Goal: Task Accomplishment & Management: Complete application form

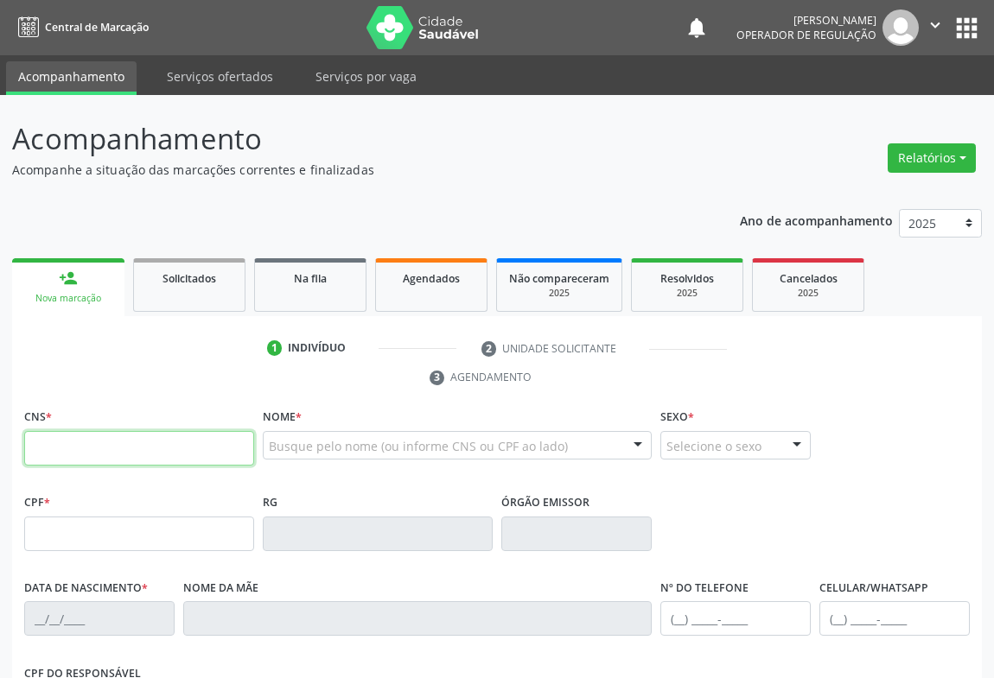
click at [75, 442] on input "text" at bounding box center [139, 448] width 230 height 35
type input "705 4044 9762 0192"
type input "1197416447"
type input "26/01/1987"
type input "(74) 99160-9878"
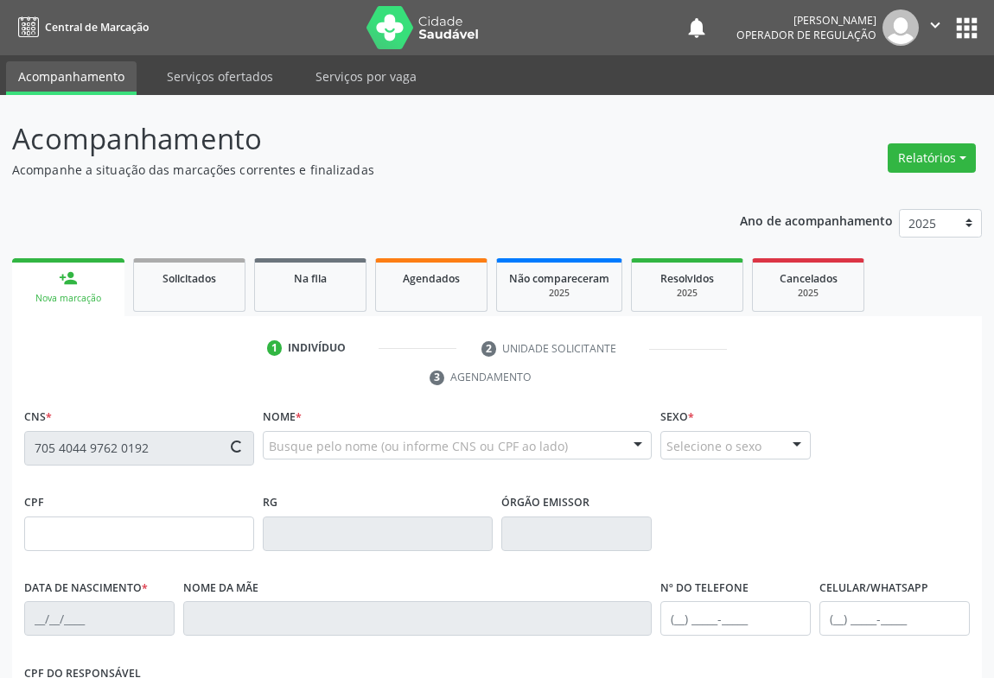
type input "(74) 99160-9878"
type input "S/N"
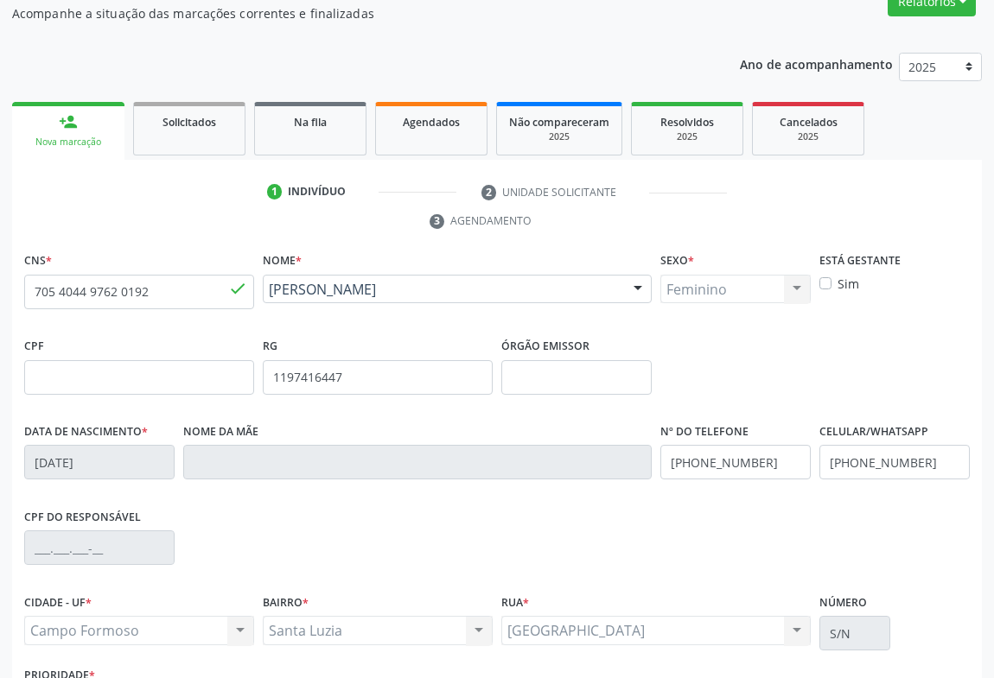
scroll to position [286, 0]
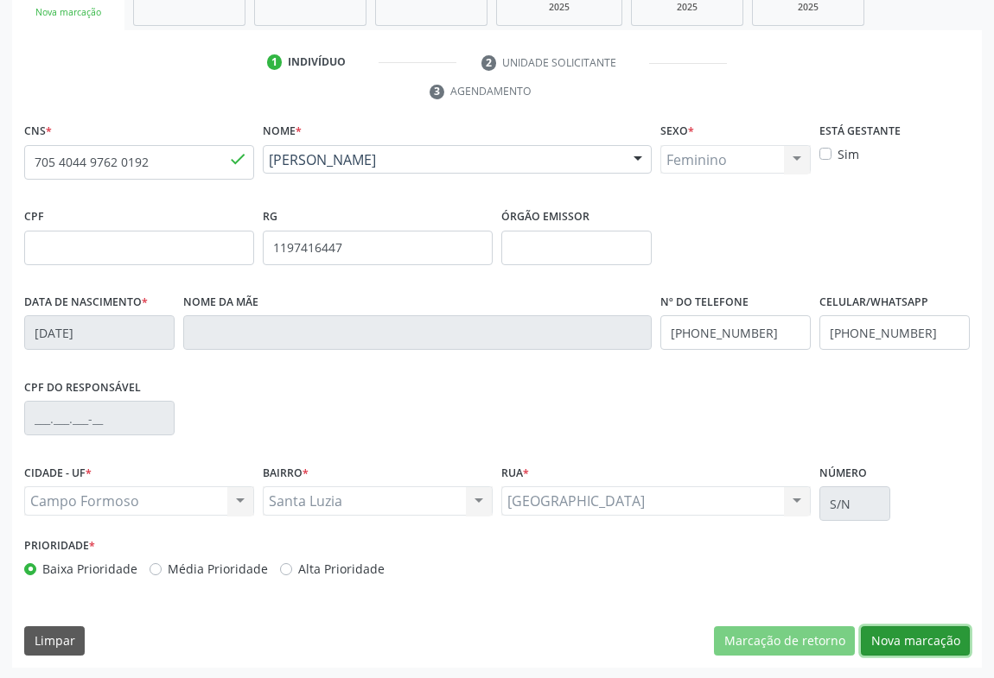
click at [921, 640] on button "Nova marcação" at bounding box center [915, 641] width 109 height 29
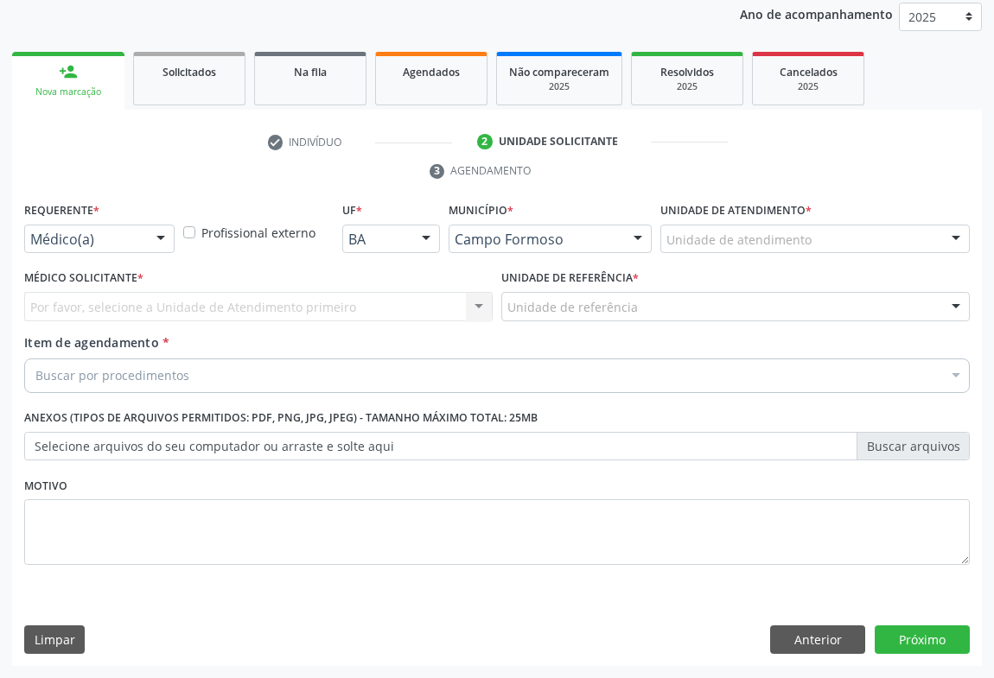
scroll to position [206, 0]
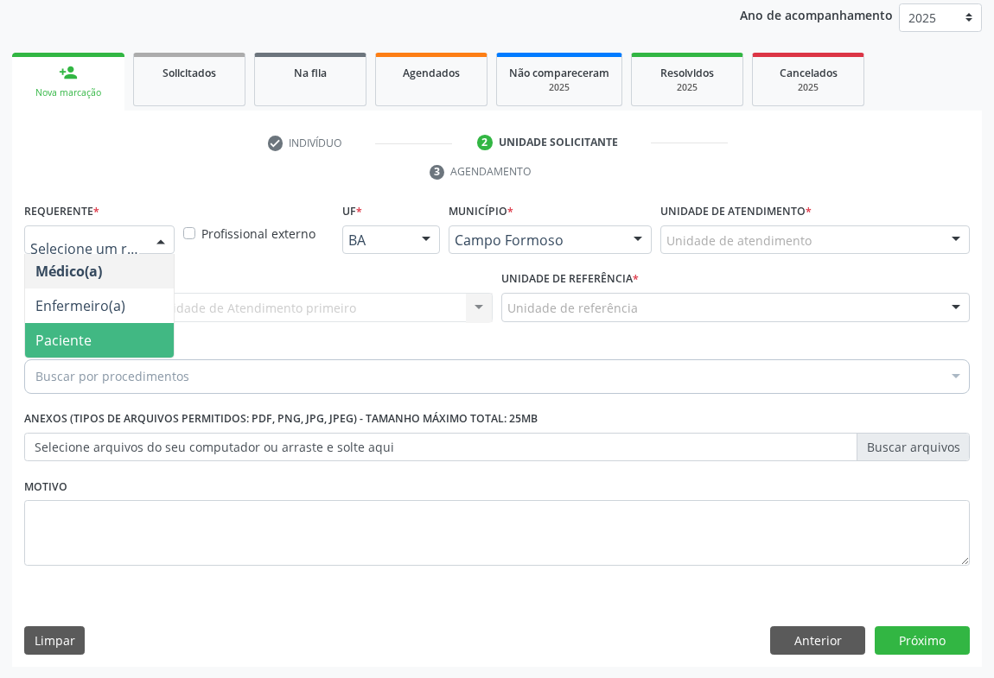
click at [67, 337] on span "Paciente" at bounding box center [63, 340] width 56 height 19
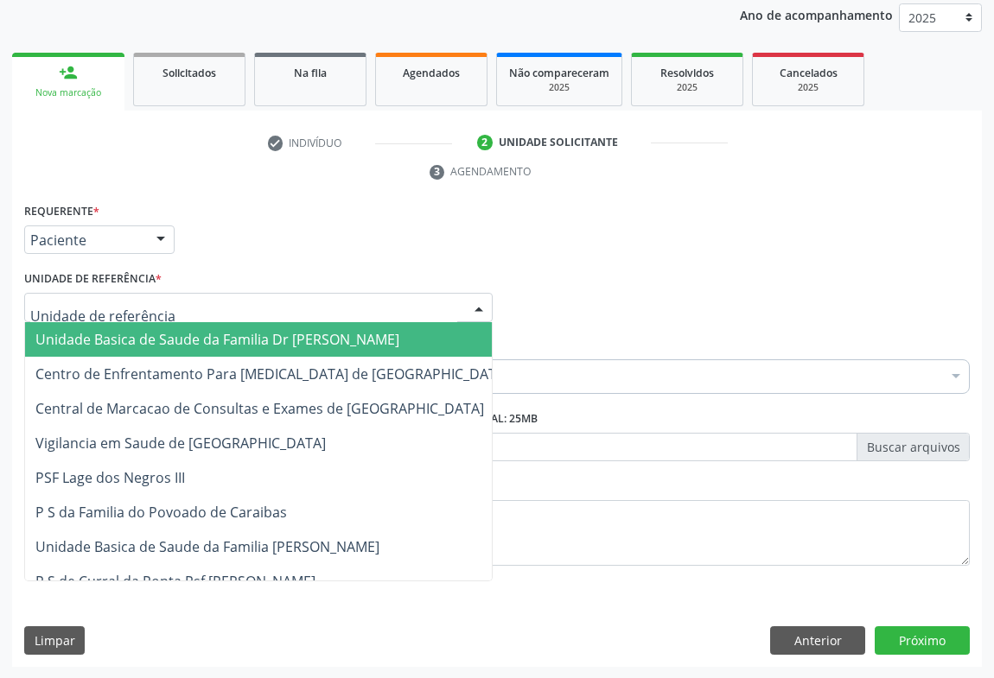
click at [171, 310] on div at bounding box center [258, 307] width 468 height 29
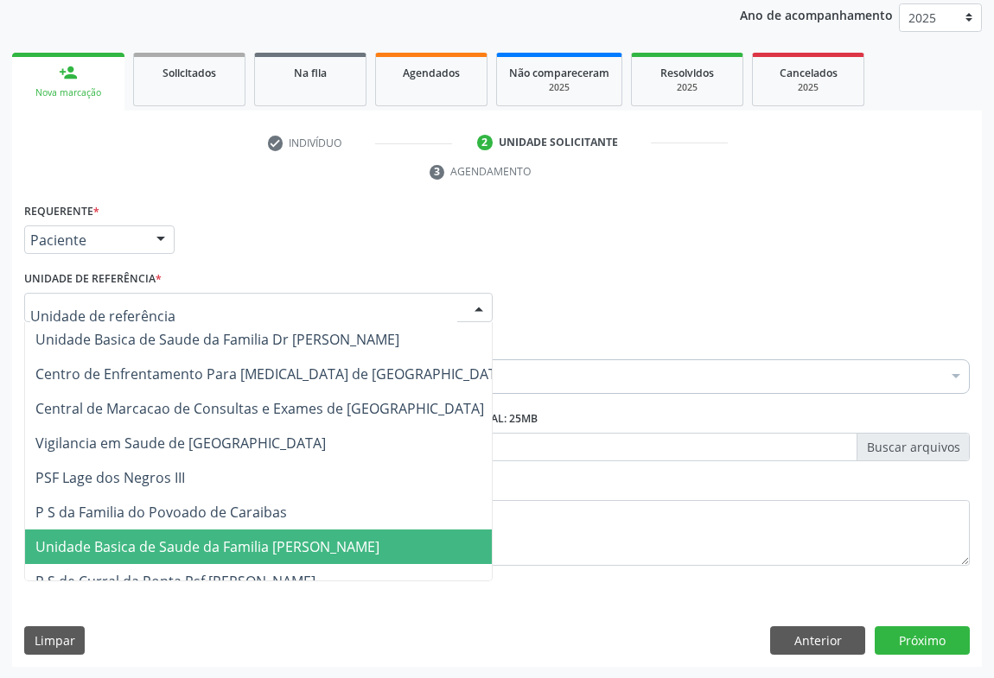
click at [169, 532] on span "Unidade Basica de Saude da Familia [PERSON_NAME]" at bounding box center [272, 547] width 494 height 35
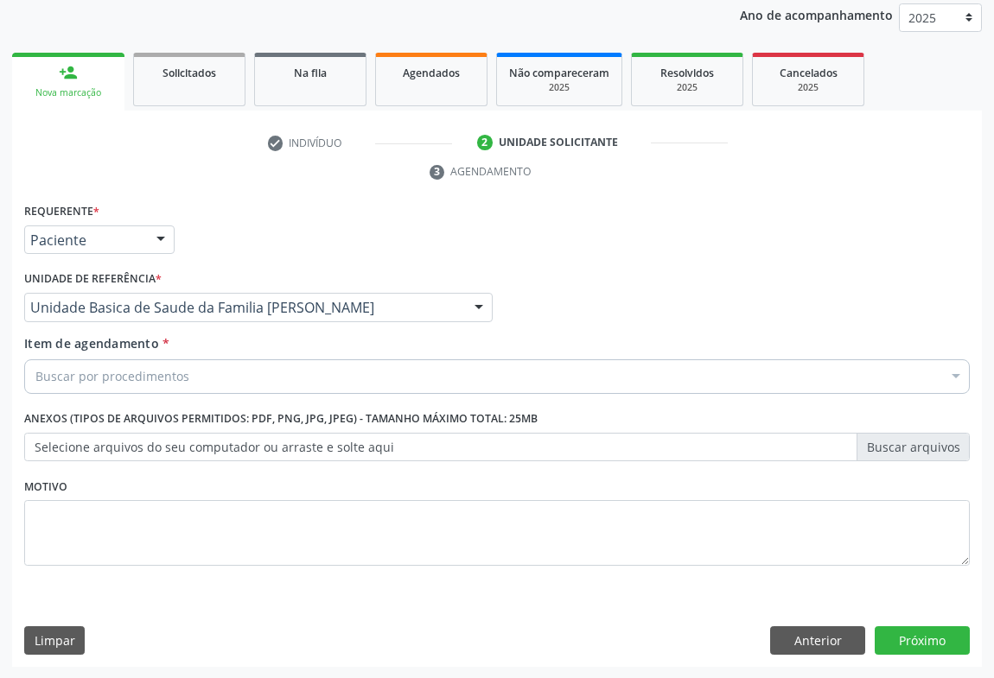
click at [154, 390] on div "Buscar por procedimentos" at bounding box center [497, 377] width 946 height 35
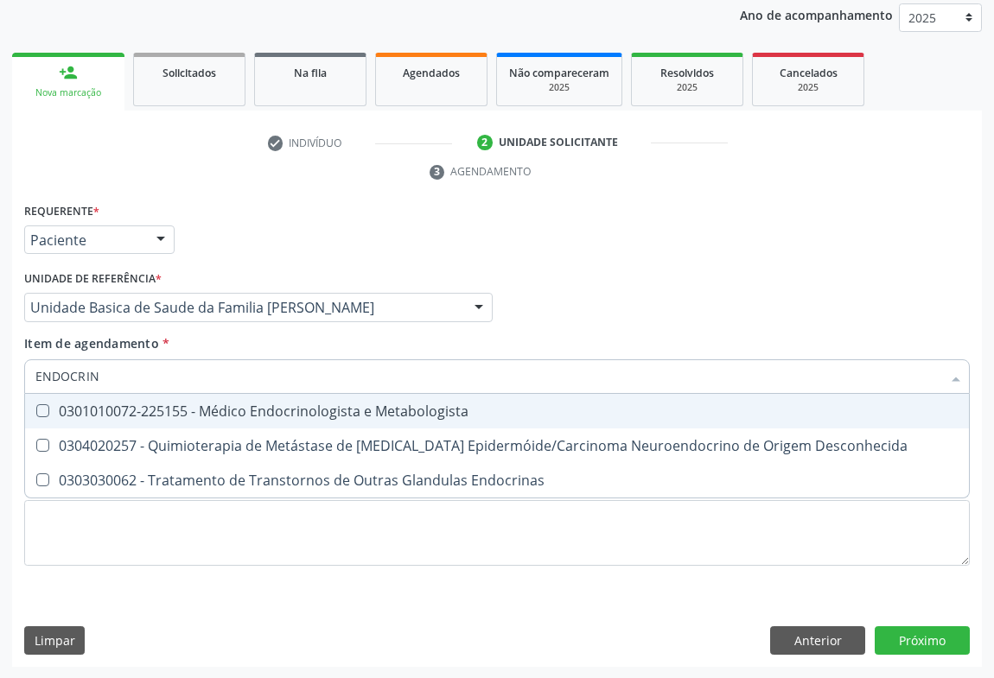
type input "ENDOCRINO"
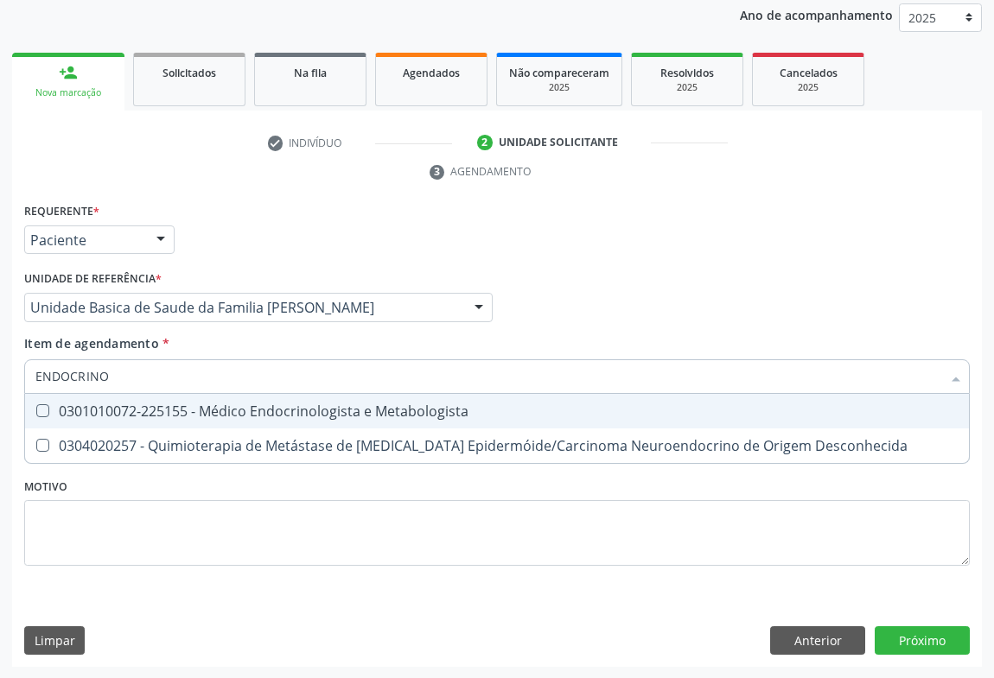
click at [160, 409] on div "0301010072-225155 - Médico Endocrinologista e Metabologista" at bounding box center [496, 411] width 923 height 14
checkbox Metabologista "true"
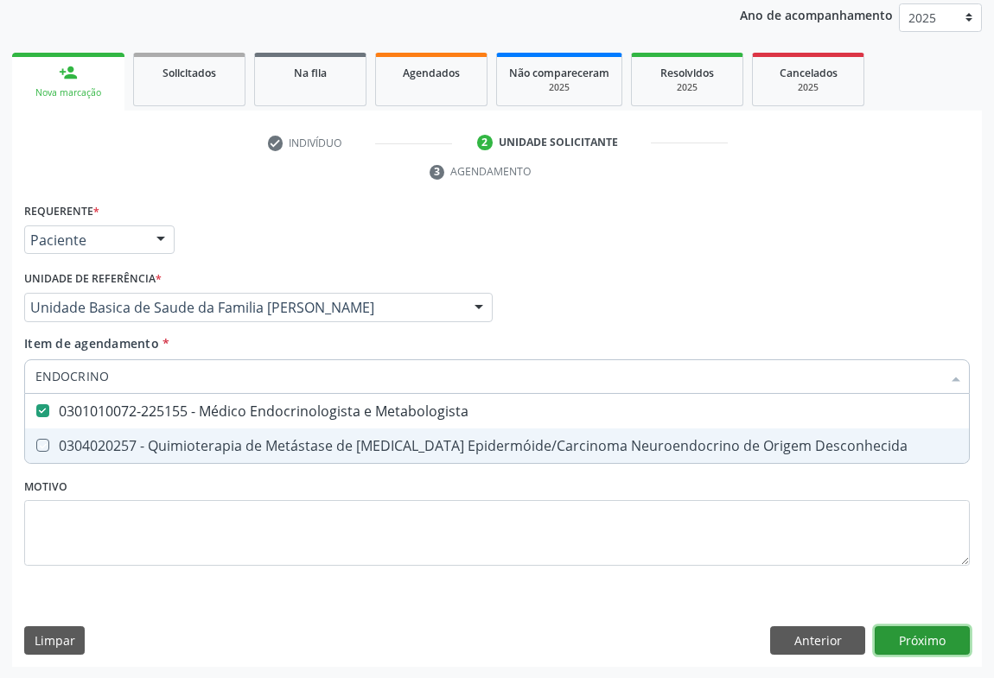
click at [914, 641] on div "Requerente * Paciente Médico(a) Enfermeiro(a) Paciente Nenhum resultado encontr…" at bounding box center [497, 433] width 970 height 469
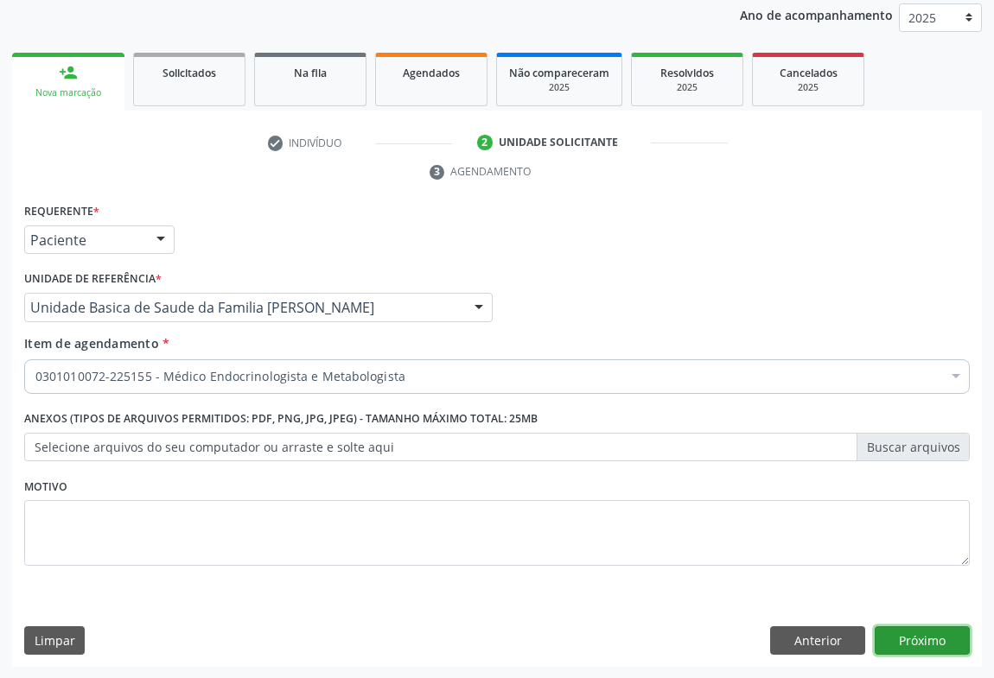
click at [914, 638] on button "Próximo" at bounding box center [922, 641] width 95 height 29
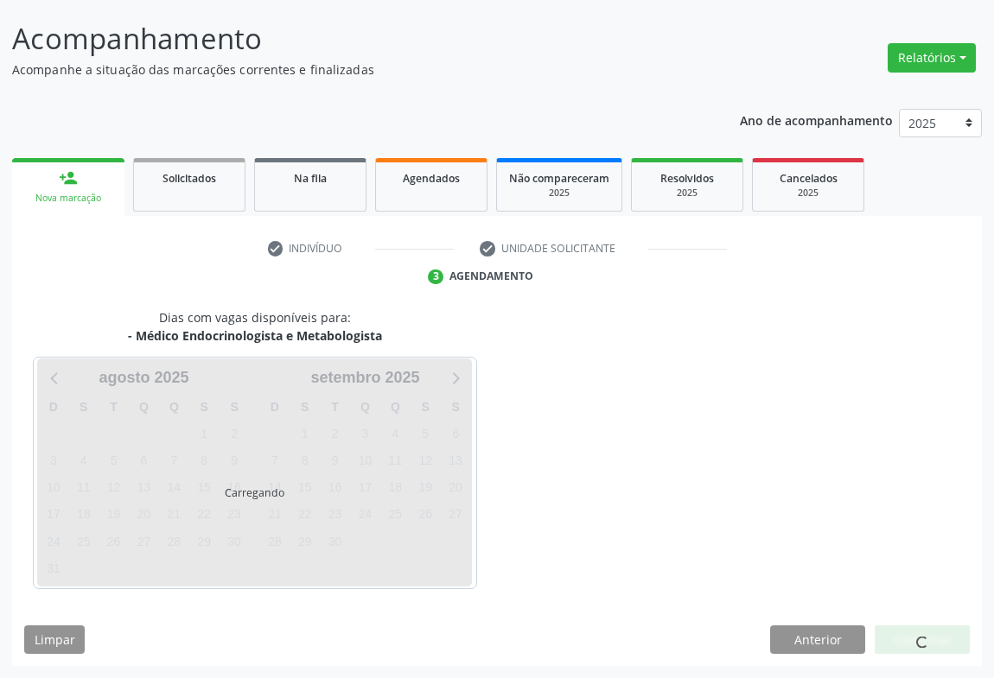
scroll to position [99, 0]
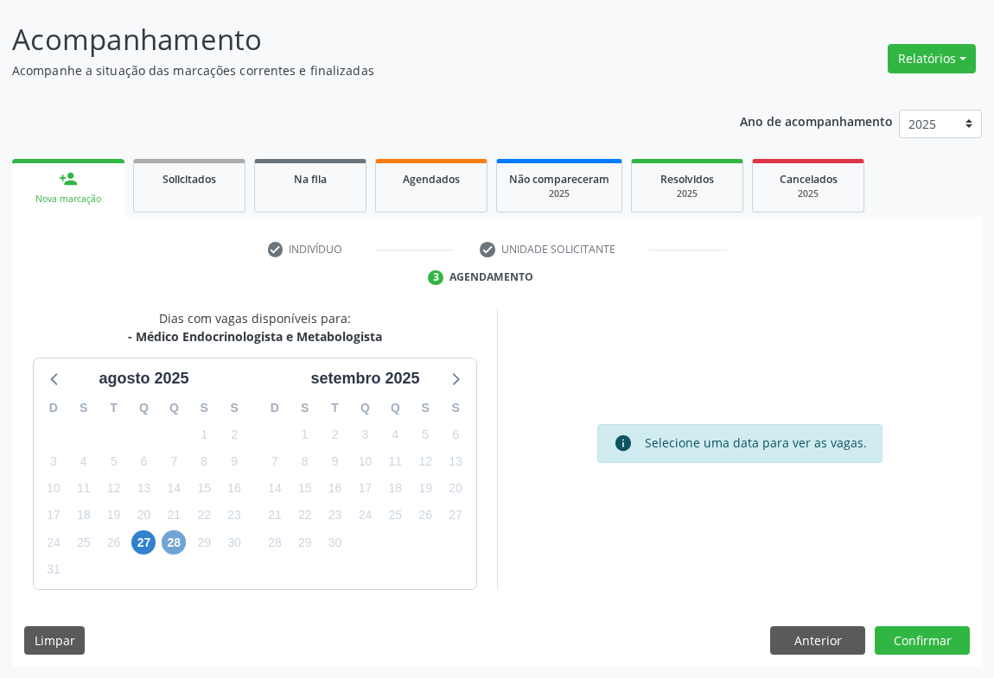
click at [177, 543] on span "28" at bounding box center [174, 543] width 24 height 24
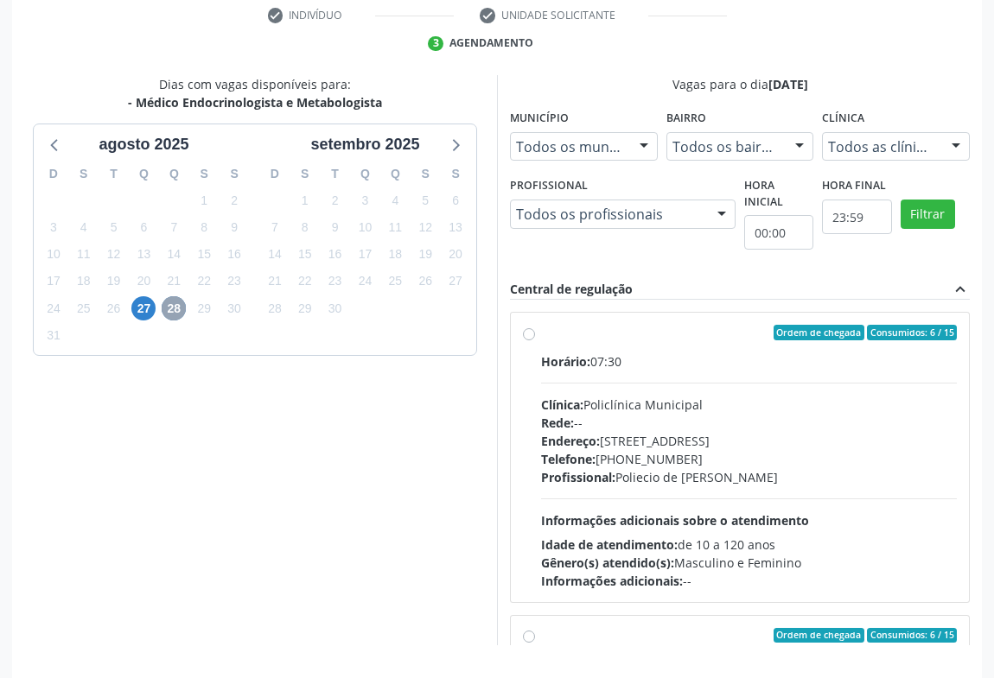
scroll to position [390, 0]
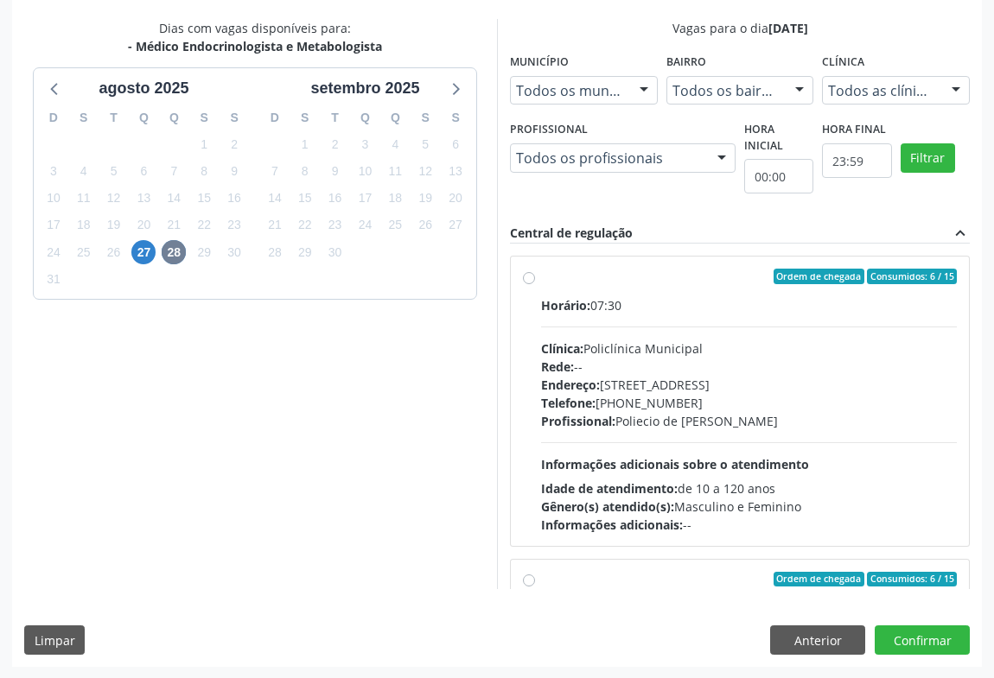
click at [695, 404] on div "Telefone: (74) 6451312" at bounding box center [749, 403] width 416 height 18
click at [535, 284] on input "Ordem de chegada Consumidos: 6 / 15 Horário: 07:30 Clínica: Policlínica Municip…" at bounding box center [529, 277] width 12 height 16
radio input "true"
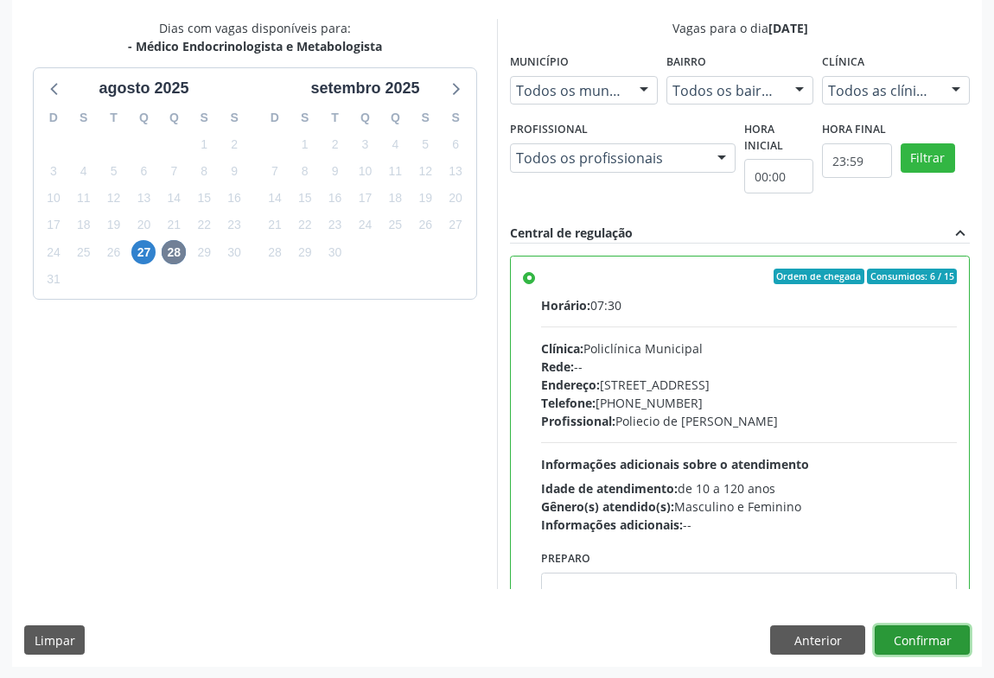
click at [906, 640] on button "Confirmar" at bounding box center [922, 640] width 95 height 29
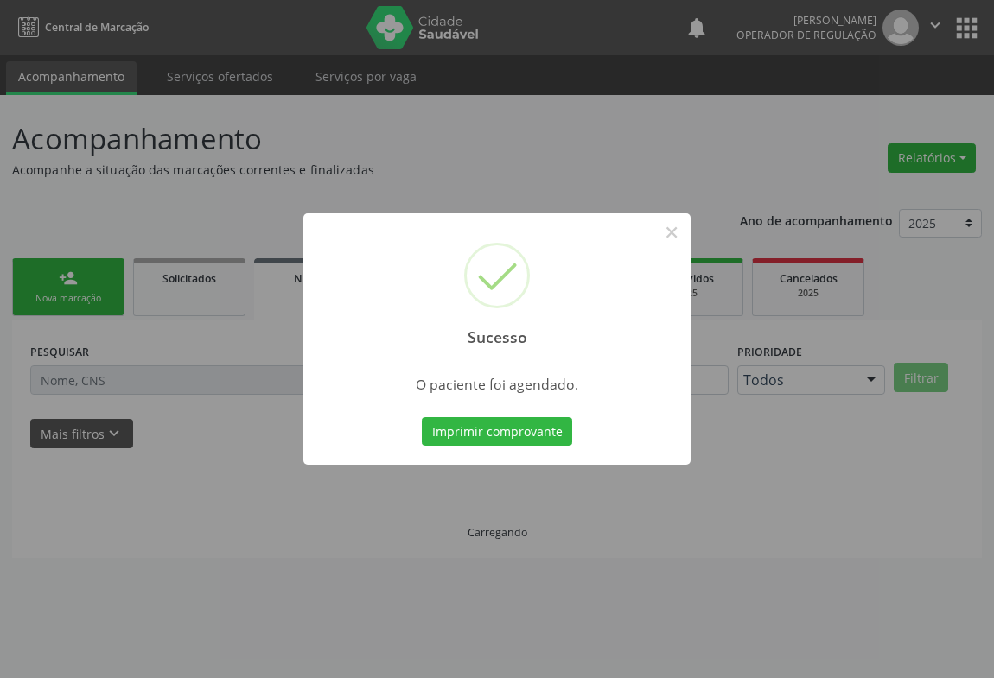
scroll to position [0, 0]
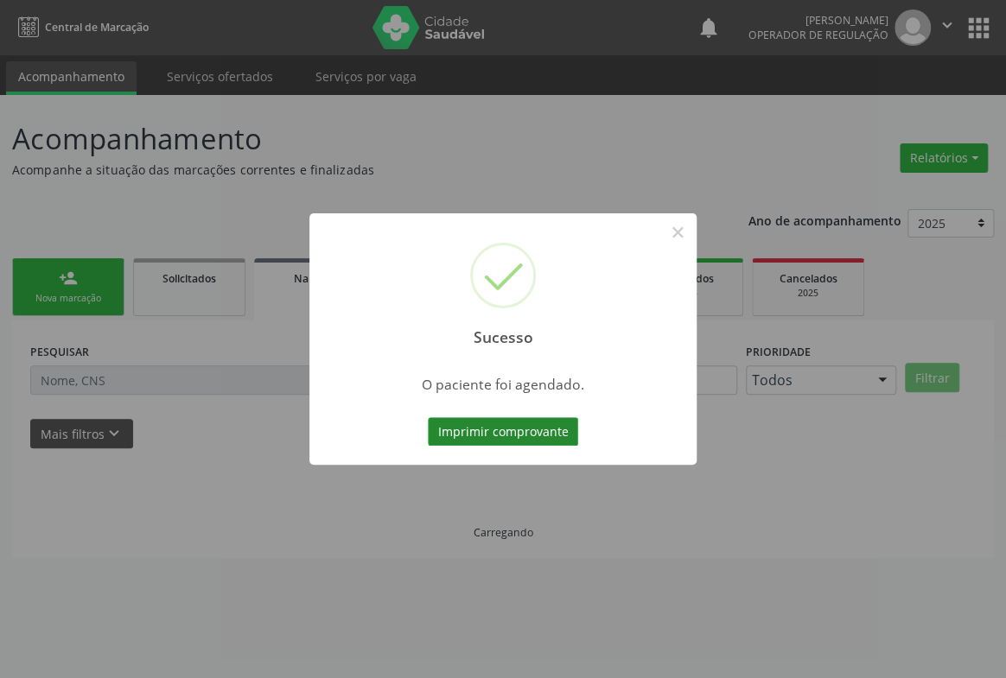
click at [522, 425] on button "Imprimir comprovante" at bounding box center [503, 431] width 150 height 29
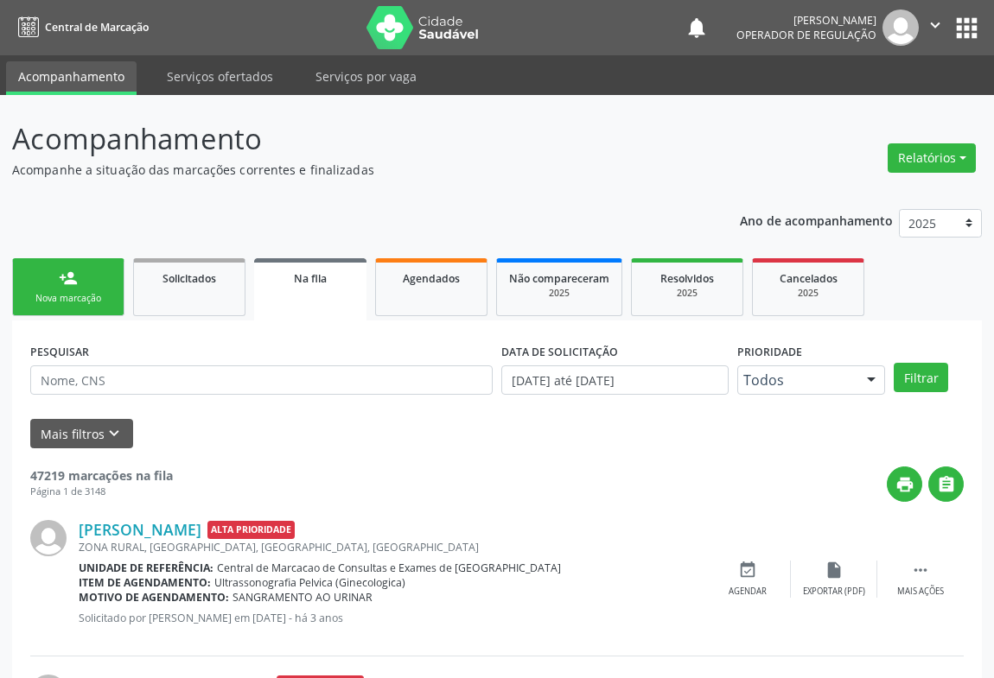
click at [77, 278] on div "person_add" at bounding box center [68, 278] width 19 height 19
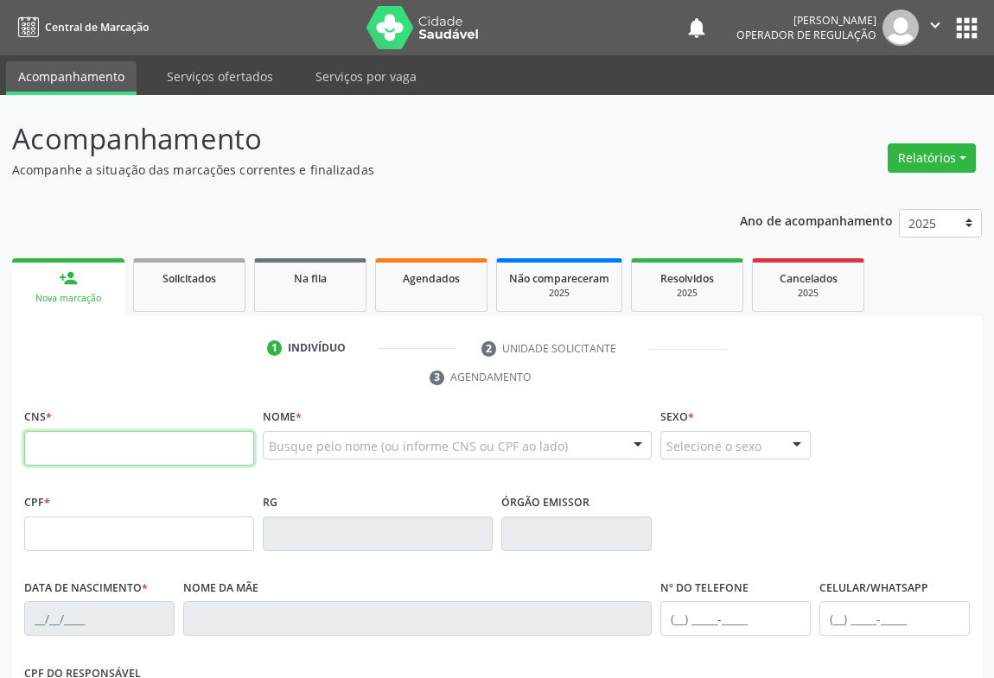
click at [68, 449] on input "text" at bounding box center [139, 448] width 230 height 35
type input "702 0088 8949 5589"
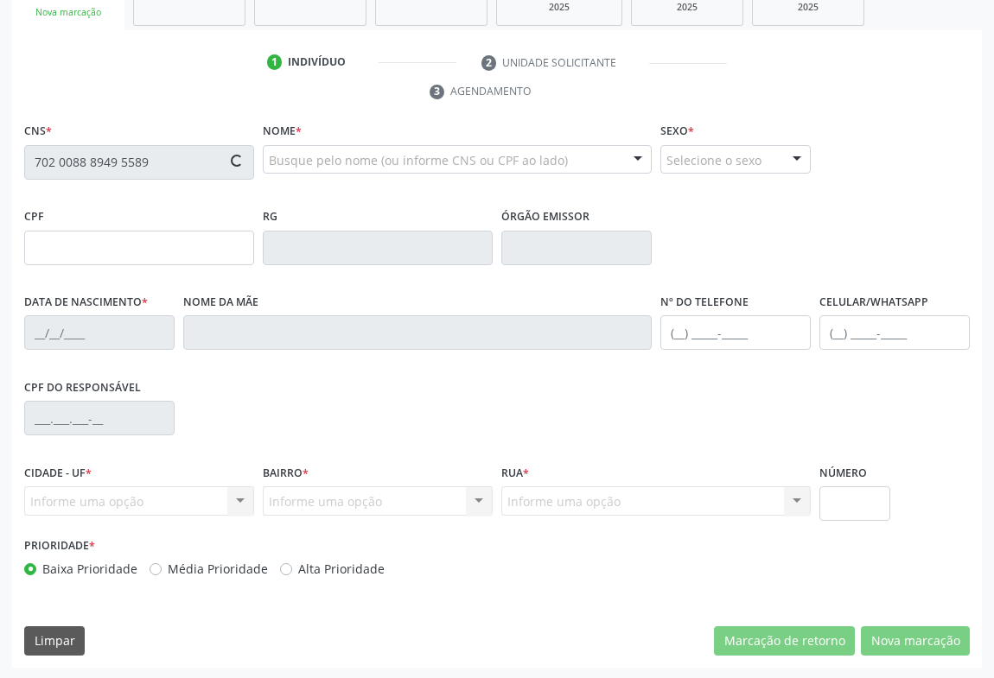
type input "04/10/2023"
type input "S/N"
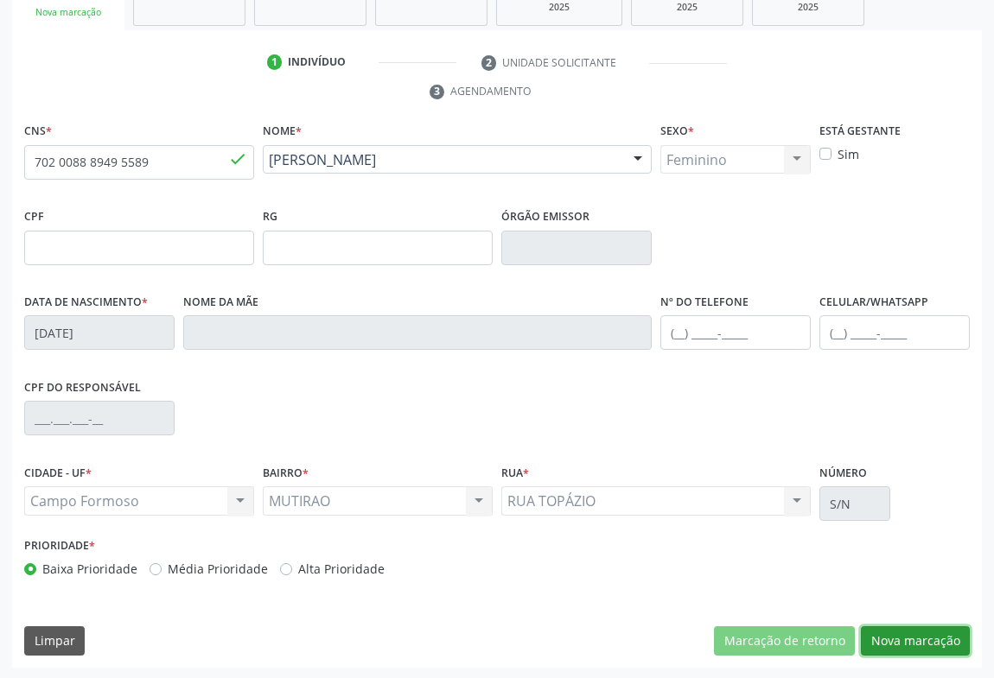
click at [922, 635] on button "Nova marcação" at bounding box center [915, 641] width 109 height 29
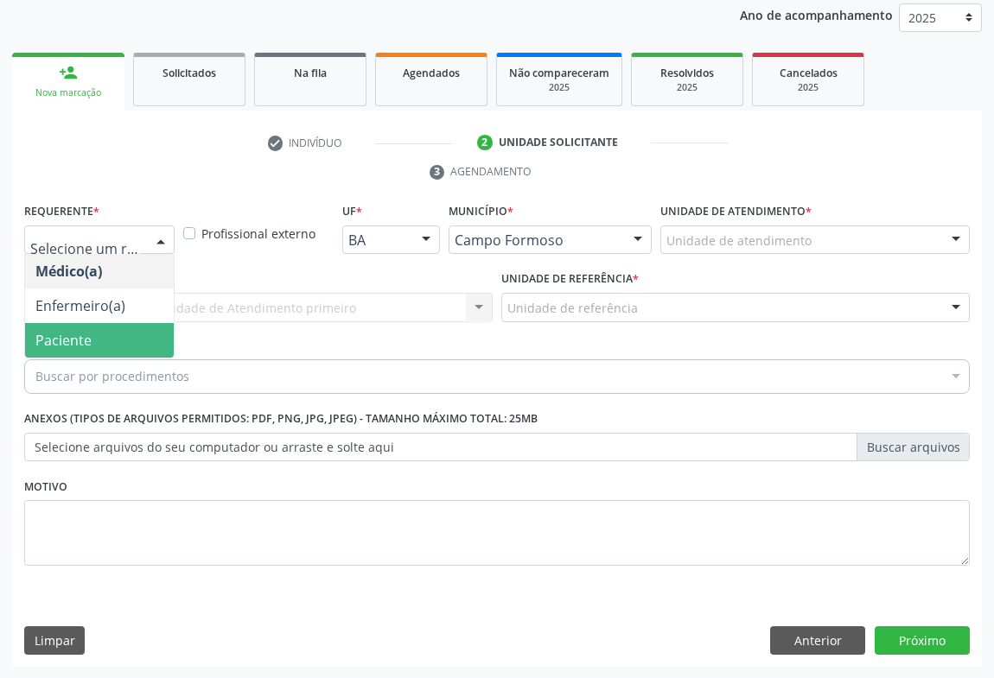
click at [80, 343] on span "Paciente" at bounding box center [63, 340] width 56 height 19
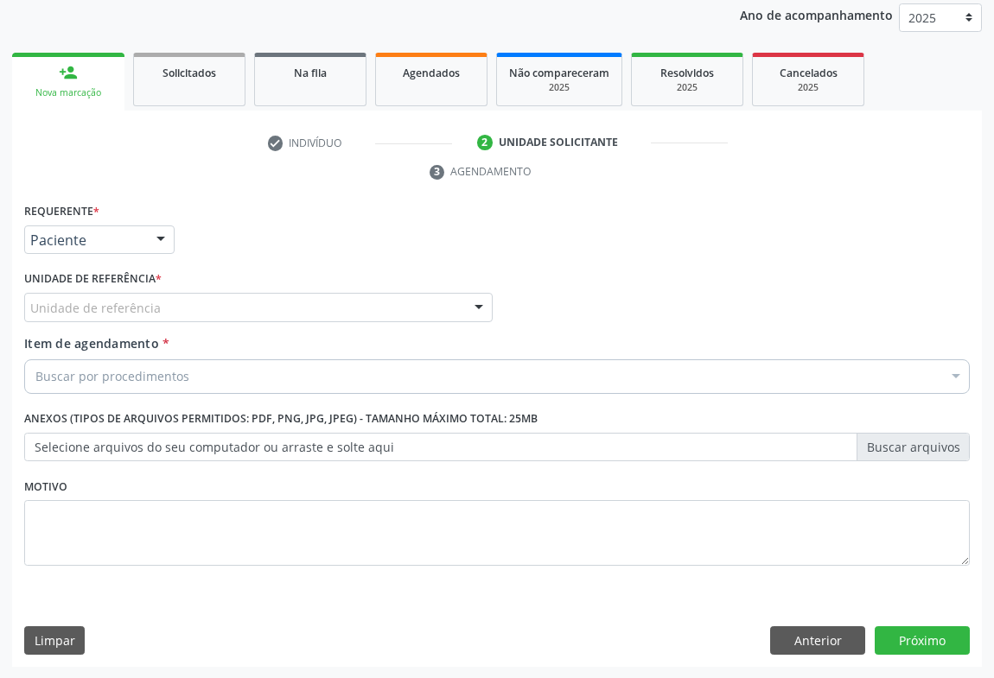
click at [157, 316] on div "Unidade de referência" at bounding box center [258, 307] width 468 height 29
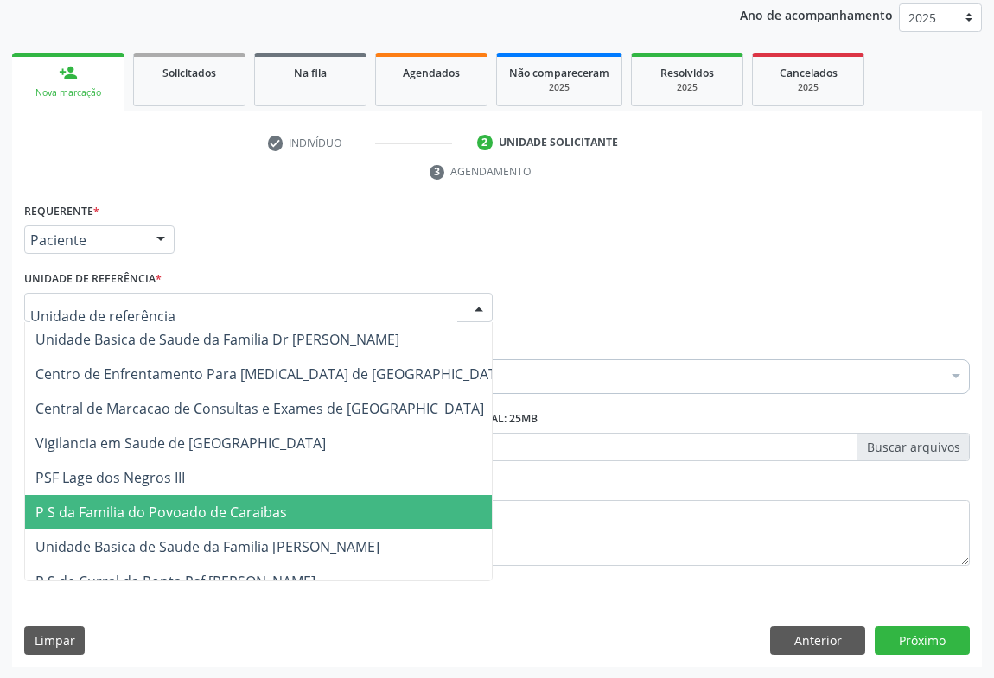
click at [167, 510] on span "P S da Familia do Povoado de Caraibas" at bounding box center [161, 512] width 252 height 19
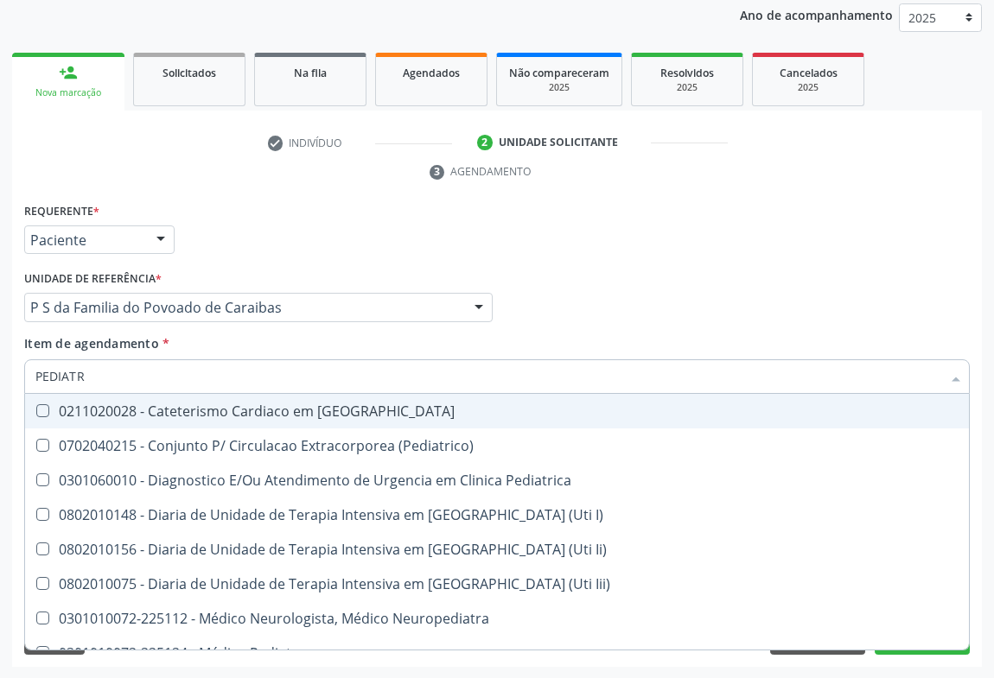
type input "PEDIATRA"
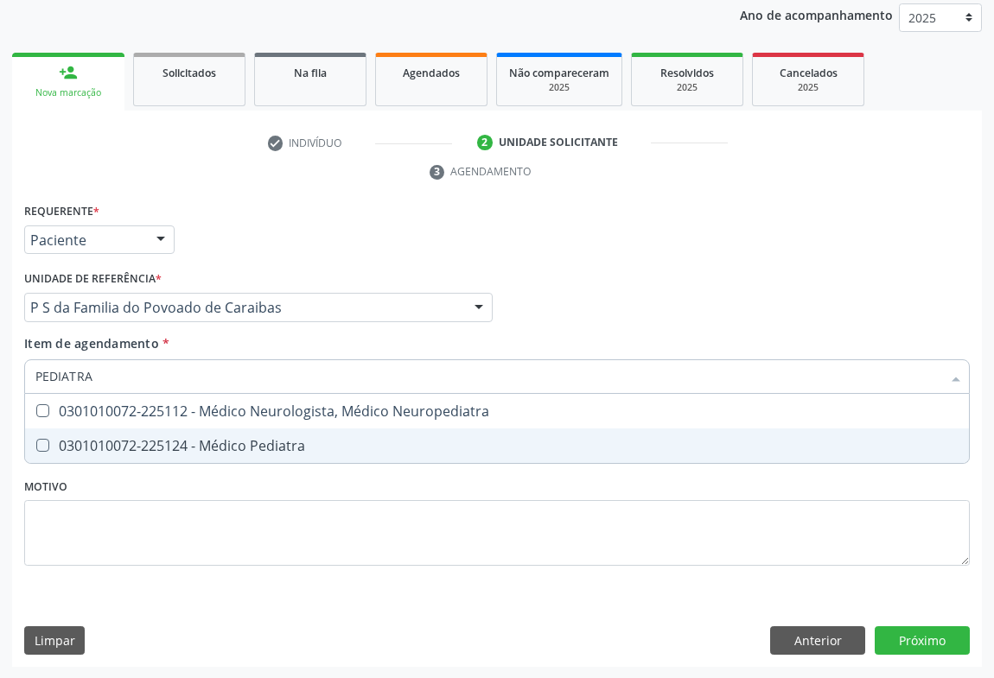
click at [166, 446] on div "0301010072-225124 - Médico Pediatra" at bounding box center [496, 446] width 923 height 14
checkbox Pediatra "true"
click at [936, 640] on div "Requerente * Paciente Médico(a) Enfermeiro(a) Paciente Nenhum resultado encontr…" at bounding box center [497, 433] width 970 height 469
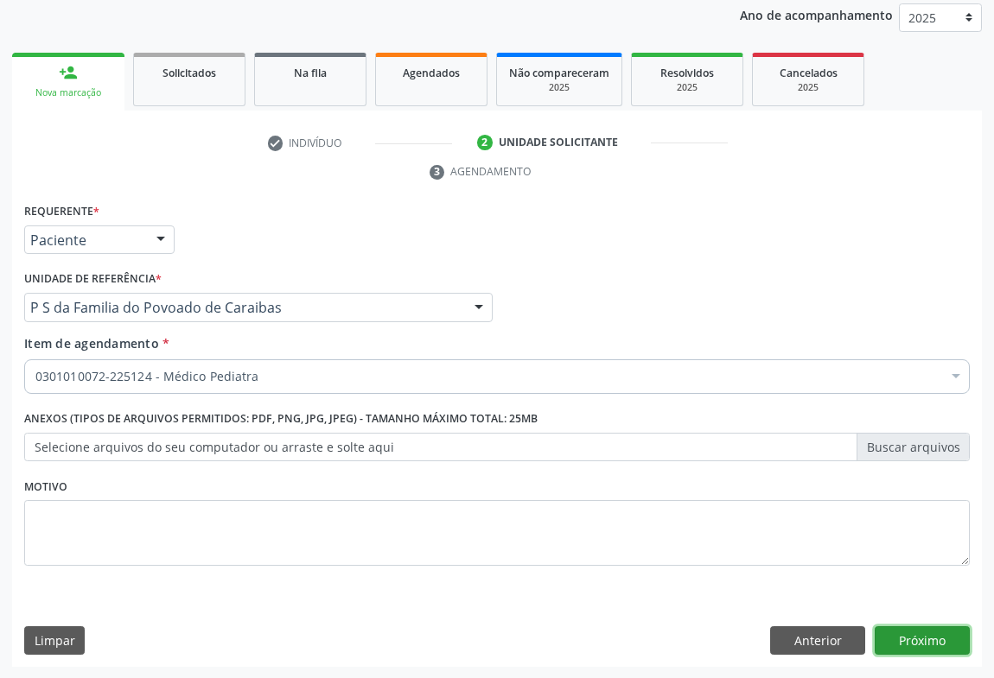
click at [915, 633] on button "Próximo" at bounding box center [922, 641] width 95 height 29
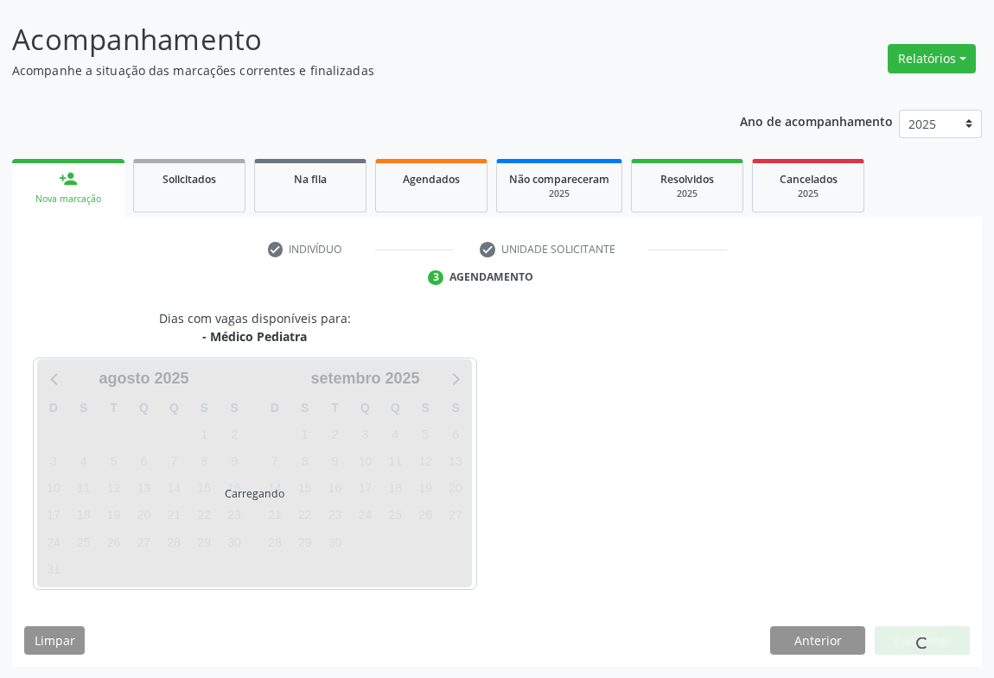
scroll to position [99, 0]
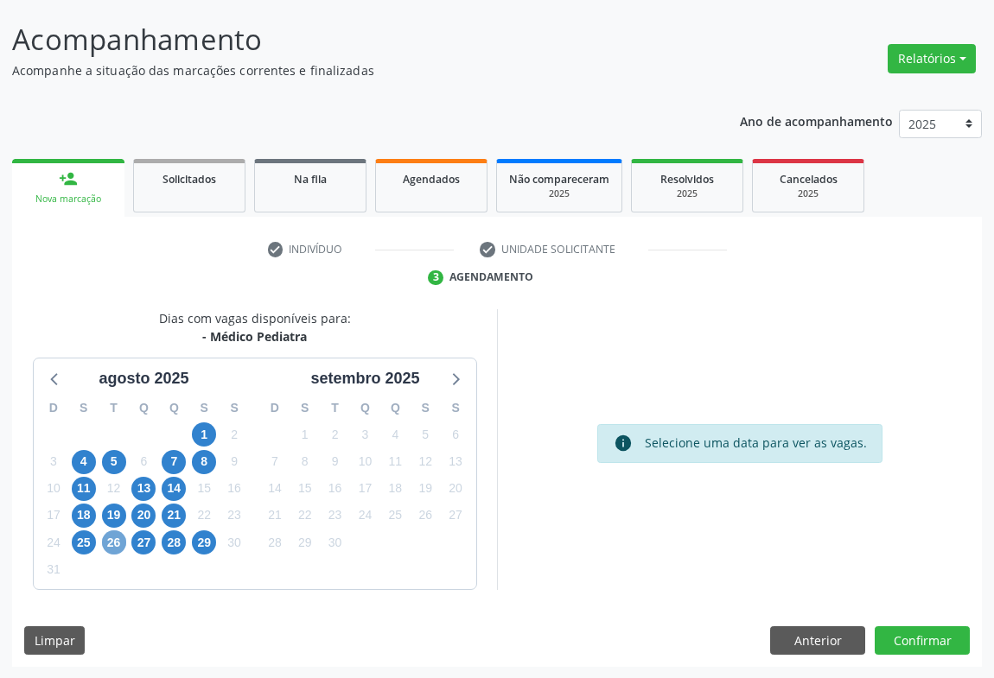
click at [110, 545] on span "26" at bounding box center [114, 543] width 24 height 24
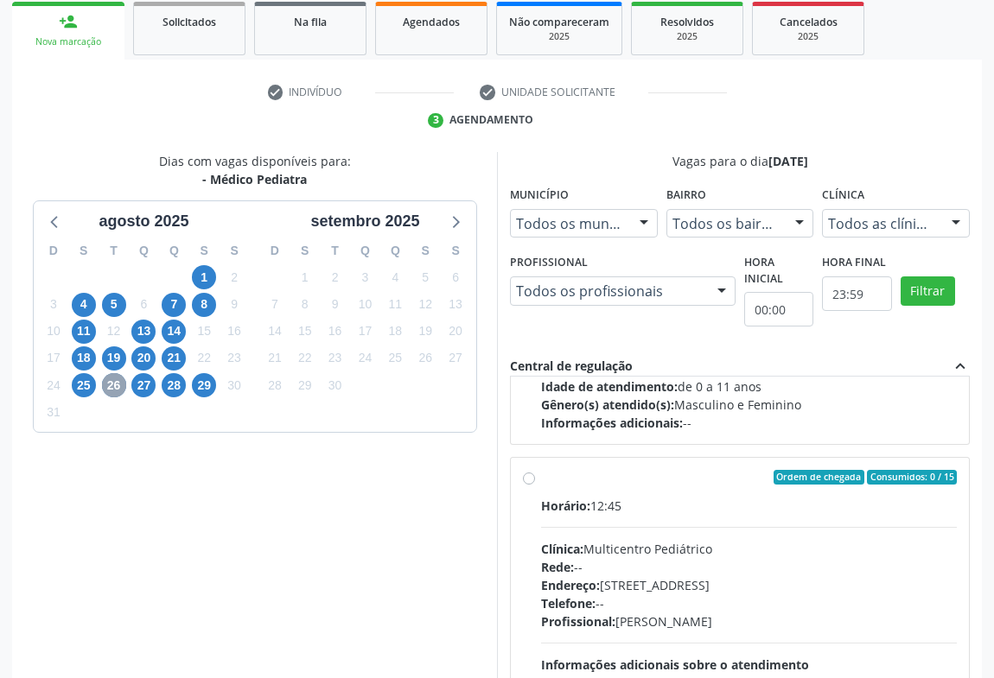
scroll to position [271, 0]
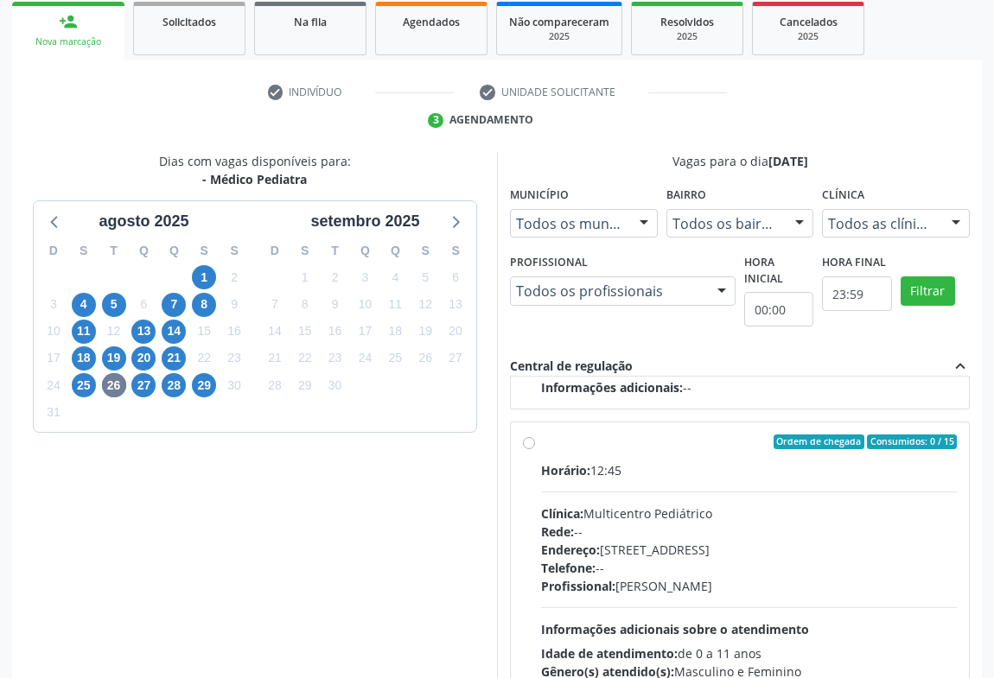
drag, startPoint x: 622, startPoint y: 536, endPoint x: 617, endPoint y: 544, distance: 9.3
click at [617, 543] on div "Horário: 12:45 Clínica: Multicentro Pediátrico Rede: -- Endereço: Antigo Casa G…" at bounding box center [749, 581] width 416 height 238
radio input "true"
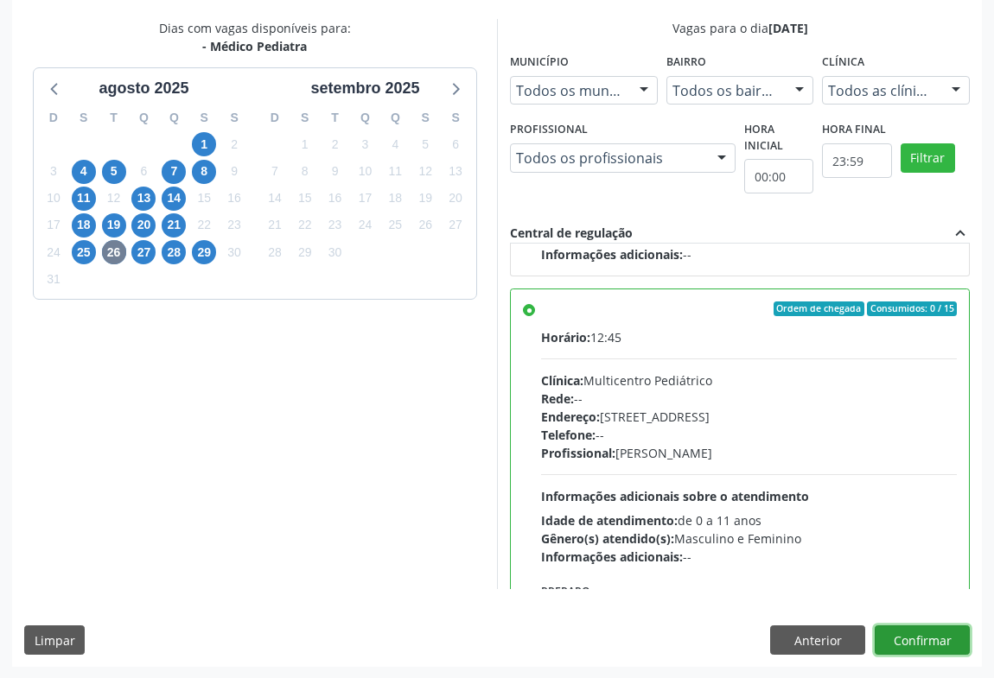
click at [910, 640] on button "Confirmar" at bounding box center [922, 640] width 95 height 29
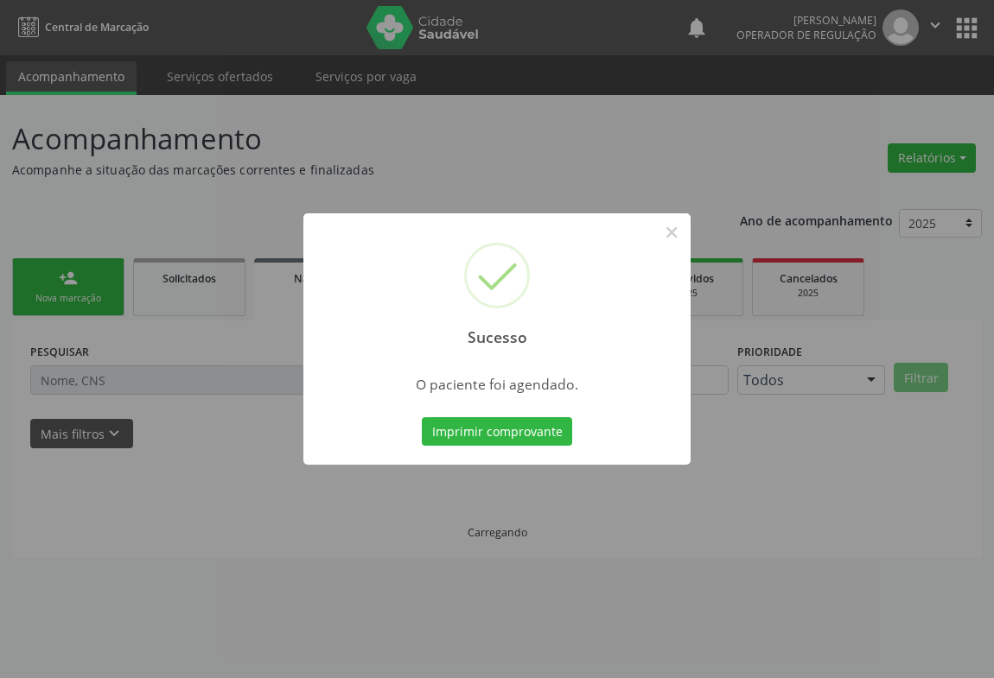
scroll to position [0, 0]
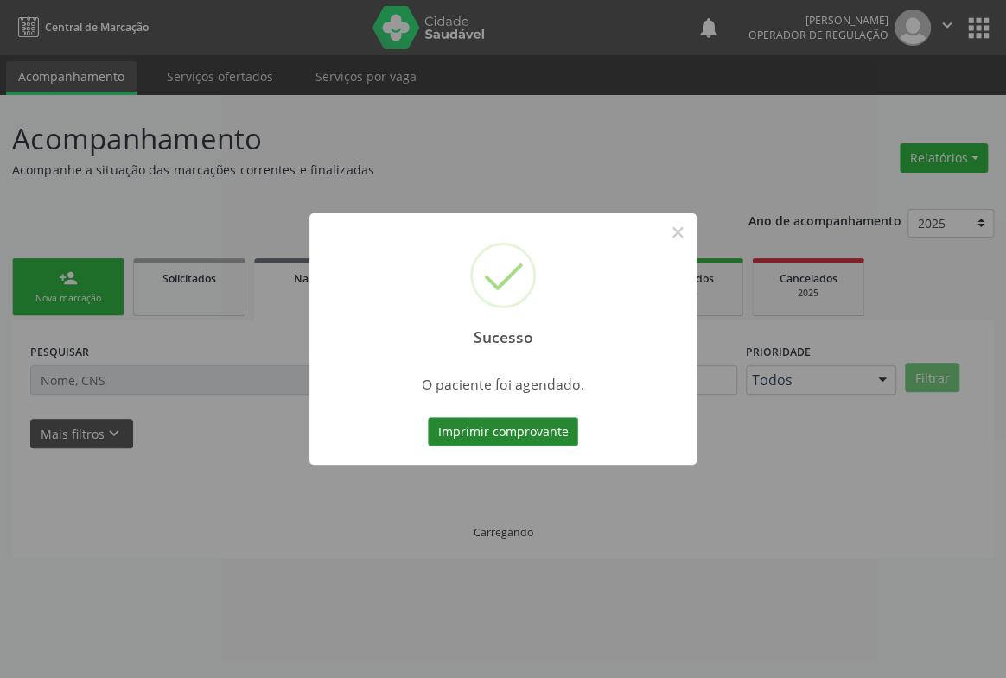
click at [536, 432] on button "Imprimir comprovante" at bounding box center [503, 431] width 150 height 29
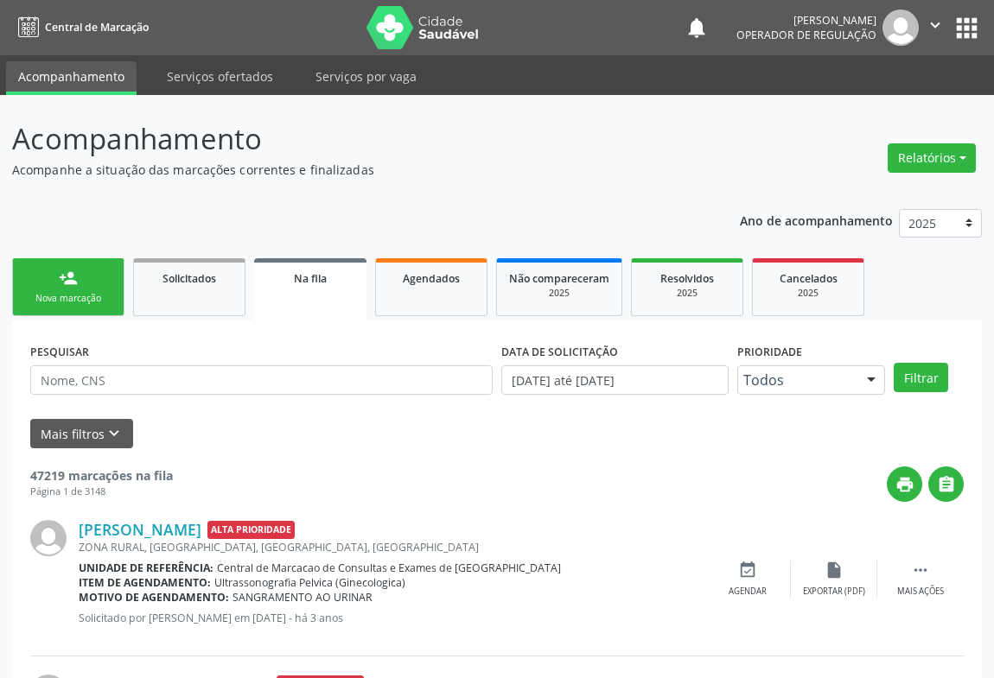
click at [66, 297] on div "Nova marcação" at bounding box center [68, 298] width 86 height 13
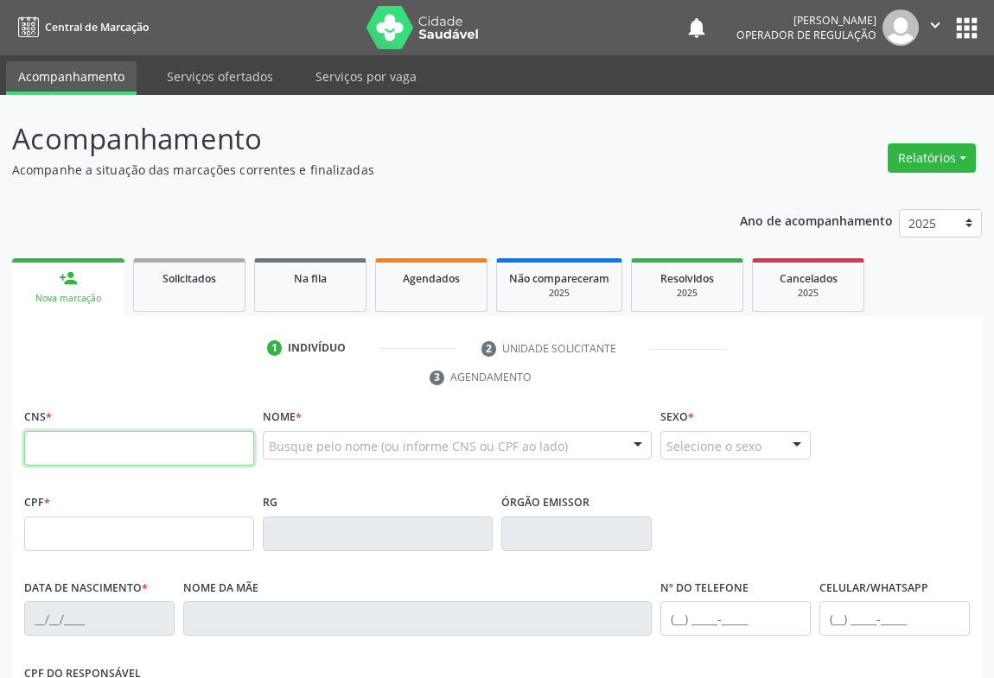
click at [105, 457] on input "text" at bounding box center [139, 448] width 230 height 35
type input "705 2014 6736 1775"
type input "2175044696"
type input "SP"
type input "21/08/2013"
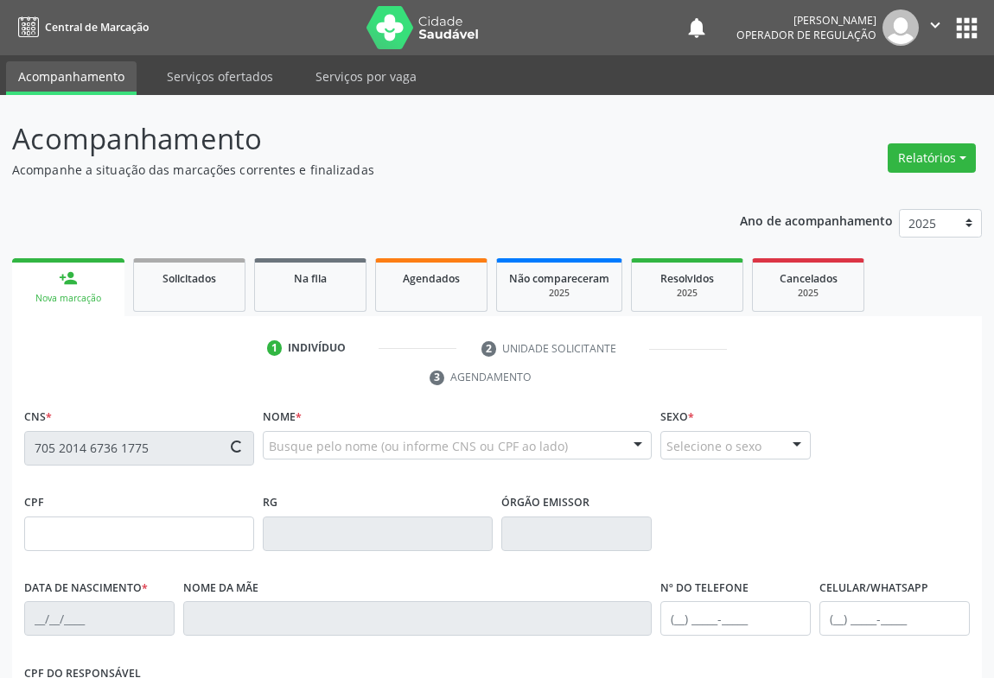
type input "Tamara Micaela Cruz de Jesus"
type input "(74) 8858-0056"
type input "098.094.485-62"
type input "SN"
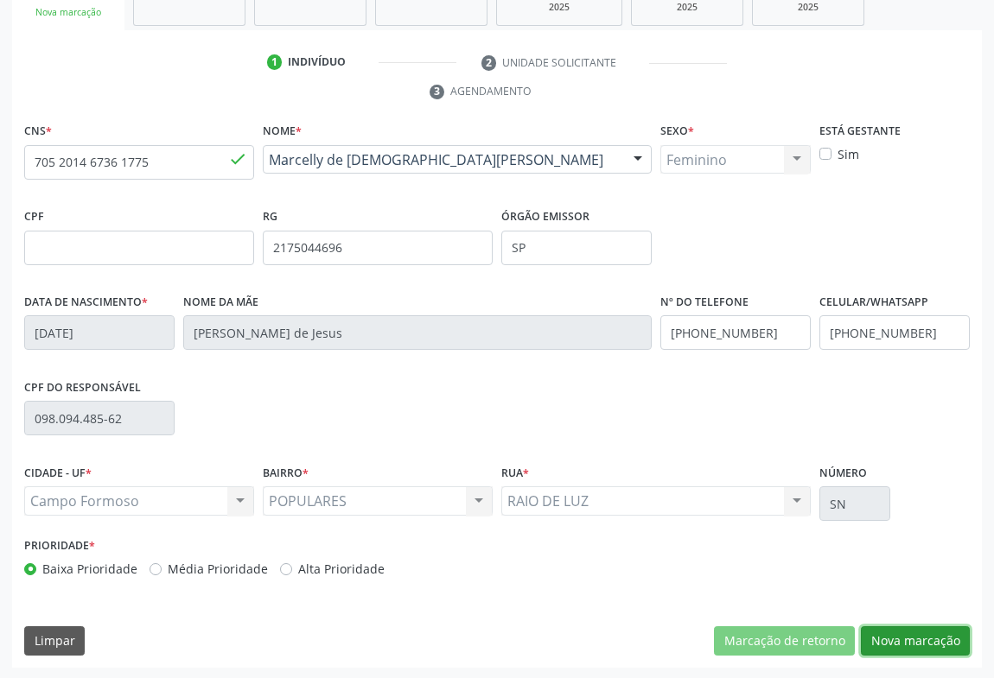
click at [873, 635] on button "Nova marcação" at bounding box center [915, 641] width 109 height 29
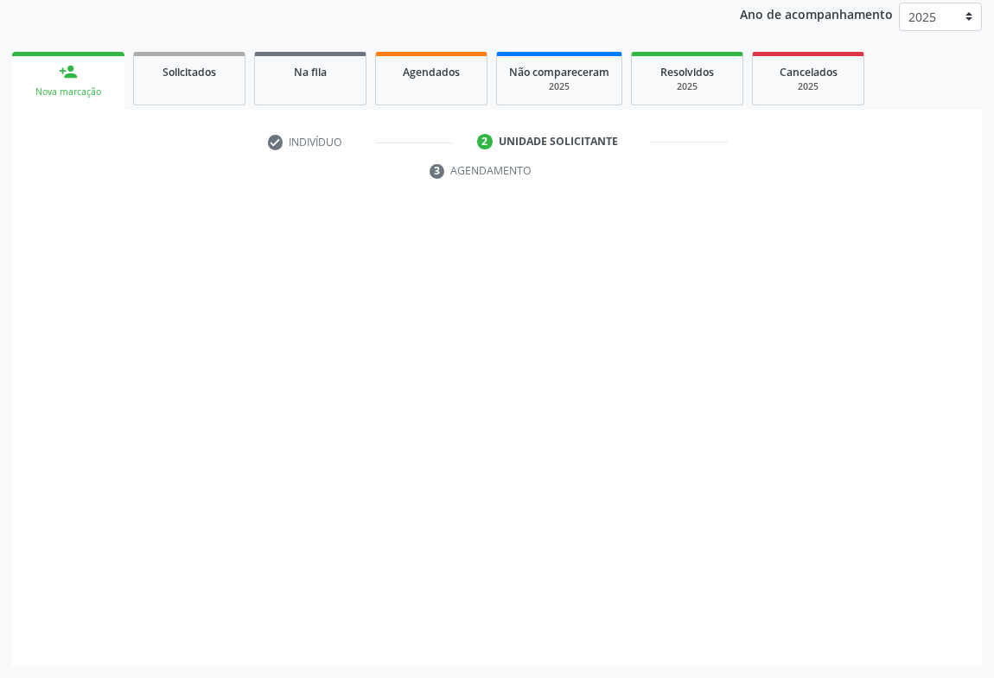
scroll to position [206, 0]
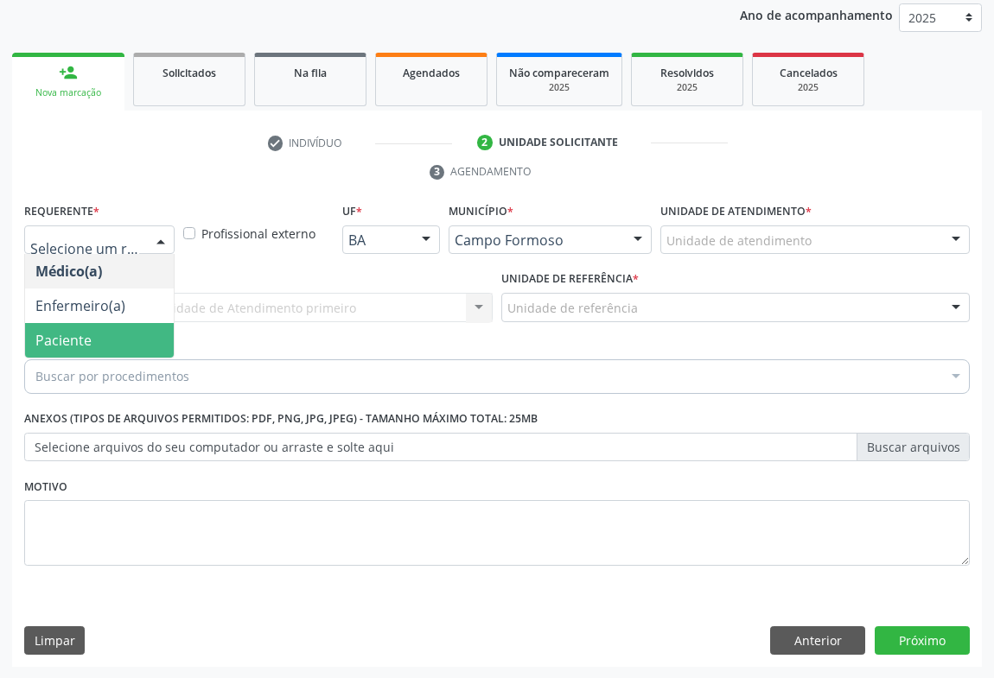
click at [80, 339] on span "Paciente" at bounding box center [63, 340] width 56 height 19
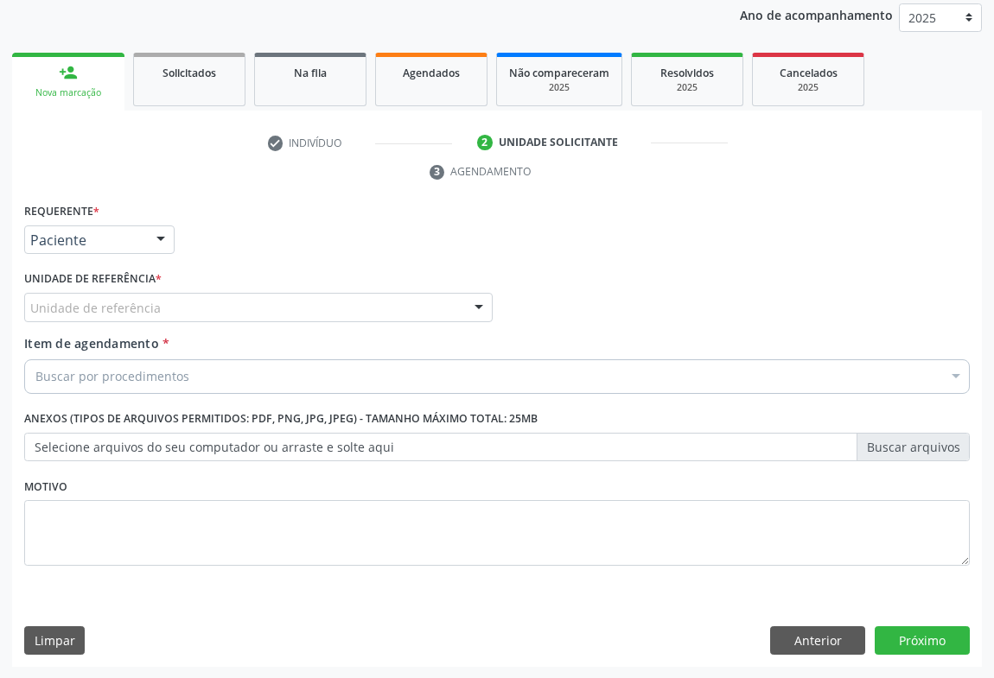
click at [200, 314] on div "Unidade de referência" at bounding box center [258, 307] width 468 height 29
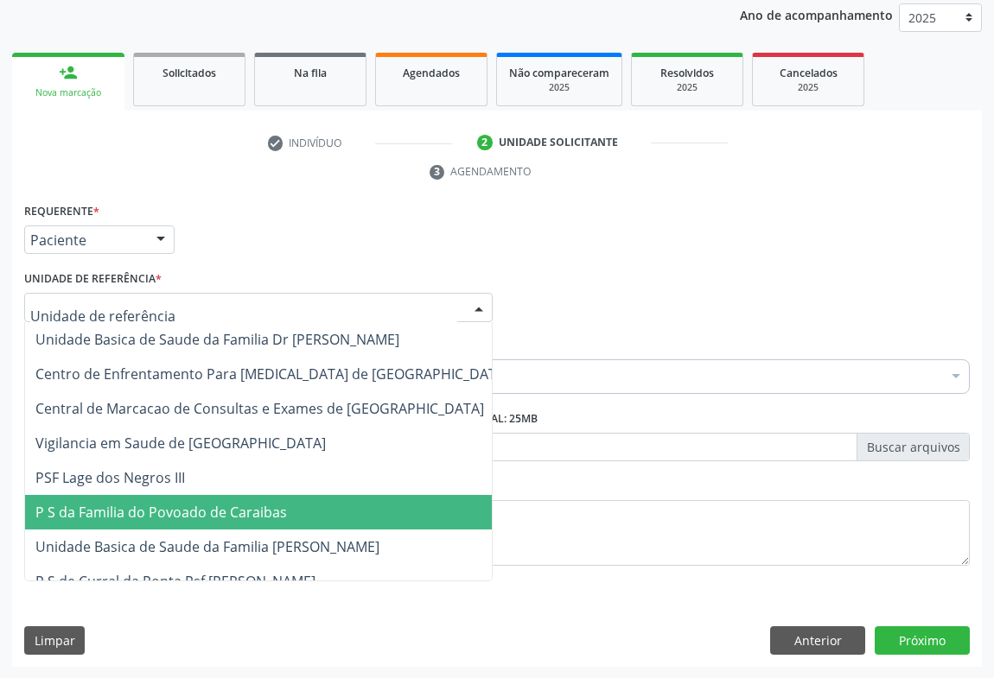
click at [204, 518] on span "P S da Familia do Povoado de Caraibas" at bounding box center [161, 512] width 252 height 19
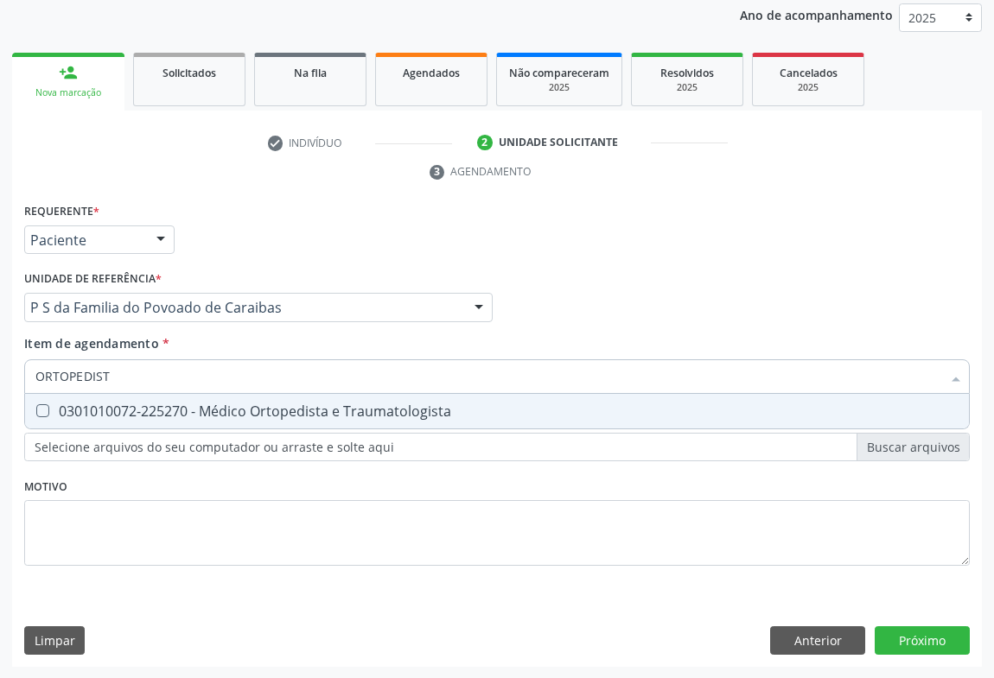
type input "ORTOPEDISTA"
click at [183, 416] on div "0301010072-225270 - Médico Ortopedista e Traumatologista" at bounding box center [496, 411] width 923 height 14
checkbox Traumatologista "true"
click at [908, 630] on div "Requerente * Paciente Médico(a) Enfermeiro(a) Paciente Nenhum resultado encontr…" at bounding box center [497, 433] width 970 height 469
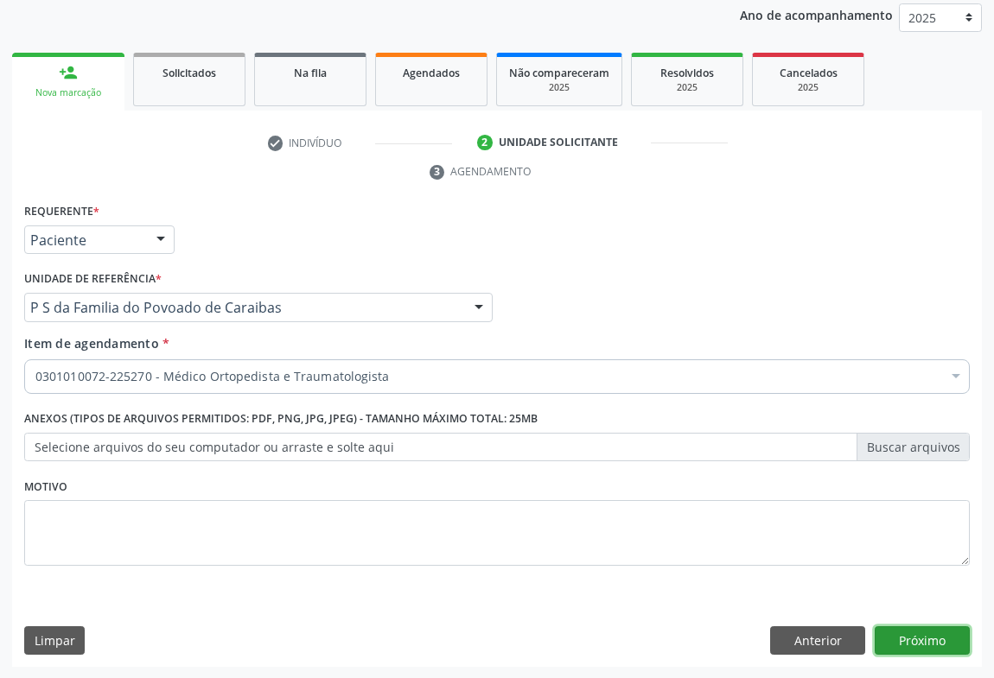
click at [916, 643] on button "Próximo" at bounding box center [922, 641] width 95 height 29
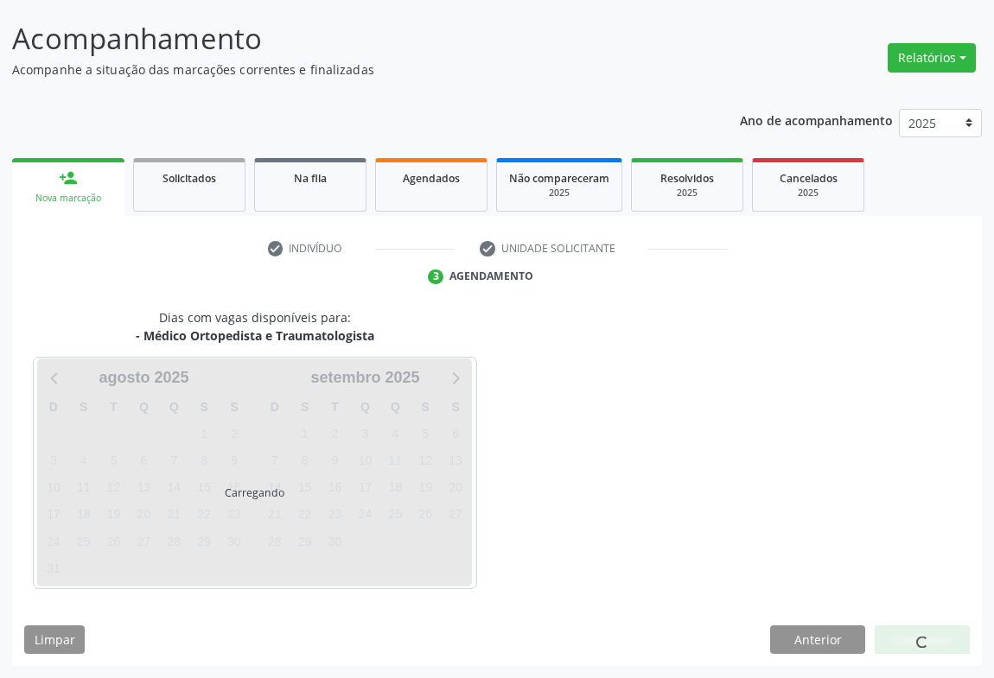
scroll to position [99, 0]
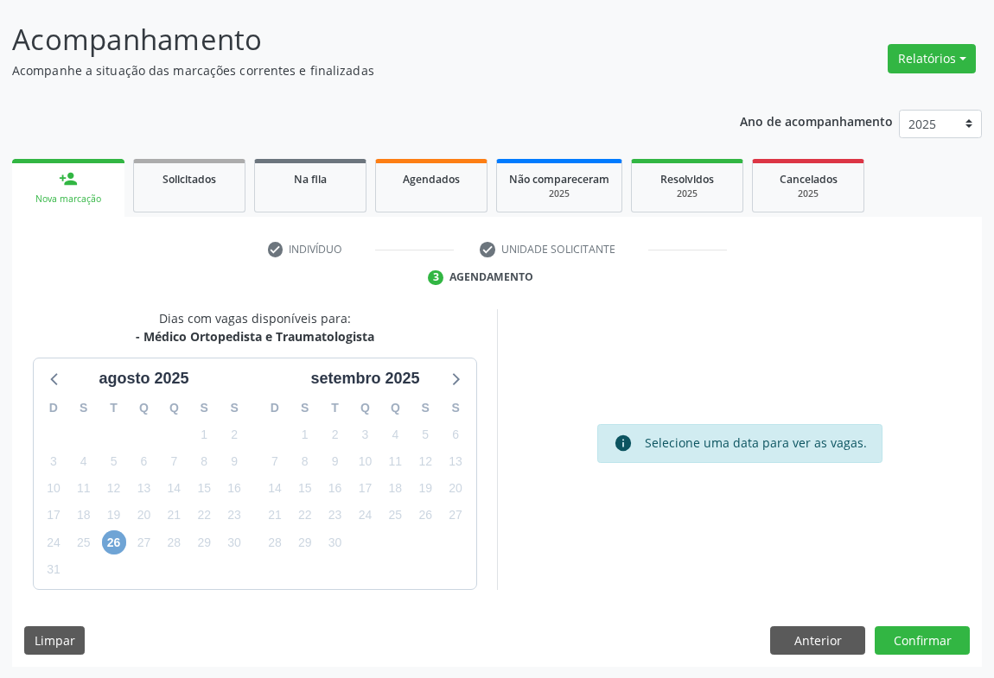
click at [112, 545] on span "26" at bounding box center [114, 543] width 24 height 24
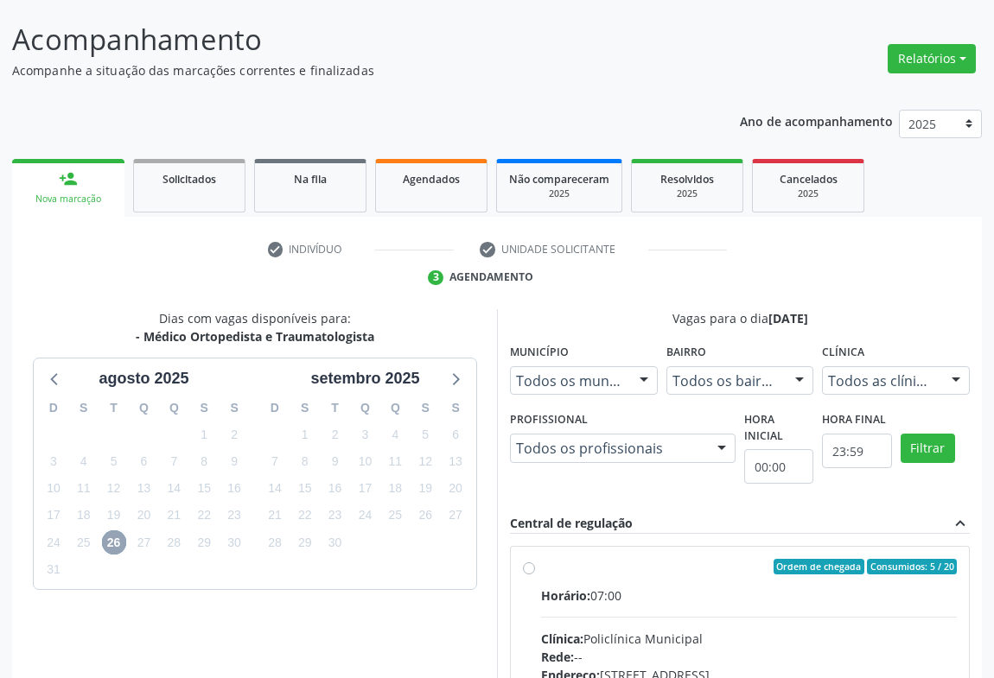
scroll to position [390, 0]
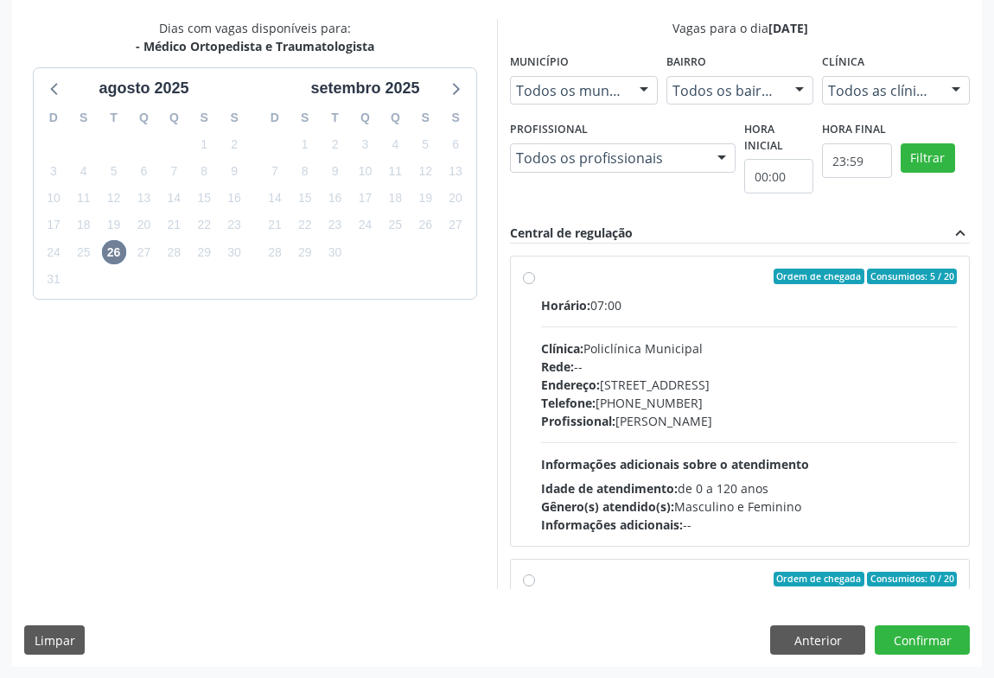
click at [694, 395] on div "Telefone: (74) 6451312" at bounding box center [749, 403] width 416 height 18
click at [535, 284] on input "Ordem de chegada Consumidos: 5 / 20 Horário: 07:00 Clínica: Policlínica Municip…" at bounding box center [529, 277] width 12 height 16
radio input "true"
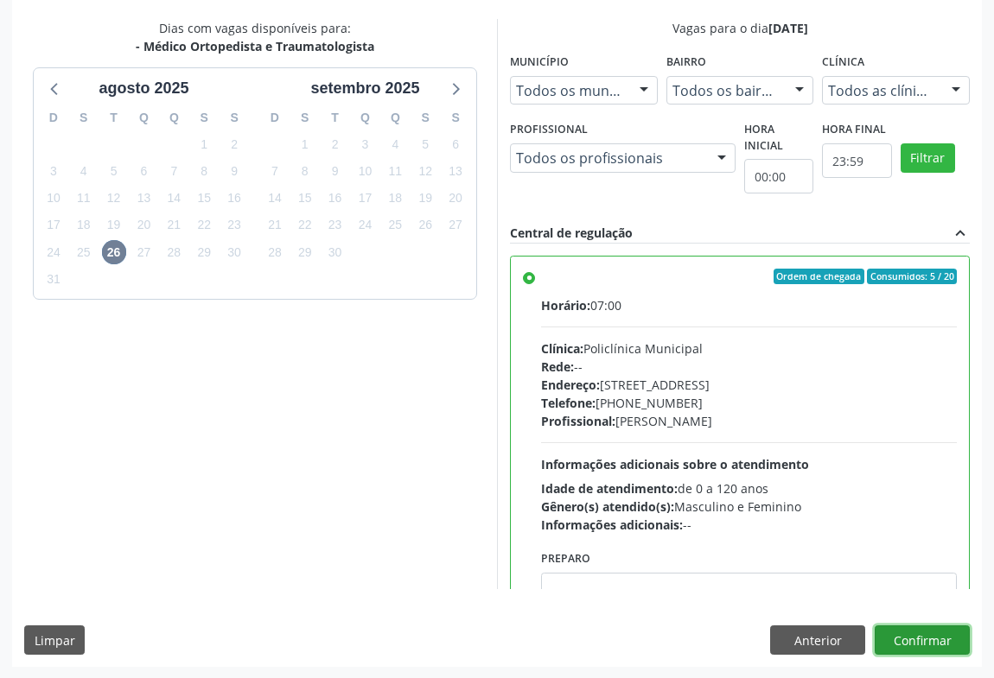
click at [946, 644] on button "Confirmar" at bounding box center [922, 640] width 95 height 29
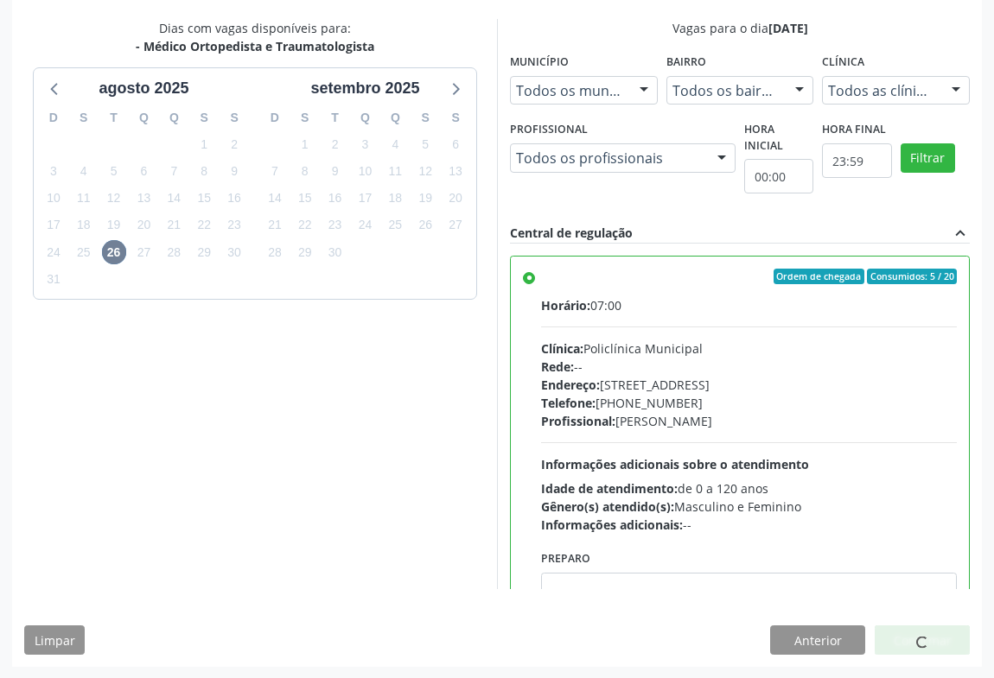
click at [929, 640] on div at bounding box center [922, 640] width 95 height 29
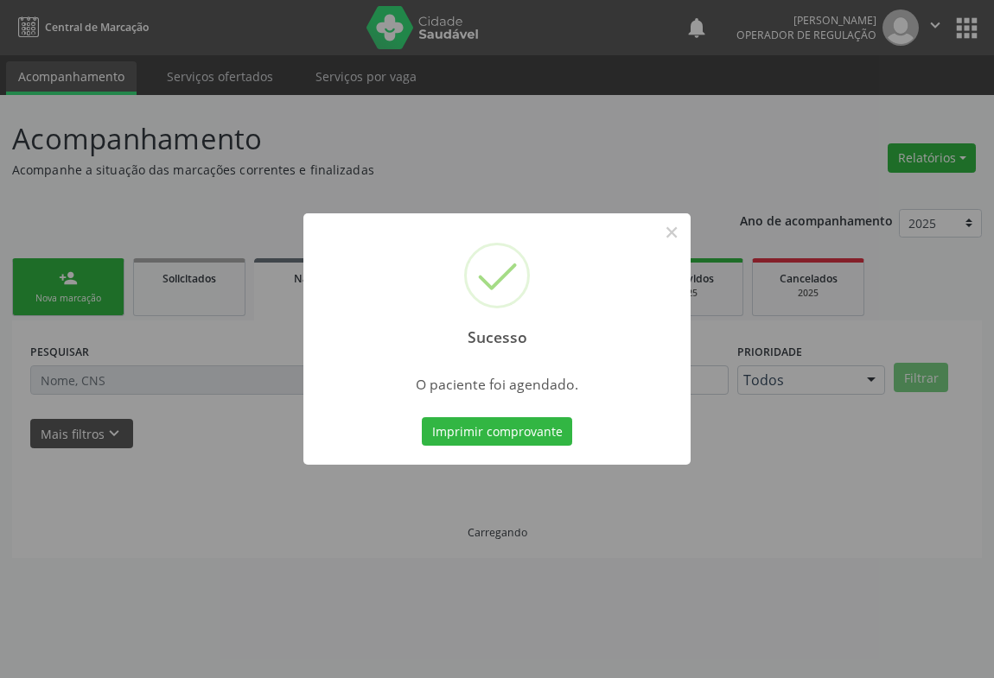
scroll to position [0, 0]
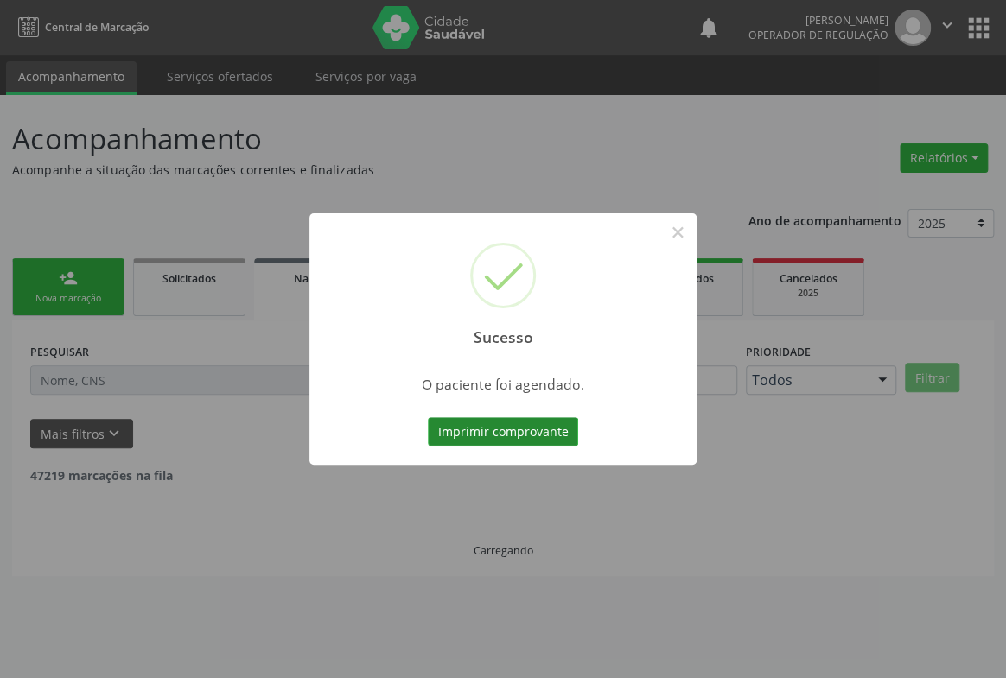
click at [539, 433] on button "Imprimir comprovante" at bounding box center [503, 431] width 150 height 29
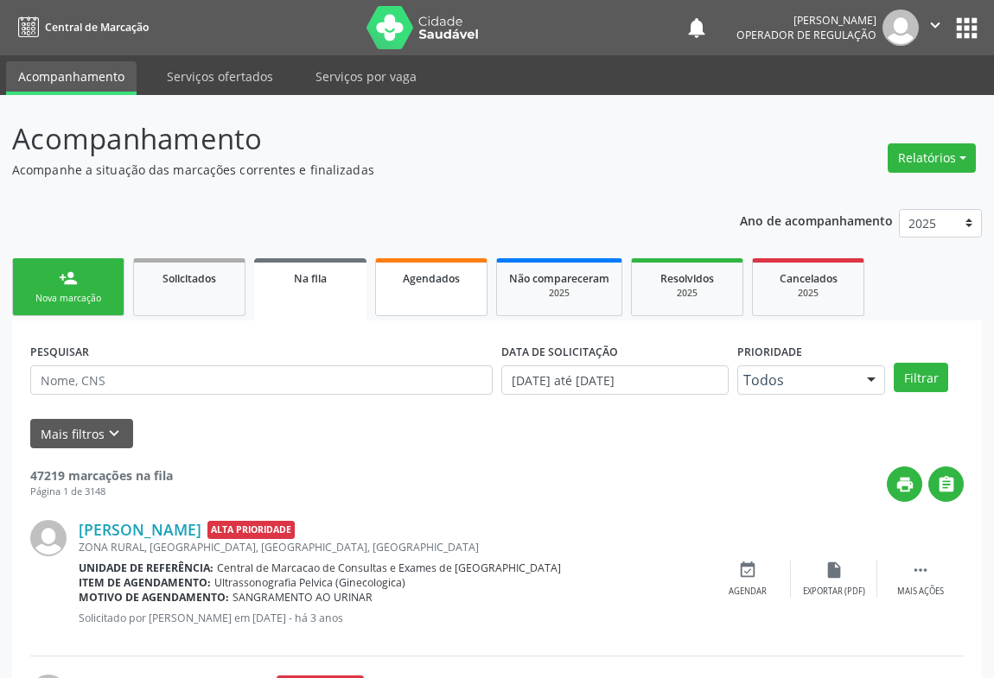
click at [422, 282] on span "Agendados" at bounding box center [431, 278] width 57 height 15
select select "7"
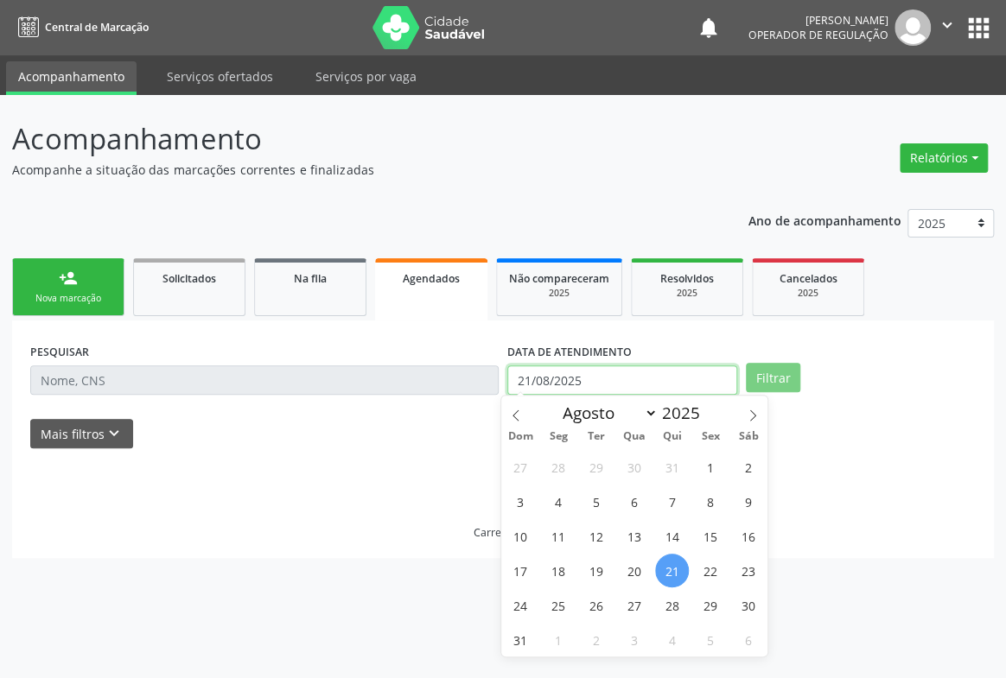
click at [632, 382] on input "21/08/2025" at bounding box center [622, 380] width 230 height 29
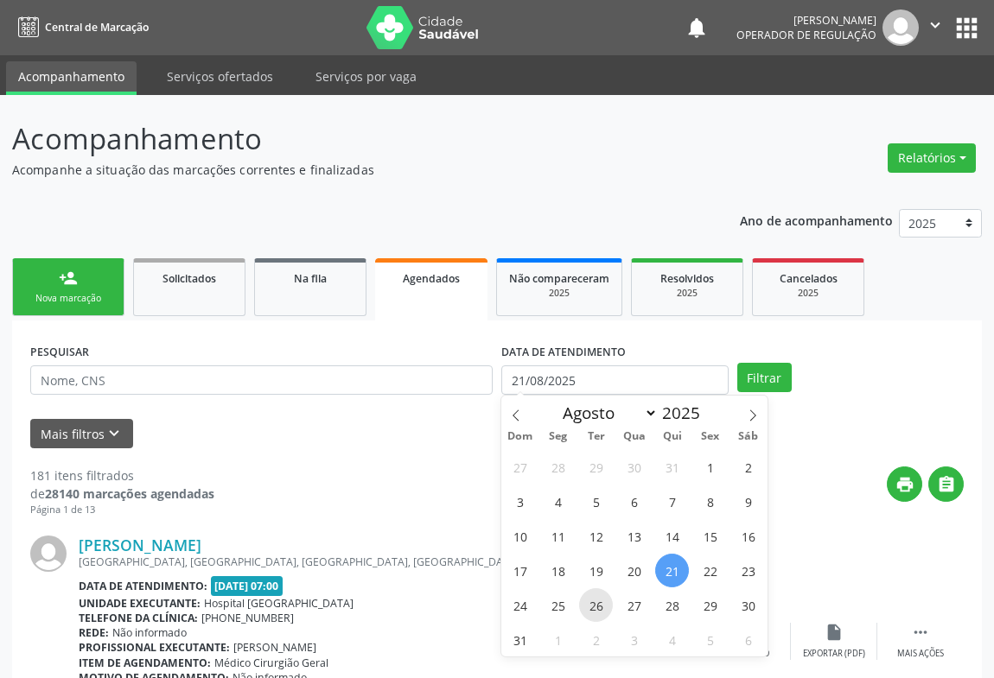
click at [602, 597] on span "26" at bounding box center [596, 606] width 34 height 34
type input "26/08/2025"
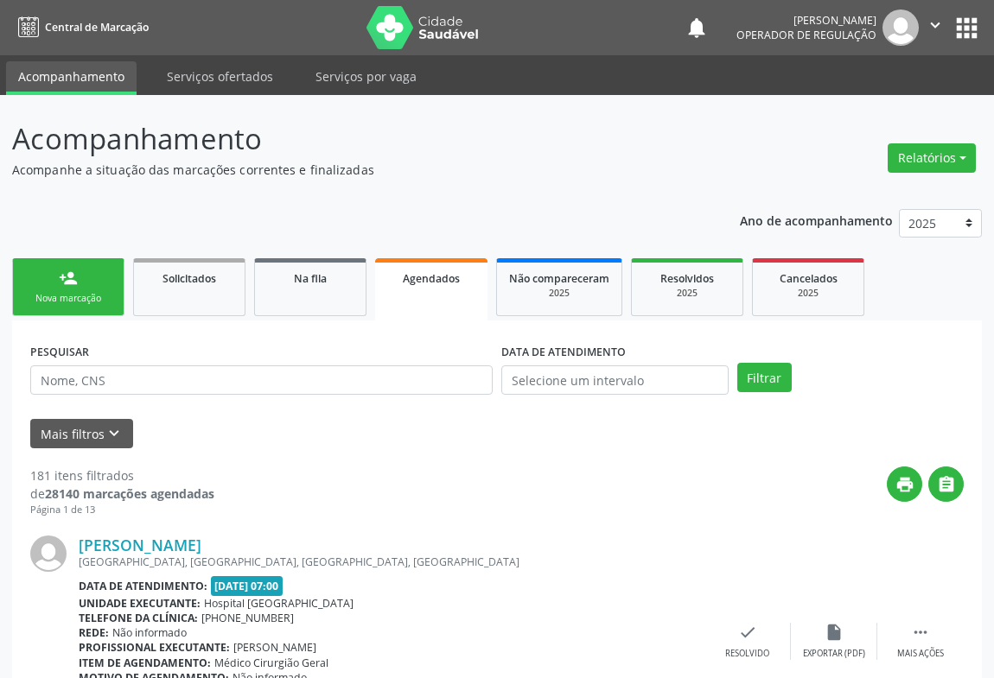
click at [312, 475] on div "print " at bounding box center [588, 492] width 749 height 51
click at [657, 394] on div "DATA DE ATENDIMENTO" at bounding box center [615, 372] width 236 height 67
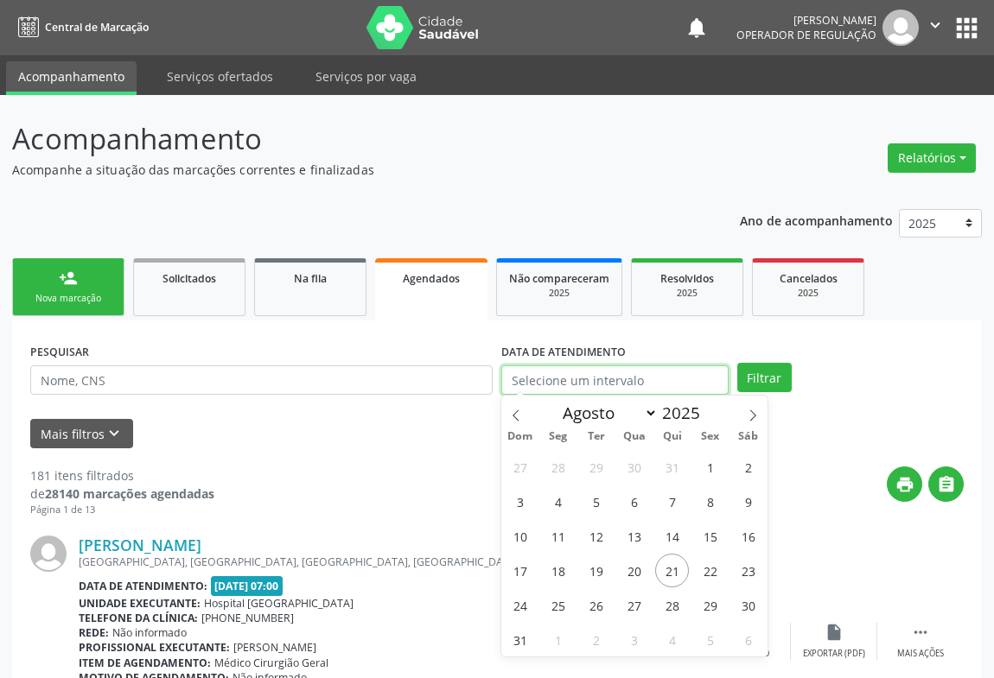
click at [648, 379] on input "text" at bounding box center [614, 380] width 227 height 29
click at [595, 604] on span "26" at bounding box center [596, 606] width 34 height 34
type input "26/08/2025"
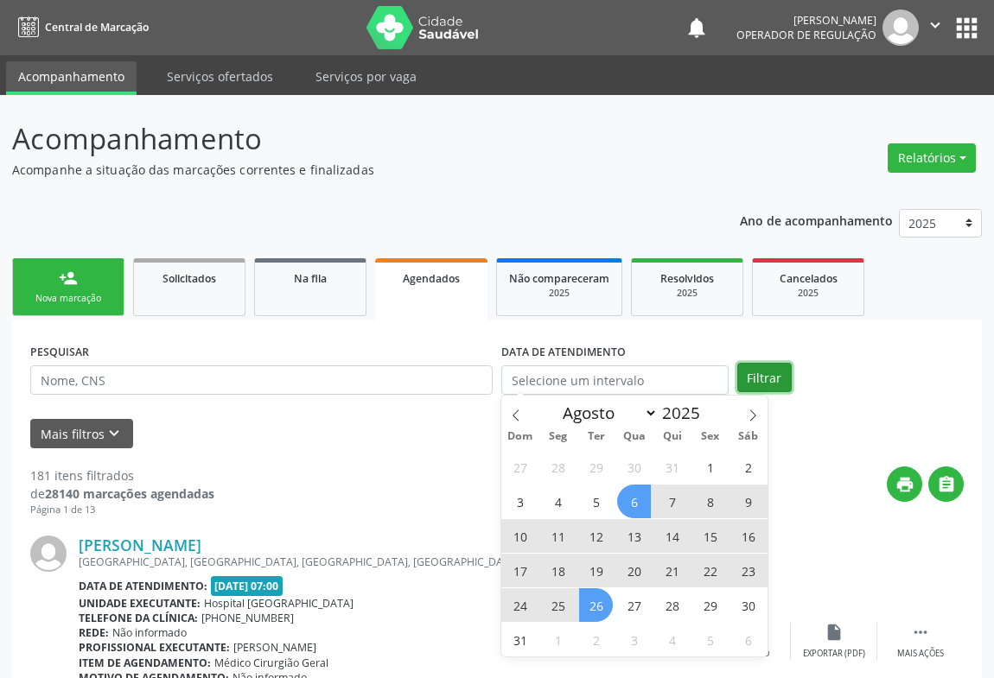
click at [778, 372] on button "Filtrar" at bounding box center [764, 377] width 54 height 29
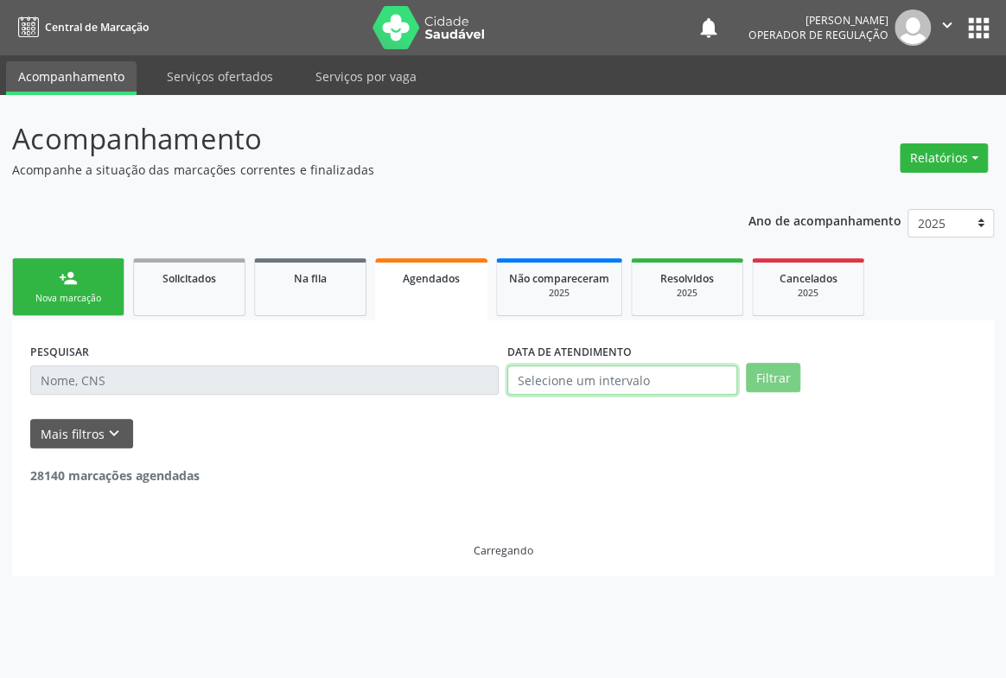
click at [666, 383] on input "text" at bounding box center [622, 380] width 230 height 29
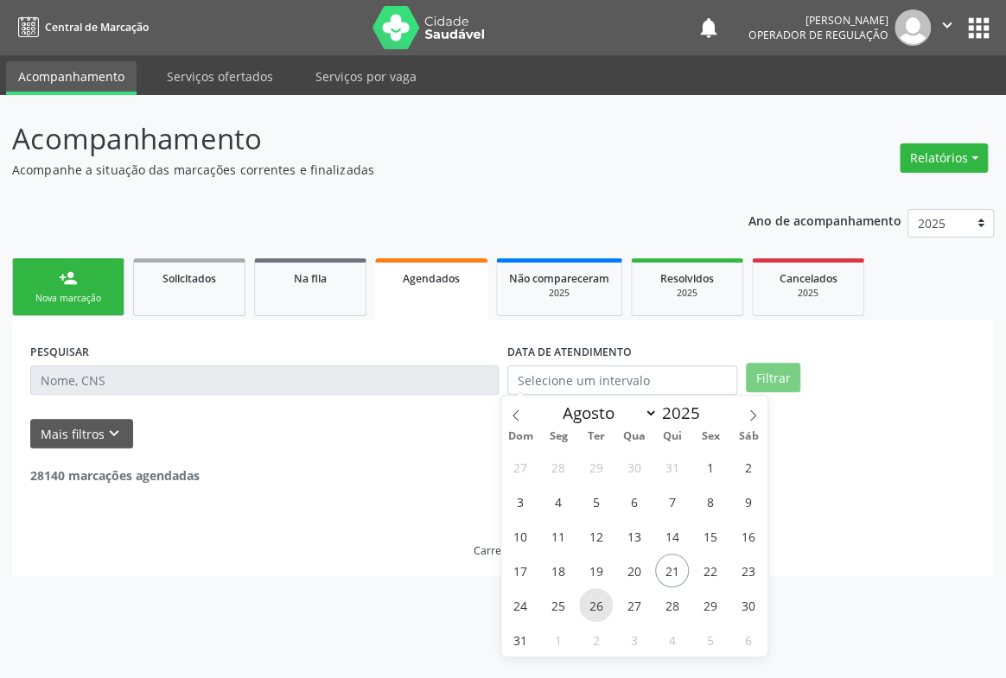
click at [598, 608] on span "26" at bounding box center [596, 606] width 34 height 34
type input "26/08/2025"
click at [598, 608] on span "26" at bounding box center [596, 606] width 34 height 34
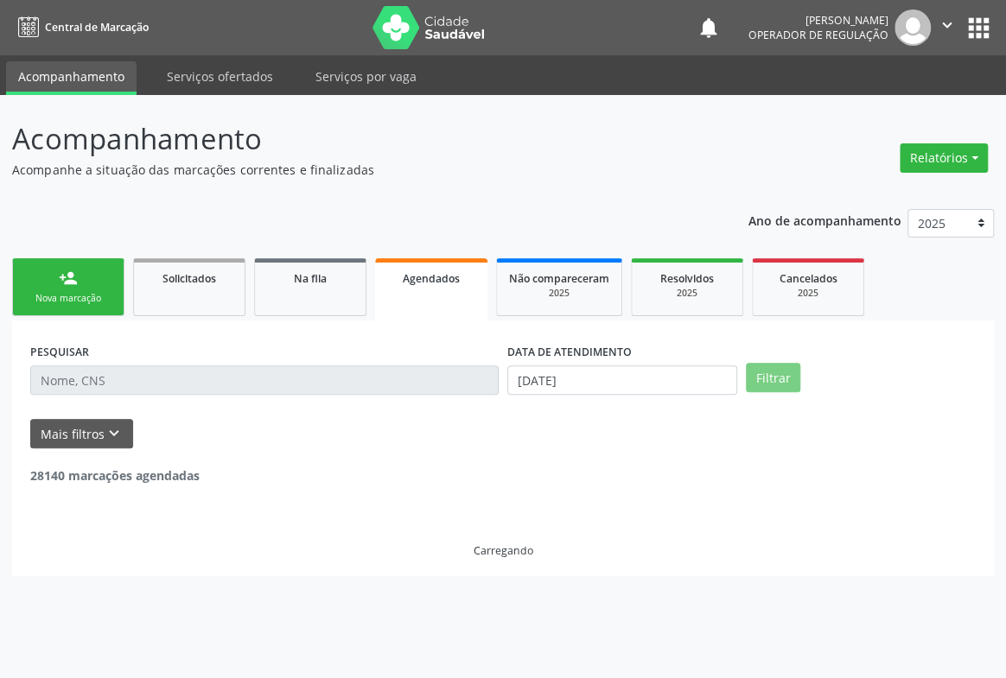
click at [770, 385] on button "Filtrar" at bounding box center [773, 377] width 54 height 29
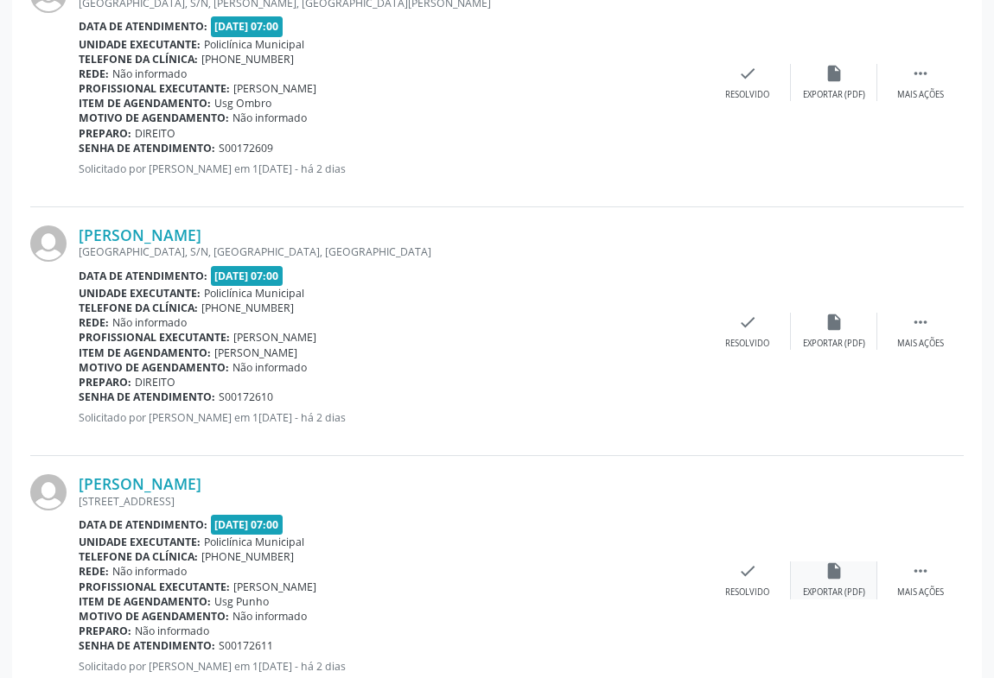
scroll to position [3651, 0]
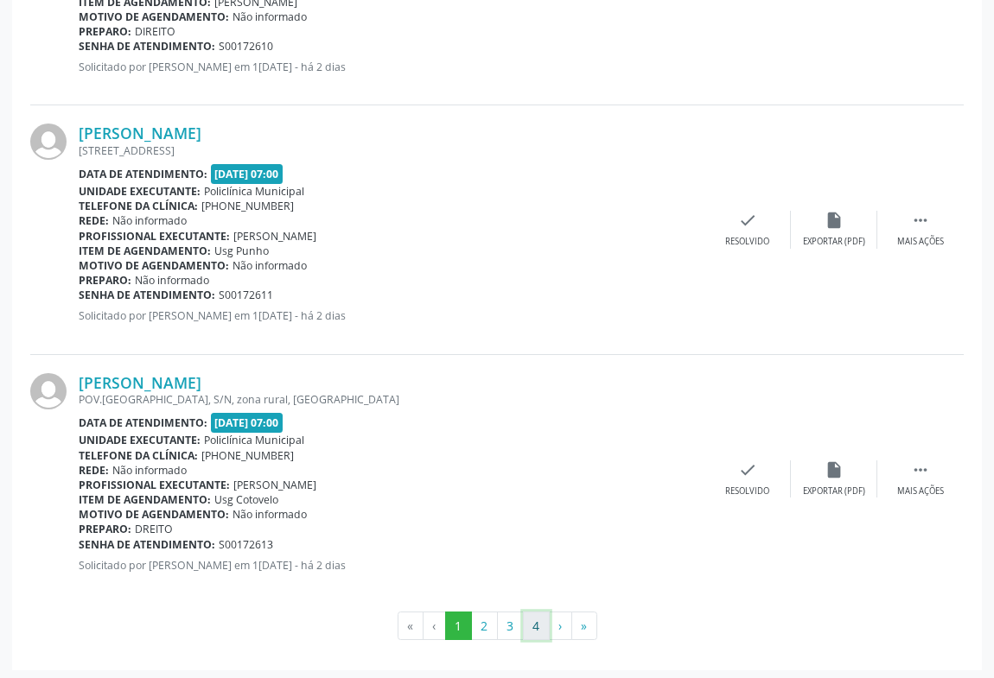
click at [540, 625] on button "4" at bounding box center [536, 626] width 27 height 29
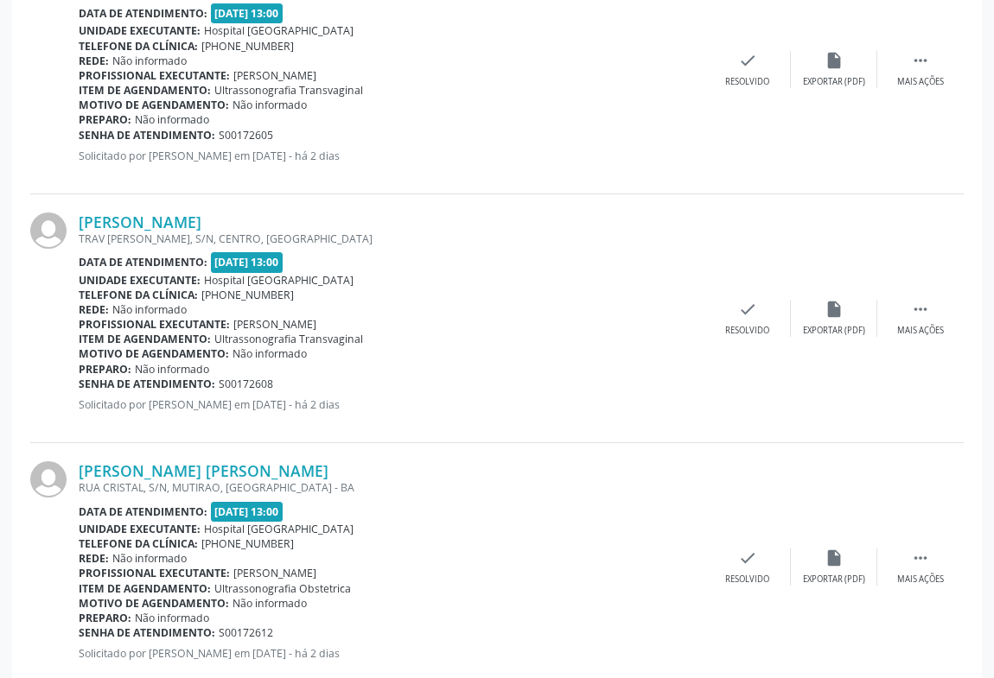
scroll to position [3402, 0]
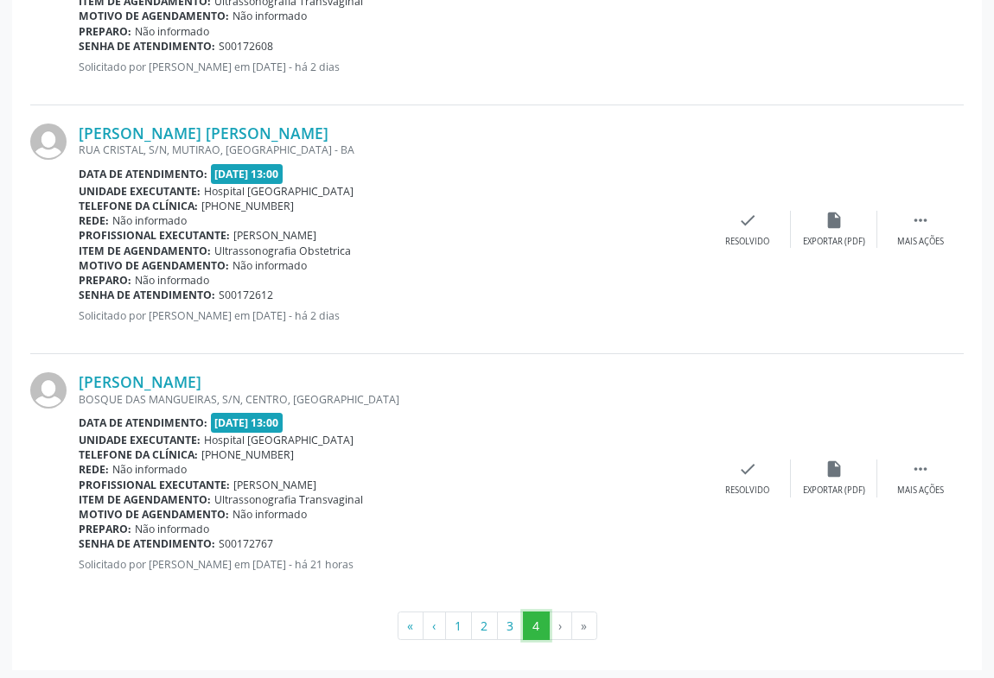
click at [542, 622] on button "4" at bounding box center [536, 626] width 27 height 29
click at [551, 626] on li "›" at bounding box center [561, 626] width 22 height 29
click at [558, 627] on li "›" at bounding box center [561, 626] width 22 height 29
click at [510, 617] on button "3" at bounding box center [510, 626] width 27 height 29
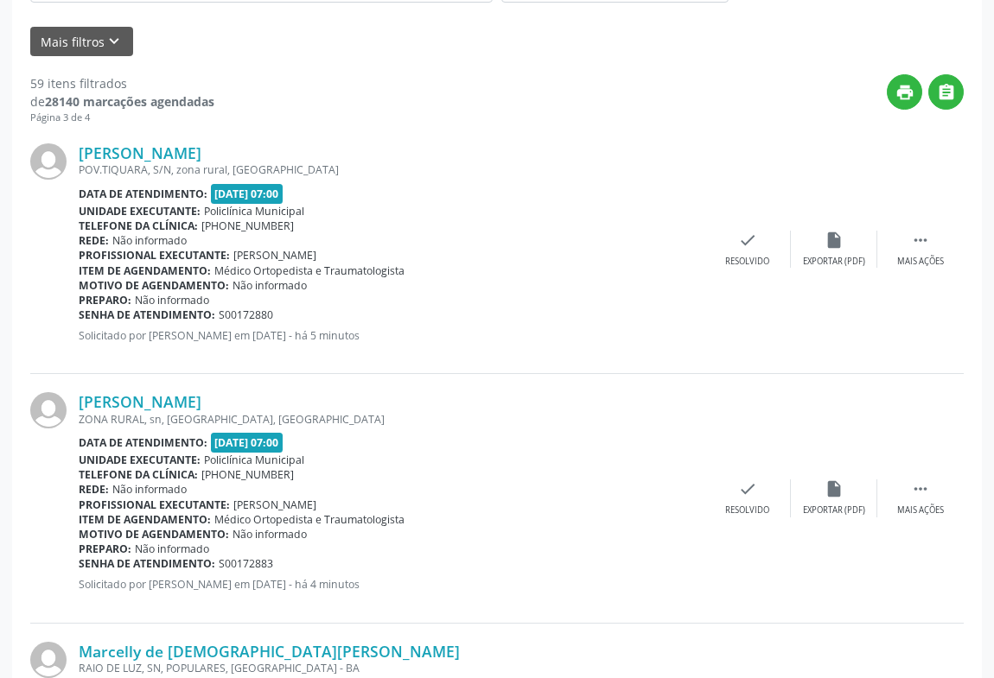
scroll to position [0, 0]
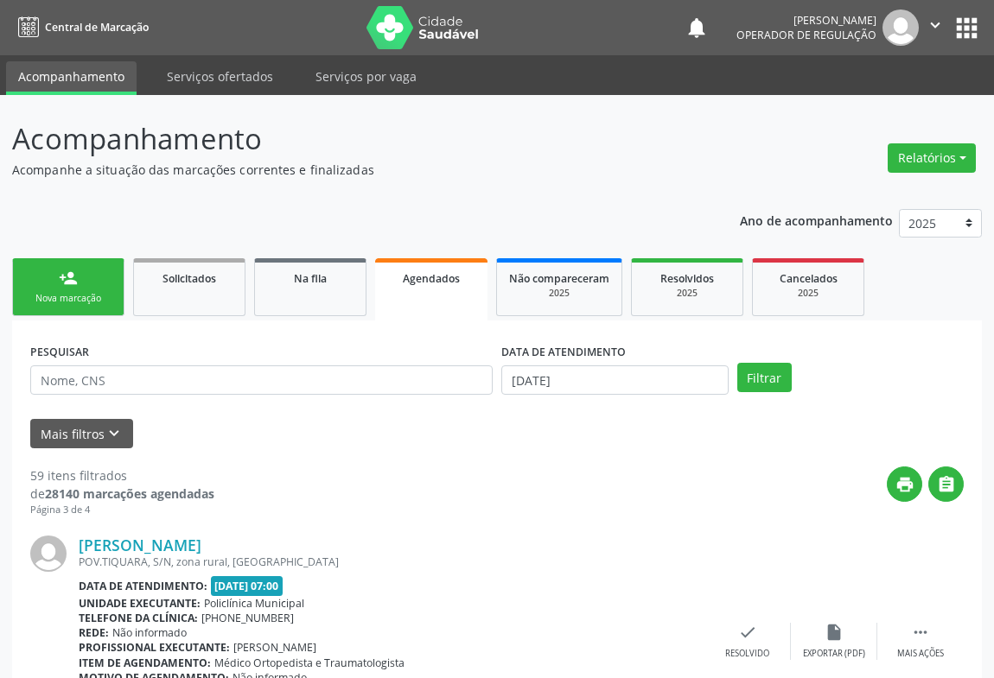
click at [87, 296] on div "Nova marcação" at bounding box center [68, 298] width 86 height 13
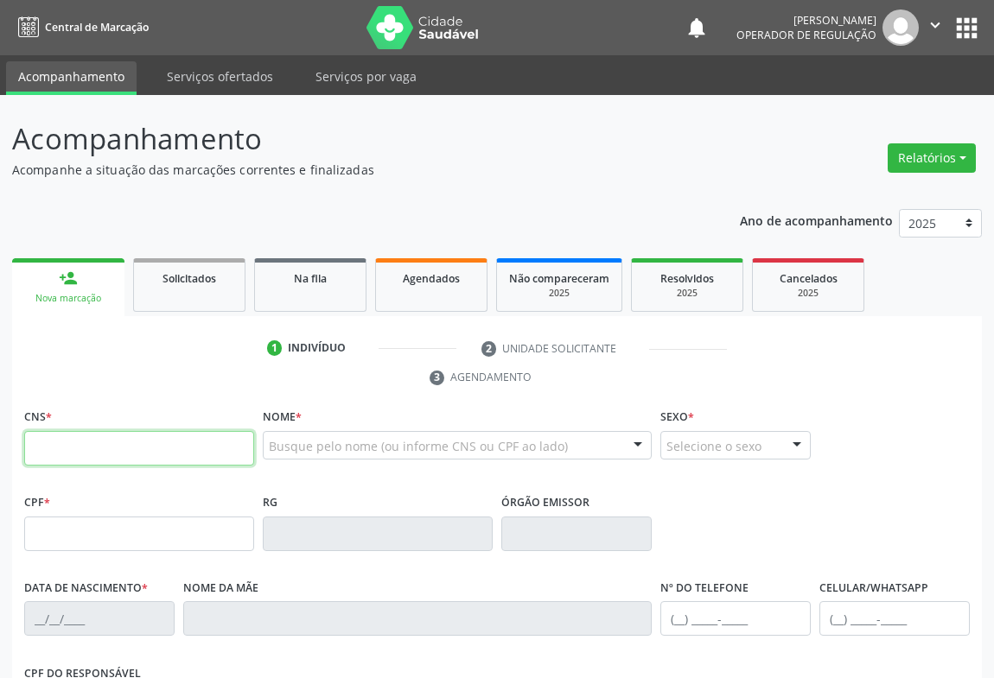
click at [97, 444] on input "text" at bounding box center [139, 448] width 230 height 35
click at [95, 448] on input "text" at bounding box center [139, 448] width 230 height 35
type input "702 1087 8819 9193"
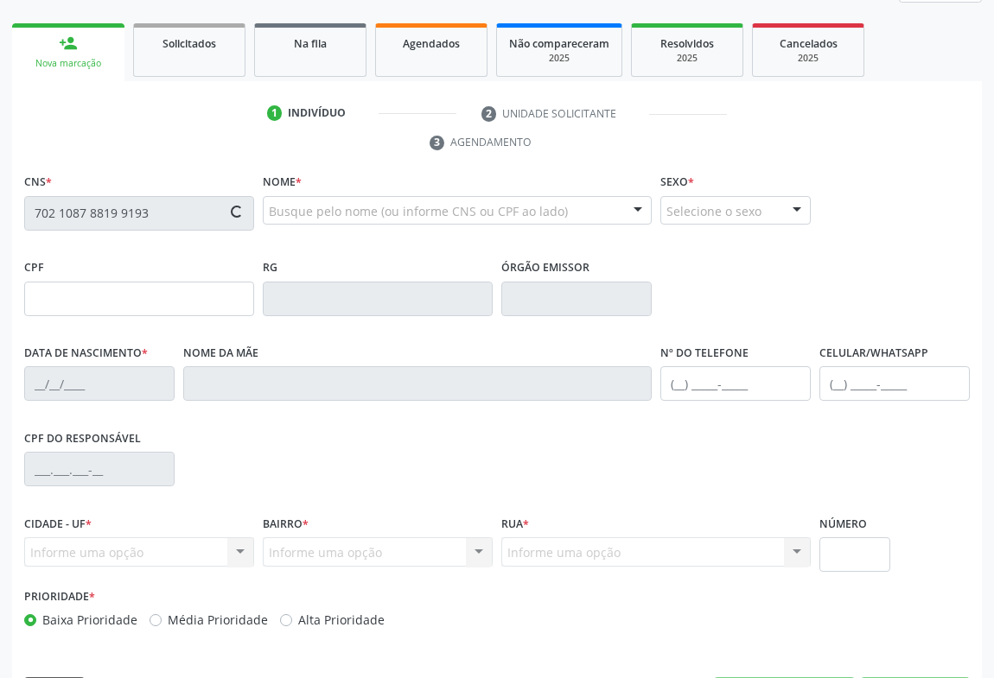
type input "758.485.035-91"
type input "15/08/1936"
type input "Josepha Maria de Jesus"
type input "(74) 9974-2474"
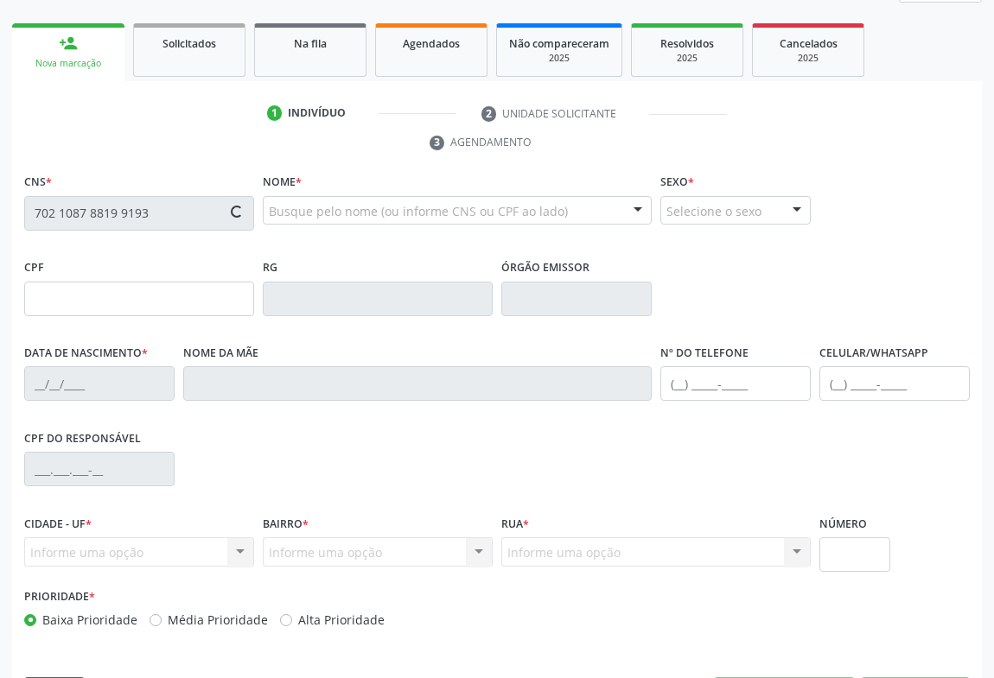
type input "S/N"
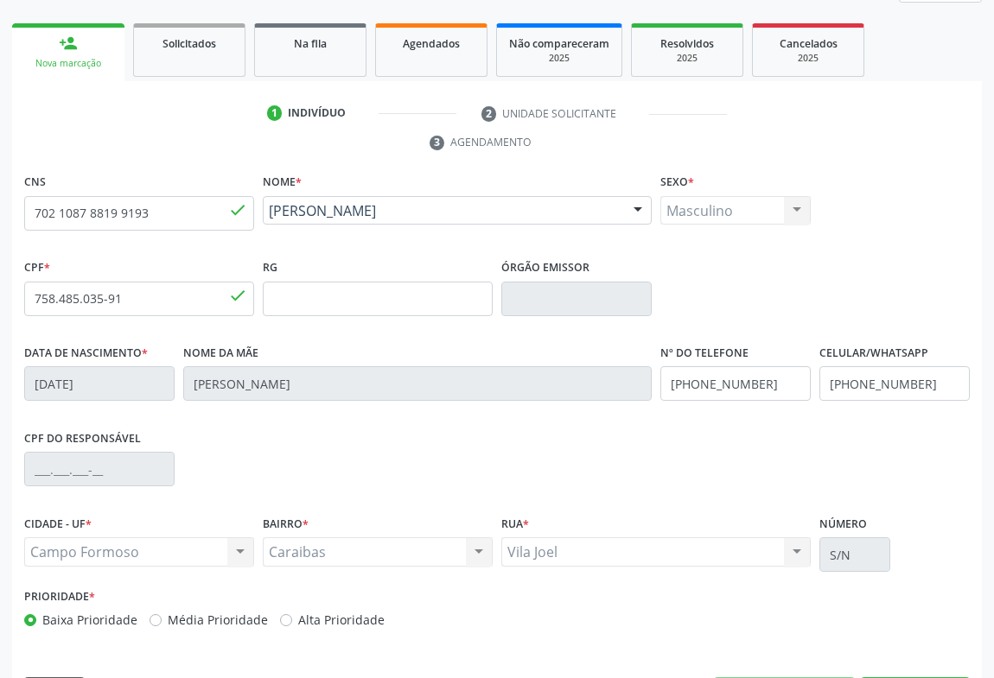
scroll to position [286, 0]
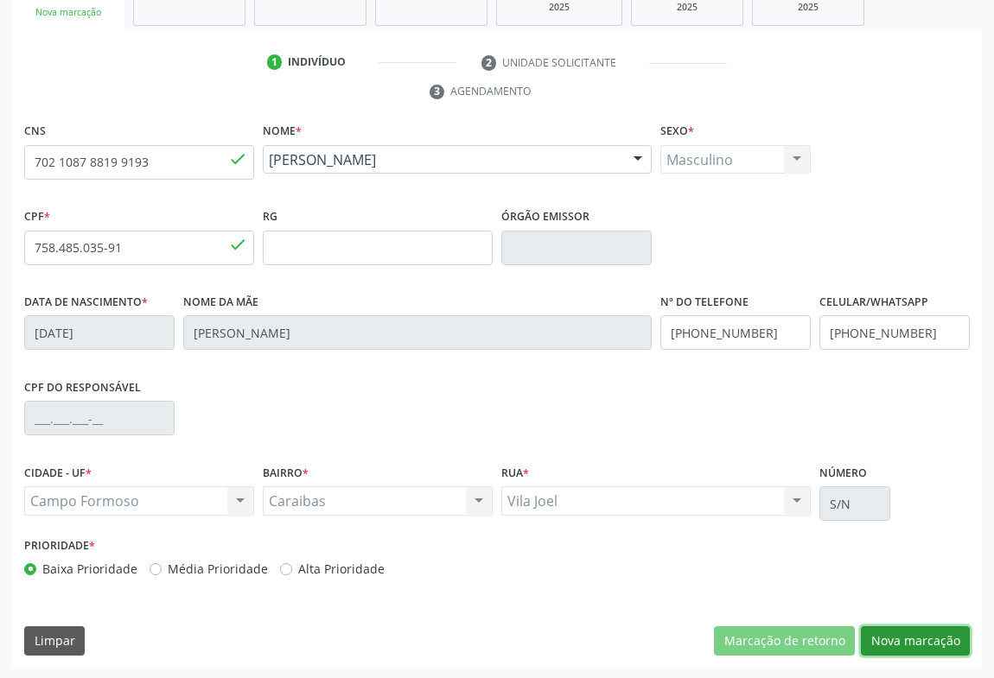
click at [873, 644] on button "Nova marcação" at bounding box center [915, 641] width 109 height 29
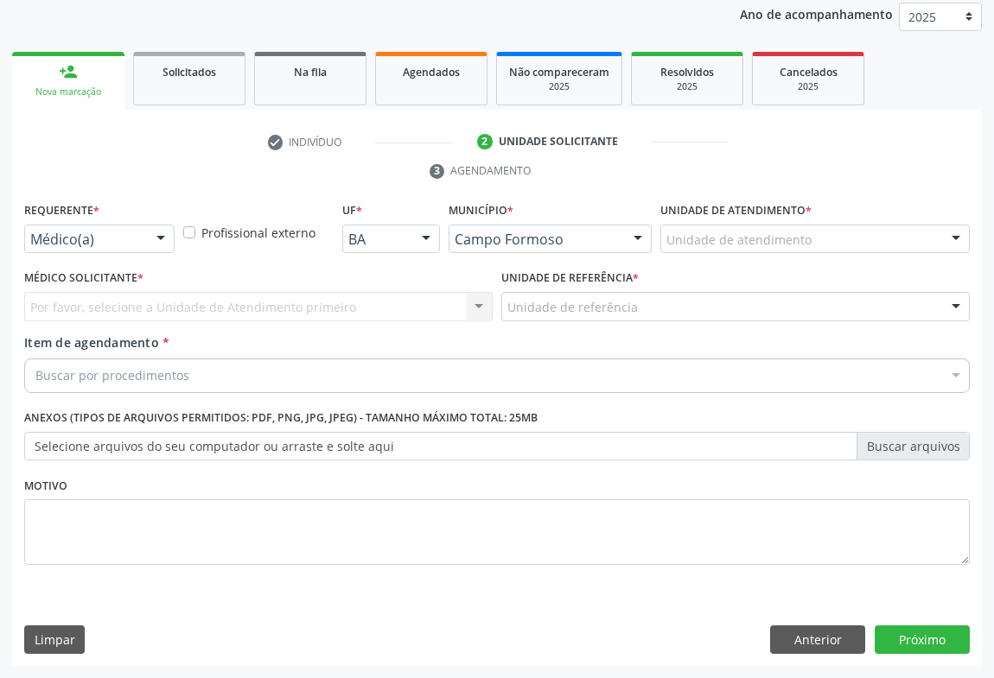
scroll to position [206, 0]
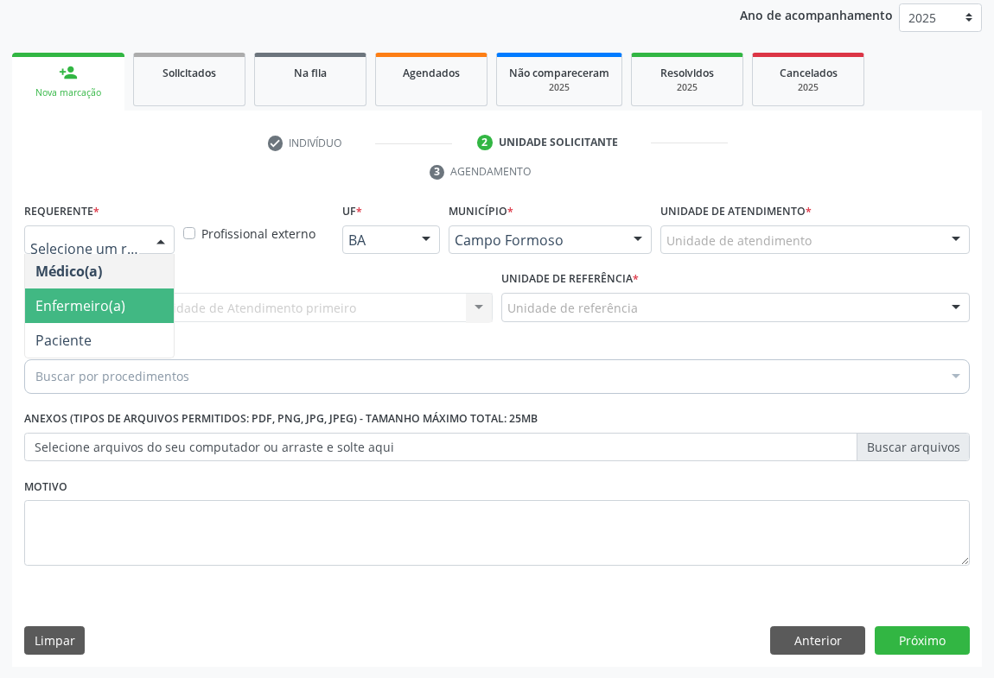
click at [77, 315] on span "Enfermeiro(a)" at bounding box center [99, 306] width 149 height 35
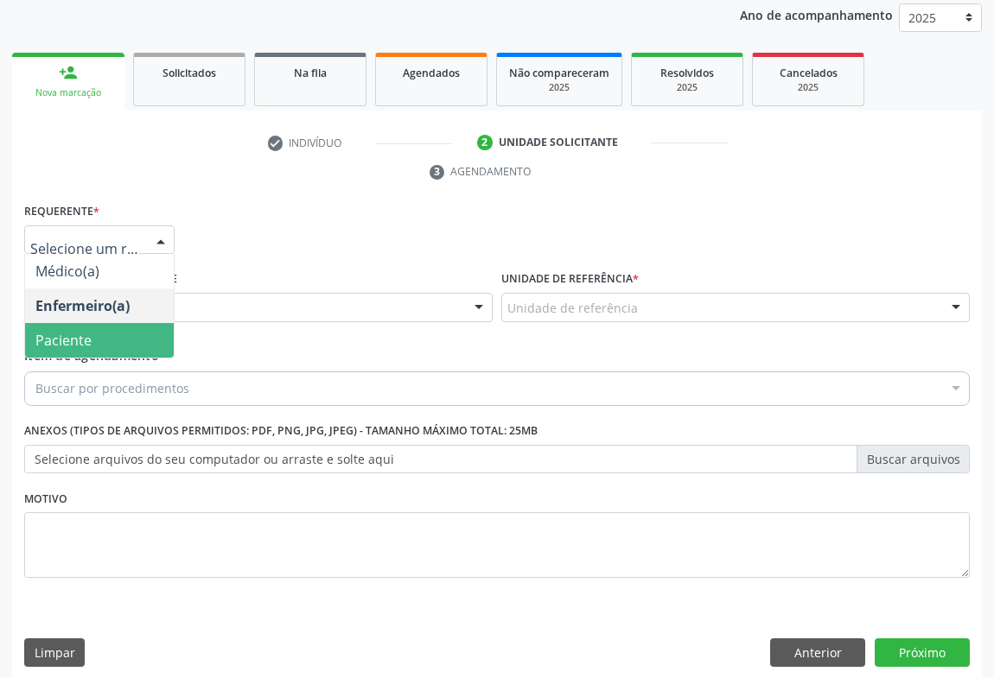
click at [71, 341] on span "Paciente" at bounding box center [63, 340] width 56 height 19
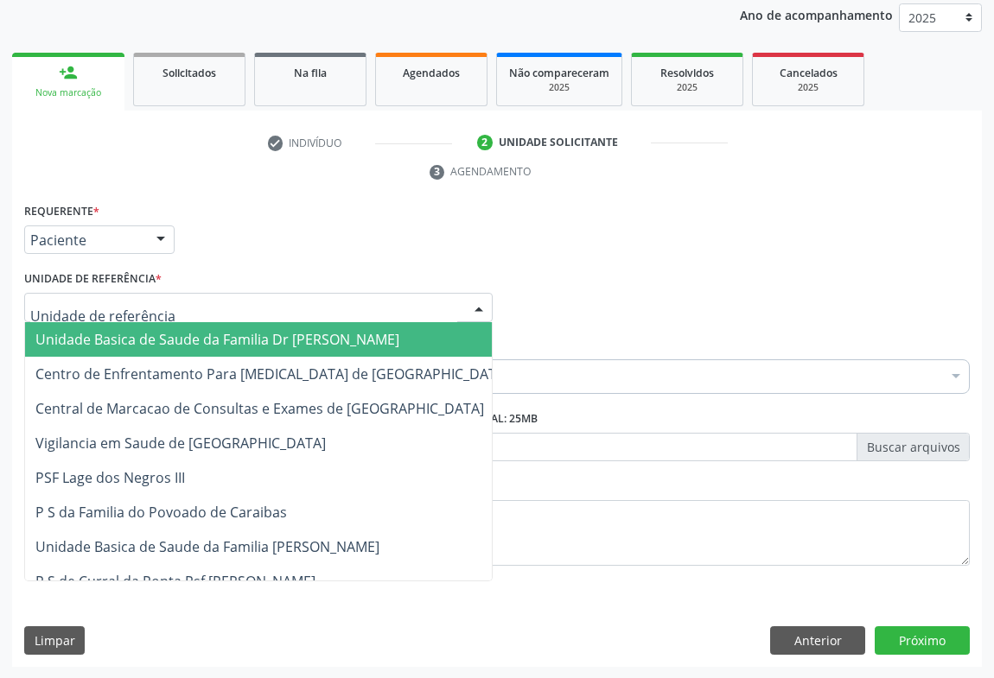
click at [167, 343] on span "Unidade Basica de Saude da Familia Dr [PERSON_NAME]" at bounding box center [217, 339] width 364 height 19
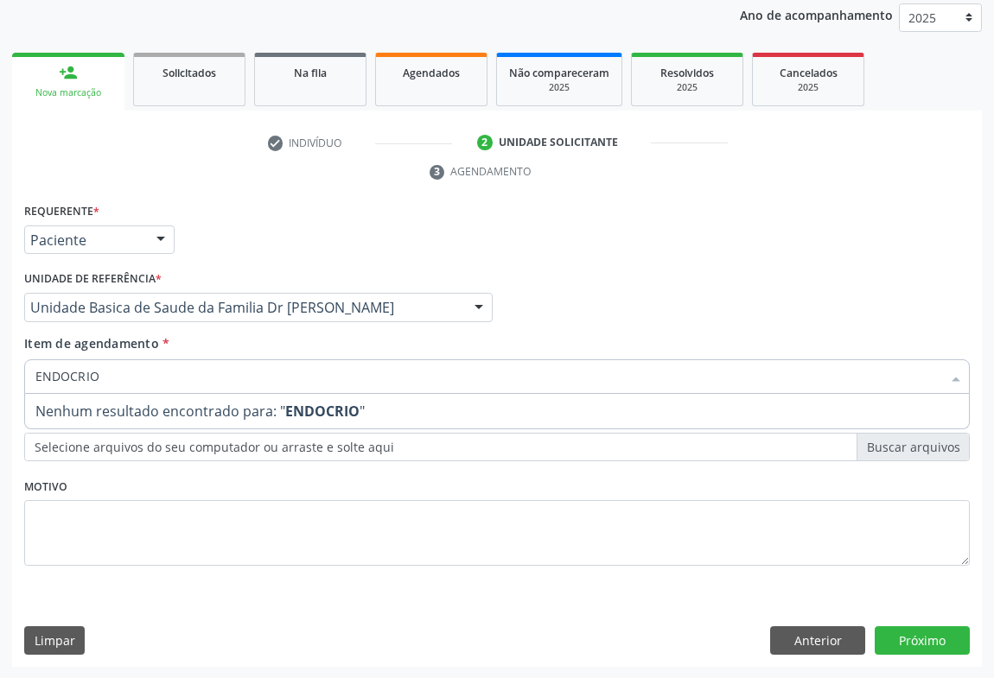
type input "ENDOCRI"
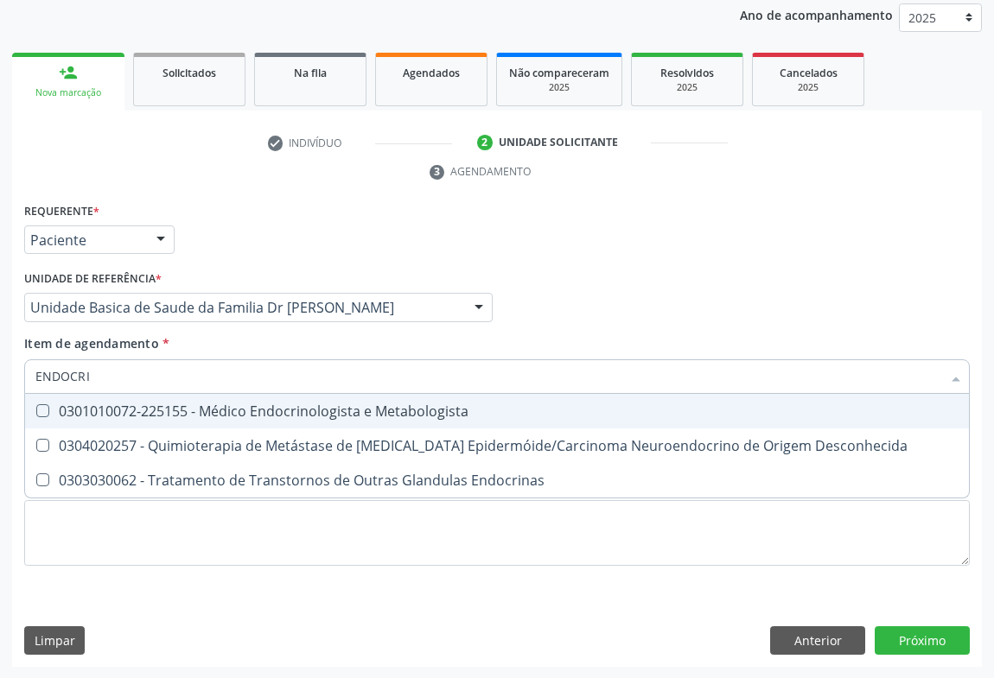
click at [163, 411] on div "0301010072-225155 - Médico Endocrinologista e Metabologista" at bounding box center [496, 411] width 923 height 14
checkbox Metabologista "true"
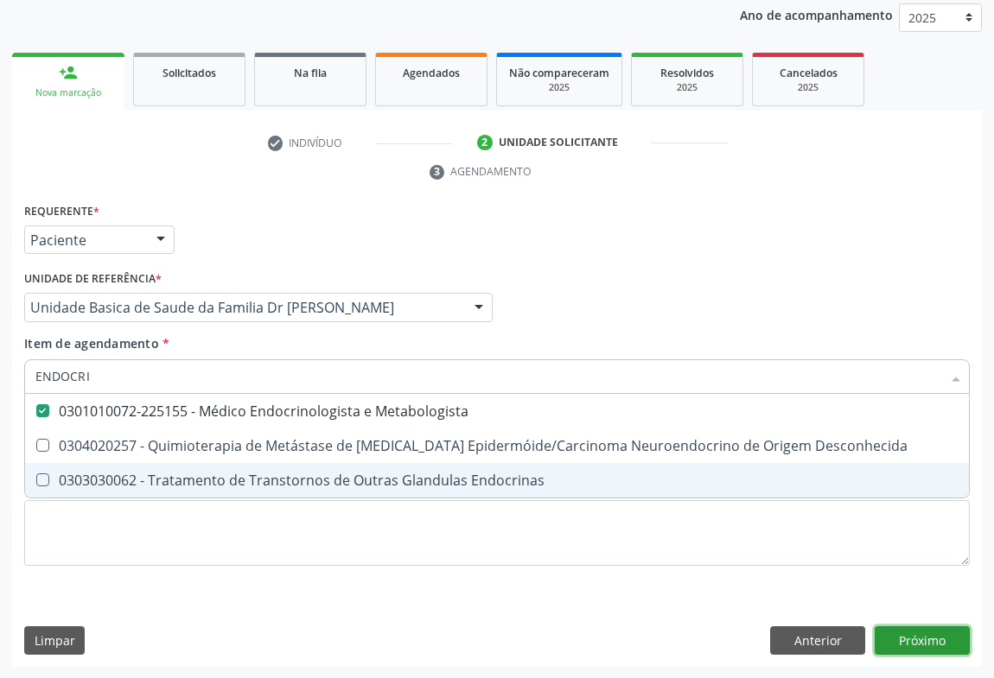
click at [900, 636] on div "Requerente * Paciente Médico(a) Enfermeiro(a) Paciente Nenhum resultado encontr…" at bounding box center [497, 433] width 970 height 469
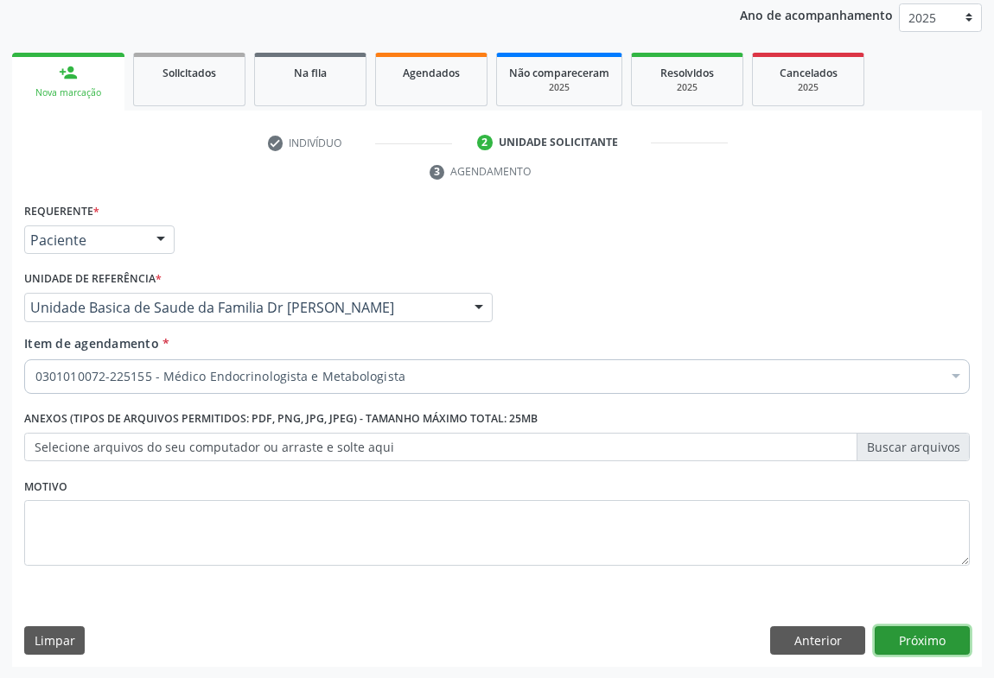
click at [924, 633] on button "Próximo" at bounding box center [922, 641] width 95 height 29
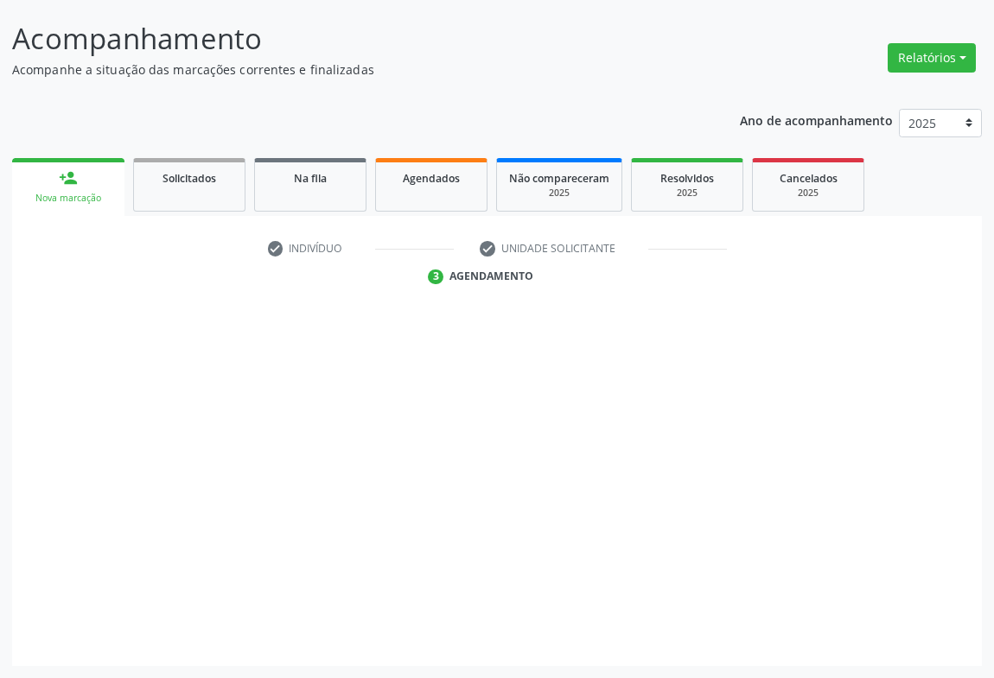
scroll to position [99, 0]
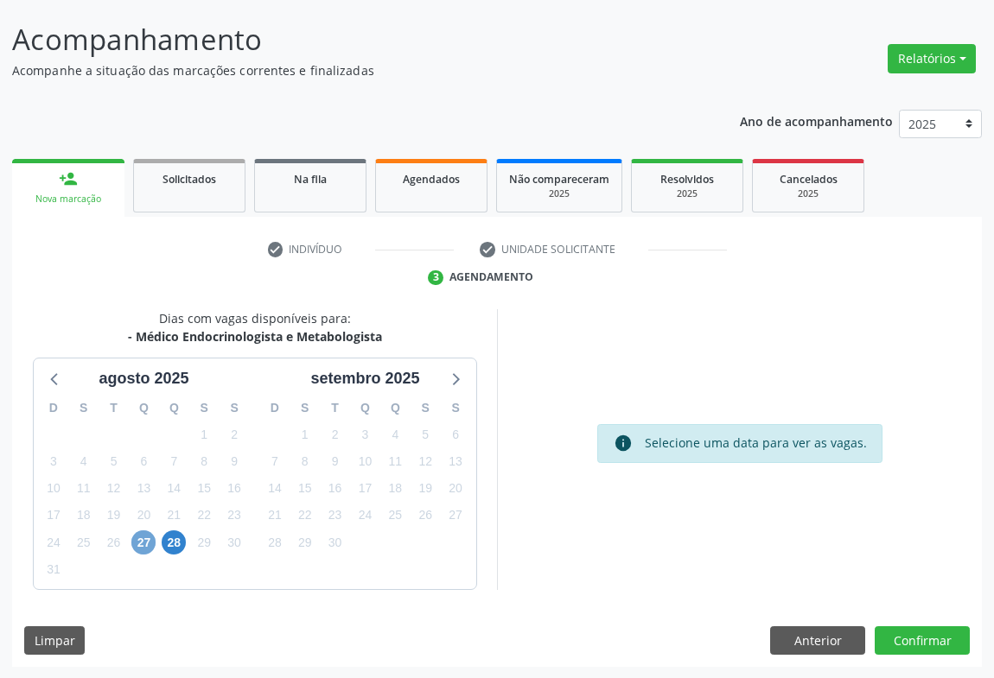
click at [143, 541] on span "27" at bounding box center [143, 543] width 24 height 24
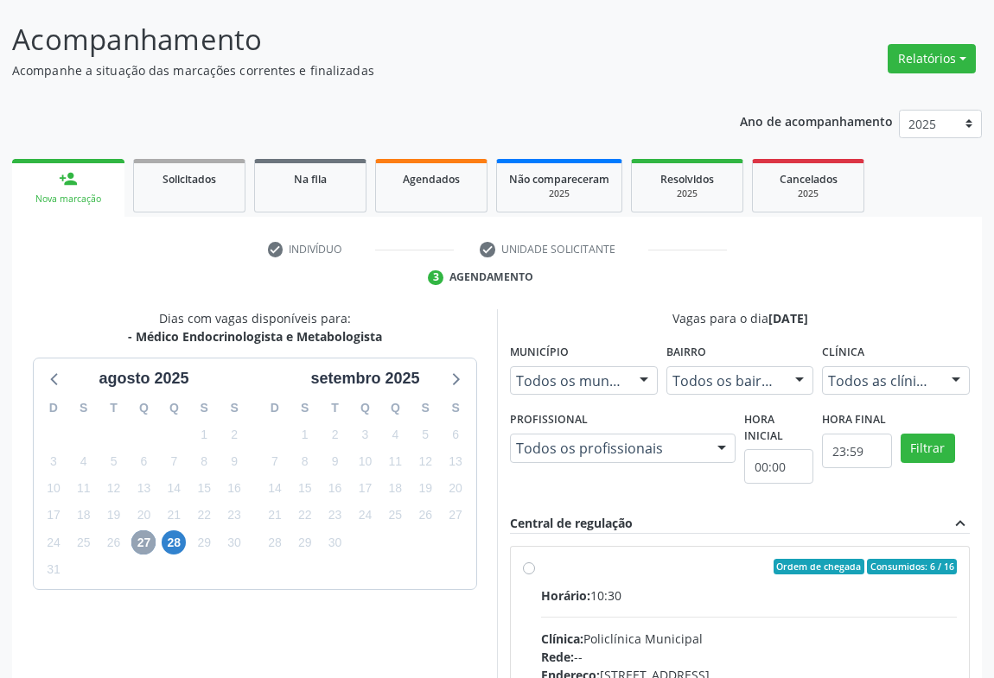
scroll to position [257, 0]
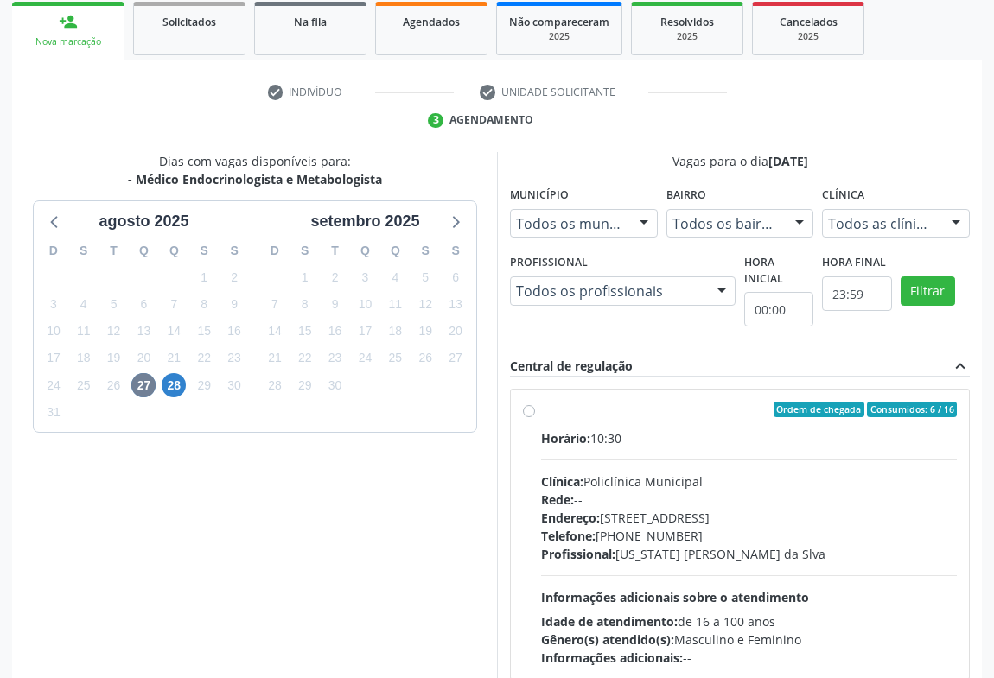
click at [721, 553] on div "Profissional: Washington Luiz Sobreira da Slva" at bounding box center [749, 554] width 416 height 18
click at [535, 417] on input "Ordem de chegada Consumidos: 6 / 16 Horário: 10:30 Clínica: Policlínica Municip…" at bounding box center [529, 410] width 12 height 16
radio input "true"
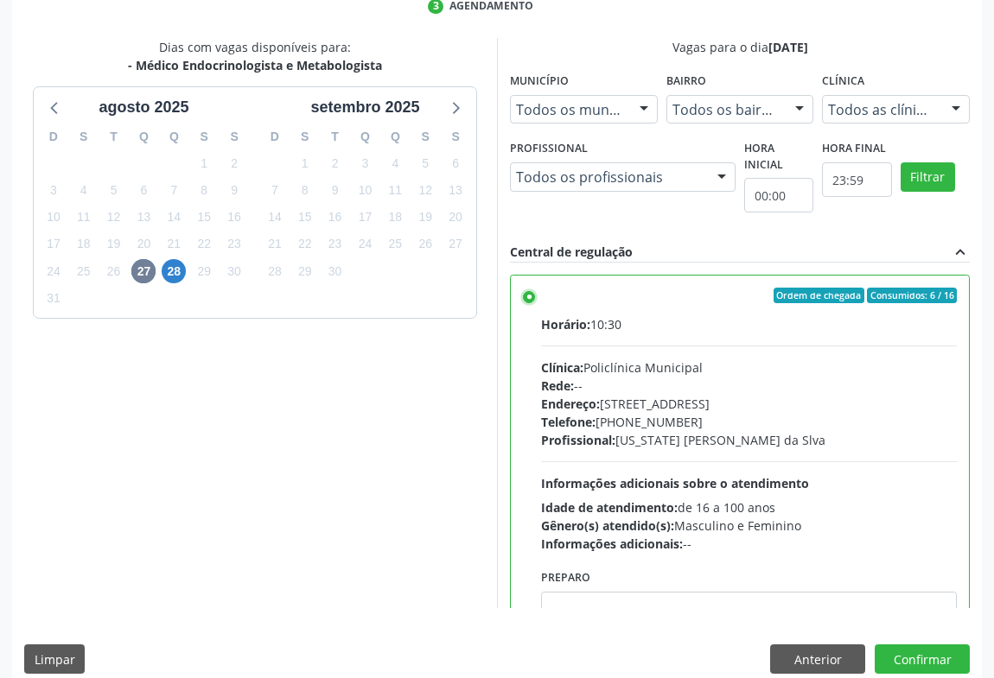
scroll to position [390, 0]
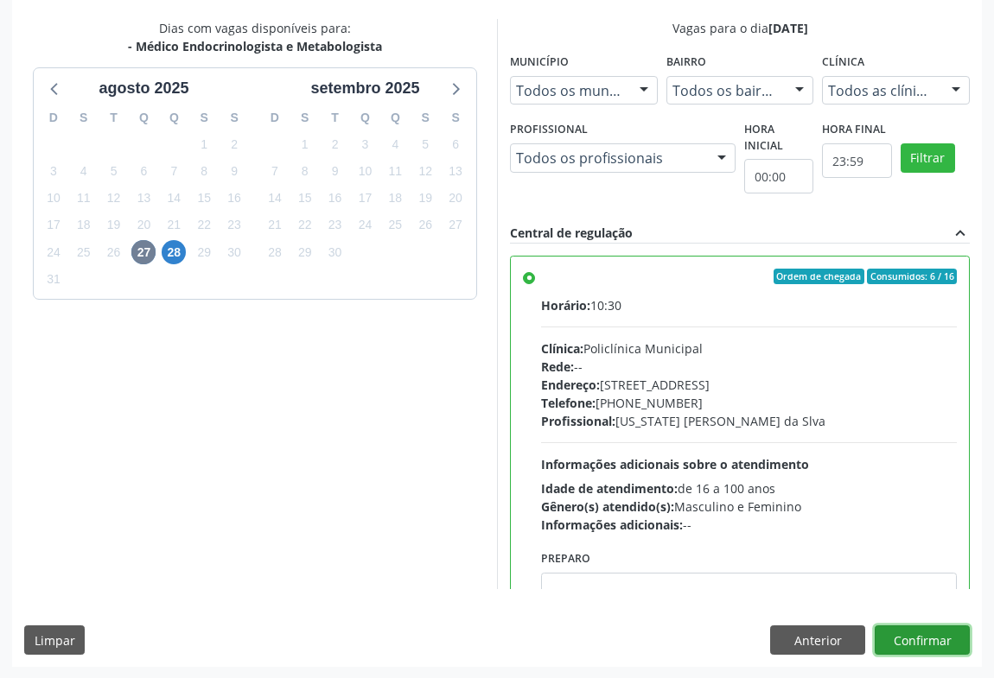
click at [905, 639] on button "Confirmar" at bounding box center [922, 640] width 95 height 29
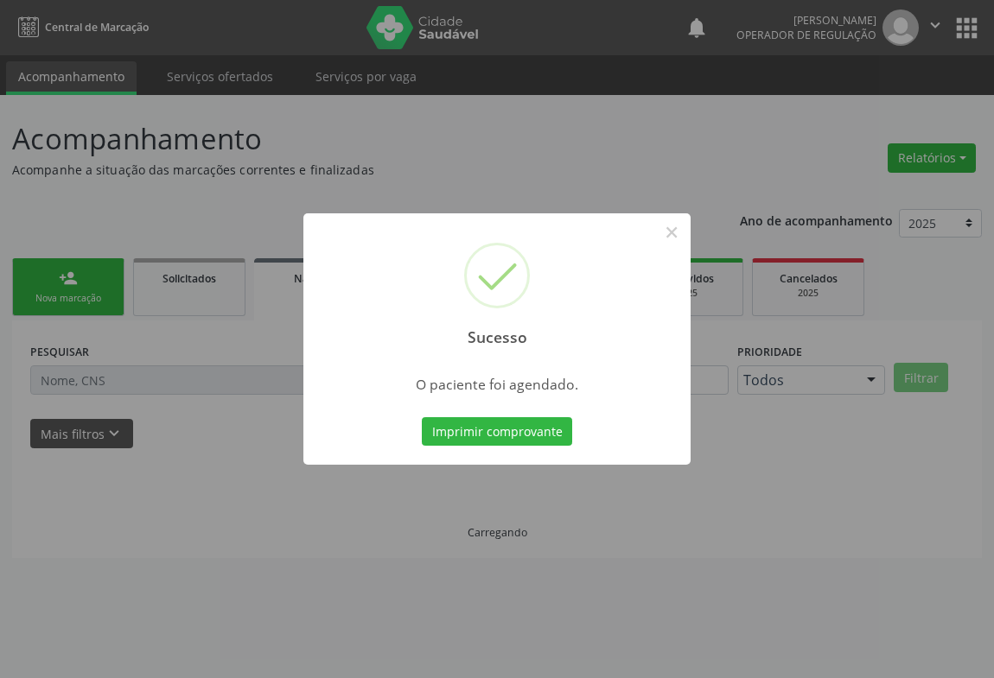
scroll to position [0, 0]
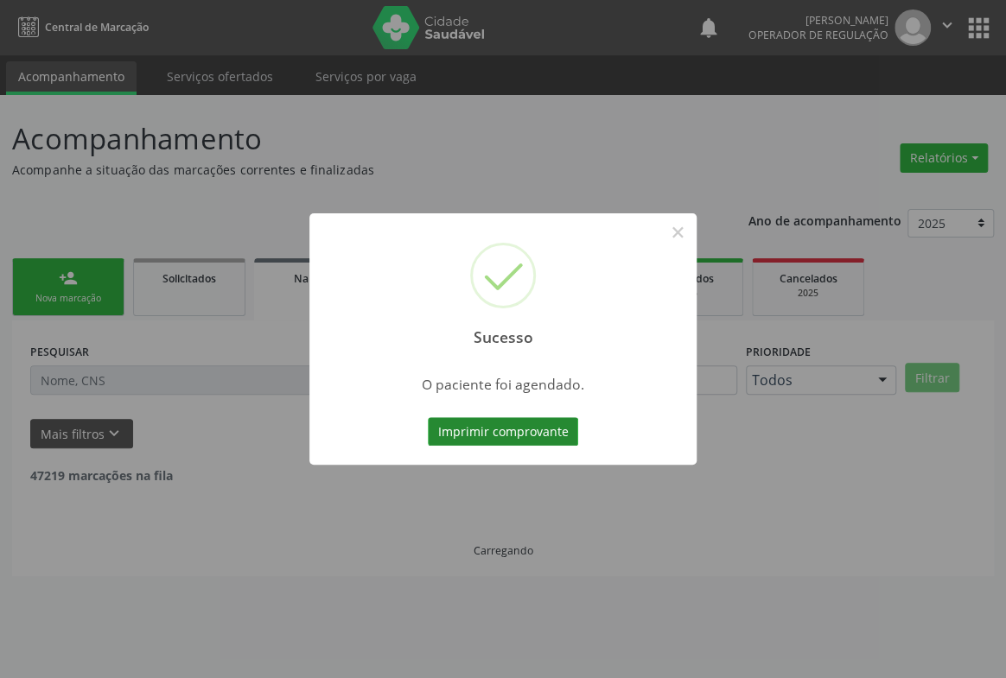
click at [518, 427] on button "Imprimir comprovante" at bounding box center [503, 431] width 150 height 29
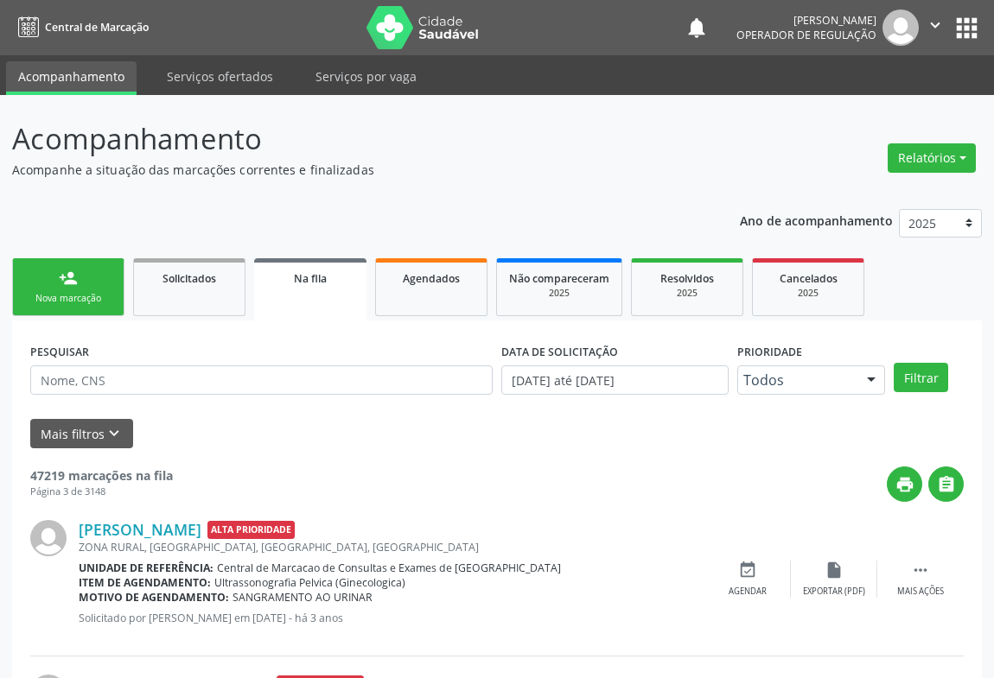
click at [66, 296] on div "Nova marcação" at bounding box center [68, 298] width 86 height 13
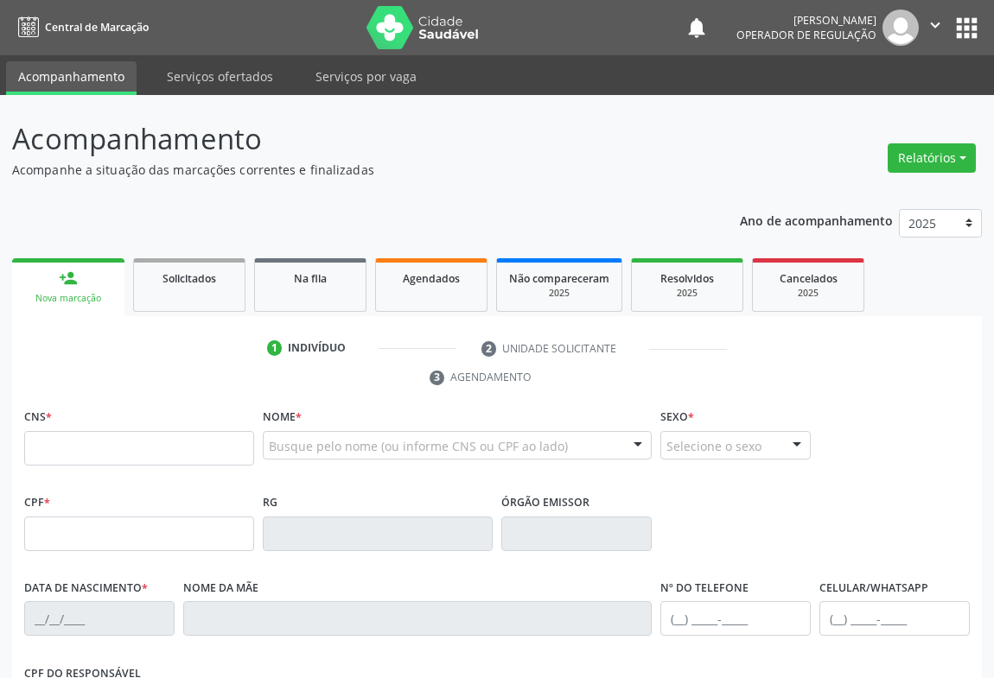
drag, startPoint x: 71, startPoint y: 398, endPoint x: 78, endPoint y: 427, distance: 30.2
click at [78, 427] on div "1 Indivíduo 2 Unidade solicitante 3 Agendamento CNS * Nome * Busque pelo nome (…" at bounding box center [497, 644] width 970 height 620
click at [70, 452] on input "text" at bounding box center [139, 448] width 230 height 35
drag, startPoint x: 411, startPoint y: 451, endPoint x: 315, endPoint y: 455, distance: 96.0
click at [315, 455] on input "HEITOR SOUZA REIS" at bounding box center [442, 454] width 347 height 35
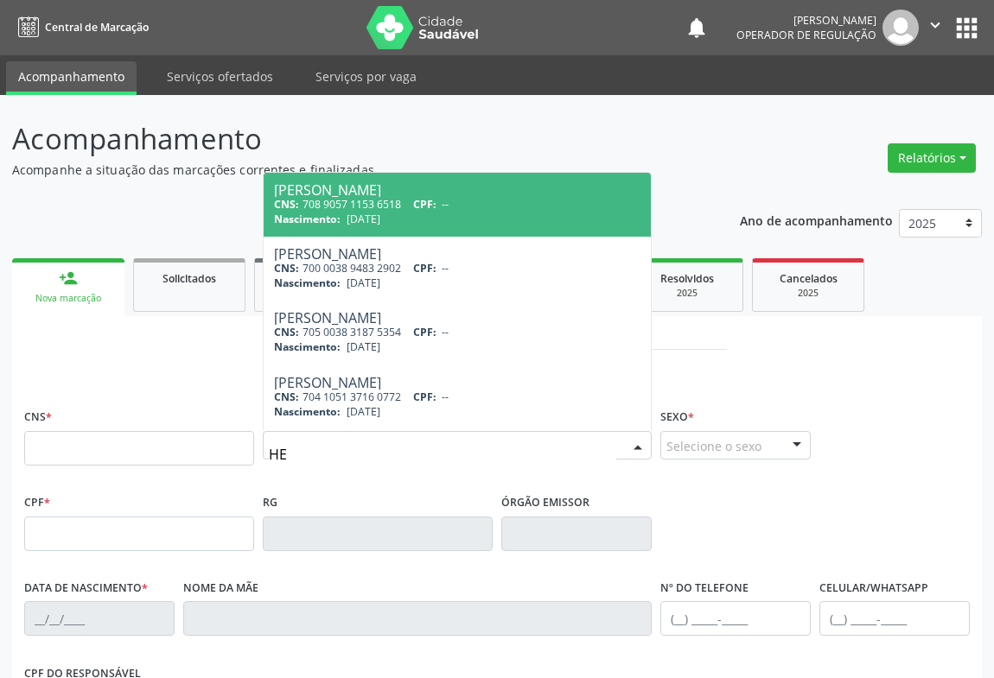
type input "H"
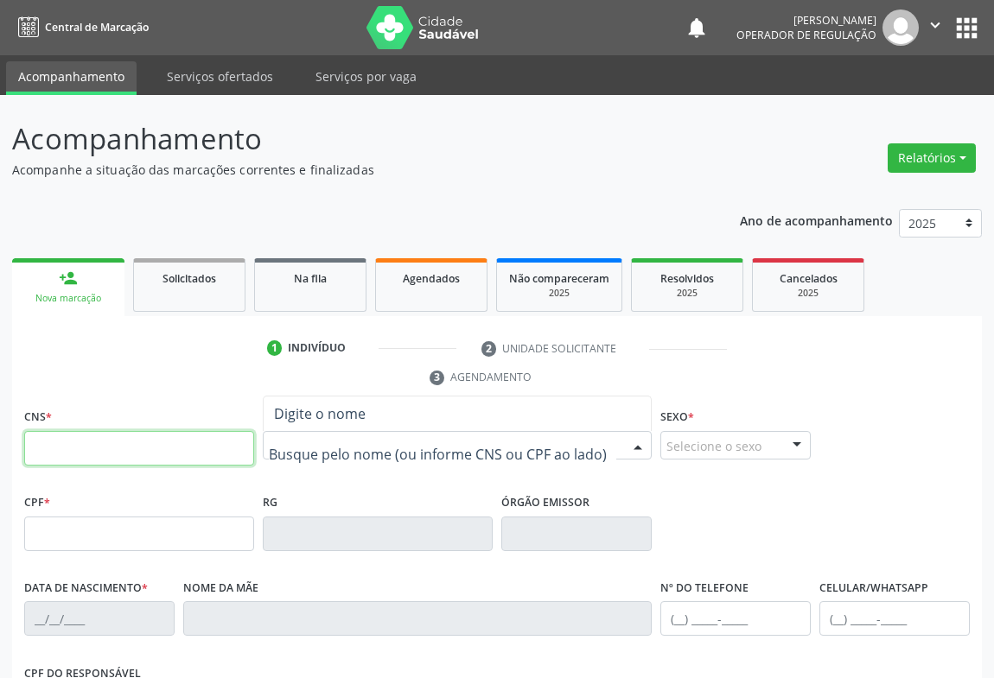
click at [184, 440] on input "text" at bounding box center [139, 448] width 230 height 35
type input "702 5087 3102 5540"
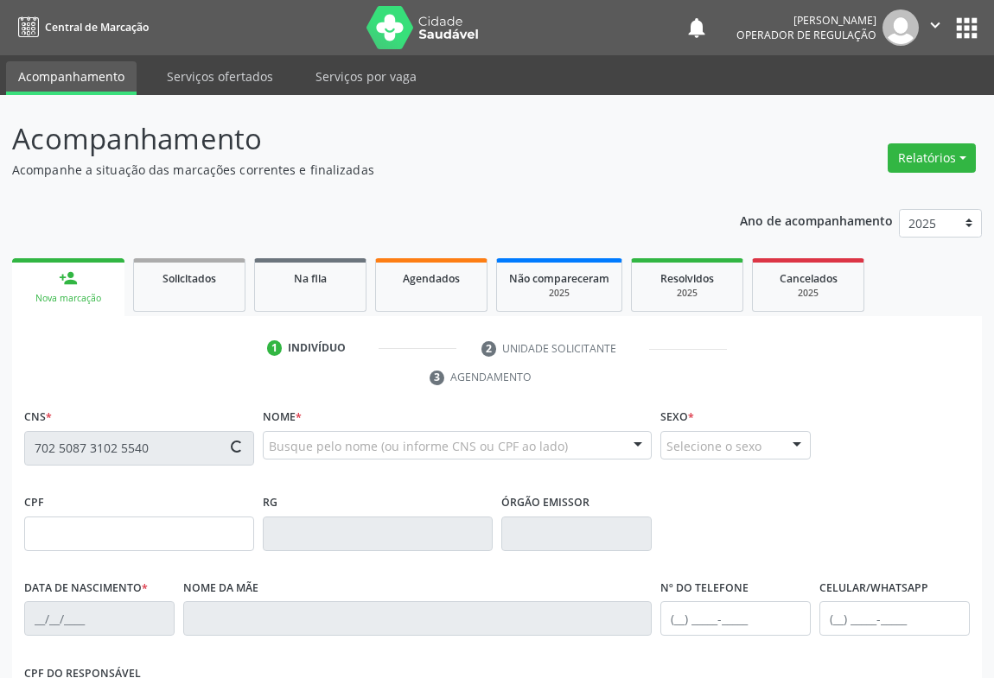
scroll to position [286, 0]
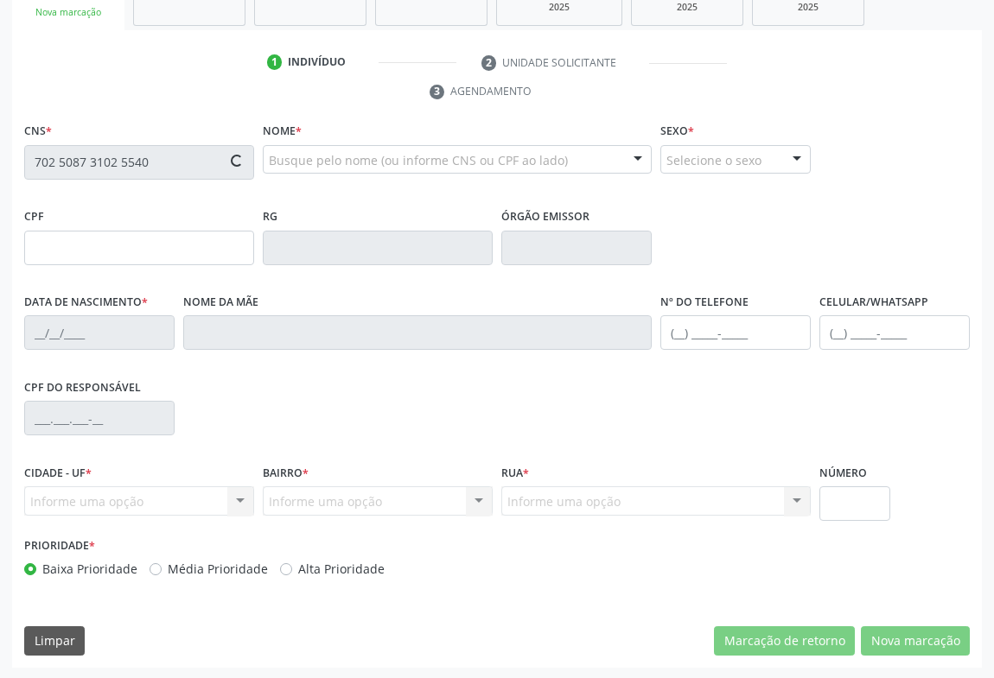
type input "090.743.815-61"
type input "03/01/2013"
type input "Anacelia Timotio de Souza"
type input "(74) 99974-2474"
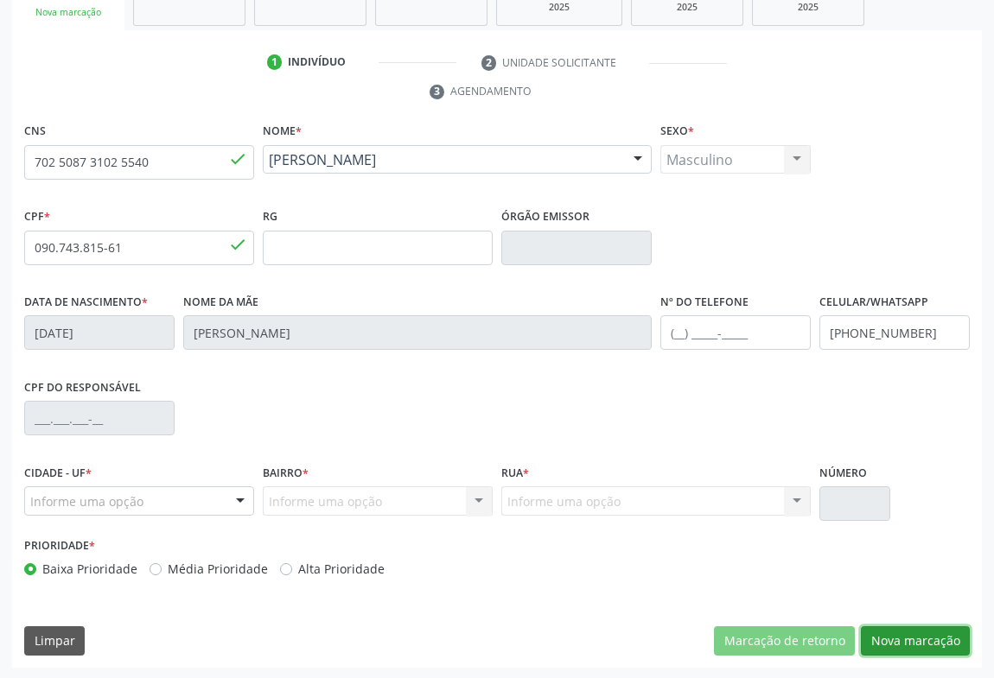
click at [894, 640] on button "Nova marcação" at bounding box center [915, 641] width 109 height 29
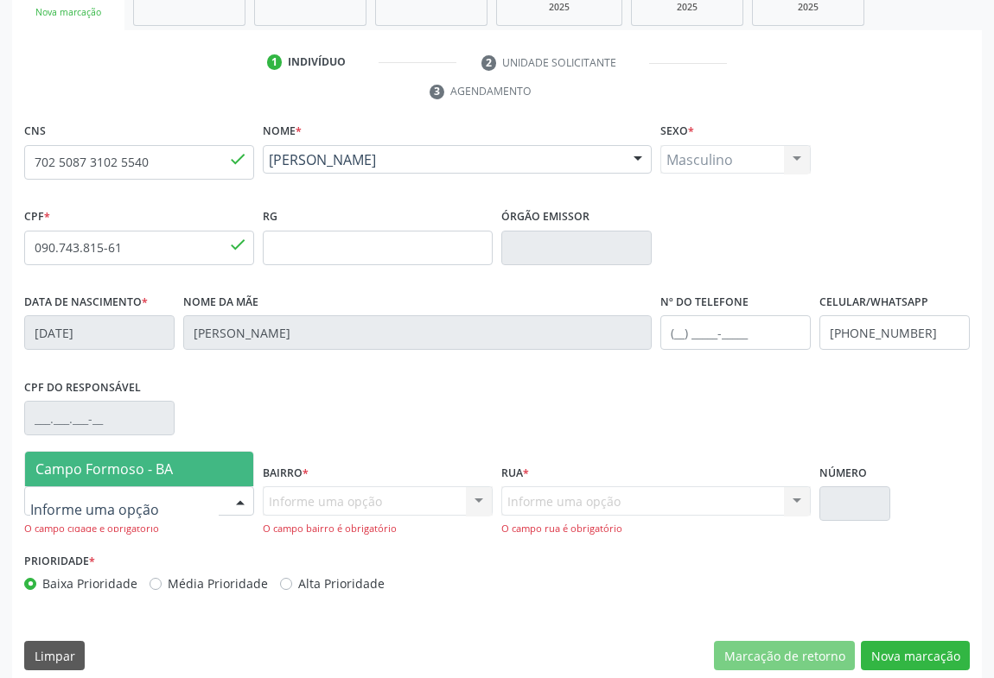
click at [196, 489] on div at bounding box center [139, 501] width 230 height 29
click at [154, 460] on span "Campo Formoso - BA" at bounding box center [103, 469] width 137 height 19
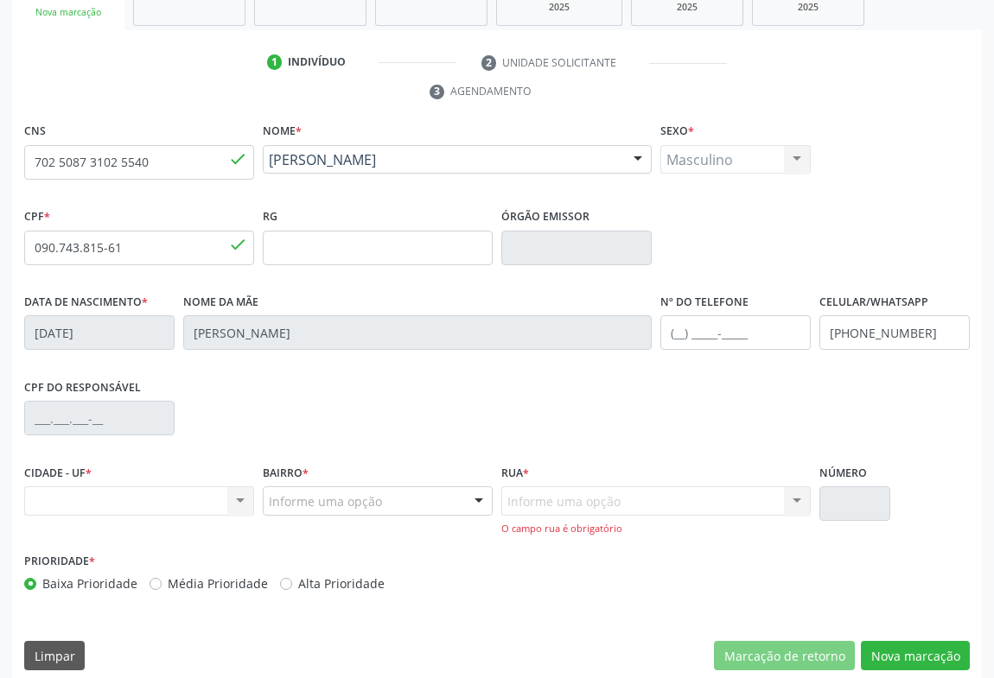
click at [209, 506] on div "Nenhum resultado encontrado para: " " Não há nenhuma opção para ser exibida." at bounding box center [139, 501] width 230 height 29
click at [217, 499] on div "Nenhum resultado encontrado para: " " Não há nenhuma opção para ser exibida." at bounding box center [139, 501] width 230 height 29
drag, startPoint x: 229, startPoint y: 496, endPoint x: 240, endPoint y: 493, distance: 11.8
click at [230, 496] on div "Nenhum resultado encontrado para: " " Não há nenhuma opção para ser exibida." at bounding box center [139, 501] width 230 height 29
click at [240, 493] on div "Nenhum resultado encontrado para: " " Não há nenhuma opção para ser exibida." at bounding box center [139, 501] width 230 height 29
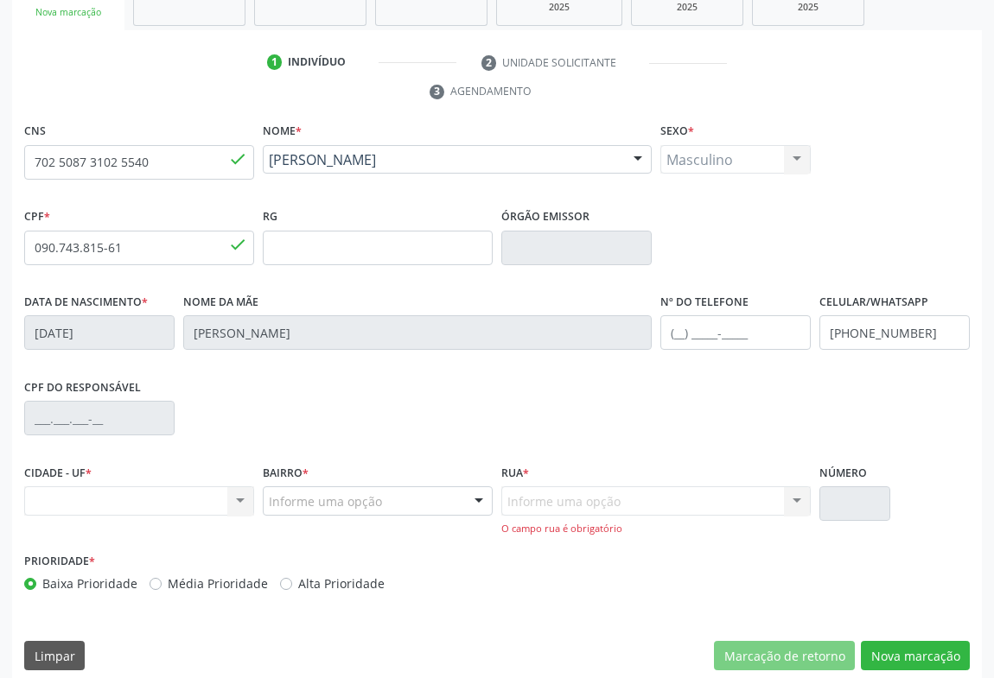
drag, startPoint x: 240, startPoint y: 493, endPoint x: 573, endPoint y: 526, distance: 334.5
click at [362, 494] on div "CIDADE - UF * Nenhum resultado encontrado para: " " Não há nenhuma opção para s…" at bounding box center [497, 504] width 954 height 88
click at [541, 503] on div "Informe uma opção Nenhum resultado encontrado para: " " Nenhuma opção encontrad…" at bounding box center [655, 511] width 309 height 49
click at [578, 494] on div "Informe uma opção Nenhum resultado encontrado para: " " Nenhuma opção encontrad…" at bounding box center [655, 511] width 309 height 49
click at [580, 493] on div "Informe uma opção Nenhum resultado encontrado para: " " Nenhuma opção encontrad…" at bounding box center [655, 511] width 309 height 49
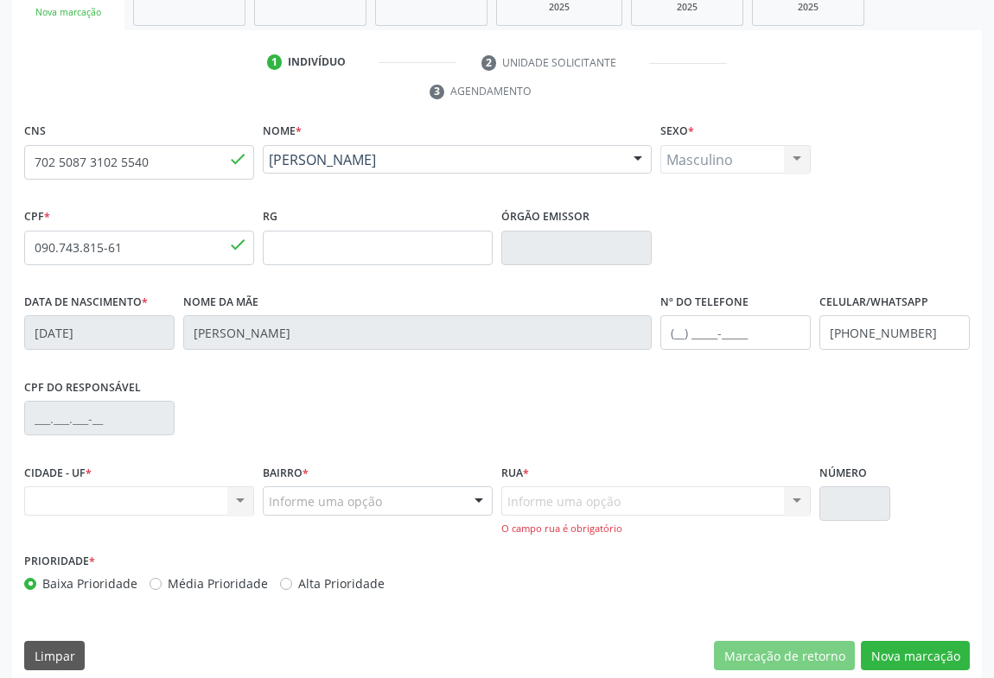
drag, startPoint x: 214, startPoint y: 482, endPoint x: 216, endPoint y: 493, distance: 10.5
click at [214, 490] on div "CIDADE - UF * Nenhum resultado encontrado para: " " Não há nenhuma opção para s…" at bounding box center [139, 487] width 230 height 55
click at [219, 494] on div "Nenhum resultado encontrado para: " " Não há nenhuma opção para ser exibida." at bounding box center [139, 501] width 230 height 29
click at [224, 499] on div "Nenhum resultado encontrado para: " " Não há nenhuma opção para ser exibida." at bounding box center [139, 501] width 230 height 29
click at [225, 500] on div "Nenhum resultado encontrado para: " " Não há nenhuma opção para ser exibida." at bounding box center [139, 501] width 230 height 29
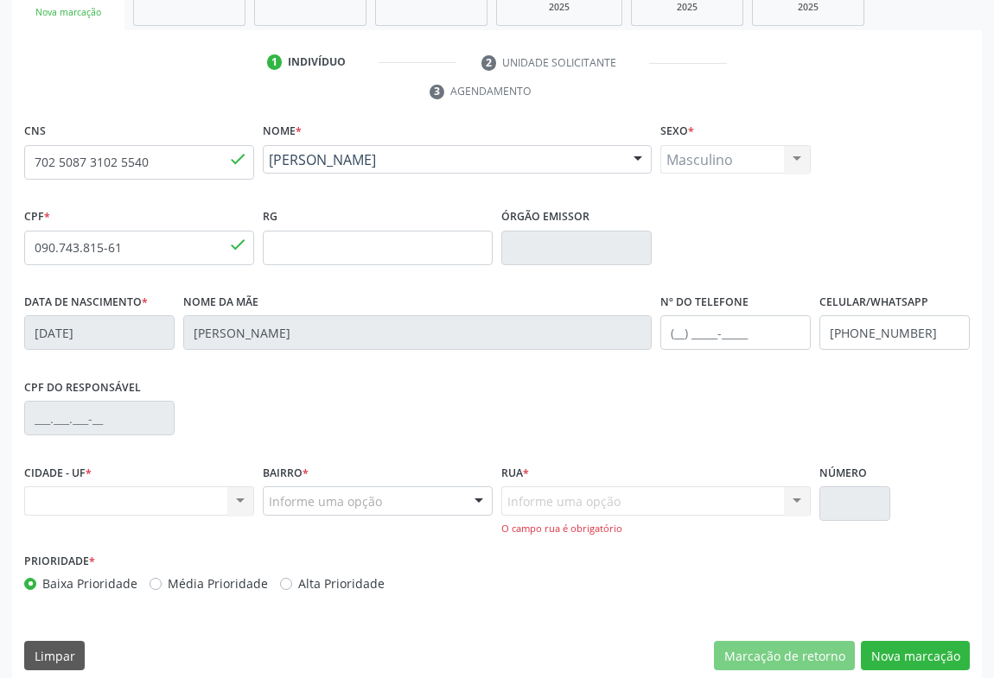
click at [225, 500] on div "Nenhum resultado encontrado para: " " Não há nenhuma opção para ser exibida." at bounding box center [139, 501] width 230 height 29
click at [226, 500] on div "Nenhum resultado encontrado para: " " Não há nenhuma opção para ser exibida." at bounding box center [139, 501] width 230 height 29
click at [229, 500] on div "Nenhum resultado encontrado para: " " Não há nenhuma opção para ser exibida." at bounding box center [139, 501] width 230 height 29
click at [230, 501] on div "Nenhum resultado encontrado para: " " Não há nenhuma opção para ser exibida." at bounding box center [139, 501] width 230 height 29
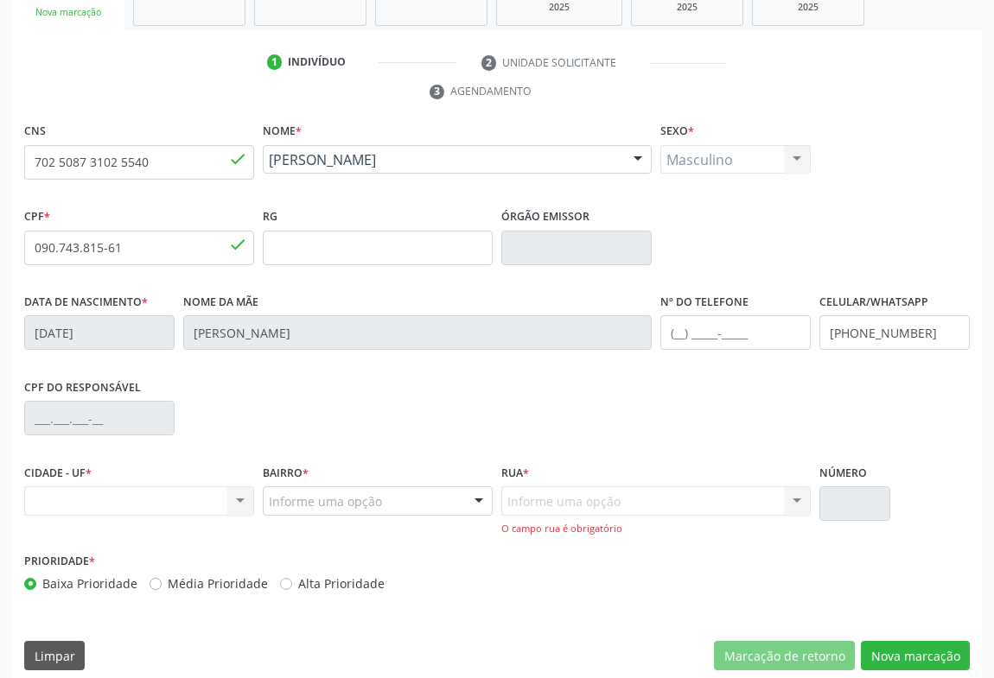
click at [230, 501] on div "Nenhum resultado encontrado para: " " Não há nenhuma opção para ser exibida." at bounding box center [139, 501] width 230 height 29
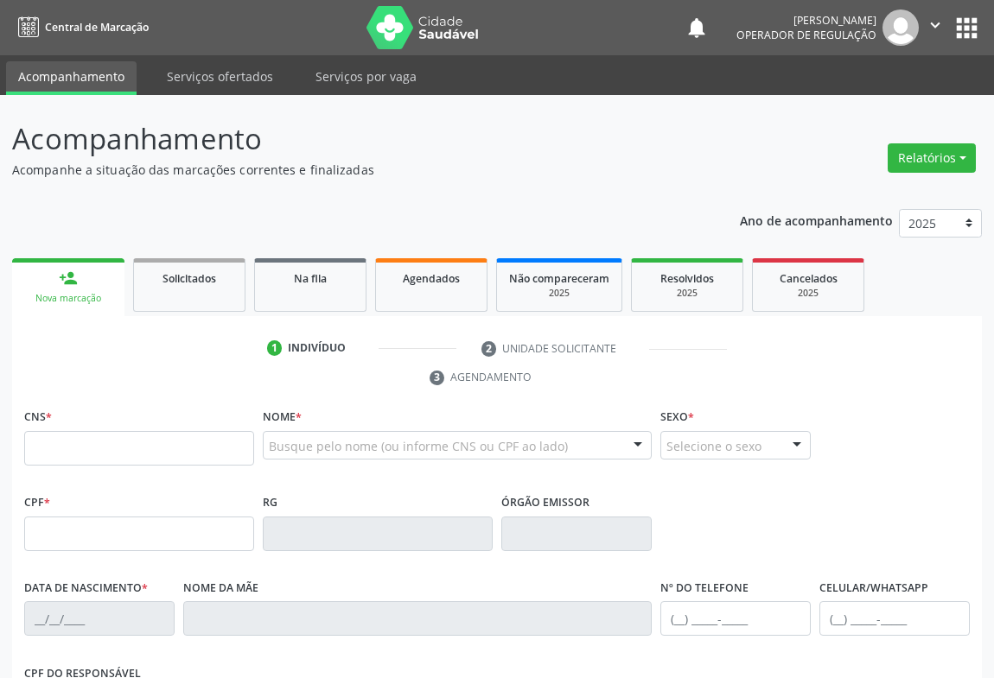
click at [208, 442] on input "text" at bounding box center [139, 448] width 230 height 35
type input "702 5087 3102 5540"
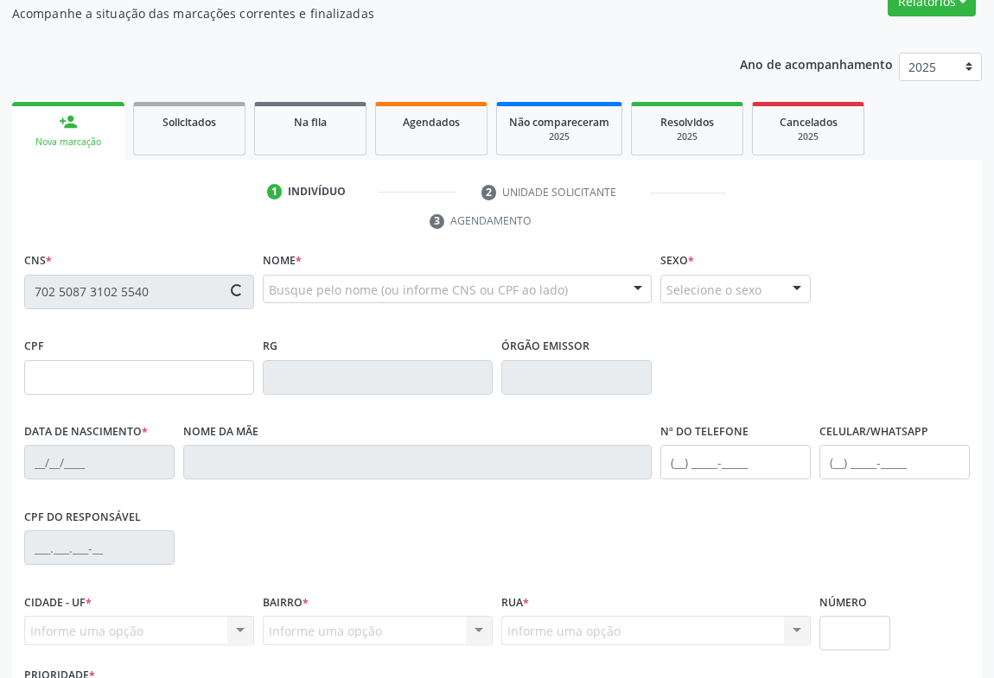
scroll to position [286, 0]
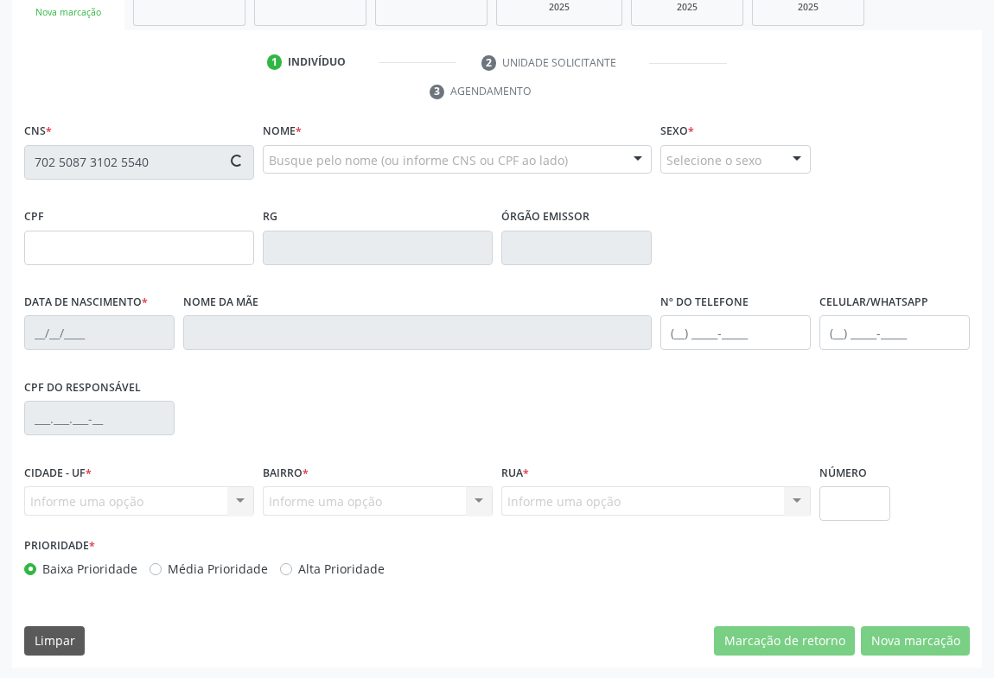
type input "090.743.815-61"
type input "03/01/2013"
type input "Anacelia Timotio de Souza"
type input "(74) 99974-2474"
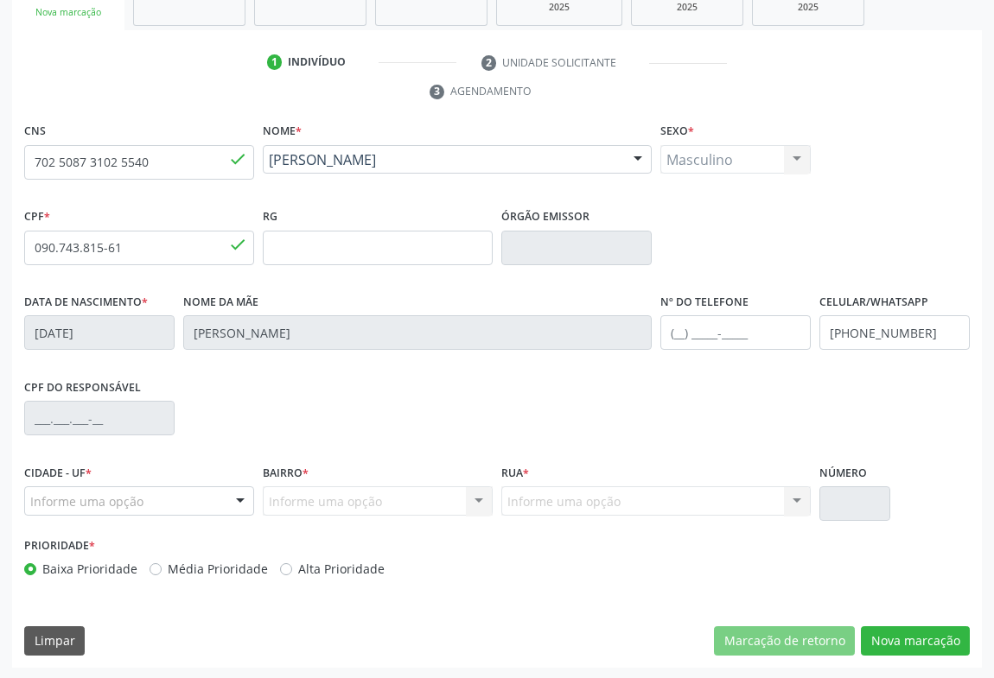
click at [239, 496] on div at bounding box center [240, 501] width 26 height 29
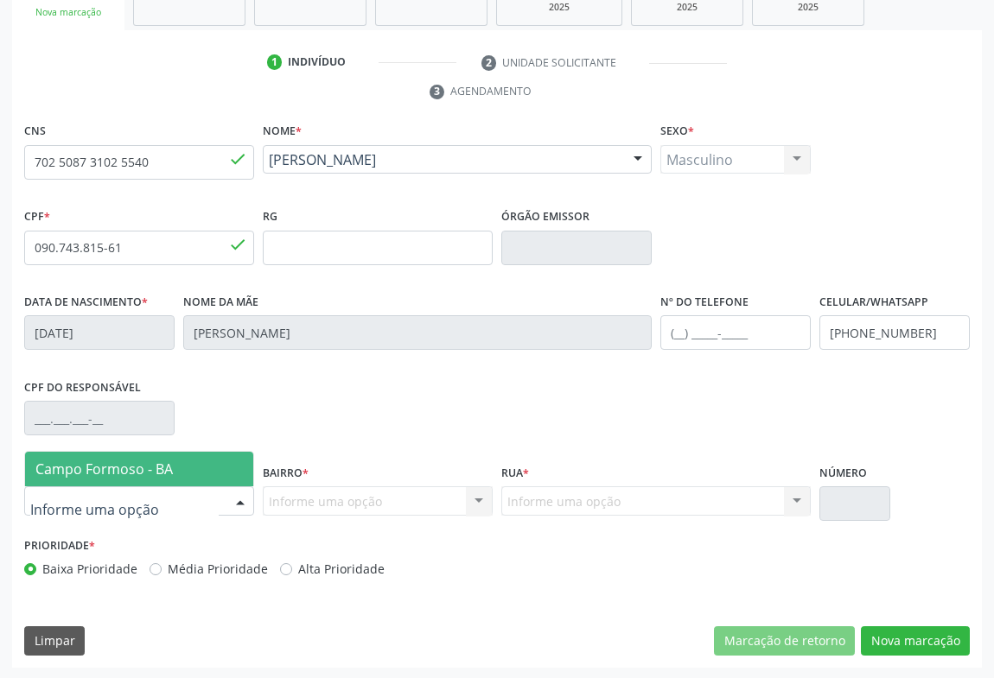
click at [198, 462] on span "Campo Formoso - BA" at bounding box center [139, 469] width 228 height 35
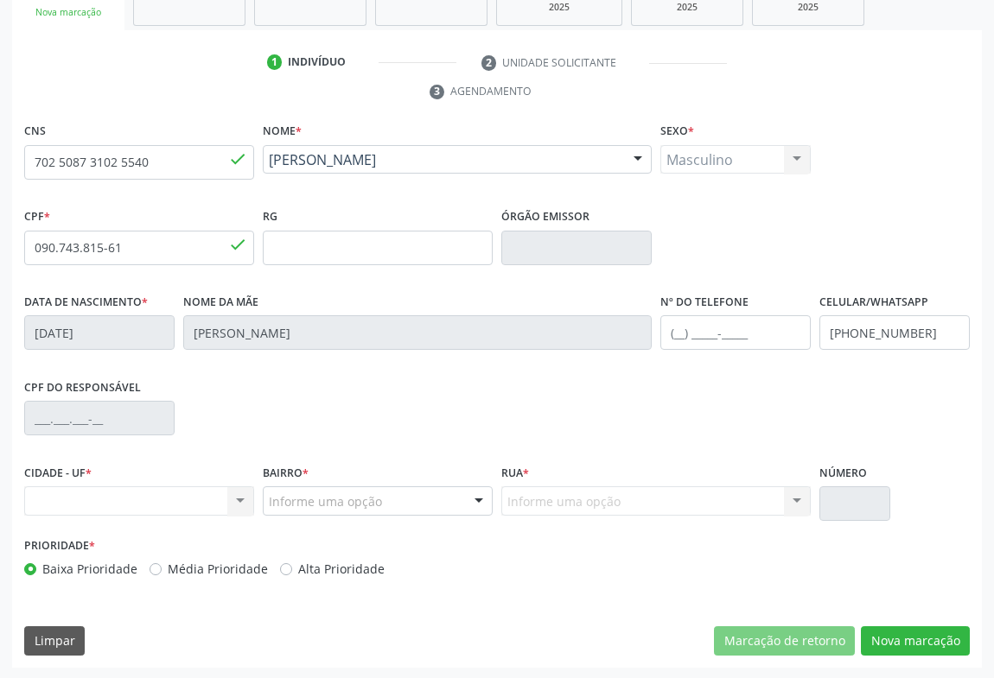
click at [239, 505] on div "Nenhum resultado encontrado para: " " Não há nenhuma opção para ser exibida." at bounding box center [139, 501] width 230 height 29
click at [313, 487] on div "Informe uma opção CENTRO BAIRRO SÃO FRANCISCO zona rural TRES BARRAS Vila Perna…" at bounding box center [378, 501] width 230 height 29
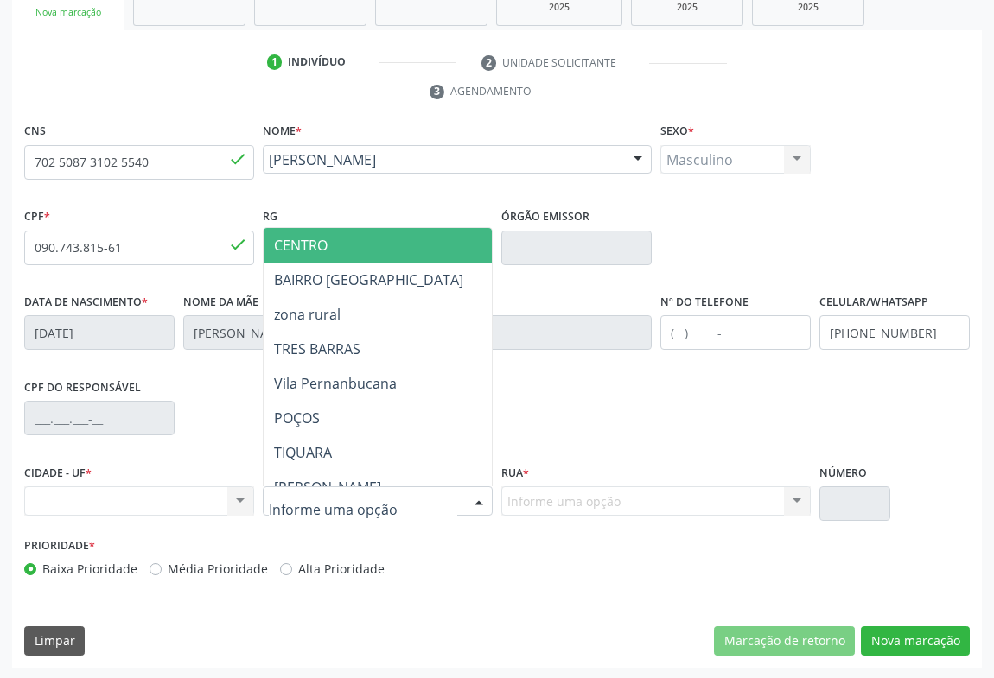
click at [337, 505] on input "text" at bounding box center [363, 510] width 188 height 35
click at [287, 242] on span "CENTRO" at bounding box center [301, 245] width 54 height 19
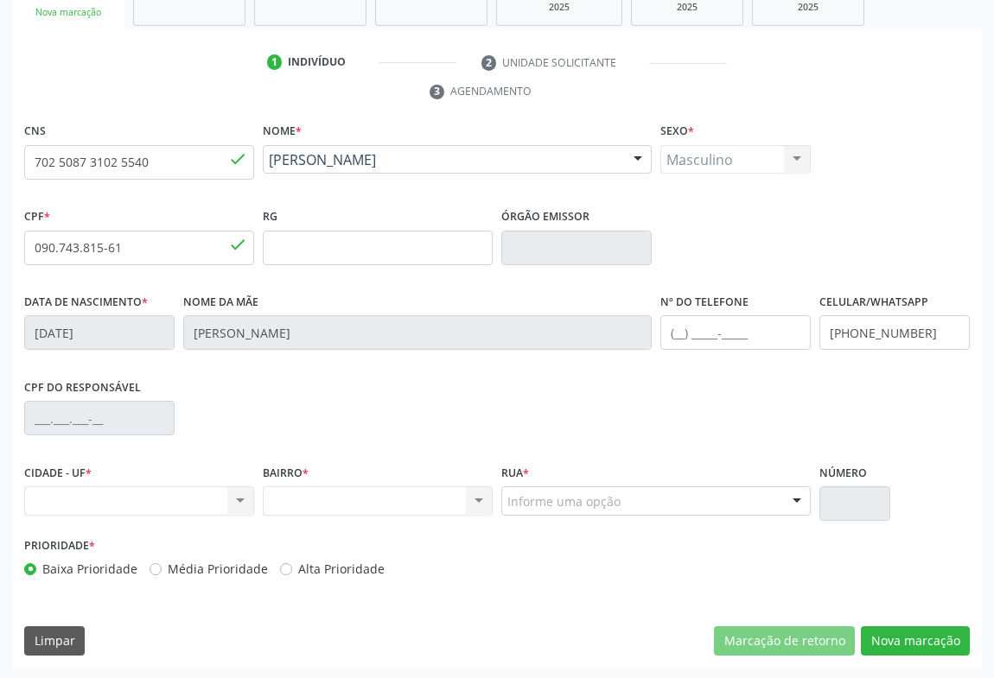
drag, startPoint x: 443, startPoint y: 496, endPoint x: 497, endPoint y: 500, distance: 53.7
click at [449, 496] on div "Nenhum resultado encontrado para: " " Não há nenhuma opção para ser exibida." at bounding box center [378, 501] width 230 height 29
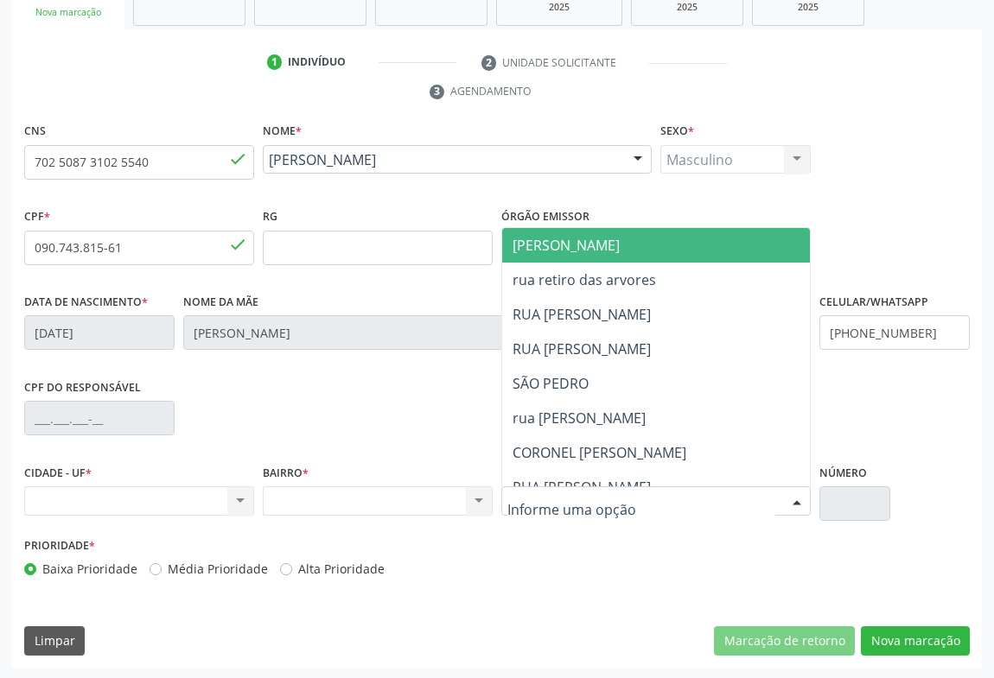
click at [560, 236] on span "JUCA MARQUES" at bounding box center [566, 245] width 107 height 19
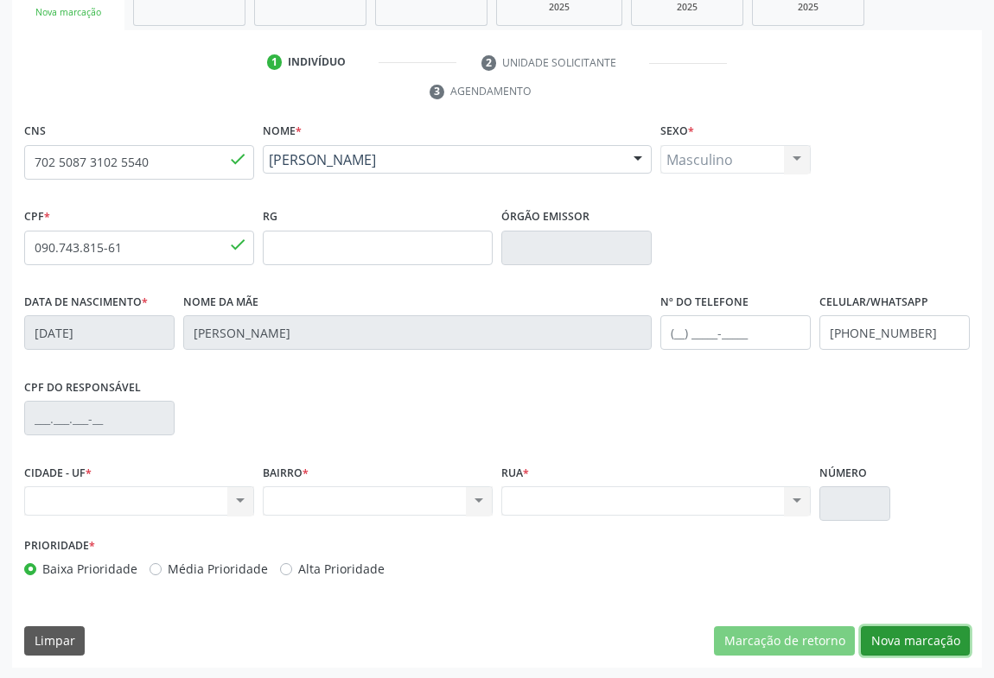
click at [896, 638] on button "Nova marcação" at bounding box center [915, 641] width 109 height 29
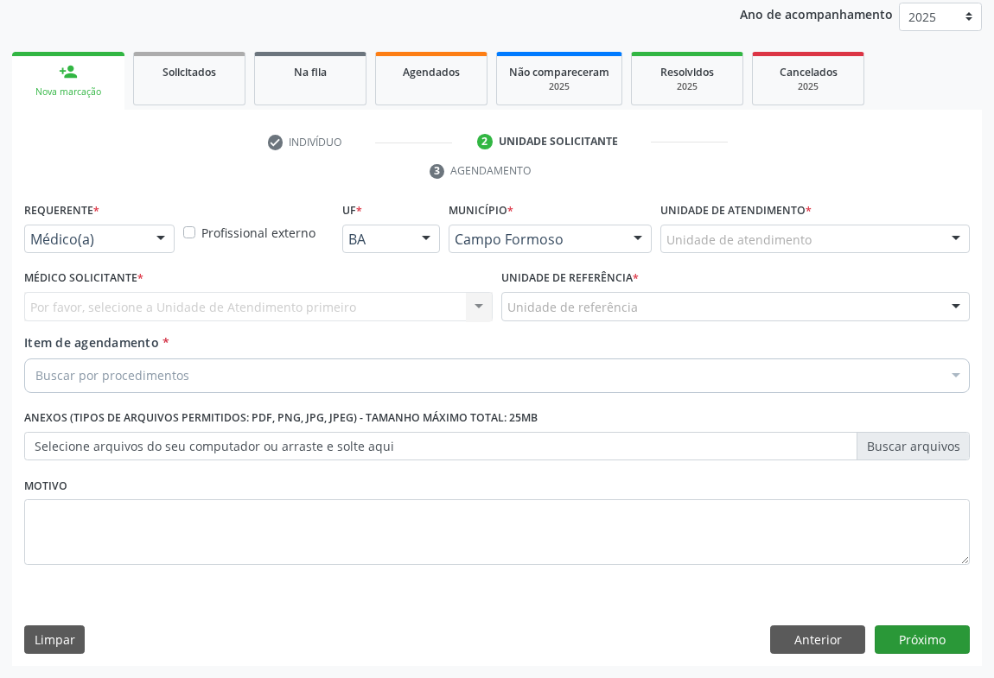
scroll to position [206, 0]
click at [158, 236] on div at bounding box center [161, 240] width 26 height 29
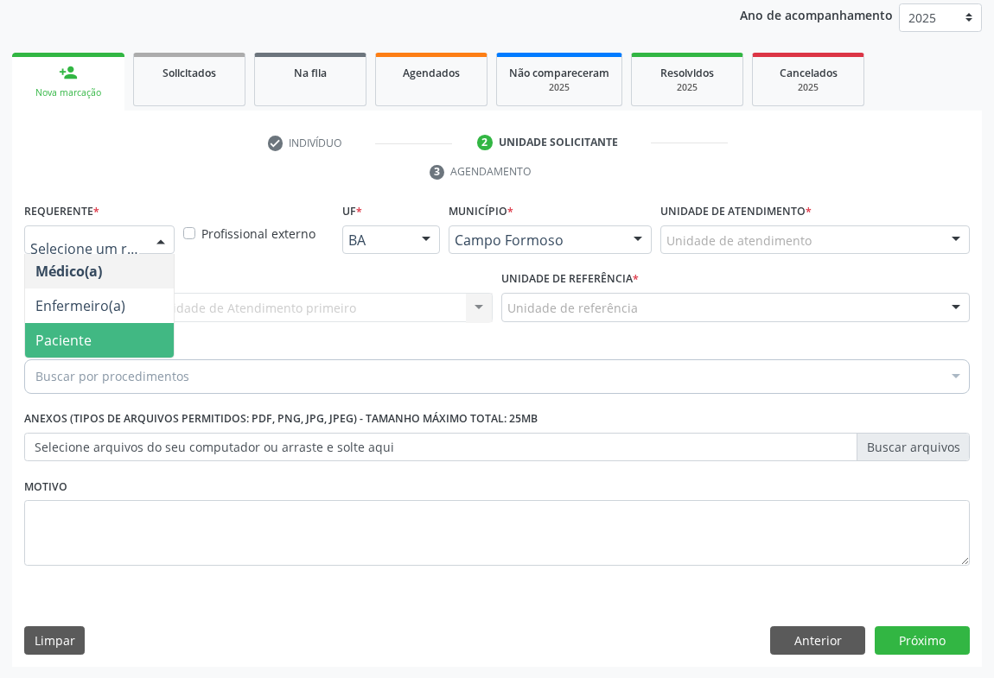
click at [76, 341] on span "Paciente" at bounding box center [63, 340] width 56 height 19
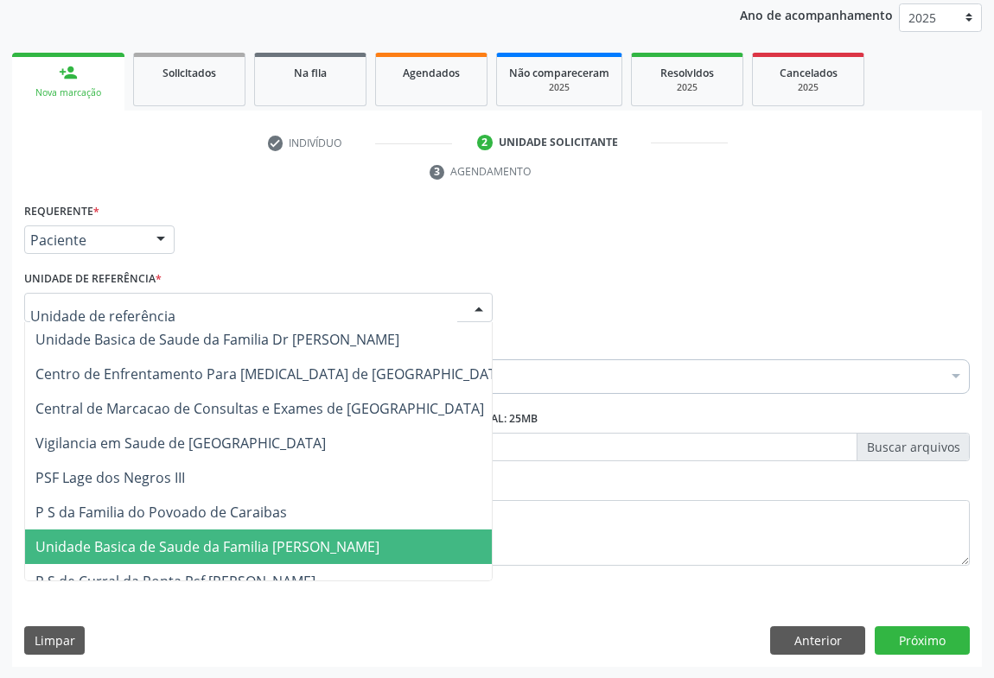
click at [177, 538] on span "Unidade Basica de Saude da Familia [PERSON_NAME]" at bounding box center [207, 547] width 344 height 19
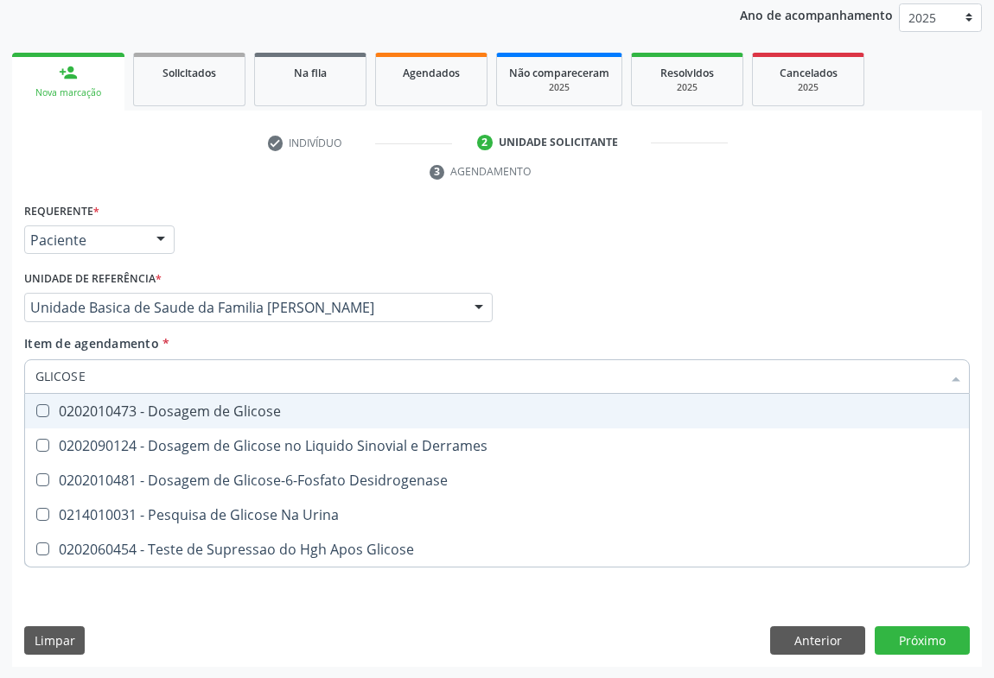
type input "GLICOSE"
click at [132, 411] on div "0202010473 - Dosagem de Glicose" at bounding box center [496, 411] width 923 height 14
checkbox Glicose "true"
type input "GLICOSE"
click at [188, 233] on div "Requerente * Paciente Médico(a) Enfermeiro(a) Paciente Nenhum resultado encontr…" at bounding box center [497, 232] width 954 height 67
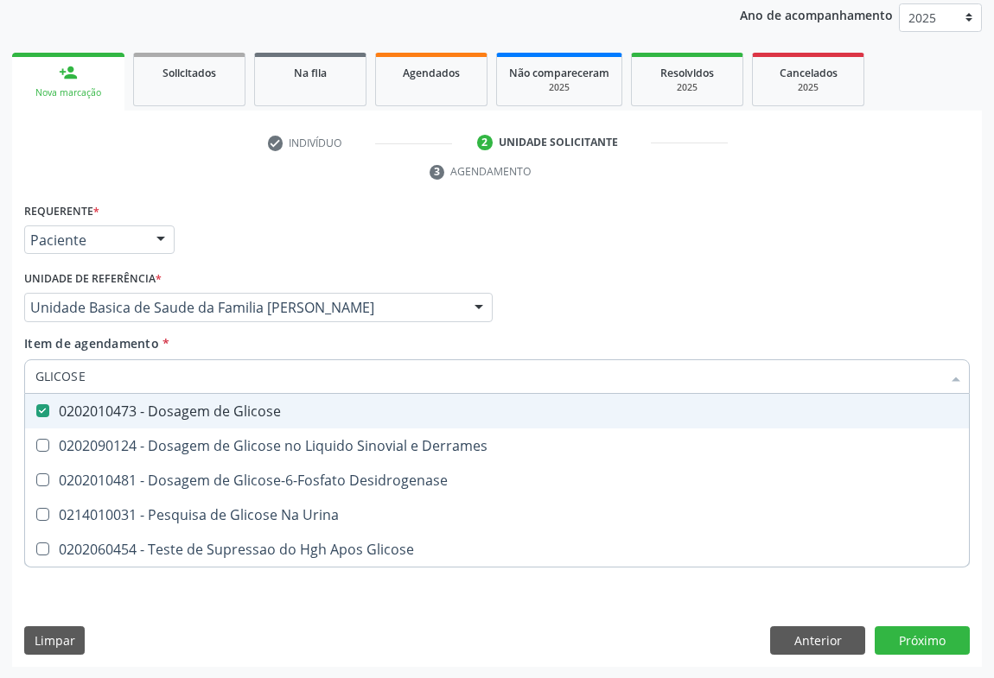
checkbox Derrames "true"
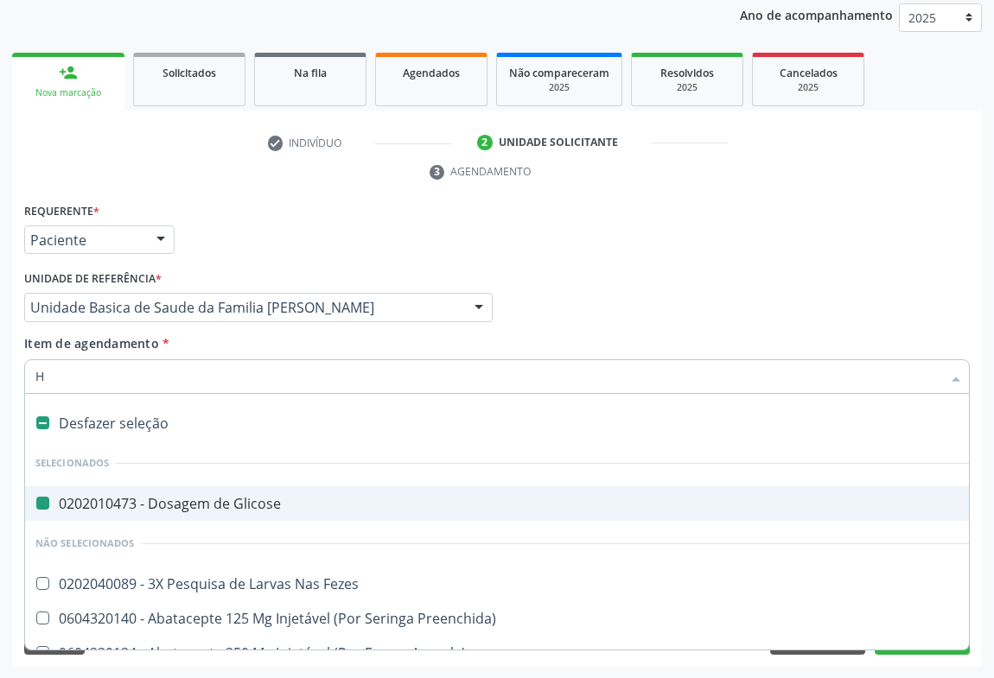
type input "HE"
checkbox Glicose "false"
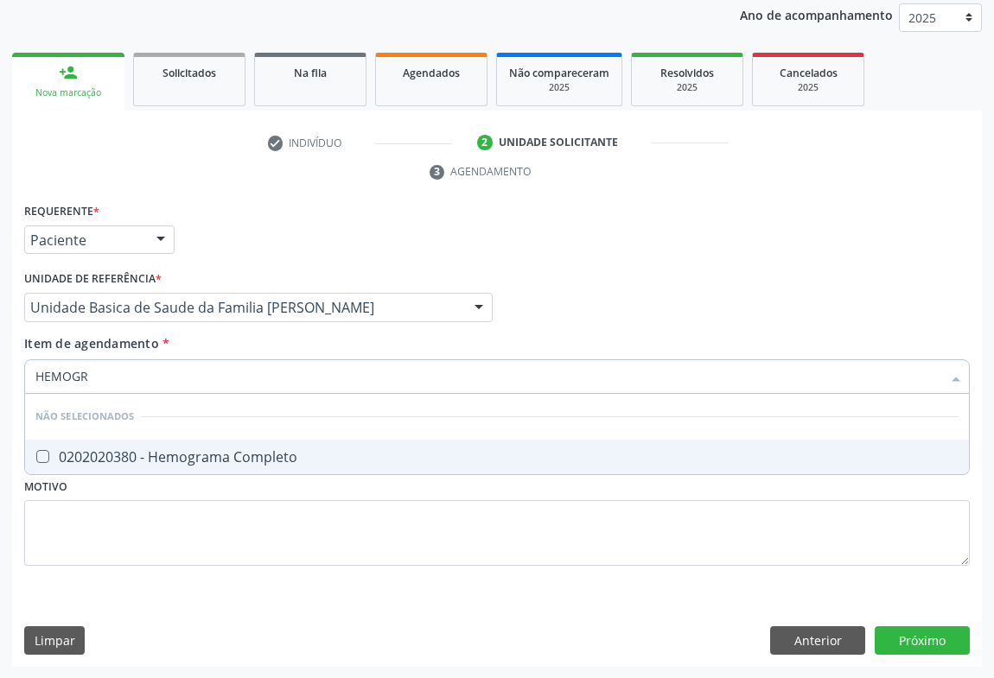
type input "HEMOGRA"
click at [129, 461] on div "0202020380 - Hemograma Completo" at bounding box center [496, 457] width 923 height 14
checkbox Completo "true"
type input "HEMOGRA"
click at [305, 226] on div "Requerente * Paciente Médico(a) Enfermeiro(a) Paciente Nenhum resultado encontr…" at bounding box center [497, 232] width 954 height 67
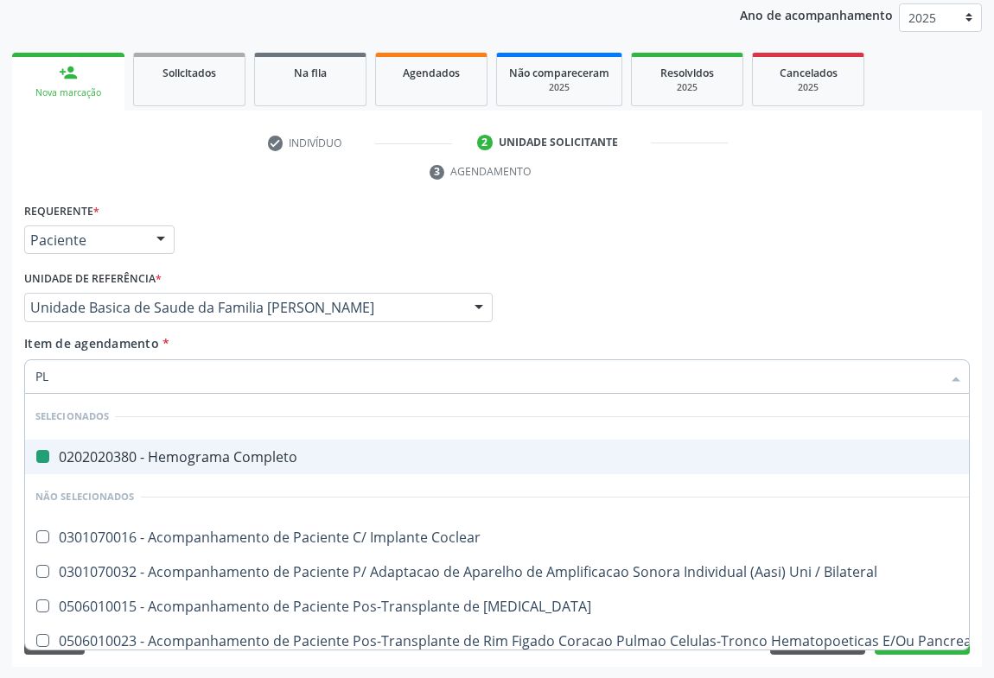
type input "PLA"
checkbox Completo "false"
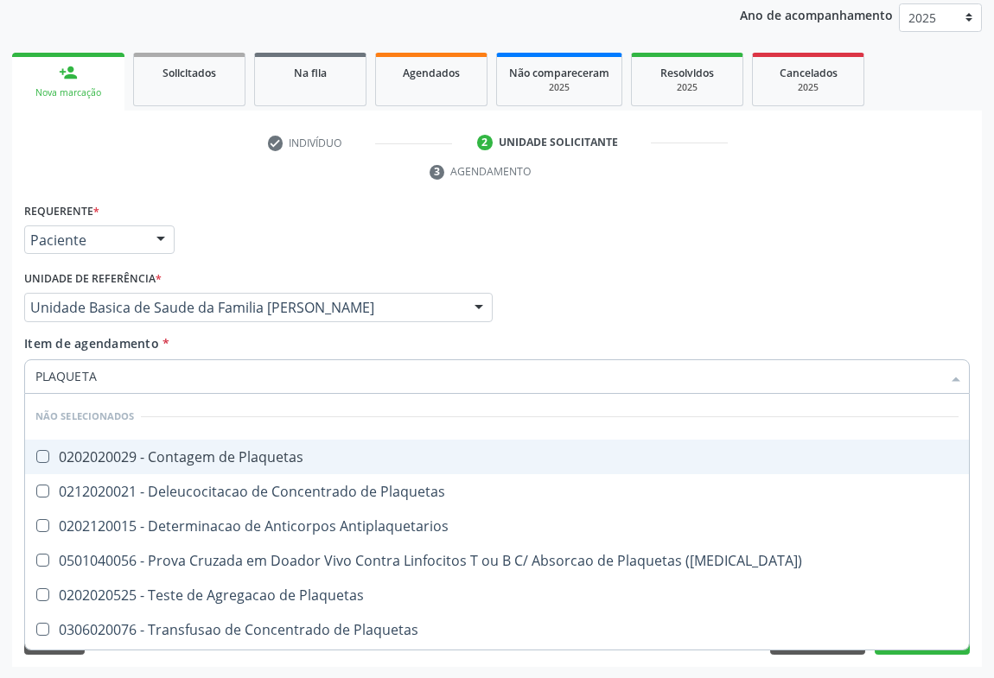
type input "PLAQUETAS"
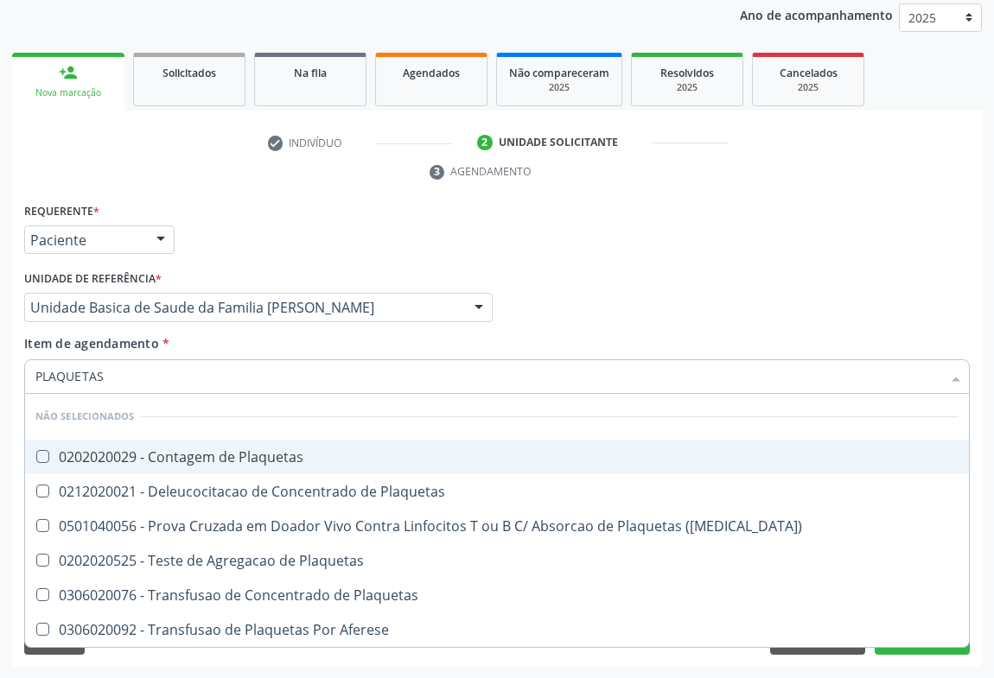
click at [144, 461] on div "0202020029 - Contagem de Plaquetas" at bounding box center [496, 457] width 923 height 14
checkbox Plaquetas "true"
type input "PLAQUETAS"
click at [225, 238] on div "Requerente * Paciente Médico(a) Enfermeiro(a) Paciente Nenhum resultado encontr…" at bounding box center [497, 232] width 954 height 67
checkbox Match\) "true"
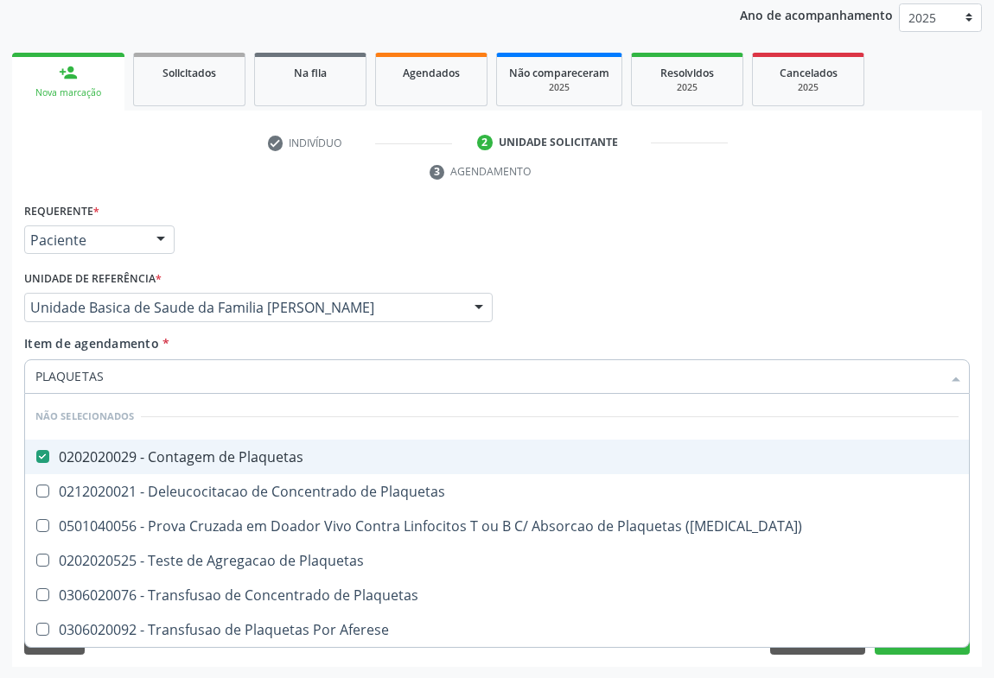
checkbox Plaquetas "true"
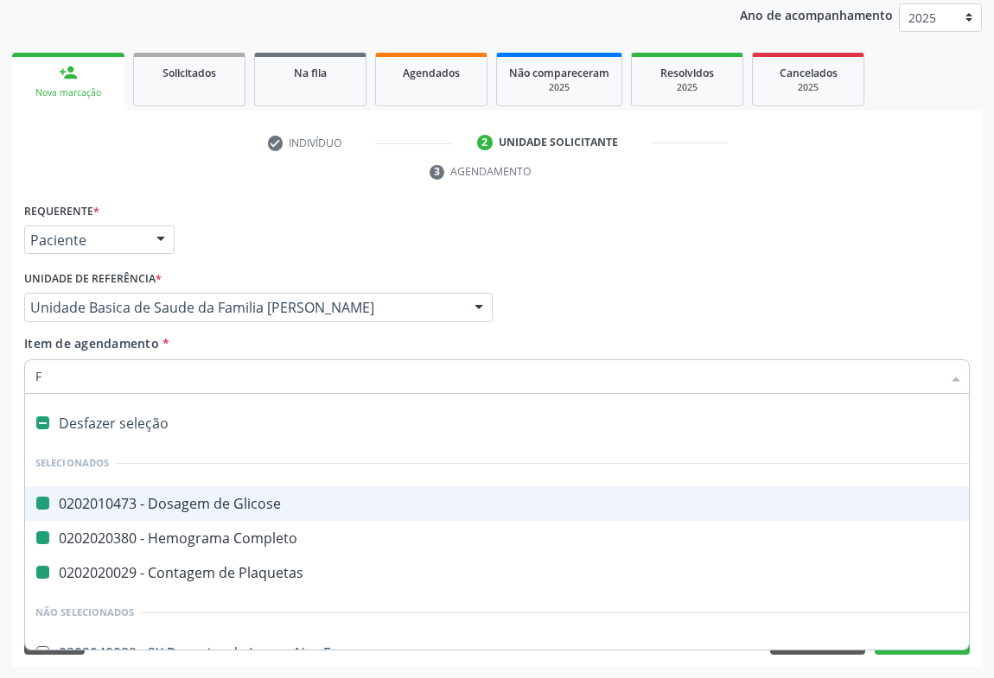
type input "FE"
checkbox Glicose "false"
checkbox Plaquetas "false"
checkbox Completo "false"
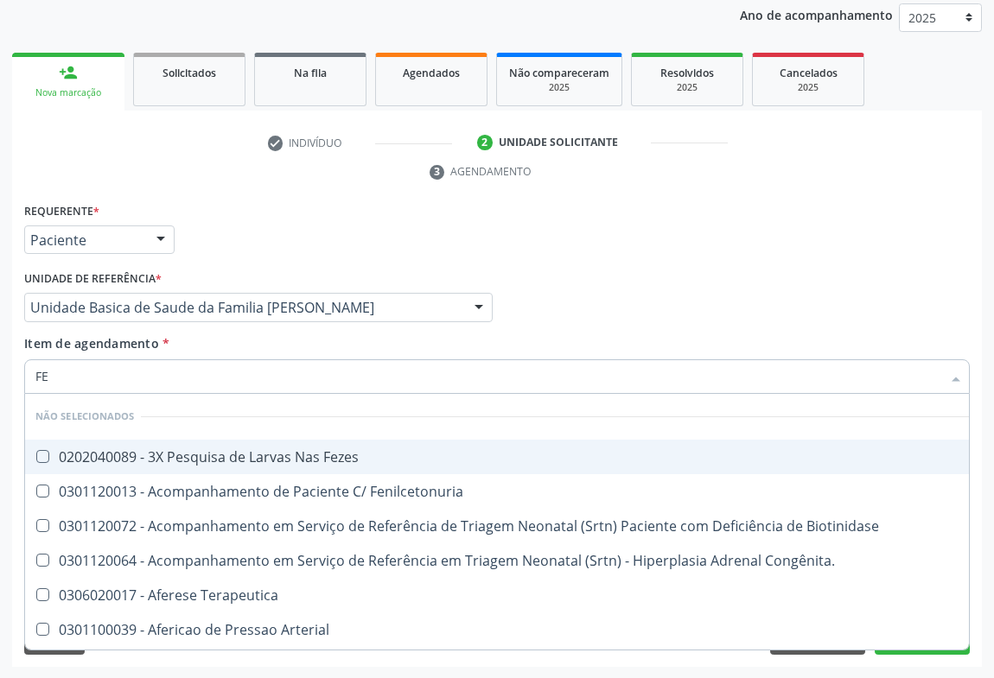
type input "FEZ"
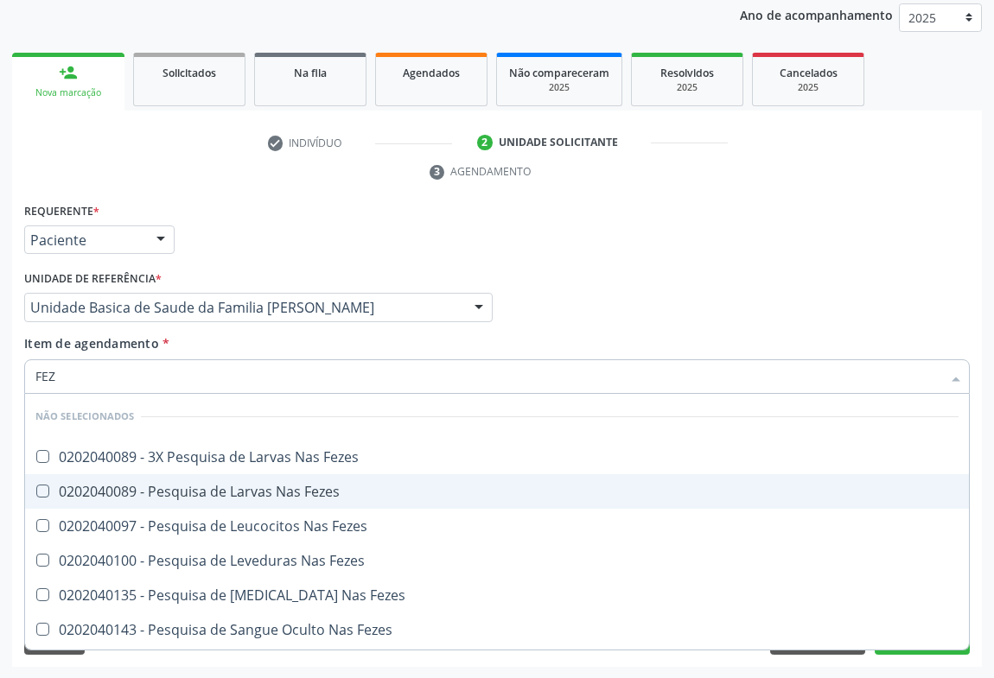
click at [208, 499] on span "0202040089 - Pesquisa de Larvas Nas Fezes" at bounding box center [497, 492] width 944 height 35
checkbox Fezes "true"
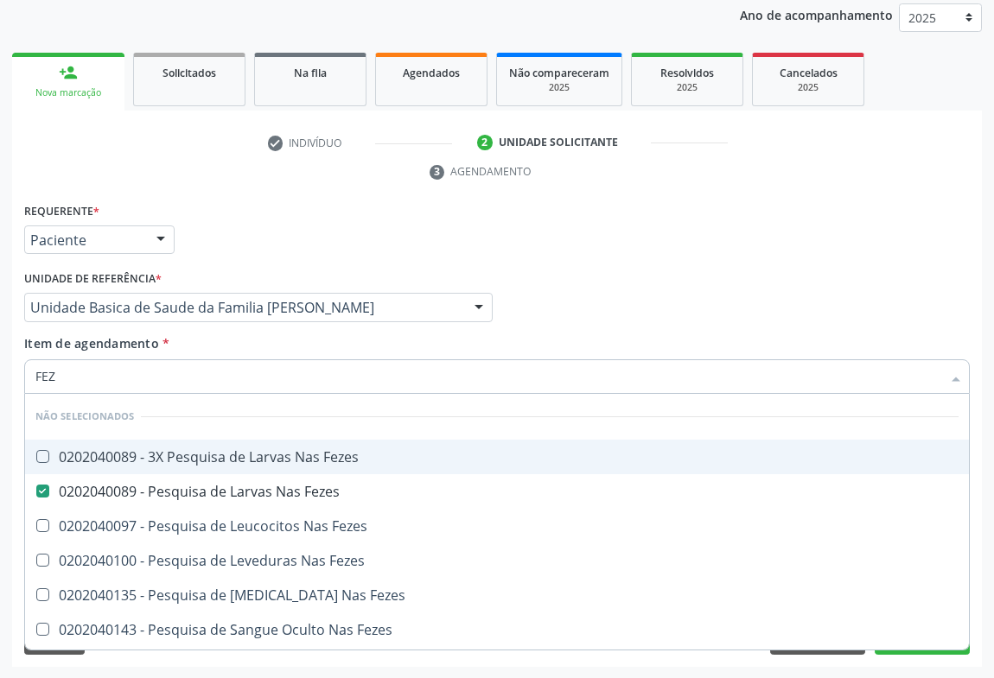
type input "FEZ"
click at [263, 207] on div "Requerente * Paciente Médico(a) Enfermeiro(a) Paciente Nenhum resultado encontr…" at bounding box center [497, 232] width 954 height 67
checkbox Fezes "true"
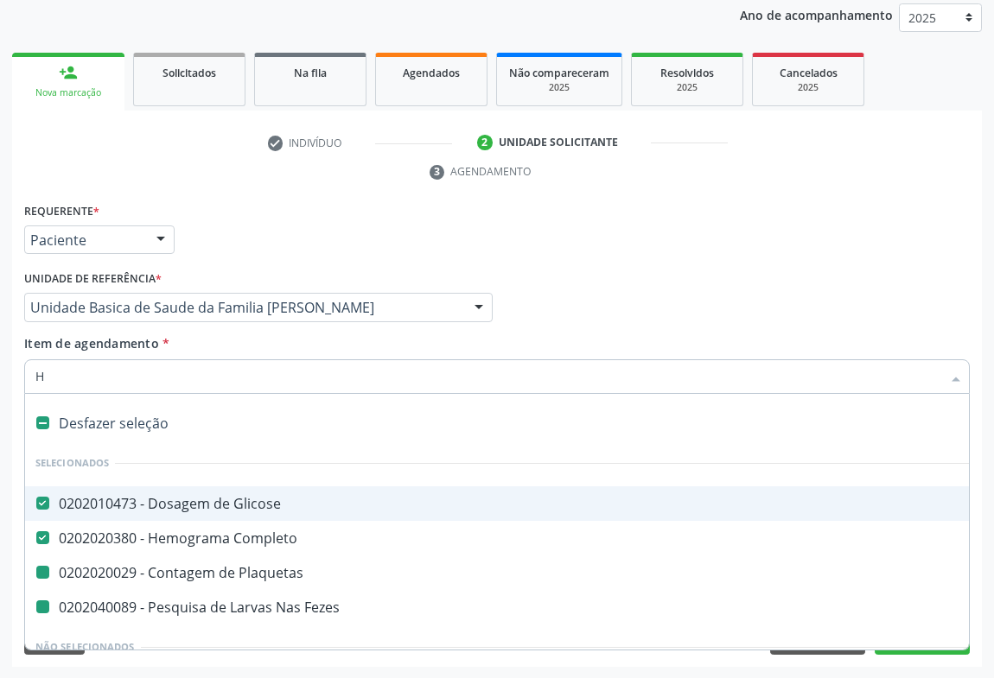
type input "HE"
checkbox Plaquetas "false"
checkbox Fezes "false"
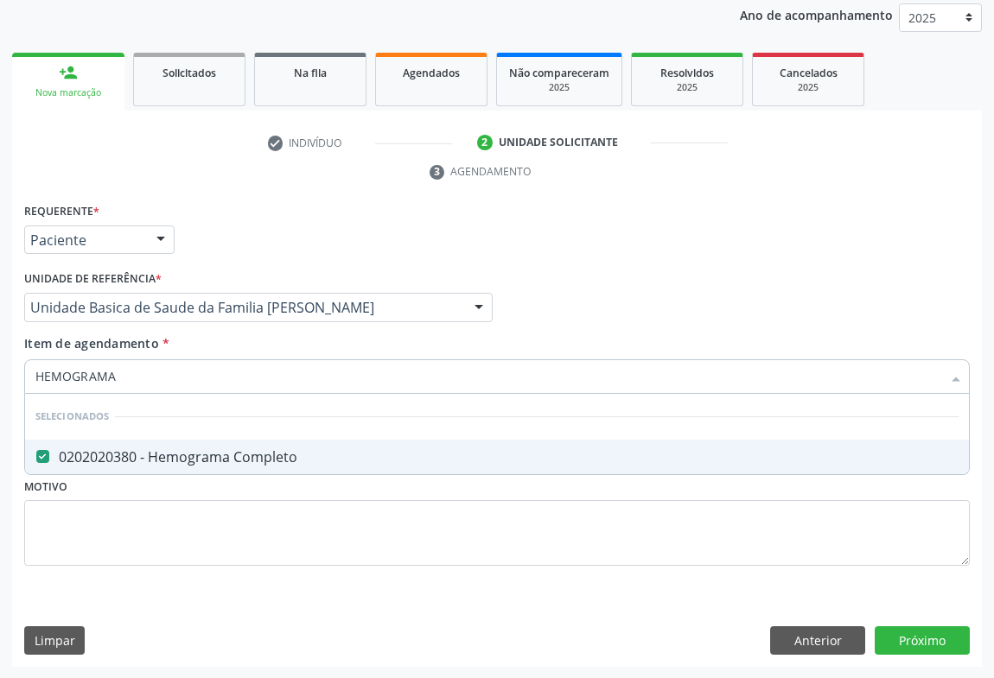
click at [296, 221] on div "Requerente * Paciente Médico(a) Enfermeiro(a) Paciente Nenhum resultado encontr…" at bounding box center [497, 232] width 954 height 67
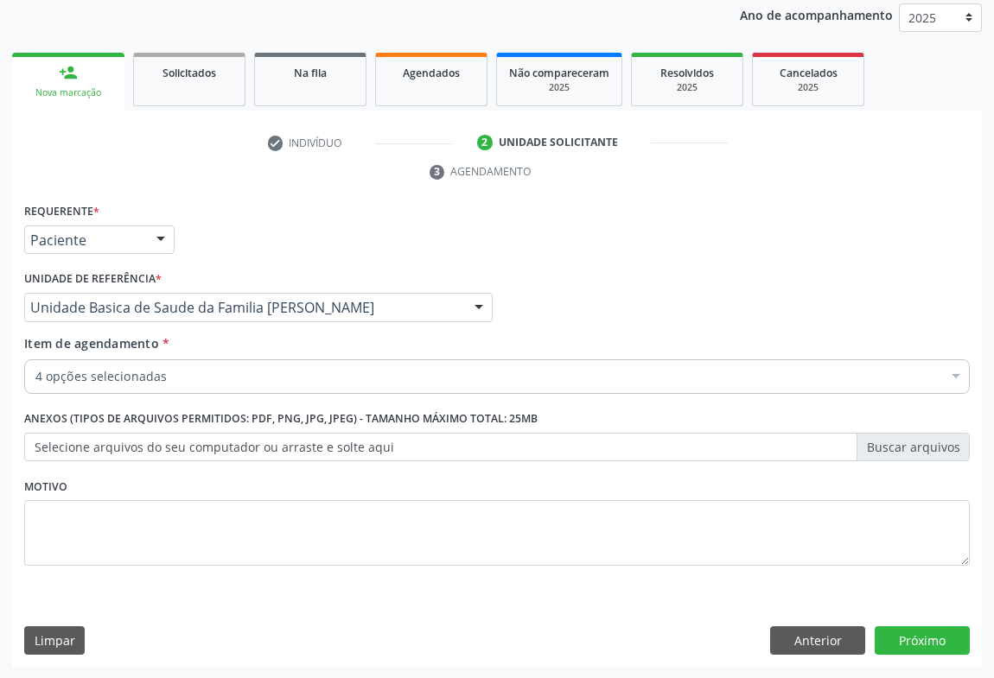
click at [92, 464] on div "Anexos (Tipos de arquivos permitidos: PDF, PNG, JPG, JPEG) - Tamanho máximo tot…" at bounding box center [497, 439] width 954 height 67
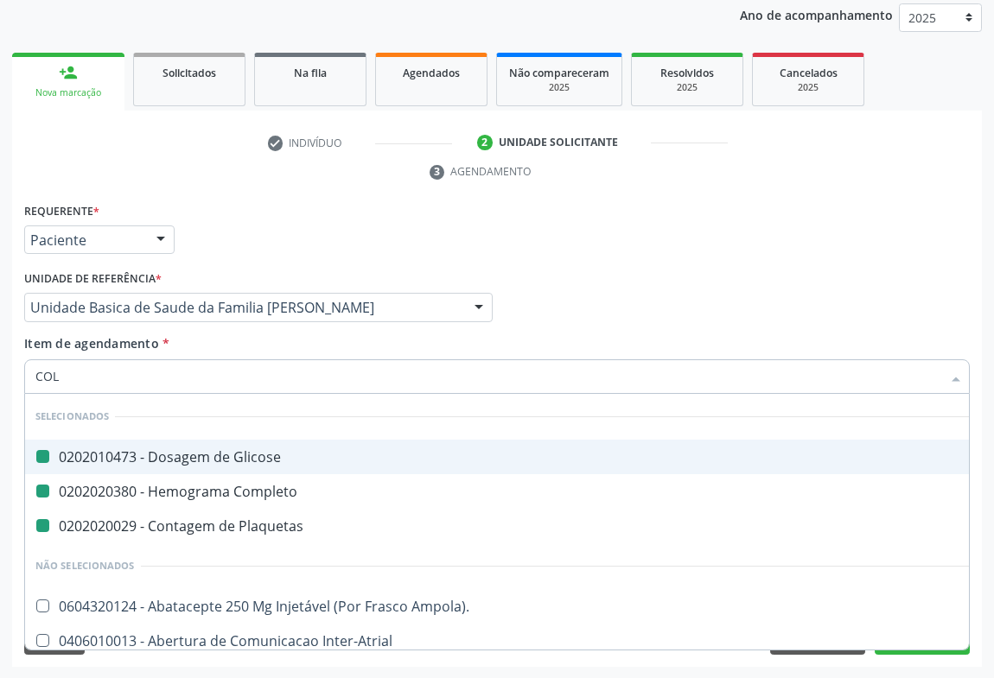
type input "COLE"
checkbox Glicose "false"
checkbox Completo "false"
checkbox Plaquetas "false"
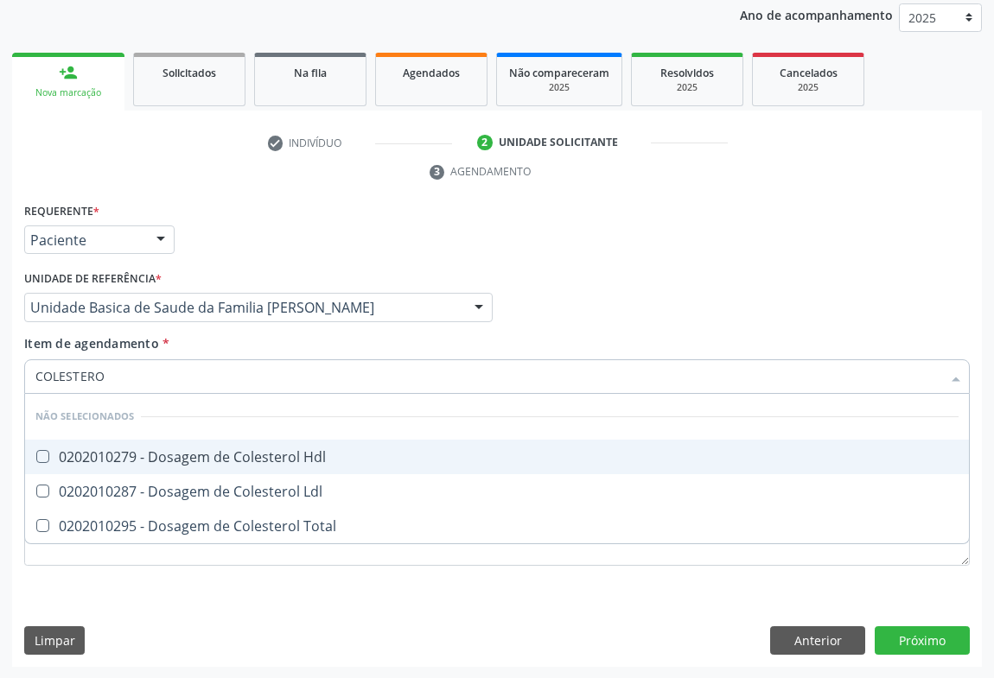
type input "COLESTEROL"
click at [133, 464] on span "0202010279 - Dosagem de Colesterol Hdl" at bounding box center [497, 457] width 944 height 35
checkbox Hdl "true"
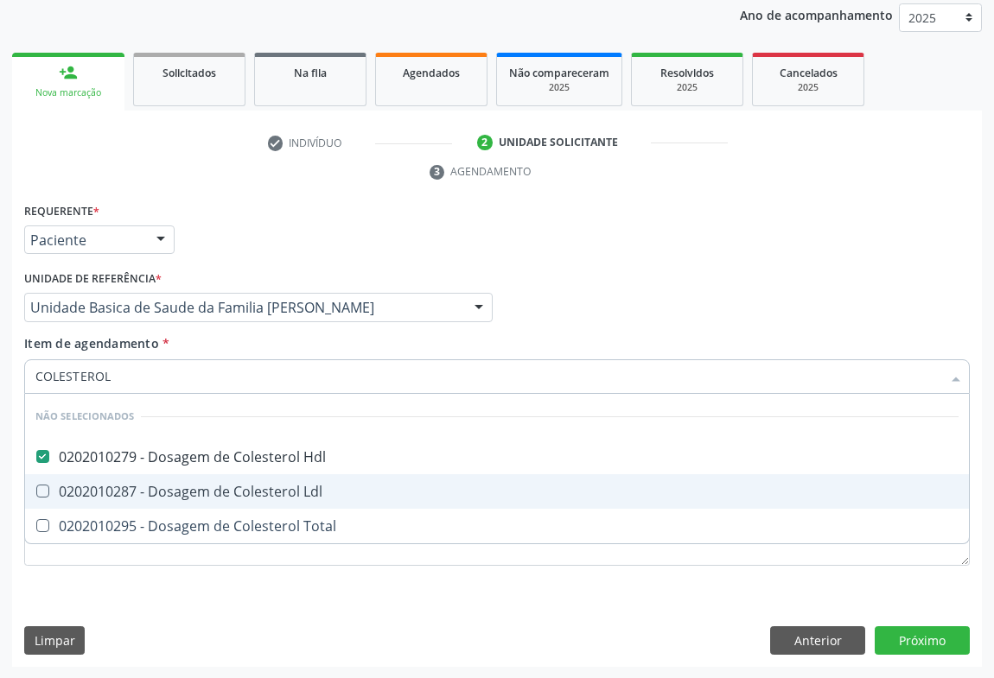
click at [126, 492] on div "0202010287 - Dosagem de Colesterol Ldl" at bounding box center [496, 492] width 923 height 14
checkbox Ldl "true"
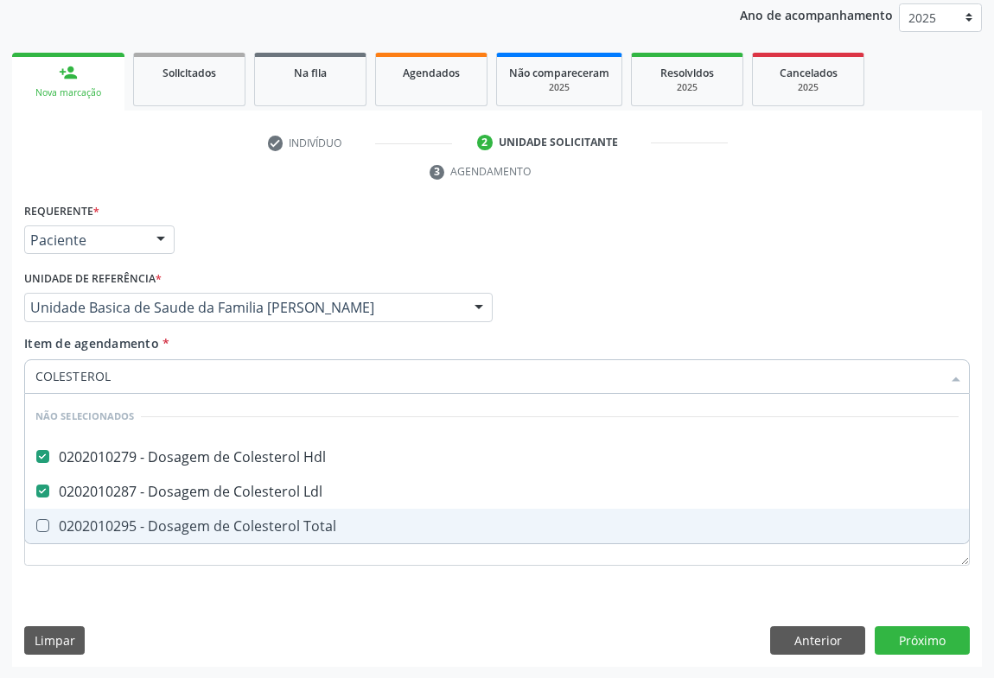
click at [119, 520] on div "0202010295 - Dosagem de Colesterol Total" at bounding box center [496, 526] width 923 height 14
checkbox Total "true"
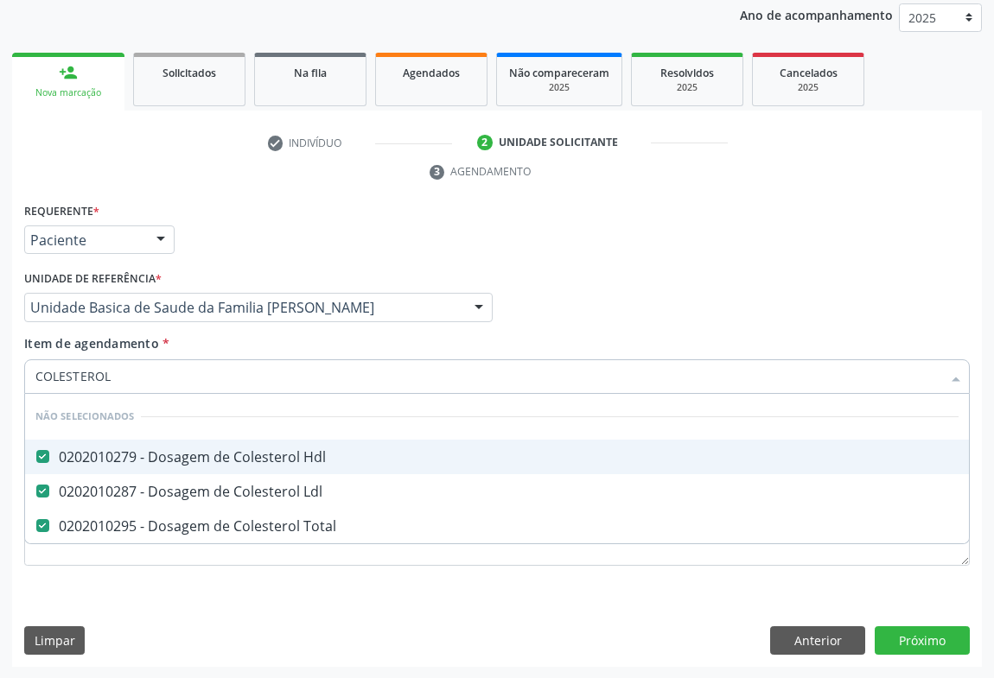
click at [127, 369] on input "COLESTEROL" at bounding box center [488, 377] width 906 height 35
click at [197, 361] on input "COLESTEROL" at bounding box center [488, 377] width 906 height 35
click at [197, 343] on div "Item de agendamento * COLESTEROL Desfazer seleção Não selecionados 0202010279 -…" at bounding box center [497, 361] width 946 height 54
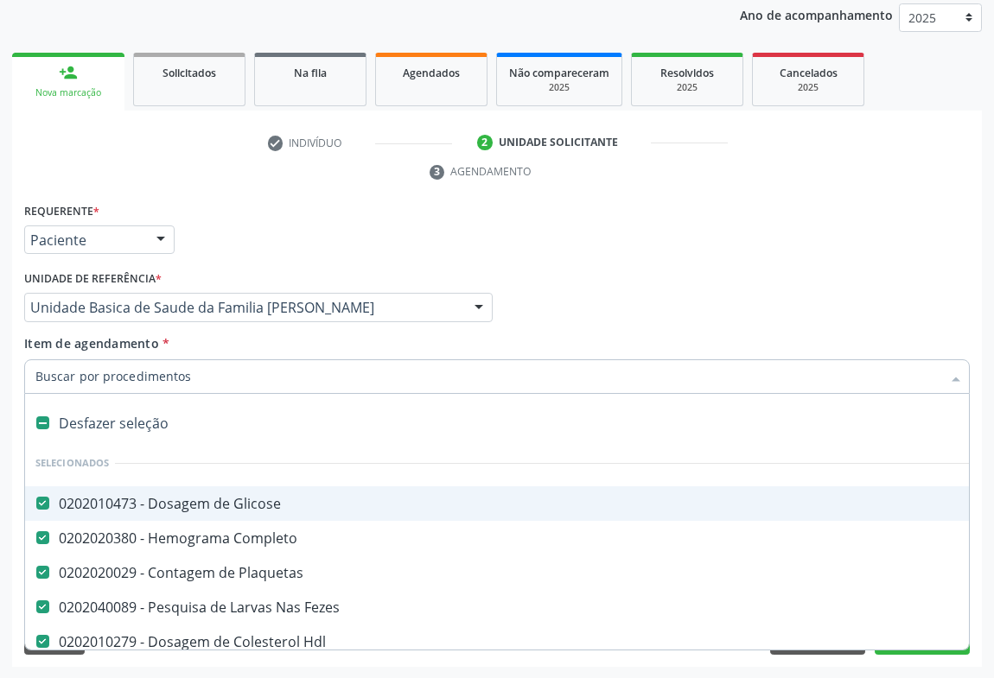
type input "T"
checkbox Total "false"
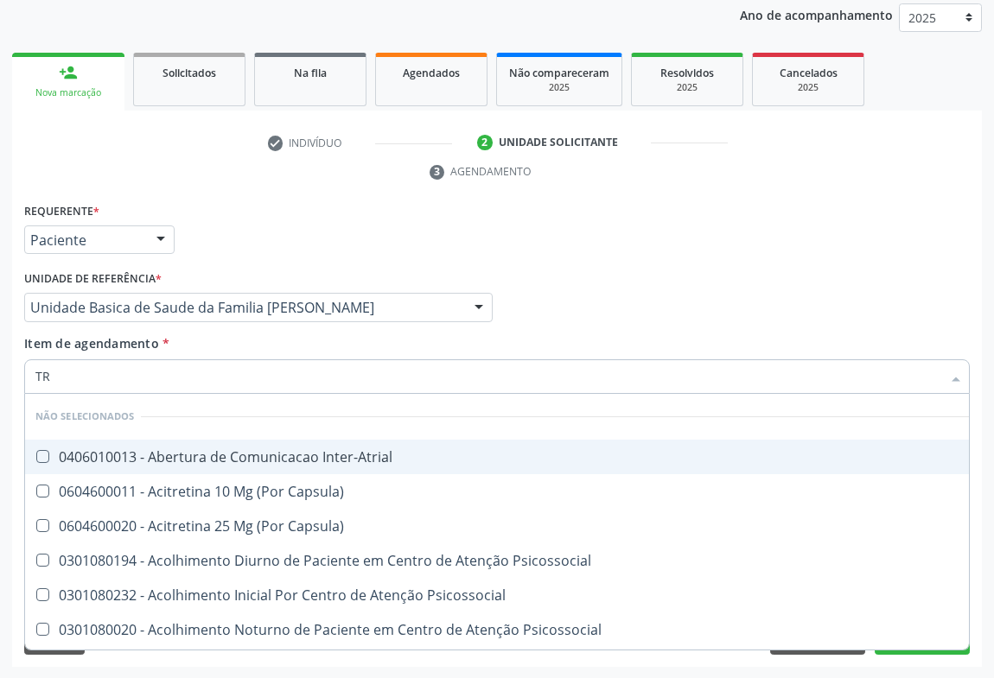
type input "TRI"
checkbox Inter-Atrial "false"
checkbox Capsula\) "false"
checkbox Psicossocial "false"
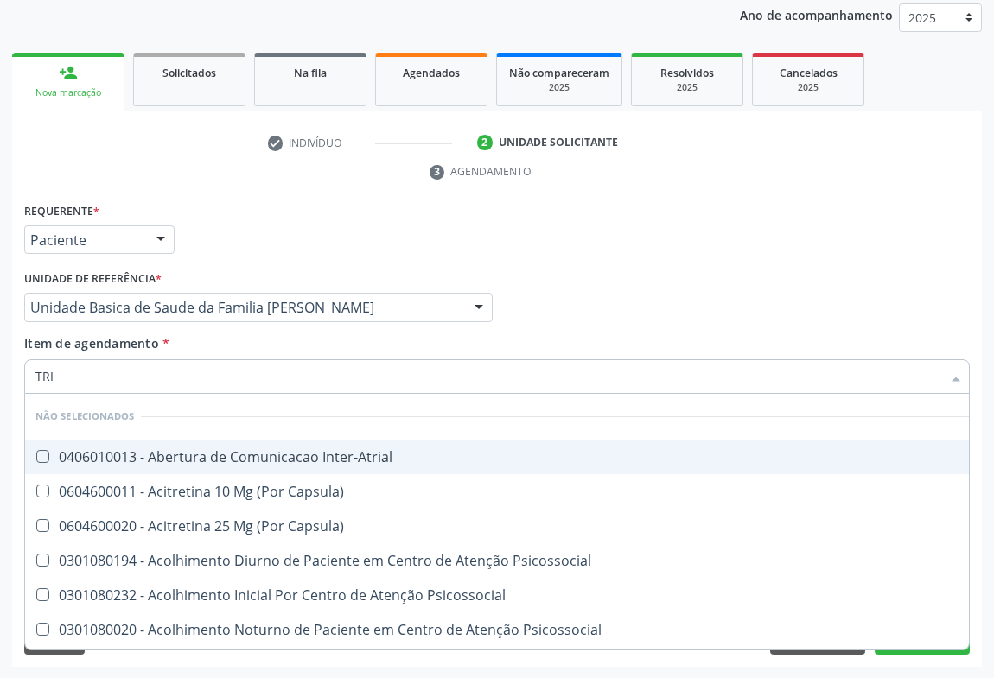
checkbox Psicossocial "false"
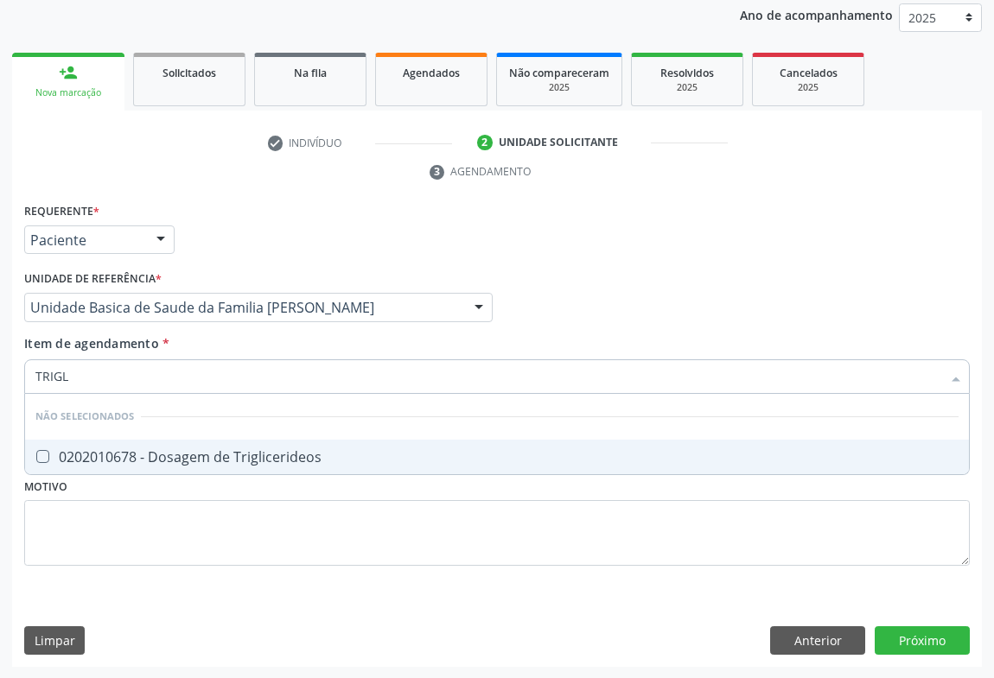
type input "TRIGLI"
click at [125, 451] on div "0202010678 - Dosagem de Triglicerideos" at bounding box center [496, 457] width 923 height 14
checkbox Triglicerideos "true"
click at [187, 338] on div "Item de agendamento * TRIGLI Desfazer seleção Não selecionados 0202010678 - Dos…" at bounding box center [497, 361] width 946 height 54
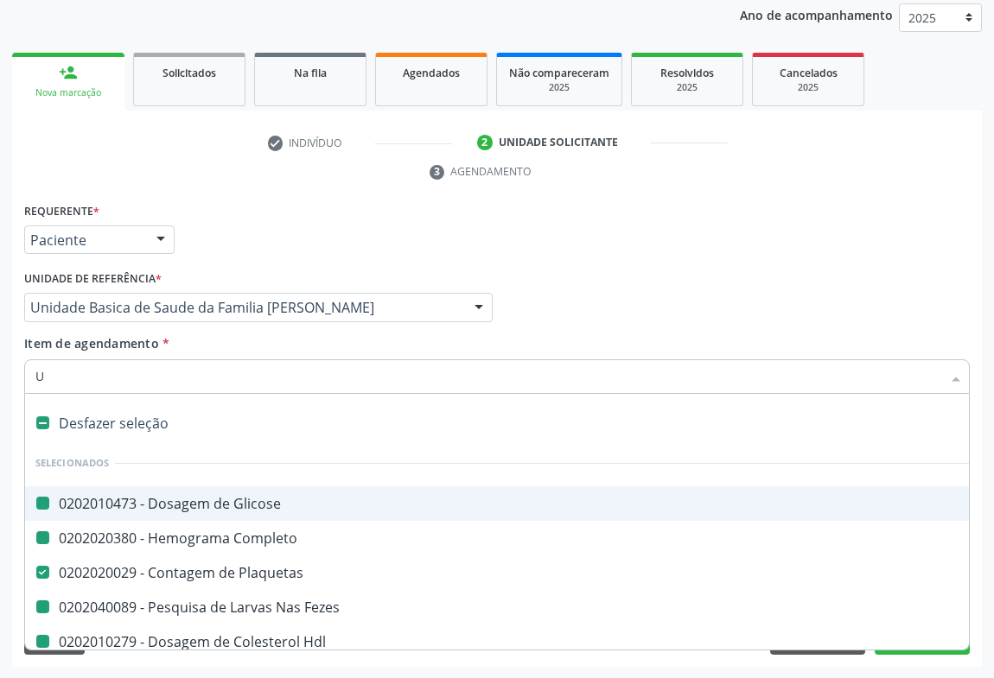
type input "UR"
checkbox Glicose "false"
checkbox Completo "false"
checkbox Fezes "false"
checkbox Hdl "false"
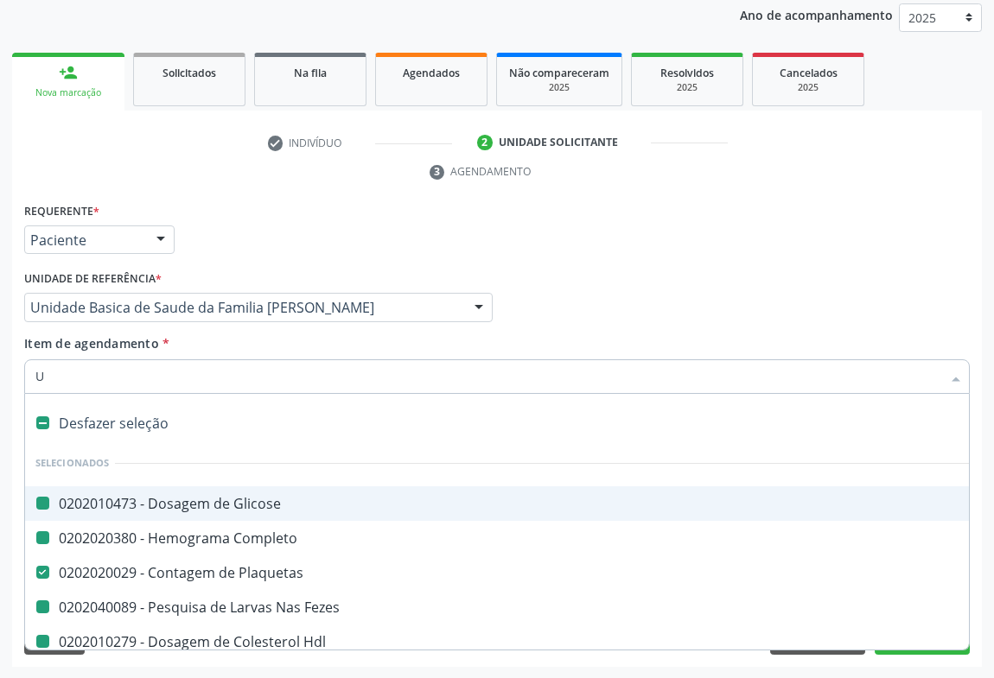
checkbox Ldl "false"
checkbox Total "false"
checkbox Triglicerideos "false"
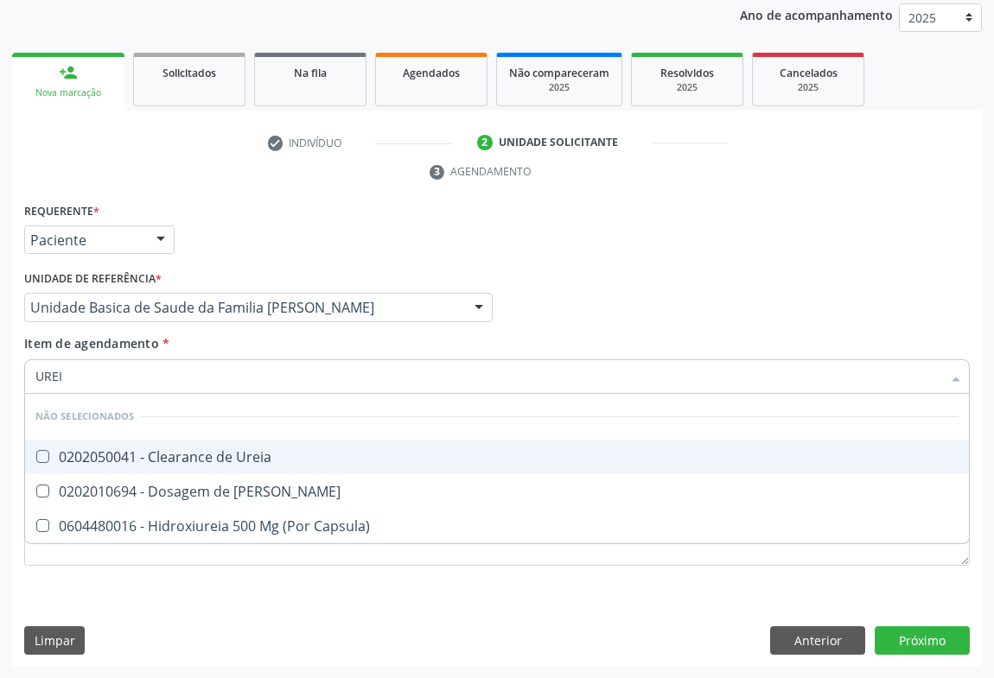
type input "UREIA"
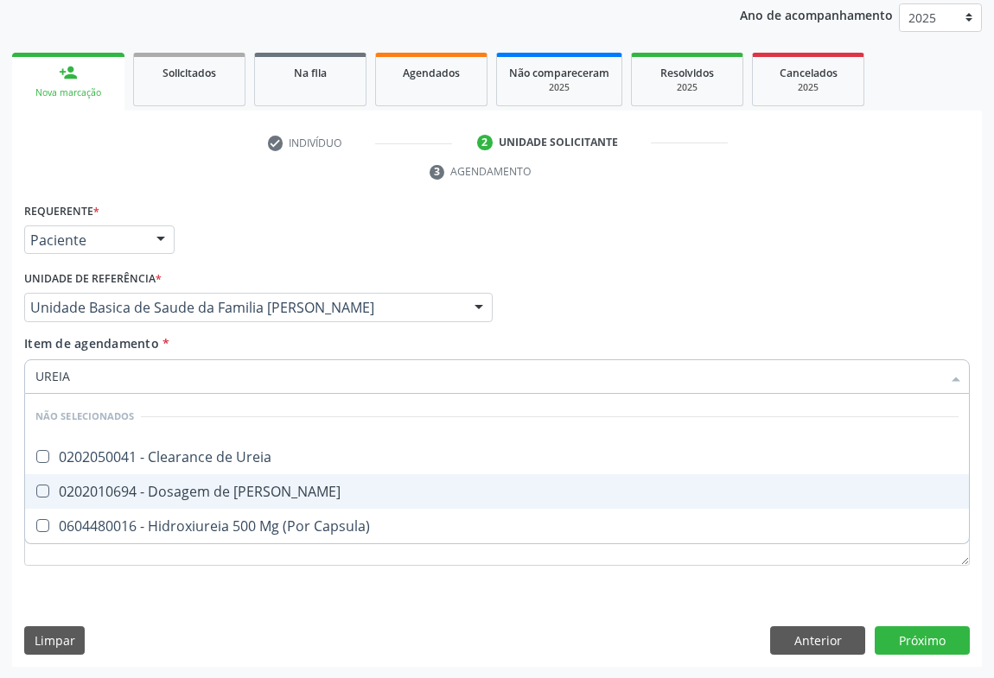
click at [135, 492] on div "0202010694 - Dosagem de [PERSON_NAME]" at bounding box center [496, 492] width 923 height 14
checkbox Ureia "true"
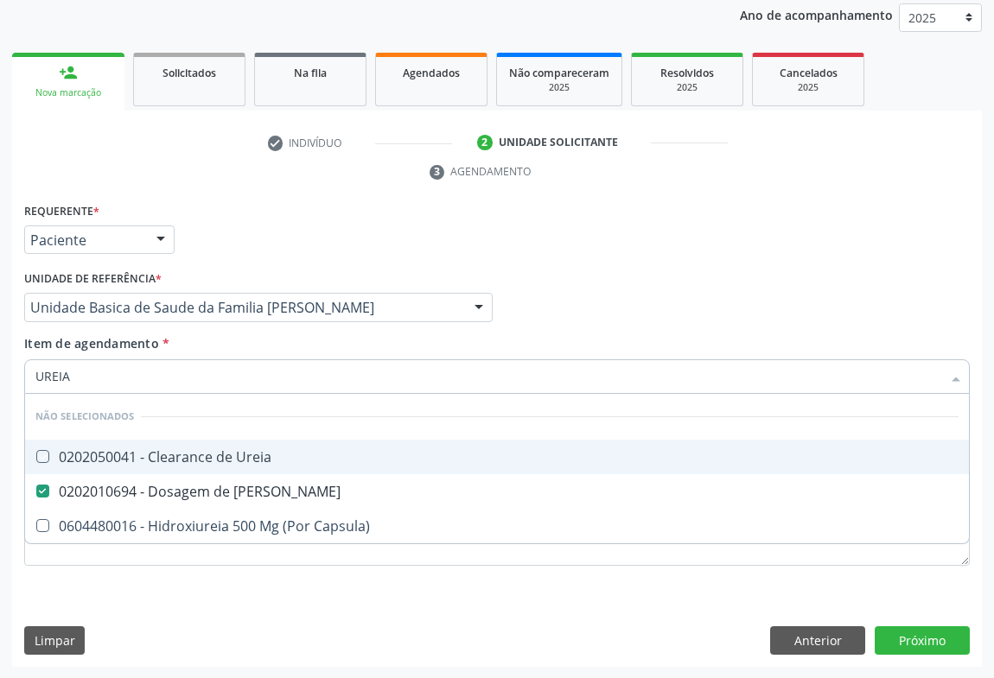
click at [189, 341] on div "Item de agendamento * UREIA Desfazer seleção Não selecionados 0202050041 - Clea…" at bounding box center [497, 361] width 946 height 54
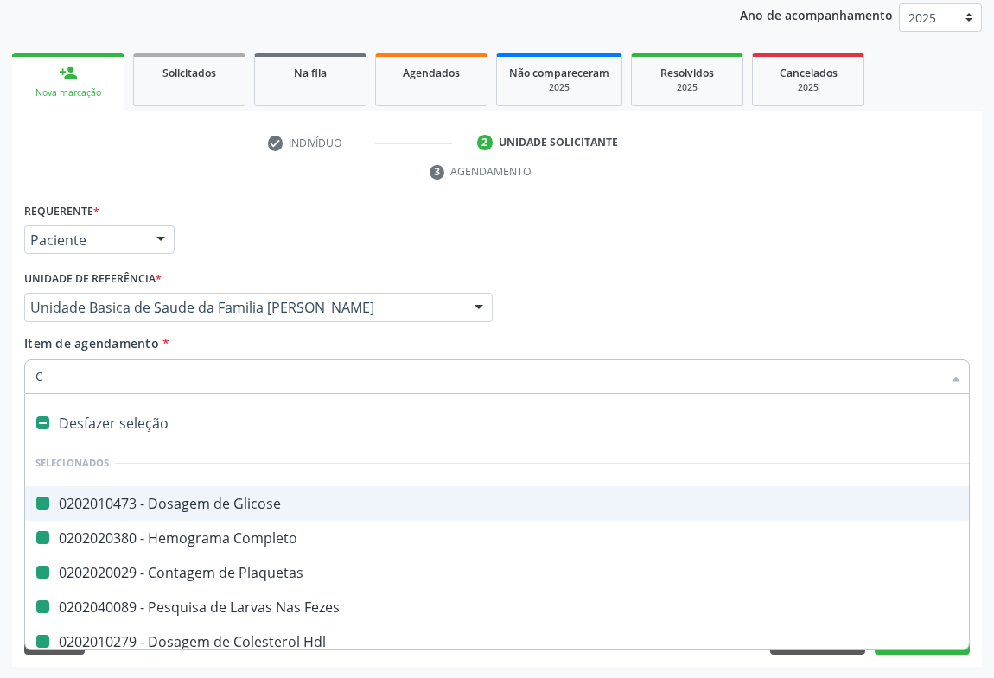
type input "CR"
checkbox Glicose "false"
checkbox Completo "false"
checkbox Plaquetas "false"
checkbox Fezes "false"
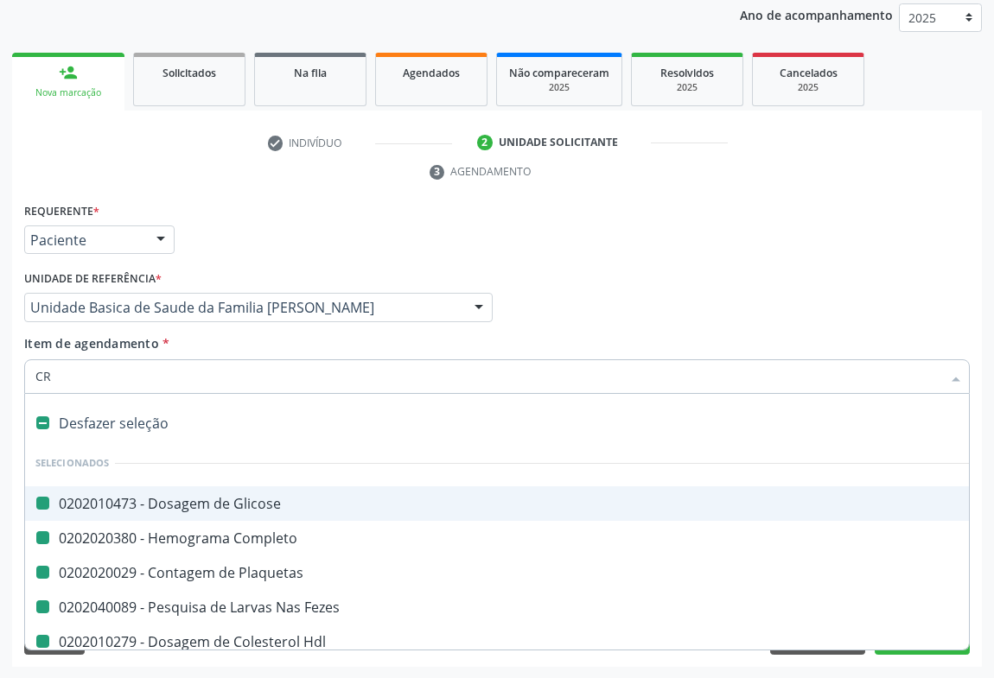
checkbox Hdl "false"
checkbox Ldl "false"
checkbox Total "false"
checkbox Ureia "false"
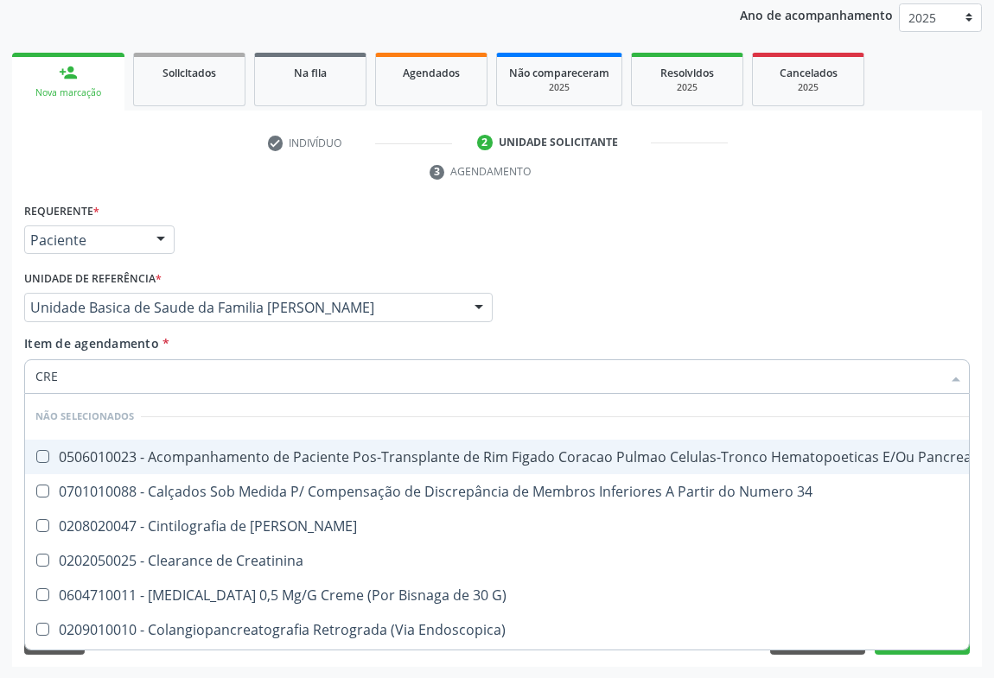
type input "CREA"
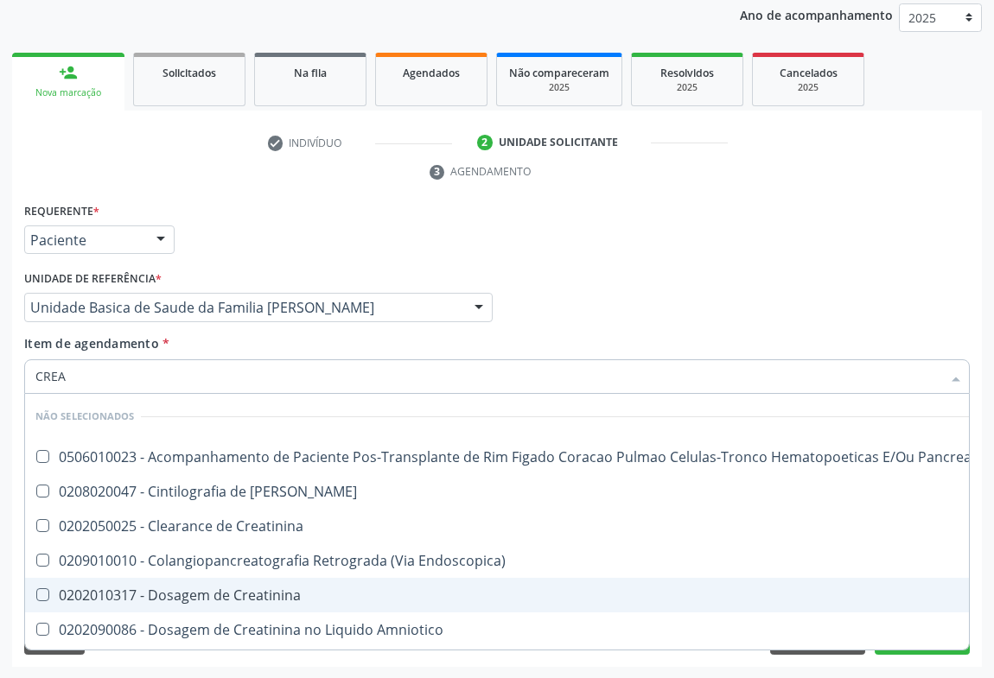
click at [168, 589] on div "0202010317 - Dosagem de Creatinina" at bounding box center [506, 596] width 943 height 14
checkbox Creatinina "true"
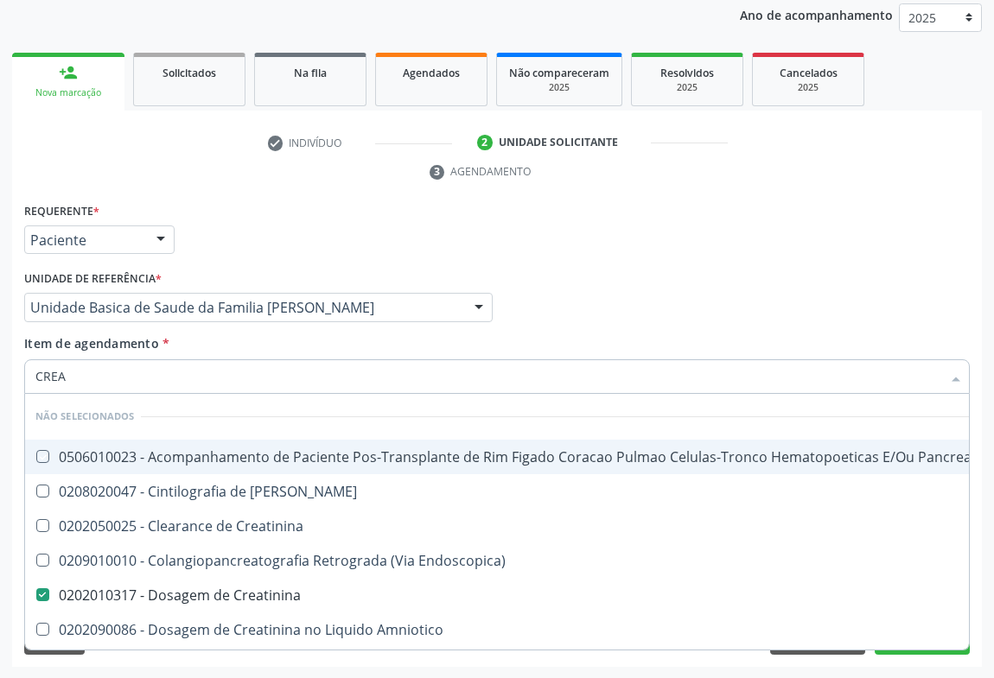
click at [209, 344] on div "Item de agendamento * CREA Desfazer seleção Não selecionados 0506010023 - Acomp…" at bounding box center [497, 361] width 946 height 54
checkbox Pancreas "true"
checkbox Creatinina "true"
checkbox Endoscopica\) "true"
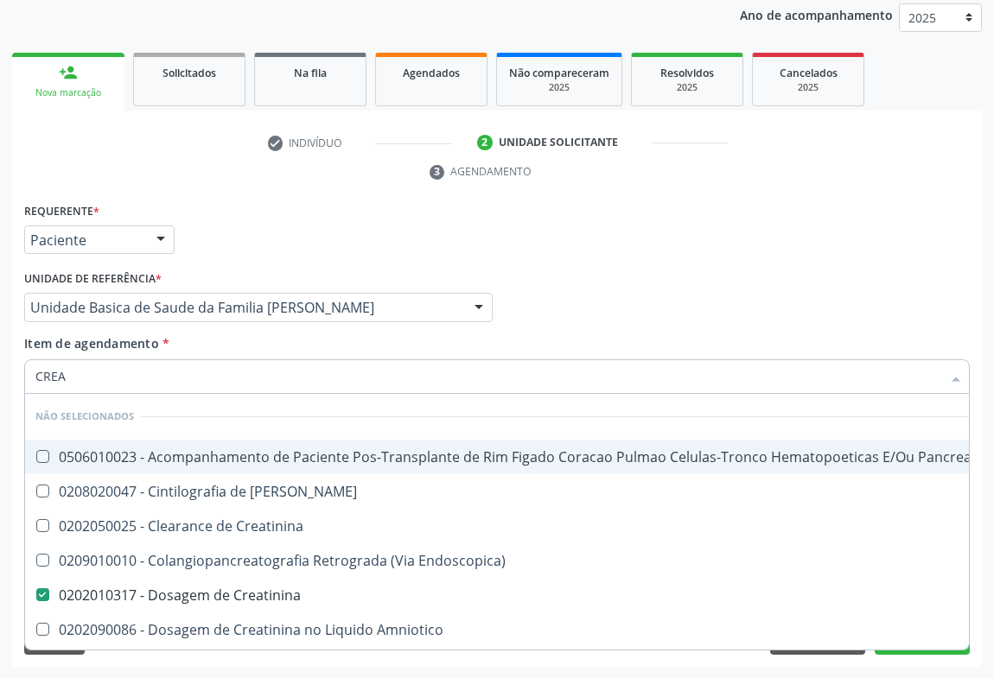
checkbox Amniotico "true"
checkbox \(Cpk\) "true"
checkbox Mb "true"
checkbox Oncologia "true"
checkbox Rim "true"
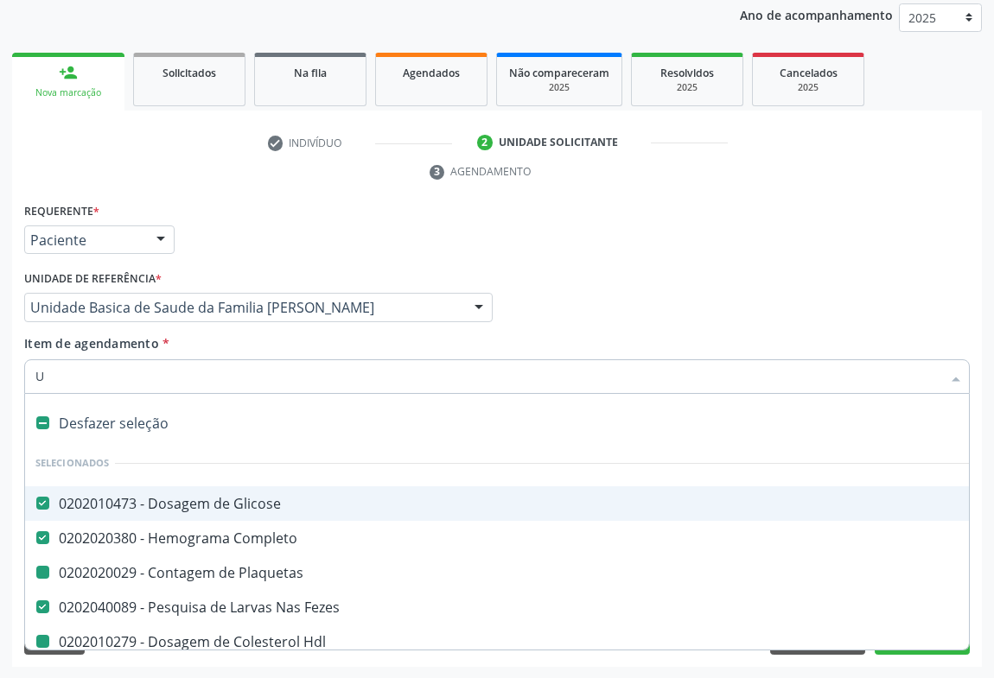
type input "UR"
checkbox Plaquetas "false"
checkbox Hdl "false"
checkbox Ldl "false"
checkbox Total "false"
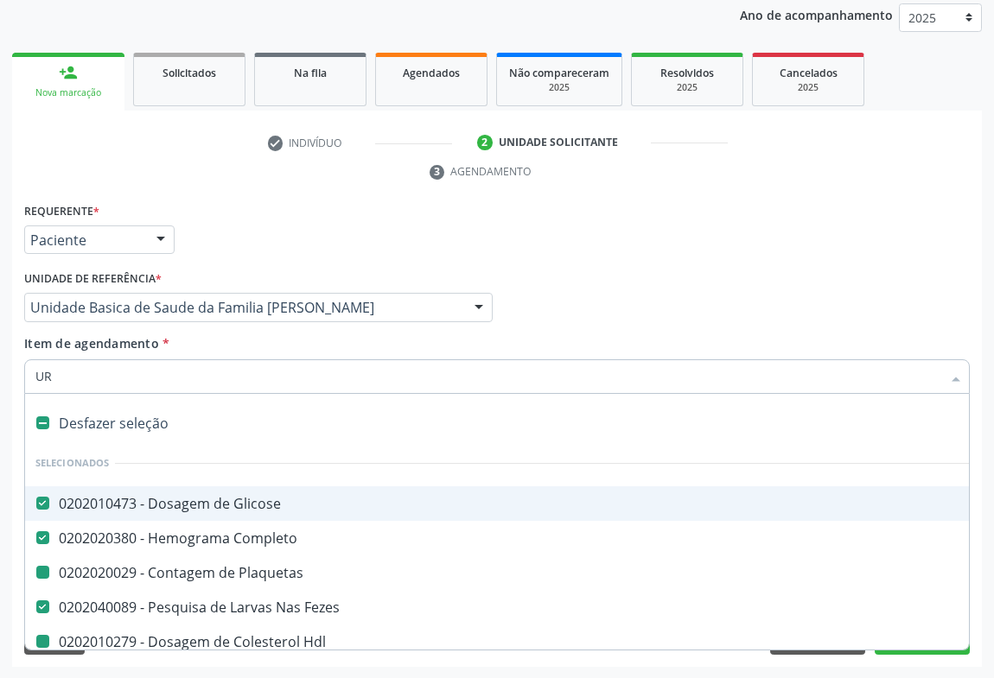
checkbox Triglicerideos "false"
checkbox Ureia "false"
checkbox Creatinina "false"
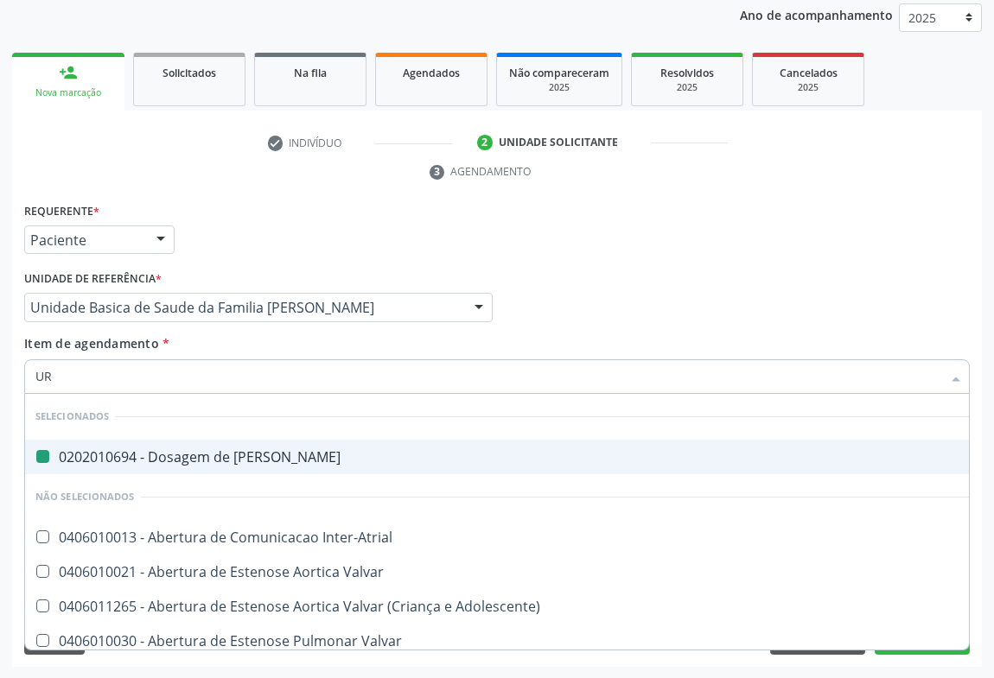
type input "URI"
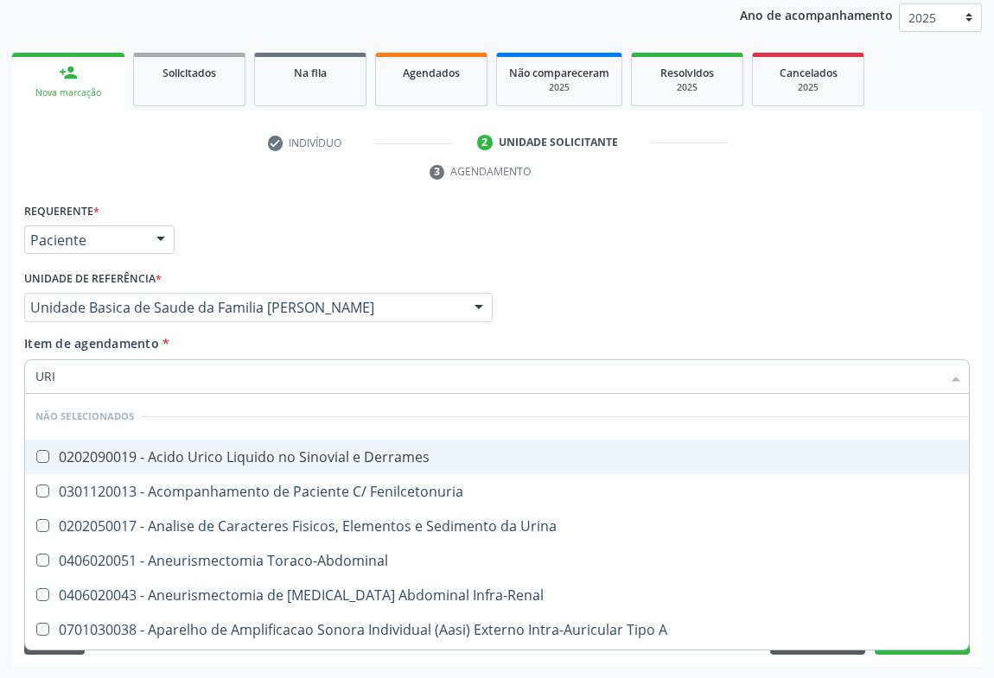
checkbox Derrames "false"
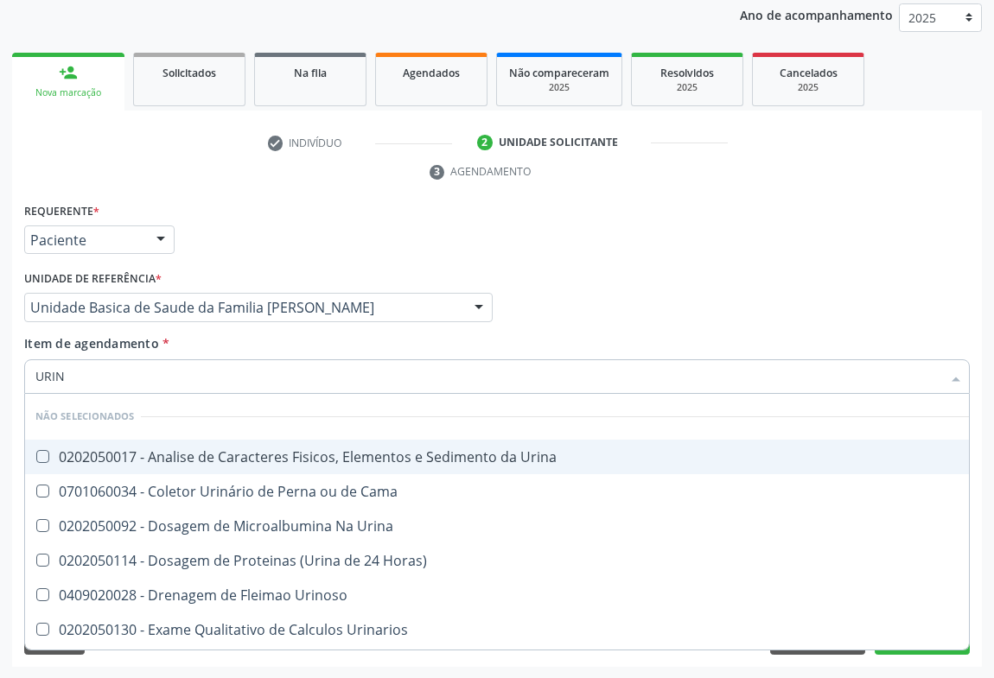
type input "URINA"
click at [97, 450] on div "0202050017 - Analise de Caracteres Fisicos, Elementos e Sedimento da Urina" at bounding box center [496, 457] width 923 height 14
checkbox Urina "true"
click at [259, 243] on div "Requerente * Paciente Médico(a) Enfermeiro(a) Paciente Nenhum resultado encontr…" at bounding box center [497, 232] width 954 height 67
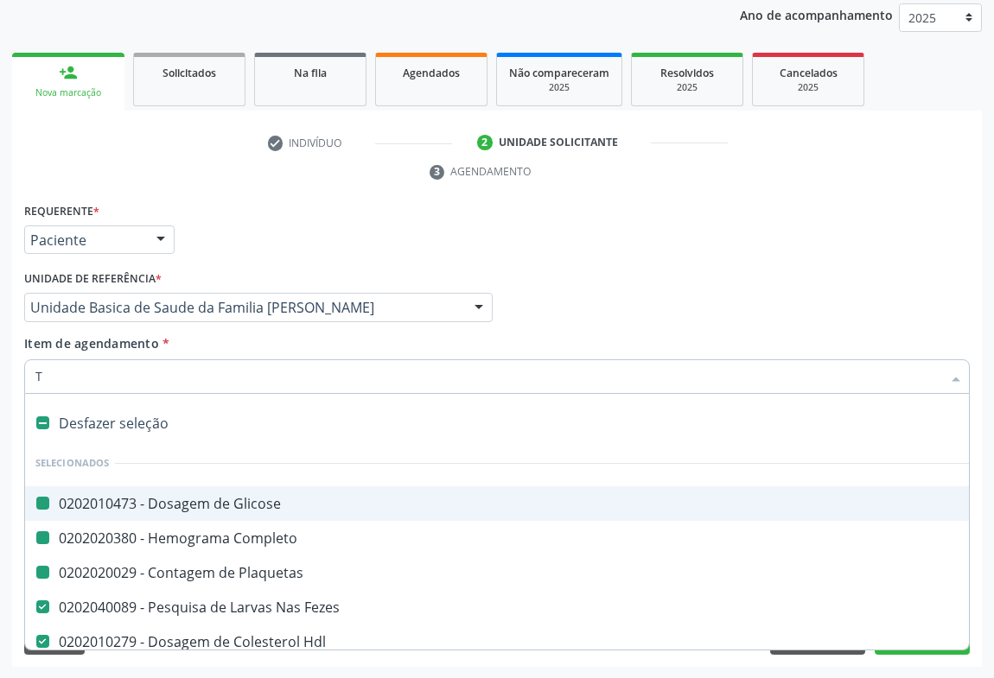
type input "TG"
checkbox Glicose "false"
checkbox Plaquetas "false"
checkbox Completo "false"
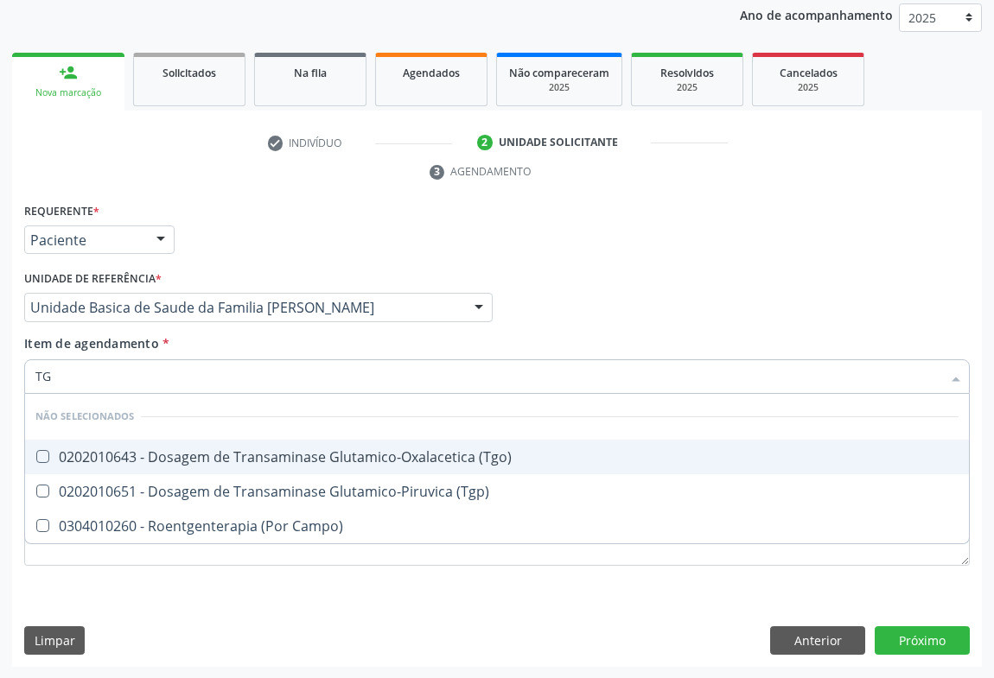
click at [100, 450] on div "0202010643 - Dosagem de Transaminase Glutamico-Oxalacetica (Tgo)" at bounding box center [496, 457] width 923 height 14
checkbox \(Tgo\) "true"
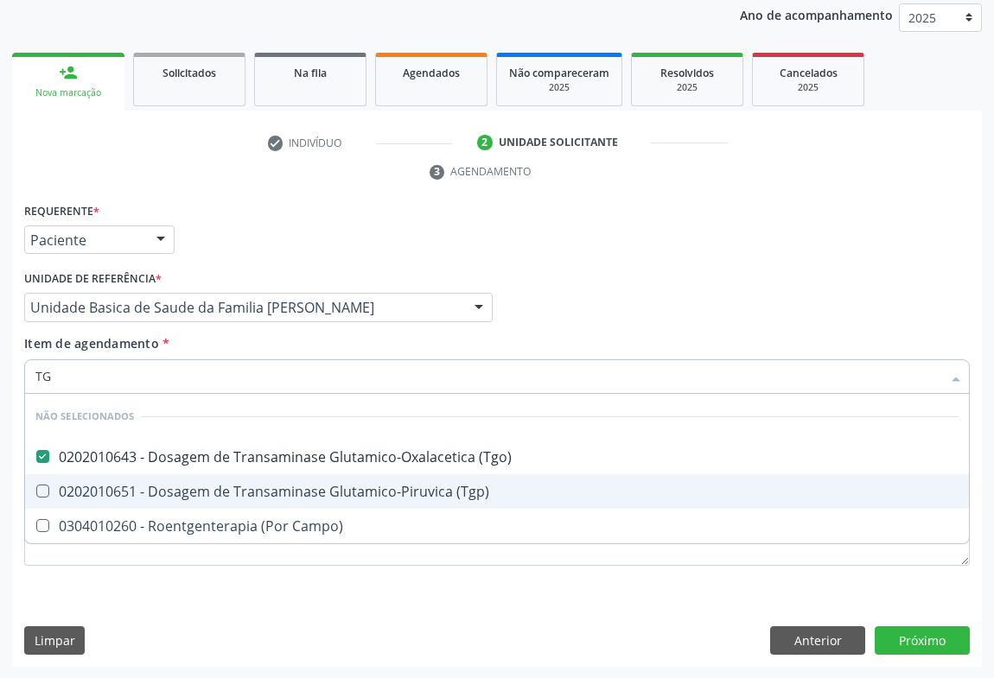
click at [112, 485] on div "0202010651 - Dosagem de Transaminase Glutamico-Piruvica (Tgp)" at bounding box center [496, 492] width 923 height 14
checkbox \(Tgp\) "true"
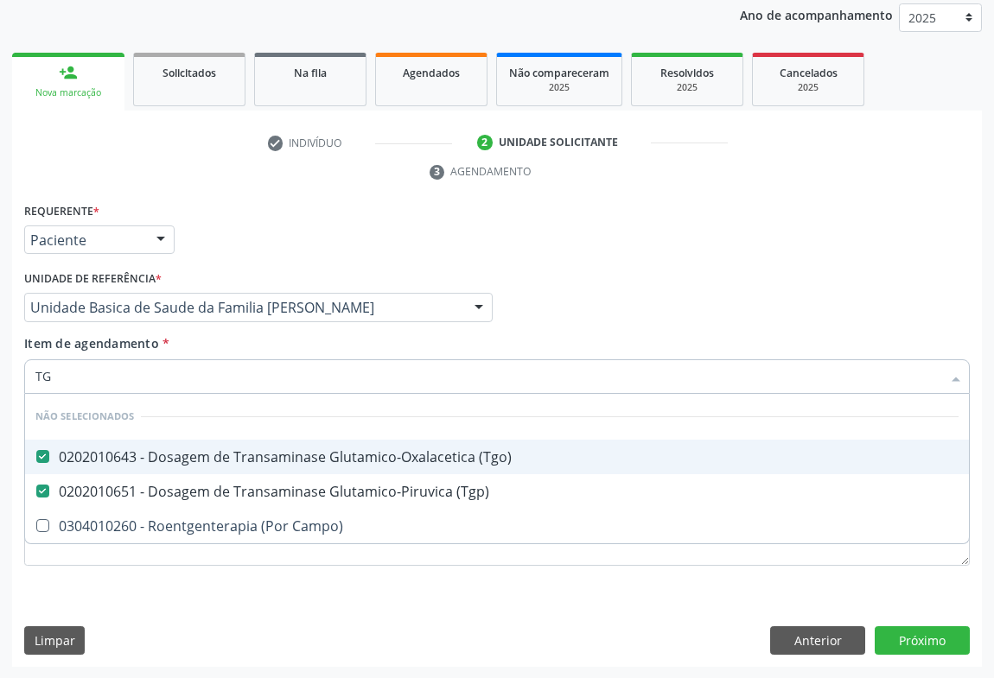
drag, startPoint x: 259, startPoint y: 204, endPoint x: 5, endPoint y: 397, distance: 318.9
click at [257, 207] on div "Requerente * Paciente Médico(a) Enfermeiro(a) Paciente Nenhum resultado encontr…" at bounding box center [497, 232] width 954 height 67
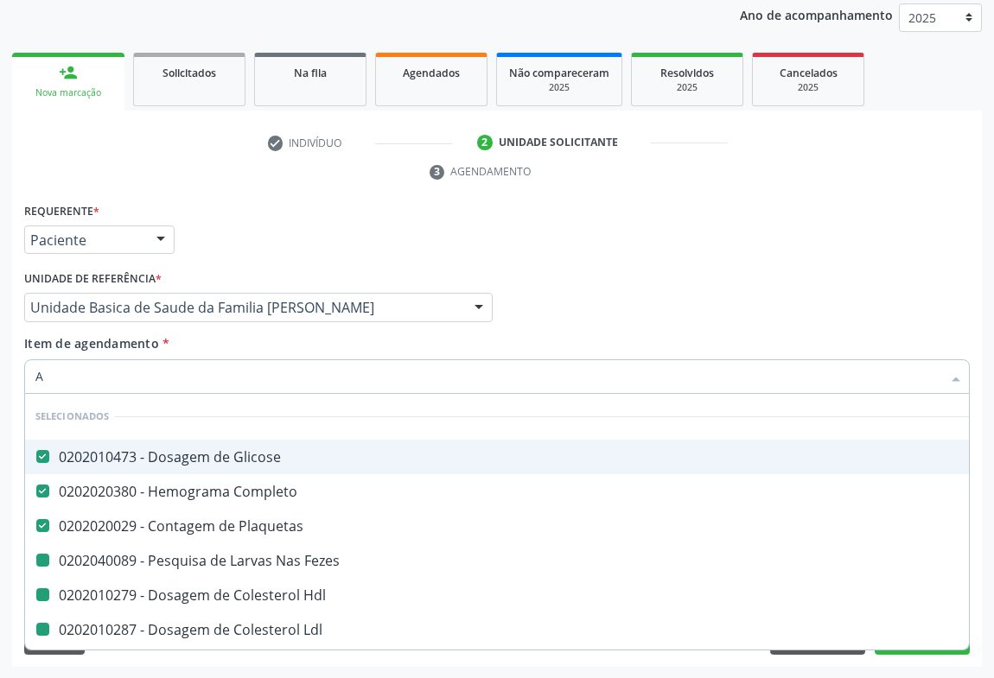
type input "AC"
checkbox Fezes "false"
checkbox Hdl "false"
checkbox Ldl "false"
checkbox Total "false"
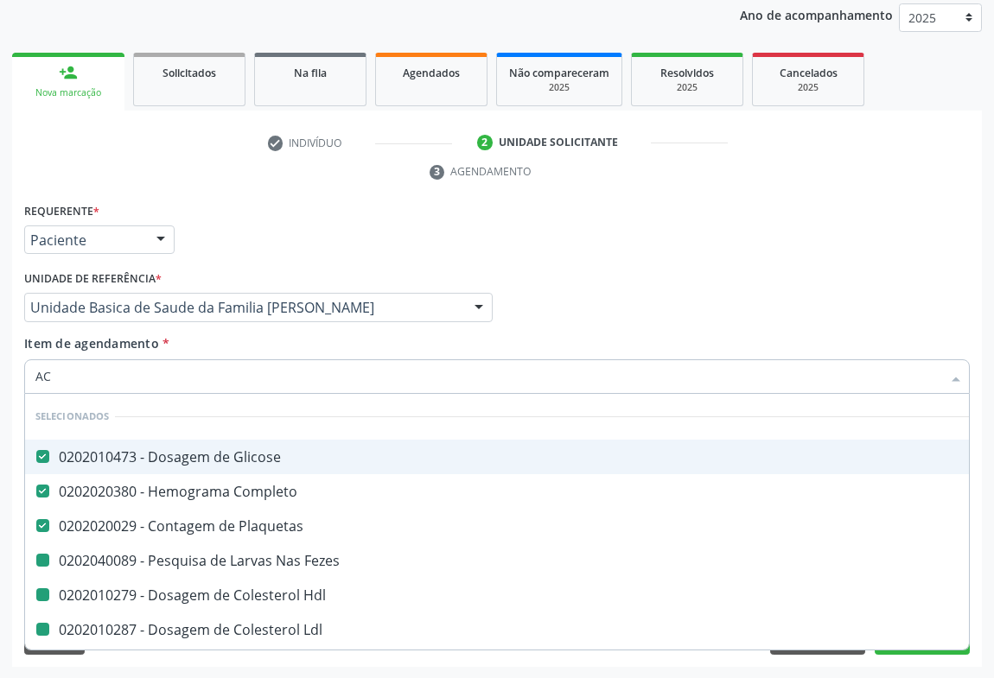
checkbox Triglicerideos "false"
checkbox Ureia "false"
checkbox Creatinina "false"
checkbox Urina "false"
checkbox \(Tgo\) "false"
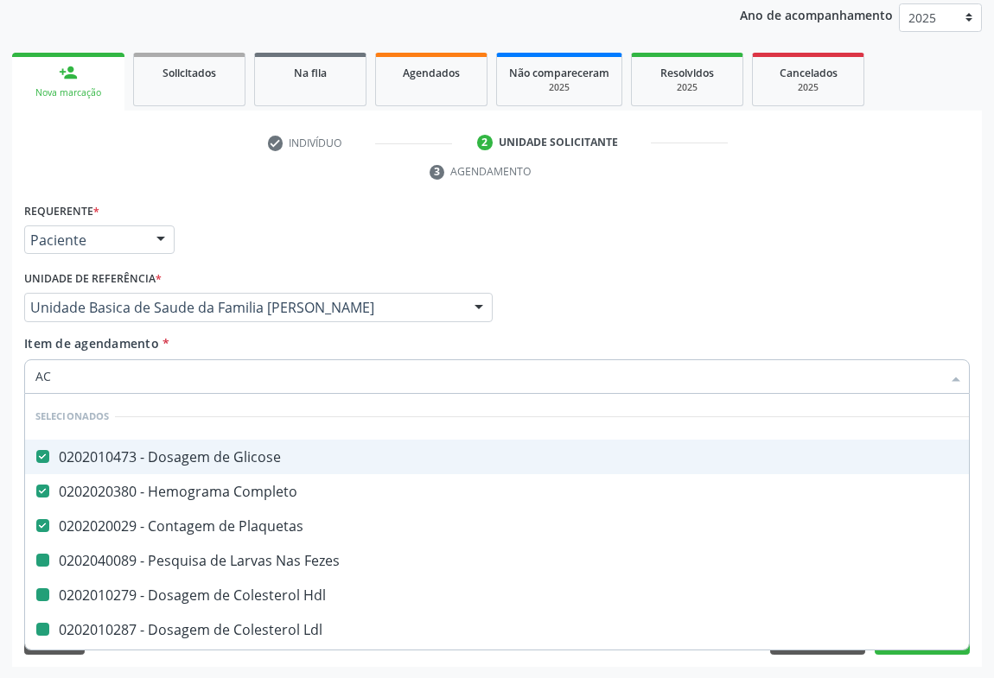
checkbox \(Tgp\) "false"
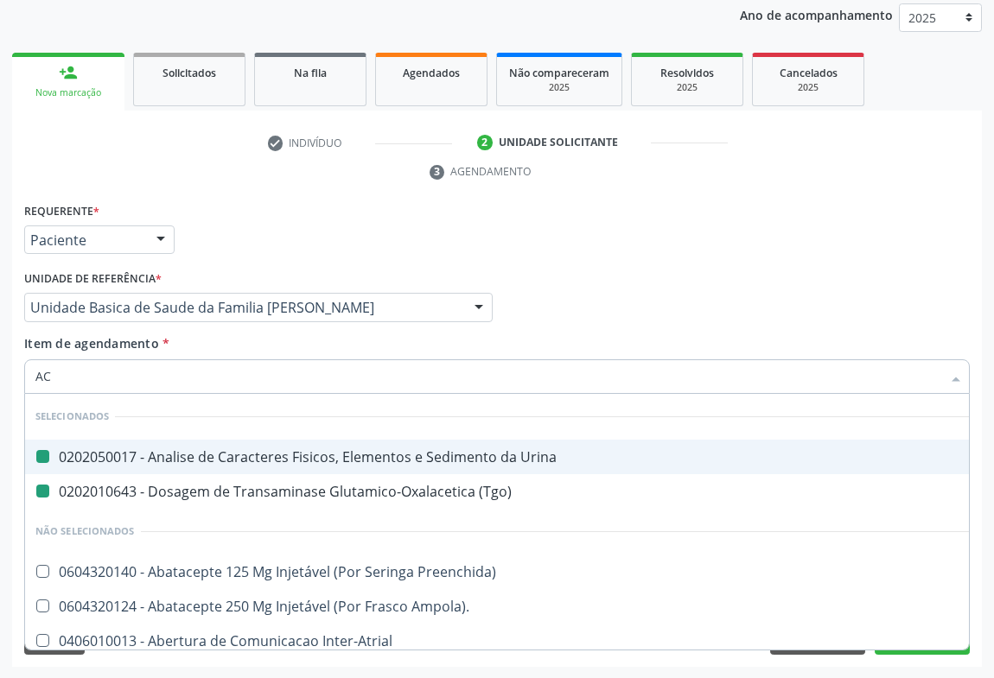
type input "ACI"
checkbox Urina "false"
checkbox \(Tgo\) "false"
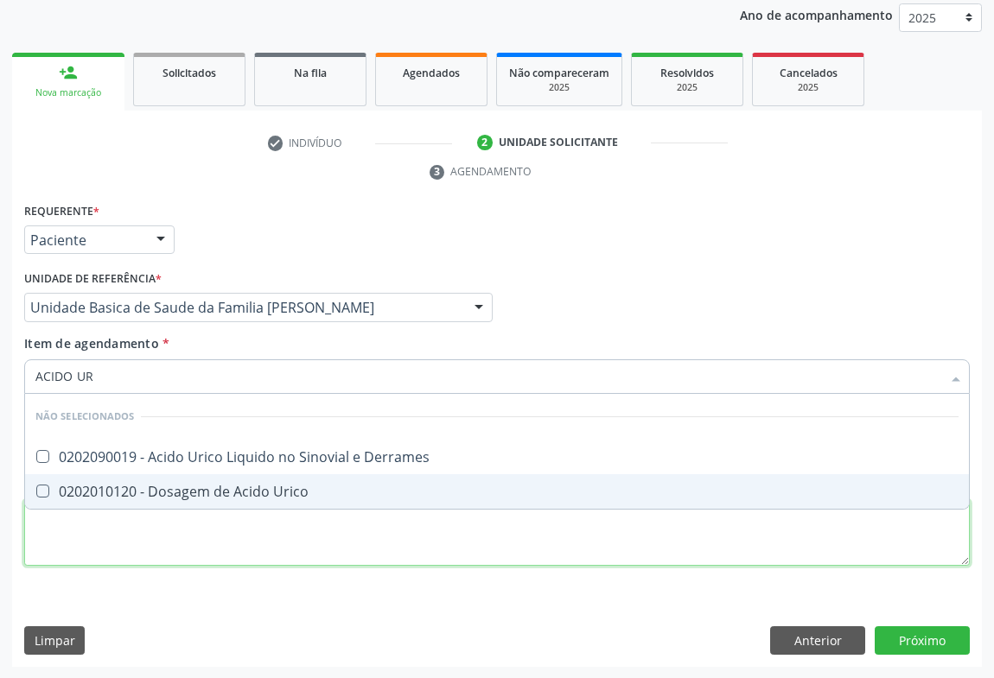
click at [266, 509] on div "Requerente * Paciente Médico(a) Enfermeiro(a) Paciente Nenhum resultado encontr…" at bounding box center [497, 395] width 946 height 392
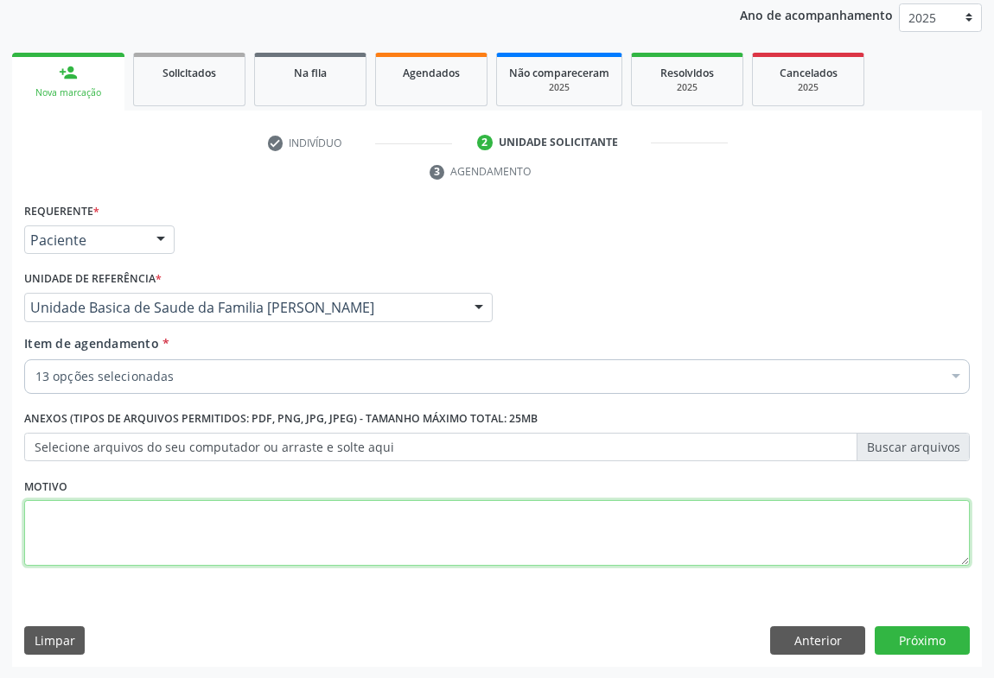
click at [265, 494] on div "Requerente * Paciente Médico(a) Enfermeiro(a) Paciente Nenhum resultado encontr…" at bounding box center [497, 395] width 946 height 392
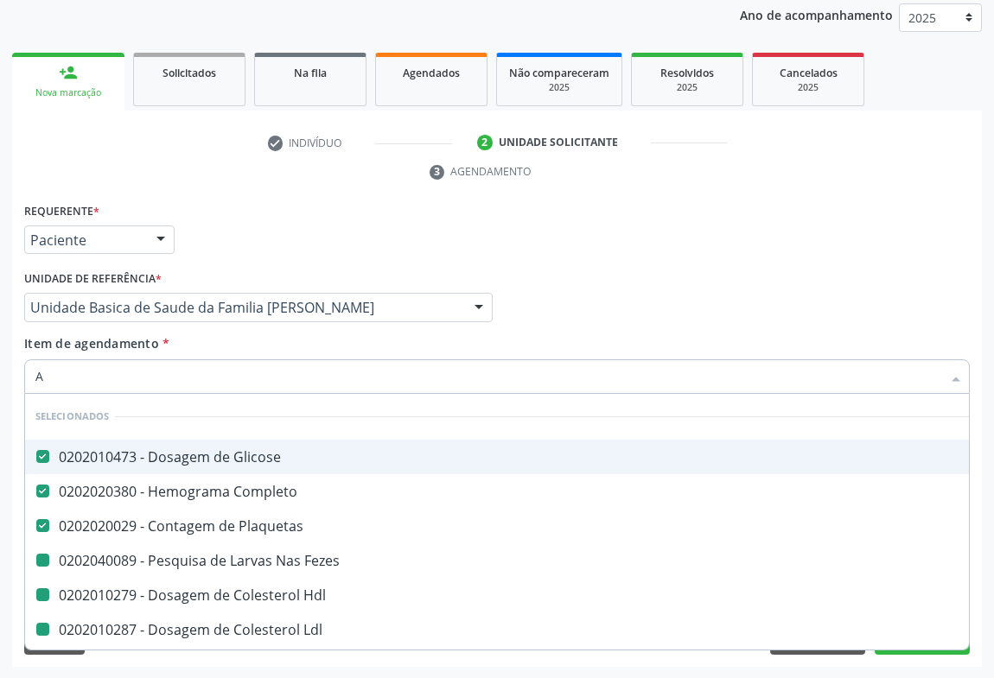
type input "AC"
checkbox Fezes "false"
checkbox Hdl "false"
checkbox Ldl "false"
checkbox Total "false"
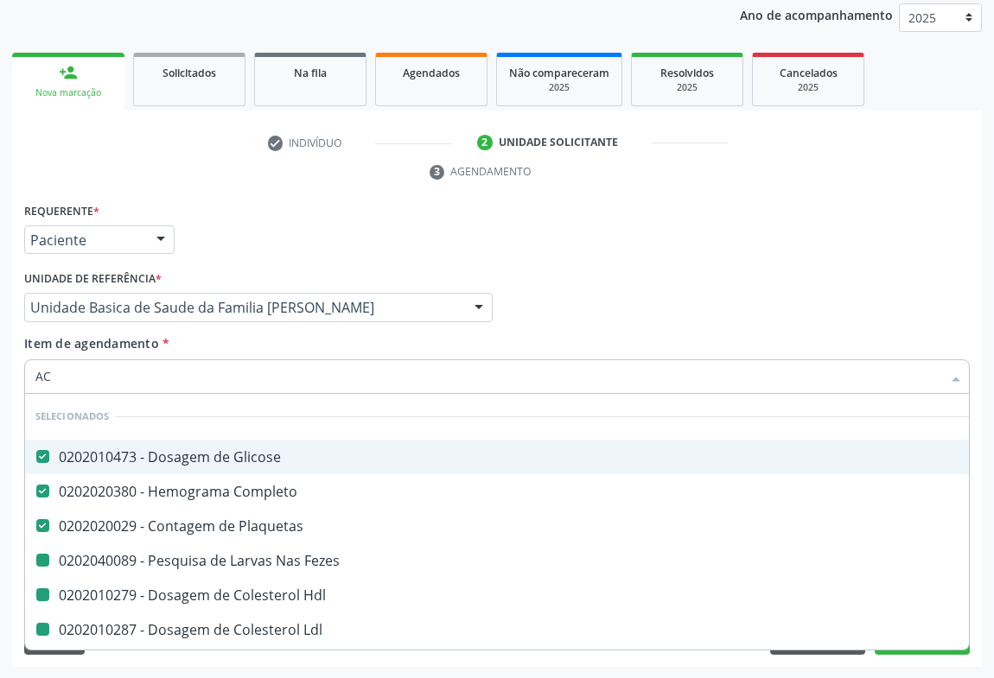
checkbox Triglicerideos "false"
checkbox Ureia "false"
checkbox Creatinina "false"
checkbox Urina "false"
checkbox \(Tgo\) "false"
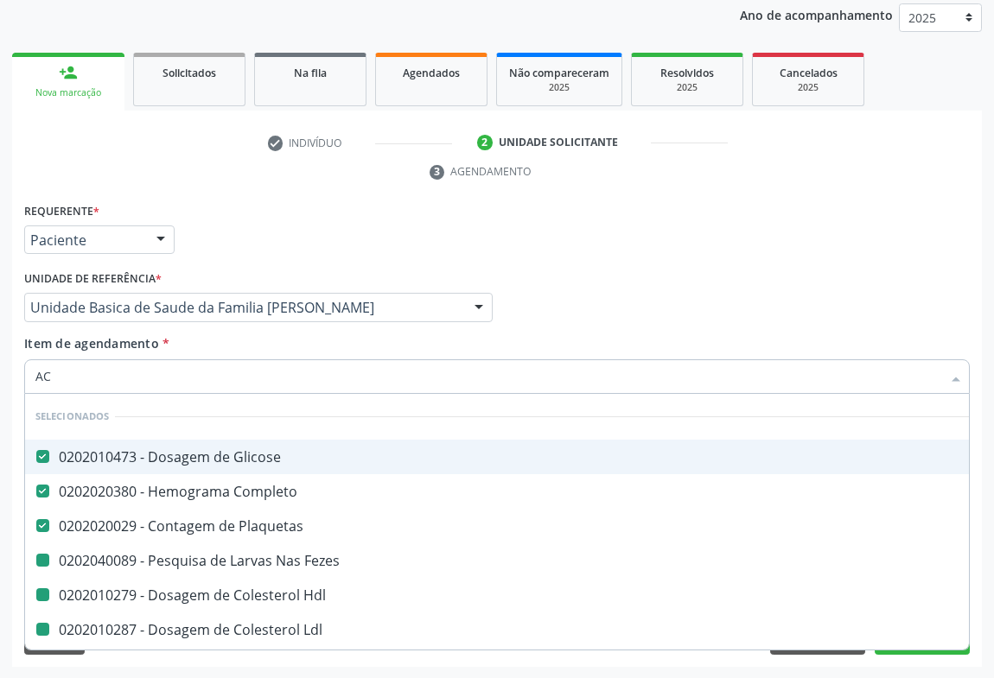
checkbox \(Tgp\) "false"
type input "ACI"
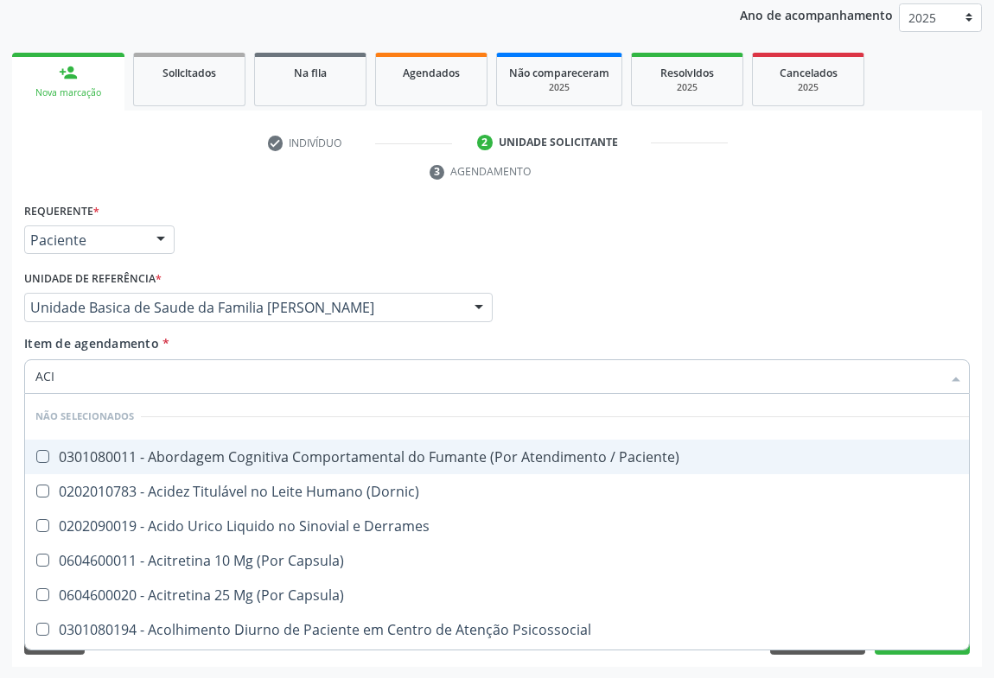
checkbox Paciente\) "false"
checkbox \(Dornic\) "false"
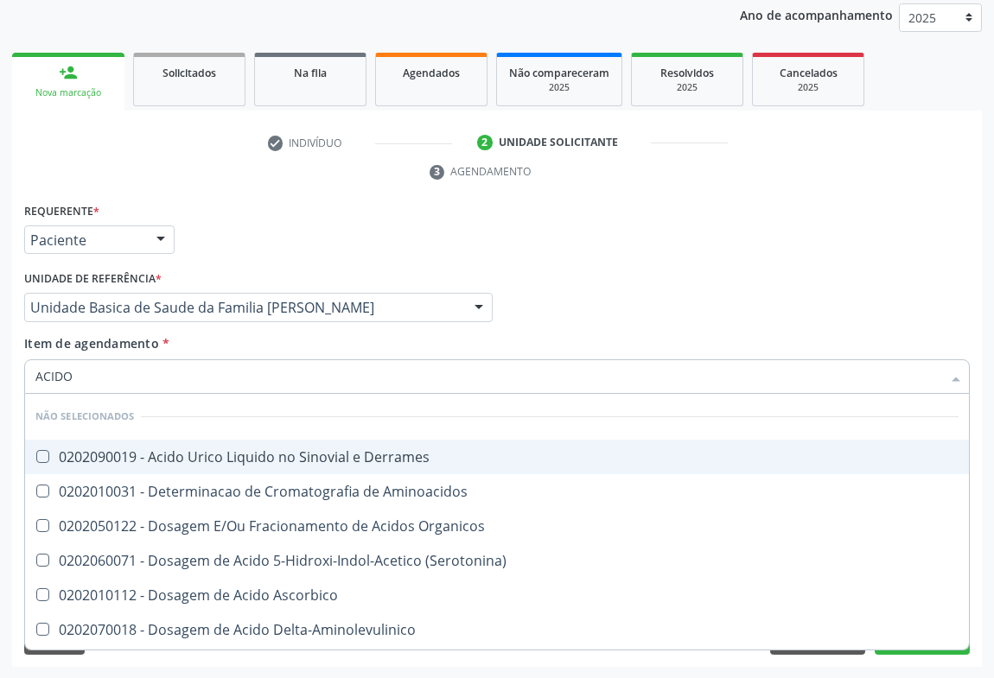
type input "ACIDO U"
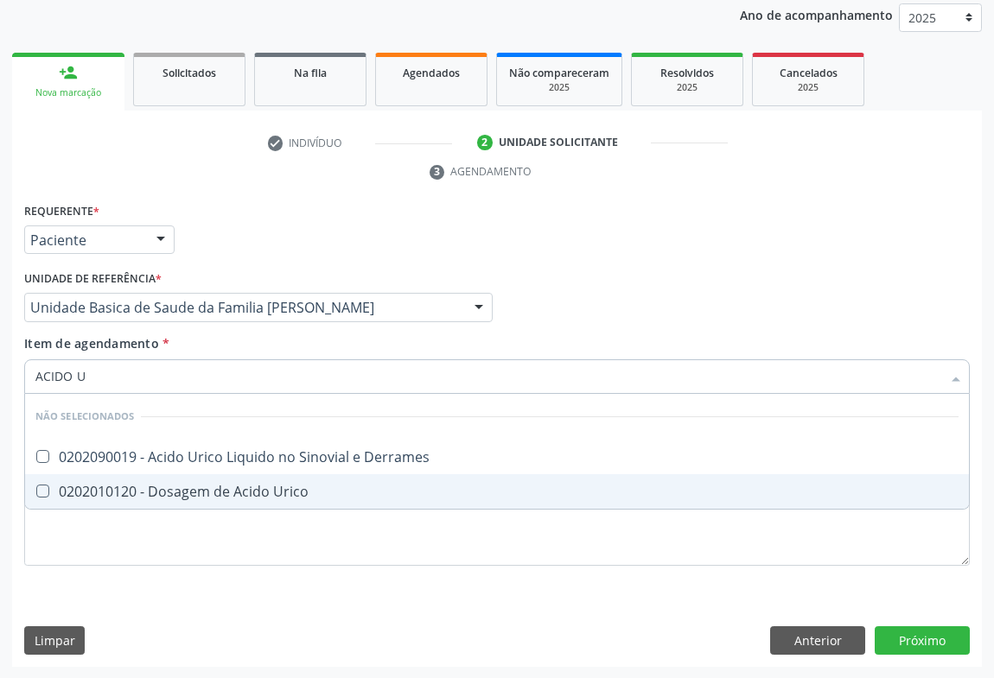
click at [218, 494] on div "0202010120 - Dosagem de Acido Urico" at bounding box center [496, 492] width 923 height 14
checkbox Urico "true"
click at [893, 640] on div "Requerente * Paciente Médico(a) Enfermeiro(a) Paciente Nenhum resultado encontr…" at bounding box center [497, 433] width 970 height 469
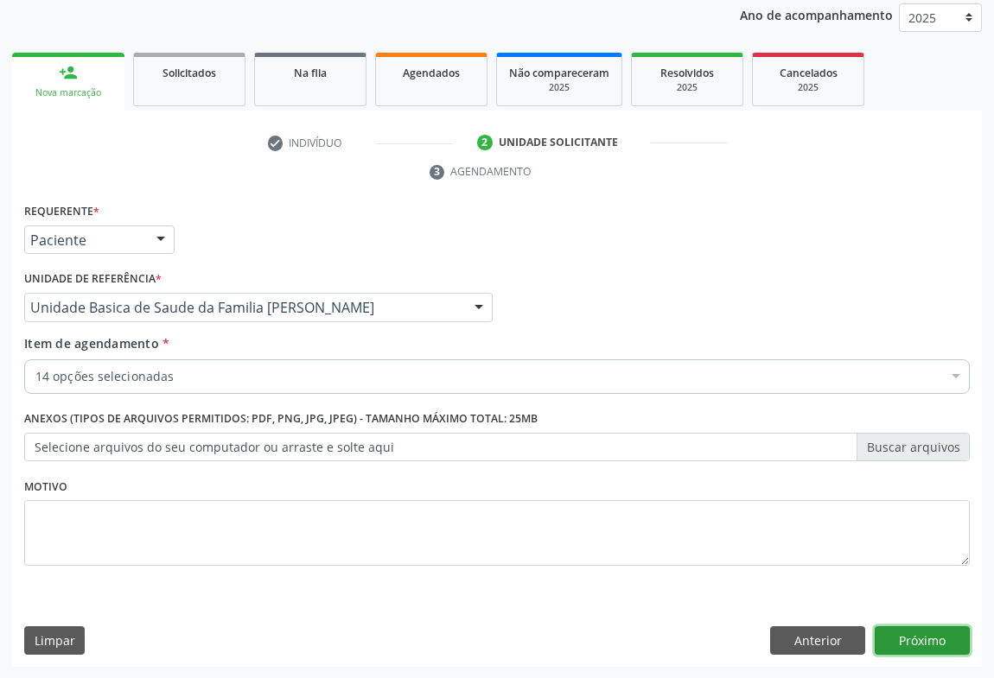
click at [920, 633] on button "Próximo" at bounding box center [922, 641] width 95 height 29
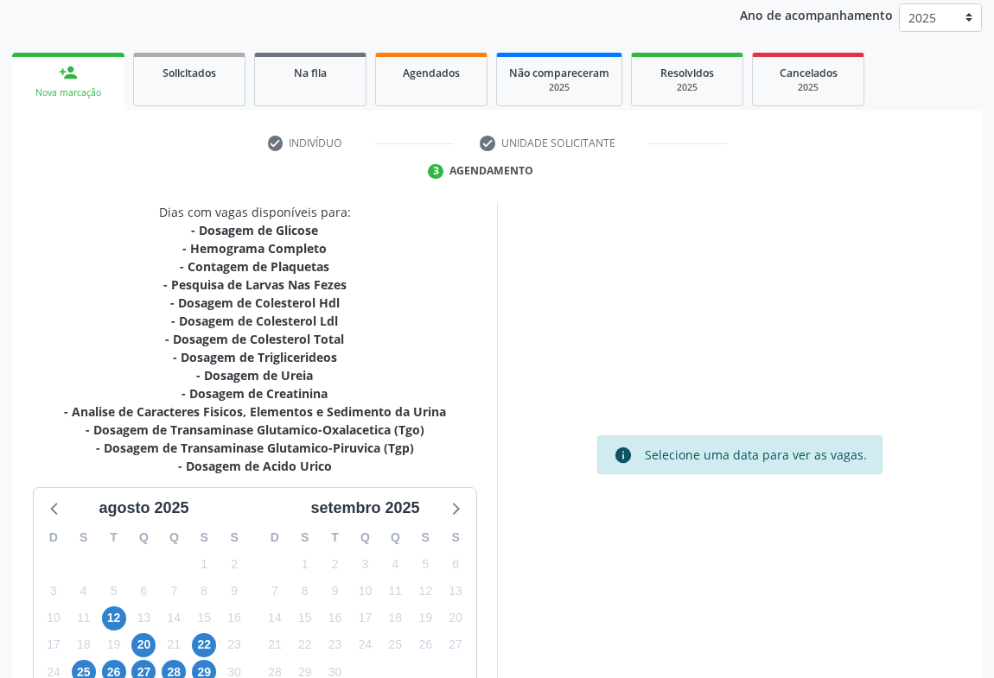
scroll to position [336, 0]
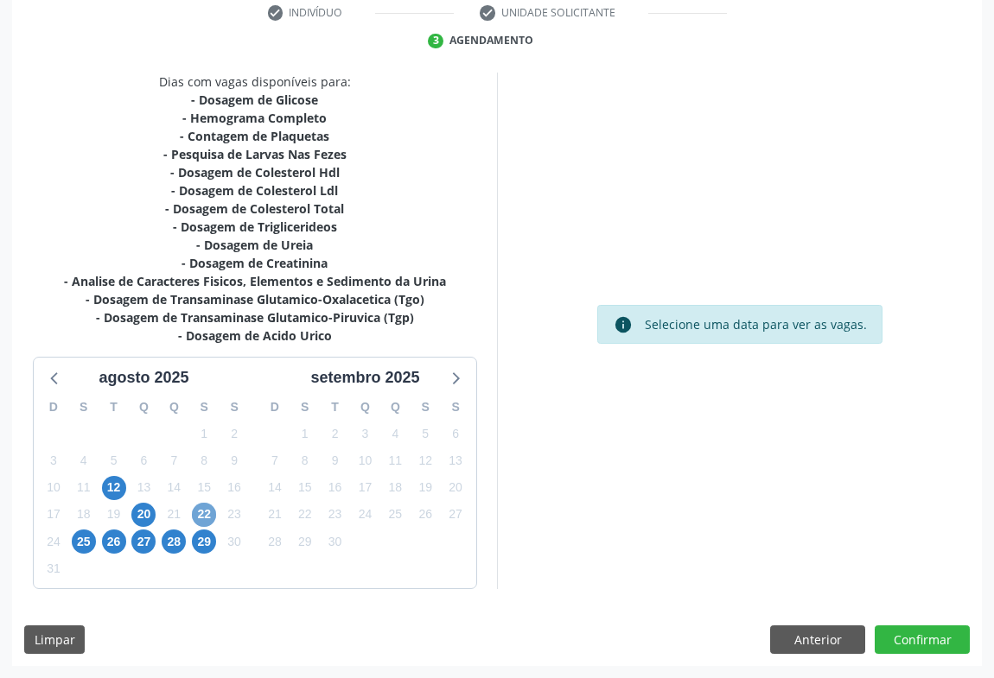
click at [206, 513] on span "22" at bounding box center [204, 515] width 24 height 24
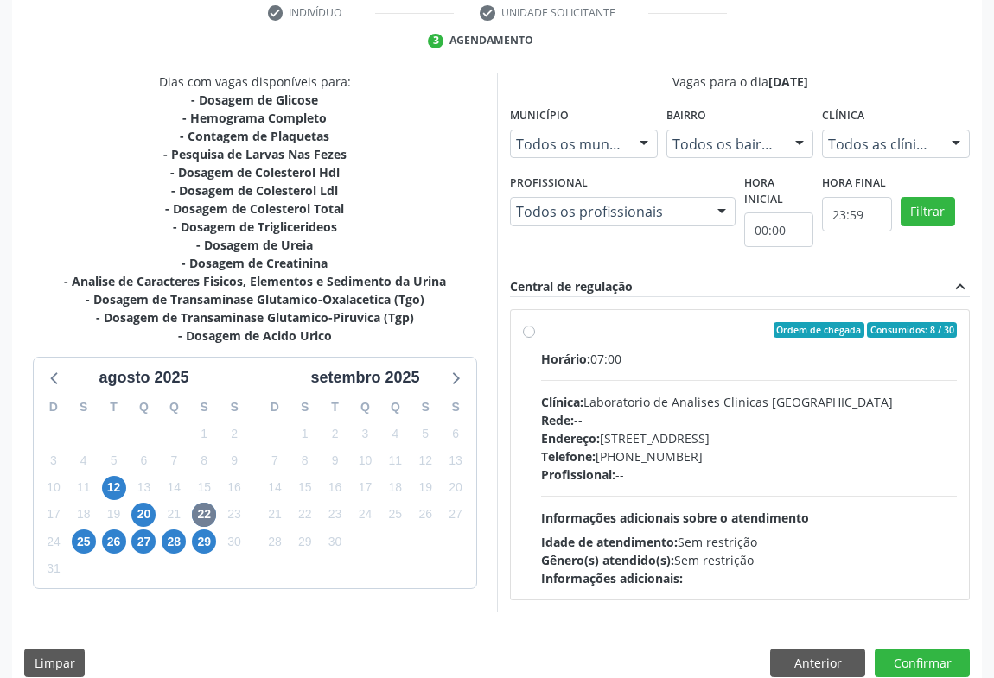
click at [657, 458] on div "Telefone: (74) 36453588" at bounding box center [749, 457] width 416 height 18
click at [535, 338] on input "Ordem de chegada Consumidos: 8 / 30 Horário: 07:00 Clínica: Laboratorio de Anal…" at bounding box center [529, 330] width 12 height 16
radio input "true"
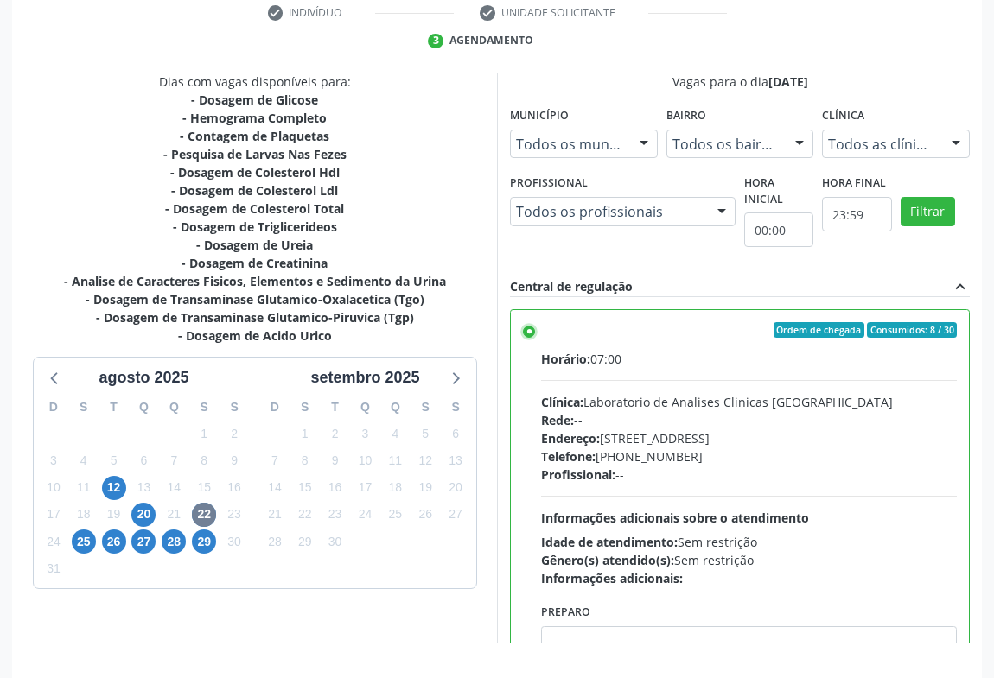
scroll to position [390, 0]
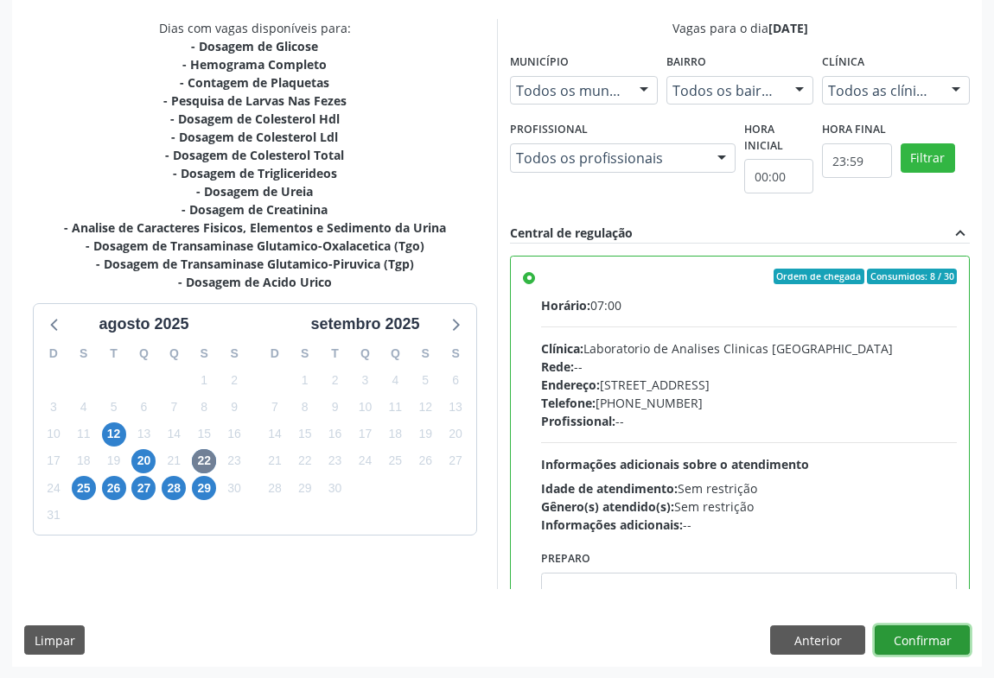
click at [927, 637] on button "Confirmar" at bounding box center [922, 640] width 95 height 29
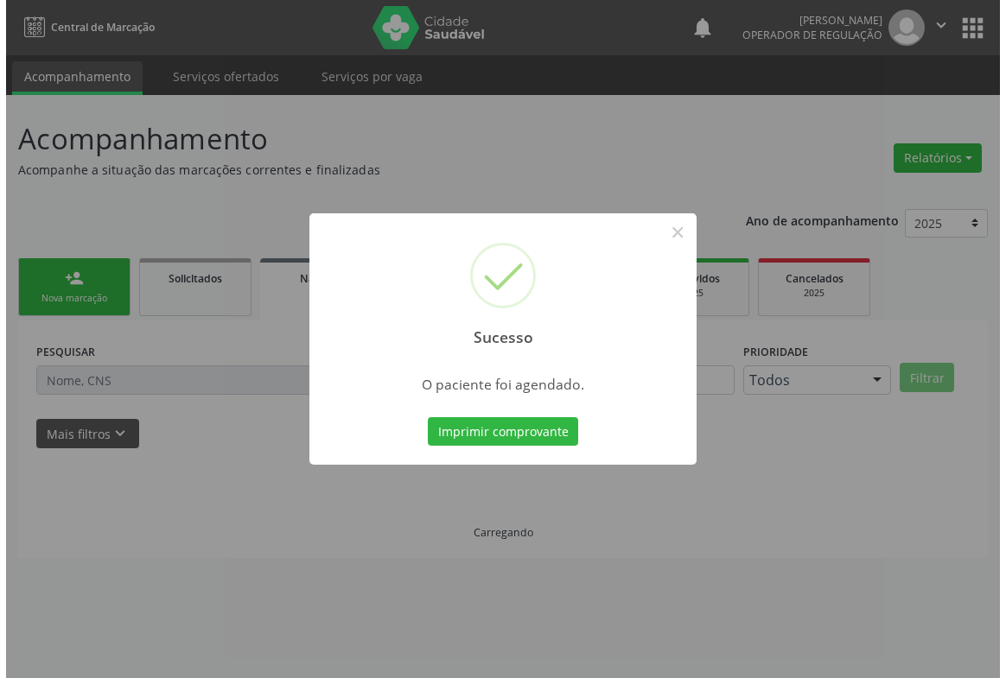
scroll to position [0, 0]
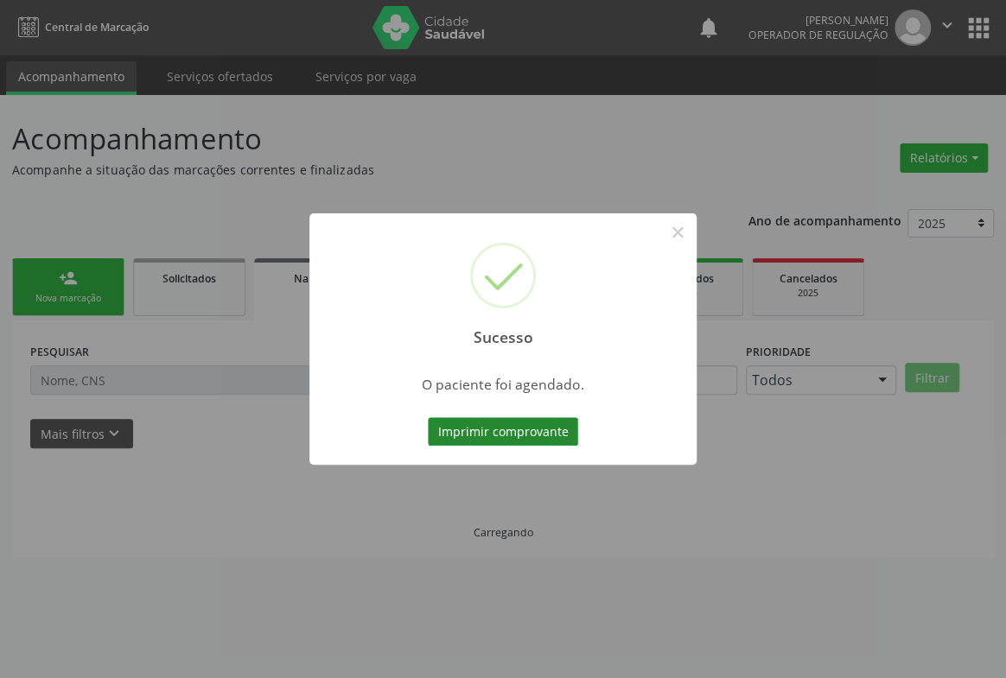
click at [543, 438] on button "Imprimir comprovante" at bounding box center [503, 431] width 150 height 29
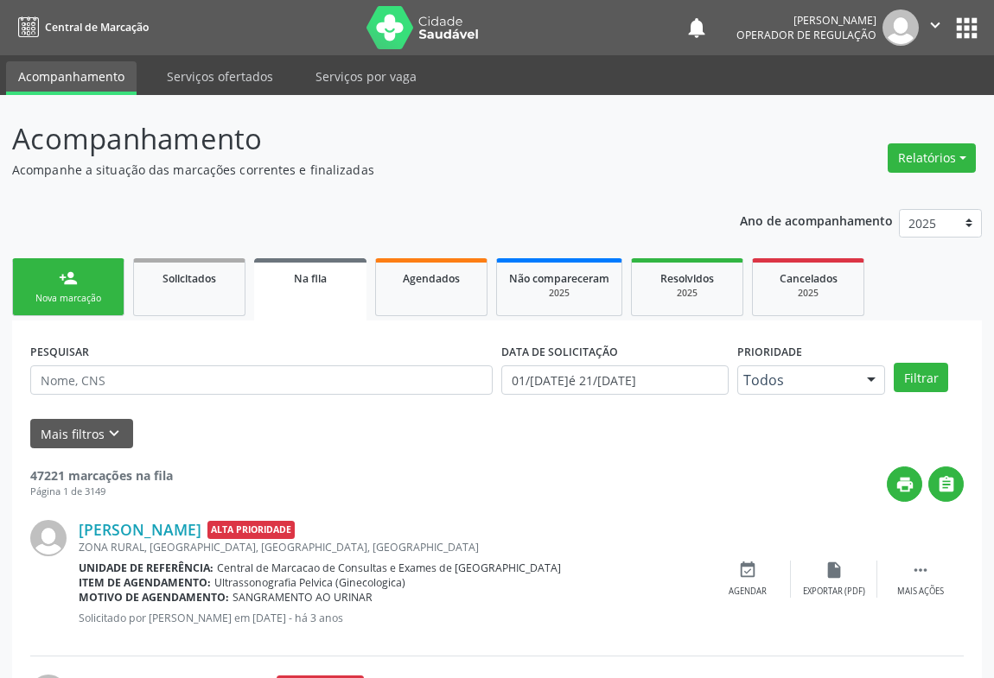
click at [48, 272] on link "person_add Nova marcação" at bounding box center [68, 287] width 112 height 58
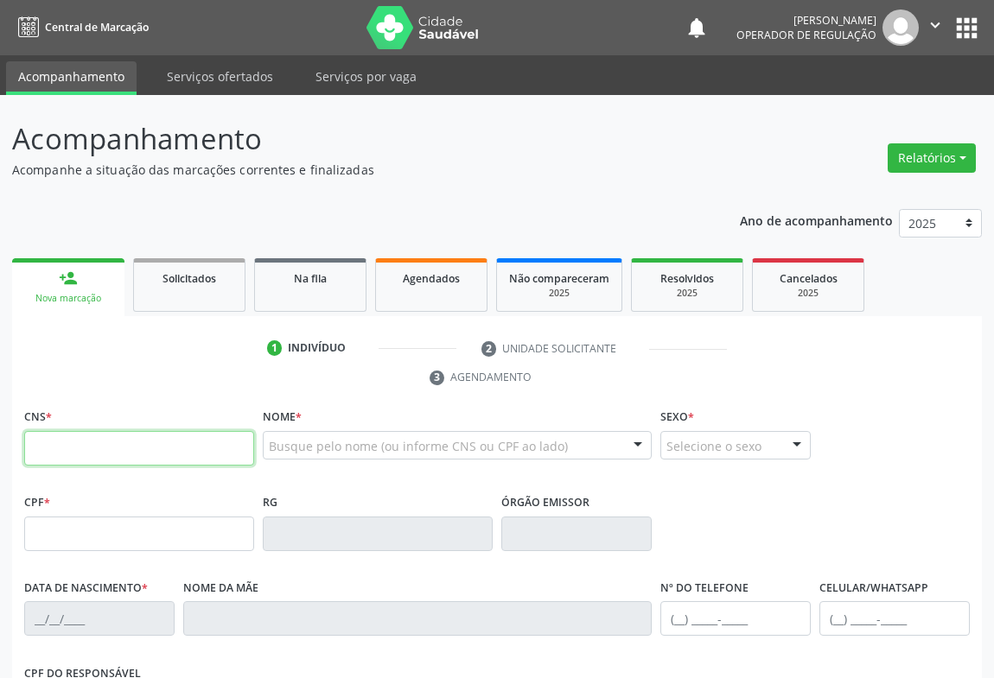
click at [110, 447] on input "text" at bounding box center [139, 448] width 230 height 35
type input "702 4035 5626 8628"
type input "2297894988"
type input "03/[DATE]"
type input "SN"
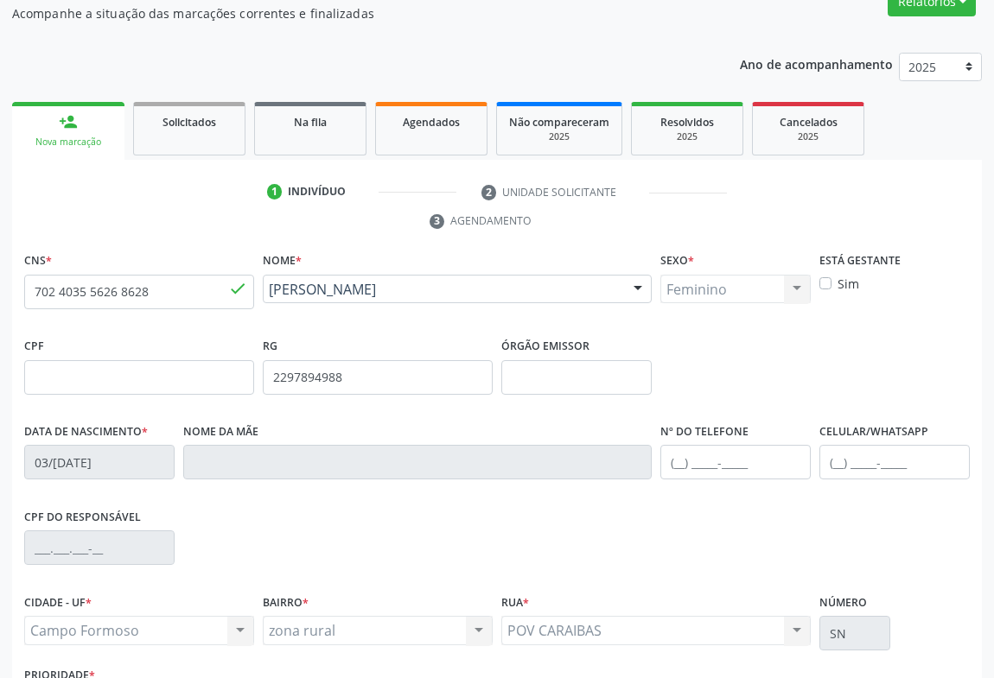
scroll to position [286, 0]
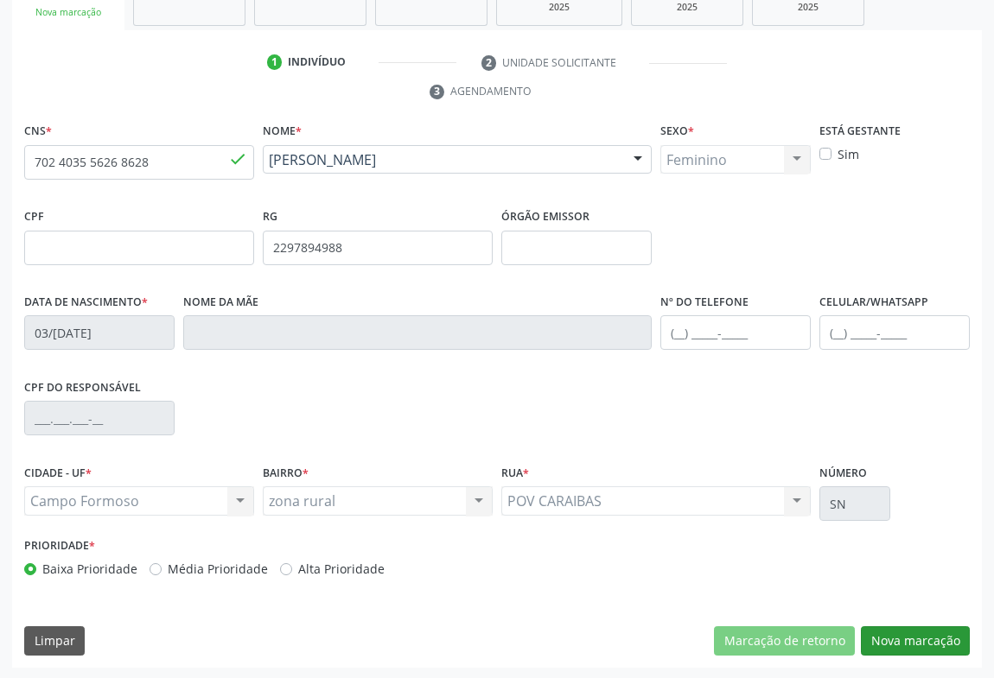
drag, startPoint x: 902, startPoint y: 654, endPoint x: 901, endPoint y: 638, distance: 16.5
click at [901, 654] on div "CNS * 702 4035 5626 8628 [GEOGRAPHIC_DATA] * [PERSON_NAME] [PERSON_NAME] CNS: 7…" at bounding box center [497, 393] width 970 height 550
click at [901, 634] on button "Nova marcação" at bounding box center [915, 641] width 109 height 29
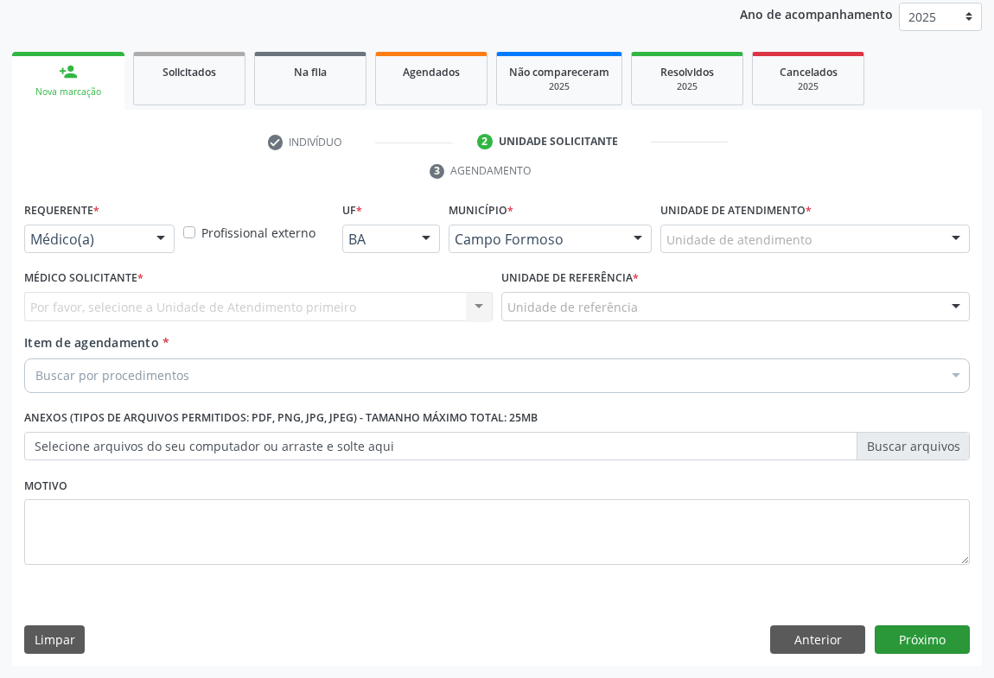
scroll to position [206, 0]
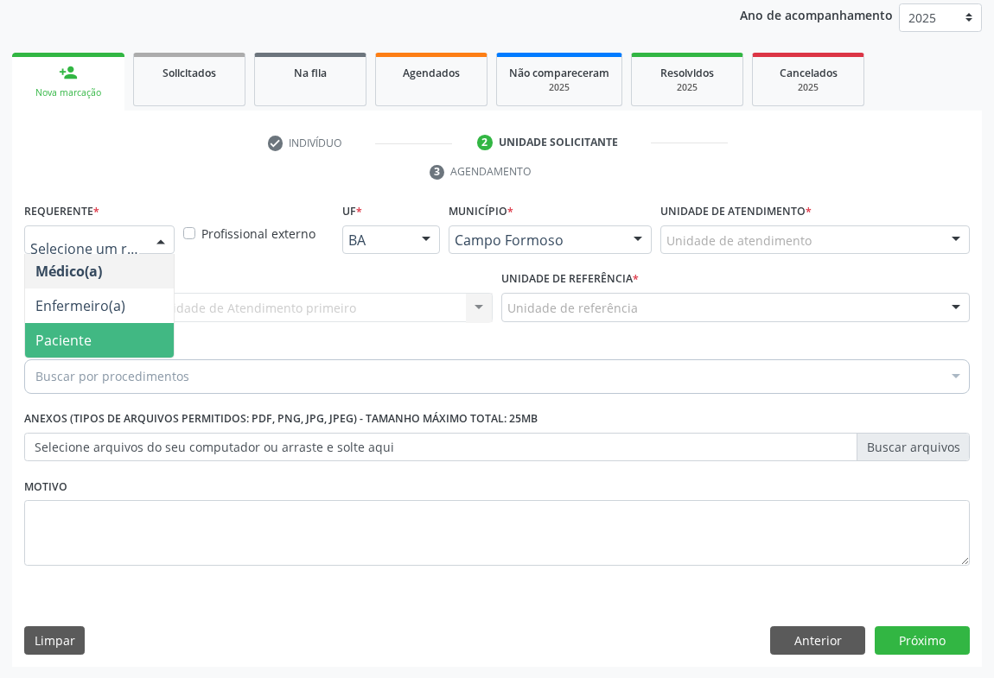
drag, startPoint x: 73, startPoint y: 338, endPoint x: 111, endPoint y: 329, distance: 39.0
click at [73, 339] on span "Paciente" at bounding box center [63, 340] width 56 height 19
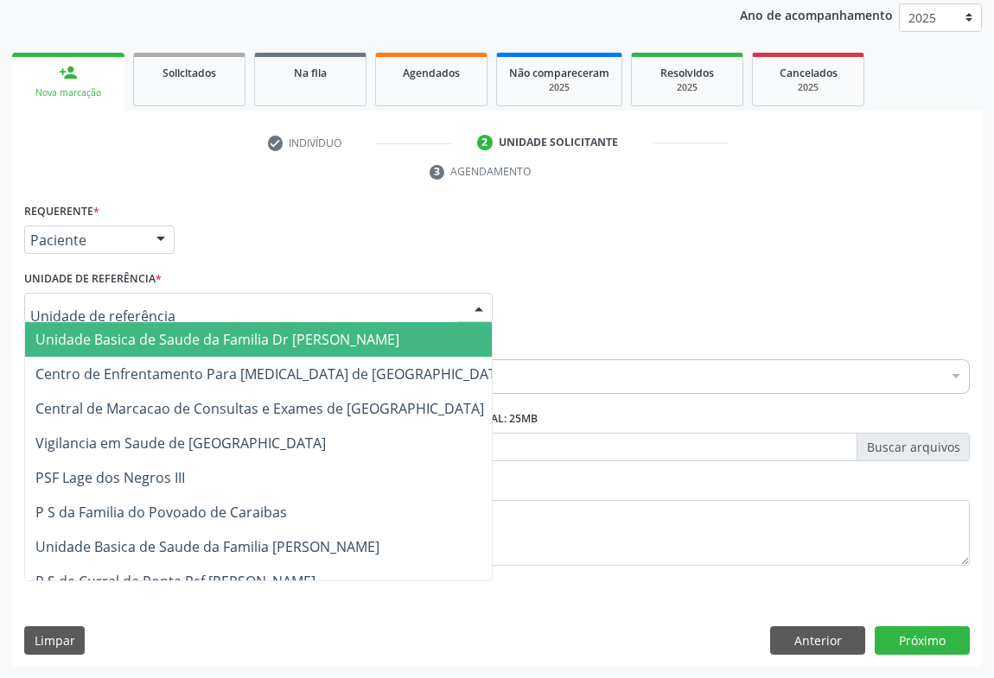
click at [188, 320] on div at bounding box center [258, 307] width 468 height 29
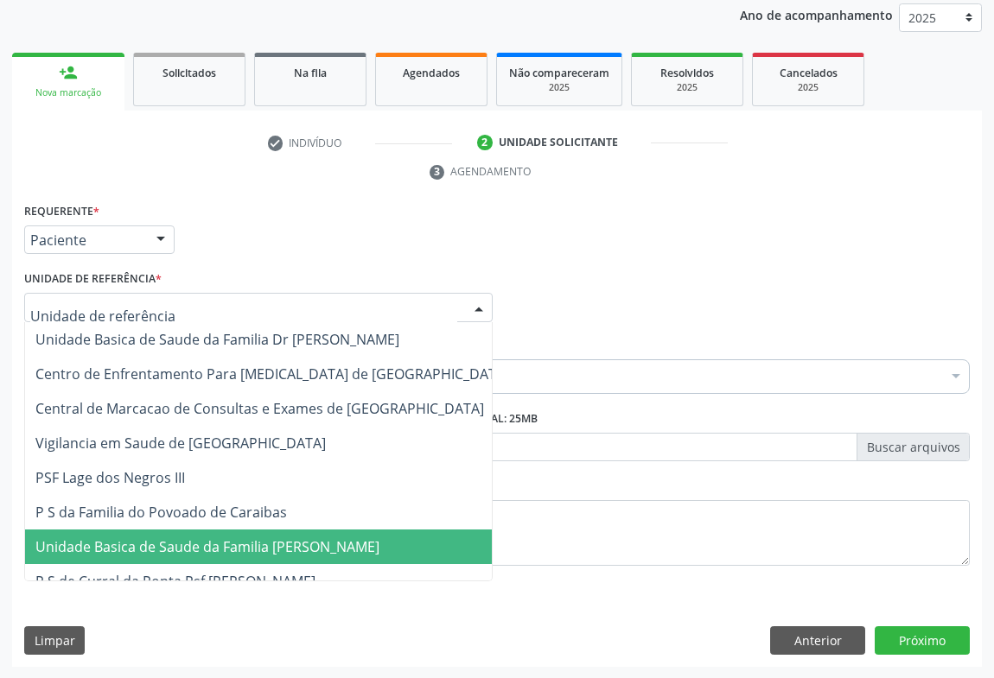
click at [201, 545] on span "Unidade Basica de Saude da Familia [PERSON_NAME]" at bounding box center [207, 547] width 344 height 19
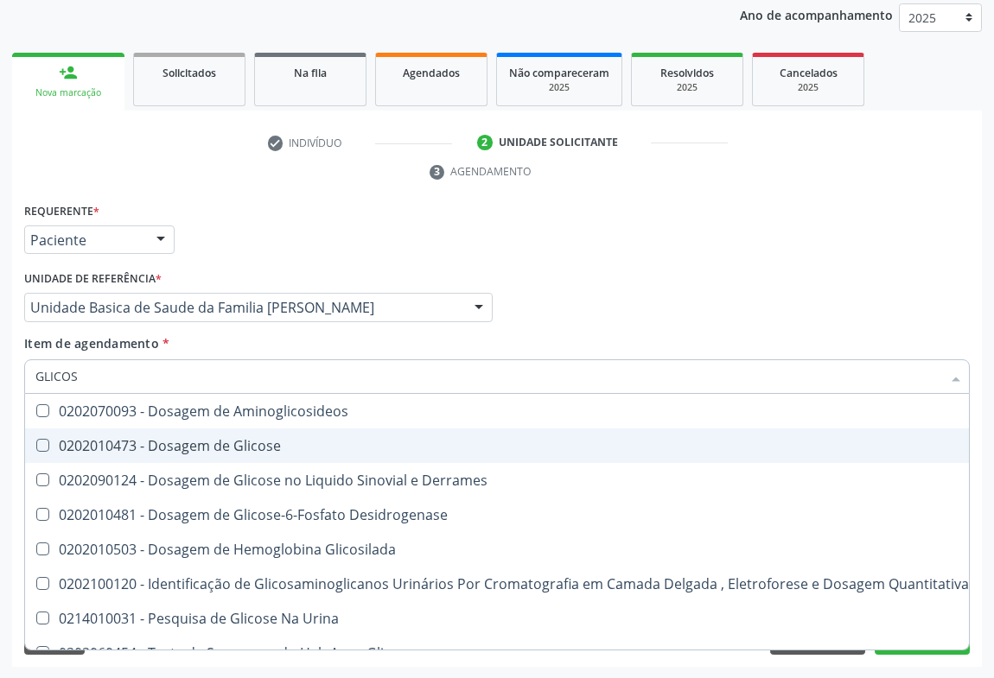
type input "GLICOSE"
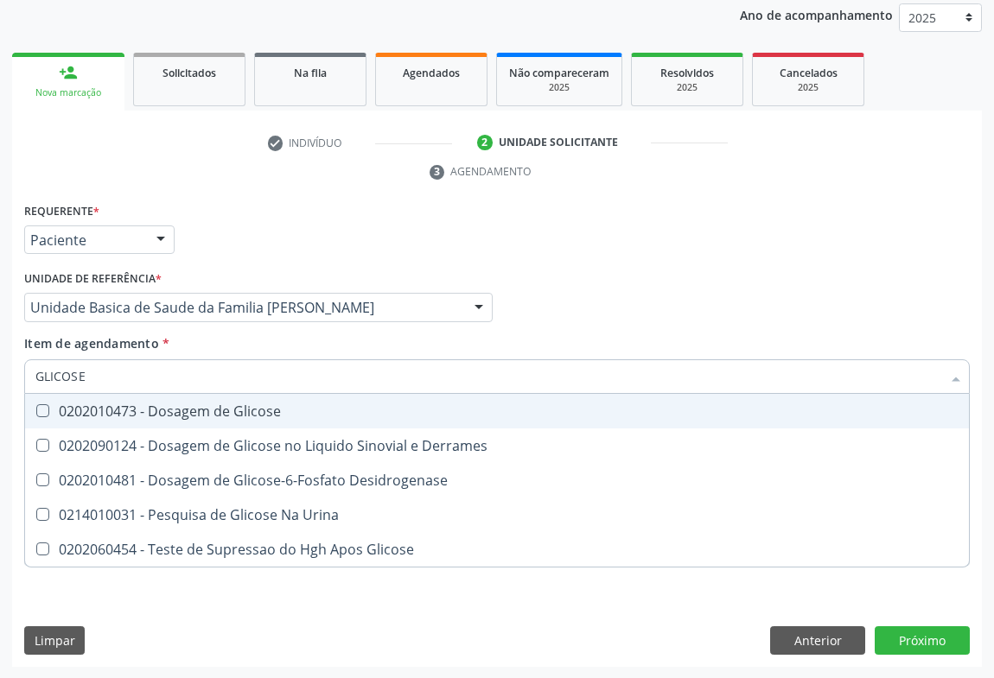
click at [205, 415] on div "0202010473 - Dosagem de Glicose" at bounding box center [496, 411] width 923 height 14
checkbox Glicose "true"
type input "GLICOSE"
click at [242, 278] on div "Unidade de referência * Unidade Basica de Saude da Familia [PERSON_NAME] Unidad…" at bounding box center [258, 293] width 468 height 55
checkbox Derrames "true"
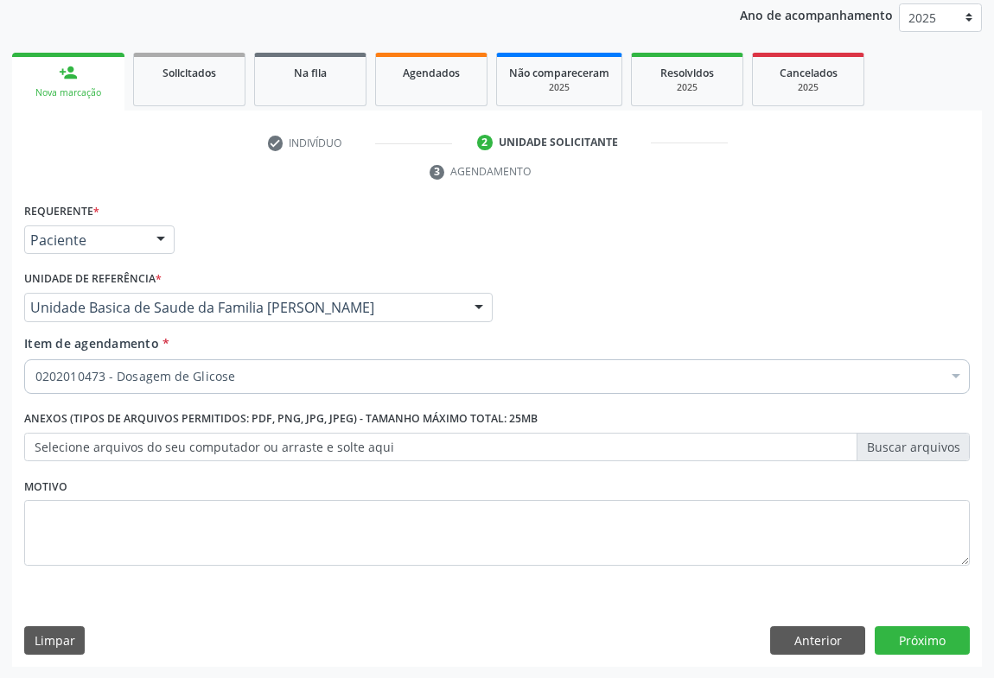
click at [145, 387] on div "0202010473 - Dosagem de Glicose" at bounding box center [497, 377] width 946 height 35
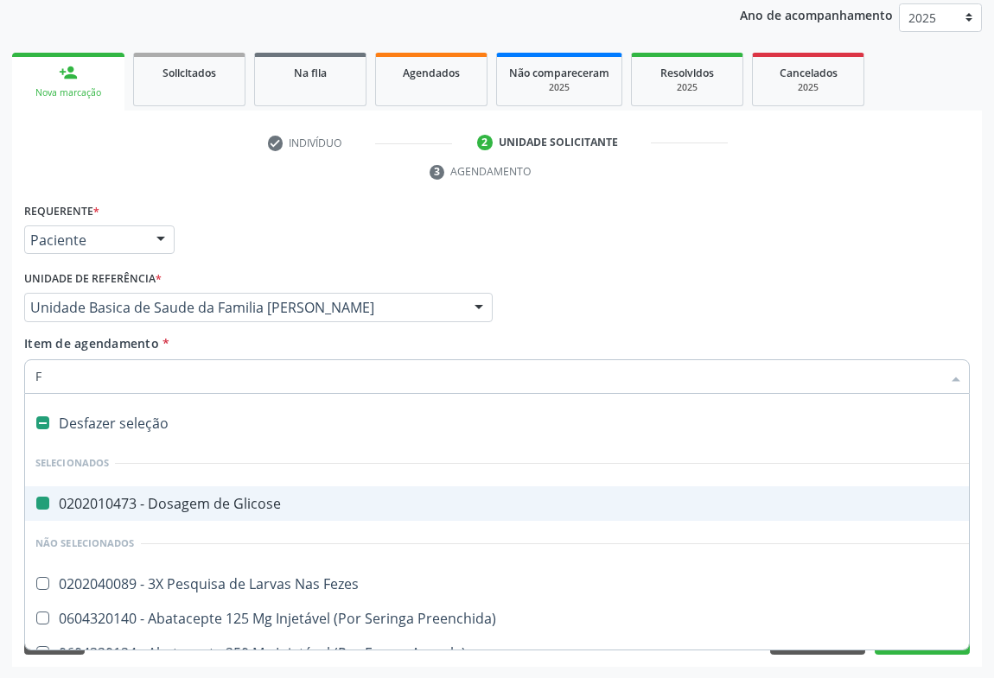
type input "FE"
checkbox Glicose "false"
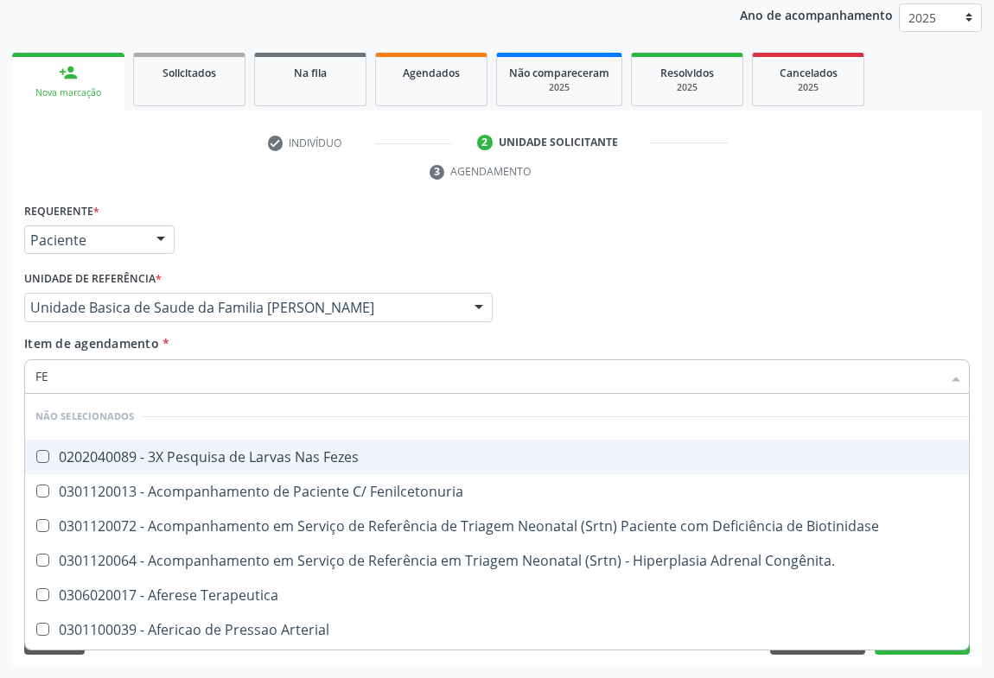
type input "FEZ"
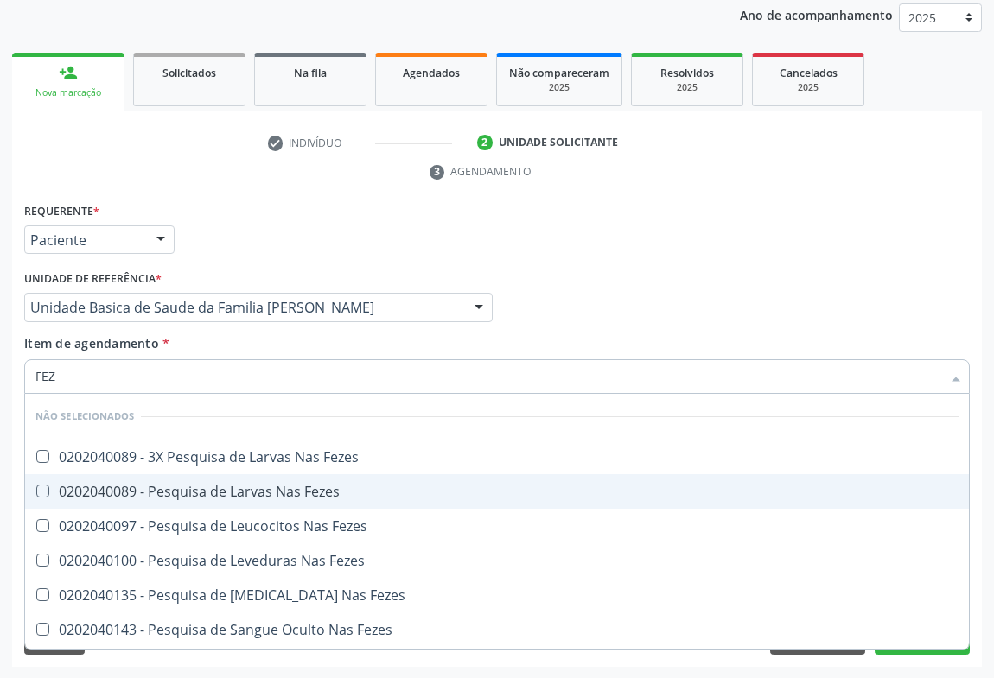
click at [169, 494] on div "0202040089 - Pesquisa de Larvas Nas Fezes" at bounding box center [496, 492] width 923 height 14
checkbox Fezes "true"
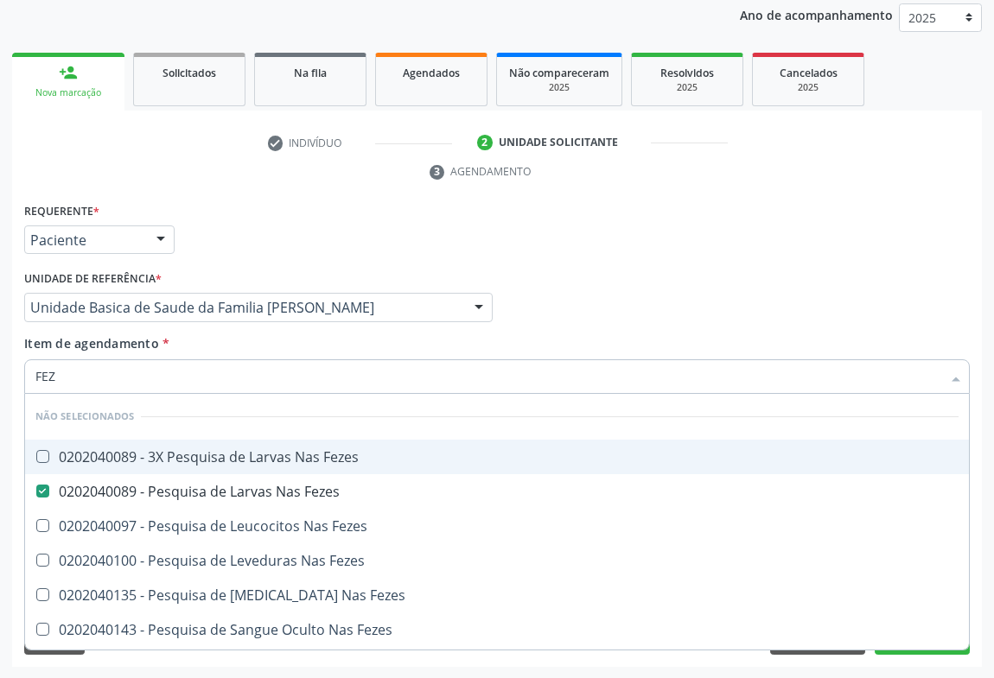
type input "FEZ"
click at [227, 345] on div "Item de agendamento * FEZ [PERSON_NAME] seleção Não selecionados 0202040089 - 3…" at bounding box center [497, 361] width 946 height 54
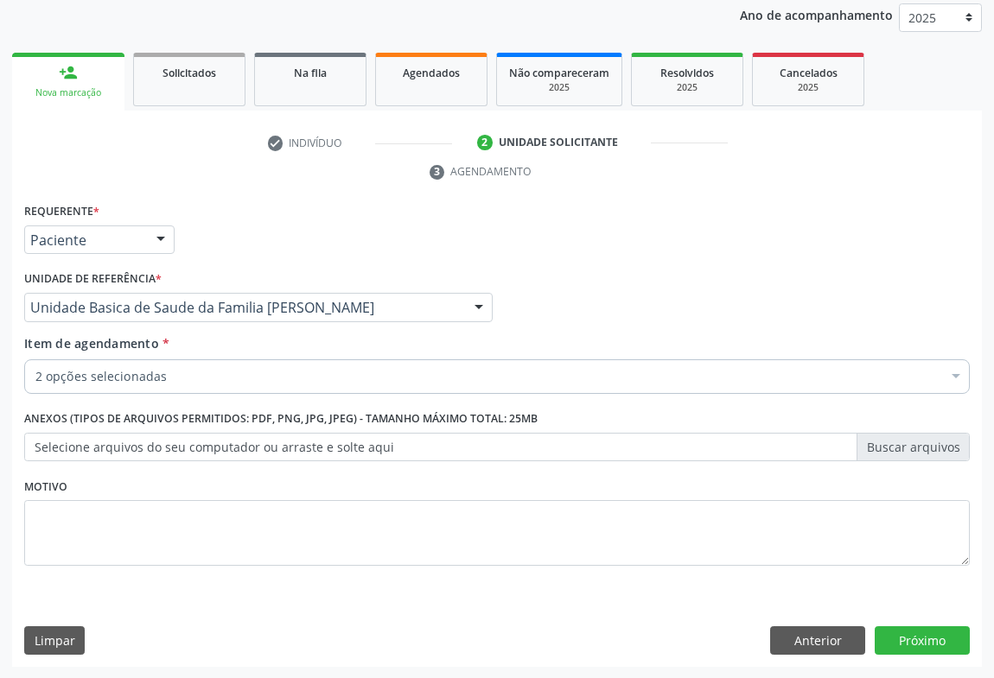
click at [128, 361] on div "2 opções selecionadas" at bounding box center [497, 377] width 946 height 35
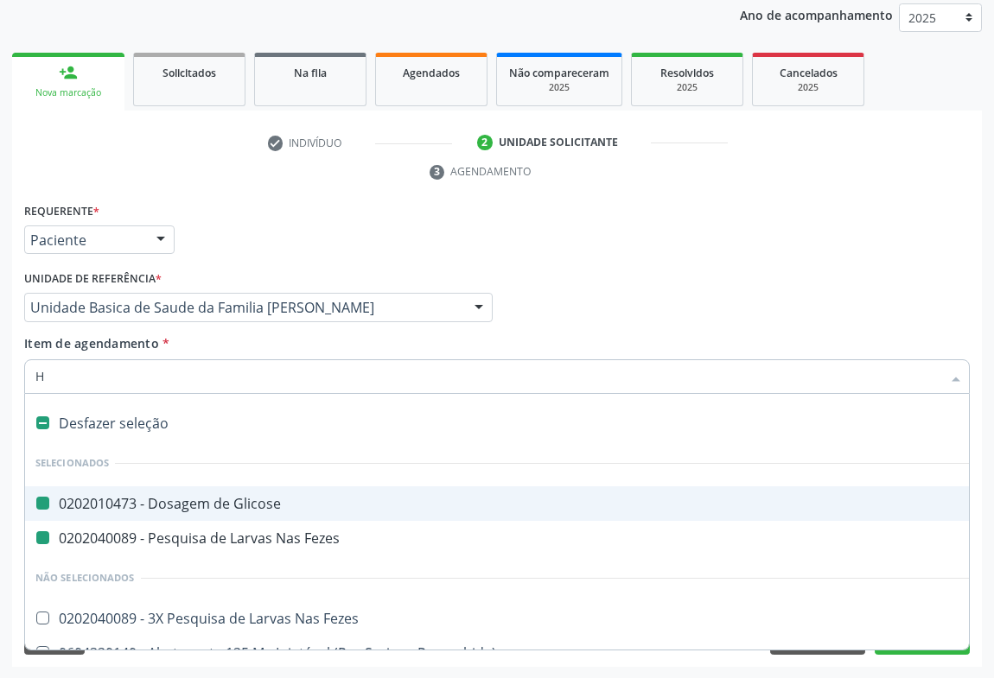
type input "HE"
checkbox Glicose "false"
checkbox Fezes "false"
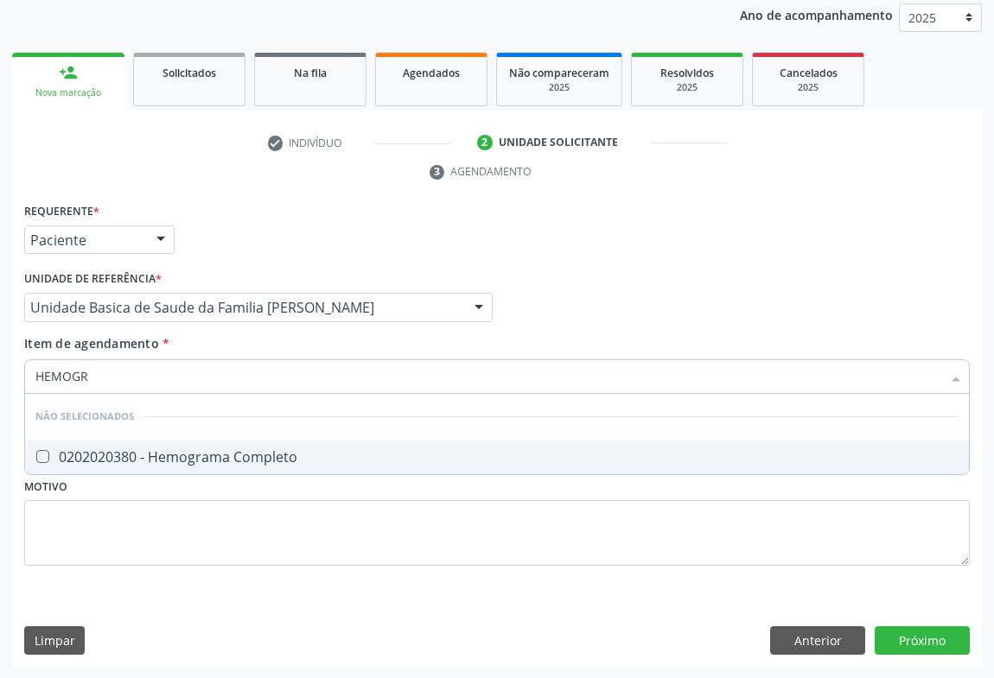
type input "HEMOGRA"
click at [131, 456] on div "0202020380 - Hemograma Completo" at bounding box center [496, 457] width 923 height 14
checkbox Completo "true"
type input "HEMOGRA"
click at [221, 239] on div "Requerente * Paciente Médico(a) Enfermeiro(a) Paciente Nenhum resultado encontr…" at bounding box center [497, 232] width 954 height 67
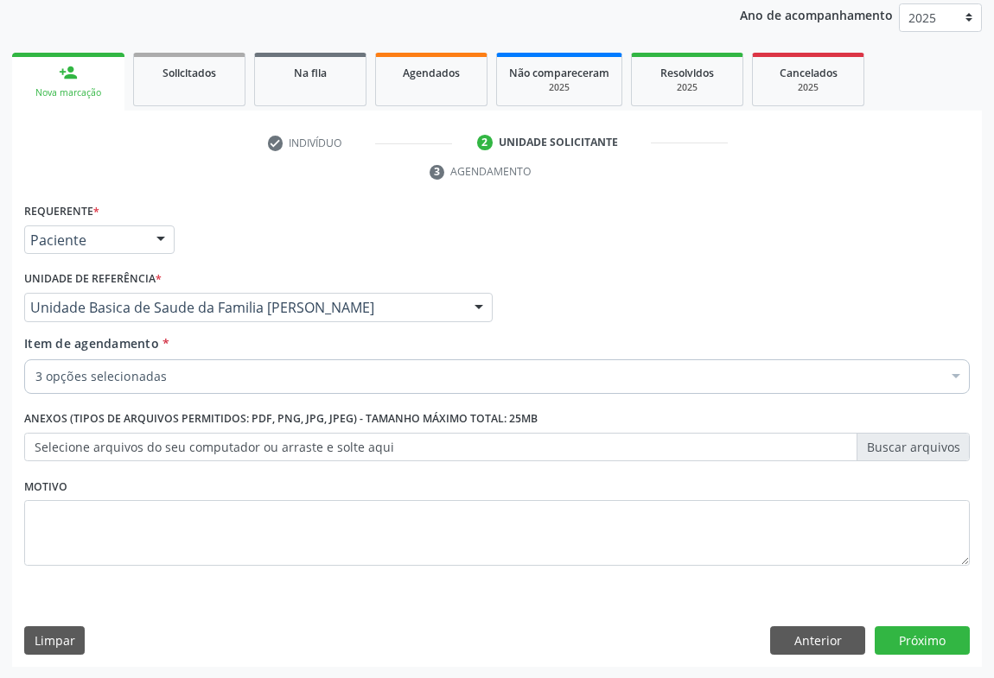
click at [126, 387] on div "3 opções selecionadas" at bounding box center [497, 377] width 946 height 35
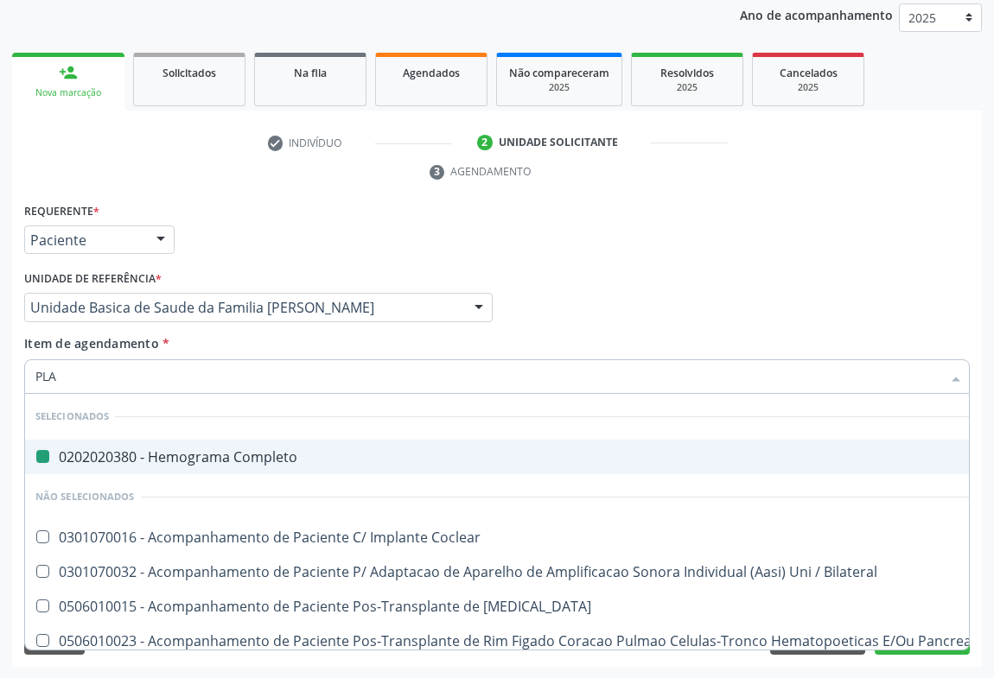
type input "PLAQ"
checkbox Completo "false"
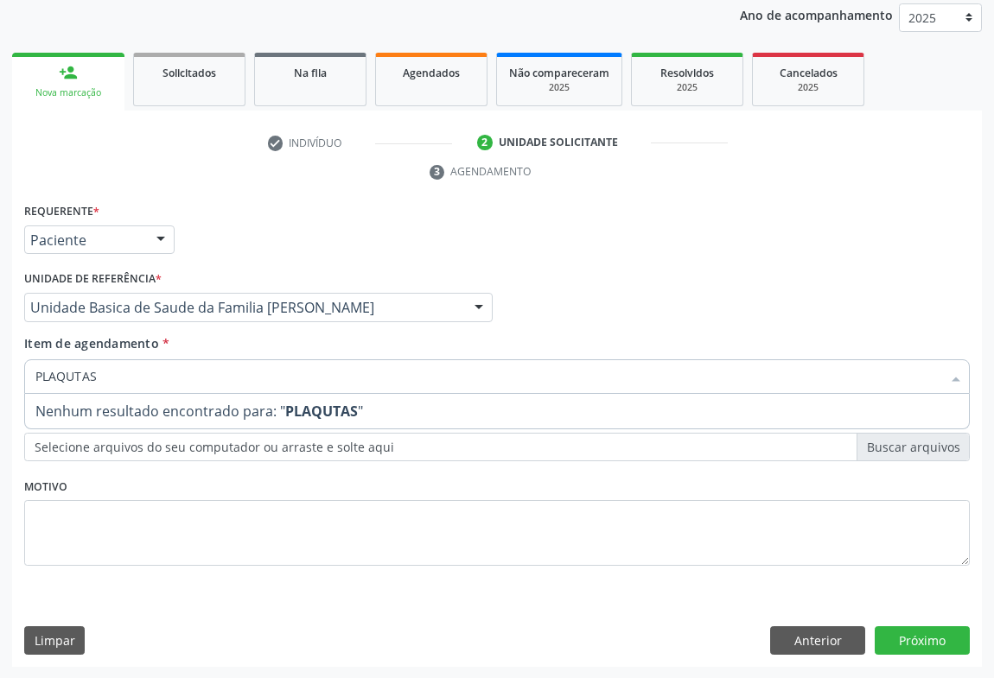
click at [77, 376] on input "PLAQUTAS" at bounding box center [488, 377] width 906 height 35
type input "PLAQUETAS"
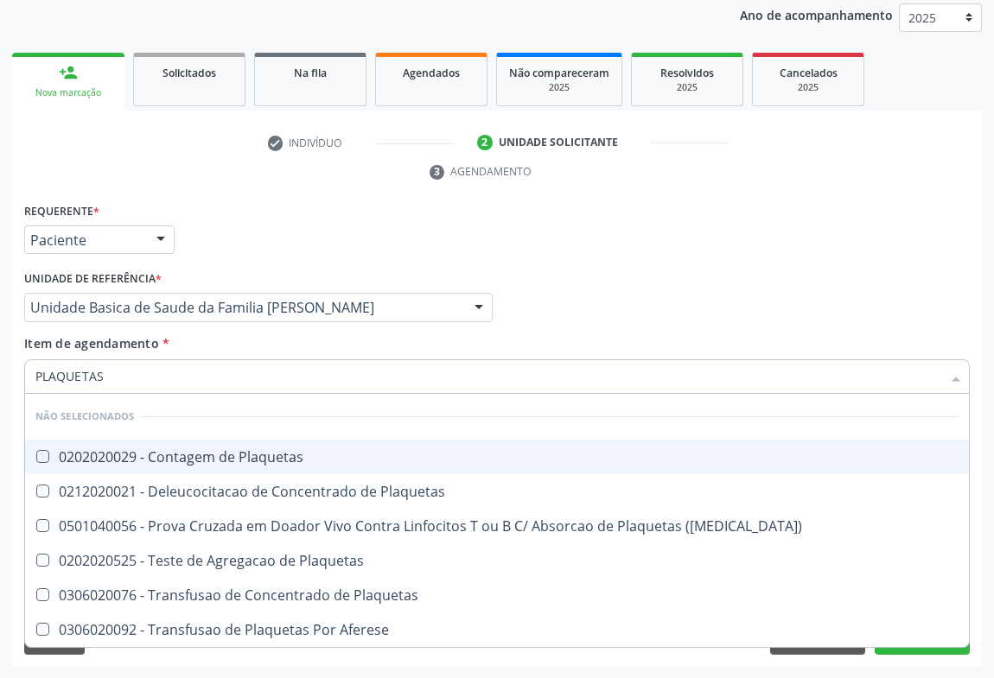
click at [116, 453] on div "0202020029 - Contagem de Plaquetas" at bounding box center [496, 457] width 923 height 14
checkbox Plaquetas "true"
click at [187, 339] on div "Item de agendamento * PLAQUETAS Desfazer seleção Não selecionados 0202020029 - …" at bounding box center [497, 361] width 946 height 54
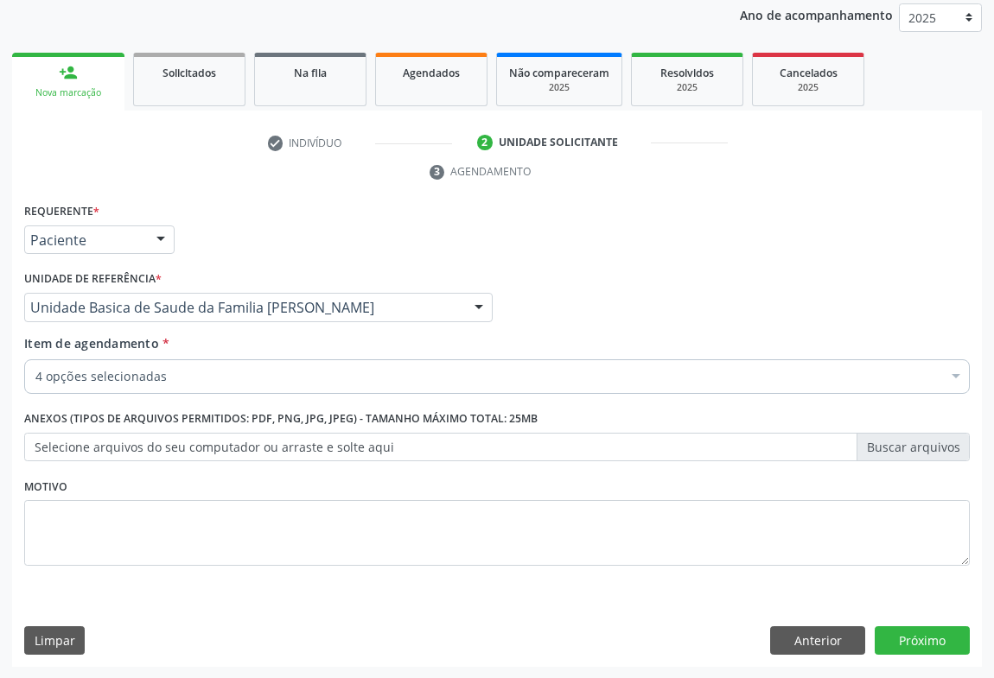
click at [137, 385] on div "4 opções selecionadas" at bounding box center [497, 377] width 946 height 35
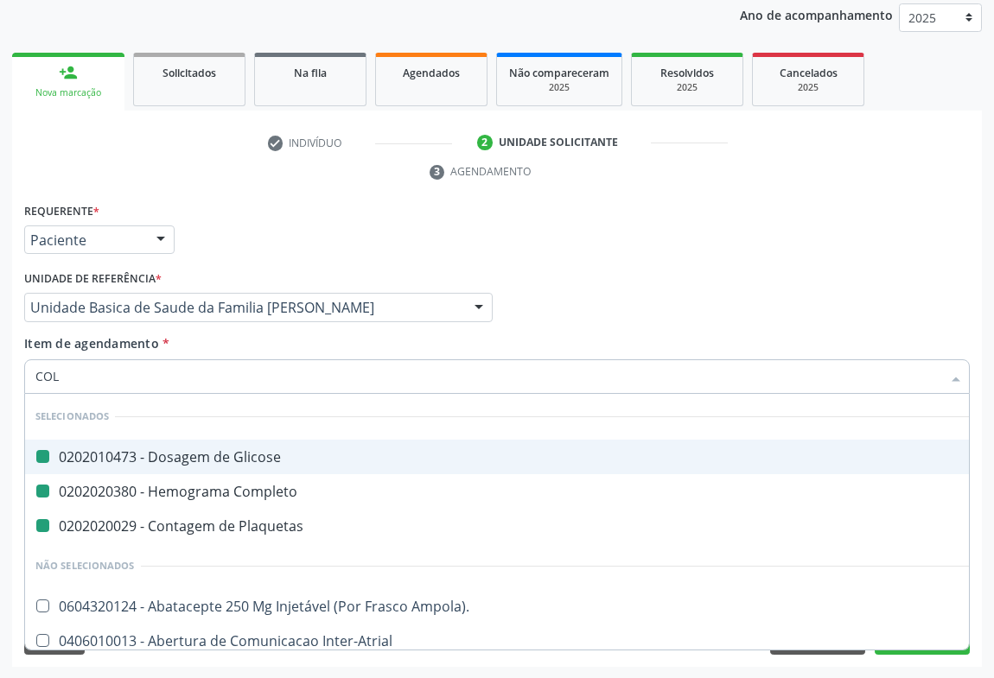
type input "COLE"
checkbox Glicose "false"
checkbox Completo "false"
checkbox Plaquetas "false"
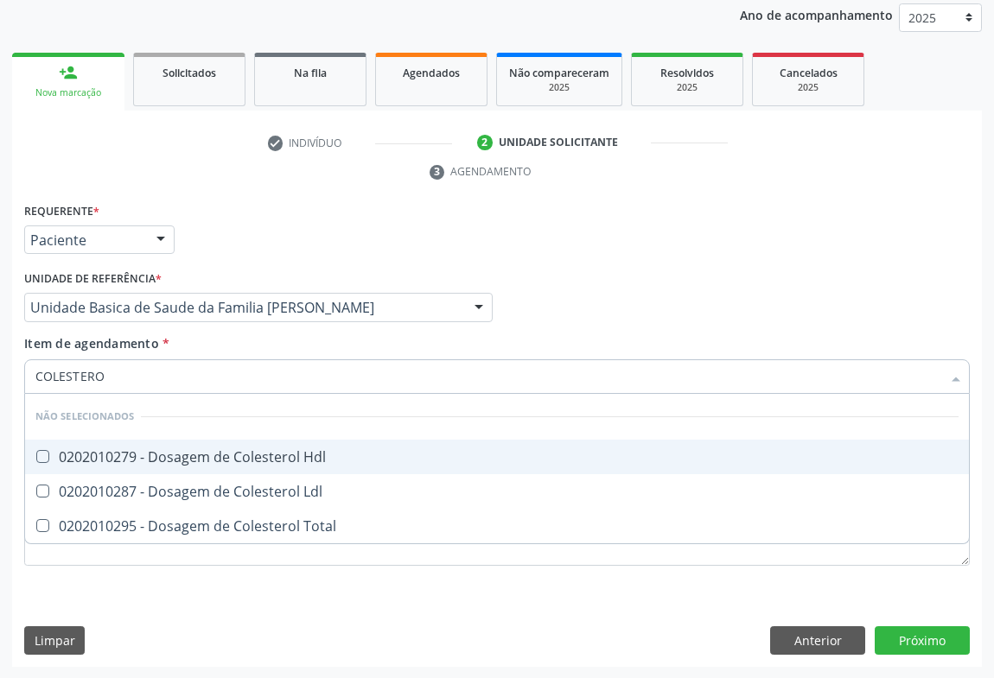
type input "COLESTEROL"
drag, startPoint x: 159, startPoint y: 462, endPoint x: 156, endPoint y: 487, distance: 24.4
click at [158, 465] on span "0202010279 - Dosagem de Colesterol Hdl" at bounding box center [497, 457] width 944 height 35
checkbox Hdl "true"
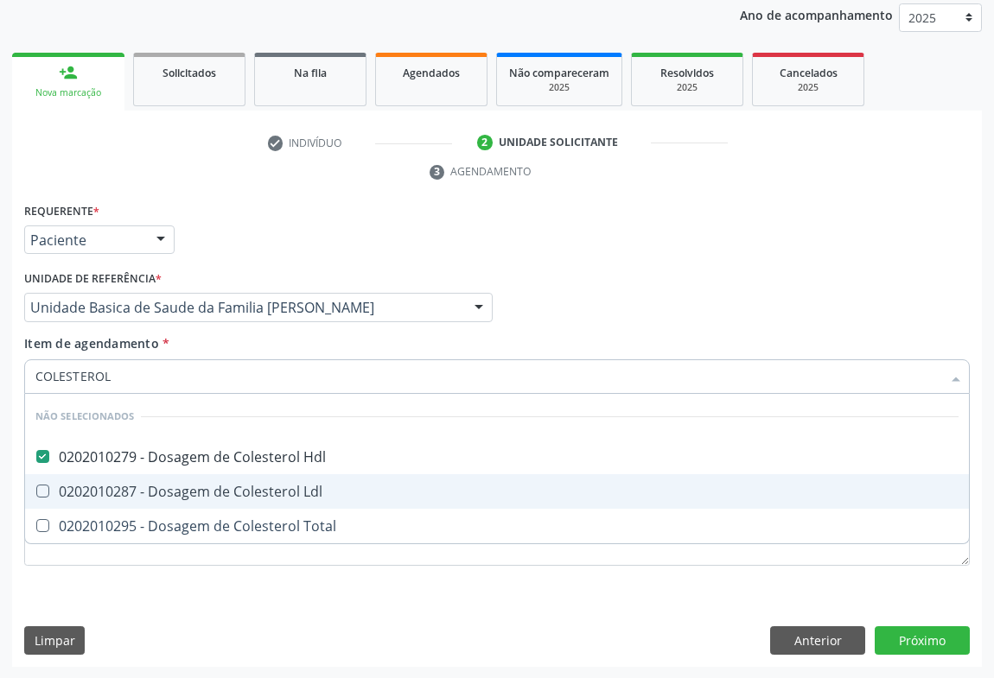
drag, startPoint x: 156, startPoint y: 488, endPoint x: 152, endPoint y: 499, distance: 10.9
click at [154, 491] on div "0202010287 - Dosagem de Colesterol Ldl" at bounding box center [496, 492] width 923 height 14
checkbox Ldl "true"
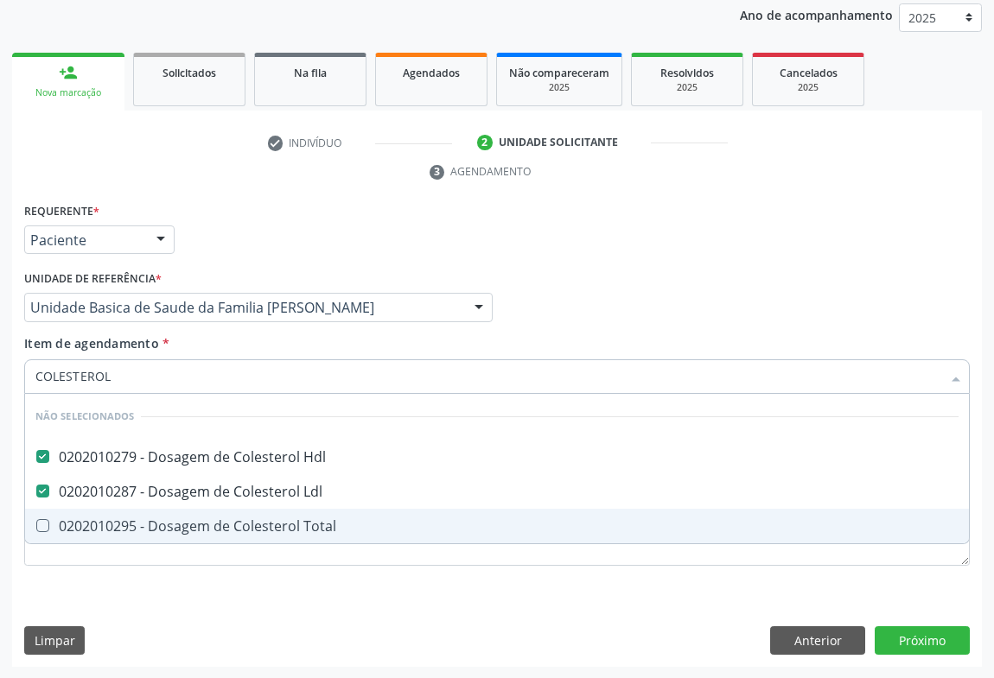
click at [150, 523] on div "0202010295 - Dosagem de Colesterol Total" at bounding box center [496, 526] width 923 height 14
checkbox Total "true"
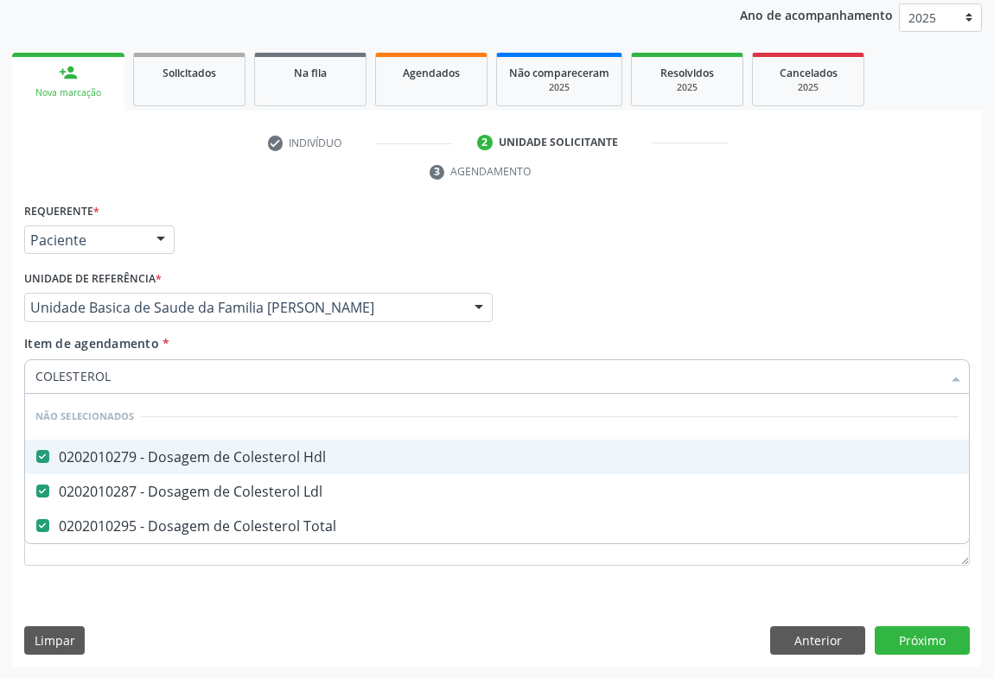
type input "COLESTEROL"
click at [199, 340] on div "Item de agendamento * COLESTEROL Desfazer seleção Não selecionados 0202010279 -…" at bounding box center [497, 361] width 946 height 54
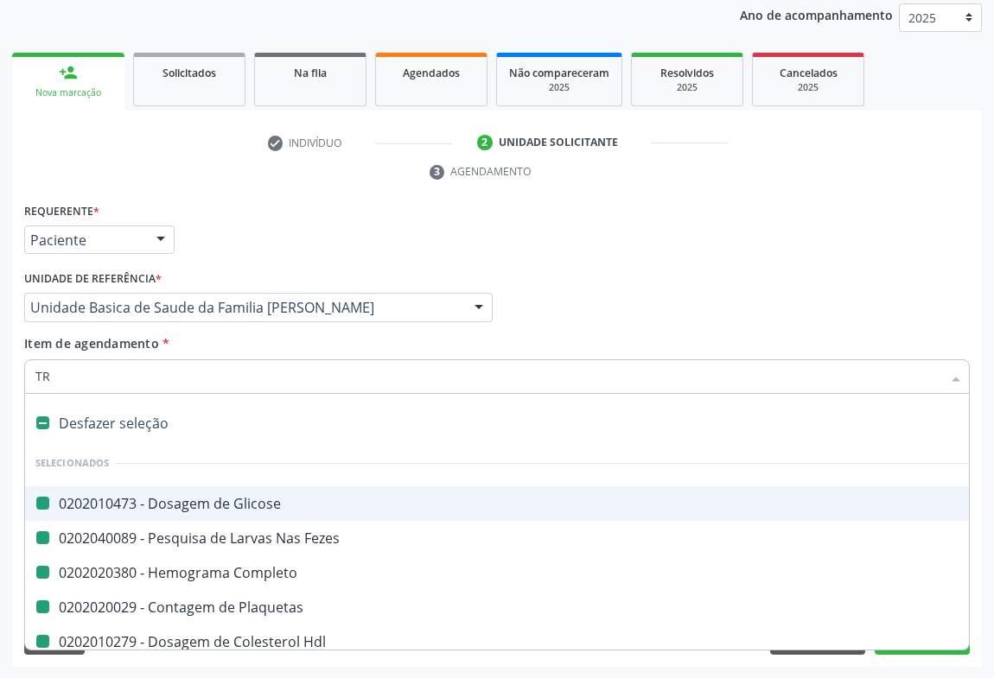
type input "TRI"
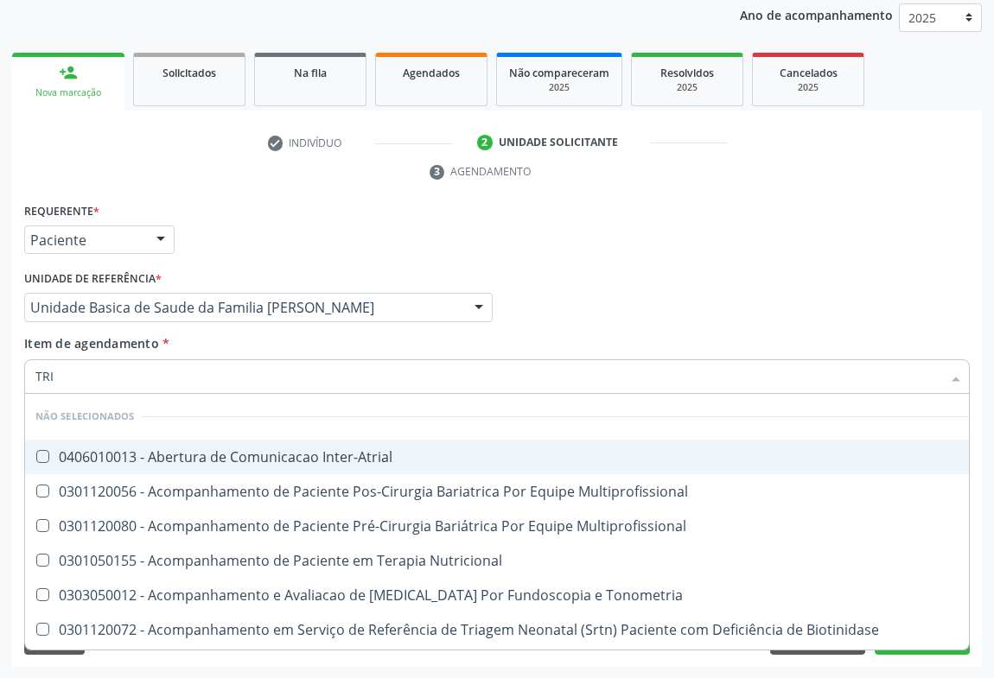
checkbox Inter-Atrial "false"
checkbox Multiprofissional "false"
checkbox Nutricional "false"
checkbox Tonometria "false"
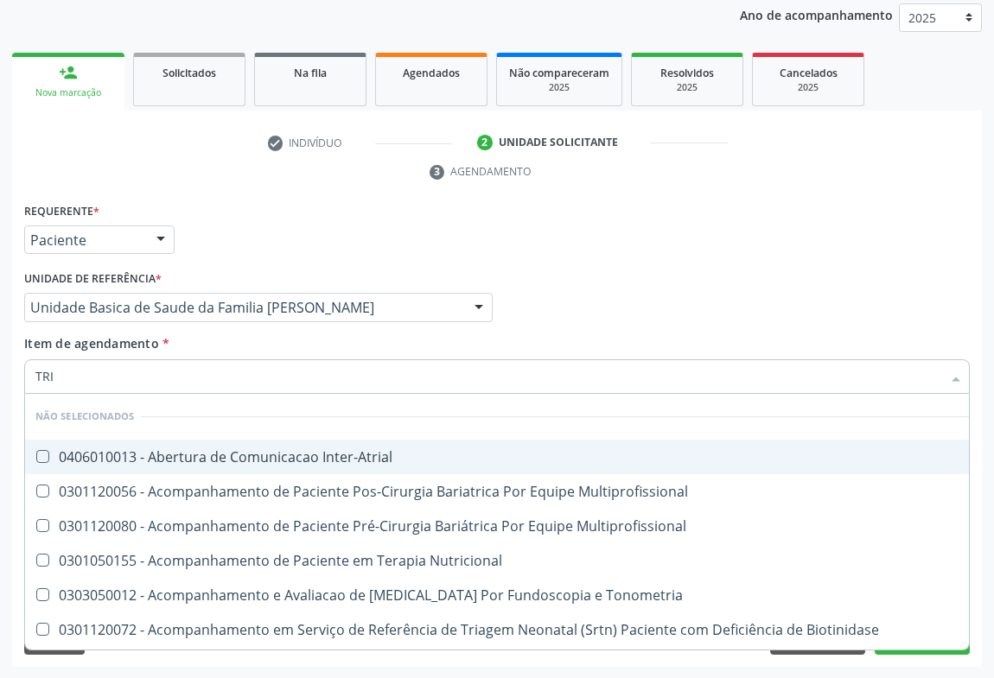
checkbox Congênita\ "false"
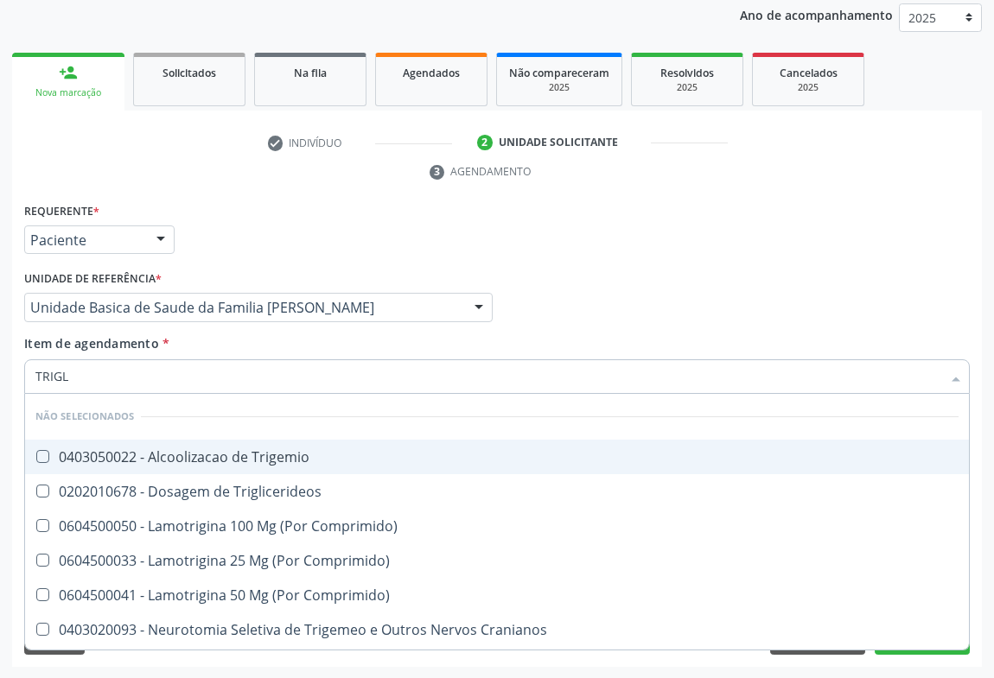
type input "TRIGLI"
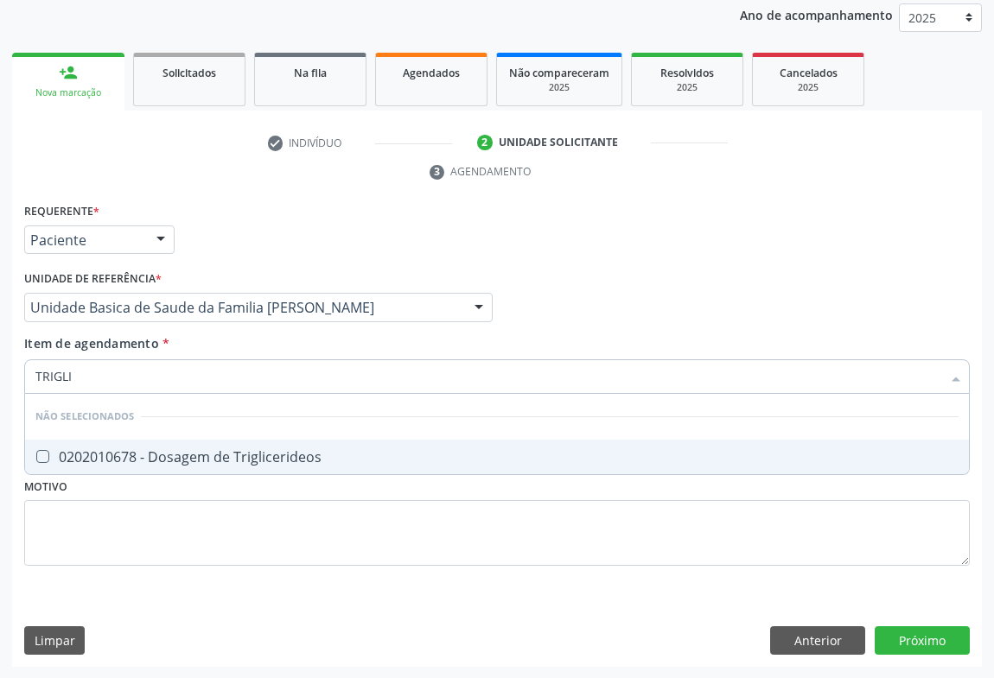
click at [119, 456] on div "0202010678 - Dosagem de Triglicerideos" at bounding box center [496, 457] width 923 height 14
checkbox Triglicerideos "true"
click at [217, 347] on div "Item de agendamento * TRIGLI Desfazer seleção Não selecionados 0202010678 - Dos…" at bounding box center [497, 361] width 946 height 54
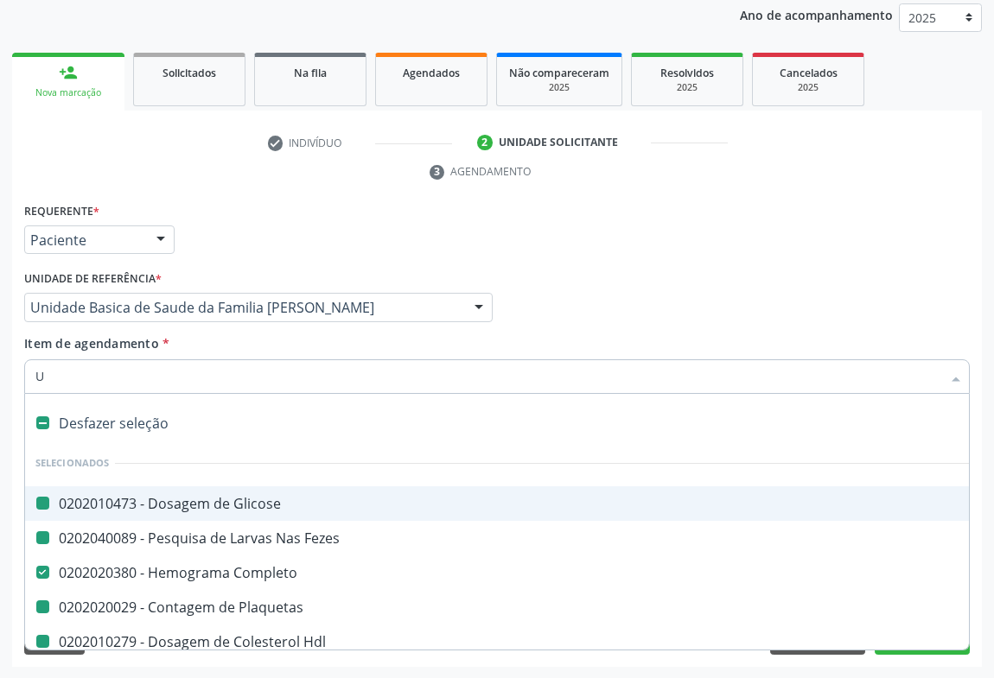
type input "UR"
checkbox Glicose "false"
checkbox Fezes "false"
checkbox Plaquetas "false"
checkbox Hdl "false"
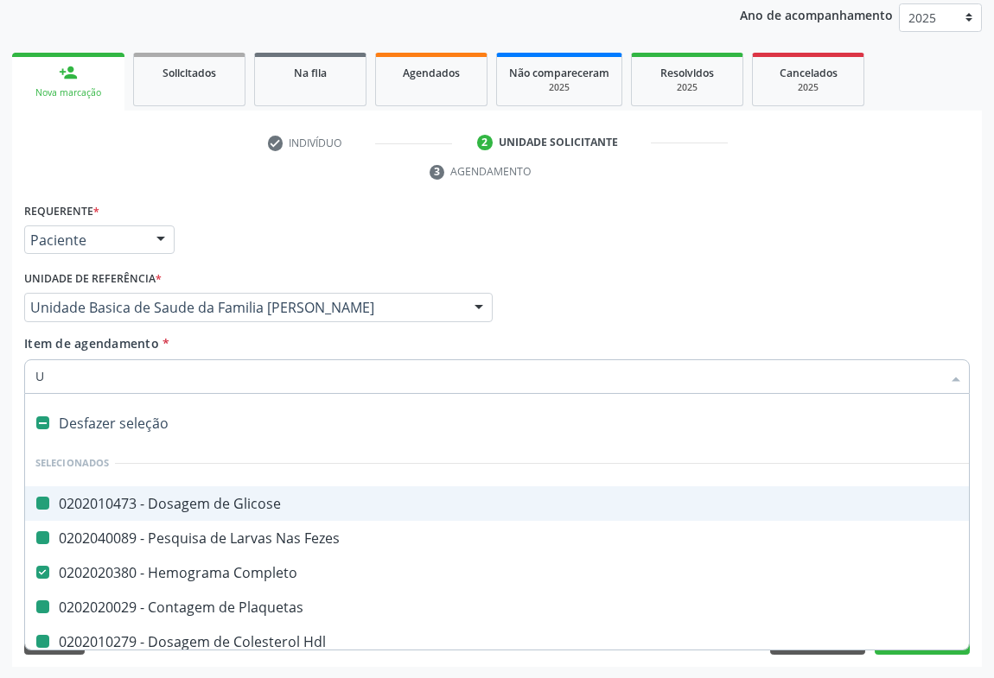
checkbox Ldl "false"
checkbox Total "false"
checkbox Triglicerideos "false"
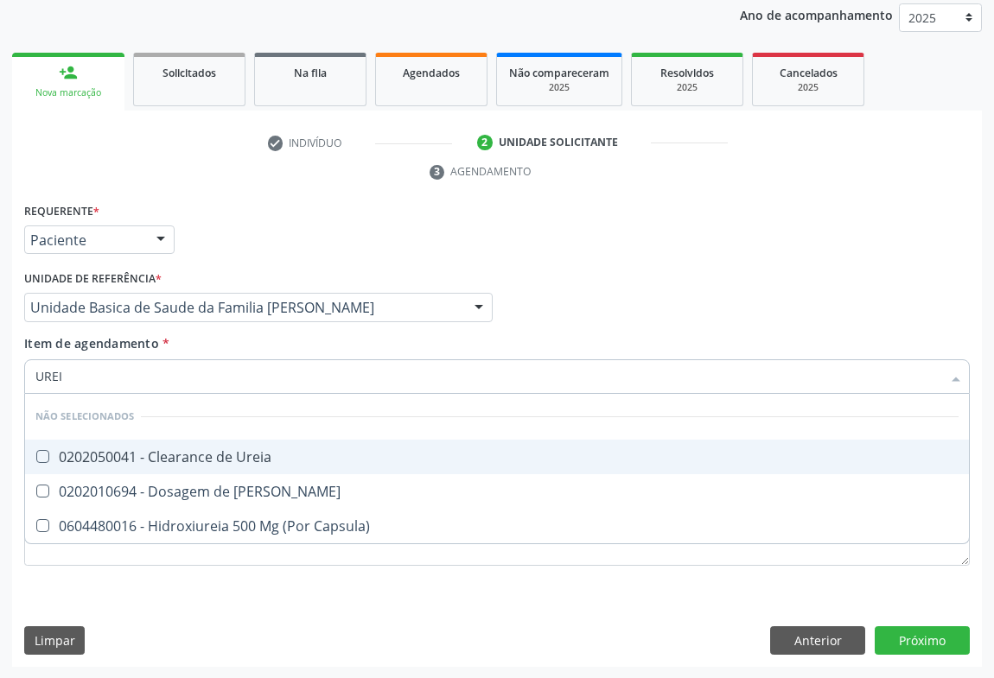
type input "UREIA"
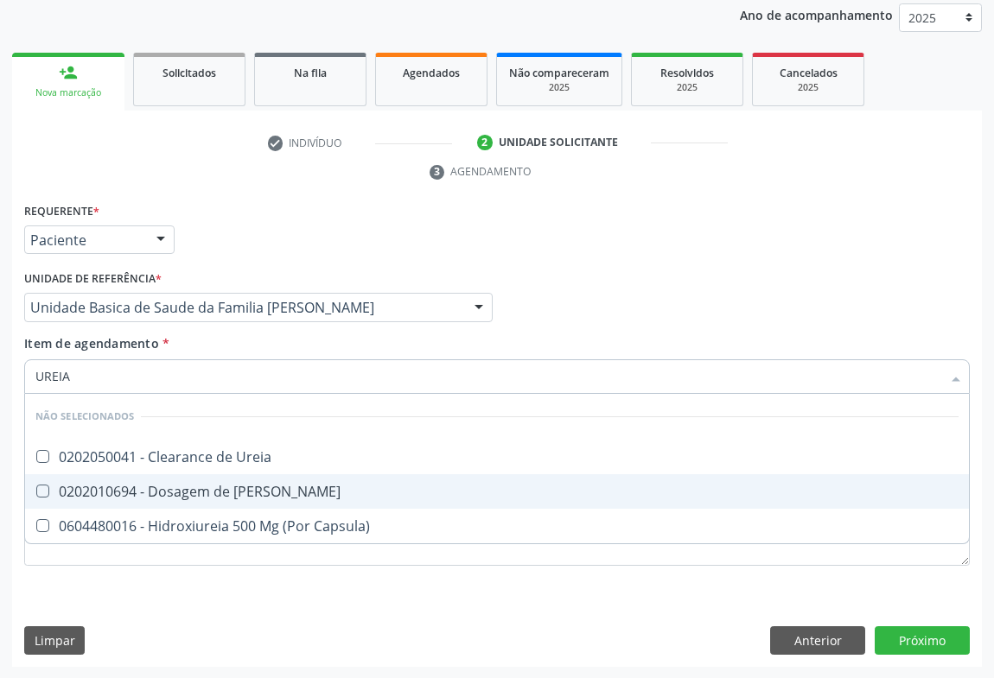
click at [150, 497] on div "0202010694 - Dosagem de [PERSON_NAME]" at bounding box center [496, 492] width 923 height 14
checkbox Ureia "true"
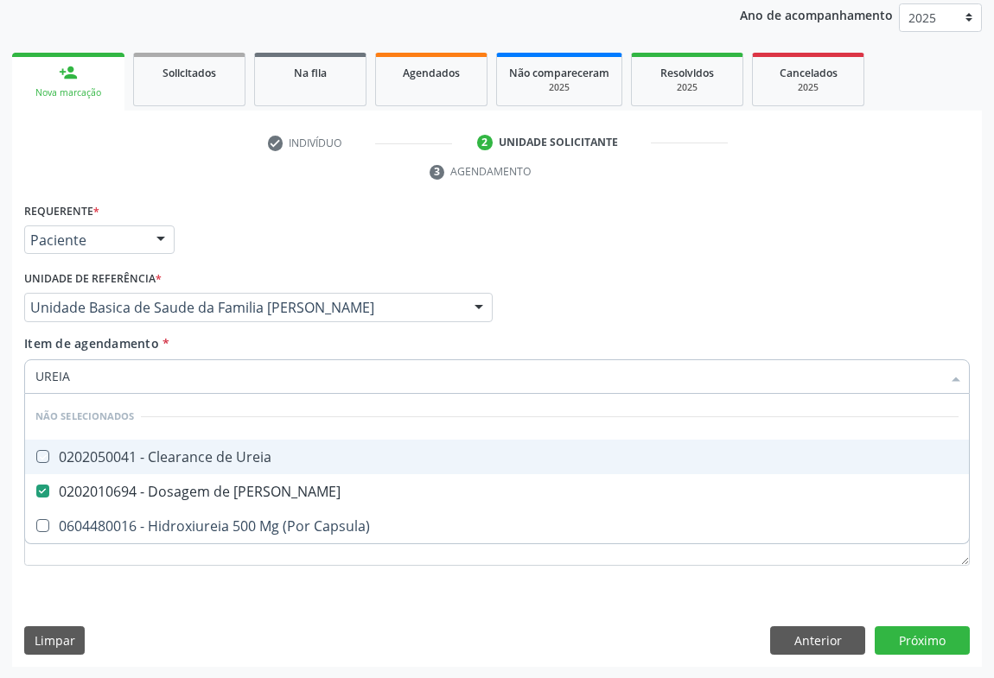
click at [203, 347] on div "Item de agendamento * UREIA Desfazer seleção Não selecionados 0202050041 - Clea…" at bounding box center [497, 361] width 946 height 54
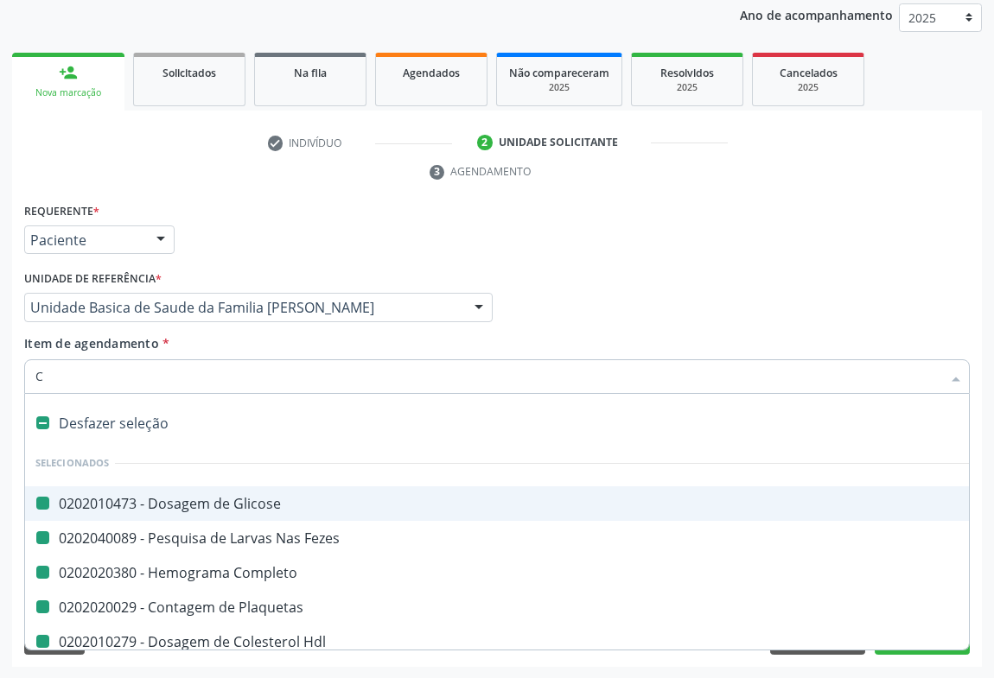
type input "CR"
checkbox Glicose "false"
checkbox Fezes "false"
checkbox Completo "false"
checkbox Plaquetas "false"
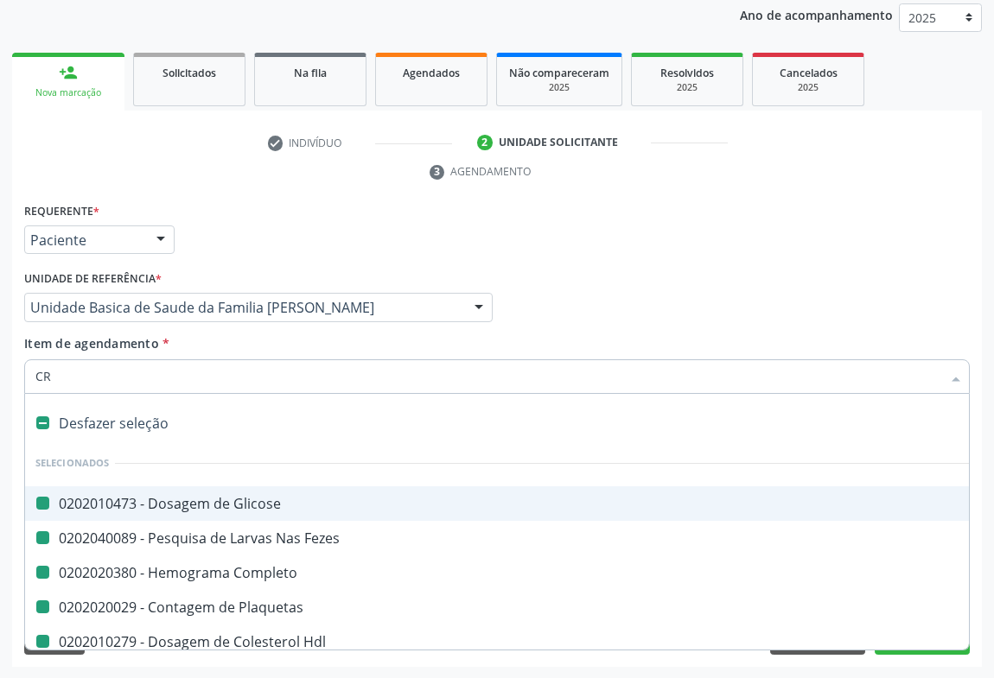
checkbox Hdl "false"
checkbox Ldl "false"
checkbox Total "false"
checkbox Ureia "false"
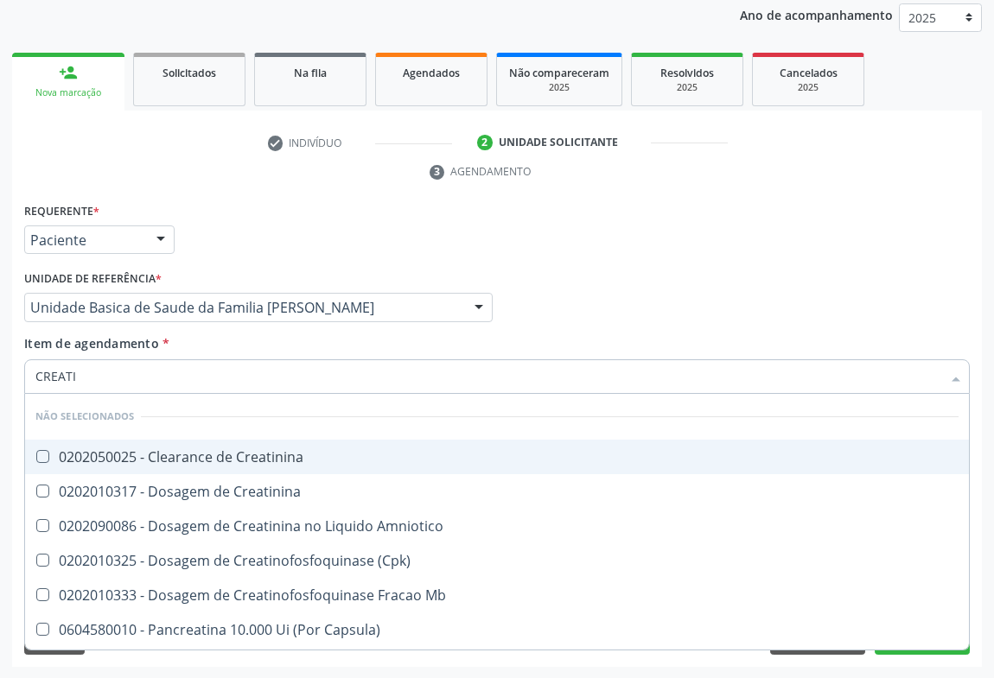
type input "CREATIN"
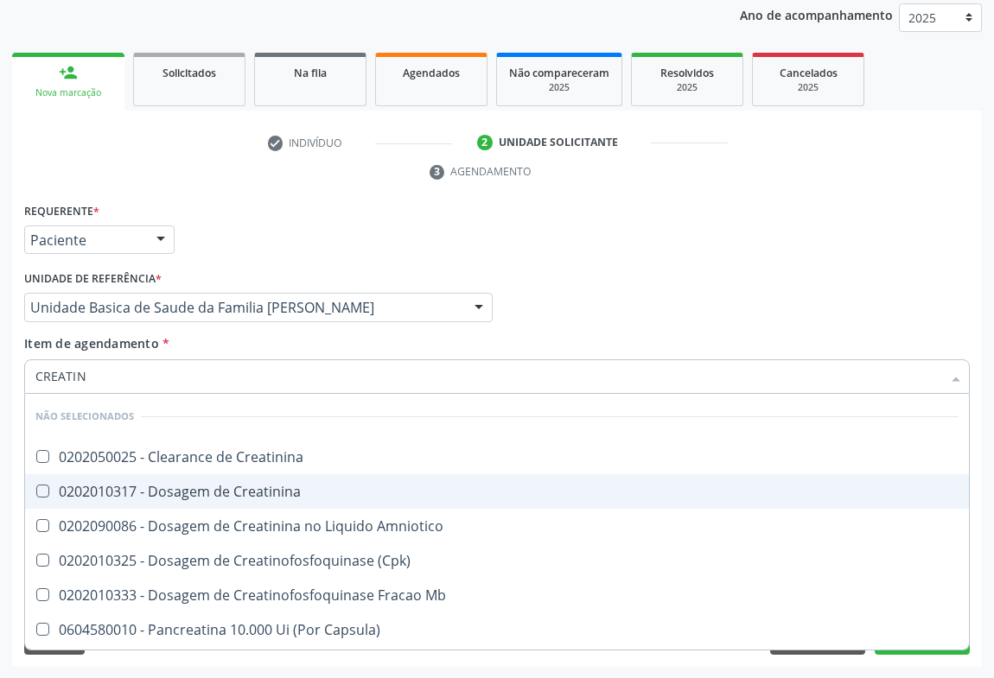
click at [137, 500] on span "0202010317 - Dosagem de Creatinina" at bounding box center [497, 492] width 944 height 35
checkbox Creatinina "true"
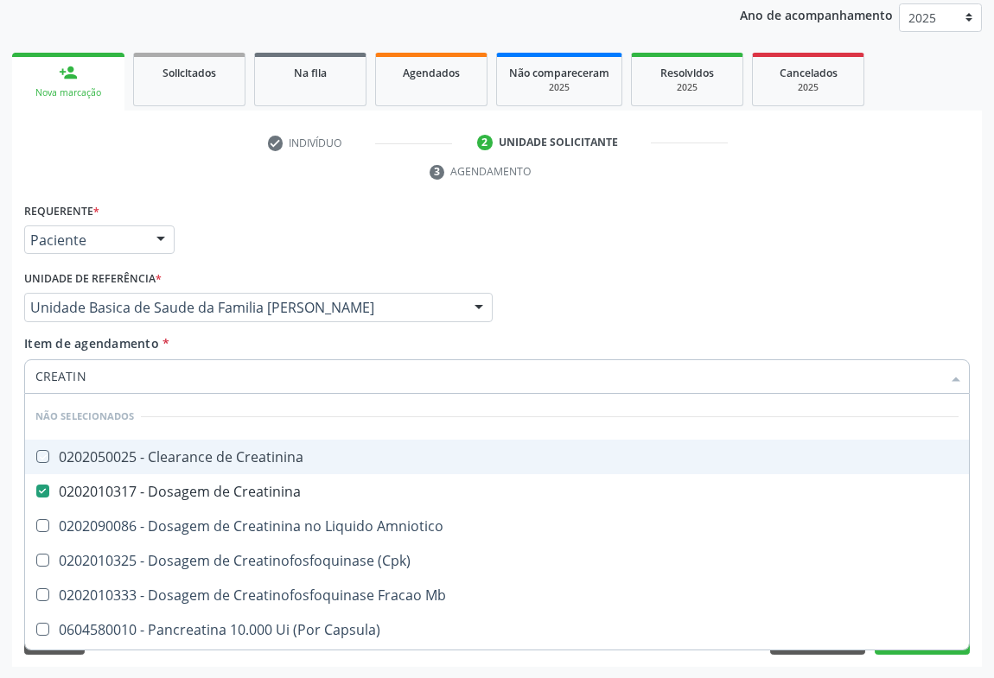
click at [232, 343] on div "Item de agendamento * CREATIN Desfazer seleção Não selecionados 0202050025 - Cl…" at bounding box center [497, 361] width 946 height 54
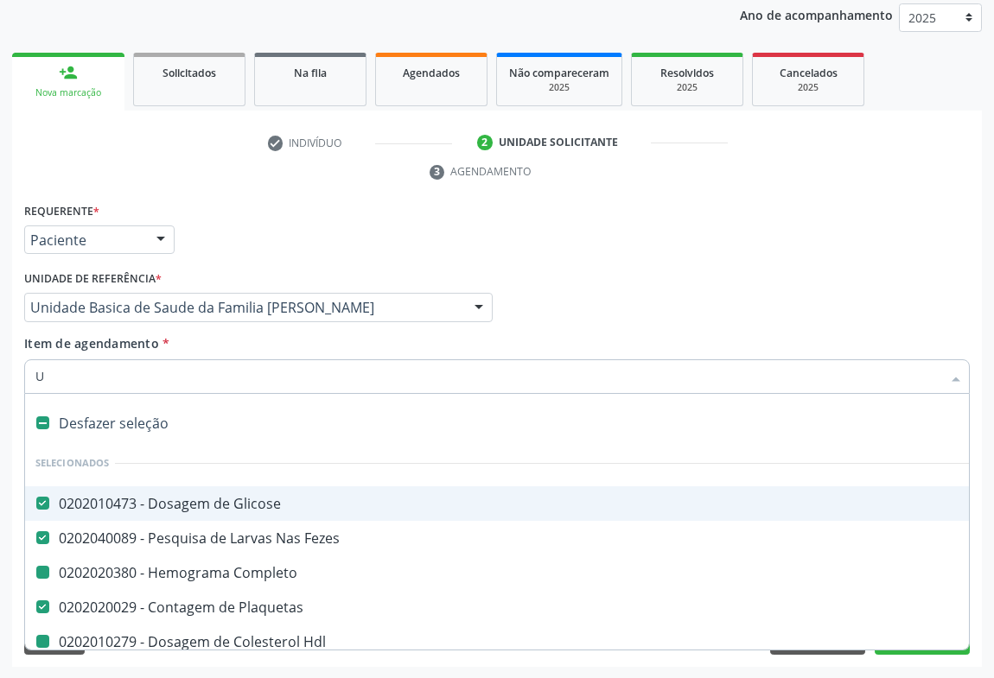
type input "UR"
checkbox Completo "false"
checkbox Hdl "false"
checkbox Ldl "false"
checkbox Total "false"
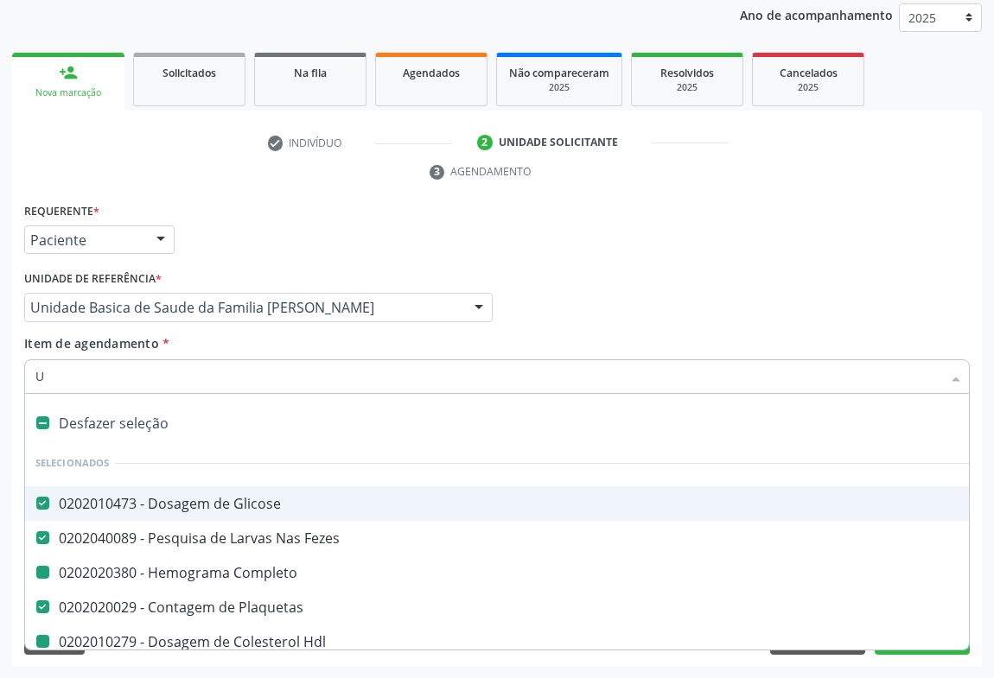
checkbox Triglicerideos "false"
checkbox Ureia "false"
checkbox Creatinina "false"
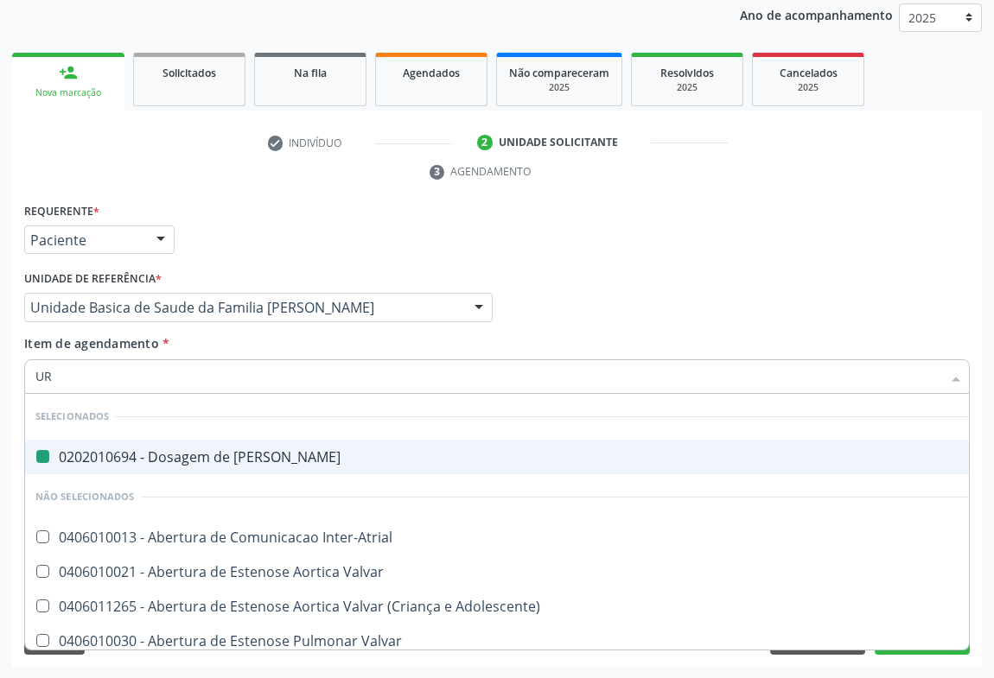
type input "URI"
checkbox Ureia "false"
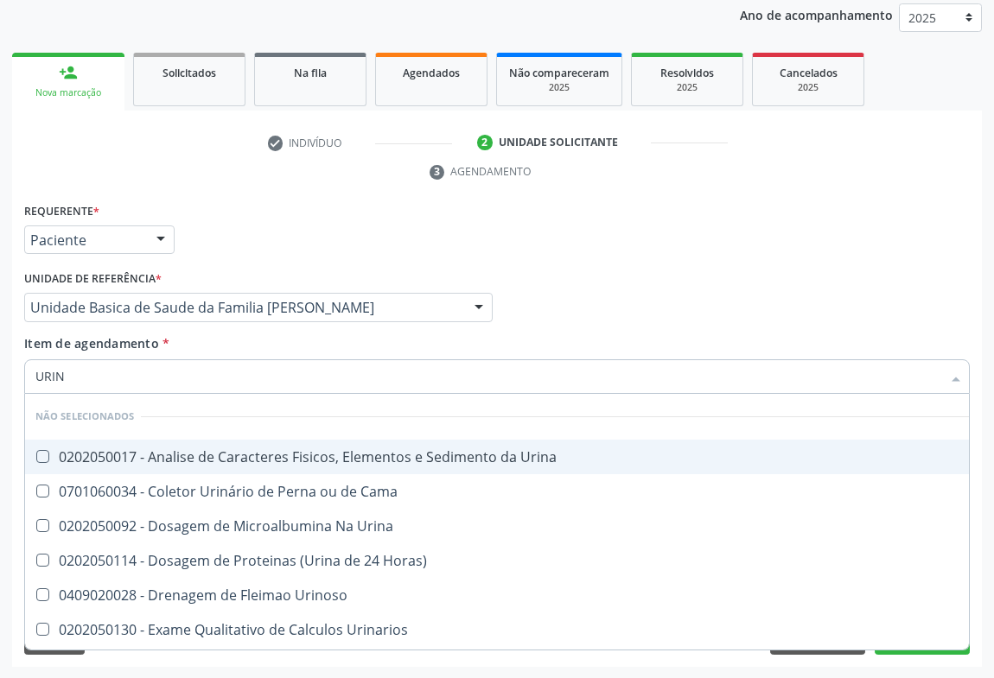
type input "URINA"
click at [223, 457] on div "0202050017 - Analise de Caracteres Fisicos, Elementos e Sedimento da Urina" at bounding box center [496, 457] width 923 height 14
checkbox Urina "true"
click at [247, 342] on div "Item de agendamento * URINA Desfazer seleção Não selecionados 0202050017 - Anal…" at bounding box center [497, 361] width 946 height 54
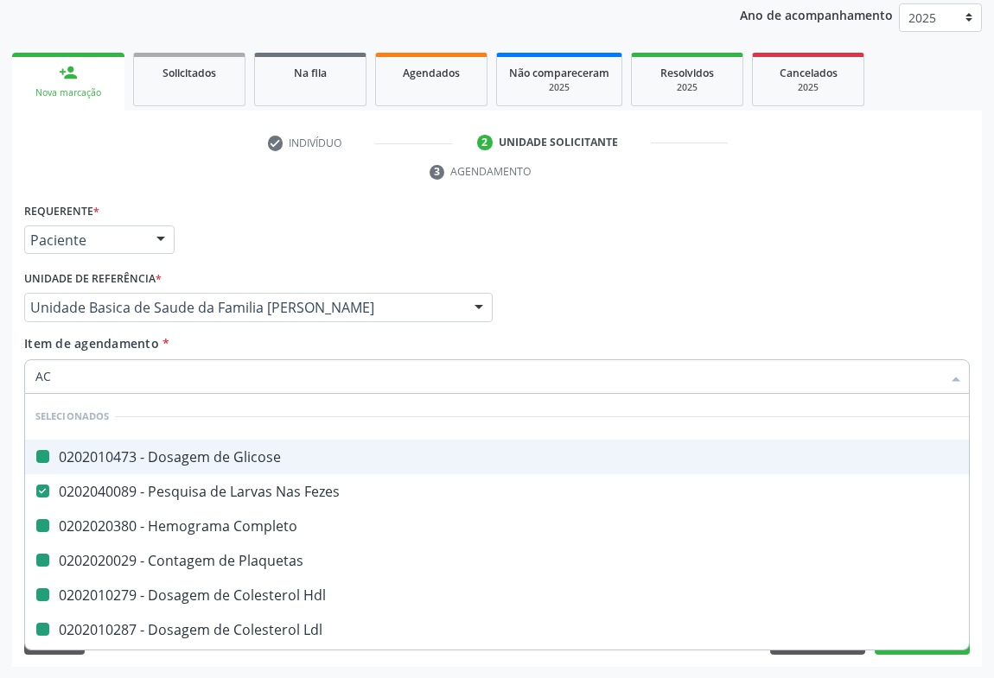
type input "ACI"
checkbox Glicose "false"
checkbox Completo "false"
checkbox Hdl "false"
checkbox Ldl "false"
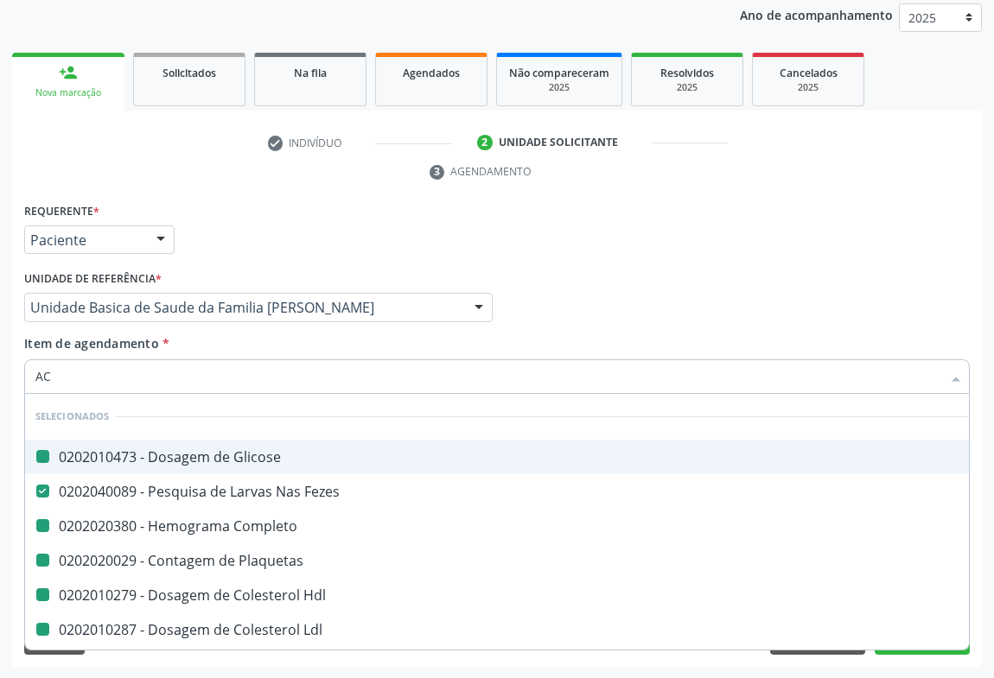
checkbox Total "false"
checkbox Triglicerideos "false"
checkbox Ureia "false"
checkbox Creatinina "false"
checkbox Plaquetas "false"
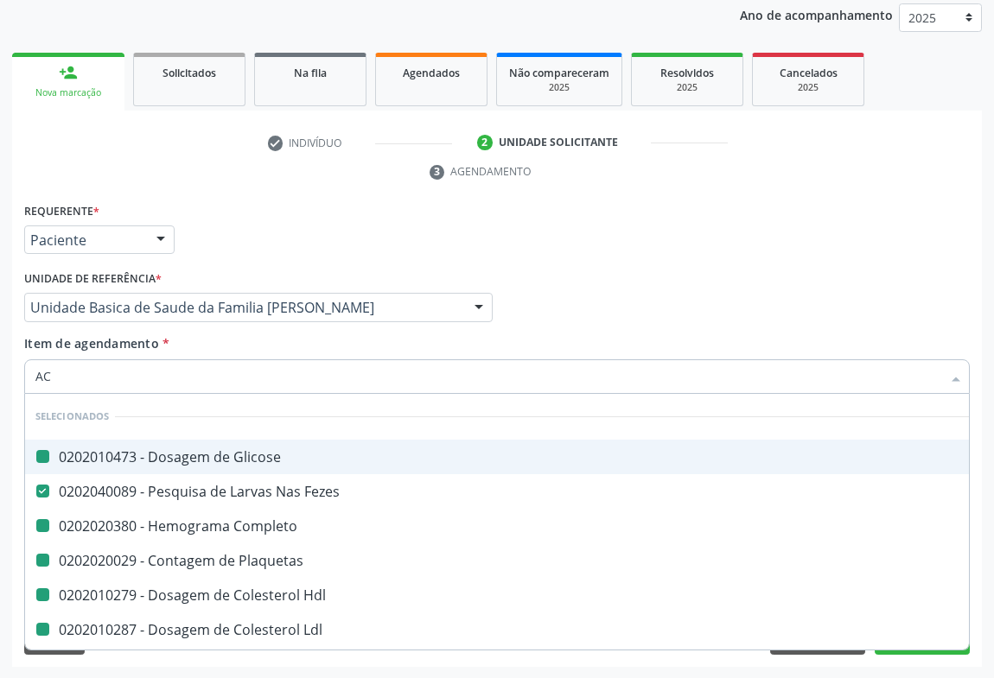
checkbox Urina "false"
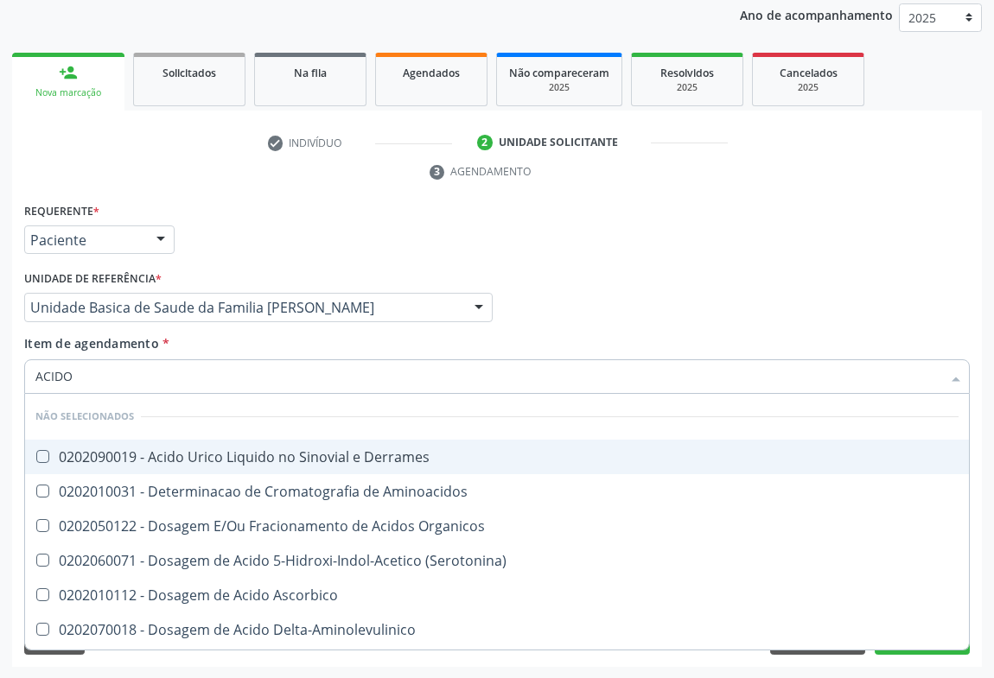
type input "ACIDO U"
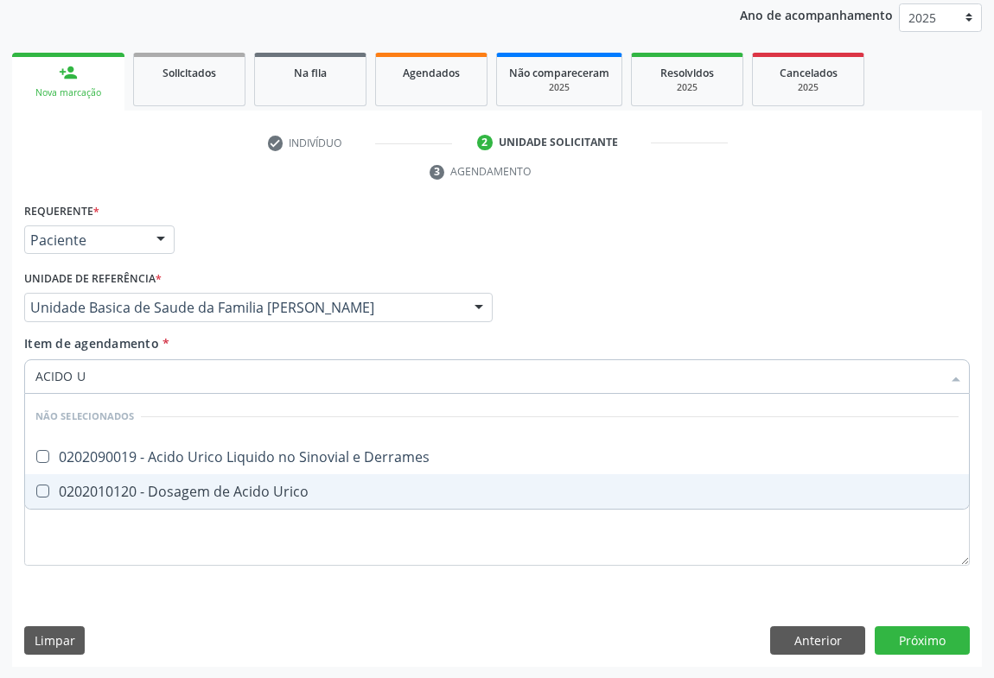
click at [136, 491] on div "0202010120 - Dosagem de Acido Urico" at bounding box center [496, 492] width 923 height 14
checkbox Urico "true"
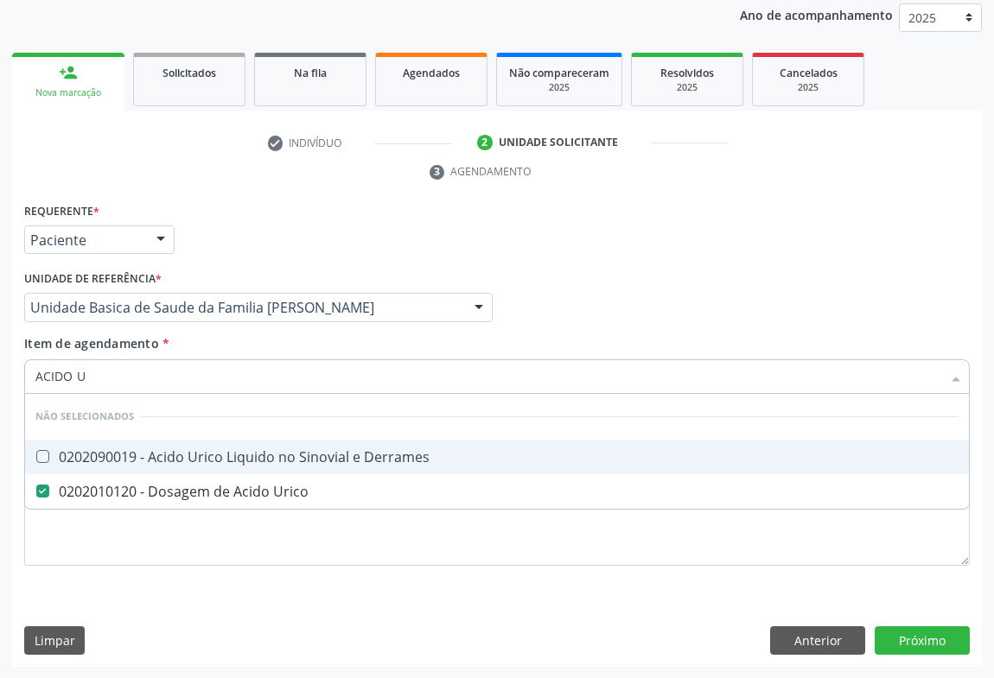
click at [214, 346] on div "Item de agendamento * ACIDO U Desfazer seleção Não selecionados 0202090019 - Ac…" at bounding box center [497, 361] width 946 height 54
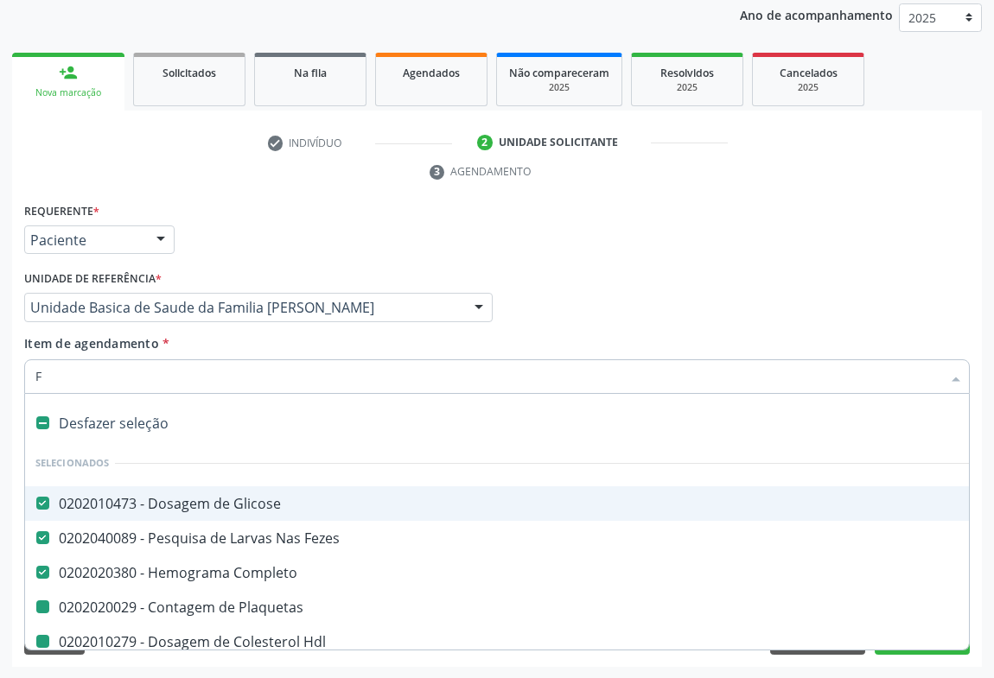
type input "FE"
checkbox Plaquetas "false"
checkbox Hdl "false"
checkbox Ldl "false"
checkbox Total "false"
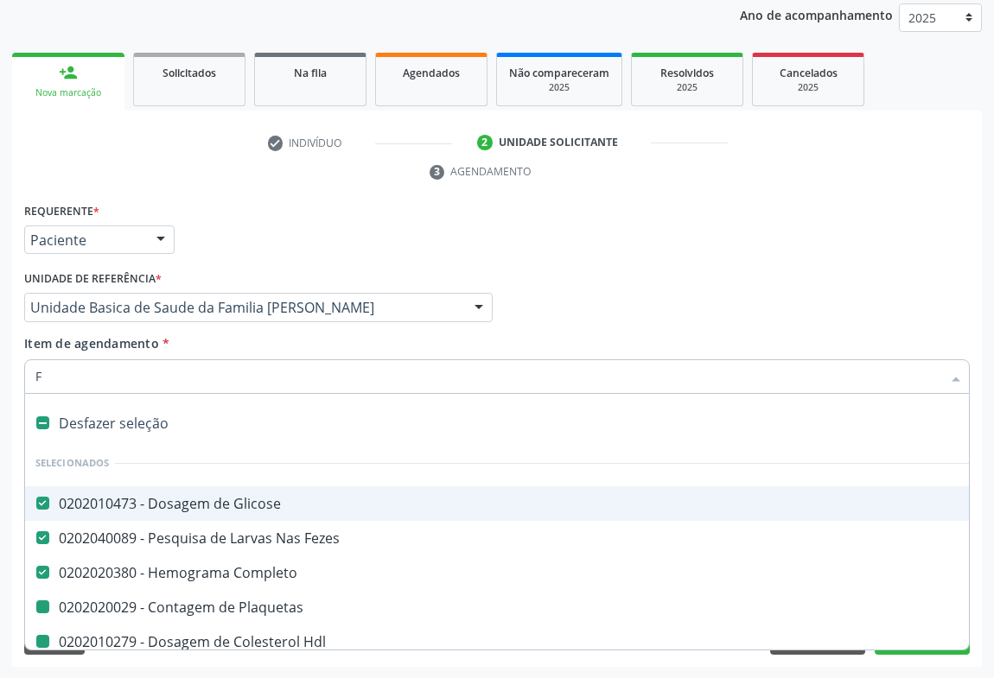
checkbox Triglicerideos "false"
checkbox Ureia "false"
checkbox Creatinina "false"
checkbox Urina "false"
checkbox Urico "false"
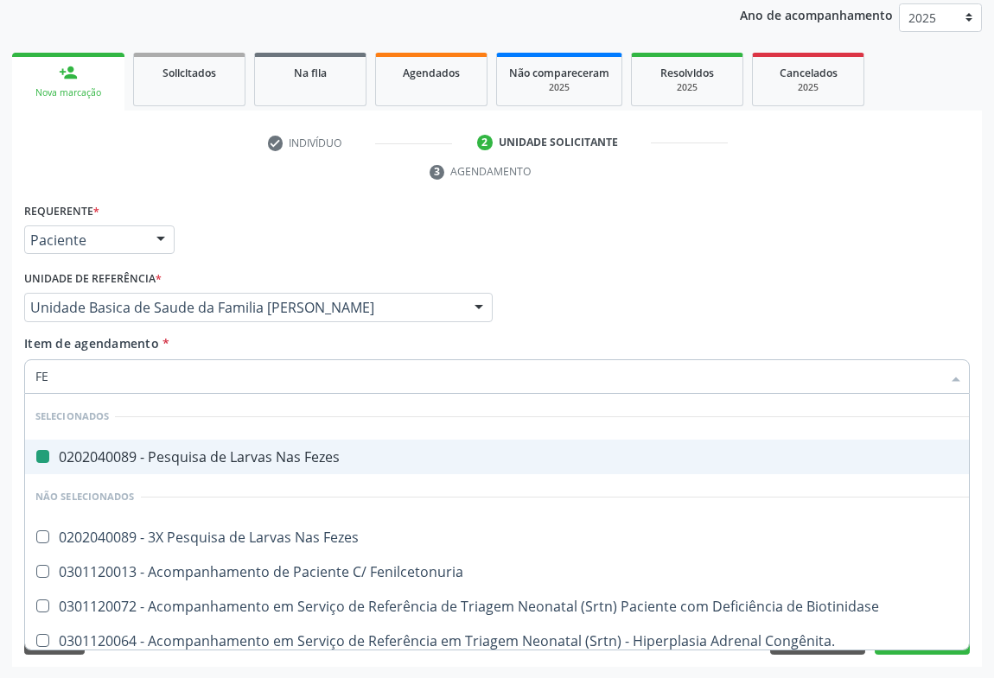
type input "FER"
checkbox Fezes "false"
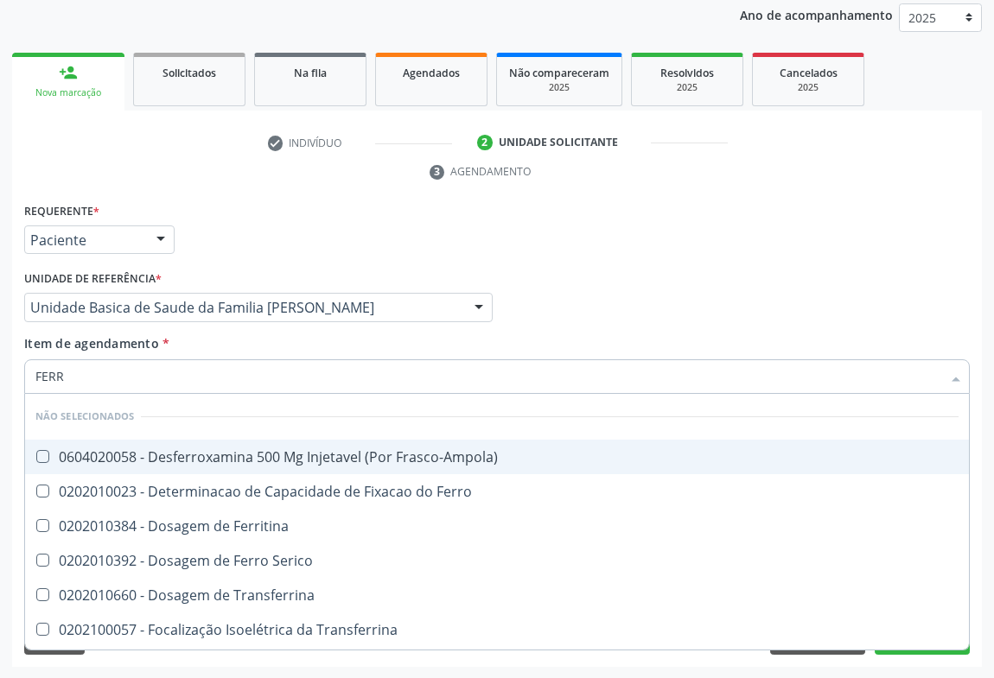
type input "FERRO"
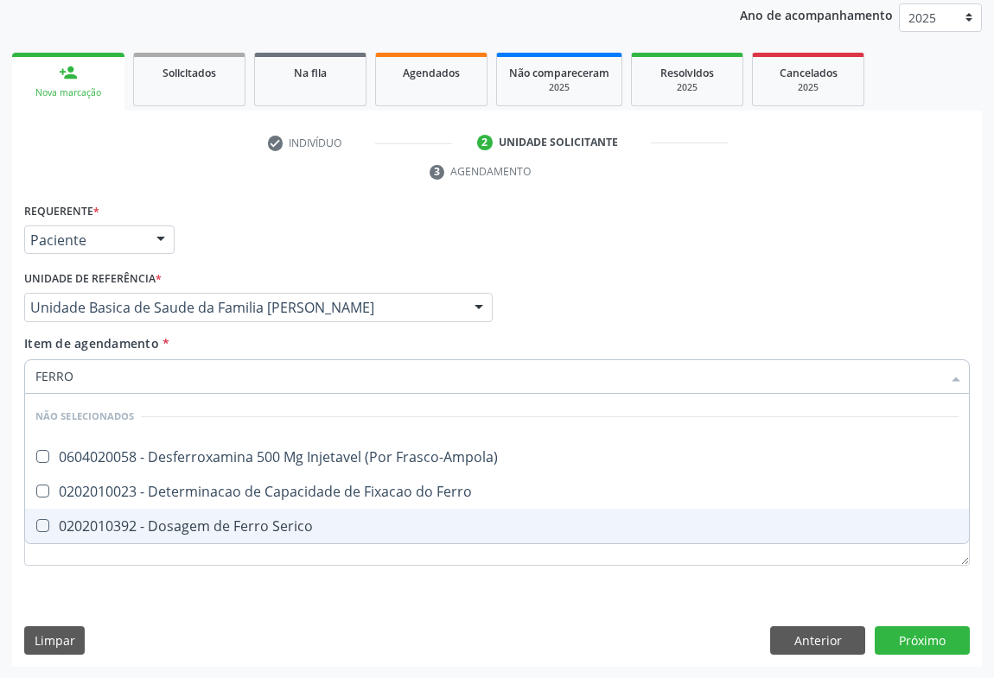
click at [142, 527] on div "0202010392 - Dosagem de Ferro Serico" at bounding box center [496, 526] width 923 height 14
checkbox Serico "true"
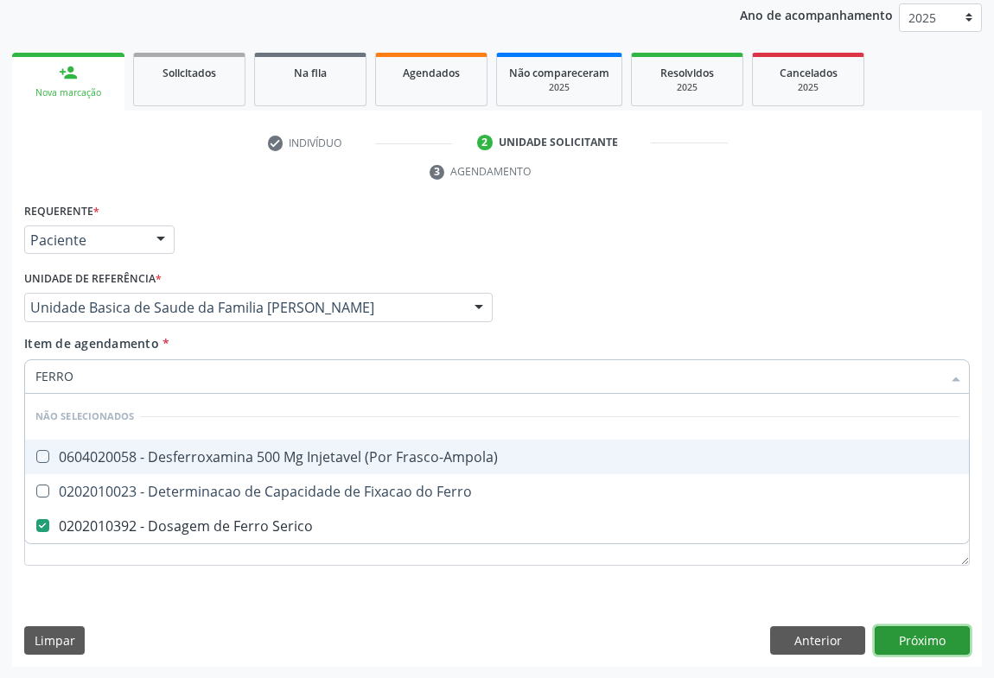
click at [898, 635] on div "Requerente * Paciente Médico(a) Enfermeiro(a) Paciente Nenhum resultado encontr…" at bounding box center [497, 433] width 970 height 469
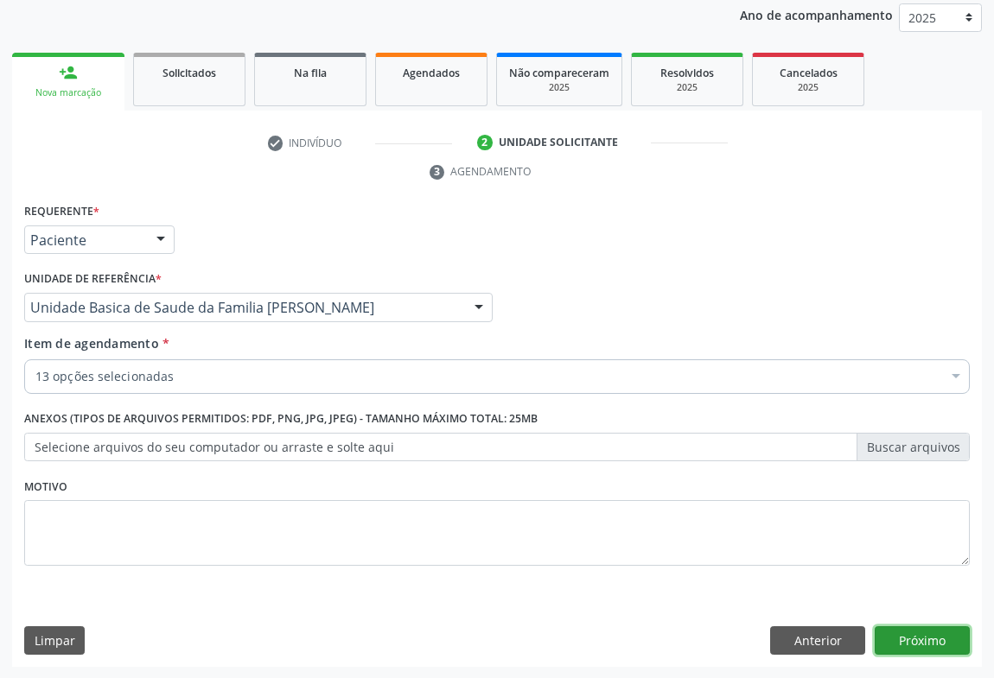
click at [914, 642] on button "Próximo" at bounding box center [922, 641] width 95 height 29
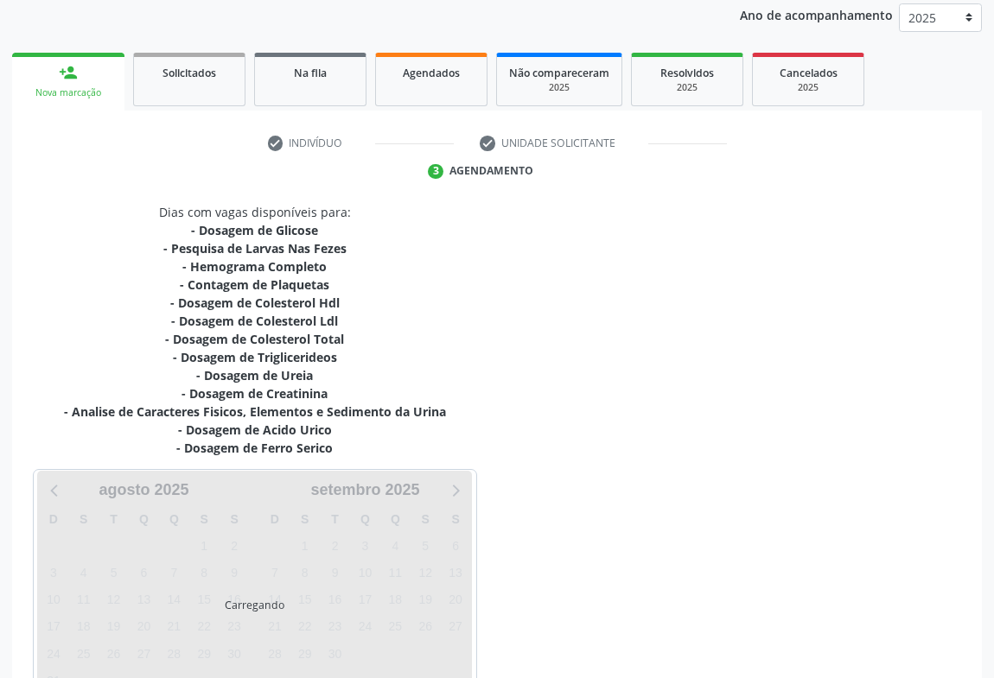
scroll to position [318, 0]
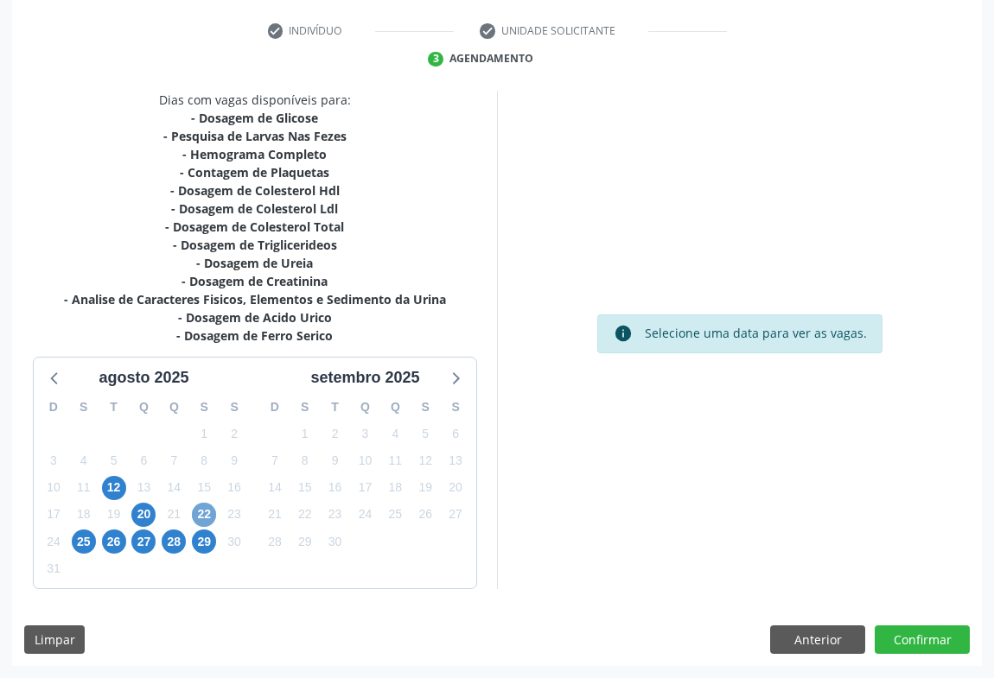
click at [205, 507] on span "22" at bounding box center [204, 515] width 24 height 24
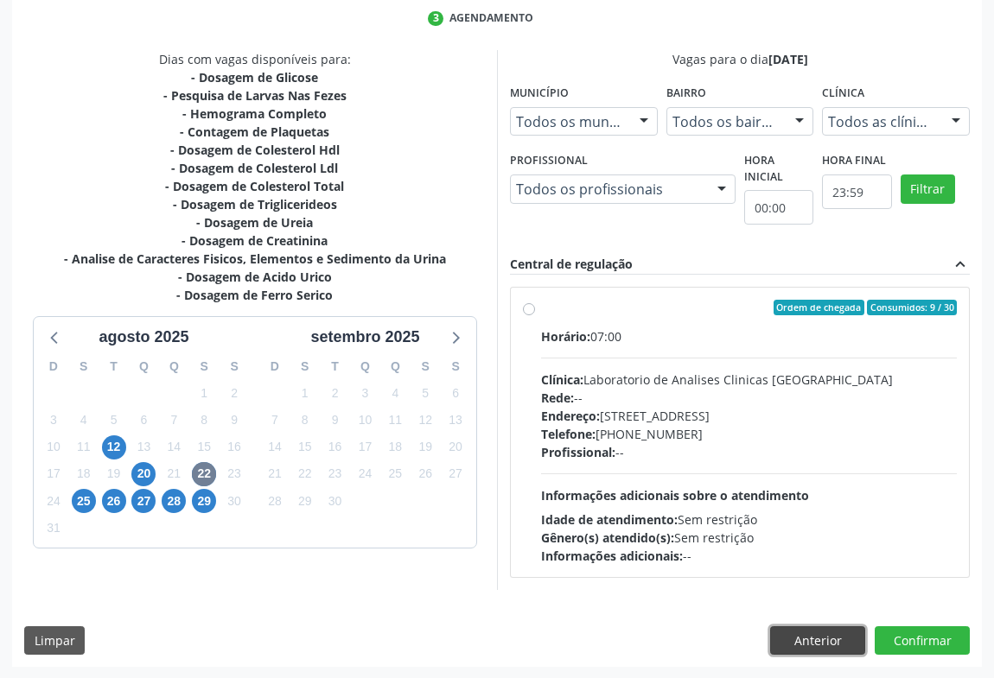
click at [807, 636] on button "Anterior" at bounding box center [817, 641] width 95 height 29
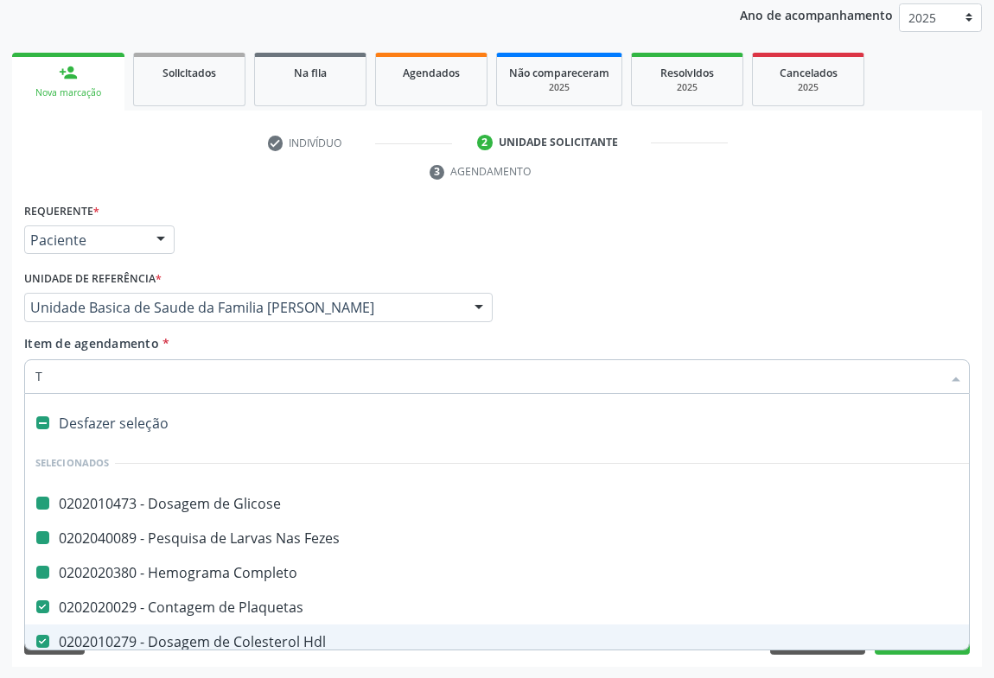
type input "TG"
checkbox Glicose "false"
checkbox Completo "false"
checkbox Fezes "false"
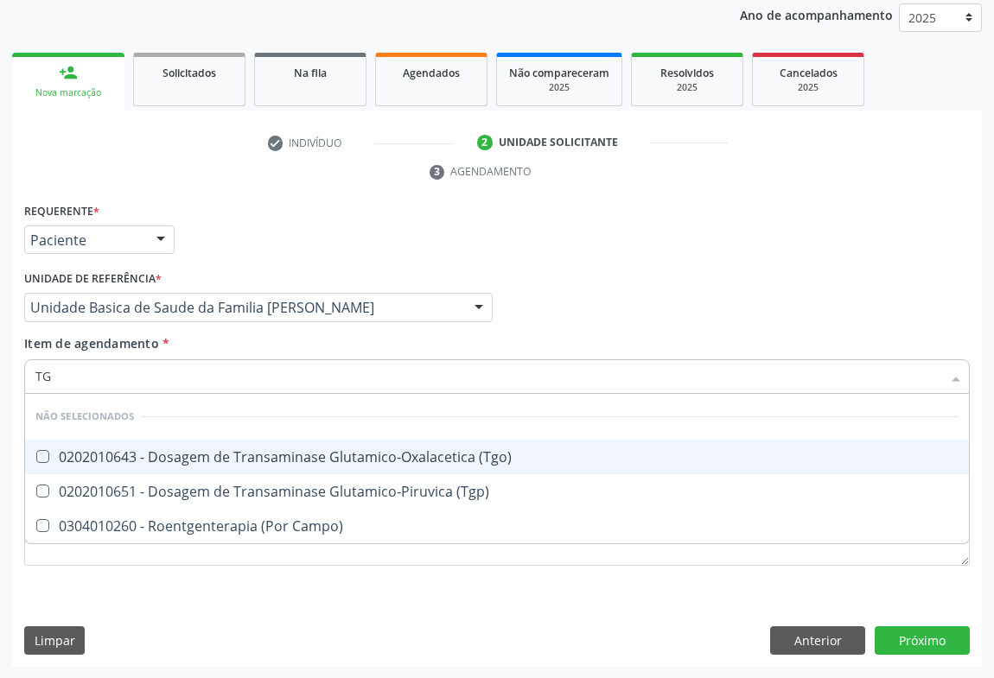
click at [242, 462] on div "0202010643 - Dosagem de Transaminase Glutamico-Oxalacetica (Tgo)" at bounding box center [496, 457] width 923 height 14
checkbox \(Tgo\) "true"
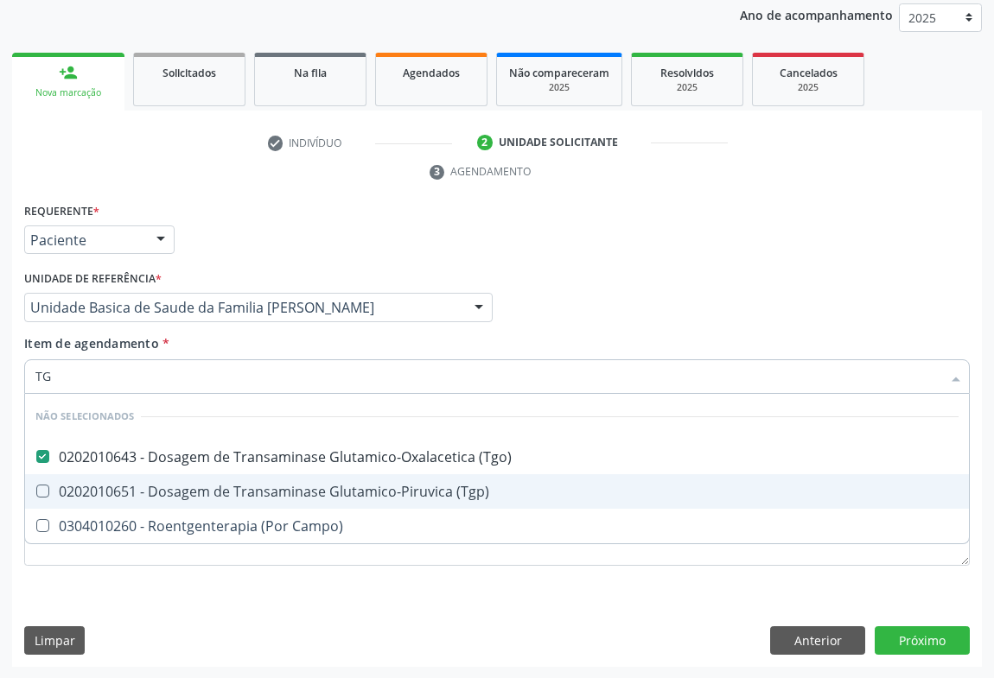
click at [239, 493] on div "0202010651 - Dosagem de Transaminase Glutamico-Piruvica (Tgp)" at bounding box center [496, 492] width 923 height 14
checkbox \(Tgp\) "true"
click at [908, 646] on div "Requerente * Paciente Médico(a) Enfermeiro(a) Paciente Nenhum resultado encontr…" at bounding box center [497, 433] width 970 height 469
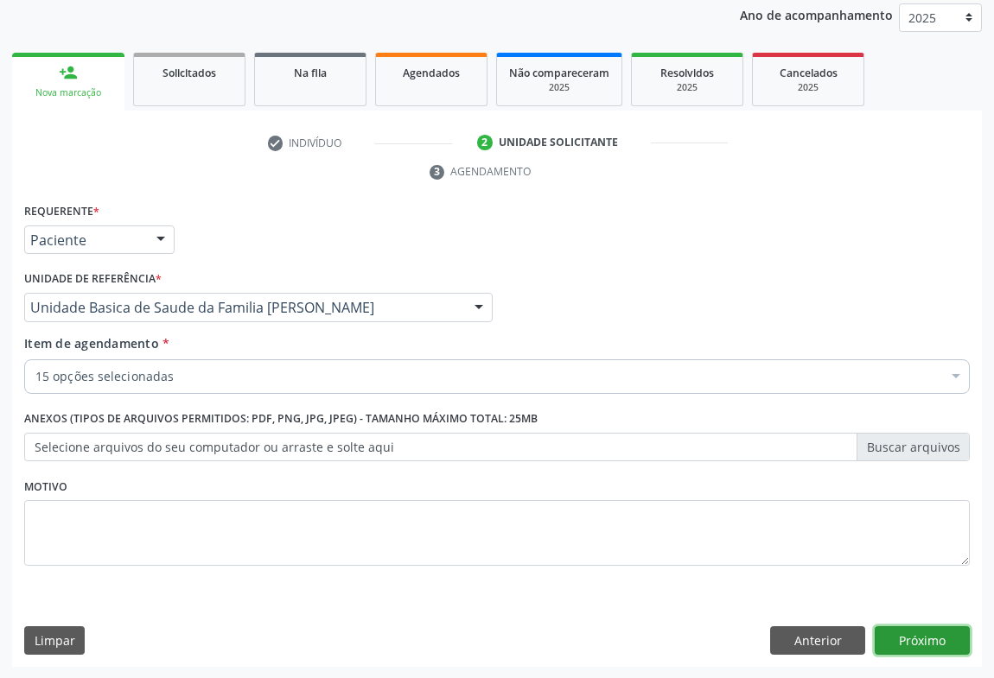
click at [940, 640] on button "Próximo" at bounding box center [922, 641] width 95 height 29
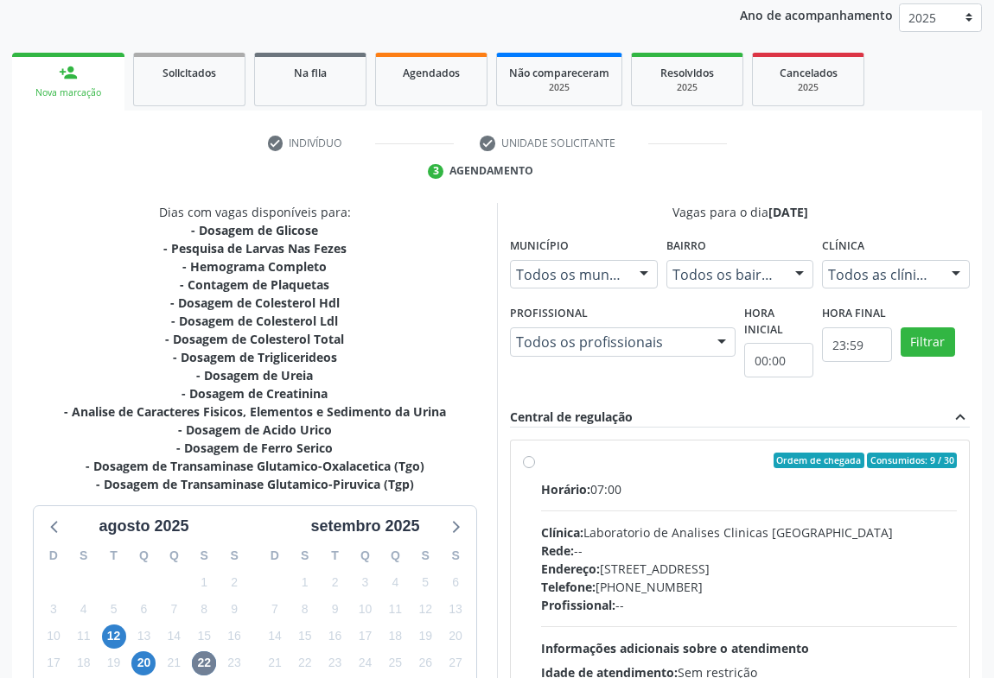
scroll to position [359, 0]
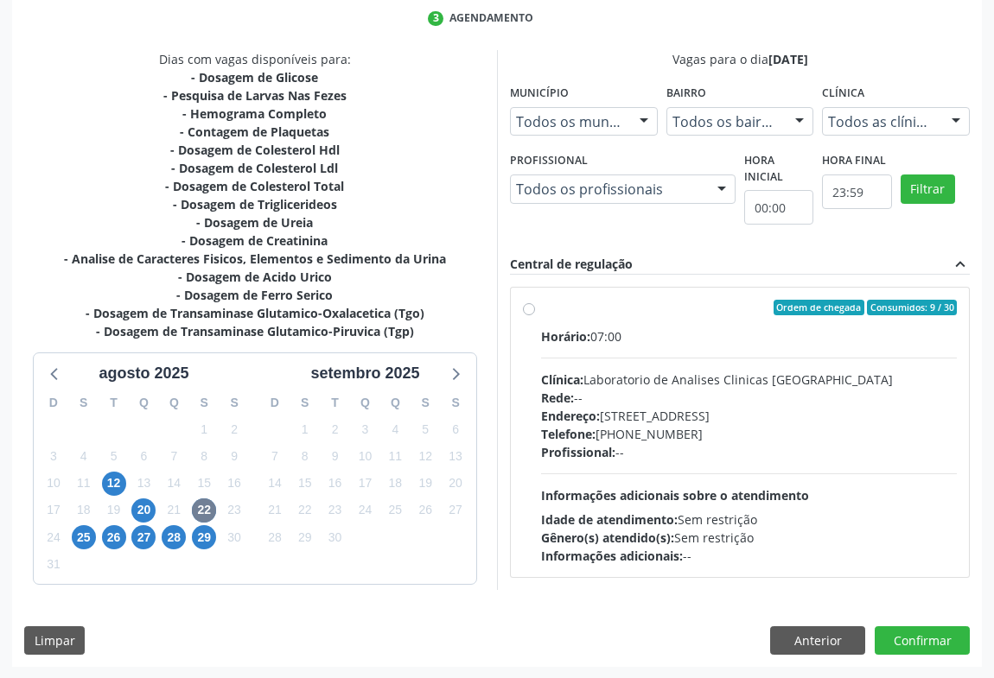
click at [570, 414] on span "Endereço:" at bounding box center [570, 416] width 59 height 16
click at [535, 315] on input "Ordem de chegada Consumidos: 9 / 30 Horário: 07:00 Clínica: Laboratorio de Anal…" at bounding box center [529, 308] width 12 height 16
radio input "true"
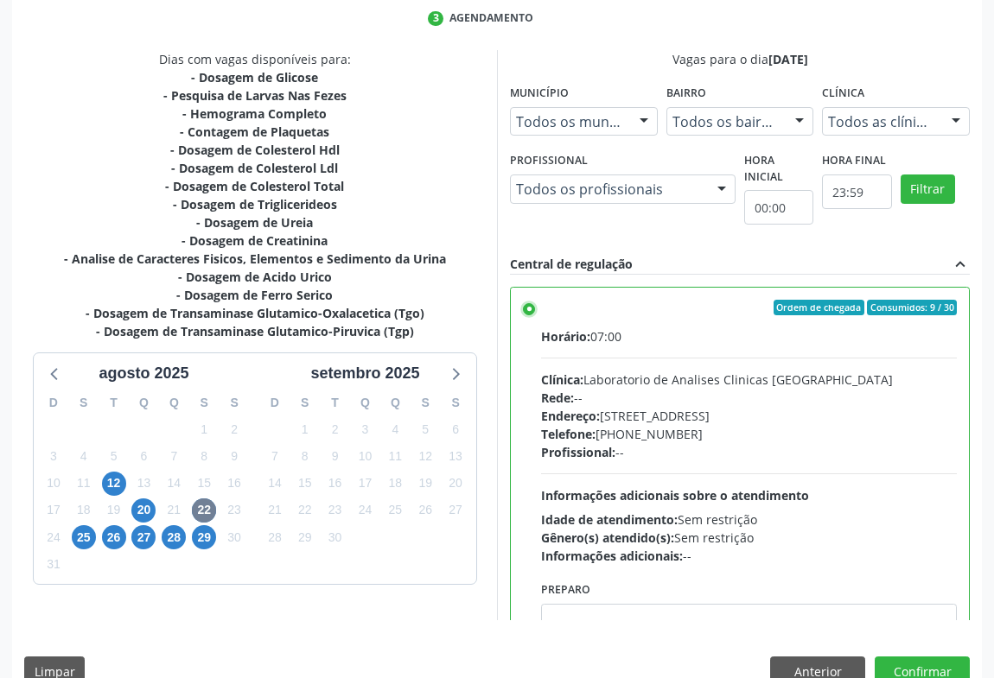
scroll to position [390, 0]
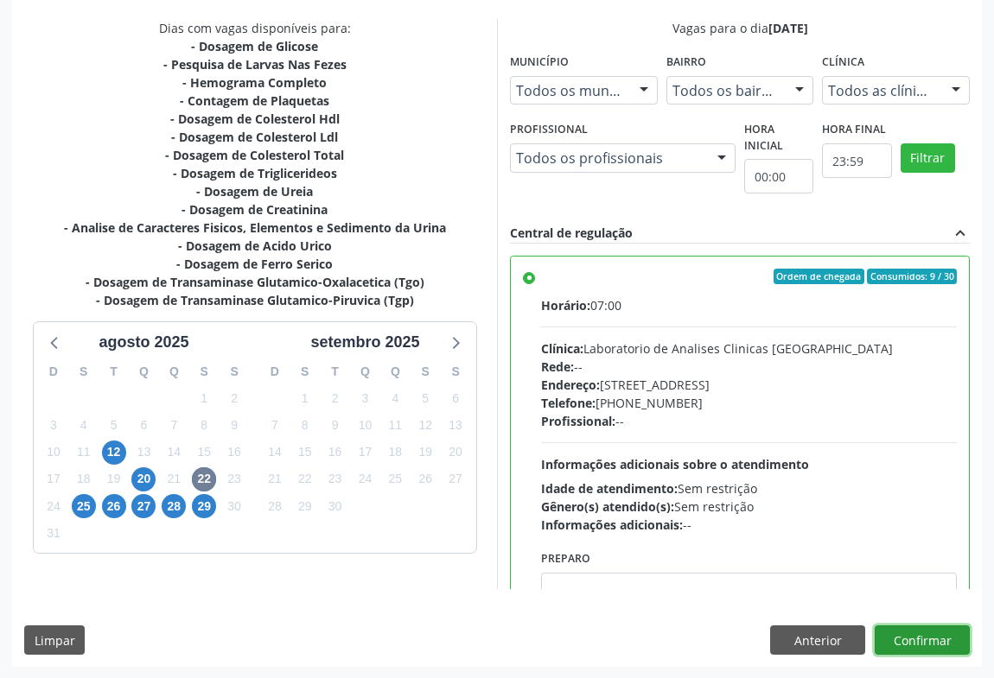
click at [895, 639] on button "Confirmar" at bounding box center [922, 640] width 95 height 29
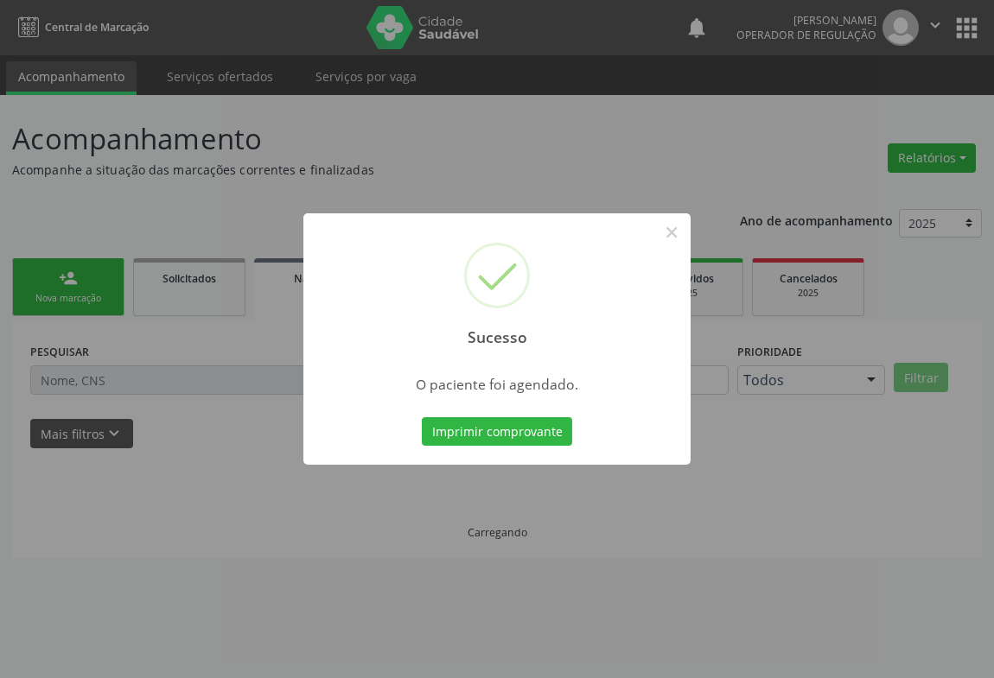
scroll to position [0, 0]
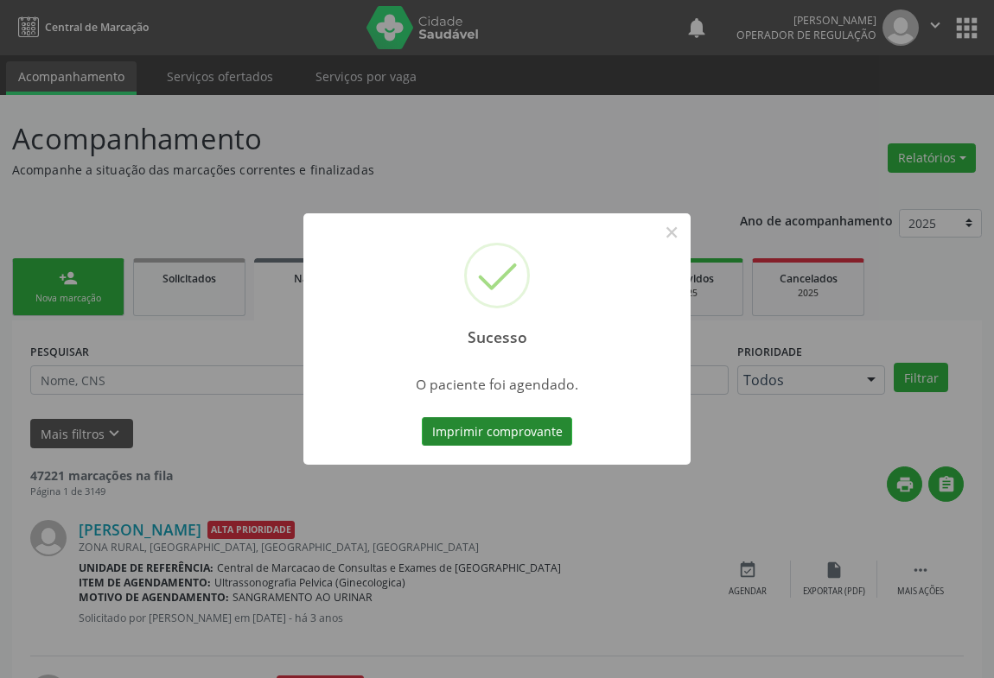
click at [466, 440] on button "Imprimir comprovante" at bounding box center [497, 431] width 150 height 29
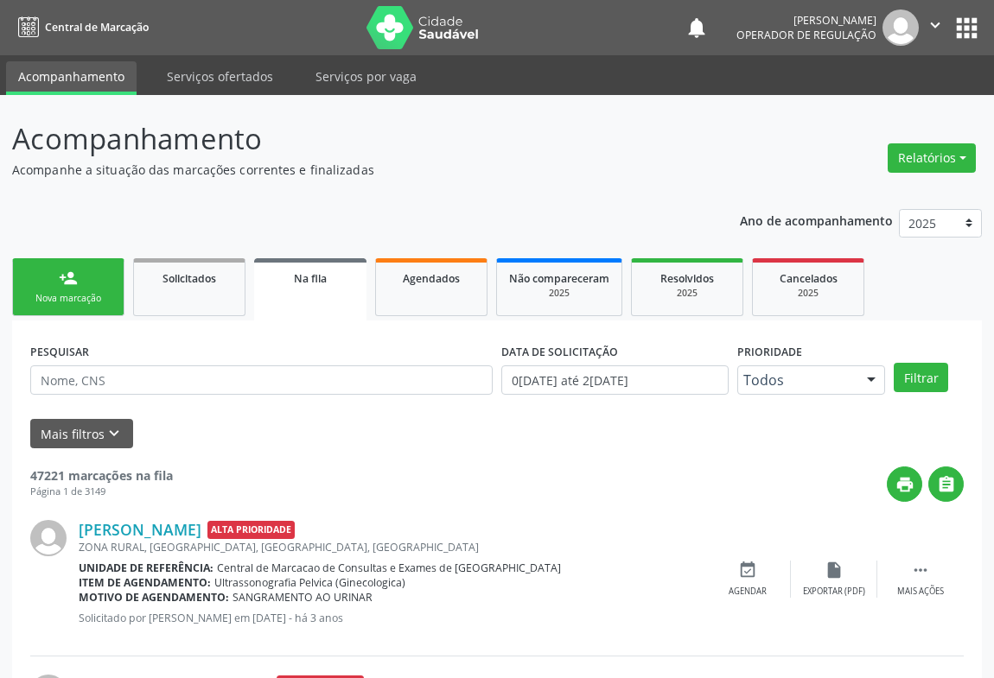
click at [94, 303] on div "Nova marcação" at bounding box center [68, 298] width 86 height 13
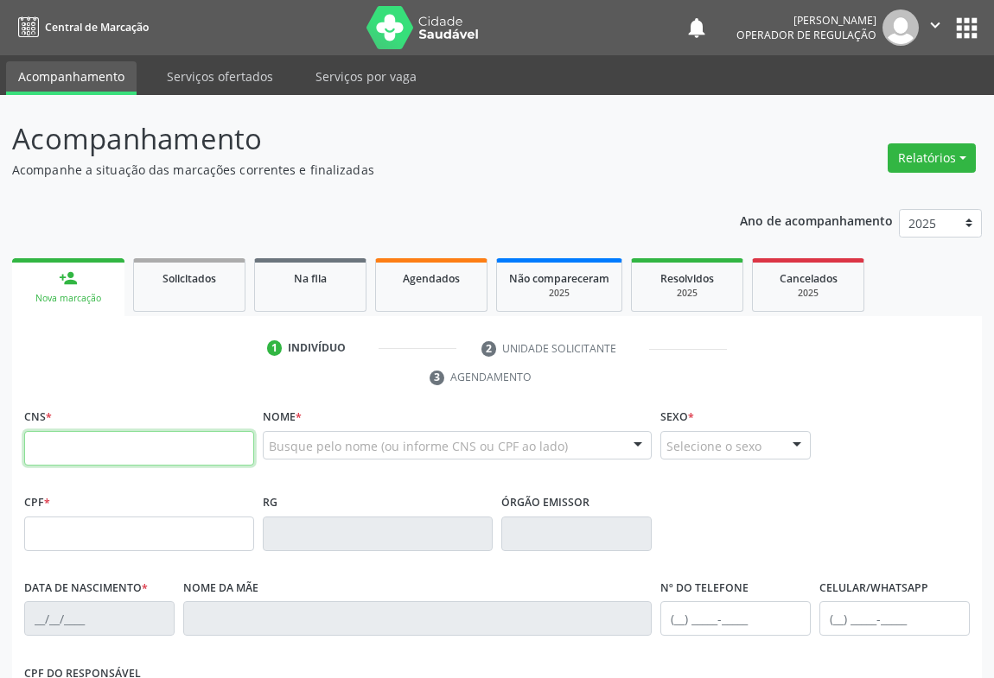
click at [105, 446] on input "text" at bounding box center [139, 448] width 230 height 35
type input "700 1029 0227 6811"
type input "2214207970"
type input "15/08/1973"
type input "(74) 98847-9718"
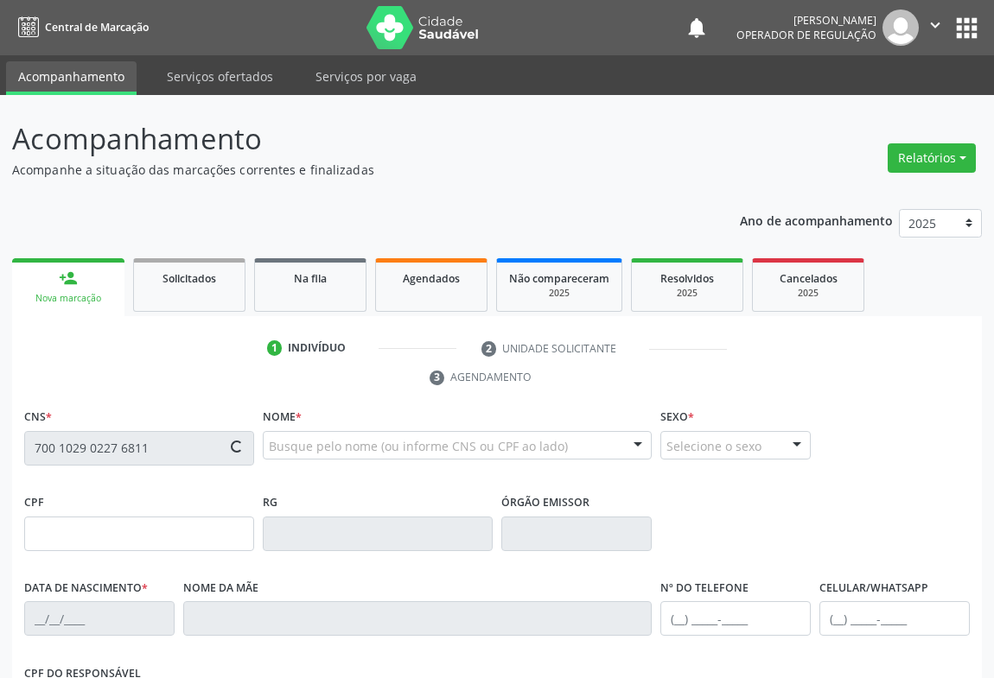
type input "S/N"
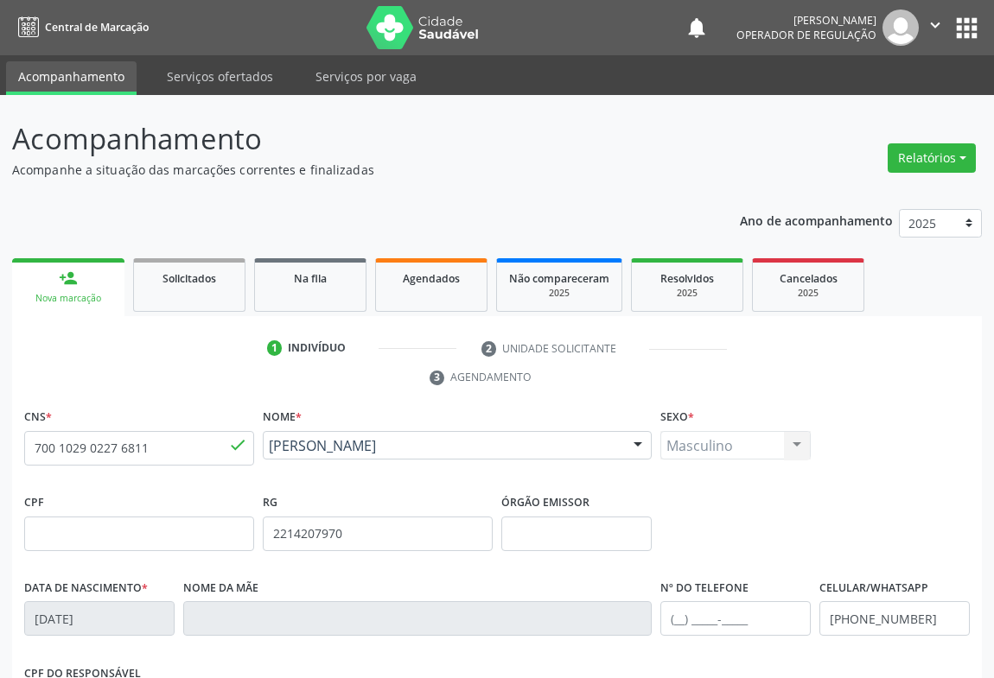
scroll to position [286, 0]
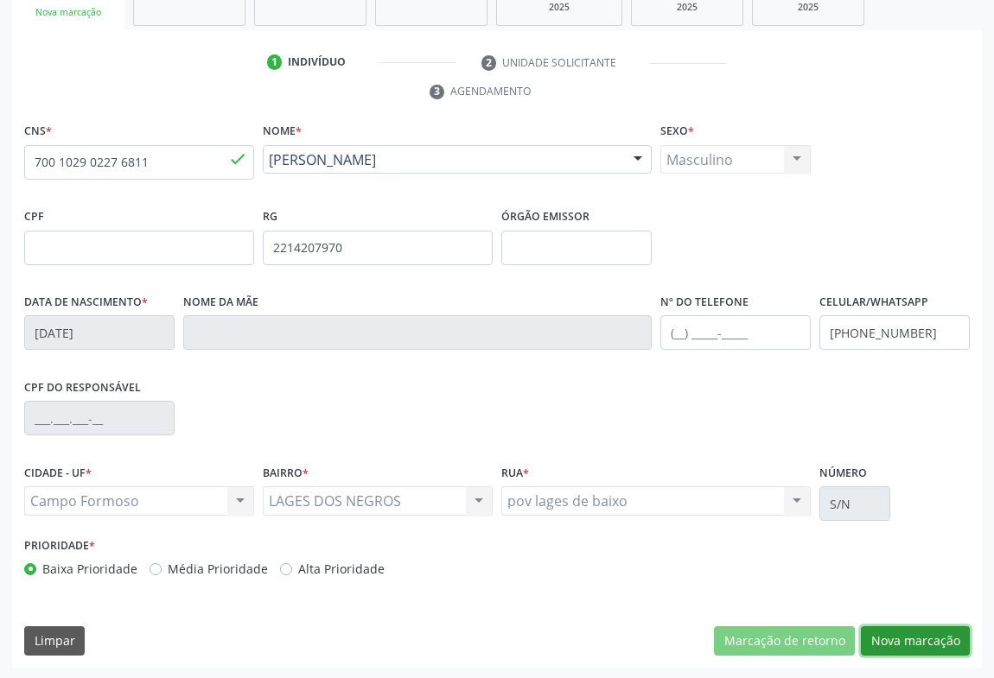
click at [912, 631] on button "Nova marcação" at bounding box center [915, 641] width 109 height 29
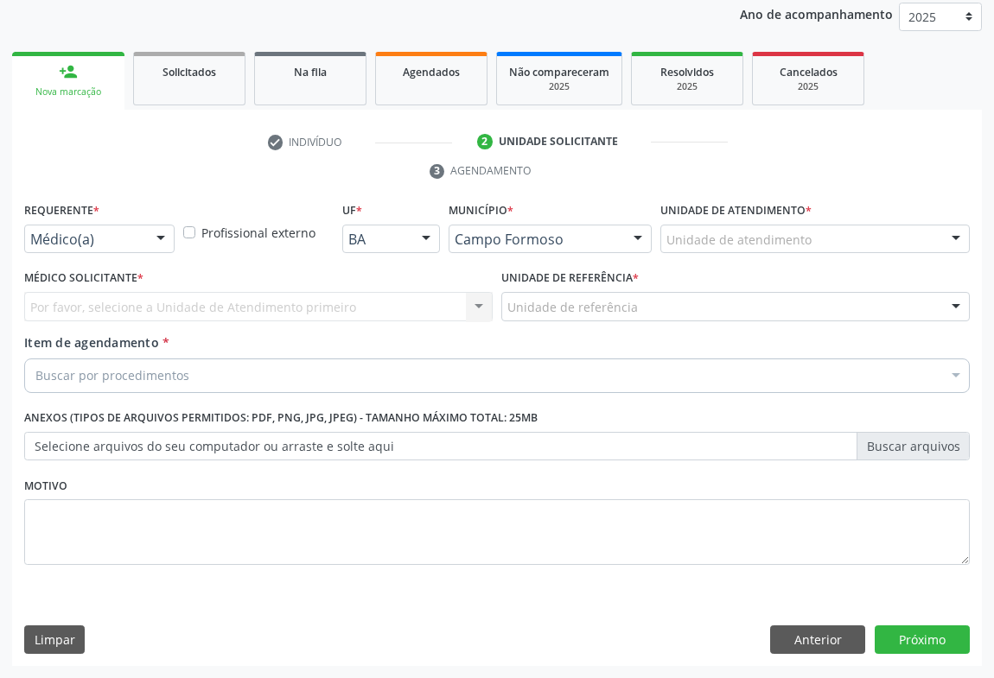
scroll to position [206, 0]
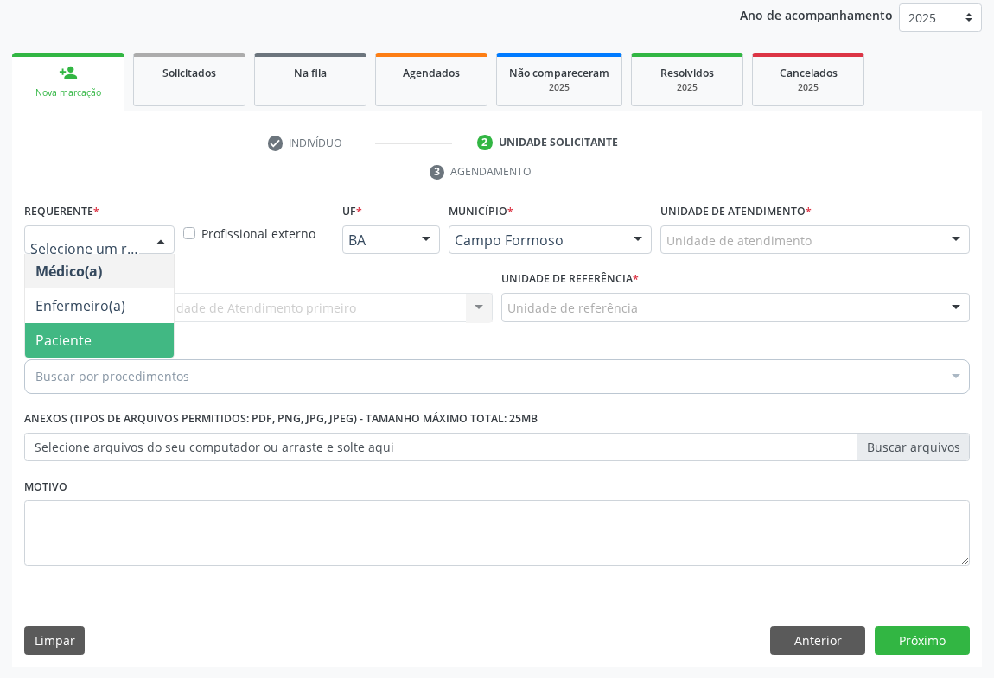
click at [67, 342] on span "Paciente" at bounding box center [63, 340] width 56 height 19
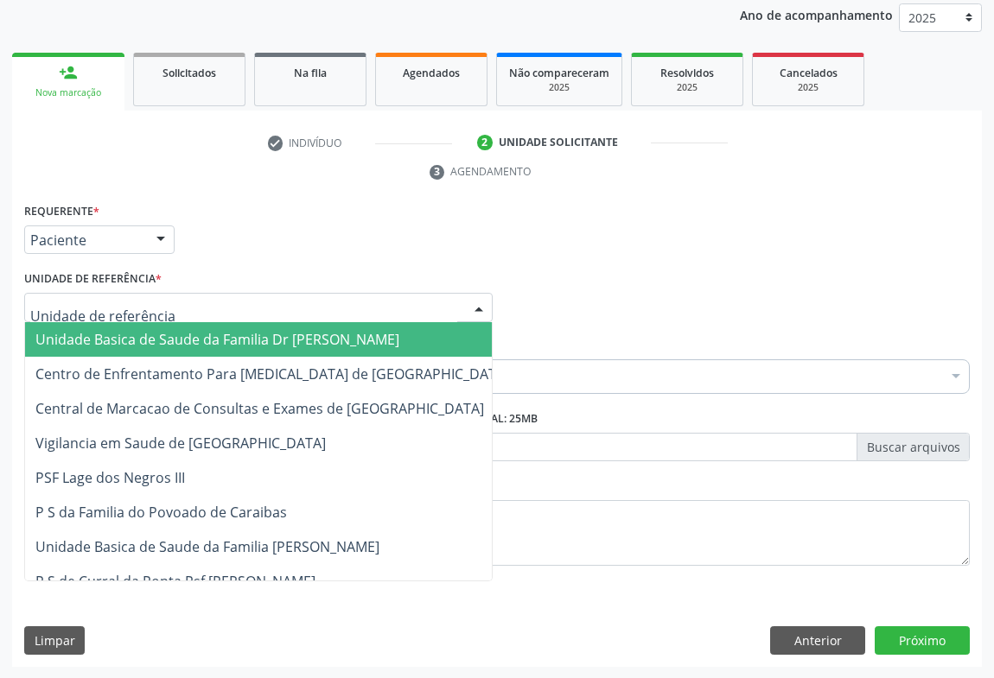
click at [162, 304] on div at bounding box center [258, 307] width 468 height 29
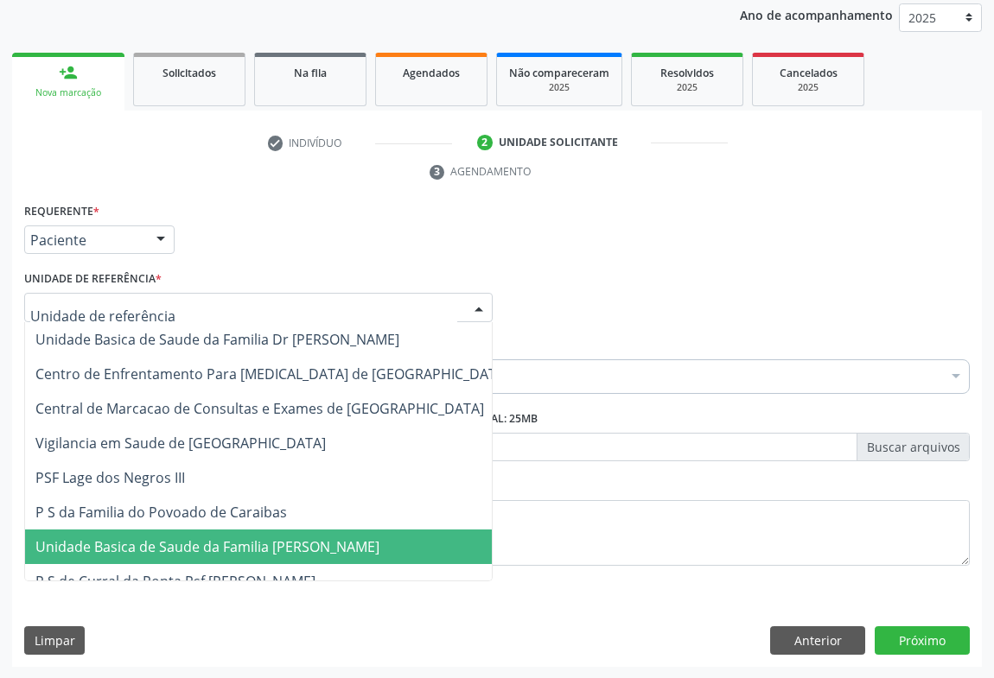
click at [162, 547] on span "Unidade Basica de Saude da Familia [PERSON_NAME]" at bounding box center [207, 547] width 344 height 19
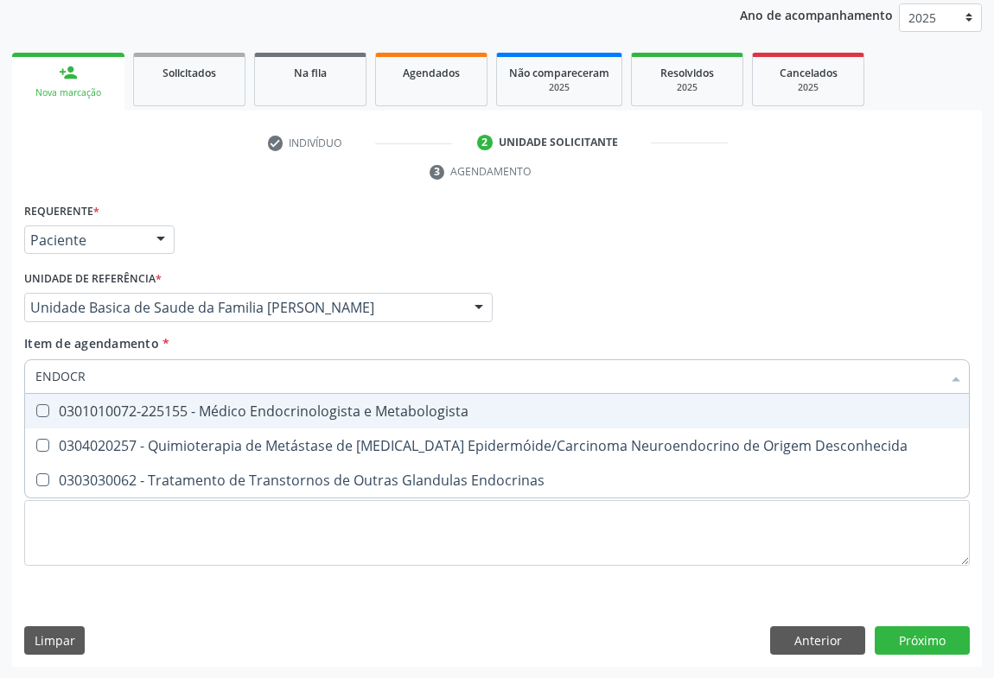
type input "ENDOCRI"
click at [151, 404] on div "0301010072-225155 - Médico Endocrinologista e Metabologista" at bounding box center [496, 411] width 923 height 14
checkbox Metabologista "true"
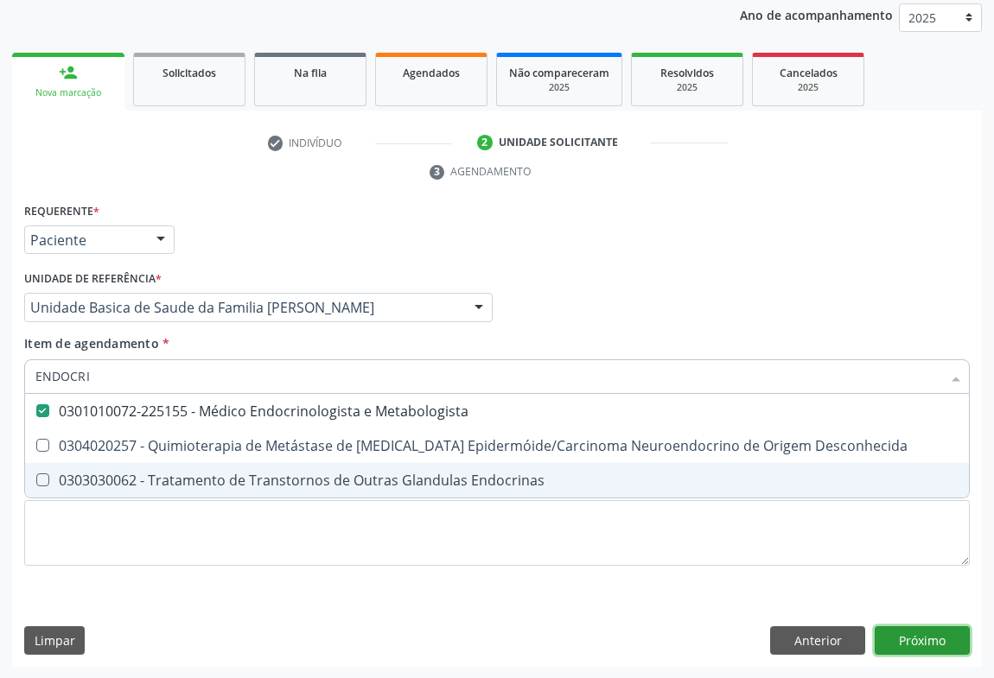
click at [939, 632] on div "Requerente * Paciente Médico(a) Enfermeiro(a) Paciente Nenhum resultado encontr…" at bounding box center [497, 433] width 970 height 469
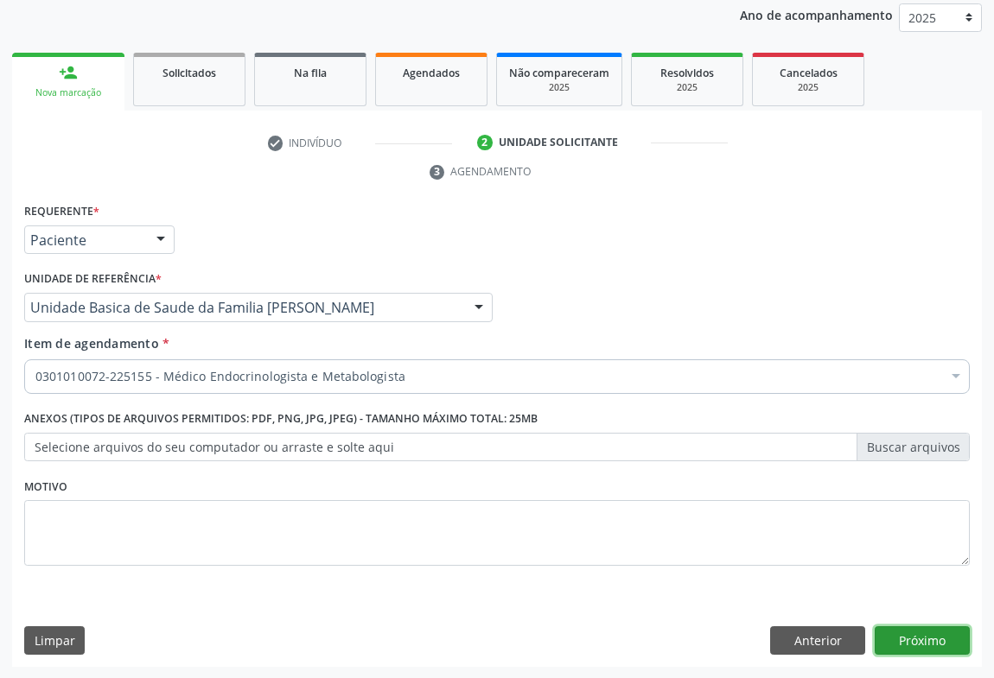
click at [915, 646] on button "Próximo" at bounding box center [922, 641] width 95 height 29
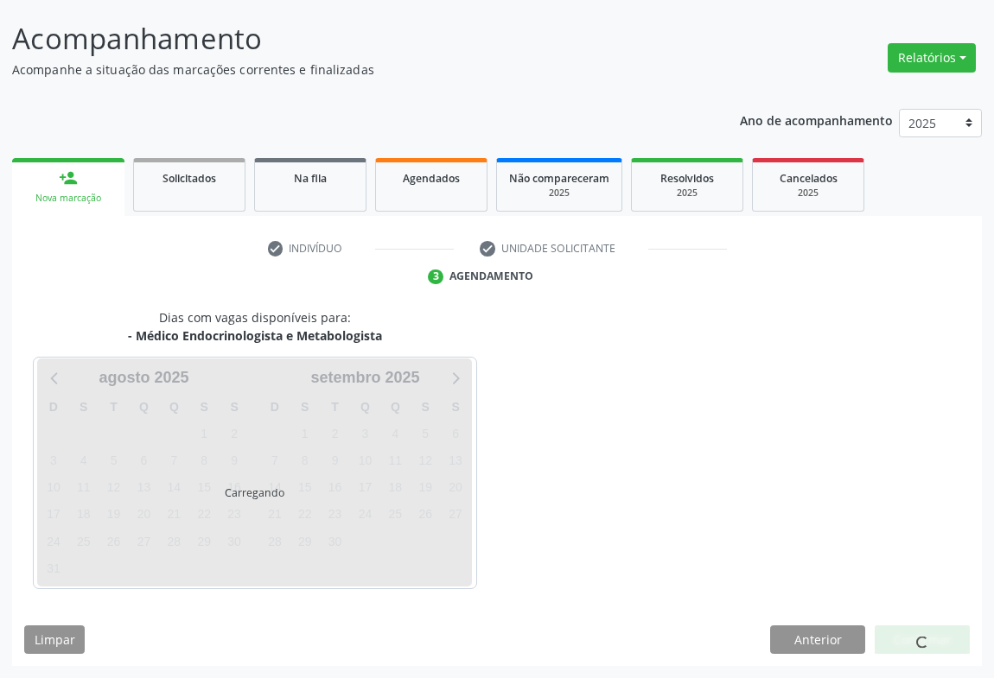
scroll to position [99, 0]
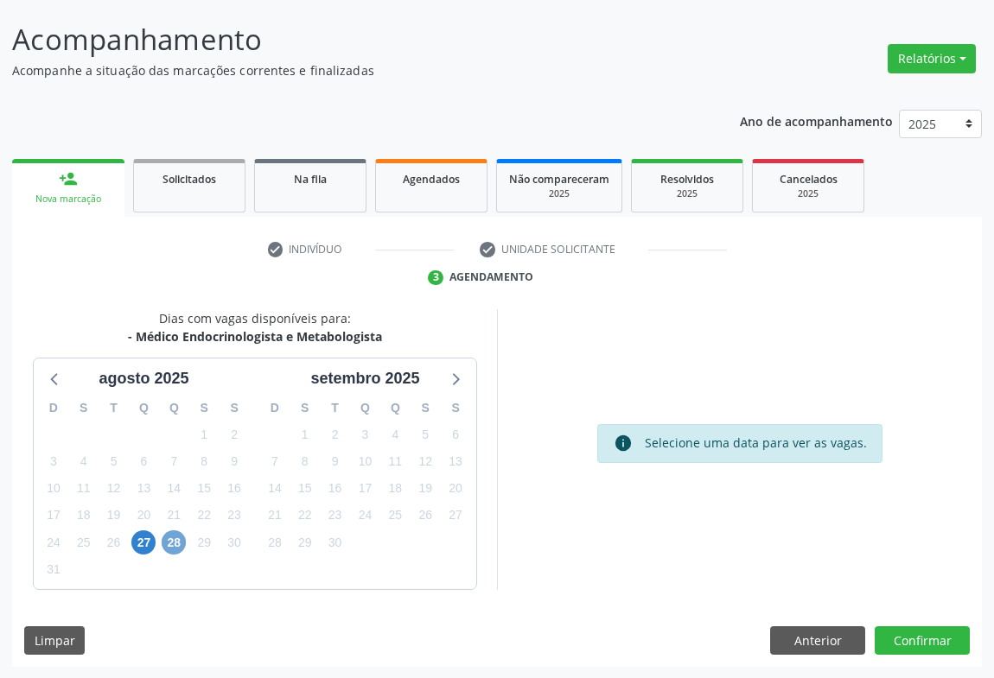
click at [171, 545] on span "28" at bounding box center [174, 543] width 24 height 24
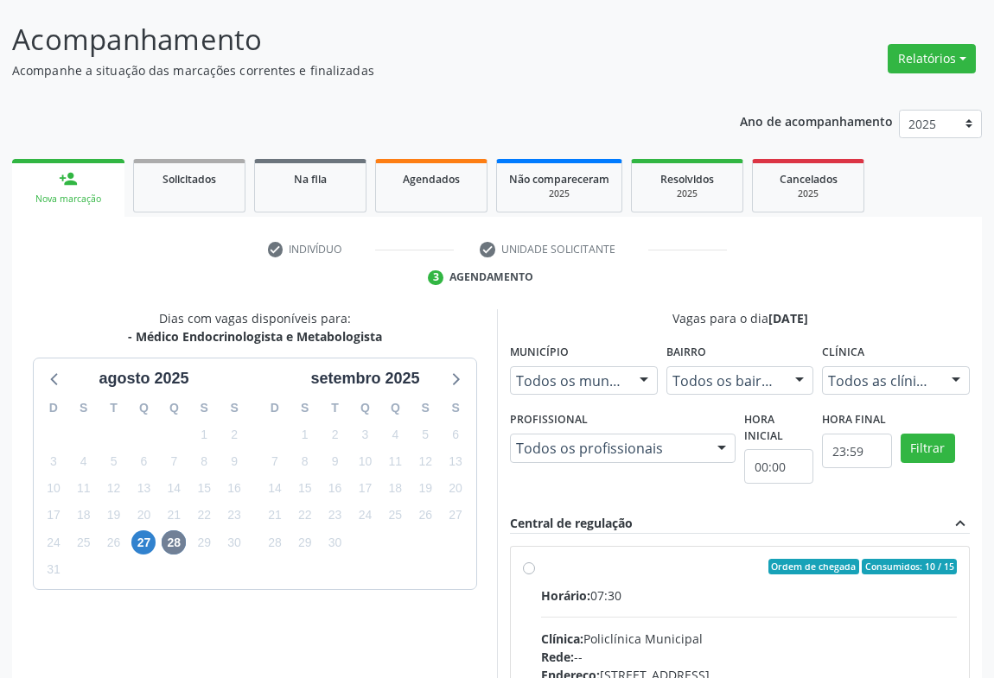
click at [535, 575] on input "Ordem de chegada Consumidos: 10 / 15 Horário: 07:30 Clínica: Policlínica Munici…" at bounding box center [529, 567] width 12 height 16
radio input "true"
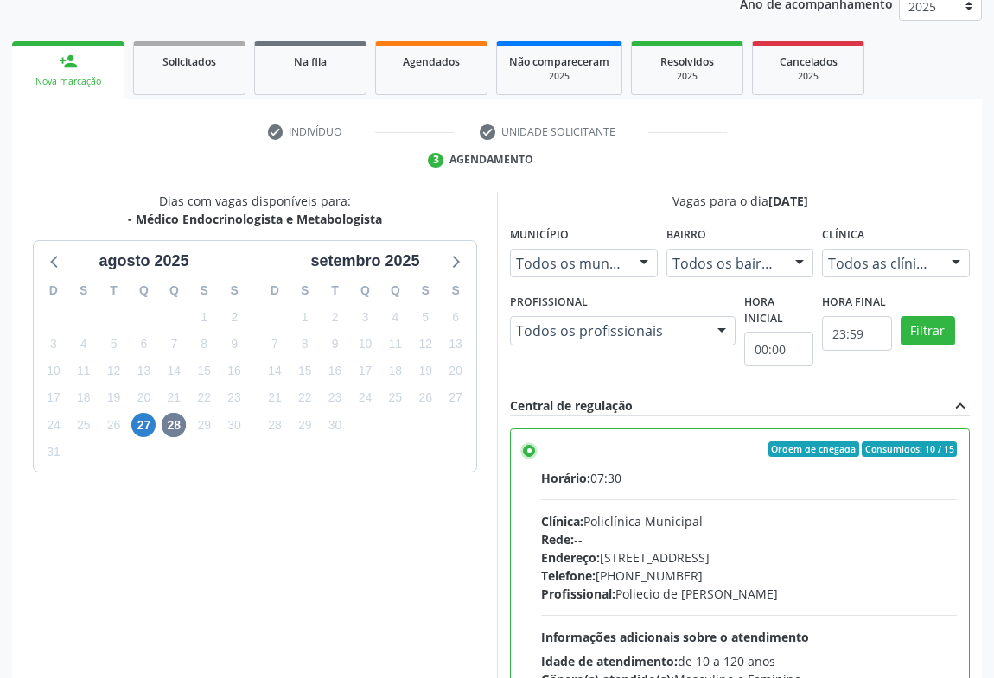
scroll to position [390, 0]
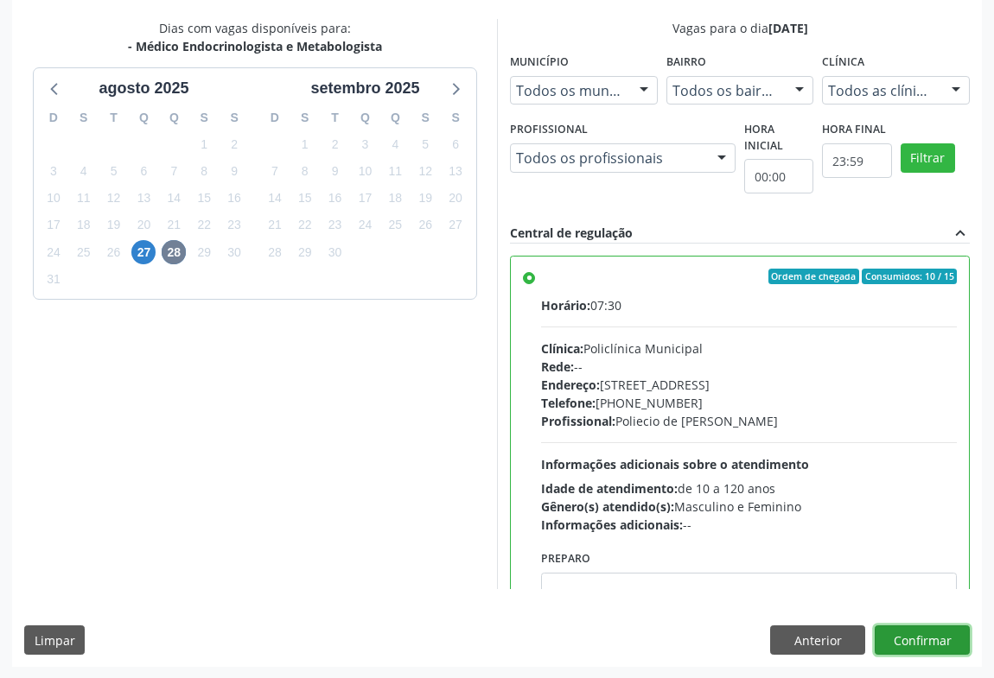
click at [922, 648] on button "Confirmar" at bounding box center [922, 640] width 95 height 29
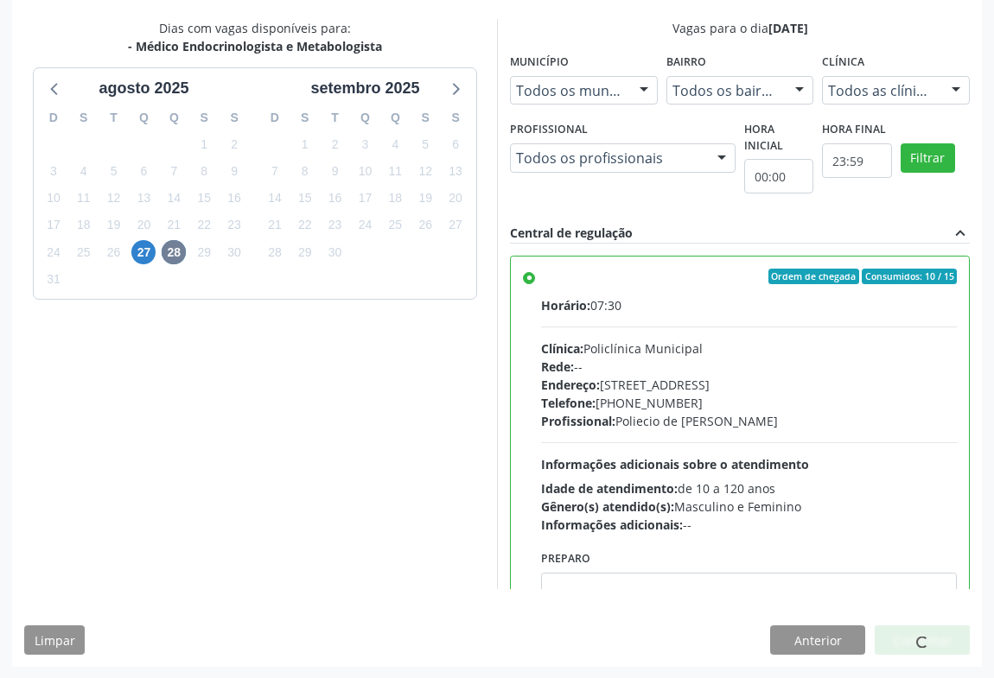
scroll to position [0, 0]
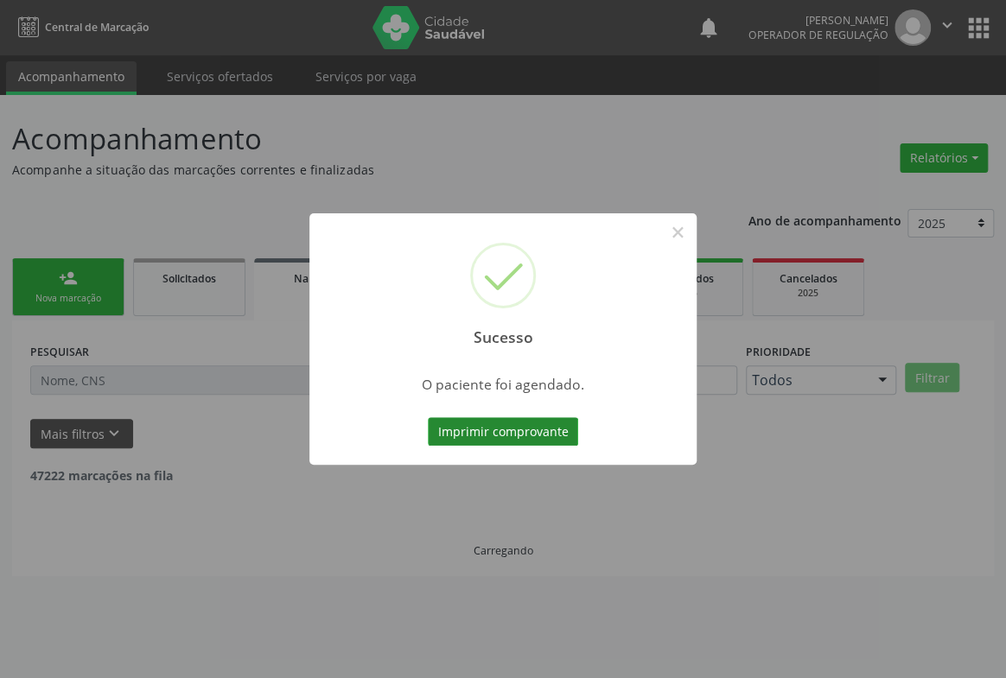
click at [518, 425] on button "Imprimir comprovante" at bounding box center [503, 431] width 150 height 29
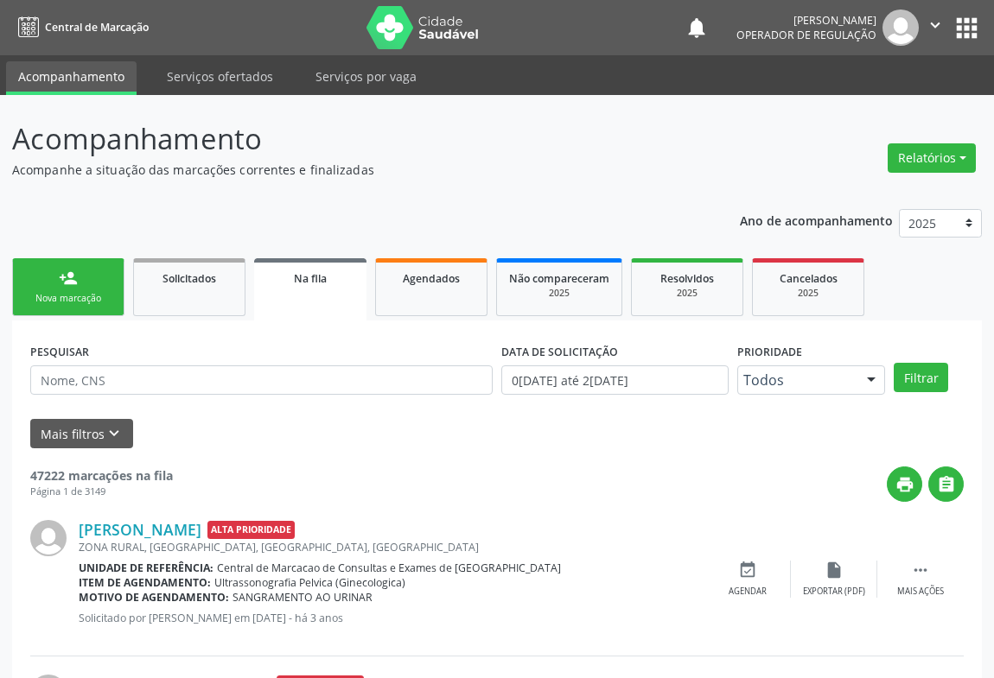
click at [63, 275] on div "person_add" at bounding box center [68, 278] width 19 height 19
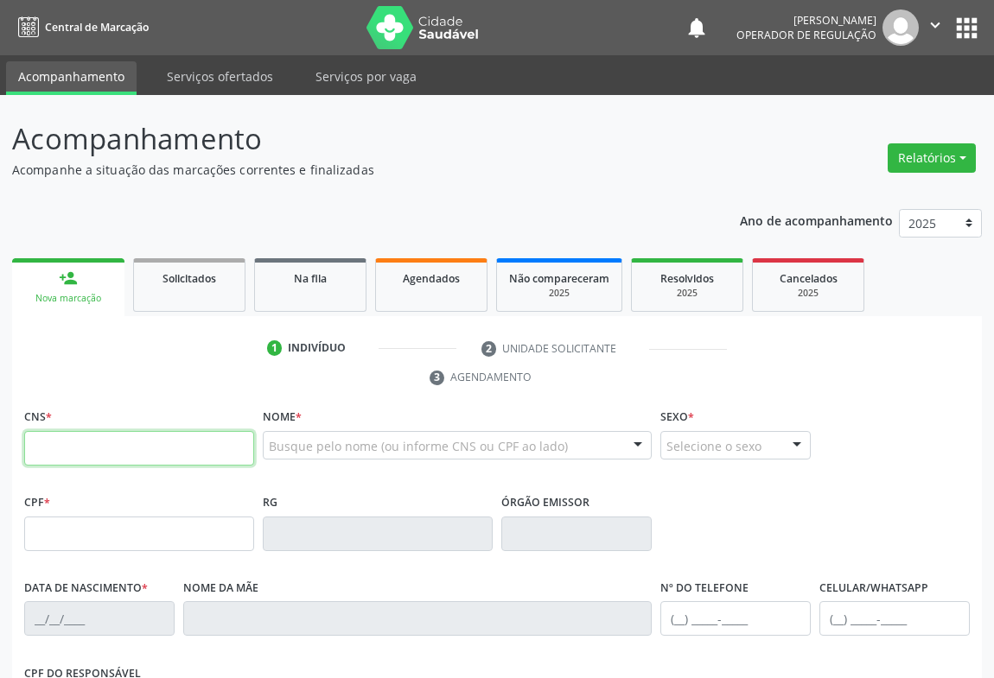
click at [91, 449] on input "text" at bounding box center [139, 448] width 230 height 35
type input "706 5013 1299 2297"
type input "864.662.925-25"
type input "2209103088"
type input "23/12/1999"
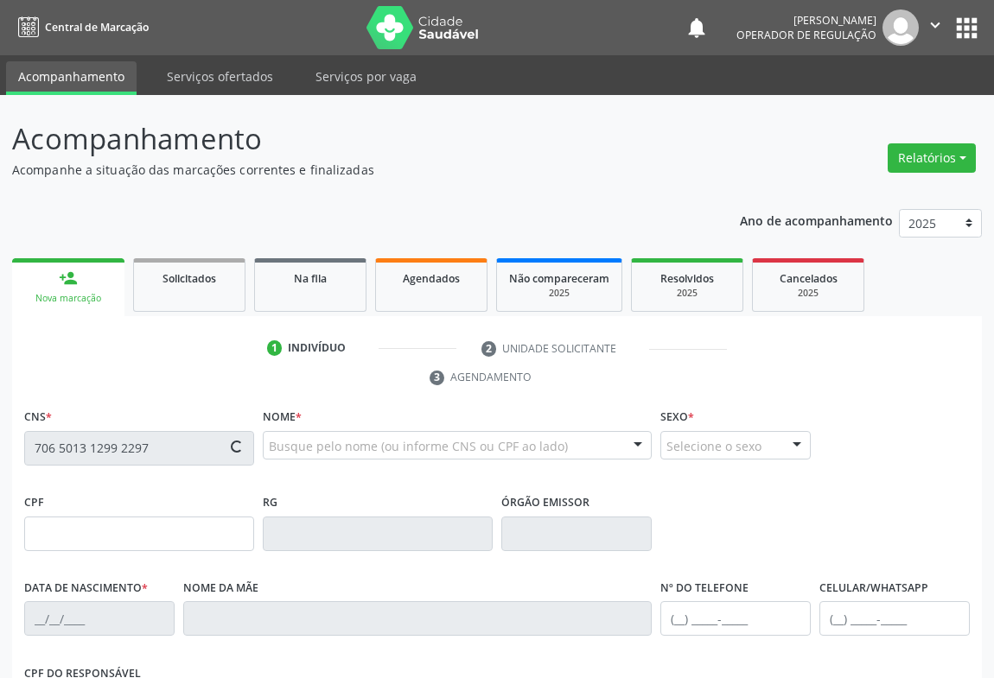
type input "(74) 98145-0646"
type input "(74) 8814-7621"
type input "864.662.925-25"
type input "S/N"
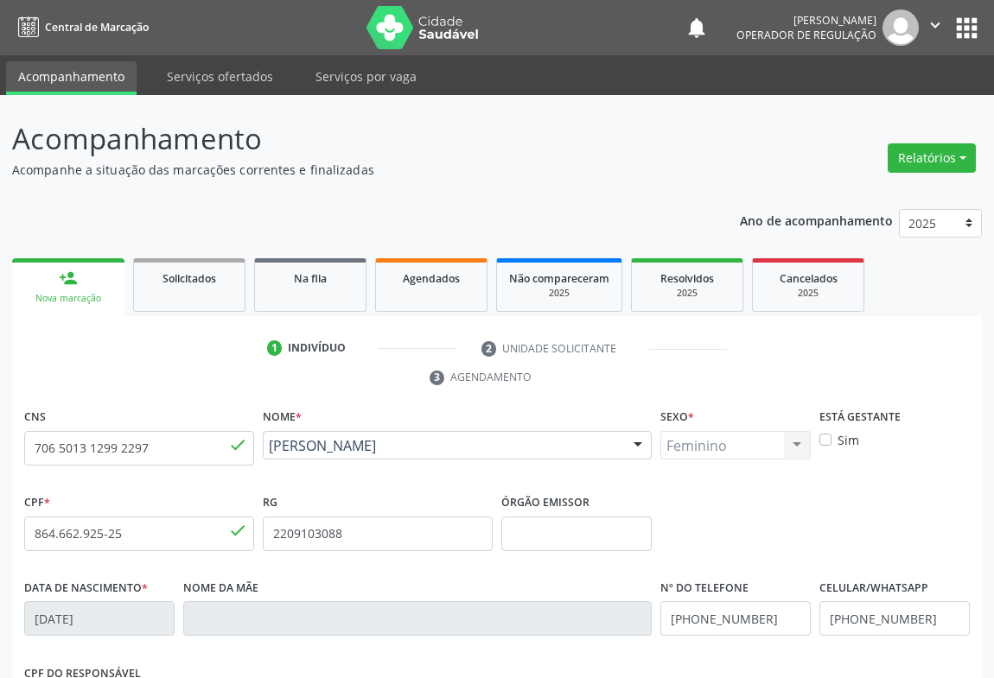
scroll to position [286, 0]
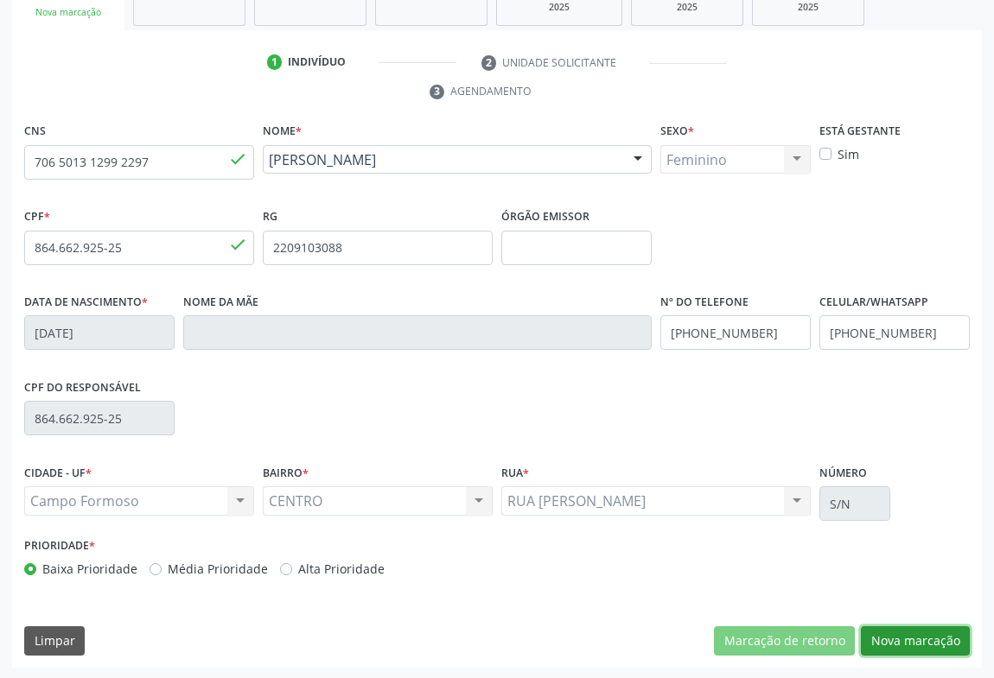
click at [939, 634] on button "Nova marcação" at bounding box center [915, 641] width 109 height 29
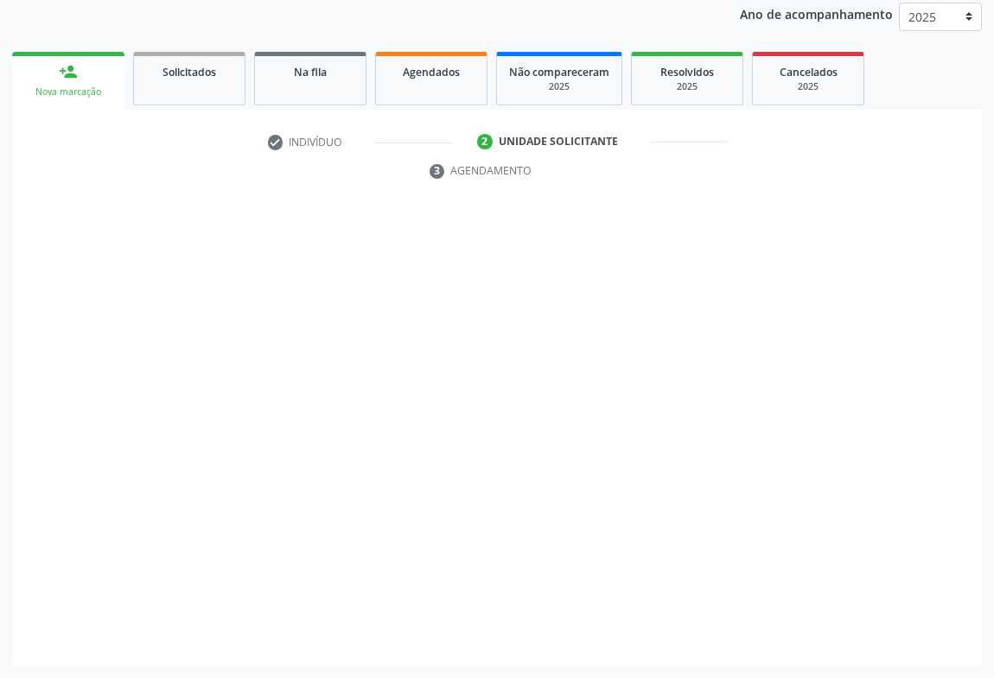
scroll to position [206, 0]
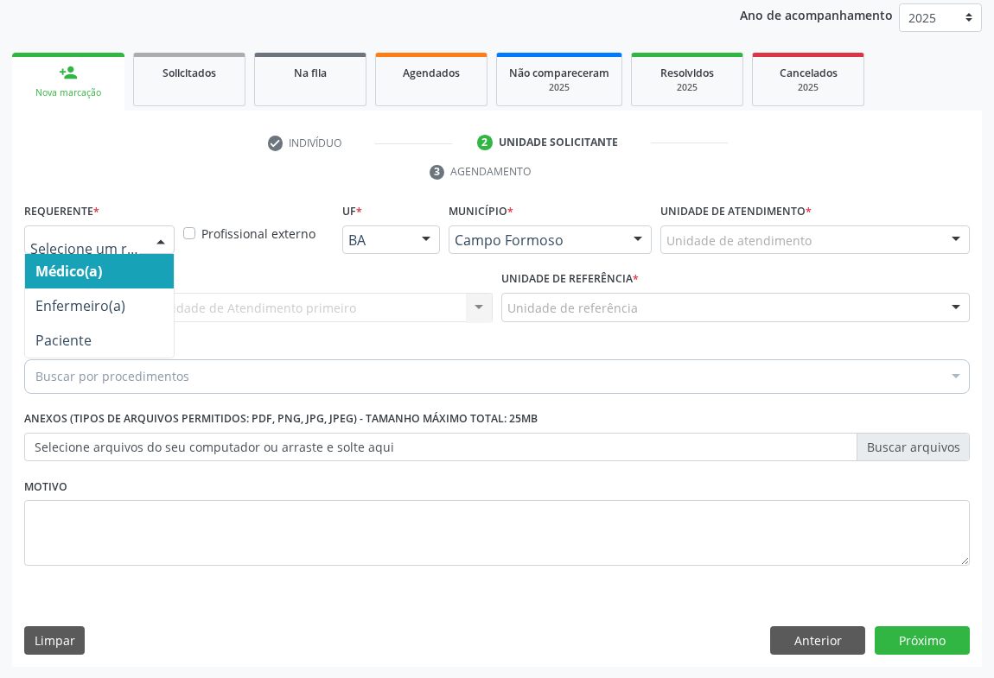
click at [153, 236] on div at bounding box center [161, 240] width 26 height 29
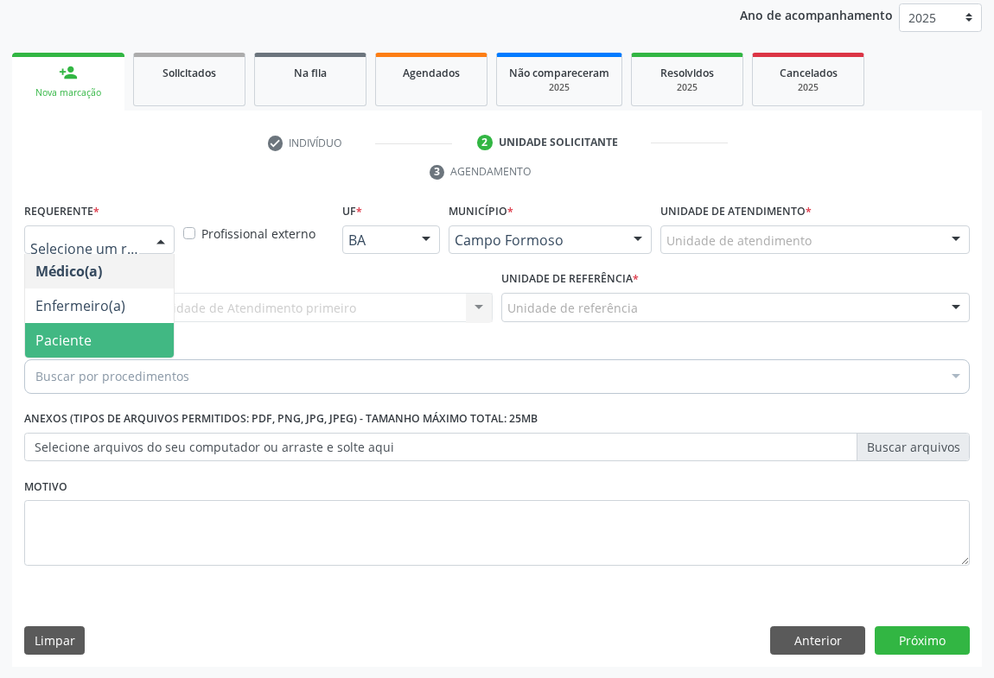
click at [82, 340] on span "Paciente" at bounding box center [63, 340] width 56 height 19
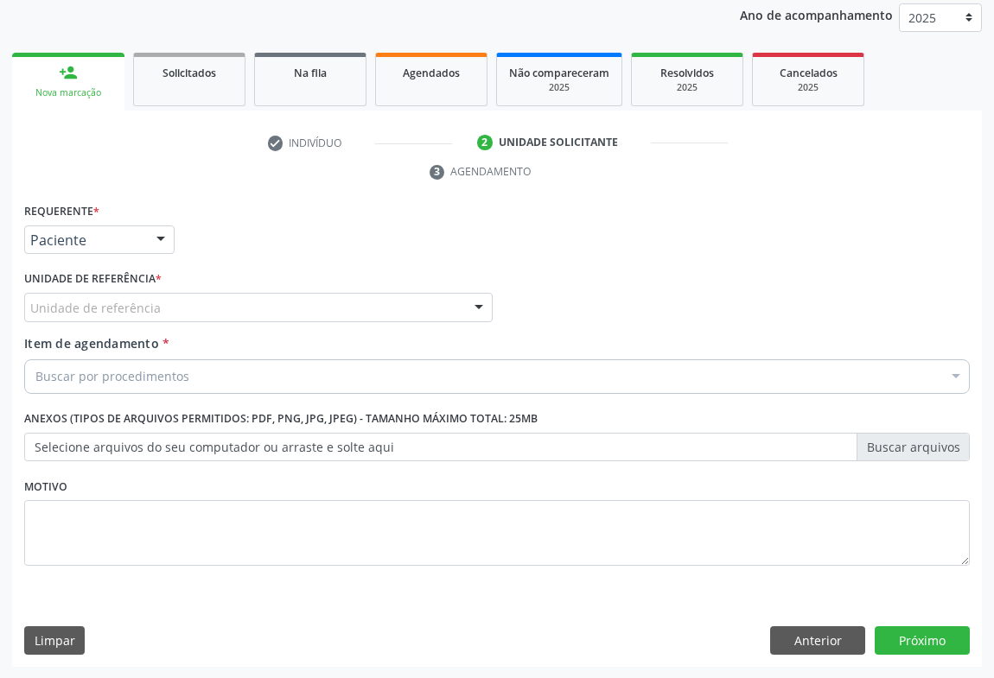
click at [198, 305] on div "Unidade de referência" at bounding box center [258, 307] width 468 height 29
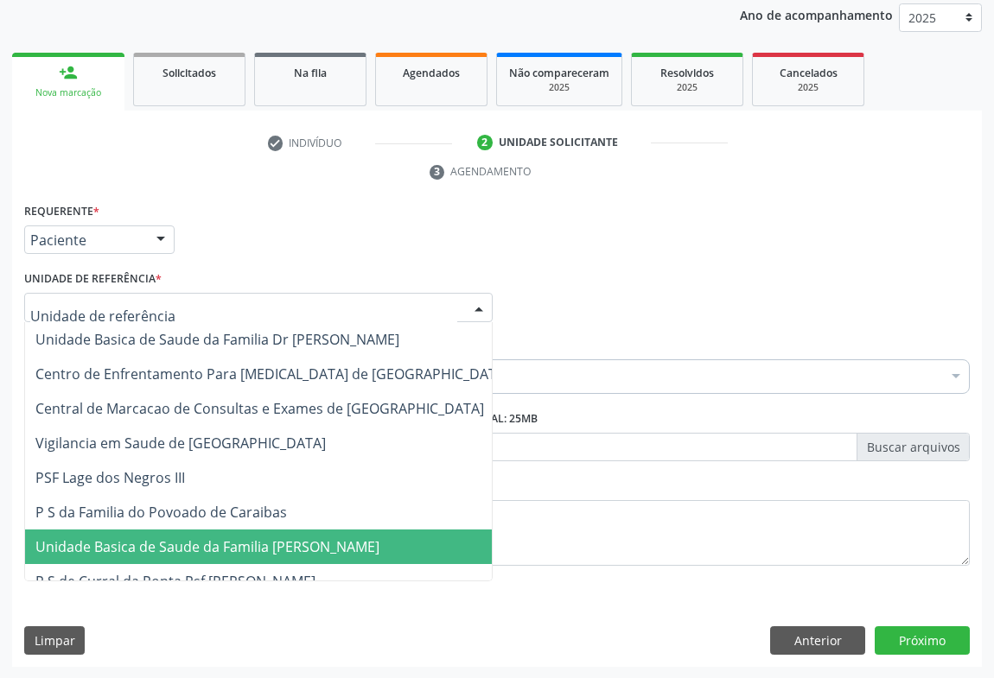
click at [187, 553] on span "Unidade Basica de Saude da Familia [PERSON_NAME]" at bounding box center [207, 547] width 344 height 19
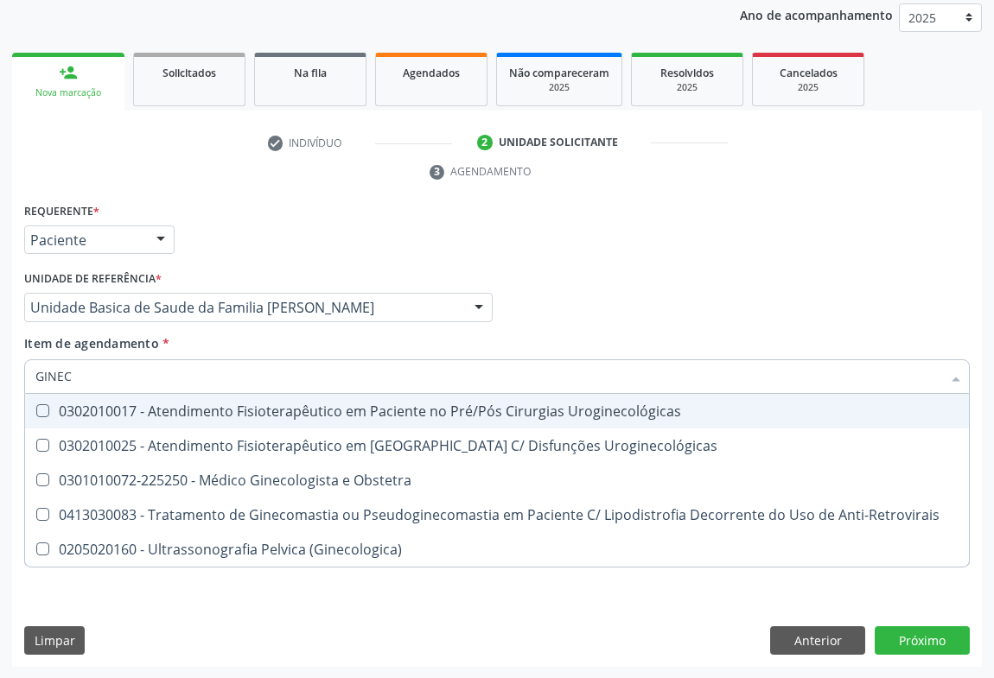
type input "GINE"
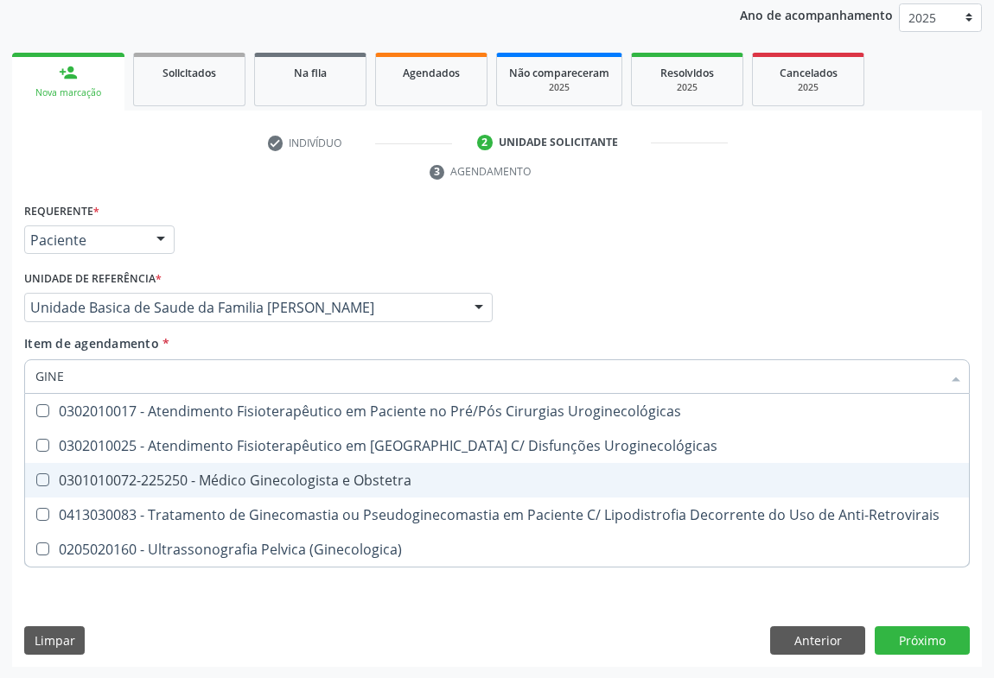
click at [308, 493] on span "0301010072-225250 - Médico Ginecologista e Obstetra" at bounding box center [497, 480] width 944 height 35
checkbox Obstetra "true"
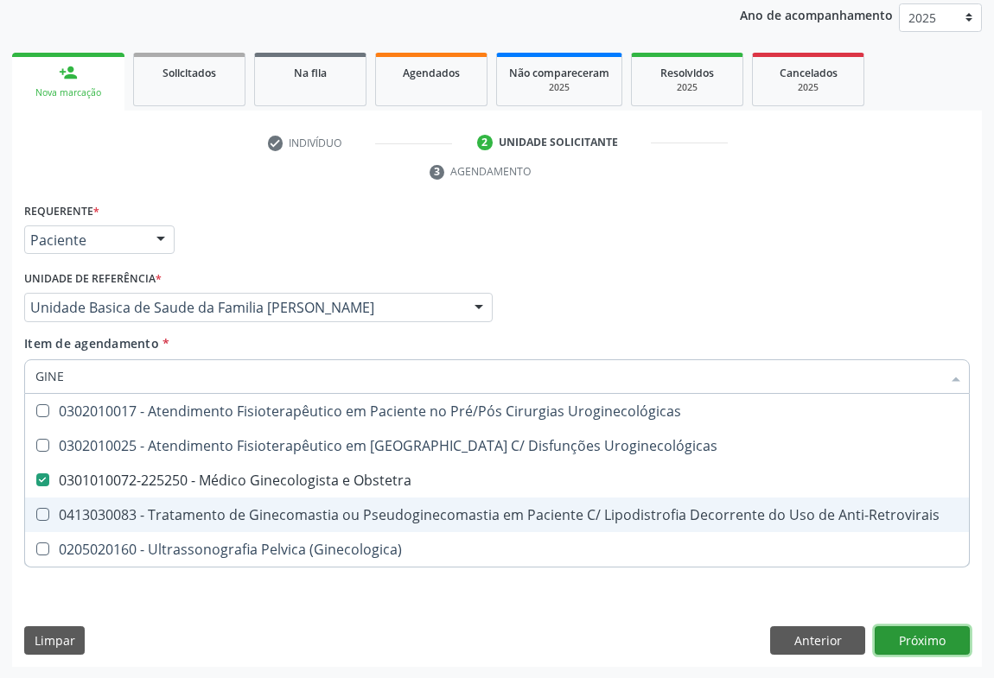
click at [933, 646] on div "Requerente * Paciente Médico(a) Enfermeiro(a) Paciente Nenhum resultado encontr…" at bounding box center [497, 433] width 970 height 469
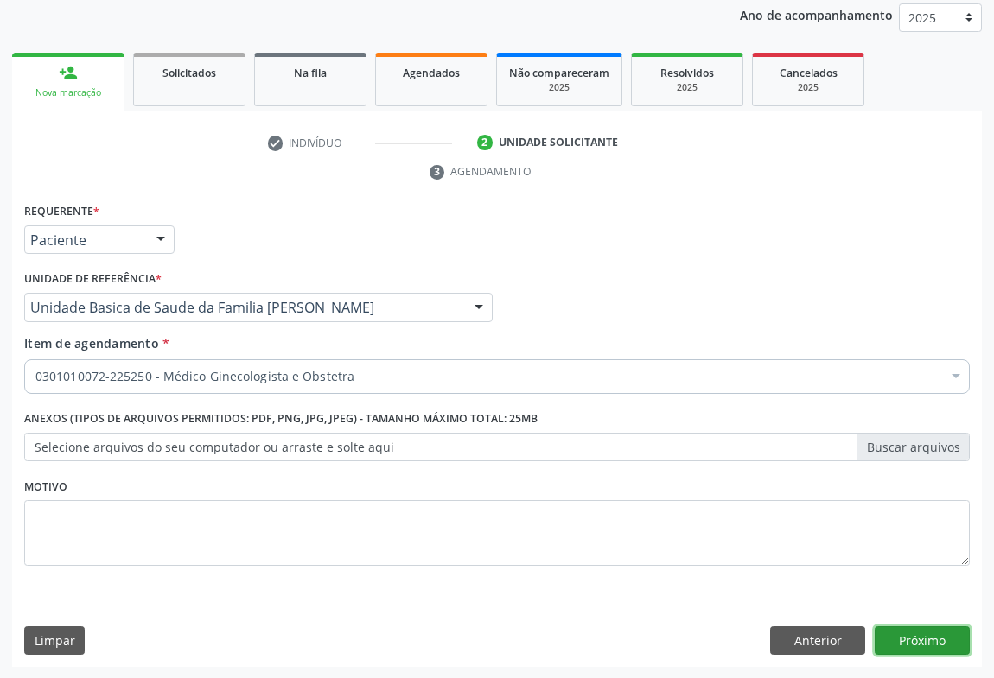
click at [923, 628] on button "Próximo" at bounding box center [922, 641] width 95 height 29
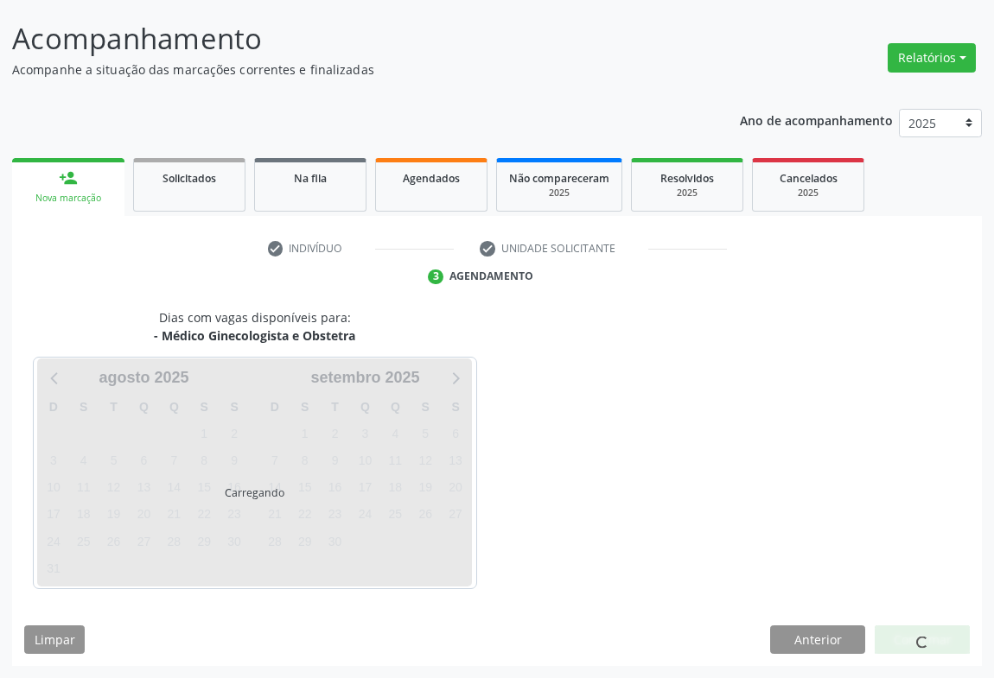
scroll to position [99, 0]
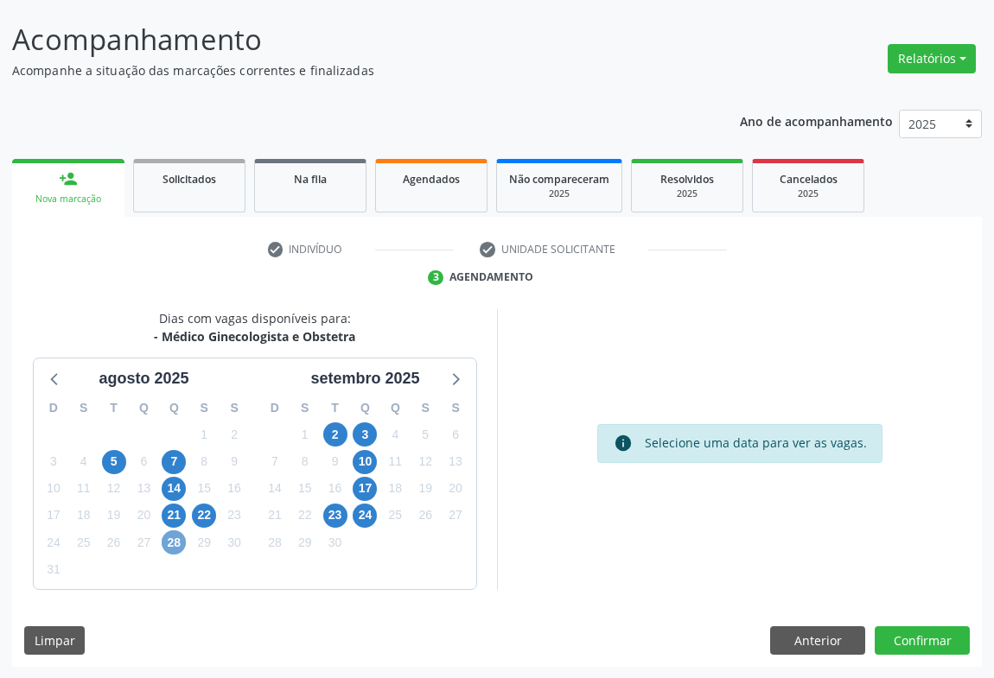
click at [171, 545] on span "28" at bounding box center [174, 543] width 24 height 24
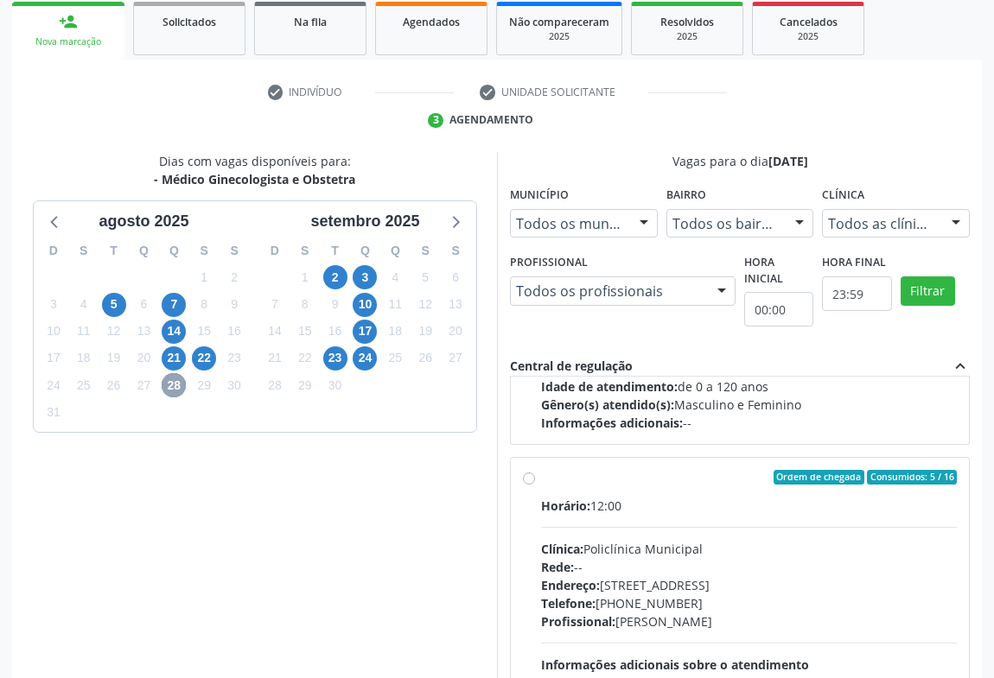
scroll to position [271, 0]
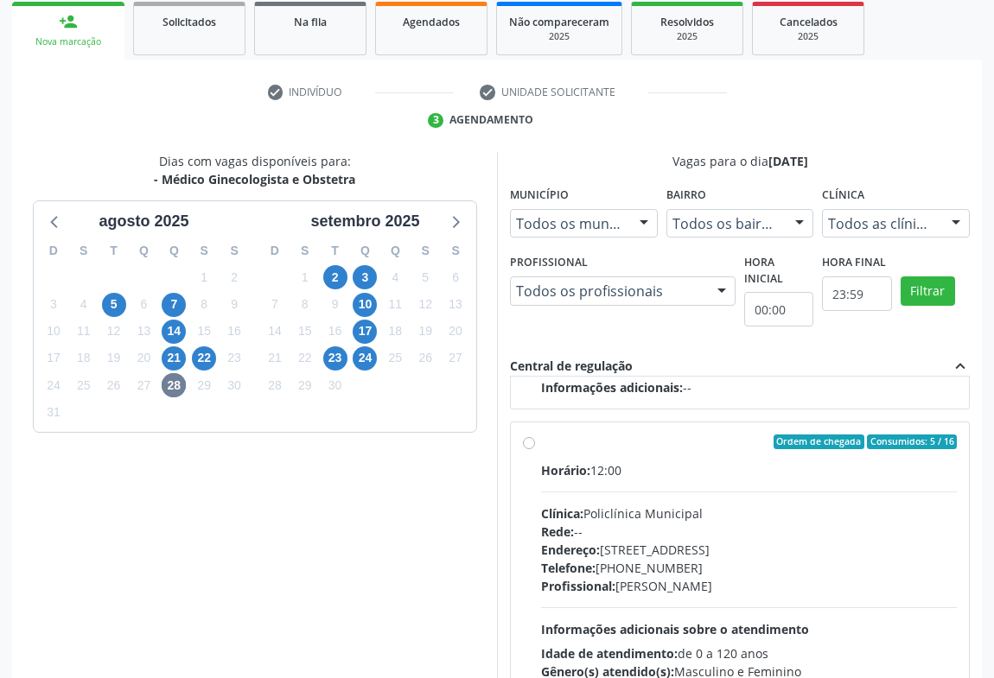
click at [813, 496] on div "Horário: 12:00 Clínica: Policlínica Municipal Rede: -- Endereço: Predio, nº 386…" at bounding box center [749, 581] width 416 height 238
click at [535, 450] on input "Ordem de chegada Consumidos: 5 / 16 Horário: 12:00 Clínica: Policlínica Municip…" at bounding box center [529, 443] width 12 height 16
radio input "true"
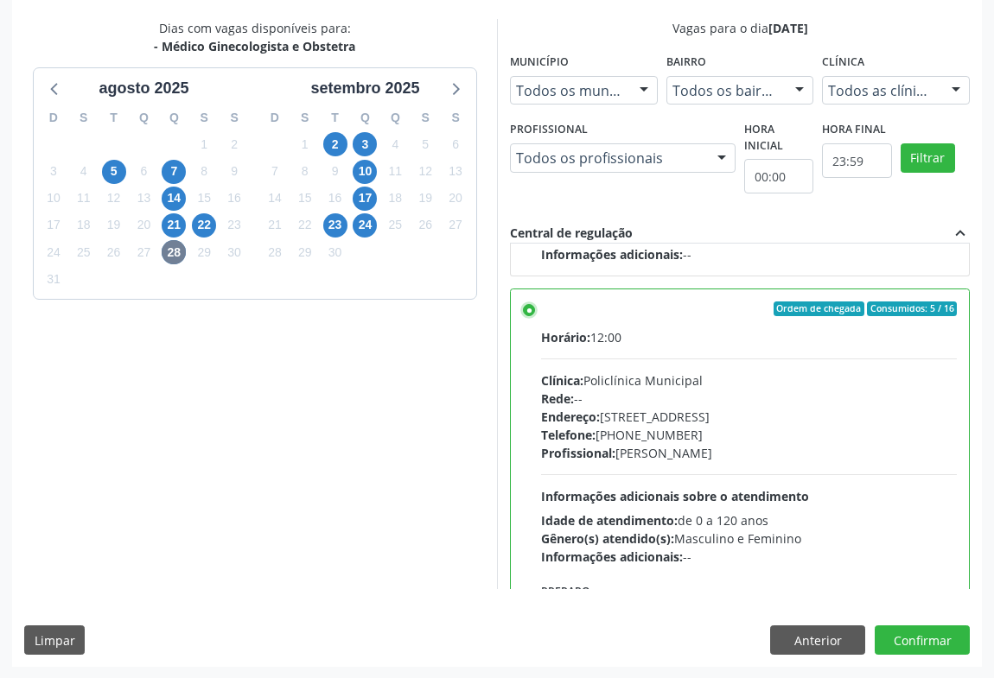
scroll to position [388, 0]
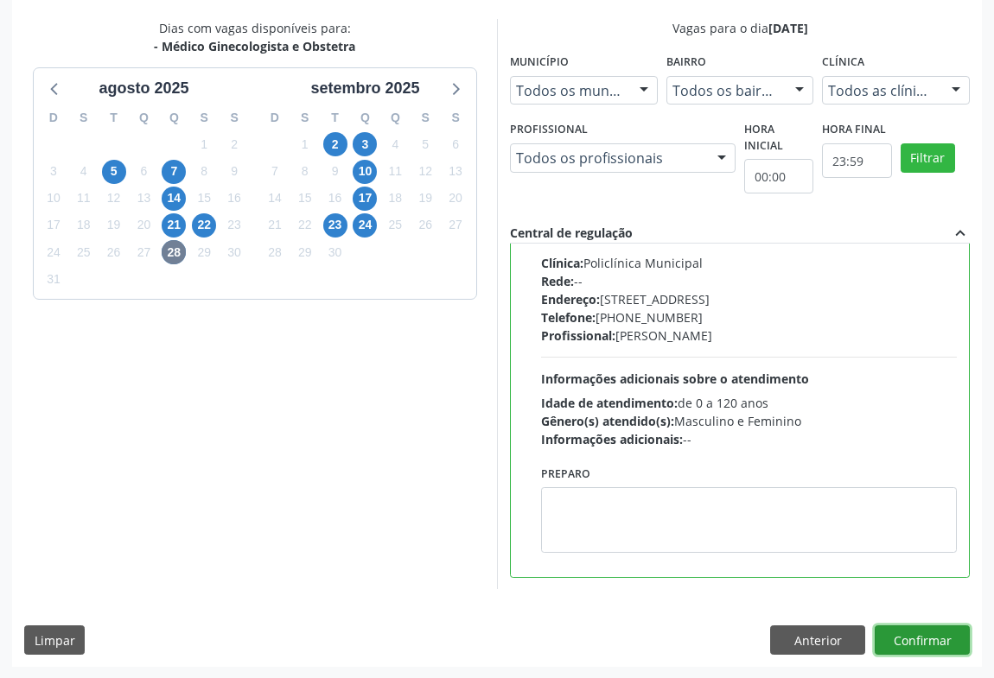
click at [902, 639] on button "Confirmar" at bounding box center [922, 640] width 95 height 29
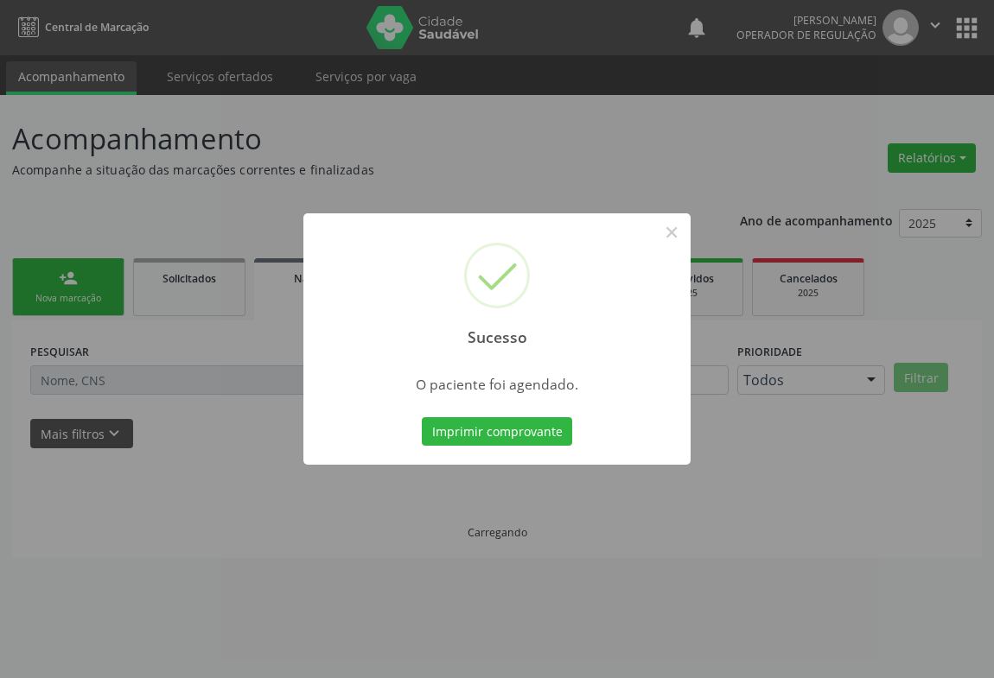
scroll to position [0, 0]
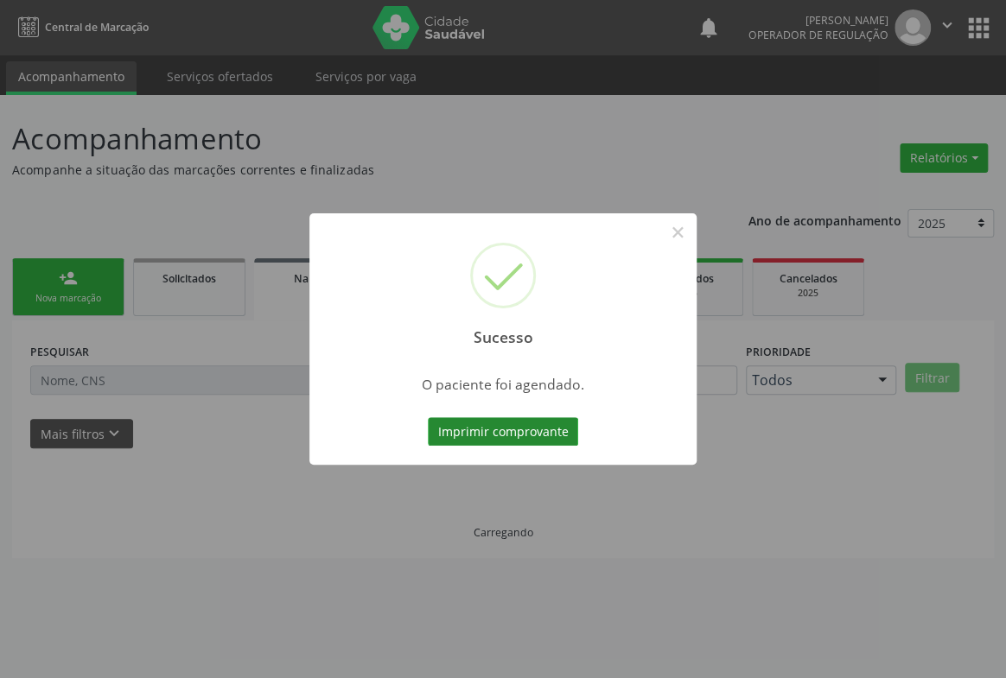
click at [488, 423] on button "Imprimir comprovante" at bounding box center [503, 431] width 150 height 29
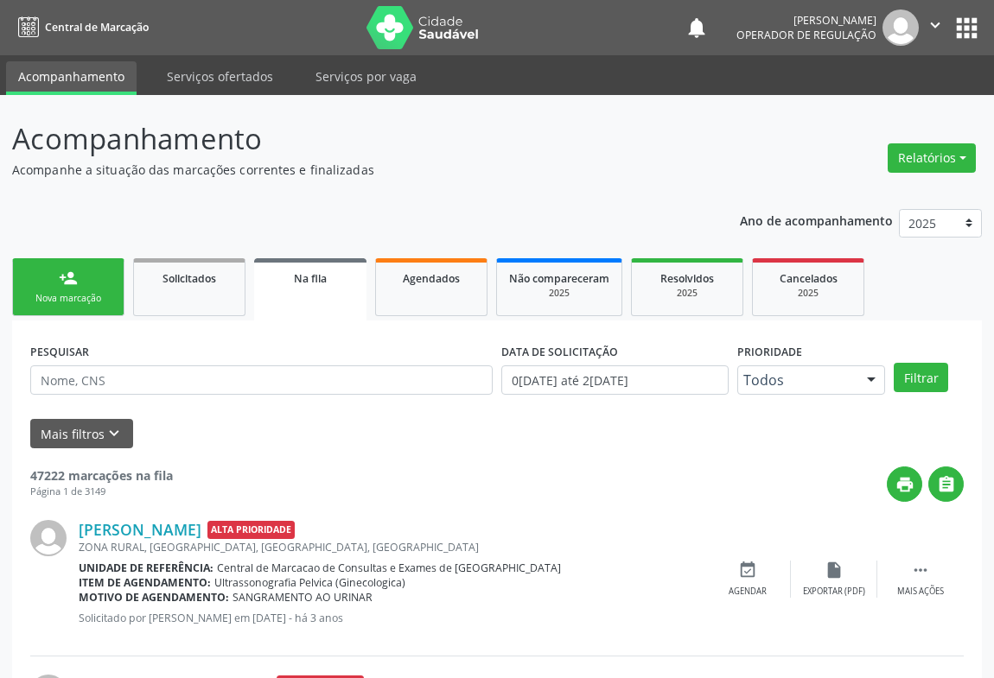
click at [60, 292] on div "Nova marcação" at bounding box center [68, 298] width 86 height 13
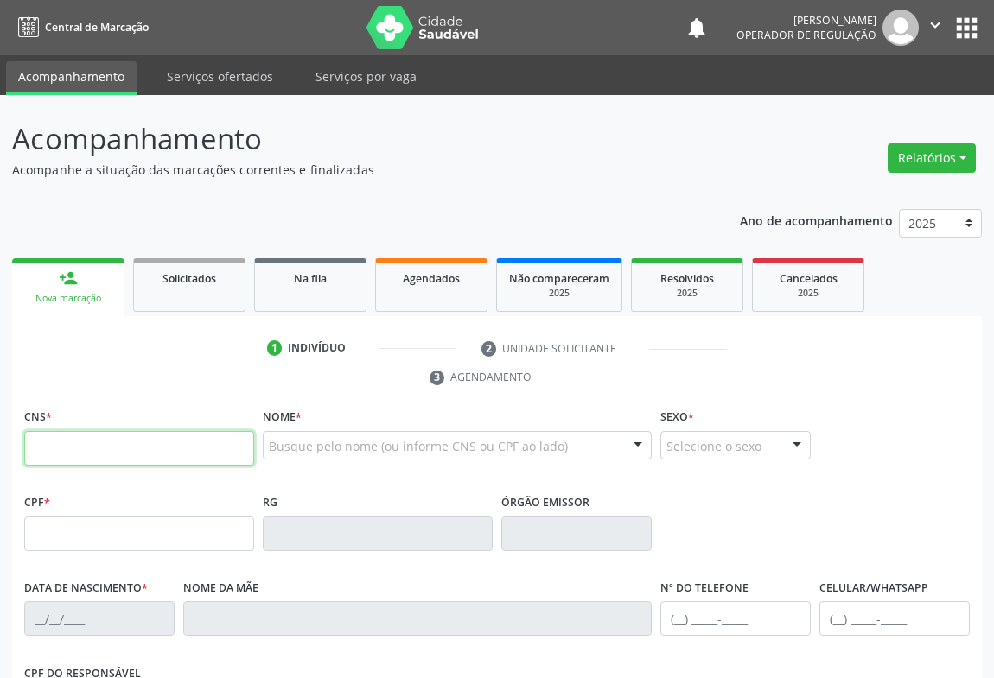
click at [66, 449] on input "text" at bounding box center [139, 448] width 230 height 35
type input "708 4057 1266 5065"
type input "19/12/2024"
type input "S/N"
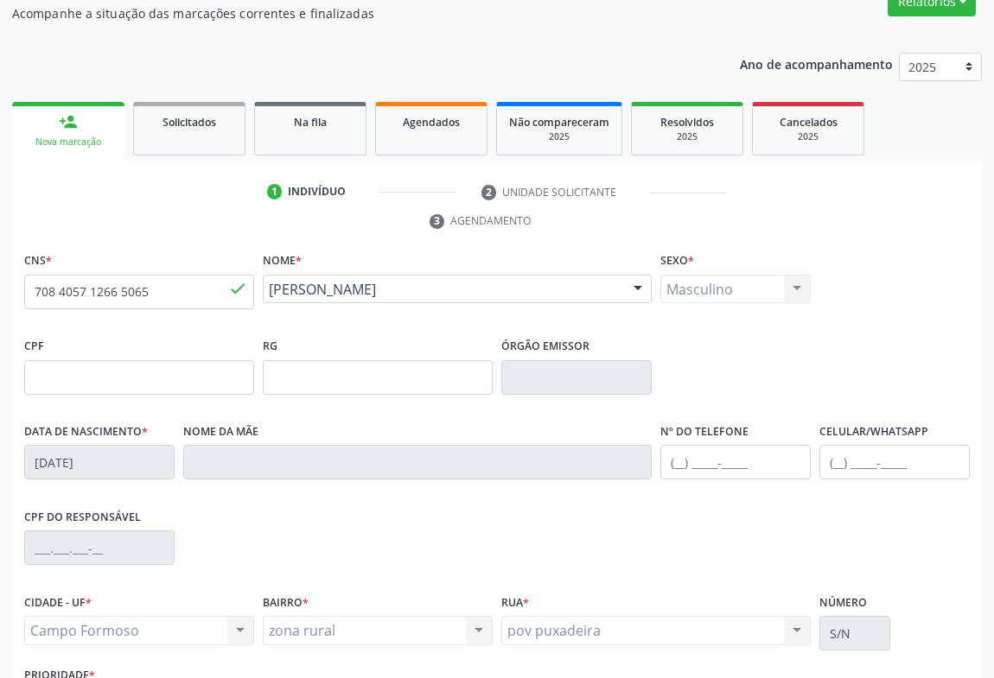
scroll to position [286, 0]
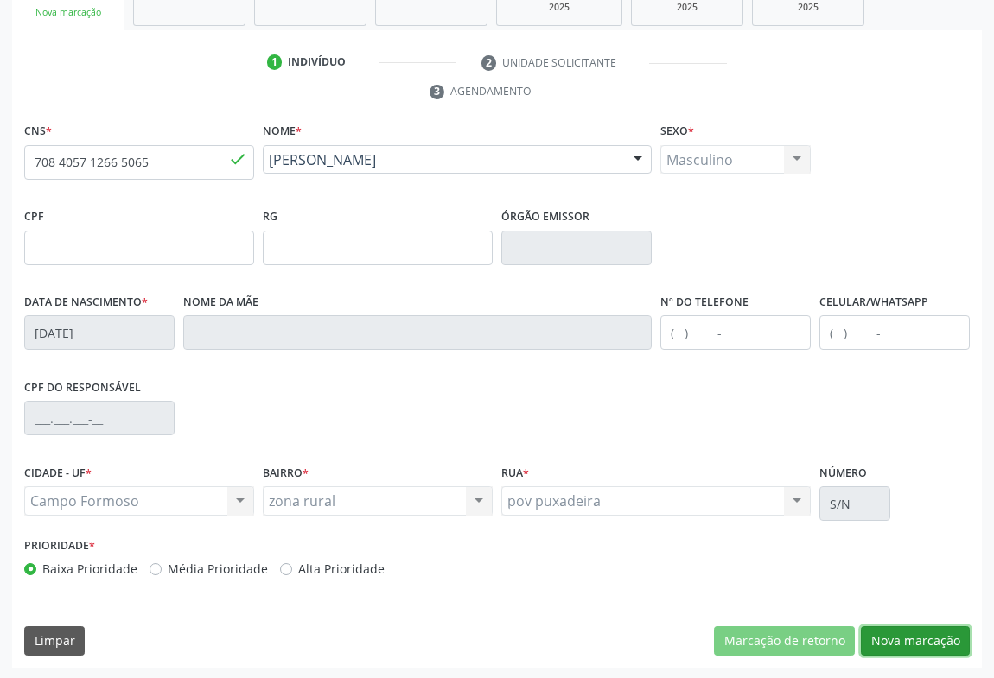
click at [898, 638] on button "Nova marcação" at bounding box center [915, 641] width 109 height 29
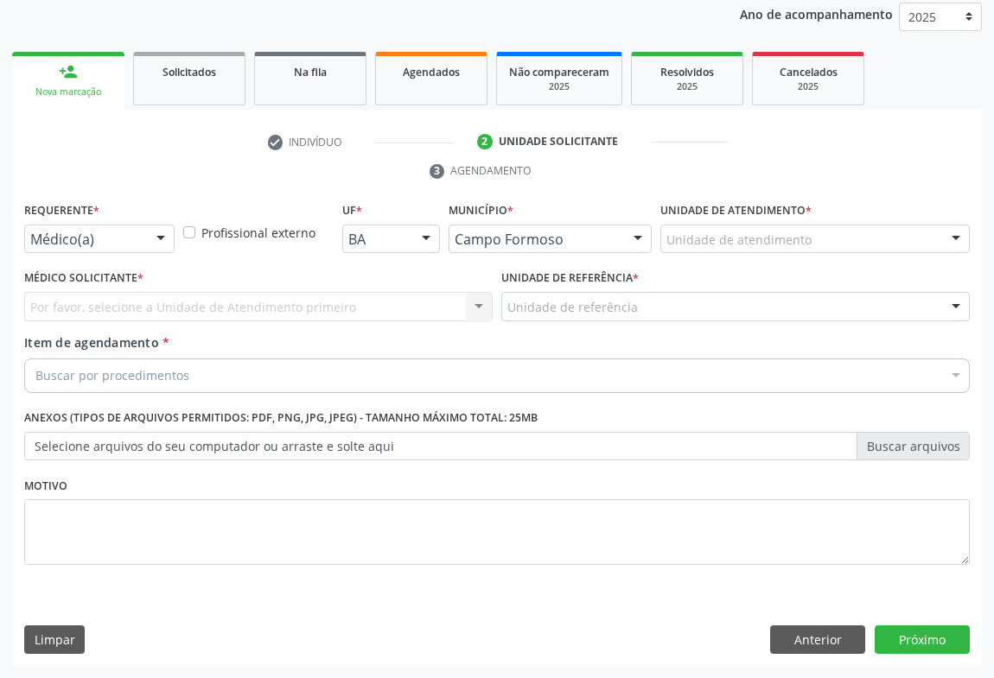
scroll to position [206, 0]
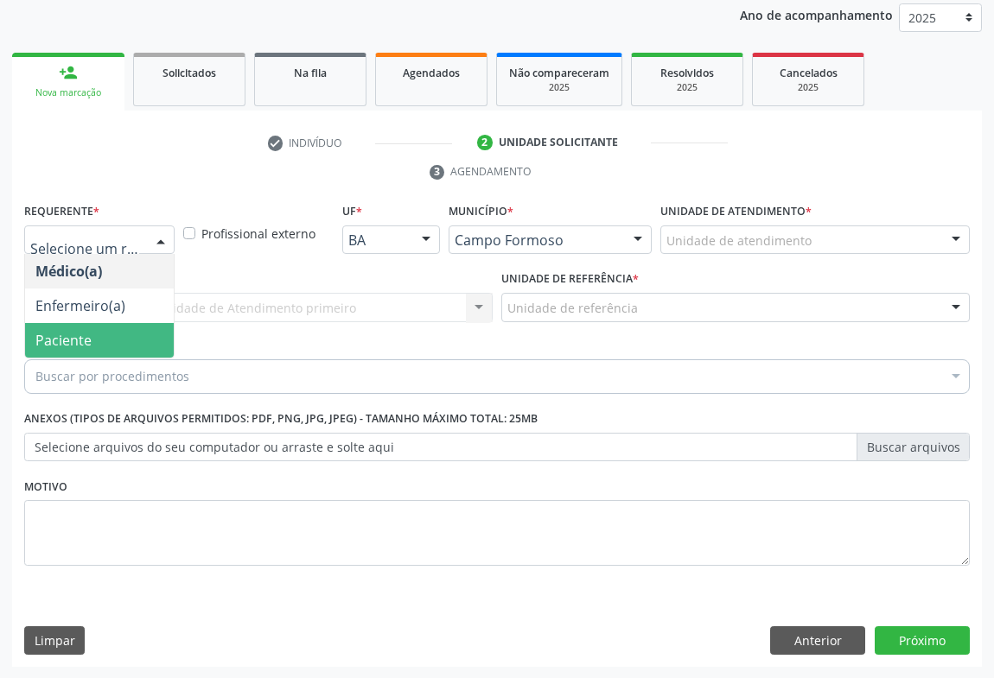
click at [66, 339] on span "Paciente" at bounding box center [63, 340] width 56 height 19
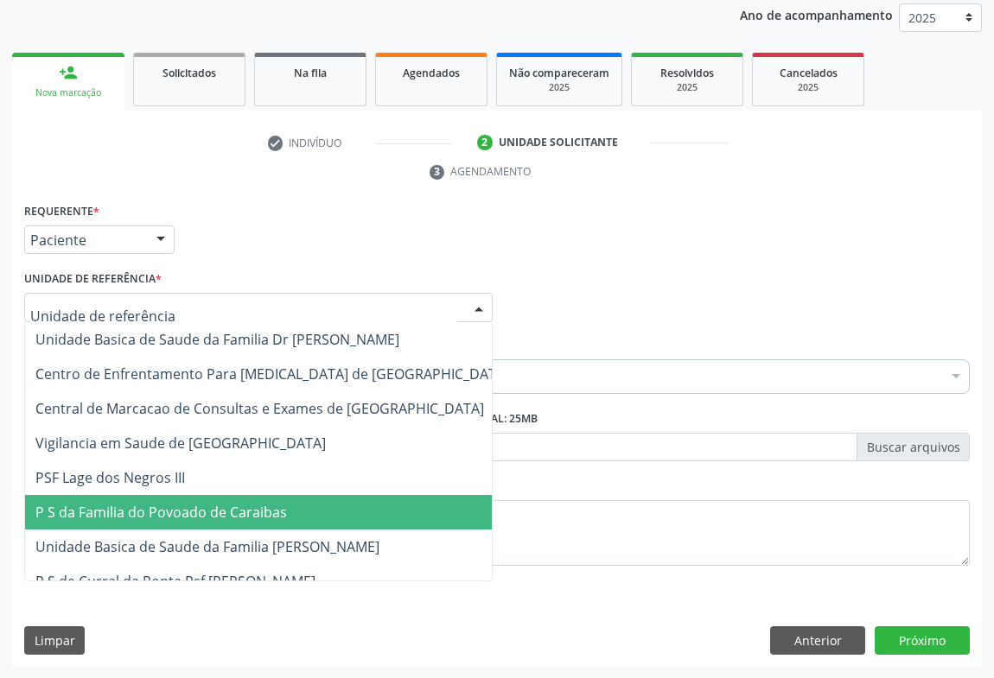
click at [175, 519] on span "P S da Familia do Povoado de Caraibas" at bounding box center [272, 512] width 494 height 35
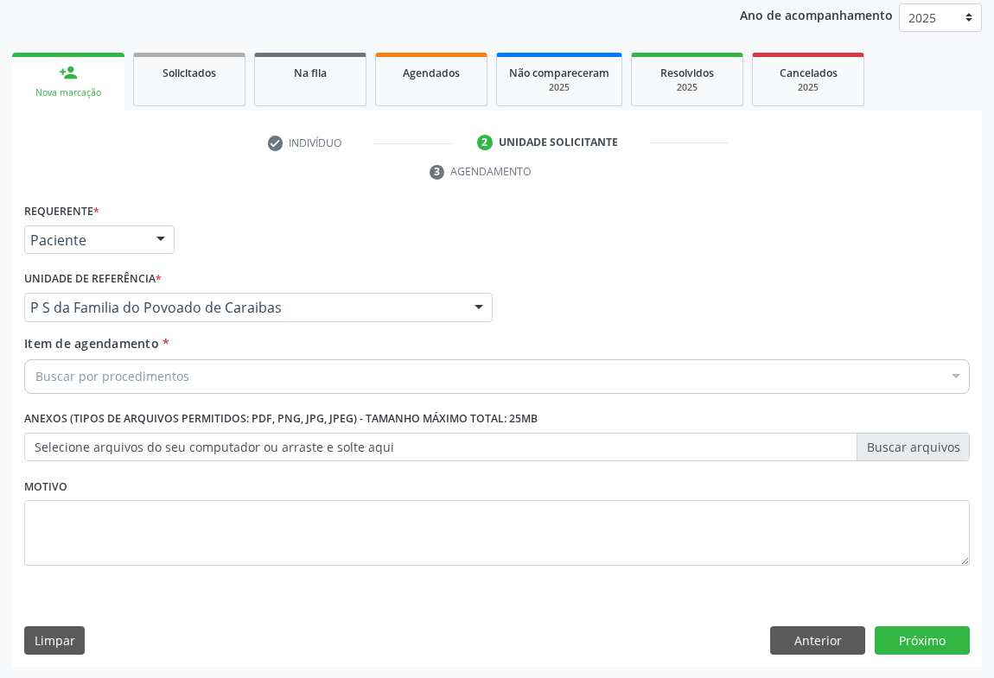
click at [138, 387] on div "Buscar por procedimentos" at bounding box center [497, 377] width 946 height 35
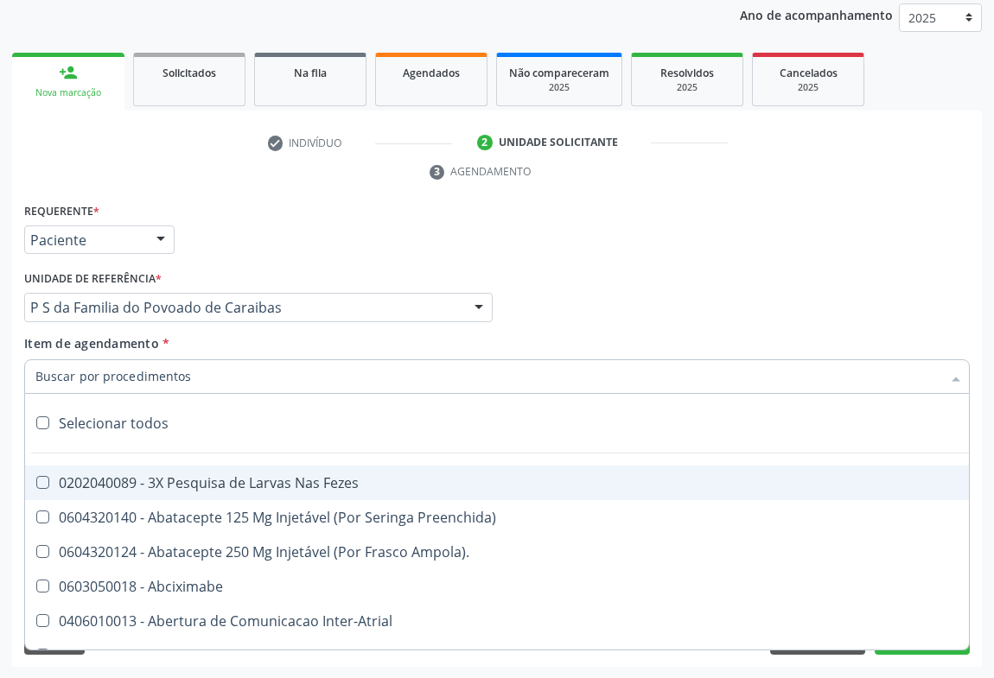
click at [138, 387] on input "Item de agendamento *" at bounding box center [488, 377] width 906 height 35
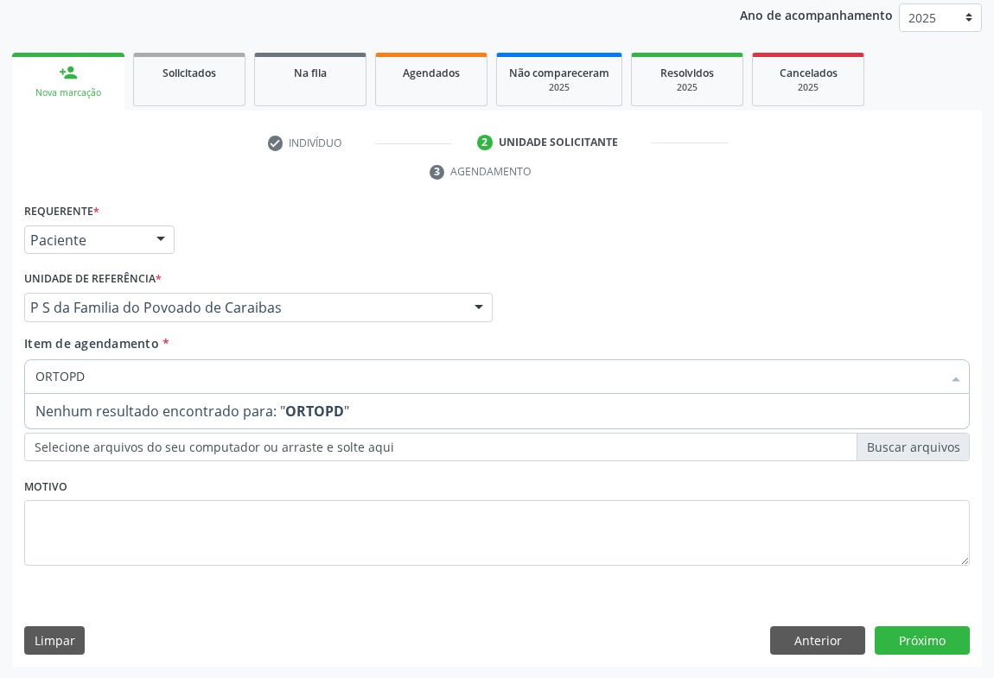
type input "ORTOP"
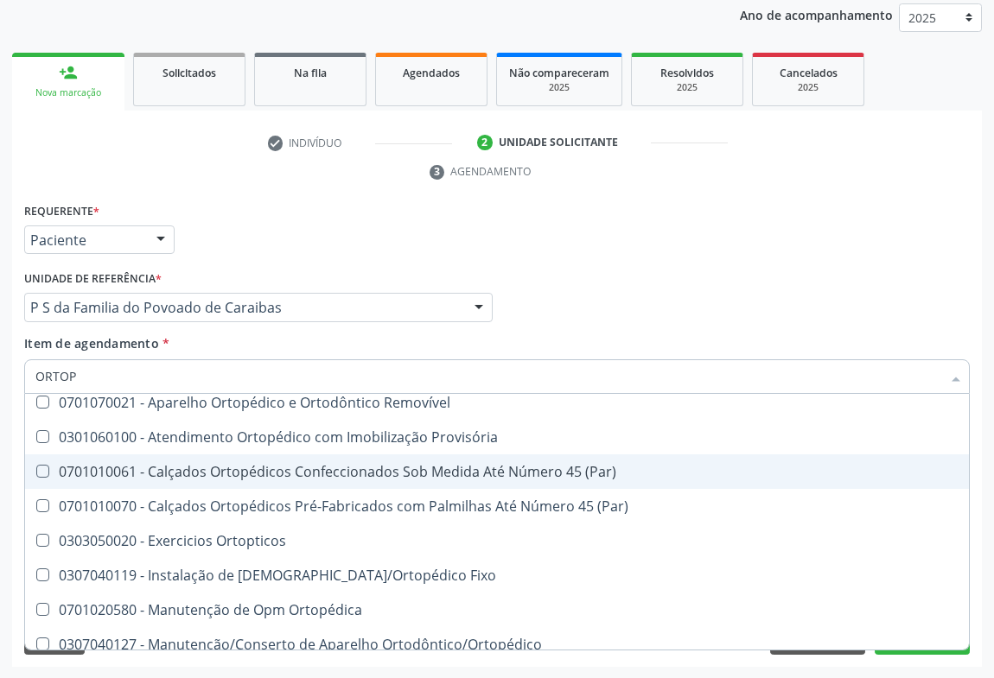
scroll to position [158, 0]
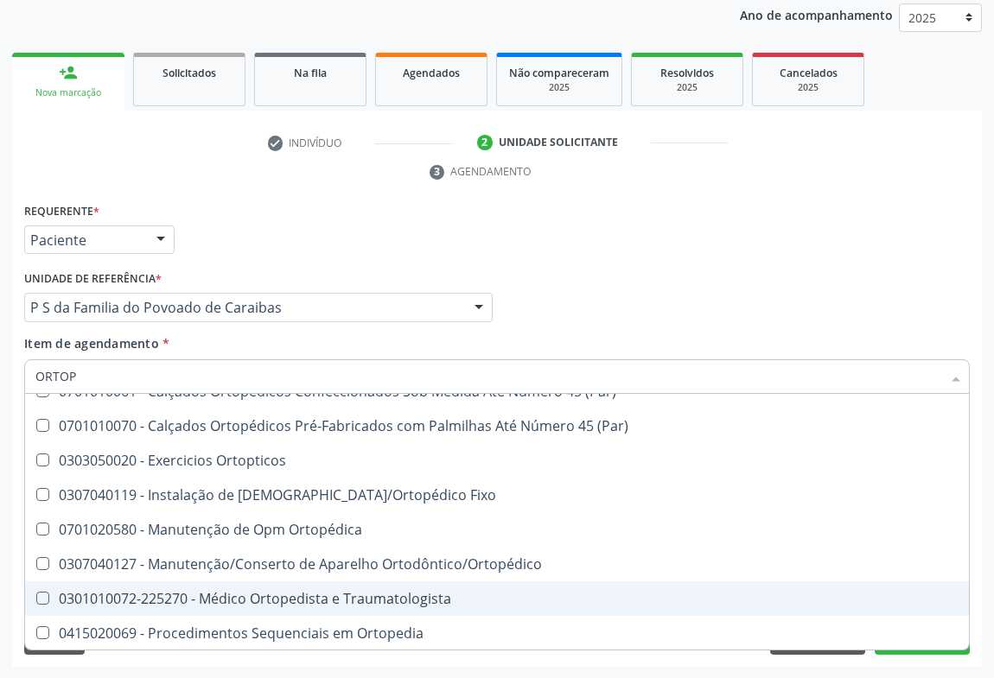
click at [307, 603] on div "0301010072-225270 - Médico Ortopedista e Traumatologista" at bounding box center [496, 599] width 923 height 14
checkbox Traumatologista "true"
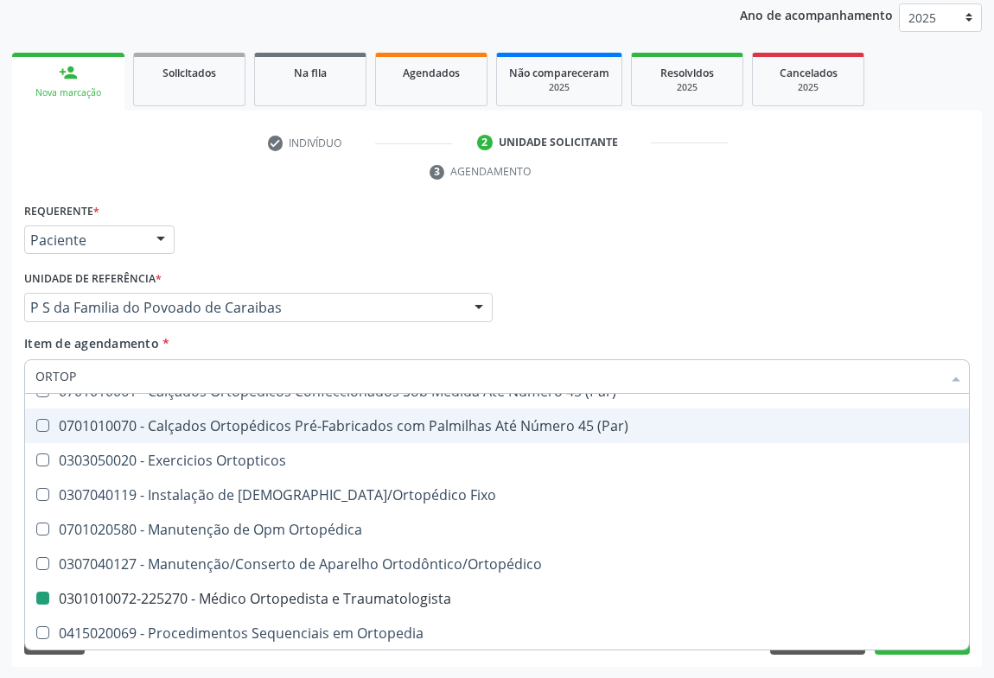
click at [661, 242] on div "Requerente * Paciente Médico(a) Enfermeiro(a) Paciente Nenhum resultado encontr…" at bounding box center [497, 232] width 954 height 67
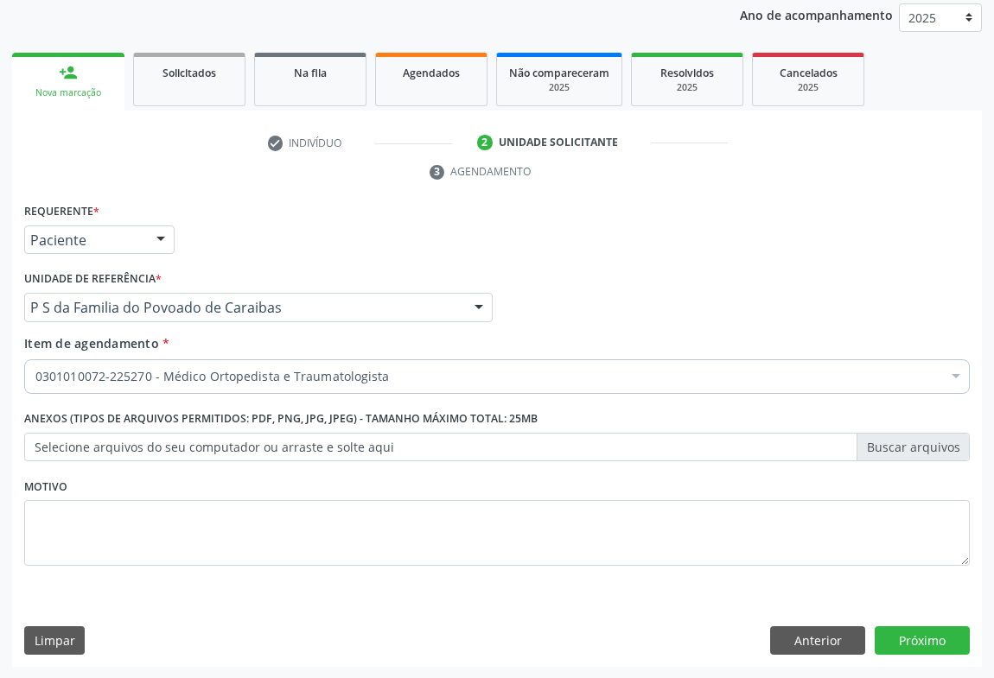
scroll to position [0, 0]
click at [917, 633] on button "Próximo" at bounding box center [922, 641] width 95 height 29
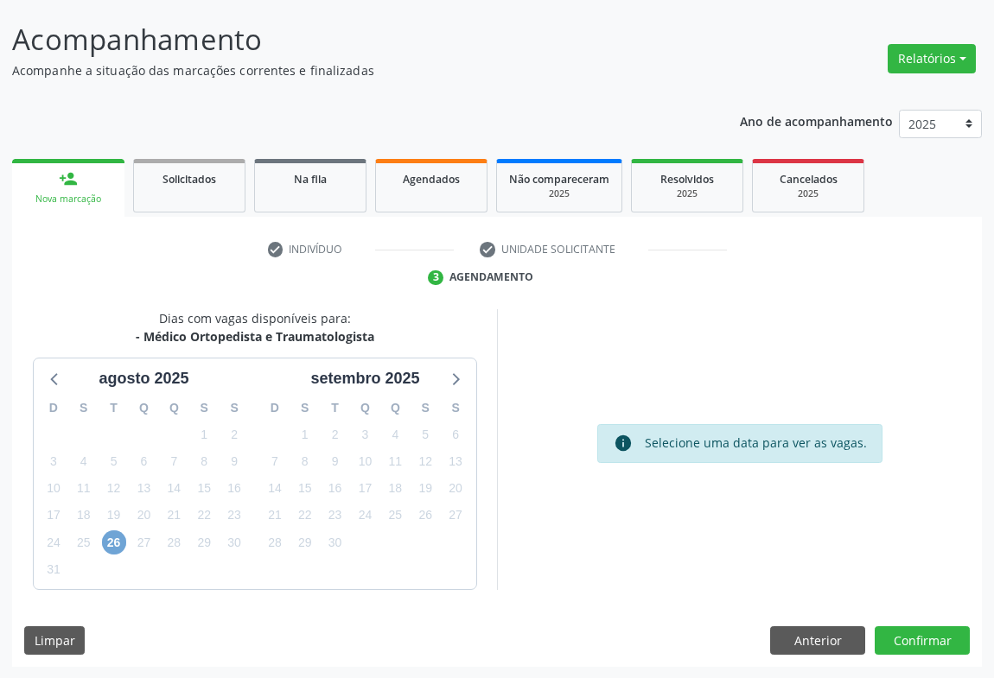
click at [114, 545] on span "26" at bounding box center [114, 543] width 24 height 24
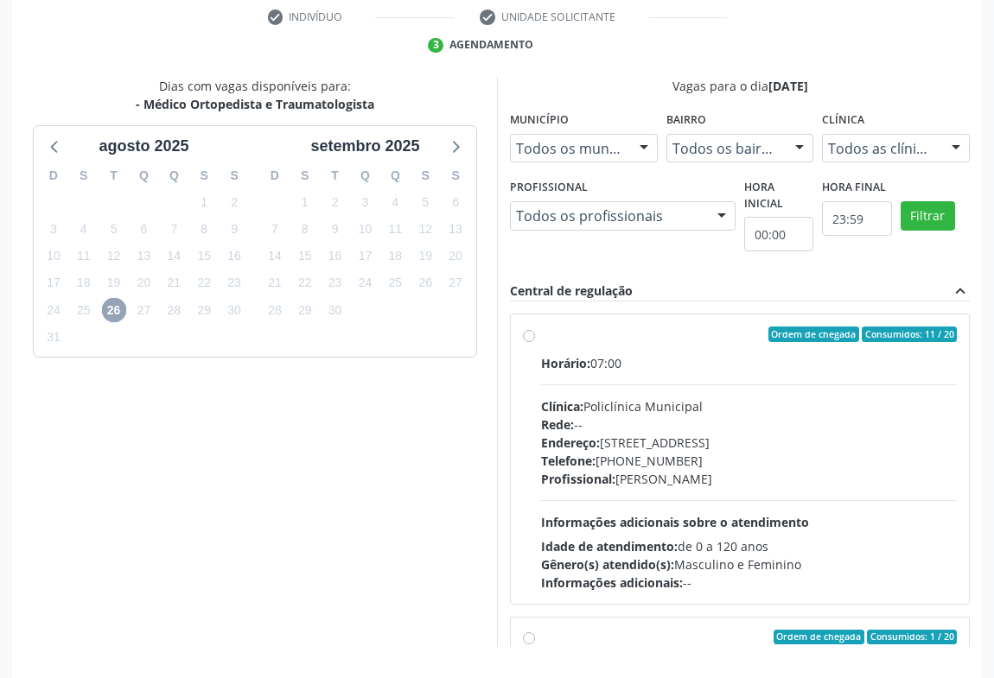
scroll to position [336, 0]
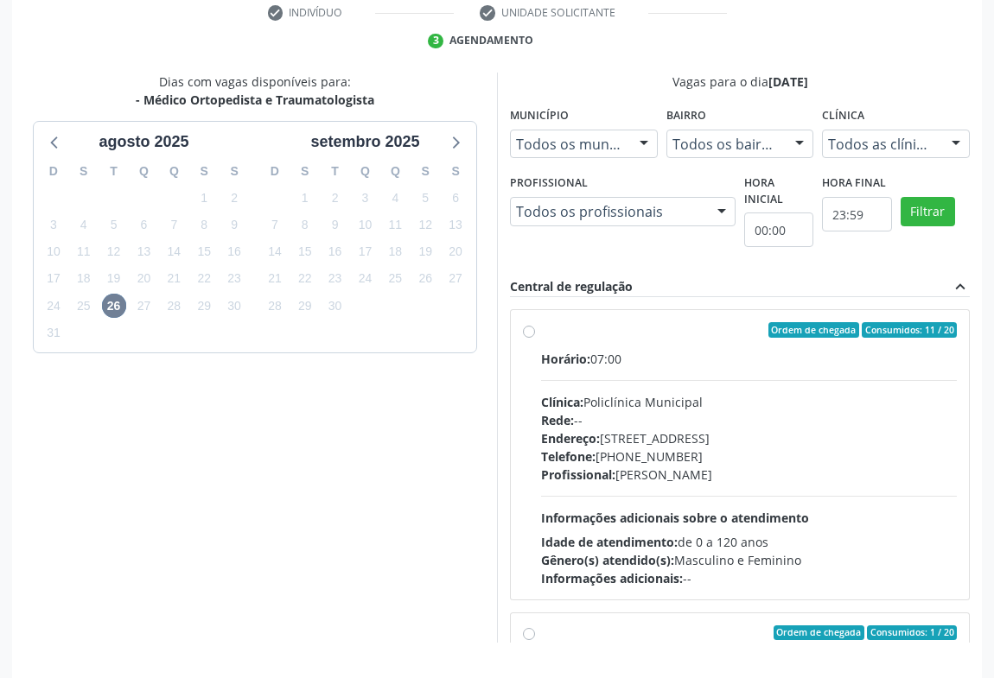
click at [747, 449] on div "Telefone: (74) 6451312" at bounding box center [749, 457] width 416 height 18
click at [535, 338] on input "Ordem de chegada Consumidos: 11 / 20 Horário: 07:00 Clínica: Policlínica Munici…" at bounding box center [529, 330] width 12 height 16
radio input "true"
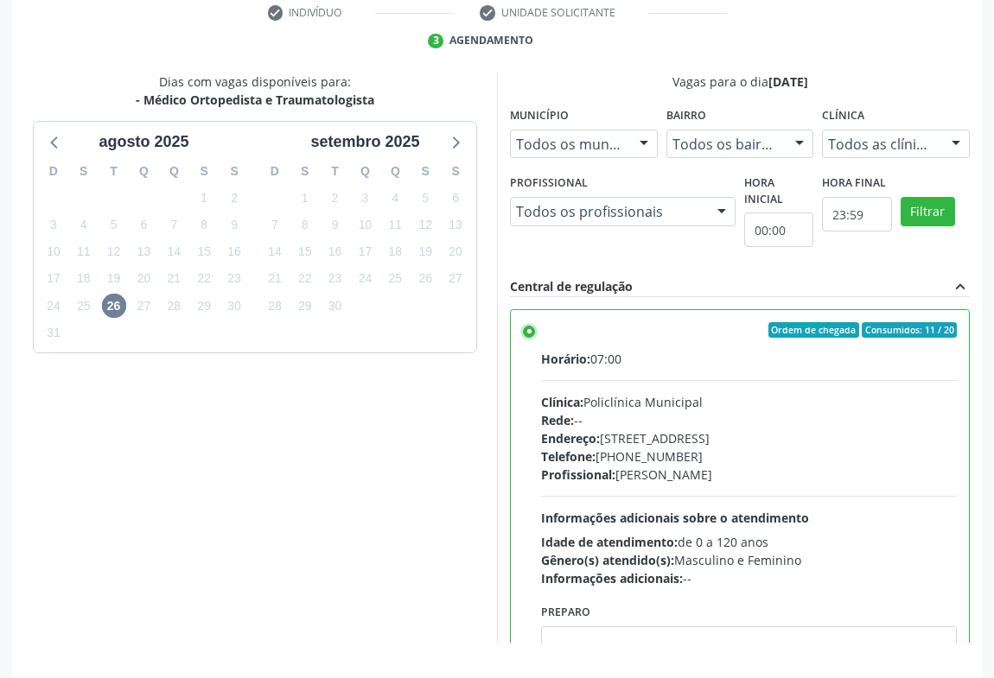
scroll to position [390, 0]
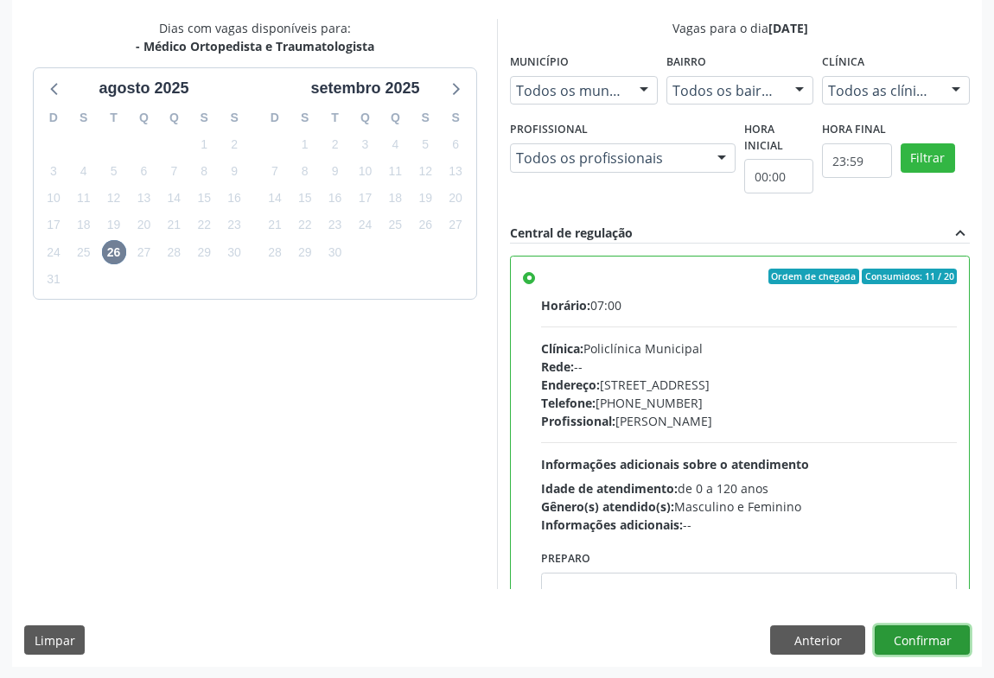
click at [911, 634] on button "Confirmar" at bounding box center [922, 640] width 95 height 29
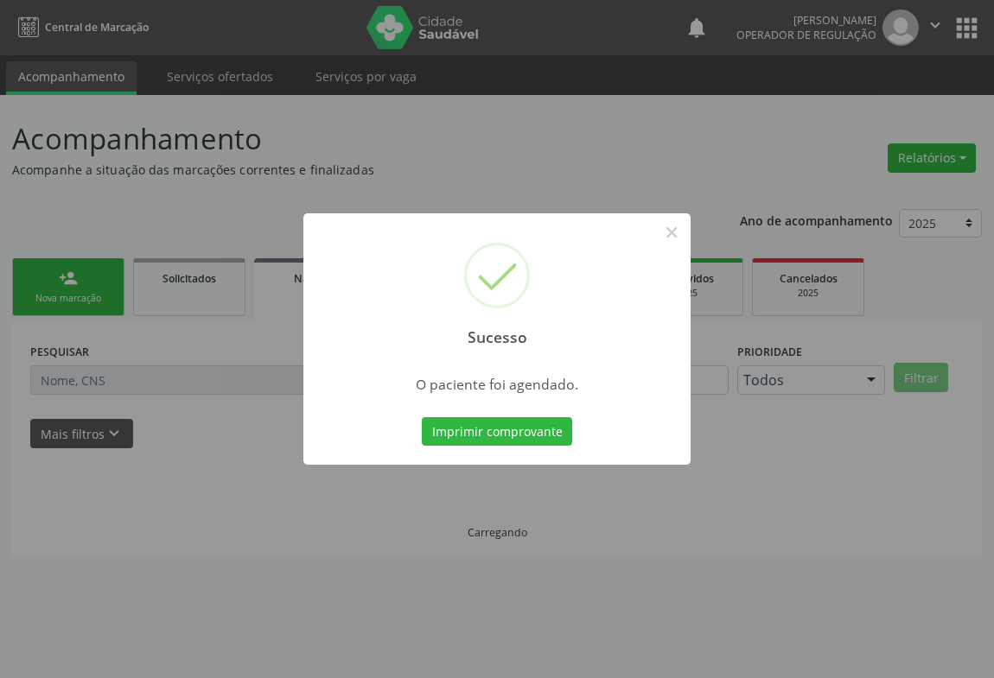
scroll to position [0, 0]
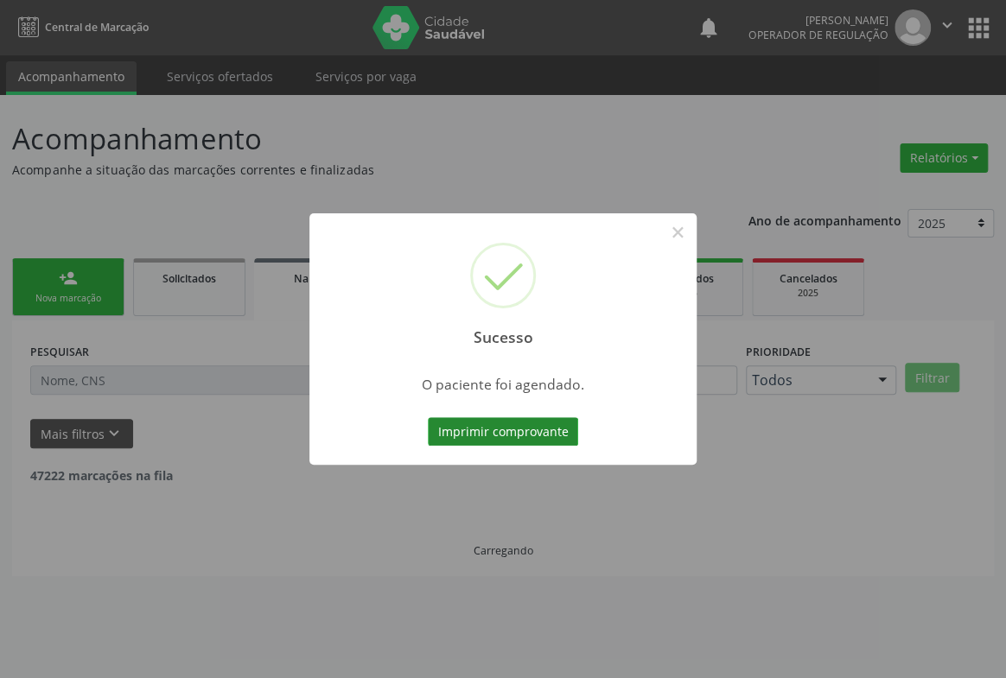
click at [524, 428] on button "Imprimir comprovante" at bounding box center [503, 431] width 150 height 29
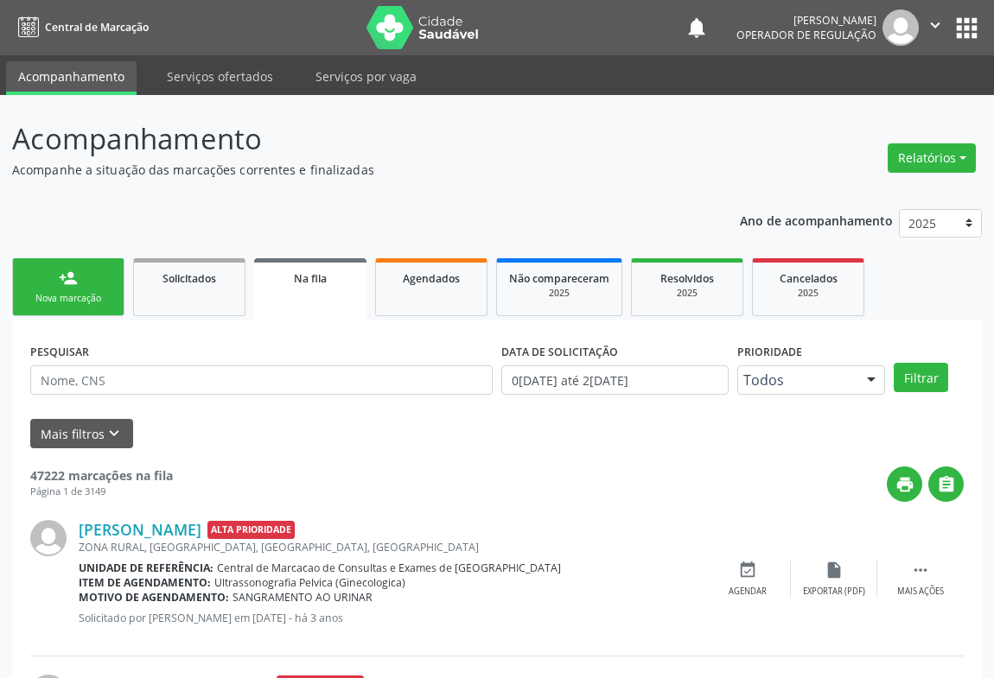
click at [79, 286] on link "person_add Nova marcação" at bounding box center [68, 287] width 112 height 58
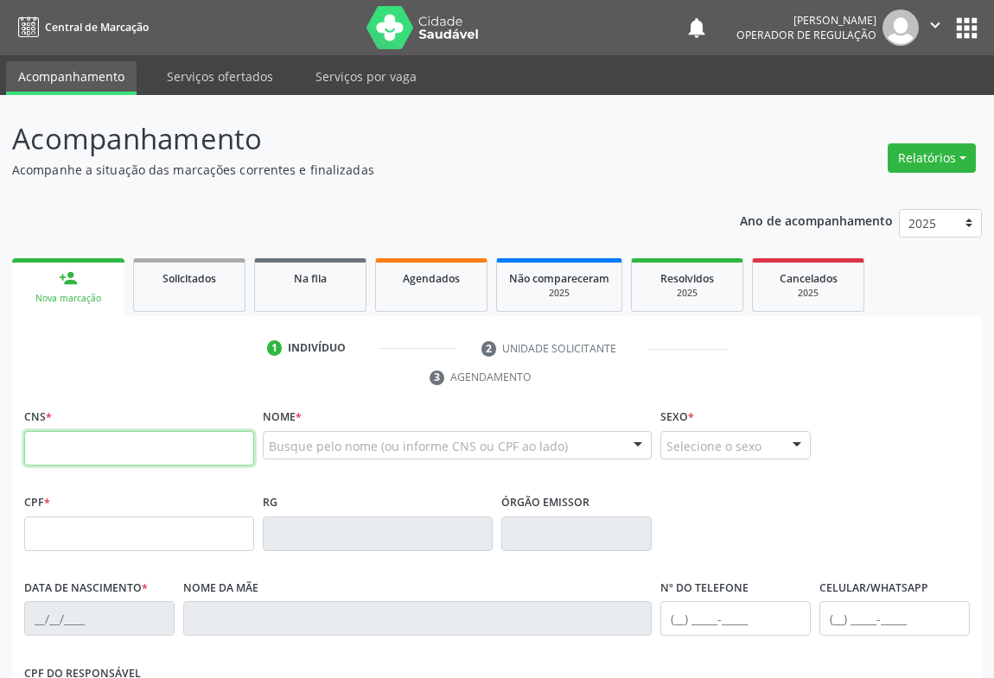
click at [165, 458] on input "text" at bounding box center [139, 448] width 230 height 35
click at [169, 449] on input "708 6095 1628 787" at bounding box center [139, 448] width 230 height 35
type input "708 6095 1628 7187"
type input "2096359910"
type input "24/11/2002"
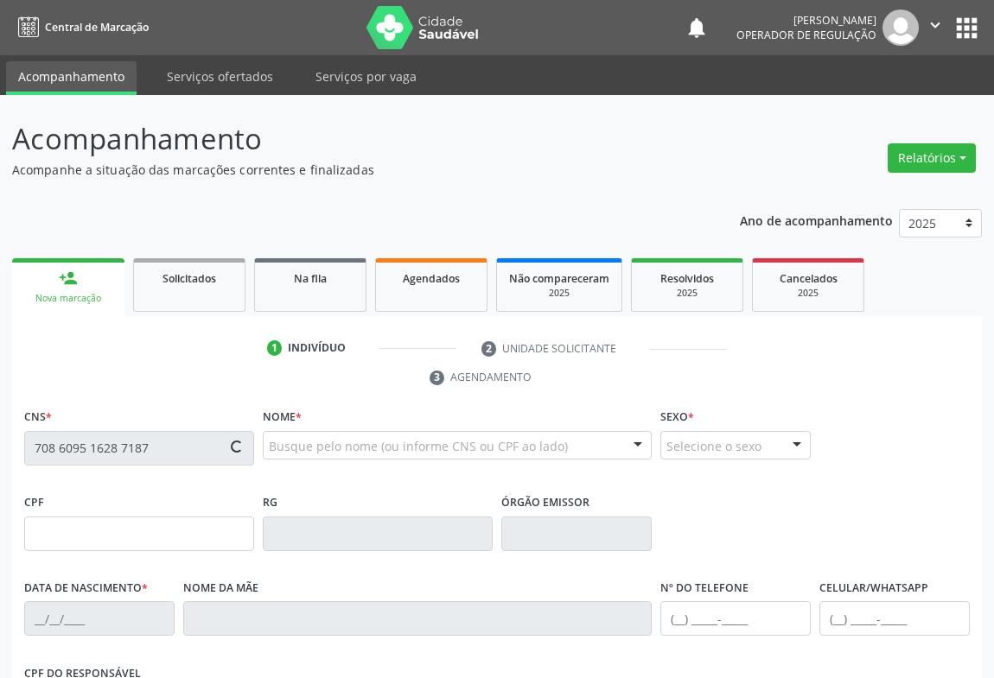
type input "S/N"
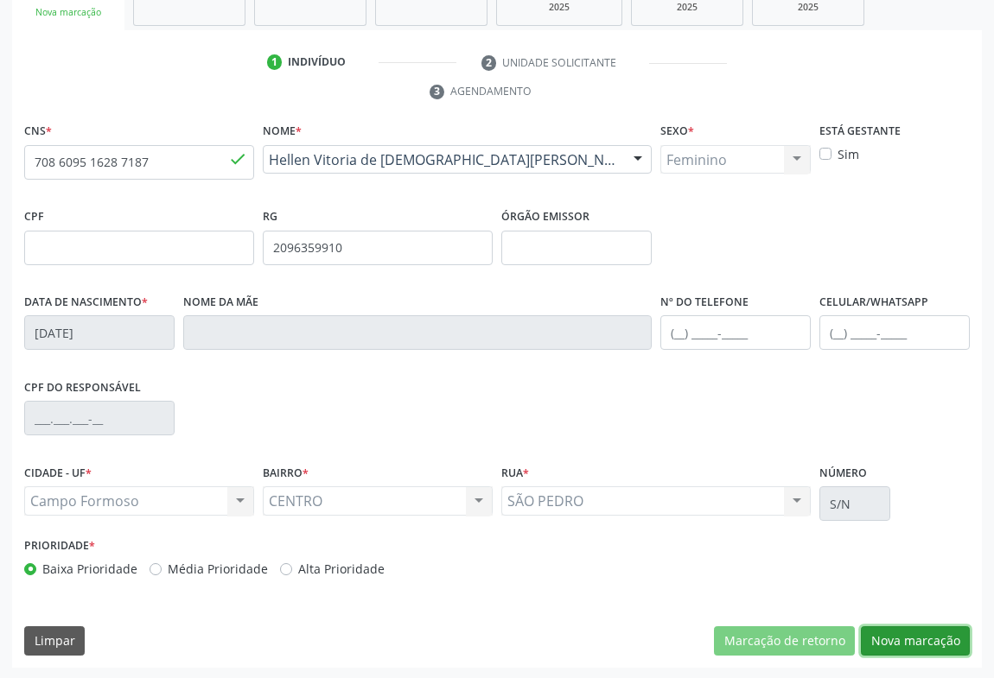
click at [947, 635] on button "Nova marcação" at bounding box center [915, 641] width 109 height 29
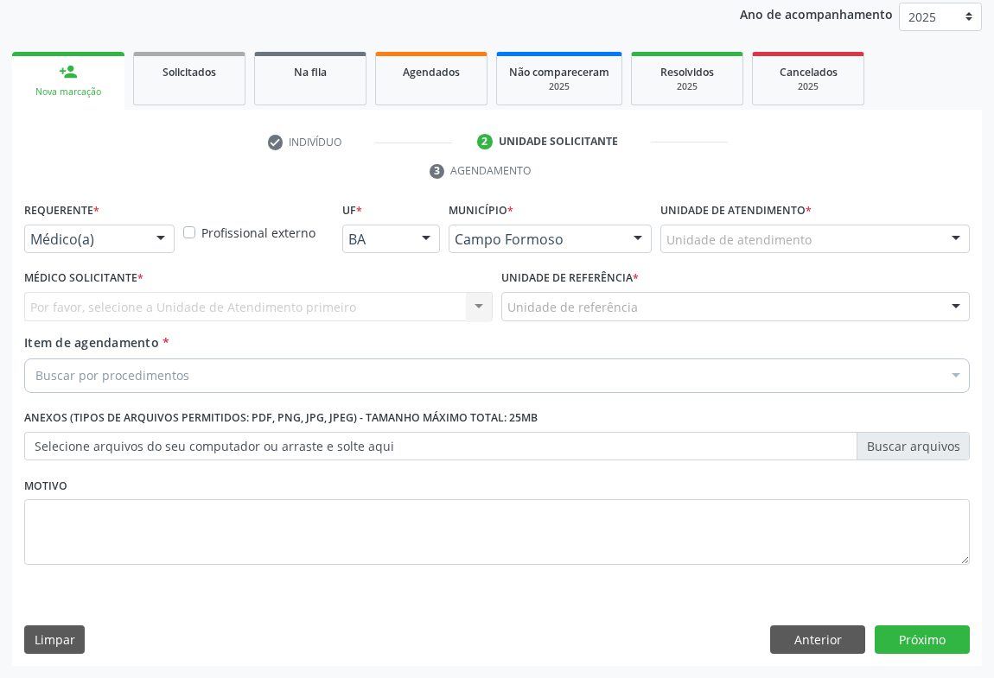
scroll to position [206, 0]
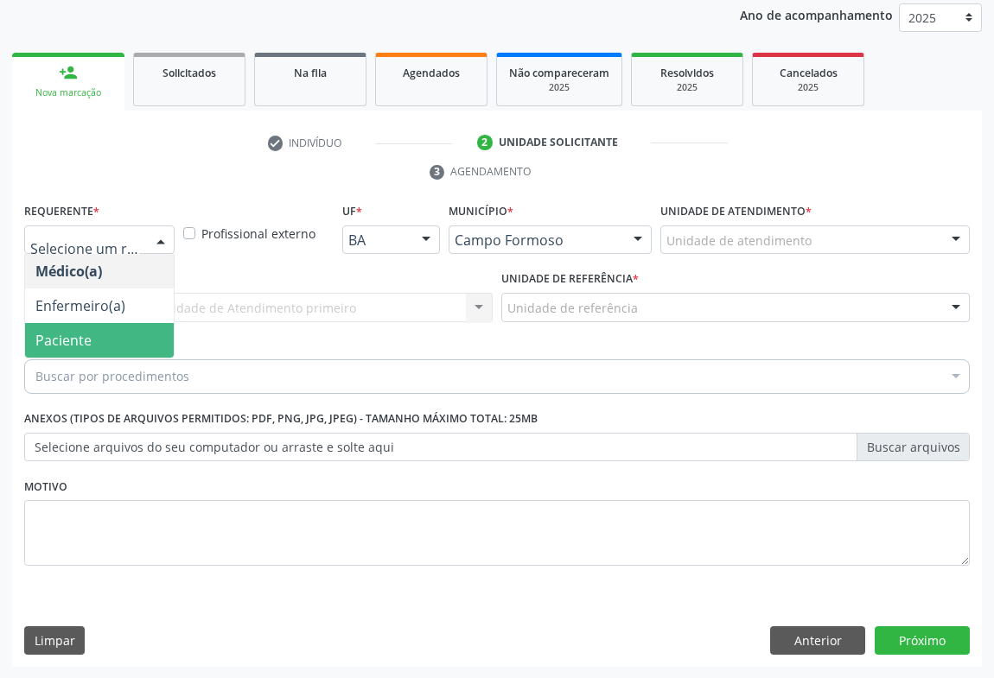
click at [51, 336] on span "Paciente" at bounding box center [63, 340] width 56 height 19
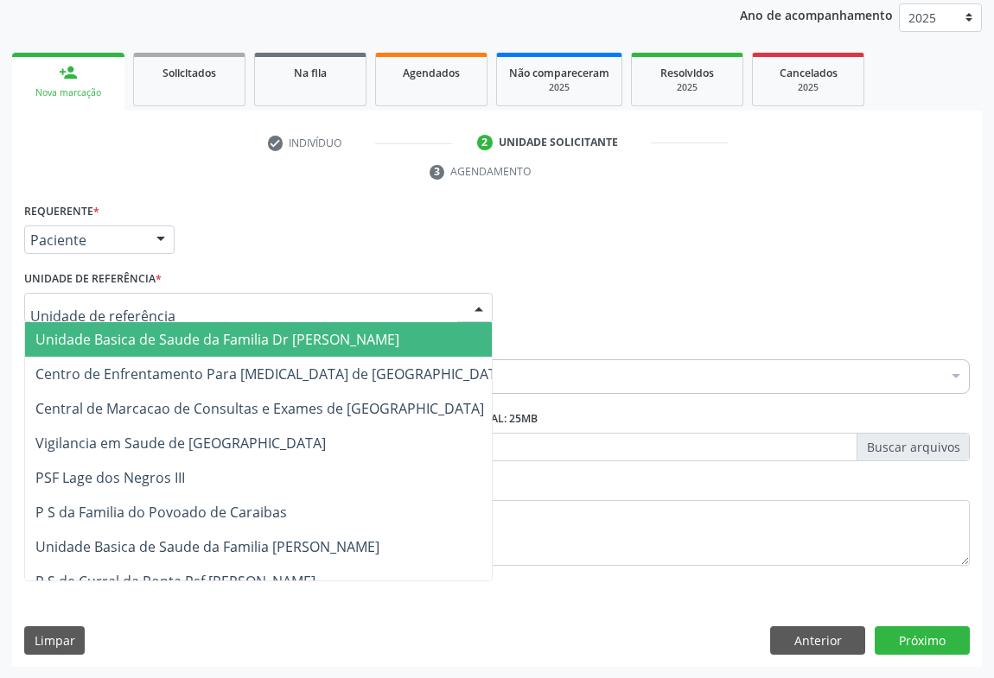
click at [173, 307] on div at bounding box center [258, 307] width 468 height 29
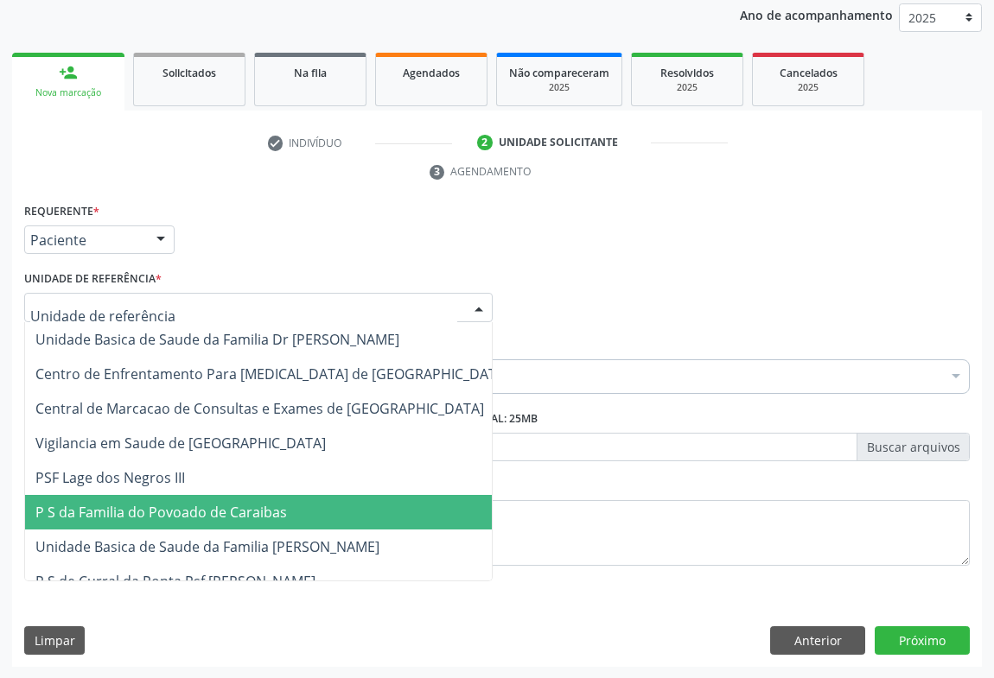
click at [175, 514] on span "P S da Familia do Povoado de Caraibas" at bounding box center [161, 512] width 252 height 19
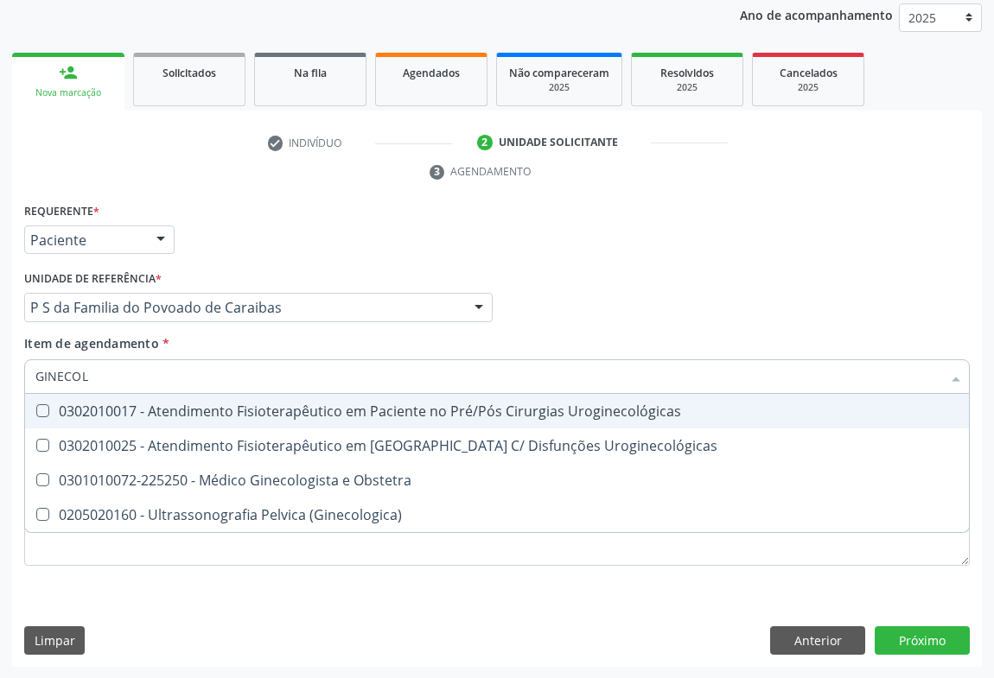
type input "GINECOLO"
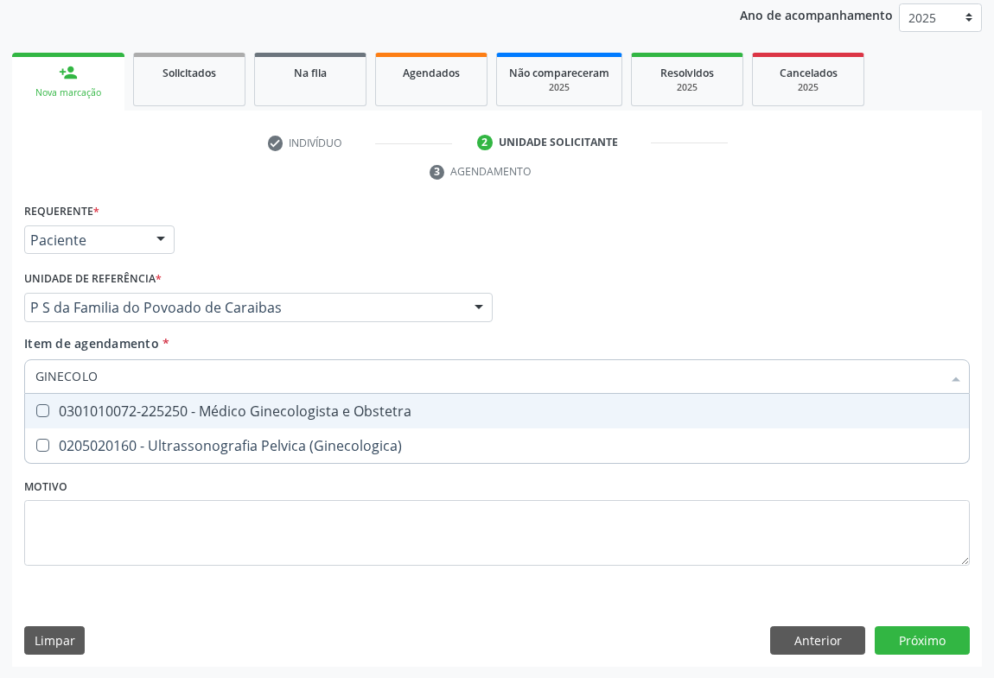
click at [196, 417] on div "0301010072-225250 - Médico Ginecologista e Obstetra" at bounding box center [496, 411] width 923 height 14
checkbox Obstetra "true"
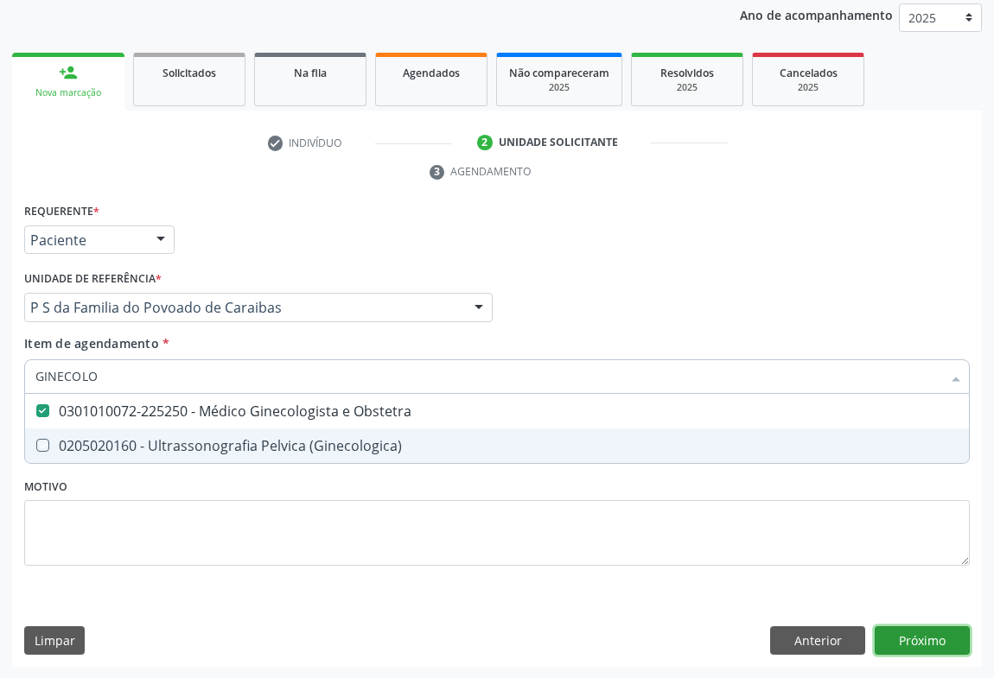
click at [931, 637] on div "Requerente * Paciente Médico(a) Enfermeiro(a) Paciente Nenhum resultado encontr…" at bounding box center [497, 433] width 970 height 469
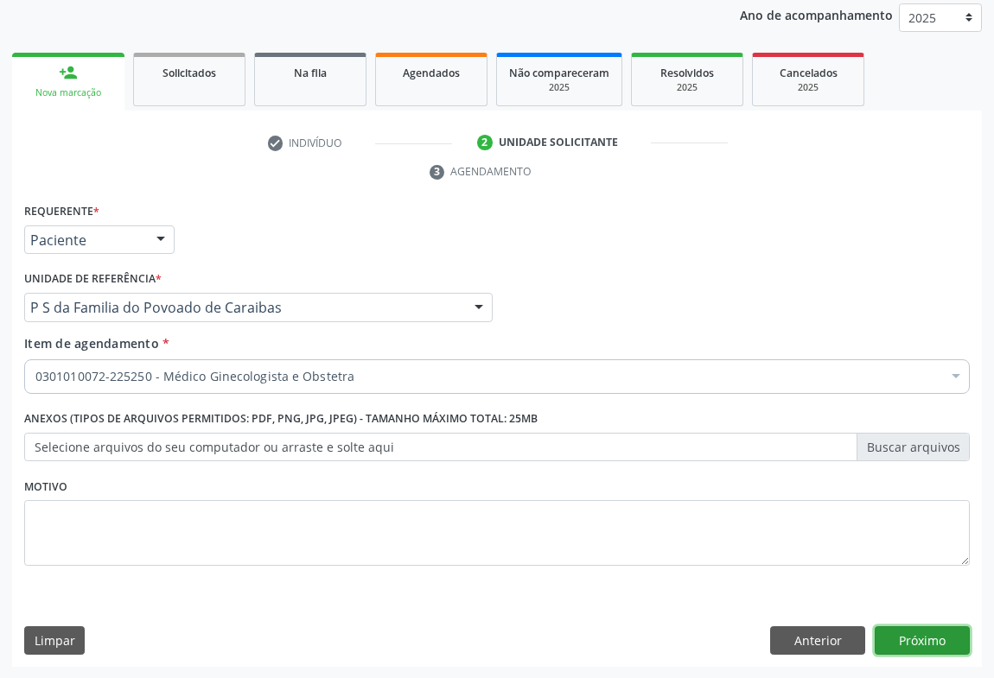
click at [901, 640] on button "Próximo" at bounding box center [922, 641] width 95 height 29
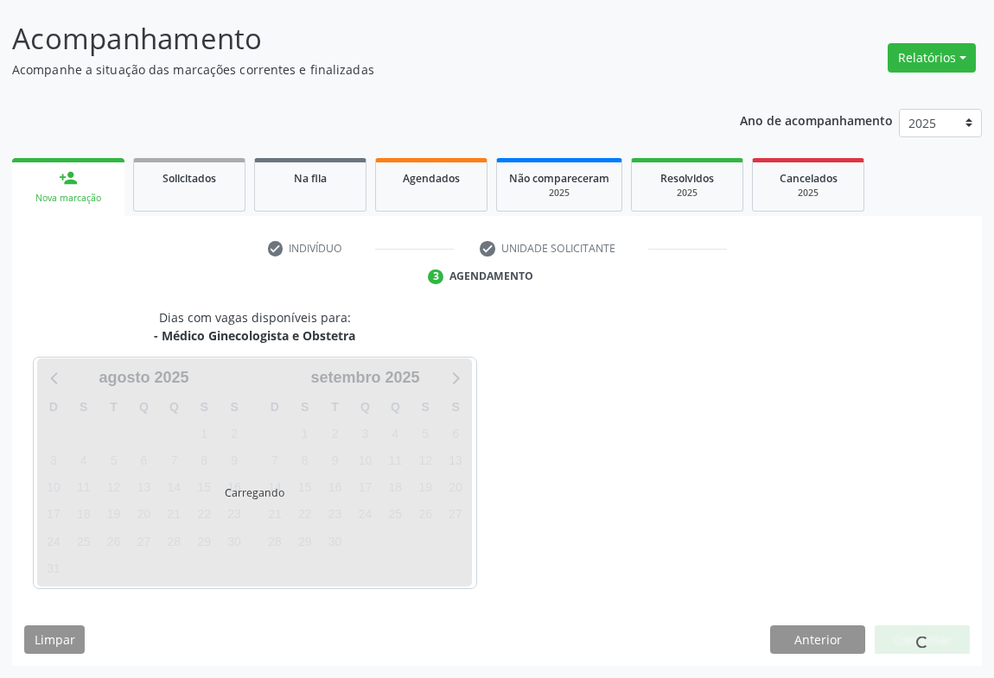
scroll to position [99, 0]
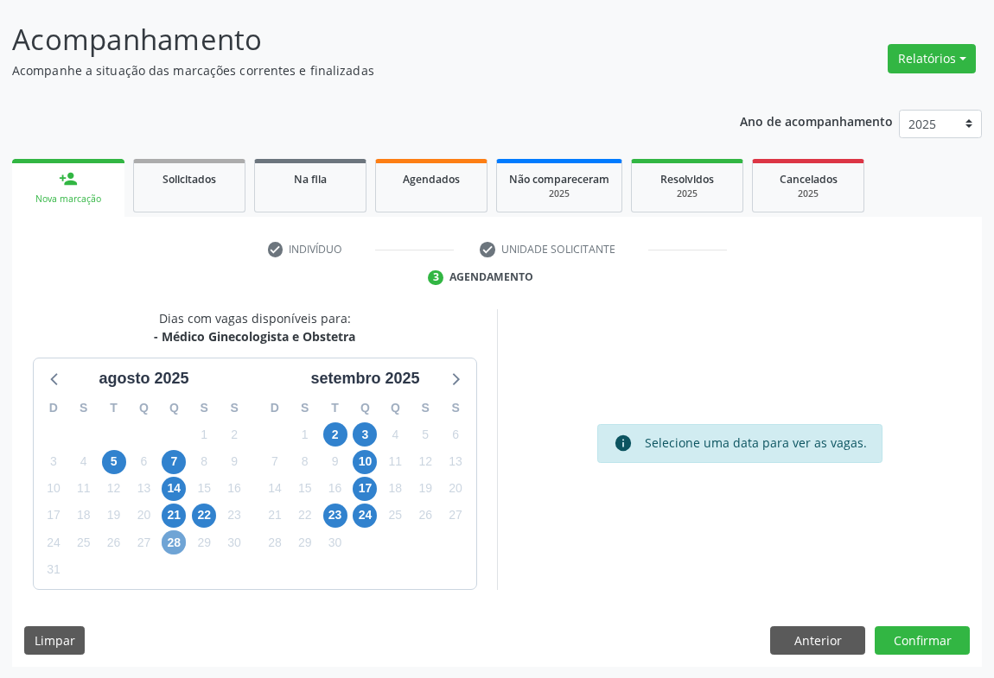
click at [177, 545] on span "28" at bounding box center [174, 543] width 24 height 24
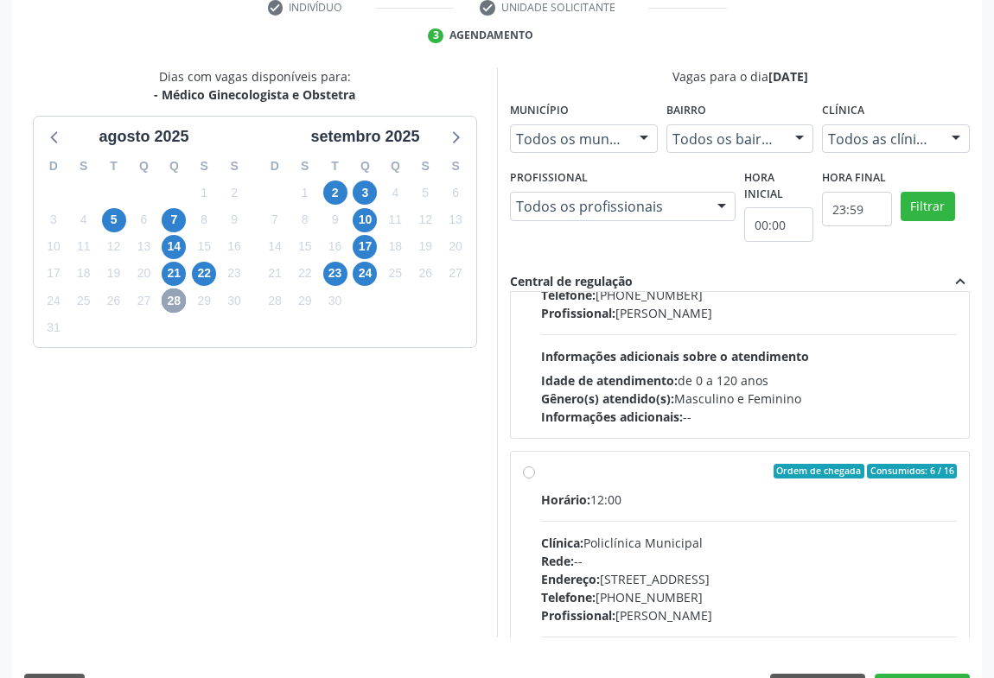
scroll to position [271, 0]
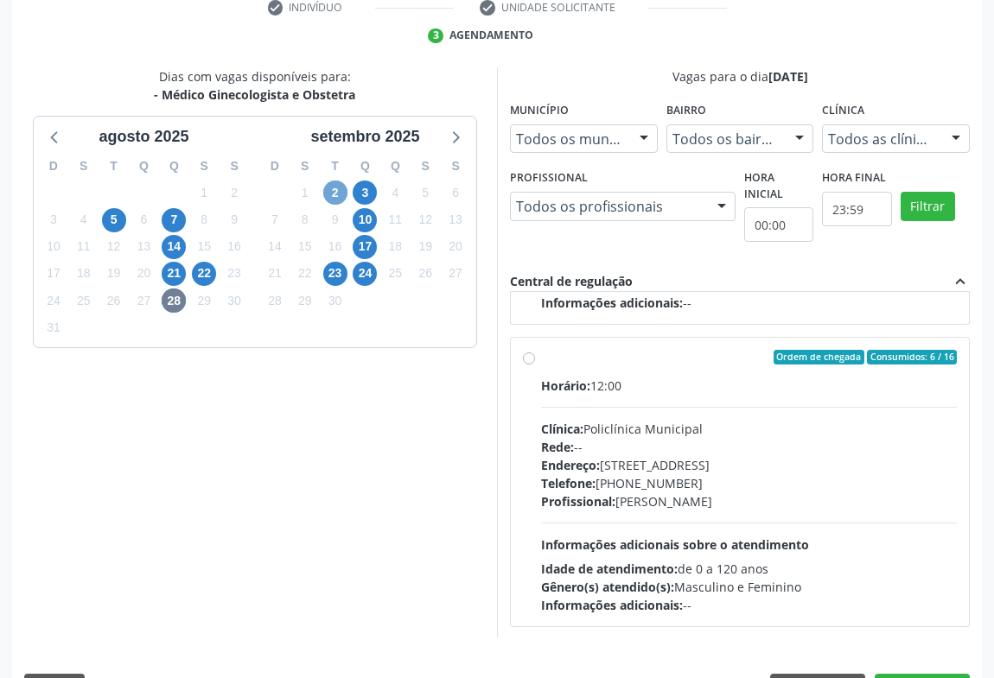
click at [331, 194] on span "2" at bounding box center [335, 193] width 24 height 24
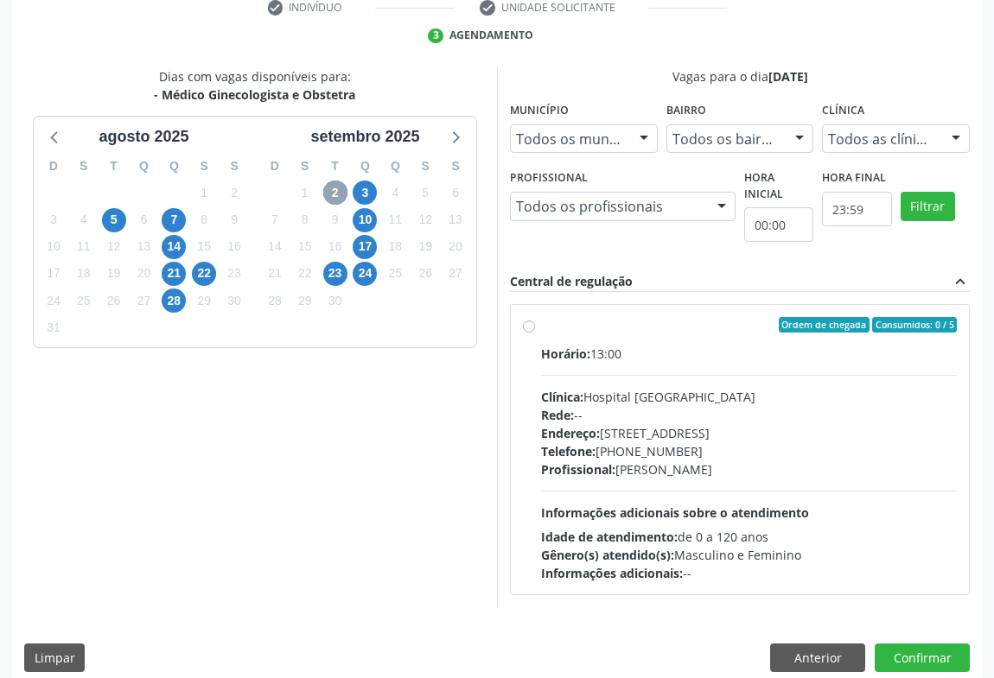
scroll to position [359, 0]
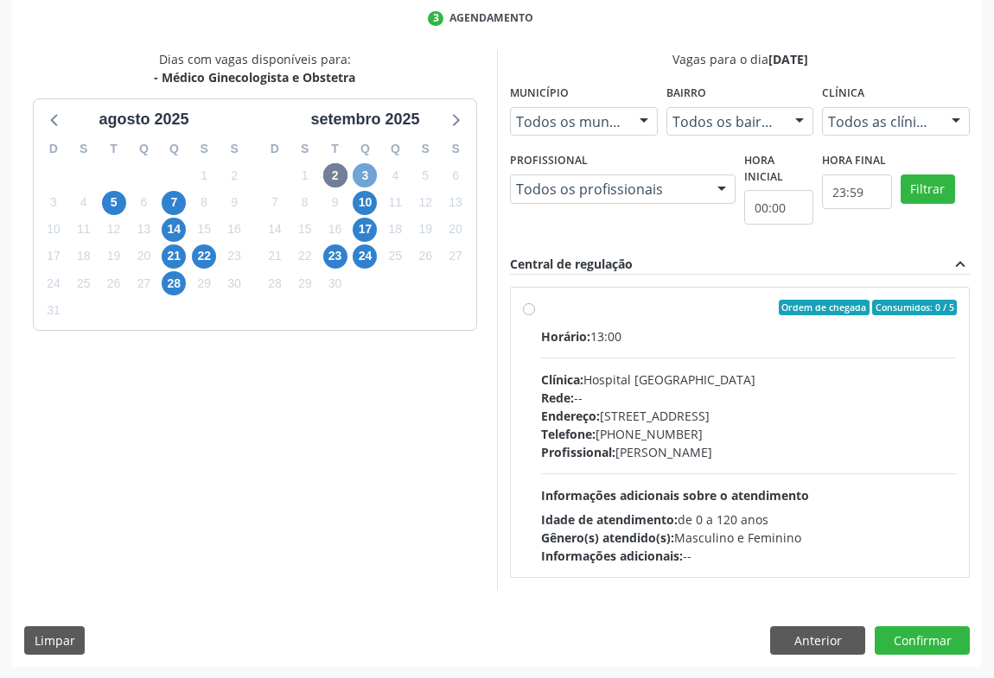
click at [366, 169] on span "3" at bounding box center [365, 175] width 24 height 24
click at [165, 259] on span "21" at bounding box center [174, 257] width 24 height 24
click at [197, 252] on span "22" at bounding box center [204, 257] width 24 height 24
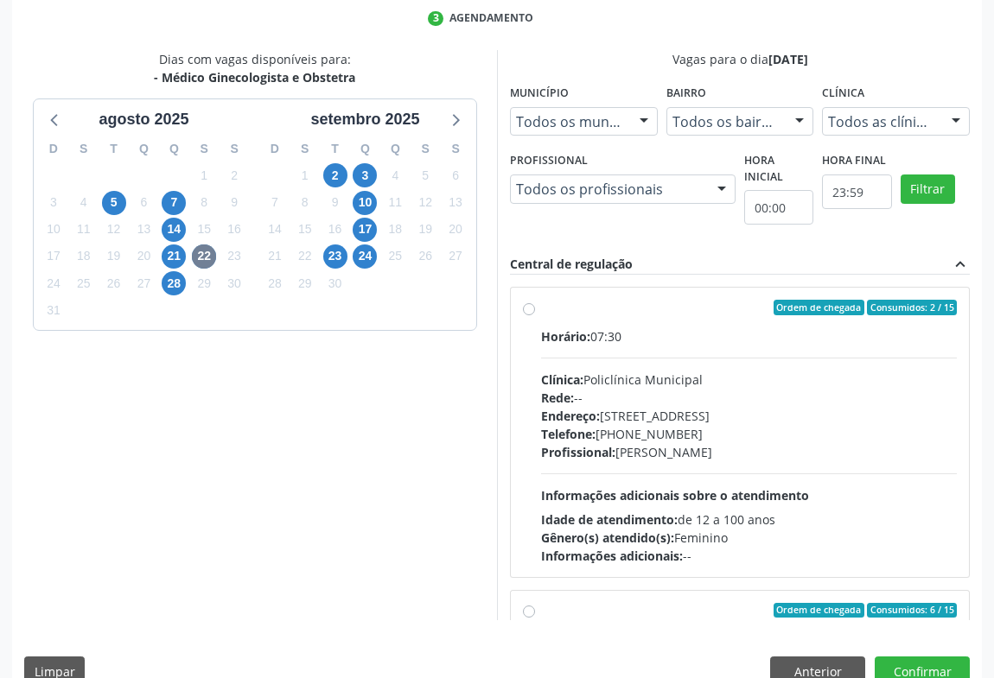
click at [691, 423] on div "Endereço: Predio, nº 386, Centro, Campo Formoso - BA" at bounding box center [749, 416] width 416 height 18
click at [535, 315] on input "Ordem de chegada Consumidos: 2 / 15 Horário: 07:30 Clínica: Policlínica Municip…" at bounding box center [529, 308] width 12 height 16
radio input "true"
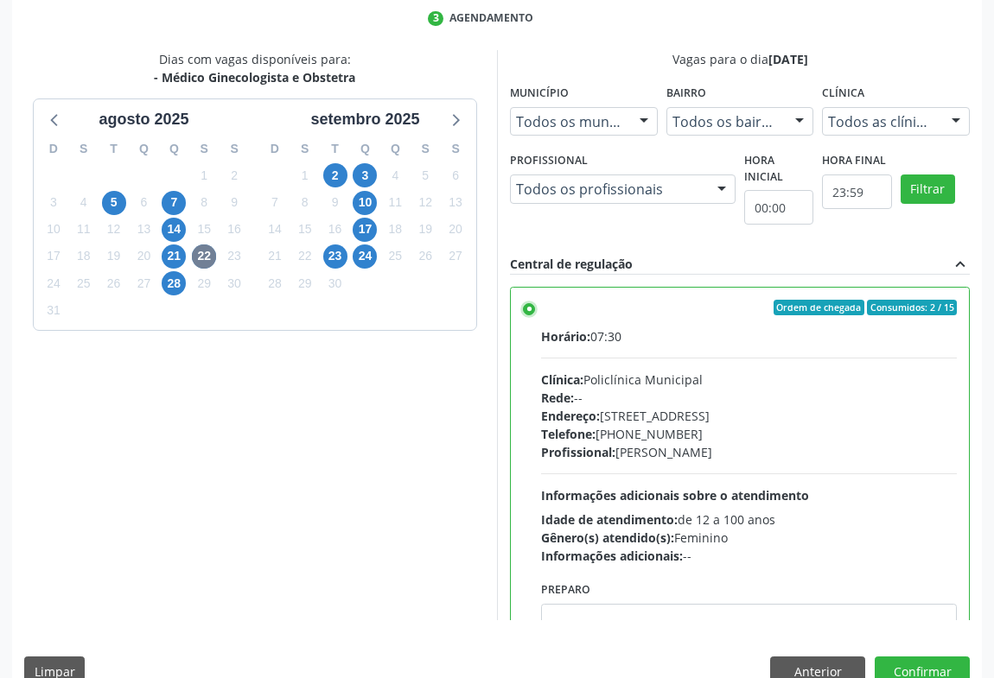
scroll to position [390, 0]
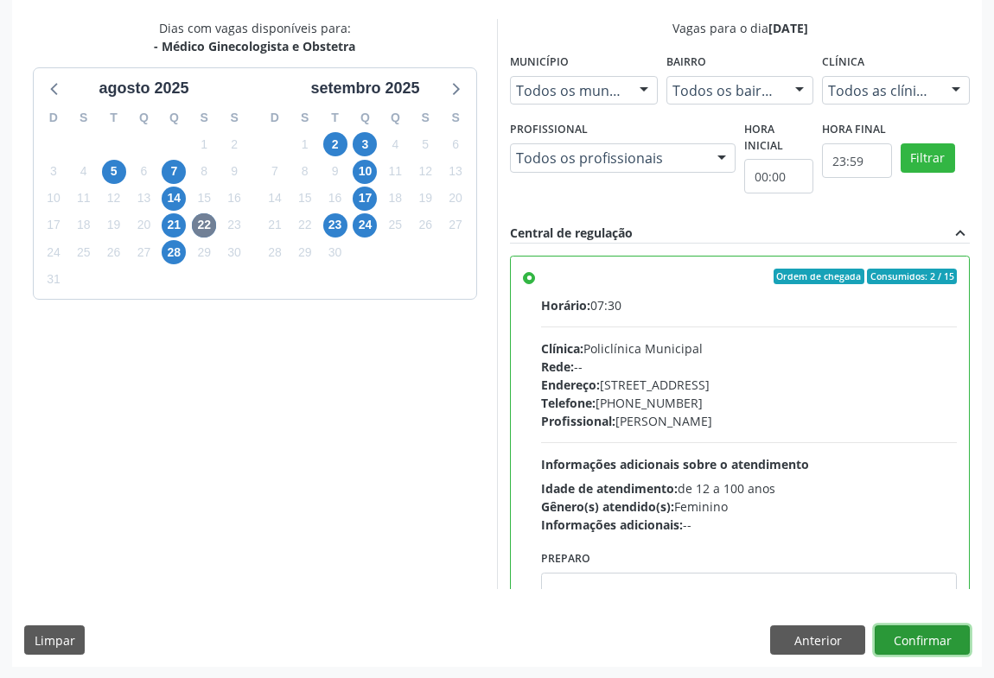
click at [917, 632] on button "Confirmar" at bounding box center [922, 640] width 95 height 29
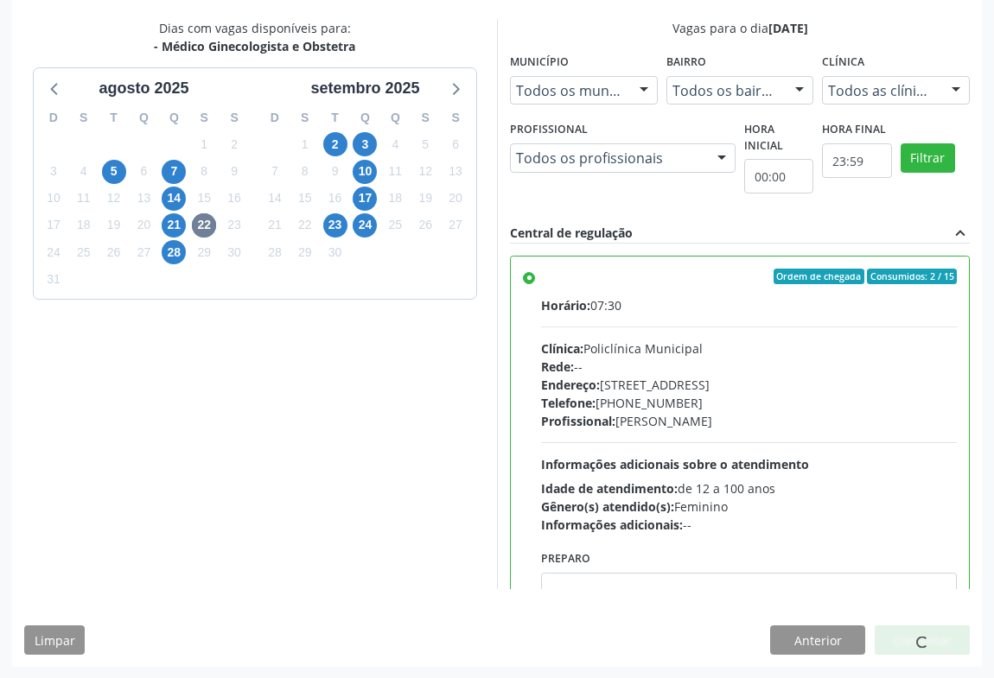
scroll to position [0, 0]
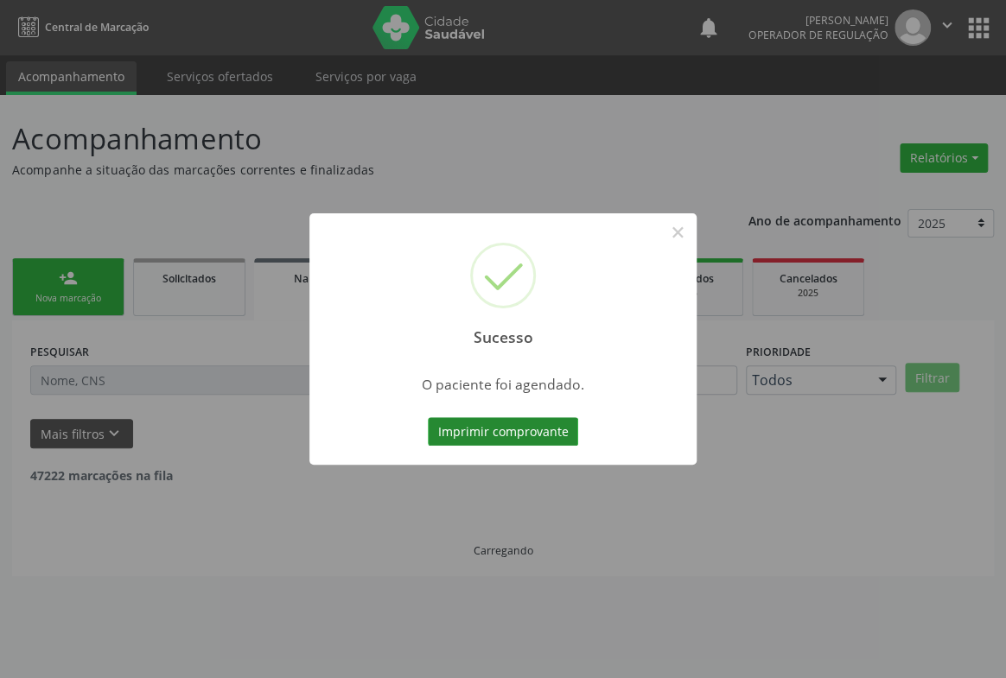
click at [526, 440] on button "Imprimir comprovante" at bounding box center [503, 431] width 150 height 29
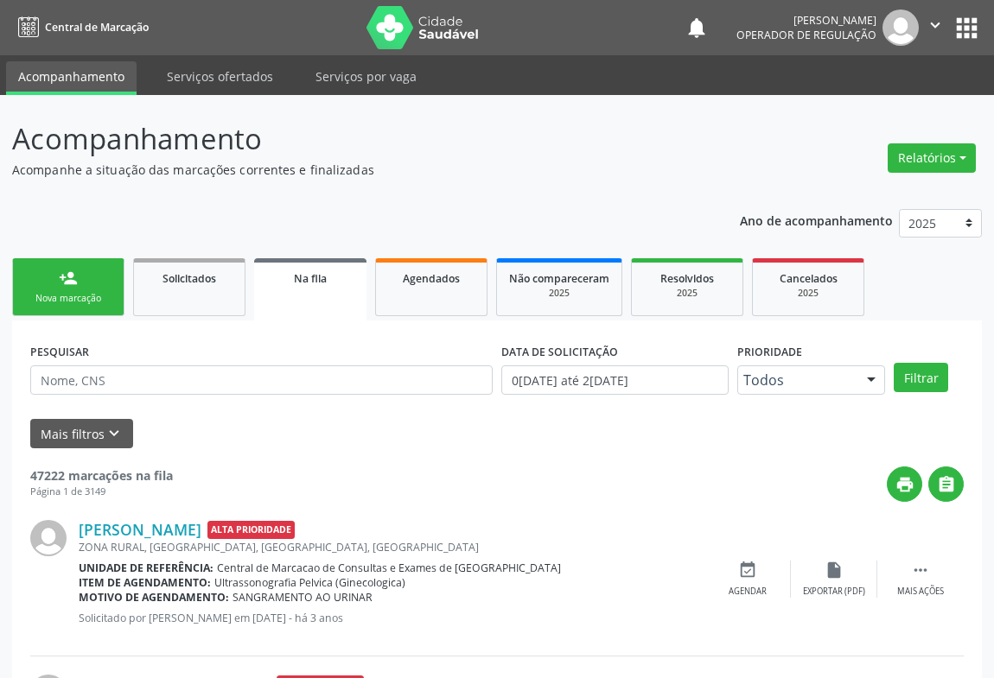
click at [71, 287] on link "person_add Nova marcação" at bounding box center [68, 287] width 112 height 58
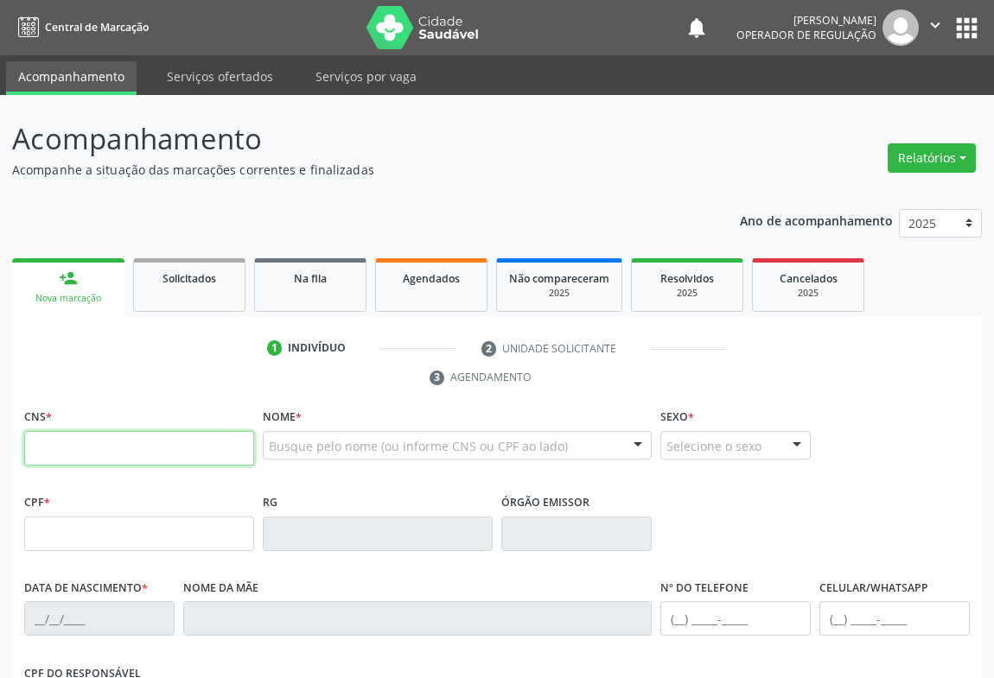
click at [70, 447] on input "text" at bounding box center [139, 448] width 230 height 35
type input "707 1008 3647 2420"
type input "009.872.595-55"
type input "0778104737"
type input "19/04/1978"
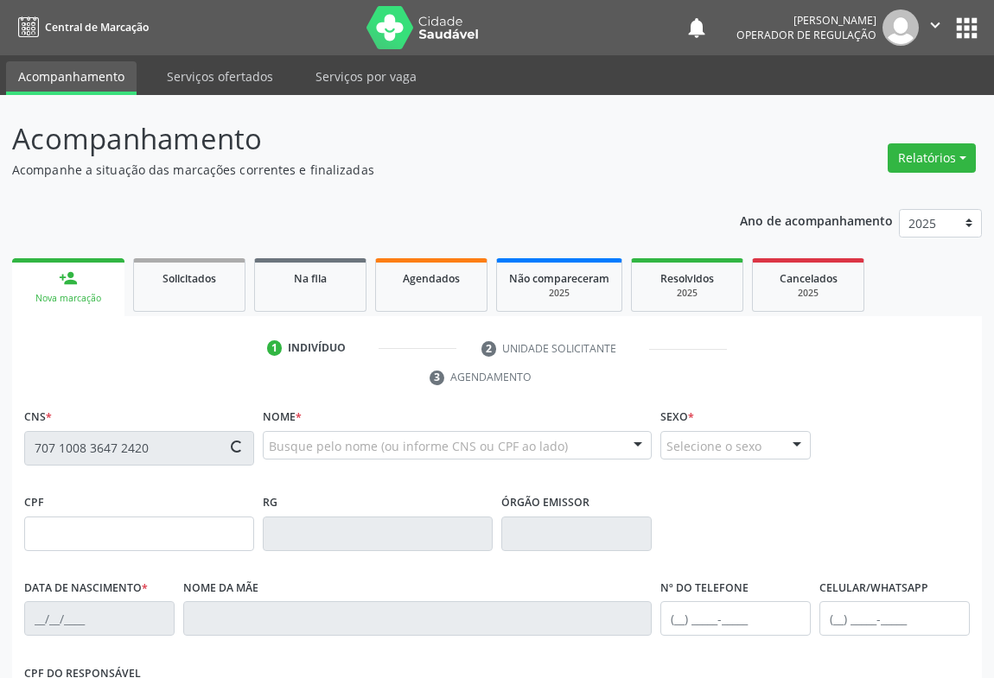
type input "(74) 9140-5477"
type input "009.872.595-55"
type input "S/N"
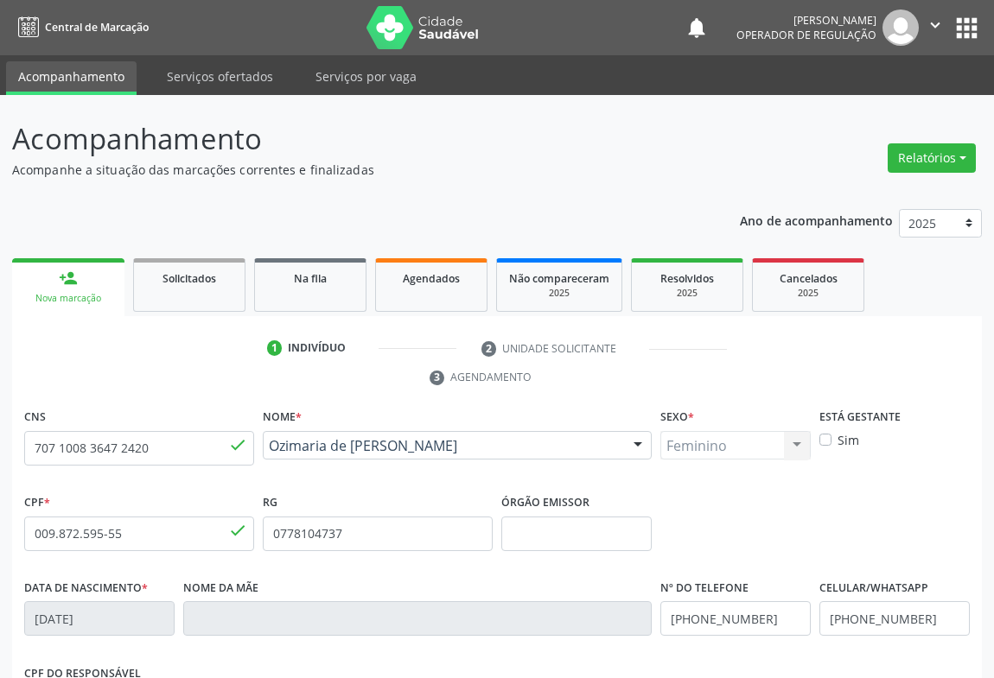
scroll to position [235, 0]
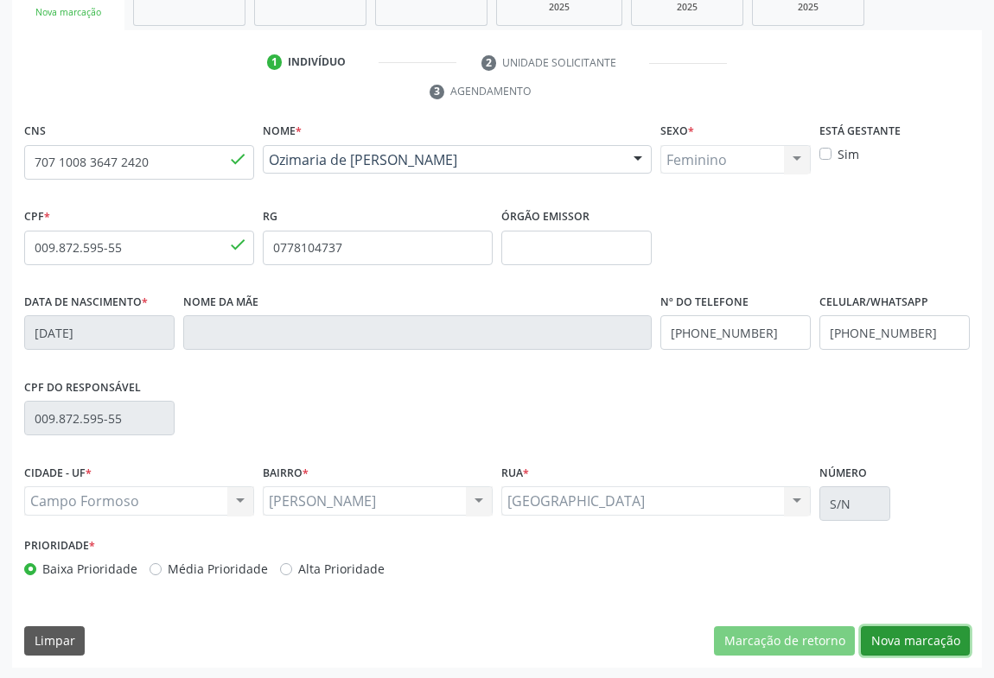
click at [909, 632] on button "Nova marcação" at bounding box center [915, 641] width 109 height 29
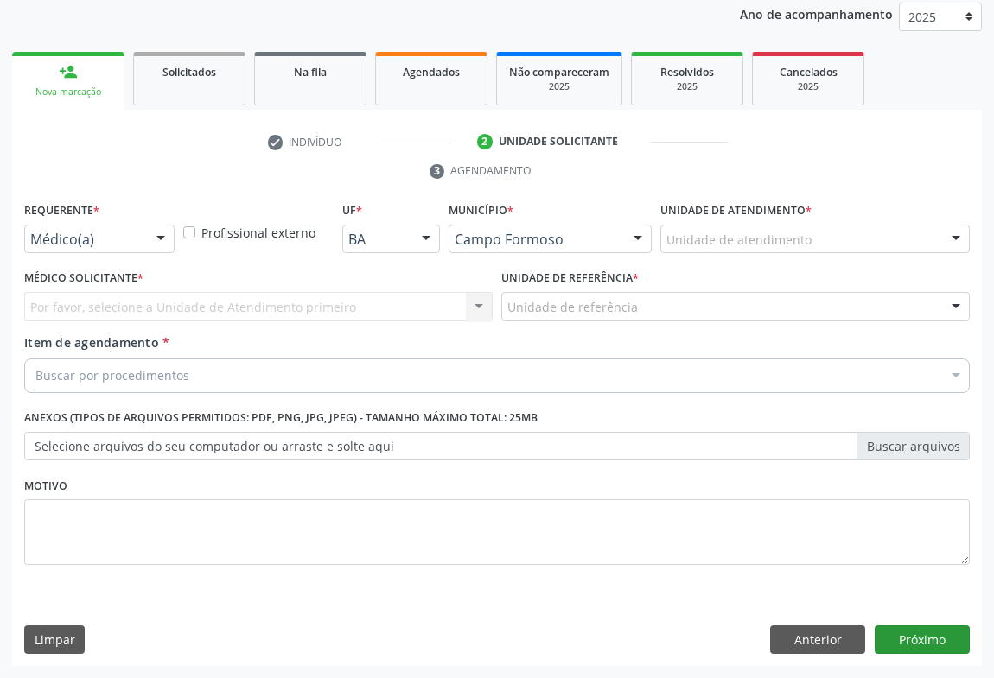
scroll to position [206, 0]
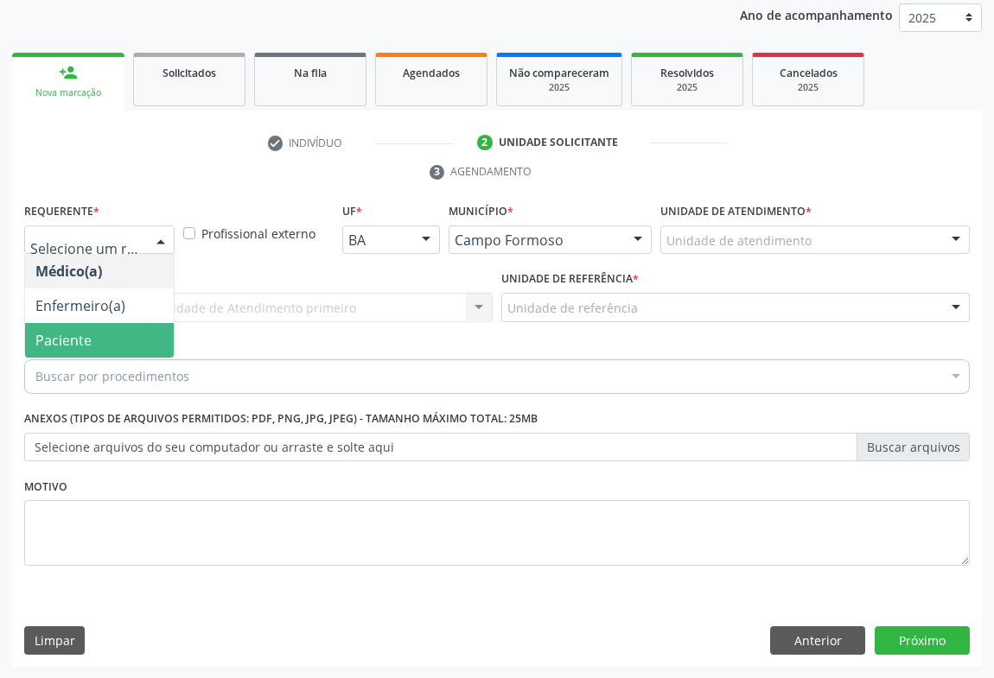
click at [73, 334] on span "Paciente" at bounding box center [63, 340] width 56 height 19
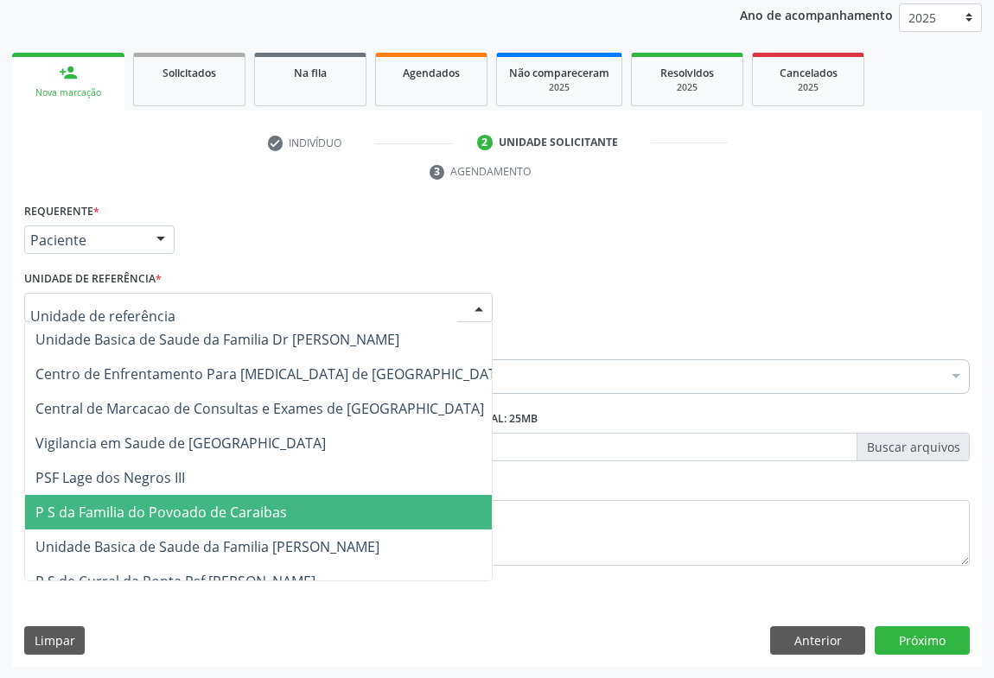
click at [207, 510] on span "P S da Familia do Povoado de Caraibas" at bounding box center [161, 512] width 252 height 19
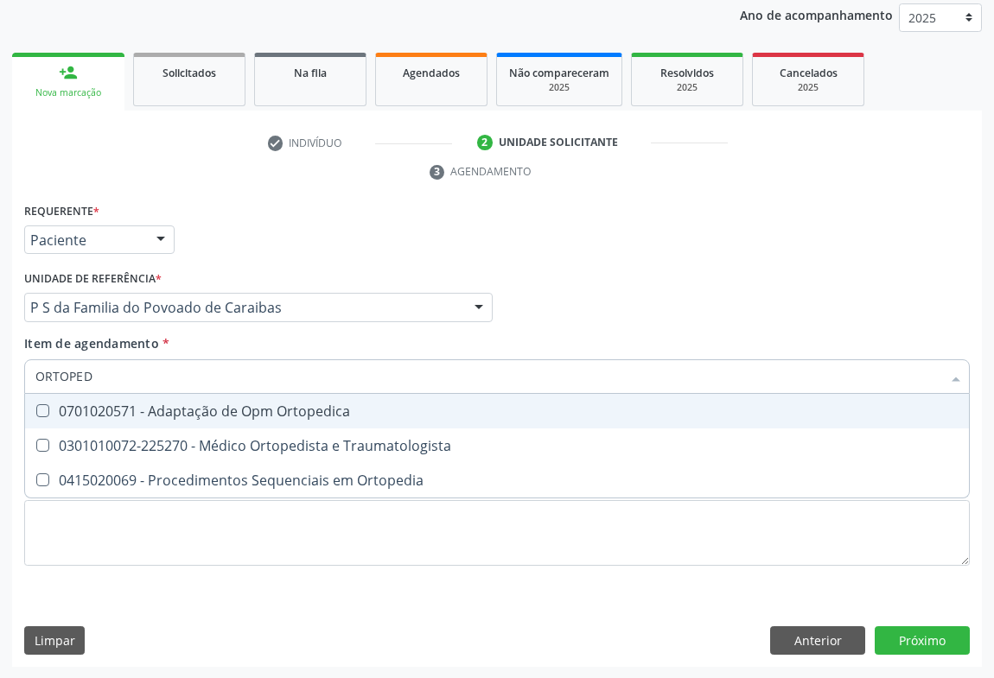
type input "ORTOPEDI"
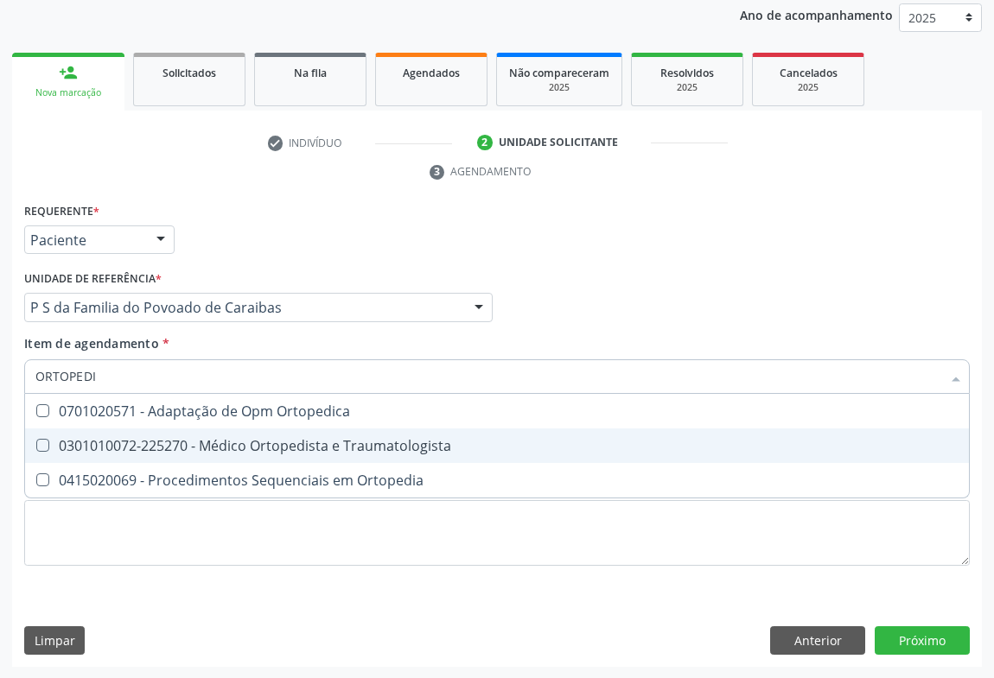
click at [175, 442] on div "0301010072-225270 - Médico Ortopedista e Traumatologista" at bounding box center [496, 446] width 923 height 14
checkbox Traumatologista "true"
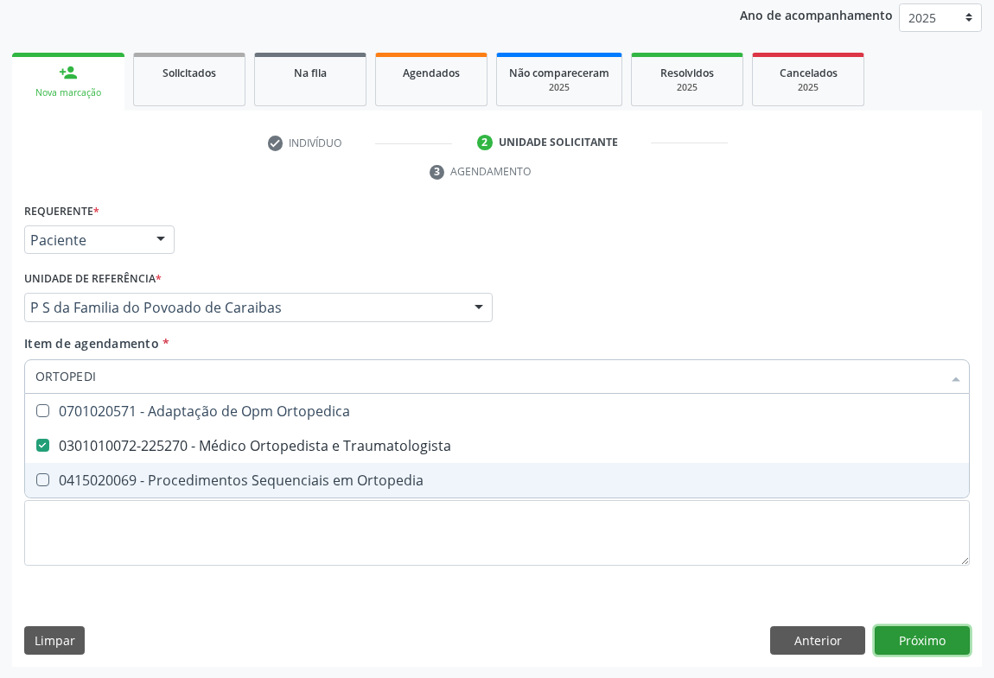
click at [908, 640] on div "Requerente * Paciente Médico(a) Enfermeiro(a) Paciente Nenhum resultado encontr…" at bounding box center [497, 433] width 970 height 469
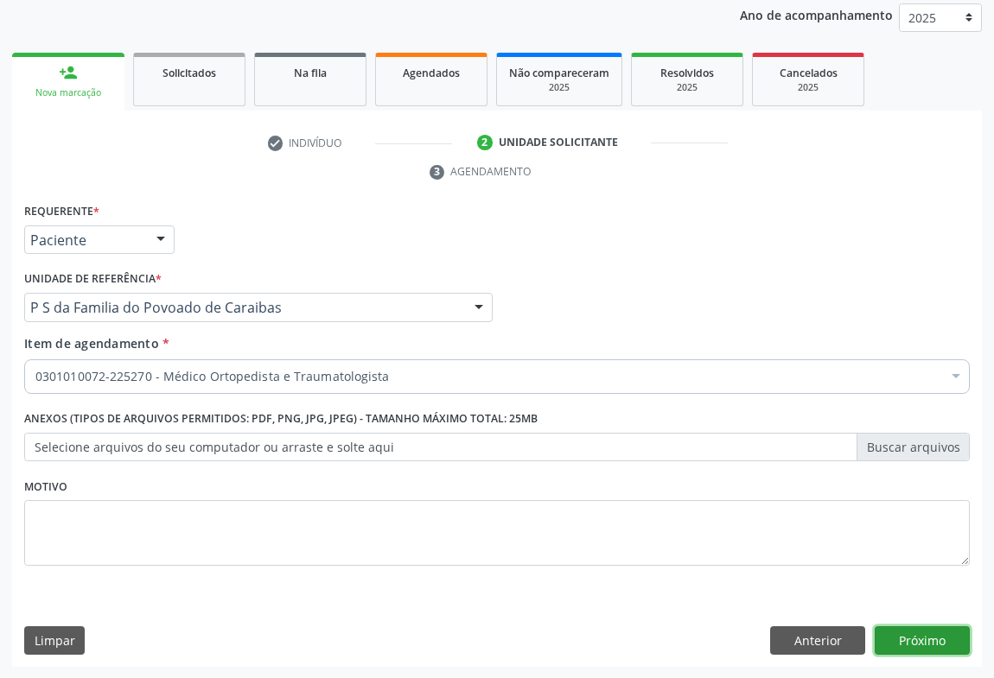
click at [930, 642] on button "Próximo" at bounding box center [922, 641] width 95 height 29
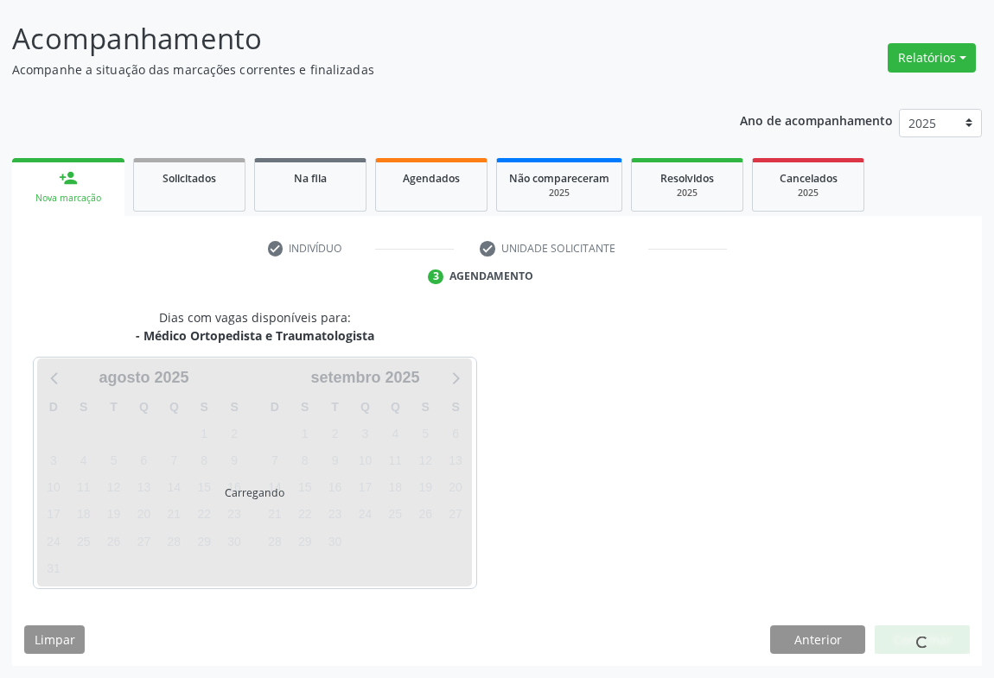
scroll to position [99, 0]
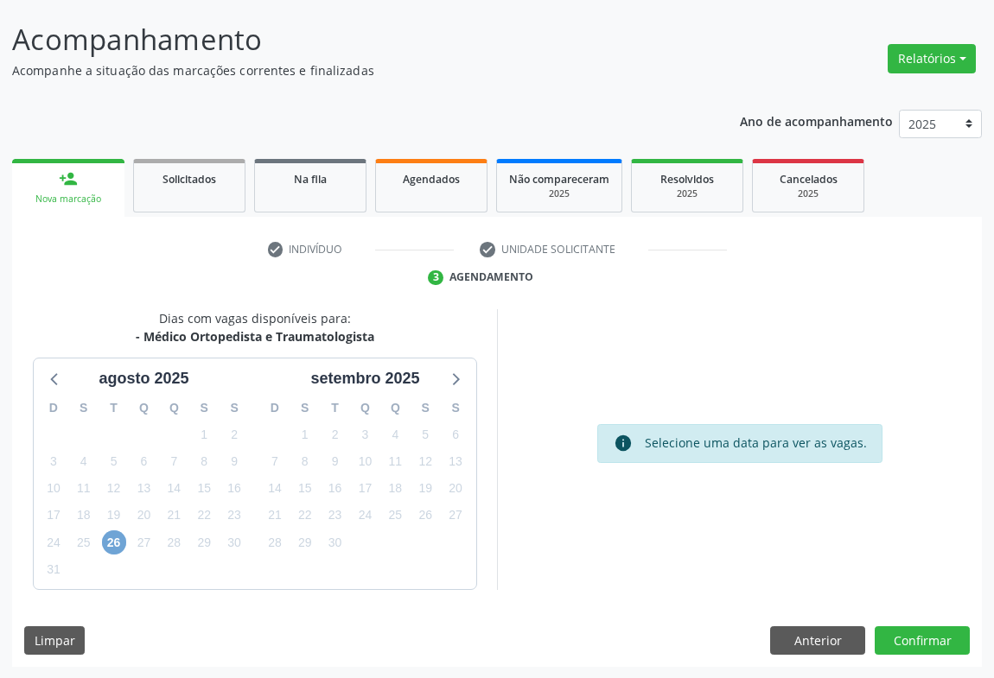
click at [116, 544] on span "26" at bounding box center [114, 543] width 24 height 24
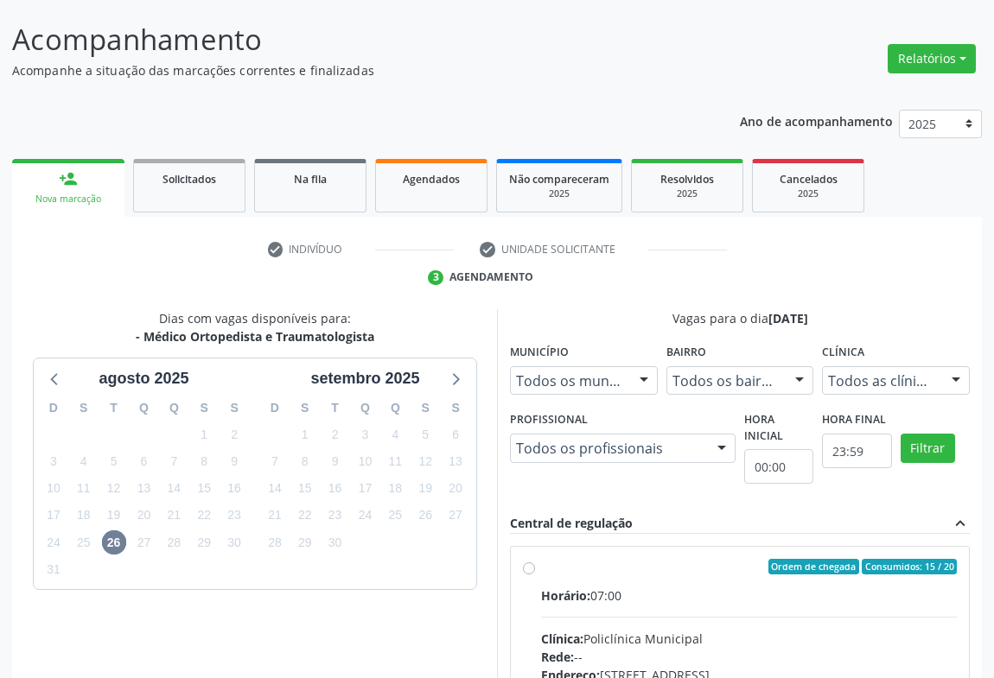
click at [535, 575] on input "Ordem de chegada Consumidos: 15 / 20 Horário: 07:00 Clínica: Policlínica Munici…" at bounding box center [529, 567] width 12 height 16
radio input "true"
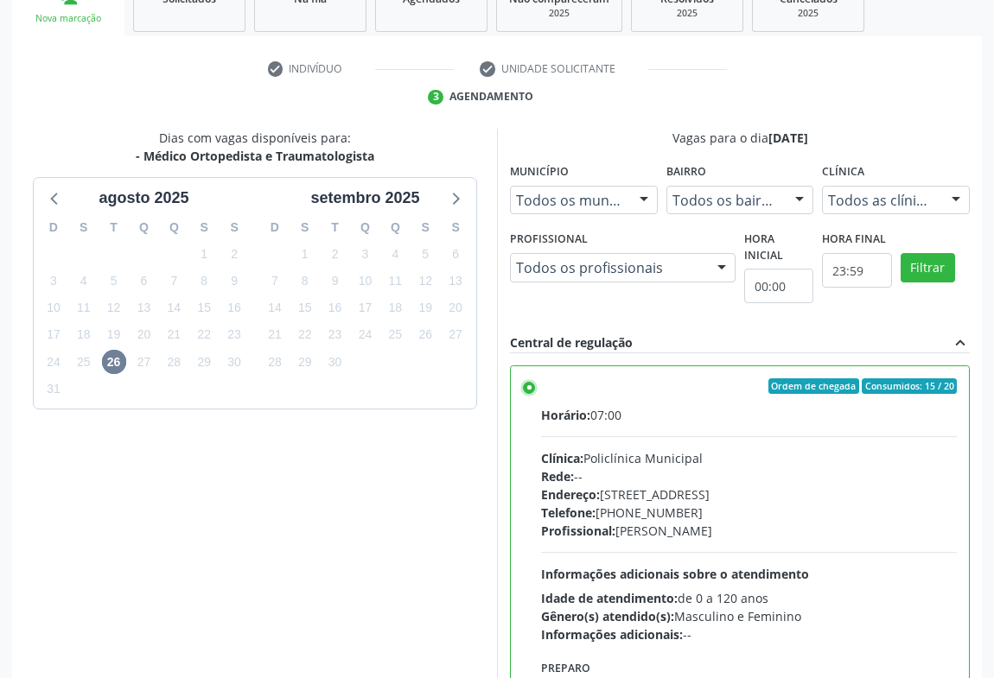
scroll to position [390, 0]
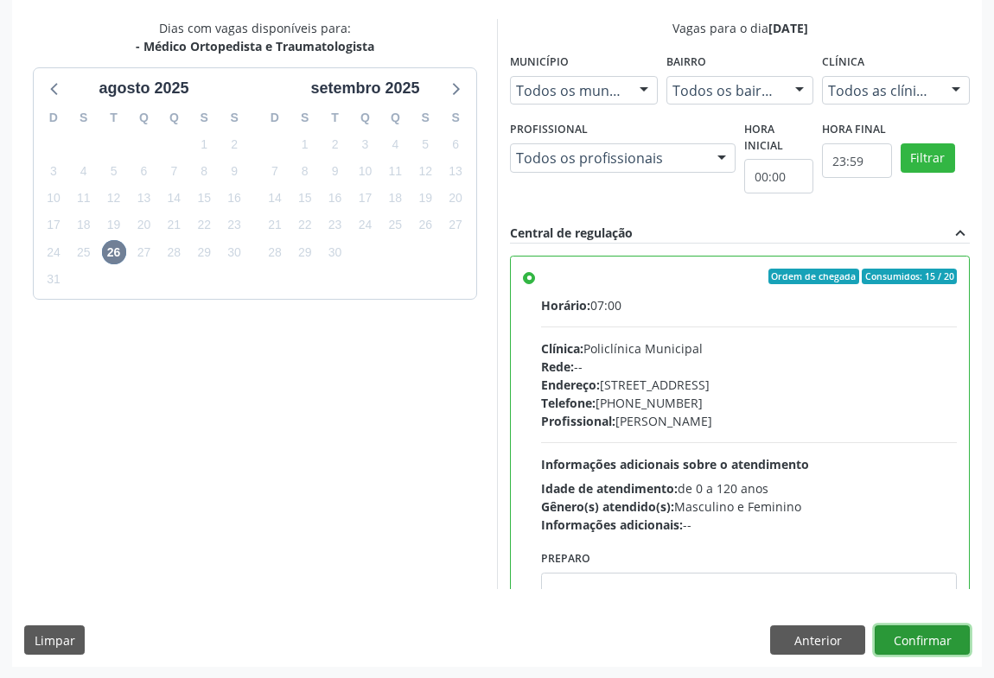
click at [907, 645] on button "Confirmar" at bounding box center [922, 640] width 95 height 29
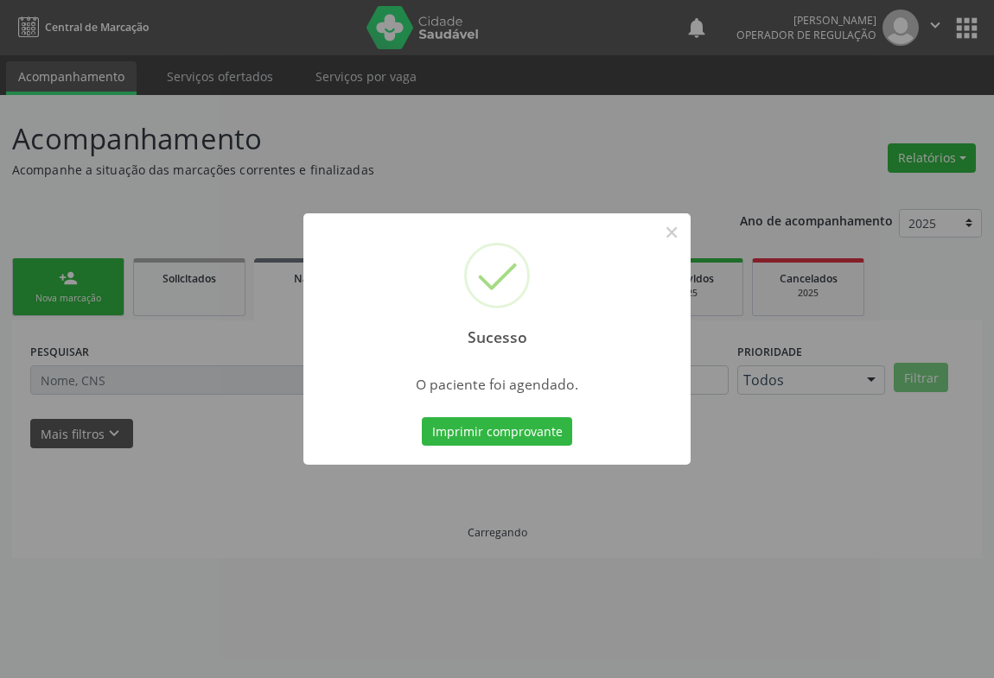
scroll to position [0, 0]
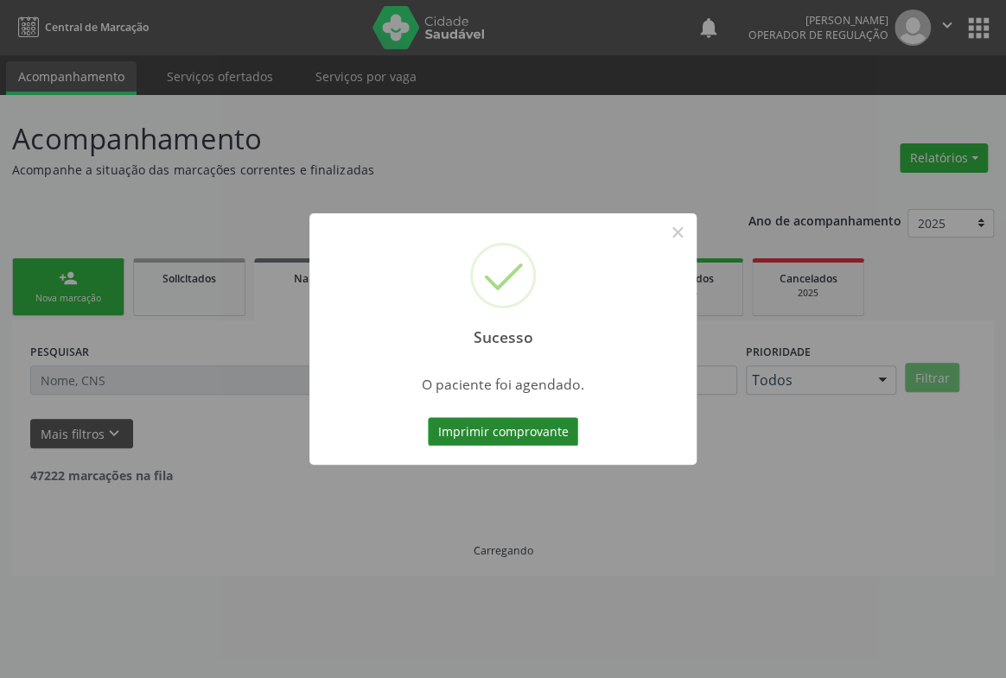
click at [506, 438] on button "Imprimir comprovante" at bounding box center [503, 431] width 150 height 29
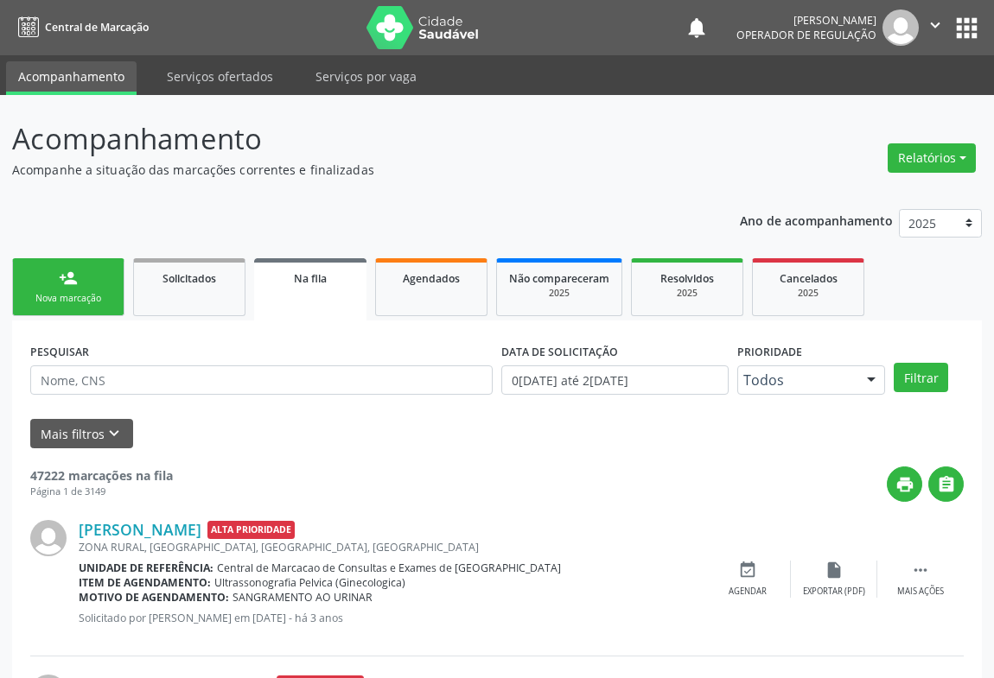
click at [61, 290] on link "person_add Nova marcação" at bounding box center [68, 287] width 112 height 58
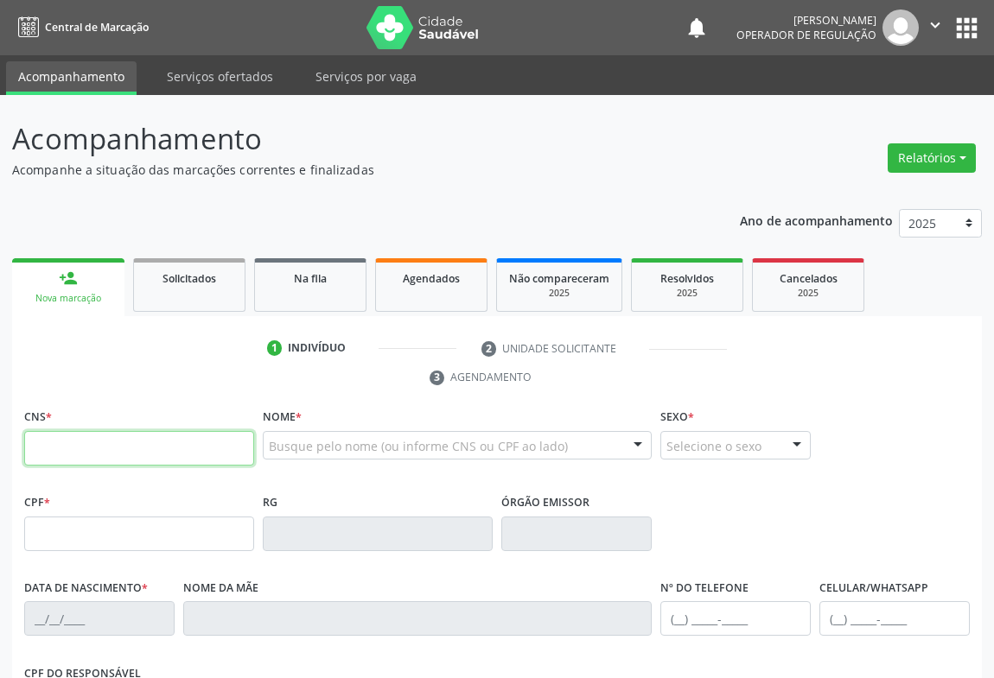
click at [81, 450] on input "text" at bounding box center [139, 448] width 230 height 35
type input "703 4028 7121 7500"
type input "1417070200"
type input "2[DATE]"
type input "[PHONE_NUMBER]"
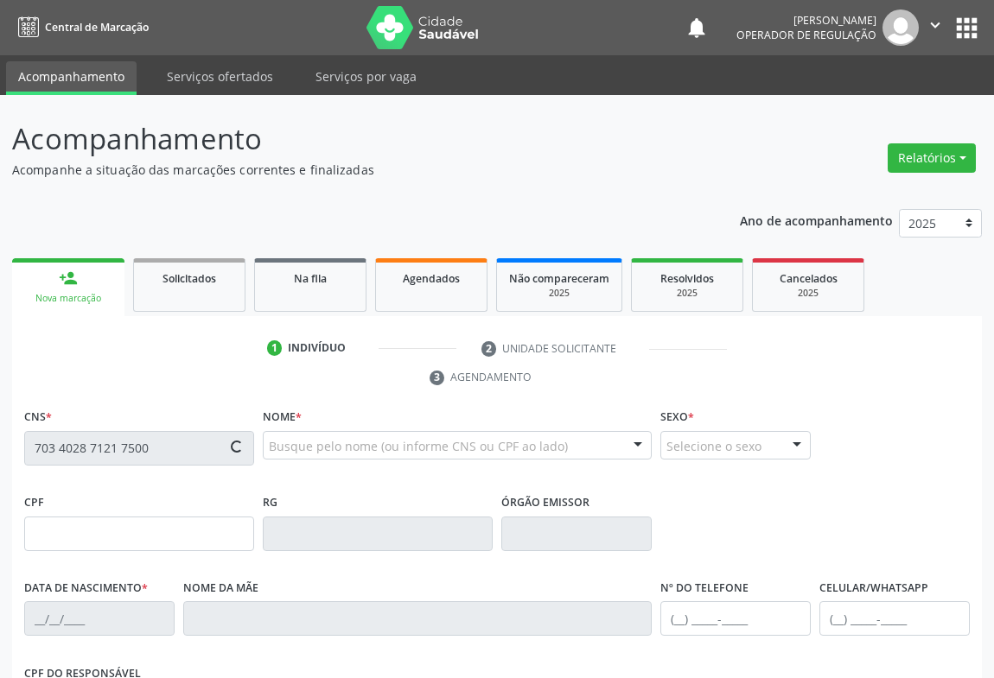
type input "(74) 99151-1878"
type input "028.325.485-80"
type input "S/N"
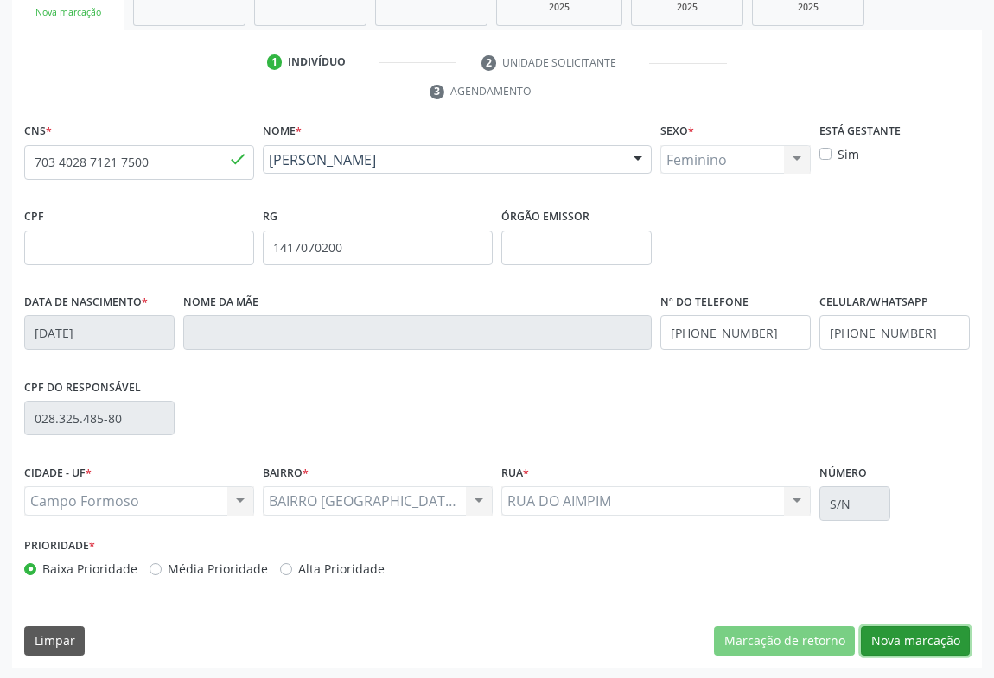
click at [879, 646] on button "Nova marcação" at bounding box center [915, 641] width 109 height 29
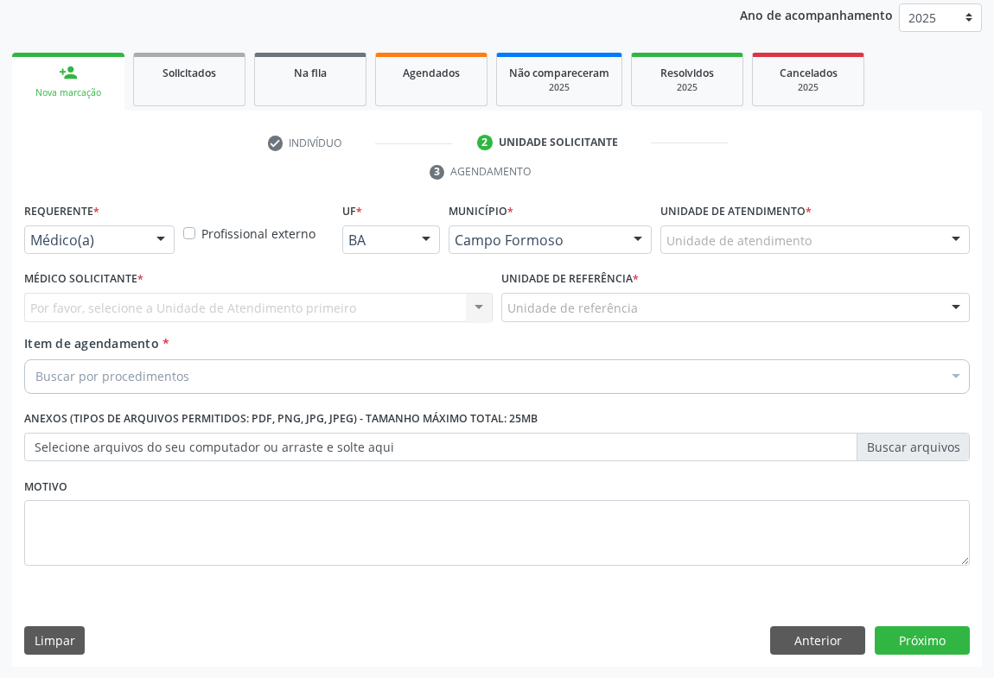
click at [64, 228] on div "Médico(a)" at bounding box center [99, 240] width 150 height 29
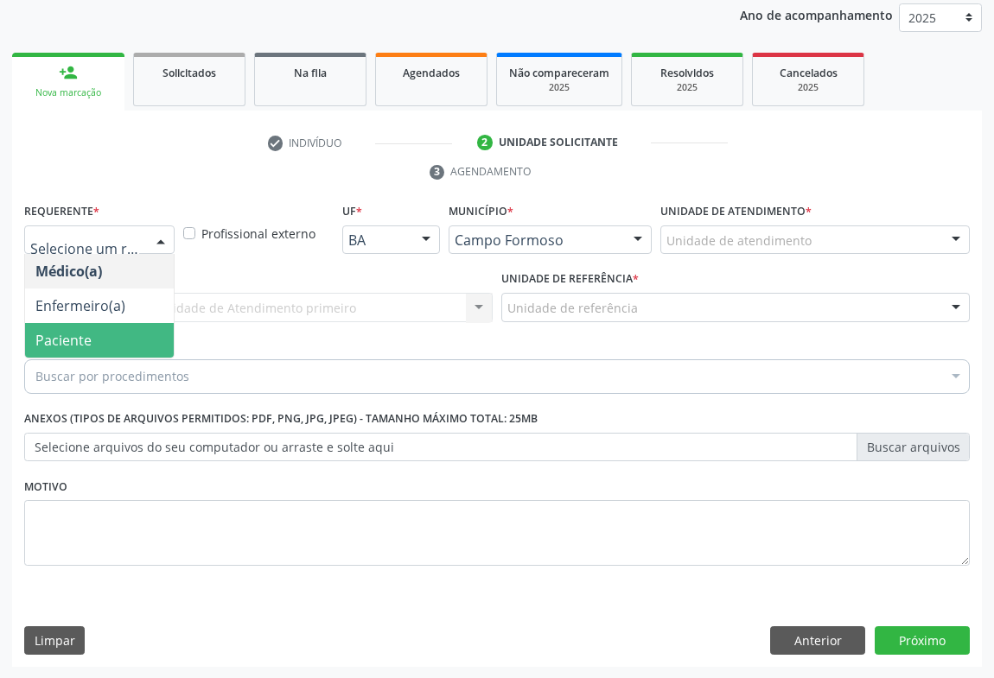
click at [74, 338] on span "Paciente" at bounding box center [63, 340] width 56 height 19
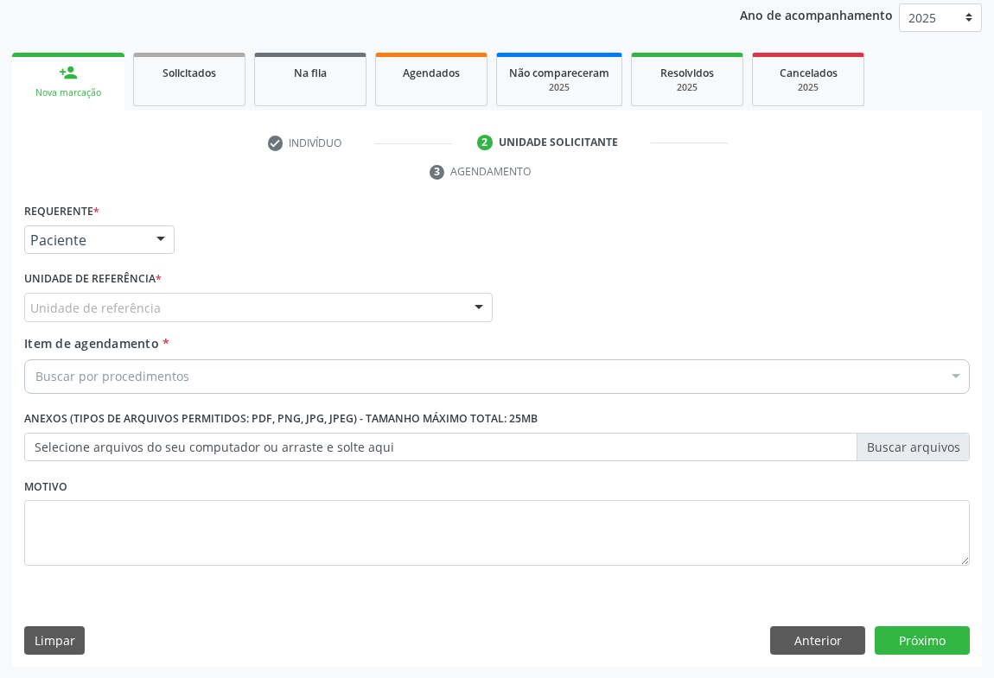
click at [189, 303] on div "Unidade de referência" at bounding box center [258, 307] width 468 height 29
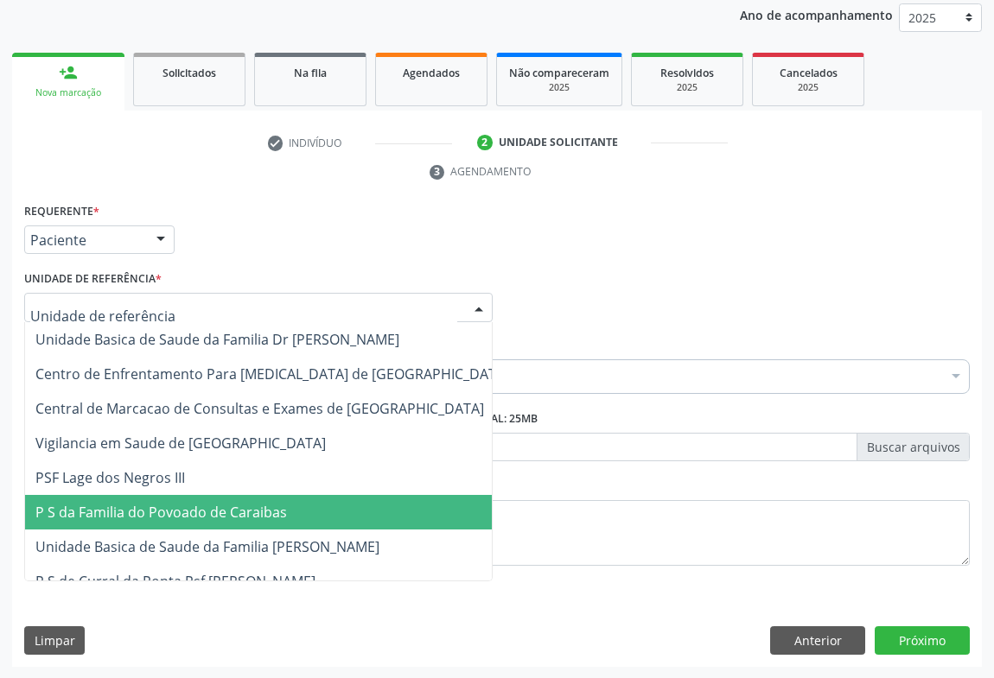
click at [186, 515] on span "P S da Familia do Povoado de Caraibas" at bounding box center [161, 512] width 252 height 19
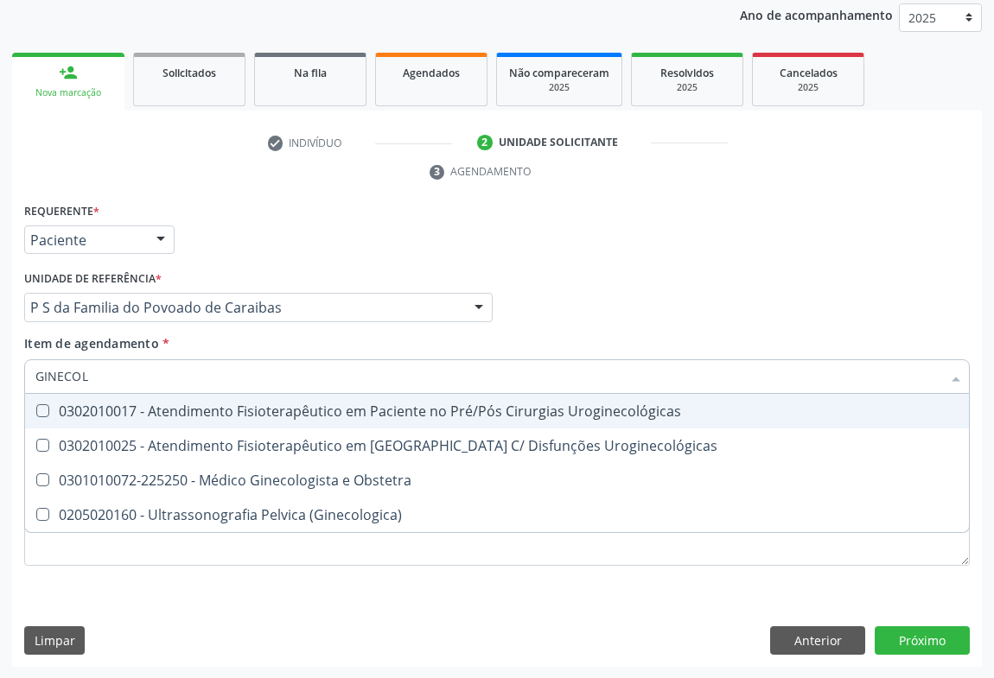
type input "GINECOLO"
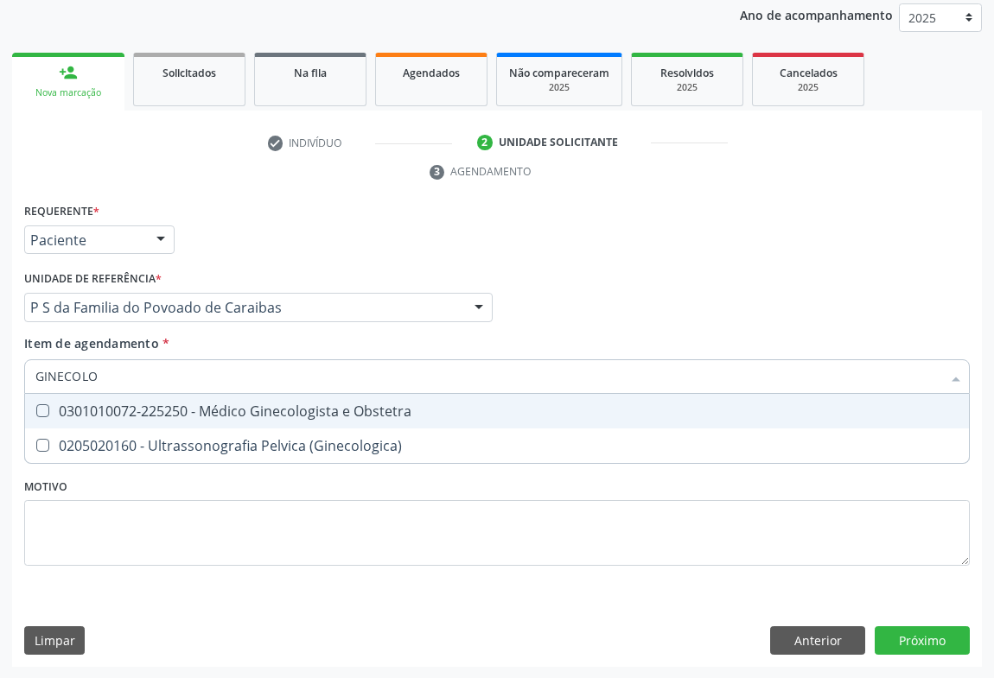
click at [212, 415] on div "0301010072-225250 - Médico Ginecologista e Obstetra" at bounding box center [496, 411] width 923 height 14
checkbox Obstetra "true"
click at [935, 637] on div "Requerente * Paciente Médico(a) Enfermeiro(a) Paciente Nenhum resultado encontr…" at bounding box center [497, 433] width 970 height 469
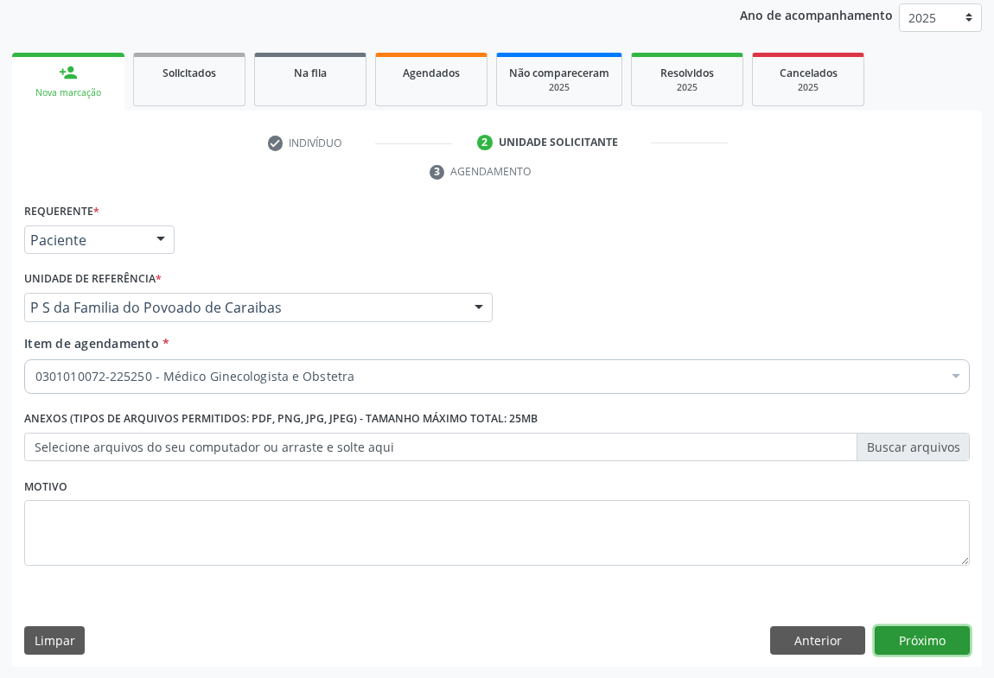
click at [942, 629] on button "Próximo" at bounding box center [922, 641] width 95 height 29
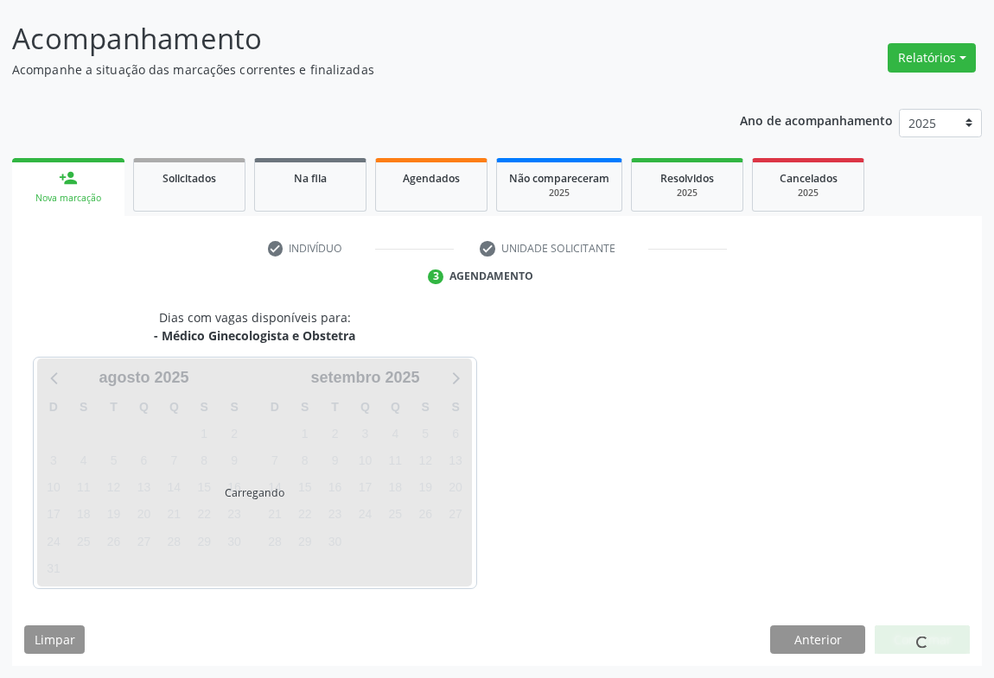
scroll to position [99, 0]
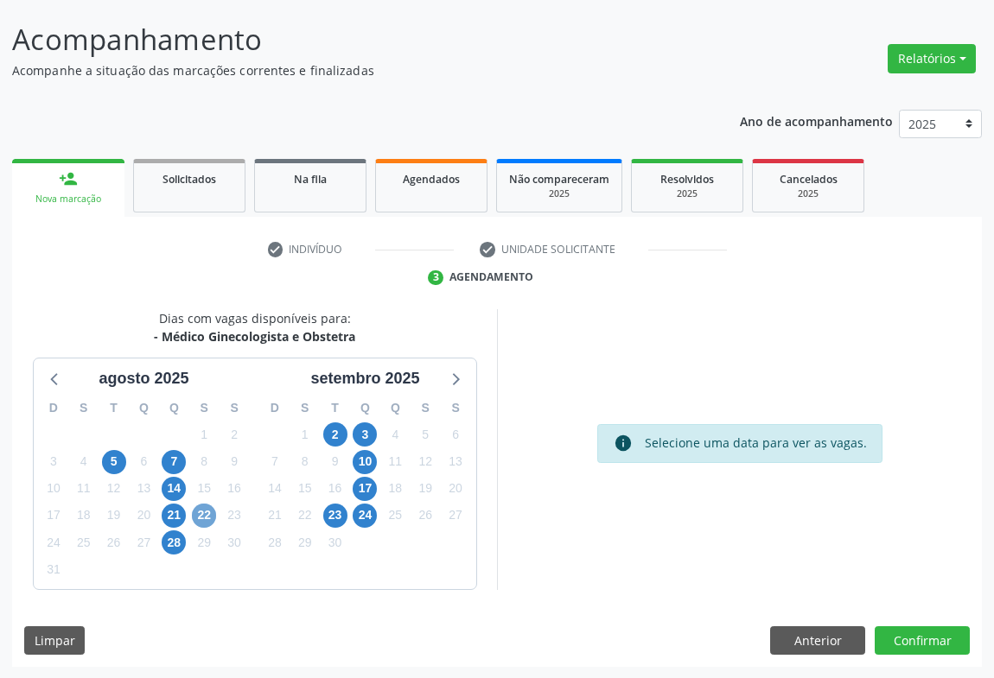
click at [196, 519] on span "22" at bounding box center [204, 516] width 24 height 24
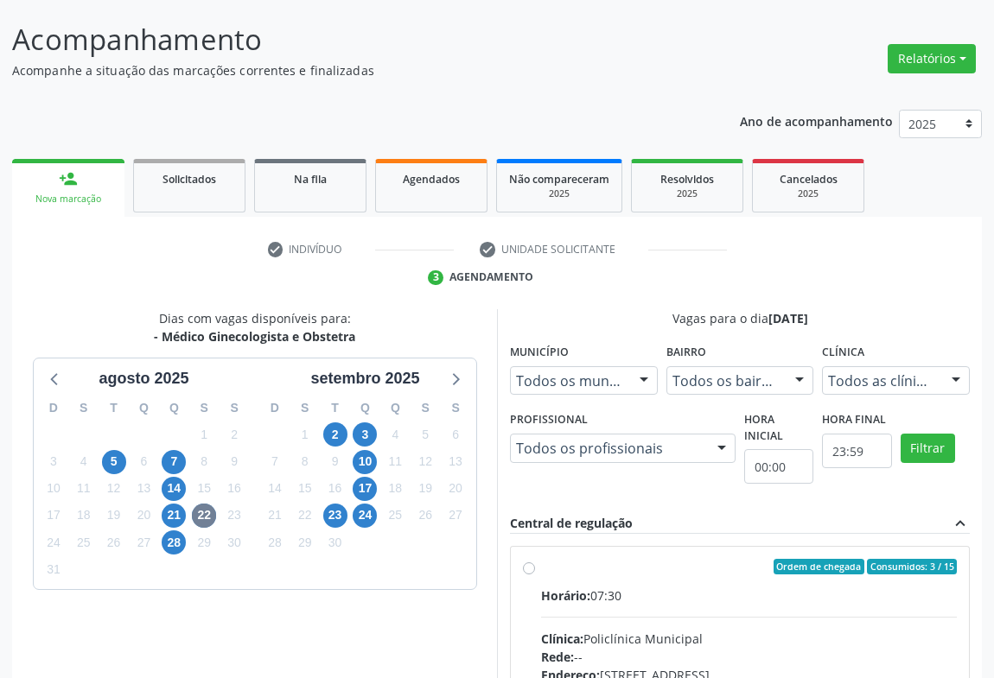
click at [535, 575] on input "Ordem de chegada Consumidos: 3 / 15 Horário: 07:30 Clínica: Policlínica Municip…" at bounding box center [529, 567] width 12 height 16
radio input "true"
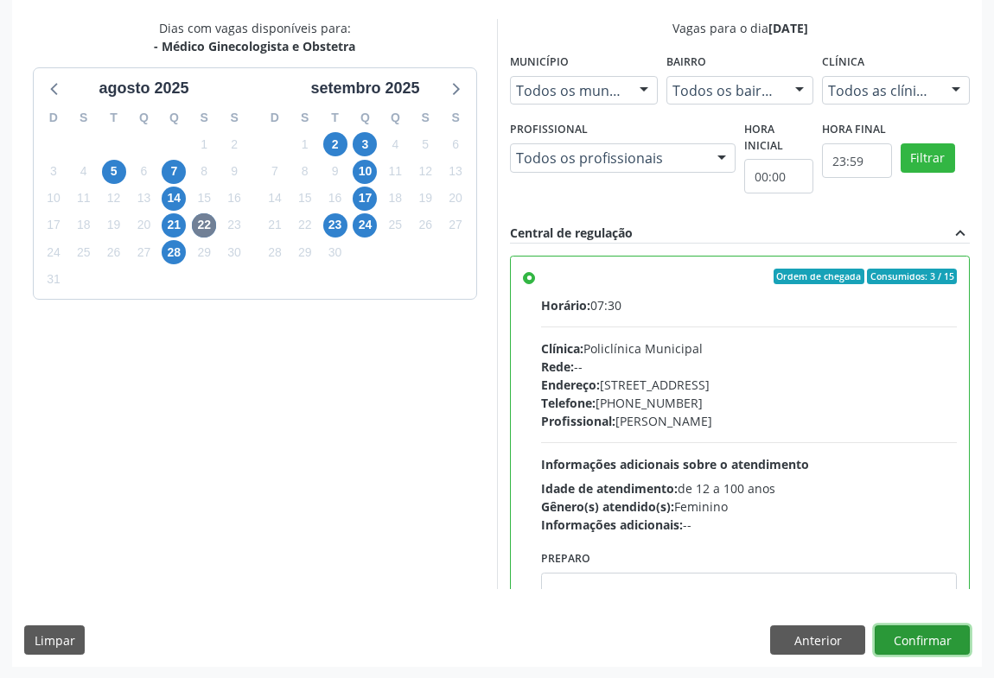
click at [882, 647] on button "Confirmar" at bounding box center [922, 640] width 95 height 29
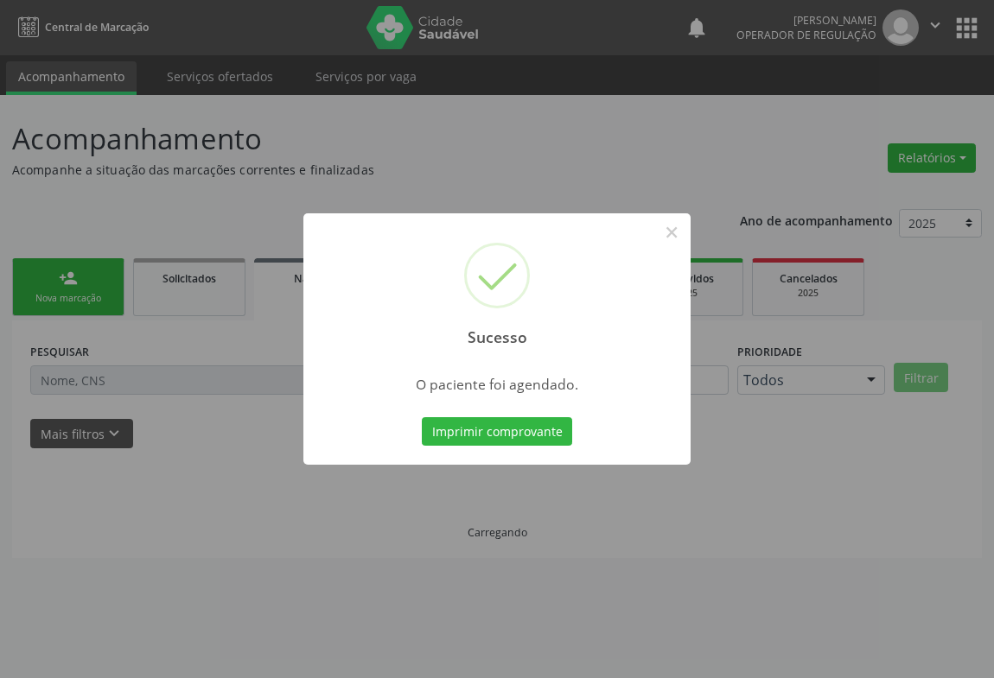
scroll to position [0, 0]
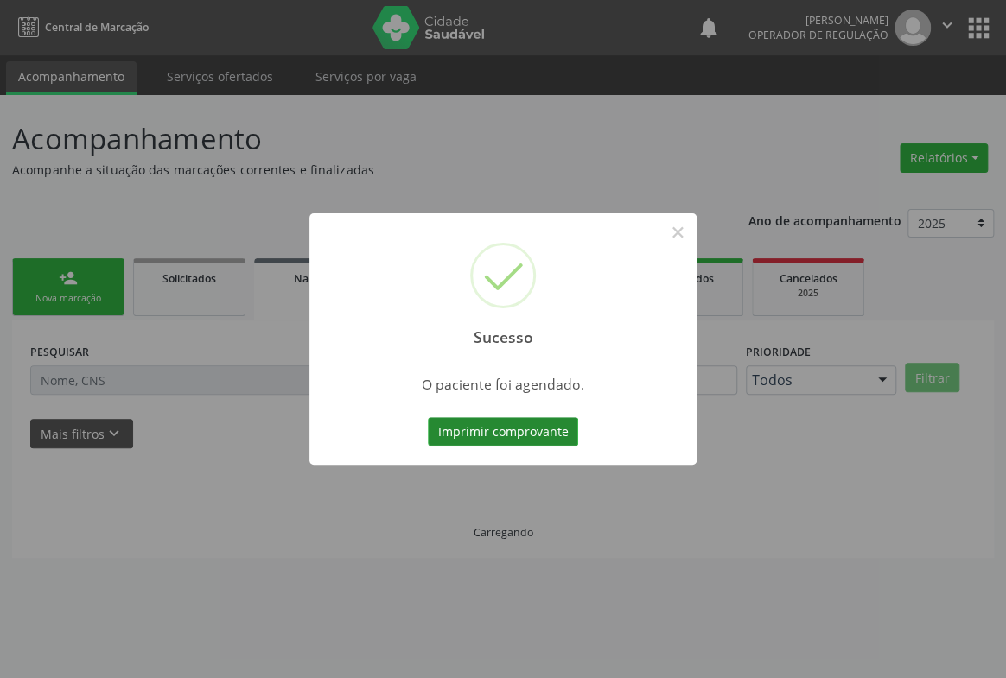
click at [481, 434] on button "Imprimir comprovante" at bounding box center [503, 431] width 150 height 29
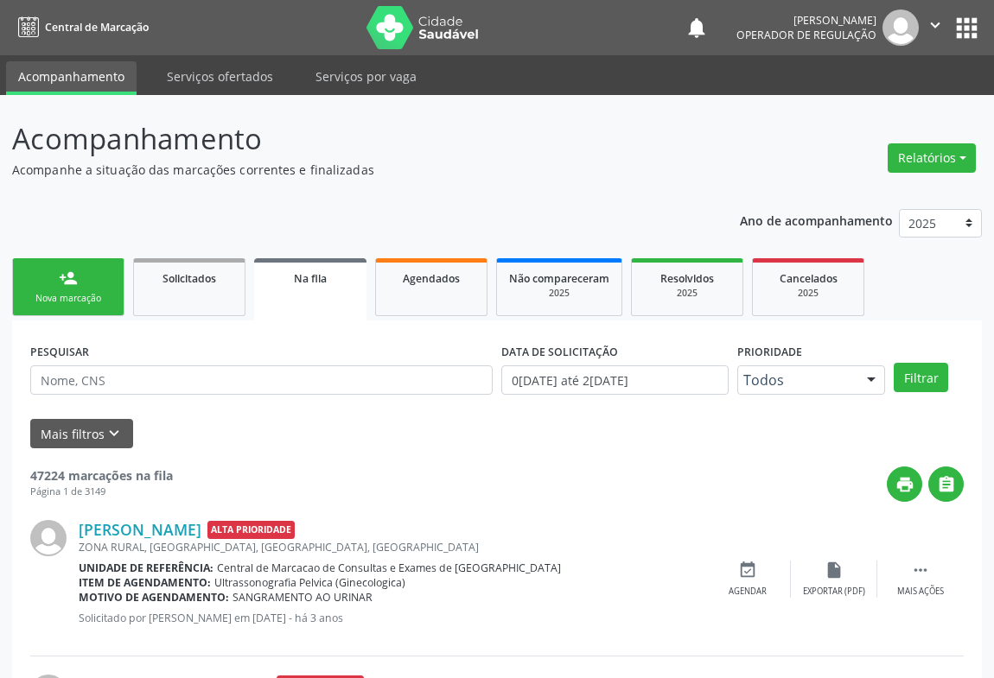
click at [53, 302] on div "Nova marcação" at bounding box center [68, 298] width 86 height 13
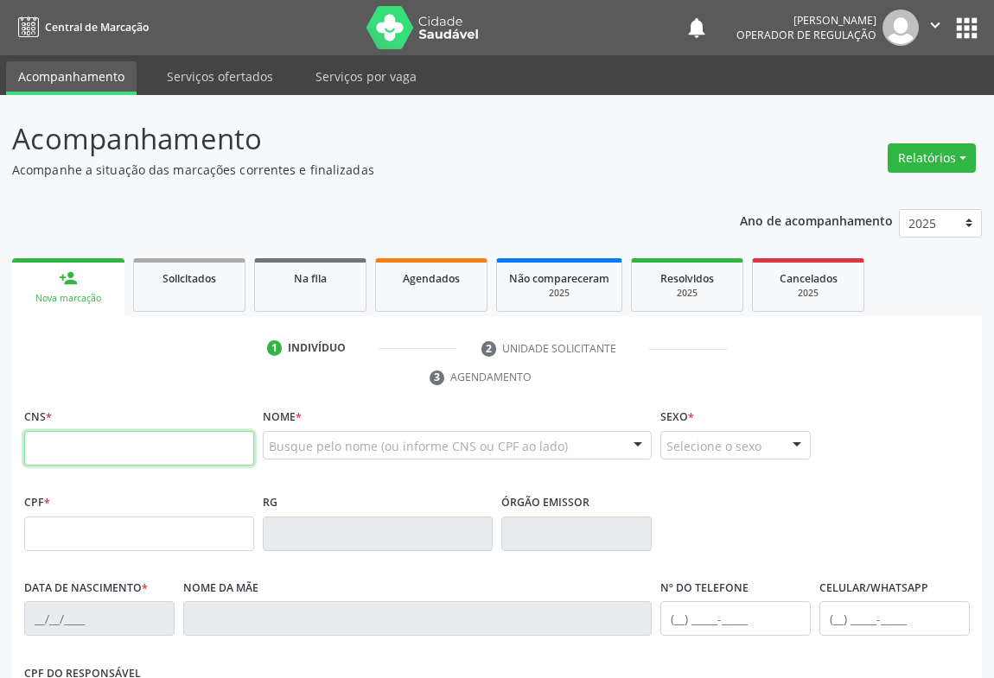
click at [76, 445] on input "text" at bounding box center [139, 448] width 230 height 35
type input "703 4028 7121 7500"
type input "1417070200"
type input "2[DATE]"
type input "[PHONE_NUMBER]"
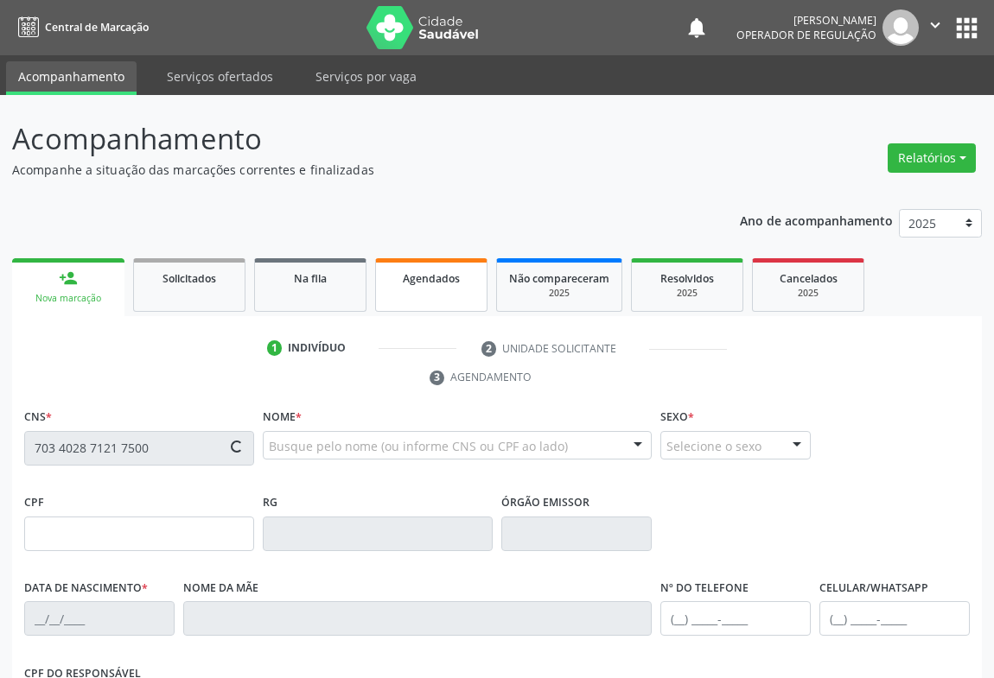
type input "[PHONE_NUMBER]"
type input "028.325.485-80"
type input "S/N"
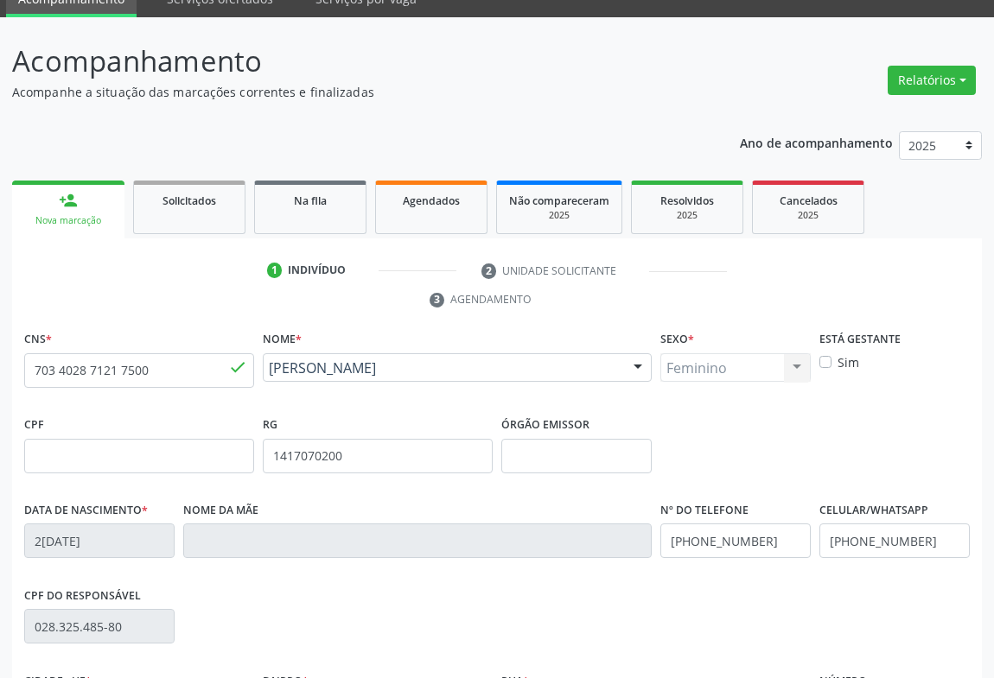
scroll to position [286, 0]
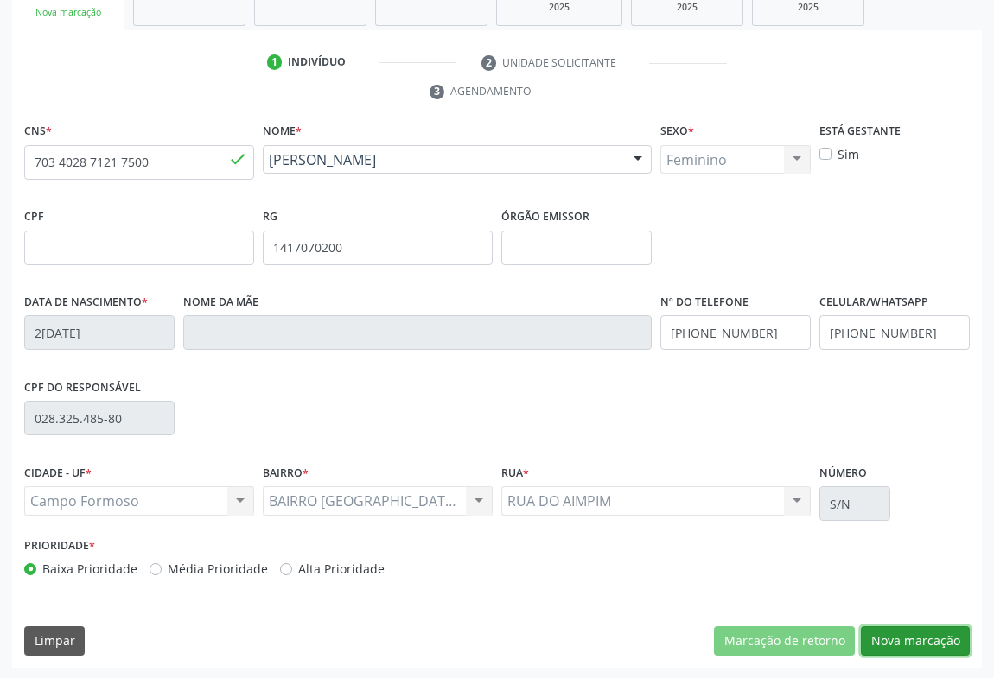
click at [898, 645] on button "Nova marcação" at bounding box center [915, 641] width 109 height 29
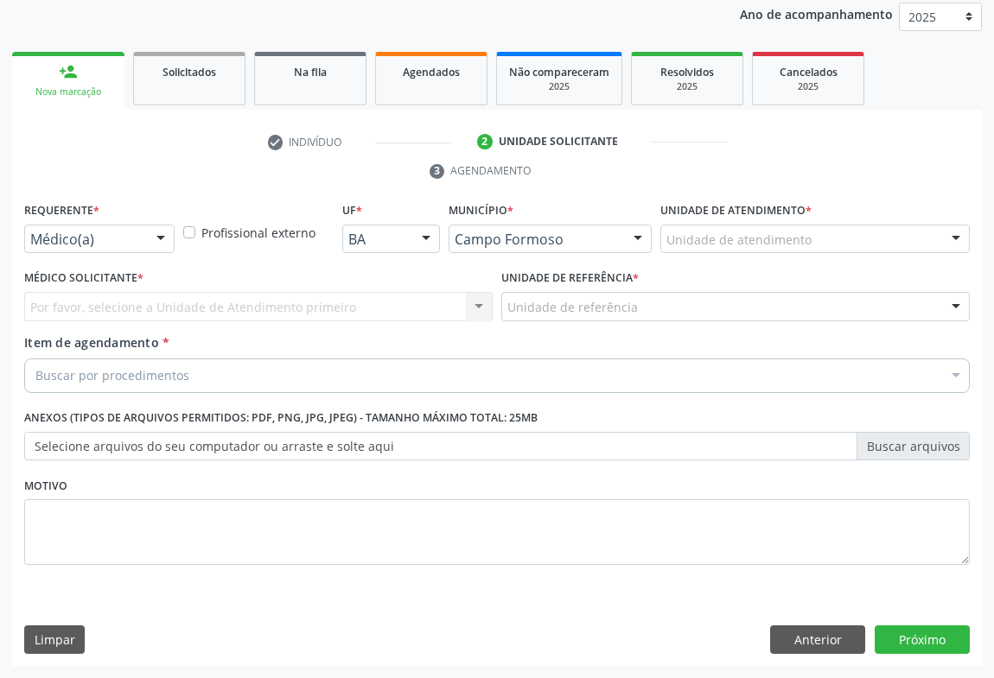
scroll to position [206, 0]
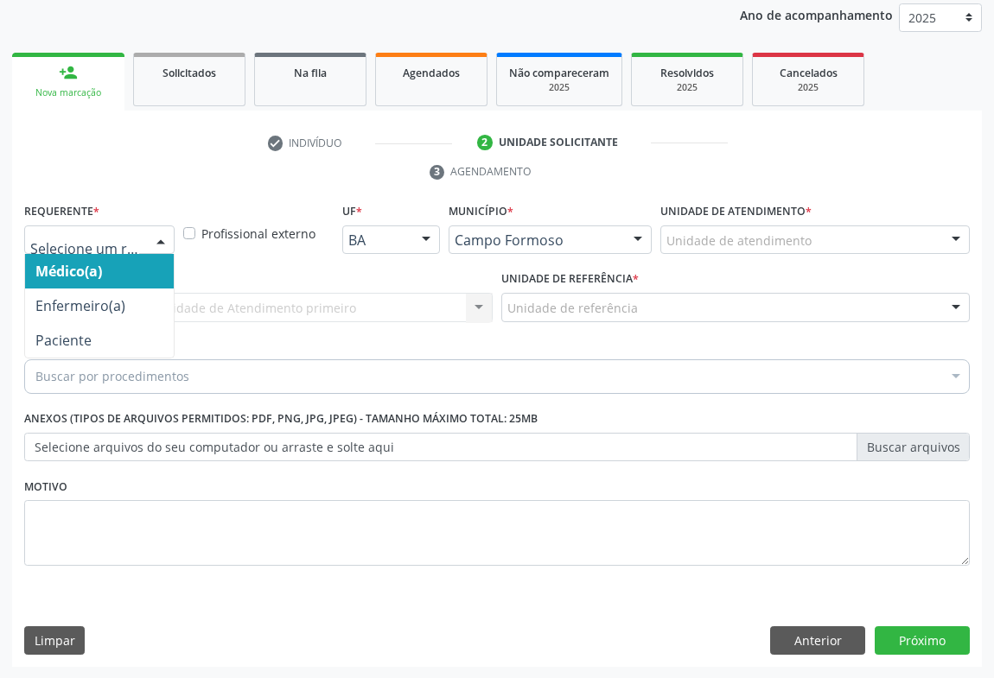
click at [66, 248] on div at bounding box center [99, 240] width 150 height 29
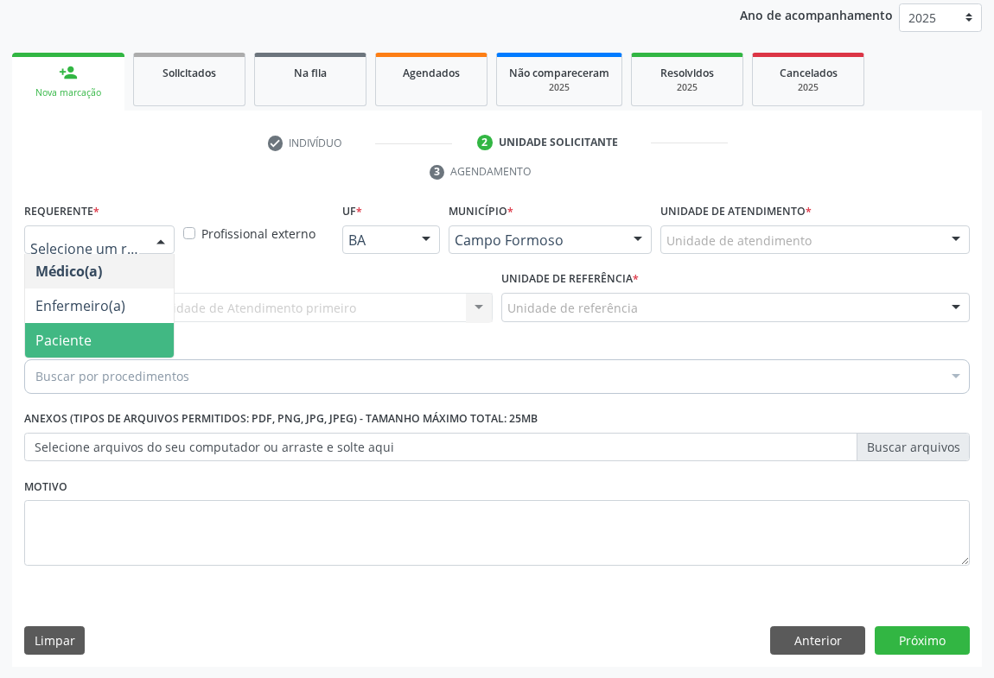
click at [60, 325] on span "Paciente" at bounding box center [99, 340] width 149 height 35
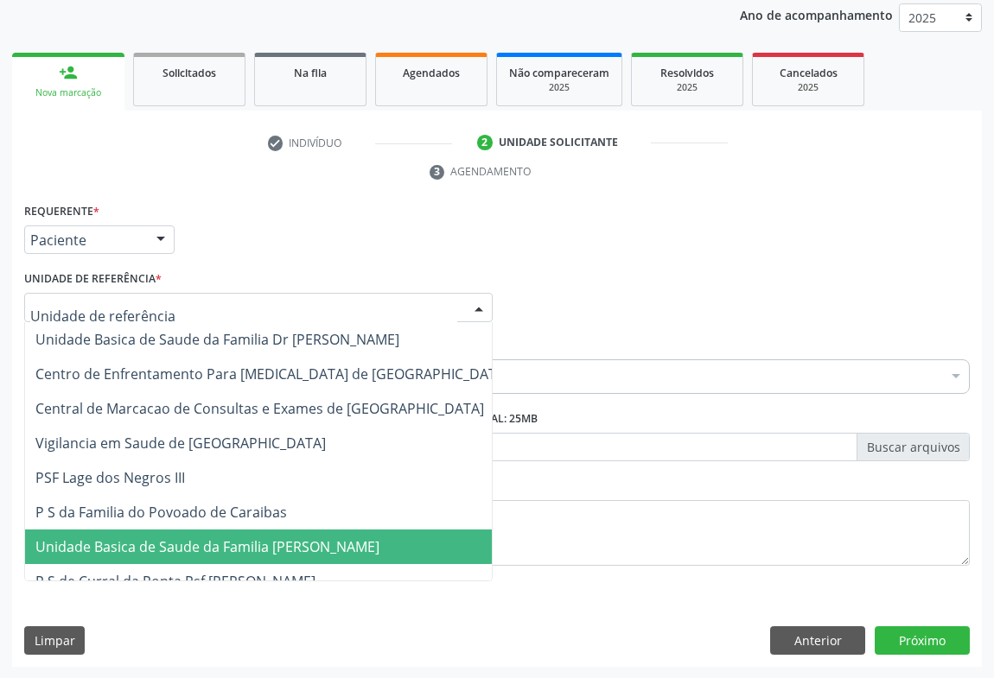
click at [173, 554] on span "Unidade Basica de Saude da Familia [PERSON_NAME]" at bounding box center [272, 547] width 494 height 35
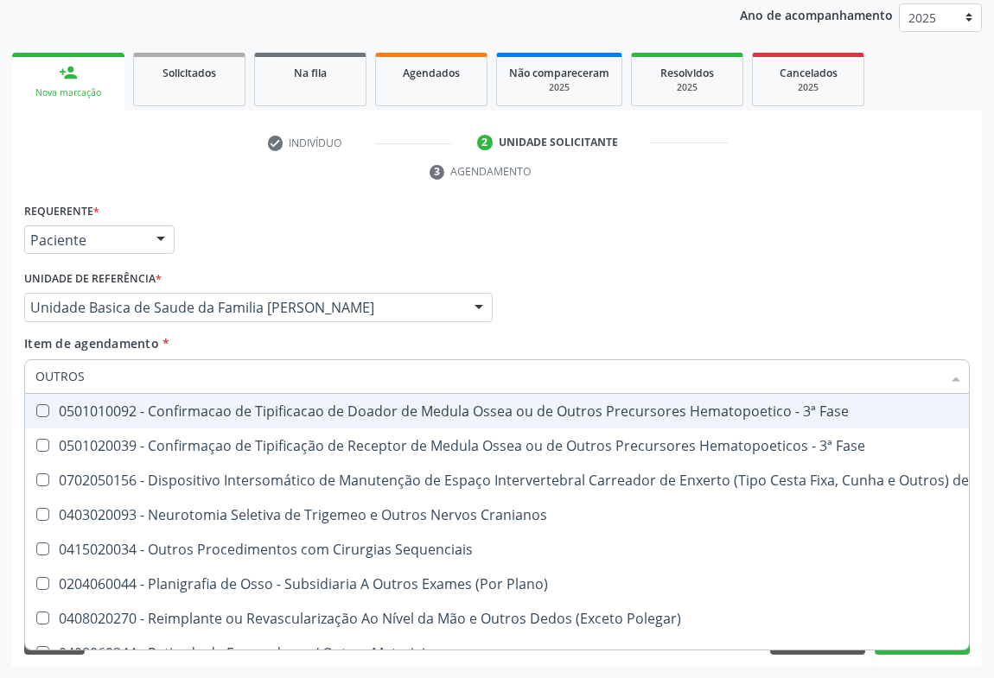
type input "OUTROS P"
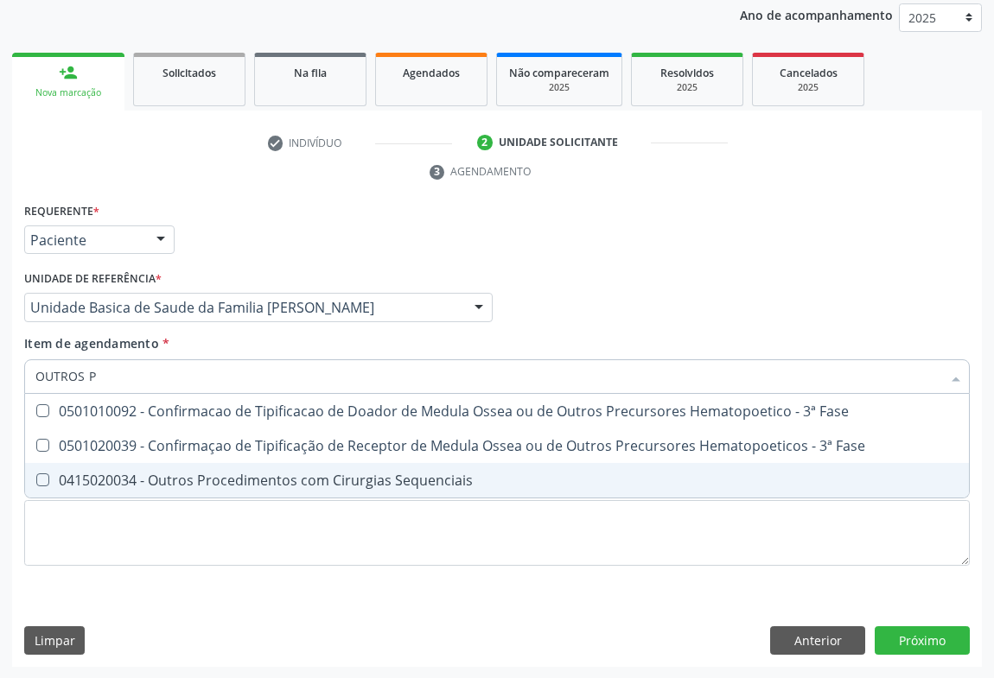
click at [168, 474] on div "0415020034 - Outros Procedimentos com Cirurgias Sequenciais" at bounding box center [496, 481] width 923 height 14
checkbox Sequenciais "true"
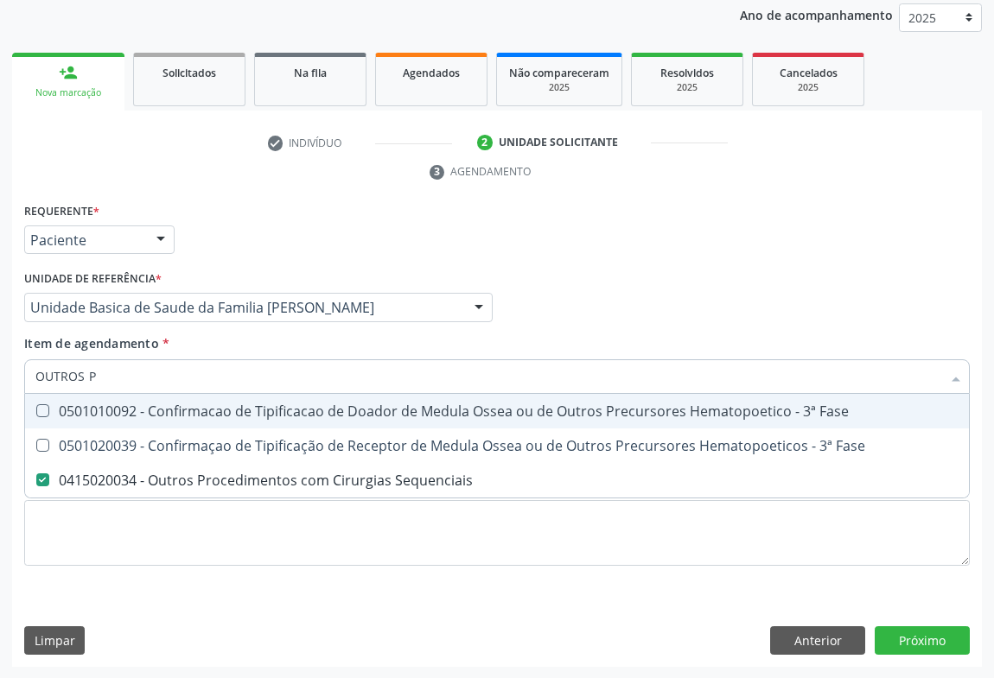
type input "OUTROS P"
click at [335, 250] on div "Requerente * Paciente Médico(a) Enfermeiro(a) Paciente Nenhum resultado encontr…" at bounding box center [497, 232] width 954 height 67
checkbox Fase "true"
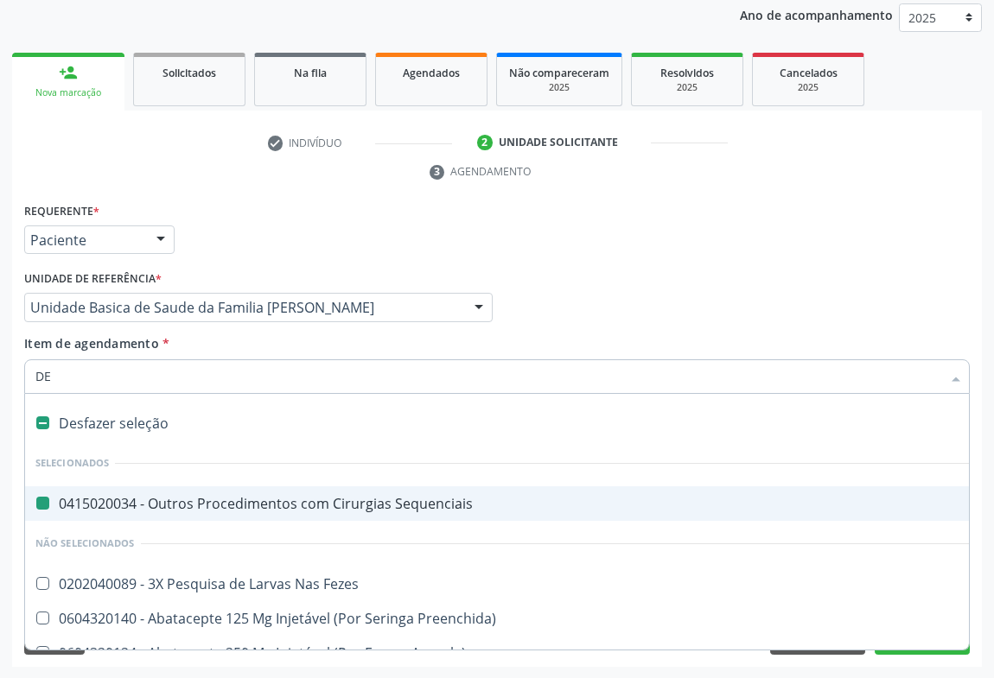
type input "DER"
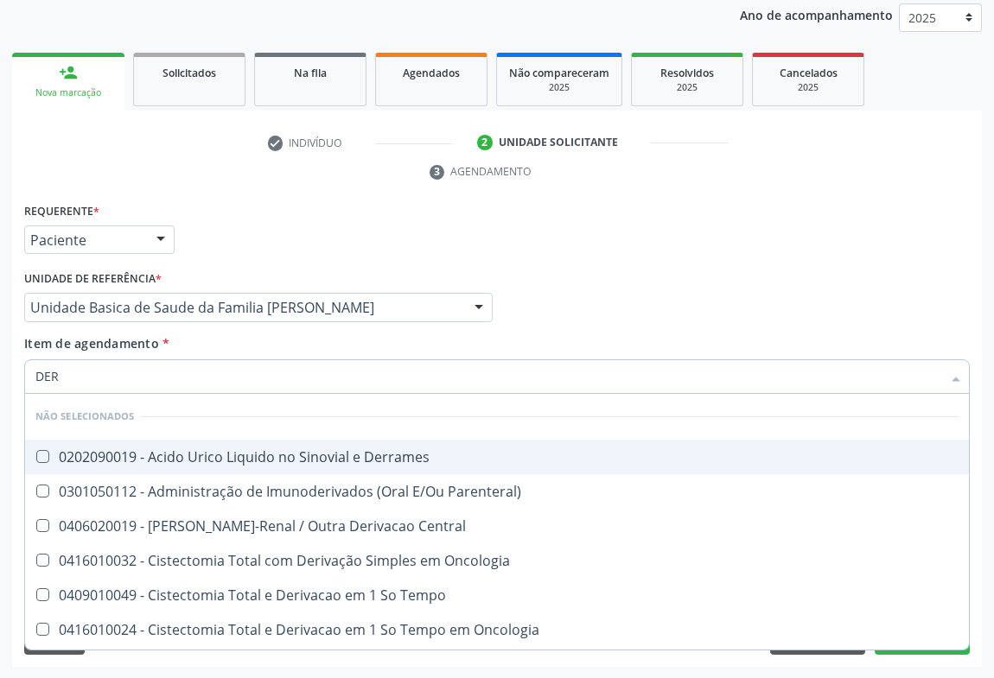
checkbox Derrames "false"
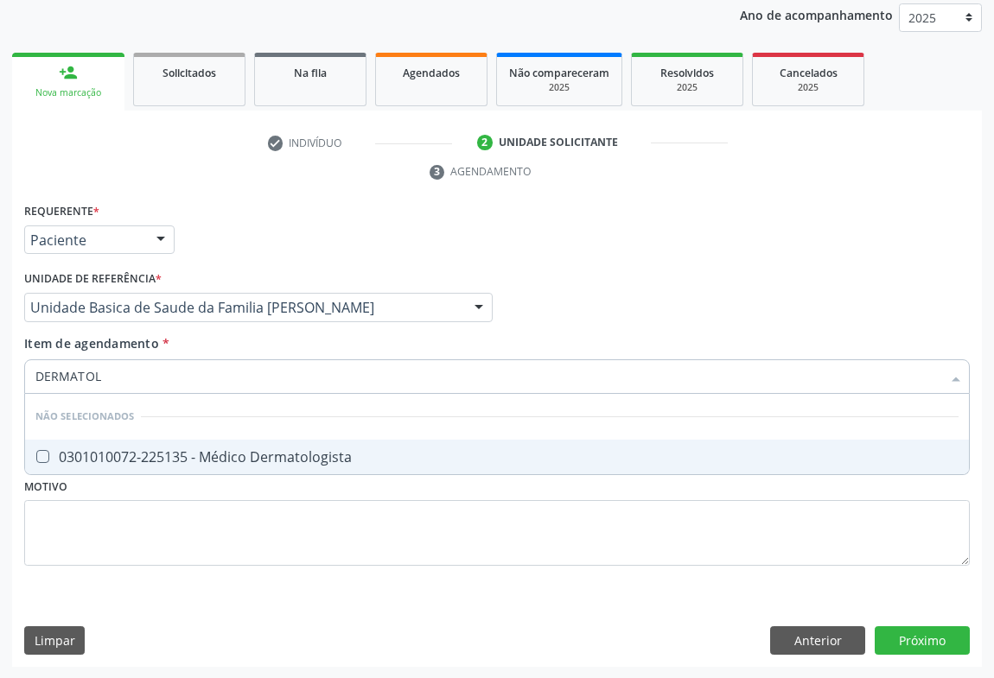
type input "DERMATOLO"
click at [176, 450] on div "0301010072-225135 - Médico Dermatologista" at bounding box center [496, 457] width 923 height 14
checkbox Dermatologista "true"
click at [264, 216] on div "Requerente * Paciente Médico(a) Enfermeiro(a) Paciente Nenhum resultado encontr…" at bounding box center [497, 232] width 954 height 67
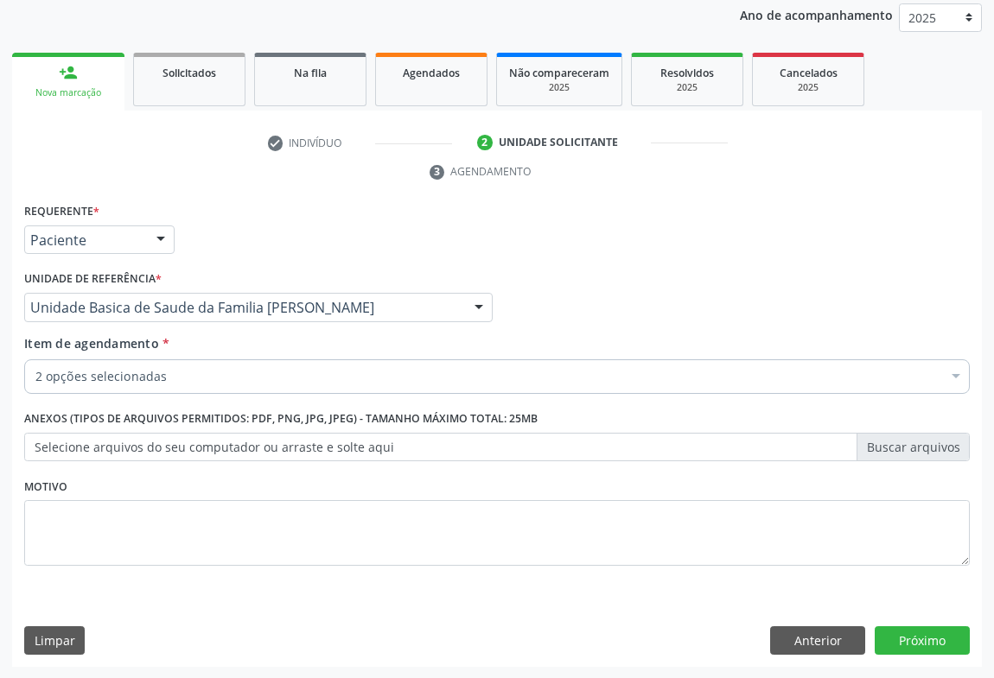
click at [134, 386] on div "2 opções selecionadas" at bounding box center [497, 377] width 946 height 35
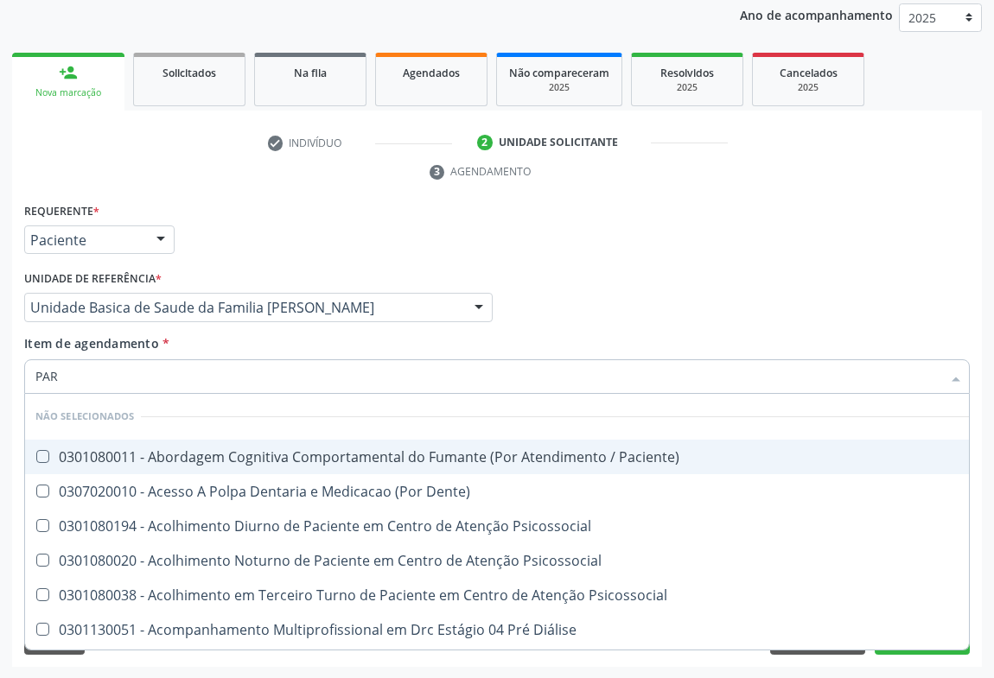
type input "PART"
checkbox Paciente\) "false"
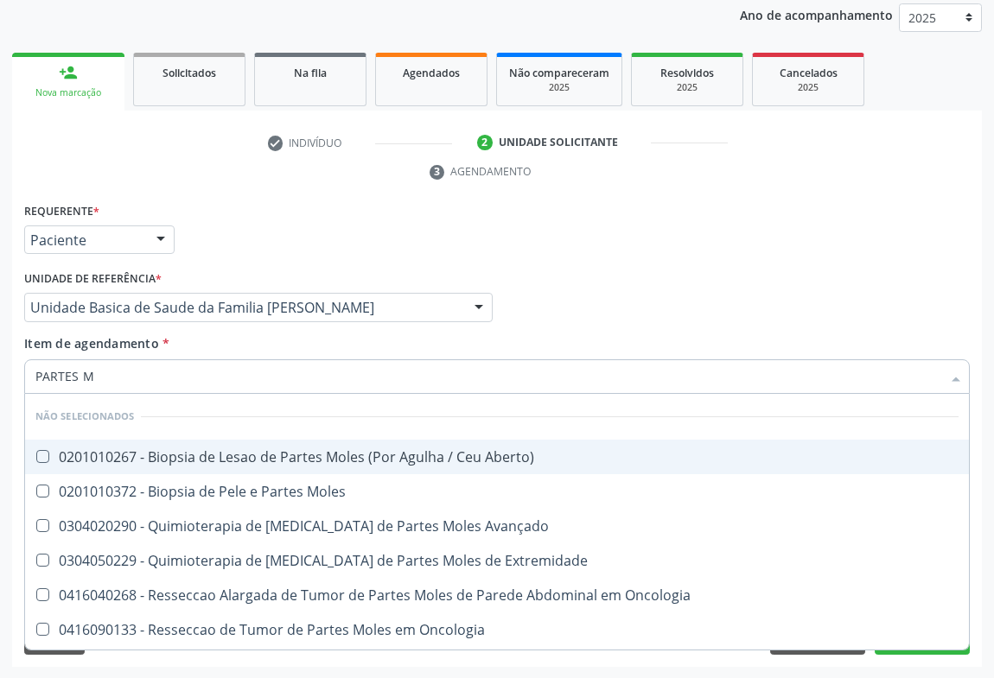
type input "PARTES [GEOGRAPHIC_DATA]"
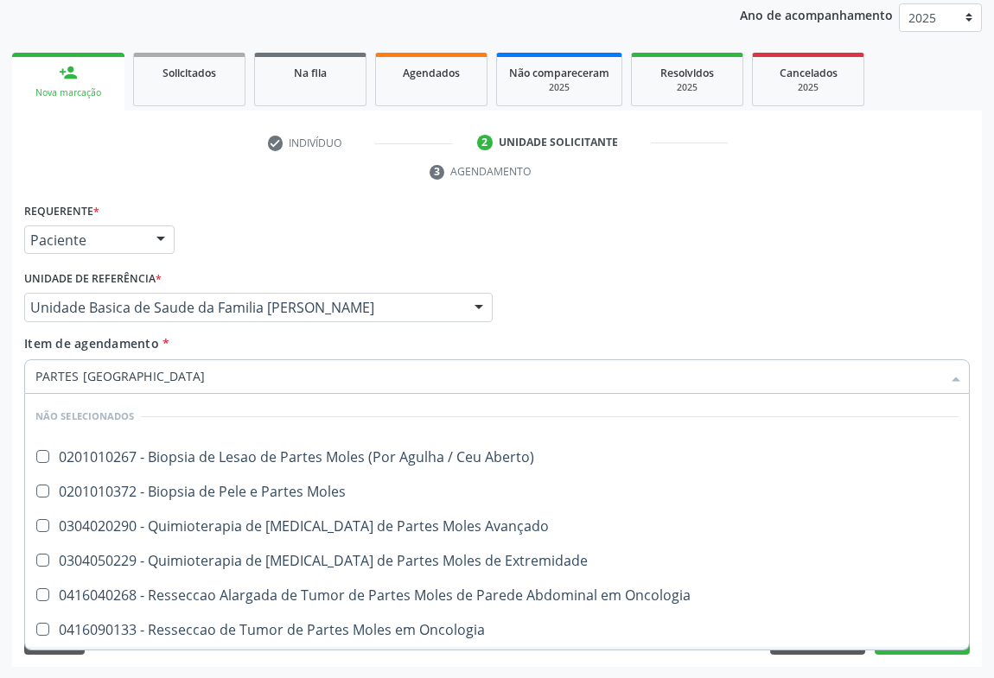
scroll to position [66, 0]
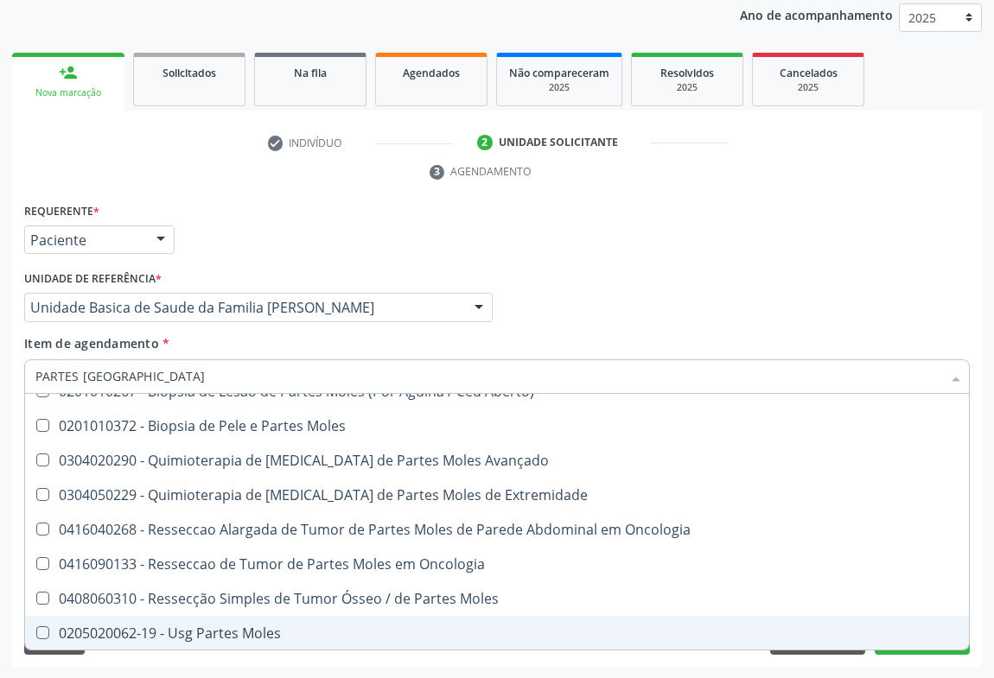
click at [258, 627] on div "0205020062-19 - Usg Partes Moles" at bounding box center [496, 634] width 923 height 14
checkbox Moles "true"
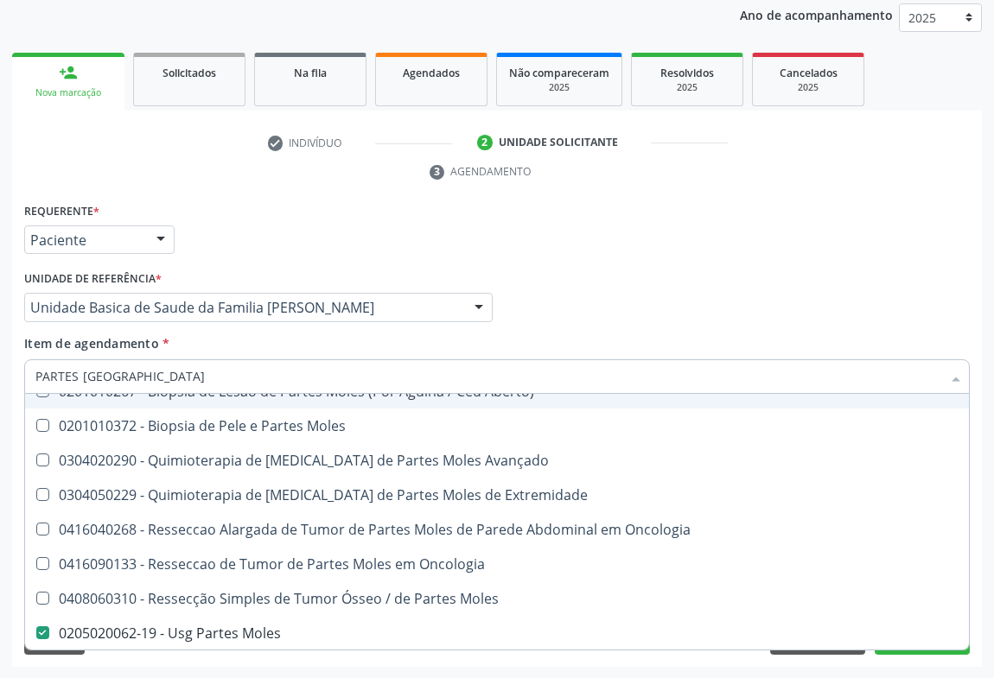
click at [738, 236] on div "Requerente * Paciente Médico(a) Enfermeiro(a) Paciente Nenhum resultado encontr…" at bounding box center [497, 232] width 954 height 67
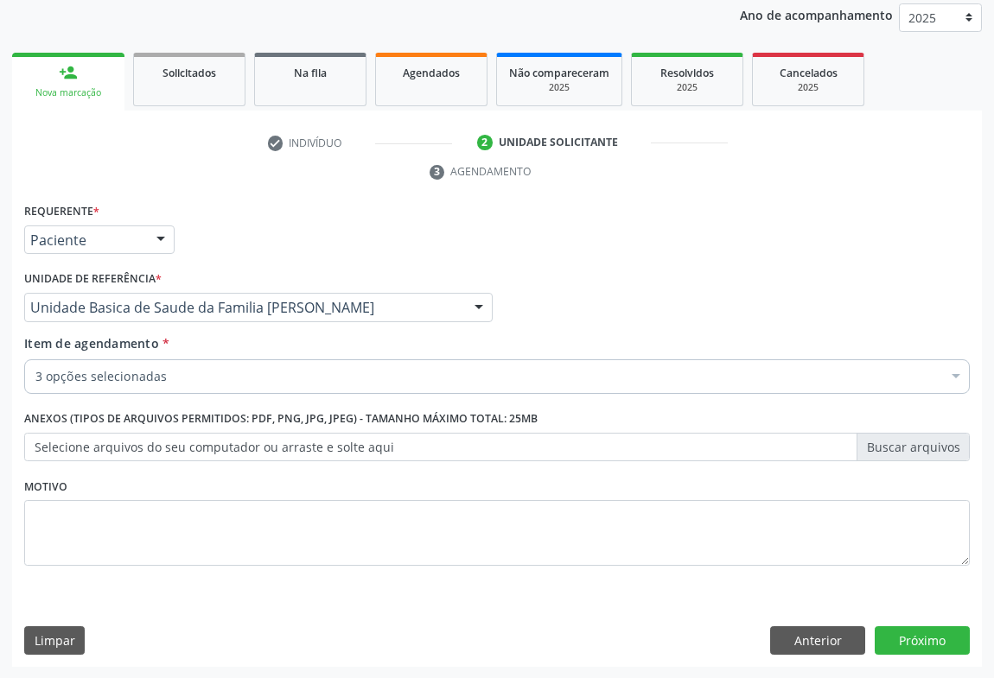
scroll to position [0, 0]
click at [908, 629] on button "Próximo" at bounding box center [922, 641] width 95 height 29
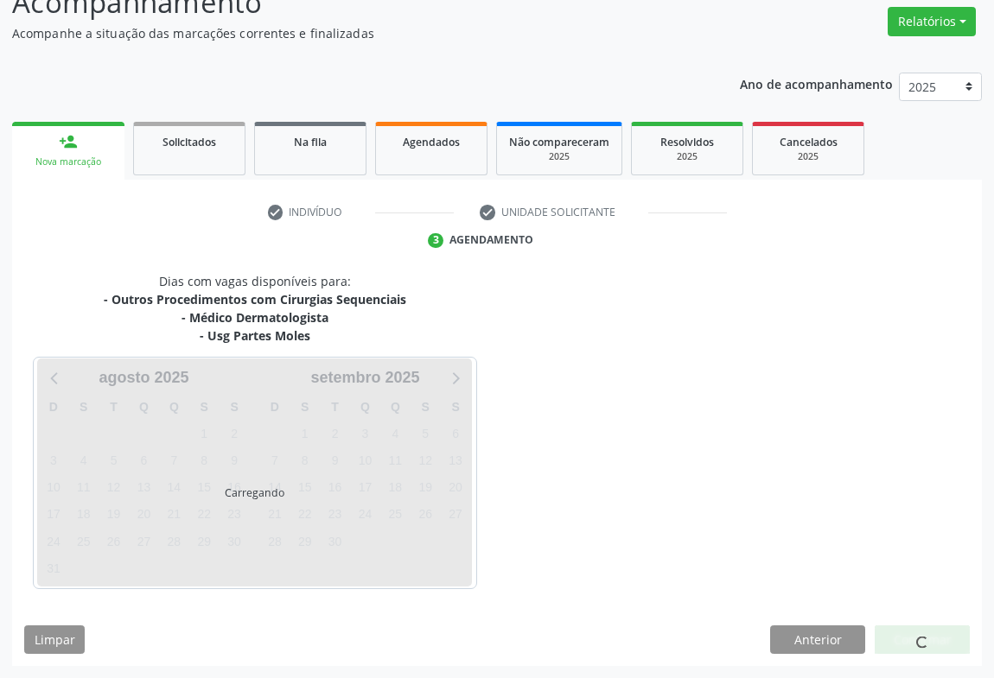
scroll to position [187, 0]
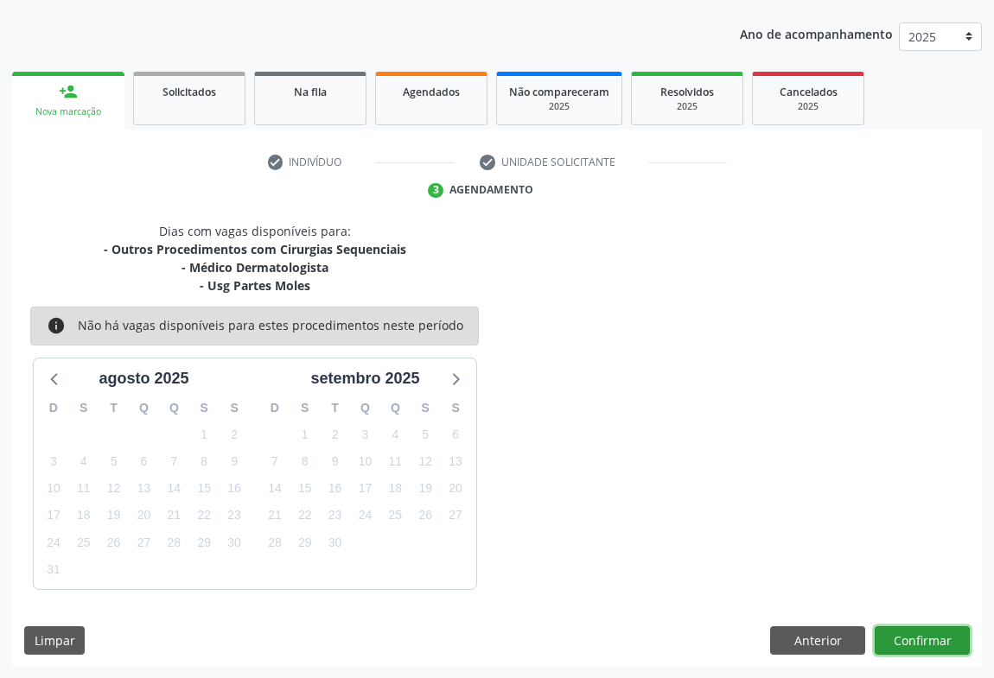
click at [913, 627] on button "Confirmar" at bounding box center [922, 641] width 95 height 29
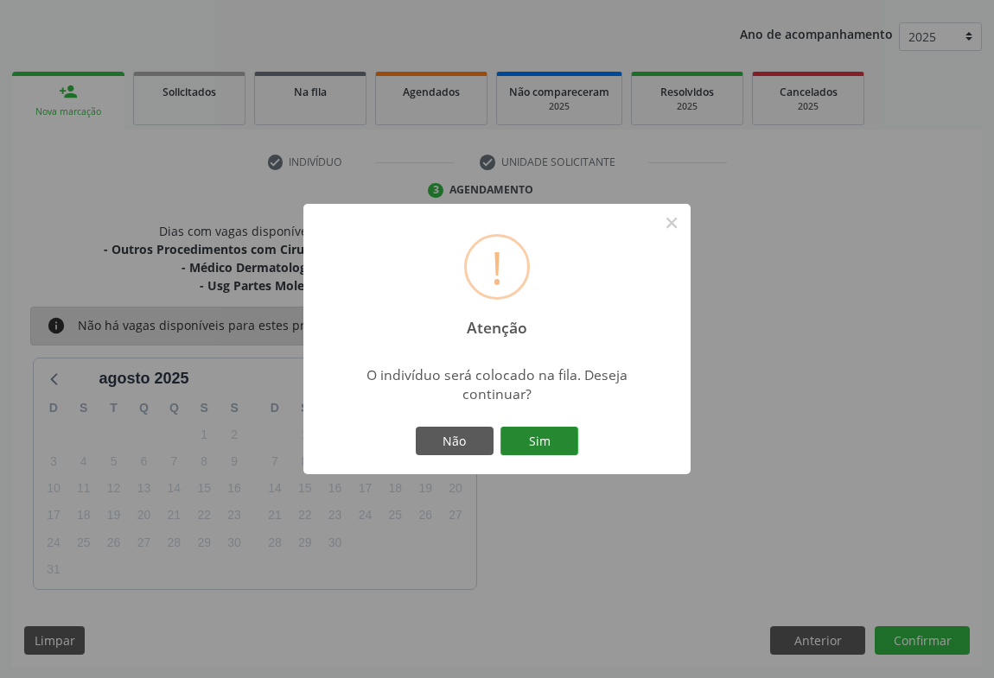
click at [547, 436] on button "Sim" at bounding box center [539, 441] width 78 height 29
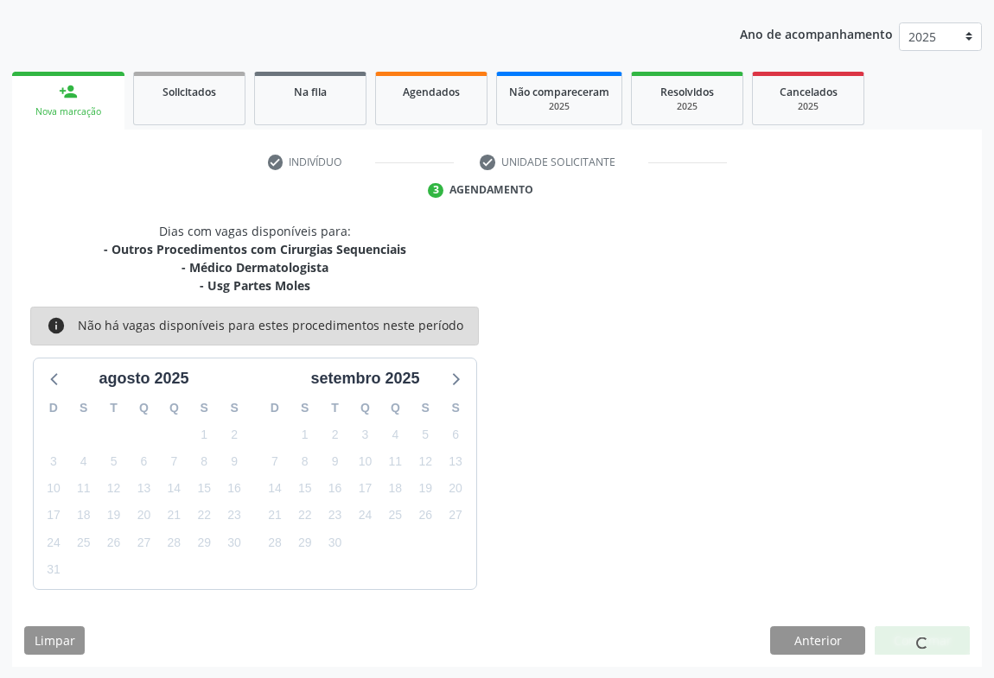
scroll to position [0, 0]
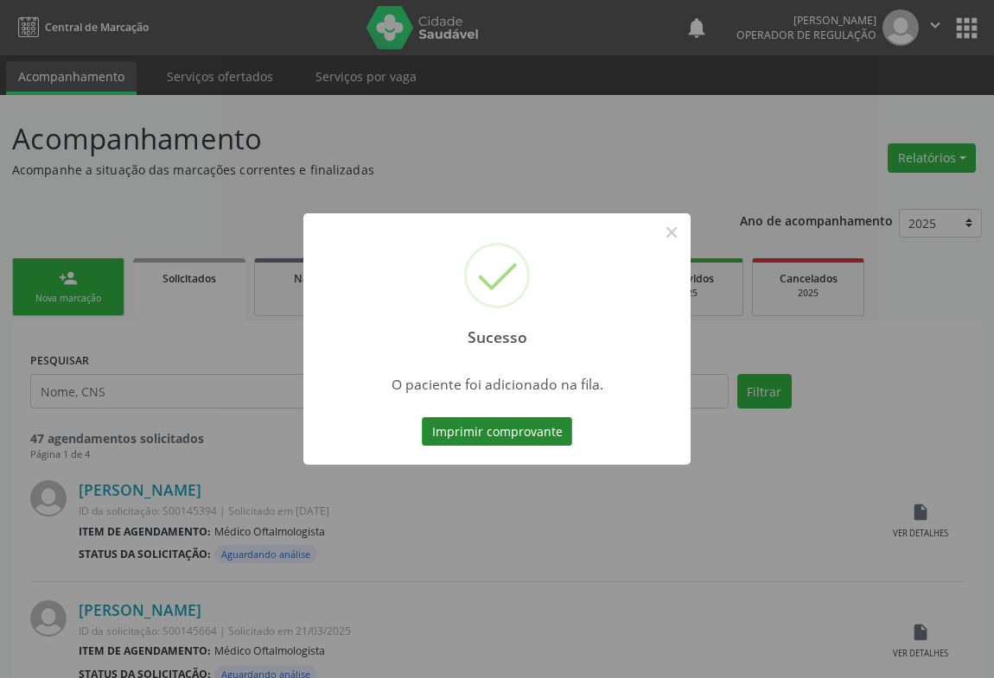
click at [541, 434] on button "Imprimir comprovante" at bounding box center [497, 431] width 150 height 29
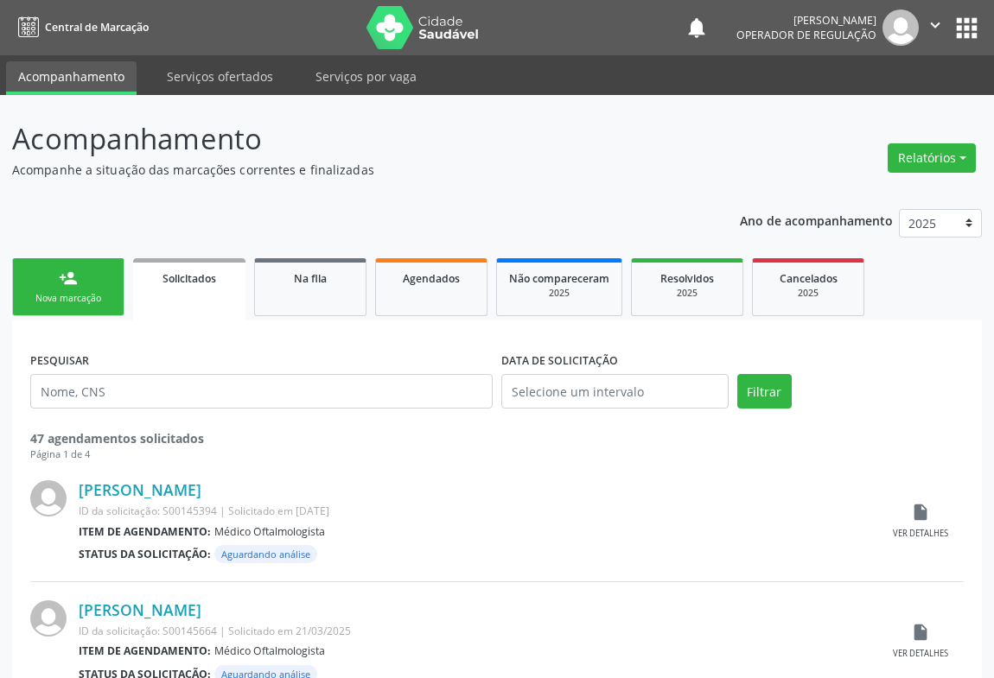
click at [70, 272] on div "person_add" at bounding box center [68, 278] width 19 height 19
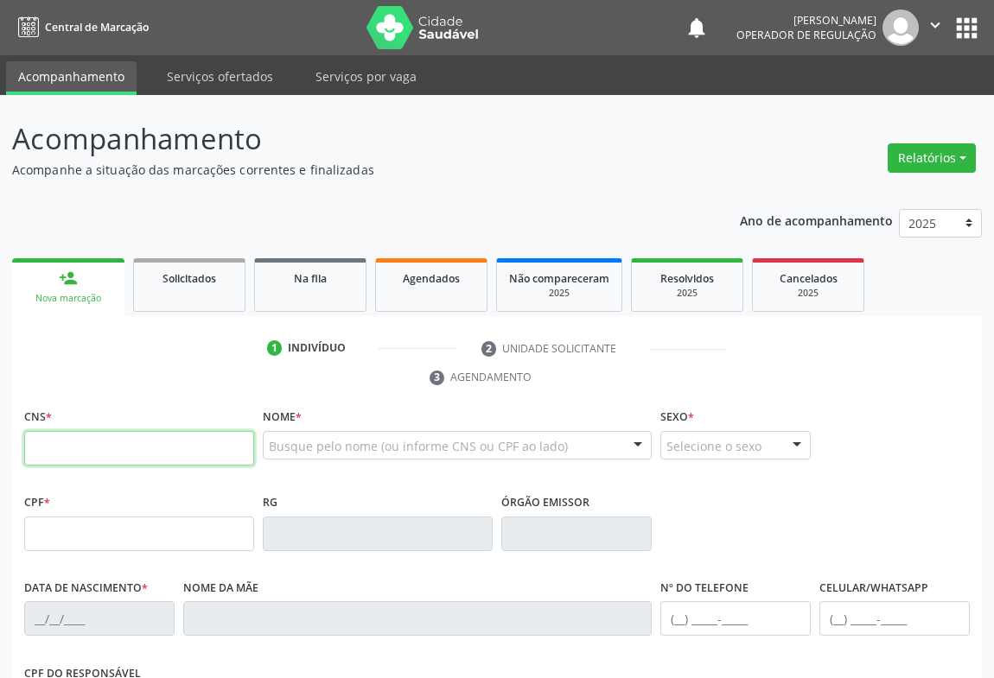
click at [51, 449] on input "text" at bounding box center [139, 448] width 230 height 35
type input "700 4084 7673 3942"
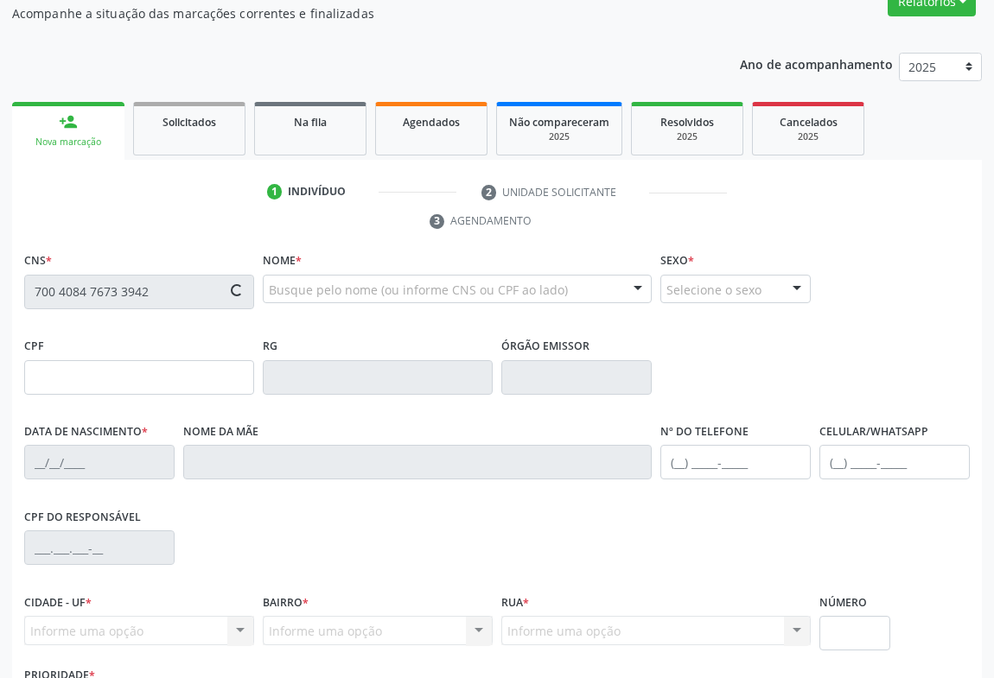
scroll to position [235, 0]
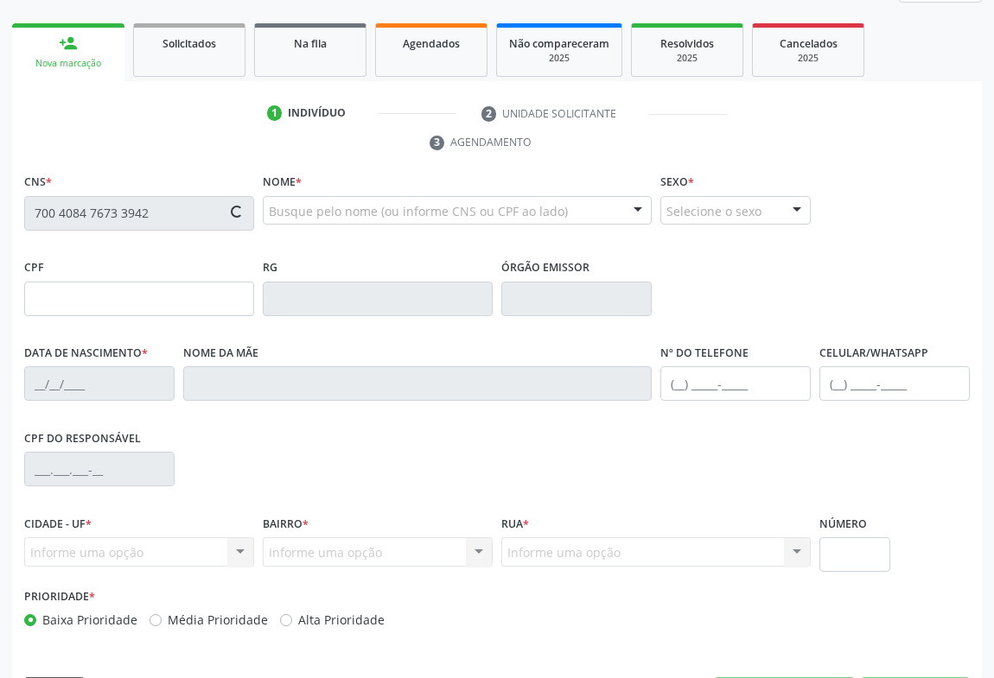
type input "0674206215"
type input "16/02/1972"
type input "(74) 98828-4319"
type input "963.613.365-49"
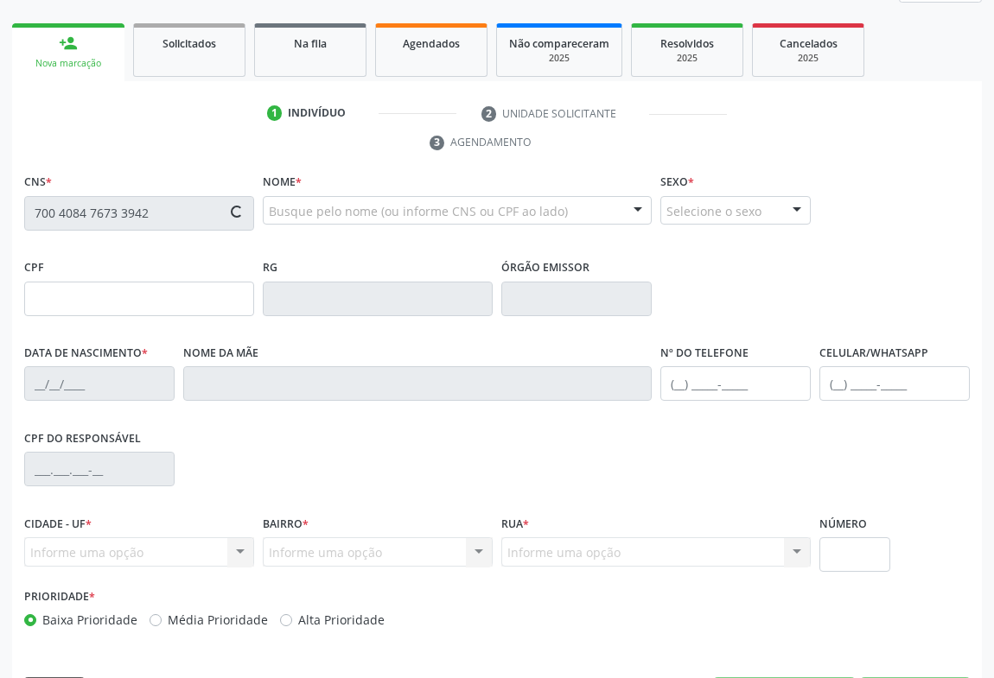
type input "S/N"
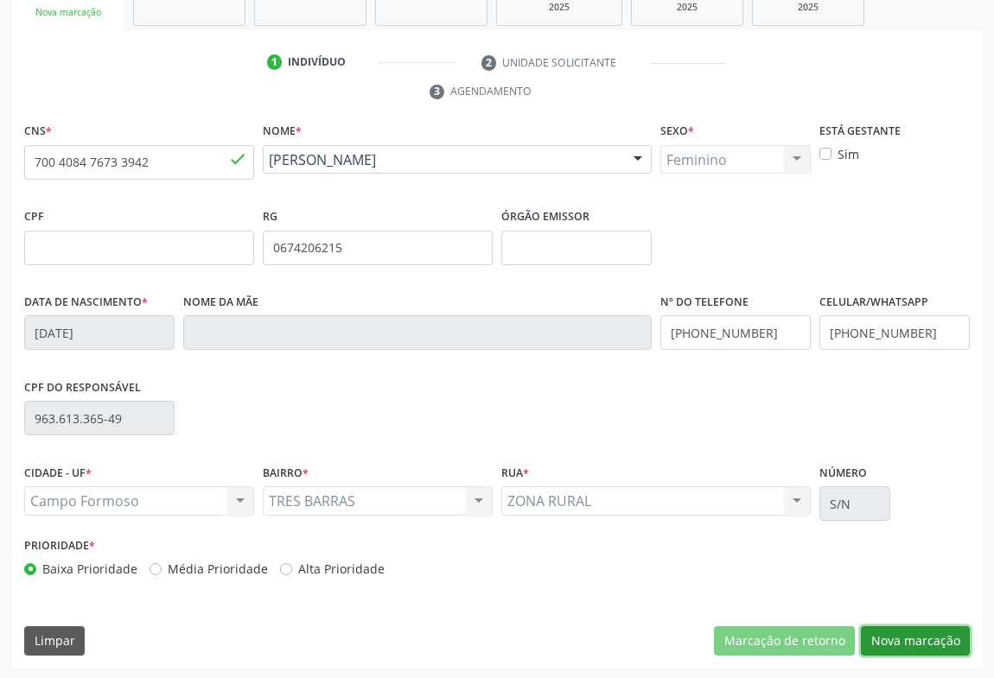
click at [909, 646] on button "Nova marcação" at bounding box center [915, 641] width 109 height 29
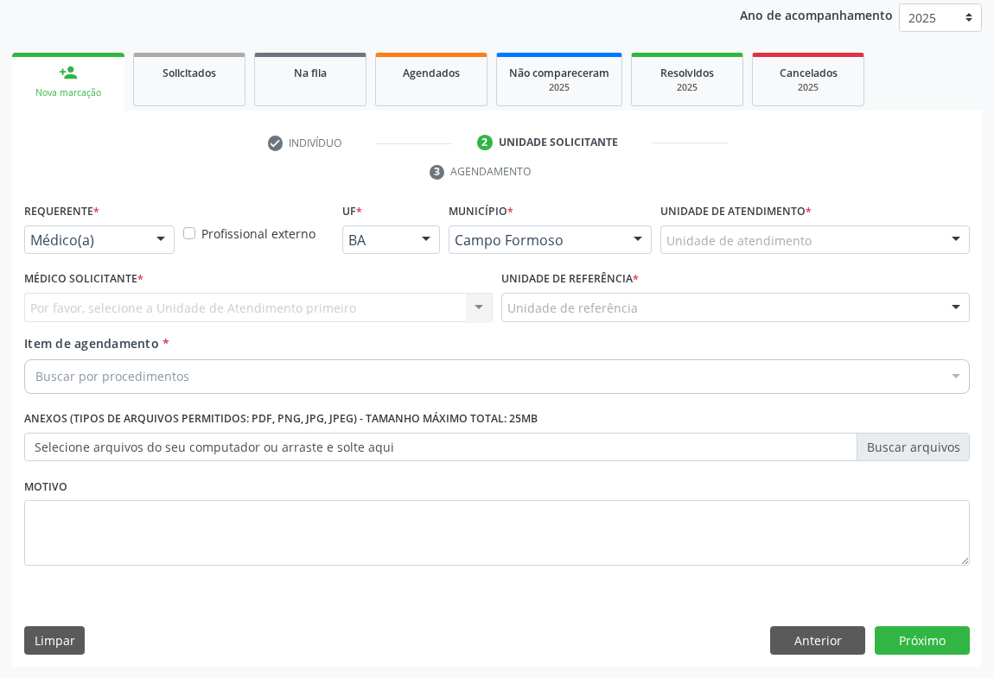
click at [159, 232] on div at bounding box center [161, 240] width 26 height 29
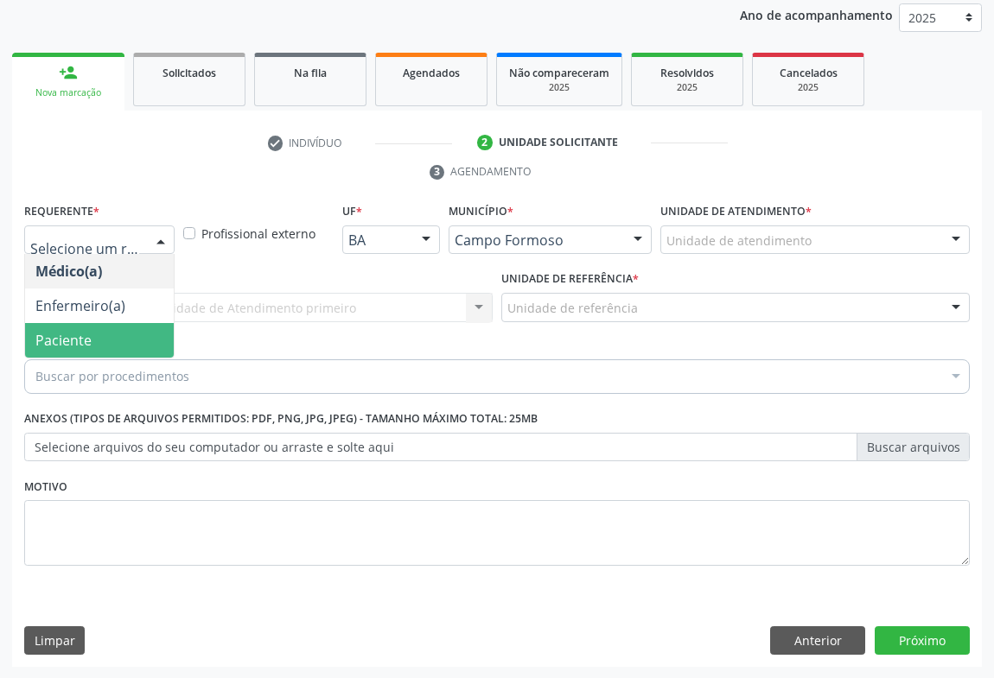
click at [92, 346] on span "Paciente" at bounding box center [99, 340] width 149 height 35
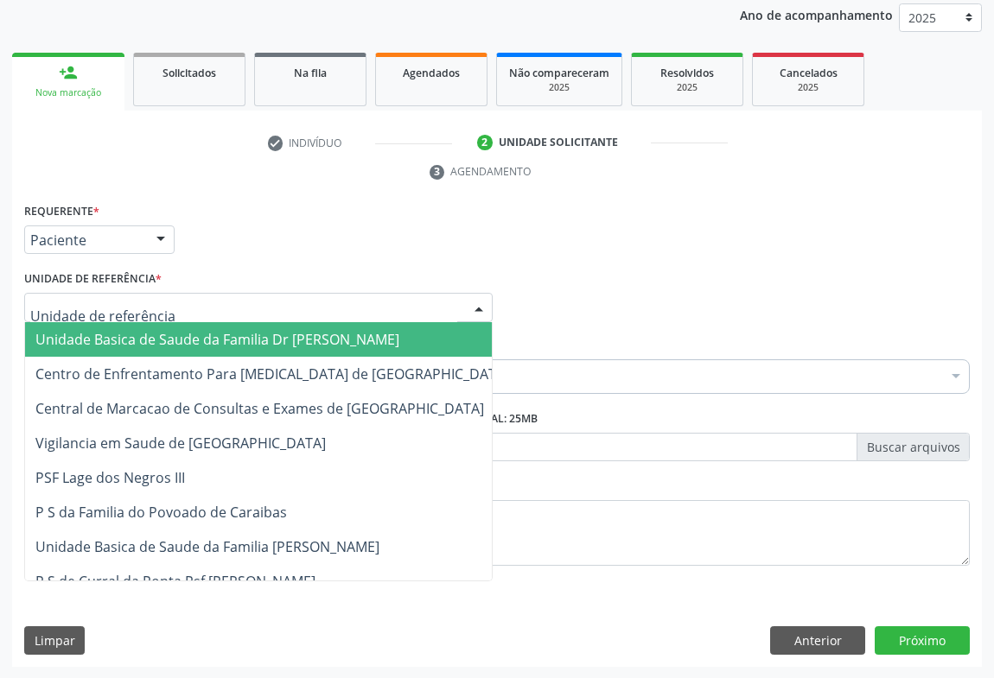
click at [160, 304] on div at bounding box center [258, 307] width 468 height 29
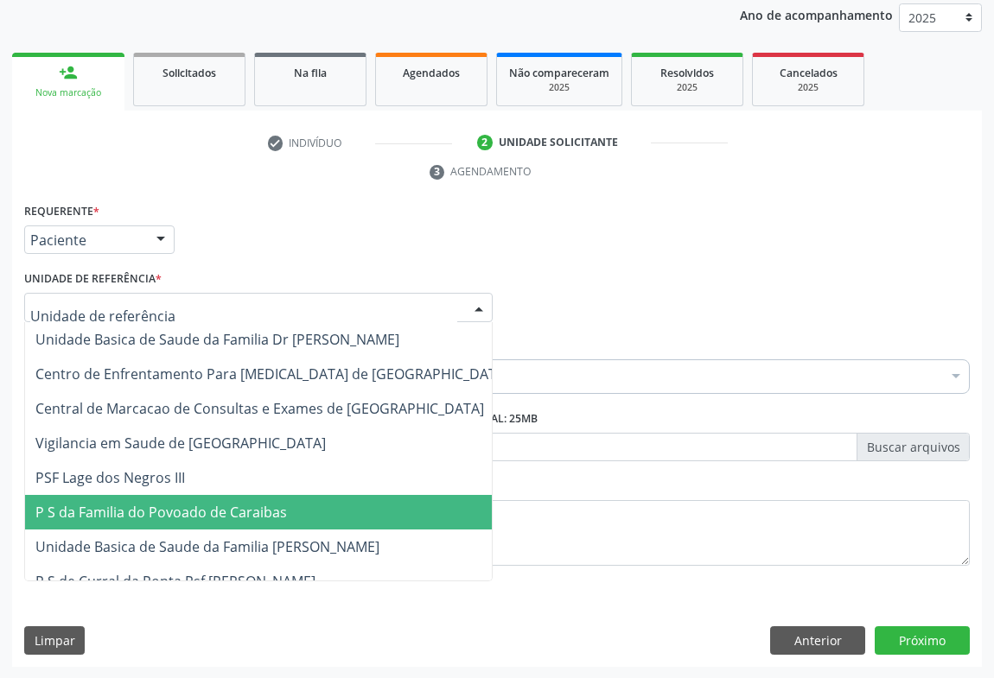
click at [177, 512] on span "P S da Familia do Povoado de Caraibas" at bounding box center [161, 512] width 252 height 19
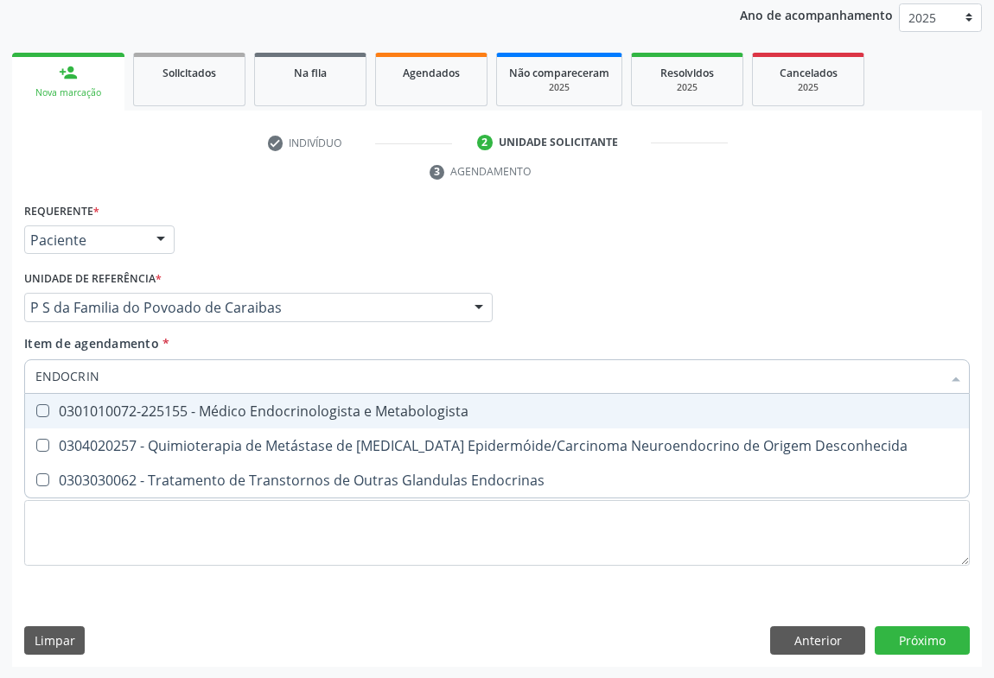
type input "ENDOCRINO"
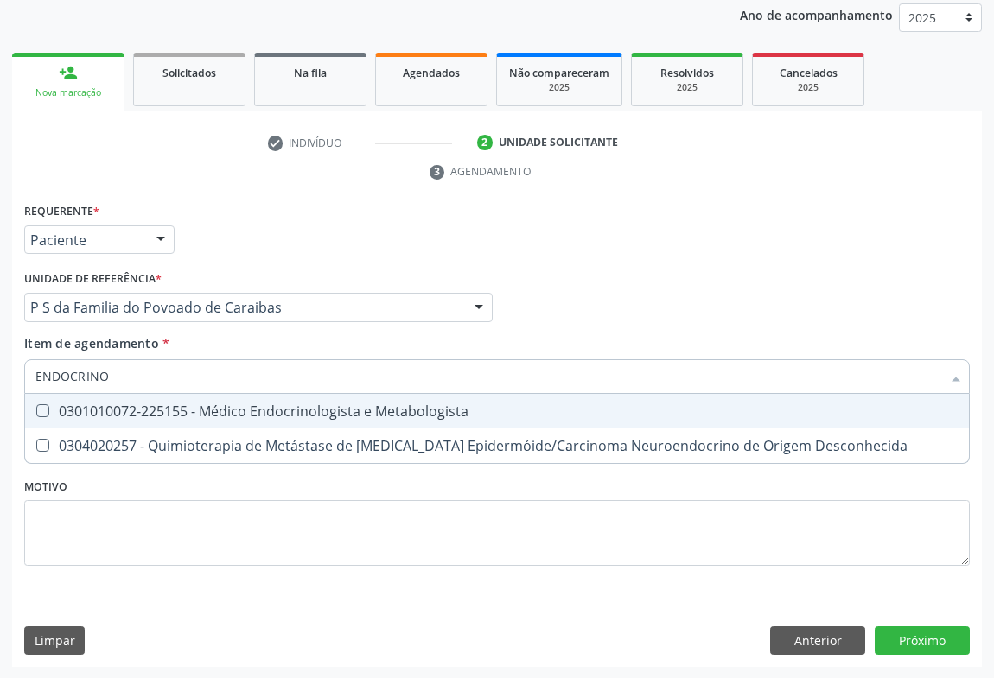
click at [426, 413] on div "0301010072-225155 - Médico Endocrinologista e Metabologista" at bounding box center [496, 411] width 923 height 14
checkbox Metabologista "true"
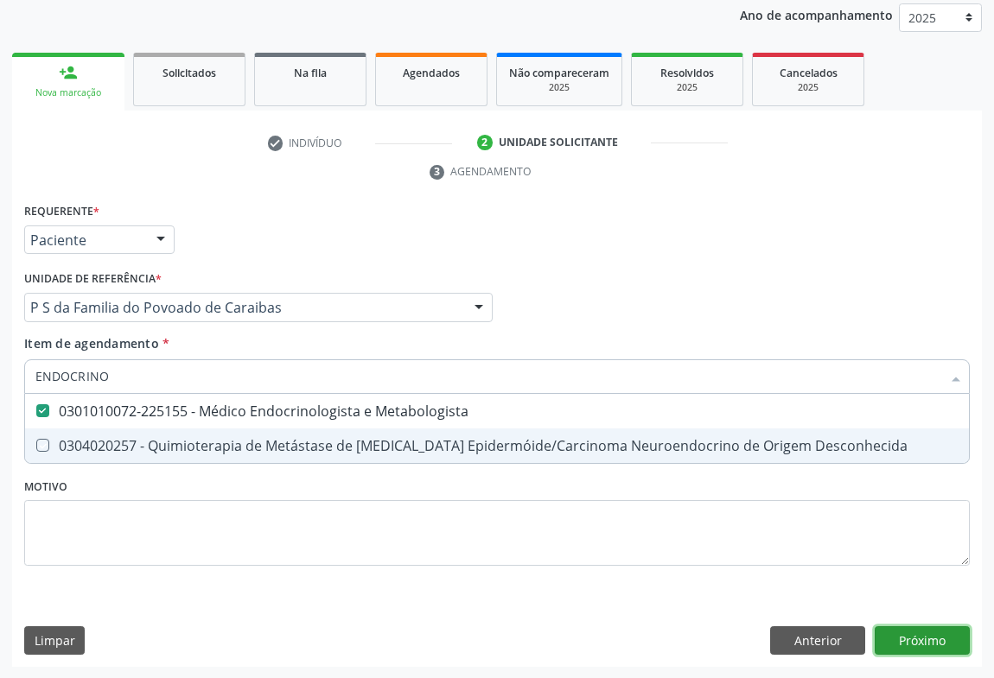
click at [936, 644] on div "Requerente * Paciente Médico(a) Enfermeiro(a) Paciente Nenhum resultado encontr…" at bounding box center [497, 433] width 970 height 469
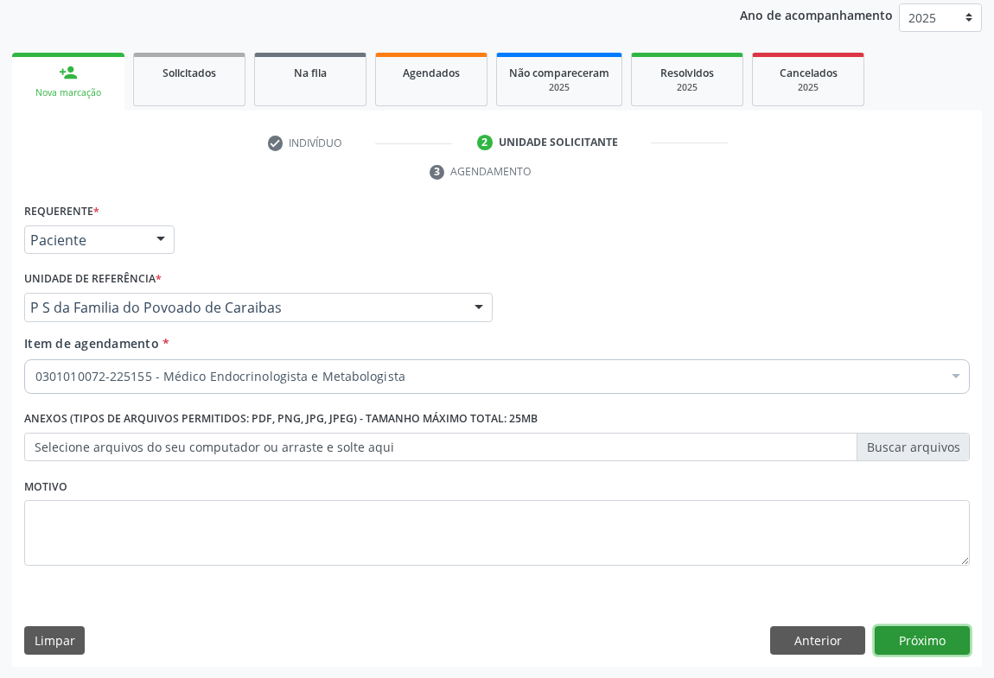
click at [927, 641] on button "Próximo" at bounding box center [922, 641] width 95 height 29
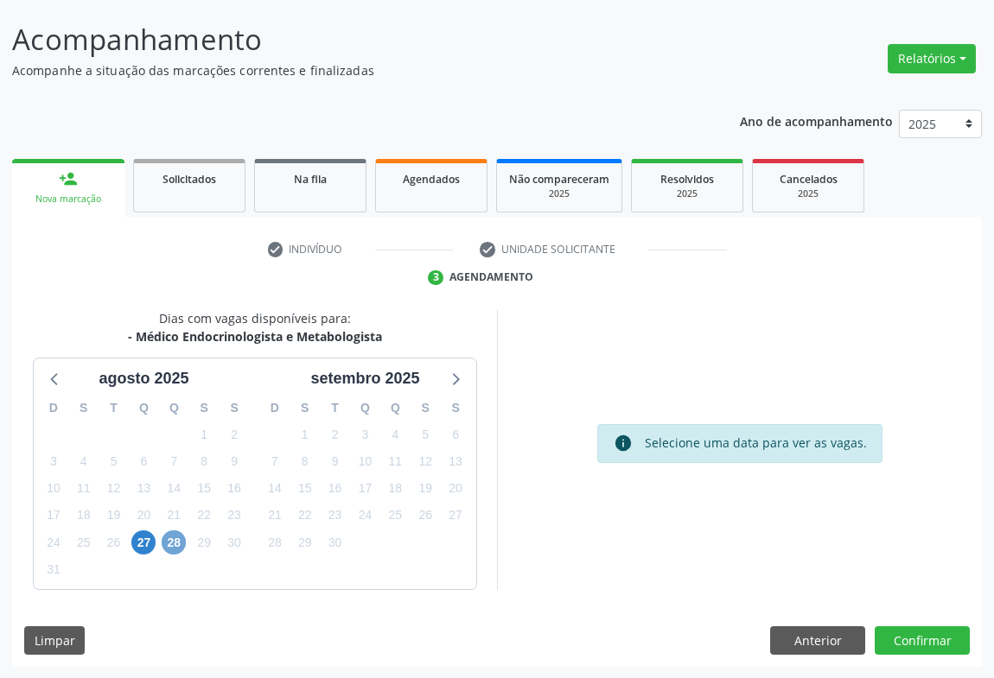
click at [179, 542] on span "28" at bounding box center [174, 543] width 24 height 24
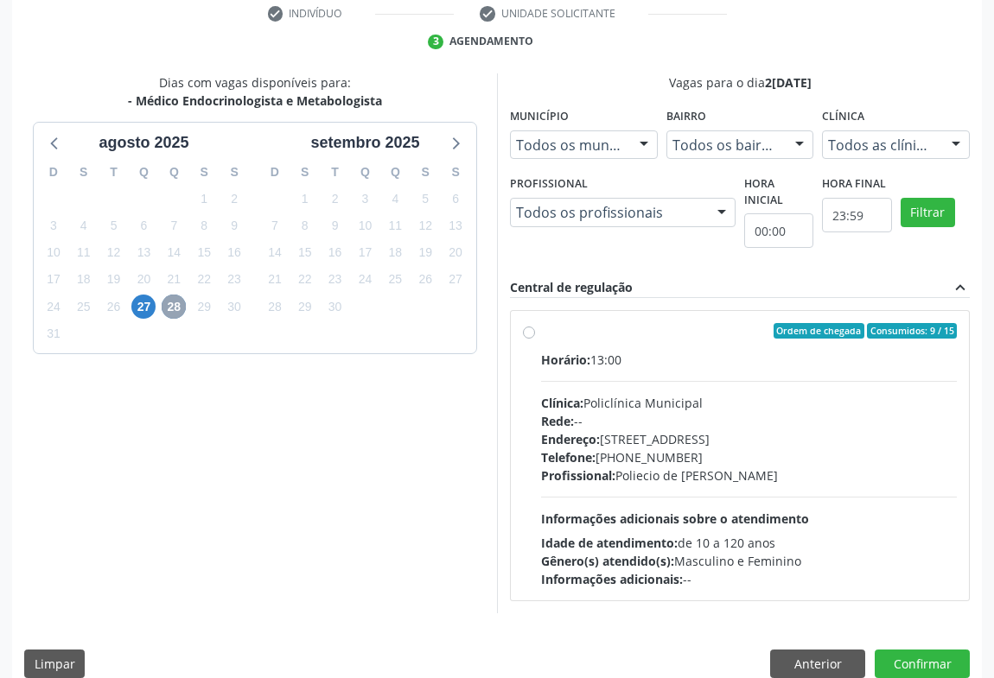
scroll to position [359, 0]
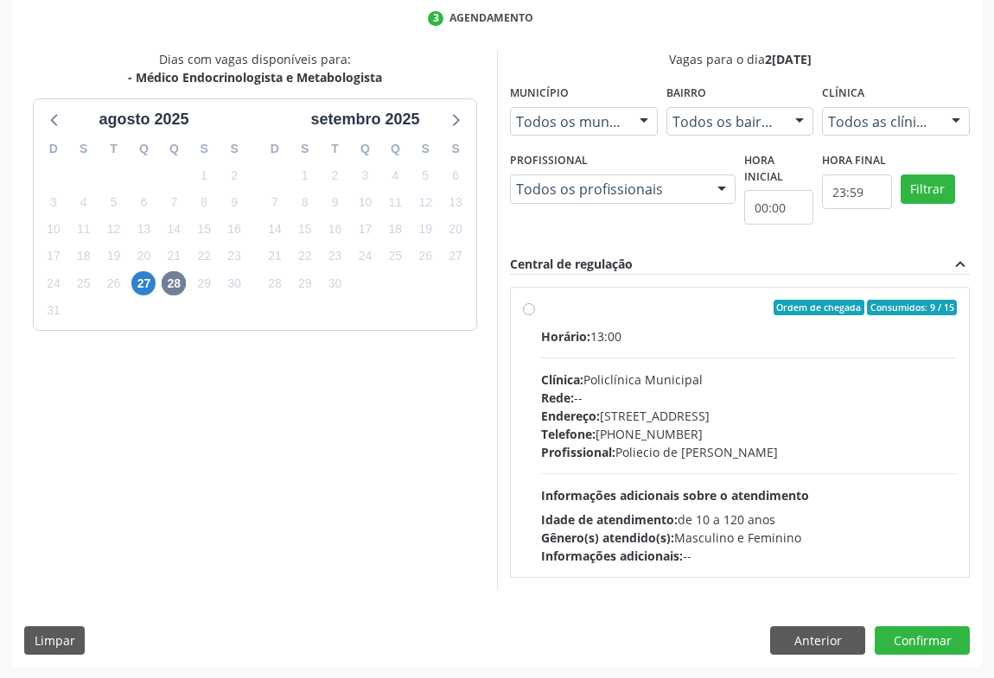
click at [726, 465] on div "Horário: 13:00 Clínica: Policlínica Municipal Rede: -- Endereço: Predio, nº 386…" at bounding box center [749, 447] width 416 height 238
click at [535, 315] on input "Ordem de chegada Consumidos: 9 / 15 Horário: 13:00 Clínica: Policlínica Municip…" at bounding box center [529, 308] width 12 height 16
radio input "true"
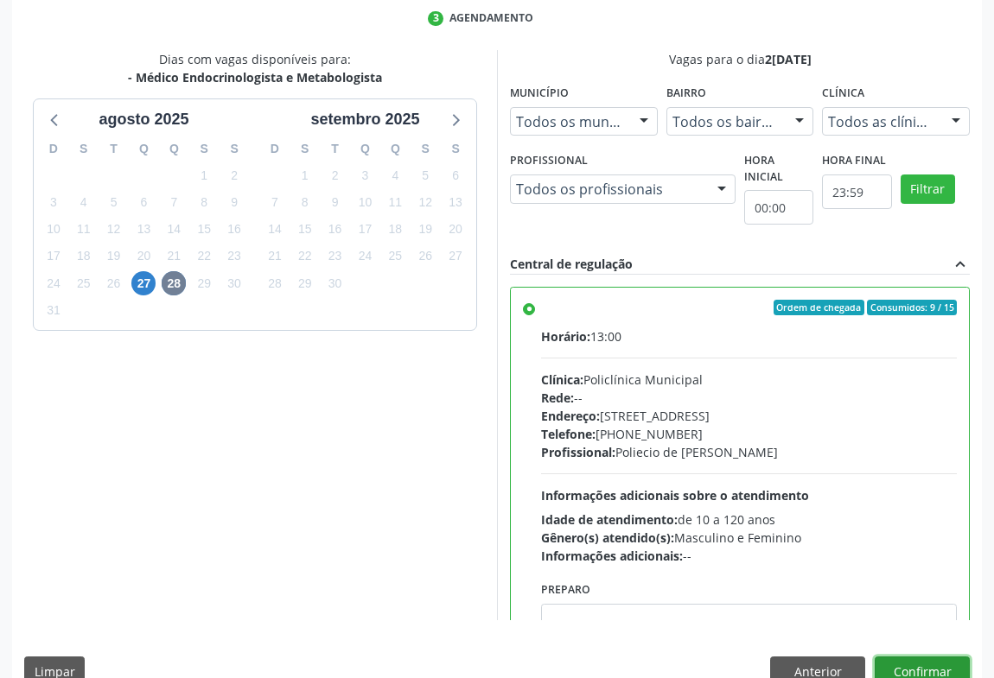
click at [894, 662] on button "Confirmar" at bounding box center [922, 671] width 95 height 29
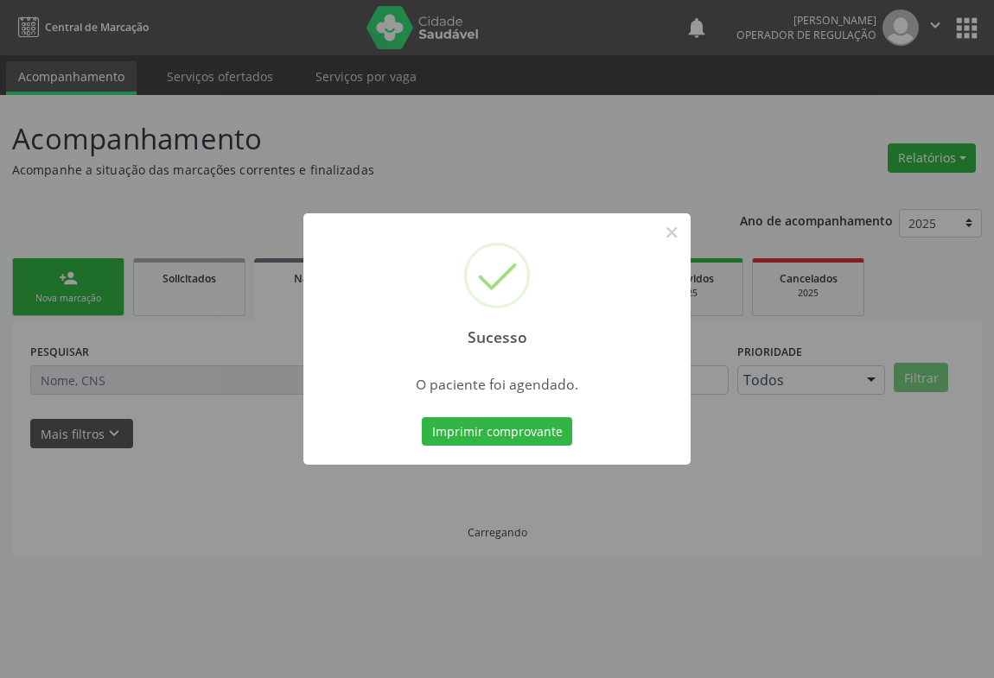
scroll to position [0, 0]
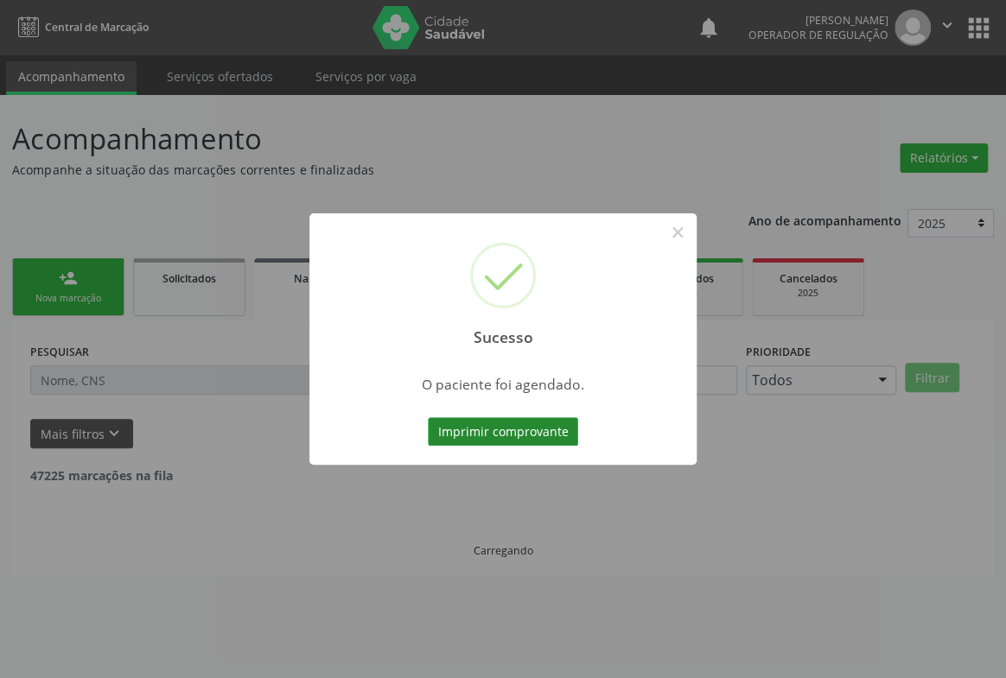
click at [530, 438] on button "Imprimir comprovante" at bounding box center [503, 431] width 150 height 29
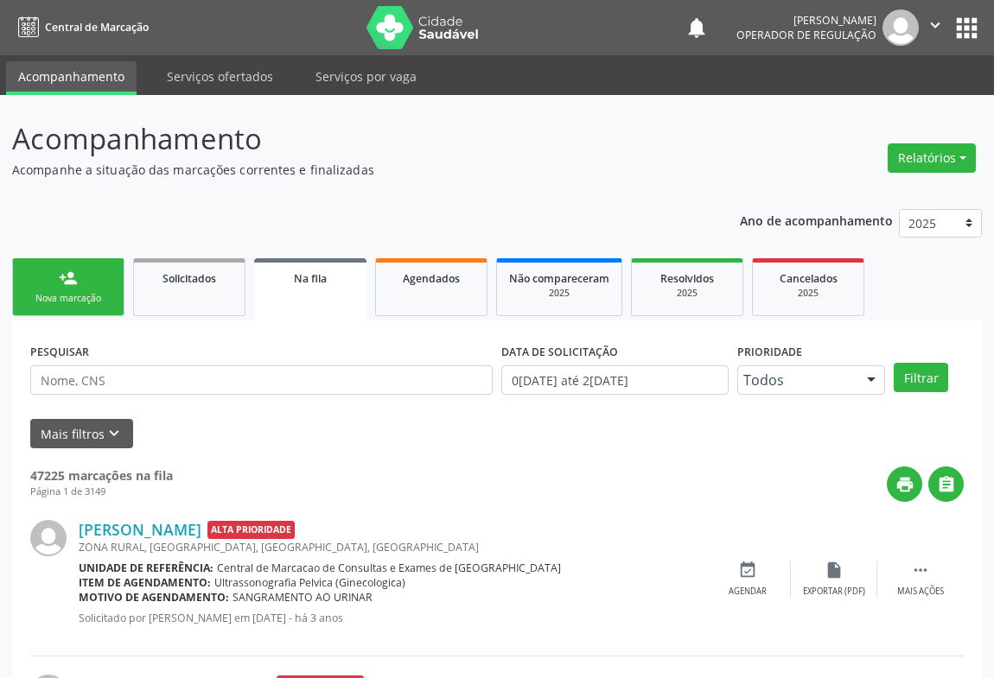
click at [76, 292] on div "Nova marcação" at bounding box center [68, 298] width 86 height 13
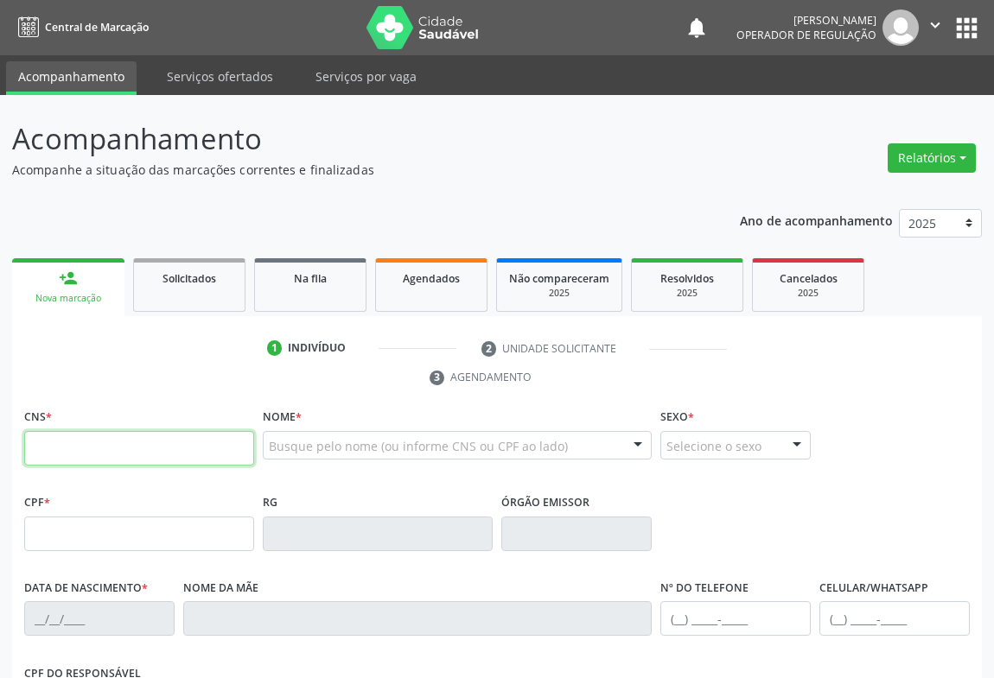
click at [79, 439] on input "text" at bounding box center [139, 448] width 230 height 35
type input "703 2066 2037 7995"
type input "0706419782"
type input "25/08/1960"
type input "(74) 98110-6565"
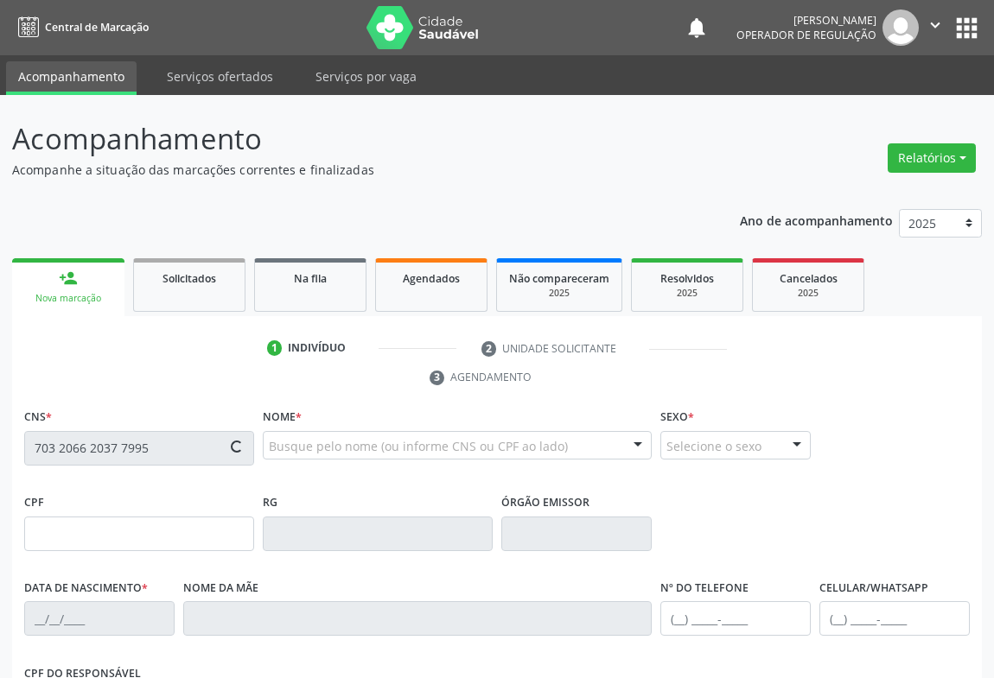
type input "(74) 98110-6565"
type input "494.659.025-00"
type input "226"
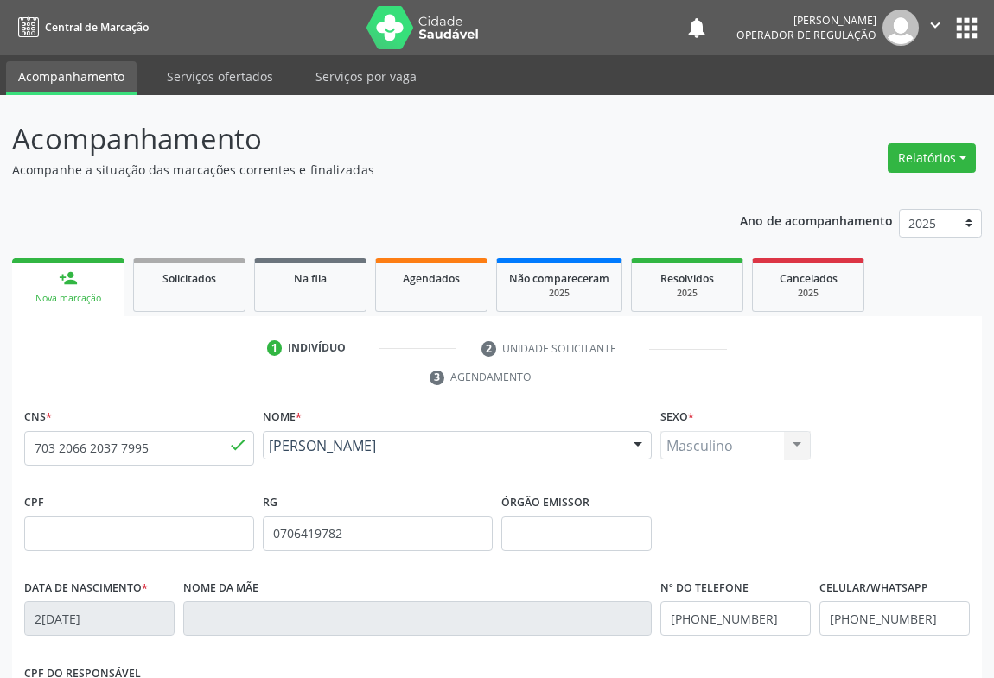
scroll to position [235, 0]
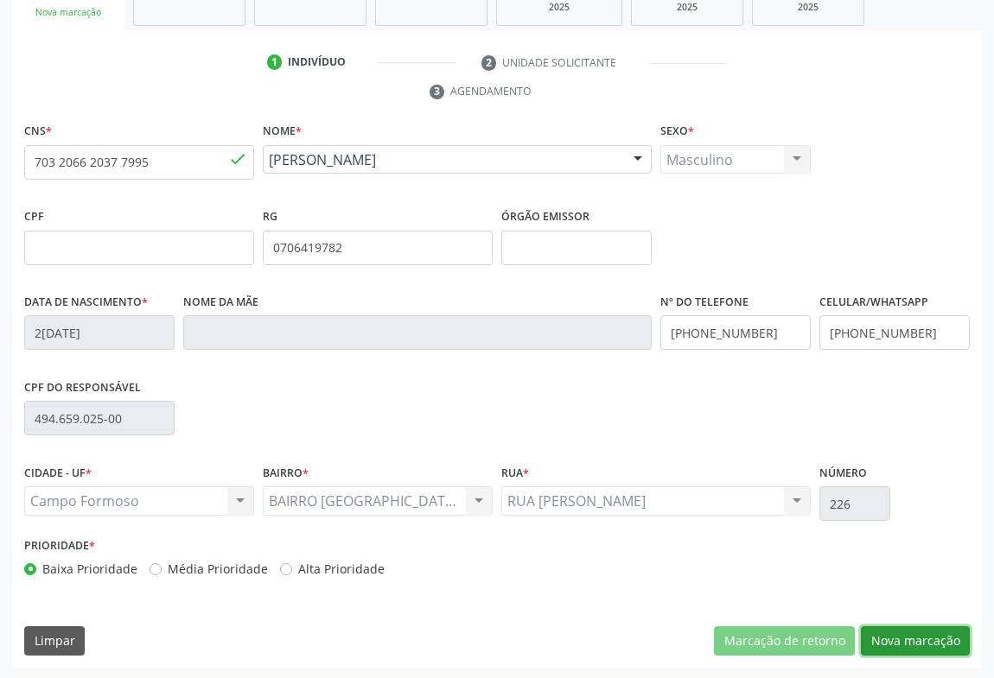
click at [915, 640] on button "Nova marcação" at bounding box center [915, 641] width 109 height 29
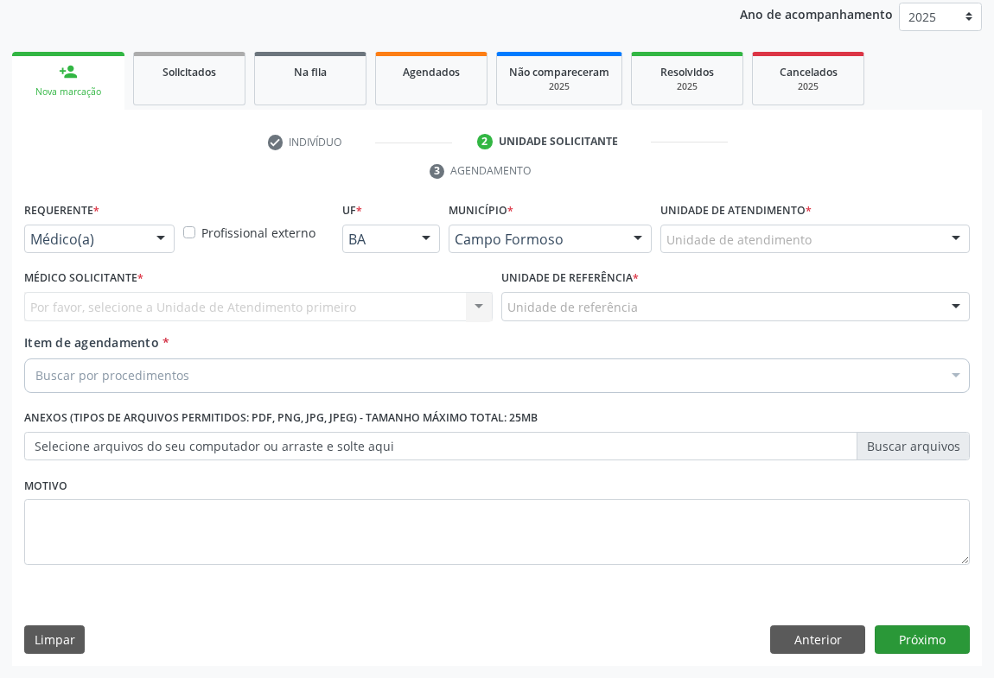
scroll to position [206, 0]
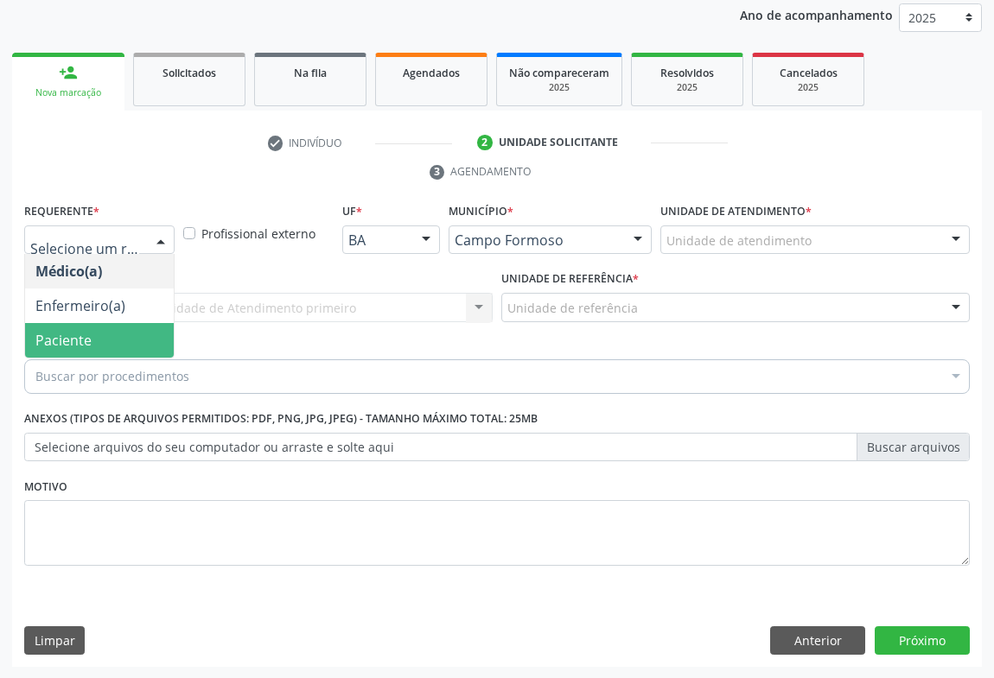
click at [69, 336] on span "Paciente" at bounding box center [63, 340] width 56 height 19
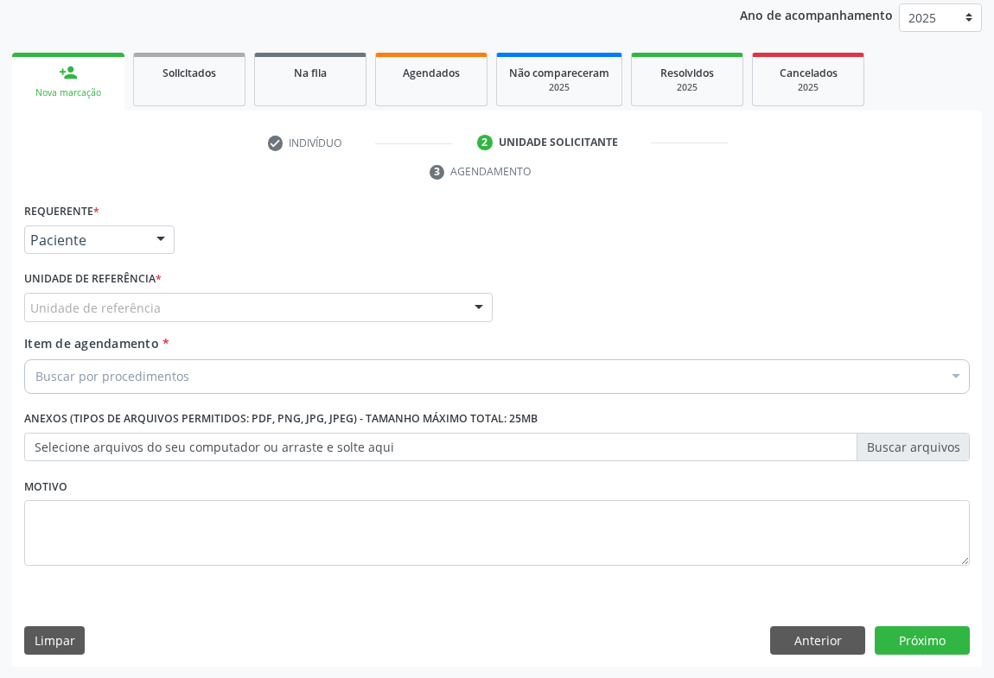
click at [165, 309] on div "Unidade de referência" at bounding box center [258, 307] width 468 height 29
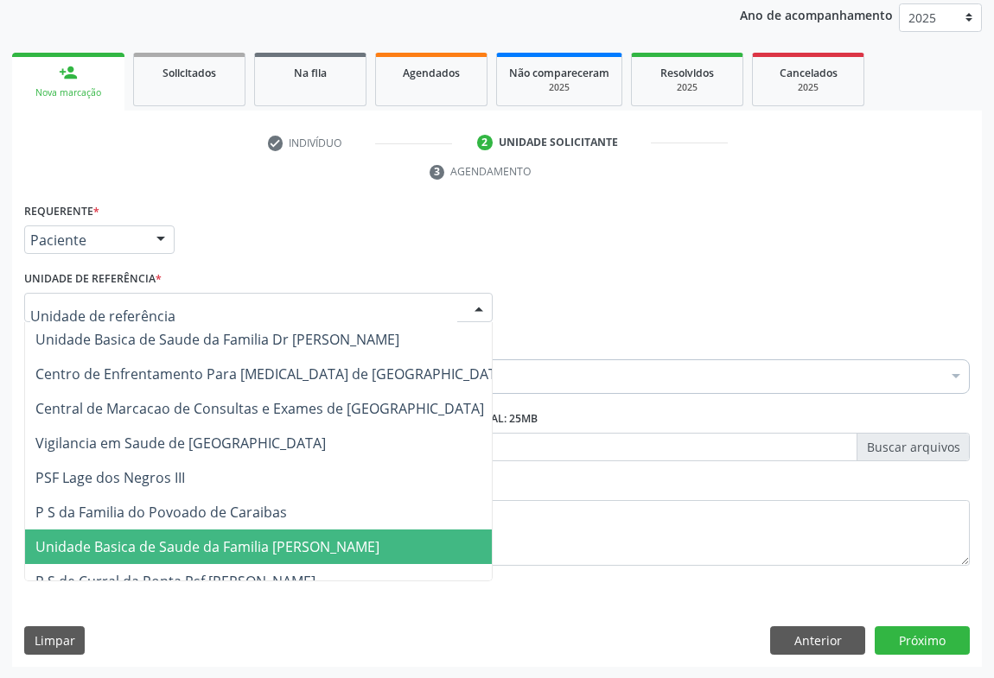
click at [245, 552] on span "Unidade Basica de Saude da Familia [PERSON_NAME]" at bounding box center [207, 547] width 344 height 19
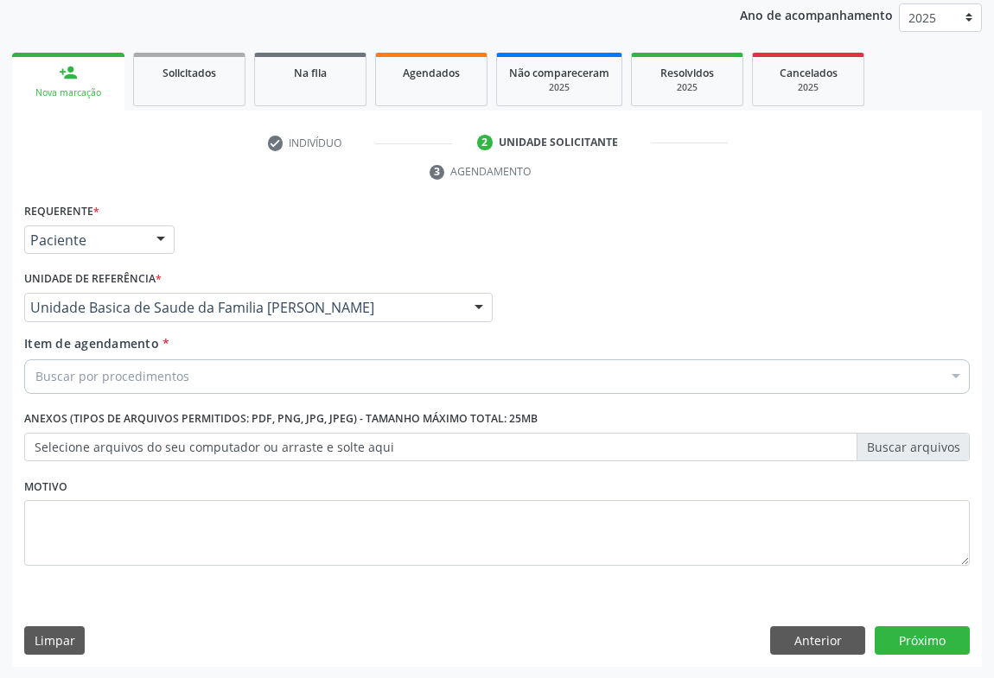
click at [198, 376] on div "Buscar por procedimentos" at bounding box center [497, 377] width 946 height 35
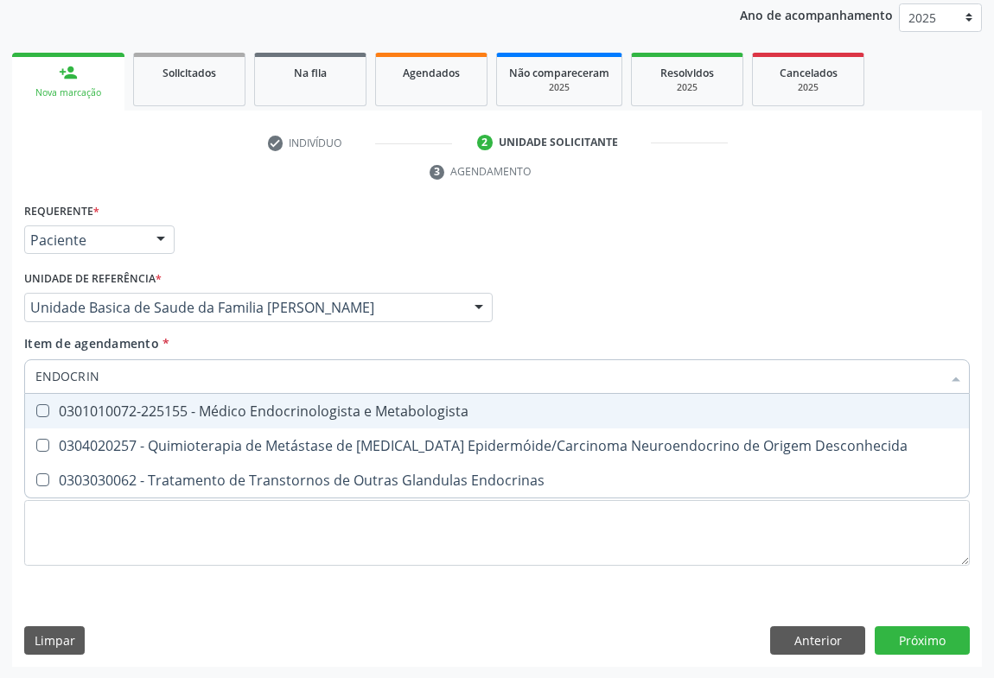
type input "ENDOCRINO"
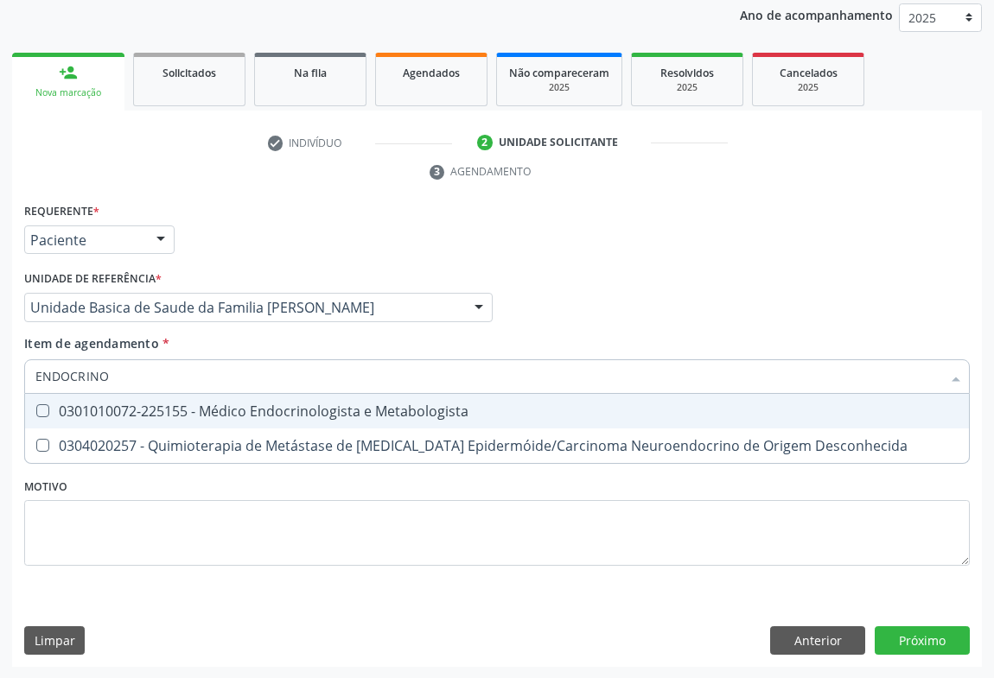
click at [201, 414] on div "0301010072-225155 - Médico Endocrinologista e Metabologista" at bounding box center [496, 411] width 923 height 14
checkbox Metabologista "true"
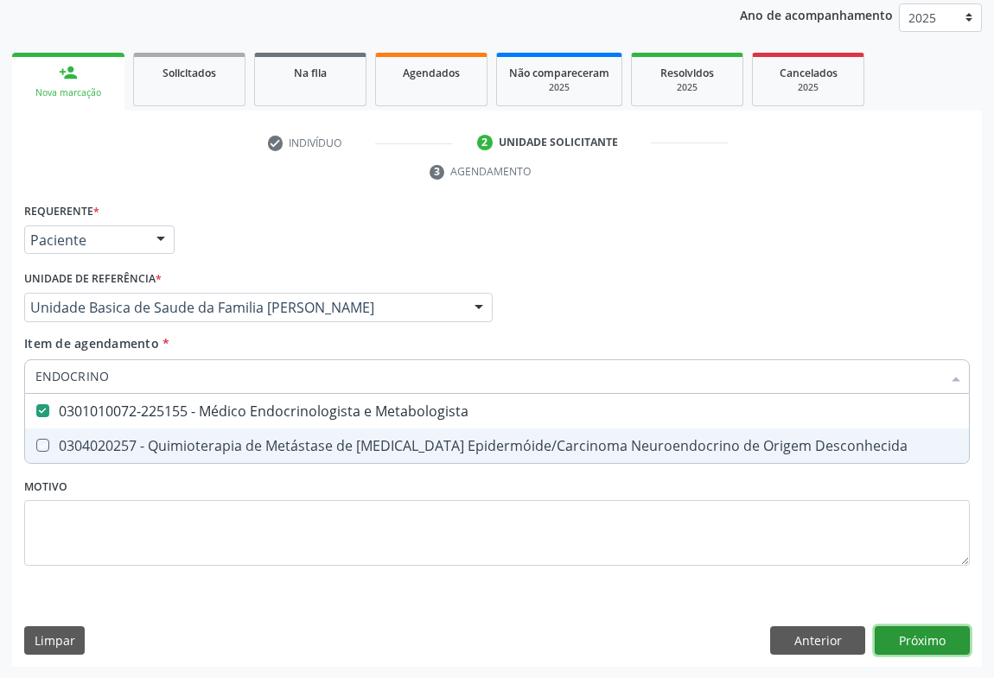
click at [956, 632] on div "Requerente * Paciente Médico(a) Enfermeiro(a) Paciente Nenhum resultado encontr…" at bounding box center [497, 433] width 970 height 469
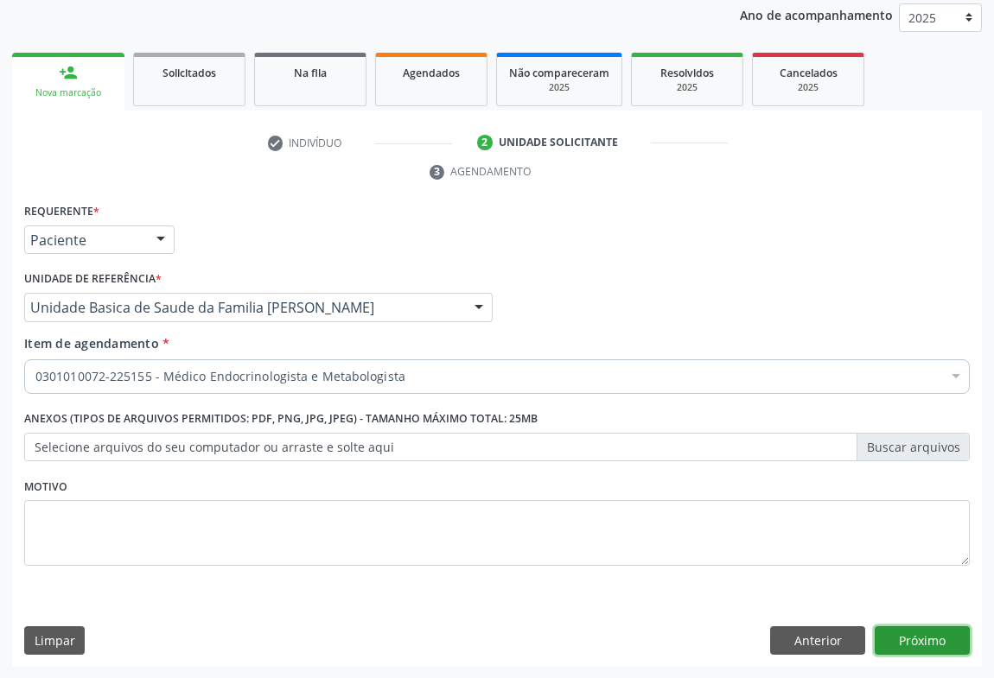
click at [914, 630] on button "Próximo" at bounding box center [922, 641] width 95 height 29
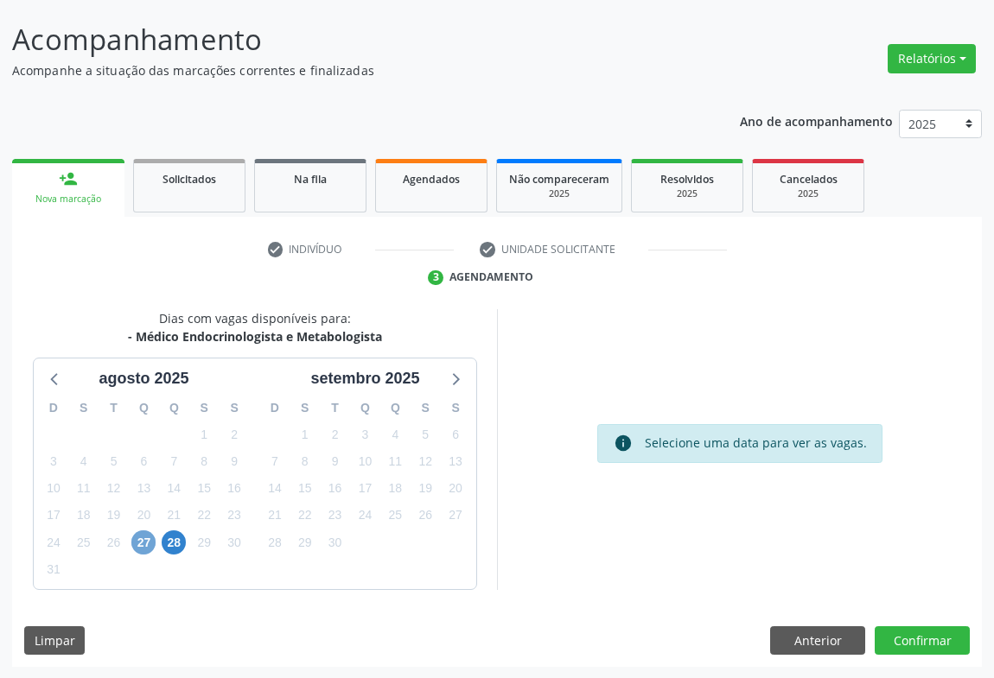
click at [147, 551] on span "27" at bounding box center [143, 543] width 24 height 24
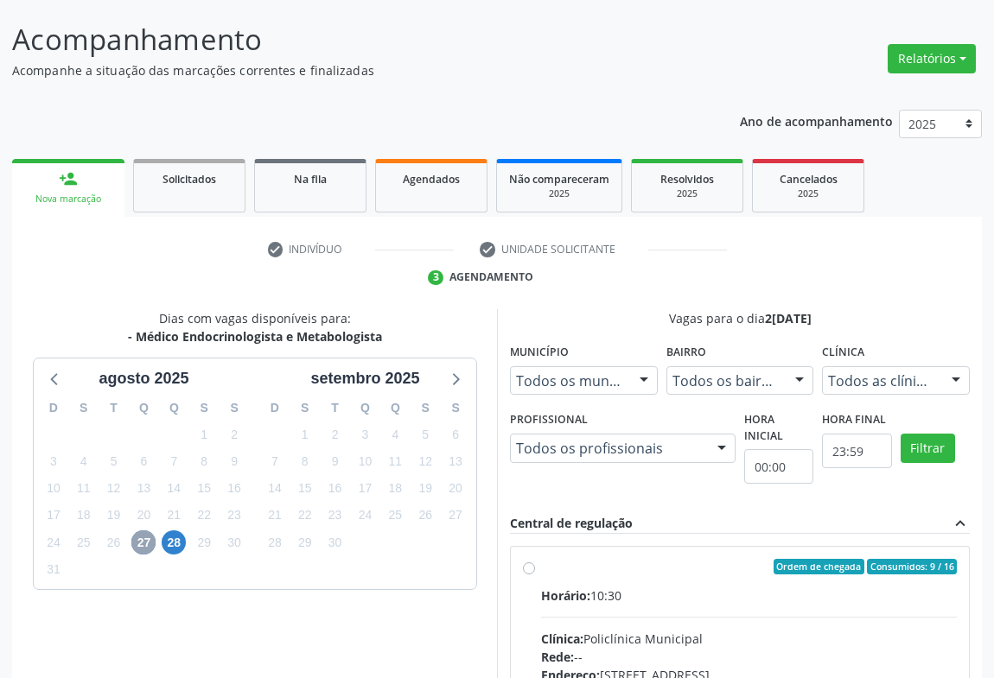
scroll to position [359, 0]
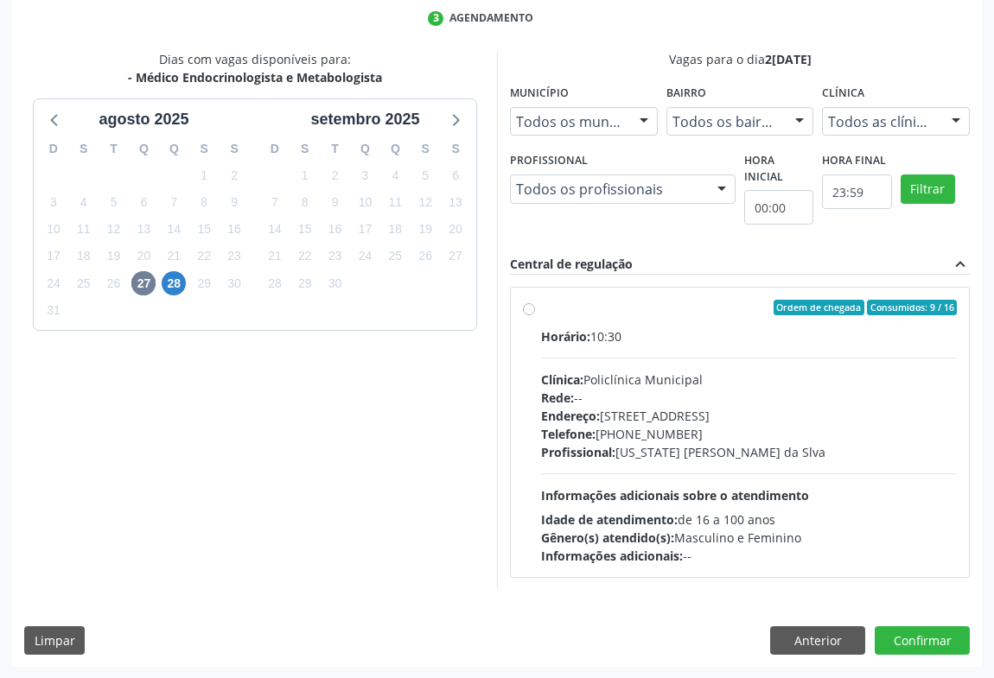
click at [761, 415] on div "Endereço: [STREET_ADDRESS]" at bounding box center [749, 416] width 416 height 18
click at [535, 315] on input "Ordem de chegada Consumidos: 9 / 16 Horário: 10:30 Clínica: Policlínica Municip…" at bounding box center [529, 308] width 12 height 16
radio input "true"
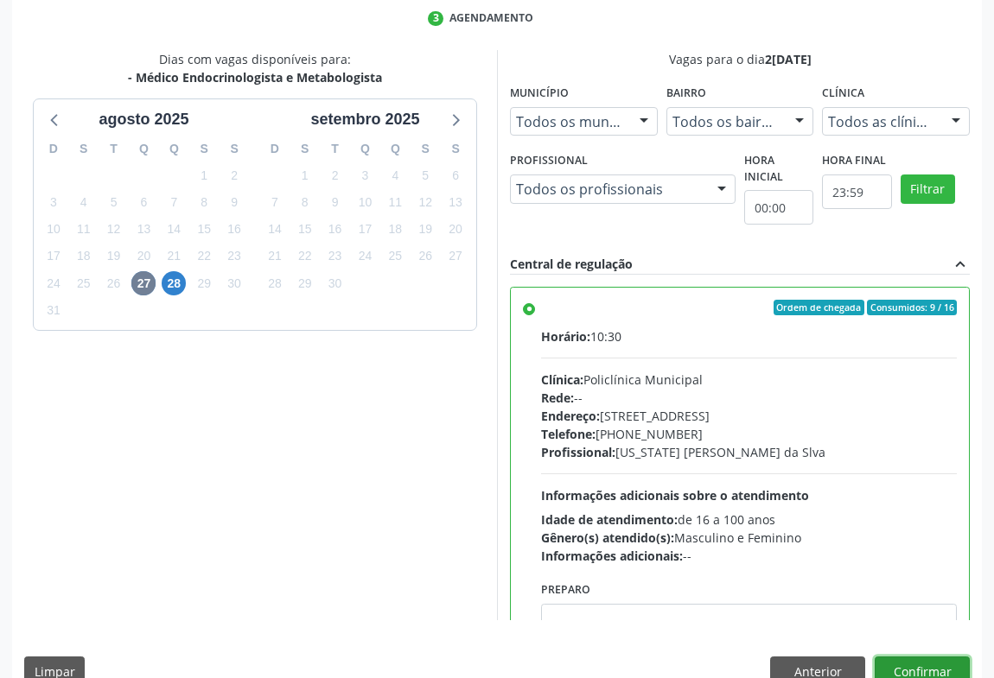
click at [919, 672] on button "Confirmar" at bounding box center [922, 671] width 95 height 29
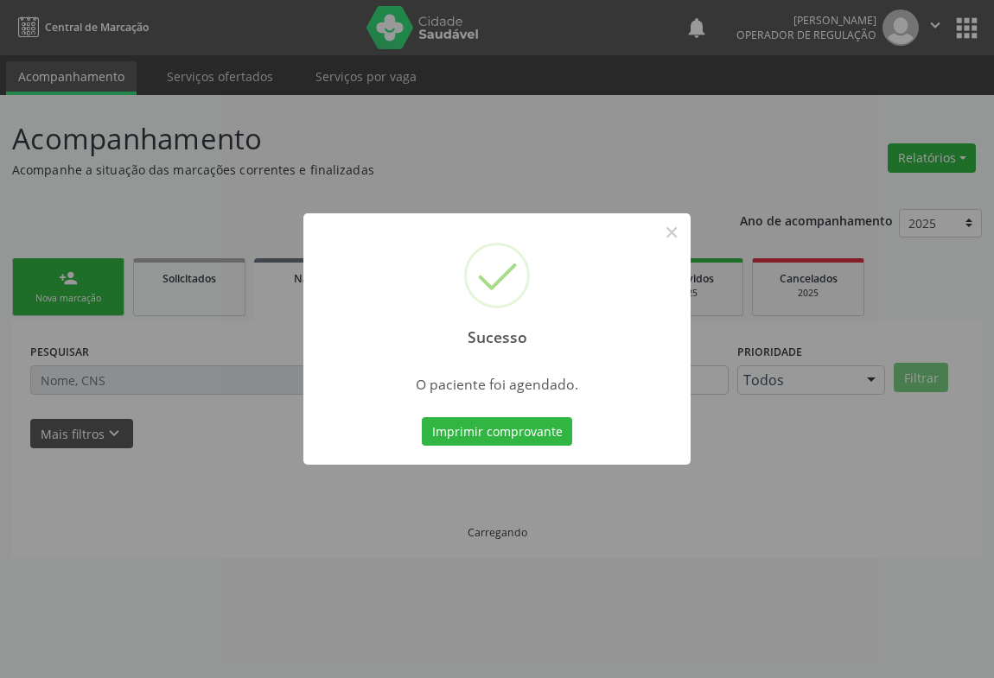
scroll to position [0, 0]
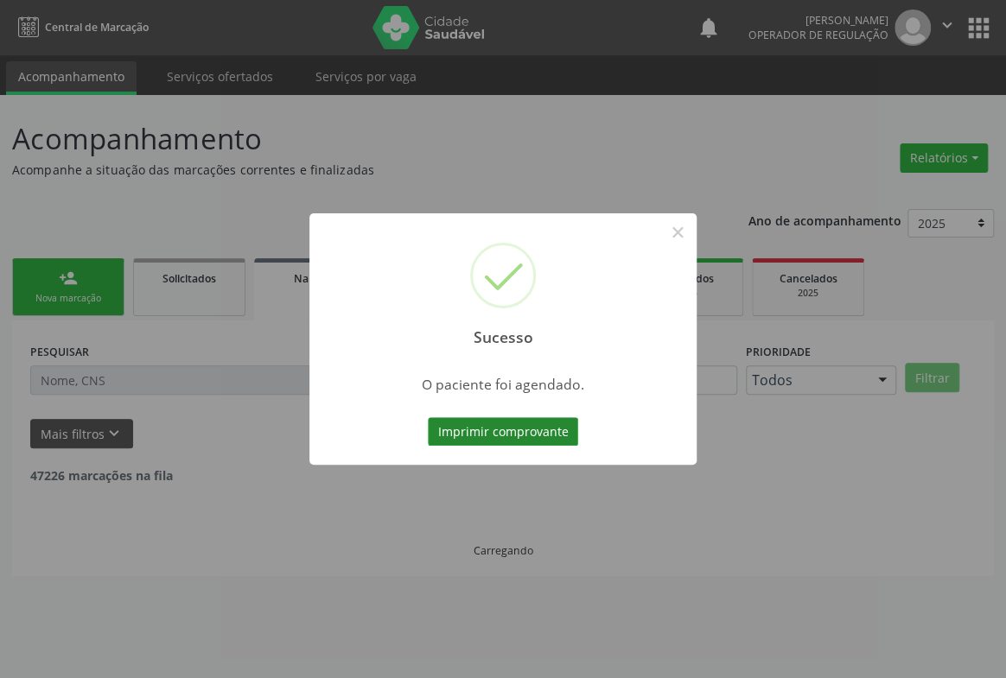
click at [496, 428] on button "Imprimir comprovante" at bounding box center [503, 431] width 150 height 29
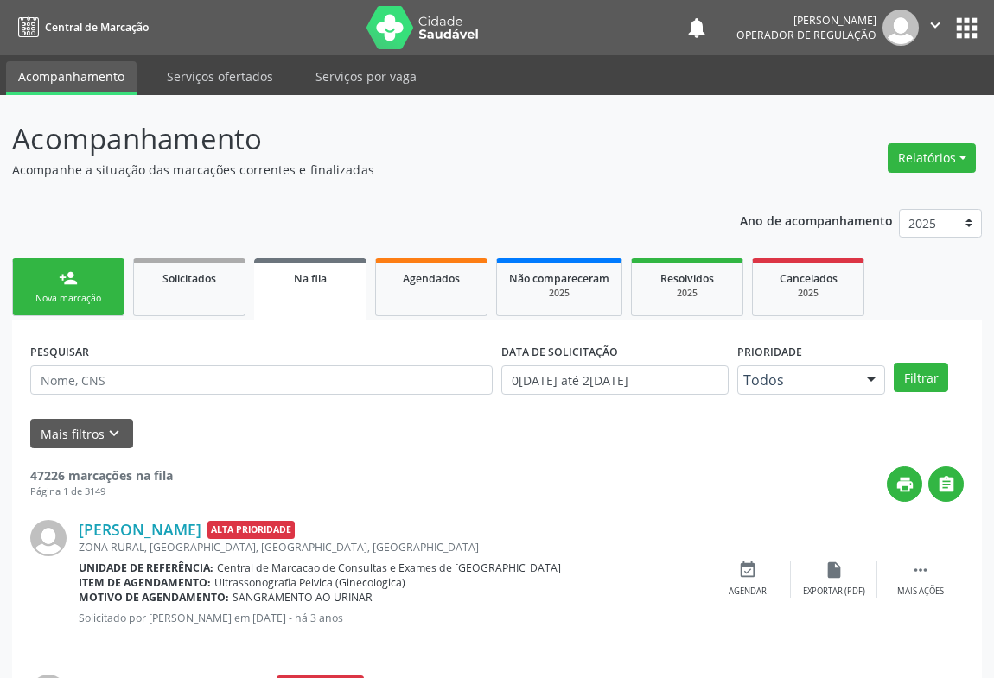
click at [60, 289] on link "person_add Nova marcação" at bounding box center [68, 287] width 112 height 58
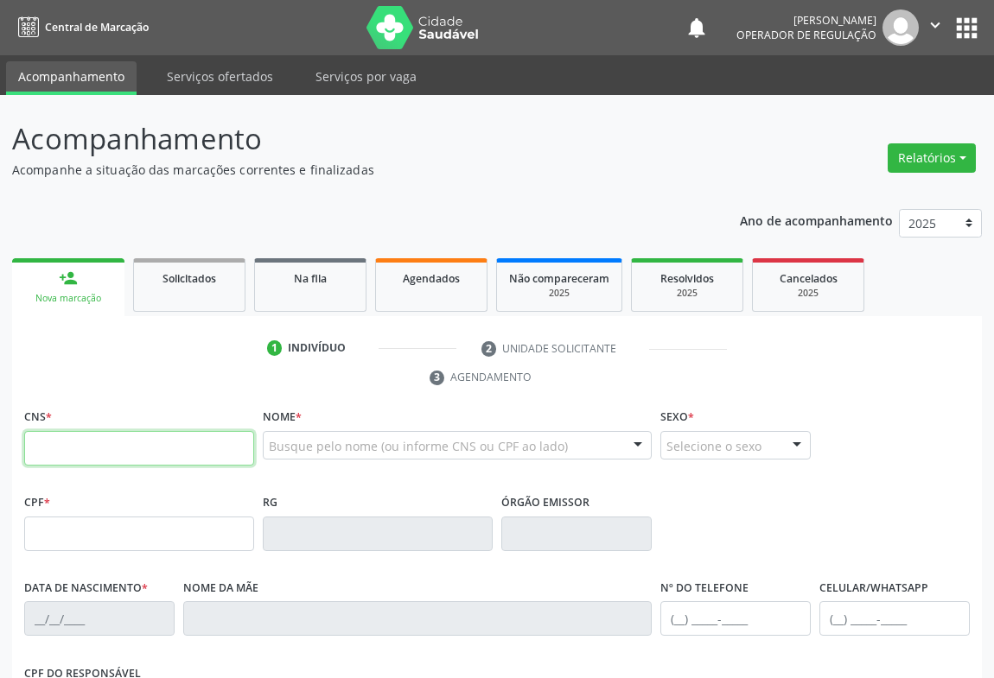
click at [102, 440] on input "text" at bounding box center [139, 448] width 230 height 35
type input "700 7059 5580 1578"
type input "0438338022"
type input "12/01/1945"
type input "(74) 98824-2868"
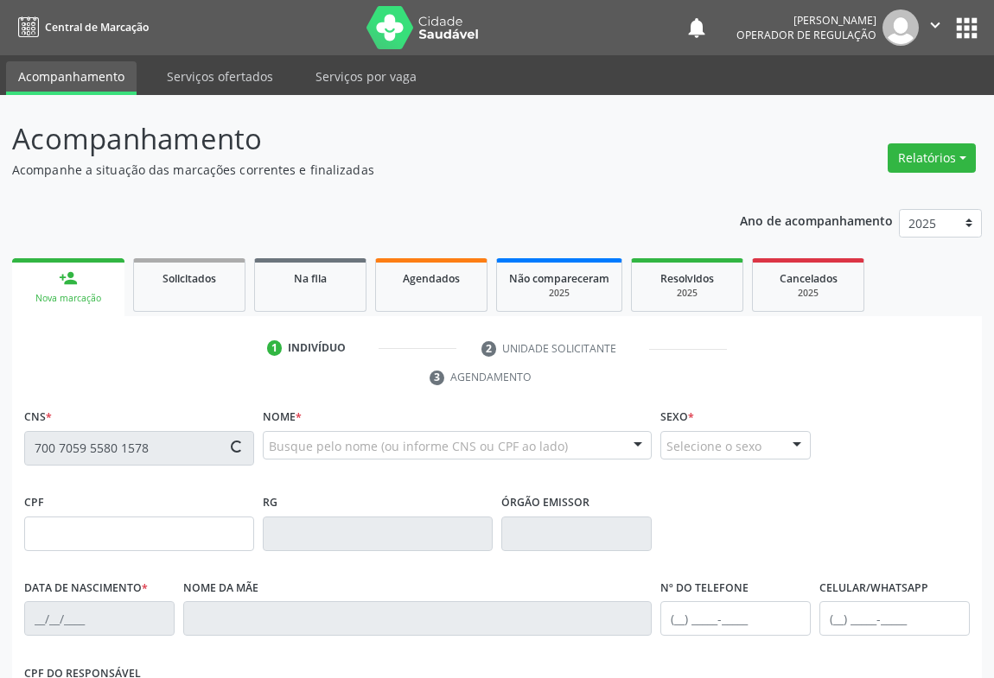
type input "(74) 98824-2868"
type input "432.655.295-68"
type input "S/N"
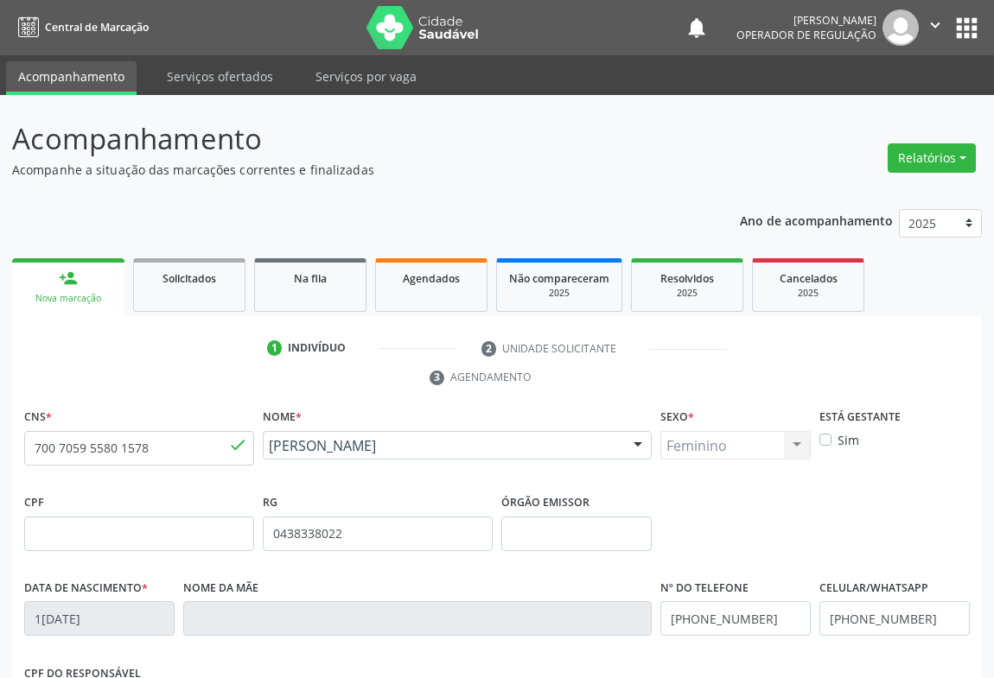
scroll to position [286, 0]
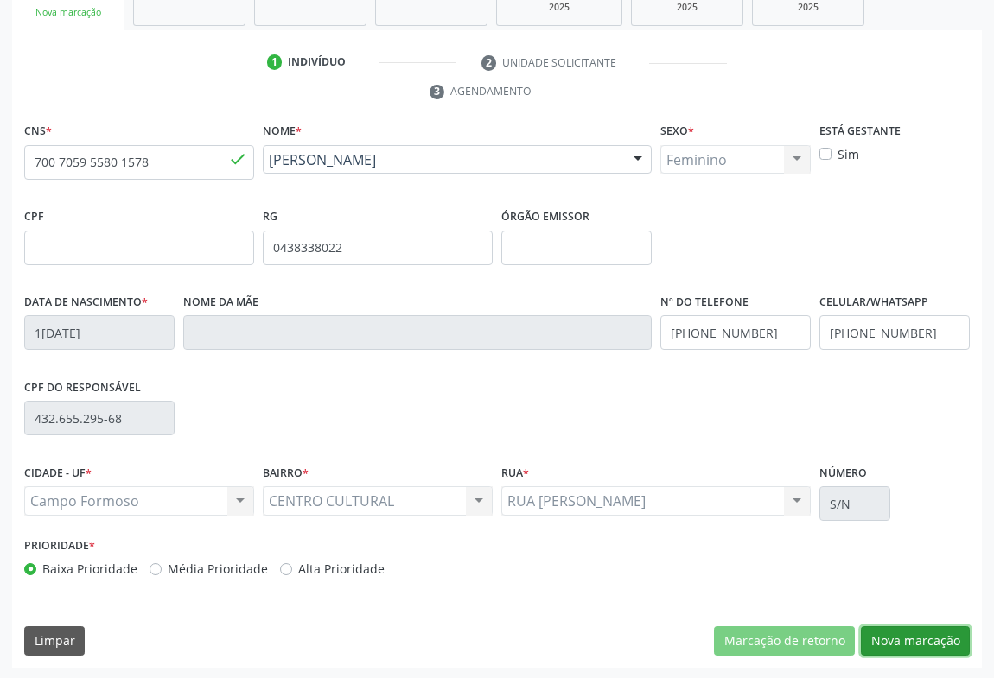
click at [899, 644] on button "Nova marcação" at bounding box center [915, 641] width 109 height 29
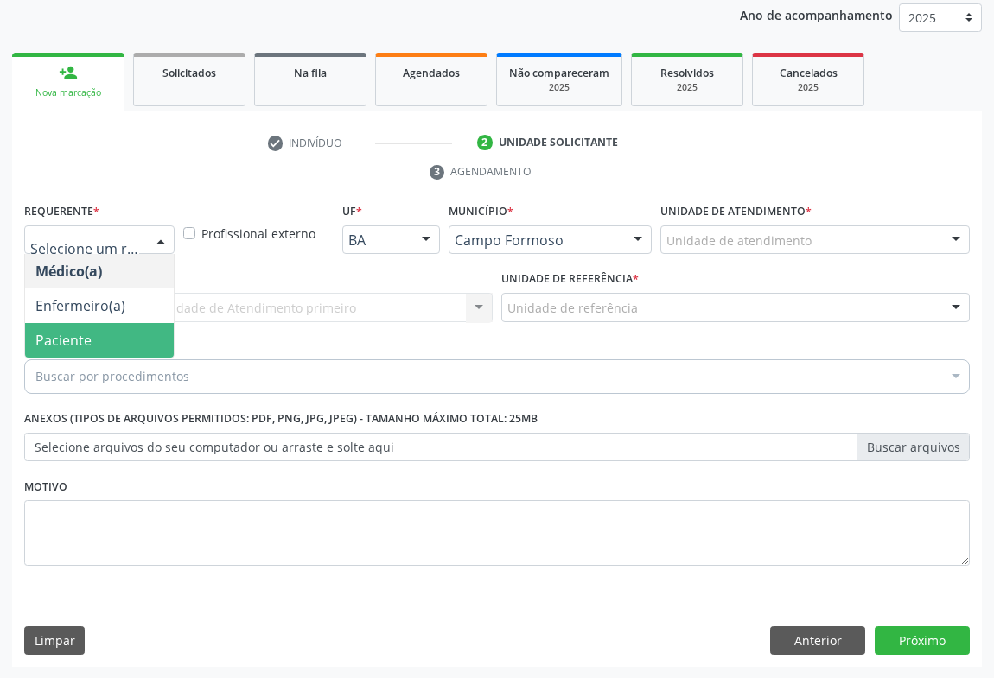
click at [67, 337] on span "Paciente" at bounding box center [63, 340] width 56 height 19
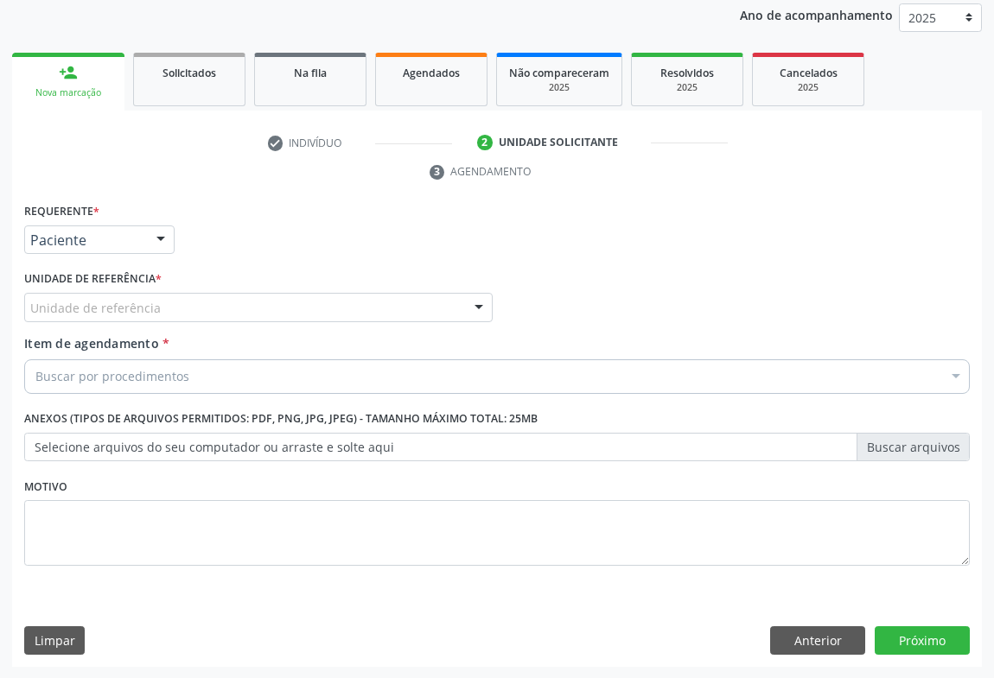
click at [167, 301] on div "Unidade de referência" at bounding box center [258, 307] width 468 height 29
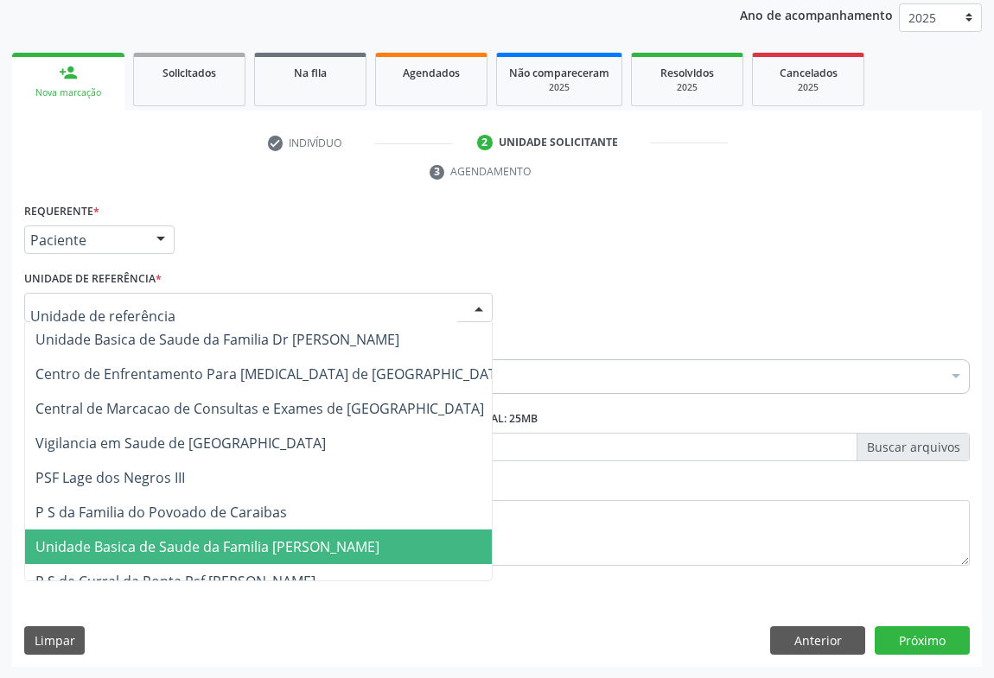
click at [183, 544] on span "Unidade Basica de Saude da Familia [PERSON_NAME]" at bounding box center [207, 547] width 344 height 19
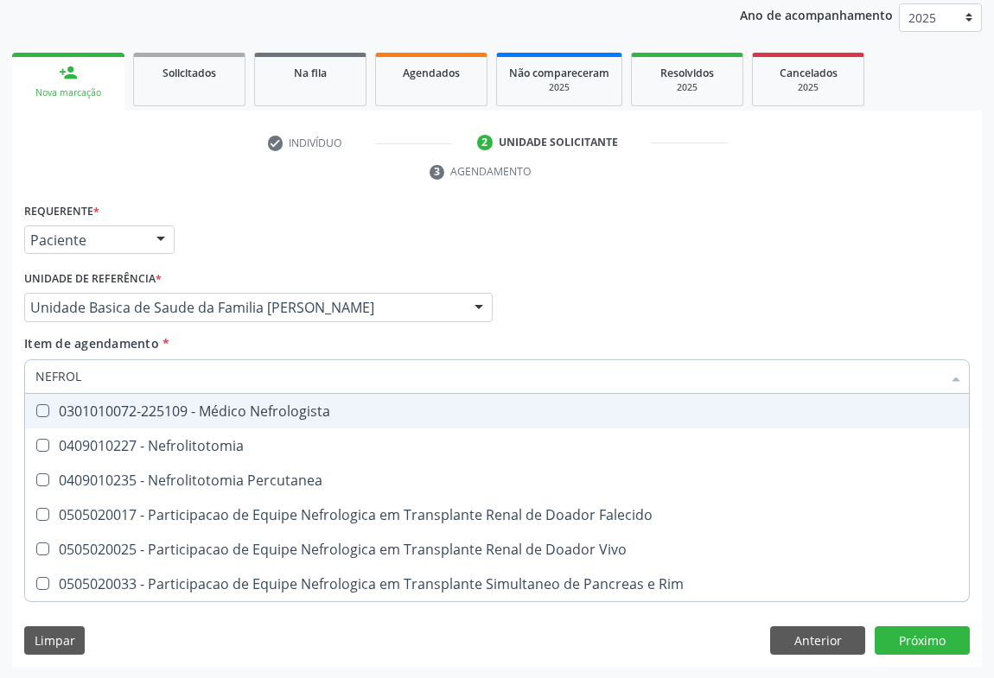
type input "NEFROLO"
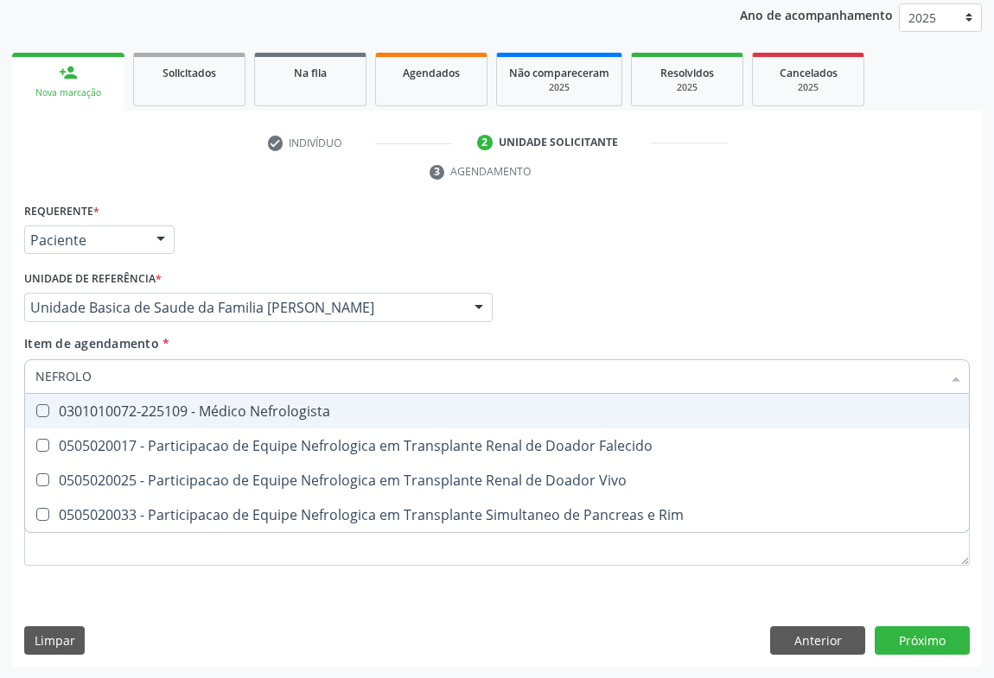
click at [163, 405] on div "0301010072-225109 - Médico Nefrologista" at bounding box center [496, 411] width 923 height 14
checkbox Nefrologista "true"
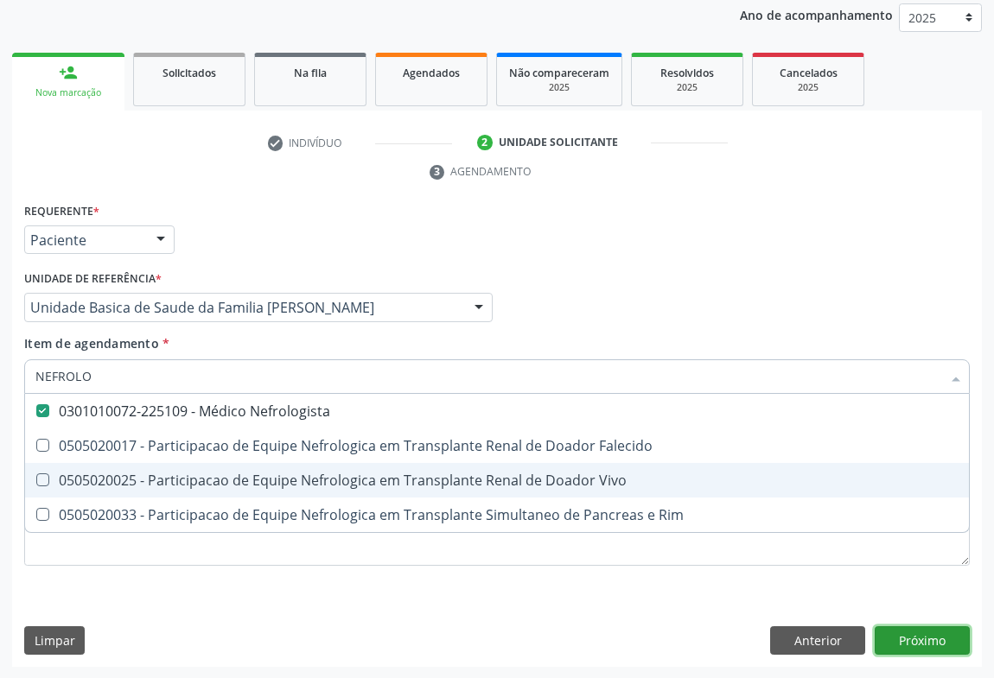
click at [899, 641] on div "Requerente * Paciente Médico(a) Enfermeiro(a) Paciente Nenhum resultado encontr…" at bounding box center [497, 433] width 970 height 469
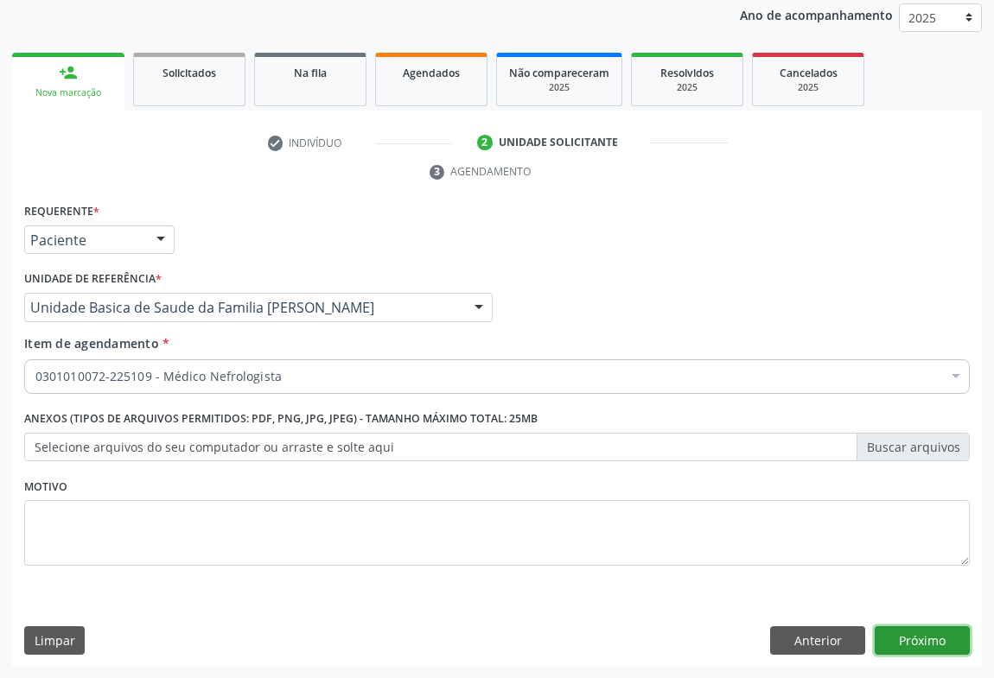
click at [908, 642] on button "Próximo" at bounding box center [922, 641] width 95 height 29
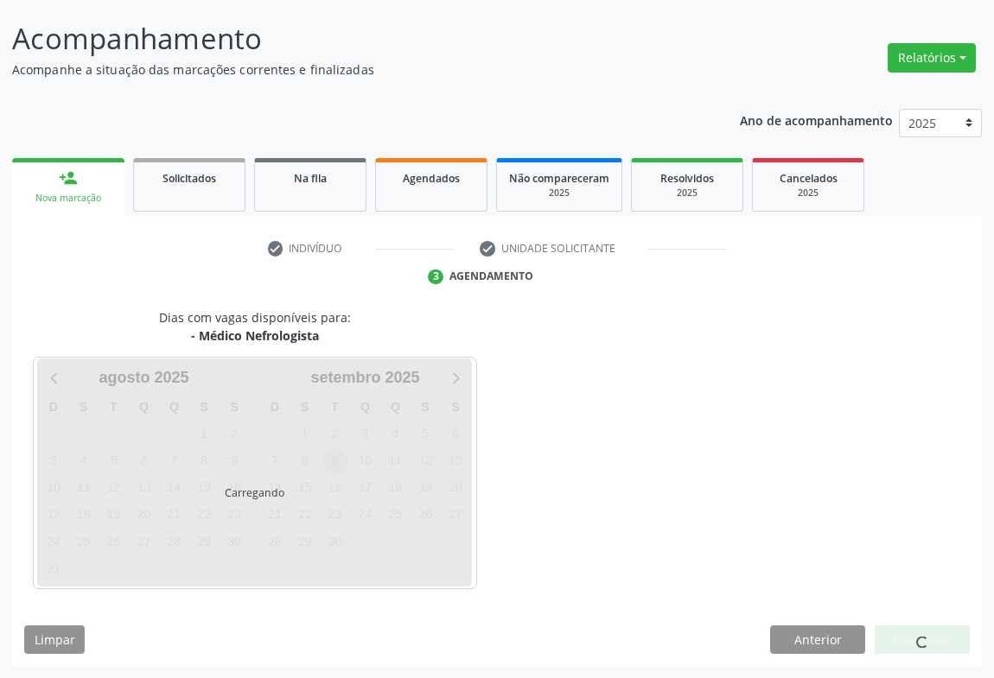
scroll to position [99, 0]
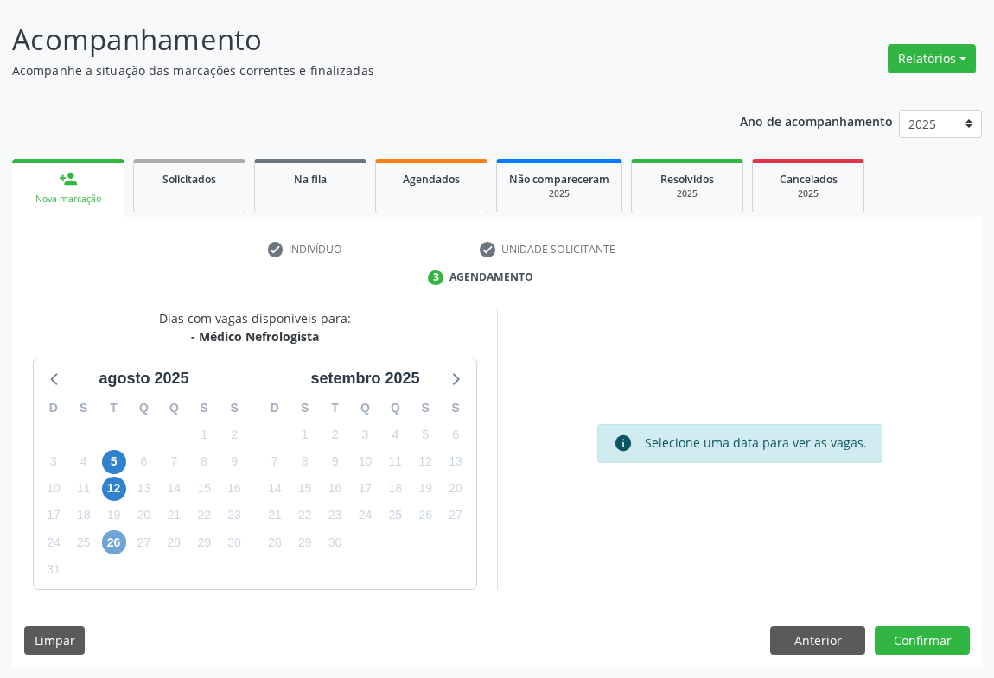
click at [112, 545] on span "26" at bounding box center [114, 543] width 24 height 24
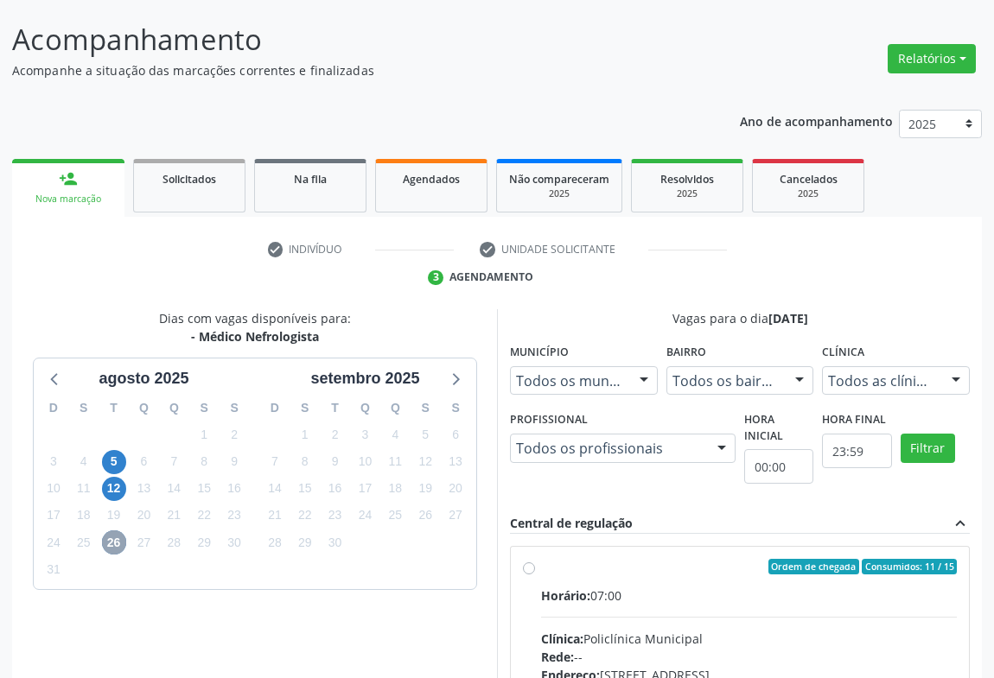
scroll to position [335, 0]
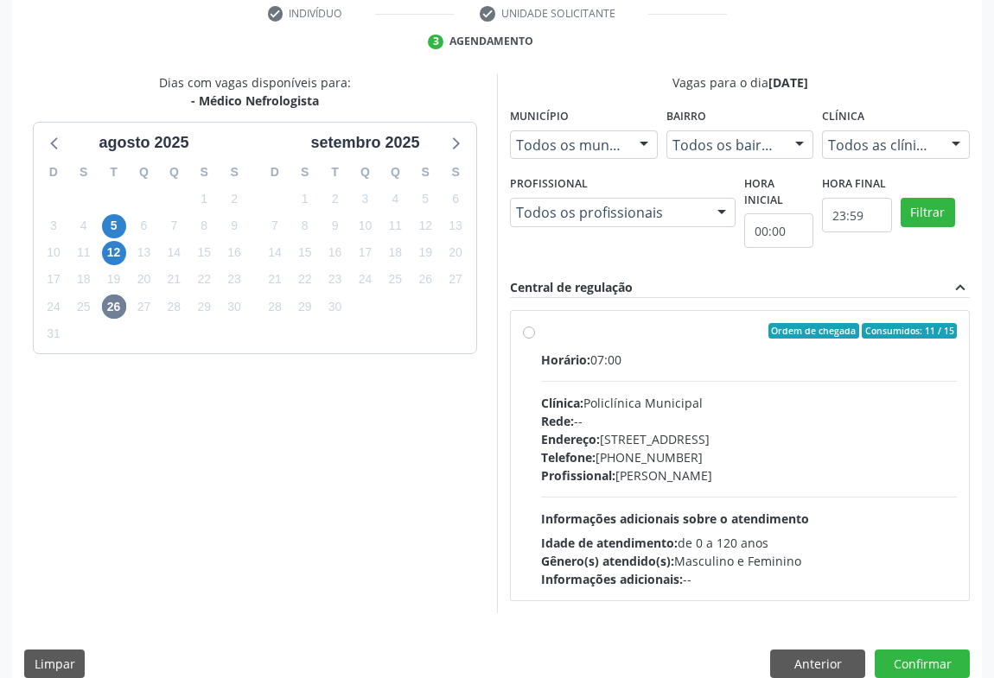
click at [764, 483] on div "Profissional: Edvaldo Alves Costa Neto" at bounding box center [749, 476] width 416 height 18
click at [535, 339] on input "Ordem de chegada Consumidos: 11 / 15 Horário: 07:00 Clínica: Policlínica Munici…" at bounding box center [529, 331] width 12 height 16
radio input "true"
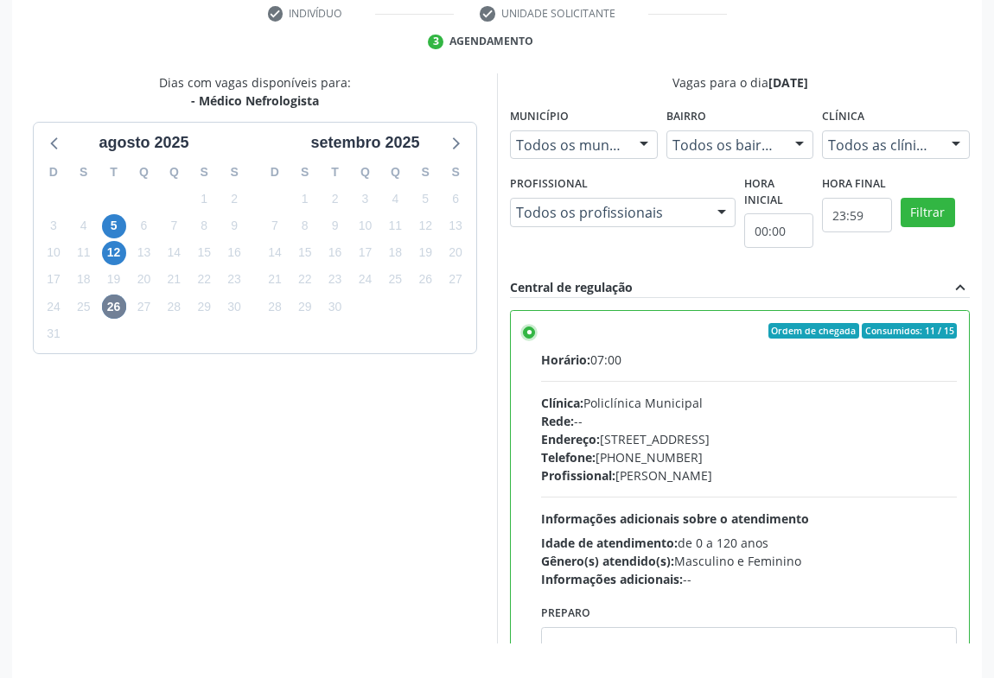
scroll to position [390, 0]
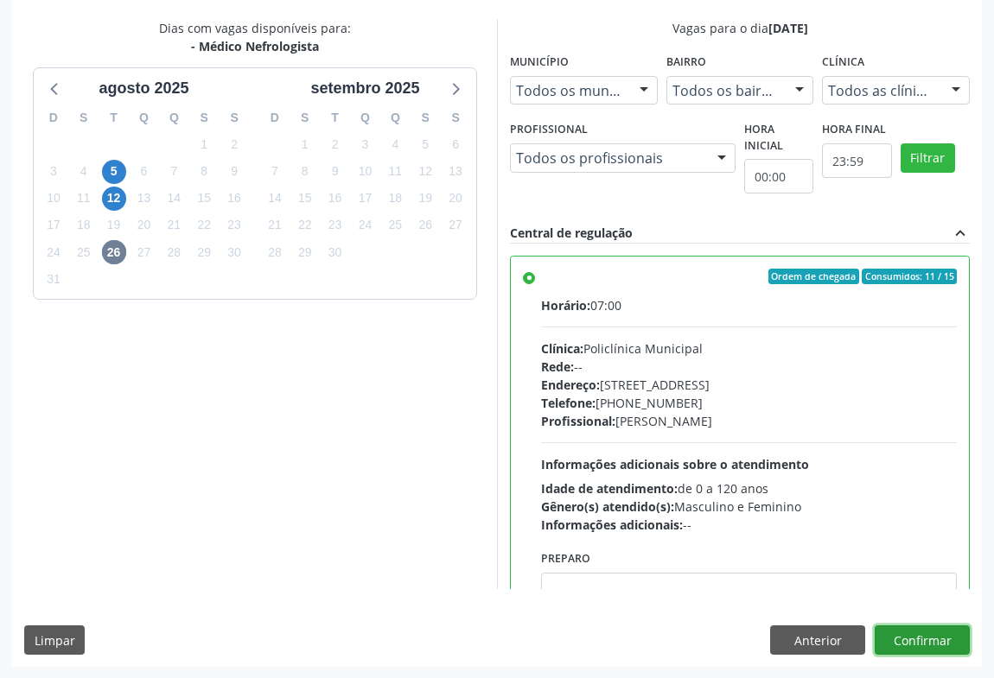
click at [941, 646] on button "Confirmar" at bounding box center [922, 640] width 95 height 29
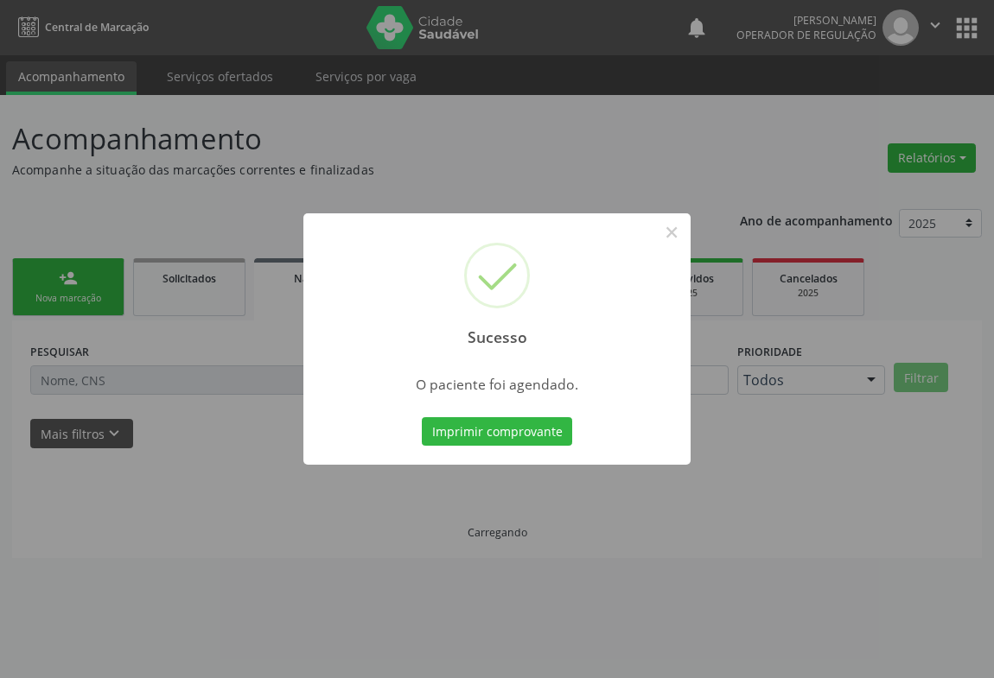
scroll to position [0, 0]
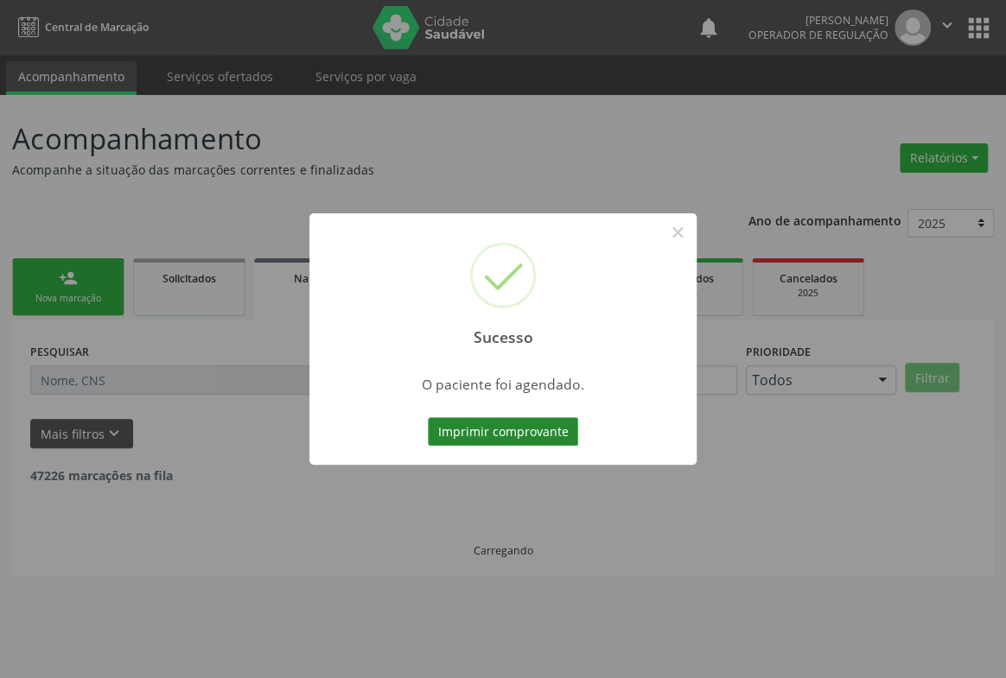
click at [511, 423] on button "Imprimir comprovante" at bounding box center [503, 431] width 150 height 29
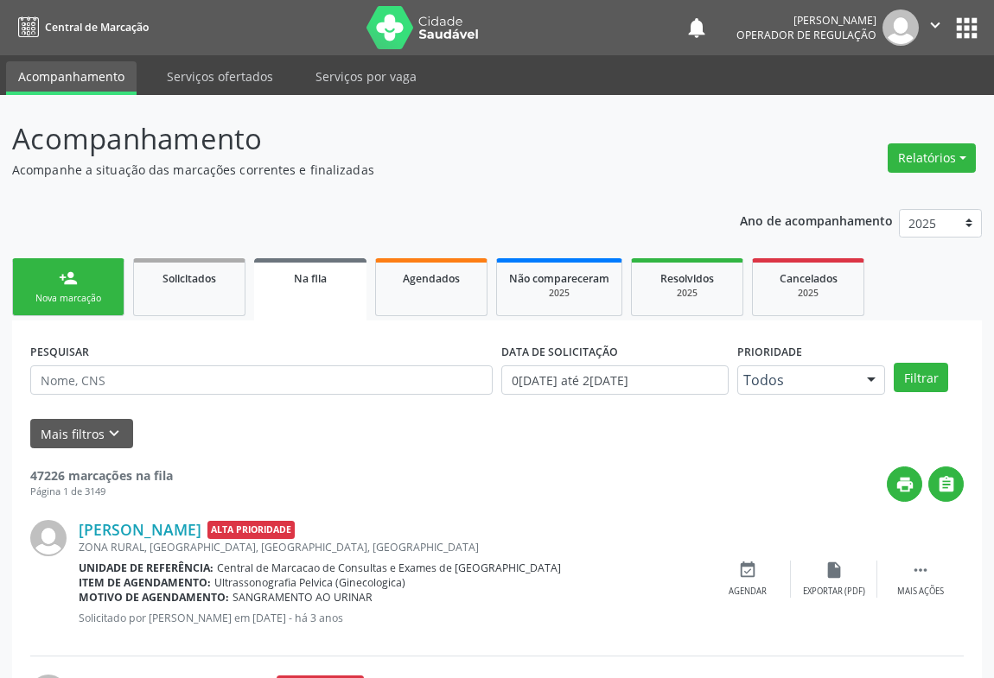
drag, startPoint x: 82, startPoint y: 304, endPoint x: 80, endPoint y: 283, distance: 20.9
click at [80, 307] on link "person_add Nova marcação" at bounding box center [68, 287] width 112 height 58
click at [80, 283] on link "person_add Nova marcação" at bounding box center [68, 287] width 112 height 58
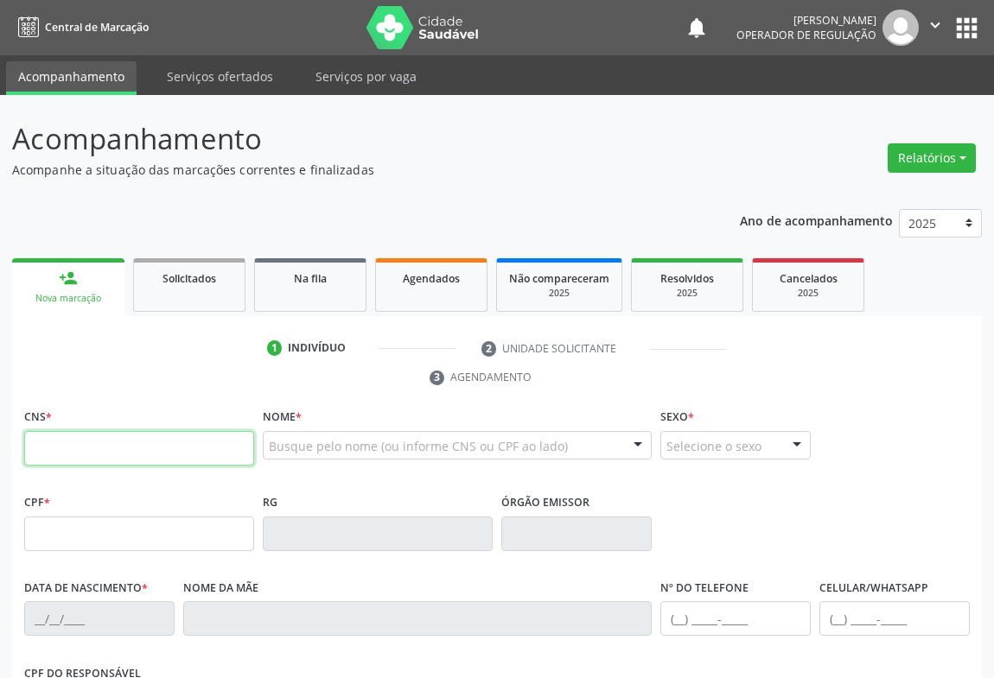
click at [110, 449] on input "text" at bounding box center [139, 448] width 230 height 35
type input "7"
type input "708 0023 6177 2825"
type input "064.368.905-21"
type input "14/10/2005"
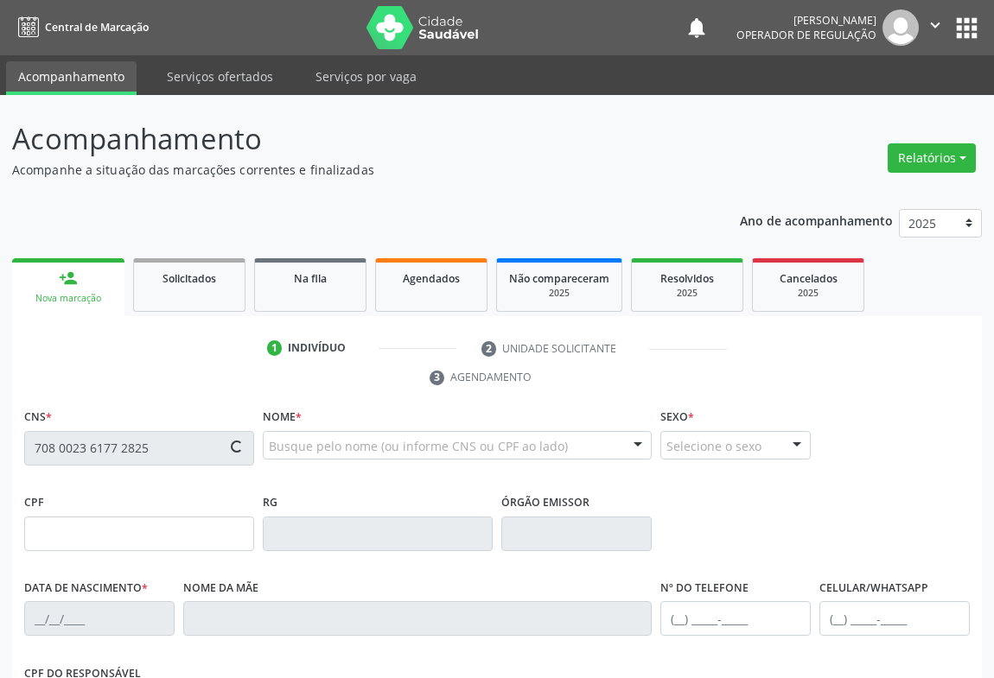
type input "(74) 99129-3827"
type input "107"
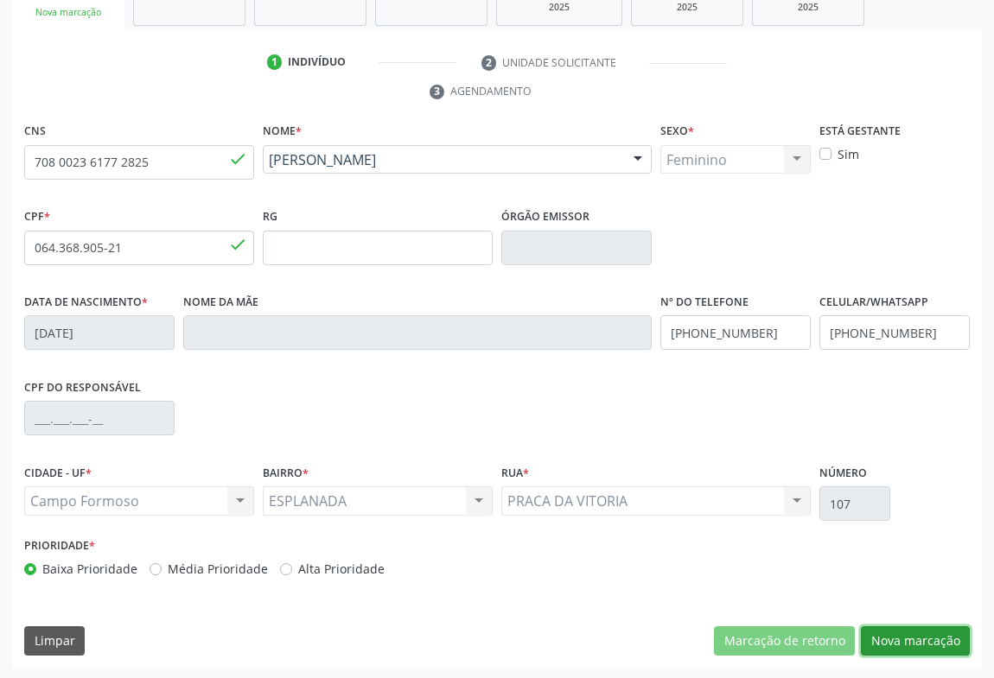
click at [931, 647] on button "Nova marcação" at bounding box center [915, 641] width 109 height 29
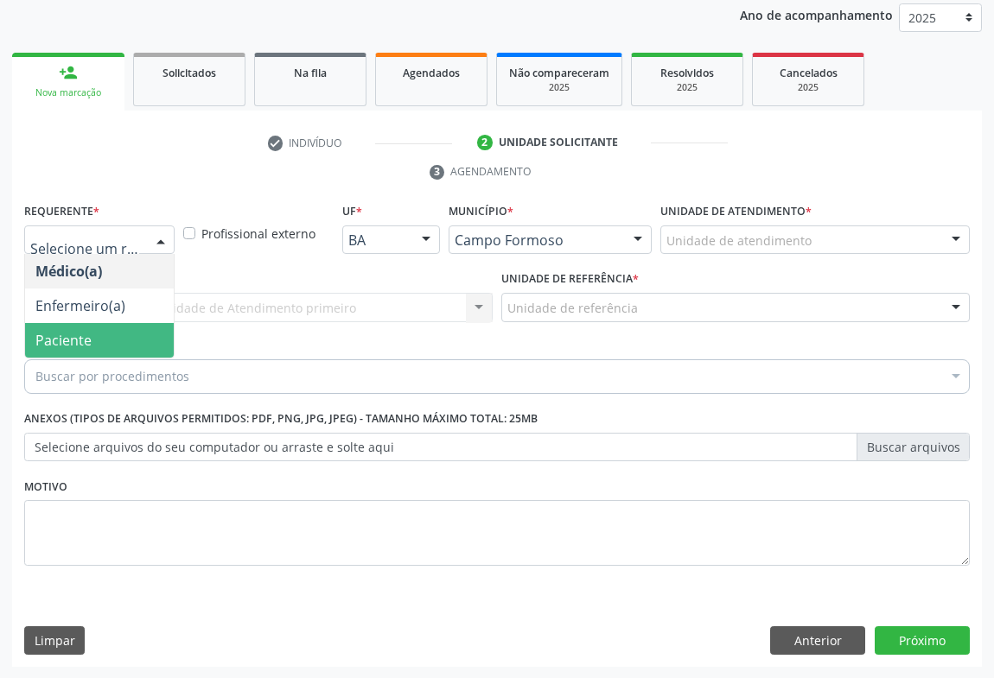
click at [86, 331] on span "Paciente" at bounding box center [63, 340] width 56 height 19
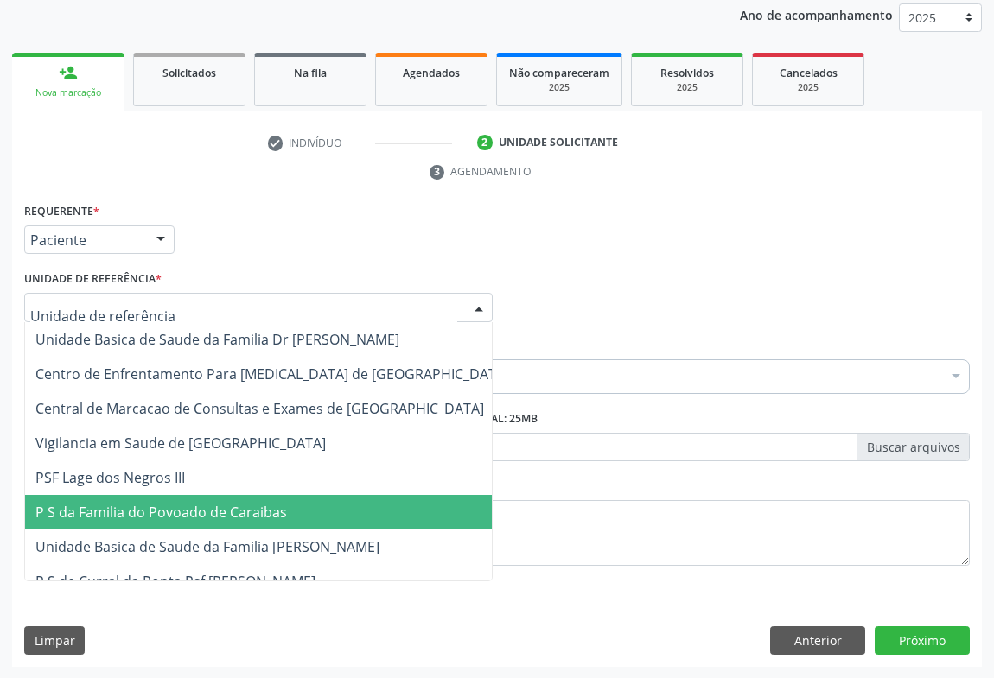
click at [173, 523] on span "P S da Familia do Povoado de Caraibas" at bounding box center [272, 512] width 494 height 35
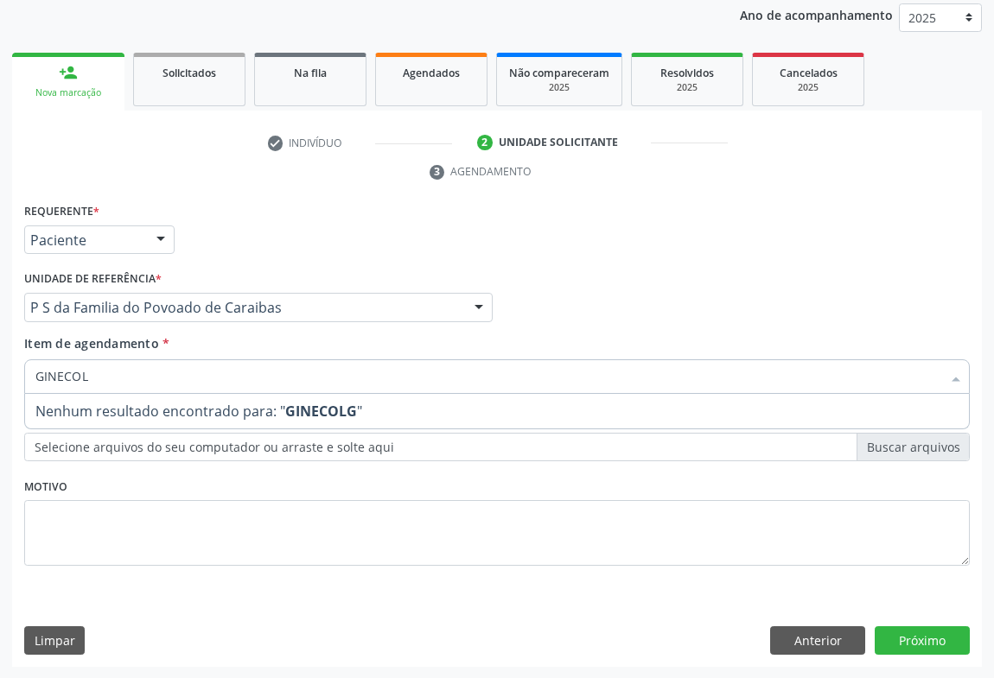
type input "GINECO"
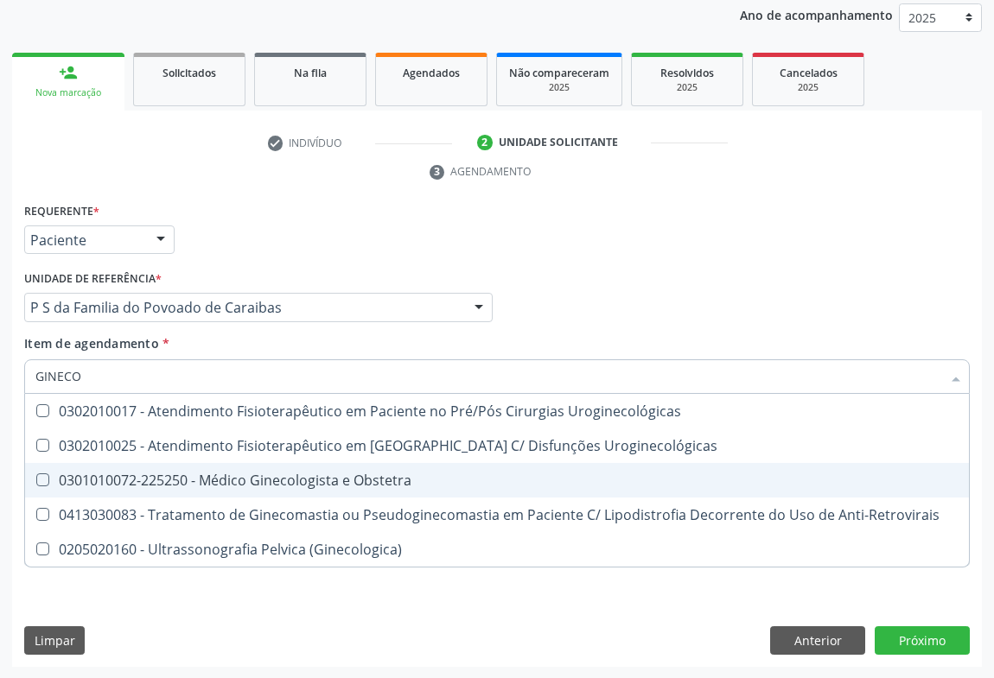
click at [175, 478] on div "0301010072-225250 - Médico Ginecologista e Obstetra" at bounding box center [496, 481] width 923 height 14
checkbox Obstetra "true"
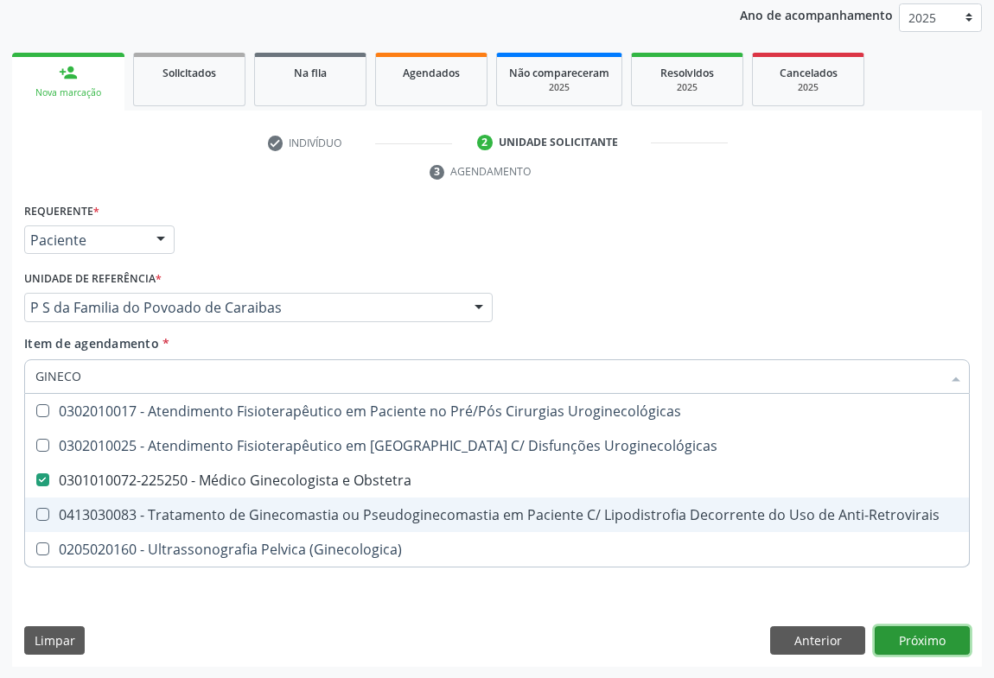
click at [926, 642] on div "Requerente * Paciente Médico(a) Enfermeiro(a) Paciente Nenhum resultado encontr…" at bounding box center [497, 433] width 970 height 469
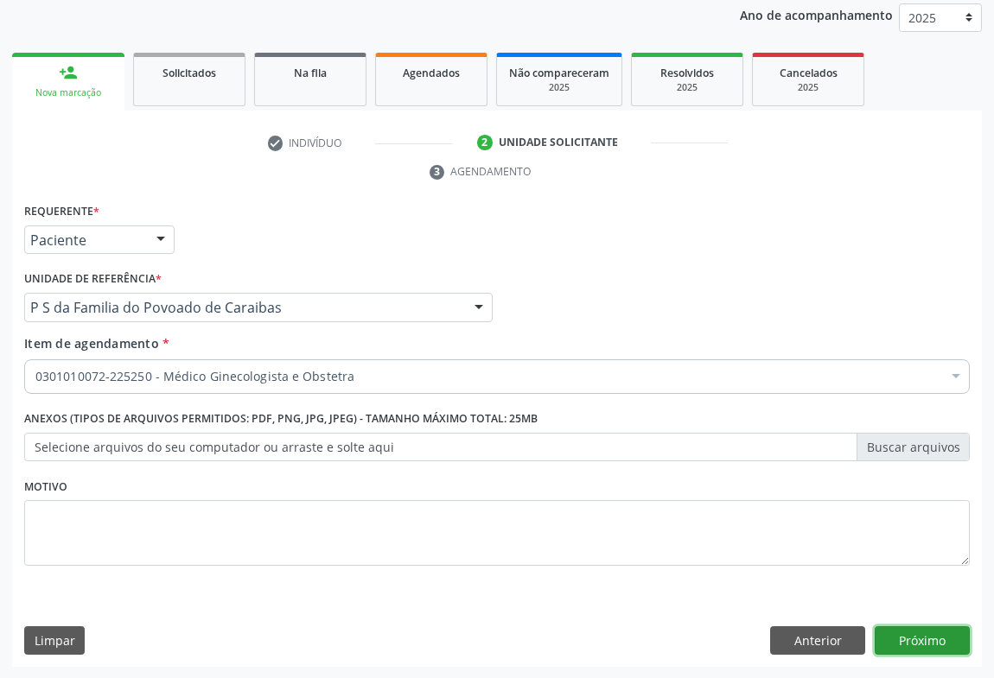
click at [926, 642] on button "Próximo" at bounding box center [922, 641] width 95 height 29
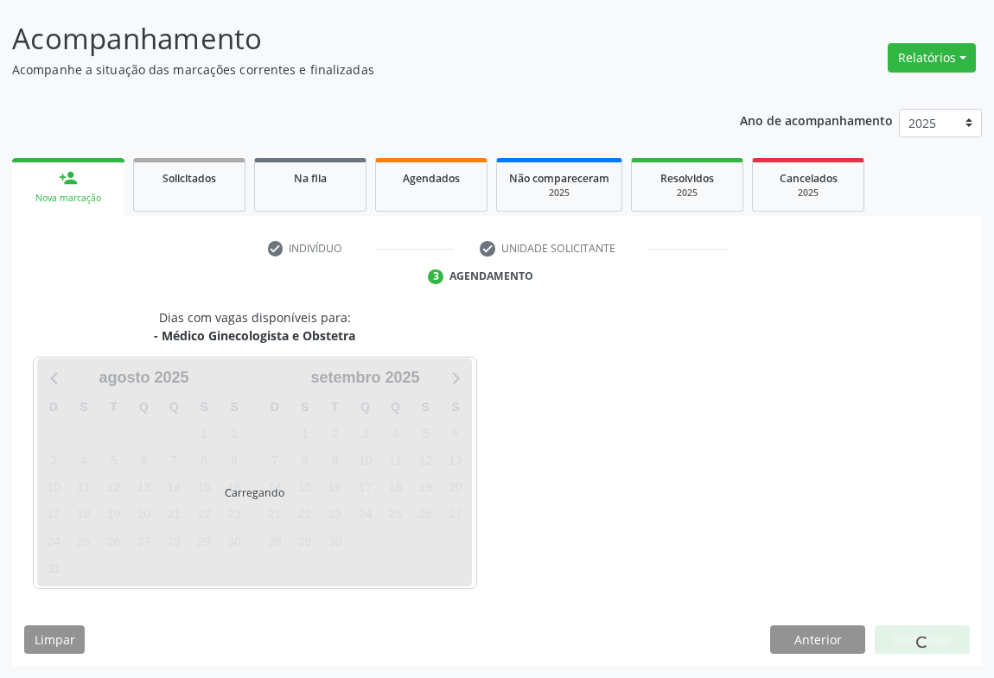
scroll to position [99, 0]
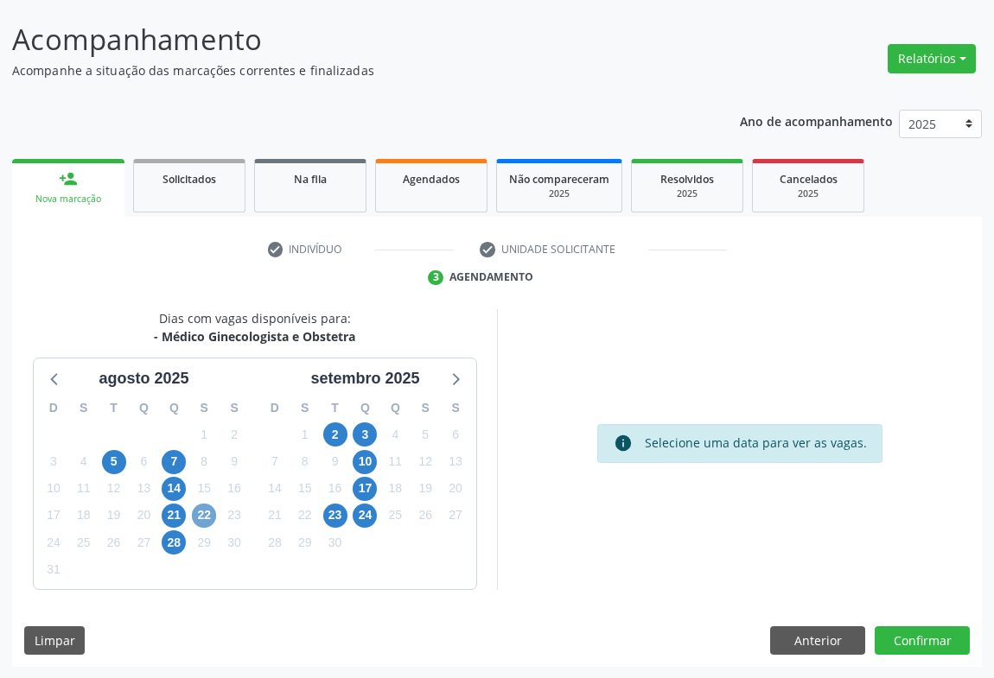
click at [204, 517] on span "22" at bounding box center [204, 516] width 24 height 24
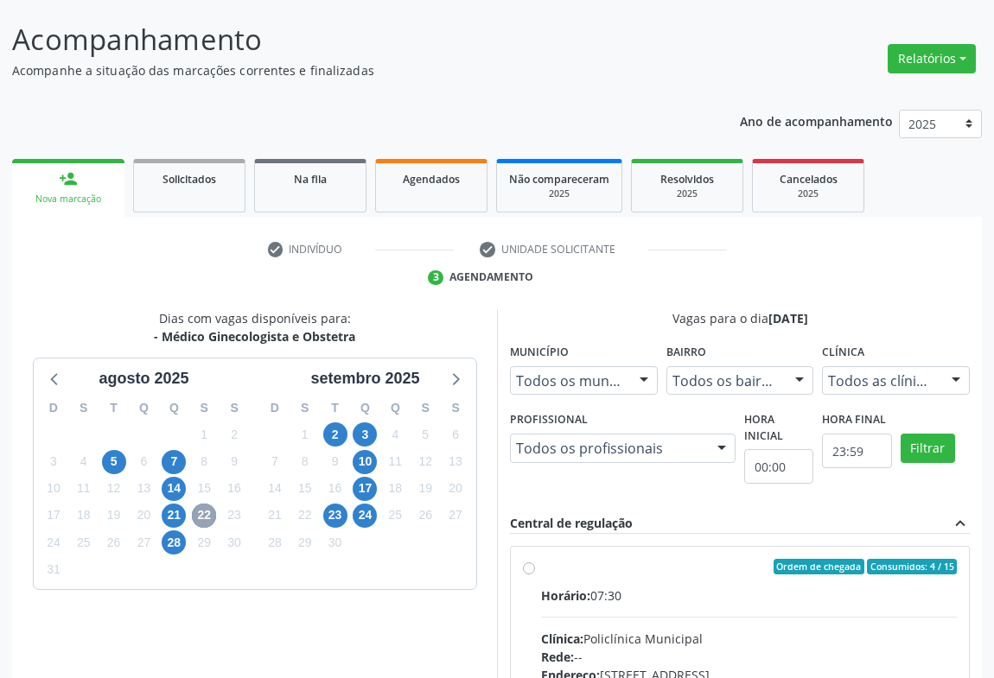
scroll to position [390, 0]
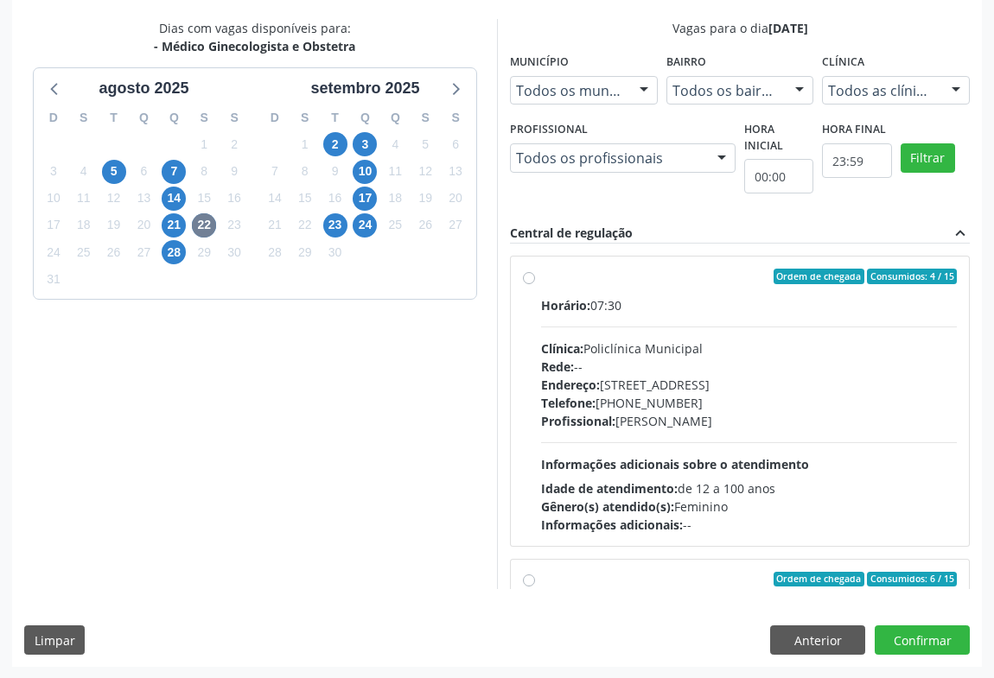
click at [654, 413] on div "Profissional: Luana Saback de Almeida" at bounding box center [749, 421] width 416 height 18
click at [535, 284] on input "Ordem de chegada Consumidos: 4 / 15 Horário: 07:30 Clínica: Policlínica Municip…" at bounding box center [529, 277] width 12 height 16
radio input "true"
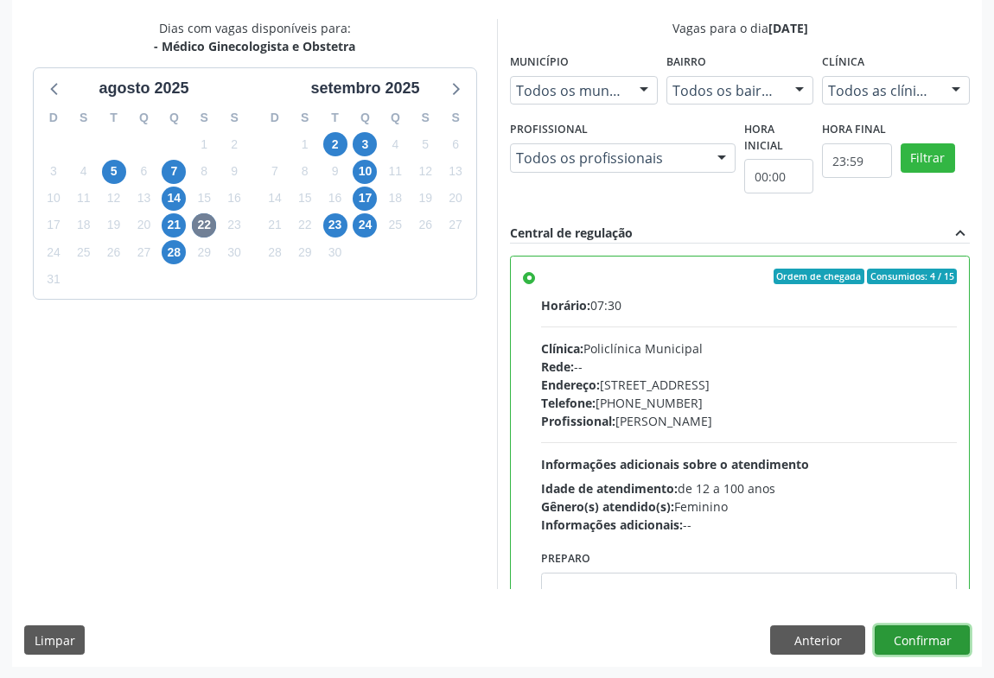
click at [913, 640] on button "Confirmar" at bounding box center [922, 640] width 95 height 29
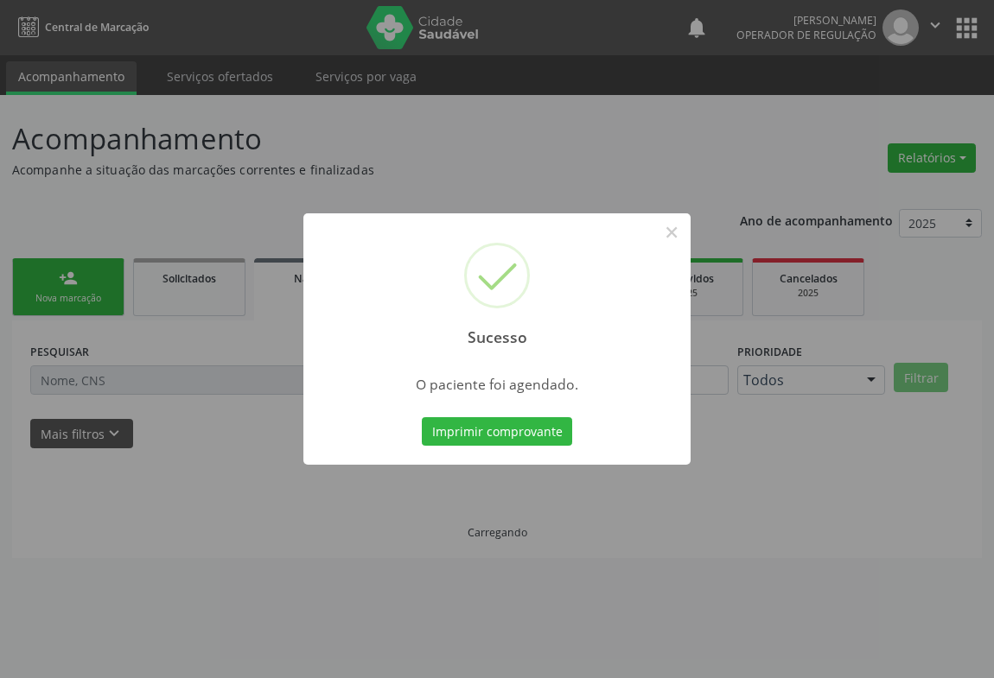
scroll to position [0, 0]
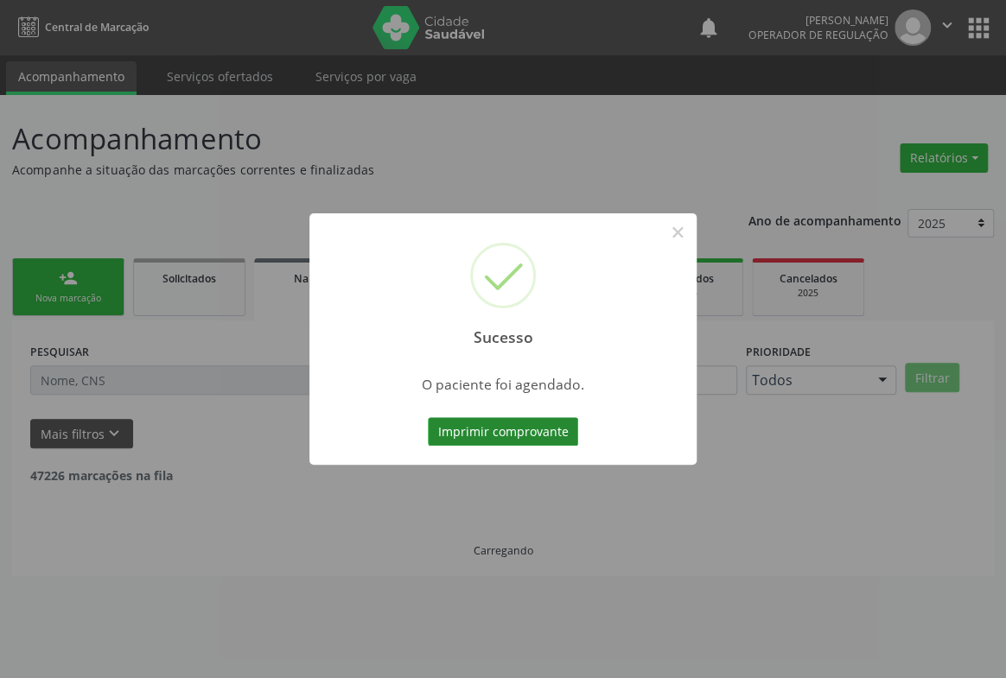
click at [525, 437] on button "Imprimir comprovante" at bounding box center [503, 431] width 150 height 29
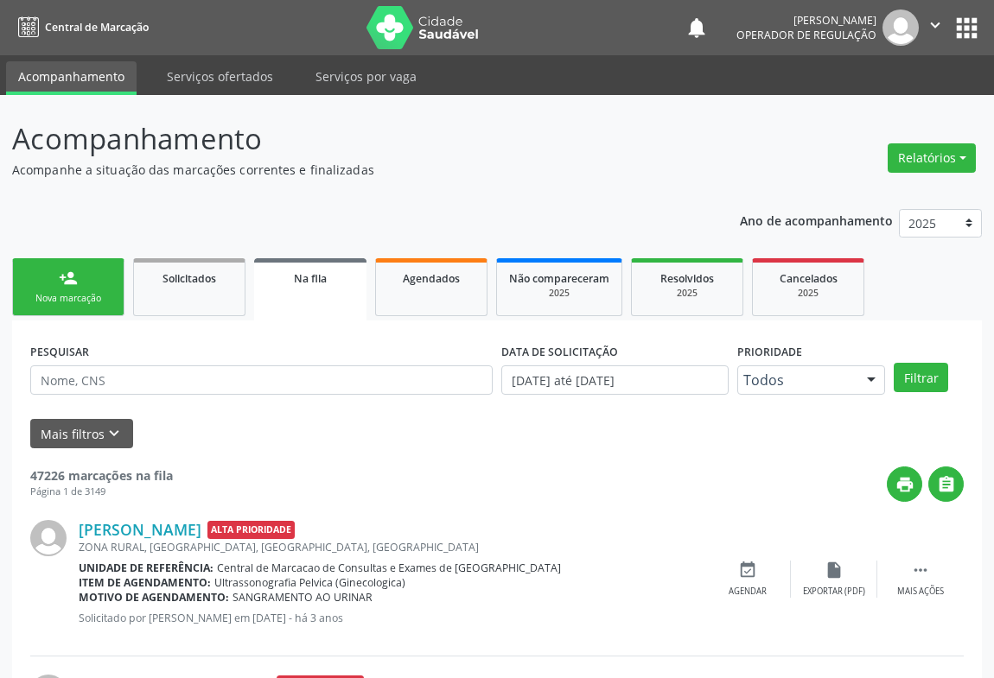
click at [94, 285] on link "person_add Nova marcação" at bounding box center [68, 287] width 112 height 58
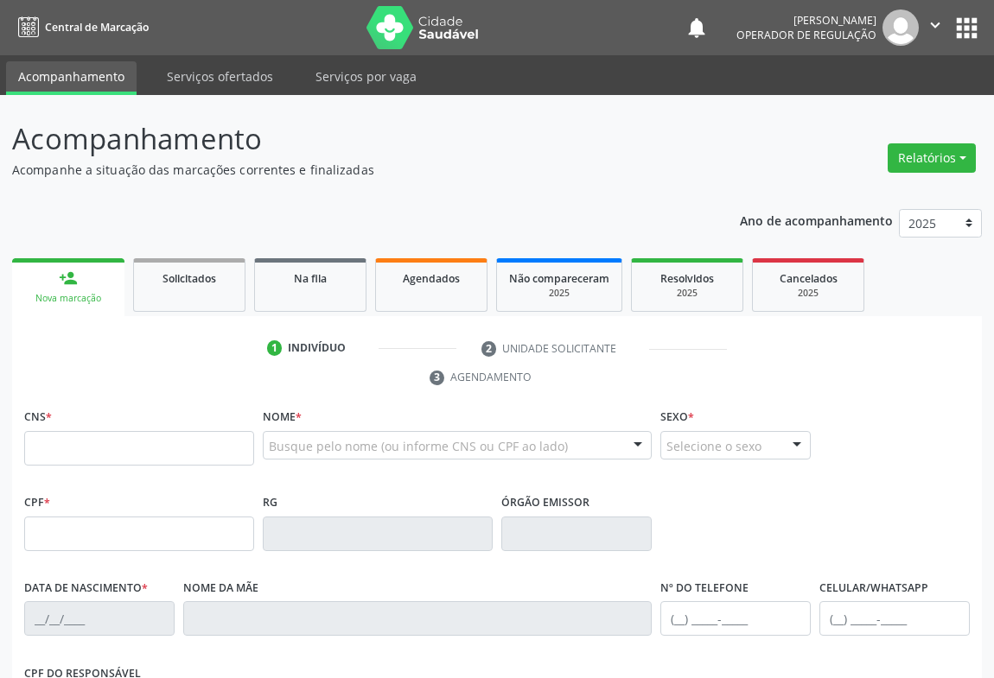
click at [101, 425] on div "CNS *" at bounding box center [139, 434] width 230 height 61
click at [99, 461] on input "text" at bounding box center [139, 448] width 230 height 35
type input "706 4011 9374 4482"
type input "0227206690"
type input "14/12/1965"
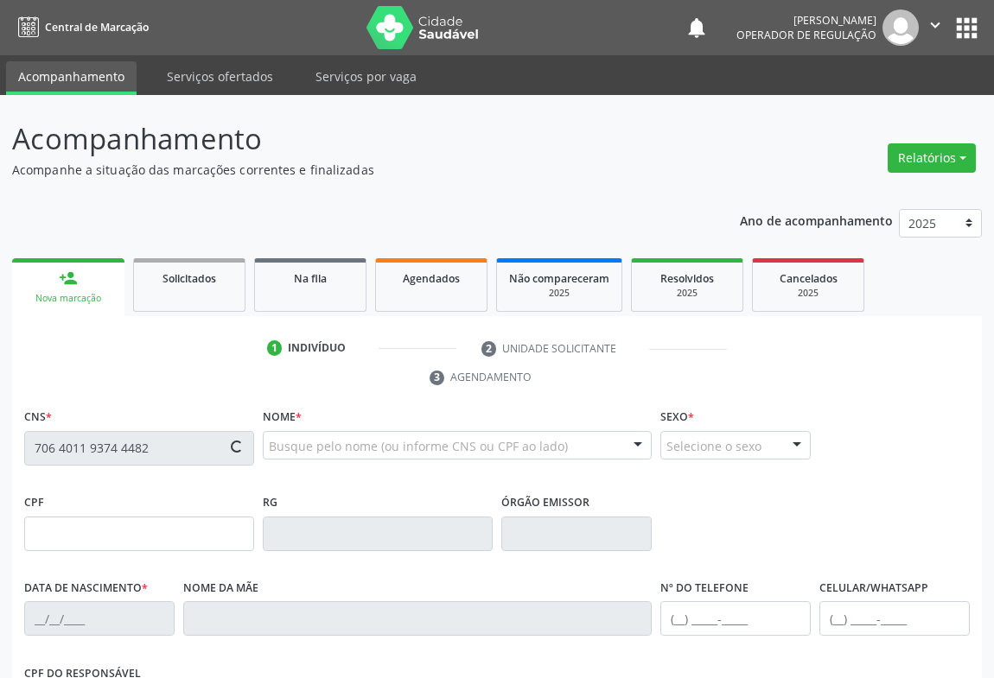
type input "(74) 99159-8204"
type input "359.936.185-15"
type input "63"
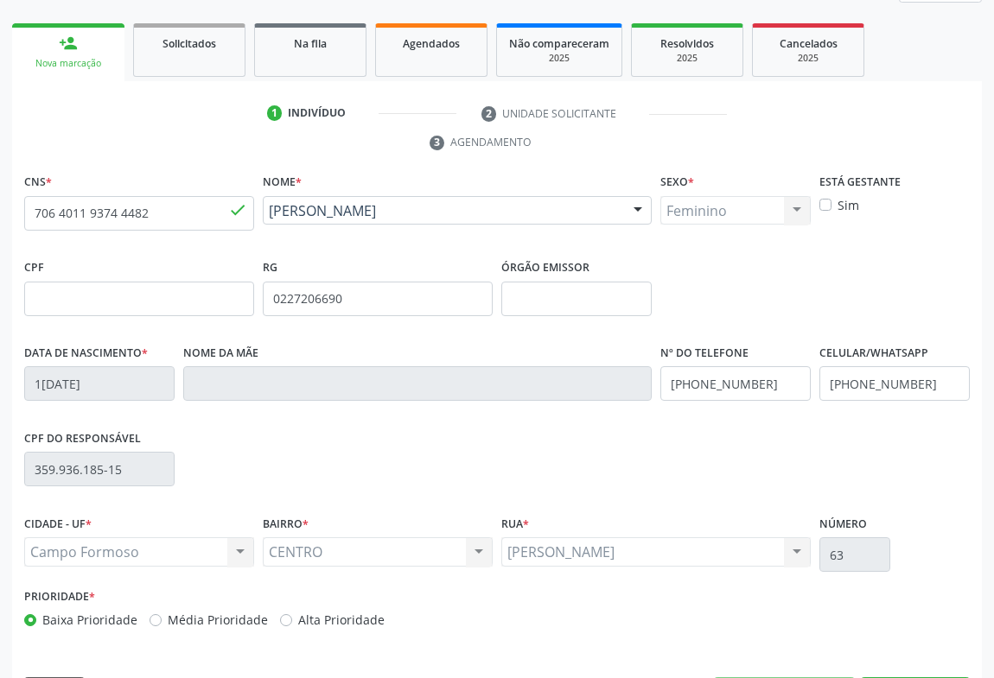
scroll to position [286, 0]
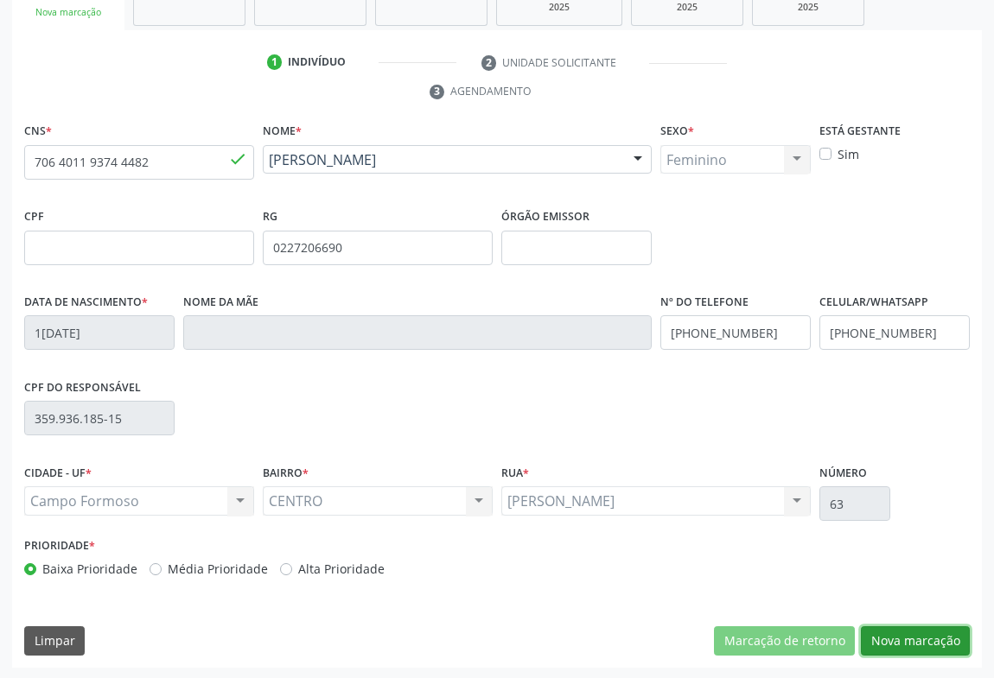
click at [895, 640] on button "Nova marcação" at bounding box center [915, 641] width 109 height 29
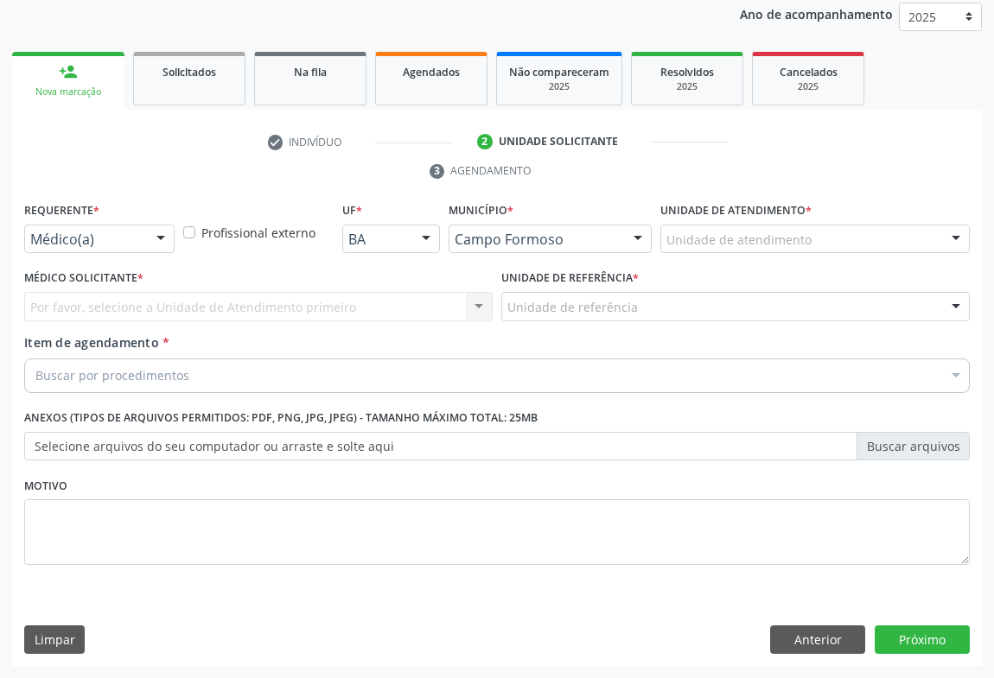
scroll to position [206, 0]
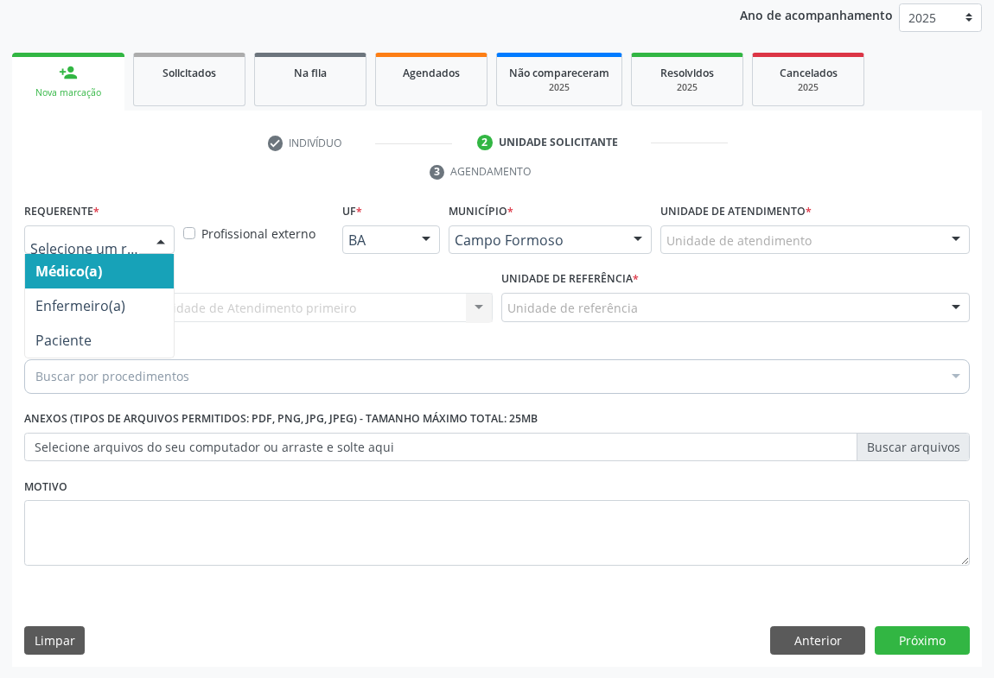
click at [145, 241] on div "Médico(a) Enfermeiro(a) Paciente Nenhum resultado encontrado para: " " Não há n…" at bounding box center [99, 240] width 150 height 29
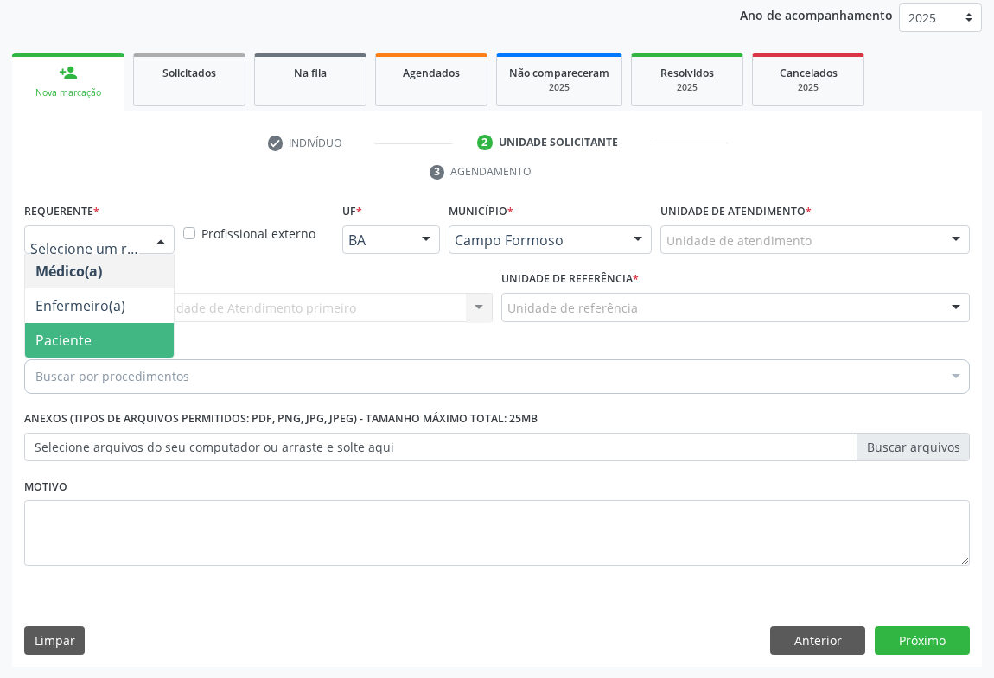
click at [72, 341] on span "Paciente" at bounding box center [63, 340] width 56 height 19
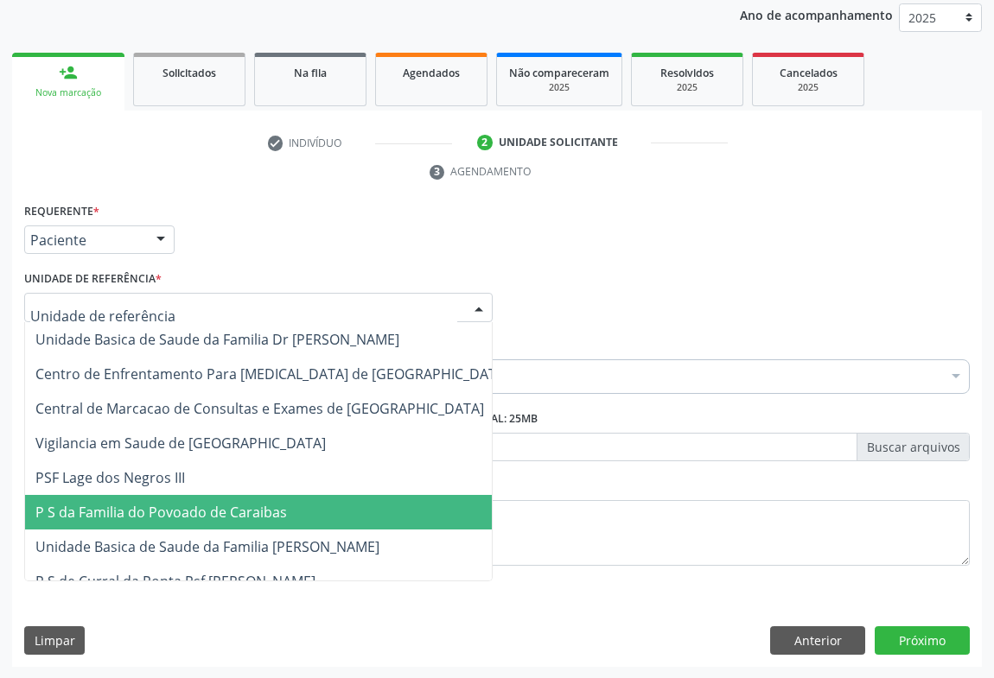
drag, startPoint x: 180, startPoint y: 510, endPoint x: 173, endPoint y: 501, distance: 11.1
click at [179, 510] on span "P S da Familia do Povoado de Caraibas" at bounding box center [161, 512] width 252 height 19
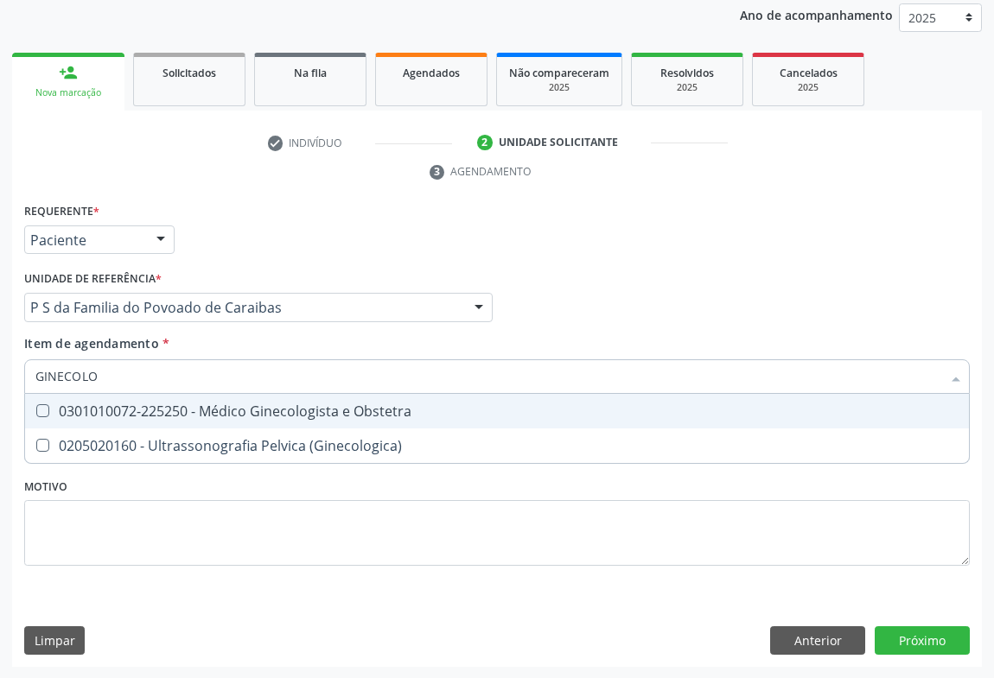
type input "GINECOLOG"
click at [151, 417] on div "0301010072-225250 - Médico Ginecologista e Obstetra" at bounding box center [496, 411] width 923 height 14
checkbox Obstetra "true"
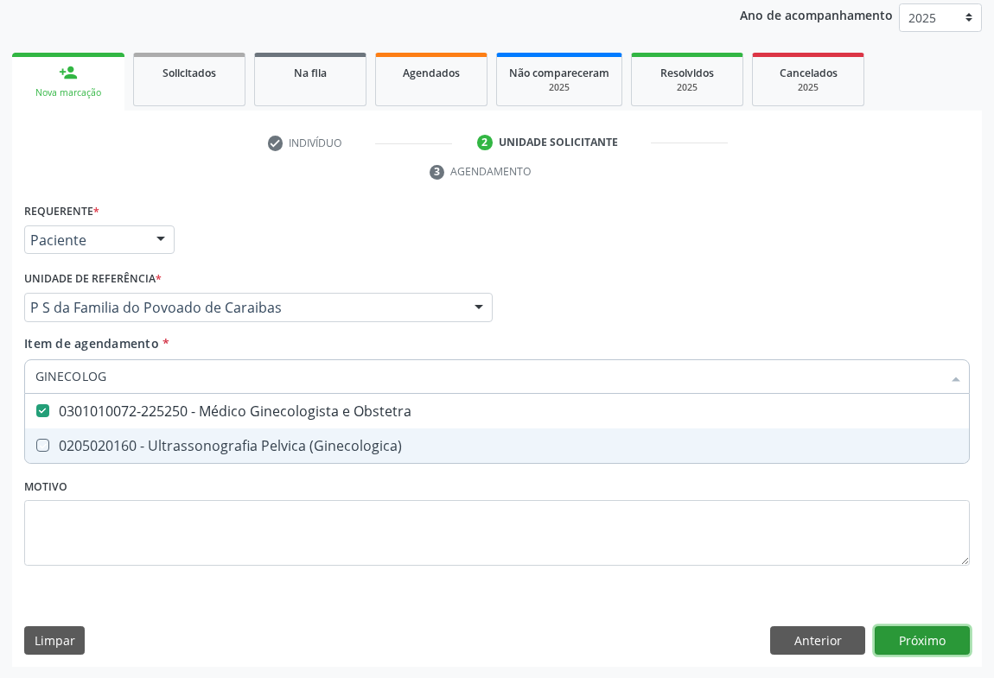
click at [930, 633] on div "Requerente * Paciente Médico(a) Enfermeiro(a) Paciente Nenhum resultado encontr…" at bounding box center [497, 433] width 970 height 469
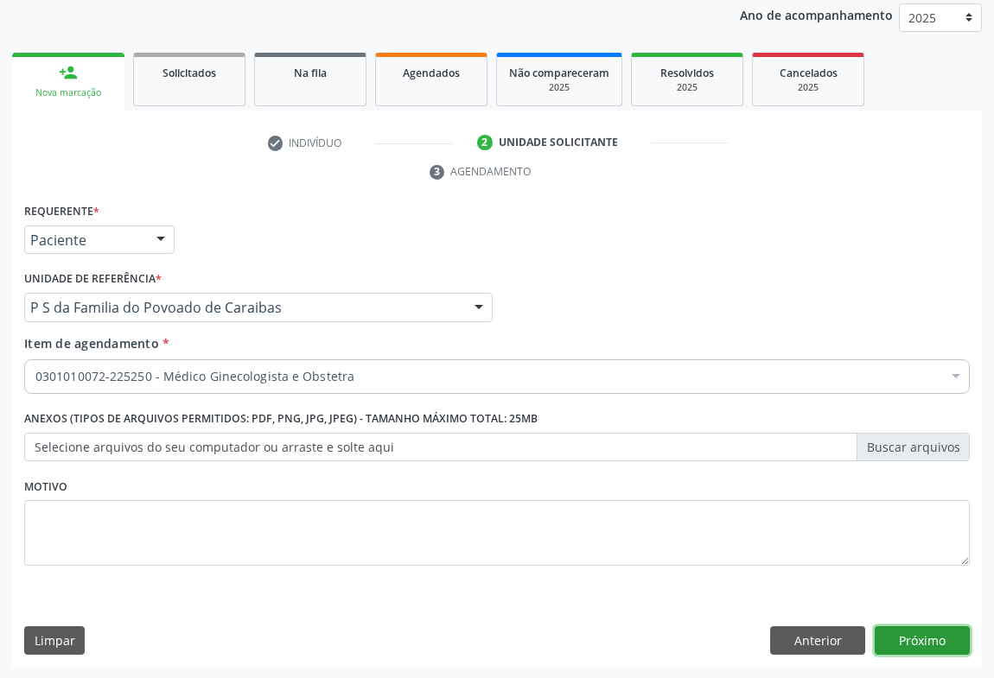
click at [930, 633] on button "Próximo" at bounding box center [922, 641] width 95 height 29
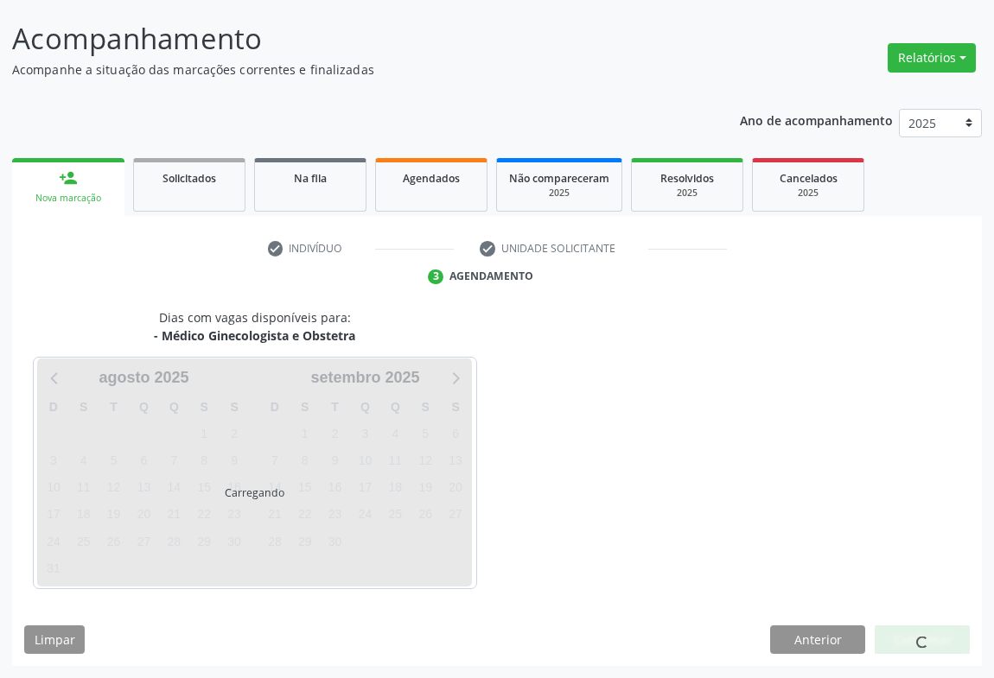
scroll to position [99, 0]
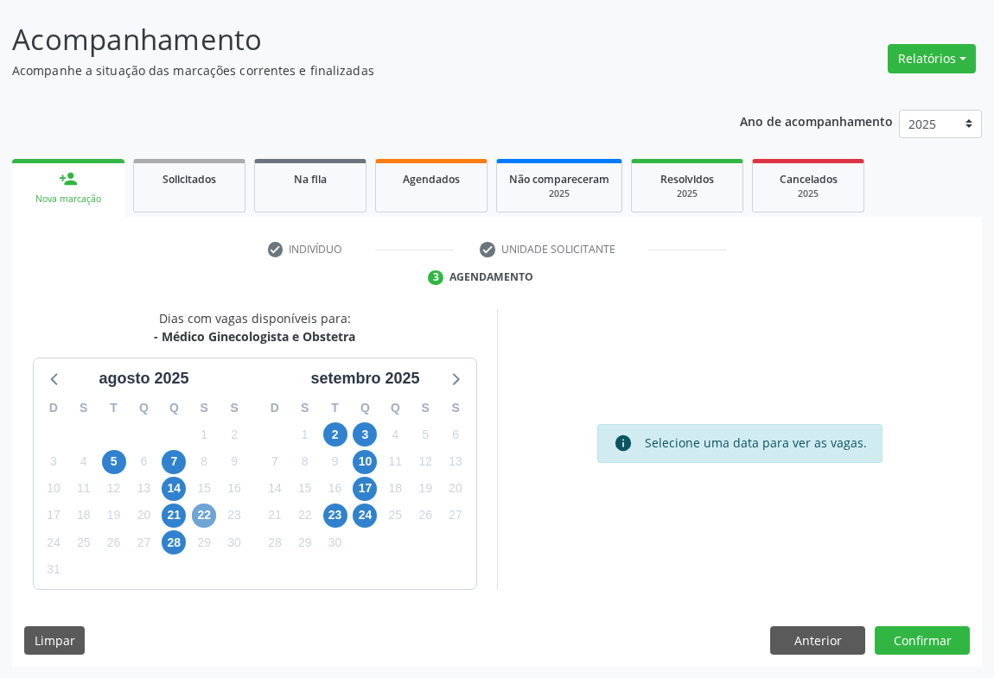
click at [207, 515] on span "22" at bounding box center [204, 516] width 24 height 24
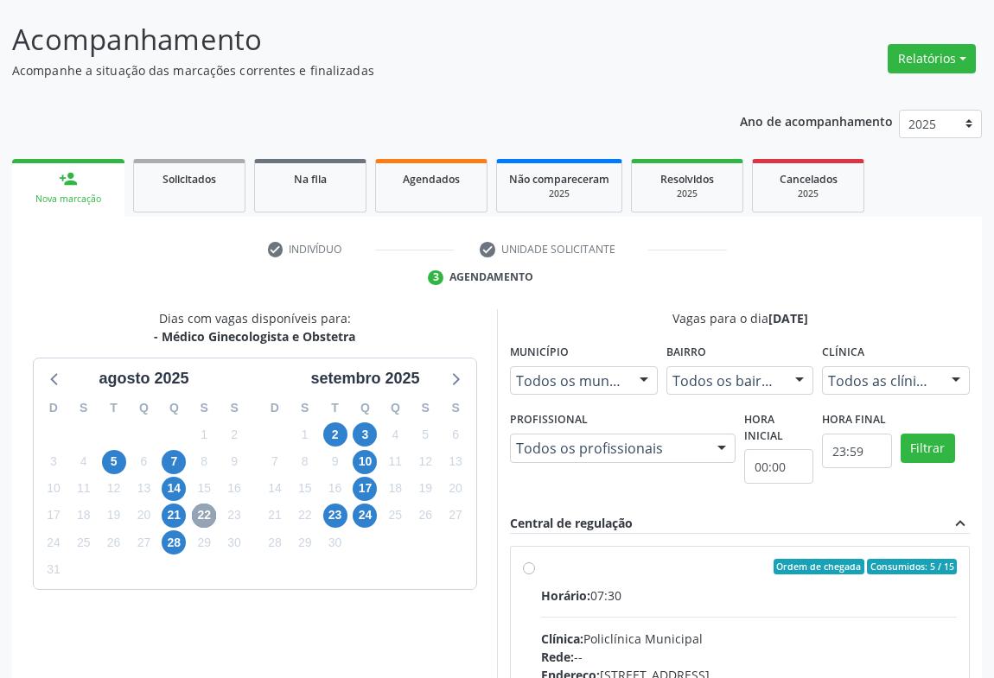
scroll to position [257, 0]
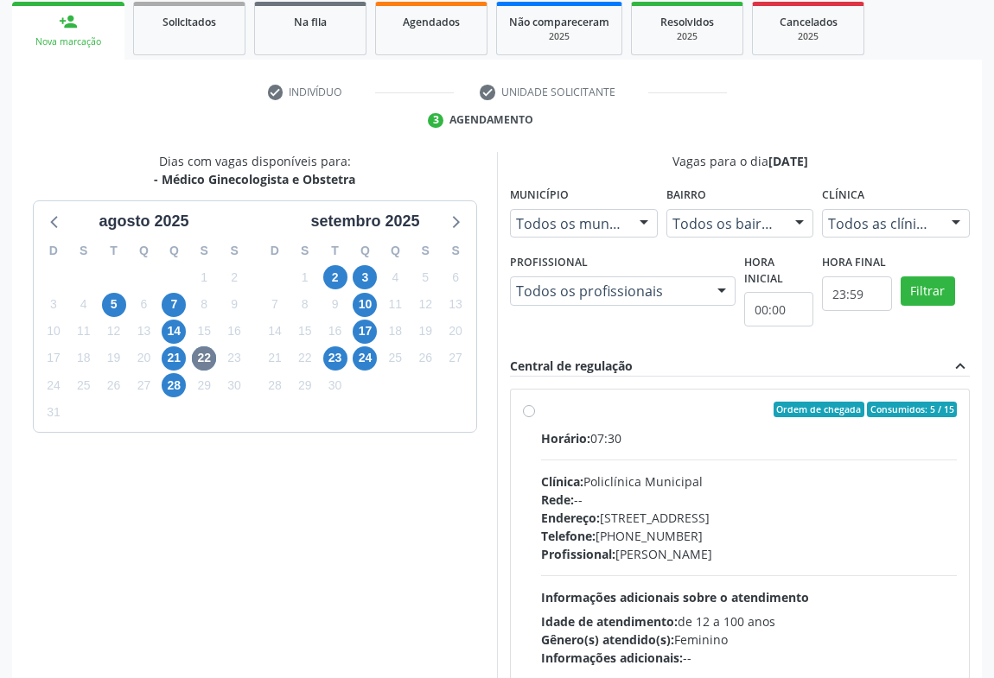
click at [650, 492] on div "Rede: --" at bounding box center [749, 500] width 416 height 18
click at [535, 417] on input "Ordem de chegada Consumidos: 5 / 15 Horário: 07:30 Clínica: Policlínica Municip…" at bounding box center [529, 410] width 12 height 16
radio input "true"
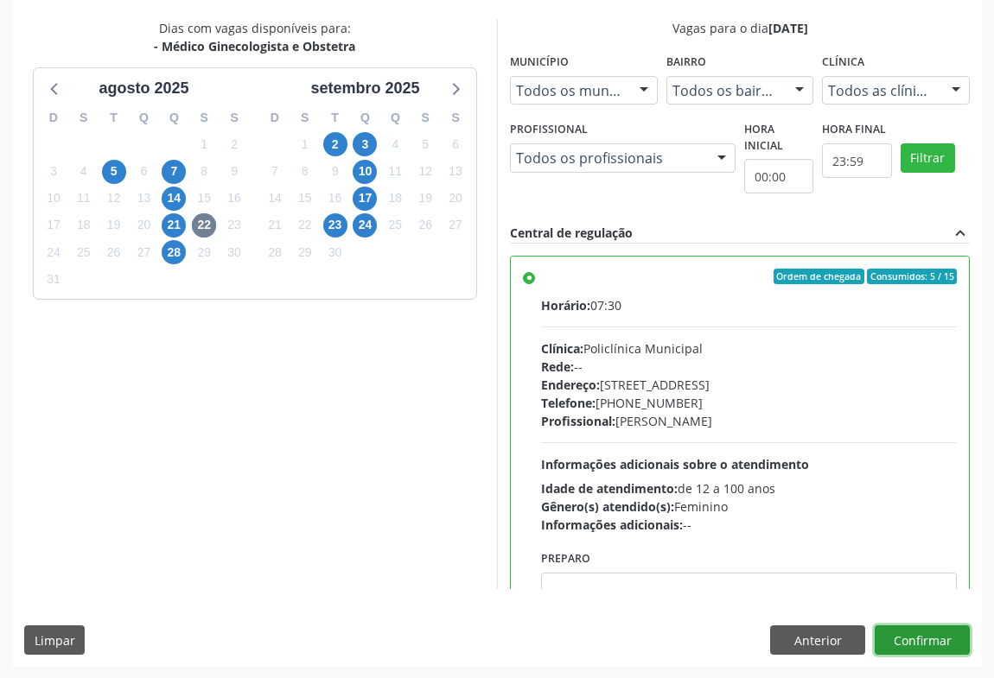
click at [903, 643] on button "Confirmar" at bounding box center [922, 640] width 95 height 29
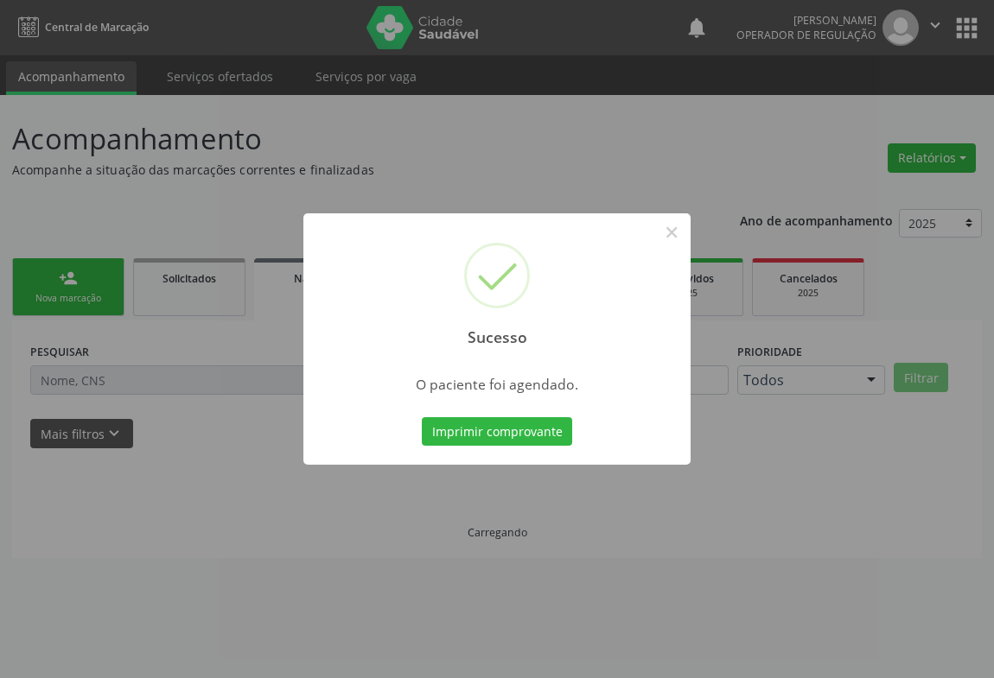
scroll to position [0, 0]
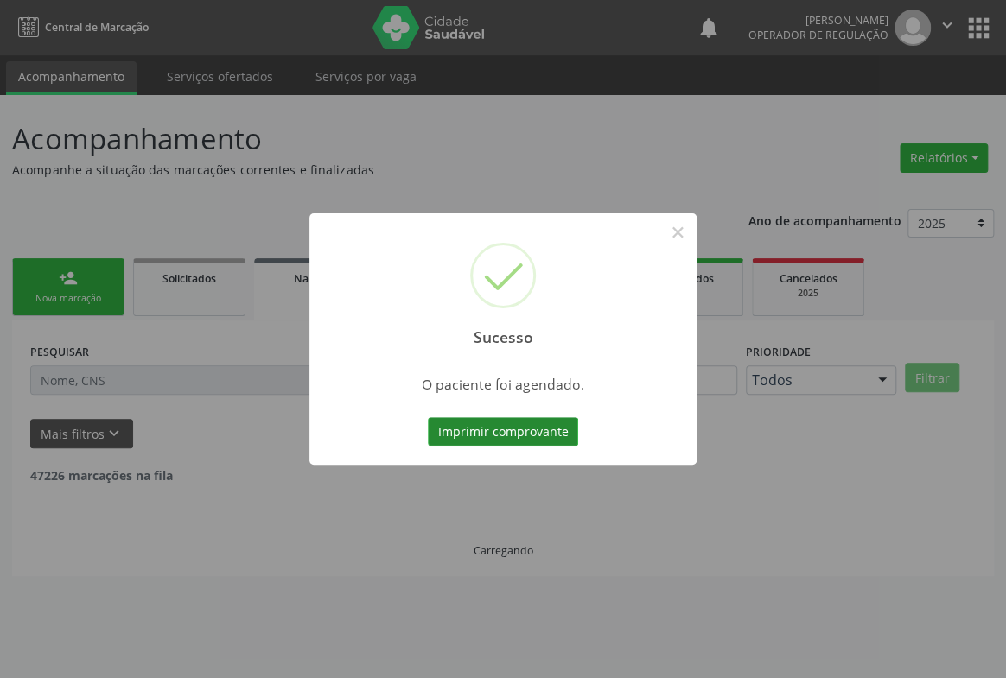
click at [474, 430] on button "Imprimir comprovante" at bounding box center [503, 431] width 150 height 29
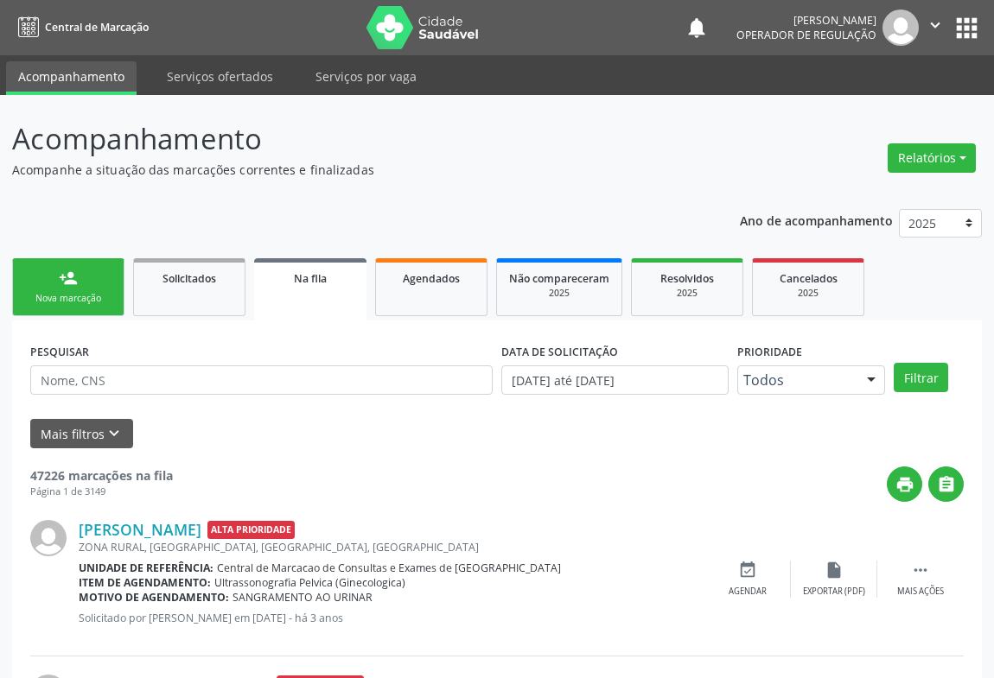
click at [89, 280] on link "person_add Nova marcação" at bounding box center [68, 287] width 112 height 58
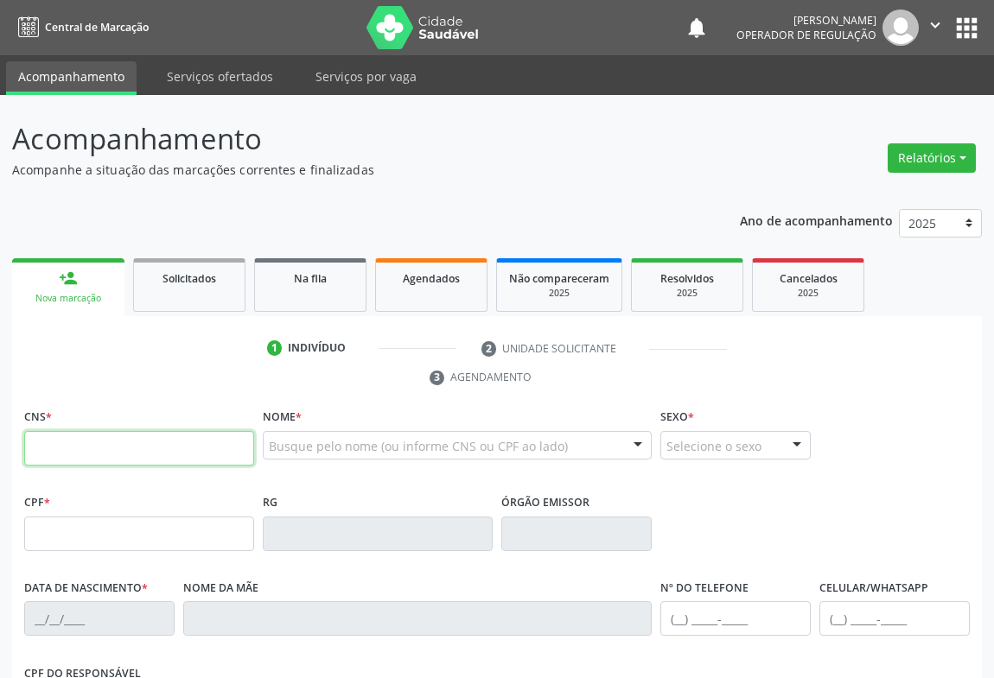
click at [87, 443] on input "text" at bounding box center [139, 448] width 230 height 35
type input "701 0038 5838 6696"
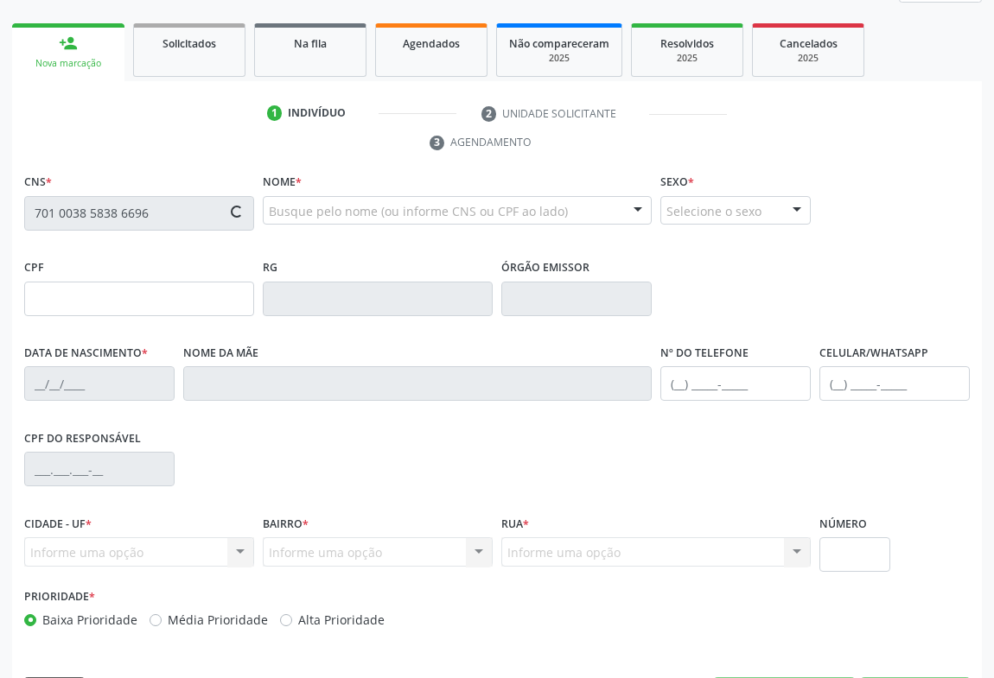
type input "006.809.365-99"
type input "089881929"
type input "04/09/1979"
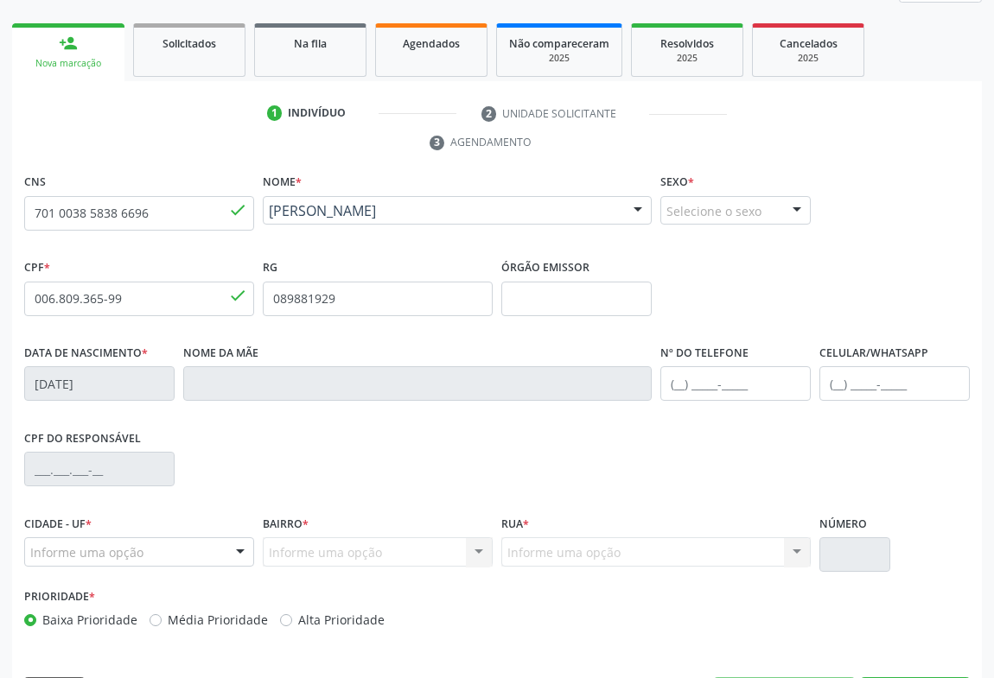
click at [794, 204] on div at bounding box center [797, 211] width 26 height 29
click at [704, 271] on span "Feminino" at bounding box center [702, 276] width 61 height 19
click at [693, 376] on input "text" at bounding box center [735, 383] width 150 height 35
type input "(74) 98801-1977"
click at [230, 553] on div at bounding box center [240, 552] width 26 height 29
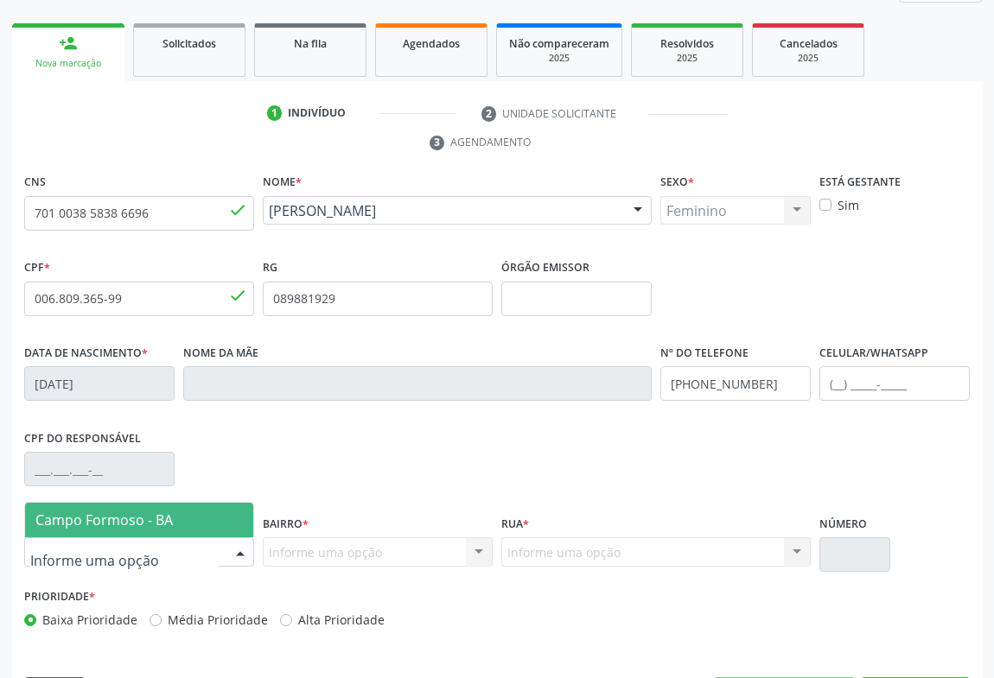
click at [169, 525] on span "Campo Formoso - BA" at bounding box center [103, 520] width 137 height 19
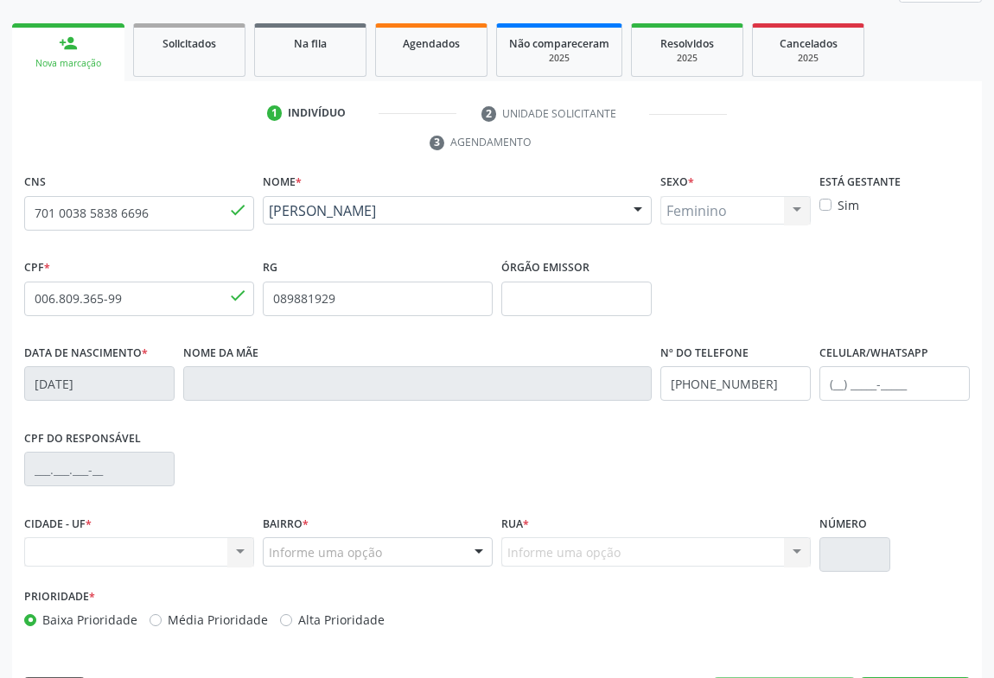
click at [236, 553] on div "Nenhum resultado encontrado para: " " Não há nenhuma opção para ser exibida." at bounding box center [139, 552] width 230 height 29
click at [233, 550] on div "Nenhum resultado encontrado para: " " Não há nenhuma opção para ser exibida." at bounding box center [139, 552] width 230 height 29
click at [225, 550] on div "Nenhum resultado encontrado para: " " Não há nenhuma opção para ser exibida." at bounding box center [139, 552] width 230 height 29
click at [236, 551] on div "Nenhum resultado encontrado para: " " Não há nenhuma opção para ser exibida." at bounding box center [139, 552] width 230 height 29
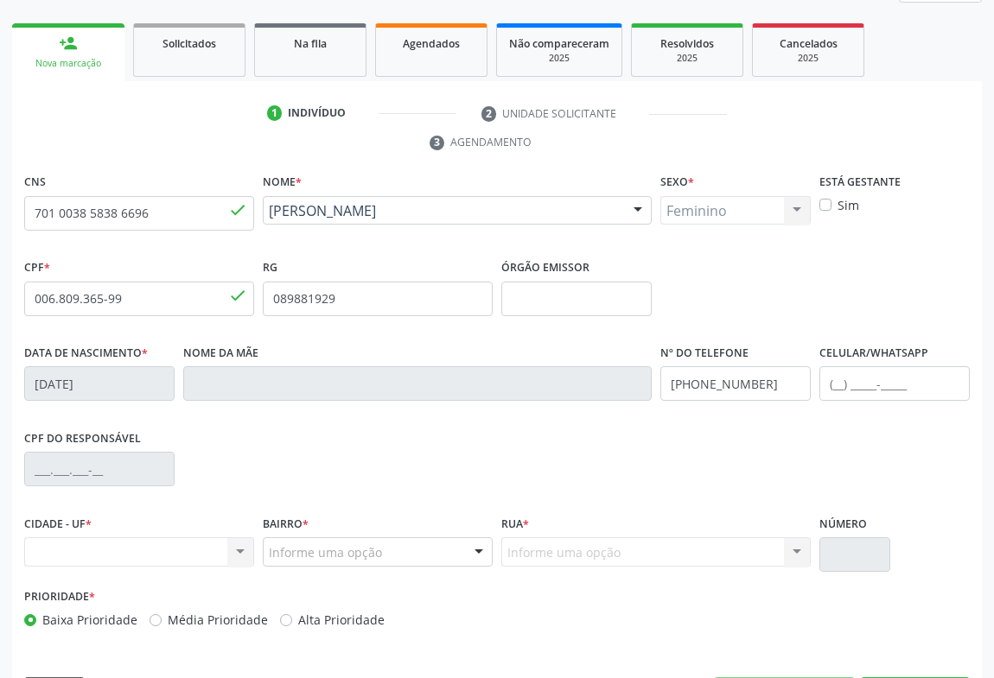
click at [236, 551] on div "Nenhum resultado encontrado para: " " Não há nenhuma opção para ser exibida." at bounding box center [139, 552] width 230 height 29
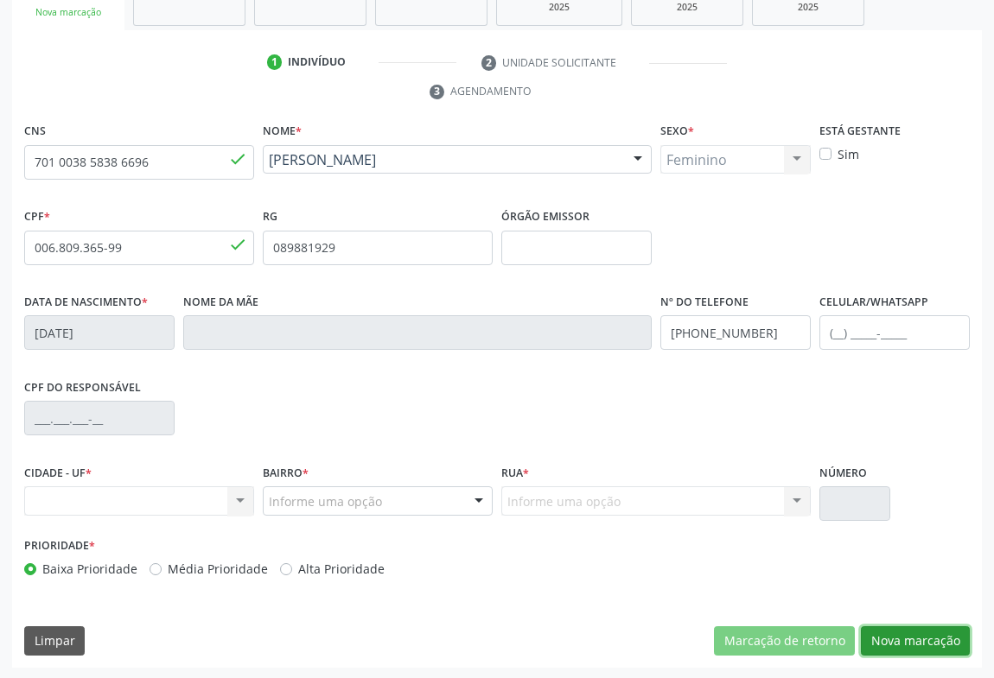
click at [922, 640] on button "Nova marcação" at bounding box center [915, 641] width 109 height 29
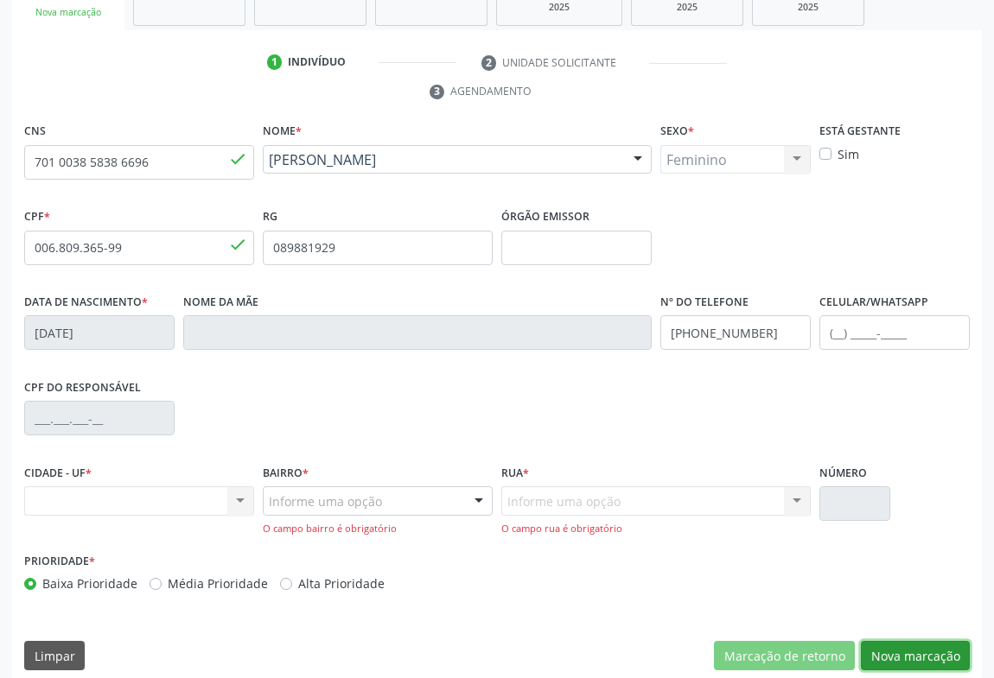
click at [890, 653] on button "Nova marcação" at bounding box center [915, 655] width 109 height 29
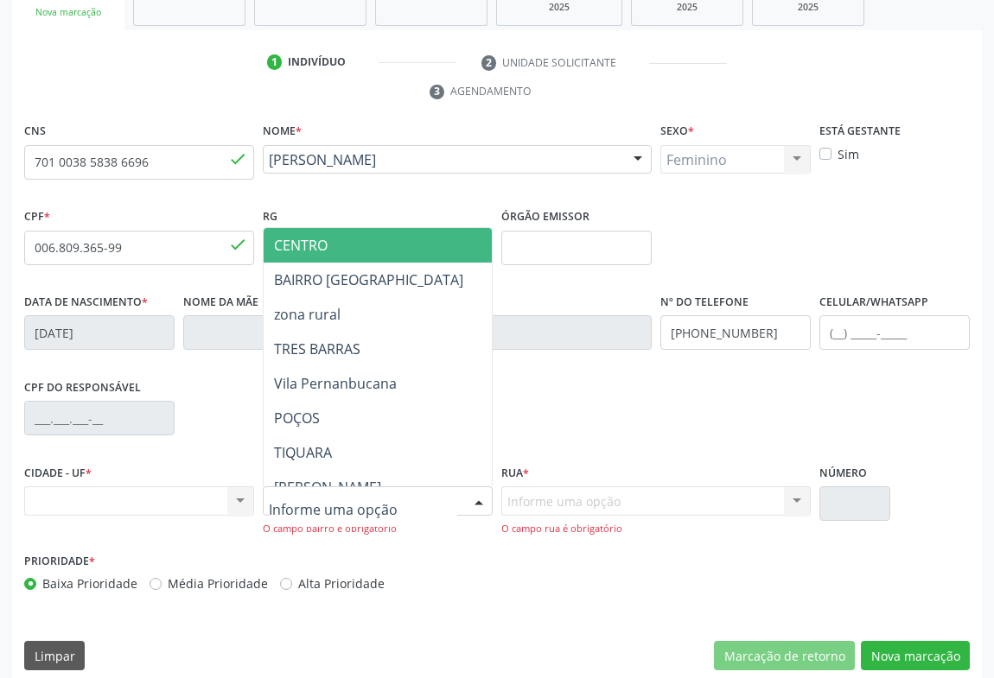
click at [343, 251] on span "CENTRO" at bounding box center [450, 245] width 373 height 35
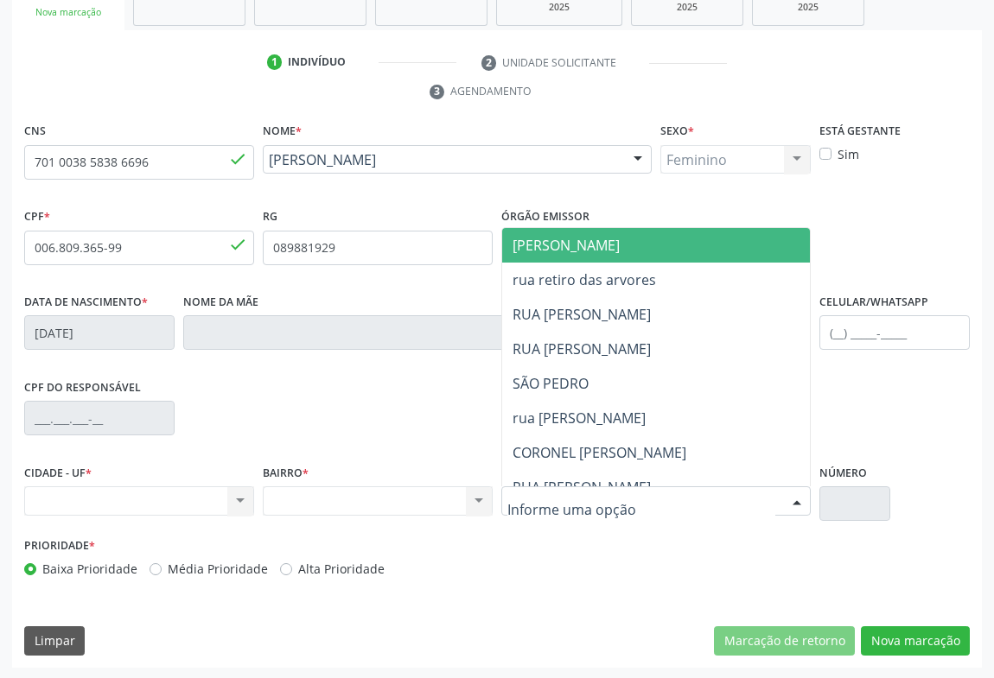
click at [795, 495] on div at bounding box center [797, 501] width 26 height 29
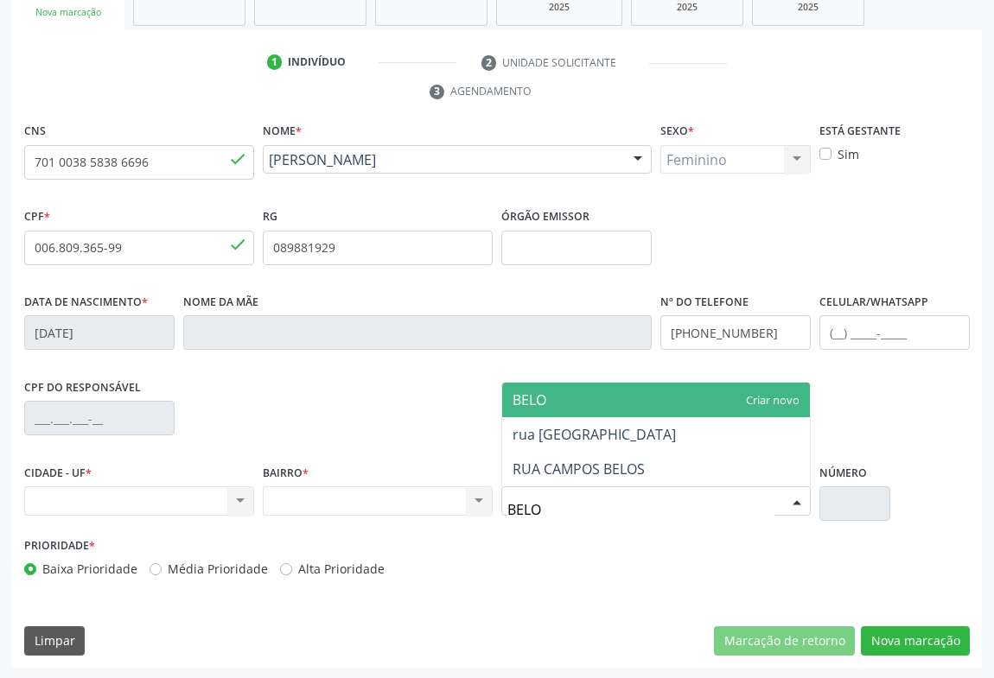
type input "BELO H"
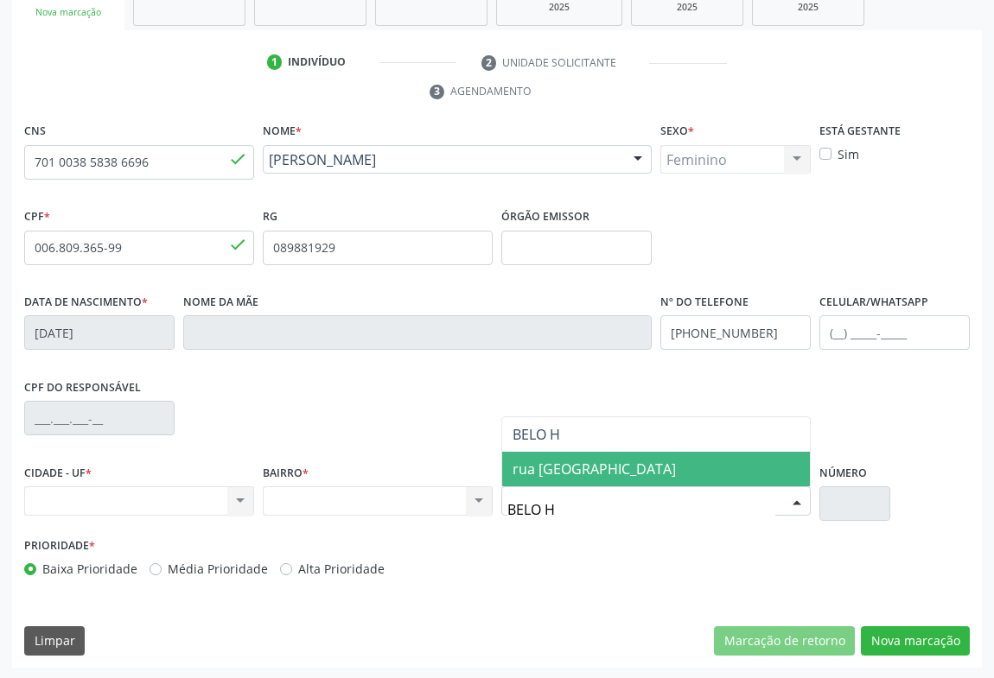
click at [597, 464] on span "rua belo horizonte" at bounding box center [594, 469] width 163 height 19
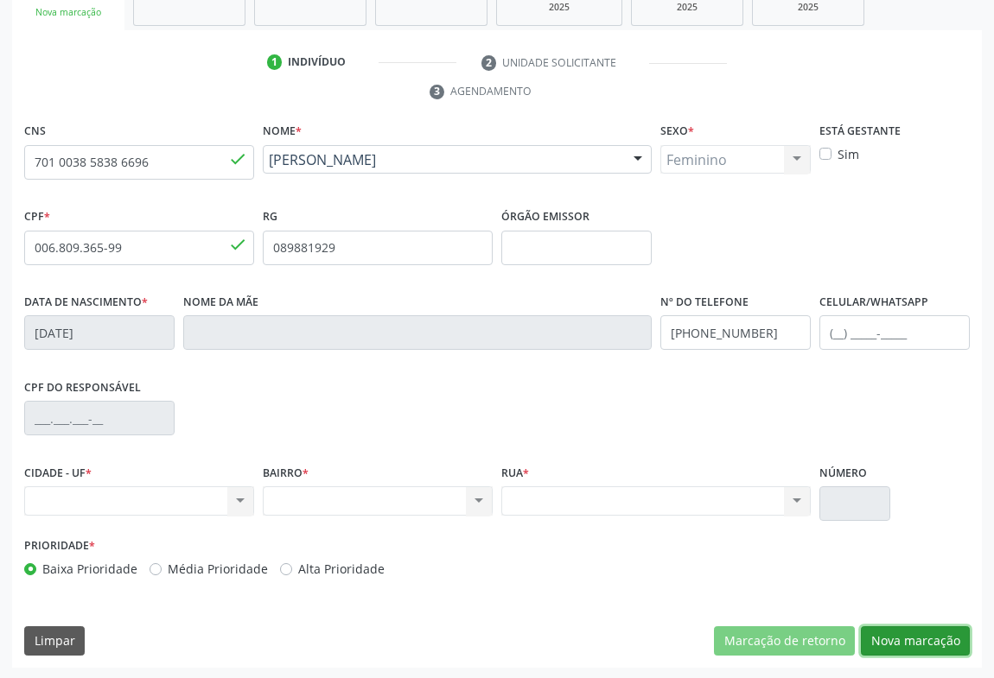
click at [869, 631] on button "Nova marcação" at bounding box center [915, 641] width 109 height 29
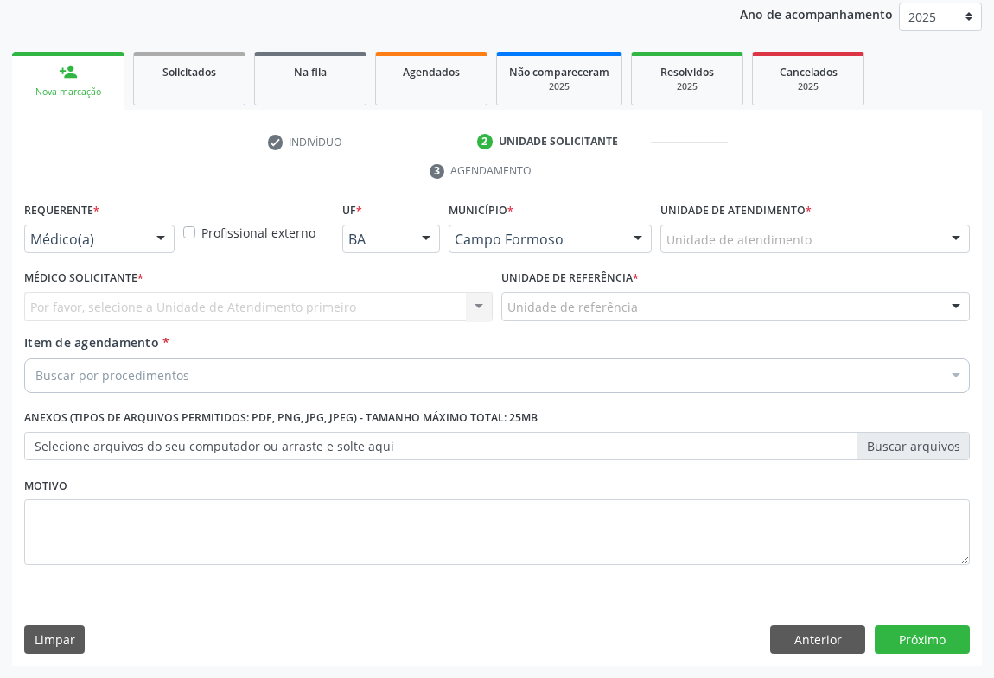
scroll to position [206, 0]
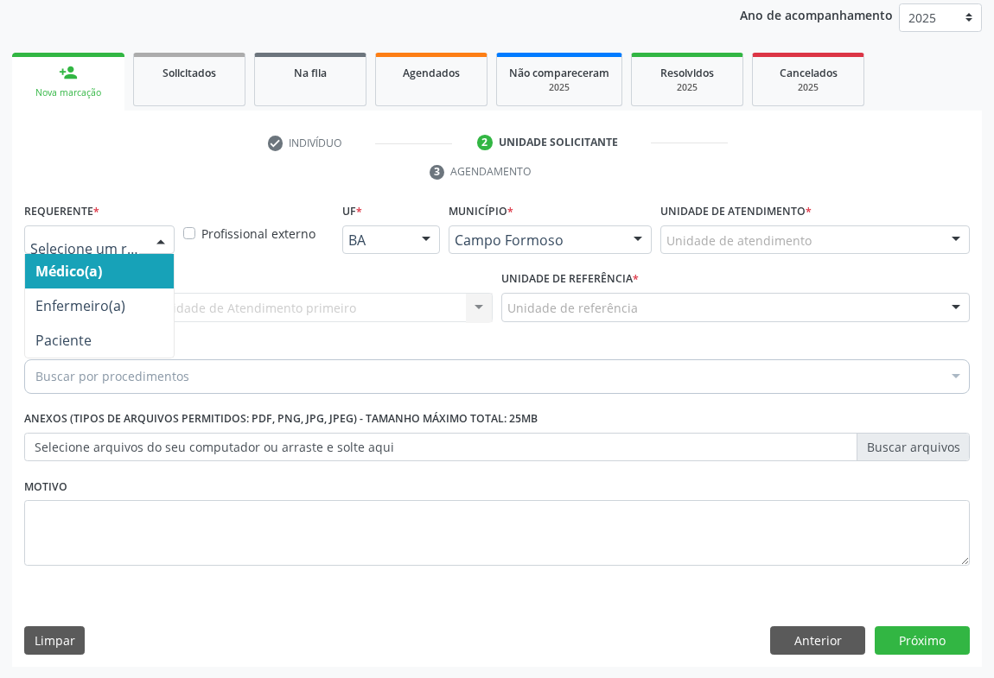
click at [149, 232] on div at bounding box center [161, 240] width 26 height 29
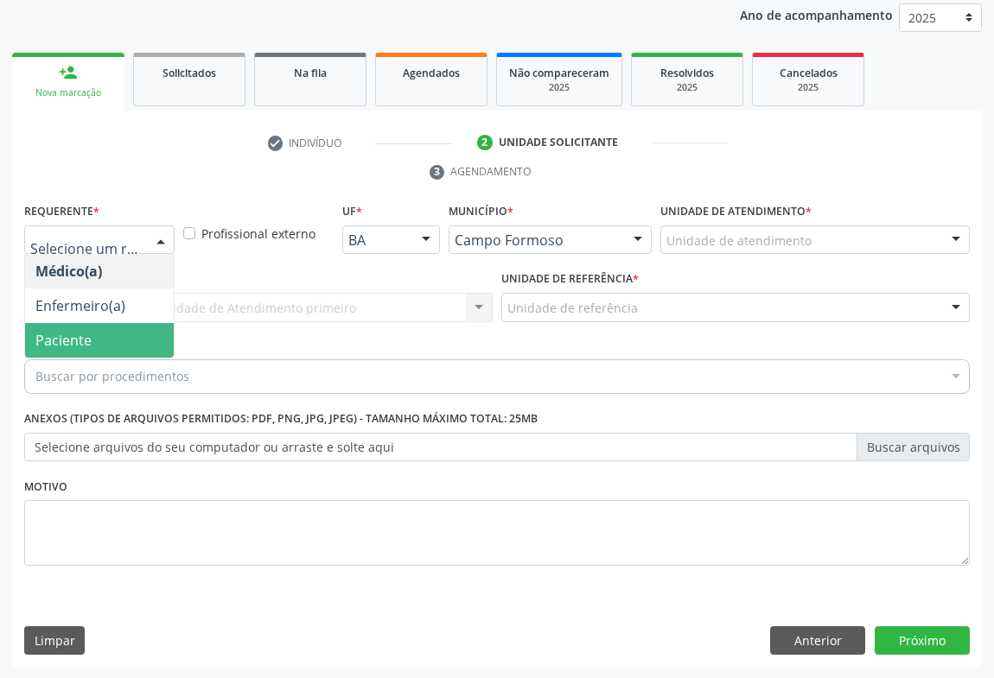
click at [79, 338] on span "Paciente" at bounding box center [63, 340] width 56 height 19
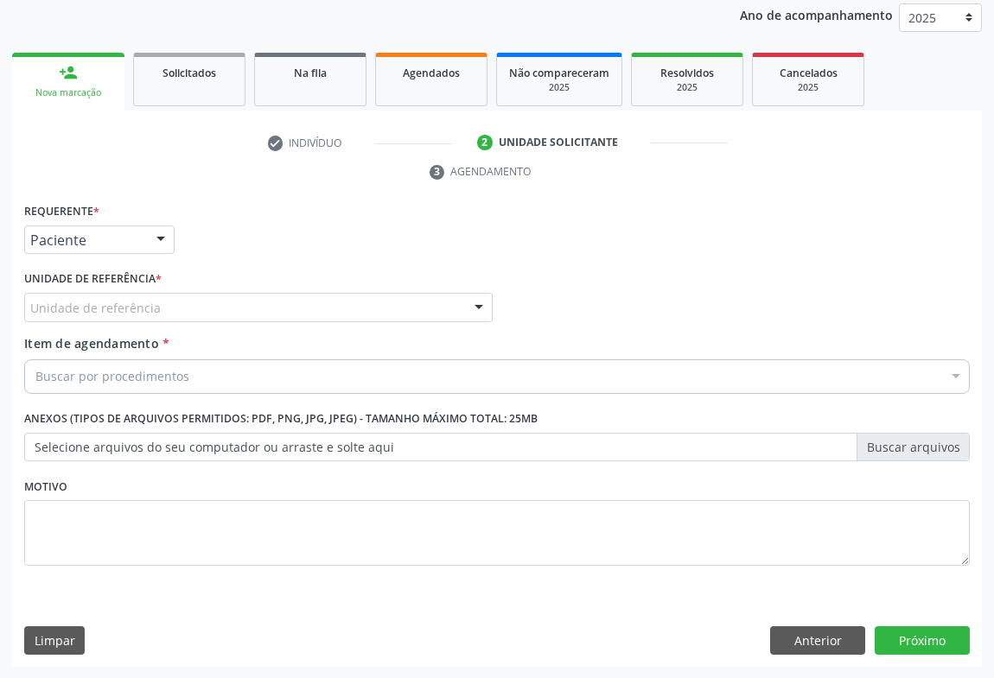
drag, startPoint x: 156, startPoint y: 304, endPoint x: 152, endPoint y: 429, distance: 124.5
click at [155, 304] on div "Unidade de referência" at bounding box center [258, 307] width 468 height 29
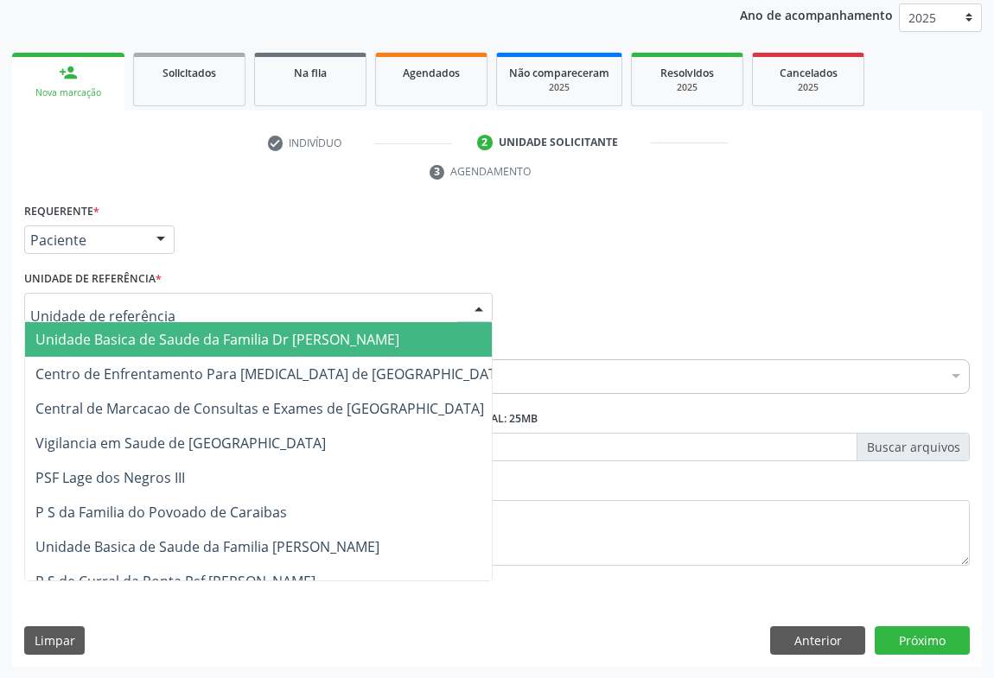
click at [242, 337] on span "Unidade Basica de Saude da Familia Dr [PERSON_NAME]" at bounding box center [217, 339] width 364 height 19
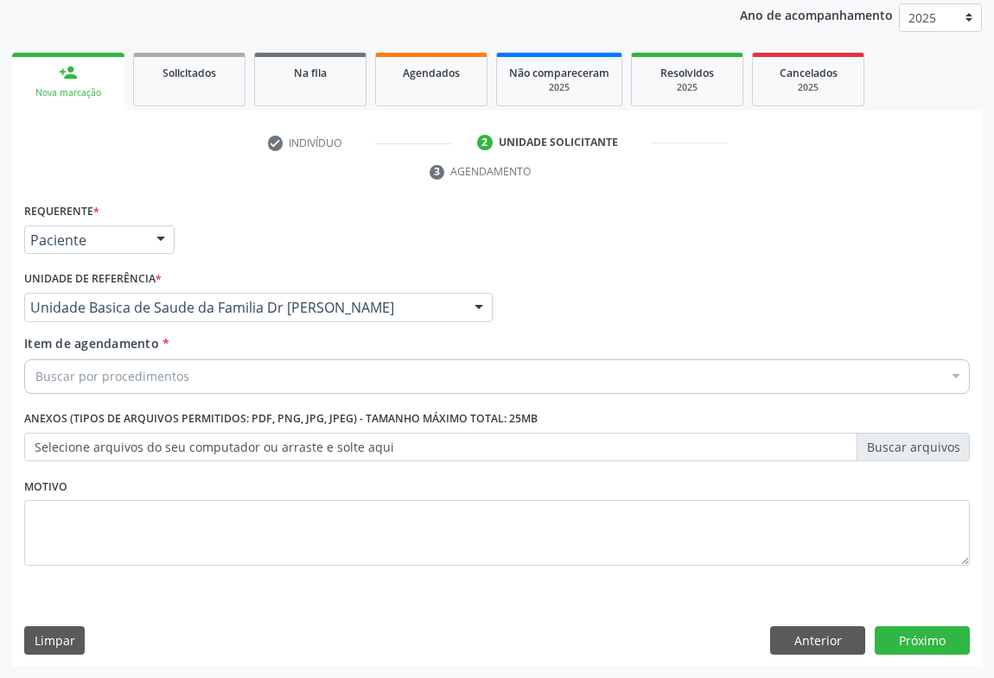
click at [218, 378] on div "Buscar por procedimentos" at bounding box center [497, 377] width 946 height 35
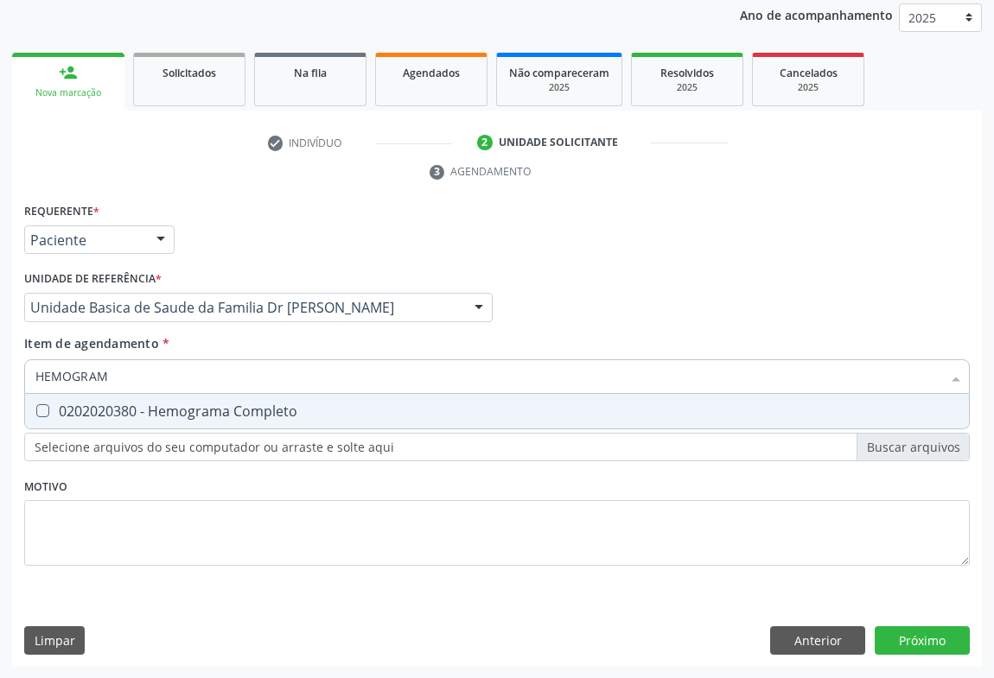
type input "HEMOGRAMA"
click at [158, 411] on div "0202020380 - Hemograma Completo" at bounding box center [496, 411] width 923 height 14
checkbox Completo "true"
type input "HEMOGRAMA"
click at [268, 239] on div "Requerente * Paciente Médico(a) Enfermeiro(a) Paciente Nenhum resultado encontr…" at bounding box center [497, 232] width 954 height 67
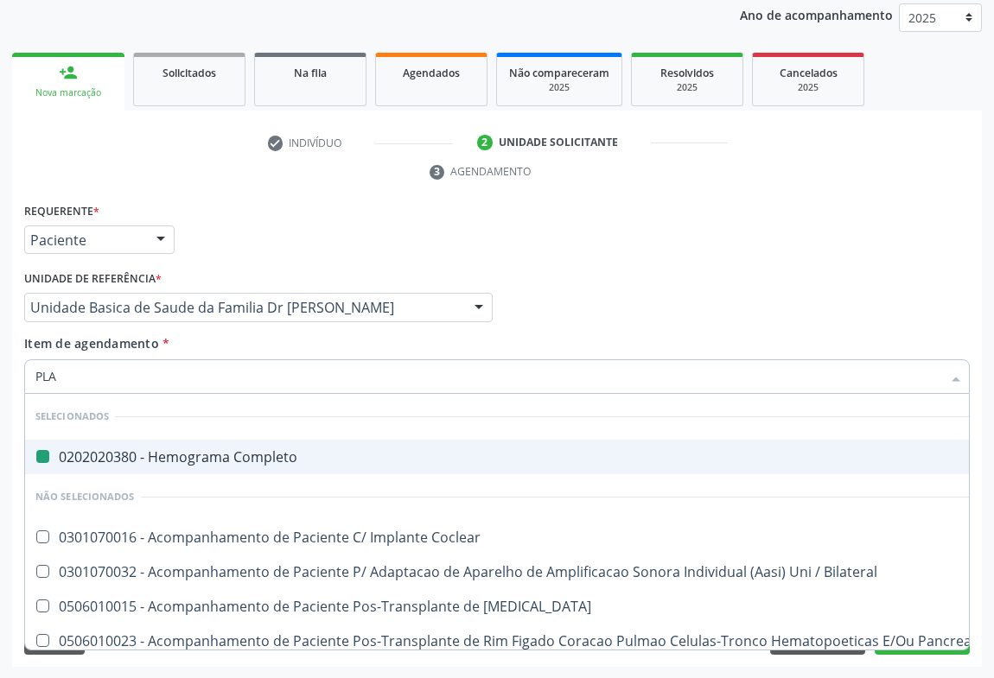
type input "PLAQ"
checkbox Completo "false"
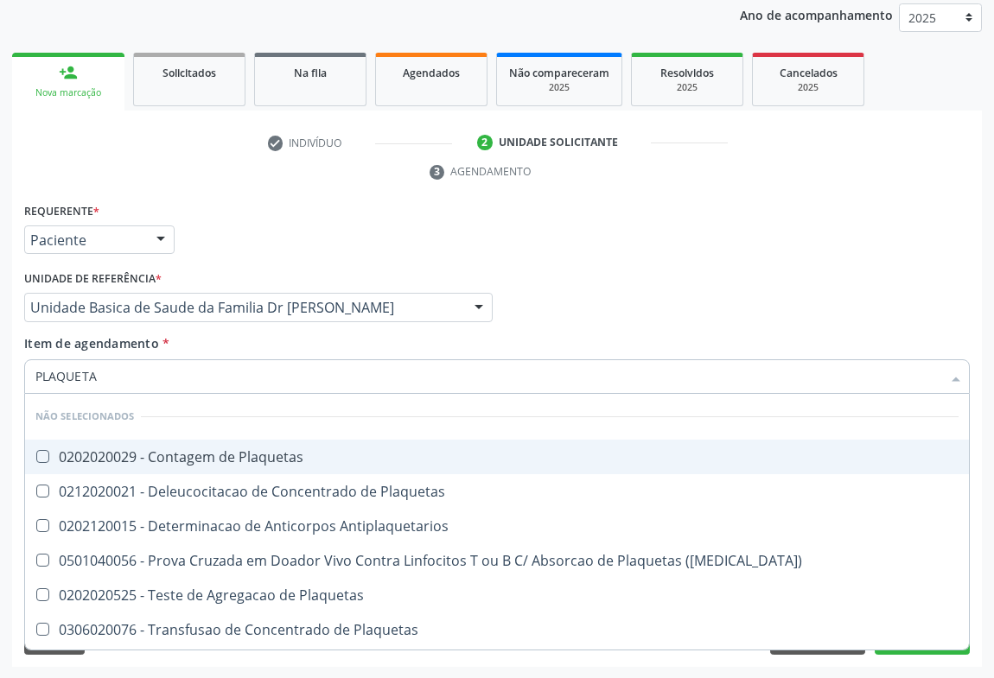
type input "PLAQUETAS"
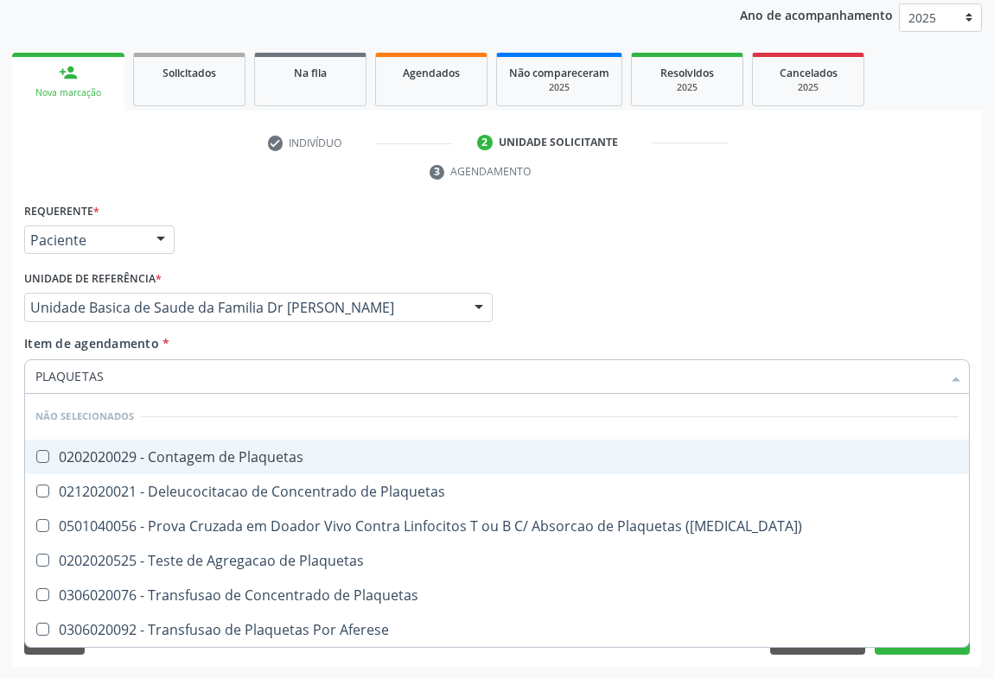
click at [173, 463] on div "0202020029 - Contagem de Plaquetas" at bounding box center [496, 457] width 923 height 14
checkbox Plaquetas "true"
click at [285, 228] on div "Requerente * Paciente Médico(a) Enfermeiro(a) Paciente Nenhum resultado encontr…" at bounding box center [497, 232] width 954 height 67
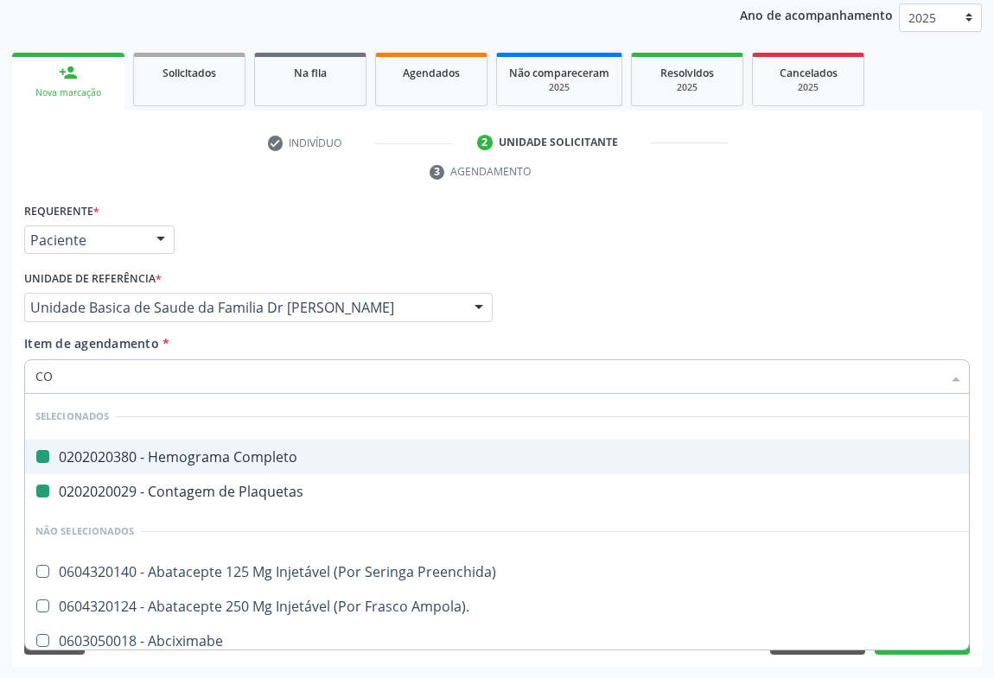
type input "COL"
checkbox Completo "false"
checkbox Plaquetas "false"
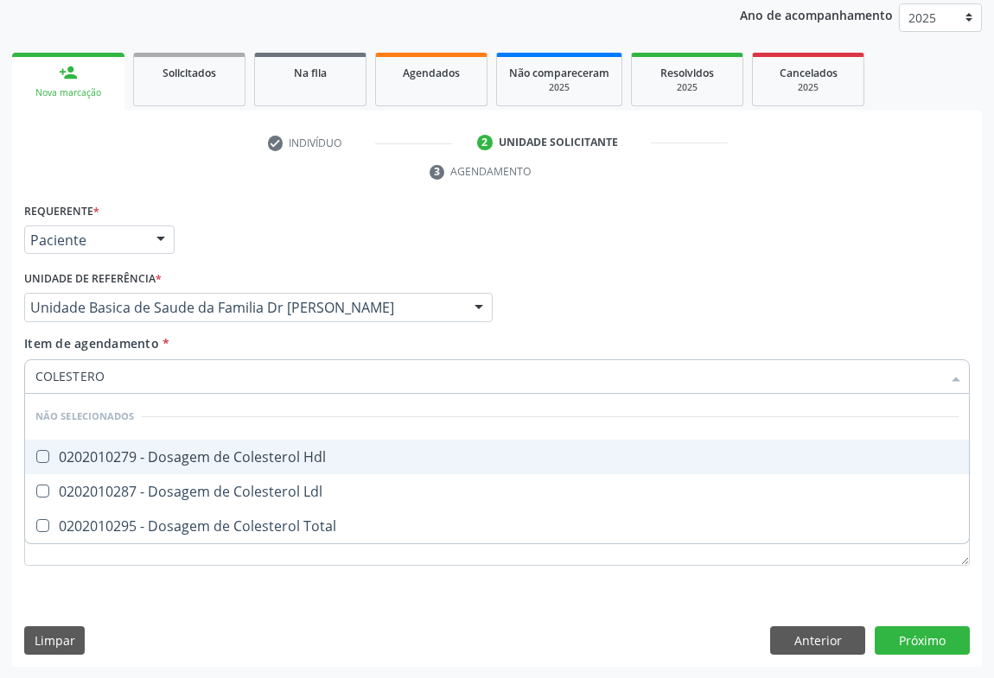
type input "COLESTEROL"
click at [86, 450] on div "0202010279 - Dosagem de Colesterol Hdl" at bounding box center [496, 457] width 923 height 14
checkbox Hdl "true"
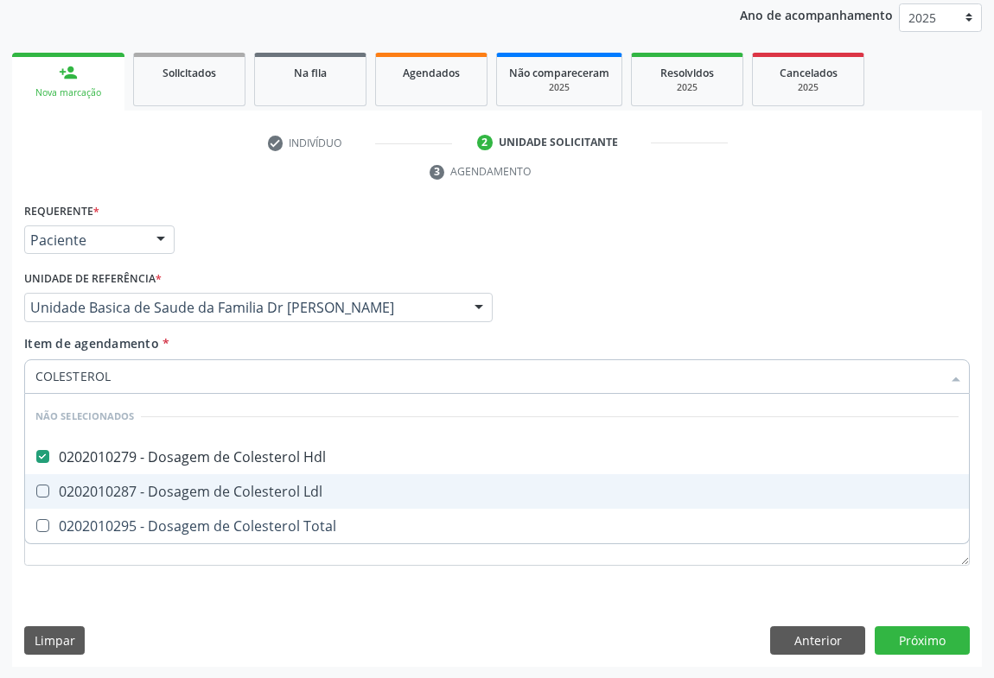
drag, startPoint x: 78, startPoint y: 481, endPoint x: 72, endPoint y: 512, distance: 31.7
click at [76, 485] on div "0202010287 - Dosagem de Colesterol Ldl" at bounding box center [496, 492] width 923 height 14
checkbox Ldl "true"
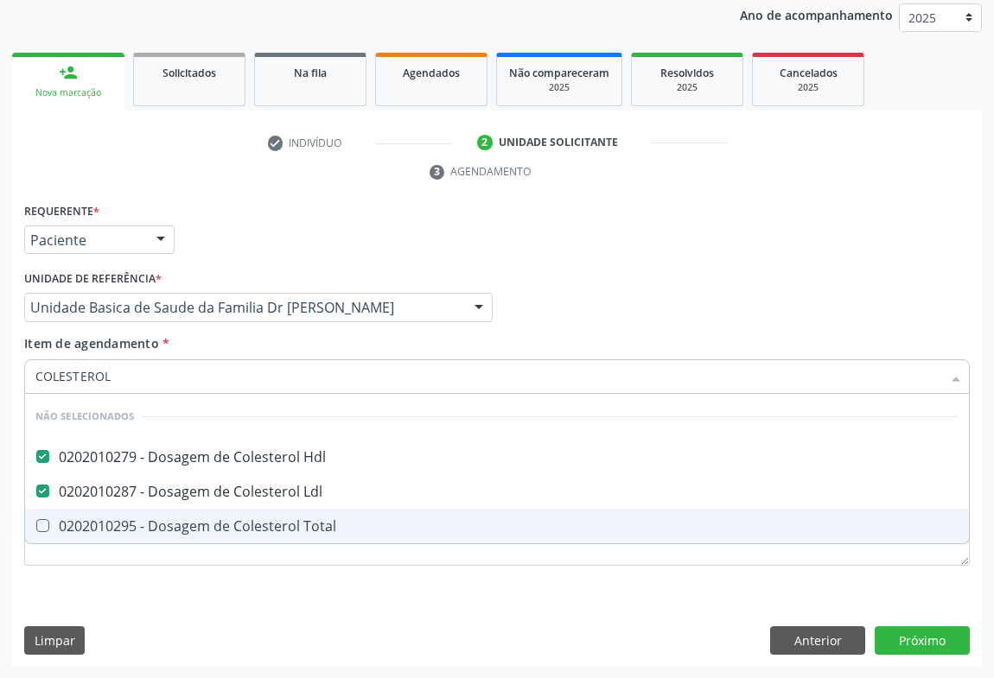
click at [69, 527] on div "0202010295 - Dosagem de Colesterol Total" at bounding box center [496, 526] width 923 height 14
checkbox Total "true"
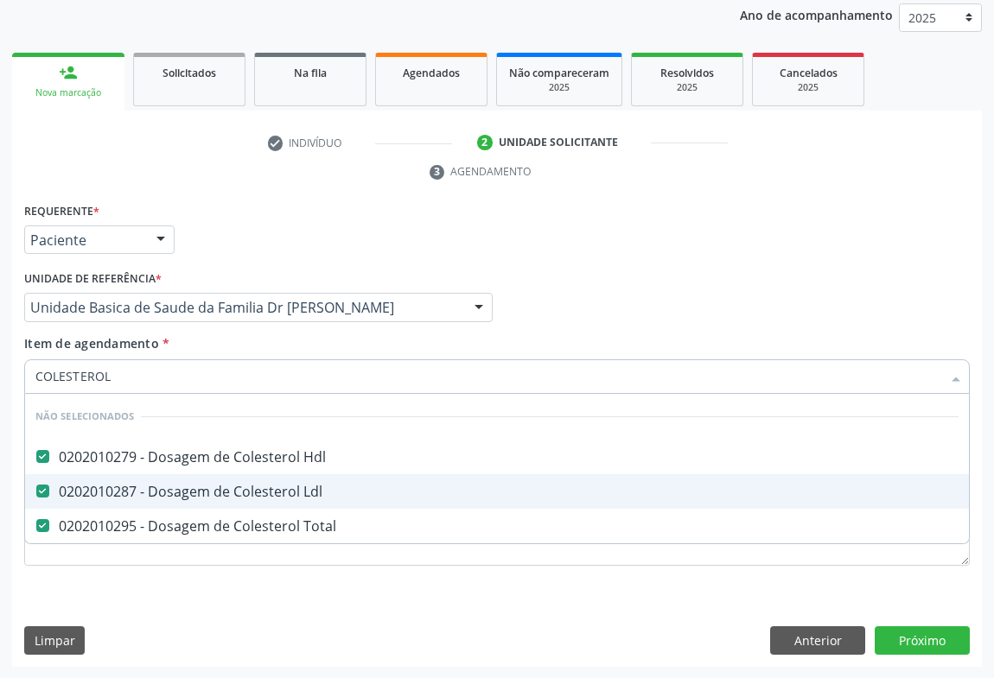
type input "COLESTEROL"
click at [194, 186] on div "check Indivíduo 2 Unidade solicitante 3 Agendamento CNS 701 0038 5838 6696 done…" at bounding box center [497, 398] width 970 height 538
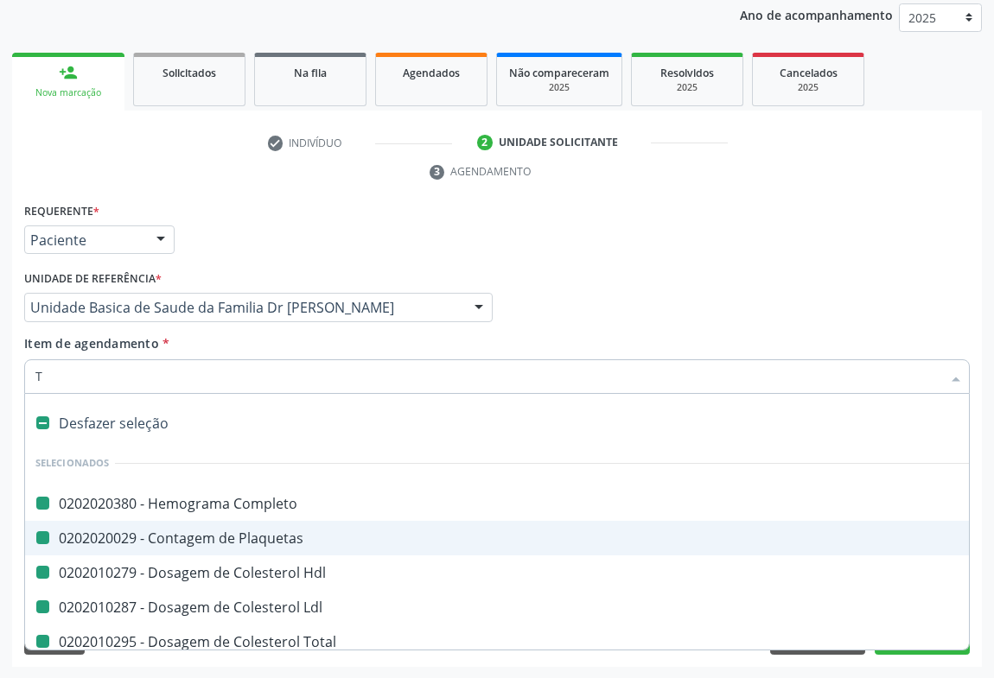
type input "TR"
checkbox Completo "false"
checkbox Plaquetas "false"
checkbox Hdl "false"
checkbox Ldl "false"
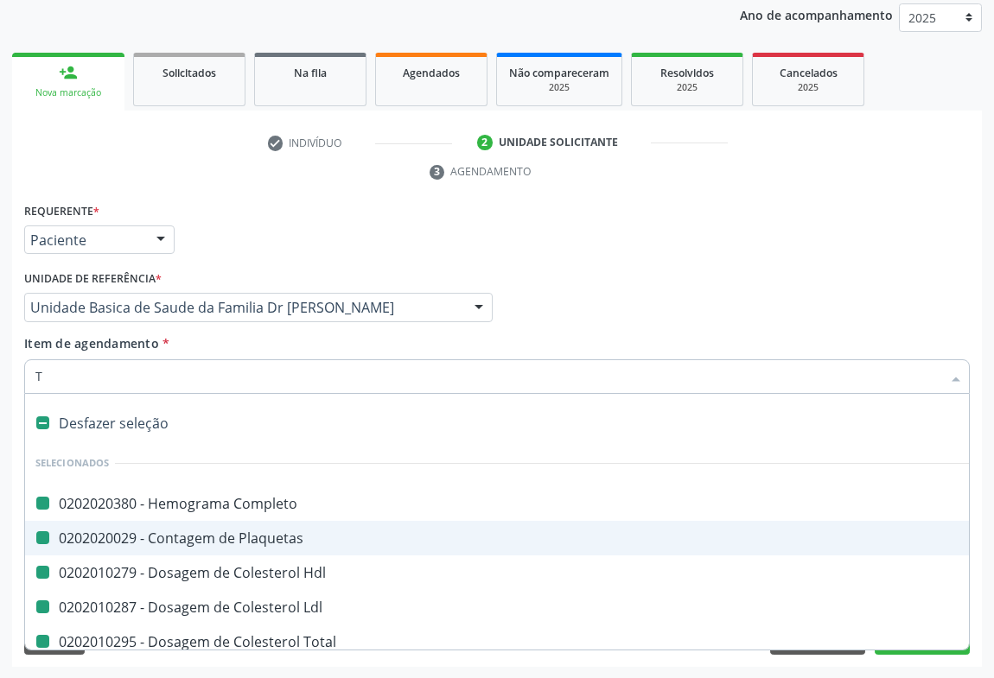
checkbox Total "false"
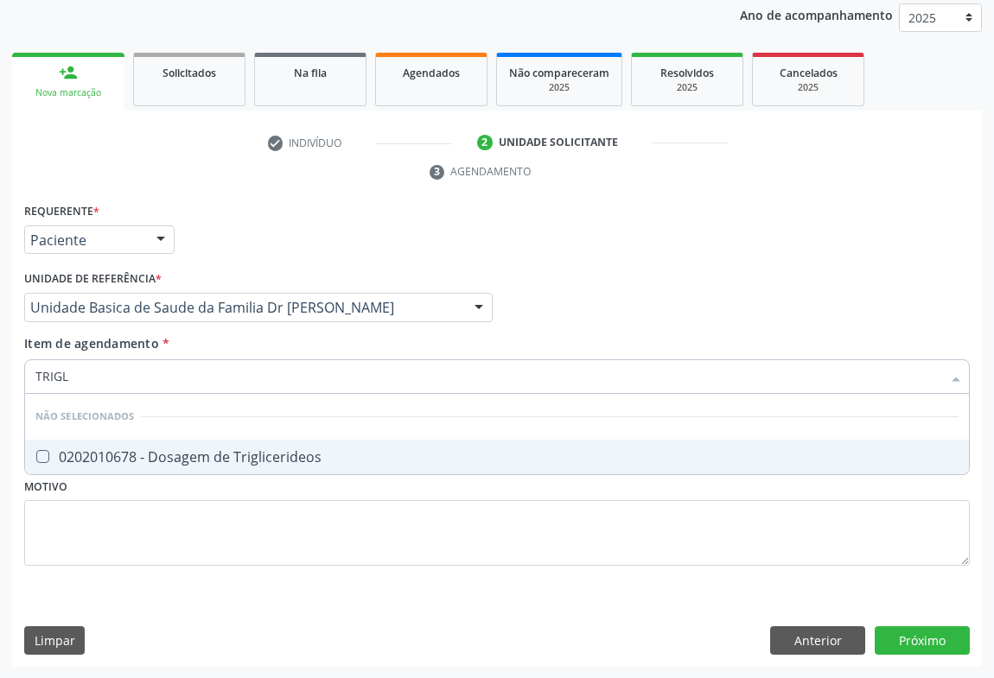
type input "TRIGLI"
click at [138, 457] on div "0202010678 - Dosagem de Triglicerideos" at bounding box center [496, 457] width 923 height 14
checkbox Triglicerideos "true"
click at [226, 204] on div "Requerente * Paciente Médico(a) Enfermeiro(a) Paciente Nenhum resultado encontr…" at bounding box center [497, 232] width 954 height 67
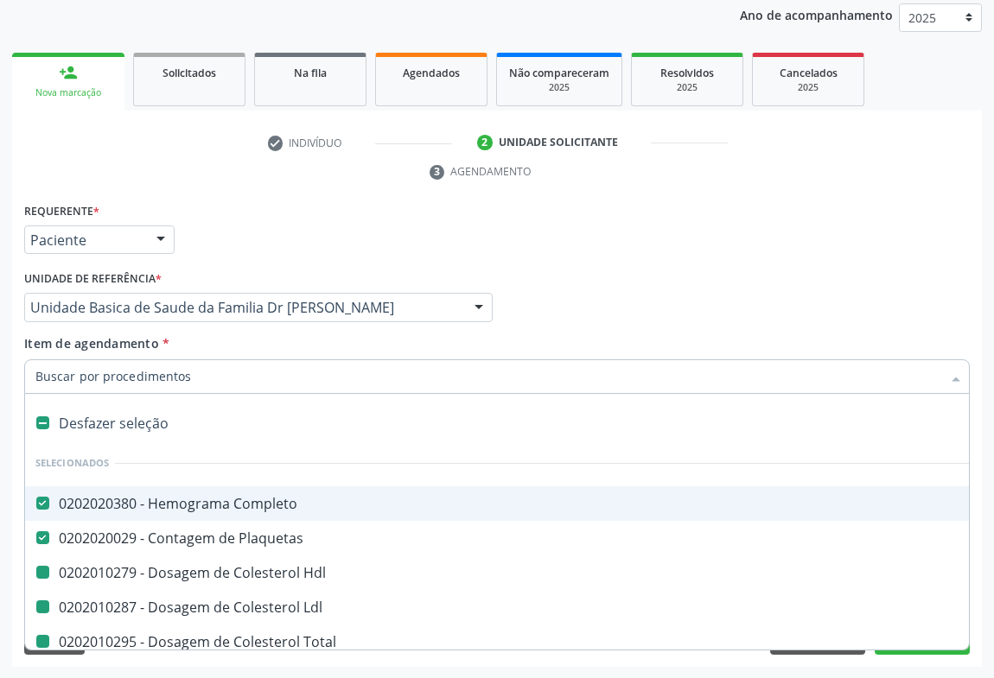
type input "U"
checkbox Hdl "false"
checkbox Ldl "false"
checkbox Total "false"
checkbox Triglicerideos "false"
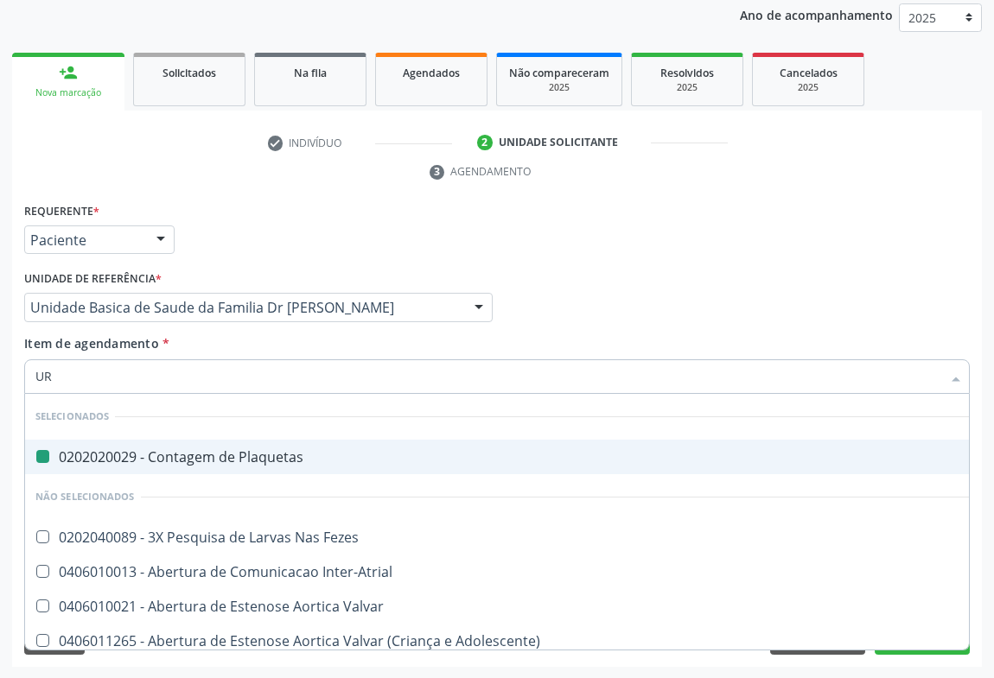
type input "URE"
checkbox Plaquetas "false"
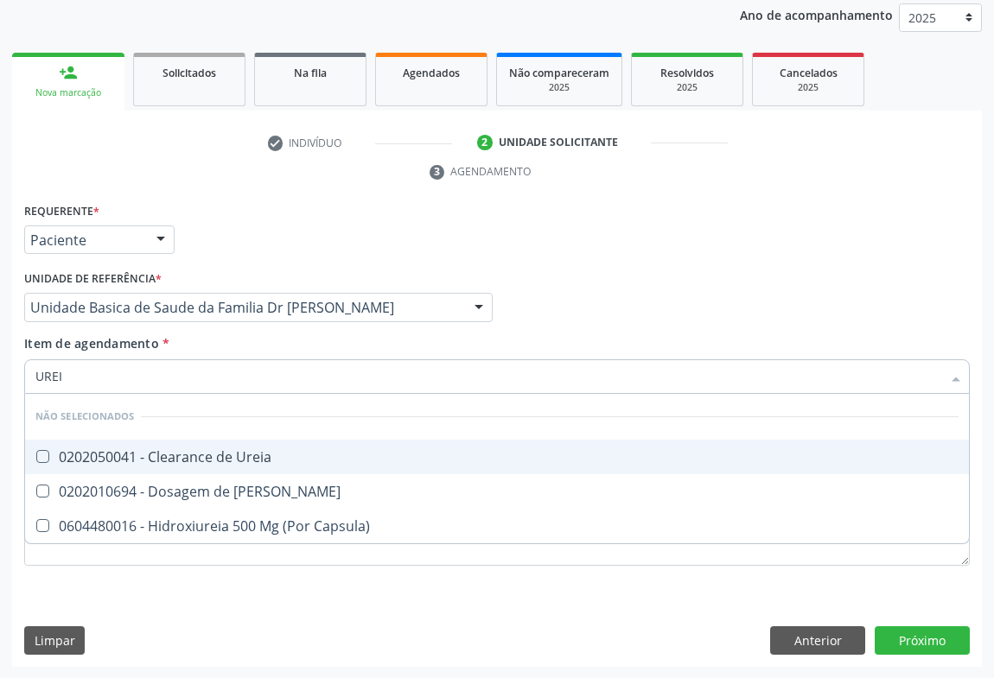
type input "UREIA"
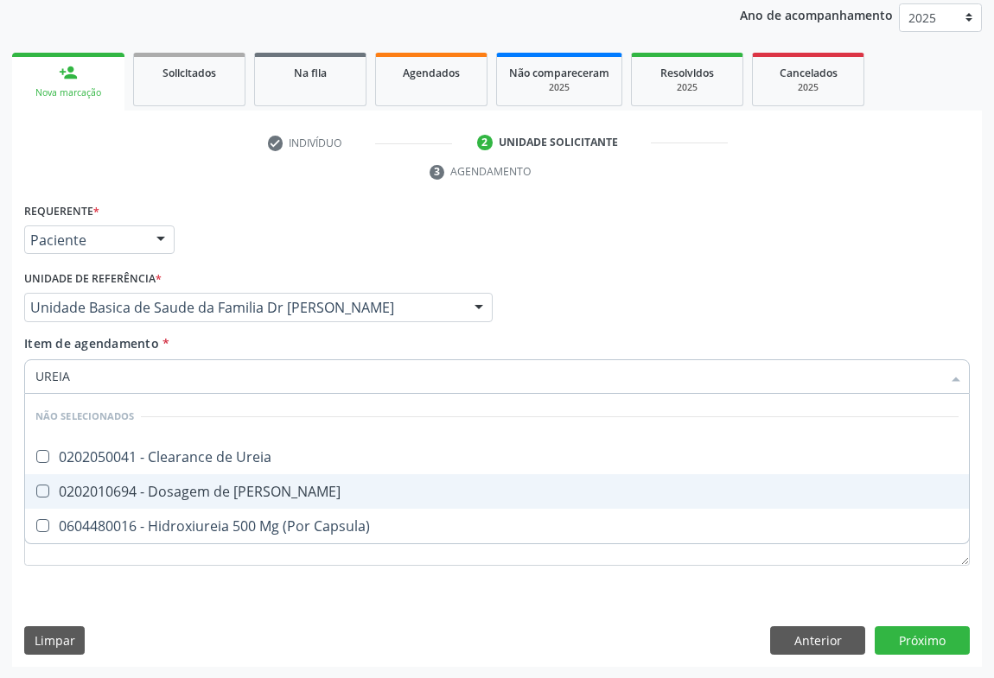
click at [177, 487] on div "0202010694 - Dosagem de [PERSON_NAME]" at bounding box center [496, 492] width 923 height 14
checkbox Ureia "true"
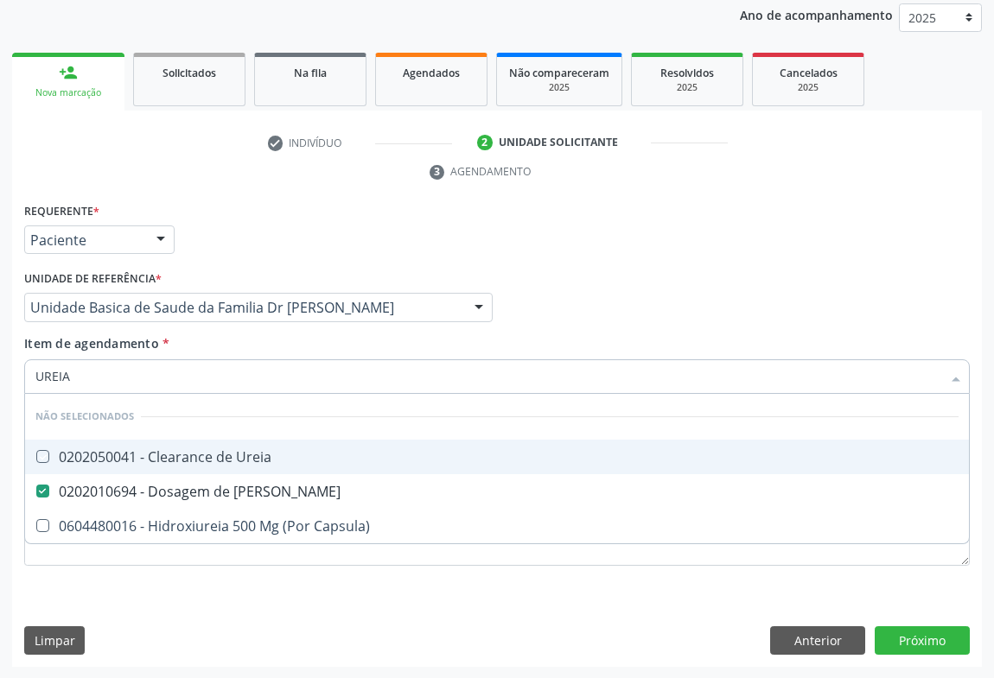
click at [228, 243] on div "Requerente * Paciente Médico(a) Enfermeiro(a) Paciente Nenhum resultado encontr…" at bounding box center [497, 232] width 954 height 67
checkbox Ureia "true"
checkbox Capsula\) "true"
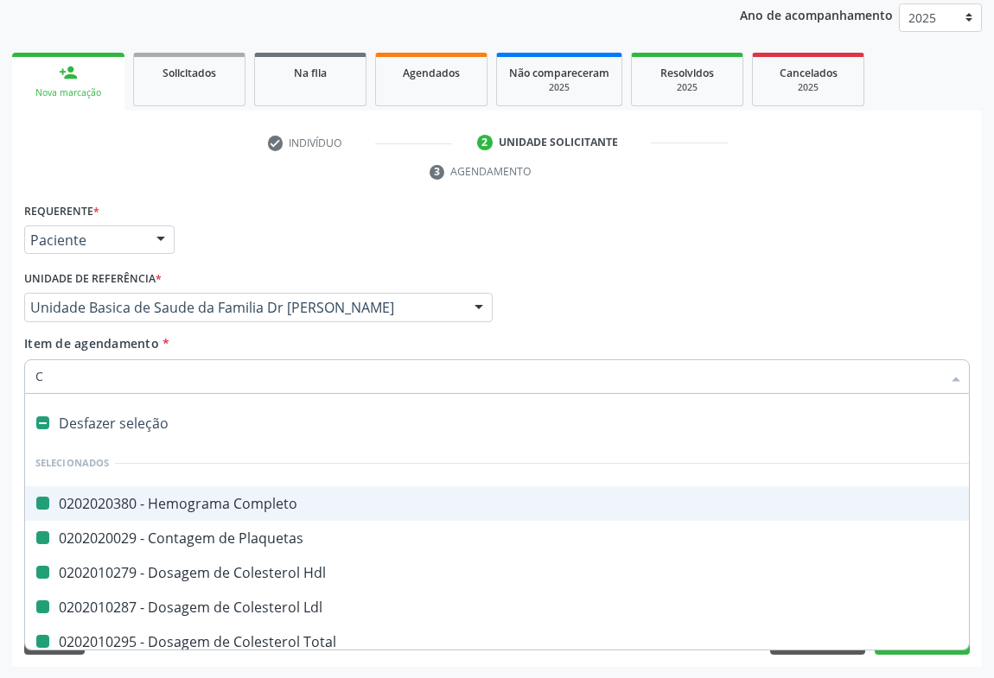
type input "CR"
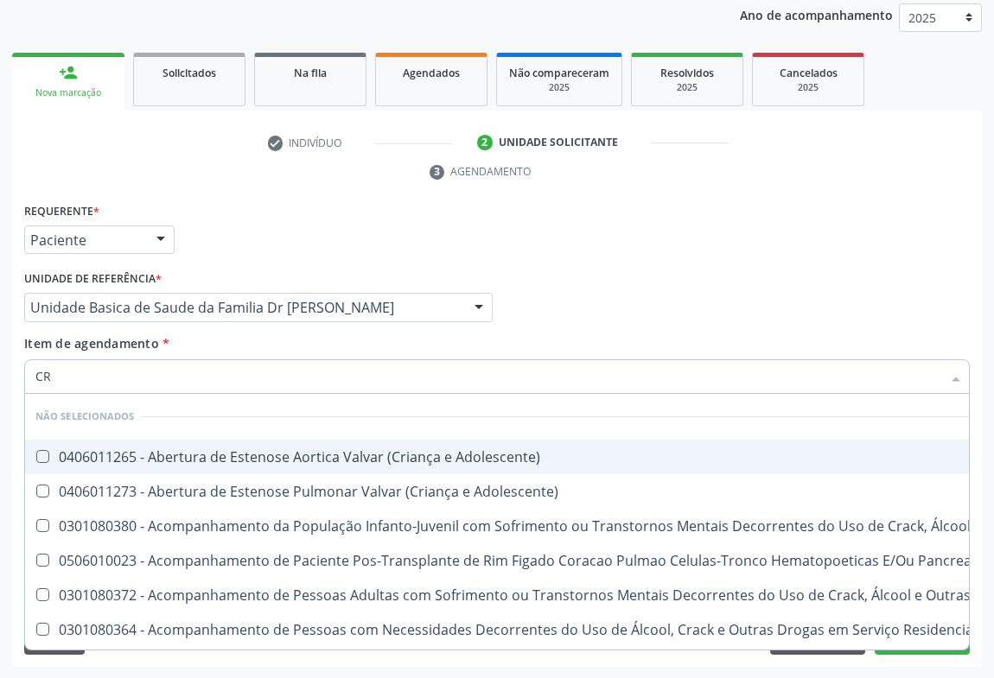
checkbox Adolescente\) "false"
checkbox \(Uai\)\ "false"
checkbox Adolescente\) "false"
checkbox Pancreas "false"
checkbox \(Uaa\)\ "false"
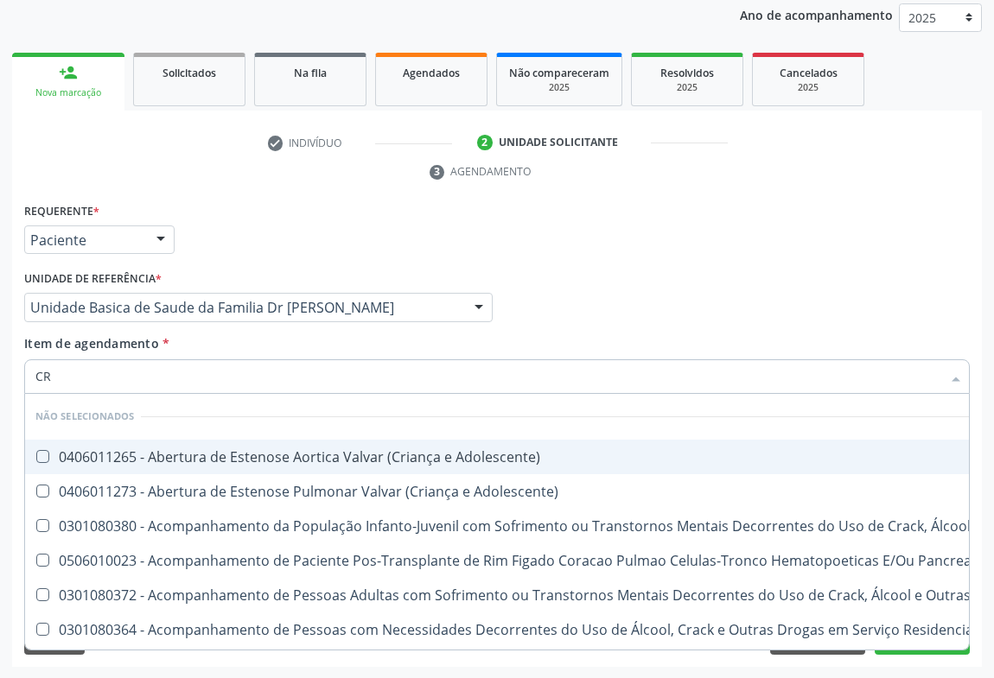
checkbox Terapêuticas\)\ "false"
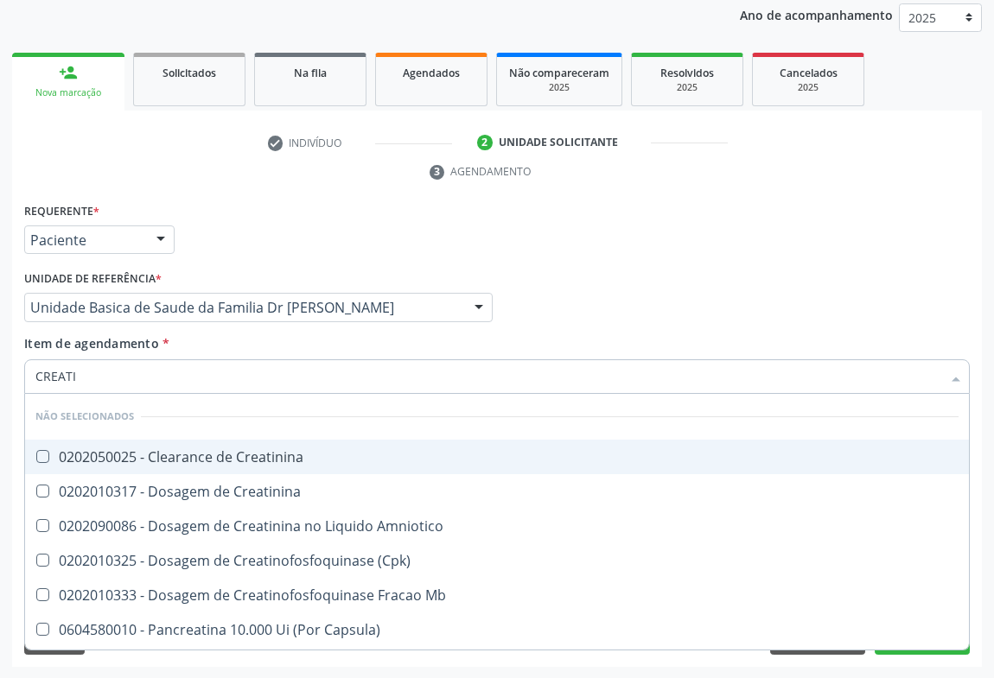
type input "CREATIN"
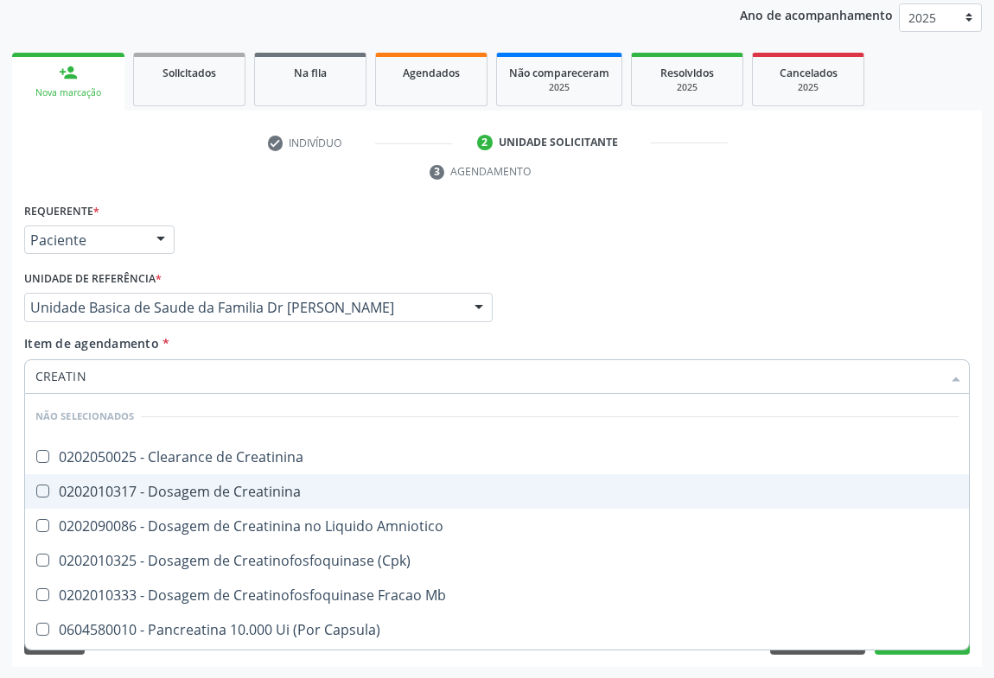
click at [113, 495] on div "0202010317 - Dosagem de Creatinina" at bounding box center [496, 492] width 923 height 14
checkbox Creatinina "true"
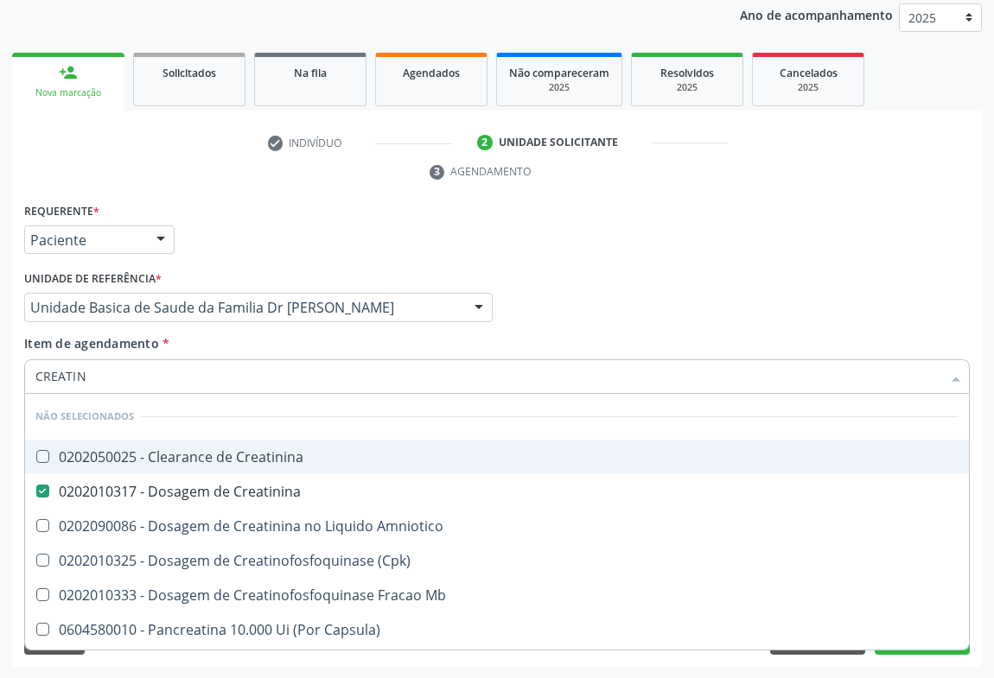
click at [226, 220] on div "Requerente * Paciente Médico(a) Enfermeiro(a) Paciente Nenhum resultado encontr…" at bounding box center [497, 232] width 954 height 67
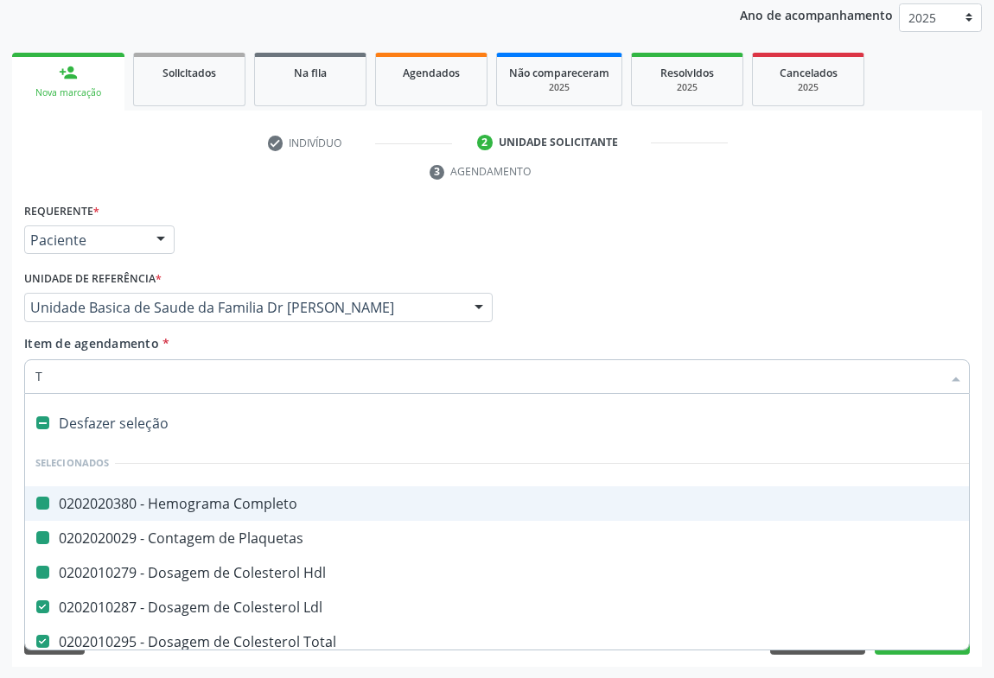
type input "TG"
checkbox Completo "false"
checkbox Hdl "false"
checkbox Plaquetas "false"
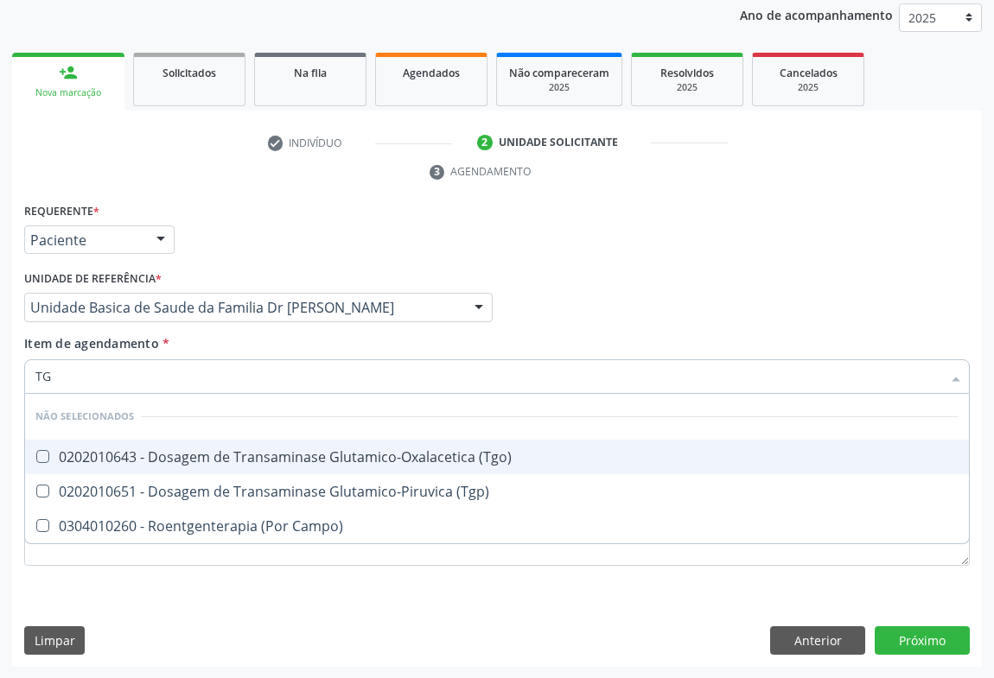
click at [178, 459] on div "0202010643 - Dosagem de Transaminase Glutamico-Oxalacetica (Tgo)" at bounding box center [496, 457] width 923 height 14
checkbox \(Tgo\) "true"
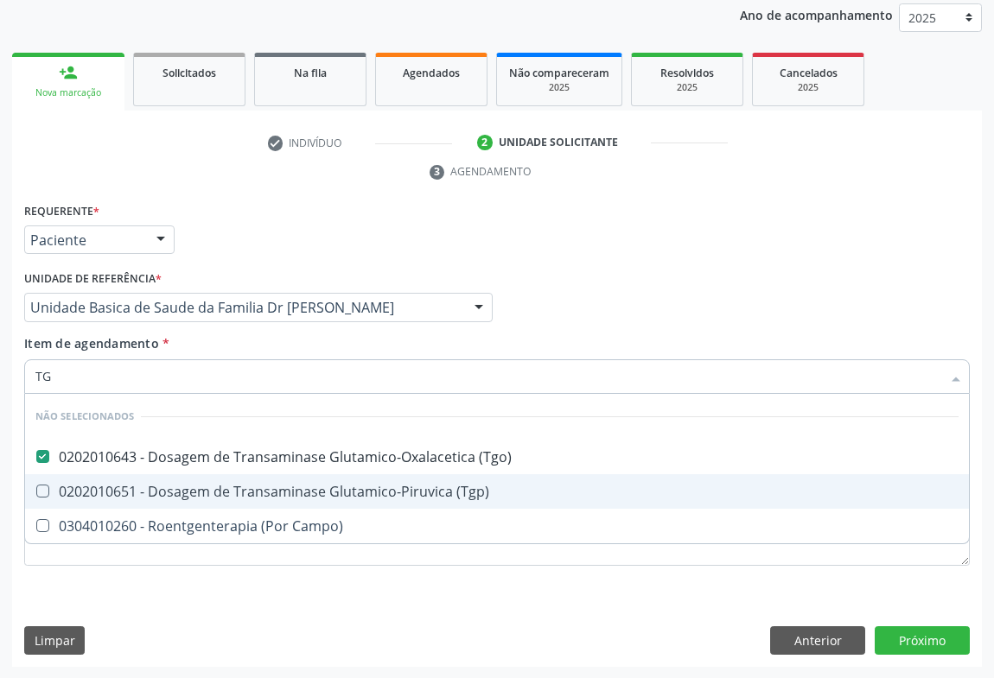
click at [178, 490] on div "0202010651 - Dosagem de Transaminase Glutamico-Piruvica (Tgp)" at bounding box center [496, 492] width 923 height 14
checkbox \(Tgp\) "true"
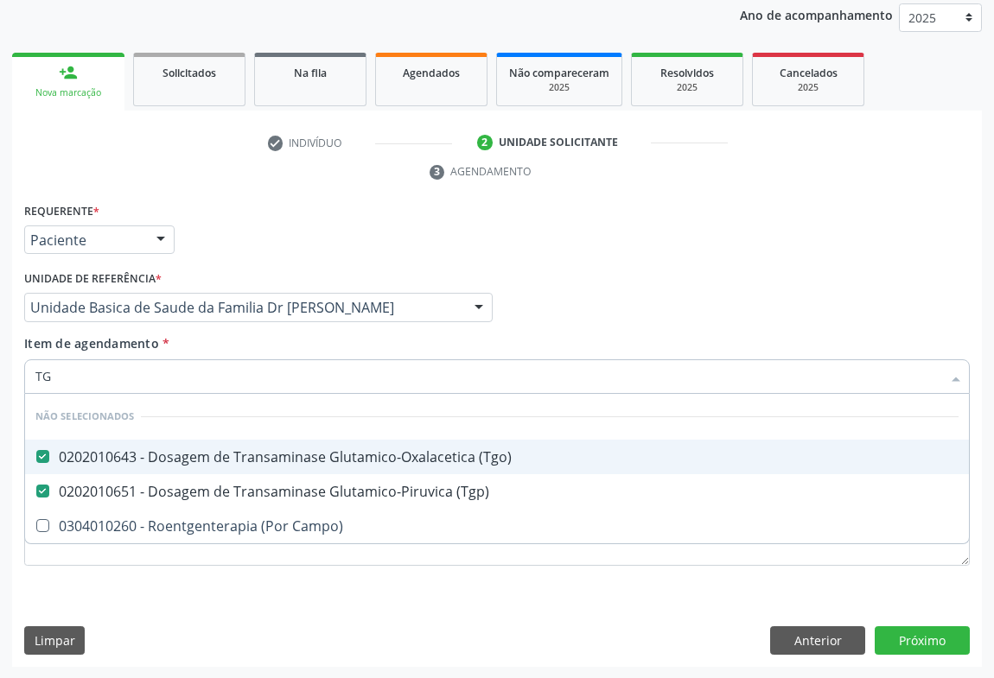
click at [271, 238] on div "Requerente * Paciente Médico(a) Enfermeiro(a) Paciente Nenhum resultado encontr…" at bounding box center [497, 232] width 954 height 67
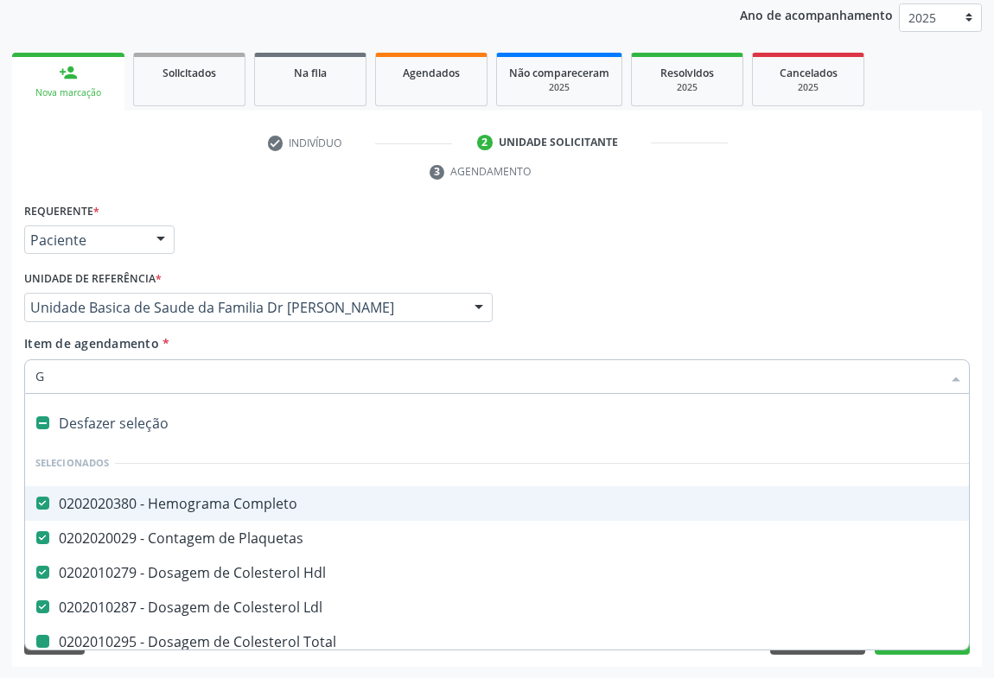
type input "GL"
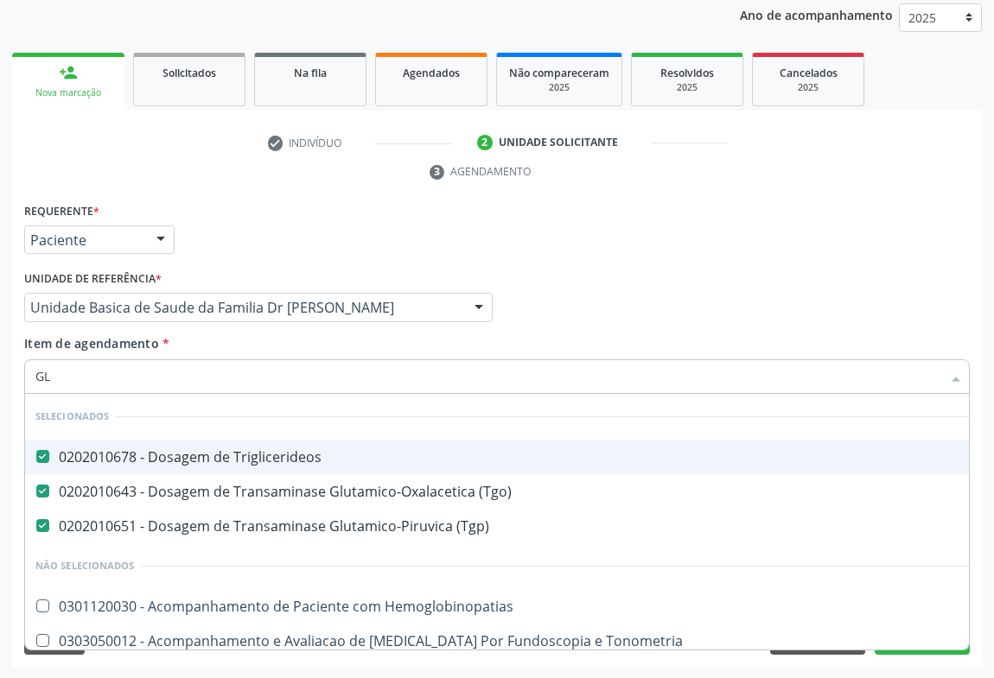
checkbox Hemoglobinopatias "false"
checkbox Tonometria "false"
checkbox Ampola\) "false"
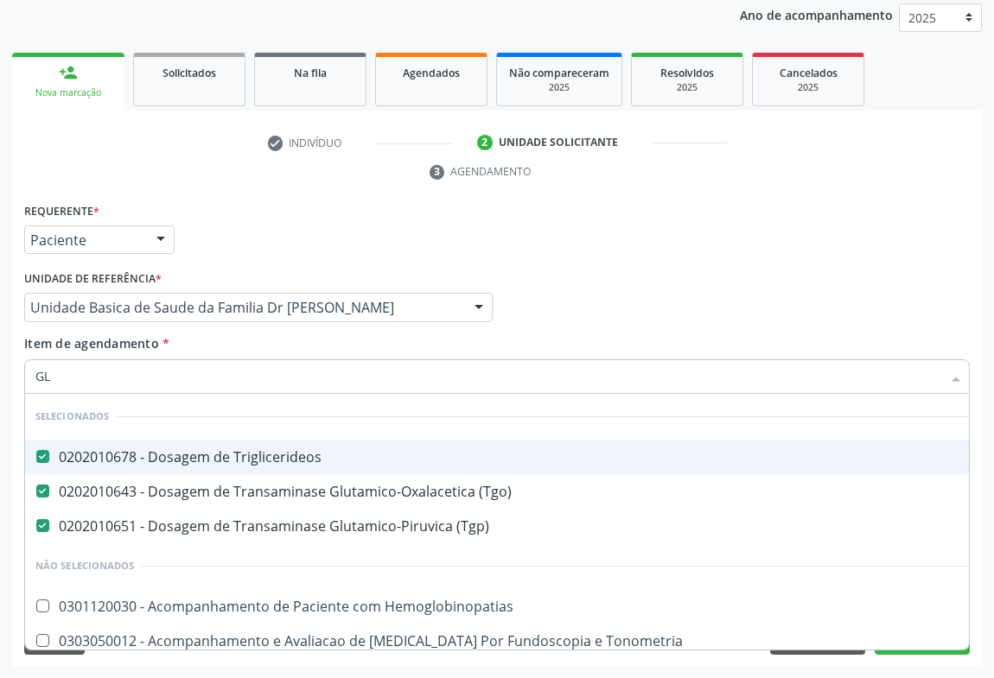
checkbox Linfatico "false"
type input "GLI"
checkbox \(Tgp\) "false"
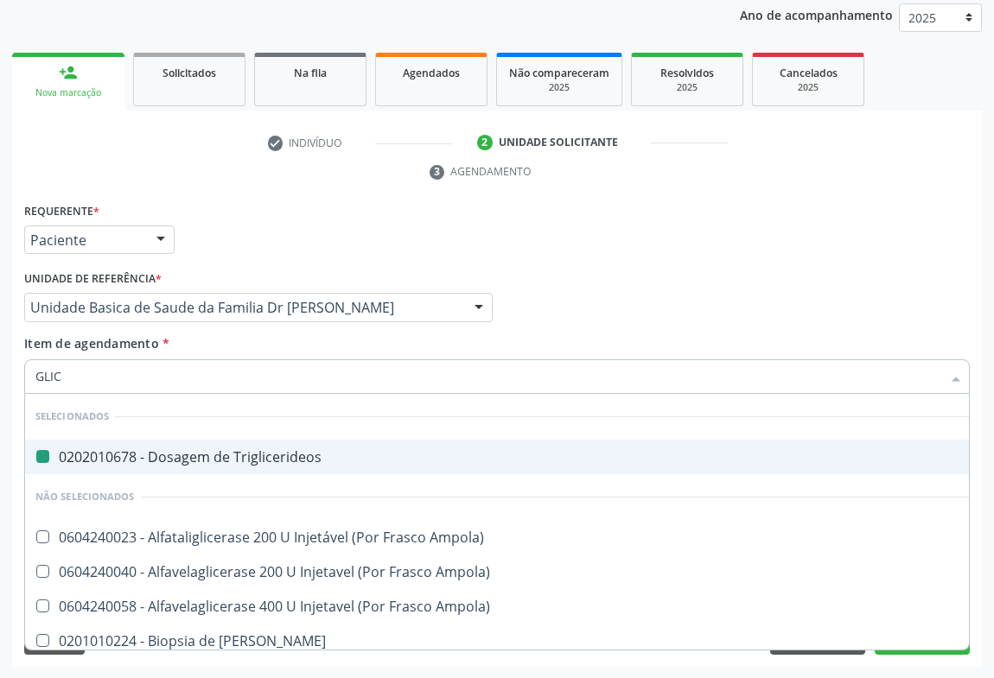
type input "GLICO"
checkbox Triglicerideos "false"
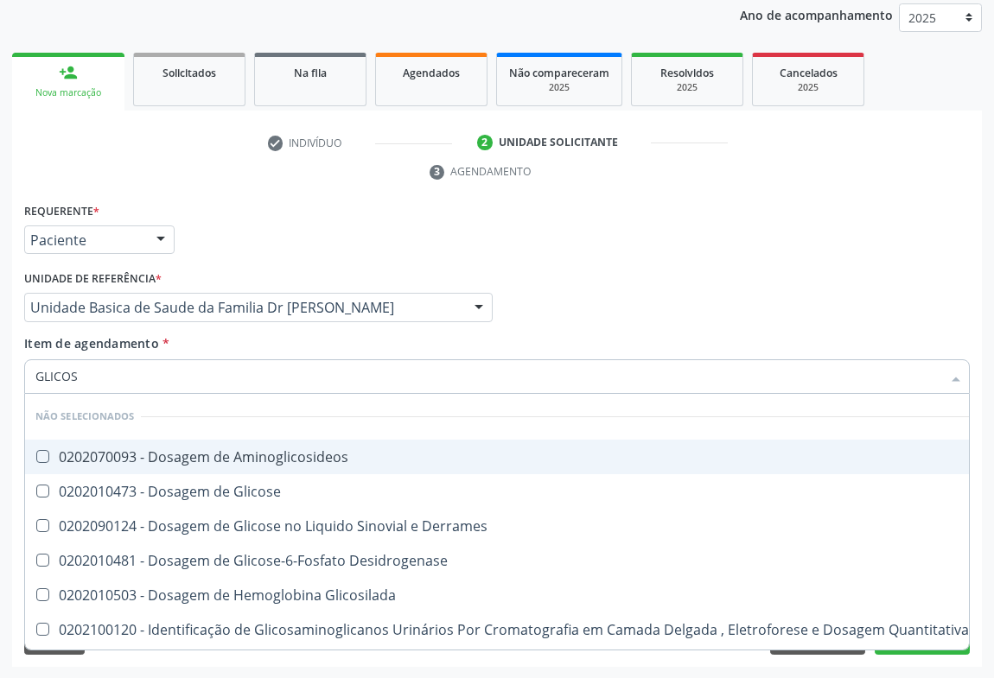
type input "GLICOSE"
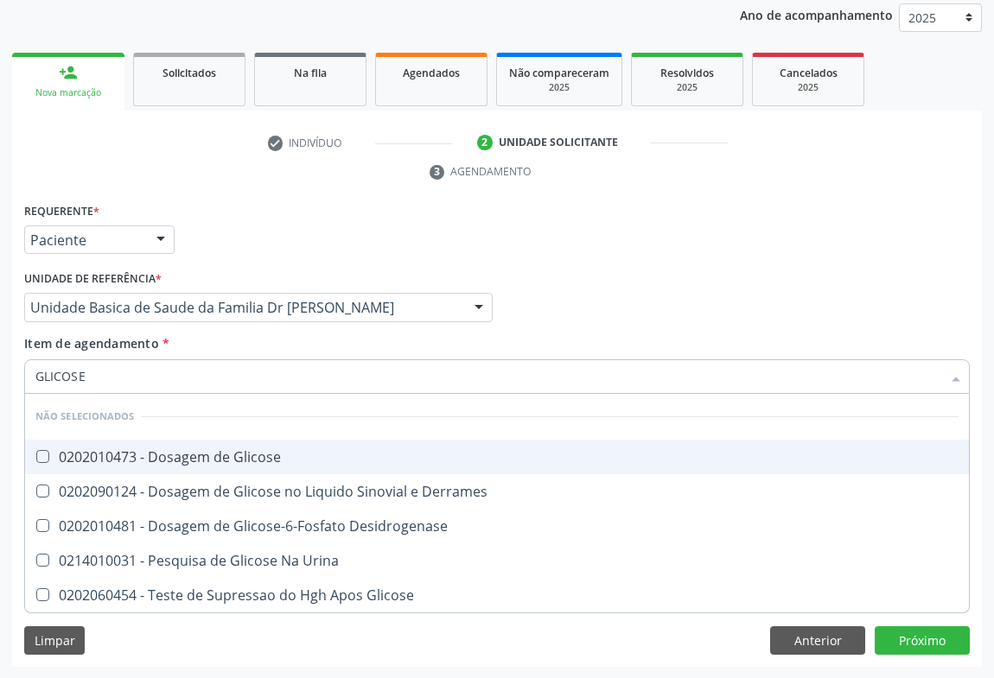
click at [121, 451] on div "0202010473 - Dosagem de Glicose" at bounding box center [496, 457] width 923 height 14
checkbox Glicose "true"
click at [242, 222] on div "Requerente * Paciente Médico(a) Enfermeiro(a) Paciente Nenhum resultado encontr…" at bounding box center [497, 232] width 954 height 67
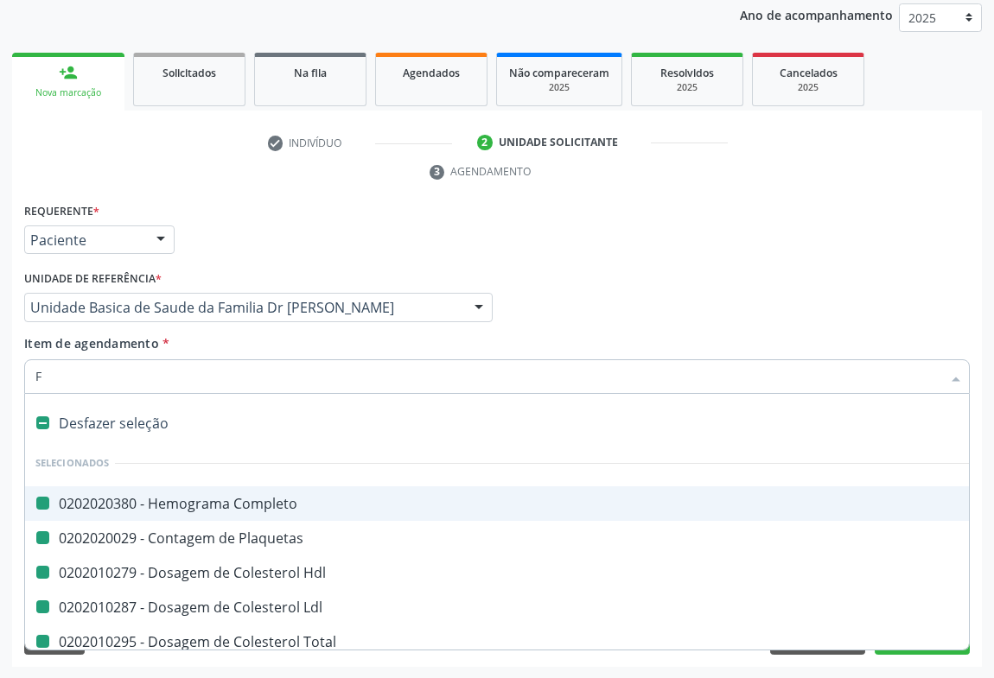
type input "FE"
checkbox Completo "false"
checkbox Hdl "false"
checkbox Total "false"
checkbox Ldl "false"
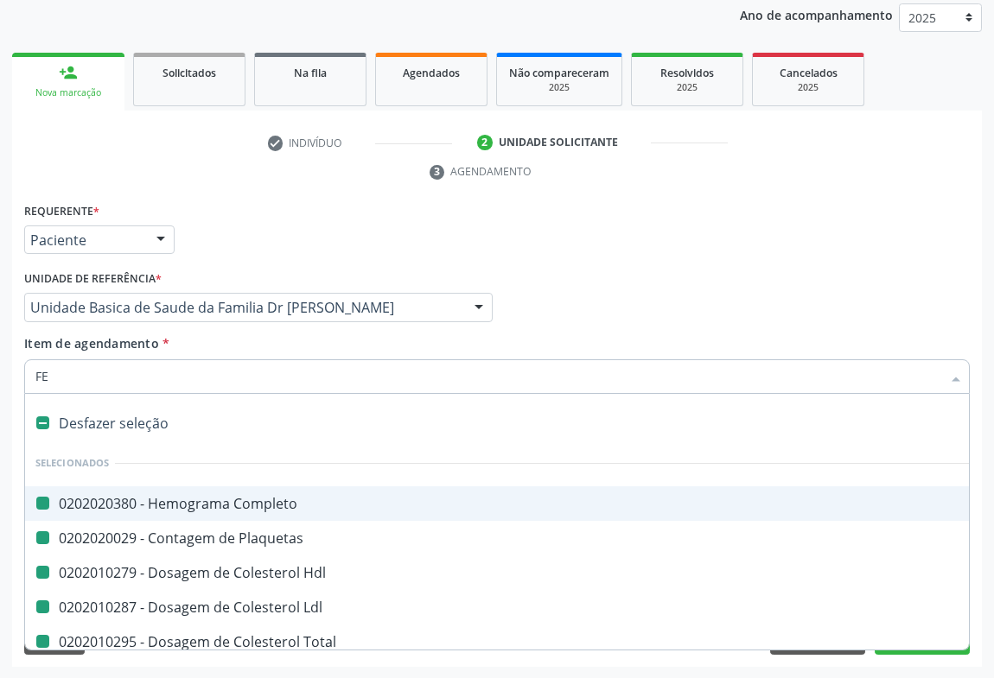
checkbox Plaquetas "false"
checkbox Triglicerideos "false"
checkbox Ureia "false"
checkbox Creatinina "false"
checkbox \(Tgo\) "false"
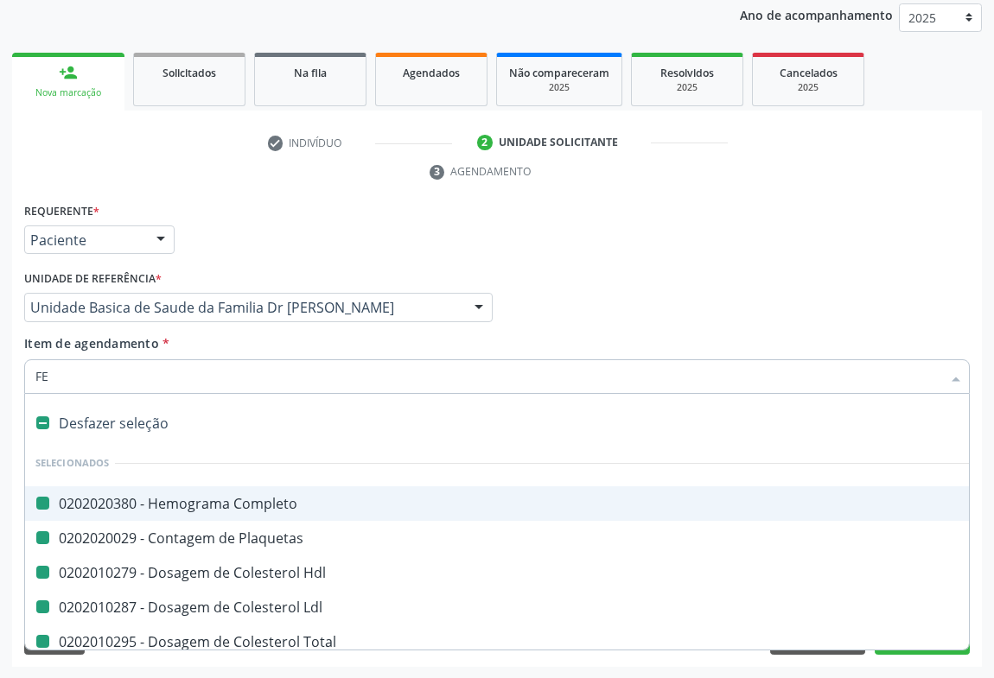
checkbox \(Tgp\) "false"
checkbox Glicose "false"
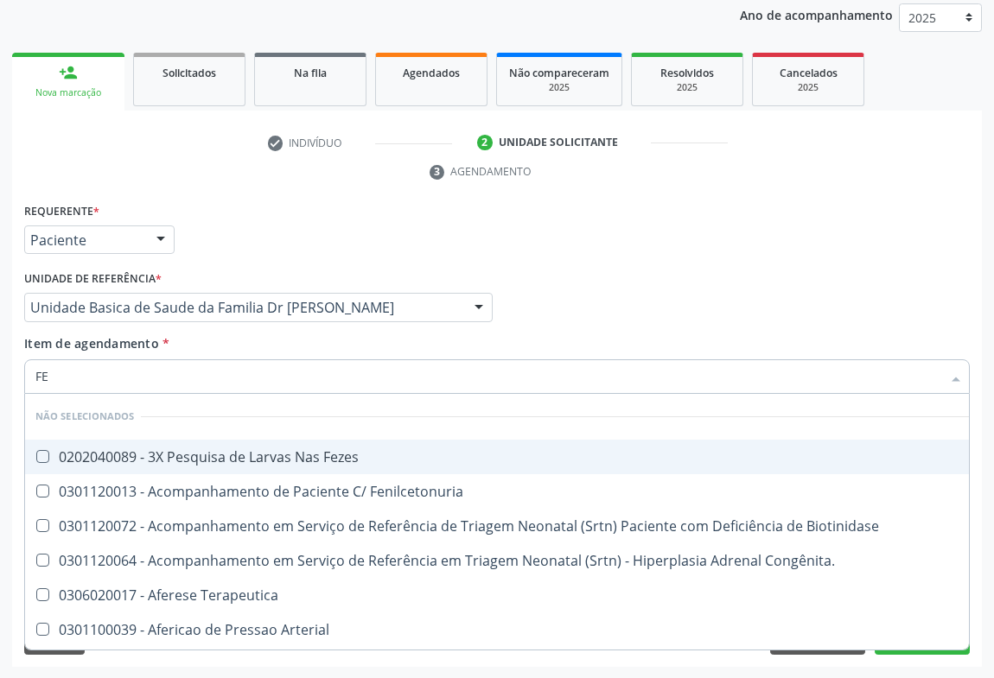
type input "FEZ"
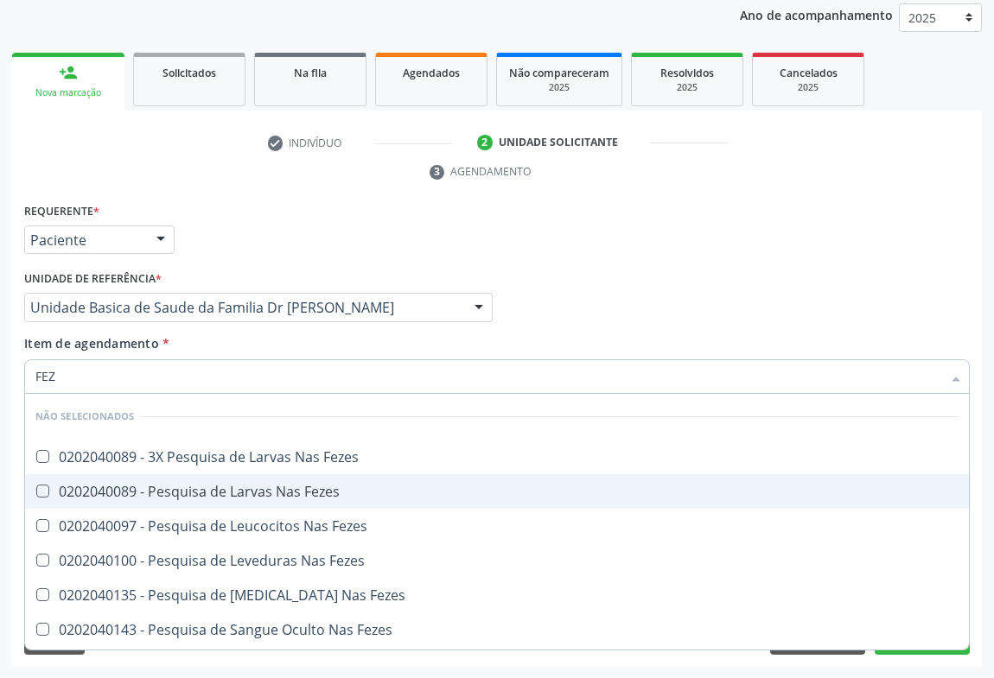
click at [121, 487] on div "0202040089 - Pesquisa de Larvas Nas Fezes" at bounding box center [496, 492] width 923 height 14
checkbox Fezes "true"
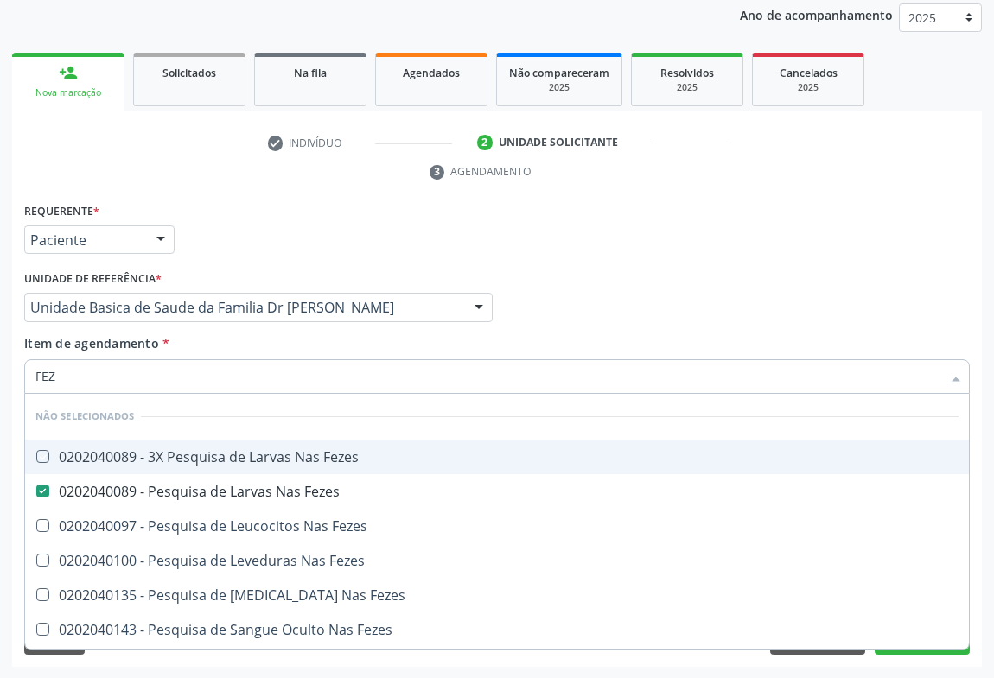
click at [266, 218] on div "Requerente * Paciente Médico(a) Enfermeiro(a) Paciente Nenhum resultado encontr…" at bounding box center [497, 232] width 954 height 67
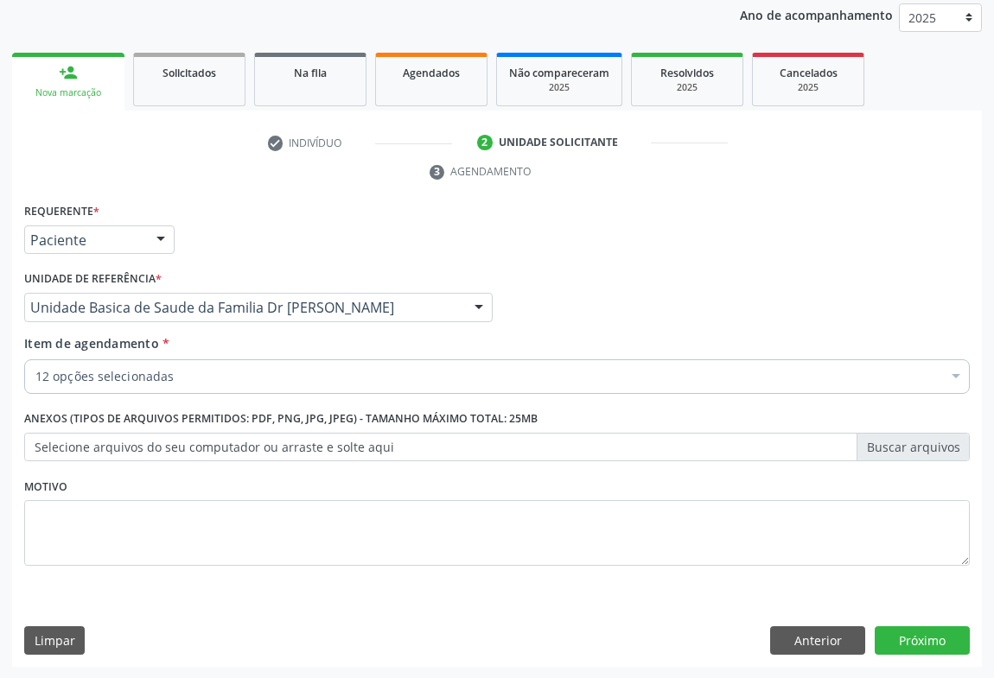
drag, startPoint x: 109, startPoint y: 373, endPoint x: 129, endPoint y: 364, distance: 22.0
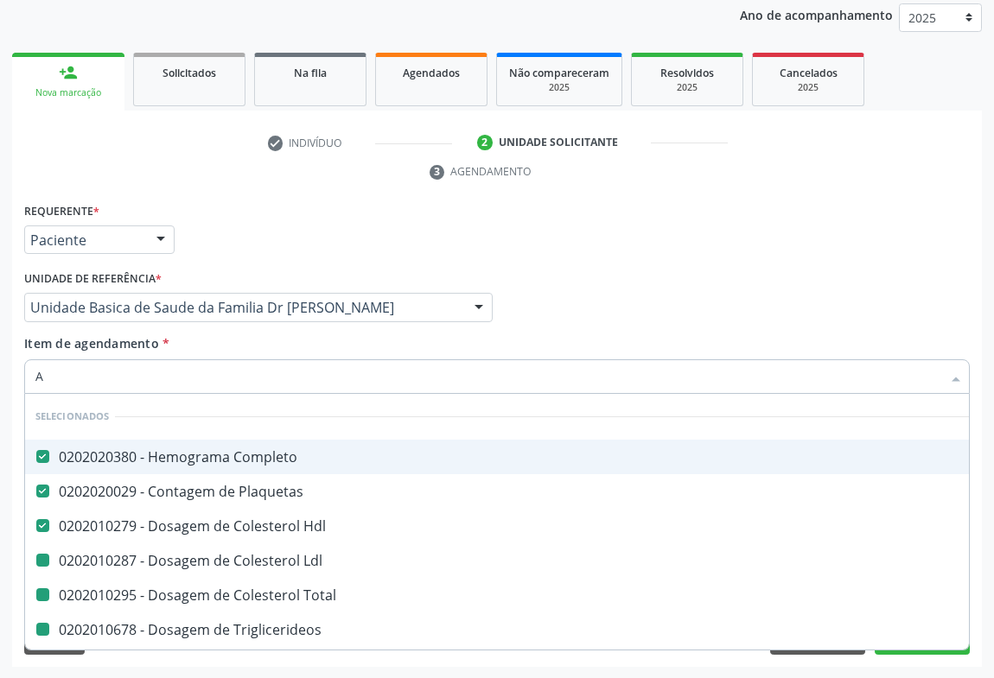
type input "AL"
checkbox Total "false"
checkbox Ldl "false"
checkbox Triglicerideos "false"
checkbox Ureia "false"
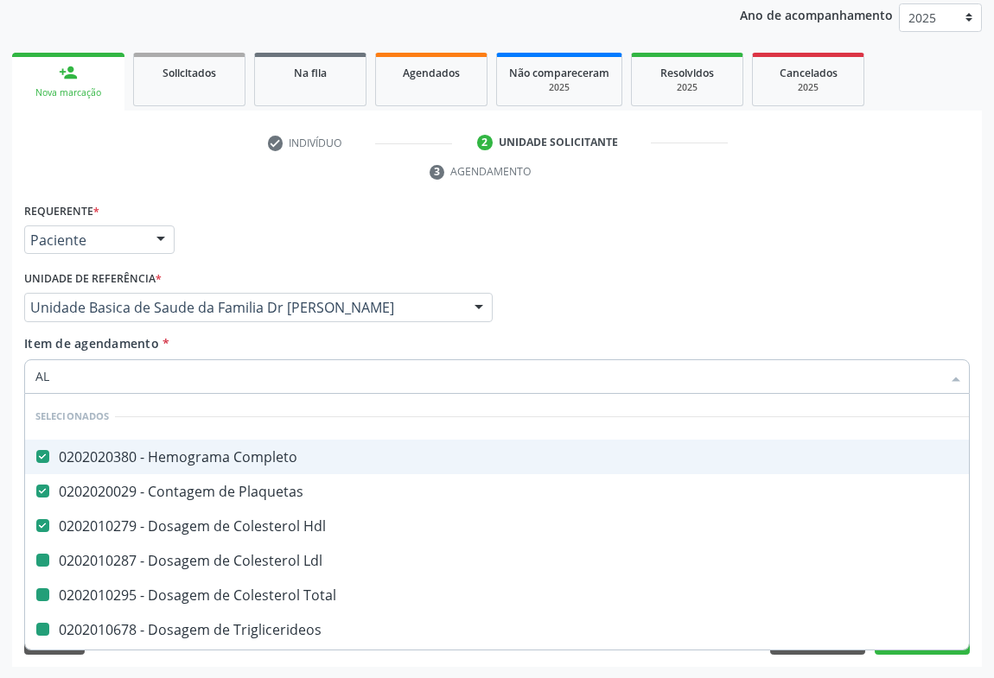
checkbox Creatinina "false"
checkbox \(Tgo\) "false"
checkbox \(Tgp\) "false"
checkbox Glicose "false"
checkbox Fezes "false"
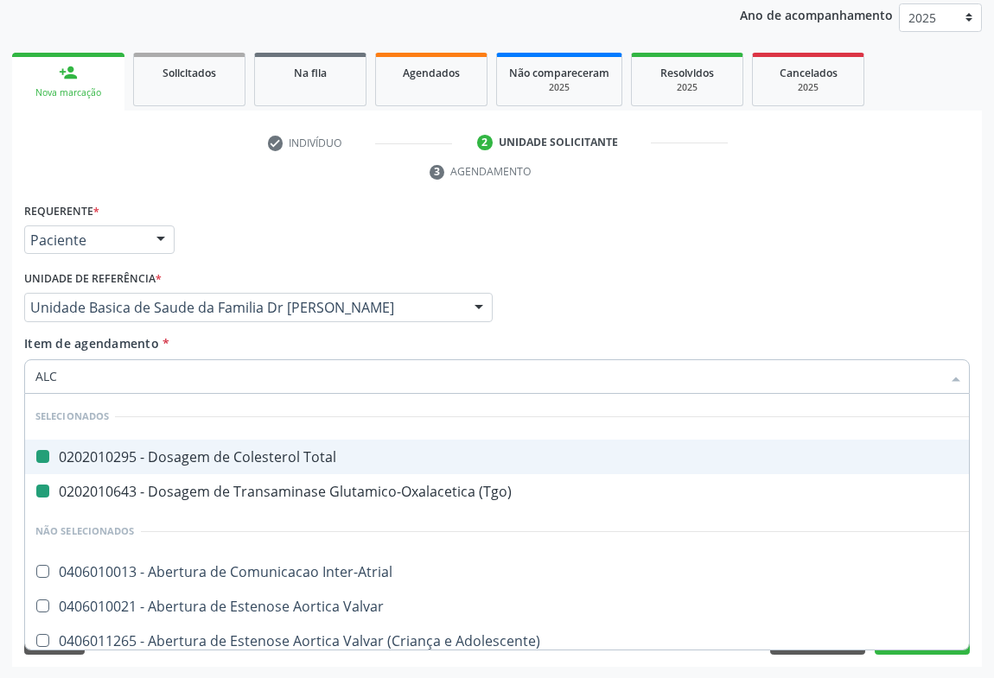
type input "ALCA"
checkbox Total "false"
checkbox \(Tgo\) "false"
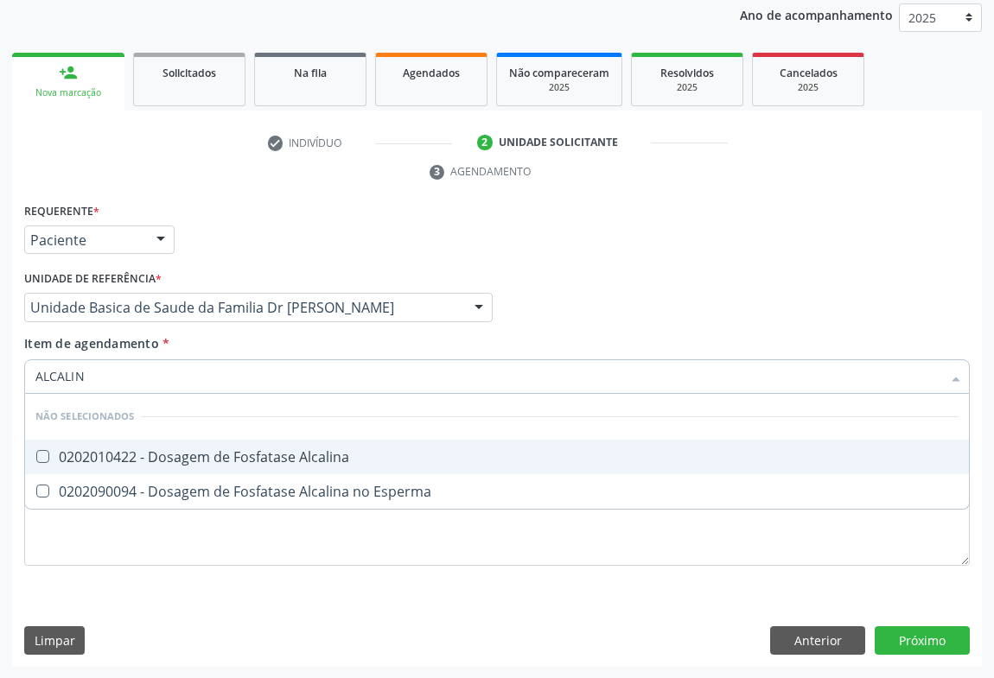
type input "ALCALINA"
click at [192, 456] on div "0202010422 - Dosagem de Fosfatase Alcalina" at bounding box center [496, 457] width 923 height 14
checkbox Alcalina "true"
click at [283, 245] on div "Requerente * Paciente Médico(a) Enfermeiro(a) Paciente Nenhum resultado encontr…" at bounding box center [497, 232] width 954 height 67
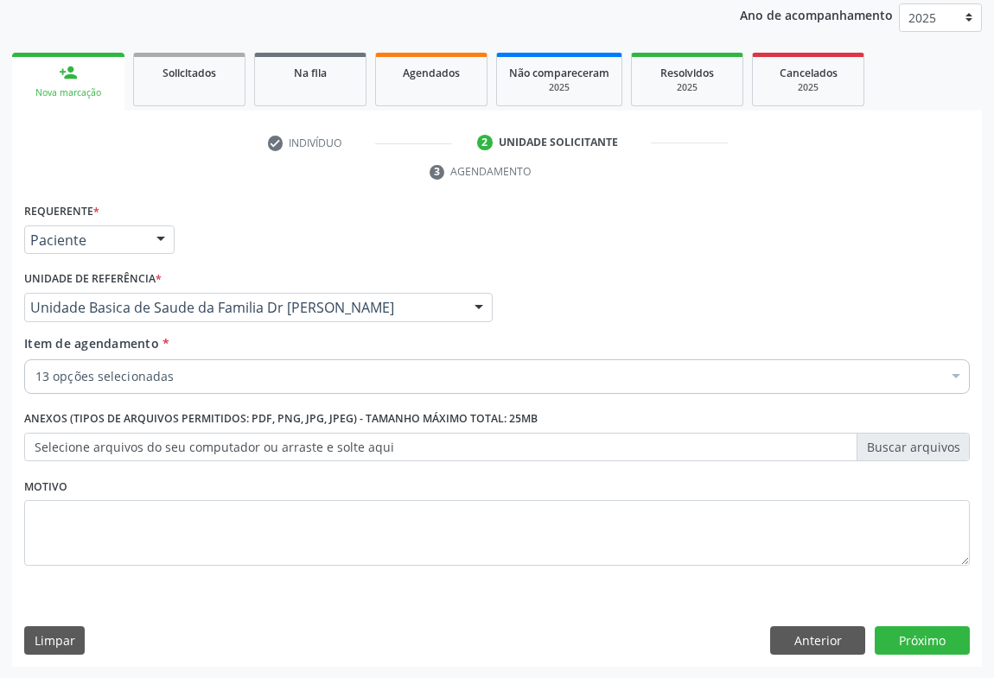
click at [108, 434] on label "Selecione arquivos do seu computador ou arraste e solte aqui" at bounding box center [497, 447] width 946 height 29
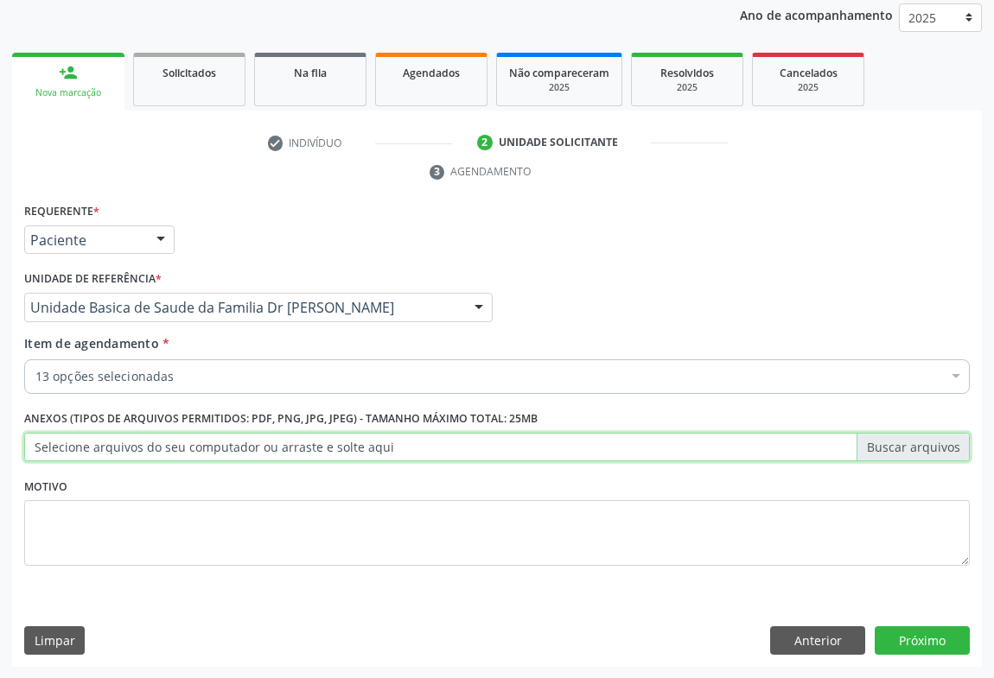
click at [108, 434] on input "Selecione arquivos do seu computador ou arraste e solte aqui" at bounding box center [497, 447] width 946 height 29
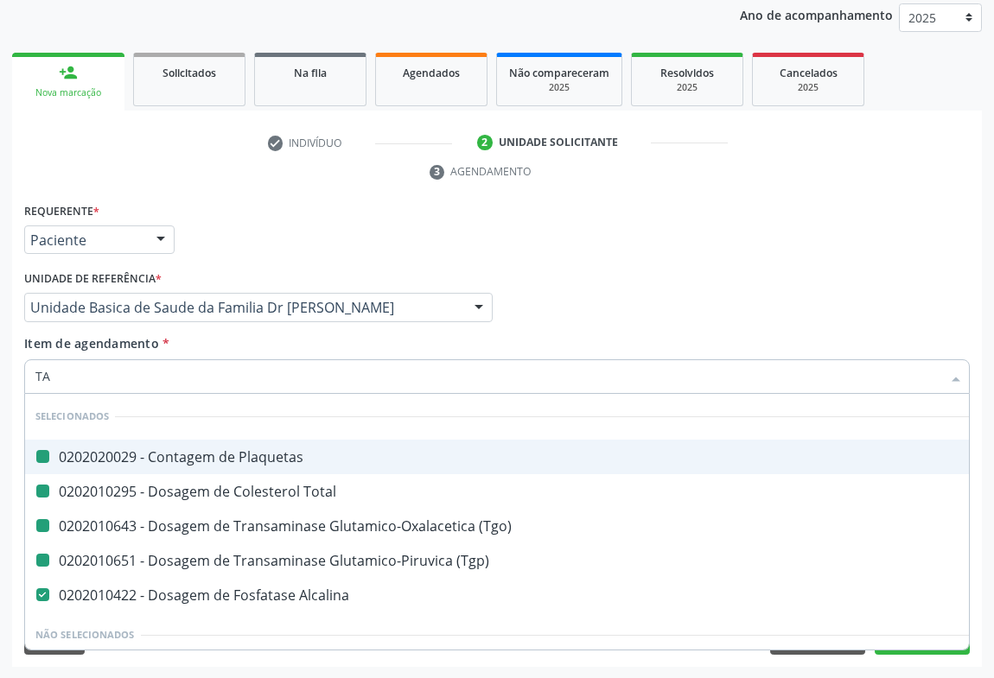
type input "TAP"
checkbox Plaquetas "false"
checkbox Total "false"
checkbox \(Tgo\) "false"
checkbox \(Tgp\) "false"
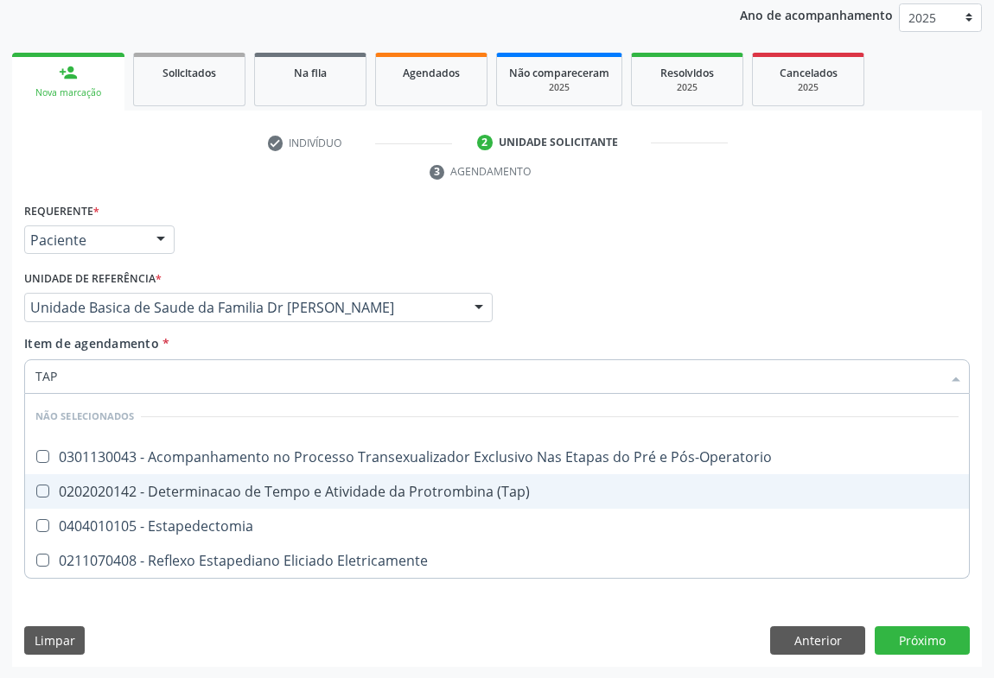
click at [189, 487] on div "0202020142 - Determinacao de Tempo e Atividade da Protrombina (Tap)" at bounding box center [496, 492] width 923 height 14
checkbox \(Tap\) "true"
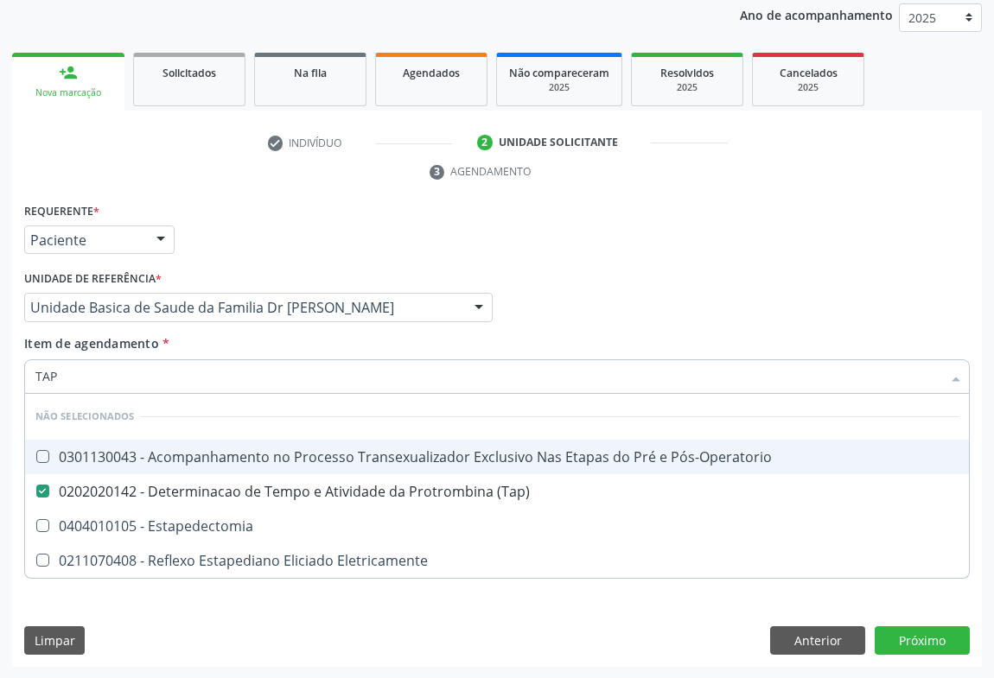
click at [281, 225] on div "Requerente * Paciente Médico(a) Enfermeiro(a) Paciente Nenhum resultado encontr…" at bounding box center [497, 232] width 954 height 67
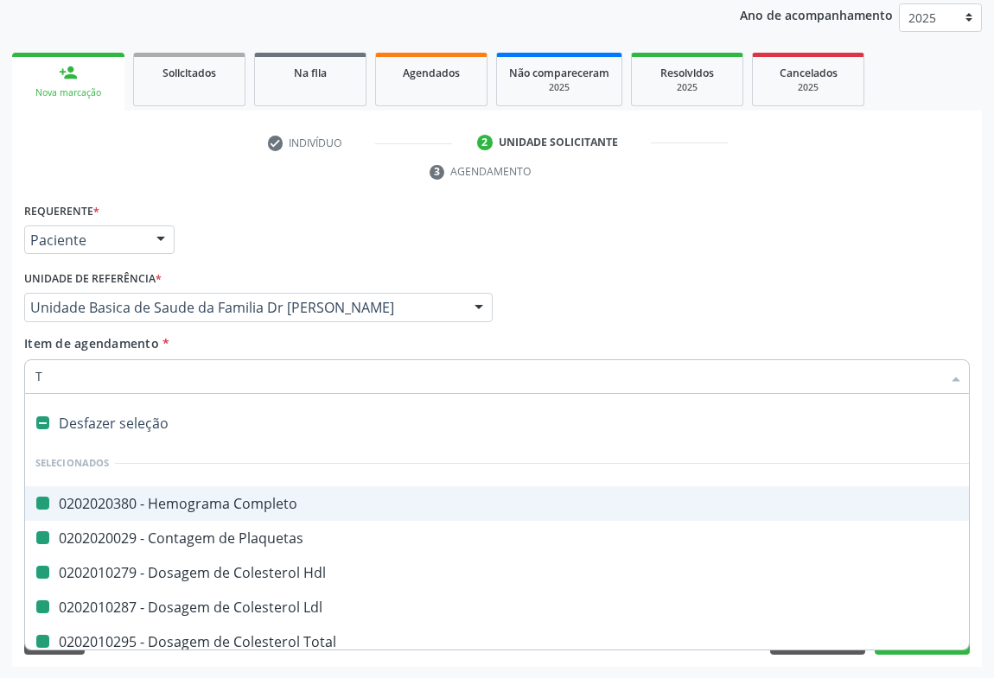
type input "TT"
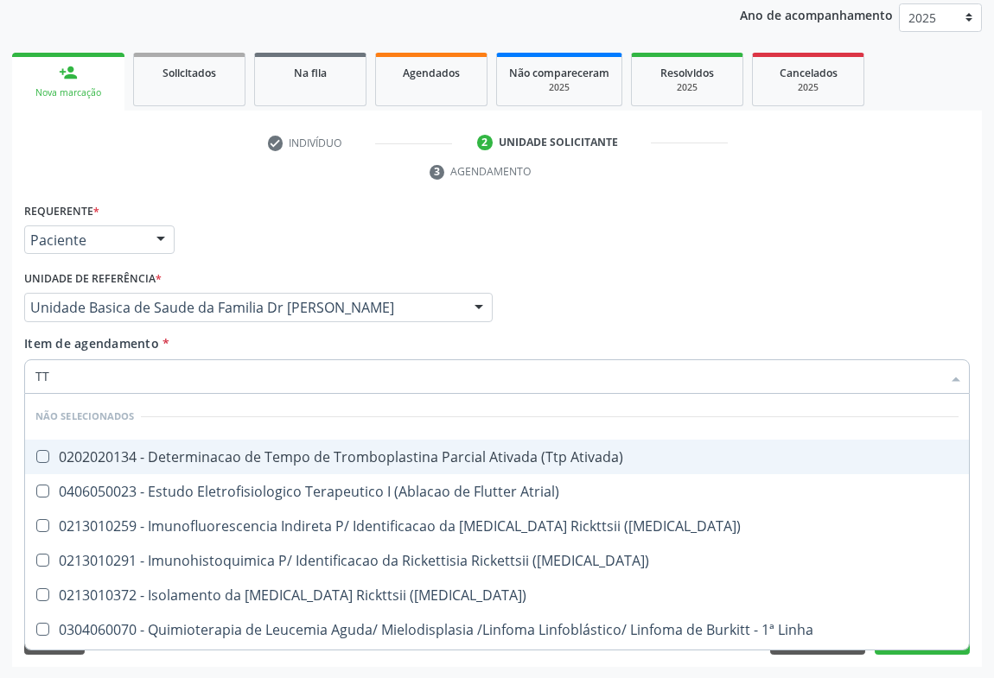
checkbox Ativada\) "false"
checkbox Atrial\) "false"
checkbox Maculosa\) "false"
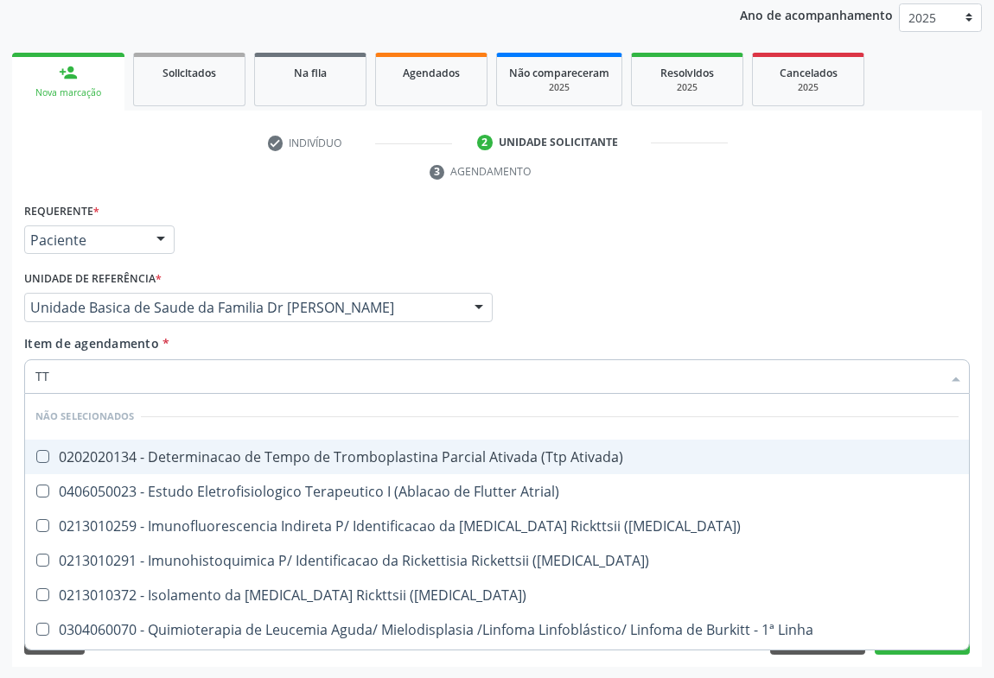
checkbox Linha "false"
checkbox Hirtz\) "false"
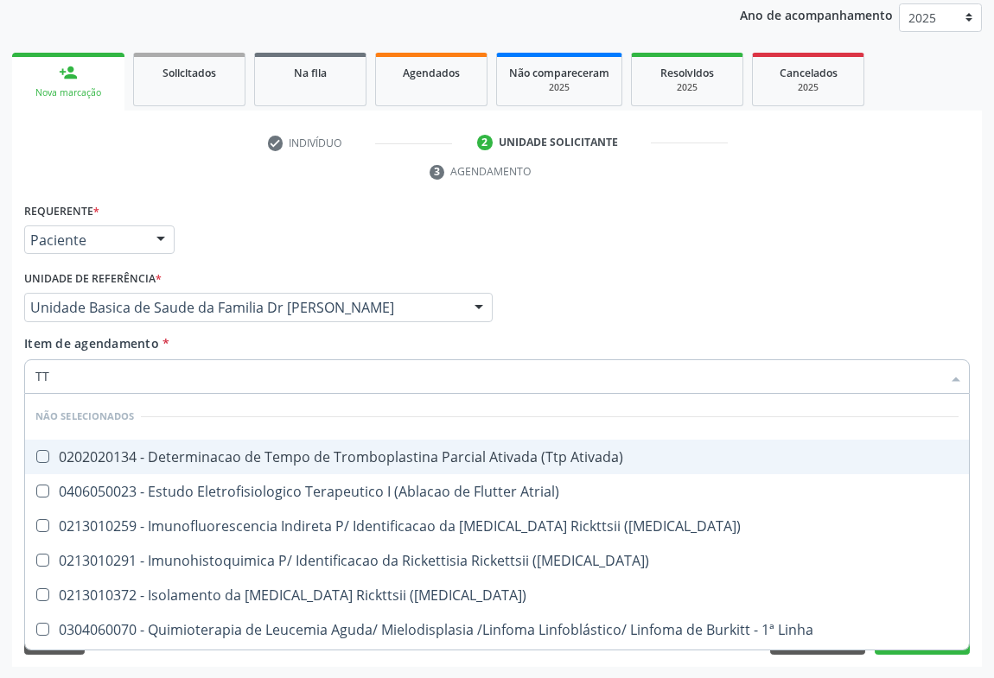
checkbox Bretton\) "false"
checkbox \(Alto\) "false"
checkbox Jewett "false"
type input "TTP"
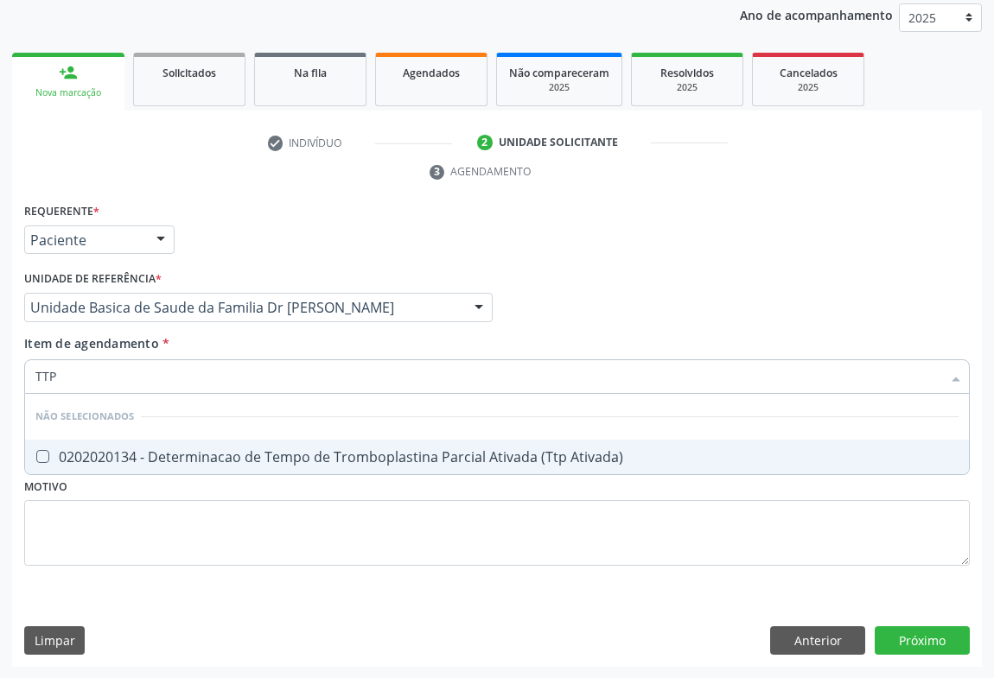
click at [90, 459] on div "0202020134 - Determinacao de Tempo de Tromboplastina Parcial Ativada (Ttp Ativa…" at bounding box center [496, 457] width 923 height 14
checkbox Ativada\) "true"
drag, startPoint x: 225, startPoint y: 197, endPoint x: 71, endPoint y: 385, distance: 242.6
click at [226, 199] on div "Requerente * Paciente Médico(a) Enfermeiro(a) Paciente Nenhum resultado encontr…" at bounding box center [497, 232] width 954 height 67
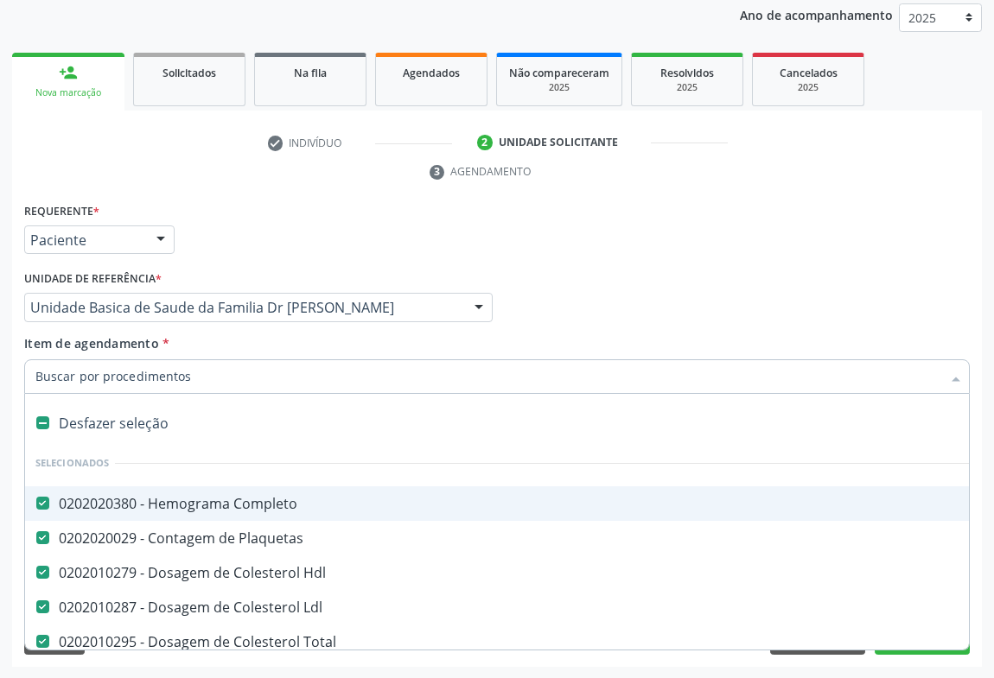
type input "C"
checkbox Ativada\) "false"
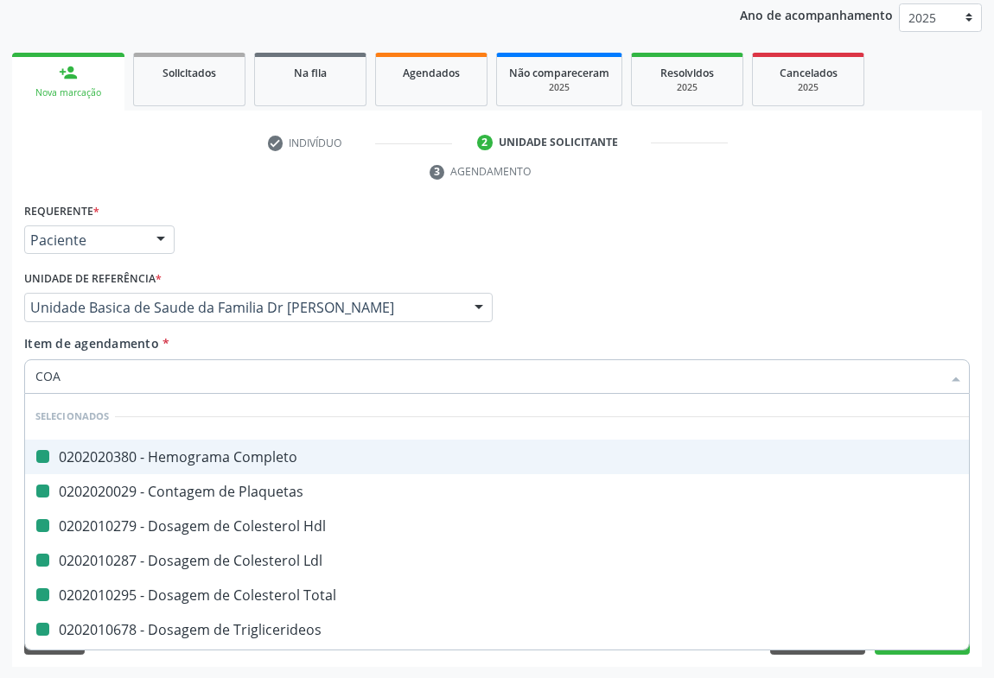
type input "COAG"
checkbox Completo "false"
checkbox Plaquetas "false"
checkbox Hdl "false"
checkbox Ldl "false"
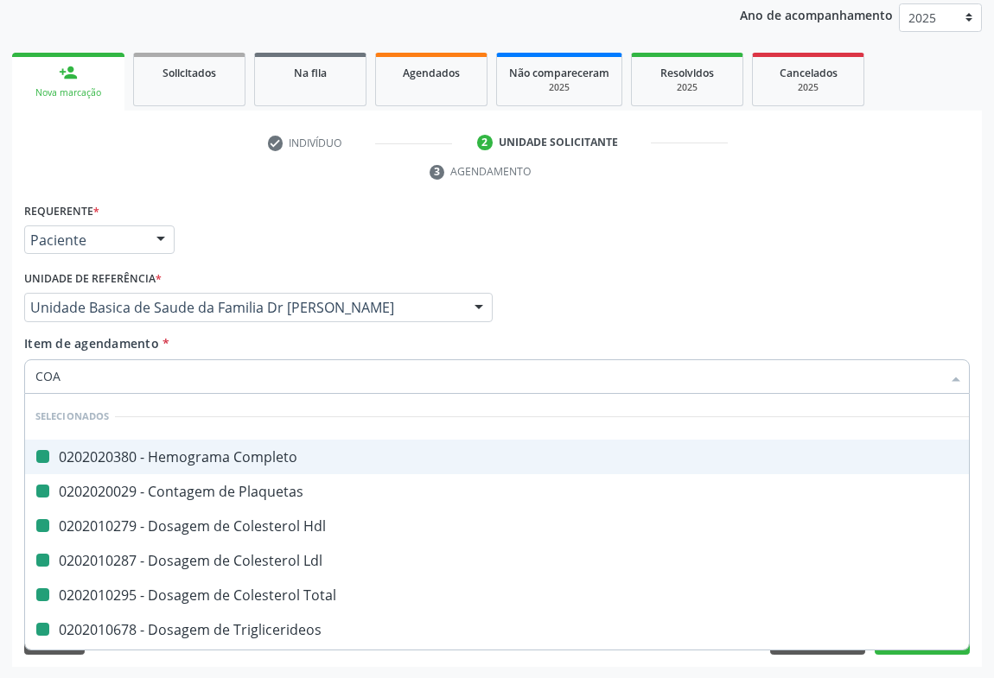
checkbox Total "false"
checkbox Triglicerideos "false"
checkbox Creatinina "false"
checkbox \(Tgo\) "false"
checkbox Glicose "false"
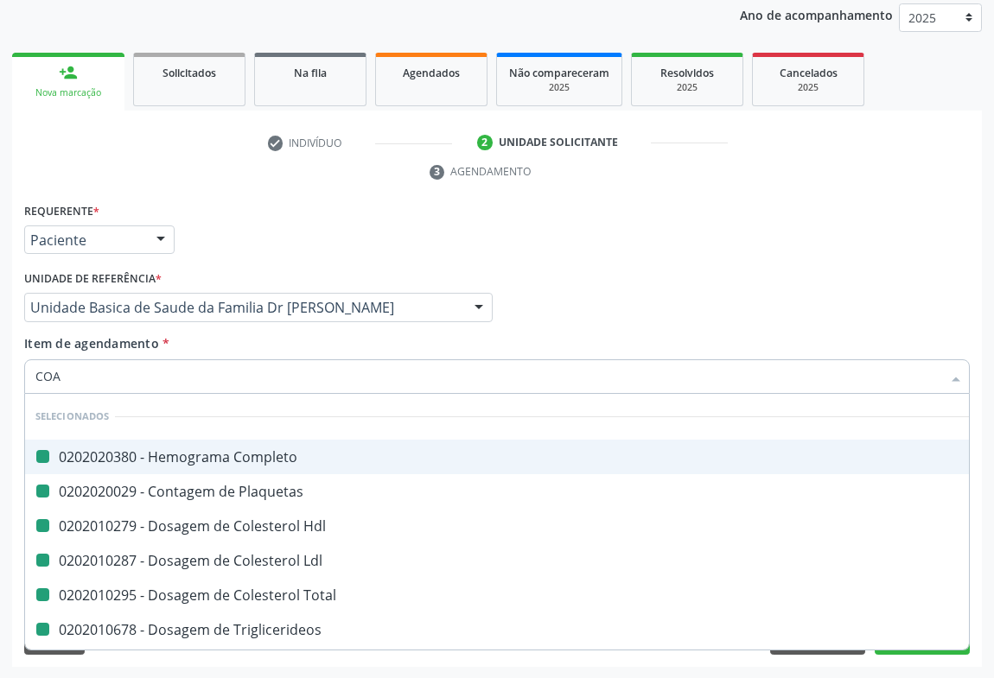
checkbox Alcalina "false"
checkbox \(Tap\) "false"
checkbox Ativada\) "false"
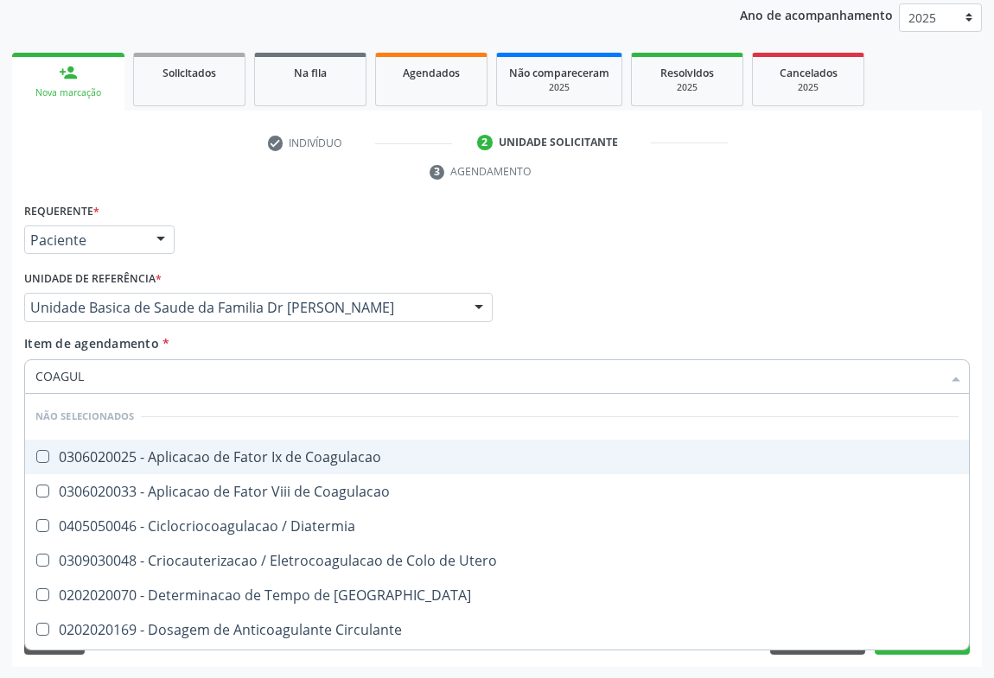
type input "COAGULA"
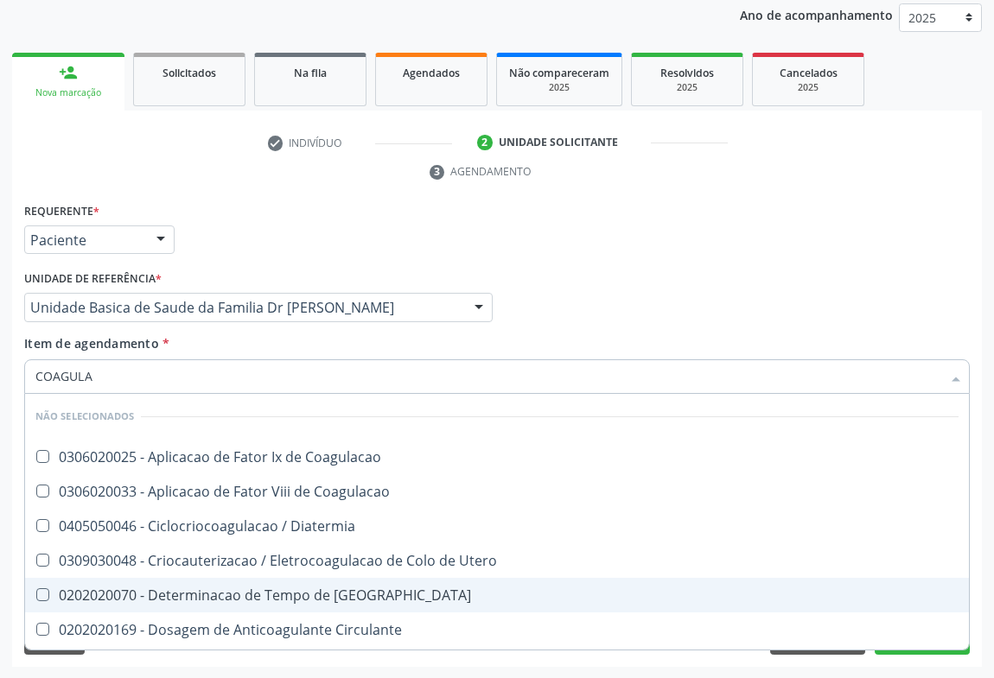
click at [366, 591] on div "0202020070 - Determinacao de Tempo de [GEOGRAPHIC_DATA]" at bounding box center [496, 596] width 923 height 14
checkbox Coagulacao "true"
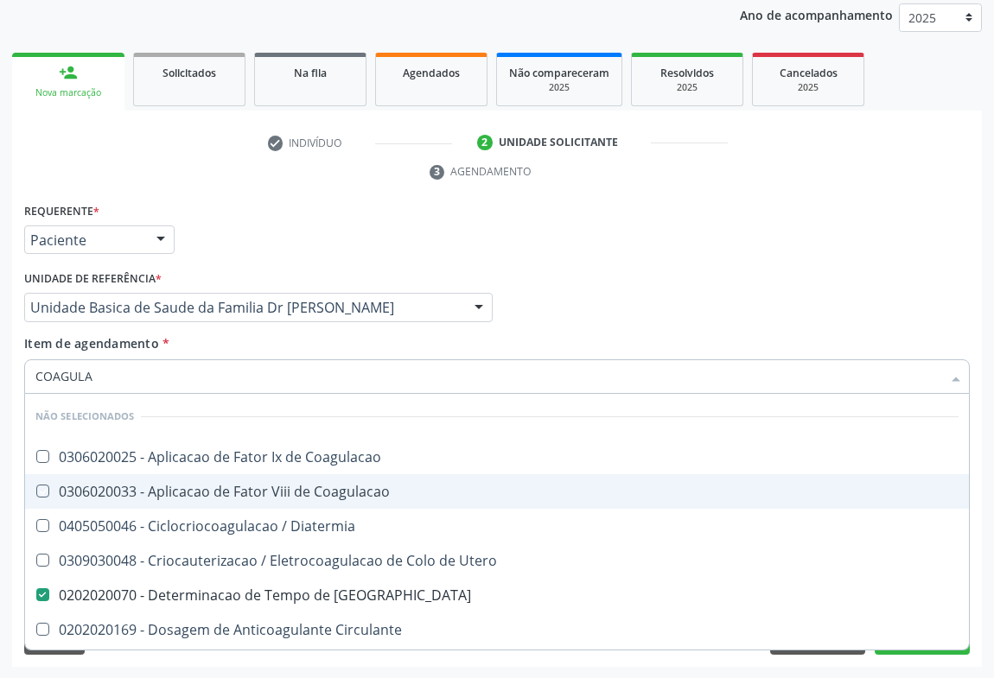
click at [360, 199] on div "Requerente * Paciente Médico(a) Enfermeiro(a) Paciente Nenhum resultado encontr…" at bounding box center [497, 232] width 954 height 67
checkbox Coagulacao "true"
checkbox Diatermia "true"
checkbox Utero "true"
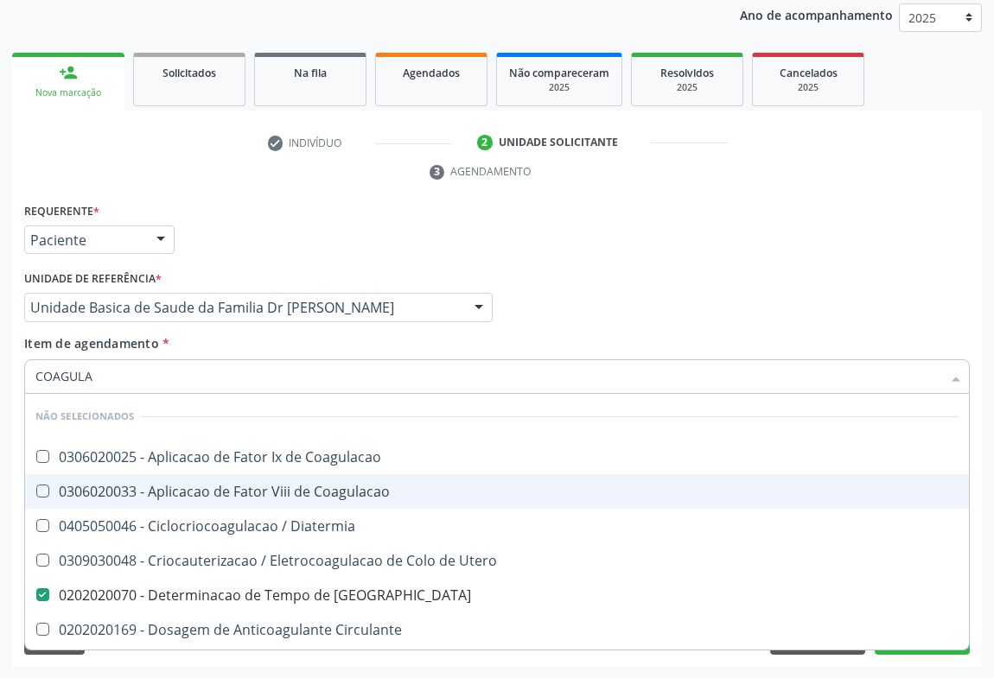
checkbox Circulante "true"
checkbox Cutanea "true"
checkbox Fulguracao\) "true"
checkbox Laser "true"
checkbox Hemorragicas "true"
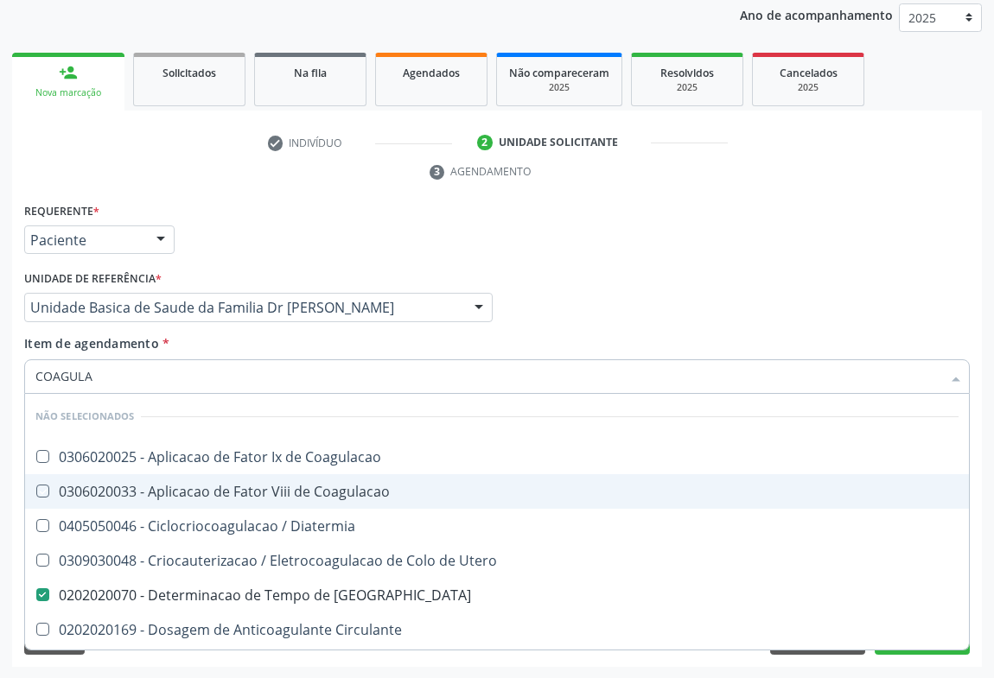
checkbox Laser "true"
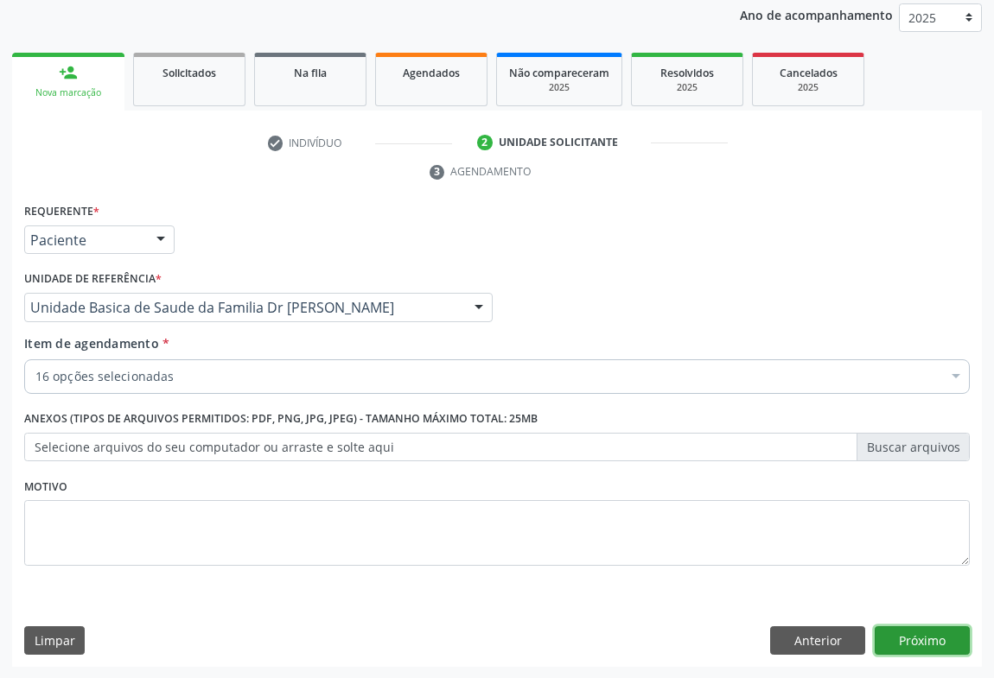
click at [915, 635] on button "Próximo" at bounding box center [922, 641] width 95 height 29
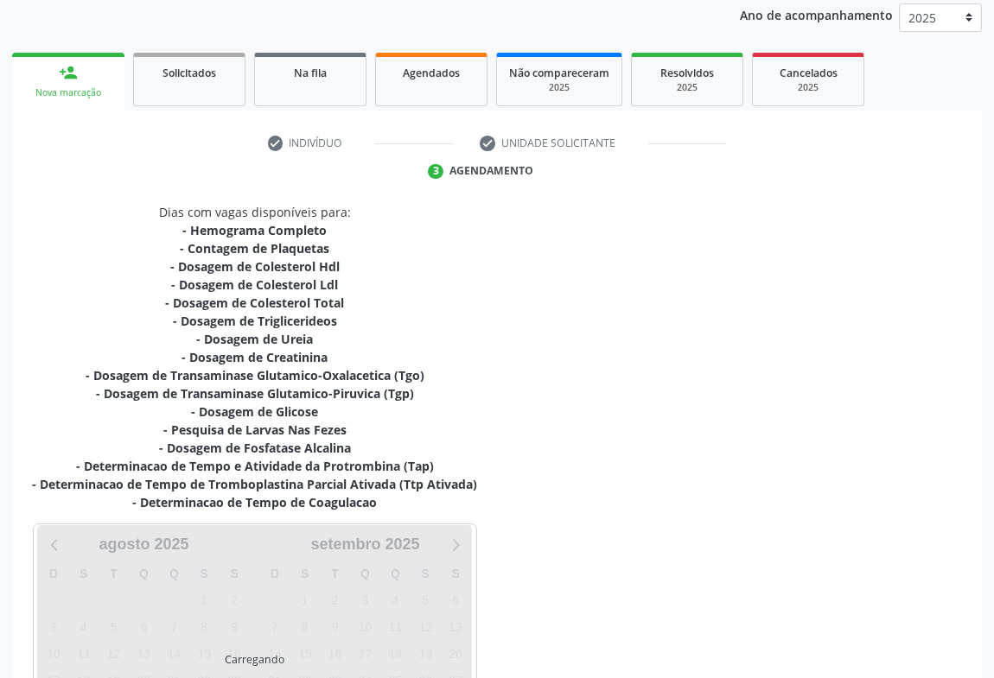
scroll to position [372, 0]
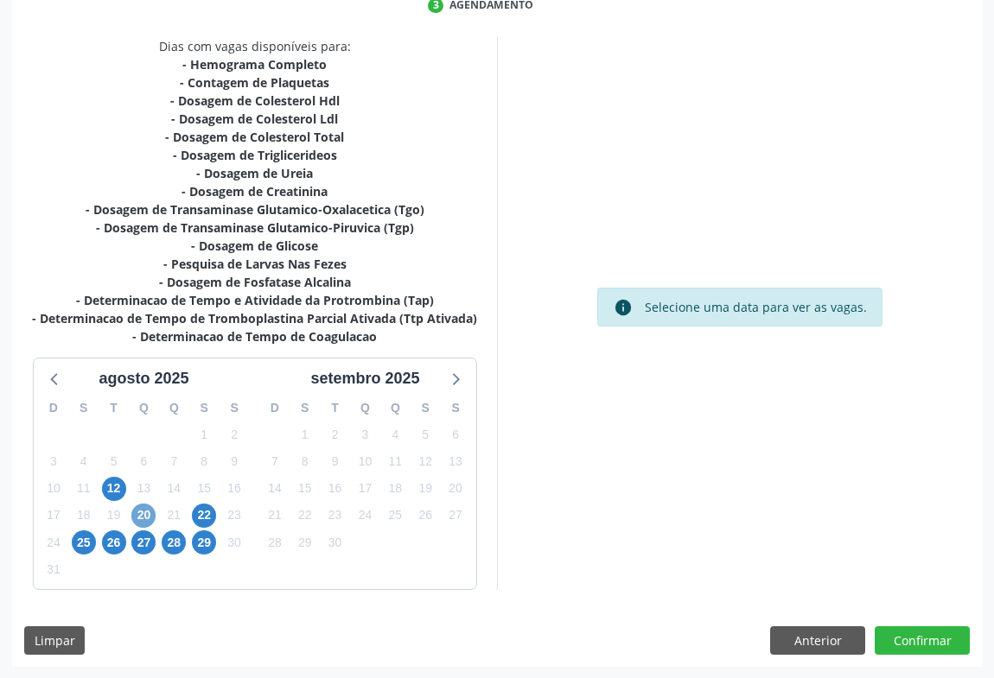
click at [150, 515] on span "20" at bounding box center [143, 516] width 24 height 24
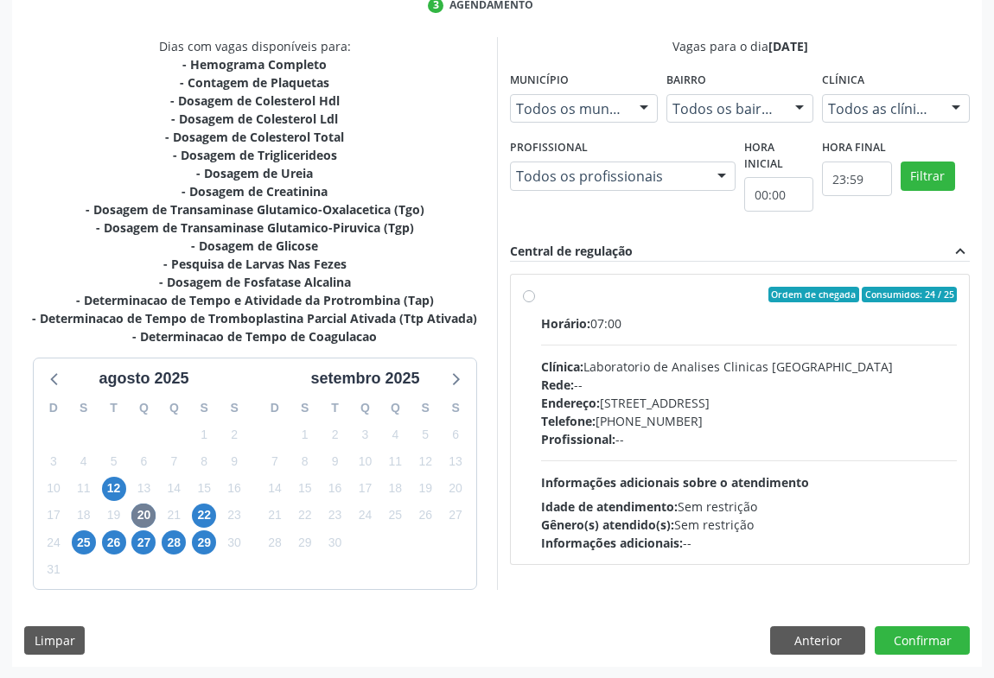
click at [700, 461] on hr at bounding box center [749, 461] width 416 height 1
click at [535, 303] on input "Ordem de chegada Consumidos: 24 / 25 Horário: 07:00 Clínica: Laboratorio de Ana…" at bounding box center [529, 295] width 12 height 16
radio input "true"
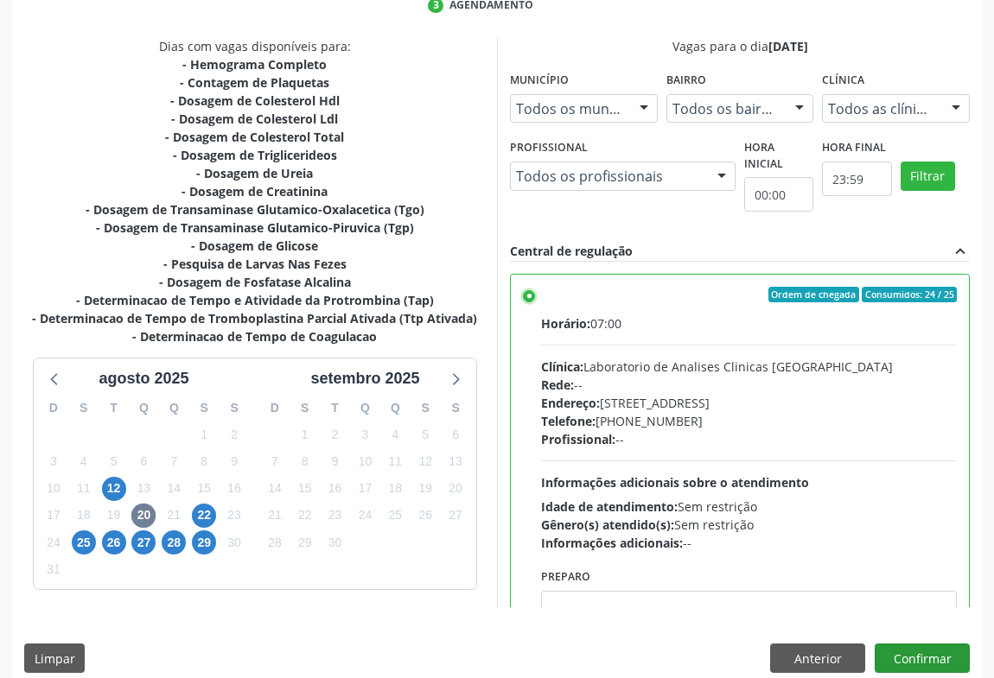
scroll to position [390, 0]
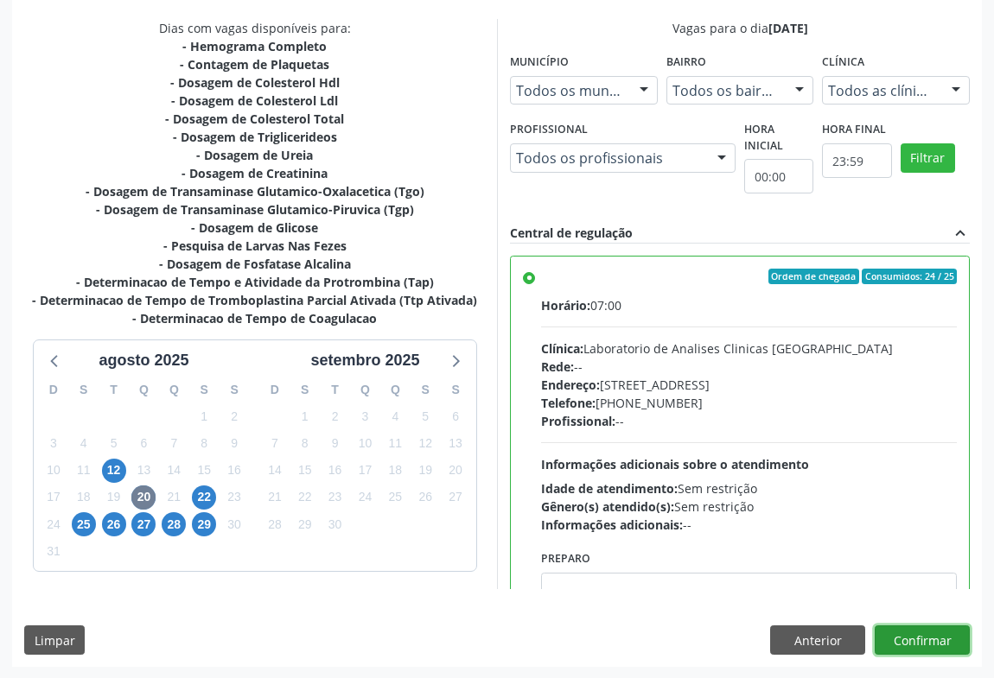
click at [916, 646] on button "Confirmar" at bounding box center [922, 640] width 95 height 29
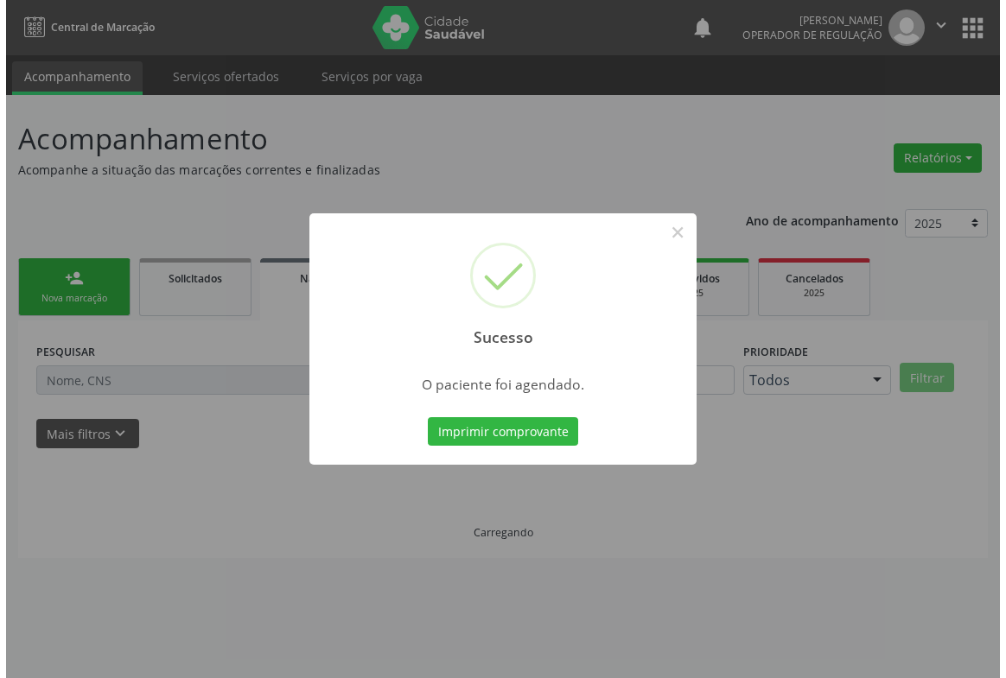
scroll to position [0, 0]
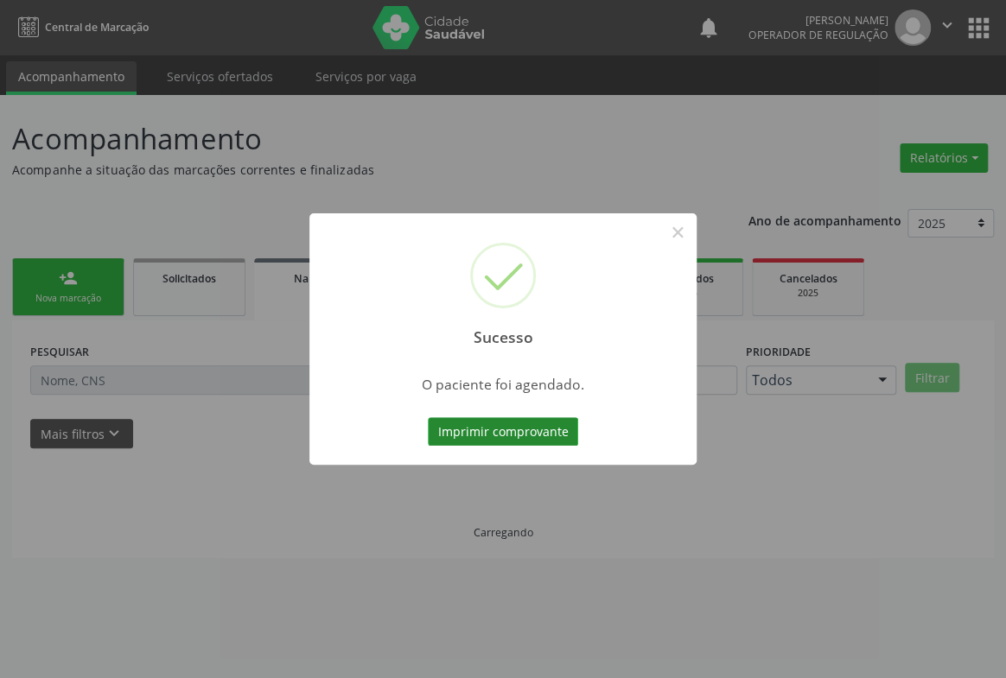
click at [523, 430] on button "Imprimir comprovante" at bounding box center [503, 431] width 150 height 29
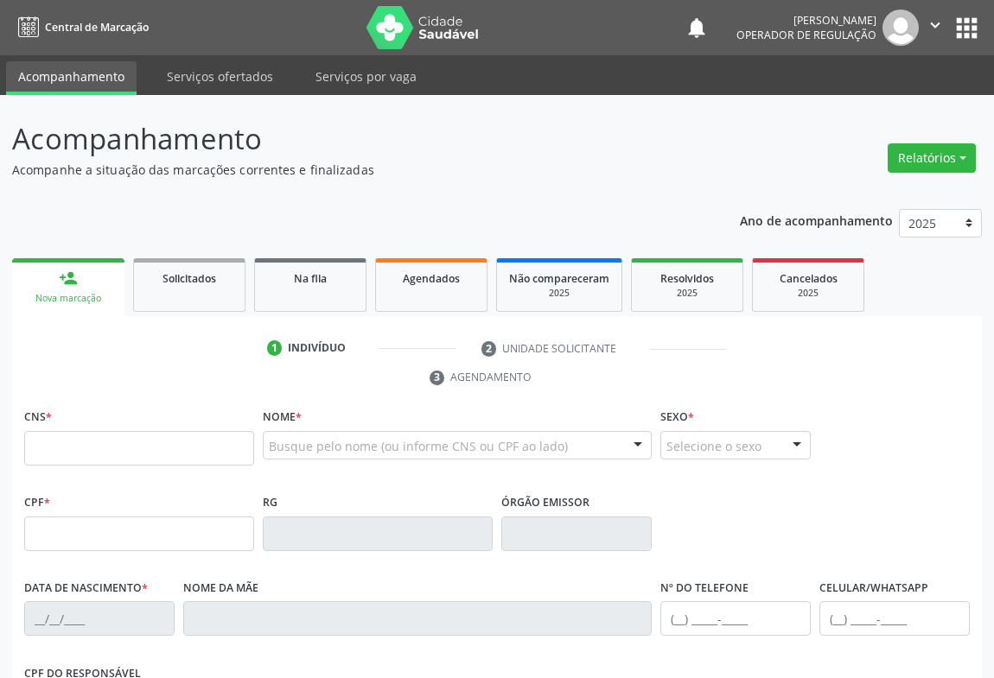
click at [63, 442] on input "text" at bounding box center [139, 448] width 230 height 35
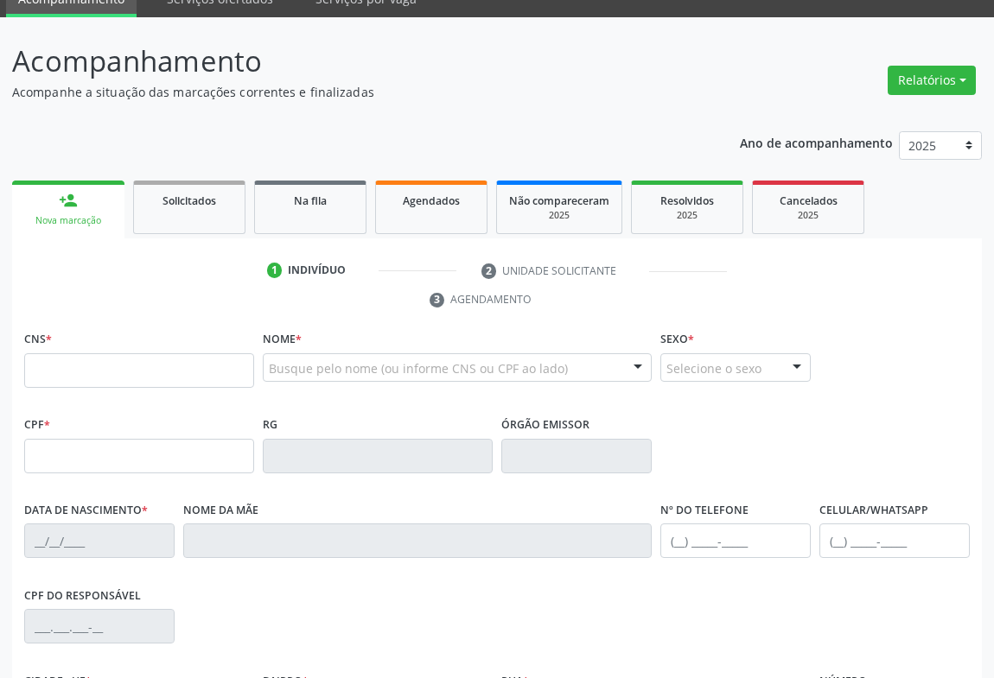
click at [83, 371] on input "text" at bounding box center [139, 370] width 230 height 35
type input "701 0038 5838 6696"
type input "006.809.365-99"
type input "089881929"
type input "[DATE]"
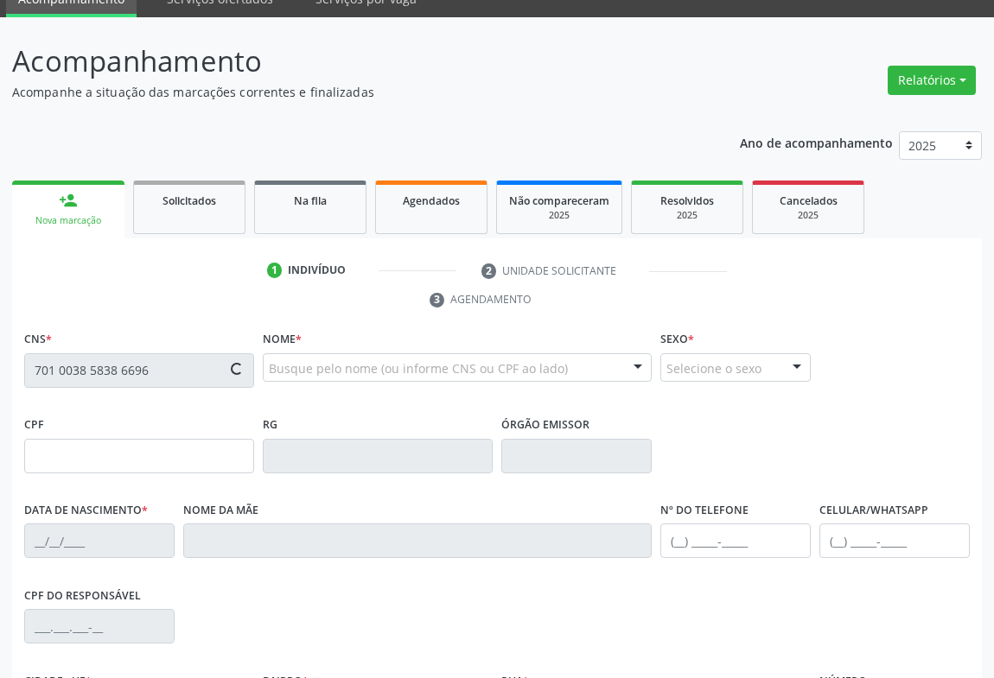
type input "[PHONE_NUMBER]"
type input "006.809.365-99"
type input "S/N"
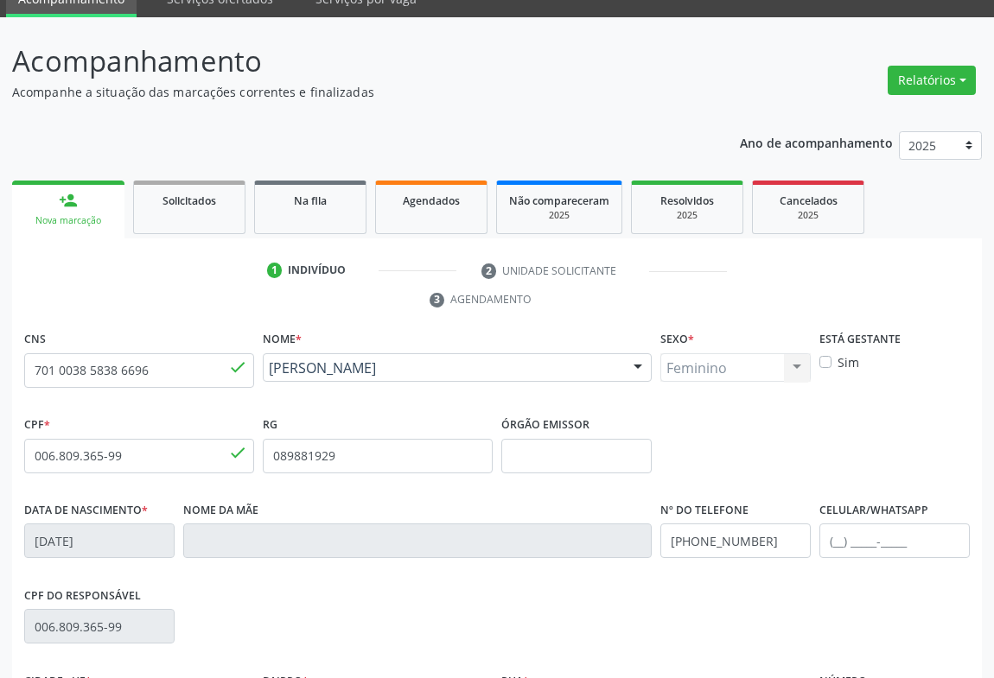
scroll to position [286, 0]
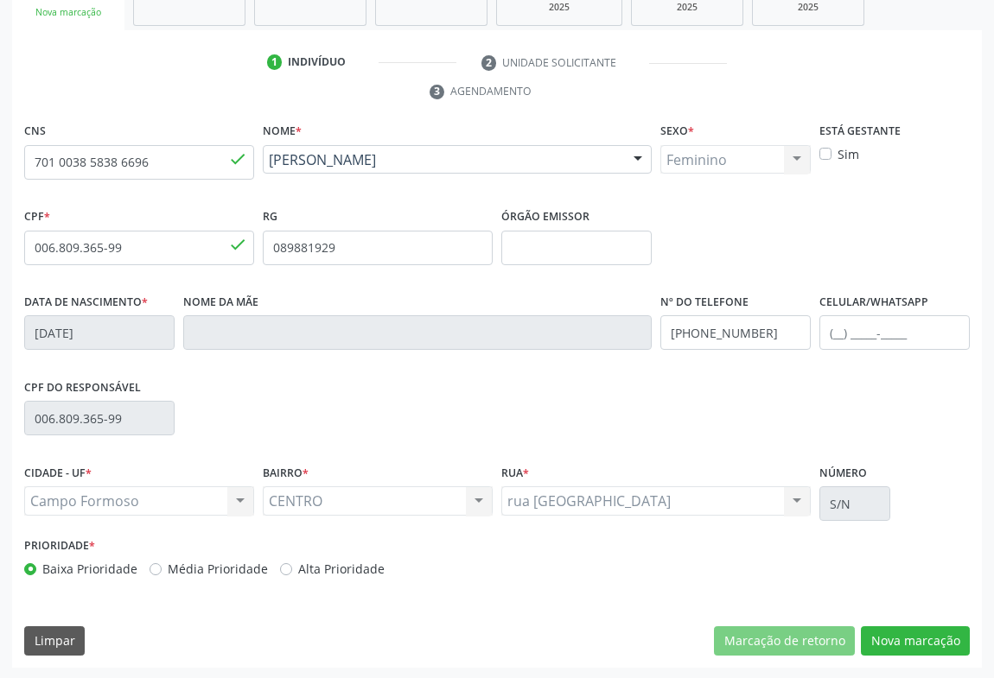
click at [211, 431] on div "CPF do responsável 006.809.365-99" at bounding box center [497, 417] width 954 height 86
click at [717, 538] on div "Prioridade * Baixa Prioridade Média Prioridade Alta Prioridade" at bounding box center [497, 561] width 954 height 57
click at [892, 653] on button "Nova marcação" at bounding box center [915, 641] width 109 height 29
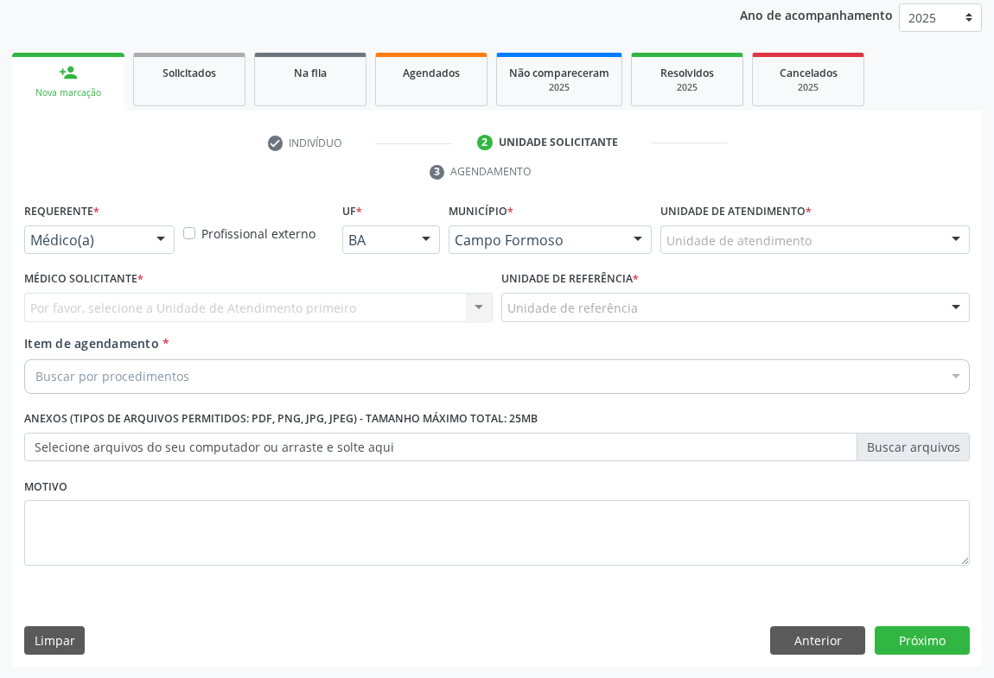
click at [161, 231] on div at bounding box center [161, 240] width 26 height 29
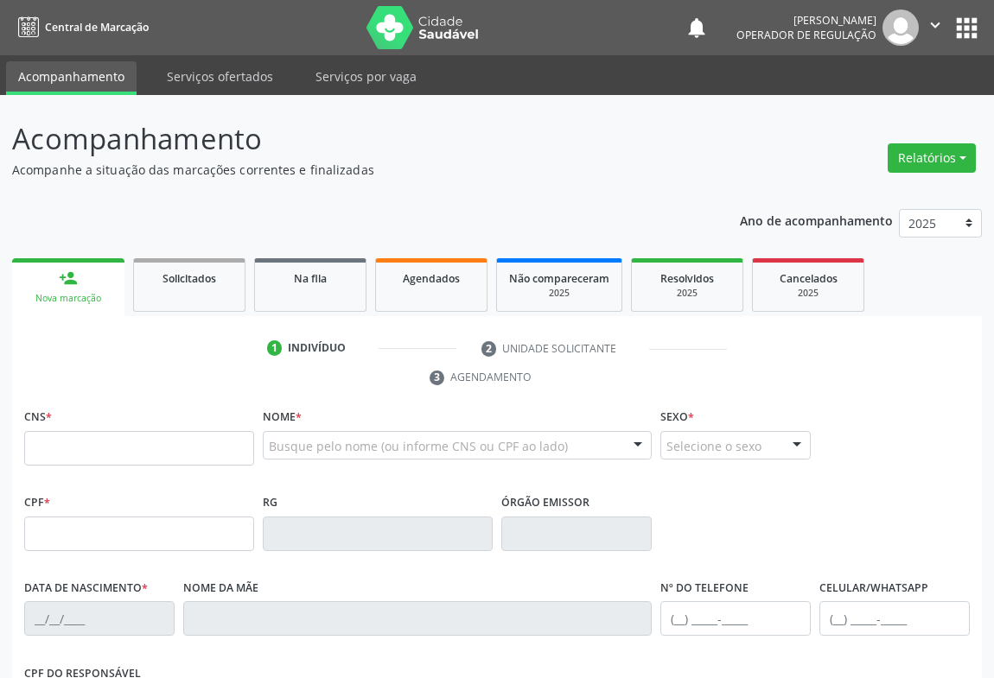
scroll to position [263, 0]
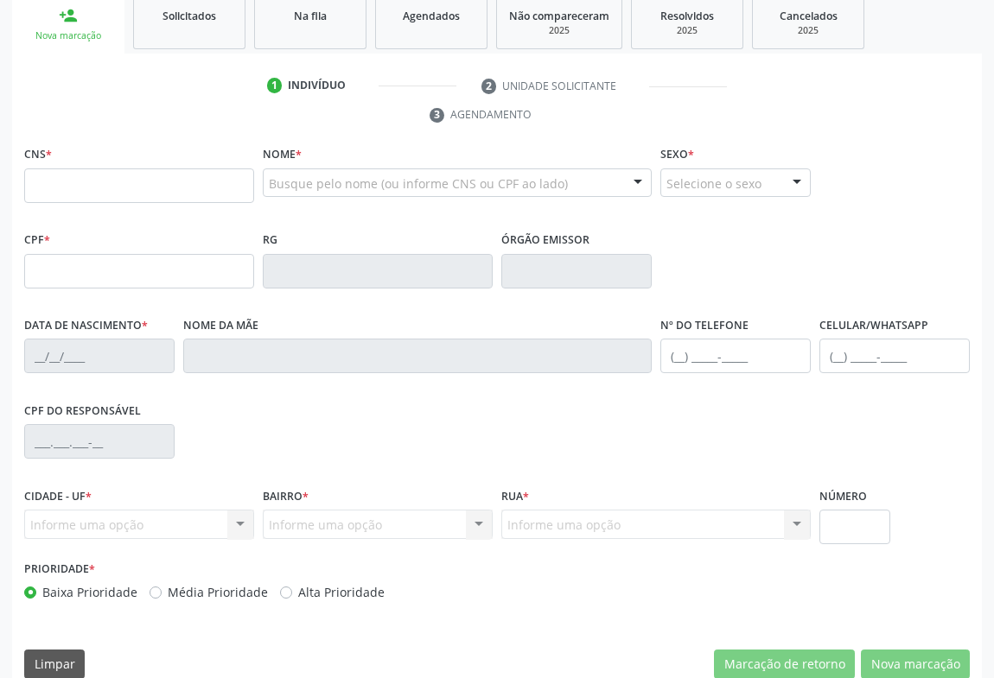
click at [65, 193] on input "text" at bounding box center [139, 186] width 230 height 35
type input "702 6022 2273 7643"
type input "869.391.065-53"
type input "07468442805"
type input "[DATE]"
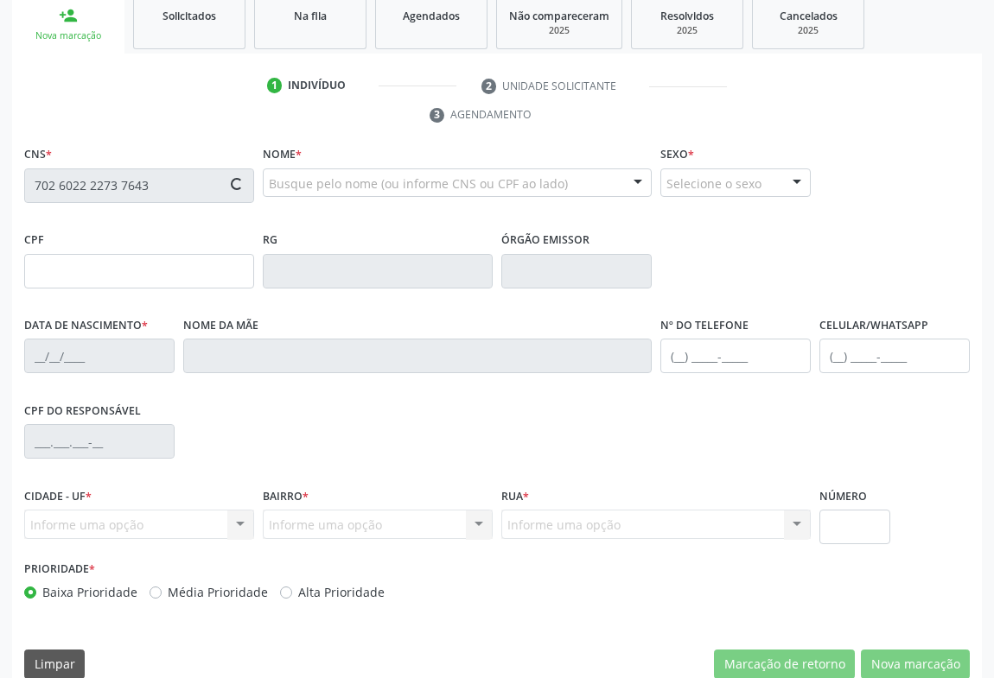
type input "[PHONE_NUMBER]"
type input "869.391.065-53"
type input "15"
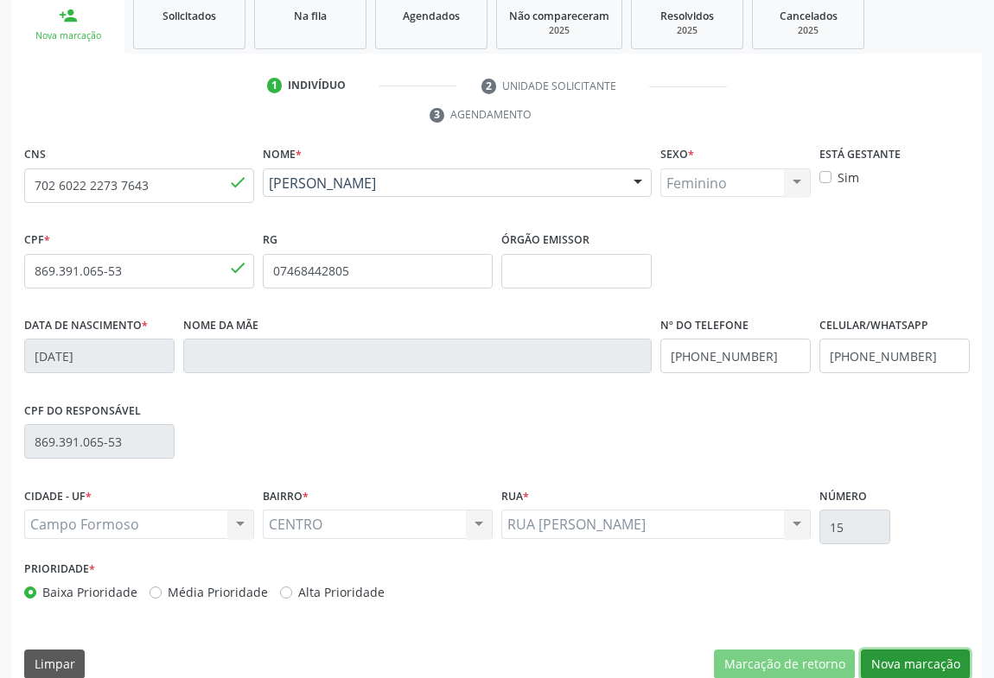
click at [886, 655] on button "Nova marcação" at bounding box center [915, 664] width 109 height 29
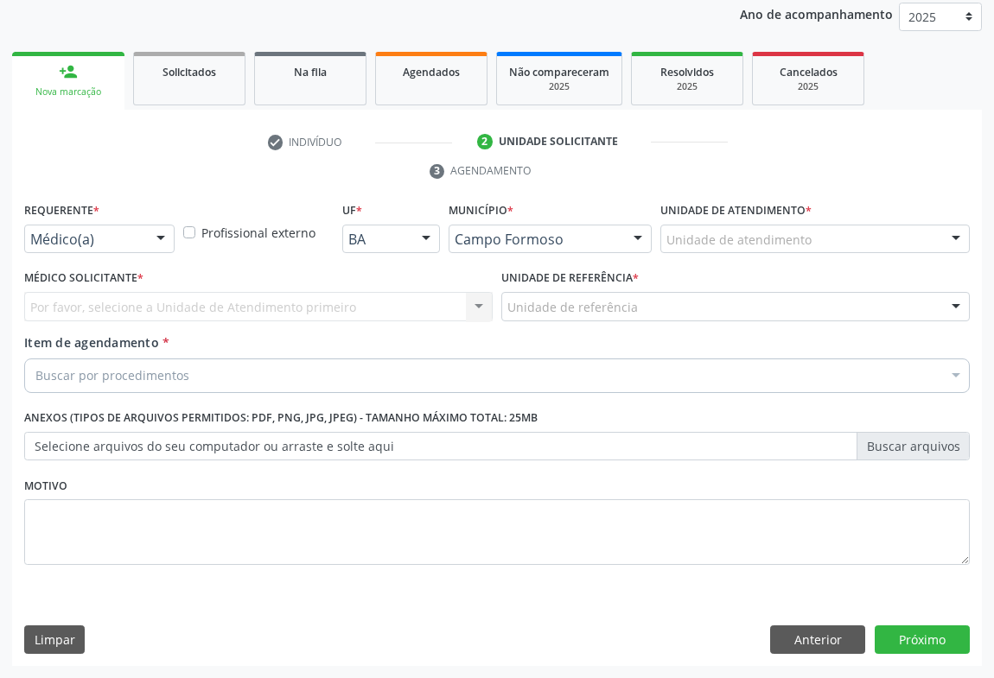
scroll to position [206, 0]
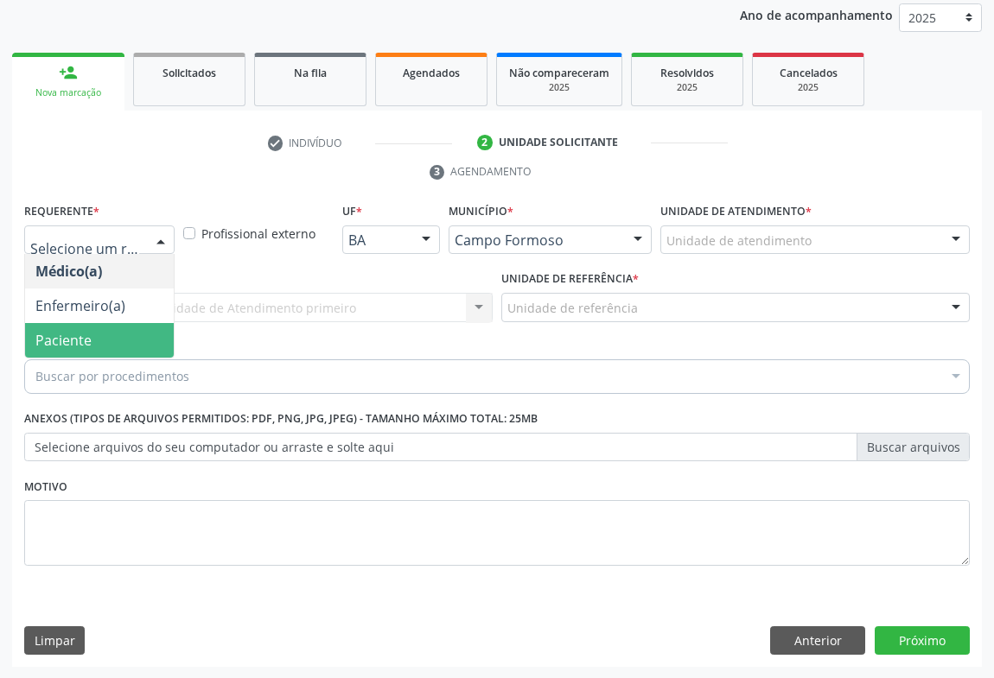
click at [84, 341] on span "Paciente" at bounding box center [63, 340] width 56 height 19
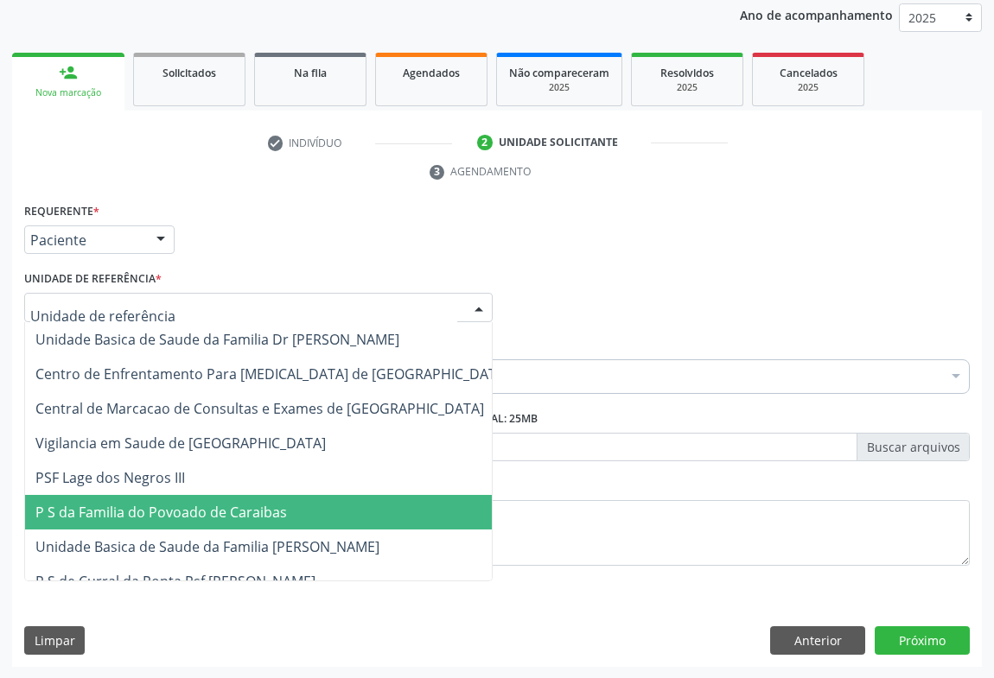
click at [130, 525] on span "P S da Familia do Povoado de Caraibas" at bounding box center [272, 512] width 494 height 35
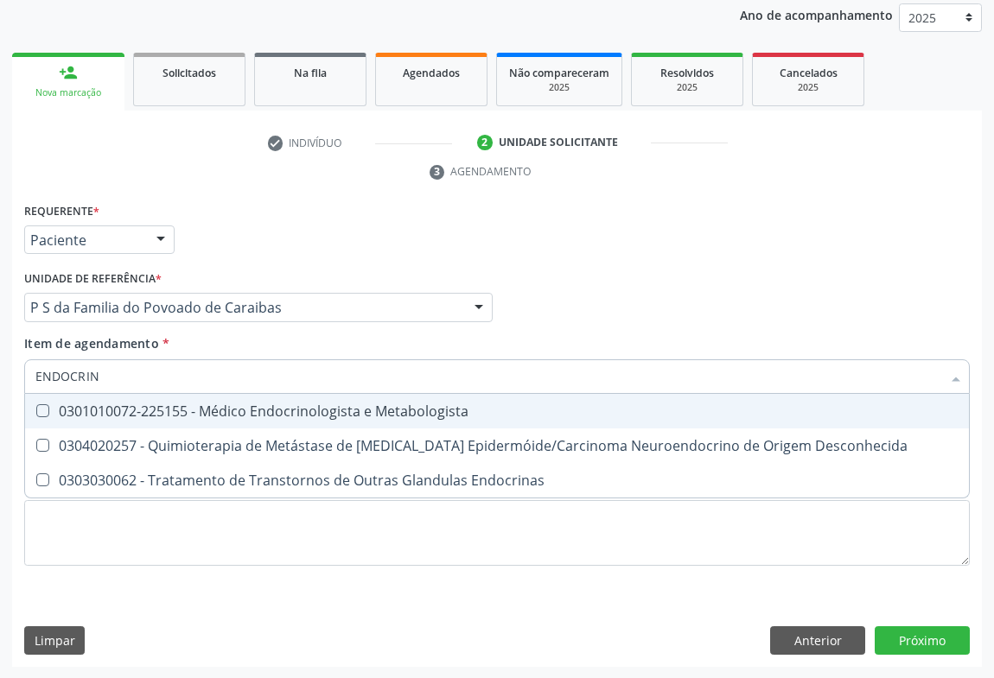
type input "ENDOCRINO"
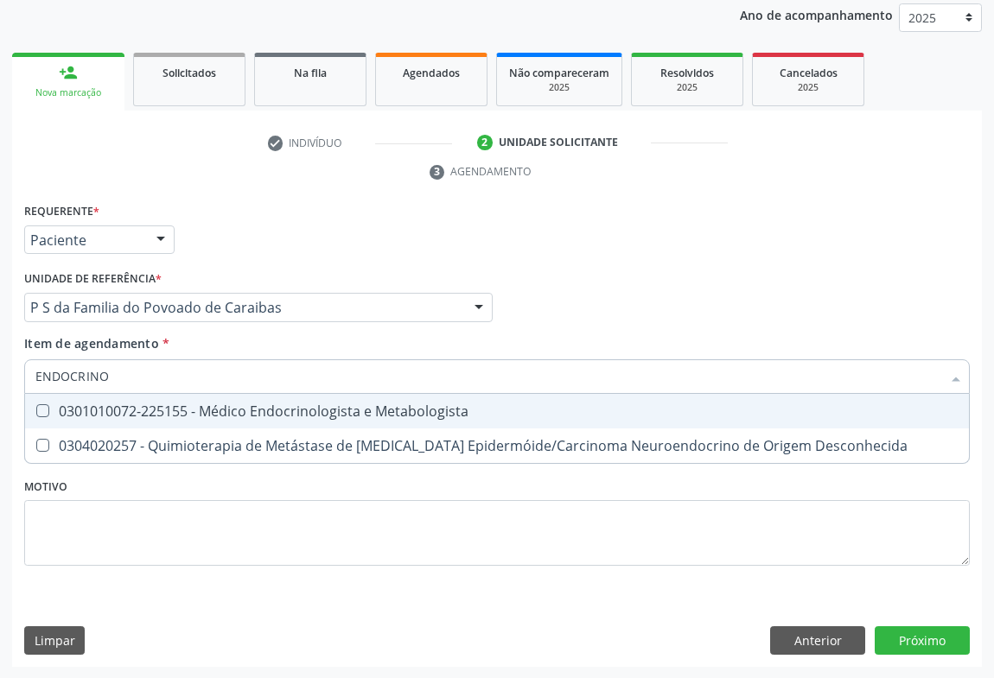
click at [391, 414] on div "0301010072-225155 - Médico Endocrinologista e Metabologista" at bounding box center [496, 411] width 923 height 14
checkbox Metabologista "true"
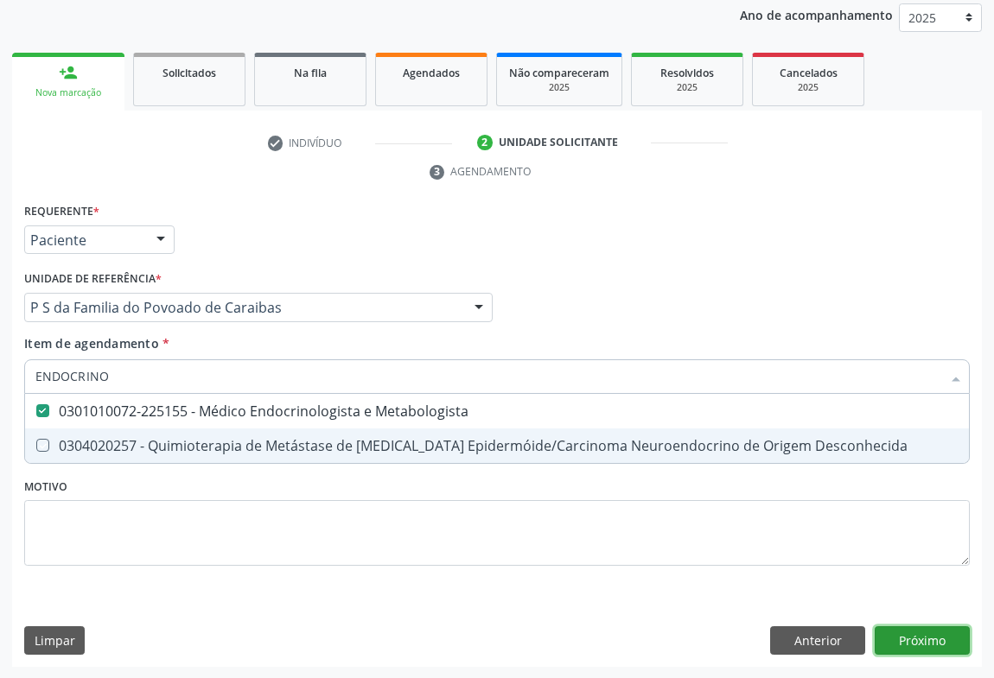
click at [919, 636] on div "Requerente * Paciente Médico(a) Enfermeiro(a) Paciente Nenhum resultado encontr…" at bounding box center [497, 433] width 970 height 469
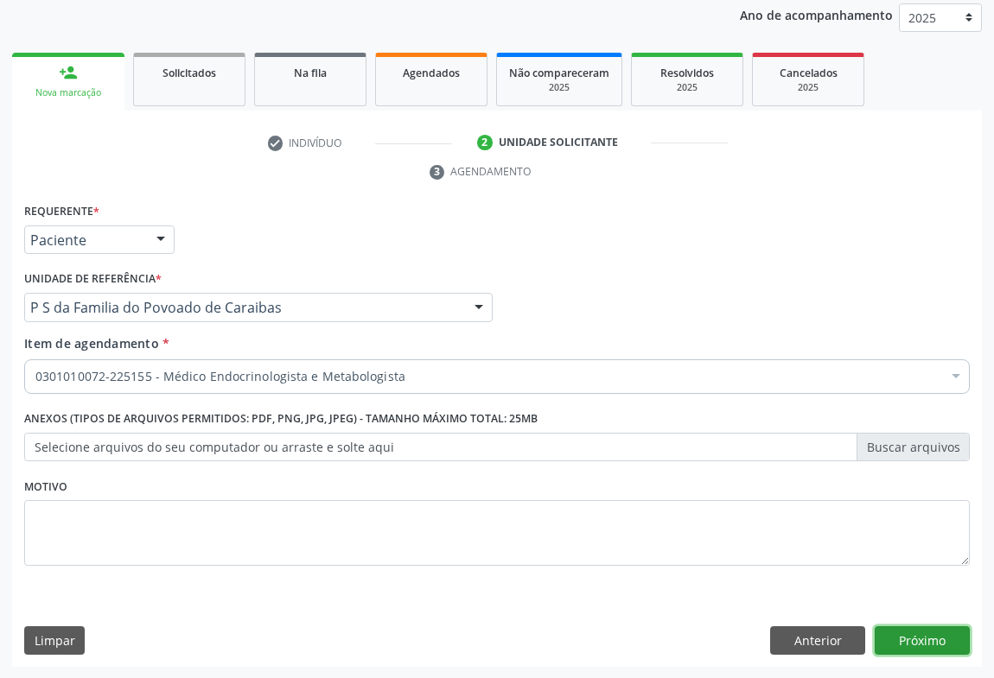
click at [912, 635] on button "Próximo" at bounding box center [922, 641] width 95 height 29
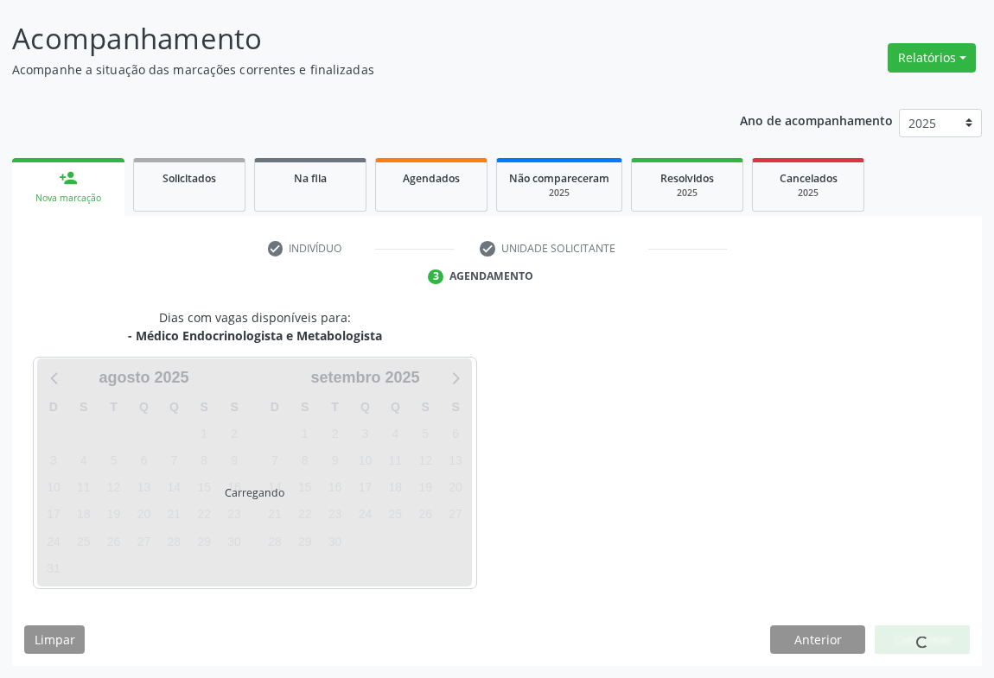
scroll to position [99, 0]
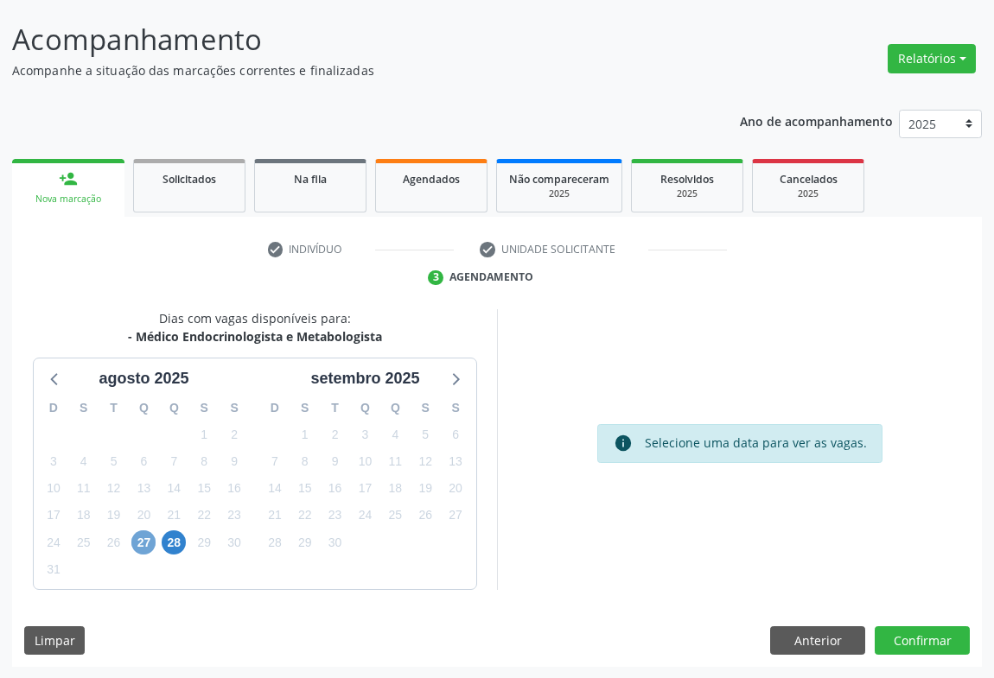
click at [143, 545] on span "27" at bounding box center [143, 543] width 24 height 24
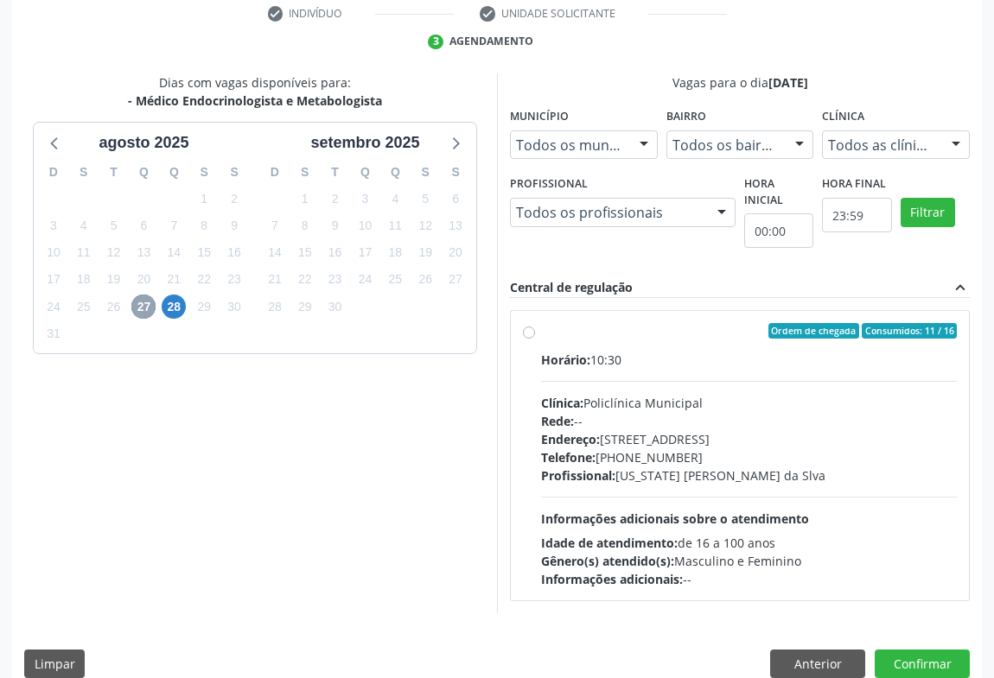
scroll to position [359, 0]
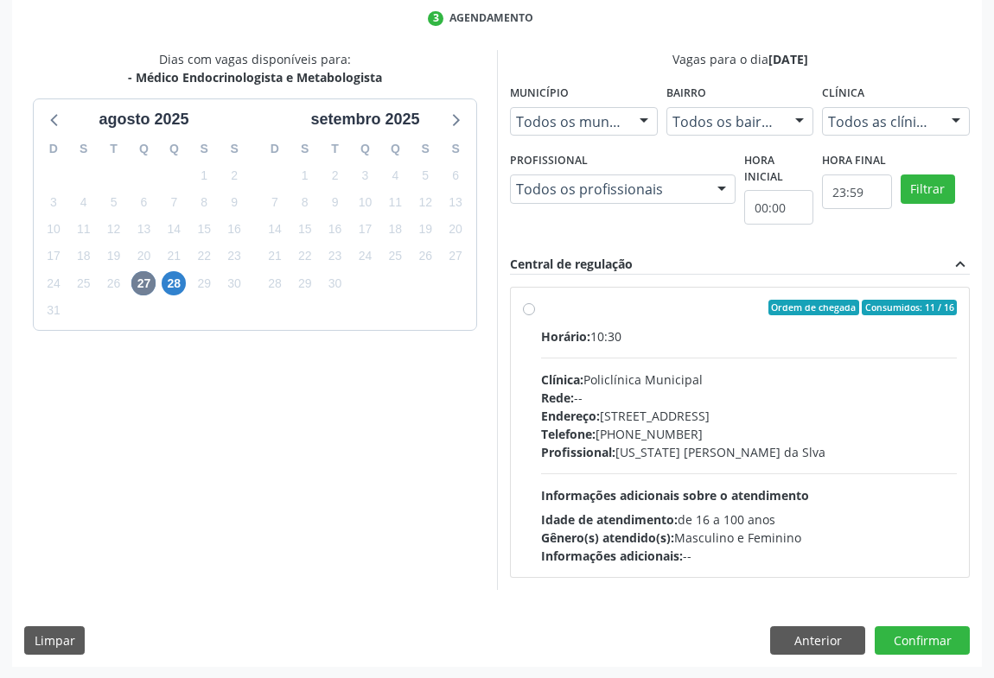
click at [812, 417] on div "Endereço: [STREET_ADDRESS]" at bounding box center [749, 416] width 416 height 18
click at [535, 315] on input "Ordem de chegada Consumidos: 11 / 16 Horário: 10:30 Clínica: Policlínica Munici…" at bounding box center [529, 308] width 12 height 16
radio input "true"
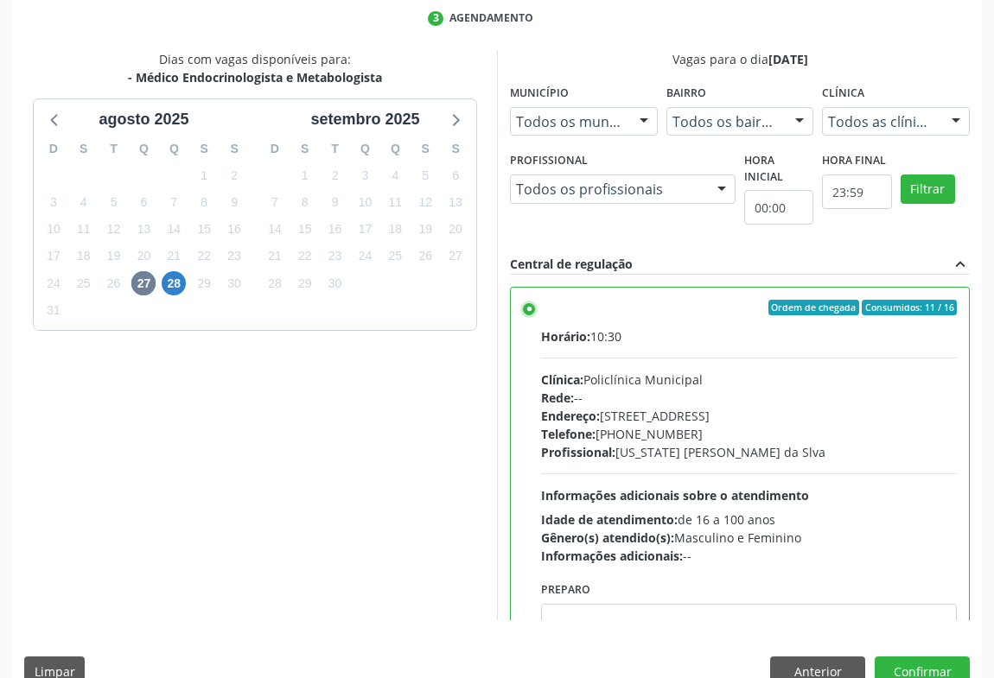
scroll to position [390, 0]
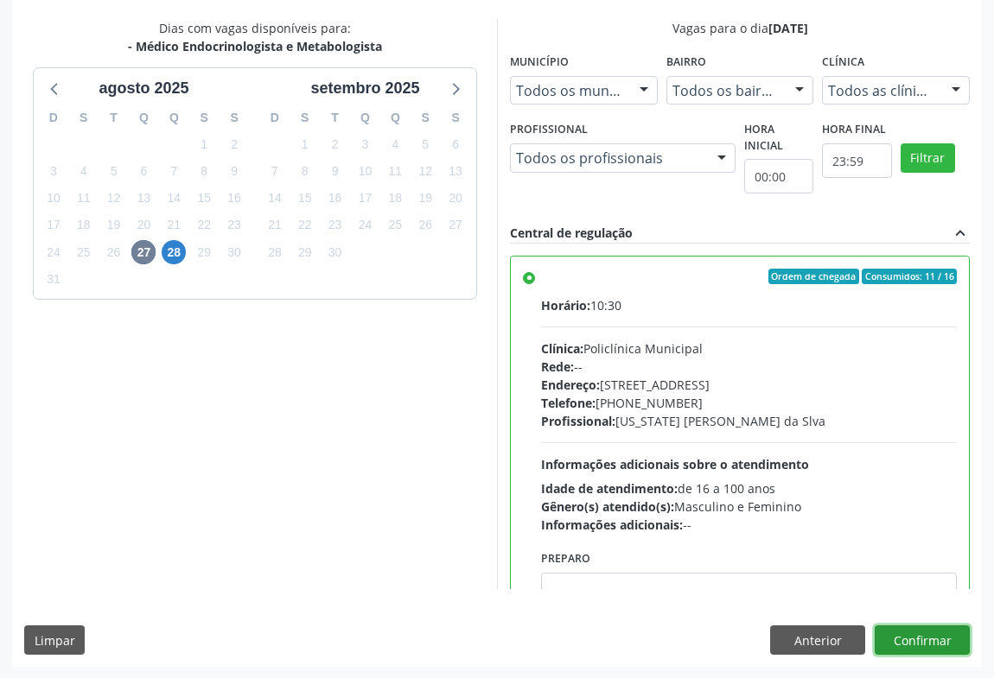
click at [907, 637] on button "Confirmar" at bounding box center [922, 640] width 95 height 29
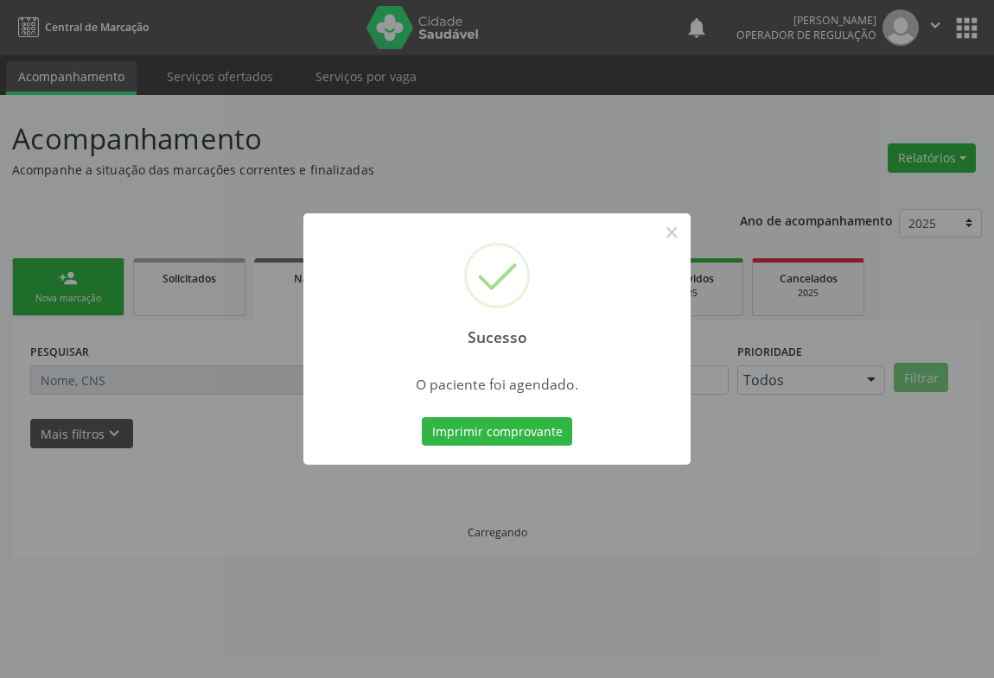
scroll to position [0, 0]
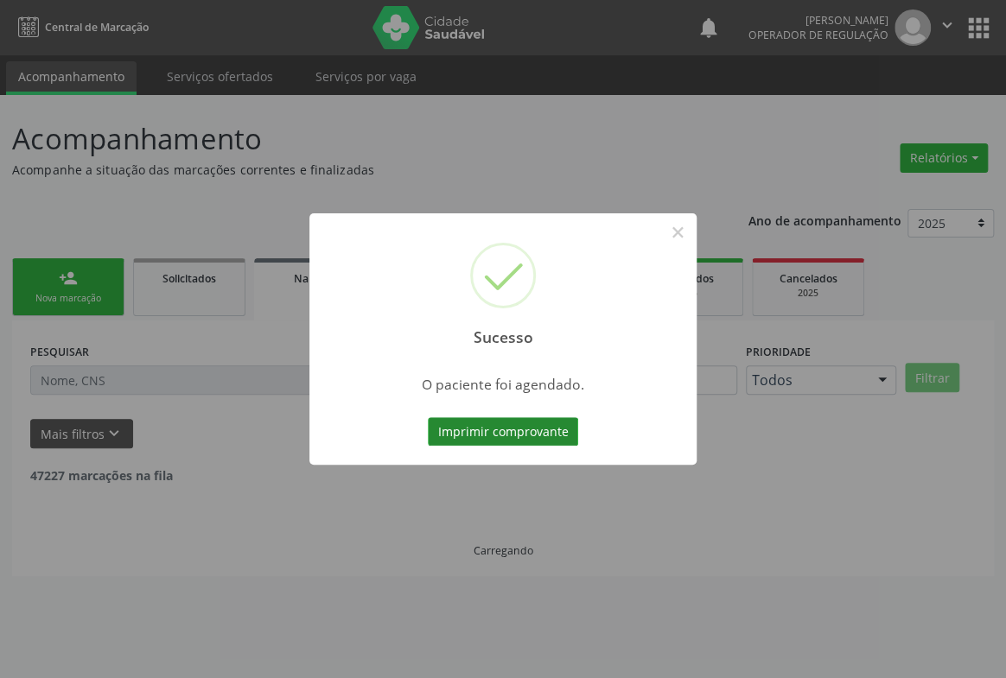
click at [498, 429] on button "Imprimir comprovante" at bounding box center [503, 431] width 150 height 29
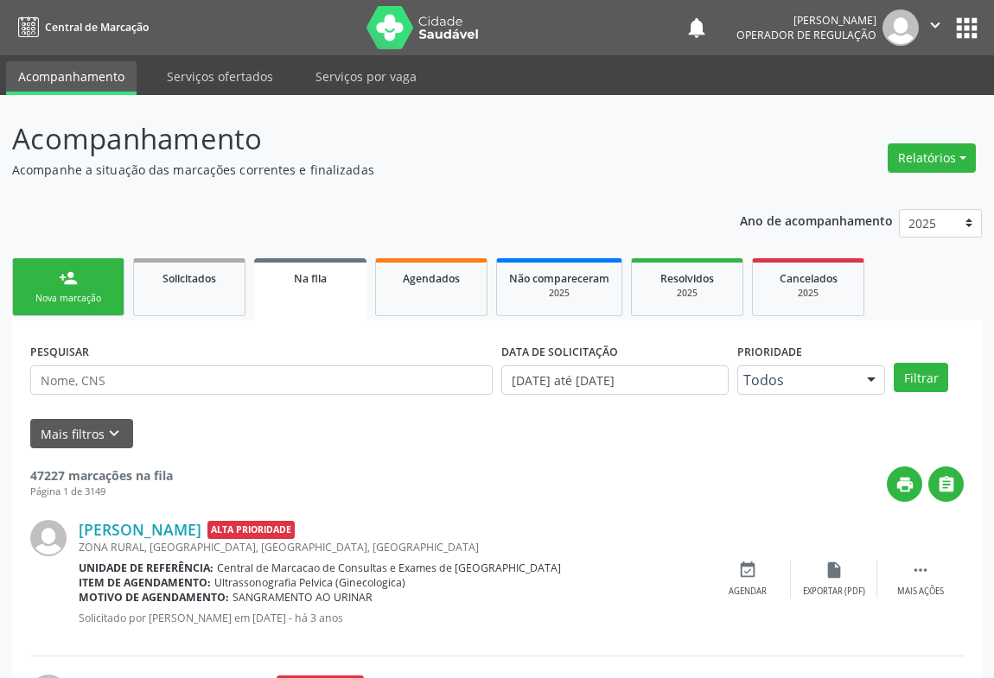
click at [91, 298] on div "Nova marcação" at bounding box center [68, 298] width 86 height 13
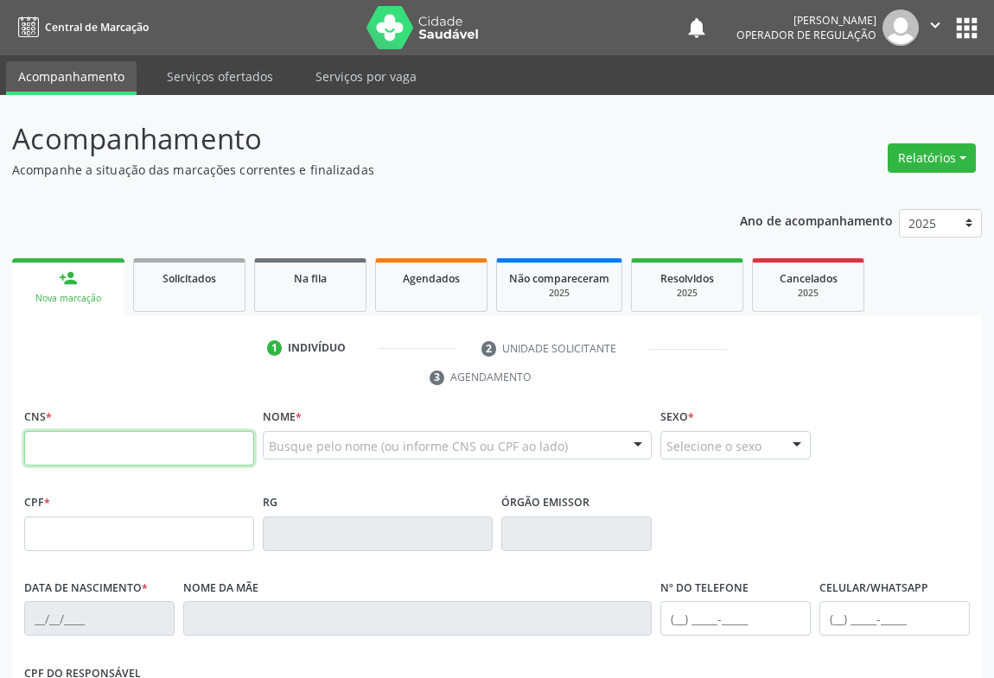
click at [85, 442] on input "text" at bounding box center [139, 448] width 230 height 35
type input "704 2035 0465 5890"
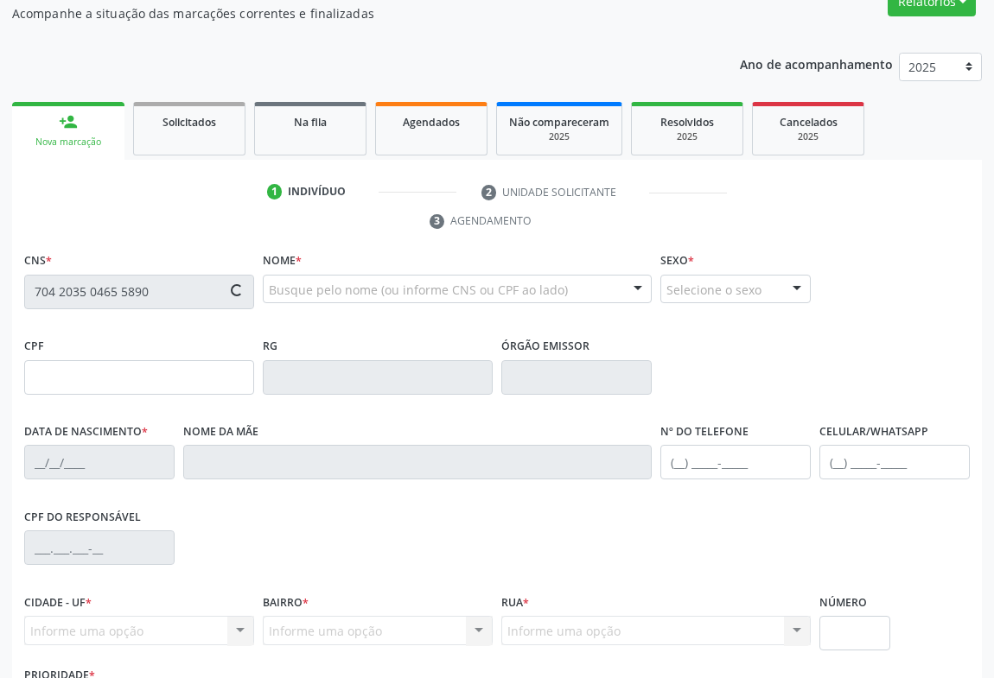
type input "0233687211"
type input "23/08/1941"
type input "[PHONE_NUMBER]"
type input "125.334.085-49"
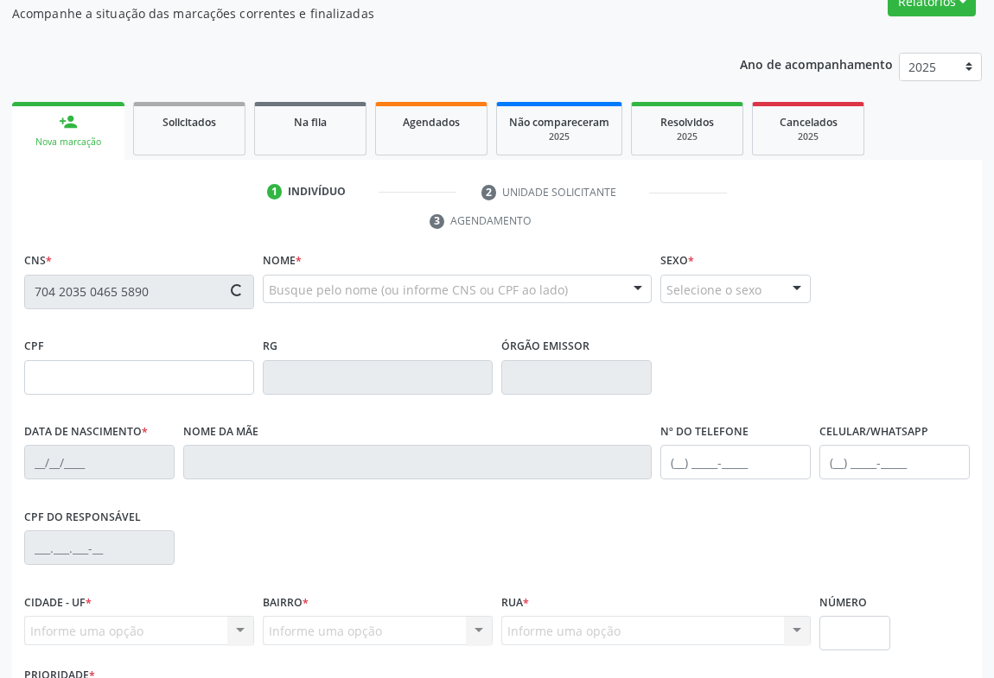
type input "30"
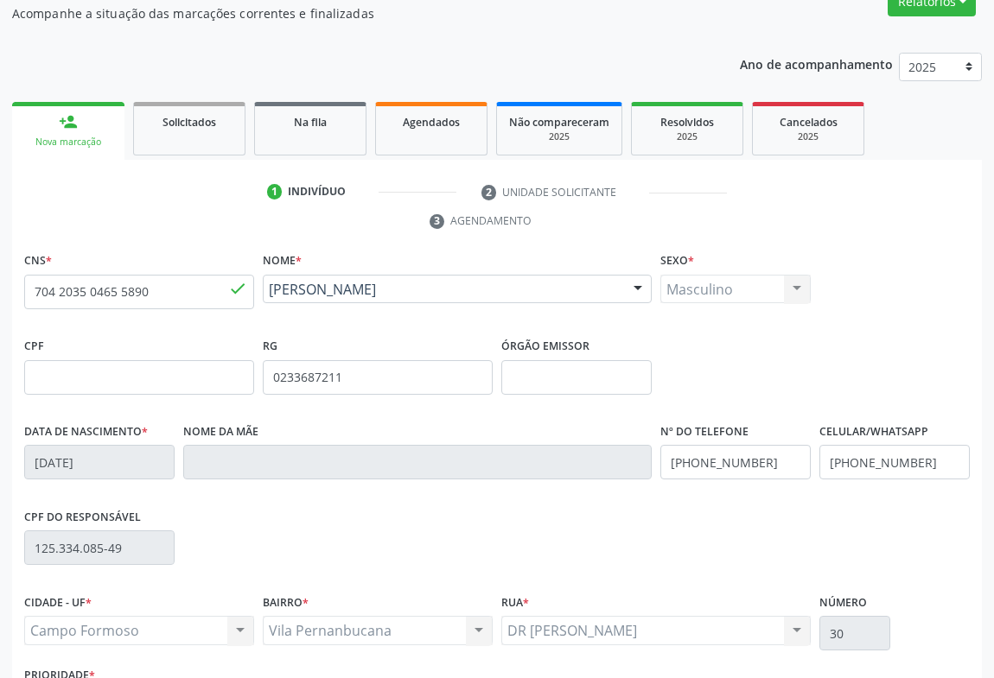
scroll to position [235, 0]
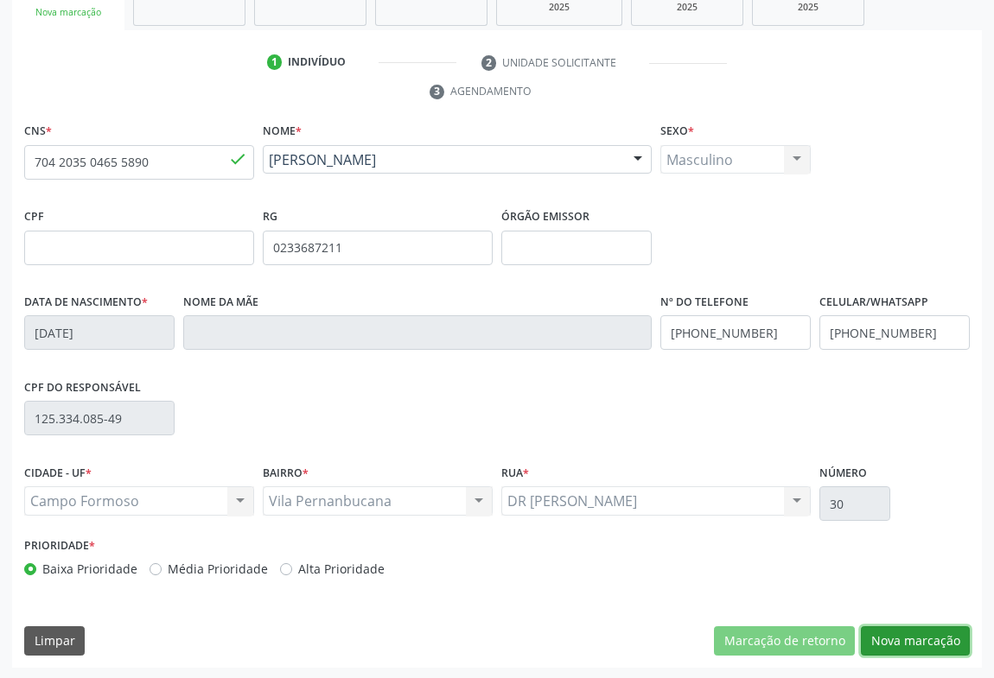
click at [898, 645] on button "Nova marcação" at bounding box center [915, 641] width 109 height 29
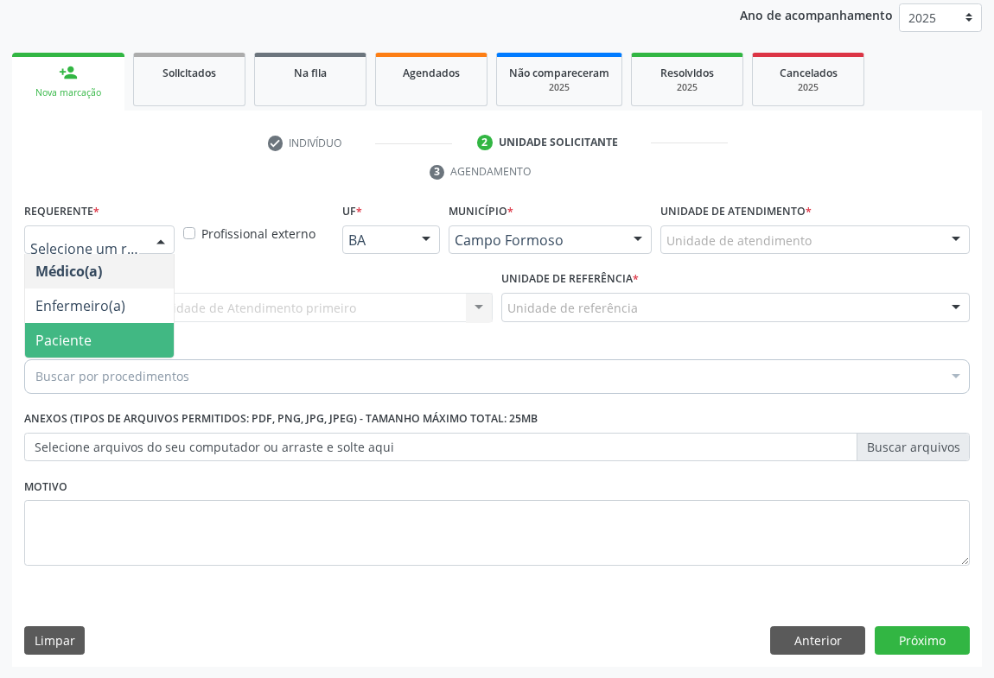
click at [71, 339] on span "Paciente" at bounding box center [63, 340] width 56 height 19
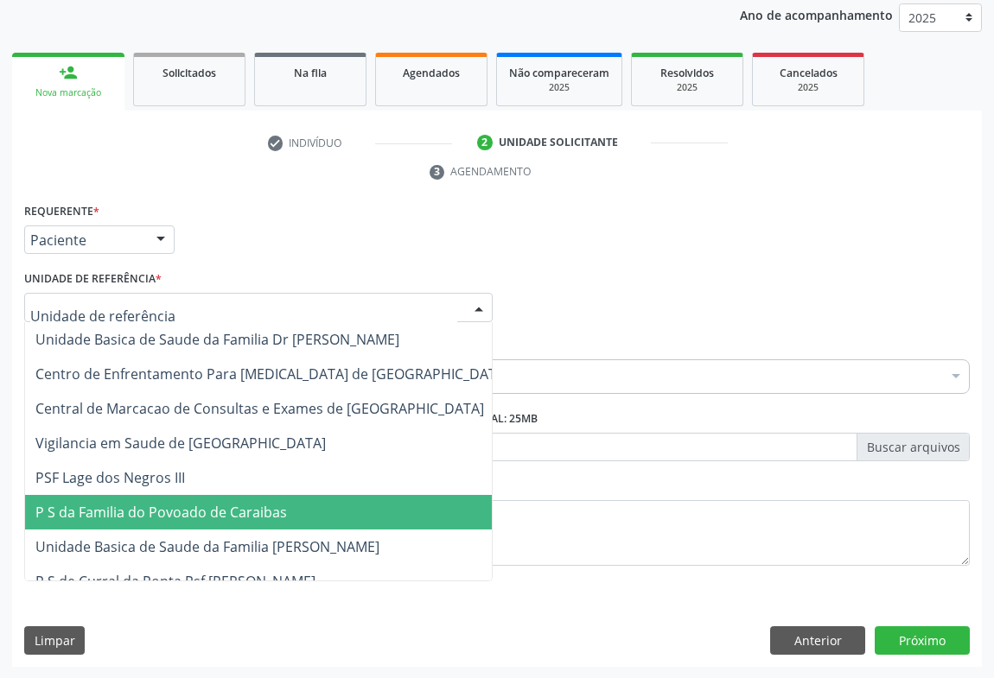
click at [180, 513] on span "P S da Familia do Povoado de Caraibas" at bounding box center [161, 512] width 252 height 19
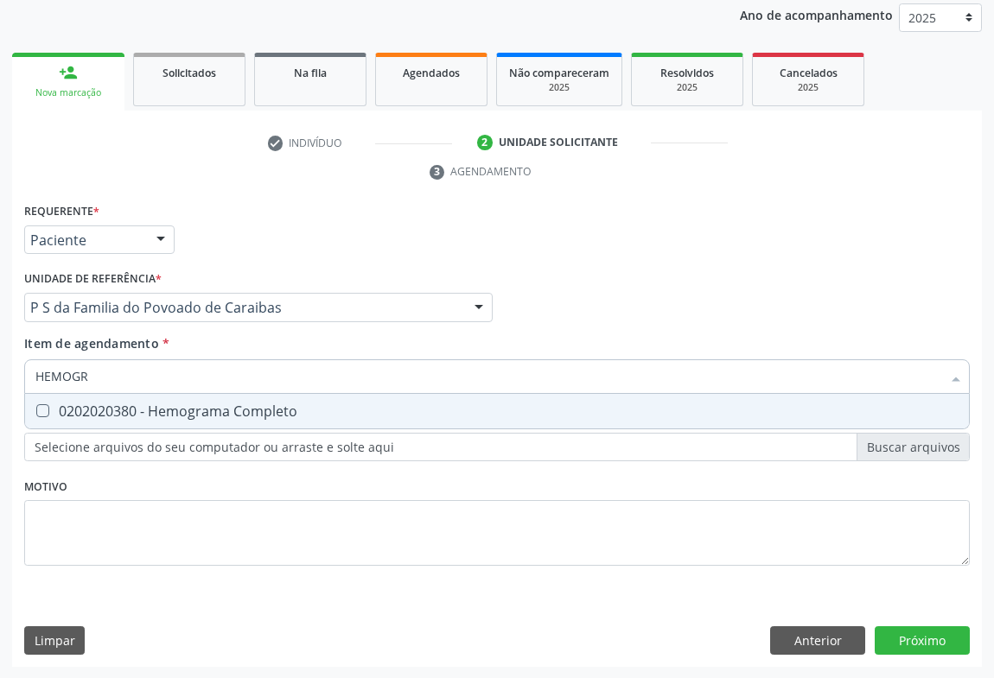
type input "HEMOGRA"
click at [124, 413] on div "0202020380 - Hemograma Completo" at bounding box center [496, 411] width 923 height 14
checkbox Completo "true"
type input "HEMOGRA"
click at [233, 227] on div "Requerente * Paciente Médico(a) Enfermeiro(a) Paciente Nenhum resultado encontr…" at bounding box center [497, 232] width 954 height 67
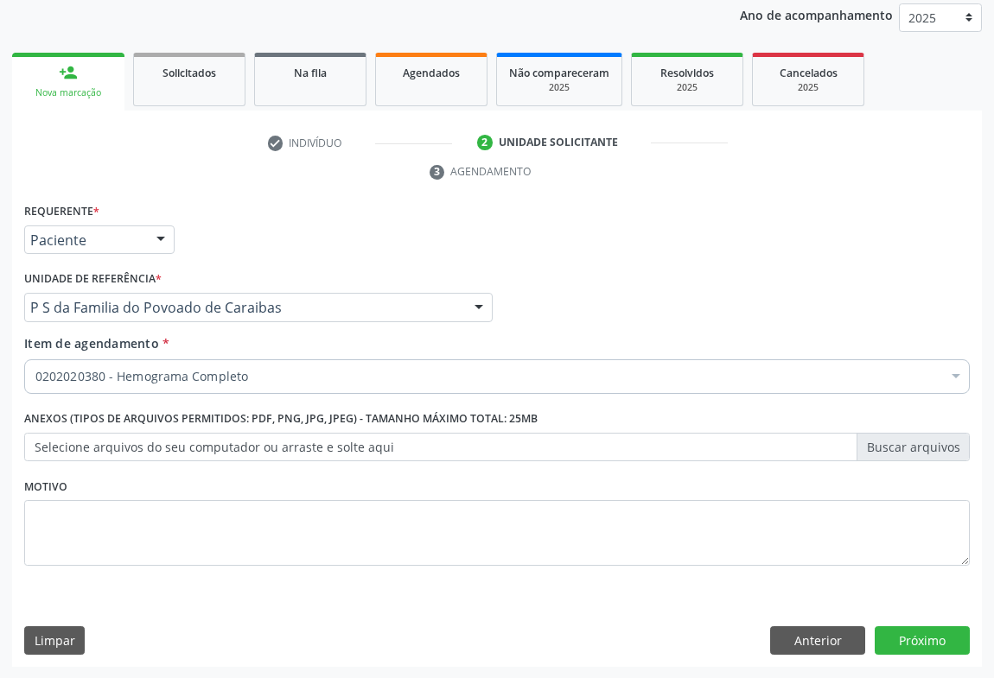
click at [130, 387] on div "0202020380 - Hemograma Completo" at bounding box center [497, 377] width 946 height 35
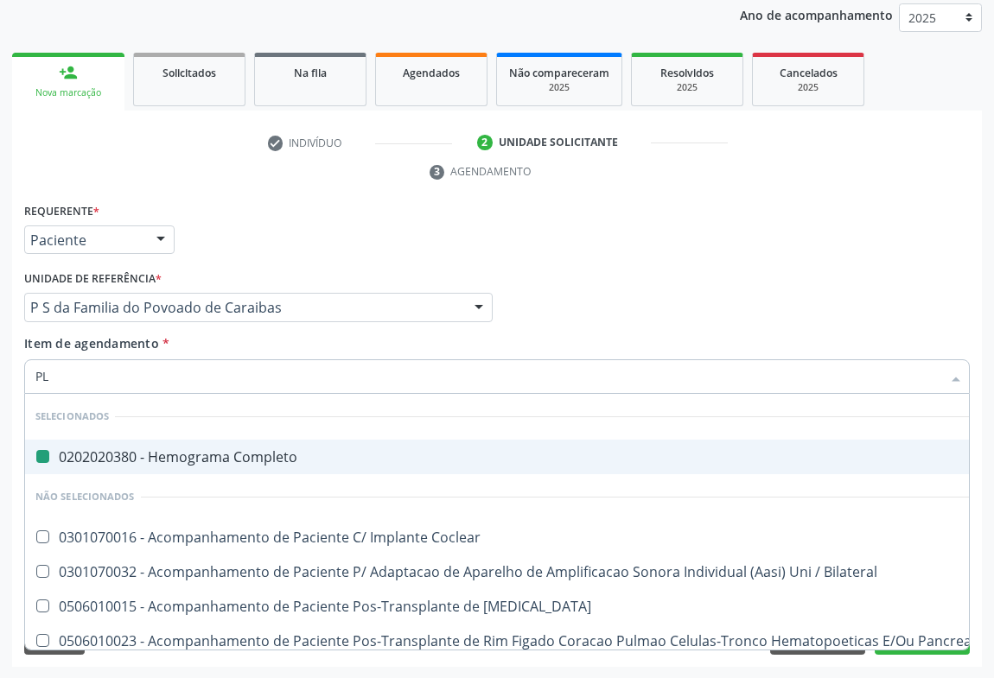
type input "PLA"
checkbox Completo "false"
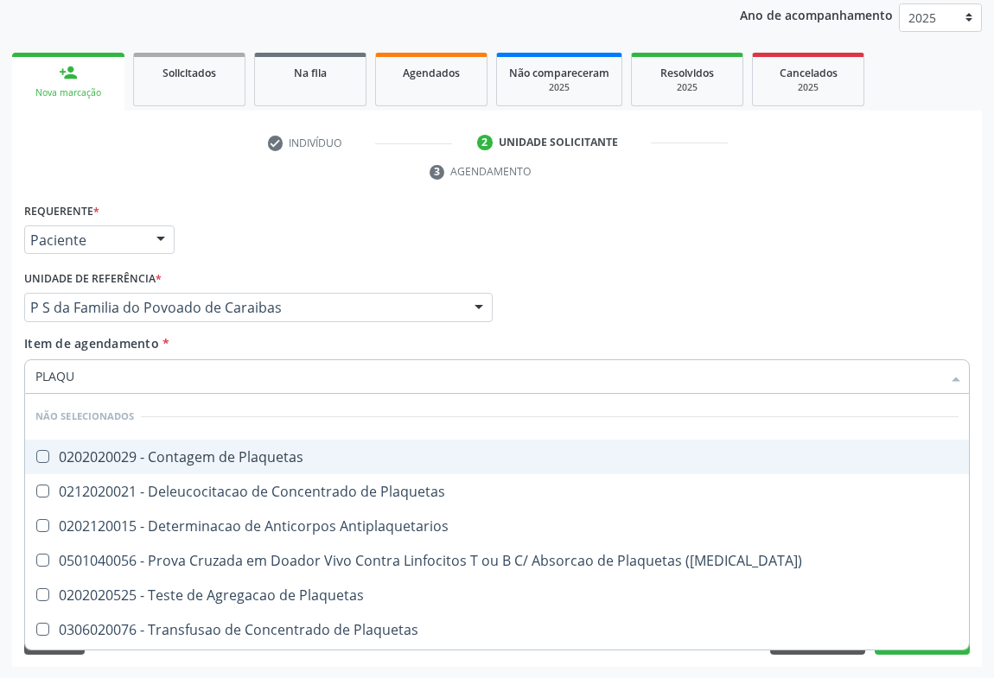
type input "PLAQUE"
click at [138, 454] on div "0202020029 - Contagem de Plaquetas" at bounding box center [496, 457] width 923 height 14
checkbox Plaquetas "true"
type input "PLAQUE"
click at [222, 250] on div "Requerente * Paciente Médico(a) Enfermeiro(a) Paciente Nenhum resultado encontr…" at bounding box center [497, 232] width 954 height 67
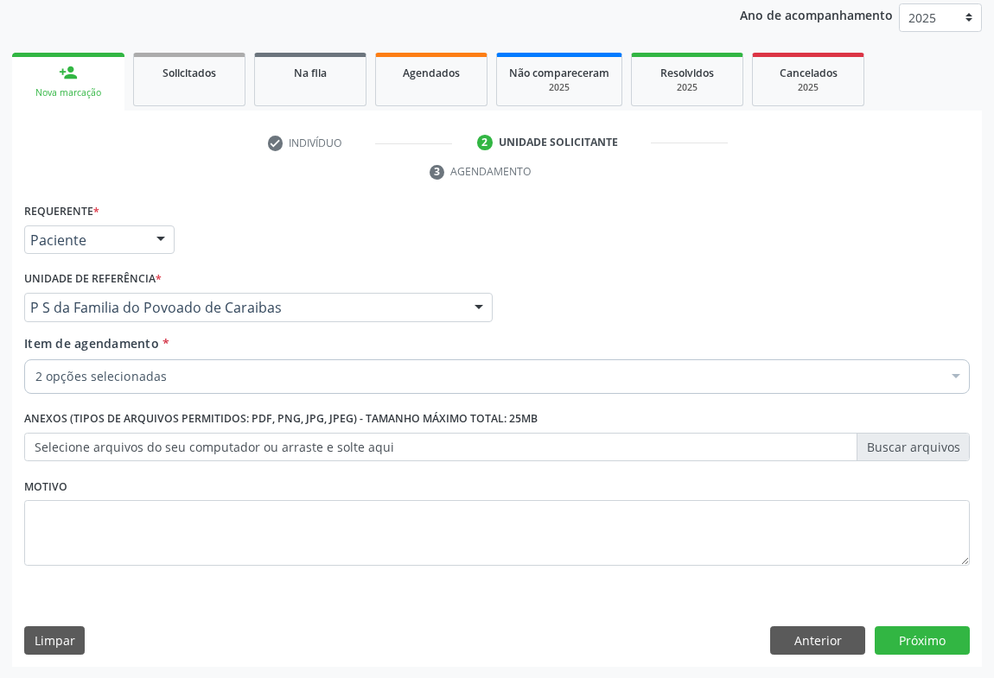
click at [97, 441] on label "Selecione arquivos do seu computador ou arraste e solte aqui" at bounding box center [497, 447] width 946 height 29
click at [97, 441] on input "Selecione arquivos do seu computador ou arraste e solte aqui" at bounding box center [497, 447] width 946 height 29
click at [95, 388] on div "2 opções selecionadas" at bounding box center [497, 377] width 946 height 35
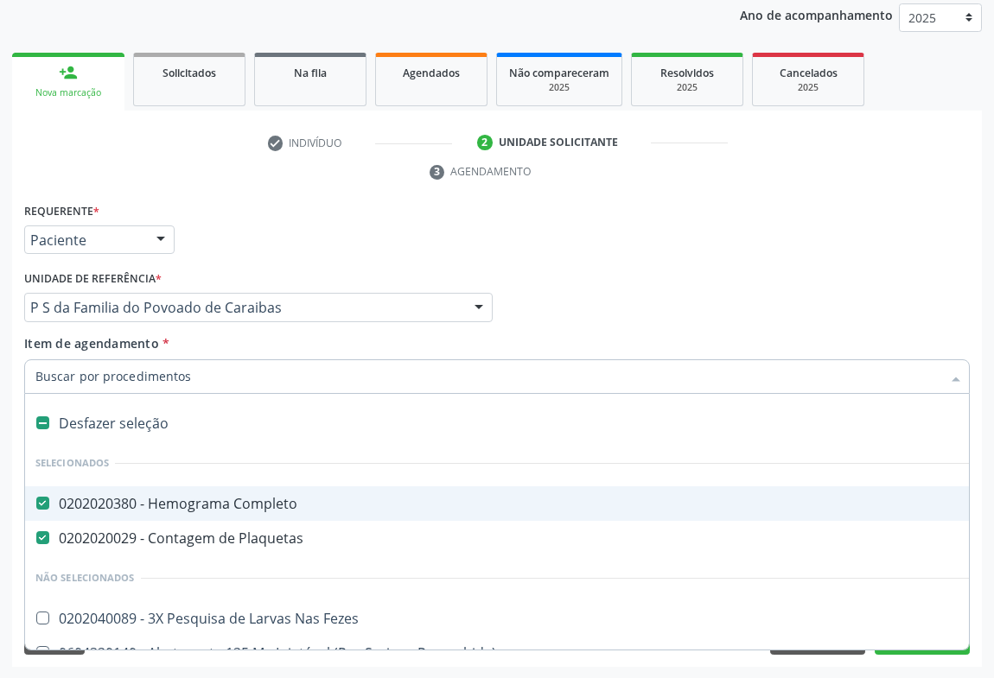
click at [97, 375] on input "Item de agendamento *" at bounding box center [488, 377] width 906 height 35
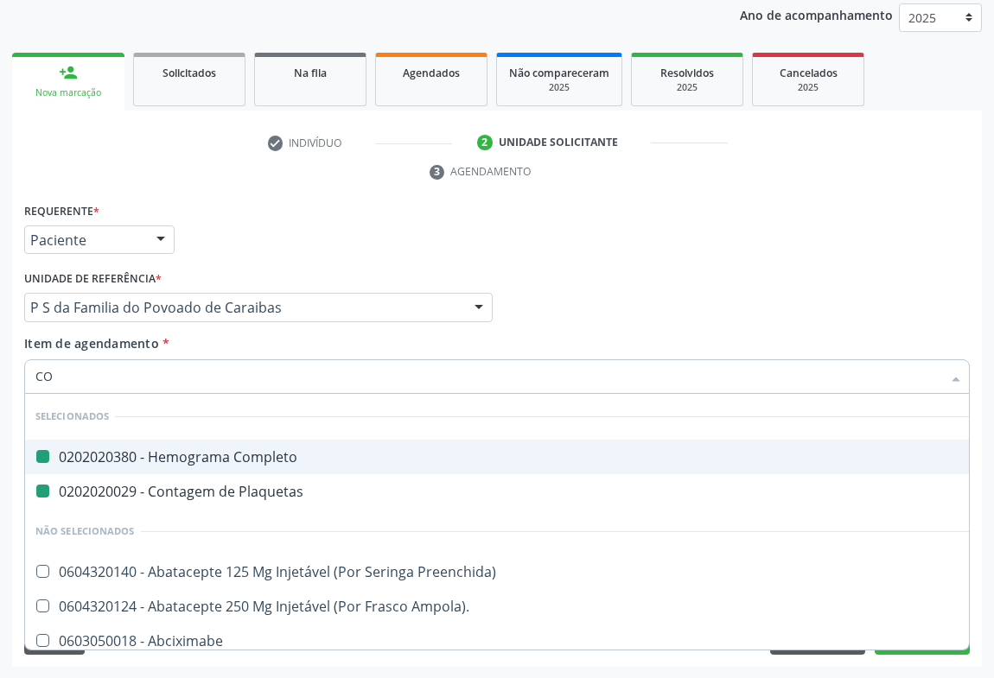
type input "COL"
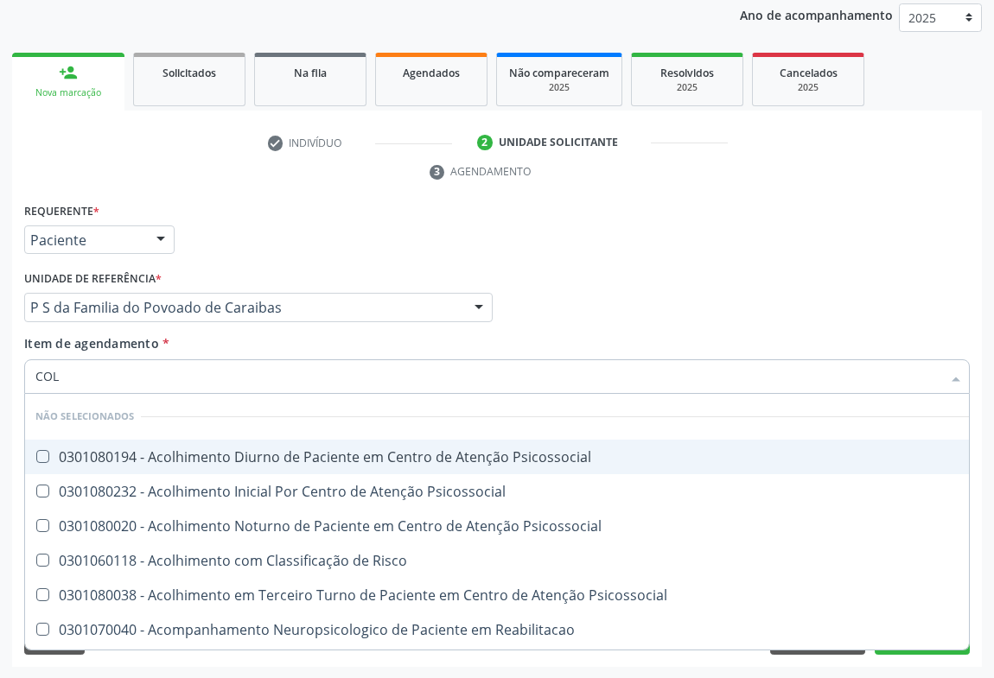
checkbox Psicossocial "false"
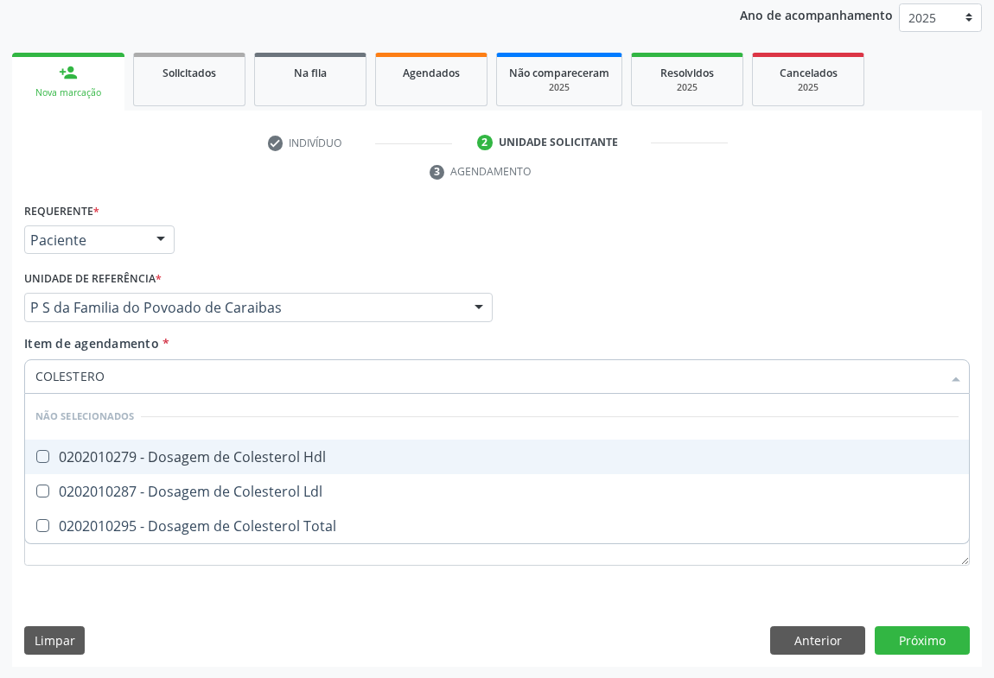
type input "COLESTEROL"
click at [104, 455] on div "0202010279 - Dosagem de Colesterol Hdl" at bounding box center [496, 457] width 923 height 14
checkbox Hdl "true"
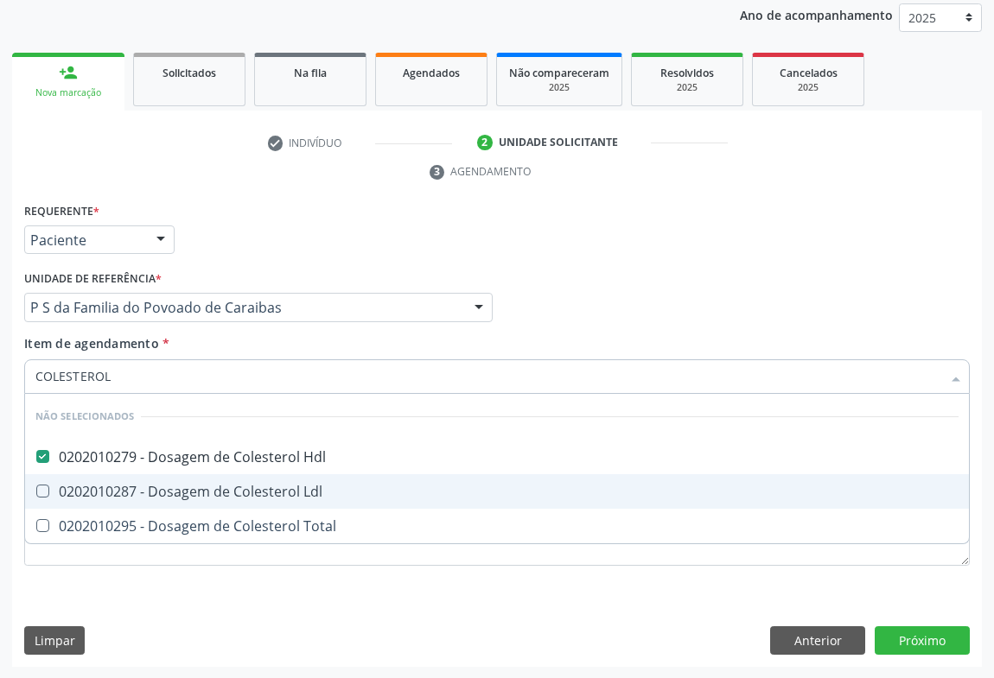
click at [100, 488] on div "0202010287 - Dosagem de Colesterol Ldl" at bounding box center [496, 492] width 923 height 14
checkbox Ldl "true"
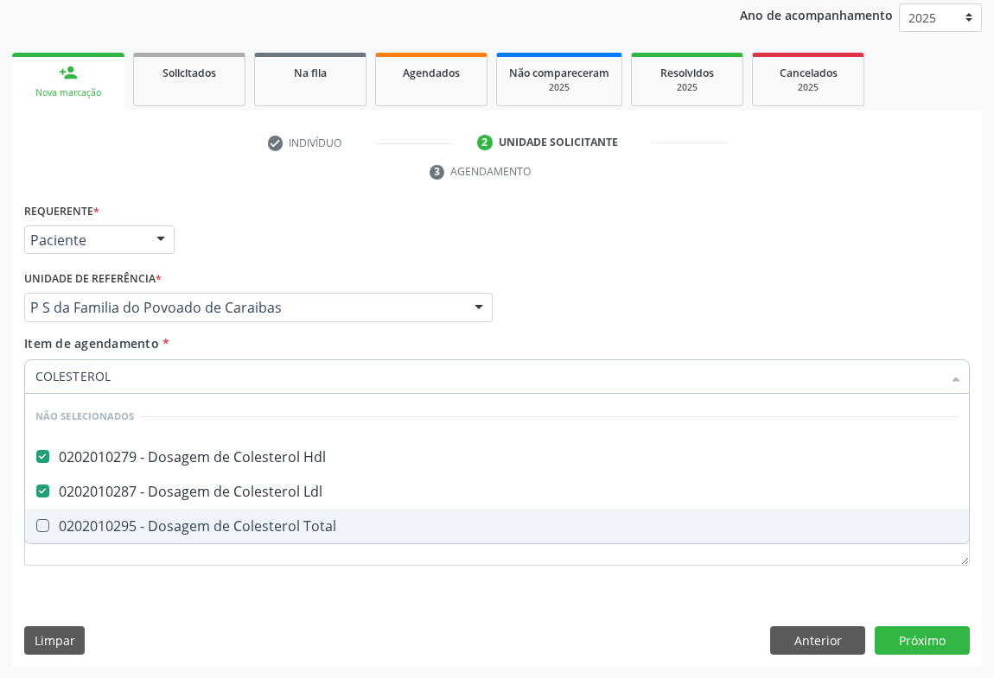
click at [98, 522] on div "0202010295 - Dosagem de Colesterol Total" at bounding box center [496, 526] width 923 height 14
checkbox Total "true"
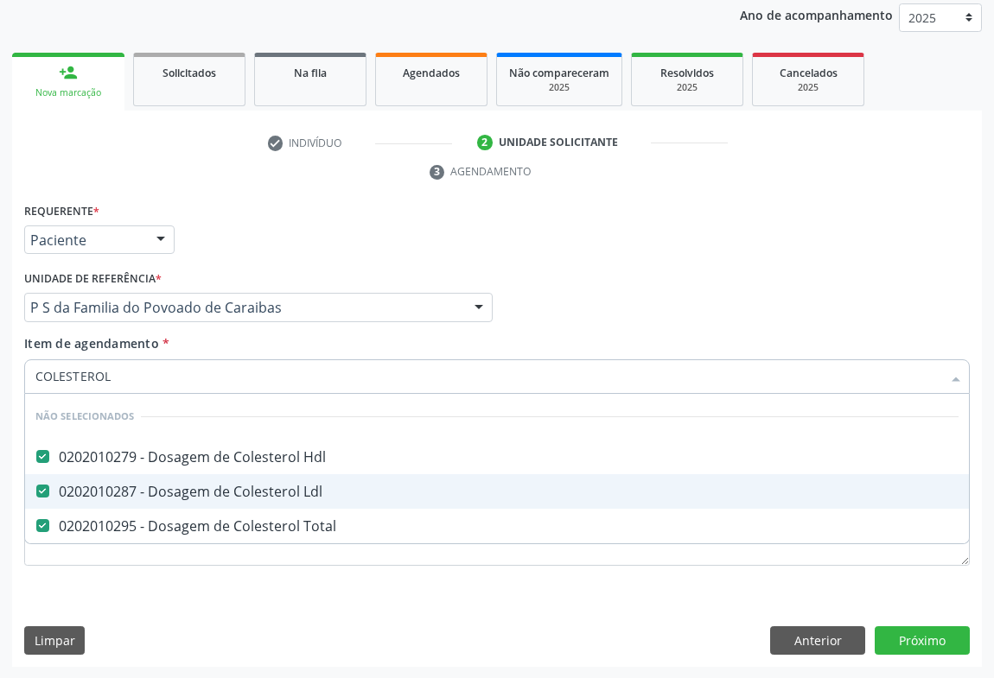
click at [213, 190] on div "check Indivíduo 2 Unidade solicitante 3 Agendamento CNS * 704 2035 0465 5890 do…" at bounding box center [497, 398] width 970 height 538
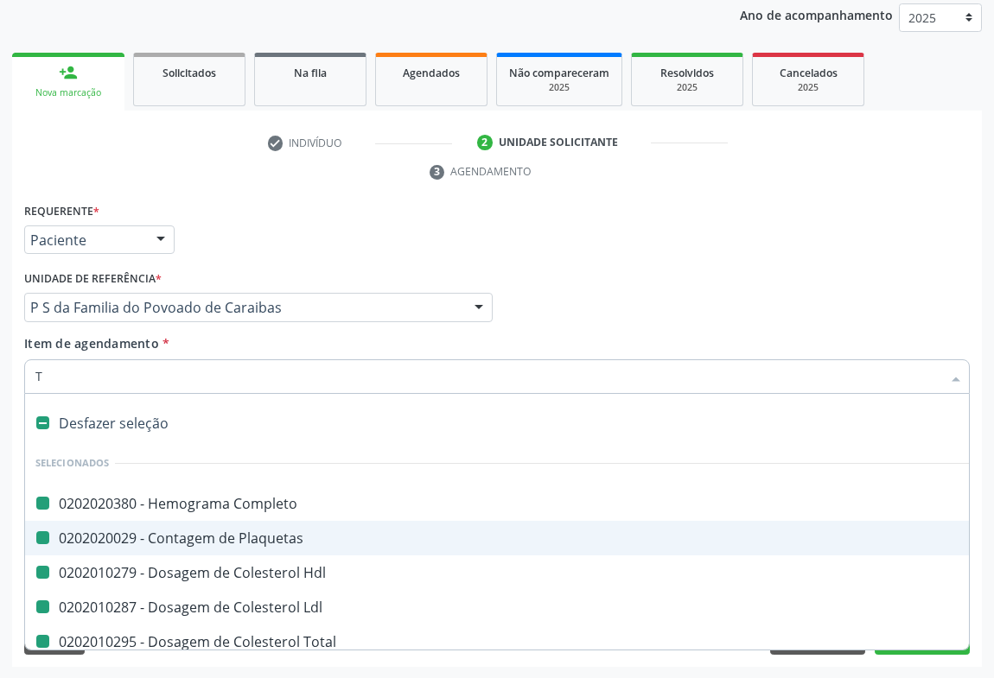
type input "TR"
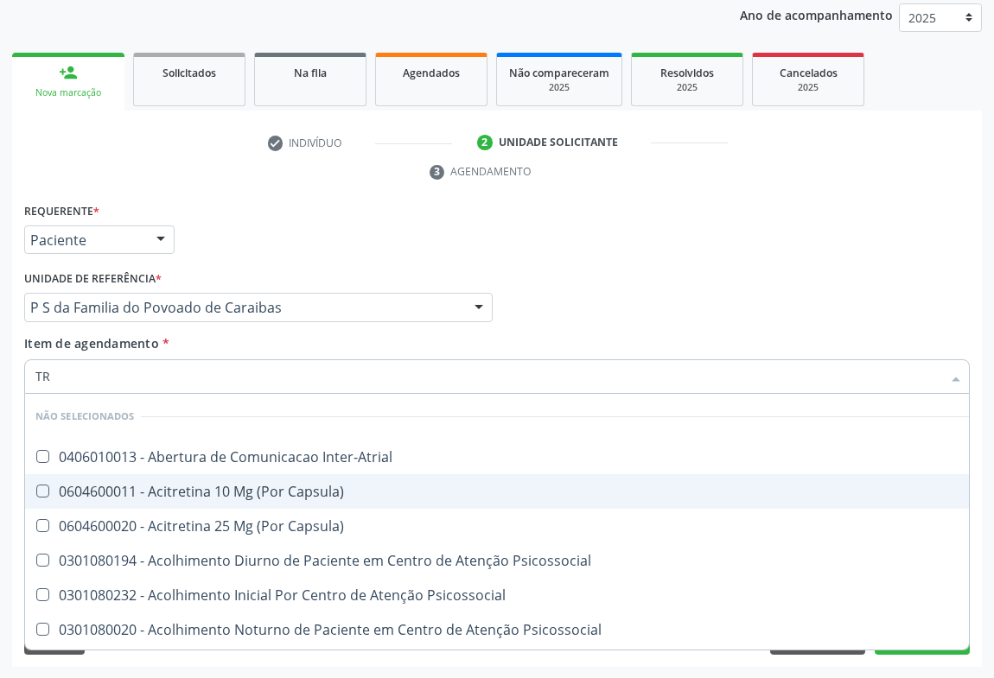
checkbox Inter-Atrial "false"
checkbox Capsula\) "false"
checkbox Psicossocial "false"
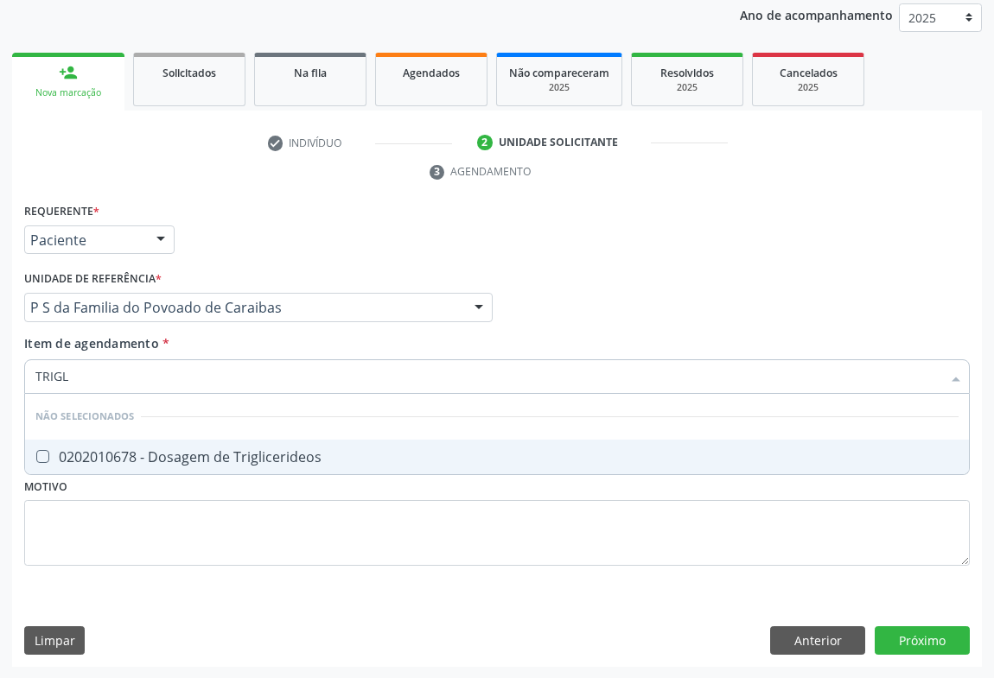
type input "TRIGLI"
click at [122, 454] on div "0202010678 - Dosagem de Triglicerideos" at bounding box center [496, 457] width 923 height 14
checkbox Triglicerideos "true"
click at [237, 207] on div "Requerente * Paciente Médico(a) Enfermeiro(a) Paciente Nenhum resultado encontr…" at bounding box center [497, 232] width 954 height 67
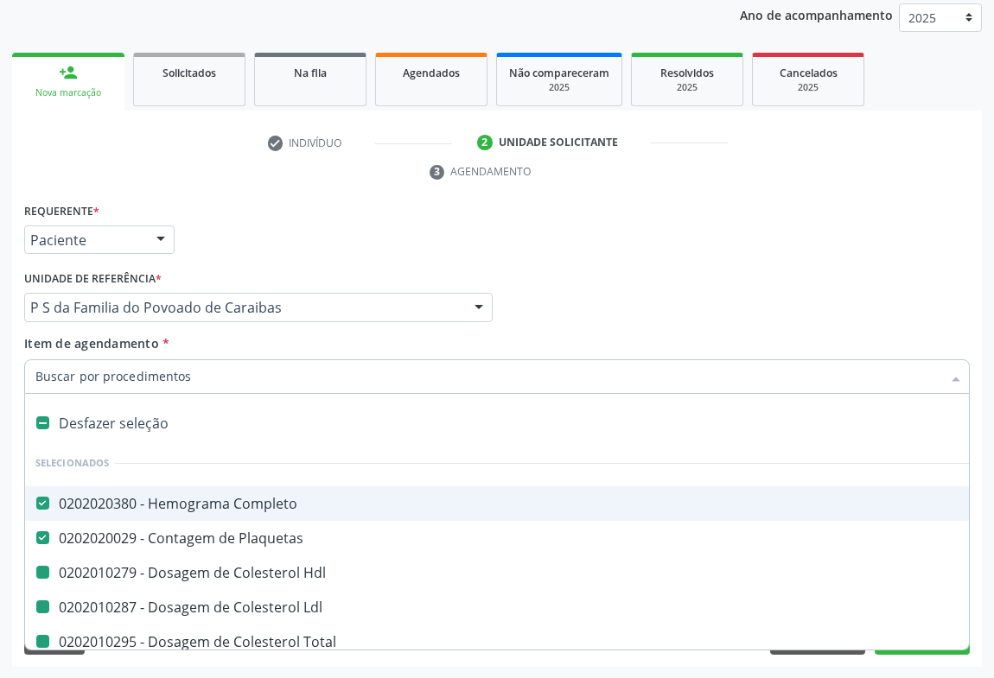
type input "U"
checkbox Hdl "false"
checkbox Ldl "false"
checkbox Total "false"
checkbox Triglicerideos "false"
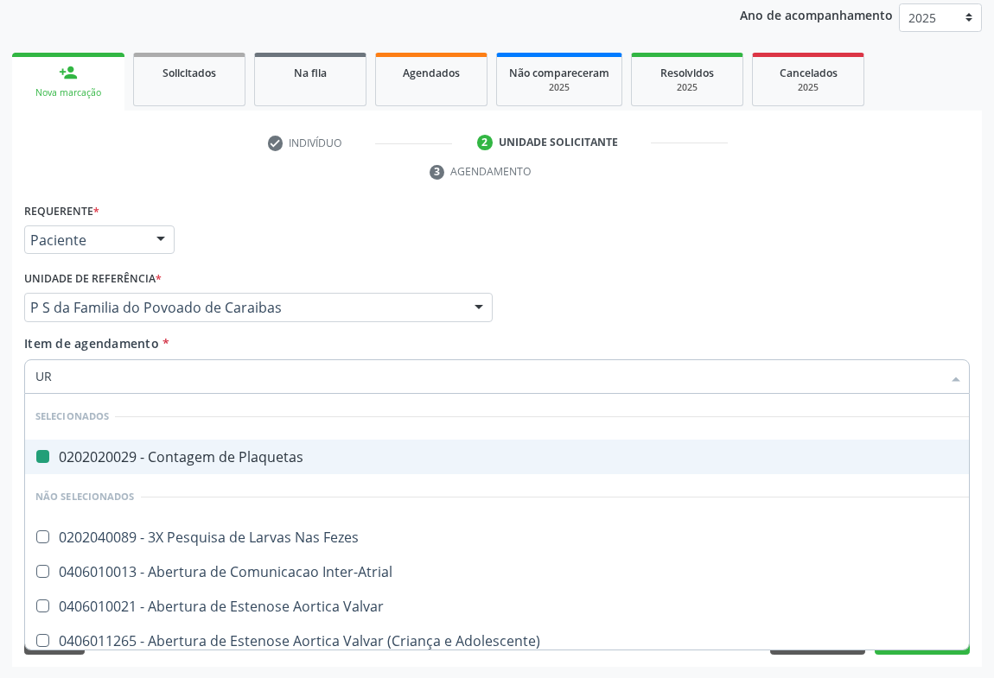
type input "URE"
checkbox Plaquetas "false"
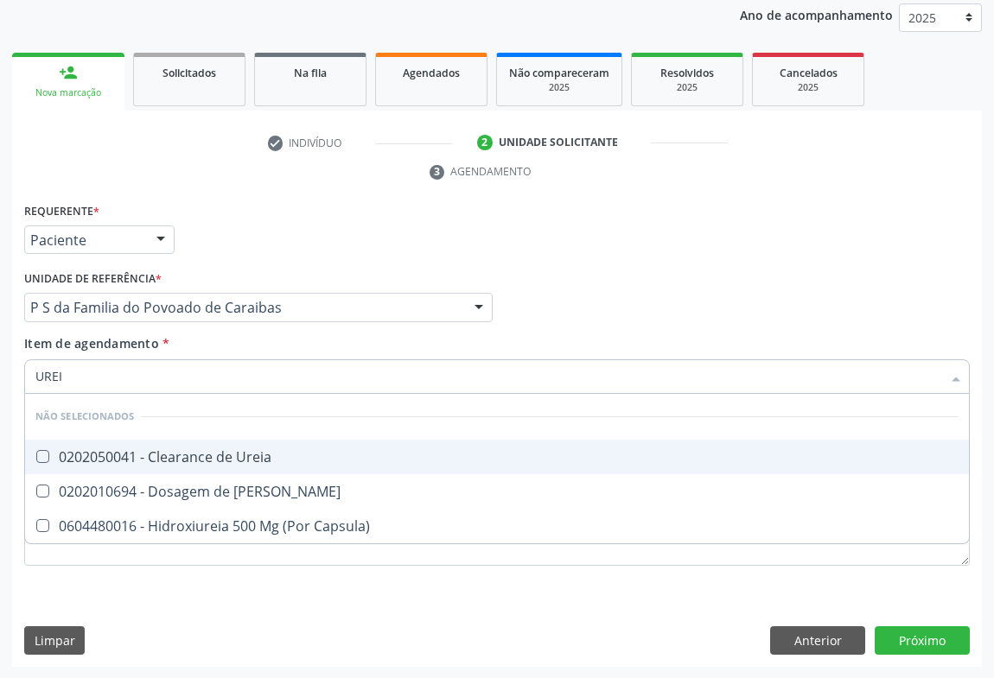
type input "UREIA"
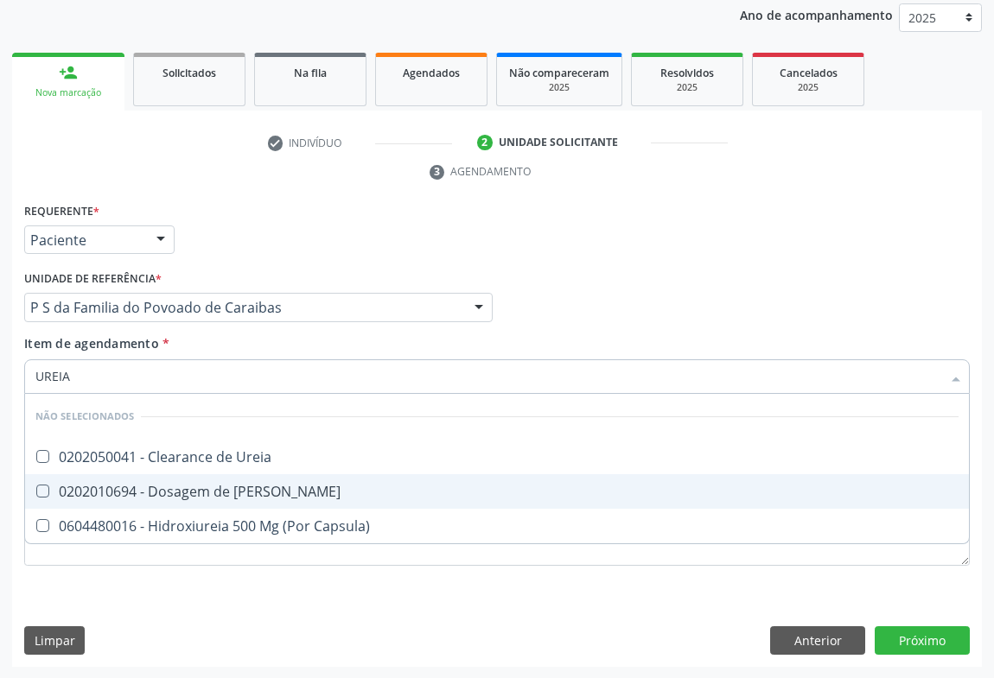
click at [111, 494] on div "0202010694 - Dosagem de [PERSON_NAME]" at bounding box center [496, 492] width 923 height 14
checkbox Ureia "true"
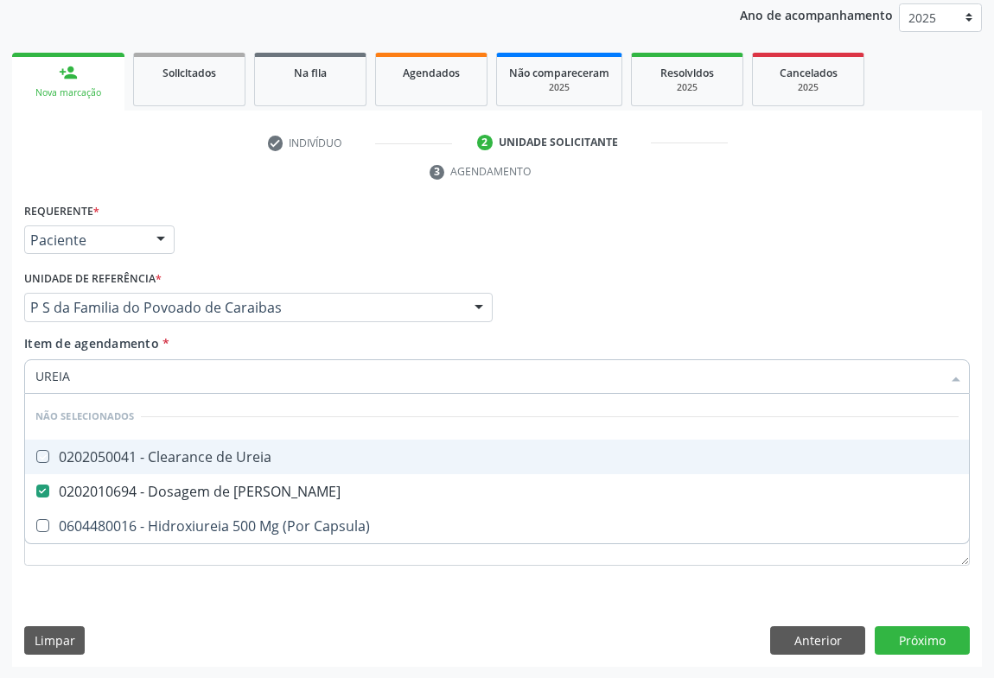
click at [233, 224] on div "Requerente * Paciente Médico(a) Enfermeiro(a) Paciente Nenhum resultado encontr…" at bounding box center [497, 232] width 954 height 67
checkbox Ureia "true"
checkbox Capsula\) "true"
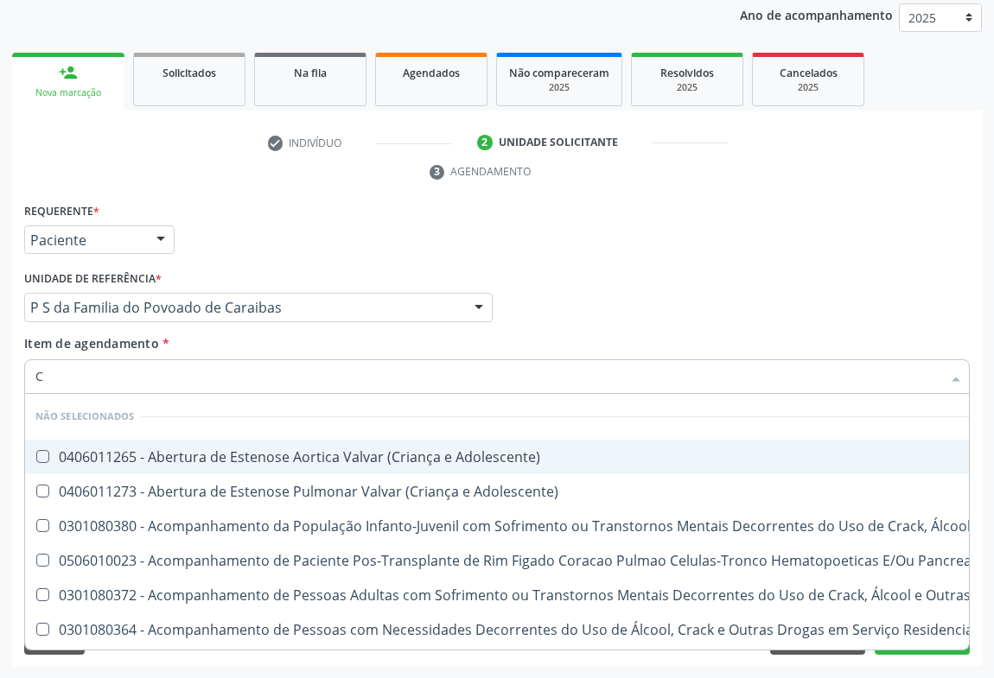
type input "CR"
checkbox Adolescente\) "false"
checkbox \(Uai\)\ "false"
checkbox Adolescente\) "false"
checkbox Pancreas "false"
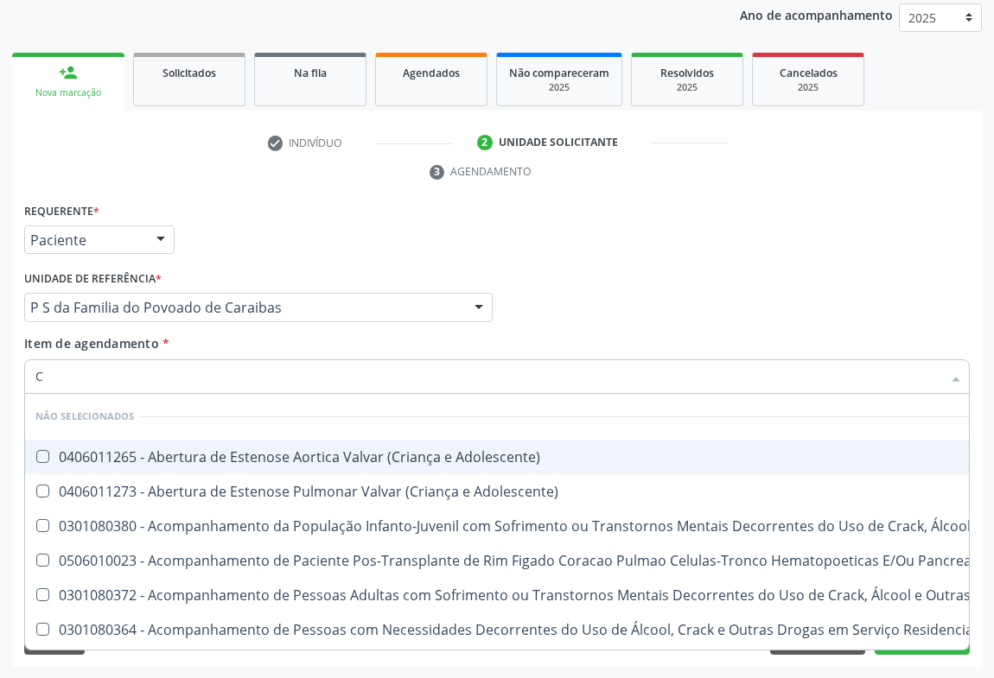
checkbox \(Uaa\)\ "false"
checkbox Terapêuticas\)\ "false"
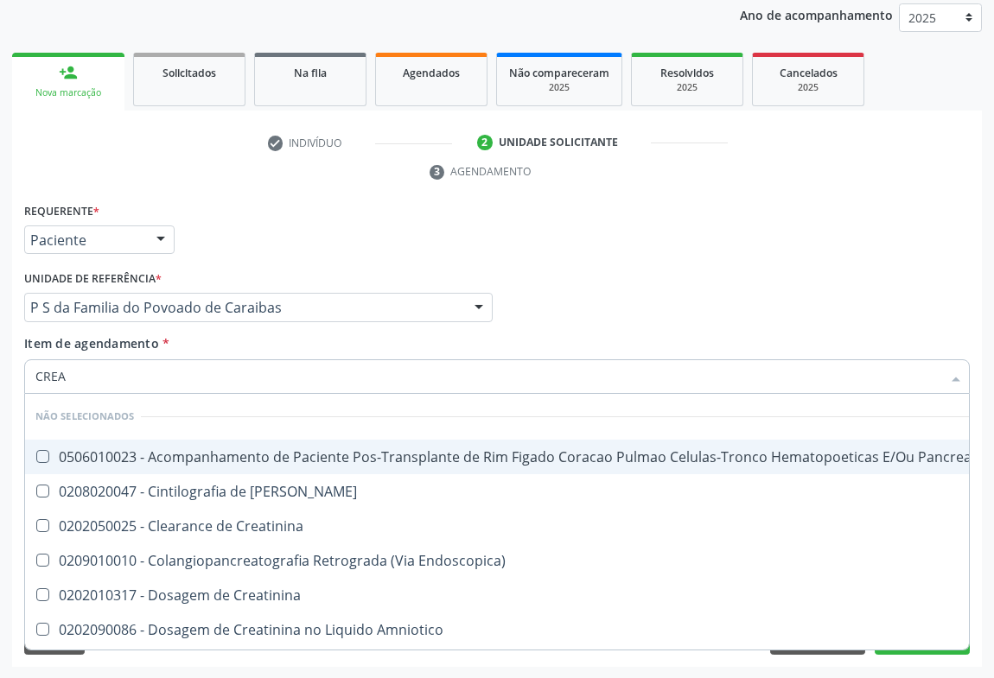
type input "CREAT"
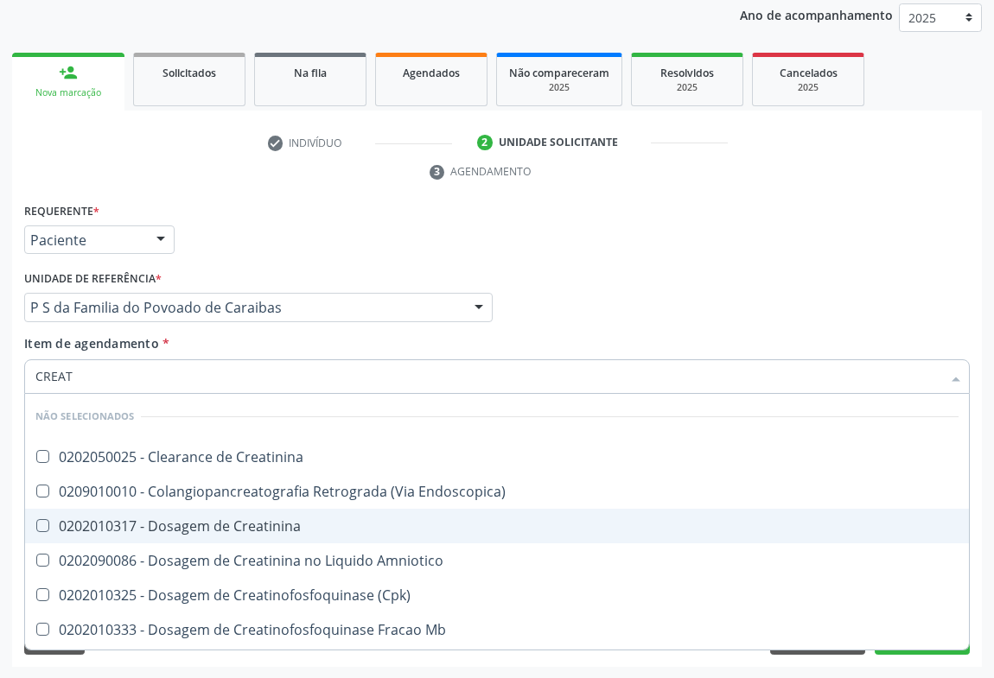
click at [136, 524] on div "0202010317 - Dosagem de Creatinina" at bounding box center [496, 526] width 923 height 14
checkbox Creatinina "true"
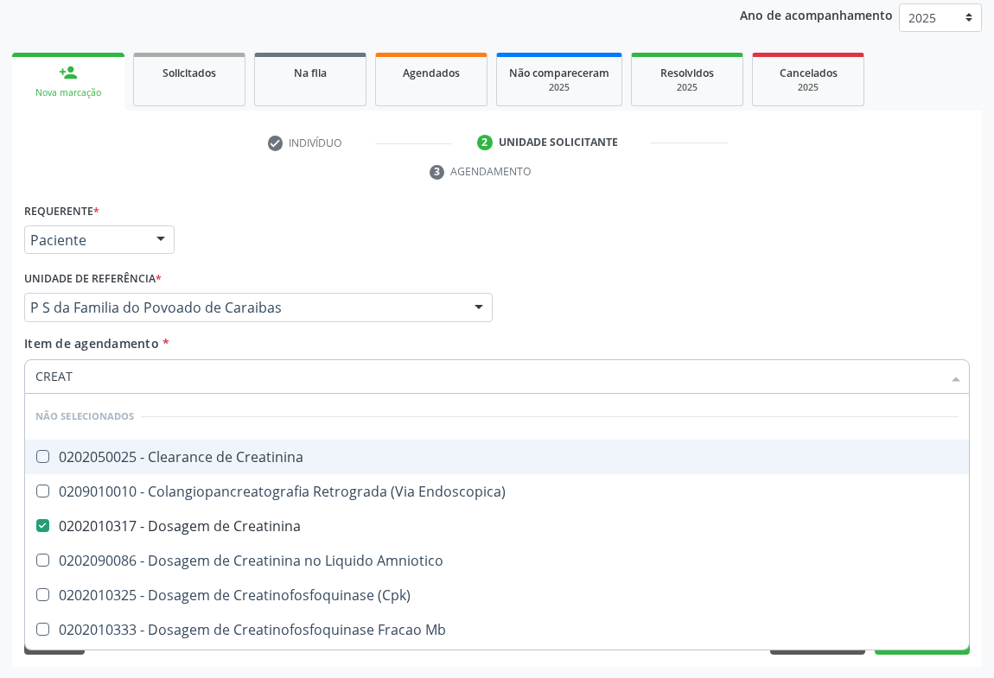
click at [280, 242] on div "Requerente * Paciente Médico(a) Enfermeiro(a) Paciente Nenhum resultado encontr…" at bounding box center [497, 232] width 954 height 67
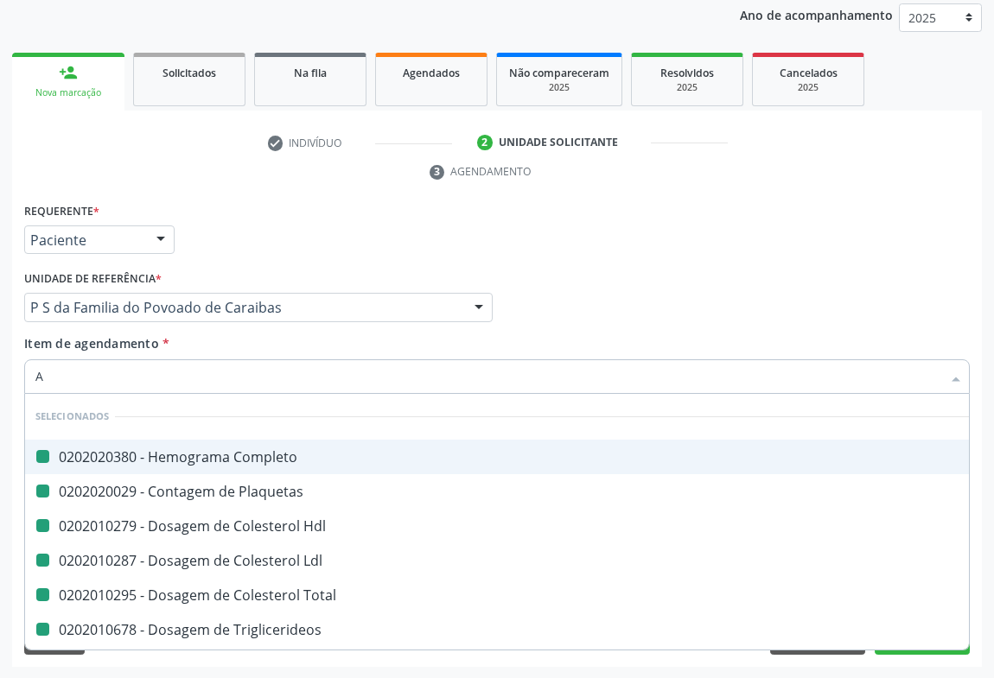
type input "AC"
checkbox Completo "false"
checkbox Hdl "false"
checkbox Plaquetas "false"
checkbox Ldl "false"
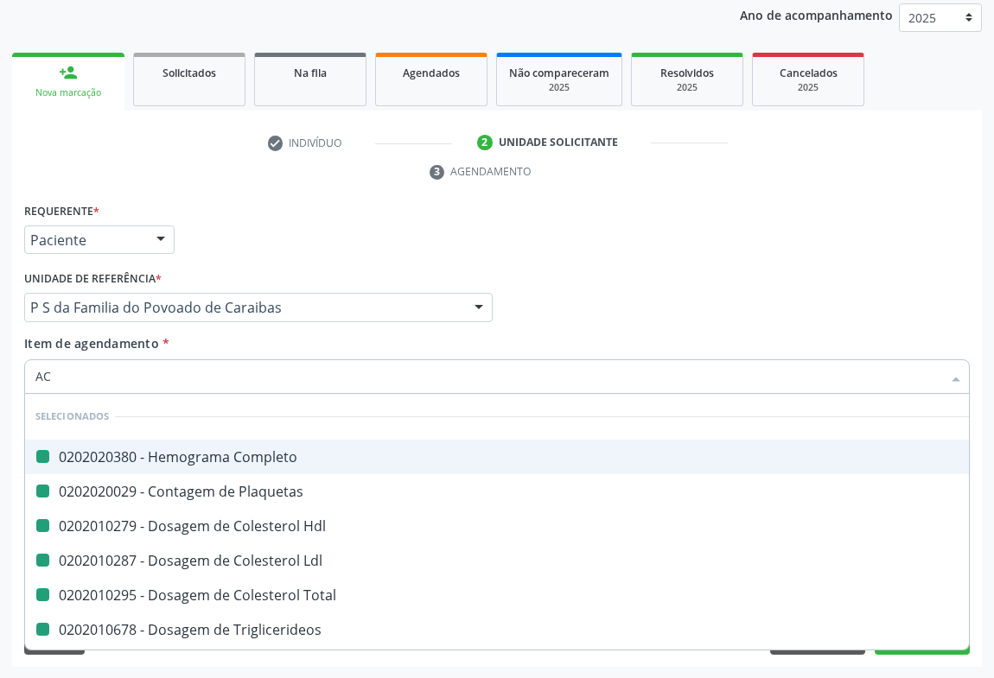
checkbox Total "false"
checkbox Triglicerideos "false"
checkbox Ureia "false"
checkbox Creatinina "false"
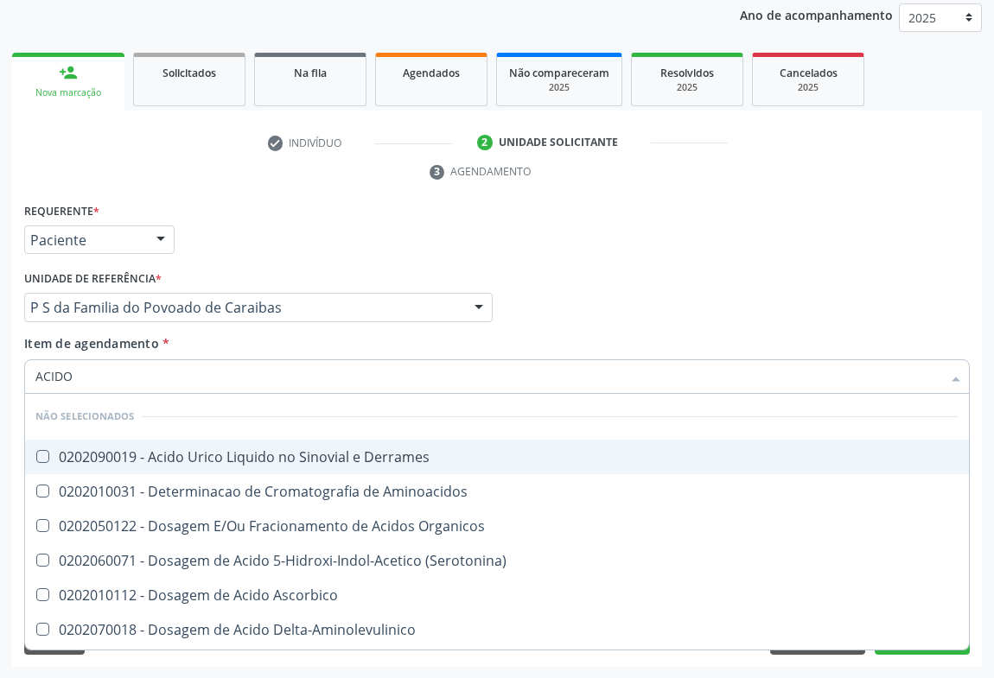
type input "ACIDO U"
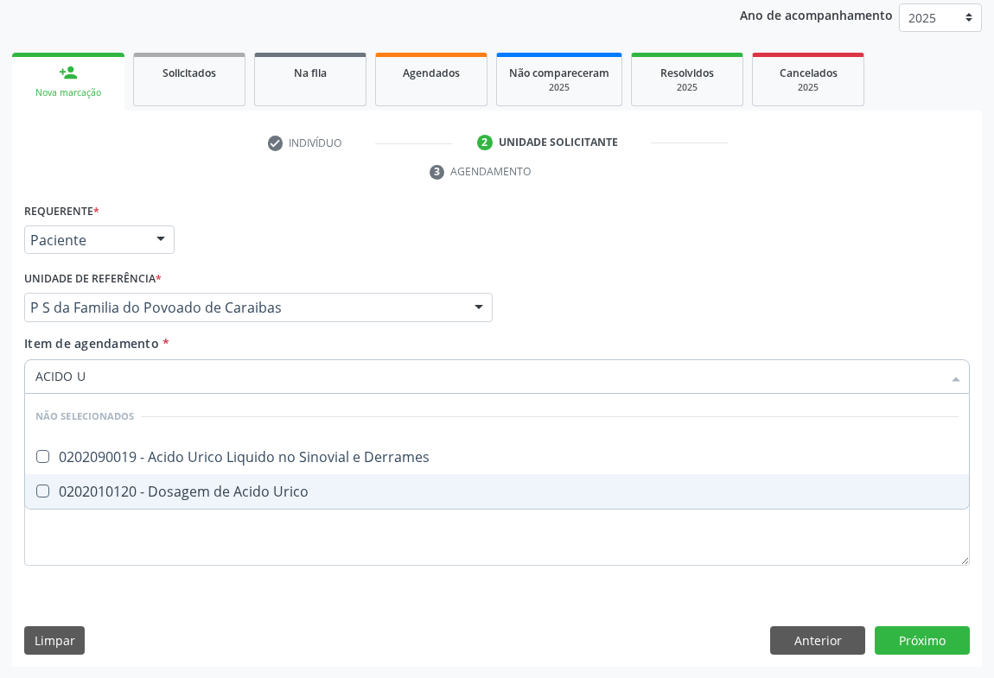
click at [121, 498] on div "0202010120 - Dosagem de Acido Urico" at bounding box center [496, 492] width 923 height 14
checkbox Urico "true"
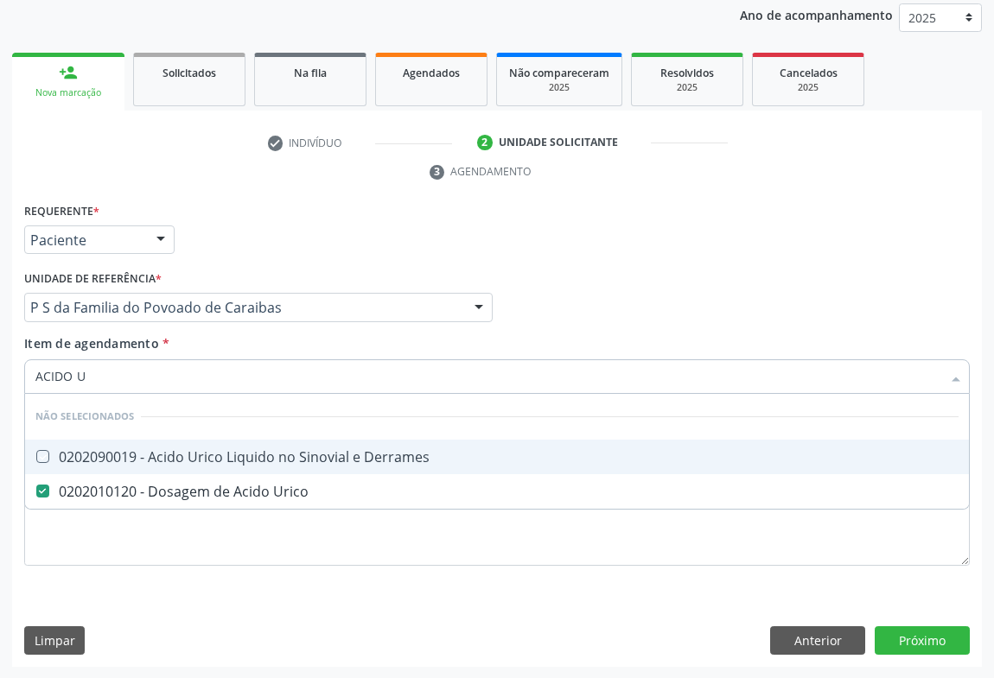
click at [226, 244] on div "Requerente * Paciente Médico(a) Enfermeiro(a) Paciente Nenhum resultado encontr…" at bounding box center [497, 232] width 954 height 67
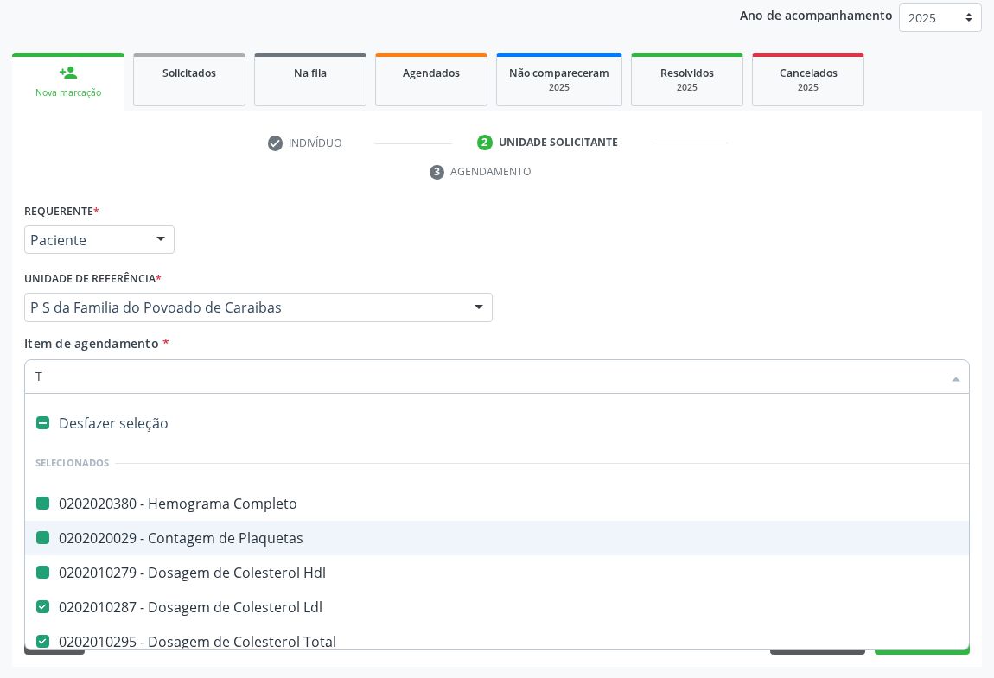
type input "TG"
checkbox Completo "false"
checkbox Plaquetas "false"
checkbox Hdl "false"
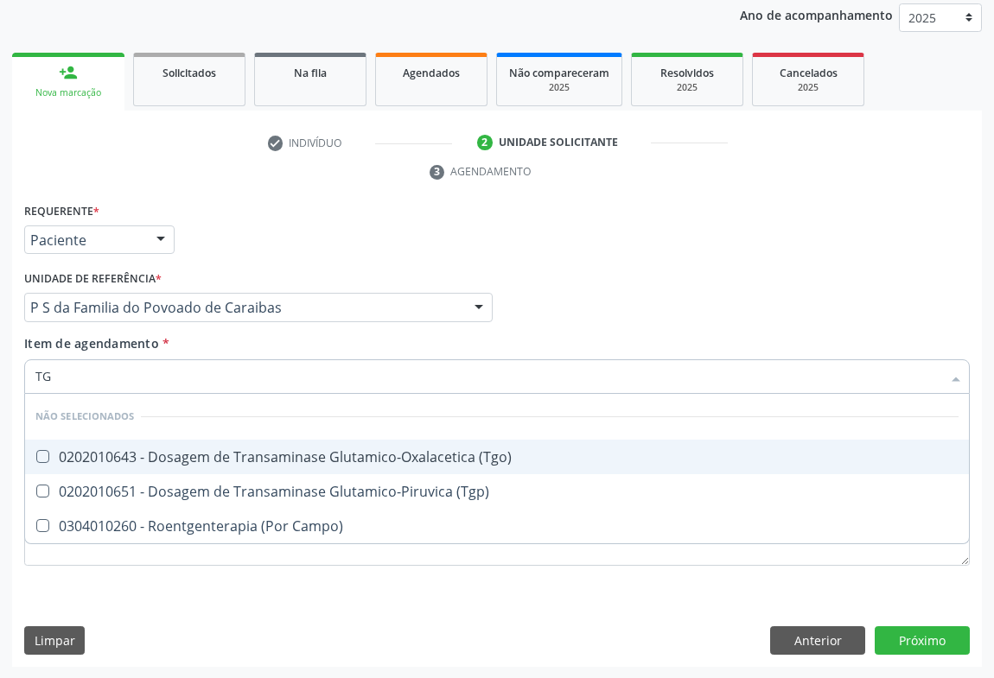
click at [123, 458] on div "0202010643 - Dosagem de Transaminase Glutamico-Oxalacetica (Tgo)" at bounding box center [496, 457] width 923 height 14
checkbox \(Tgo\) "true"
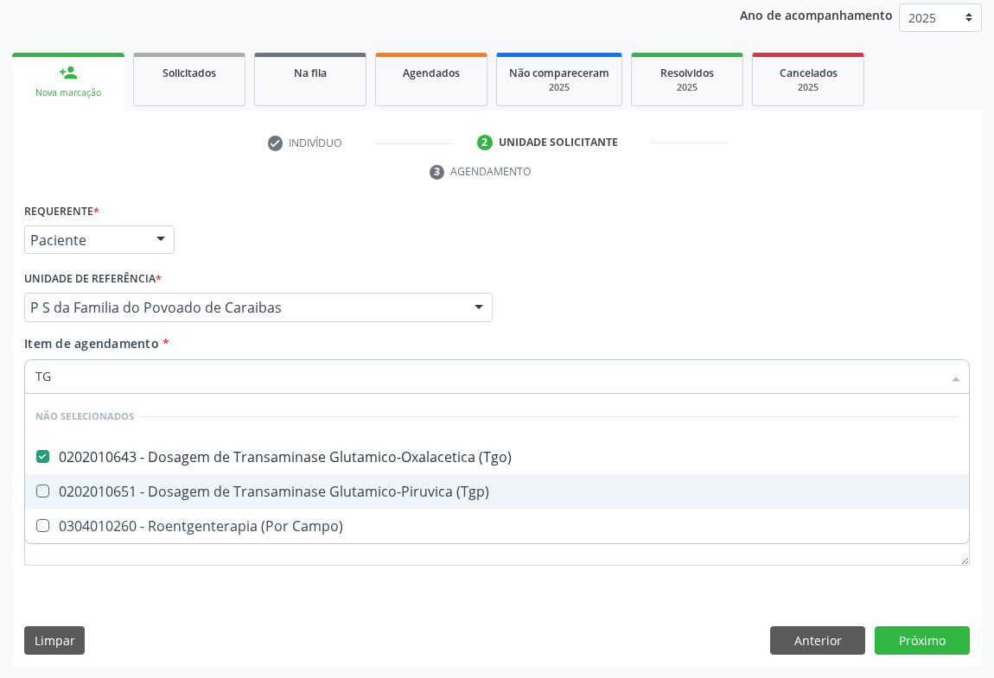
click at [120, 488] on div "0202010651 - Dosagem de Transaminase Glutamico-Piruvica (Tgp)" at bounding box center [496, 492] width 923 height 14
checkbox \(Tgp\) "true"
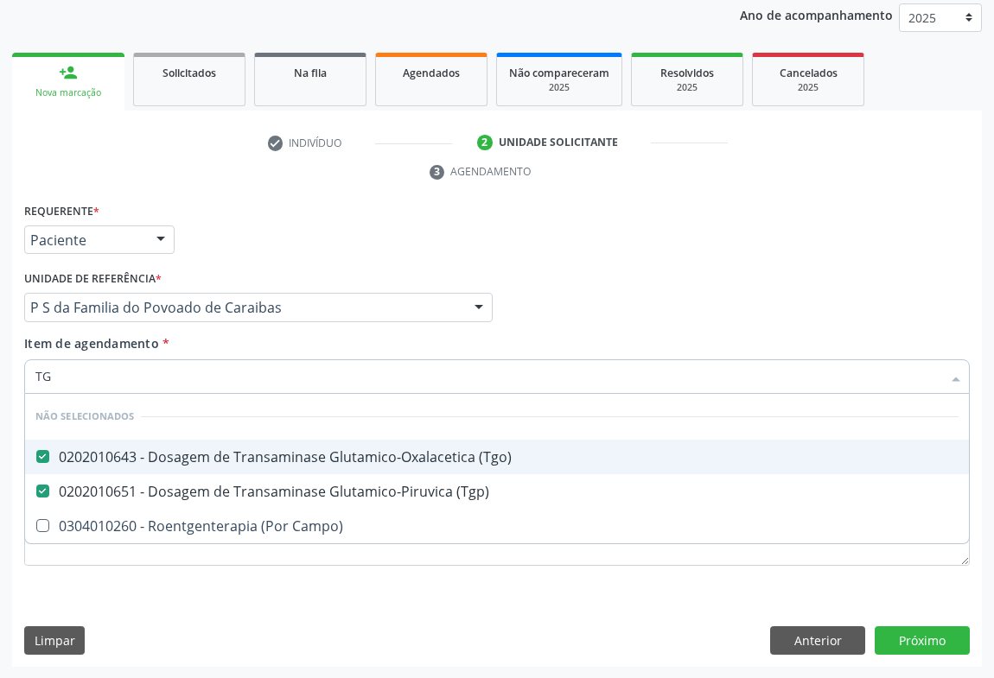
click at [199, 252] on div "Requerente * Paciente Médico(a) Enfermeiro(a) Paciente Nenhum resultado encontr…" at bounding box center [497, 232] width 954 height 67
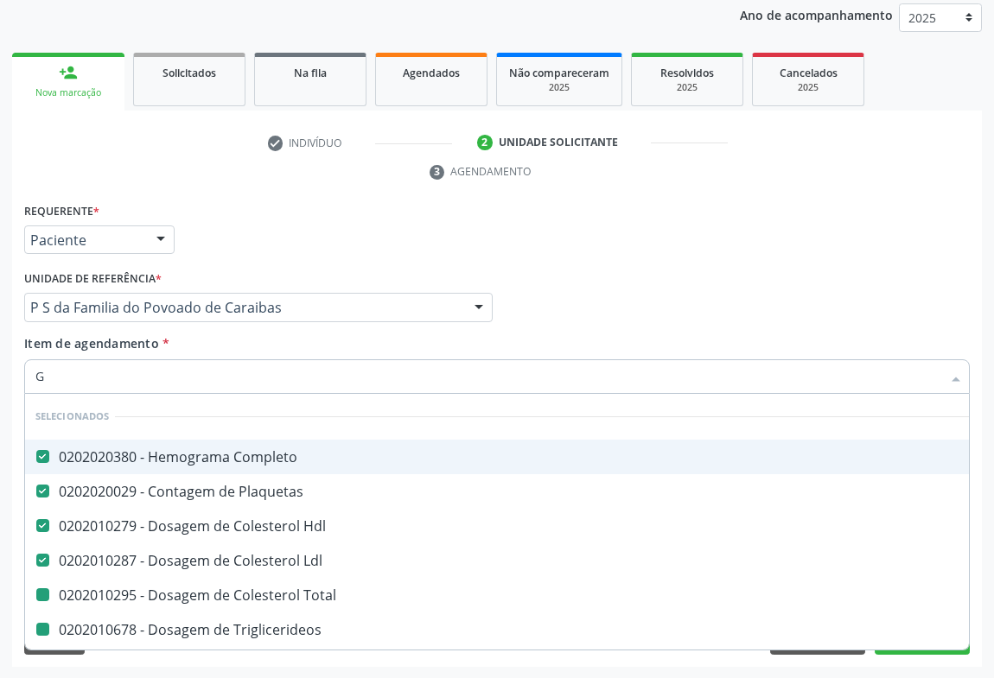
type input "GL"
checkbox Total "false"
checkbox Triglicerideos "false"
checkbox Ureia "false"
checkbox Creatinina "false"
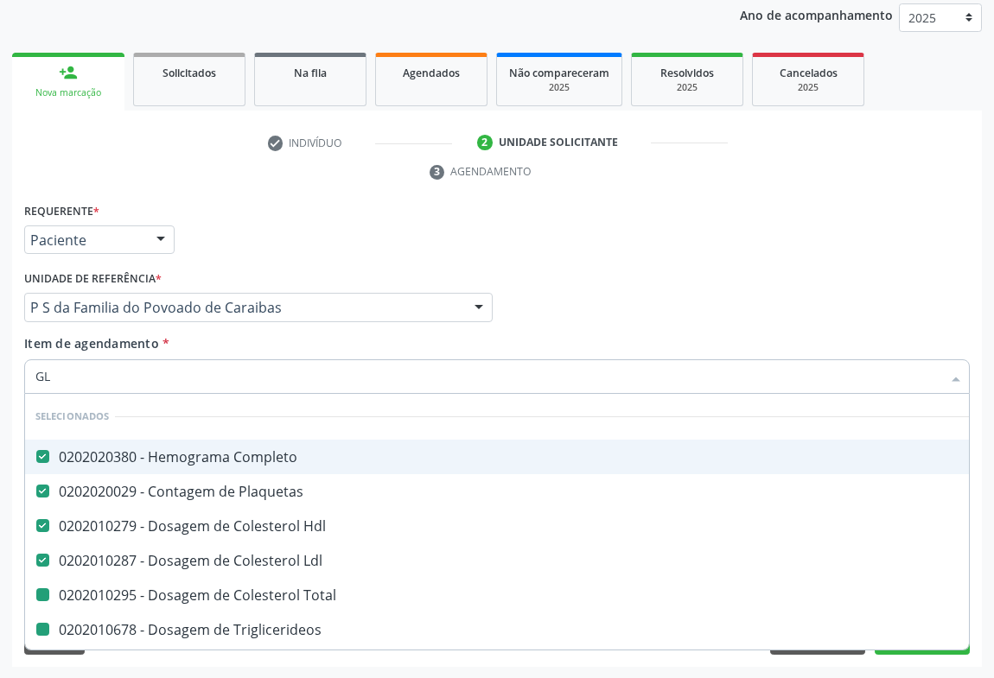
checkbox Urico "false"
checkbox \(Tgo\) "false"
checkbox \(Tgp\) "false"
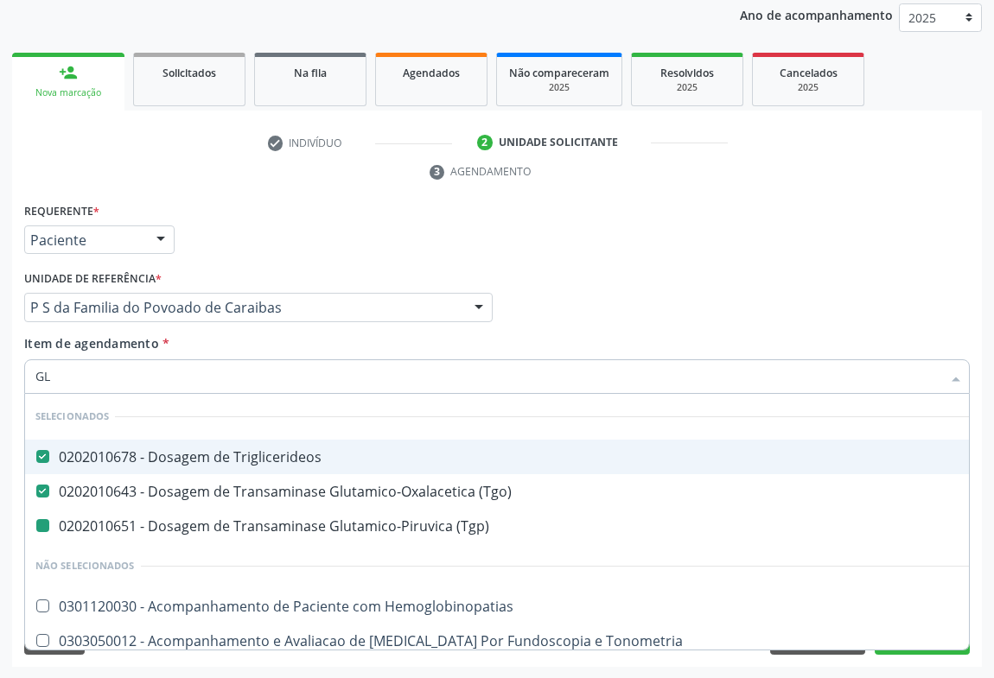
type input "GLI"
checkbox \(Tgp\) "false"
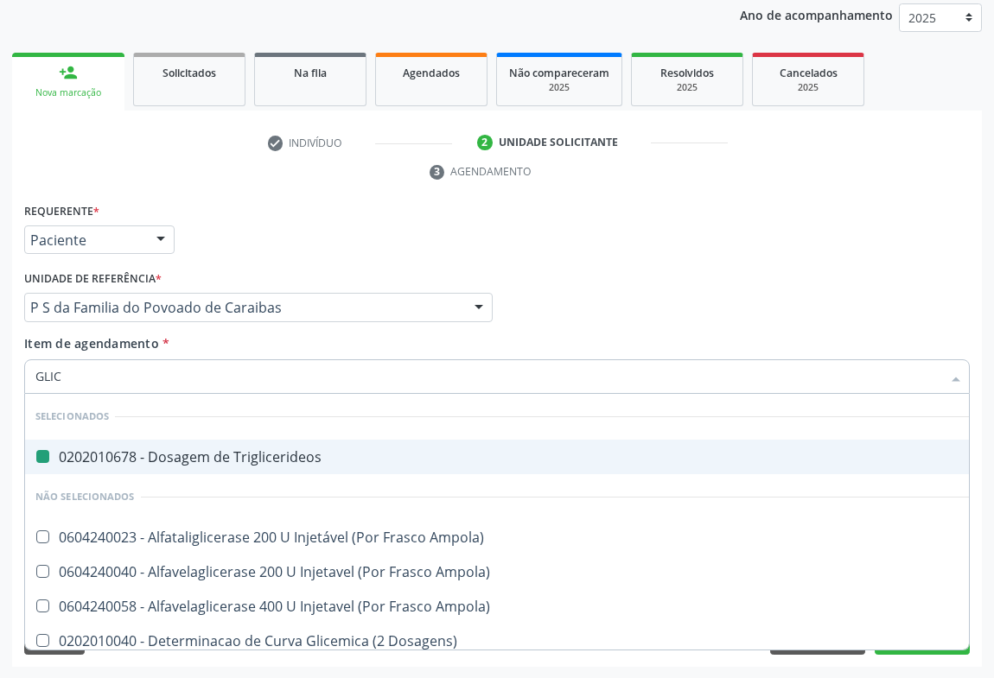
type input "GLICO"
checkbox Triglicerideos "false"
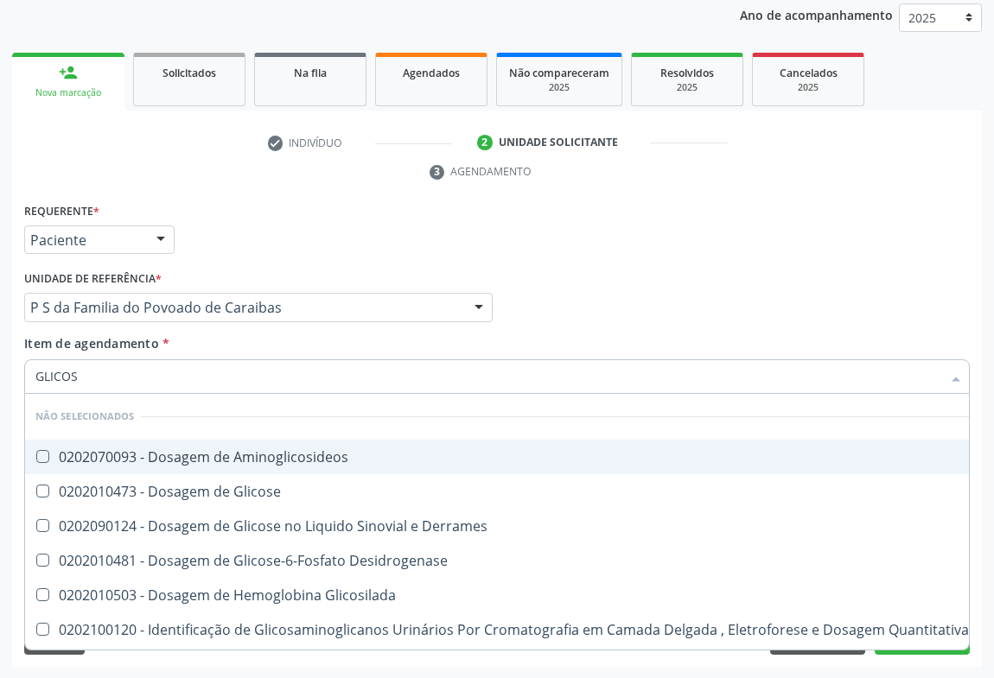
type input "GLICOSE"
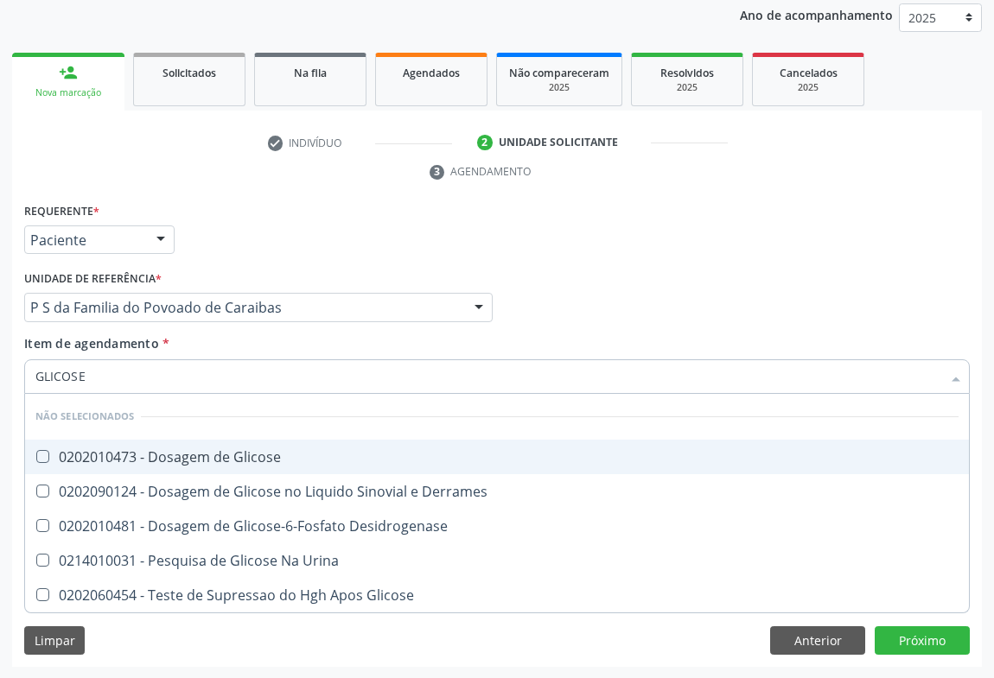
click at [96, 456] on div "0202010473 - Dosagem de Glicose" at bounding box center [496, 457] width 923 height 14
checkbox Glicose "true"
click at [283, 207] on div "Requerente * Paciente Médico(a) Enfermeiro(a) Paciente Nenhum resultado encontr…" at bounding box center [497, 232] width 954 height 67
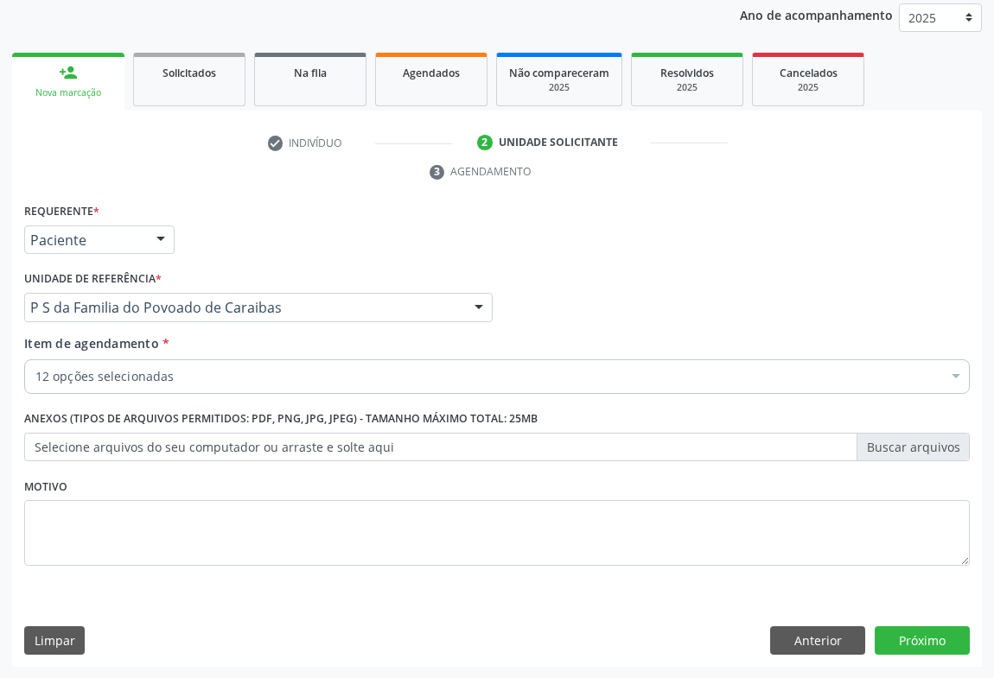
click at [97, 363] on div "12 opções selecionadas" at bounding box center [497, 377] width 946 height 35
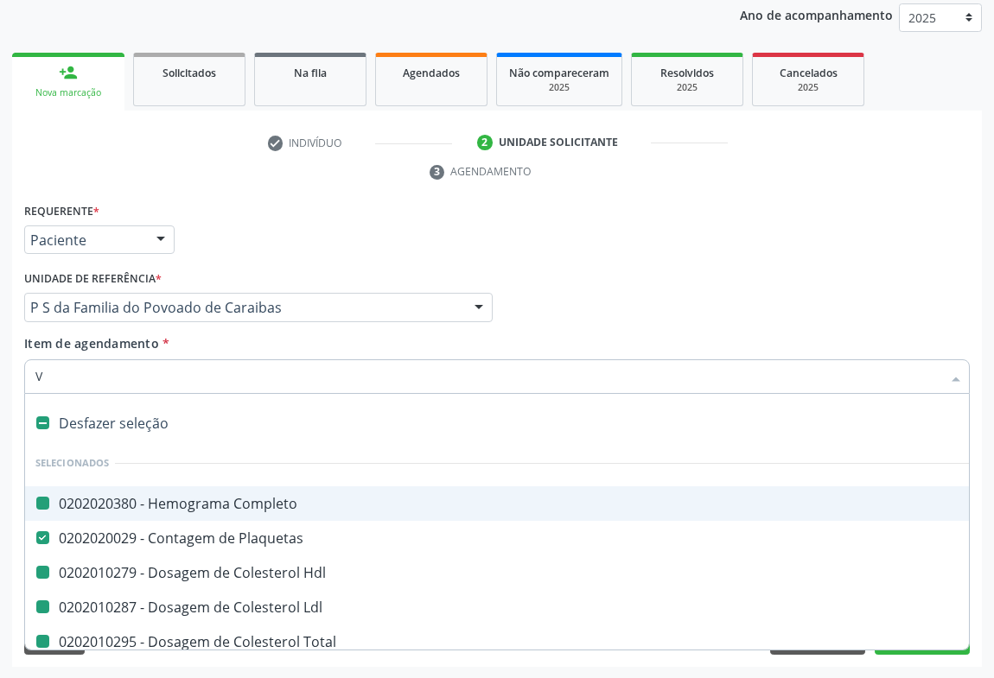
type input "VH"
checkbox Completo "false"
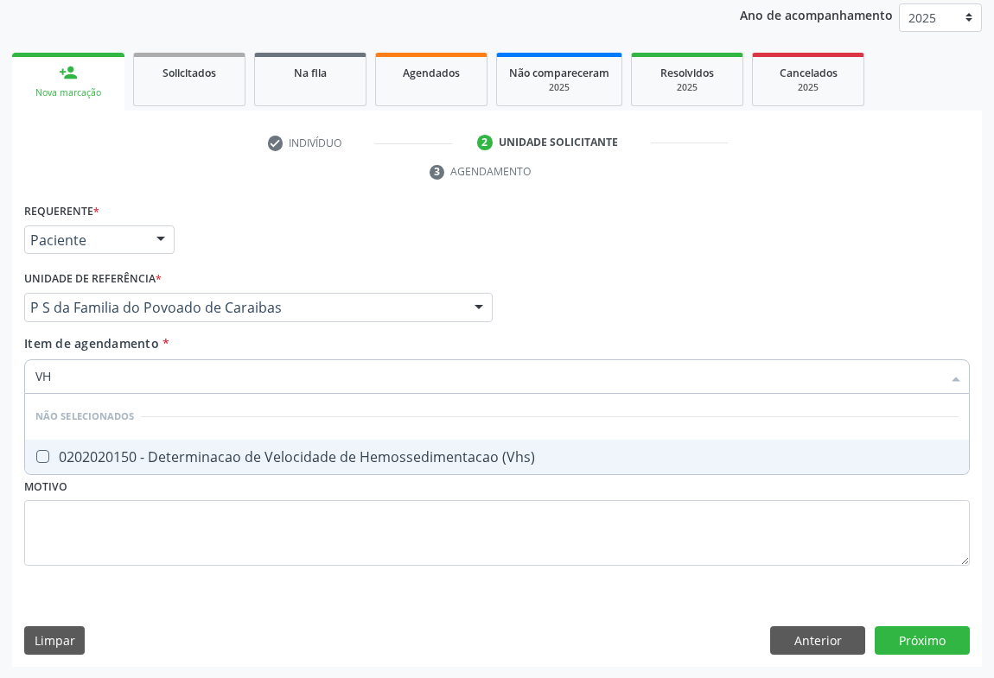
type input "VHS"
click at [98, 440] on span "0202020150 - Determinacao de Velocidade de Hemossedimentacao (Vhs)" at bounding box center [497, 457] width 944 height 35
checkbox \(Vhs\) "true"
click at [243, 220] on div "Requerente * Paciente Médico(a) Enfermeiro(a) Paciente Nenhum resultado encontr…" at bounding box center [497, 232] width 954 height 67
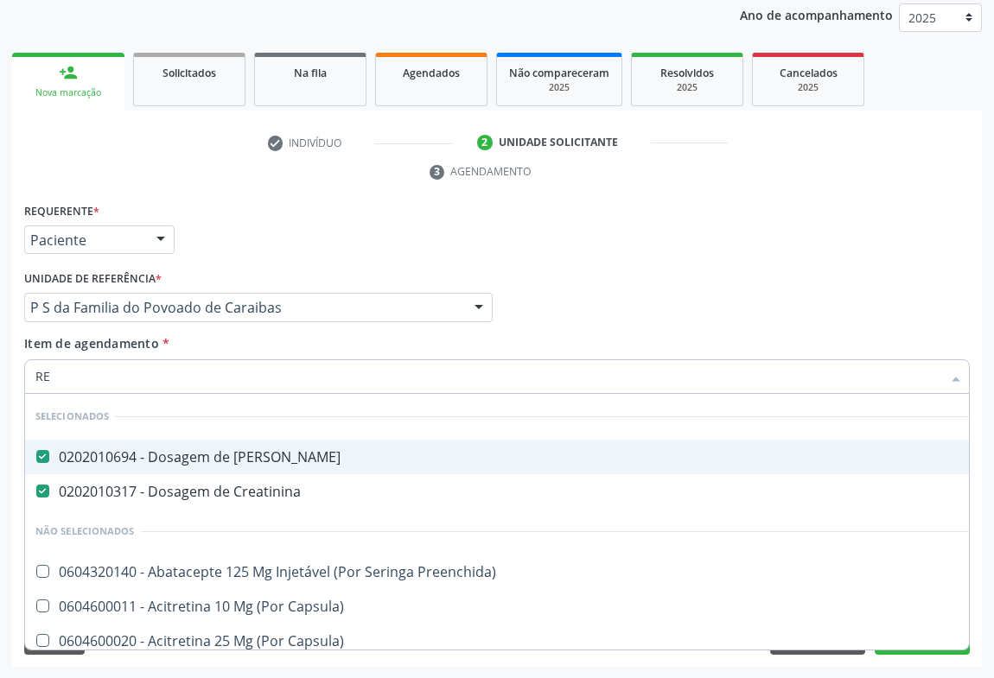
type input "REA"
checkbox Preenchida\) "false"
checkbox Capsula\) "false"
checkbox Reabilitacao "false"
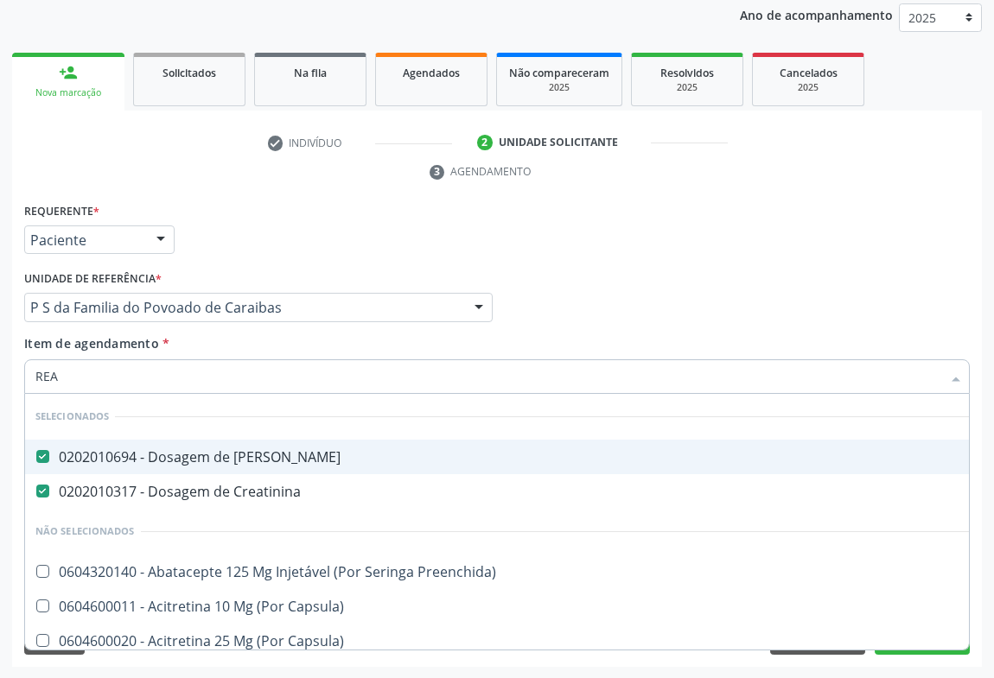
checkbox Reabilitacao "false"
checkbox \(Uai\)\ "false"
checkbox Congenito "false"
checkbox Bilateral "false"
checkbox Trabalho "false"
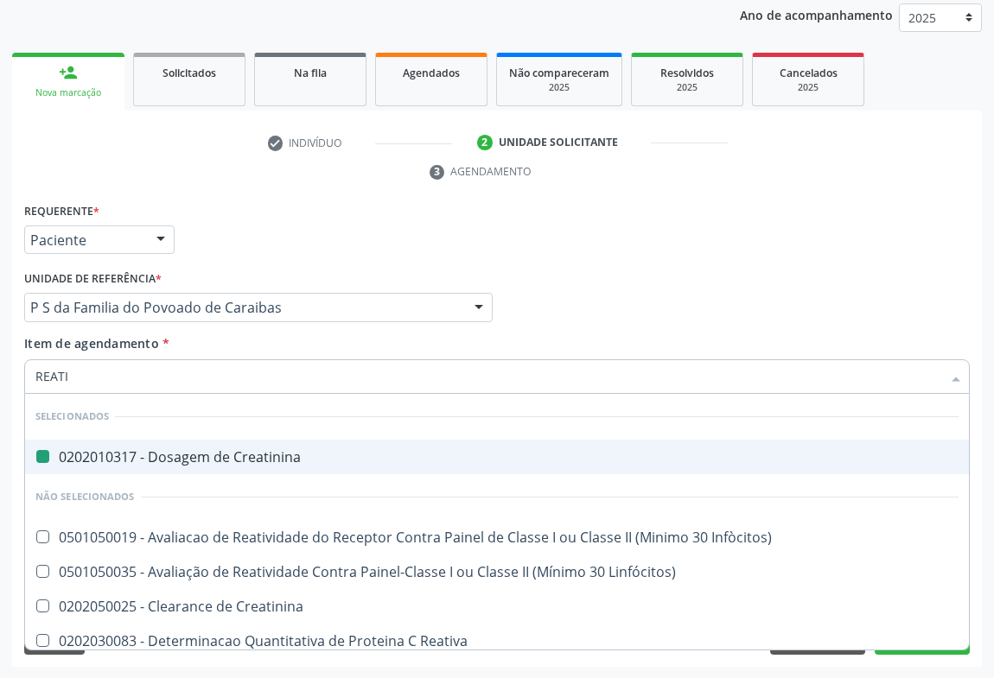
type input "REATIV"
checkbox Creatinina "false"
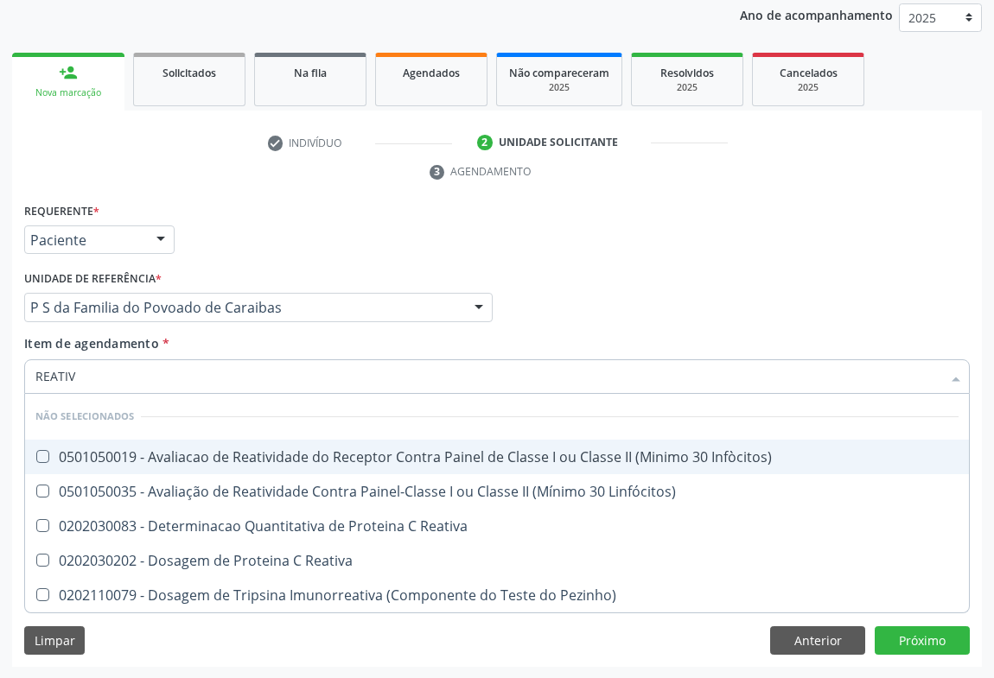
type input "REATIVA"
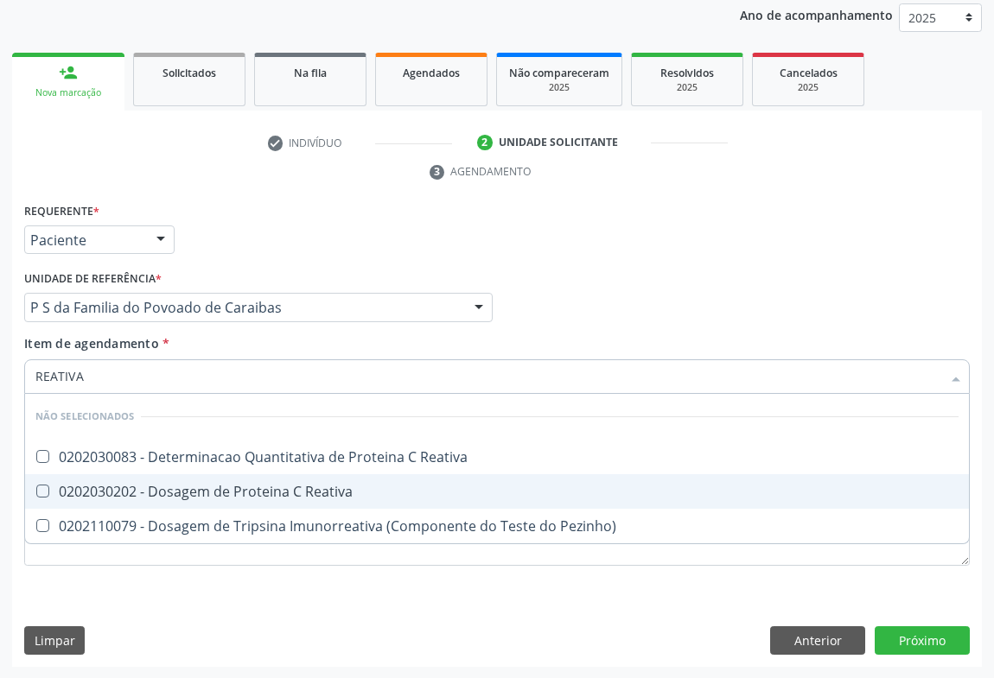
click at [156, 494] on div "0202030202 - Dosagem de Proteina C Reativa" at bounding box center [496, 492] width 923 height 14
checkbox Reativa "true"
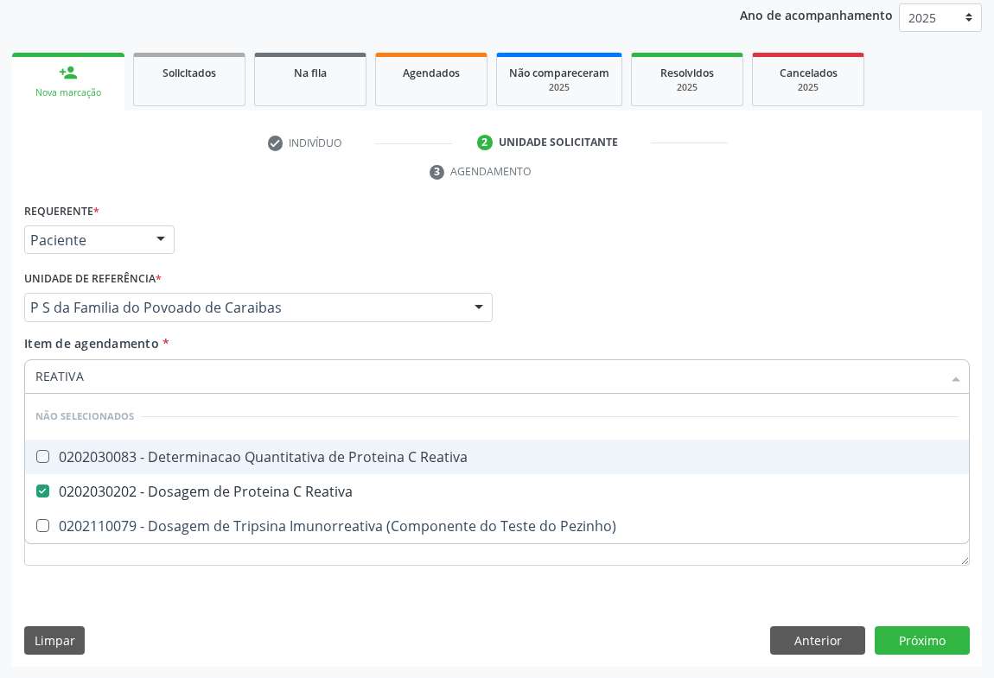
click at [402, 257] on div "Requerente * Paciente Médico(a) Enfermeiro(a) Paciente Nenhum resultado encontr…" at bounding box center [497, 232] width 954 height 67
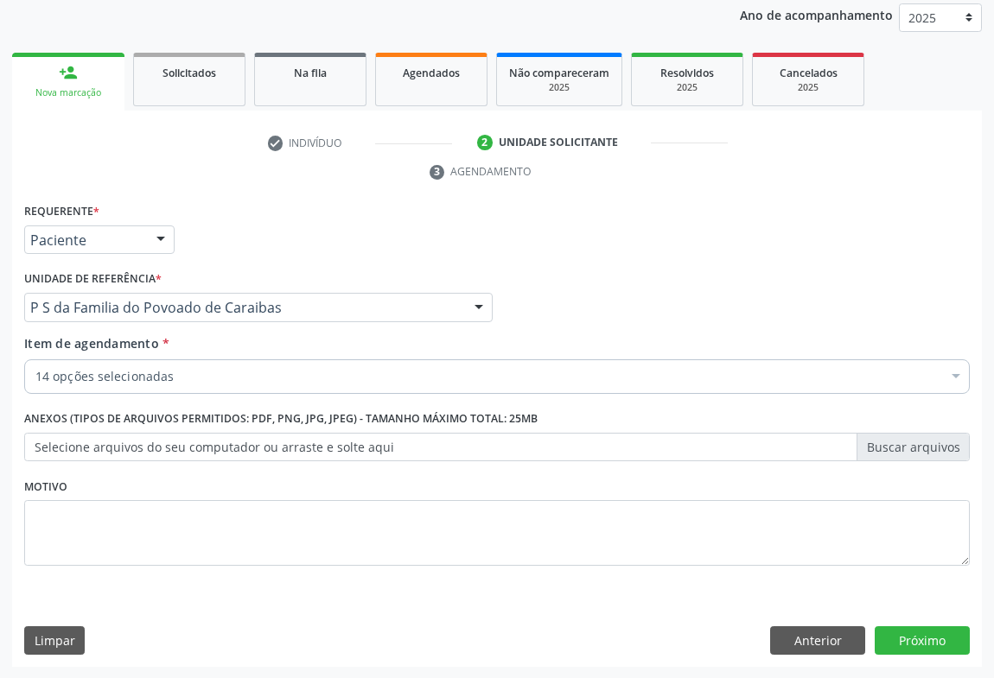
click at [98, 385] on div "14 opções selecionadas" at bounding box center [497, 377] width 946 height 35
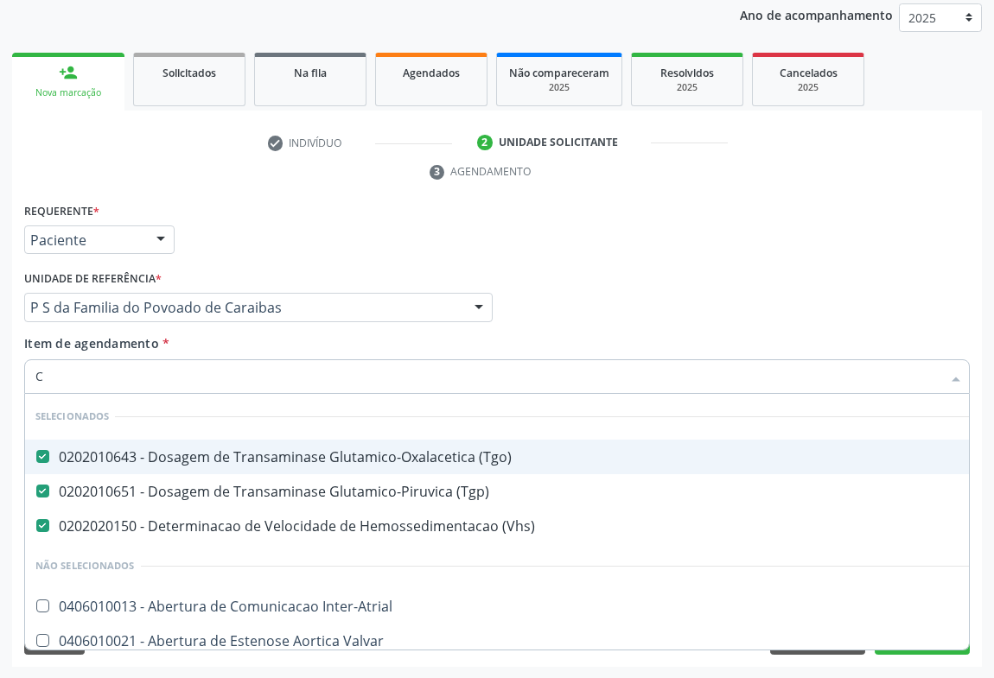
type input "CA"
checkbox Inter-Atrial "false"
checkbox Valvar "false"
checkbox Adolescente\) "false"
checkbox Dente\) "false"
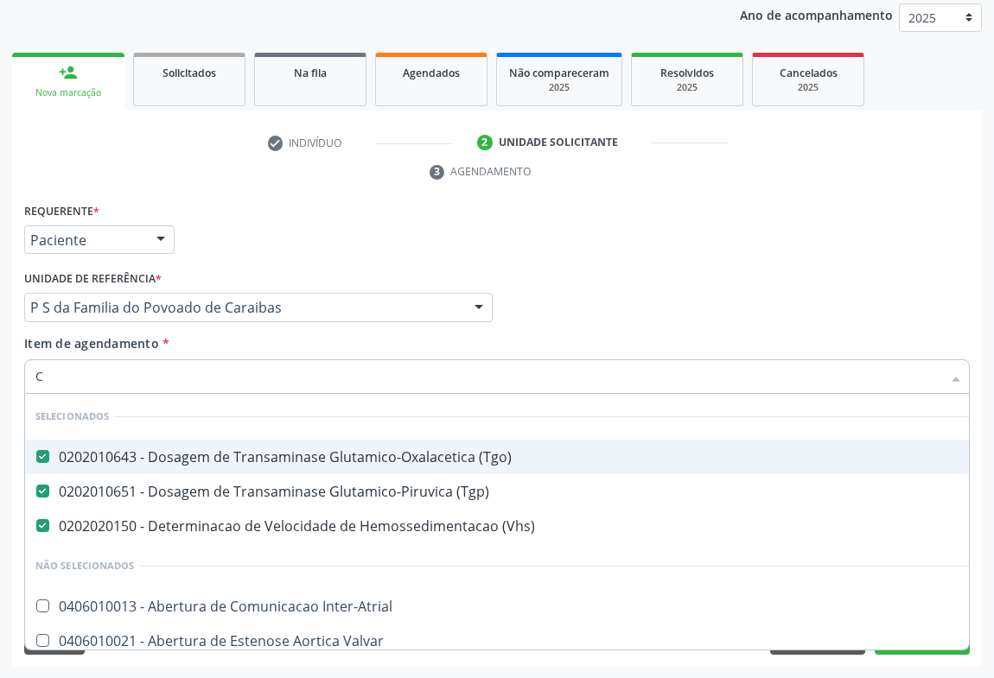
checkbox Capsula\) "false"
checkbox Risco "false"
checkbox Reabilitacao "false"
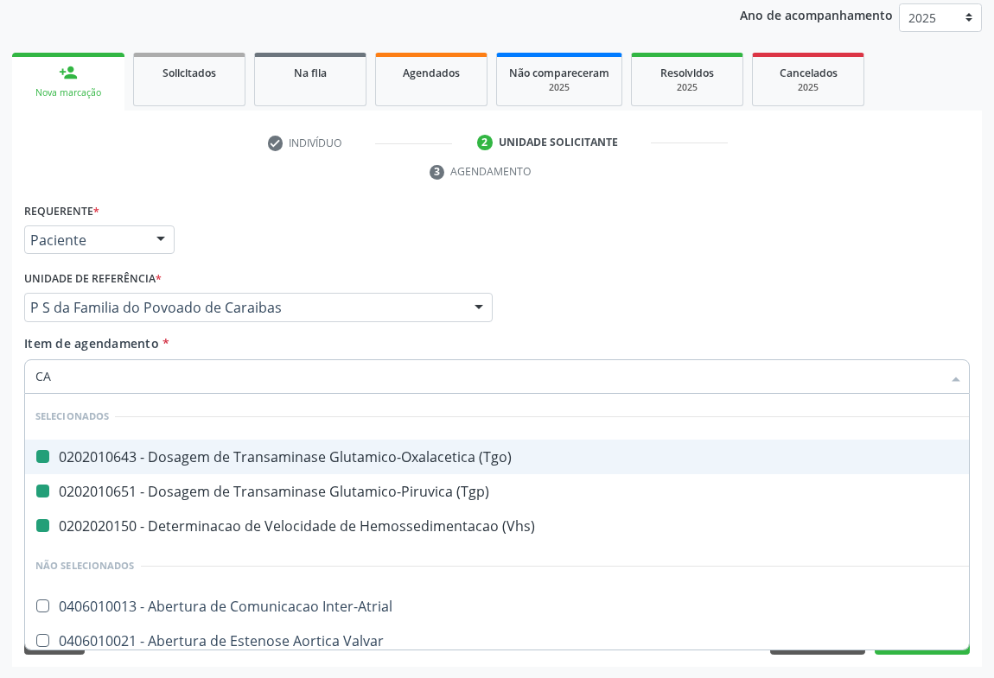
type input "CAL"
checkbox \(Tgo\) "false"
checkbox \(Vhs\) "false"
checkbox \(Tgp\) "false"
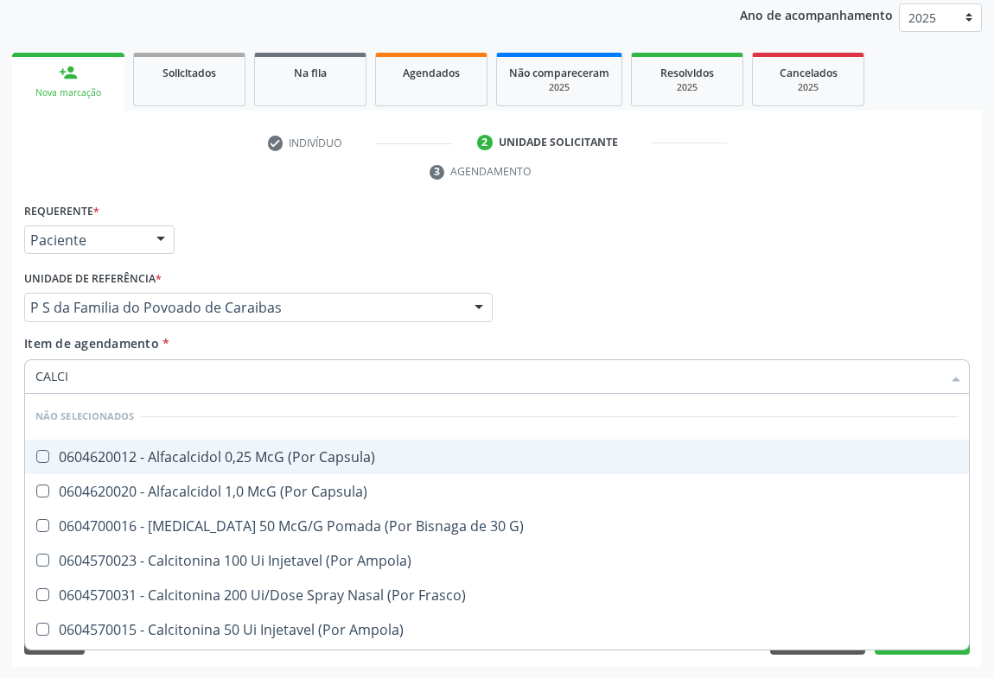
type input "CALCIO"
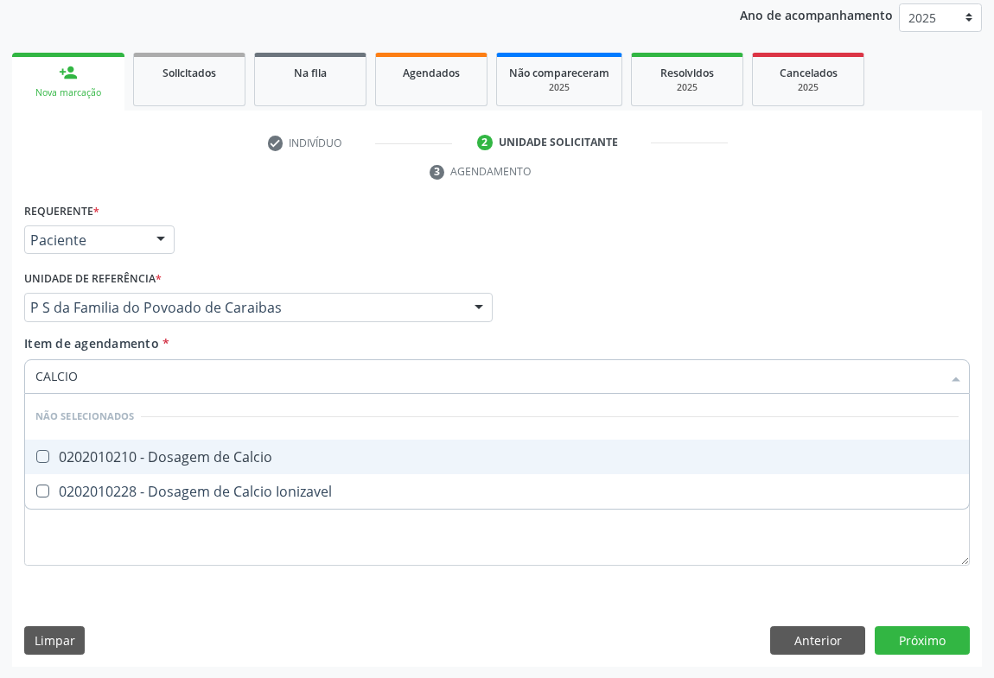
click at [99, 450] on div "0202010210 - Dosagem de Calcio" at bounding box center [496, 457] width 923 height 14
checkbox Calcio "true"
click at [245, 237] on div "Requerente * Paciente Médico(a) Enfermeiro(a) Paciente Nenhum resultado encontr…" at bounding box center [497, 232] width 954 height 67
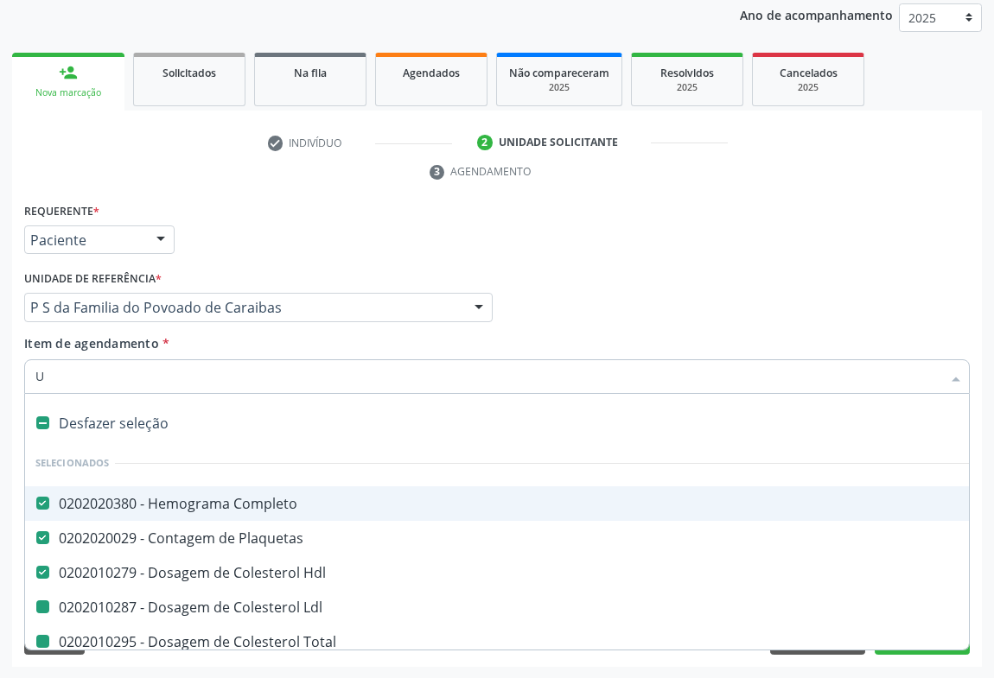
type input "UR"
checkbox Ldl "false"
checkbox Total "false"
checkbox Ureia "false"
checkbox Creatinina "false"
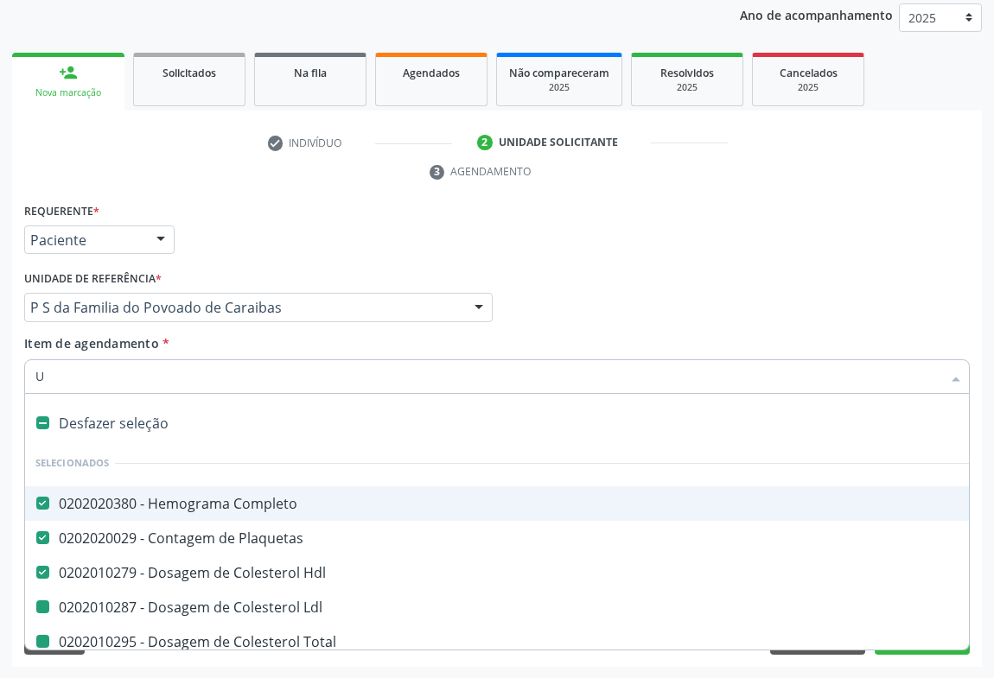
checkbox Urico "false"
checkbox \(Tgo\) "false"
checkbox \(Tgp\) "false"
checkbox Glicose "false"
checkbox \(Vhs\) "false"
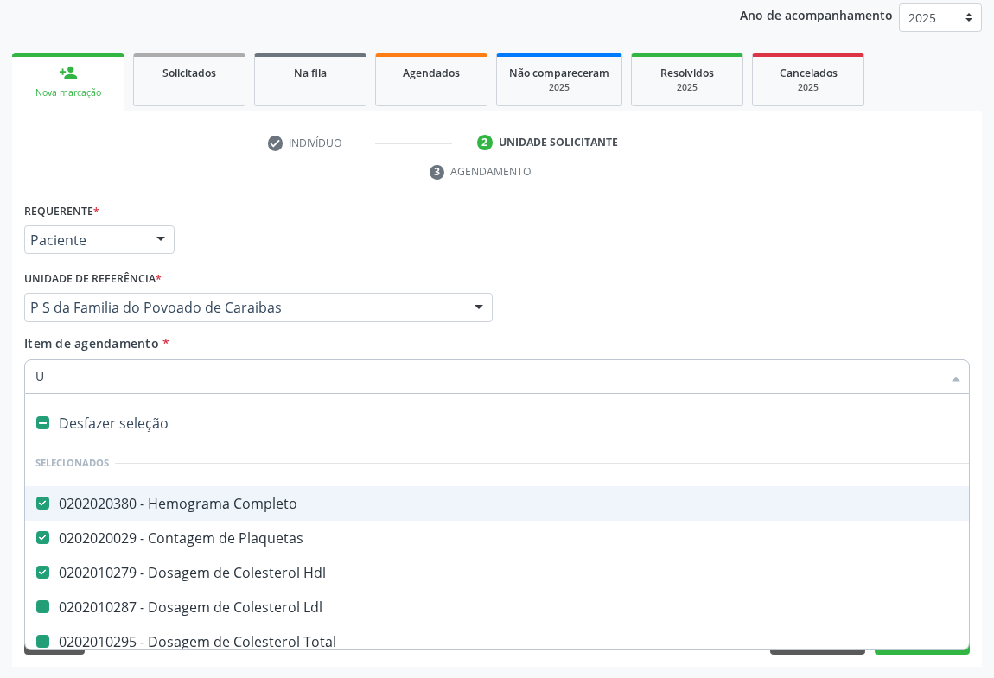
checkbox Reativa "false"
checkbox Calcio "false"
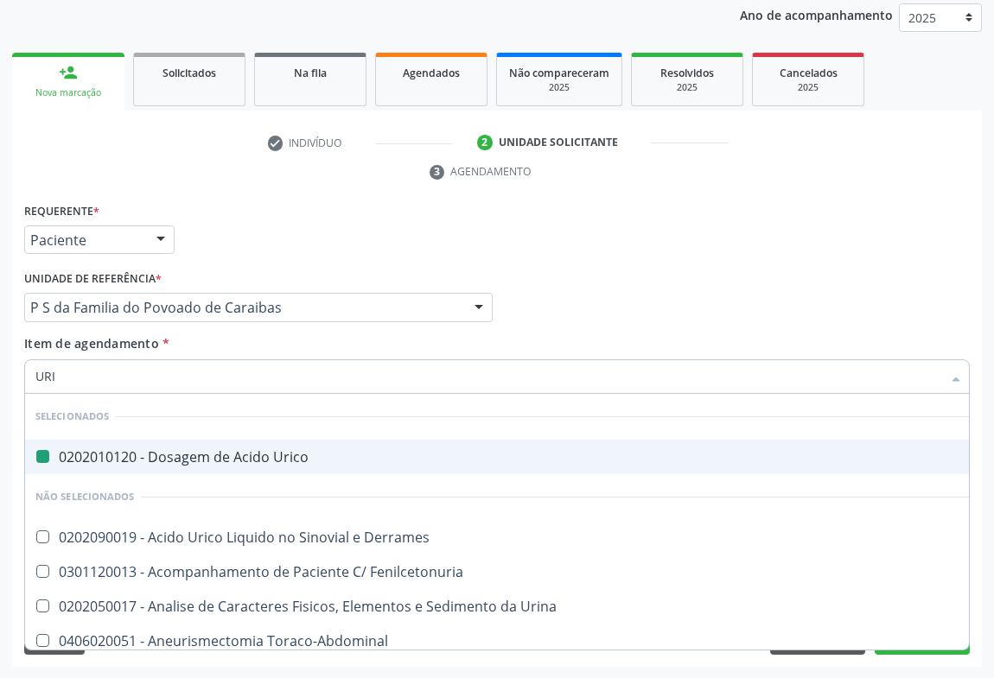
type input "URIN"
checkbox Urico "false"
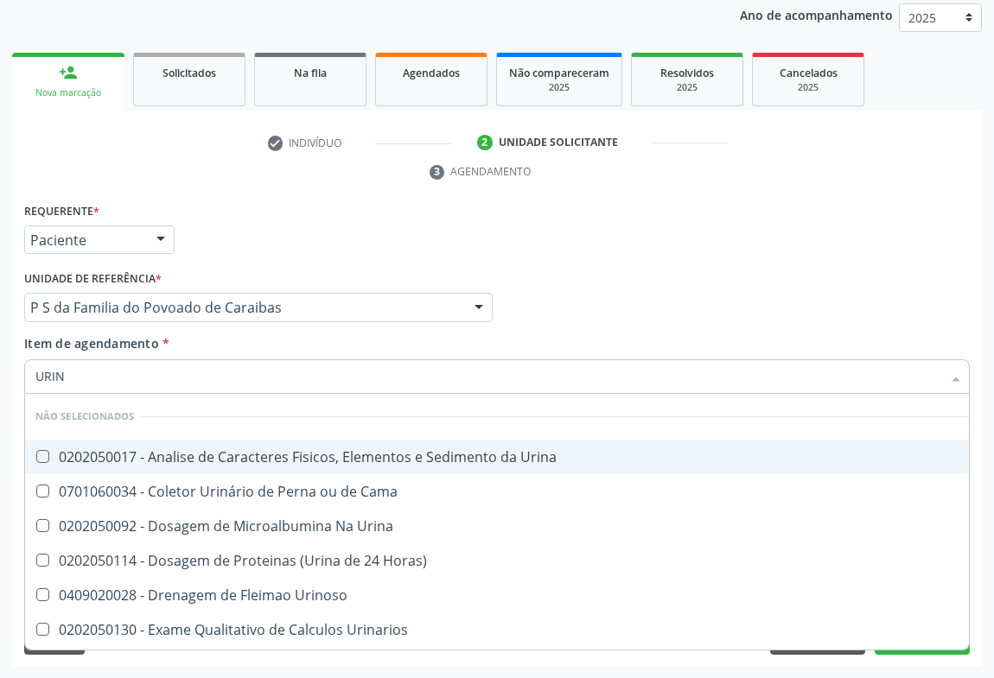
type input "URINA"
drag, startPoint x: 157, startPoint y: 465, endPoint x: 133, endPoint y: 468, distance: 24.4
click at [156, 466] on span "0202050017 - Analise de Caracteres Fisicos, Elementos e Sedimento da Urina" at bounding box center [497, 457] width 944 height 35
checkbox Urina "true"
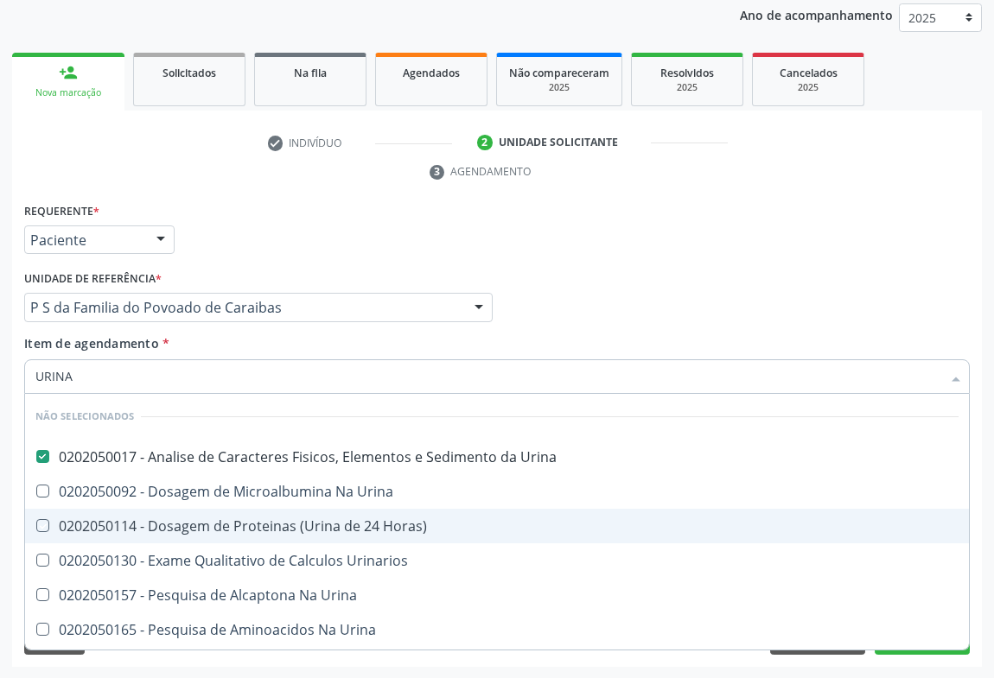
click at [742, 192] on div "check Indivíduo 2 Unidade solicitante 3 Agendamento CNS * 704 2035 0465 5890 do…" at bounding box center [497, 398] width 970 height 538
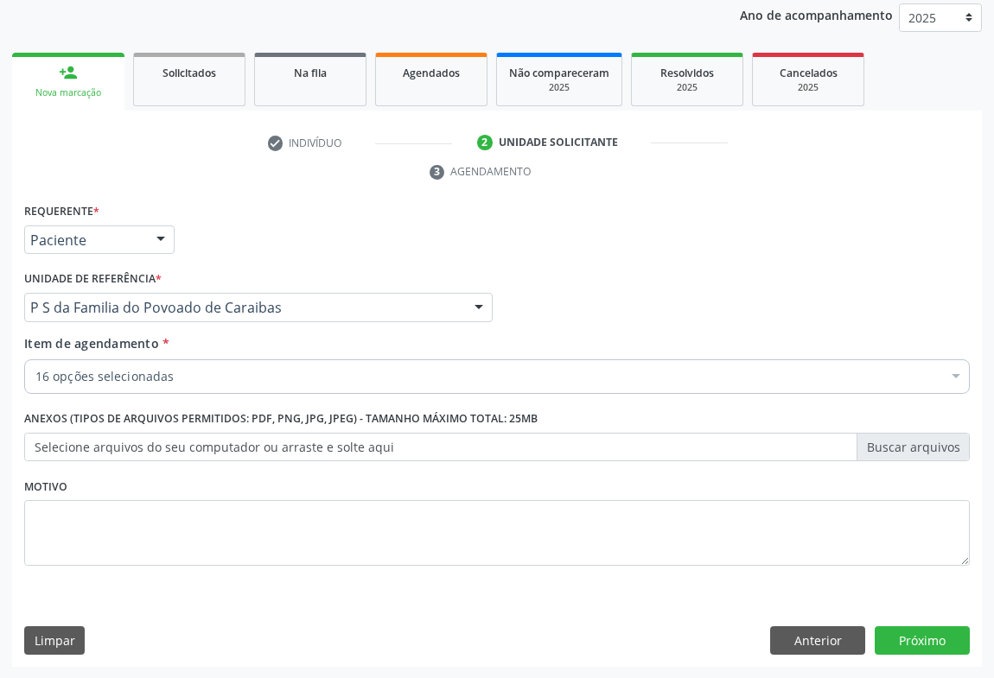
scroll to position [0, 0]
click at [908, 642] on button "Próximo" at bounding box center [922, 641] width 95 height 29
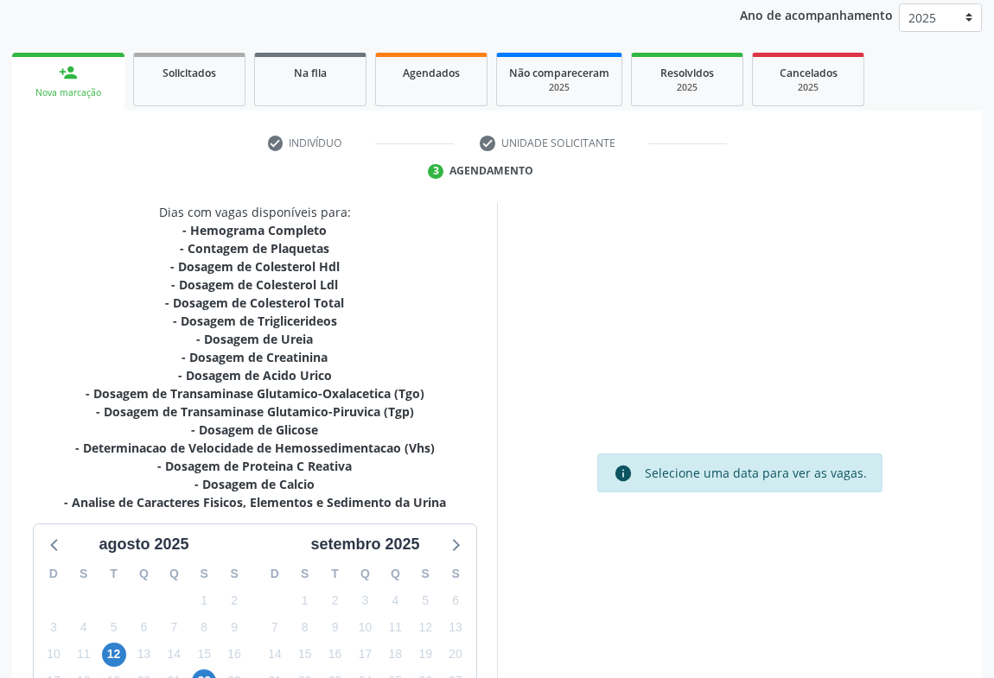
scroll to position [363, 0]
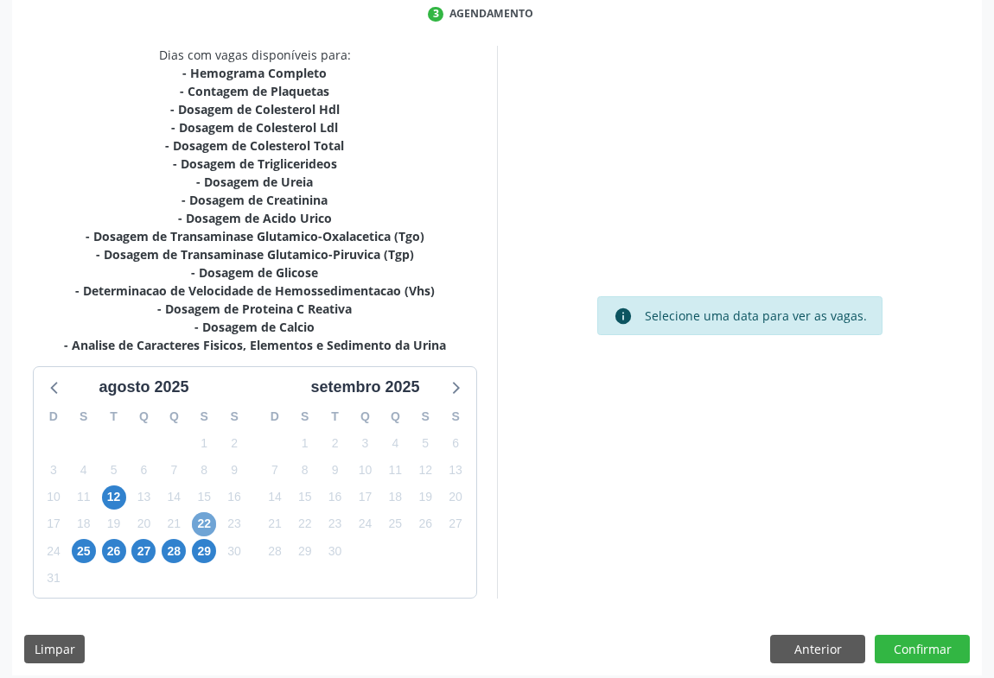
click at [201, 525] on span "22" at bounding box center [204, 525] width 24 height 24
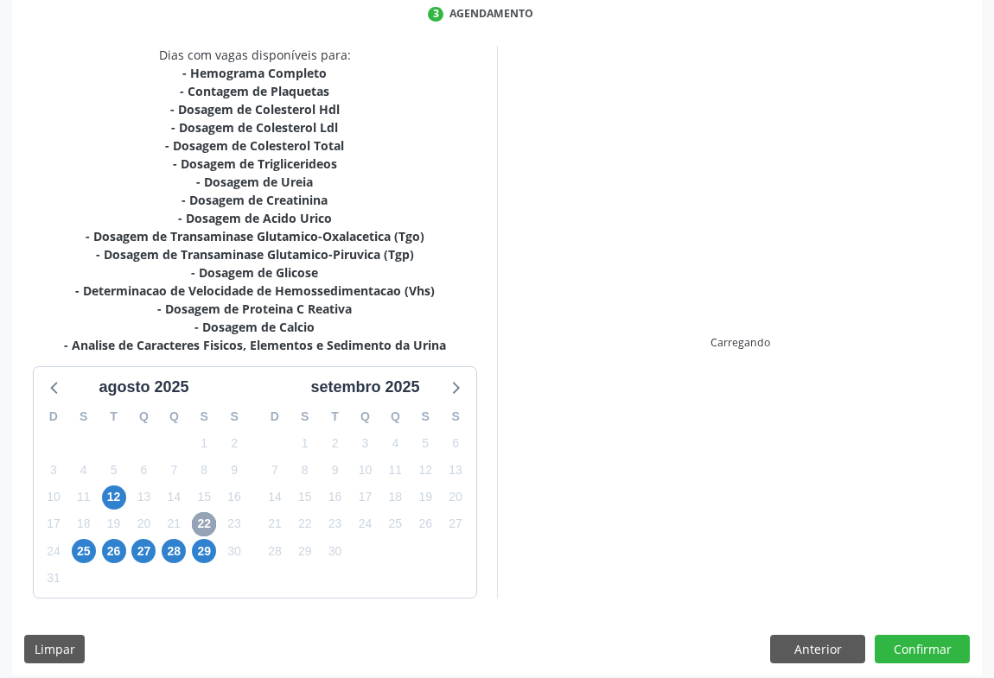
scroll to position [372, 0]
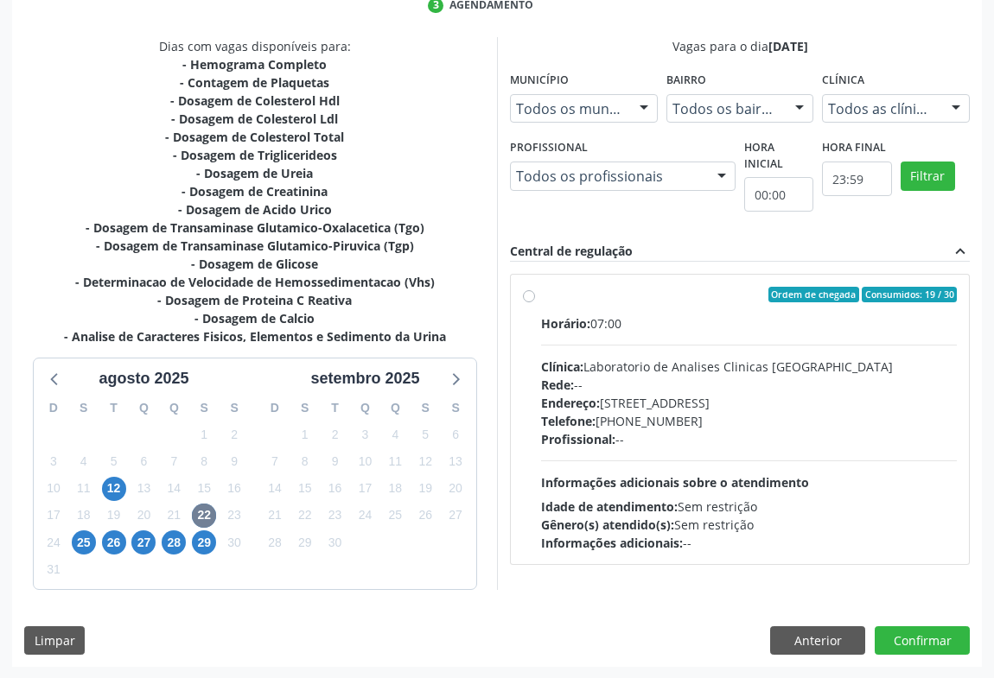
click at [709, 412] on div "Telefone: (74) 36453588" at bounding box center [749, 421] width 416 height 18
click at [535, 303] on input "Ordem de chegada Consumidos: 19 / 30 Horário: 07:00 Clínica: Laboratorio de Ana…" at bounding box center [529, 295] width 12 height 16
radio input "true"
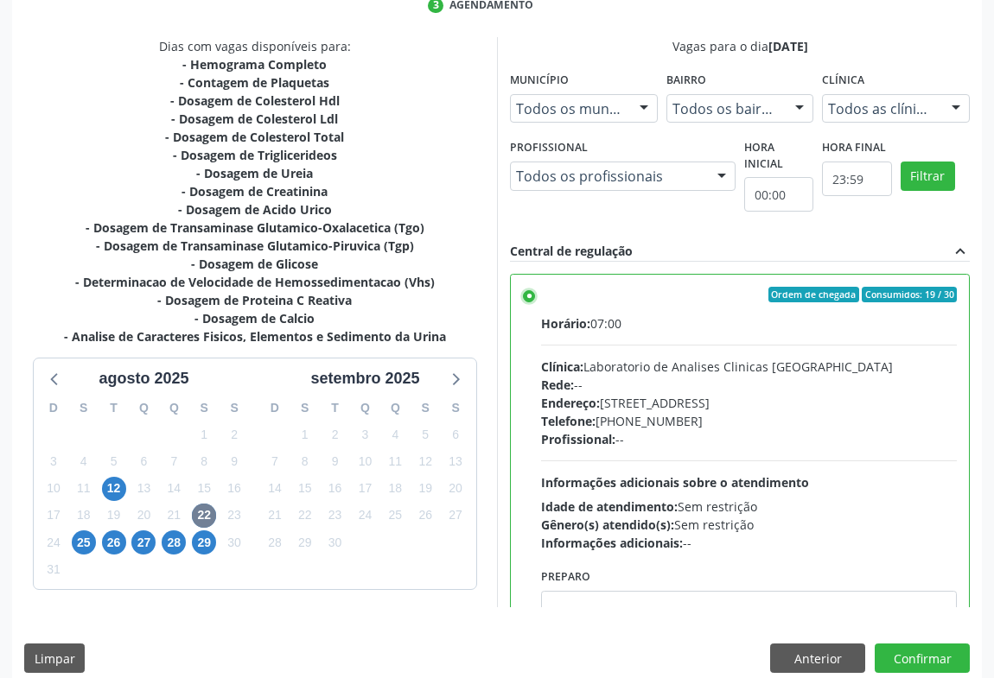
scroll to position [390, 0]
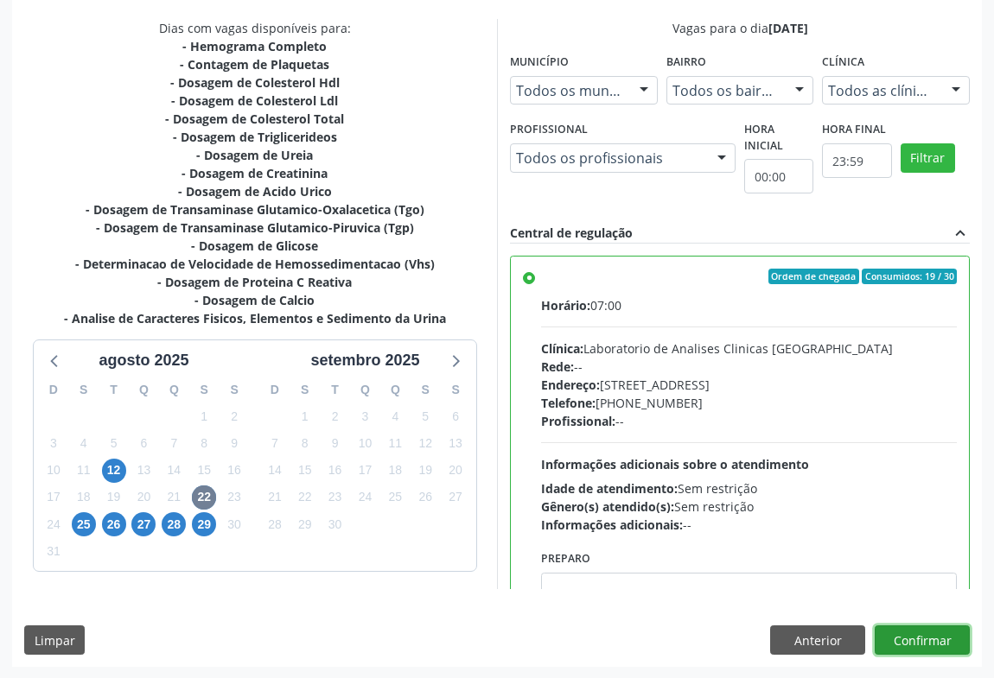
click at [917, 631] on button "Confirmar" at bounding box center [922, 640] width 95 height 29
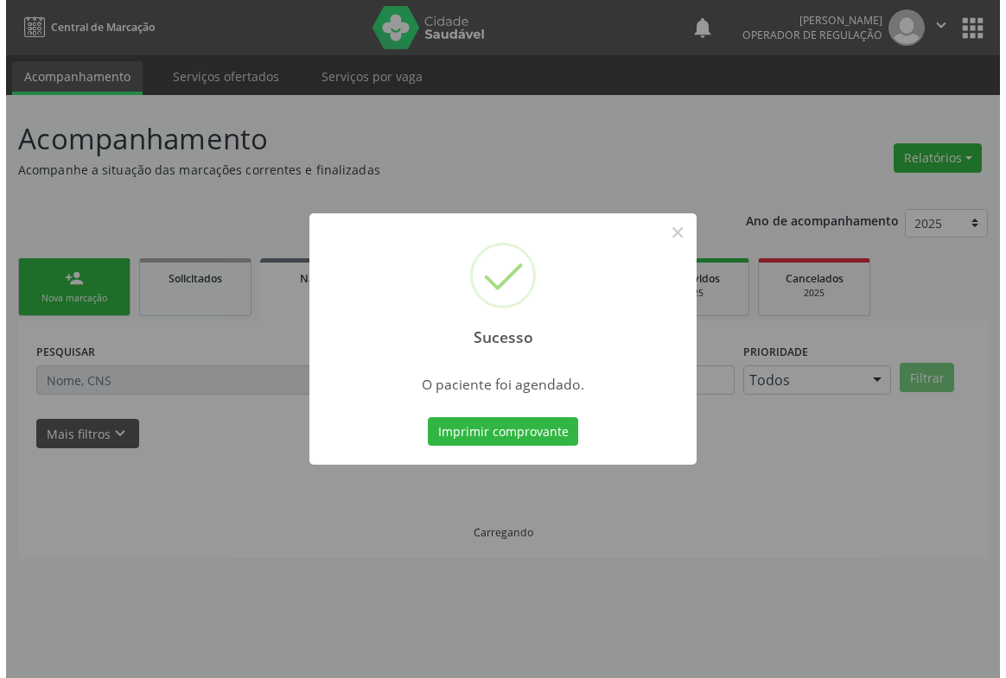
scroll to position [0, 0]
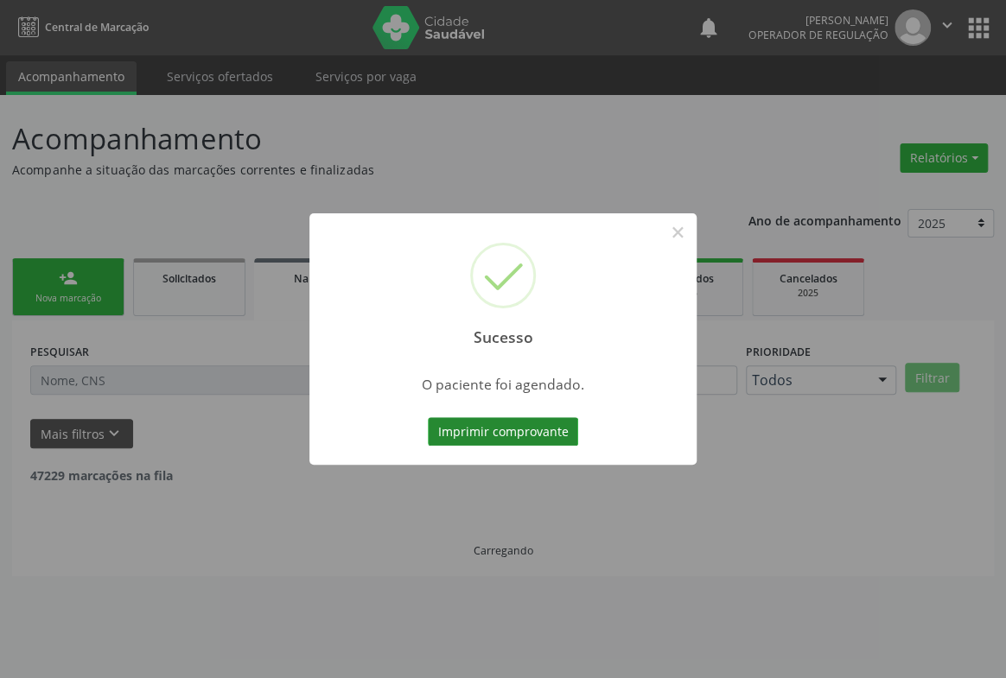
click at [526, 421] on button "Imprimir comprovante" at bounding box center [503, 431] width 150 height 29
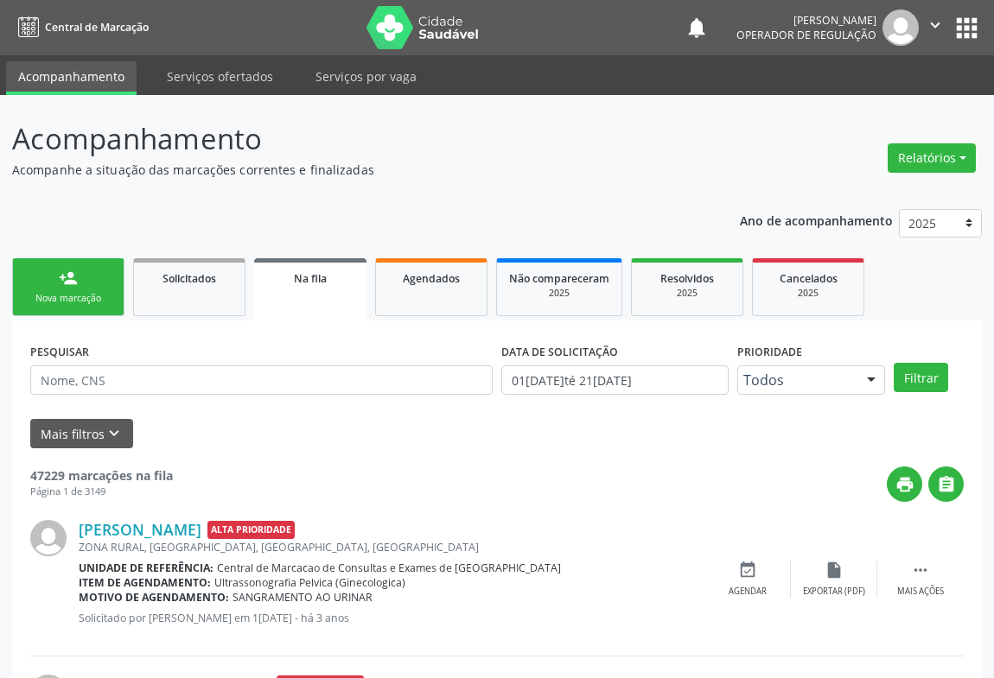
click at [67, 285] on div "person_add" at bounding box center [68, 278] width 19 height 19
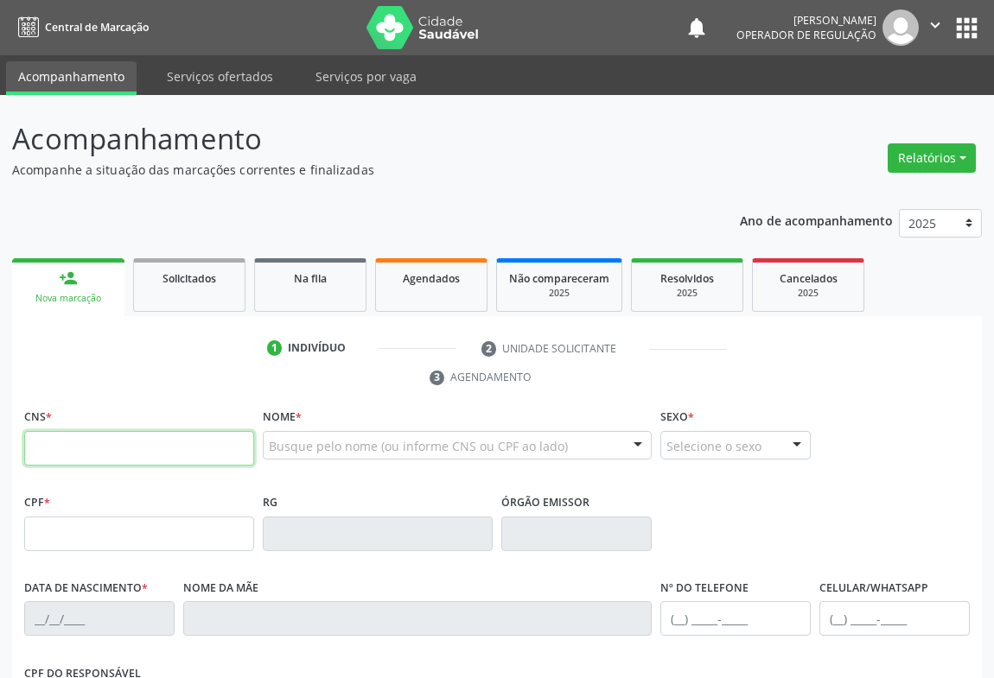
click at [73, 458] on input "text" at bounding box center [139, 448] width 230 height 35
type input "700 0047 2004 4209"
type input "1201135974"
type input "[DATE]"
type input "[PHONE_NUMBER]"
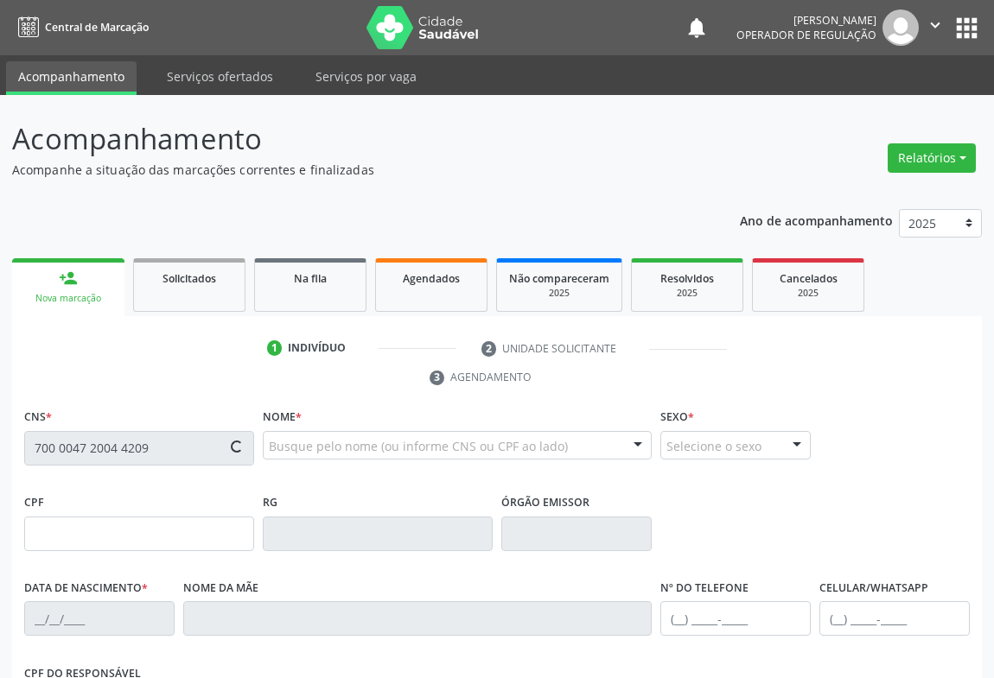
type input "[PHONE_NUMBER]"
type input "003.766.785-85"
type input "S/N"
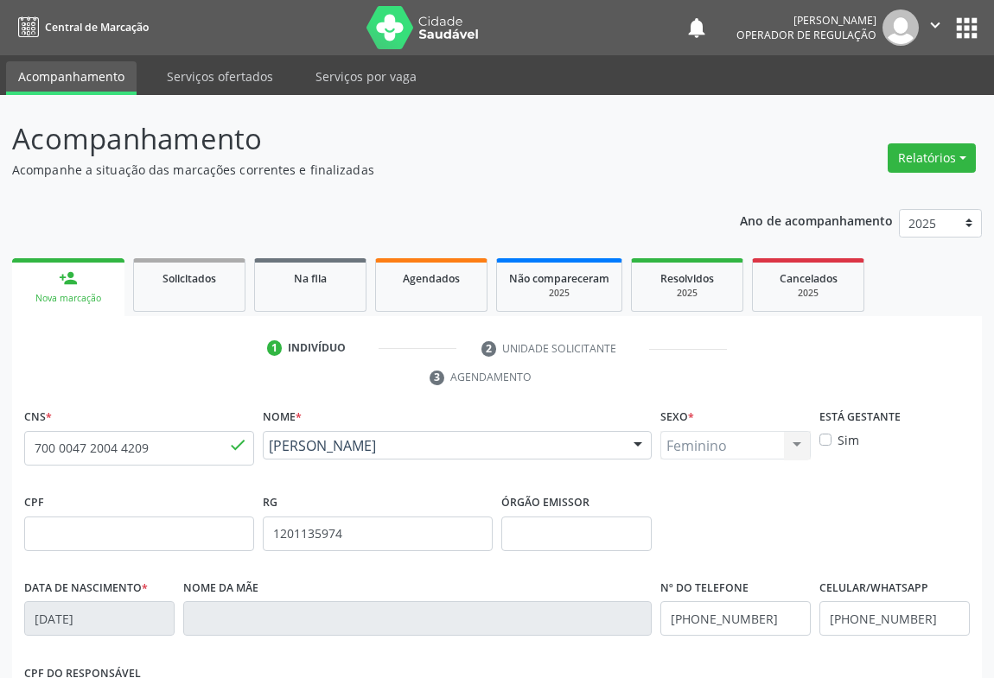
scroll to position [286, 0]
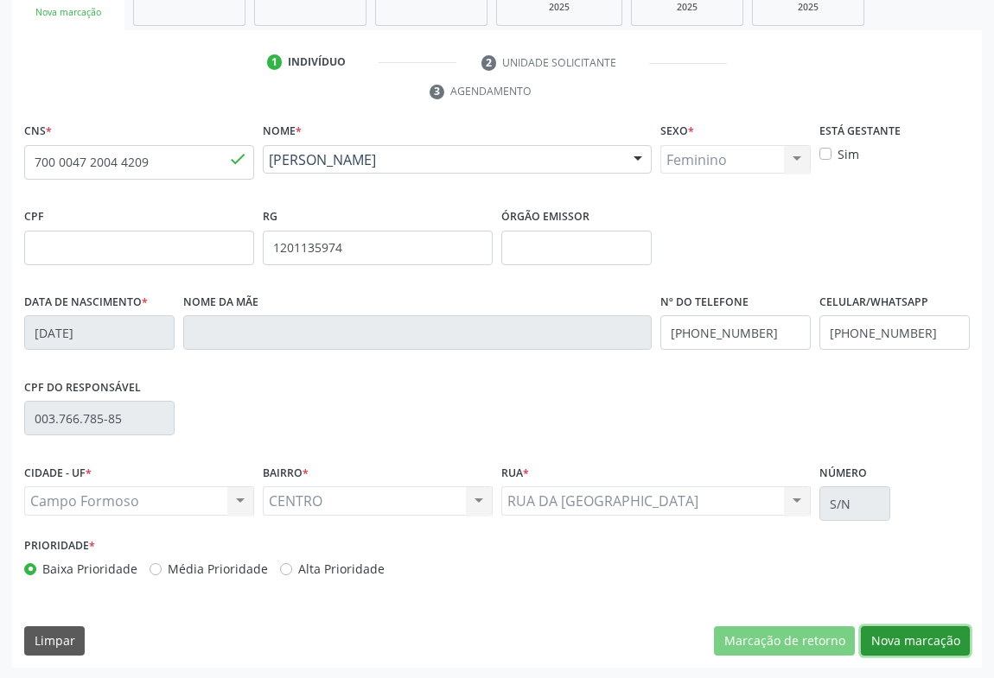
click at [927, 627] on button "Nova marcação" at bounding box center [915, 641] width 109 height 29
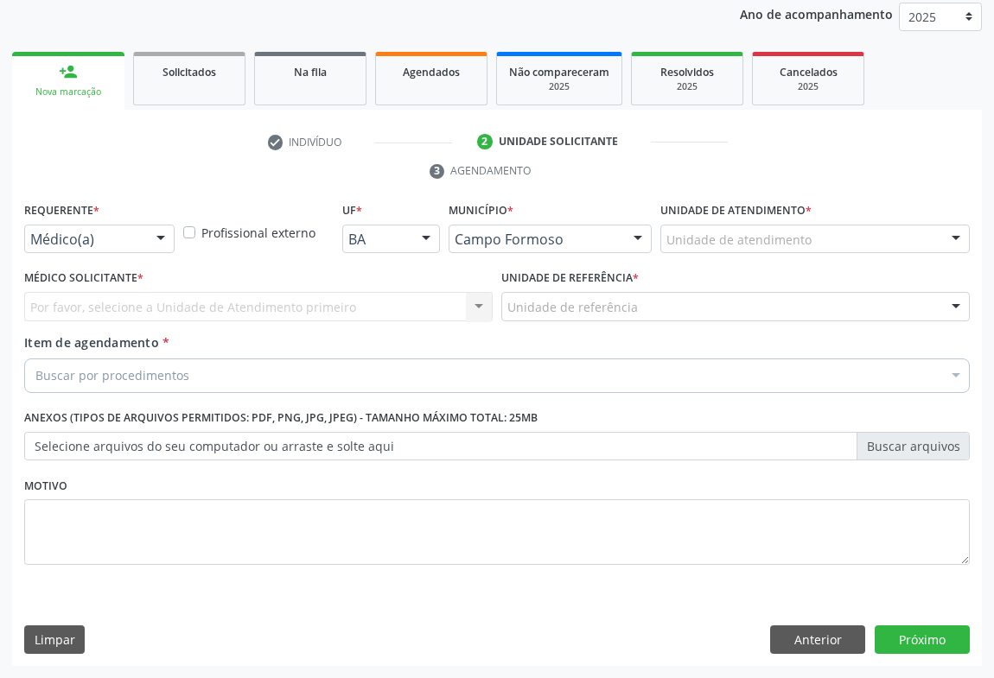
scroll to position [206, 0]
click at [155, 241] on div at bounding box center [161, 240] width 26 height 29
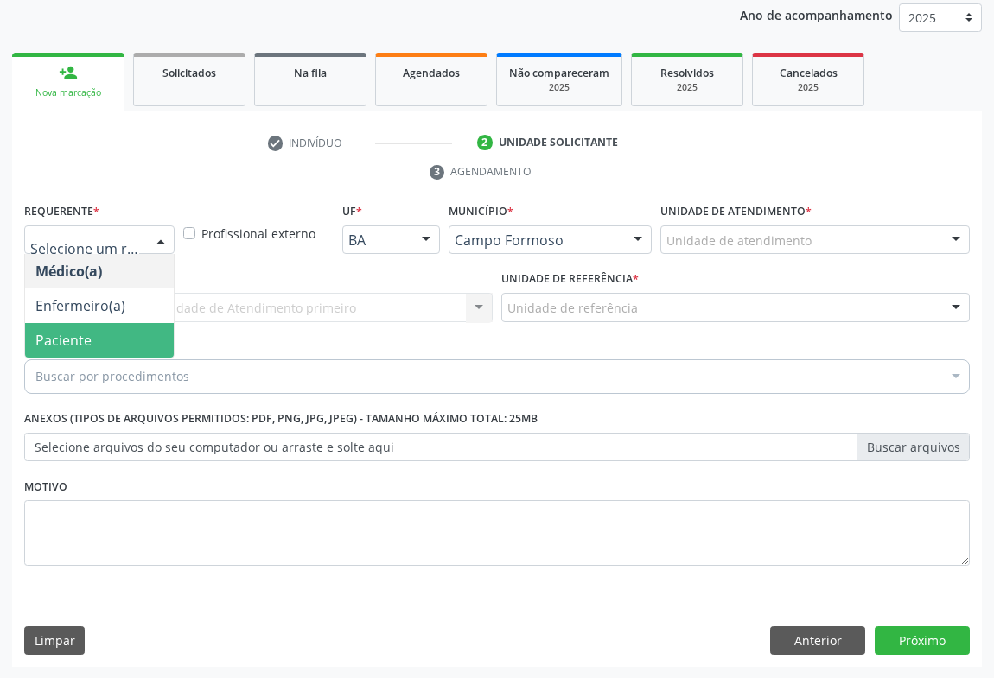
click at [60, 341] on span "Paciente" at bounding box center [63, 340] width 56 height 19
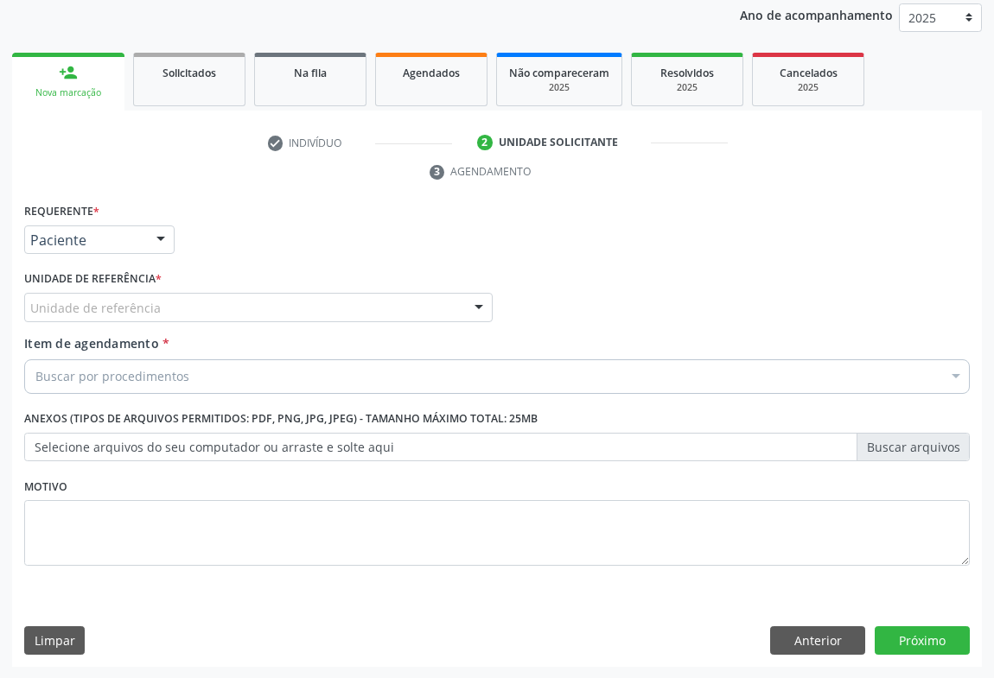
click at [176, 313] on div "Unidade de referência" at bounding box center [258, 307] width 468 height 29
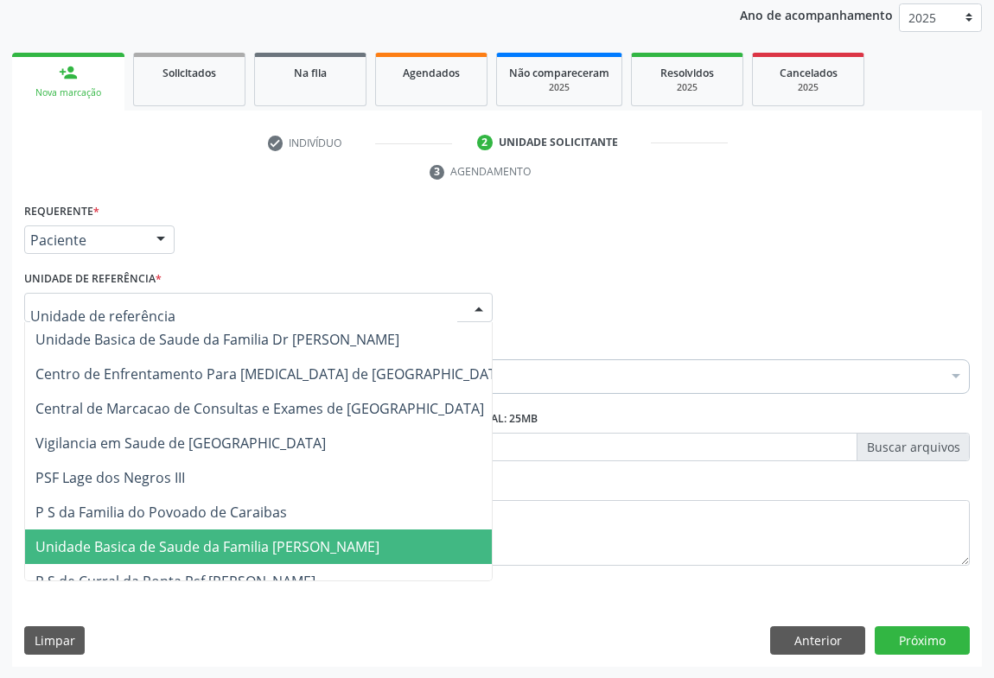
click at [189, 560] on span "Unidade Basica de Saude da Familia [PERSON_NAME]" at bounding box center [272, 547] width 494 height 35
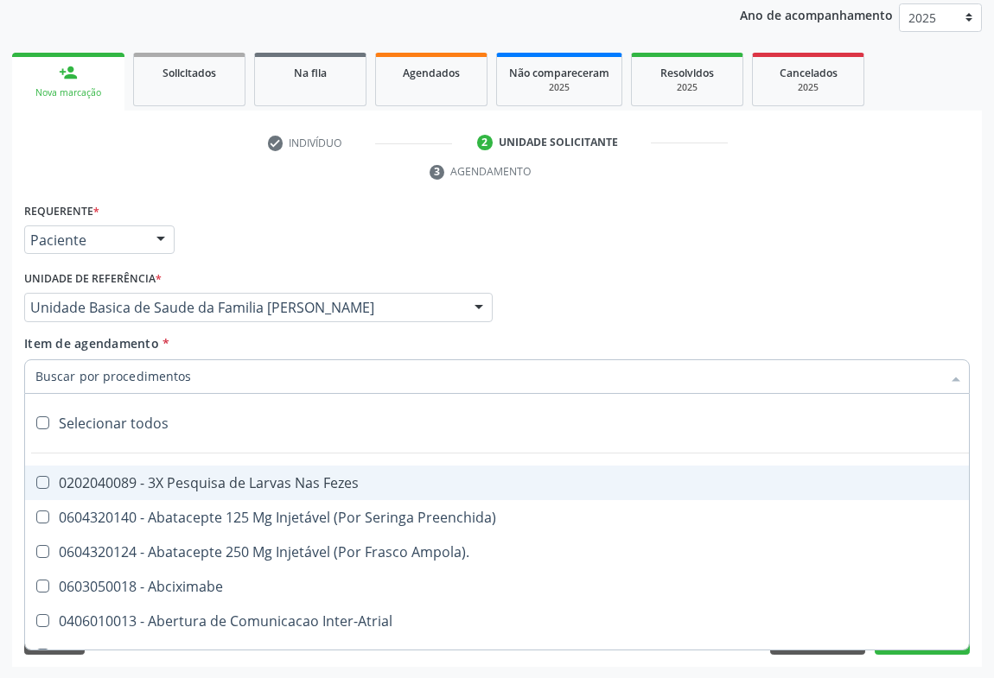
click at [179, 377] on input "Item de agendamento *" at bounding box center [488, 377] width 906 height 35
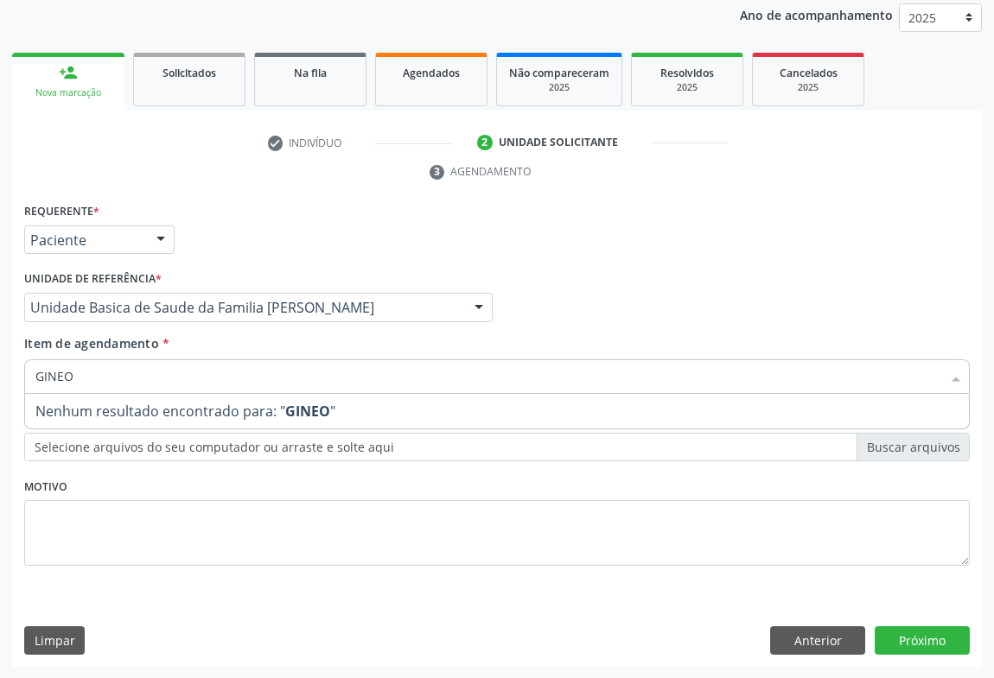
type input "GINE"
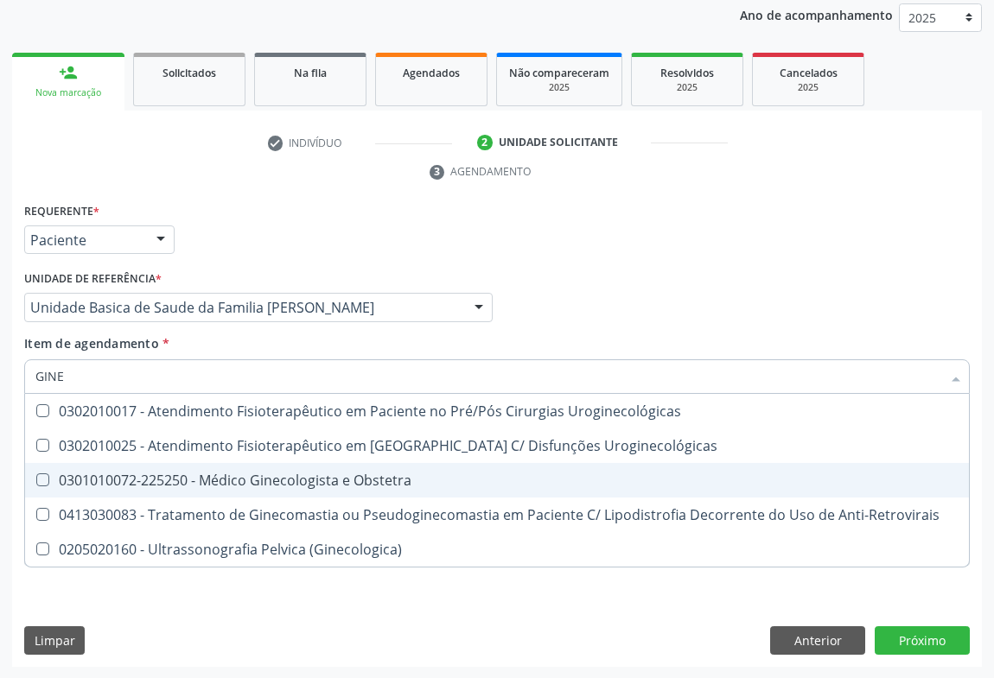
drag, startPoint x: 303, startPoint y: 469, endPoint x: 164, endPoint y: 510, distance: 145.0
click at [303, 474] on div "0301010072-225250 - Médico Ginecologista e Obstetra" at bounding box center [496, 481] width 923 height 14
checkbox Obstetra "true"
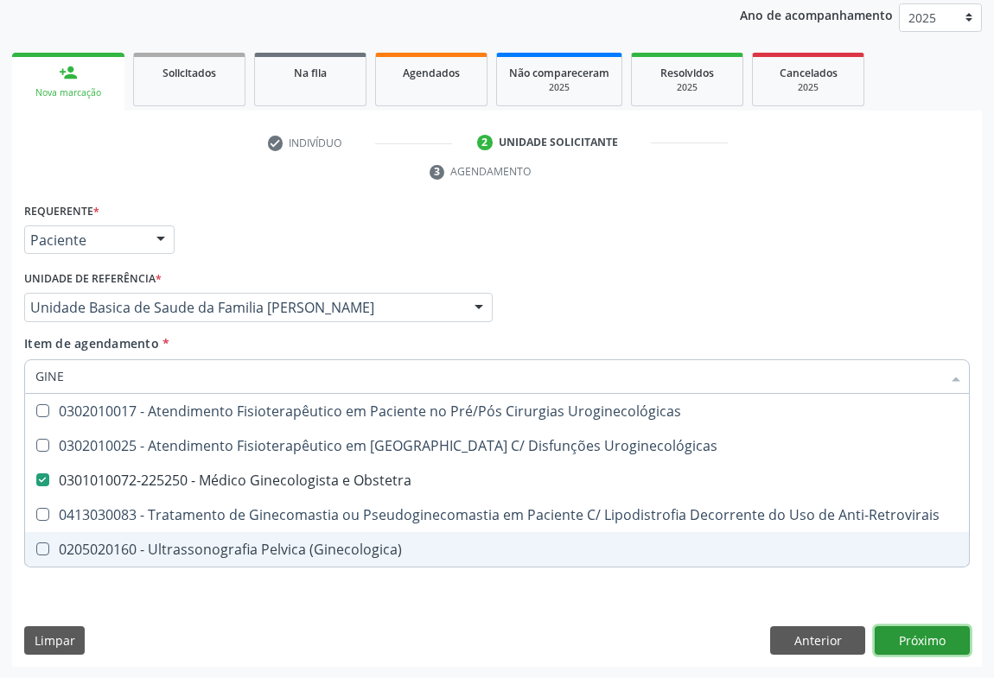
click at [932, 642] on div "Requerente * Paciente Médico(a) Enfermeiro(a) Paciente Nenhum resultado encontr…" at bounding box center [497, 433] width 970 height 469
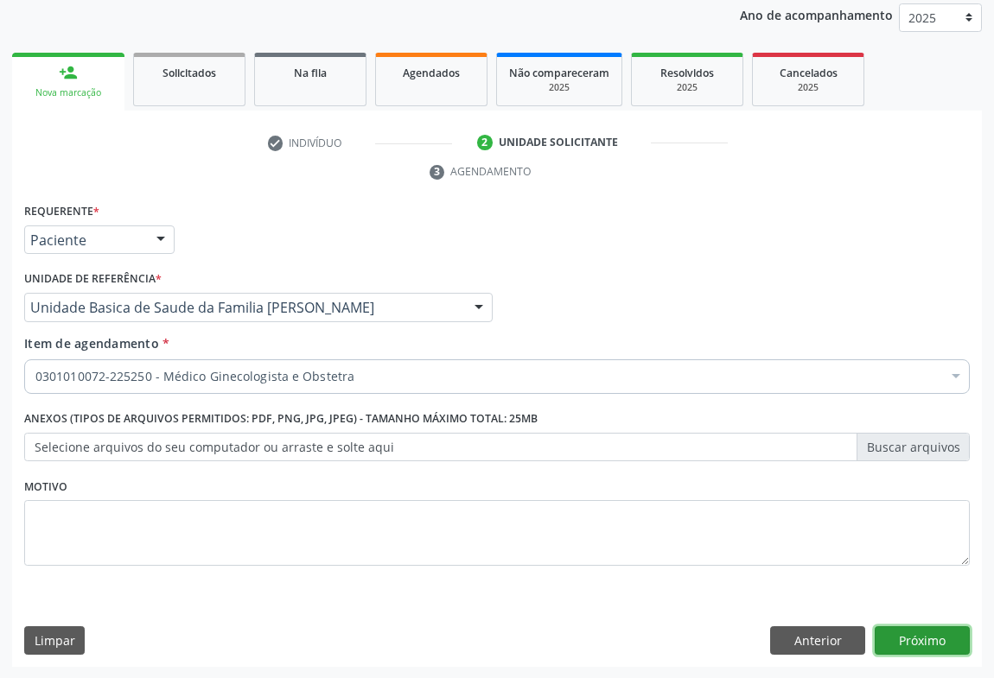
click at [926, 643] on button "Próximo" at bounding box center [922, 641] width 95 height 29
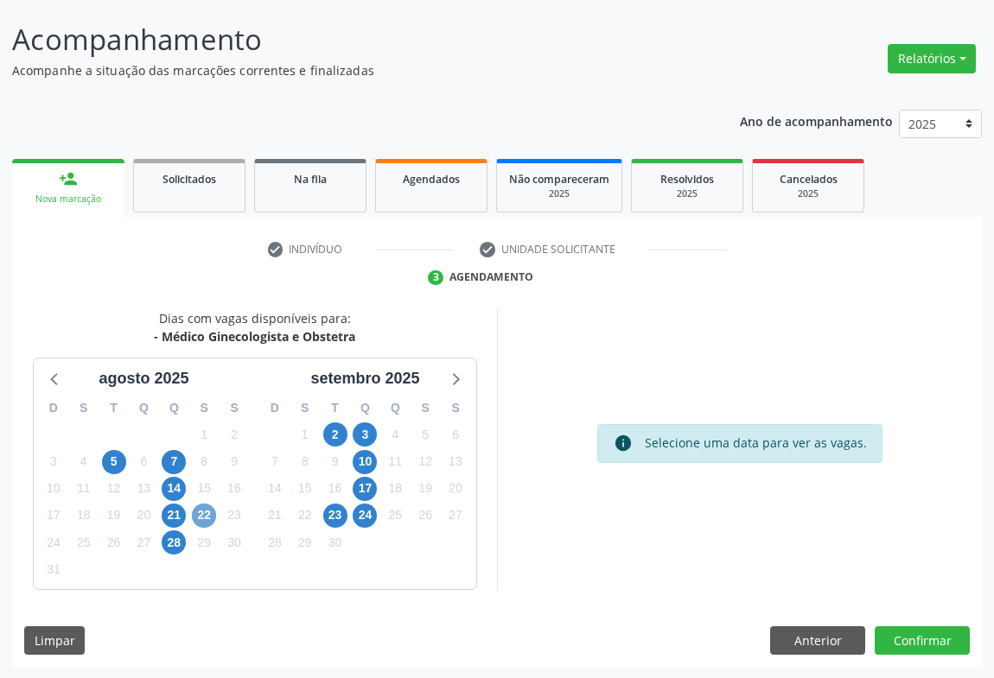
click at [202, 519] on span "22" at bounding box center [204, 516] width 24 height 24
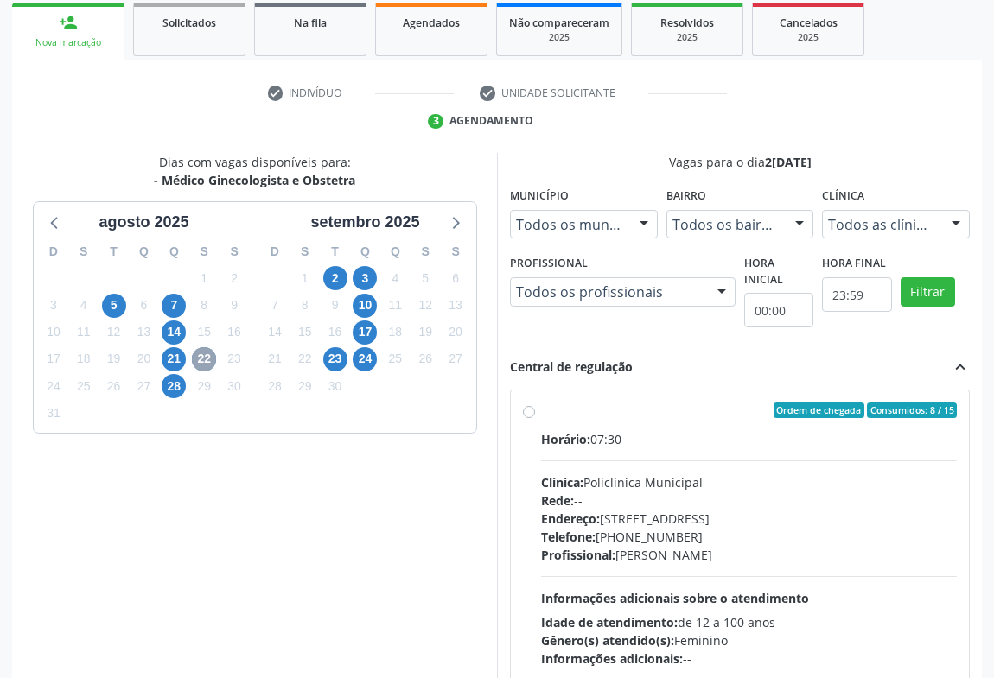
scroll to position [390, 0]
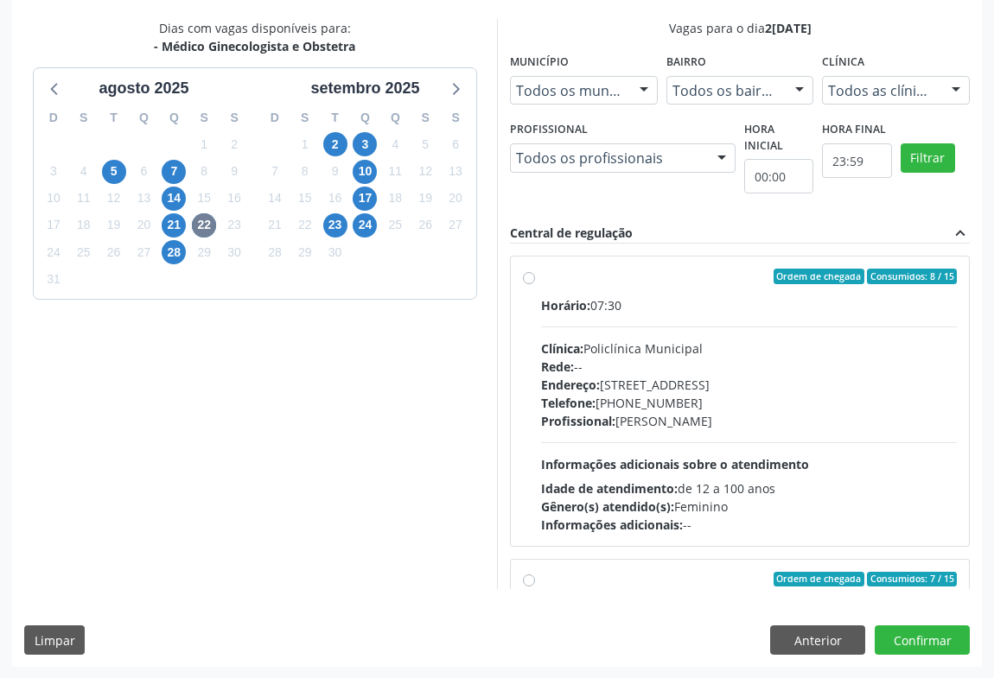
click at [631, 405] on div "Telefone: [PHONE_NUMBER]" at bounding box center [749, 403] width 416 height 18
click at [535, 284] on input "Ordem de chegada Consumidos: 8 / 15 Horário: 07:30 Clínica: Policlínica Municip…" at bounding box center [529, 277] width 12 height 16
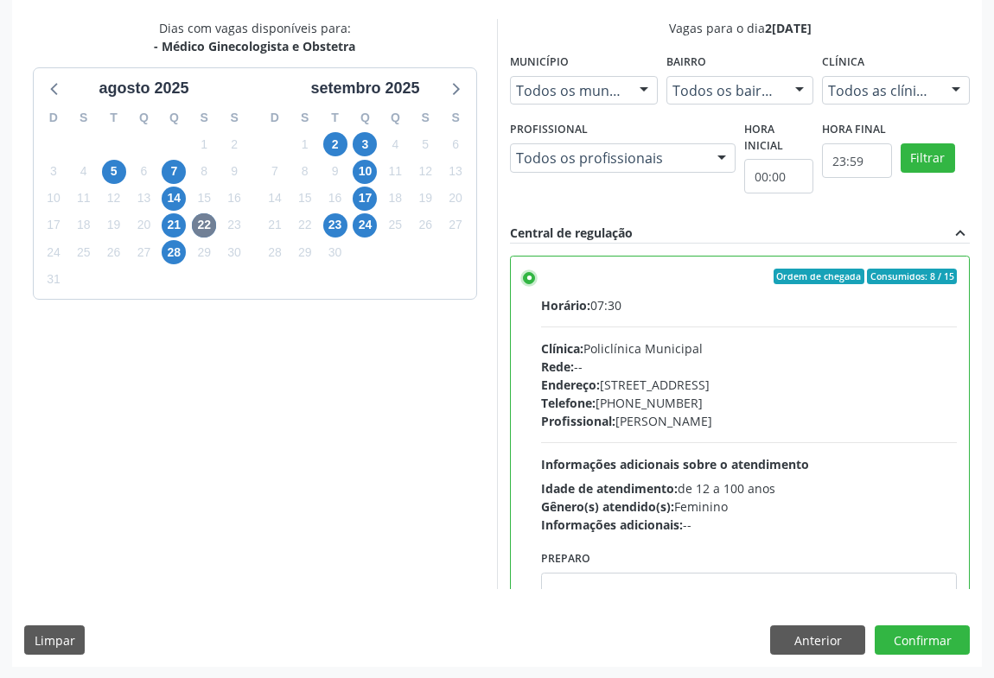
scroll to position [314, 0]
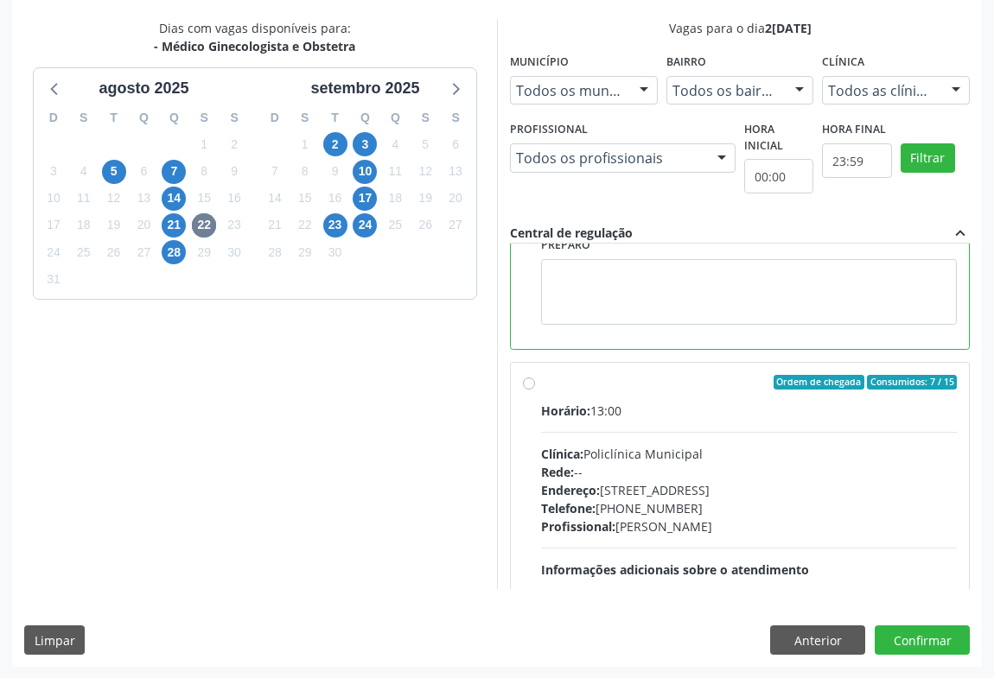
click at [662, 445] on div "Clínica: Policlínica Municipal" at bounding box center [749, 454] width 416 height 18
click at [535, 391] on input "Ordem de chegada Consumidos: 7 / 15 Horário: 13:00 Clínica: Policlínica Municip…" at bounding box center [529, 383] width 12 height 16
radio input "false"
radio input "true"
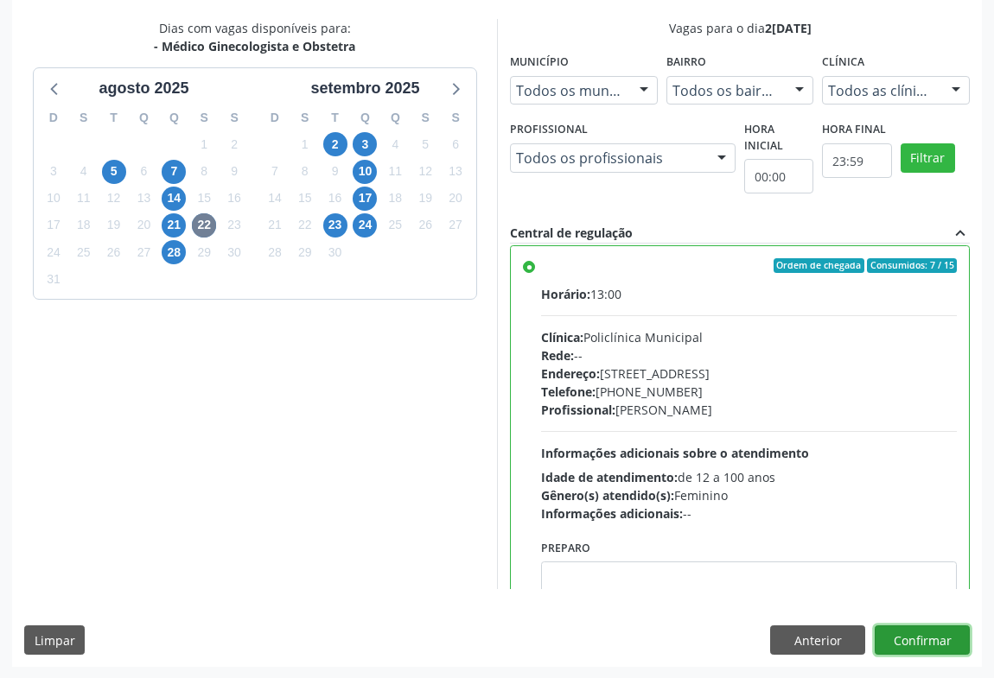
click at [941, 643] on button "Confirmar" at bounding box center [922, 640] width 95 height 29
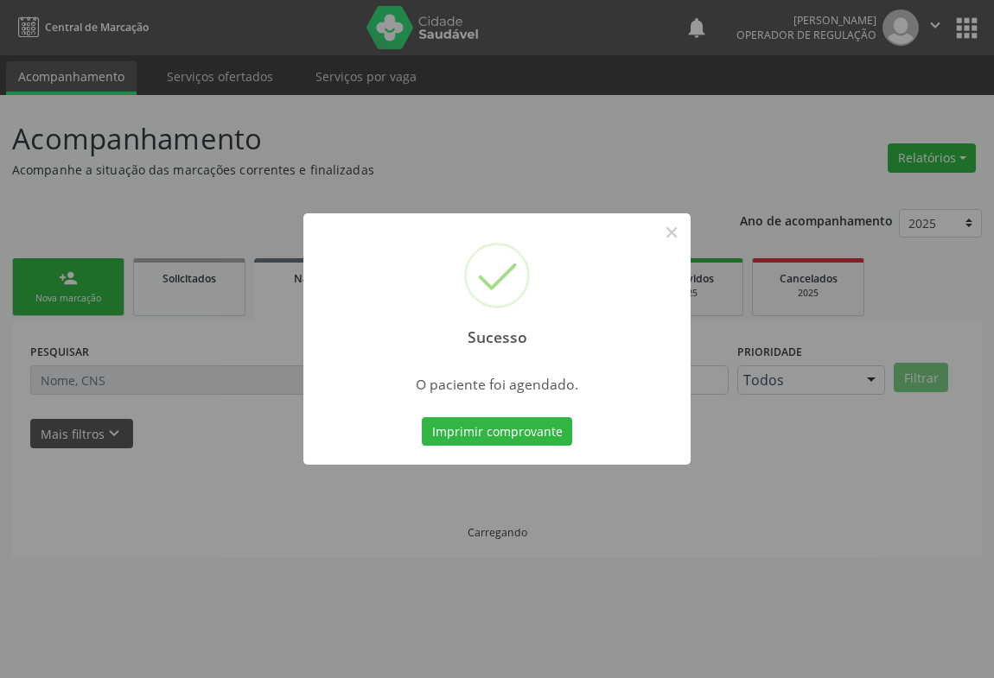
scroll to position [0, 0]
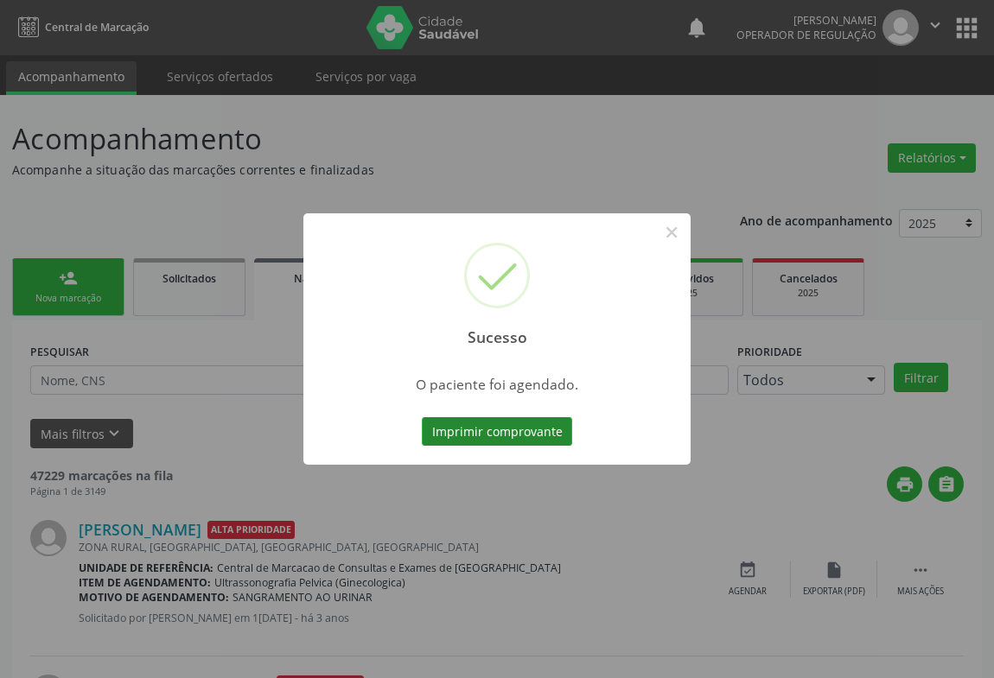
click at [526, 435] on button "Imprimir comprovante" at bounding box center [497, 431] width 150 height 29
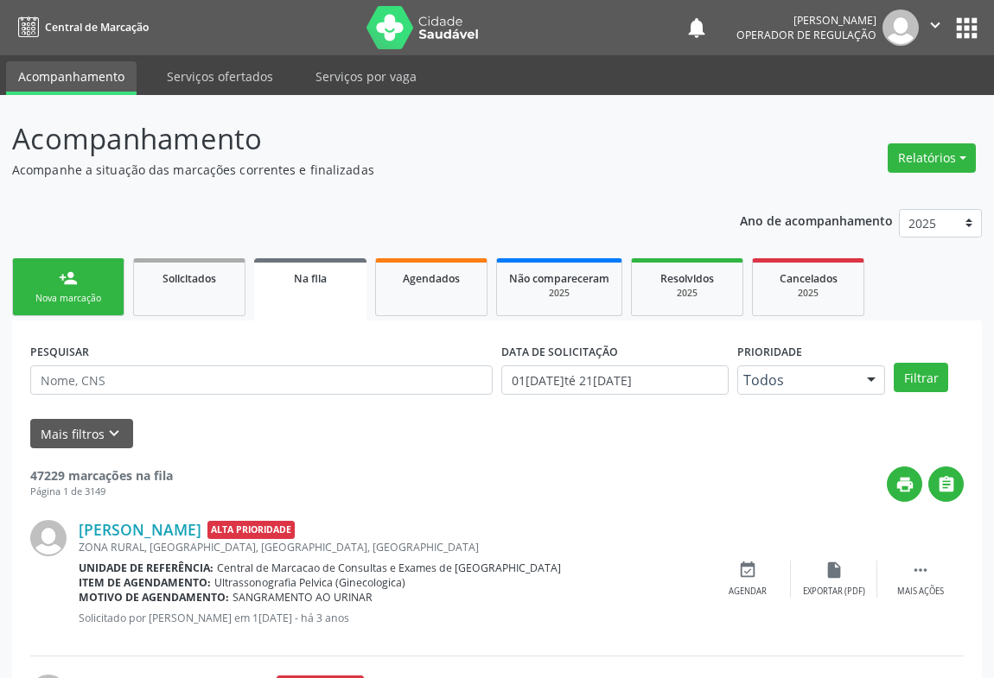
click at [87, 275] on link "person_add Nova marcação" at bounding box center [68, 287] width 112 height 58
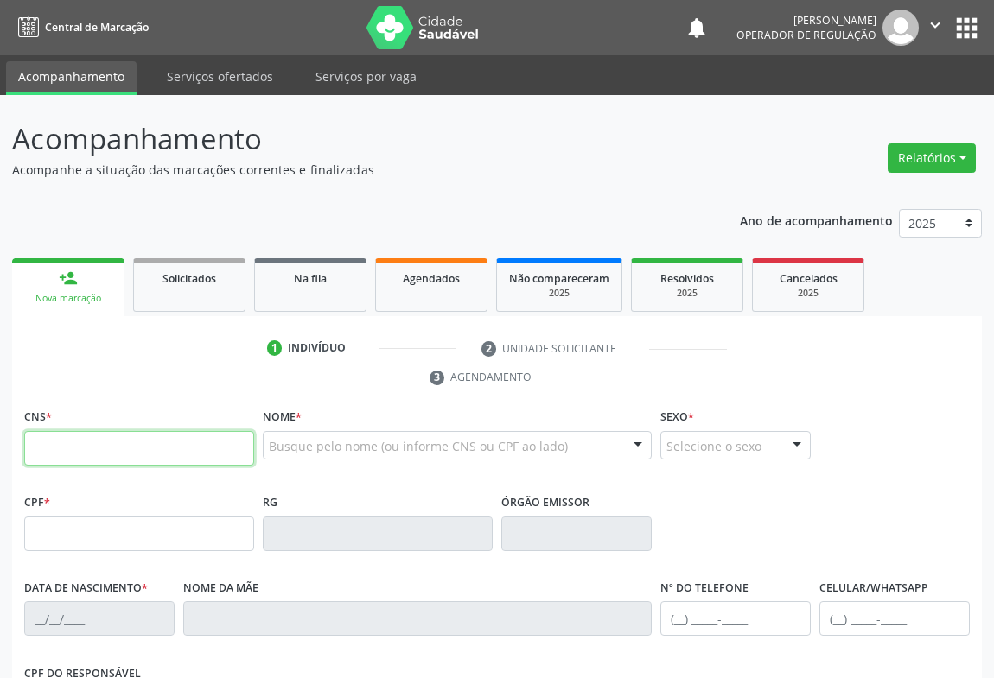
click at [71, 436] on input "text" at bounding box center [139, 448] width 230 height 35
type input "705 4034 9924 4995"
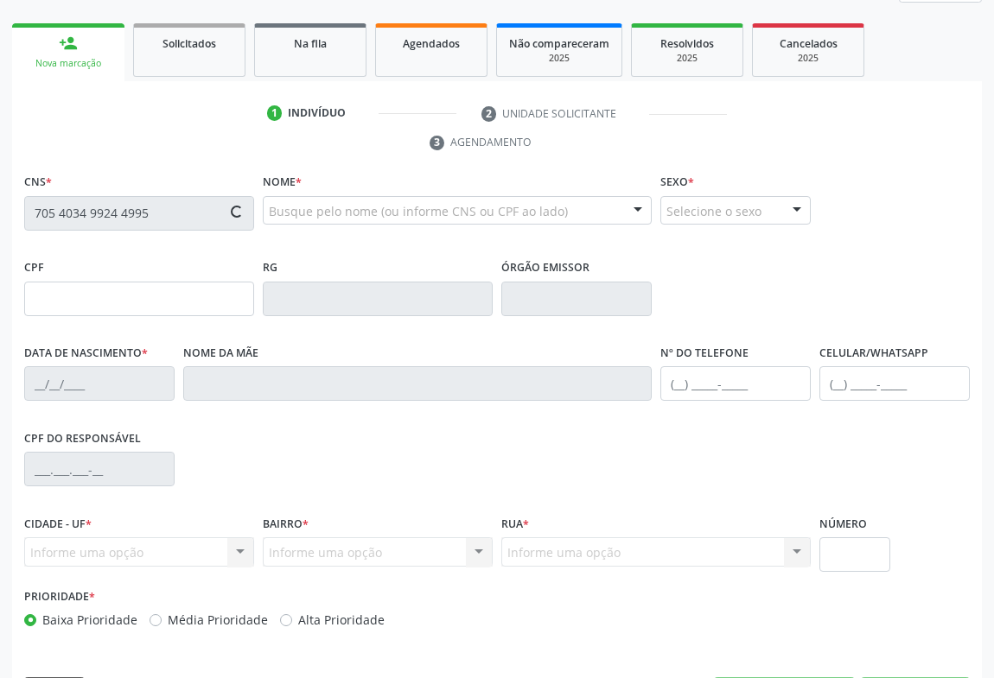
type input "20[DATE]"
type input "[PHONE_NUMBER]"
type input "S/N"
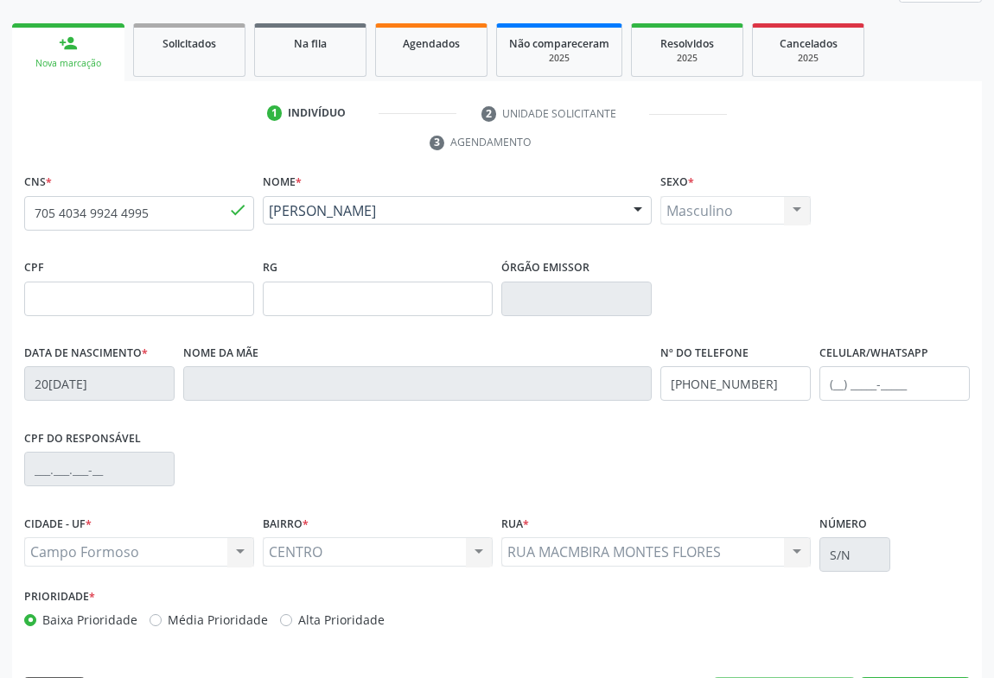
scroll to position [286, 0]
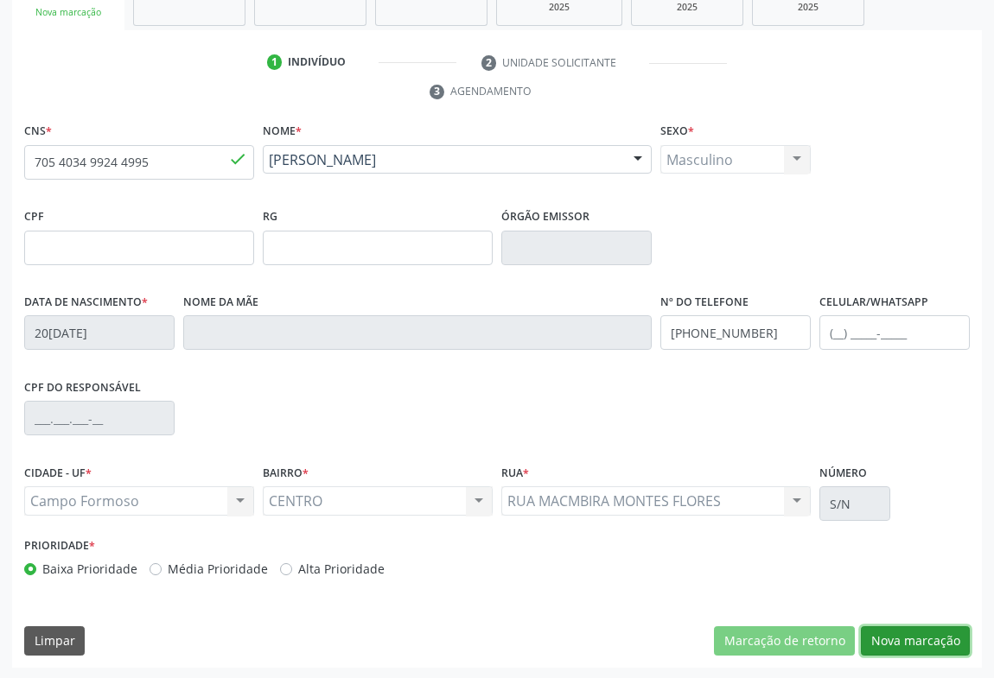
click at [906, 635] on button "Nova marcação" at bounding box center [915, 641] width 109 height 29
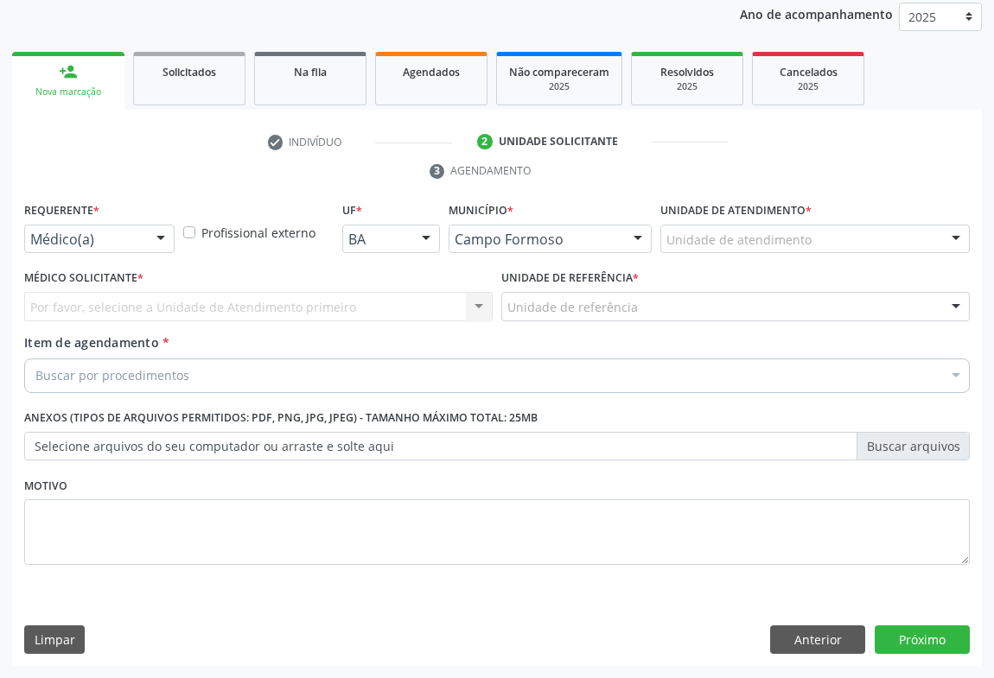
scroll to position [206, 0]
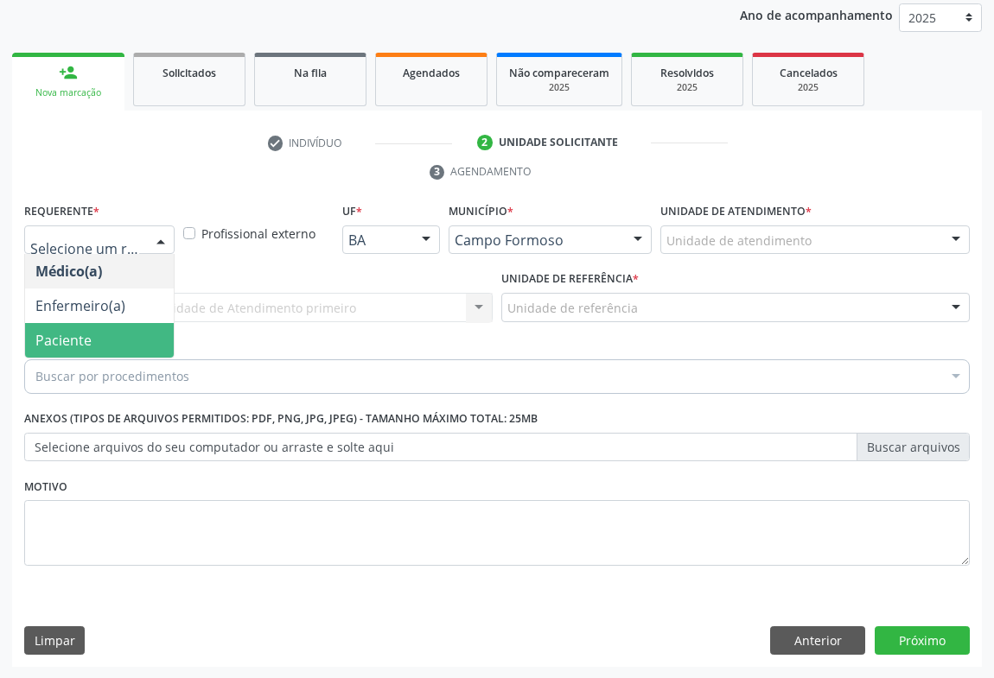
click at [67, 337] on span "Paciente" at bounding box center [63, 340] width 56 height 19
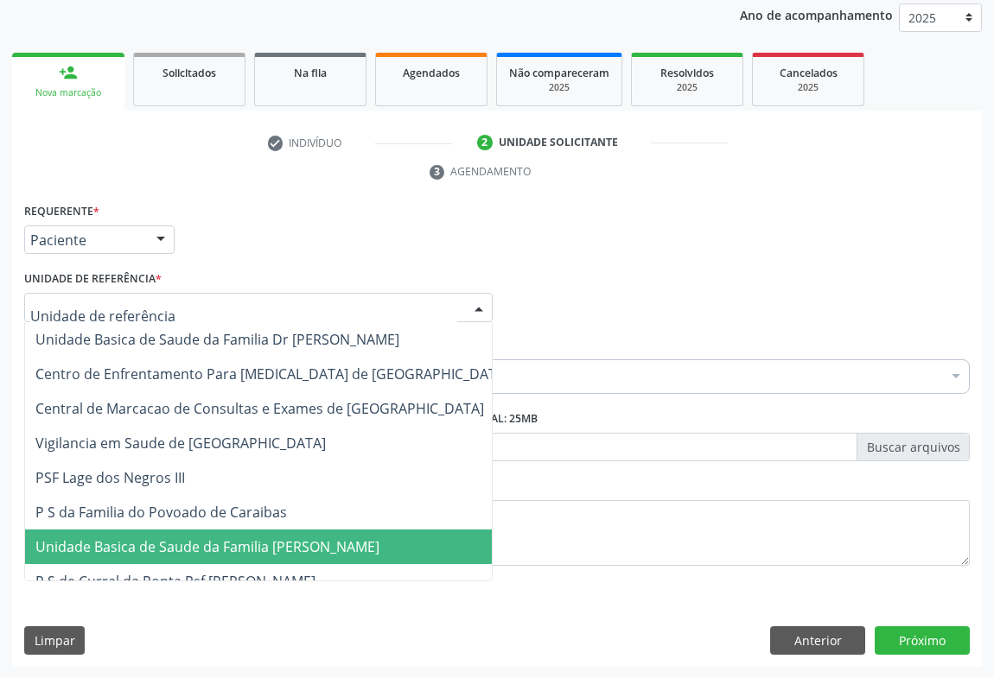
click at [205, 564] on span "P S de Curral da Ponta Psf [PERSON_NAME]" at bounding box center [272, 581] width 494 height 35
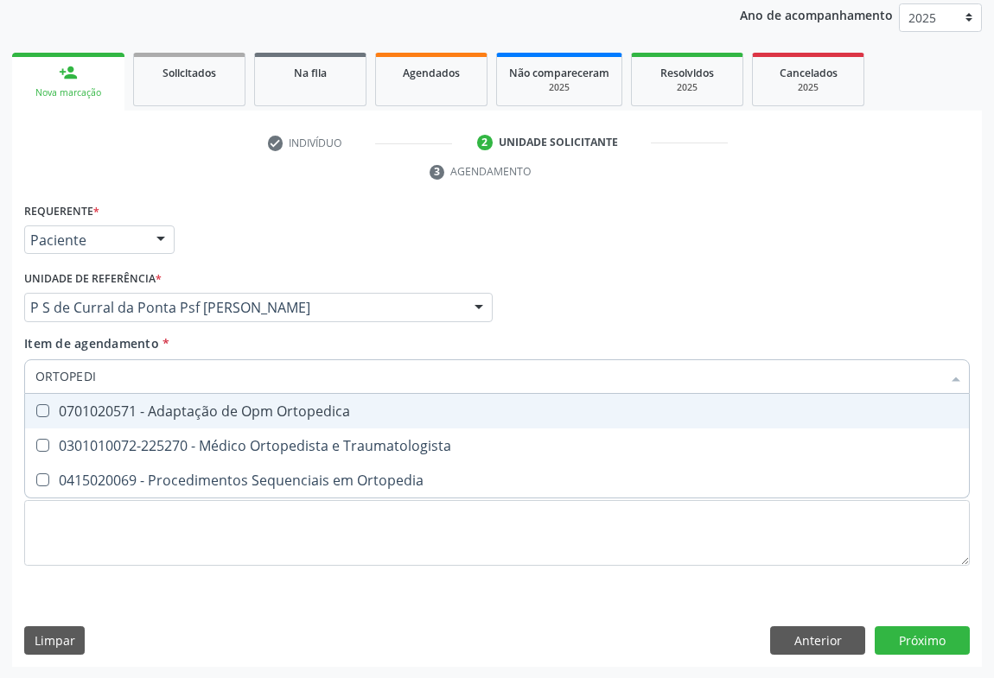
type input "ORTOPEDIS"
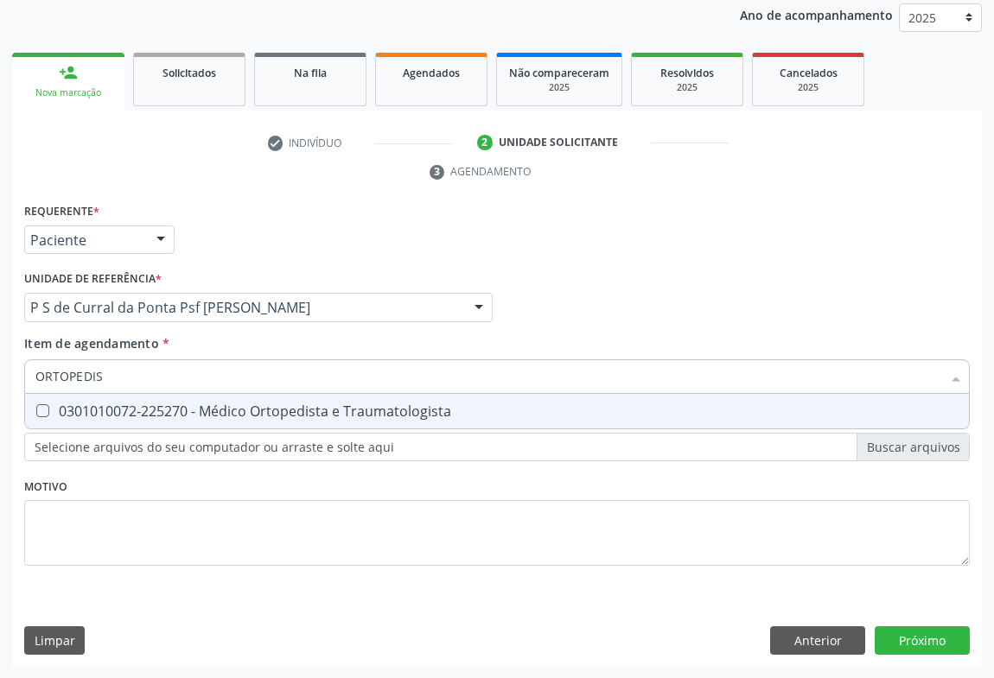
click at [197, 422] on span "0301010072-225270 - Médico Ortopedista e Traumatologista" at bounding box center [497, 411] width 944 height 35
checkbox Traumatologista "true"
click at [912, 637] on div "Requerente * Paciente Médico(a) Enfermeiro(a) Paciente Nenhum resultado encontr…" at bounding box center [497, 433] width 970 height 469
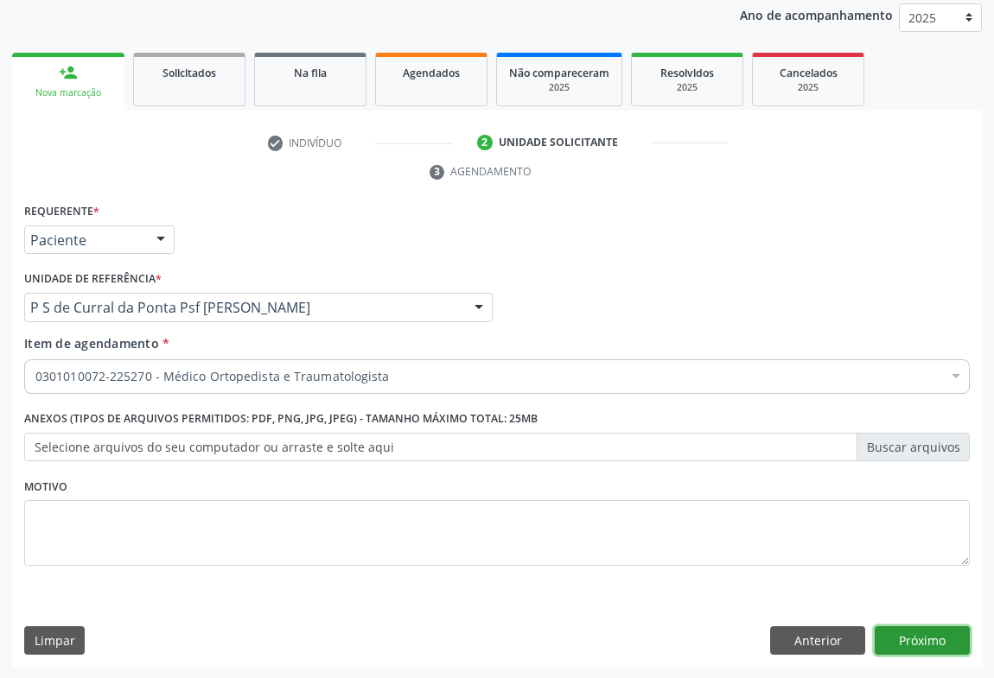
click at [933, 640] on button "Próximo" at bounding box center [922, 641] width 95 height 29
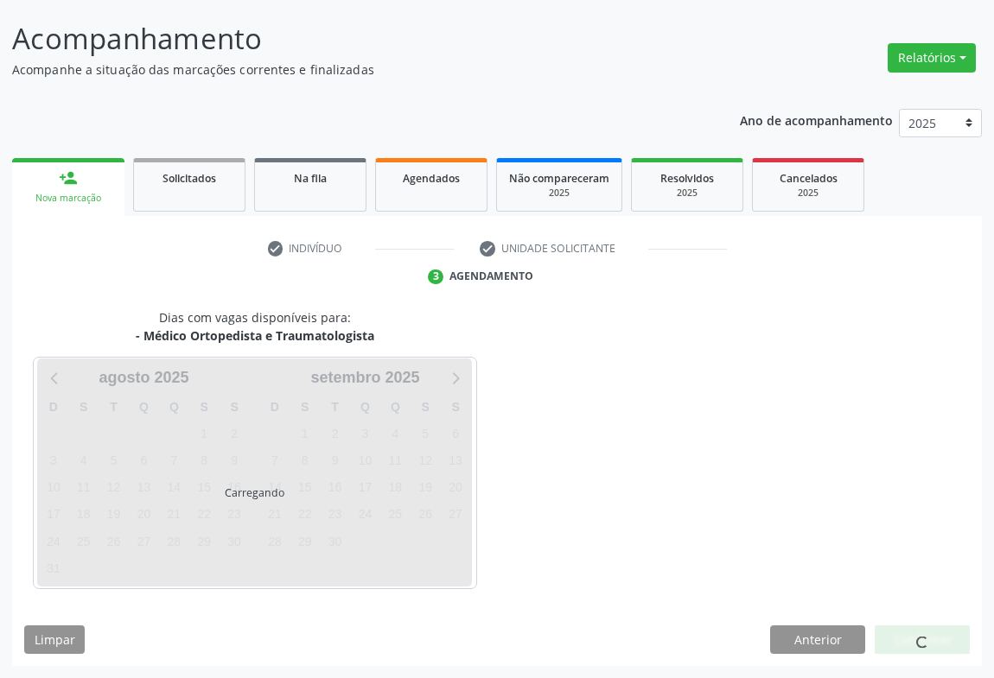
scroll to position [99, 0]
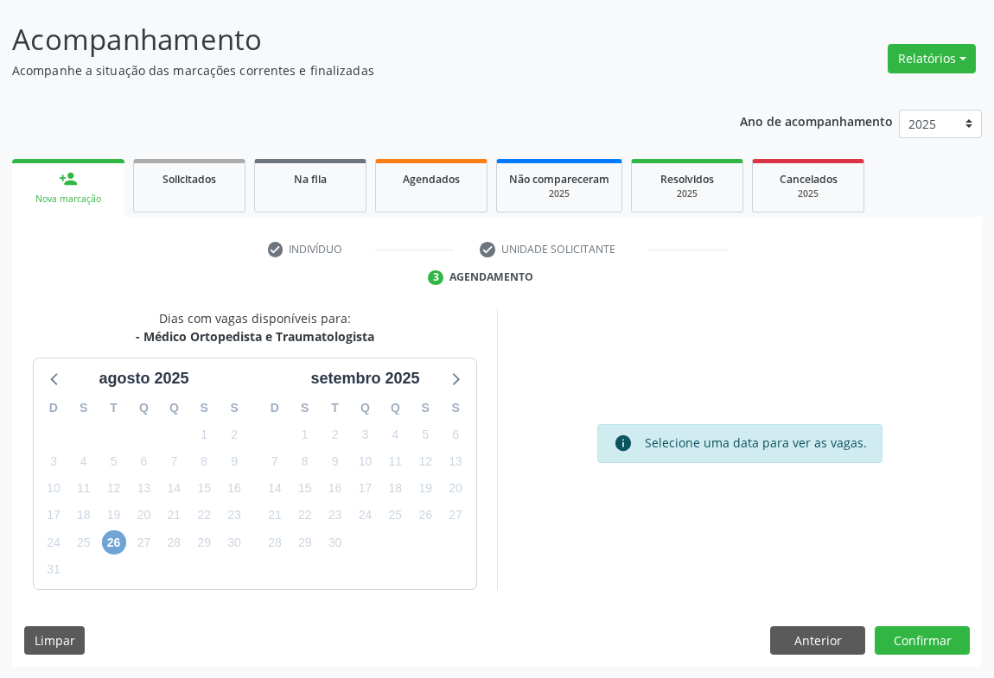
click at [120, 539] on span "26" at bounding box center [114, 543] width 24 height 24
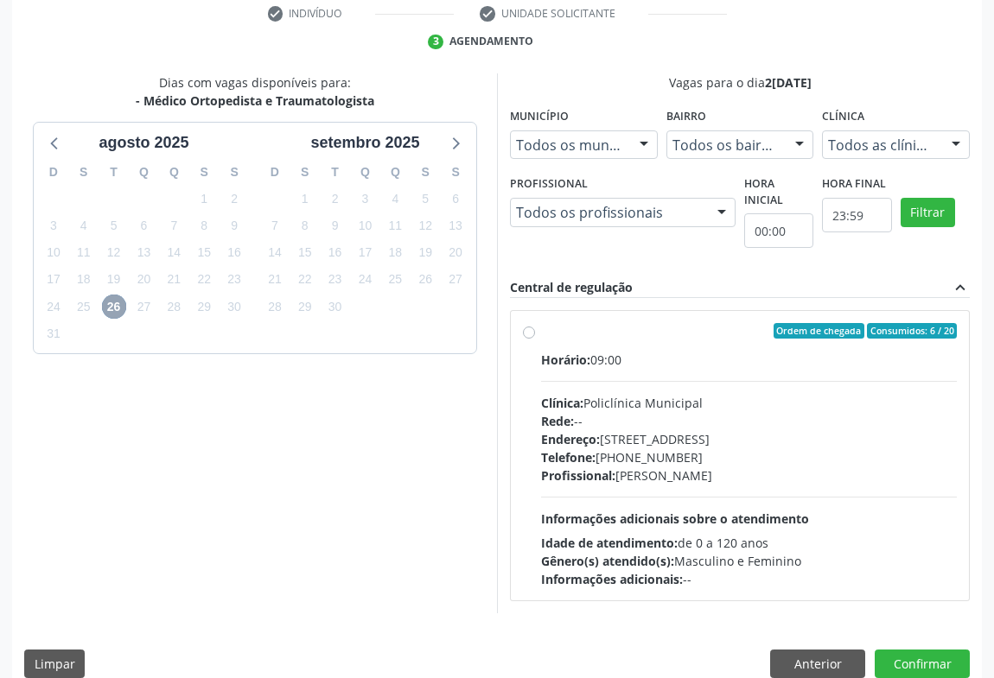
scroll to position [359, 0]
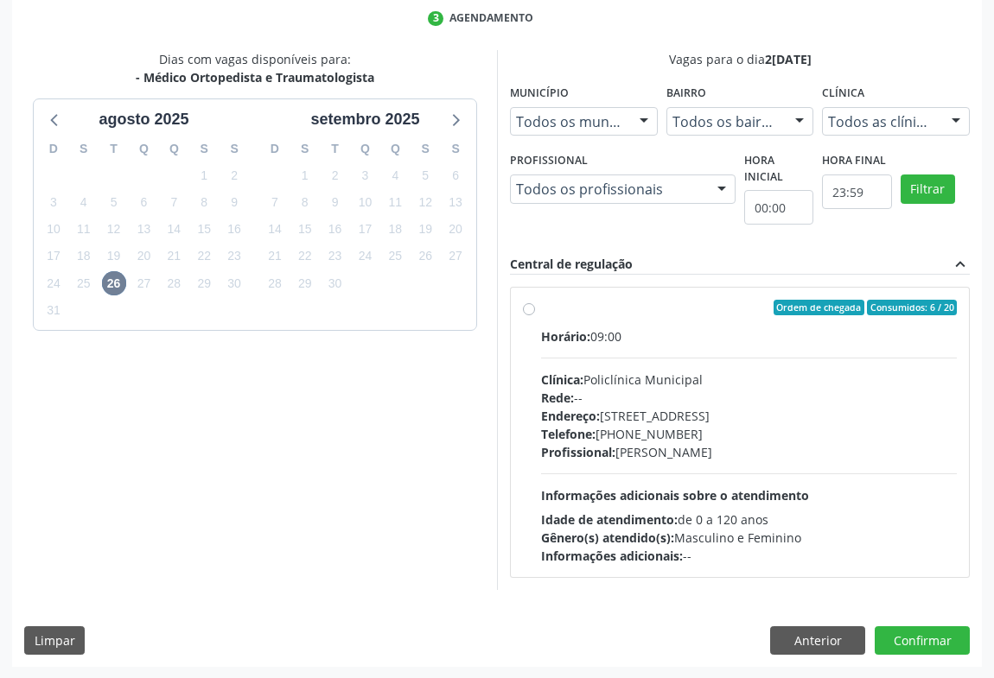
click at [696, 421] on div "Endereço: Predio, nº 386, Centro, Campo Formoso - BA" at bounding box center [749, 416] width 416 height 18
click at [535, 315] on input "Ordem de chegada Consumidos: 6 / 20 Horário: 09:00 Clínica: Policlínica Municip…" at bounding box center [529, 308] width 12 height 16
radio input "true"
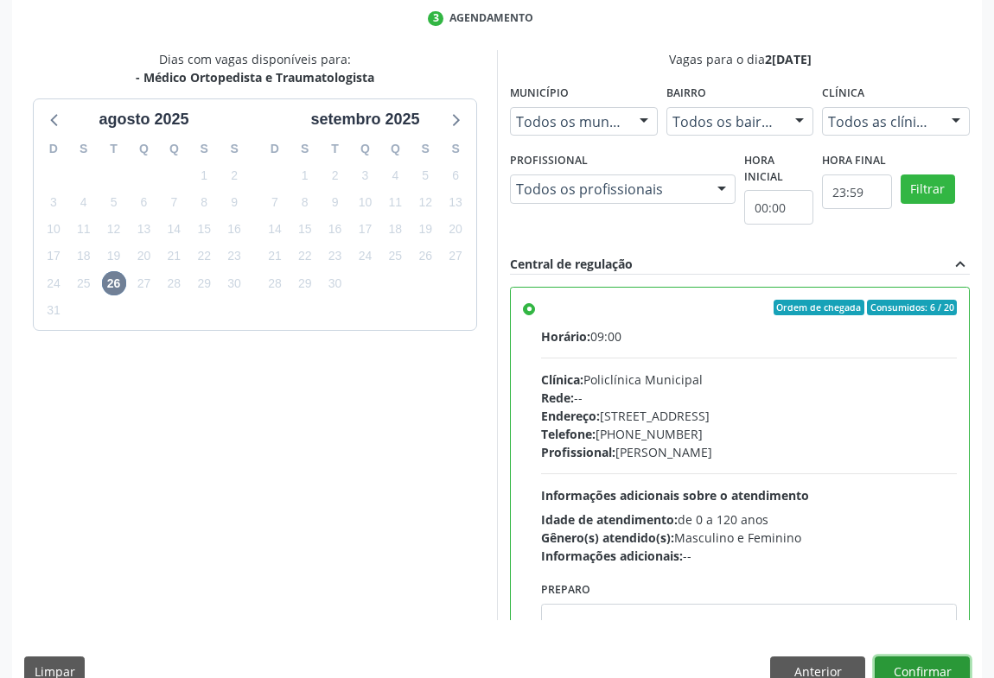
click at [903, 657] on button "Confirmar" at bounding box center [922, 671] width 95 height 29
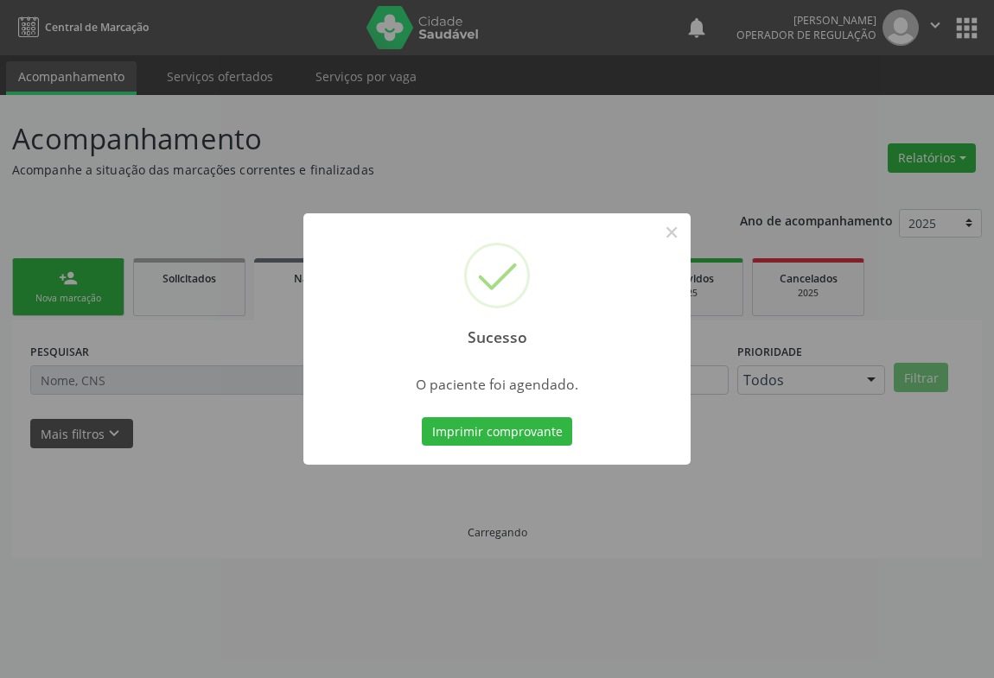
scroll to position [0, 0]
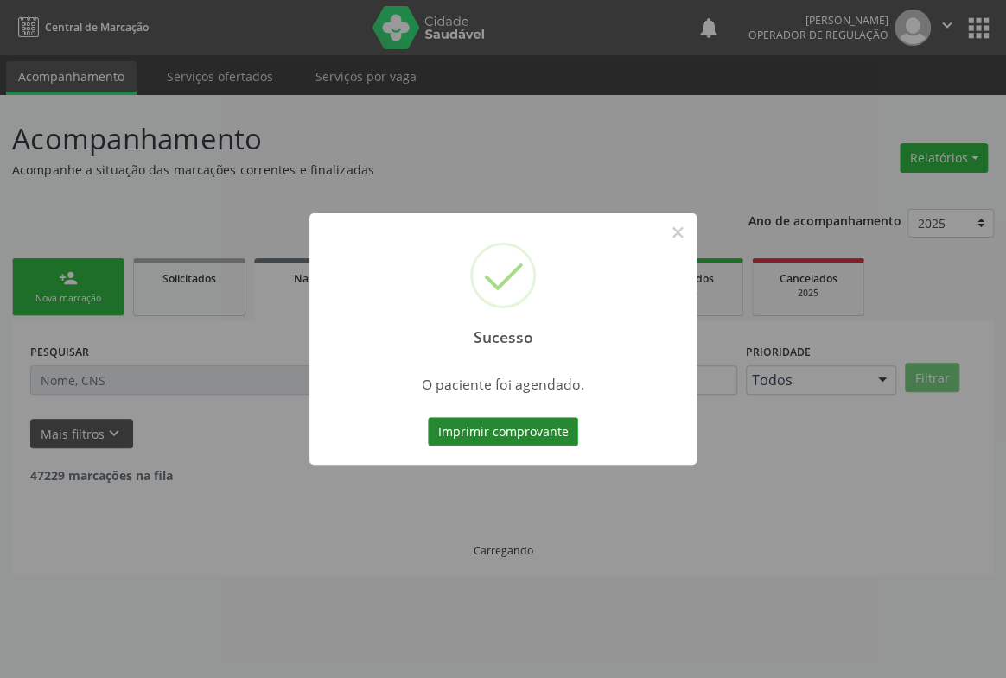
click at [546, 424] on button "Imprimir comprovante" at bounding box center [503, 431] width 150 height 29
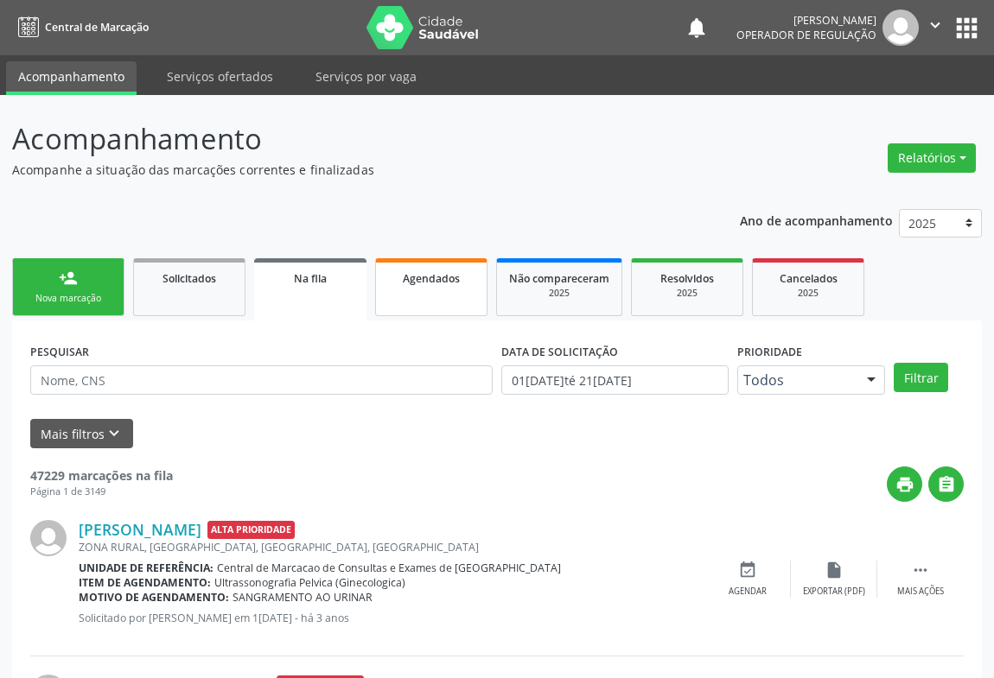
click at [443, 283] on span "Agendados" at bounding box center [431, 278] width 57 height 15
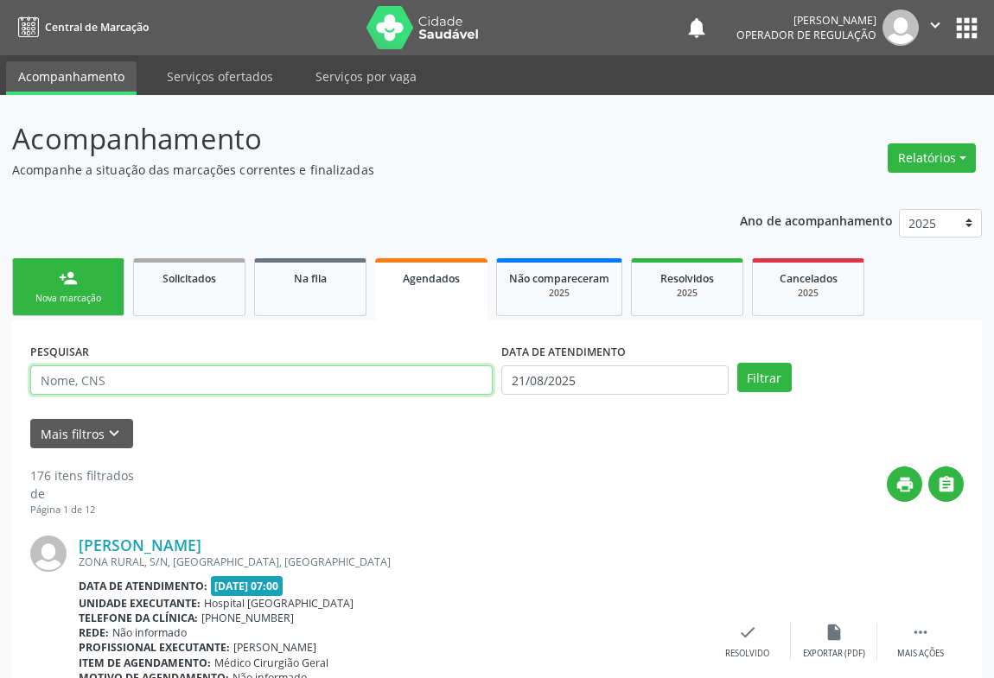
click at [87, 382] on input "text" at bounding box center [261, 380] width 462 height 29
type input "700508128099051"
click at [737, 363] on button "Filtrar" at bounding box center [764, 377] width 54 height 29
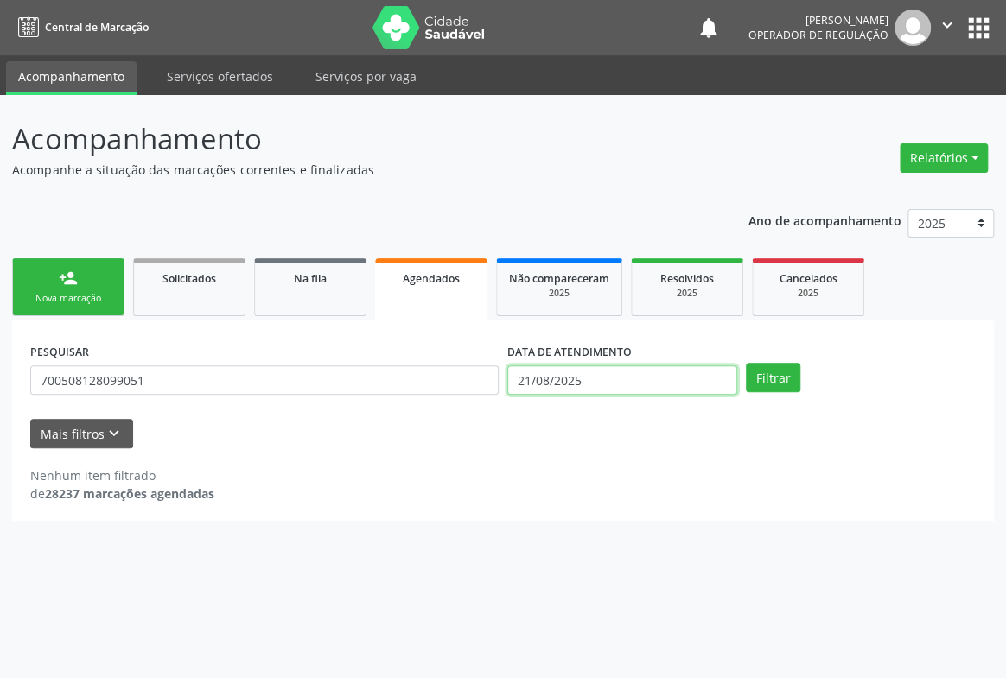
click at [604, 384] on input "21/08/2025" at bounding box center [622, 380] width 230 height 29
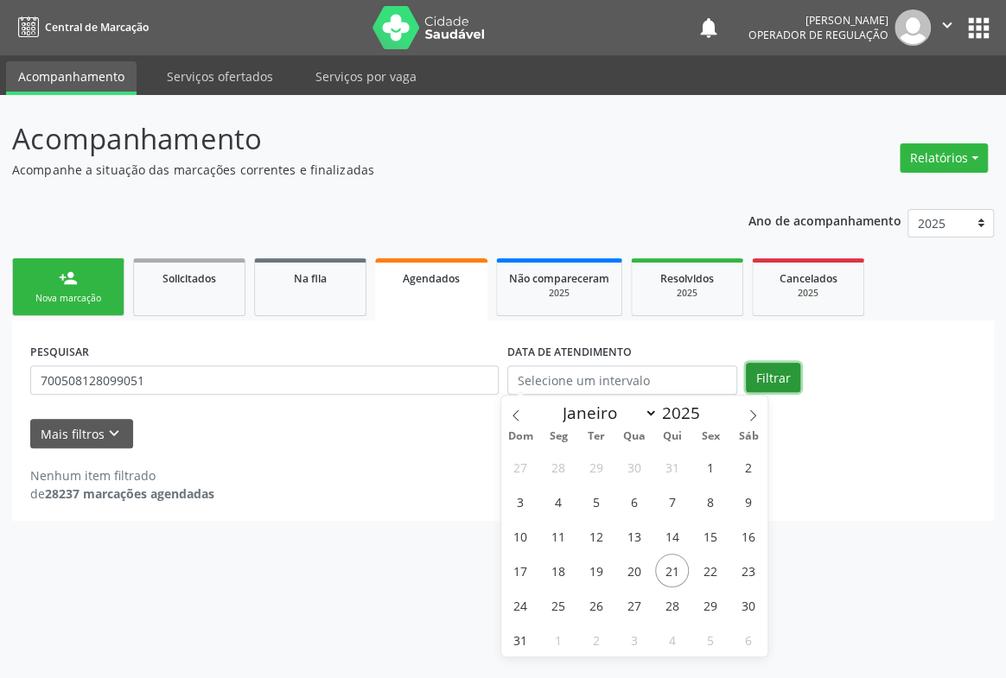
click at [763, 379] on button "Filtrar" at bounding box center [773, 377] width 54 height 29
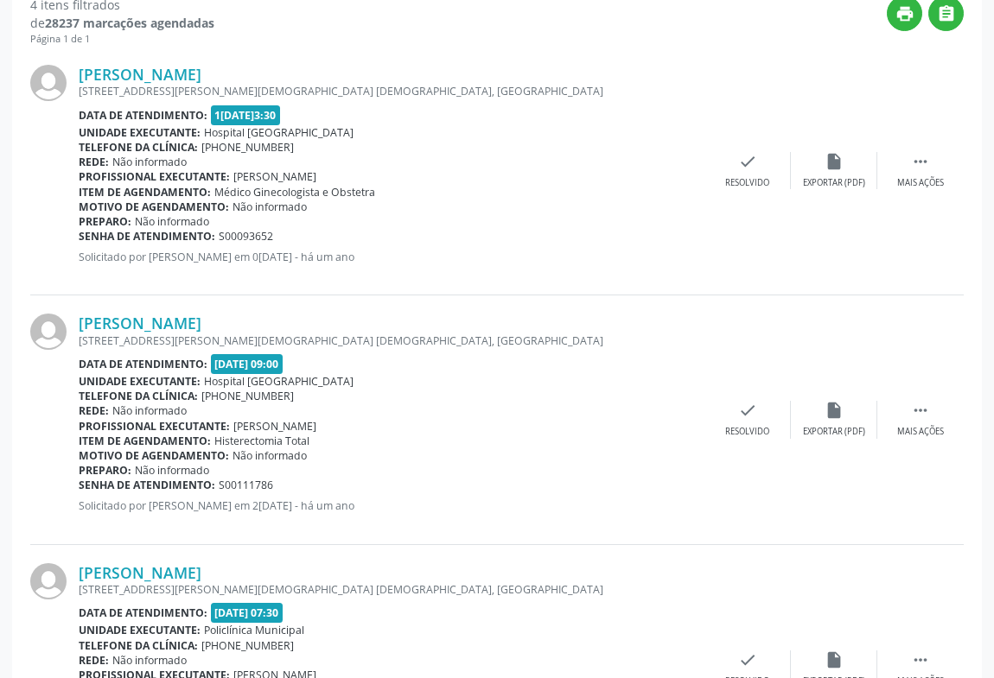
scroll to position [864, 0]
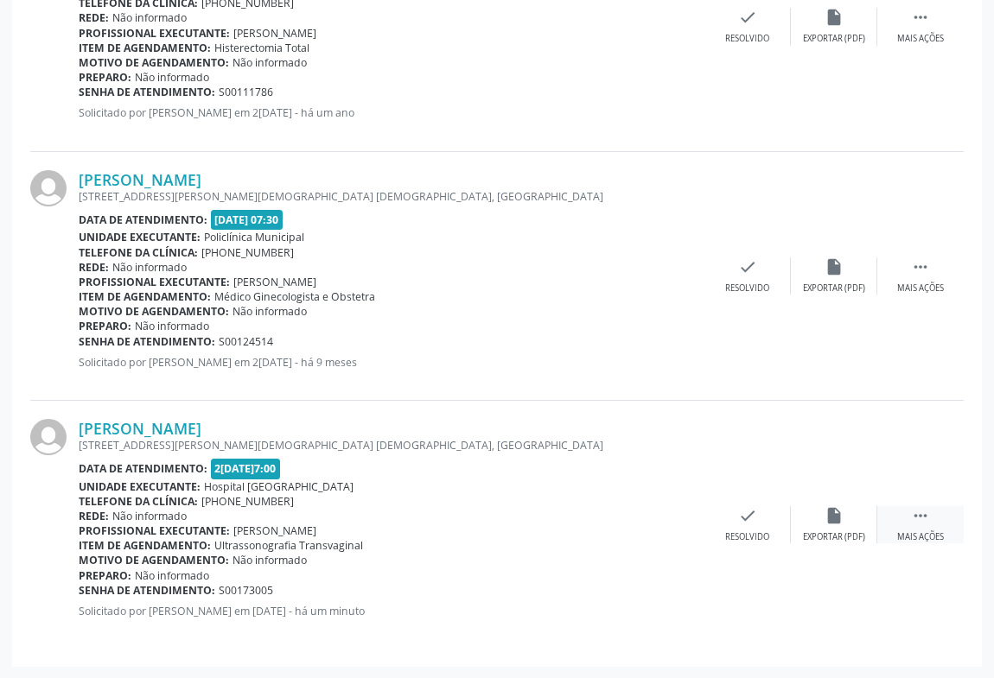
click at [911, 525] on div " Mais ações" at bounding box center [920, 524] width 86 height 37
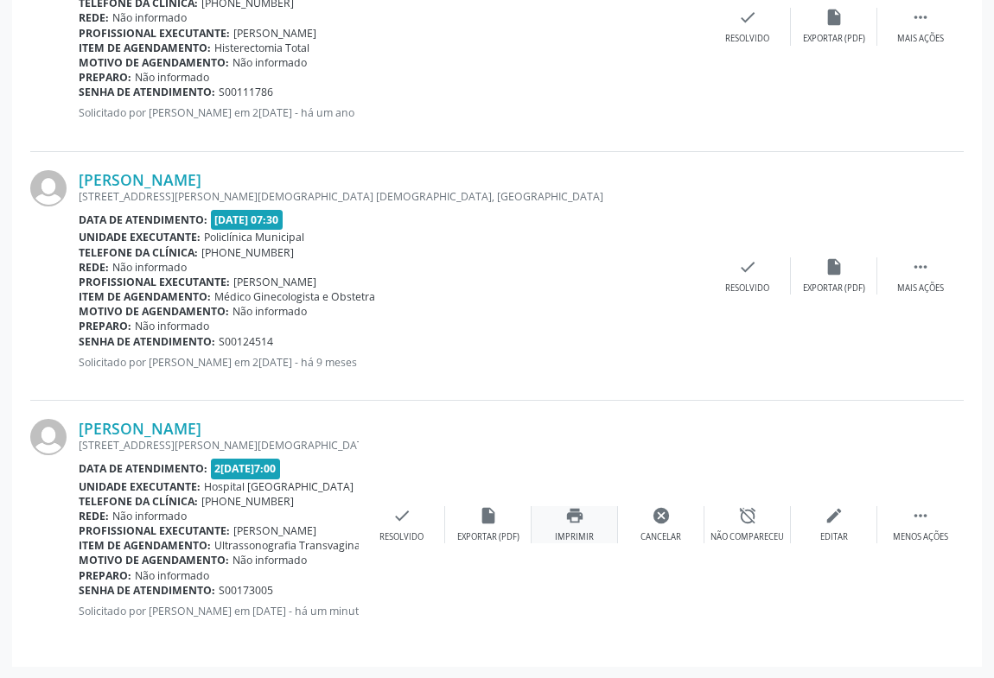
click at [571, 513] on icon "print" at bounding box center [574, 515] width 19 height 19
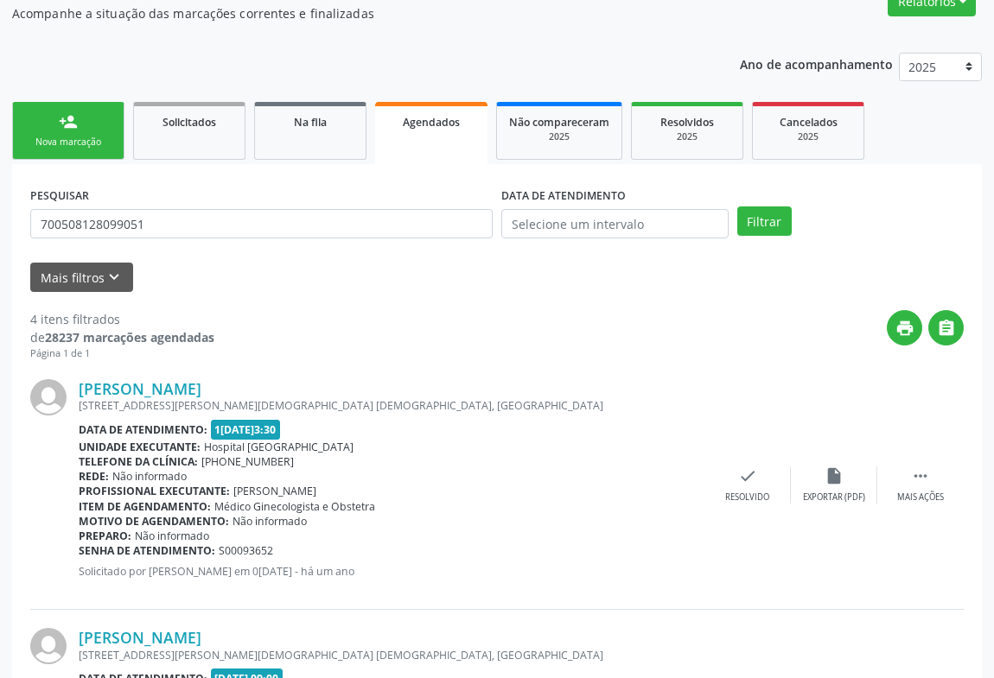
scroll to position [0, 0]
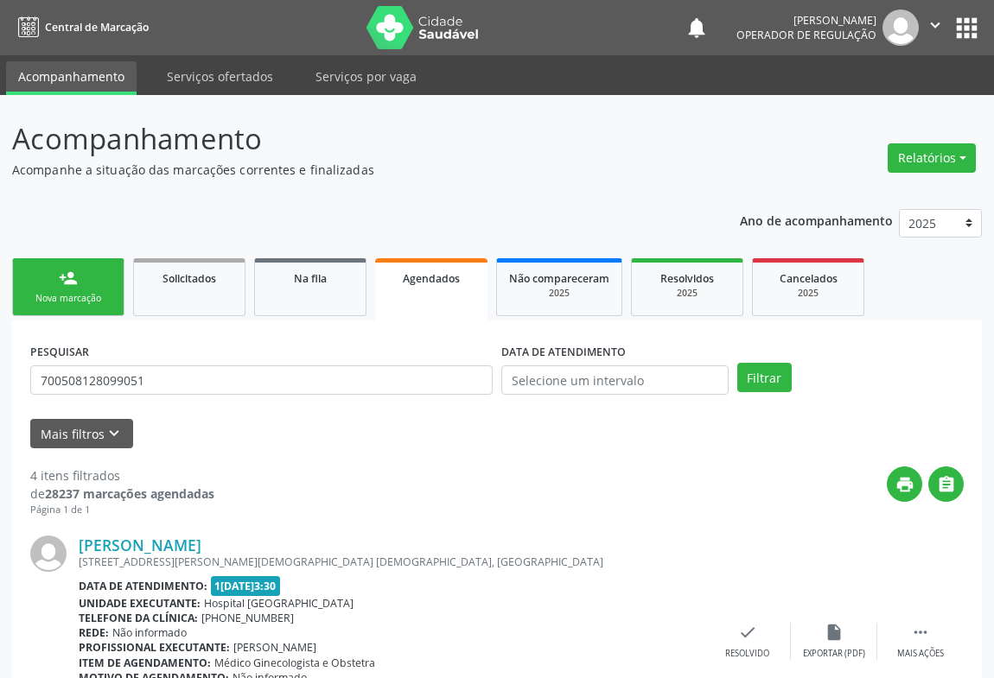
click at [70, 288] on link "person_add Nova marcação" at bounding box center [68, 287] width 112 height 58
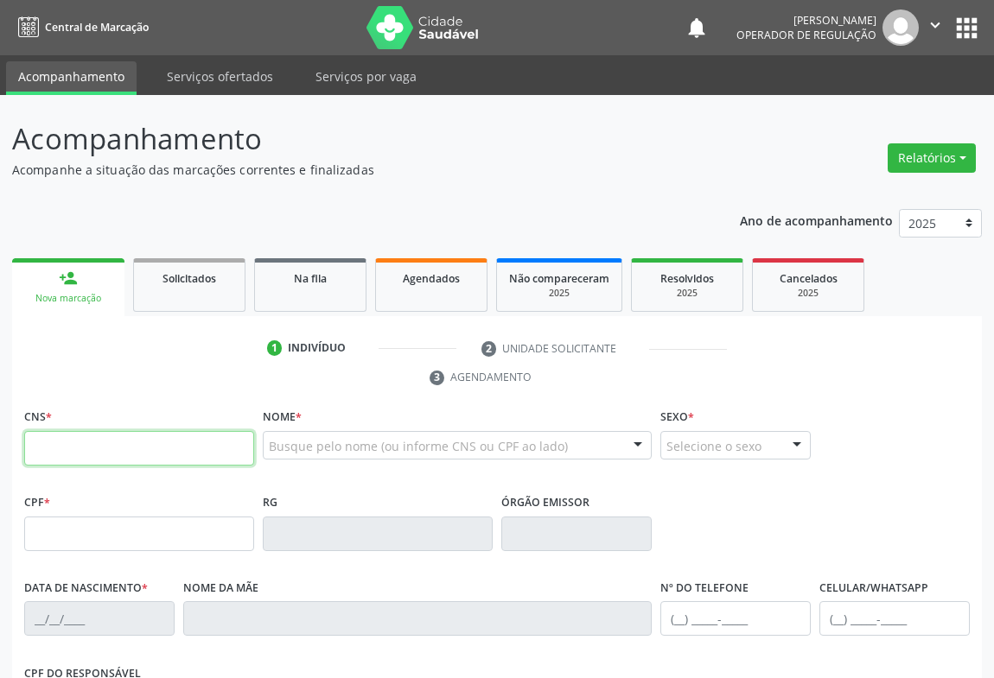
click at [101, 449] on input "text" at bounding box center [139, 448] width 230 height 35
type input "708 2026 2009 6640"
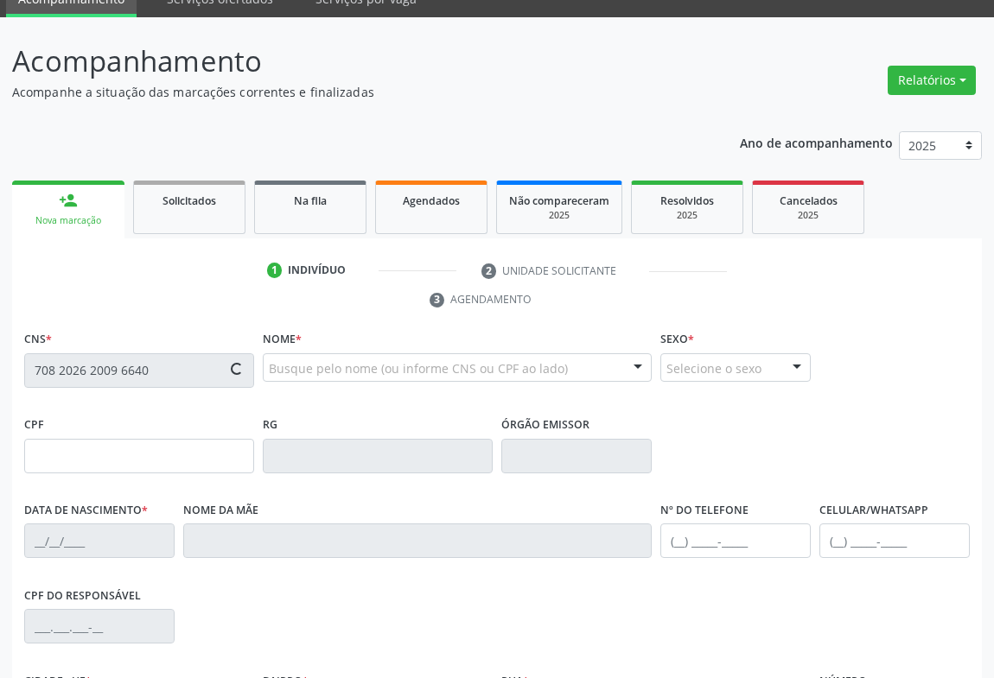
type input "0767767780"
type input "30/11/1946"
type input "(74) 98140-1252"
type input "(74) 98819-1683"
type input "664.785.965-91"
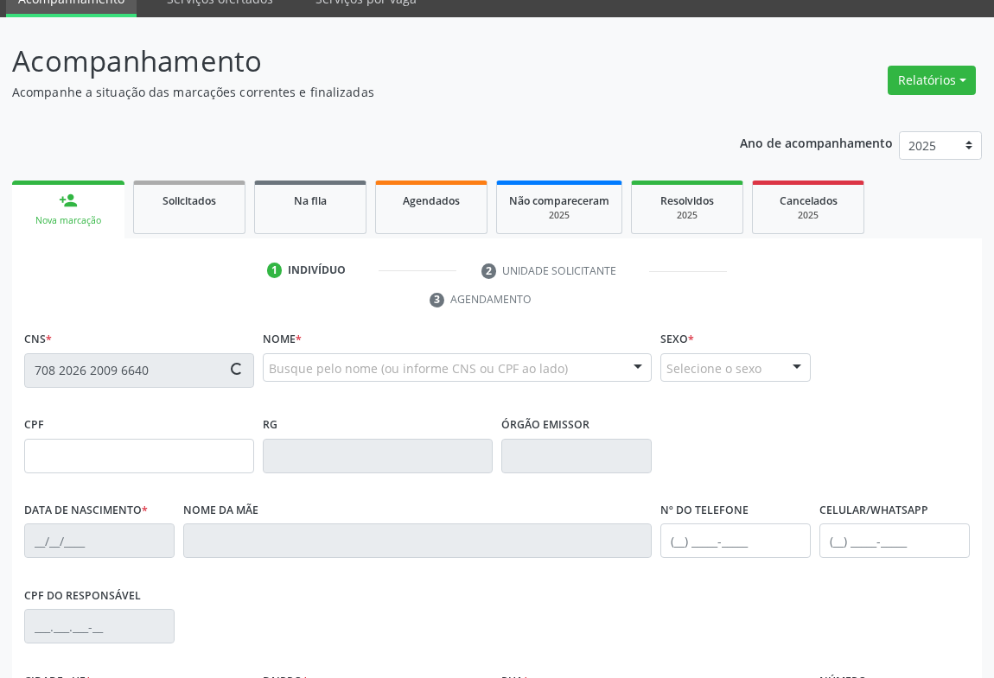
type input "S/N"
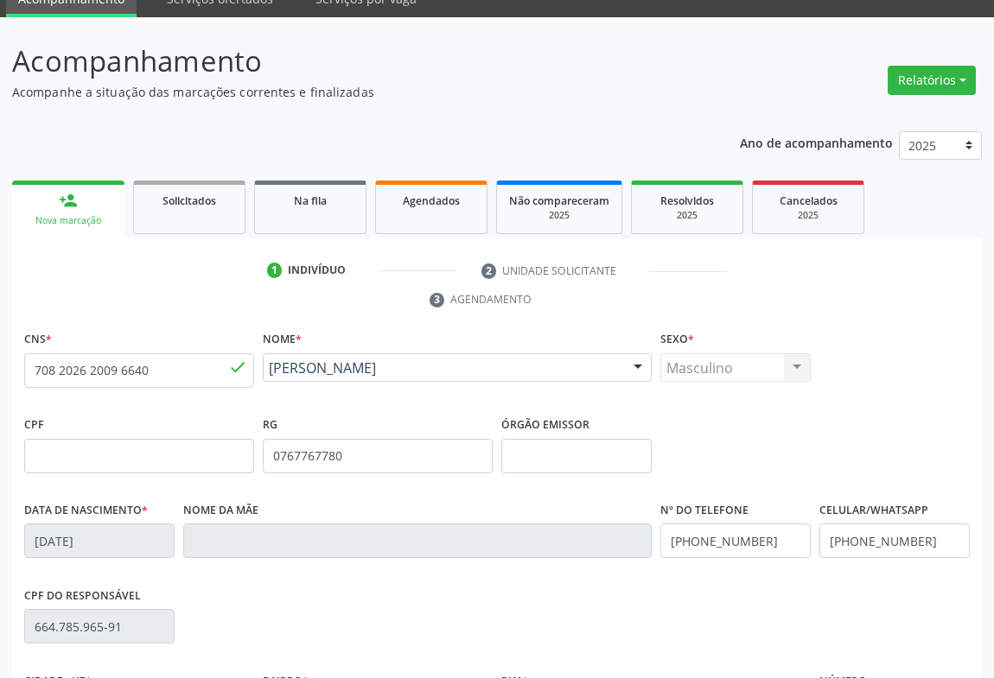
scroll to position [286, 0]
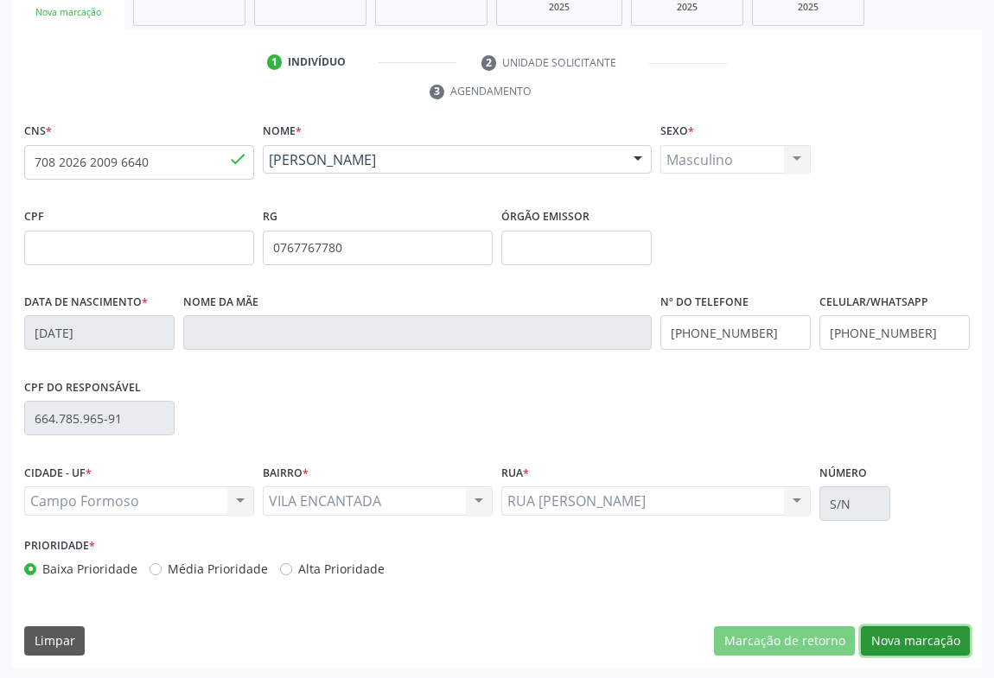
click at [915, 648] on button "Nova marcação" at bounding box center [915, 641] width 109 height 29
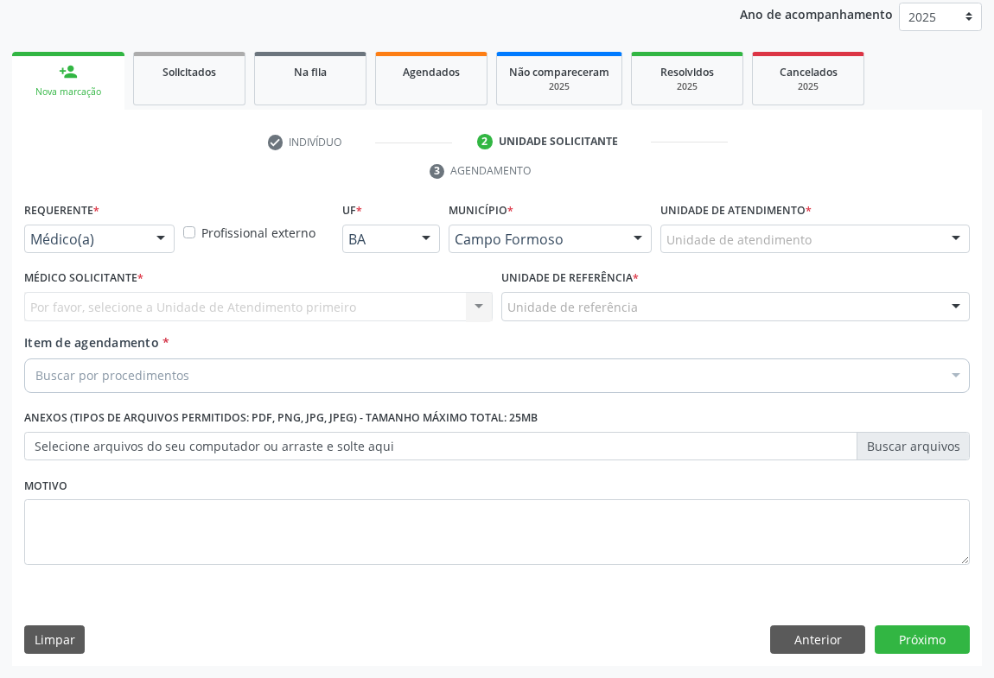
scroll to position [206, 0]
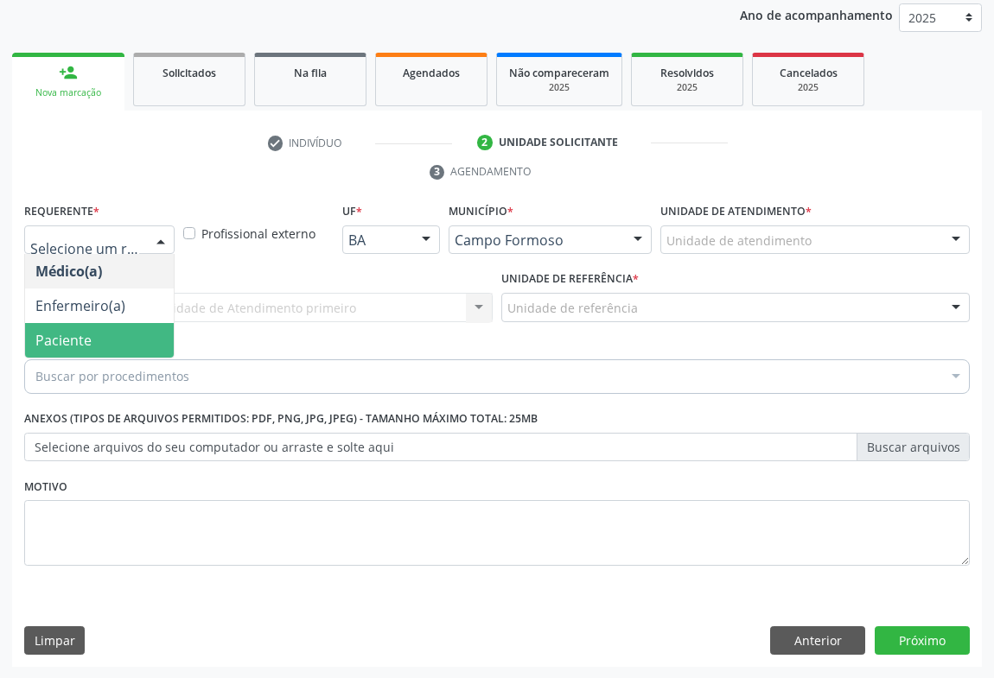
click at [68, 333] on span "Paciente" at bounding box center [63, 340] width 56 height 19
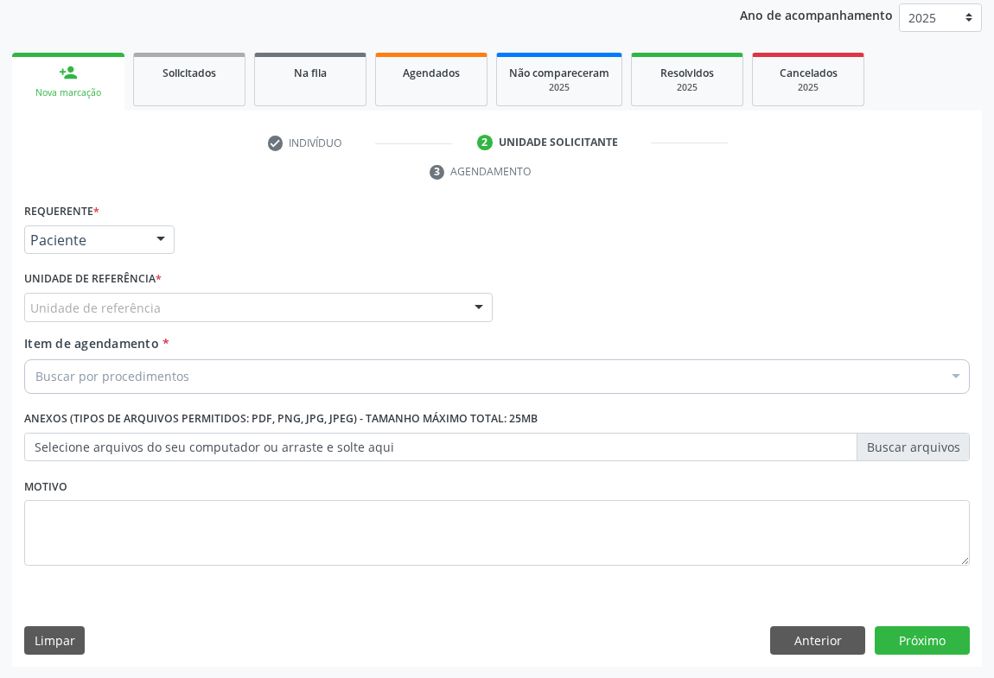
click at [192, 308] on div "Unidade de referência" at bounding box center [258, 307] width 468 height 29
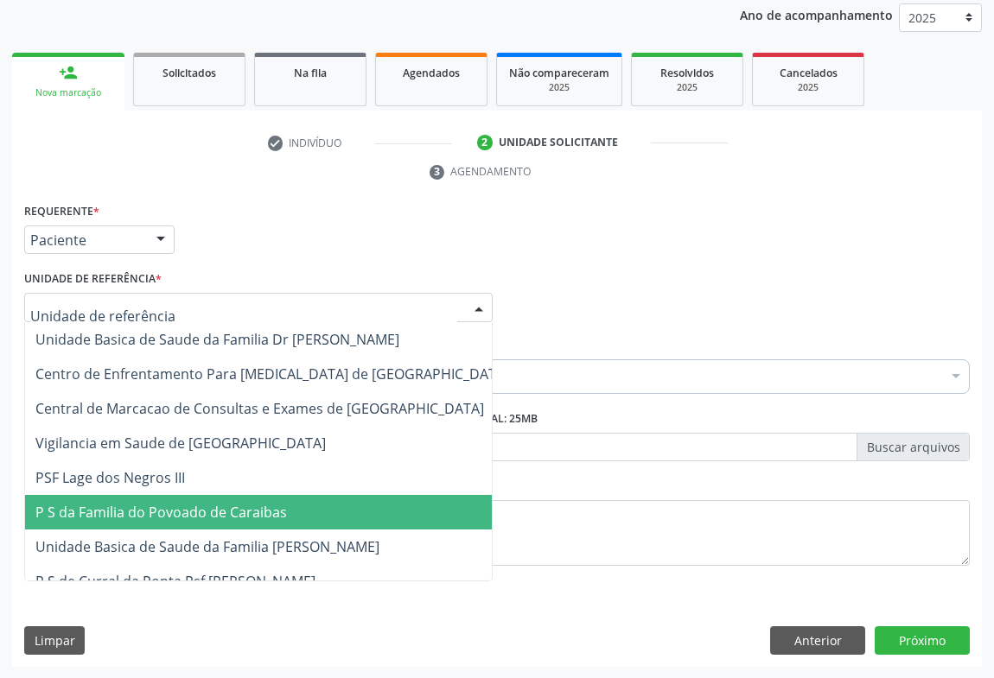
click at [186, 513] on span "P S da Familia do Povoado de Caraibas" at bounding box center [161, 512] width 252 height 19
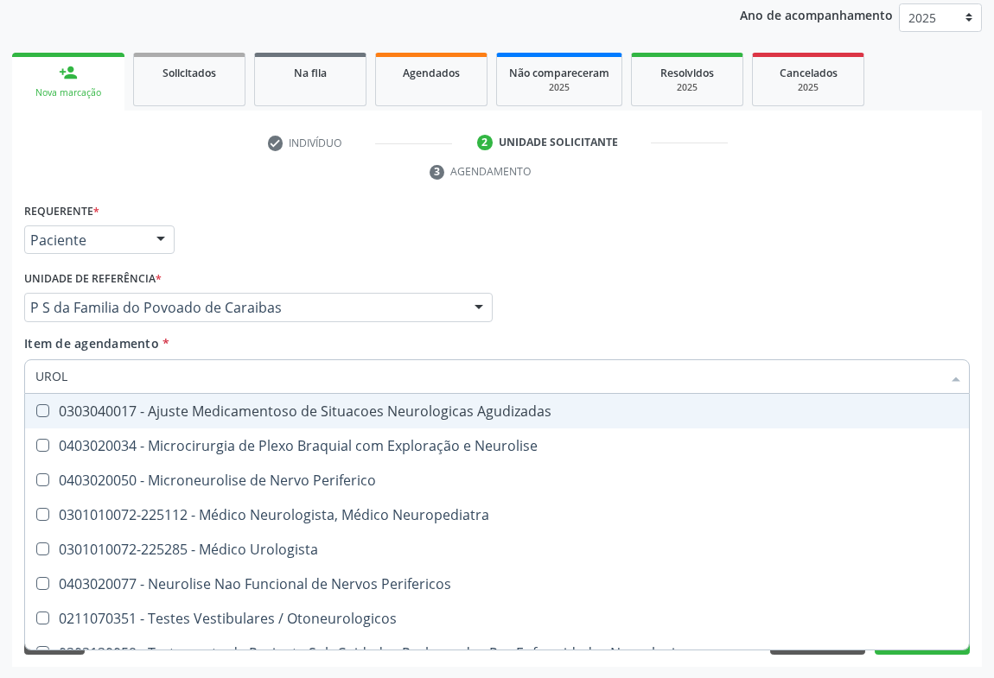
type input "UROLO"
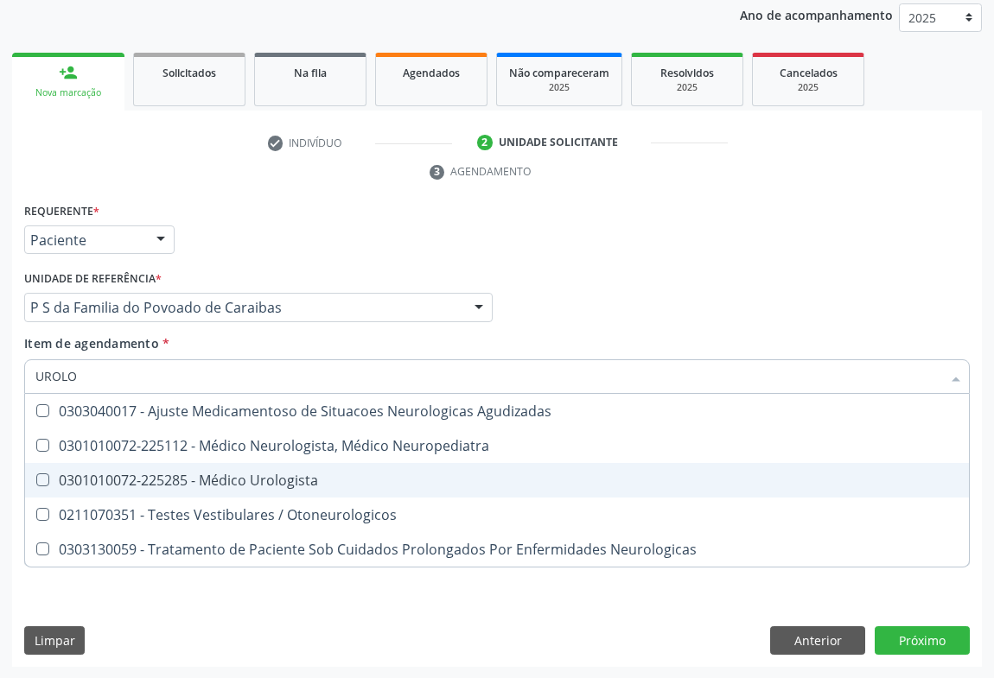
click at [226, 480] on div "0301010072-225285 - Médico Urologista" at bounding box center [496, 481] width 923 height 14
checkbox Urologista "true"
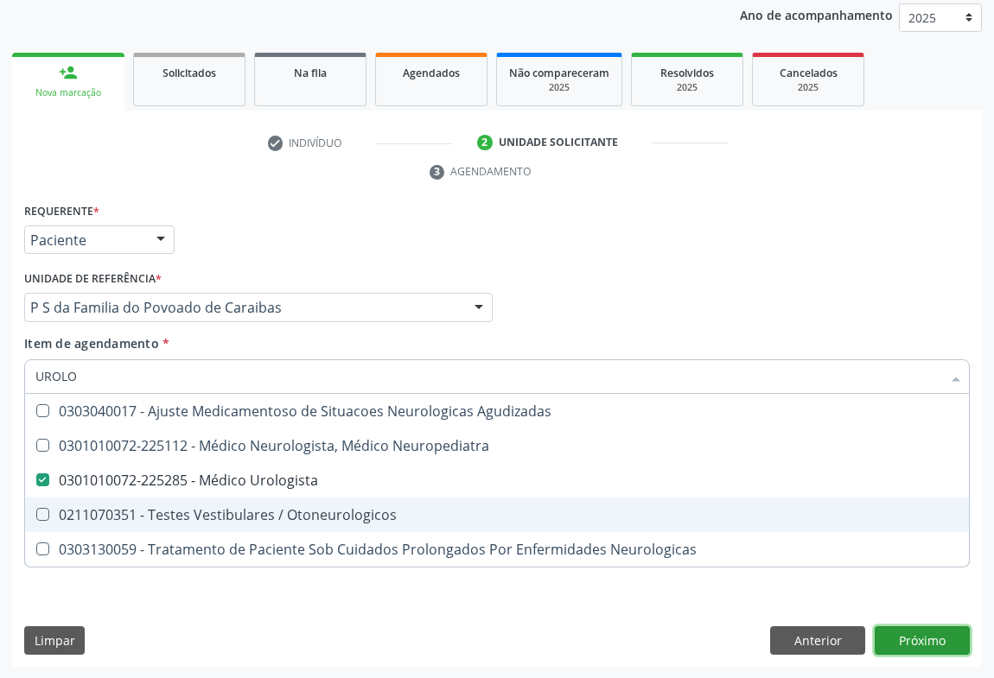
click at [954, 635] on div "Requerente * Paciente Médico(a) Enfermeiro(a) Paciente Nenhum resultado encontr…" at bounding box center [497, 433] width 970 height 469
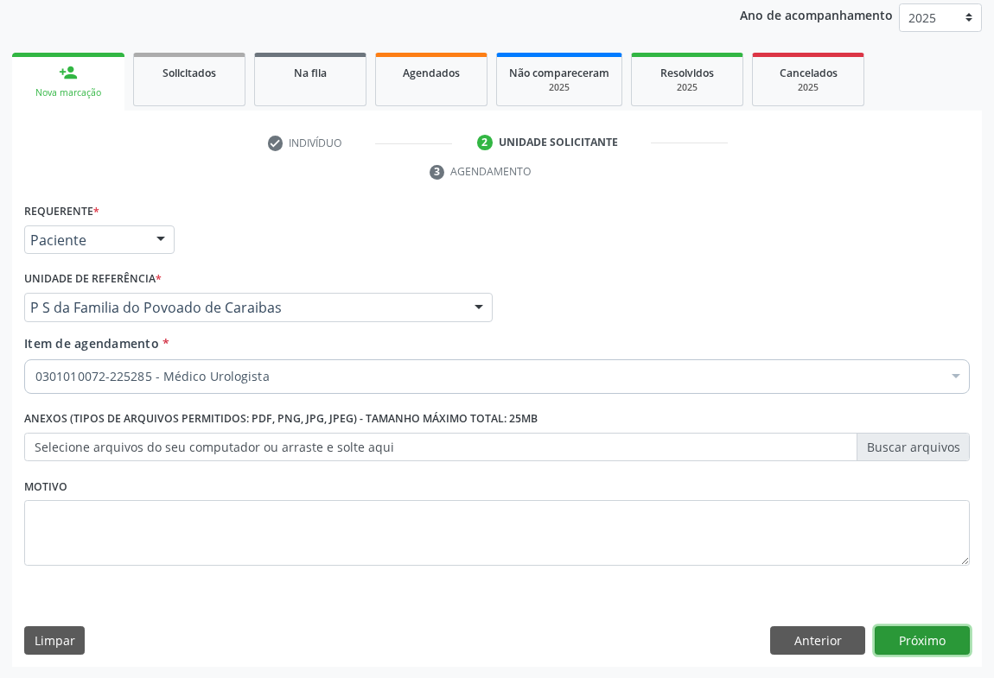
click at [919, 645] on button "Próximo" at bounding box center [922, 641] width 95 height 29
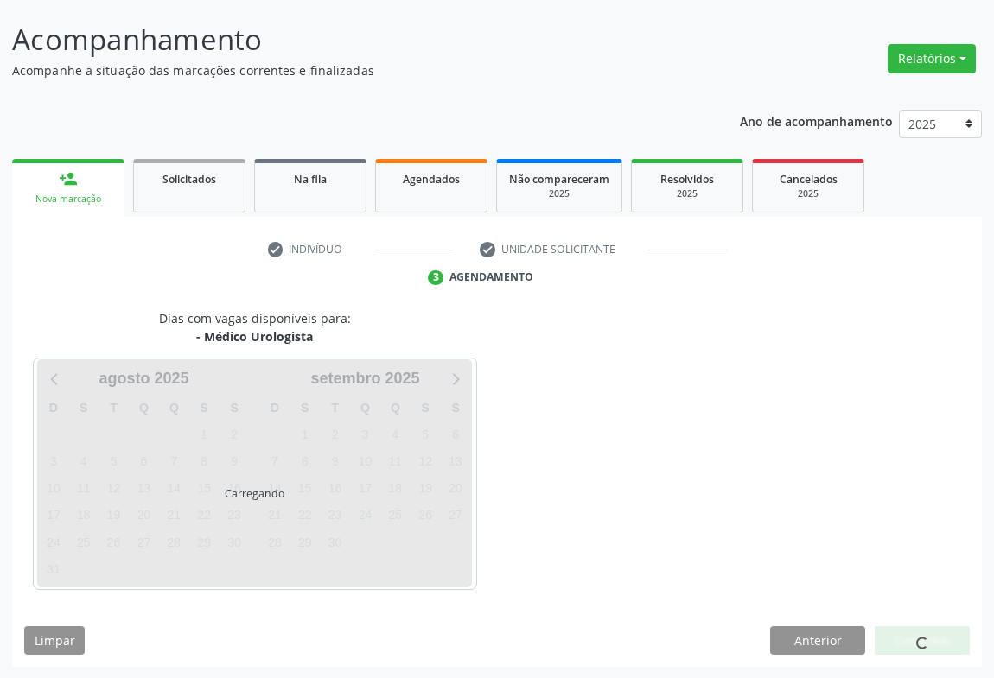
scroll to position [150, 0]
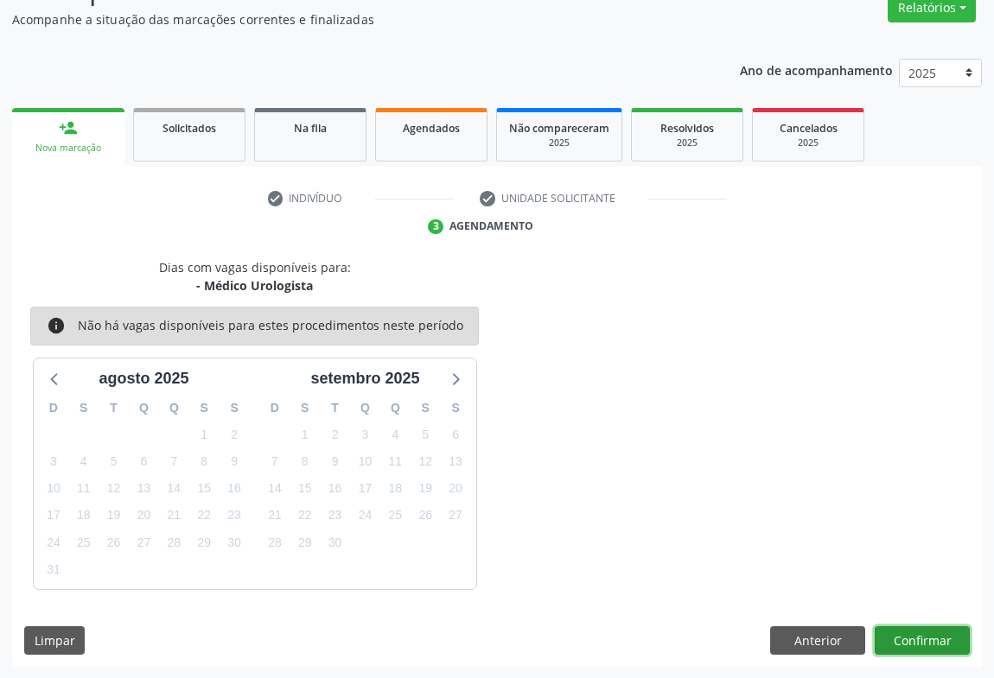
click at [918, 646] on button "Confirmar" at bounding box center [922, 641] width 95 height 29
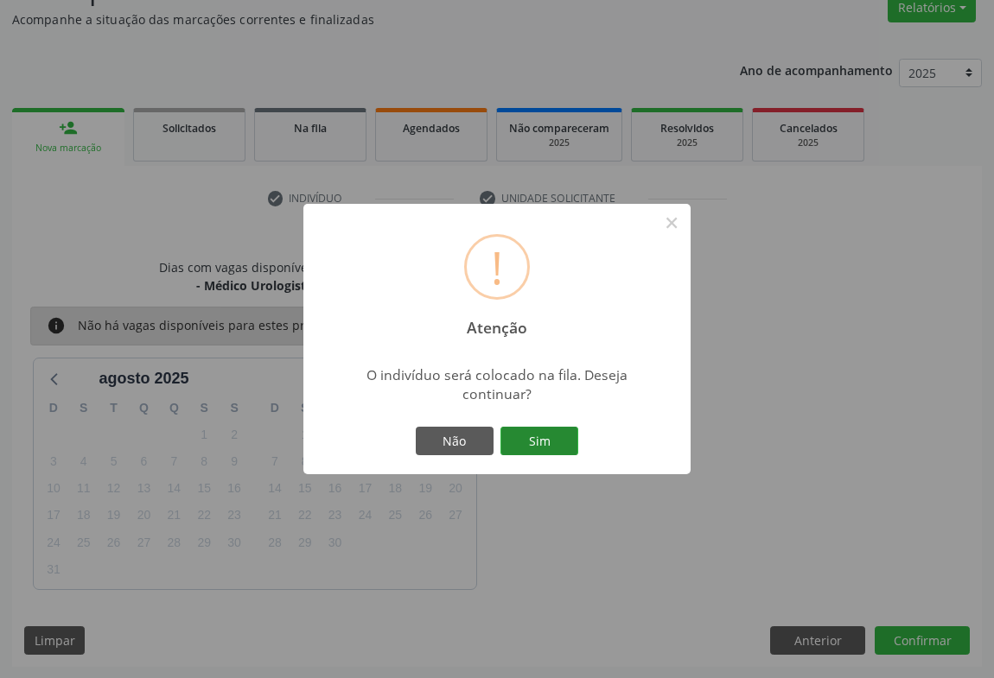
click at [547, 439] on button "Sim" at bounding box center [539, 441] width 78 height 29
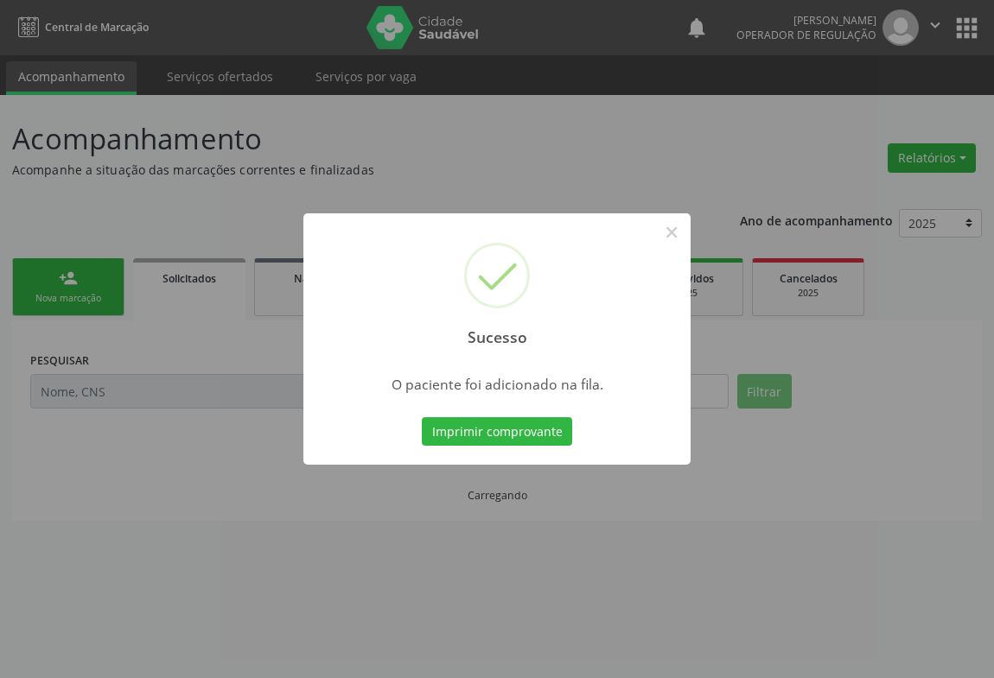
scroll to position [0, 0]
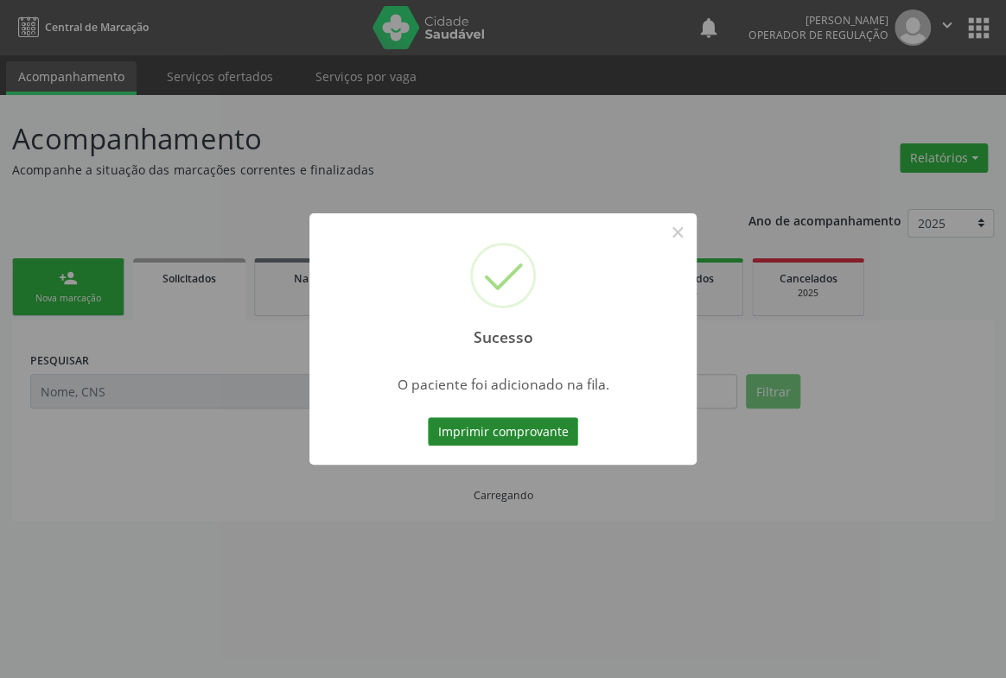
click at [551, 433] on button "Imprimir comprovante" at bounding box center [503, 431] width 150 height 29
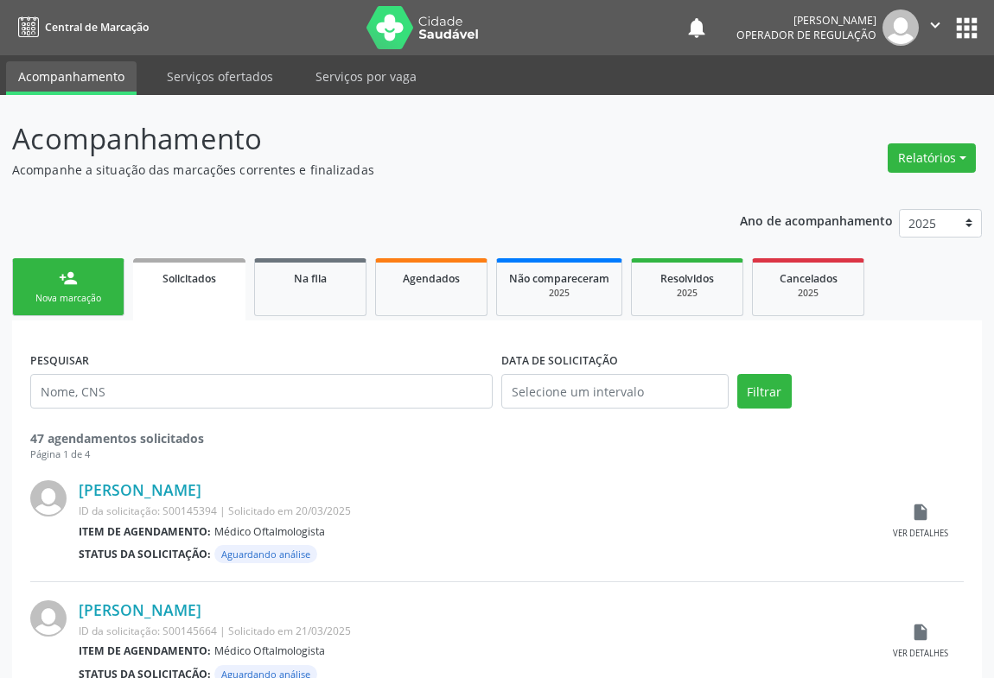
click at [81, 303] on div "Nova marcação" at bounding box center [68, 298] width 86 height 13
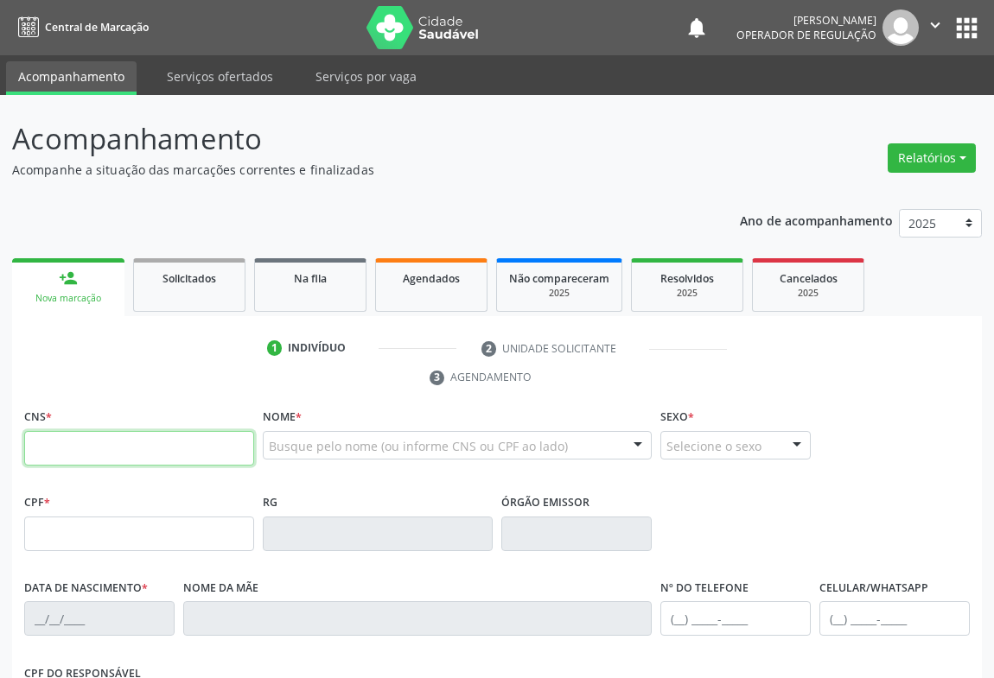
click at [90, 452] on input "text" at bounding box center [139, 448] width 230 height 35
type input "708 7081 9960 1195"
type input "2147038431"
type input "30/12/1999"
type input "(74) 98863-2229"
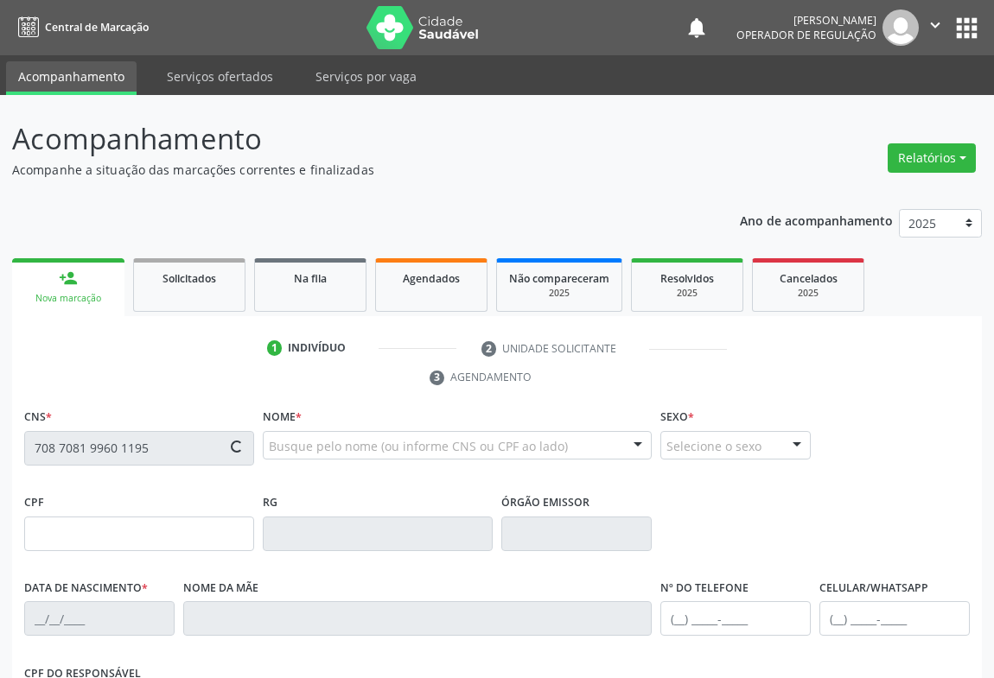
type input "(74) 99193-4214"
type input "S/N"
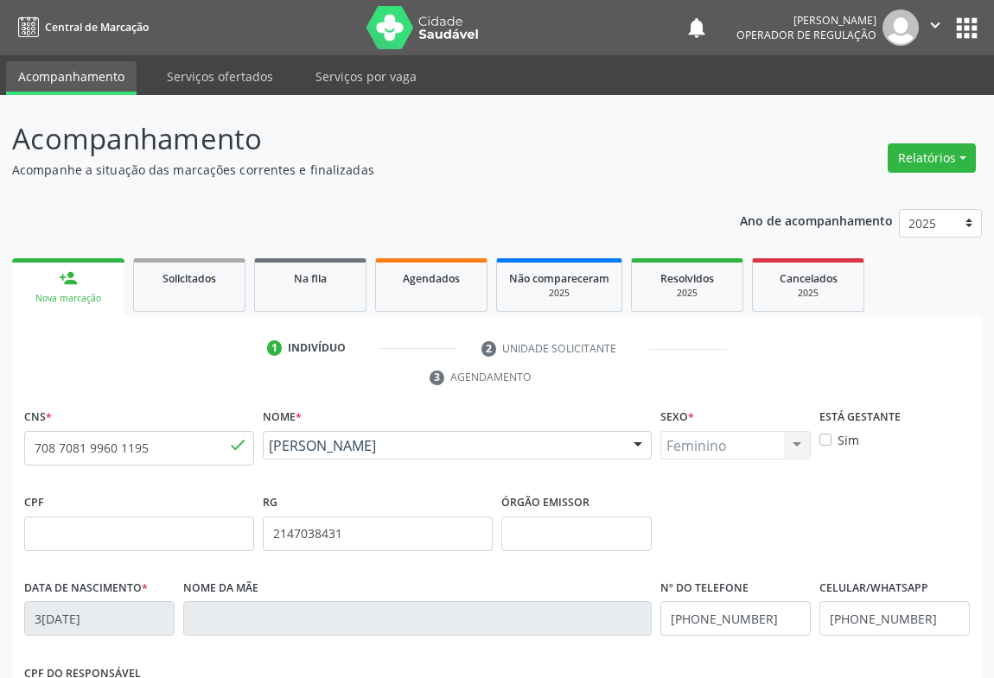
scroll to position [286, 0]
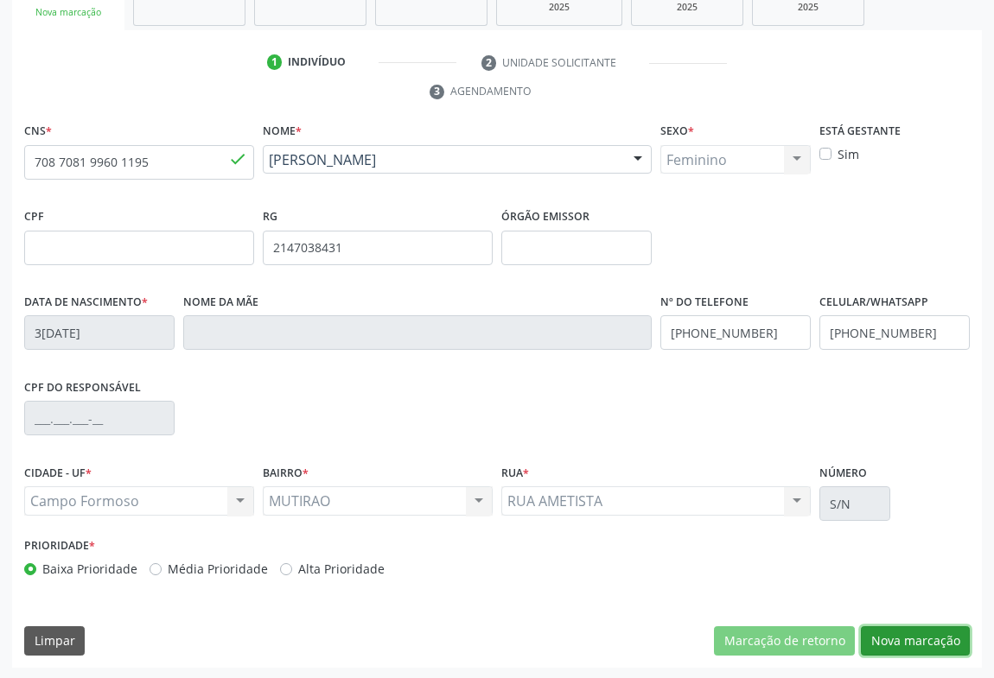
click at [900, 627] on button "Nova marcação" at bounding box center [915, 641] width 109 height 29
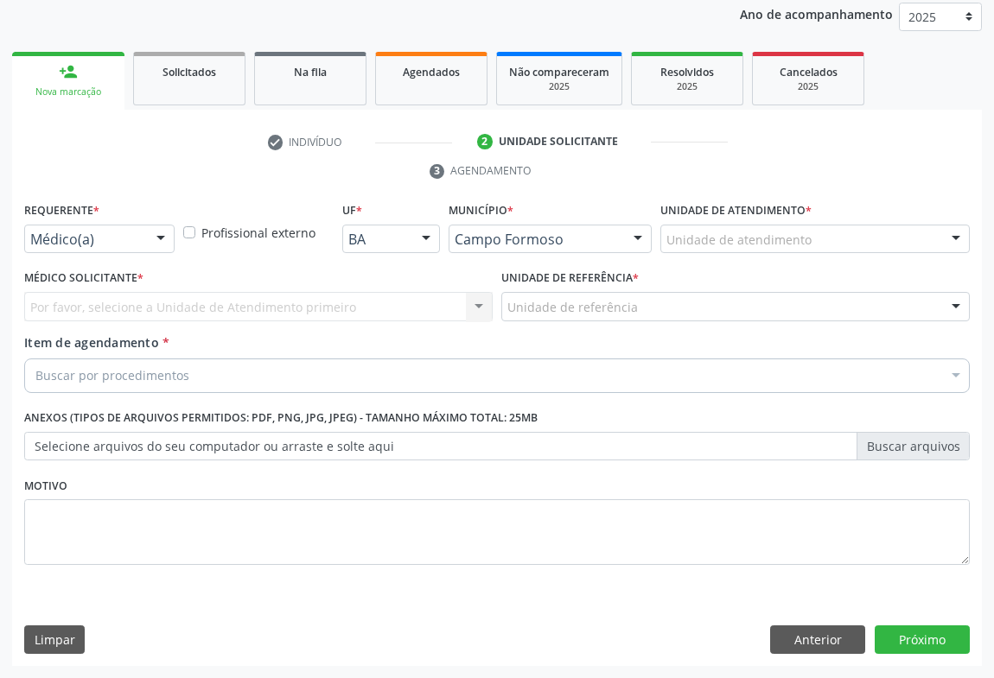
scroll to position [206, 0]
click at [159, 250] on div at bounding box center [161, 240] width 26 height 29
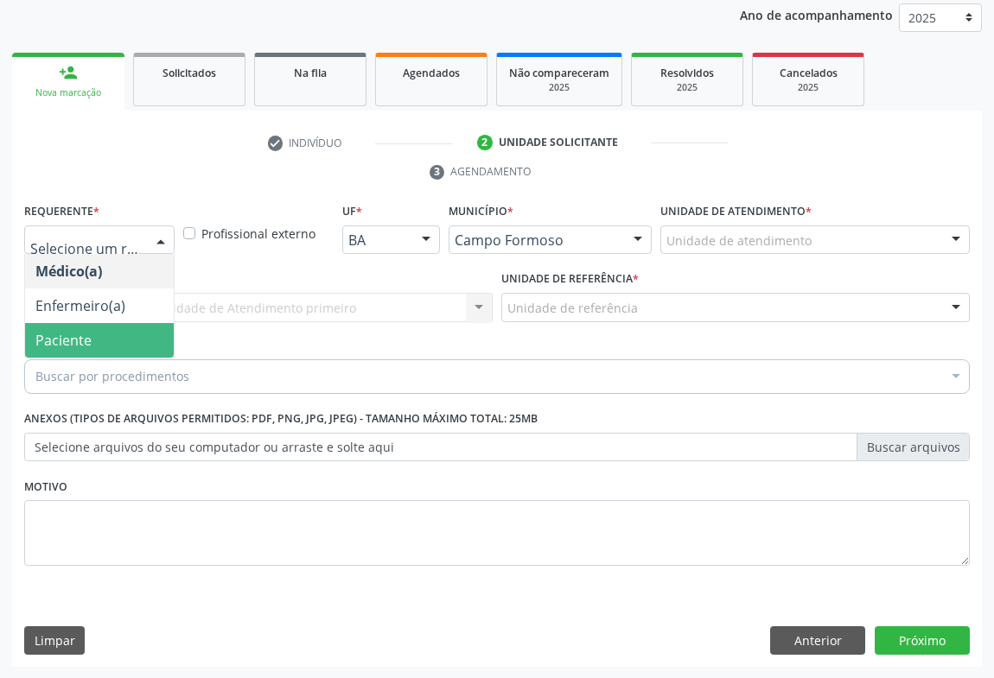
click at [74, 341] on span "Paciente" at bounding box center [63, 340] width 56 height 19
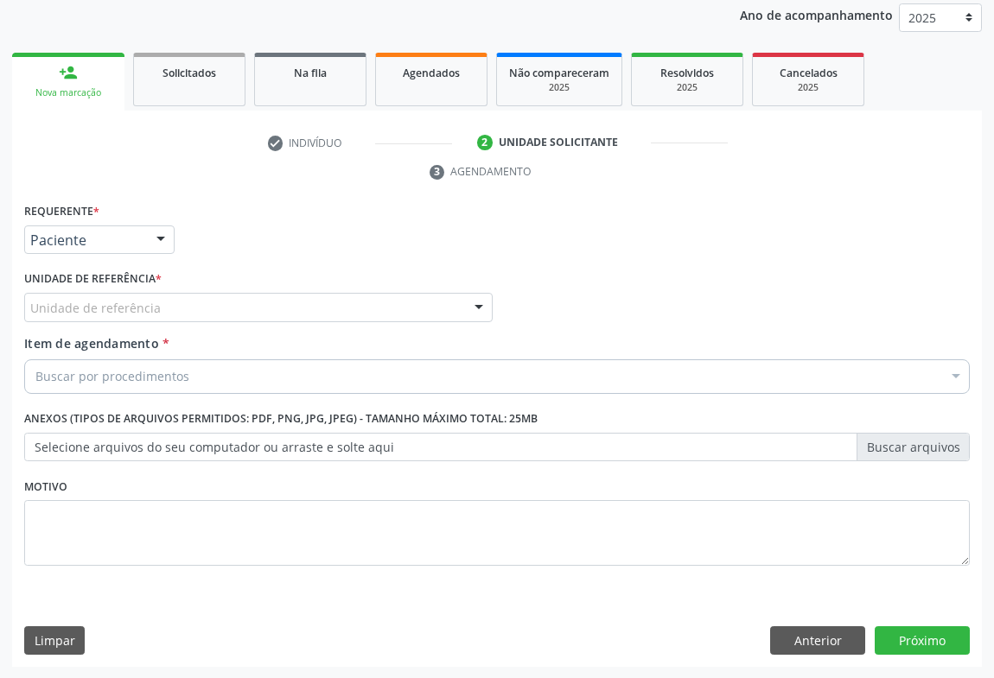
click at [230, 288] on div "Unidade de referência * Unidade de referência Unidade Basica de Saude da Famili…" at bounding box center [258, 293] width 468 height 55
click at [230, 298] on div "Unidade de referência" at bounding box center [258, 307] width 468 height 29
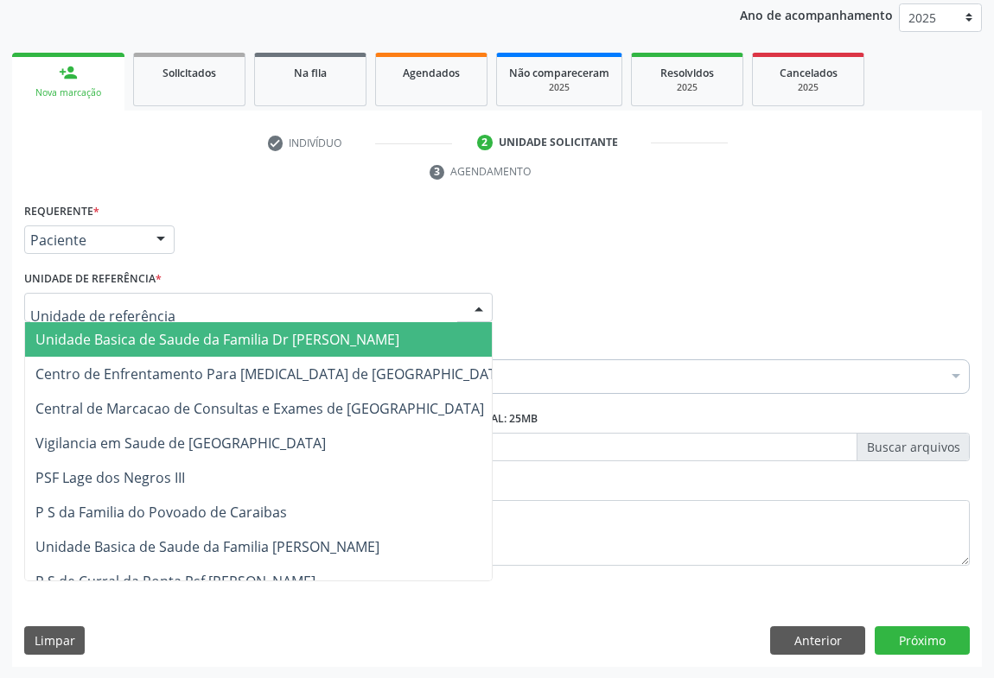
click at [219, 347] on span "Unidade Basica de Saude da Familia Dr [PERSON_NAME]" at bounding box center [272, 339] width 494 height 35
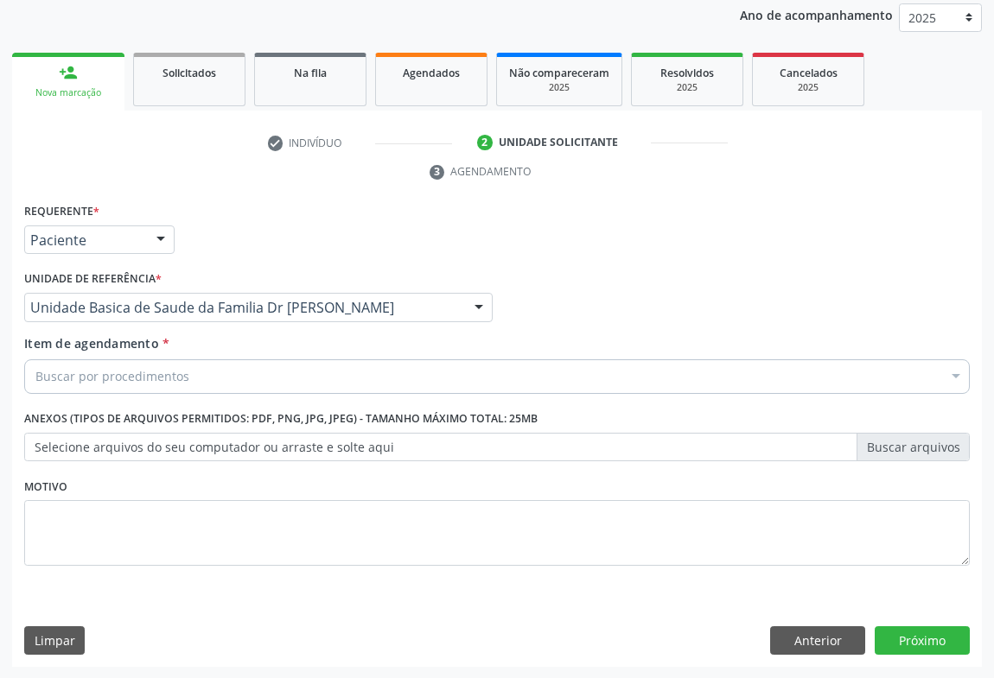
click at [165, 385] on div "Buscar por procedimentos" at bounding box center [497, 377] width 946 height 35
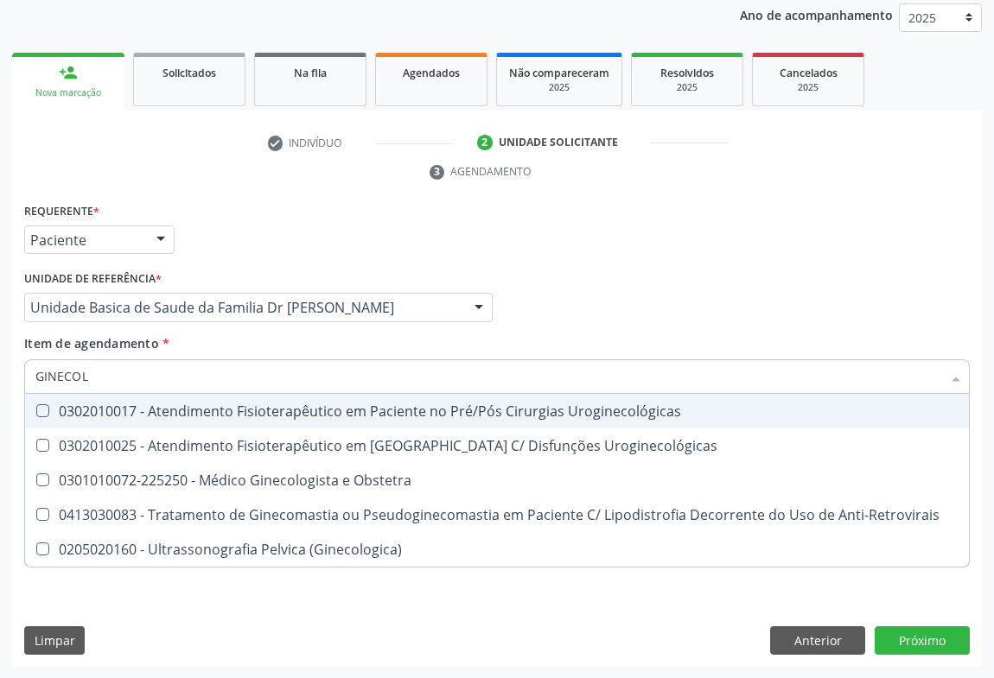
type input "GINECOLO"
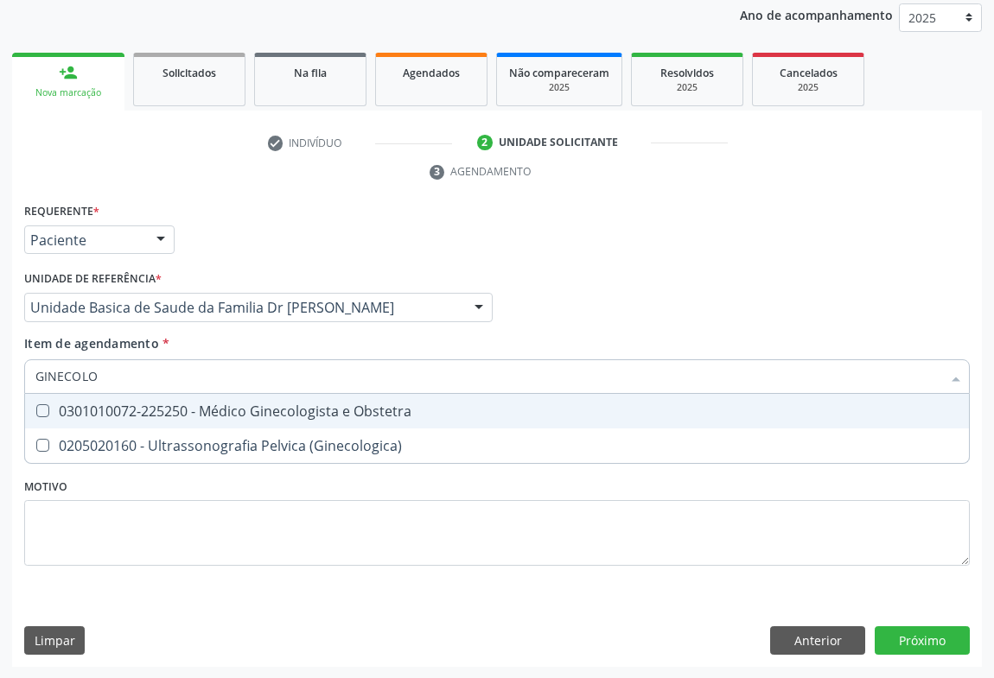
click at [225, 413] on div "0301010072-225250 - Médico Ginecologista e Obstetra" at bounding box center [496, 411] width 923 height 14
checkbox Obstetra "true"
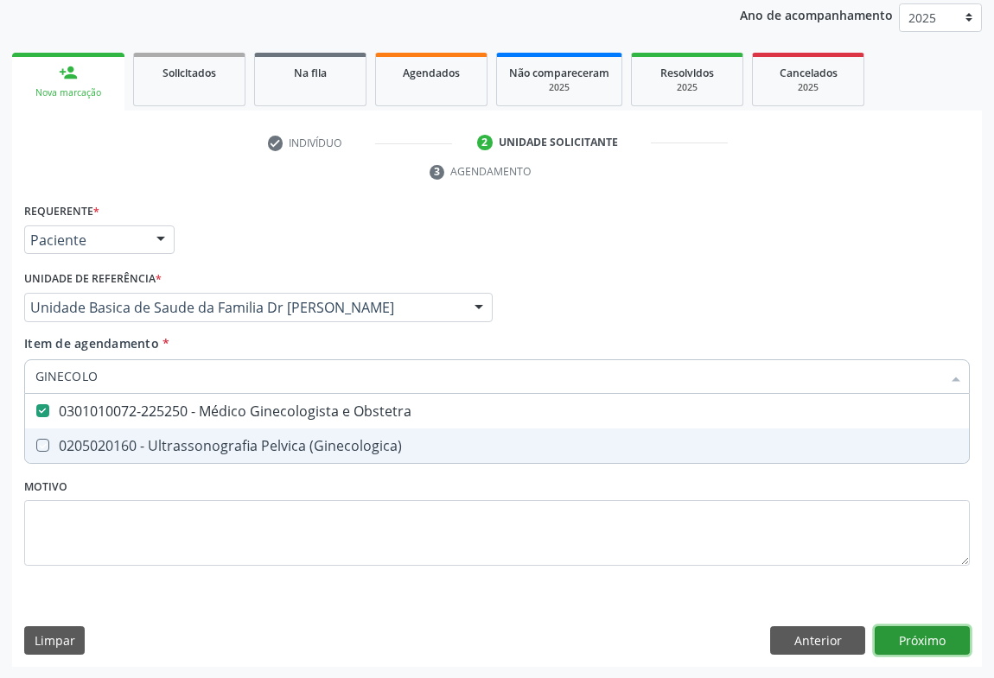
click at [918, 640] on div "Requerente * Paciente Médico(a) Enfermeiro(a) Paciente Nenhum resultado encontr…" at bounding box center [497, 433] width 970 height 469
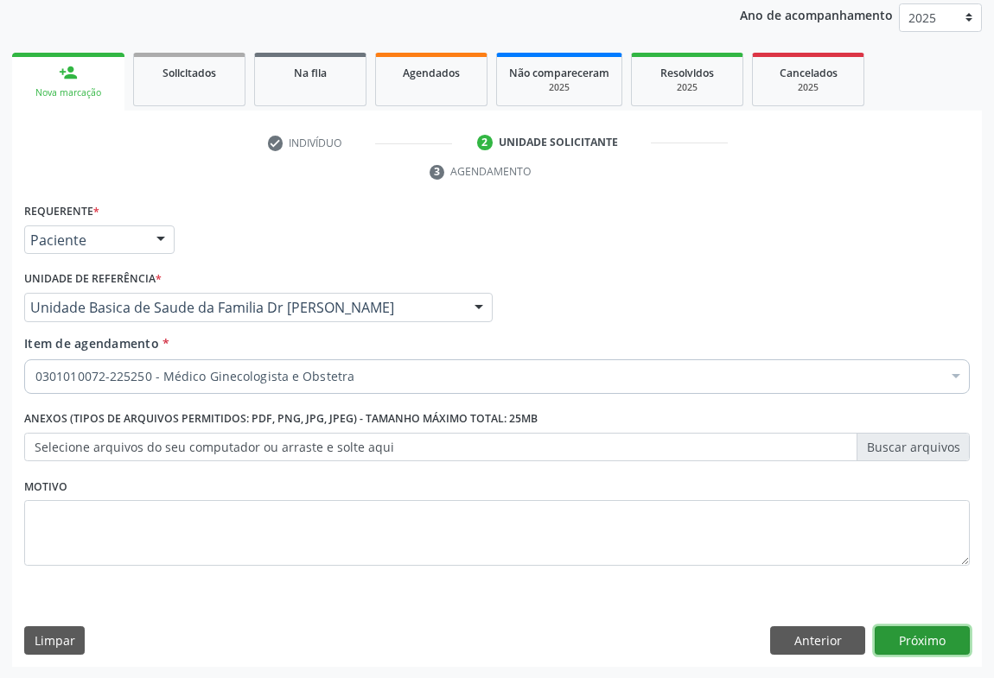
click at [939, 627] on button "Próximo" at bounding box center [922, 641] width 95 height 29
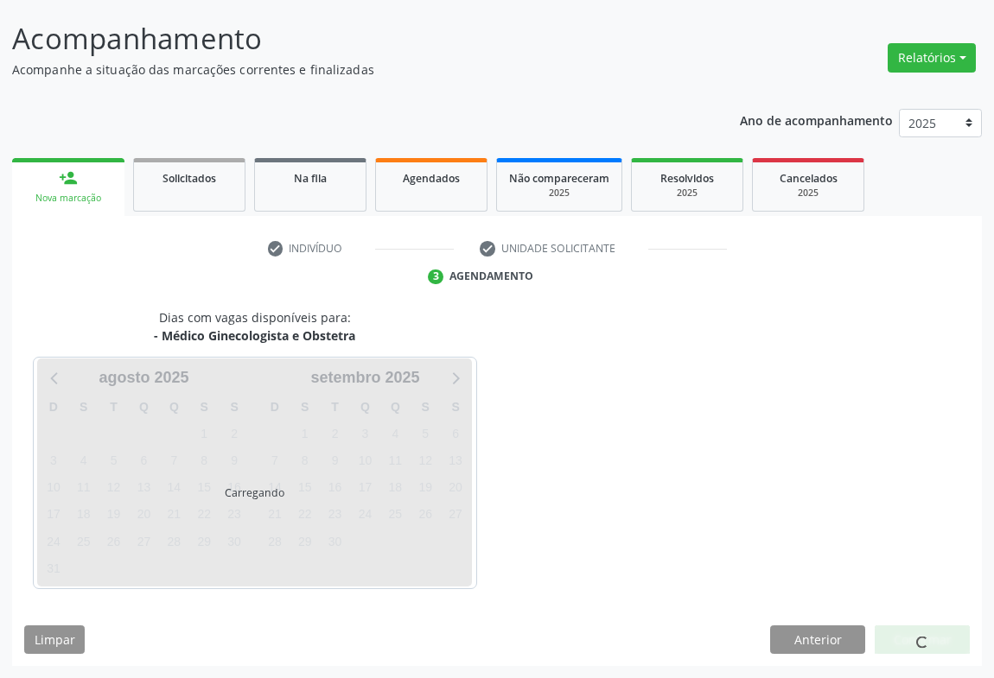
scroll to position [99, 0]
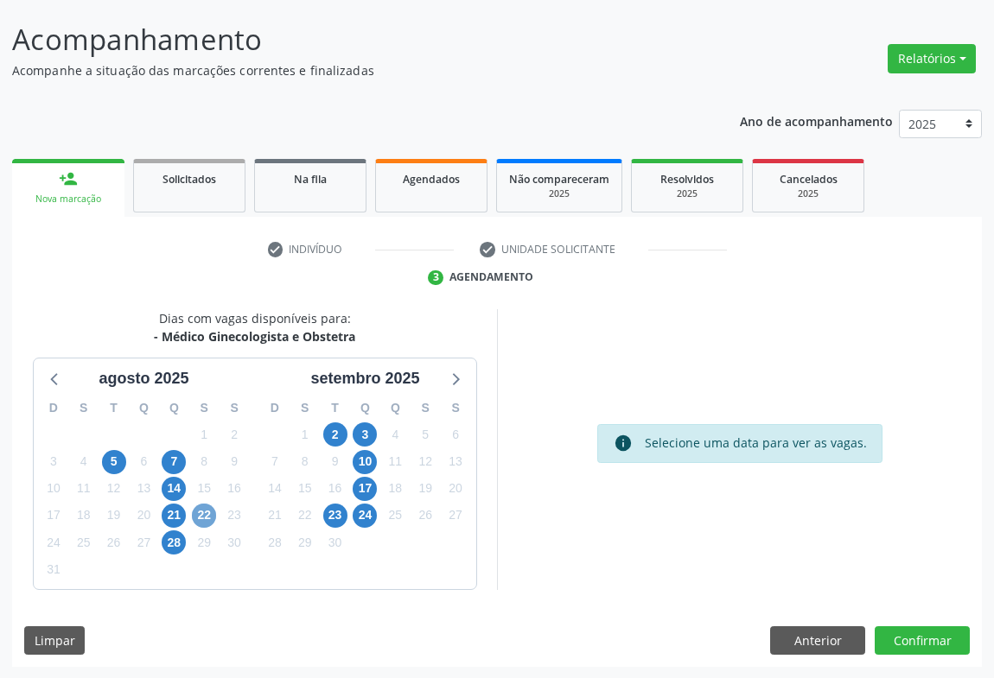
click at [202, 514] on span "22" at bounding box center [204, 516] width 24 height 24
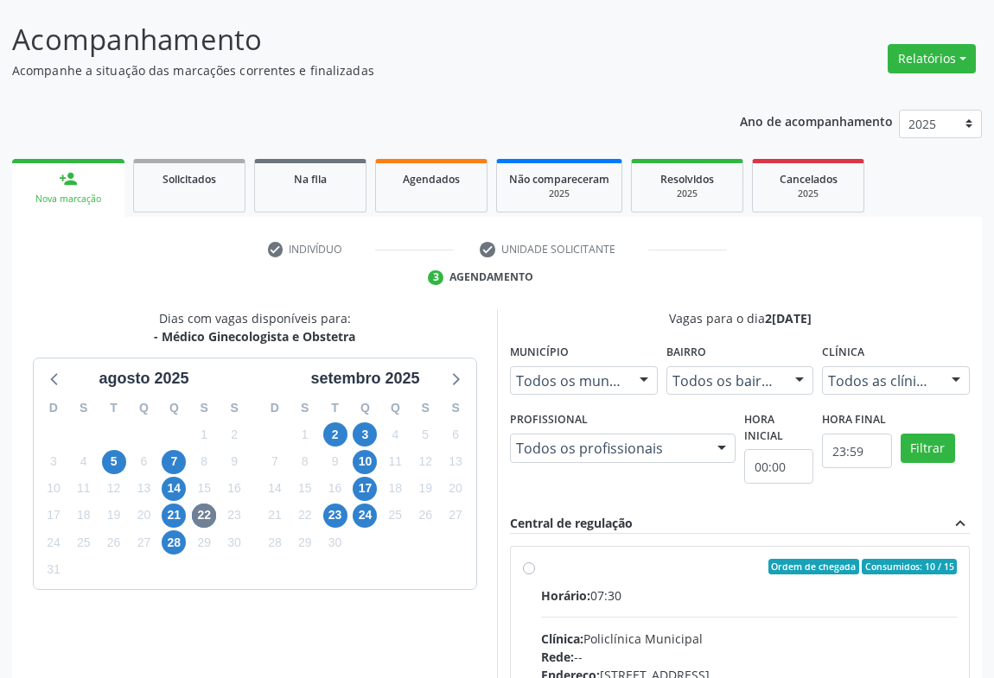
click at [535, 574] on input "Ordem de chegada Consumidos: 10 / 15 Horário: 07:30 Clínica: Policlínica Munici…" at bounding box center [529, 567] width 12 height 16
radio input "true"
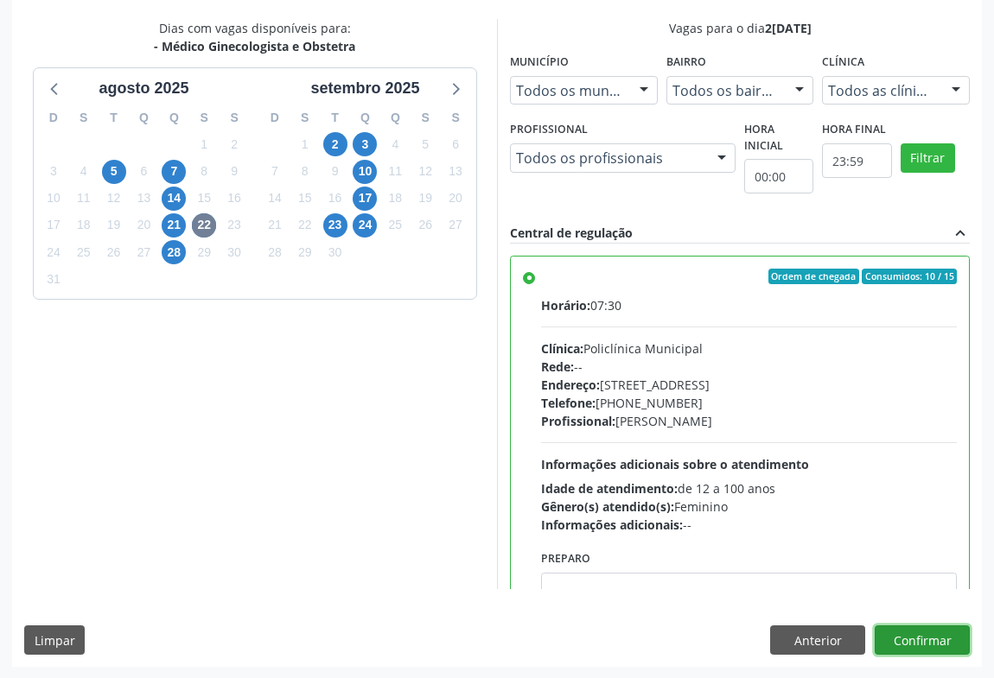
click at [946, 647] on button "Confirmar" at bounding box center [922, 640] width 95 height 29
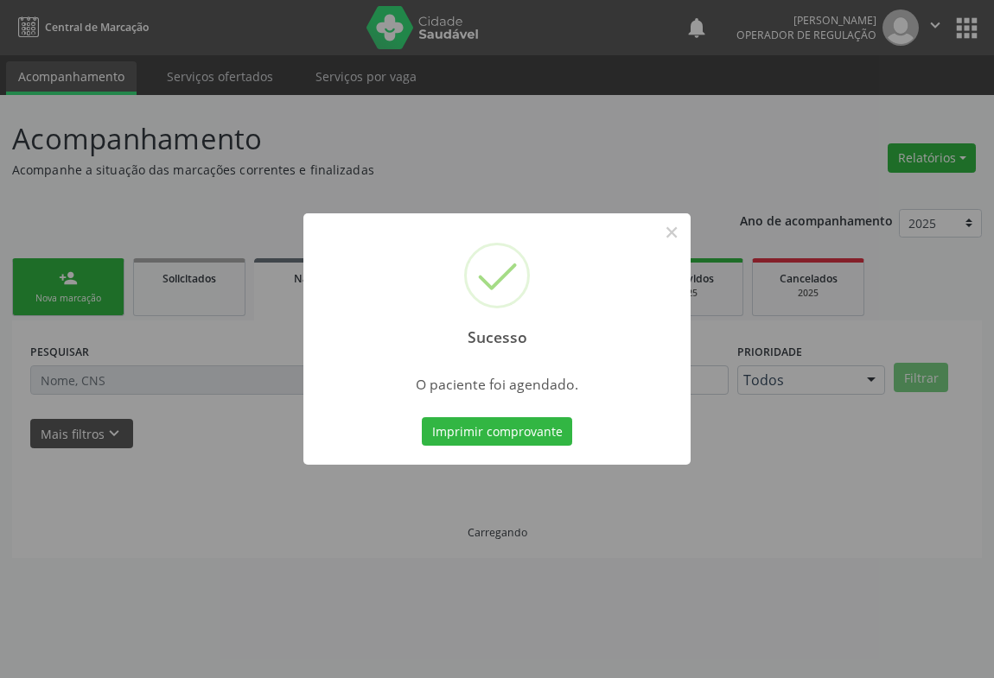
scroll to position [0, 0]
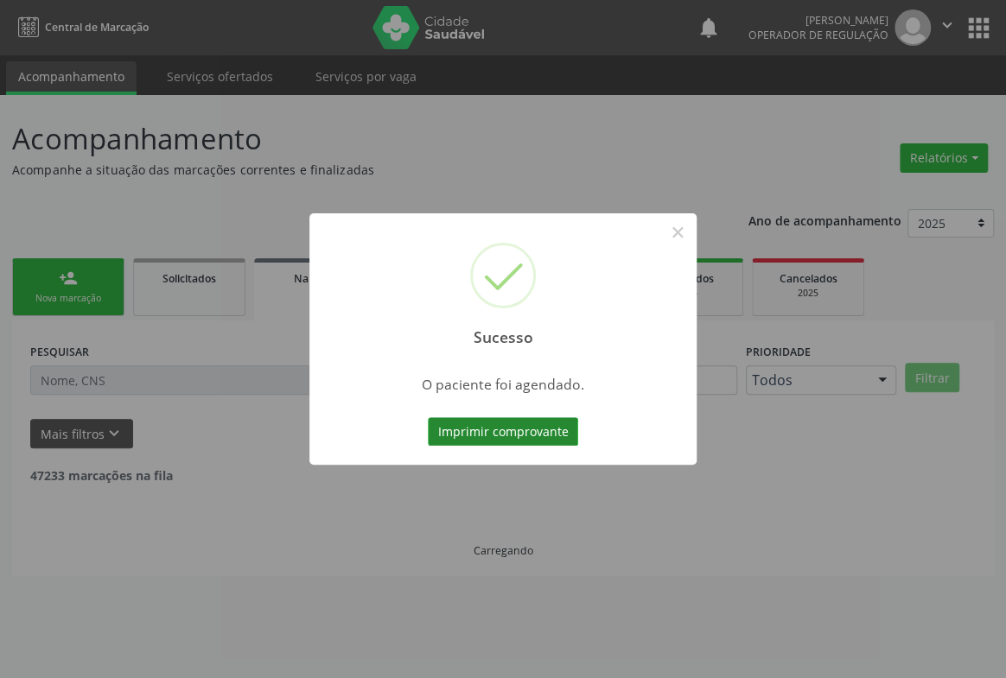
click at [509, 419] on button "Imprimir comprovante" at bounding box center [503, 431] width 150 height 29
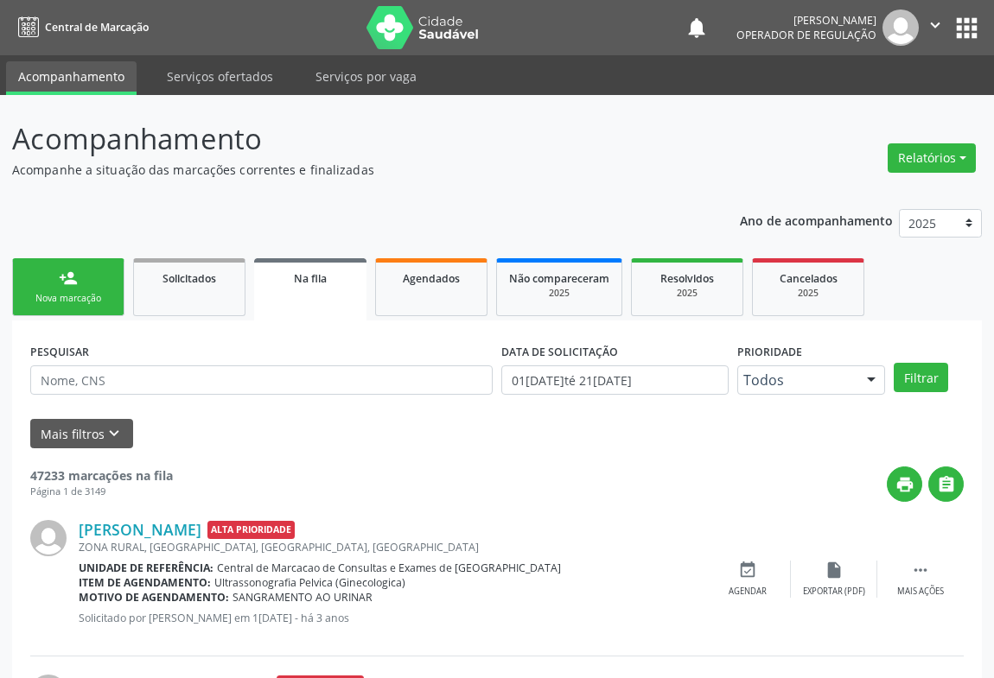
click at [65, 303] on div "Nova marcação" at bounding box center [68, 298] width 86 height 13
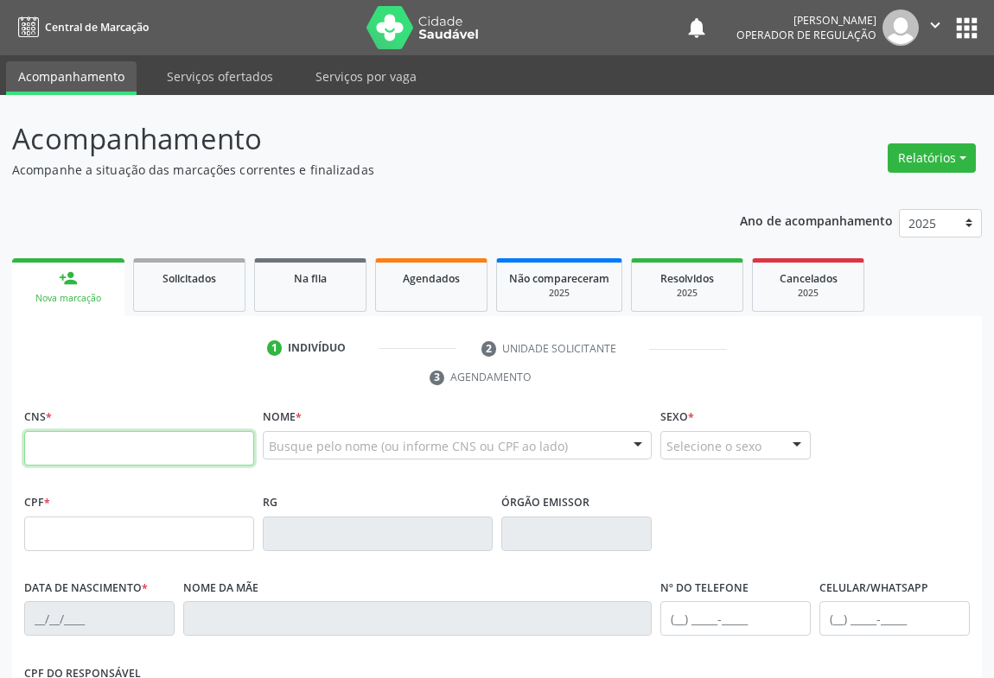
click at [86, 443] on input "text" at bounding box center [139, 448] width 230 height 35
type input "700 0086 4513 1204"
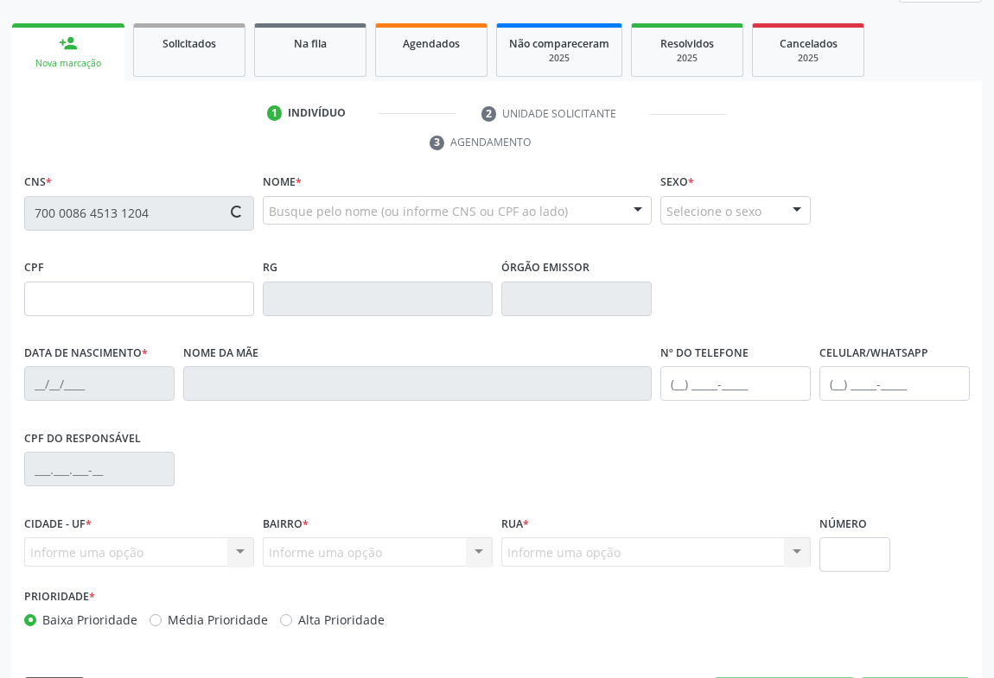
type input "124.888.195-81"
type input "26/06/2021"
type input "Ana Paula de Jesus Dias"
type input "(74) 98845-0951"
type input "124.888.195-81"
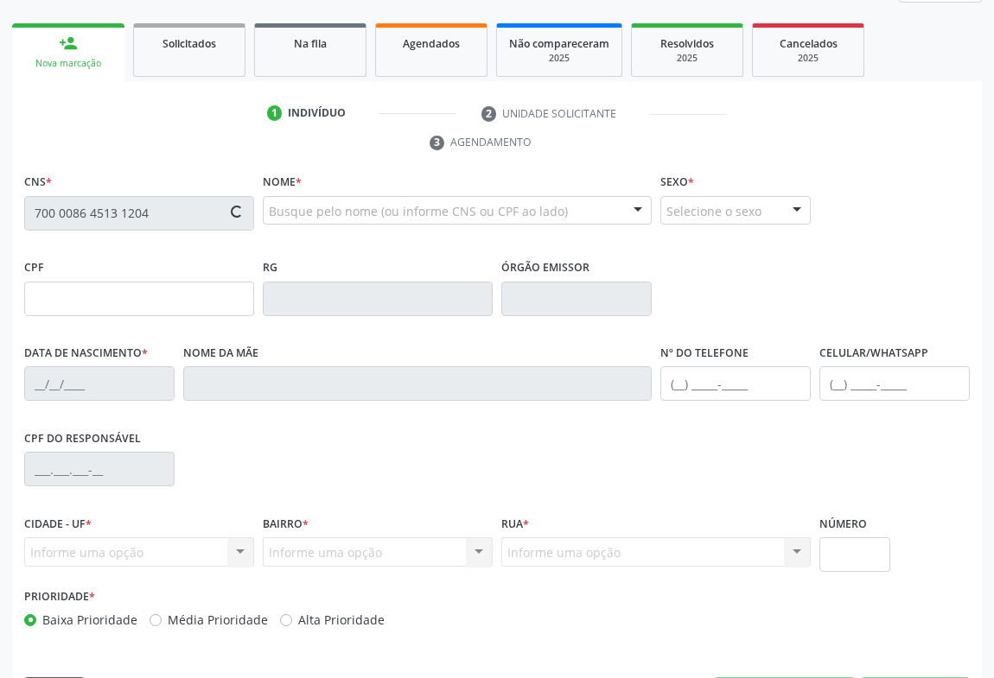
type input "S/N"
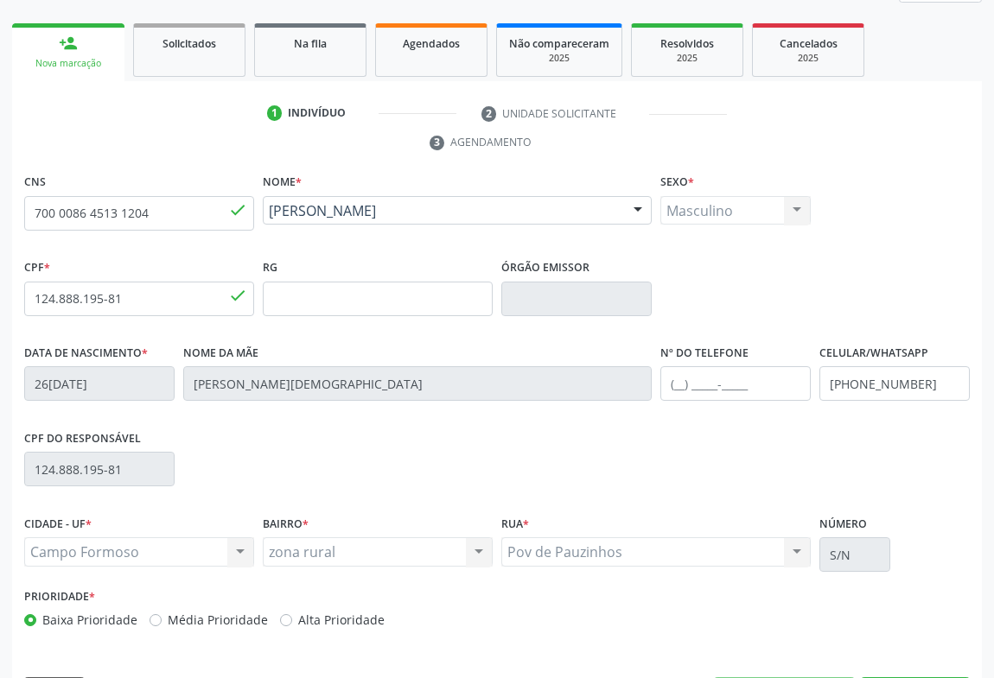
scroll to position [286, 0]
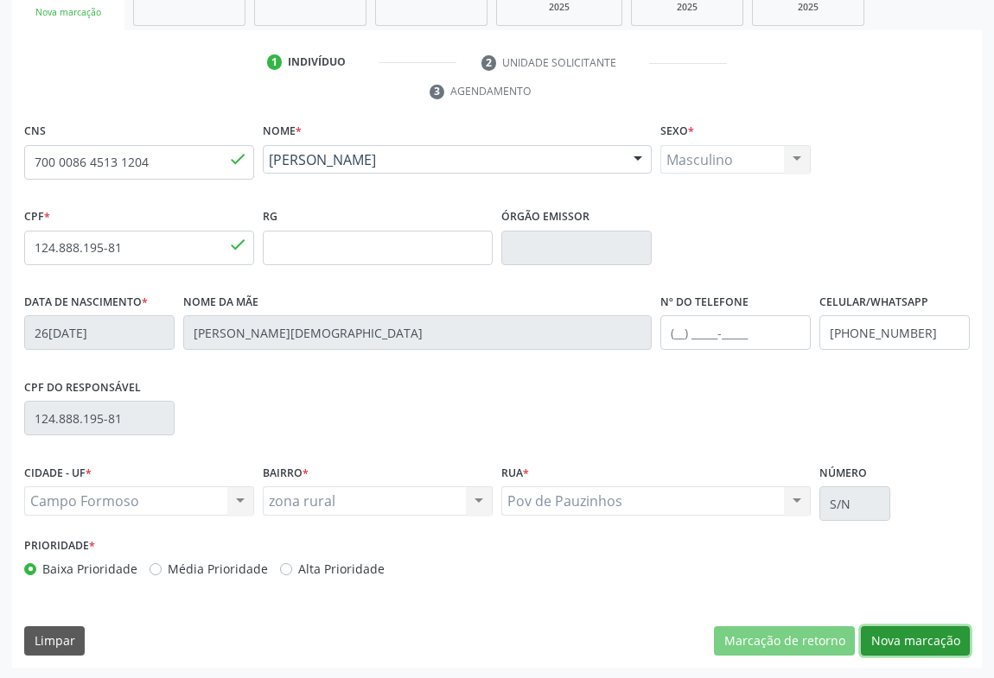
click at [920, 649] on button "Nova marcação" at bounding box center [915, 641] width 109 height 29
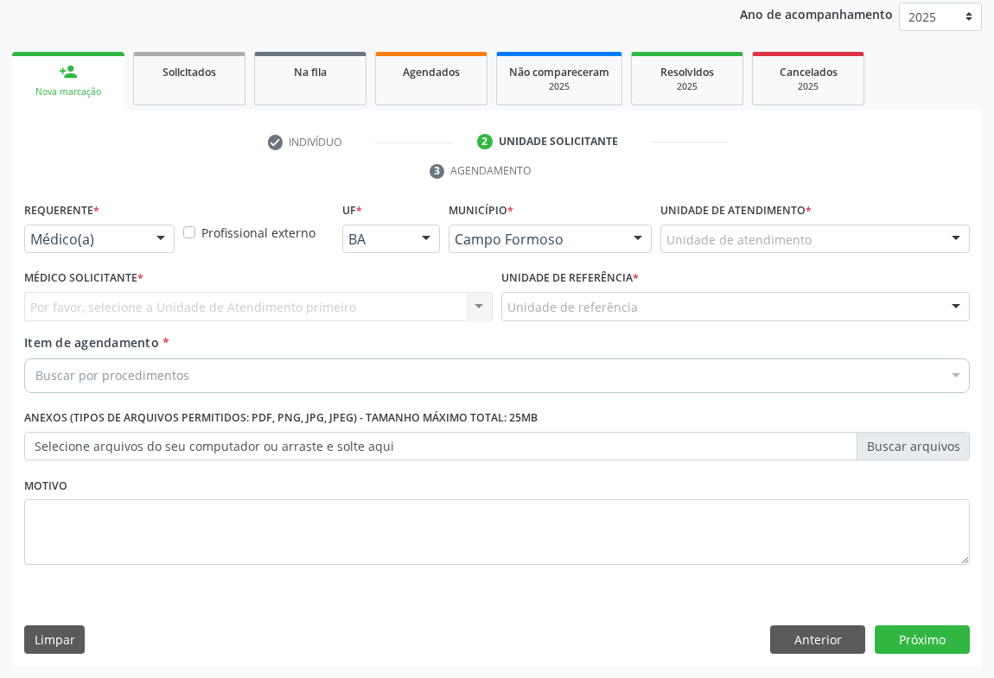
scroll to position [206, 0]
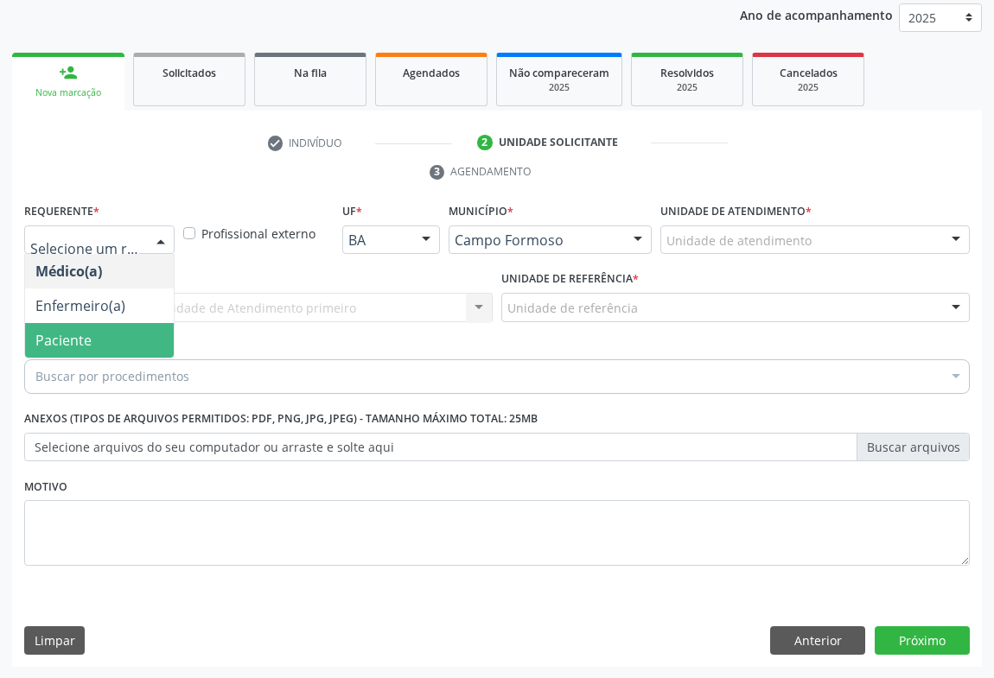
click at [64, 346] on span "Paciente" at bounding box center [63, 340] width 56 height 19
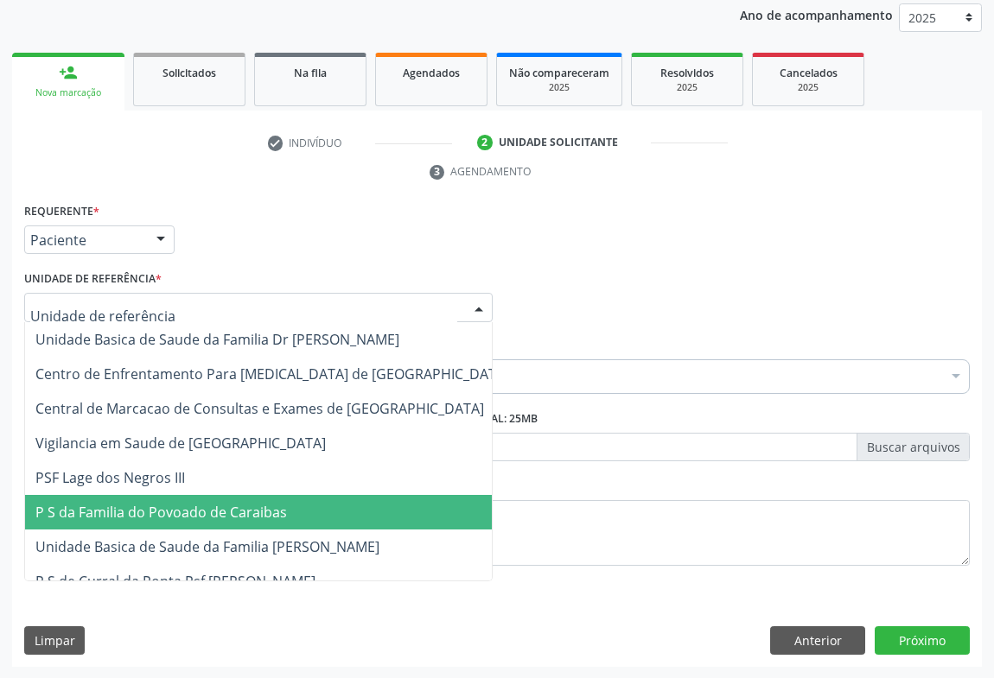
click at [162, 504] on span "P S da Familia do Povoado de Caraibas" at bounding box center [161, 512] width 252 height 19
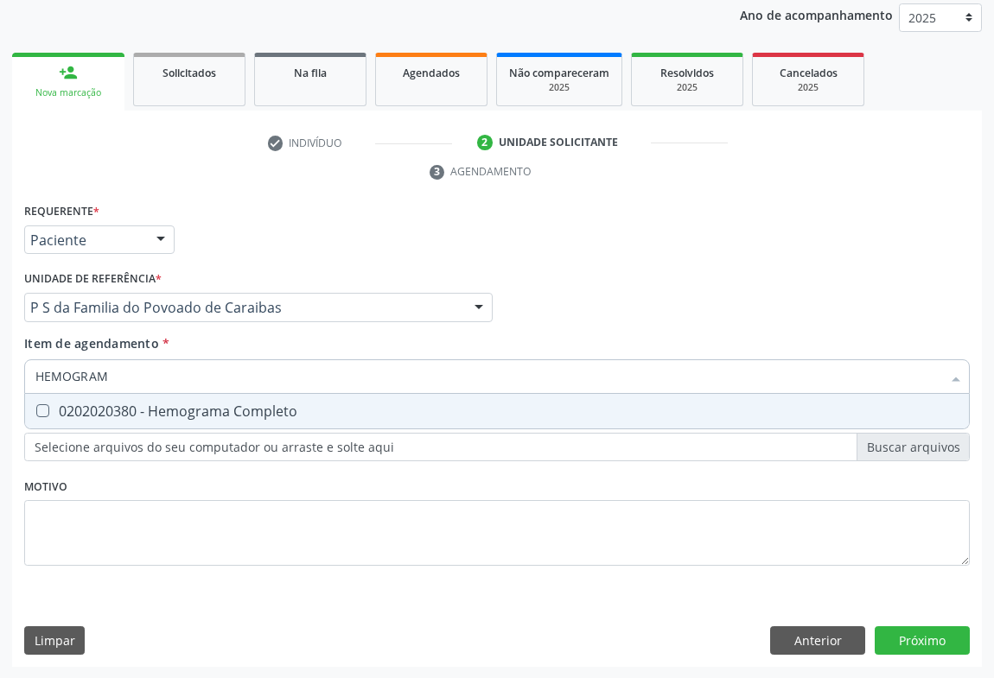
type input "HEMOGRAMA"
click at [159, 407] on div "0202020380 - Hemograma Completo" at bounding box center [496, 411] width 923 height 14
checkbox Completo "true"
click at [250, 264] on div "Requerente * Paciente Médico(a) Enfermeiro(a) Paciente Nenhum resultado encontr…" at bounding box center [497, 232] width 954 height 67
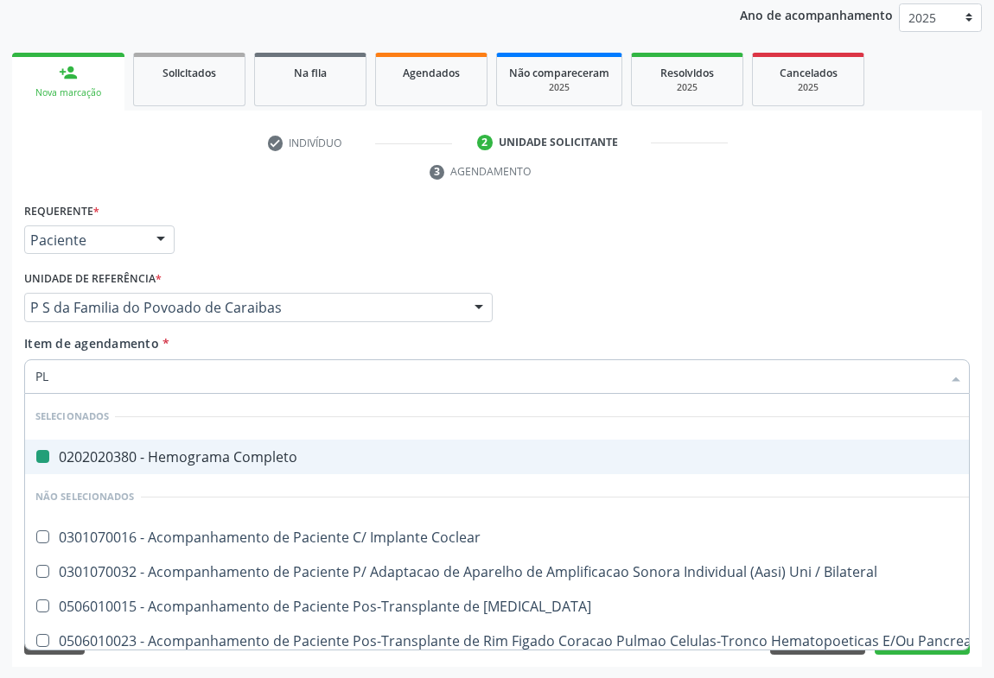
type input "PLA"
checkbox Completo "false"
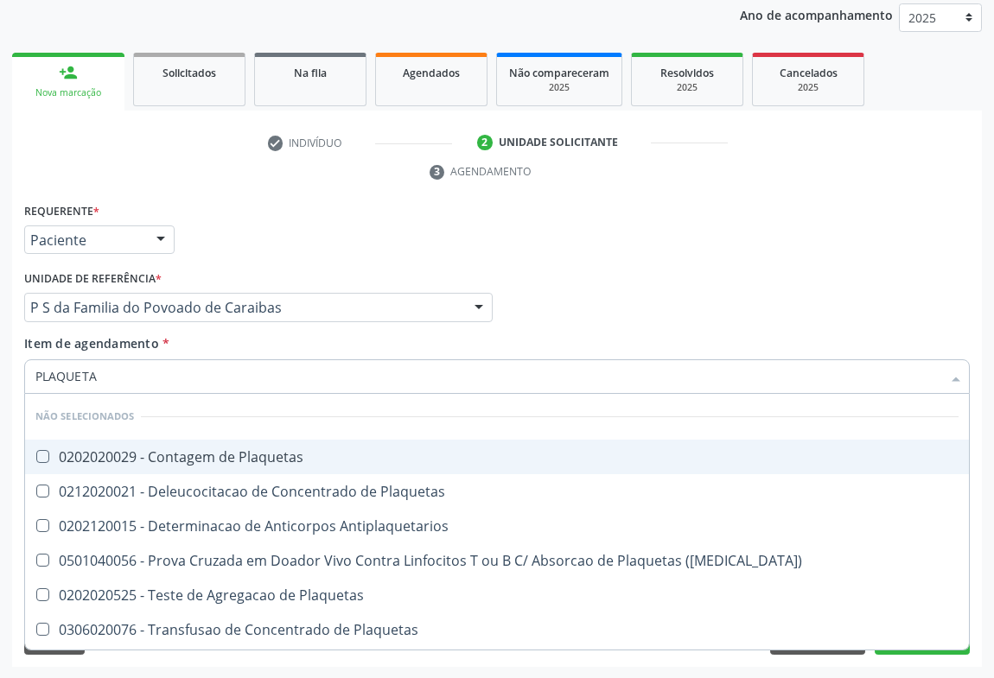
type input "PLAQUETAS"
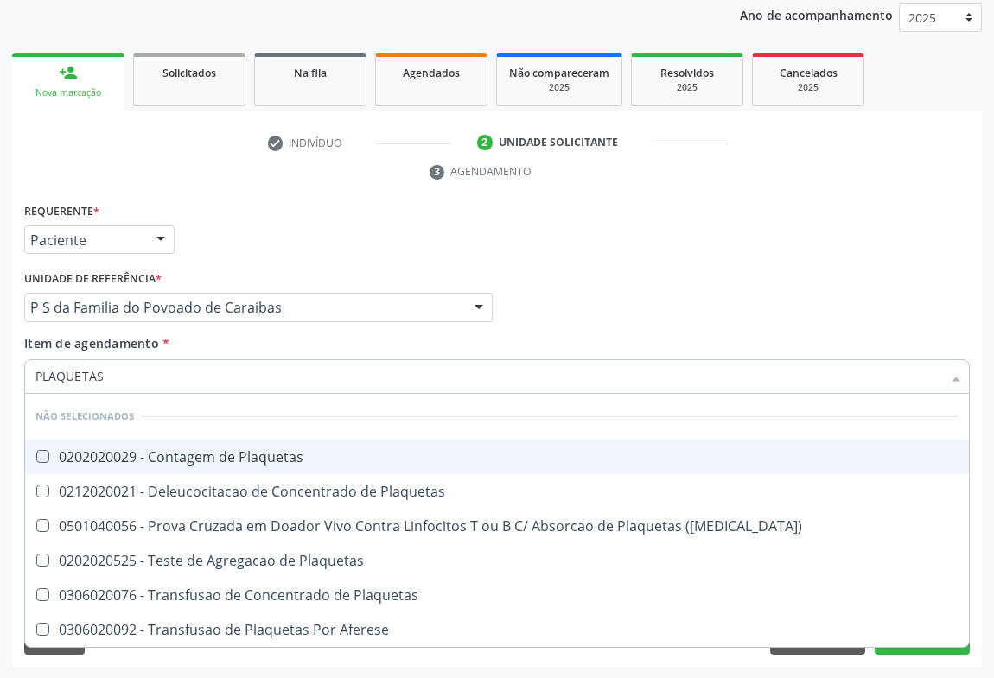
click at [124, 464] on span "0202020029 - Contagem de Plaquetas" at bounding box center [497, 457] width 944 height 35
checkbox Plaquetas "true"
type input "PLAQUETAS"
click at [361, 251] on div "Requerente * Paciente Médico(a) Enfermeiro(a) Paciente Nenhum resultado encontr…" at bounding box center [497, 232] width 954 height 67
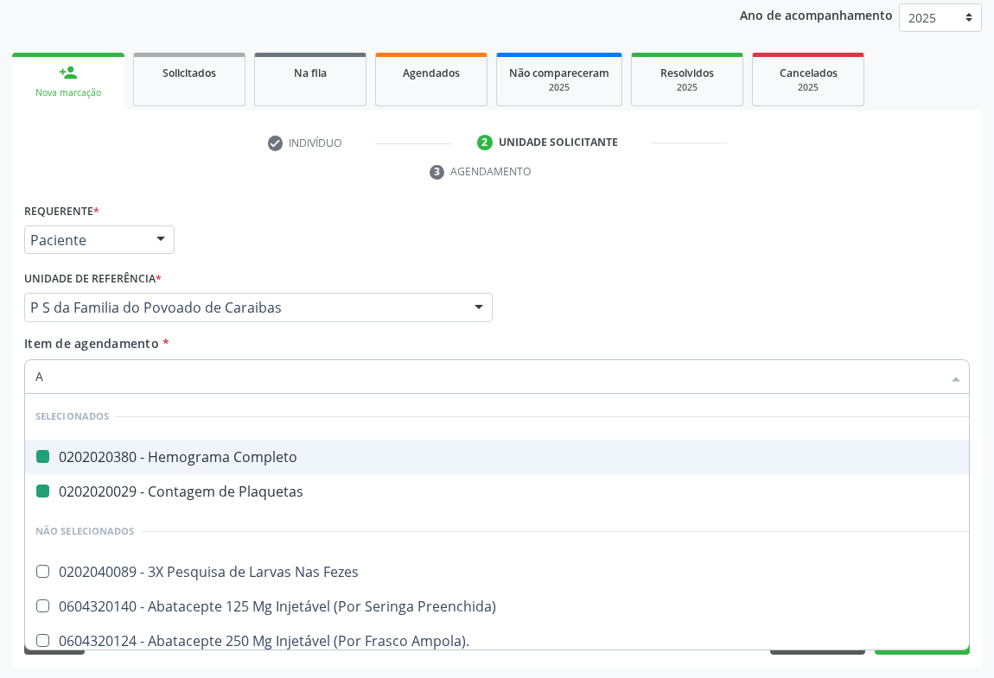
type input "AB"
checkbox Completo "false"
checkbox Plaquetas "false"
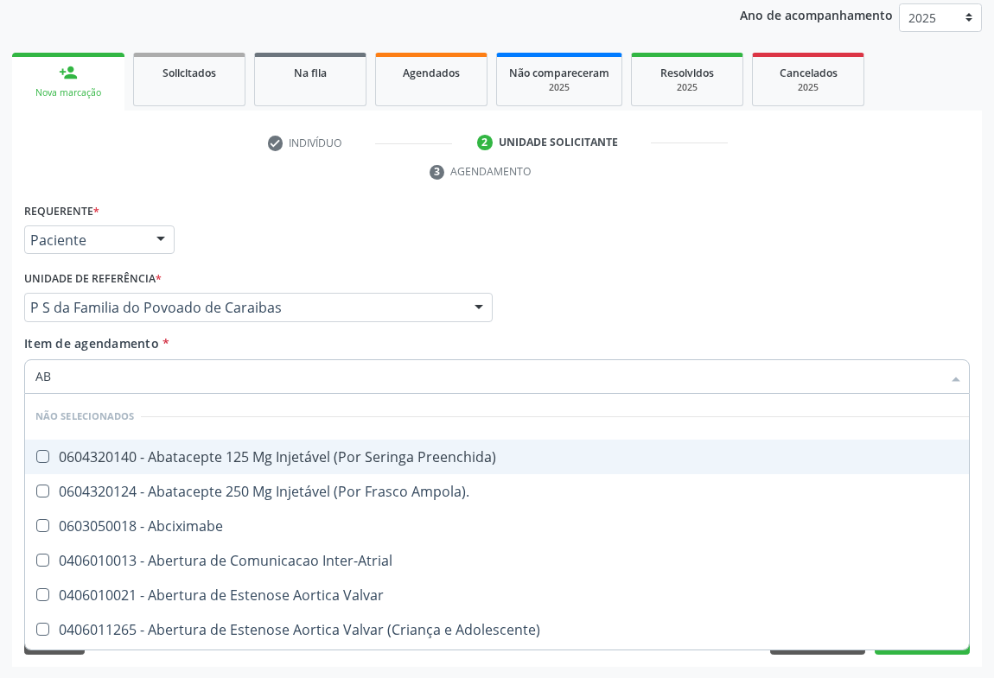
type input "ABO"
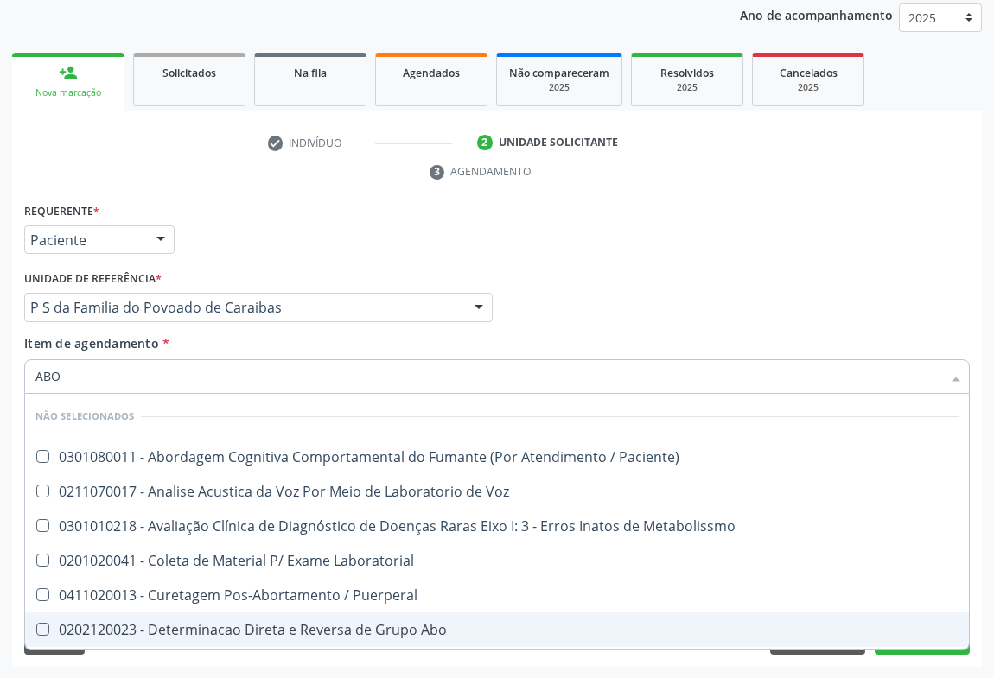
click at [319, 623] on div "0202120023 - Determinacao Direta e Reversa de Grupo Abo" at bounding box center [496, 630] width 923 height 14
checkbox Abo "true"
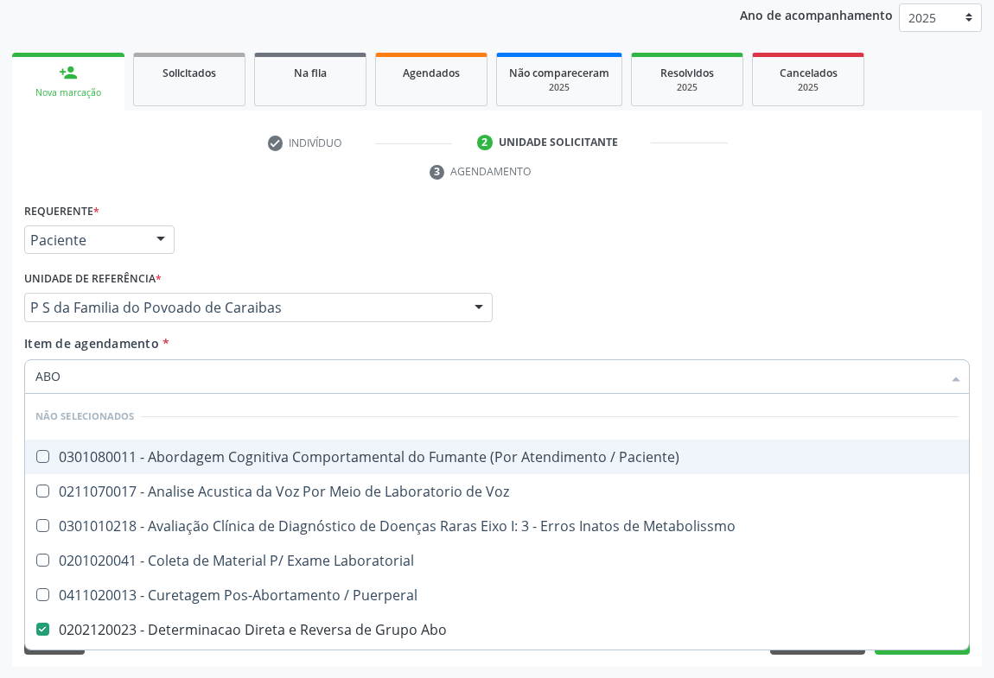
click at [256, 250] on div "Requerente * Paciente Médico(a) Enfermeiro(a) Paciente Nenhum resultado encontr…" at bounding box center [497, 232] width 954 height 67
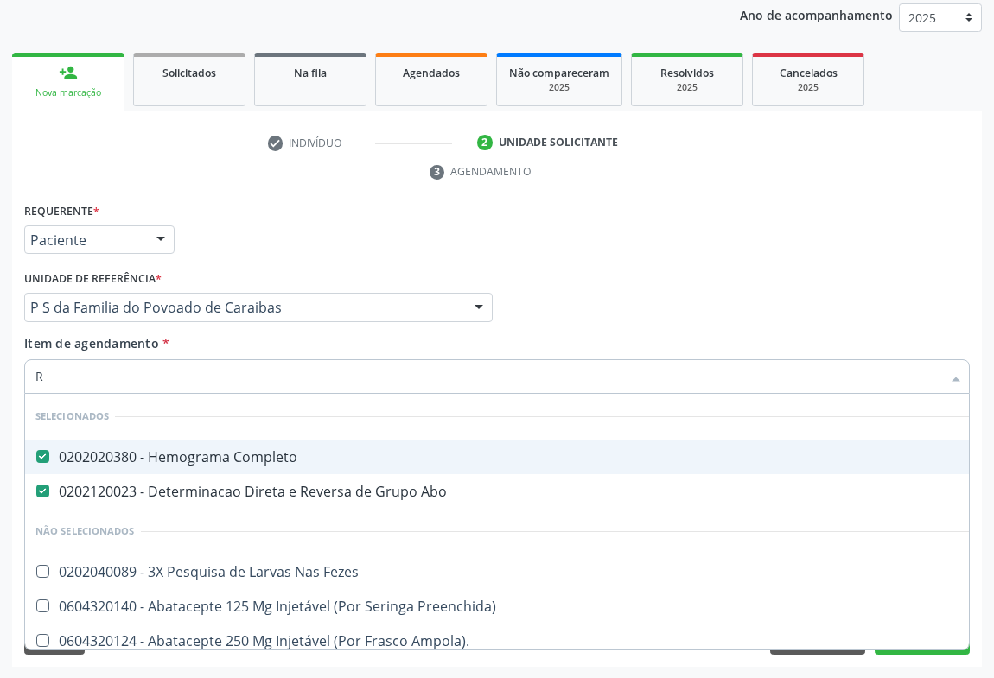
click at [67, 379] on input "R" at bounding box center [488, 377] width 906 height 35
type input "RH"
checkbox Completo "false"
checkbox Abo "false"
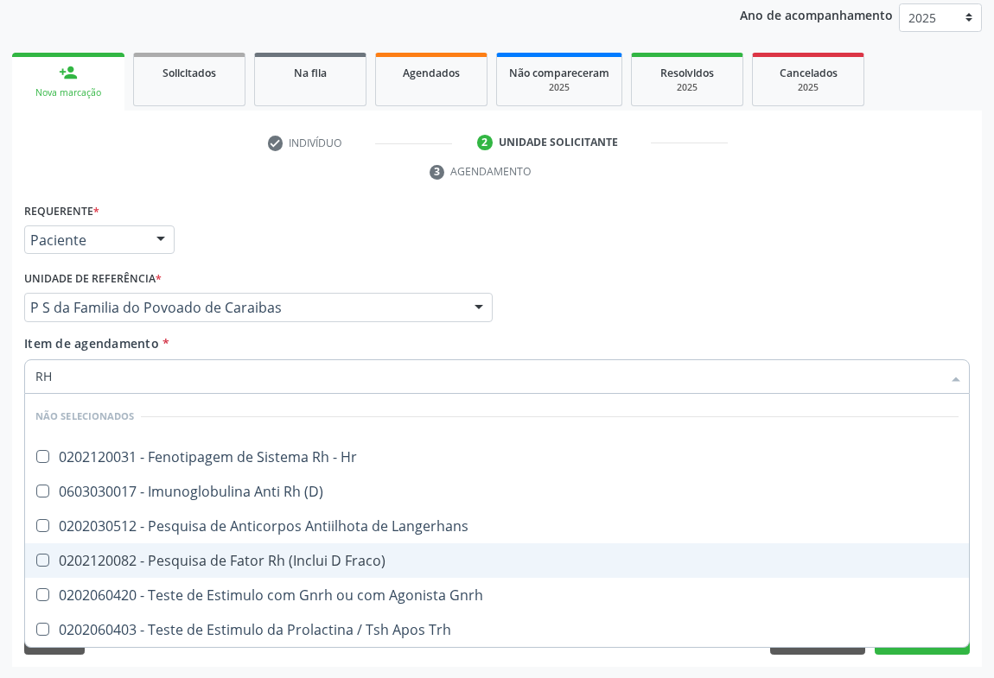
click at [346, 563] on div "0202120082 - Pesquisa de Fator Rh (Inclui D Fraco)" at bounding box center [496, 561] width 923 height 14
checkbox Fraco\) "true"
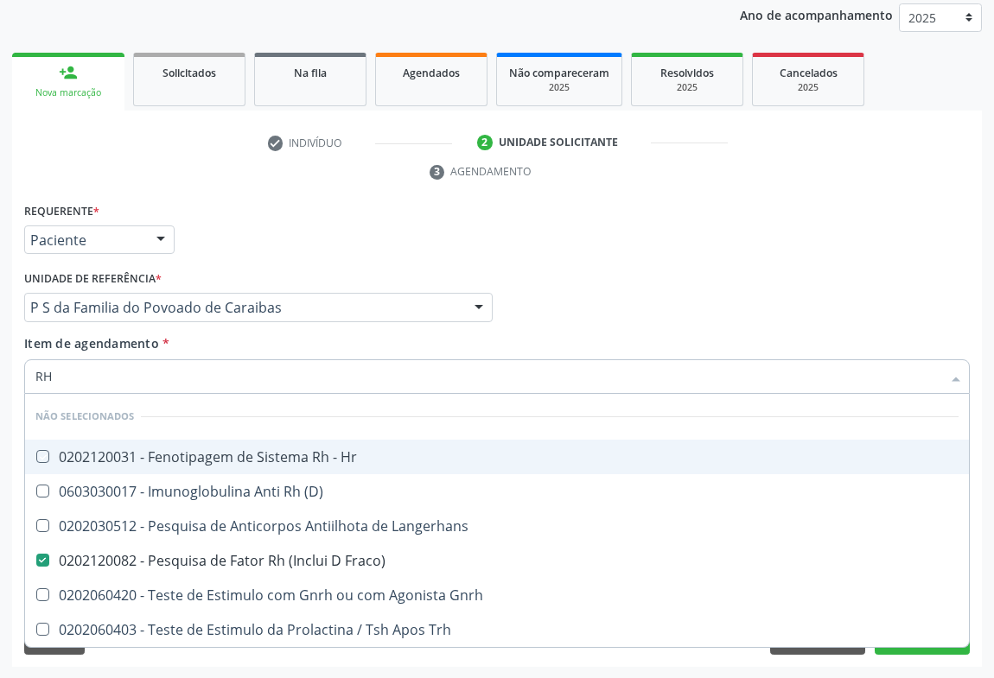
click at [323, 242] on div "Requerente * Paciente Médico(a) Enfermeiro(a) Paciente Nenhum resultado encontr…" at bounding box center [497, 232] width 954 height 67
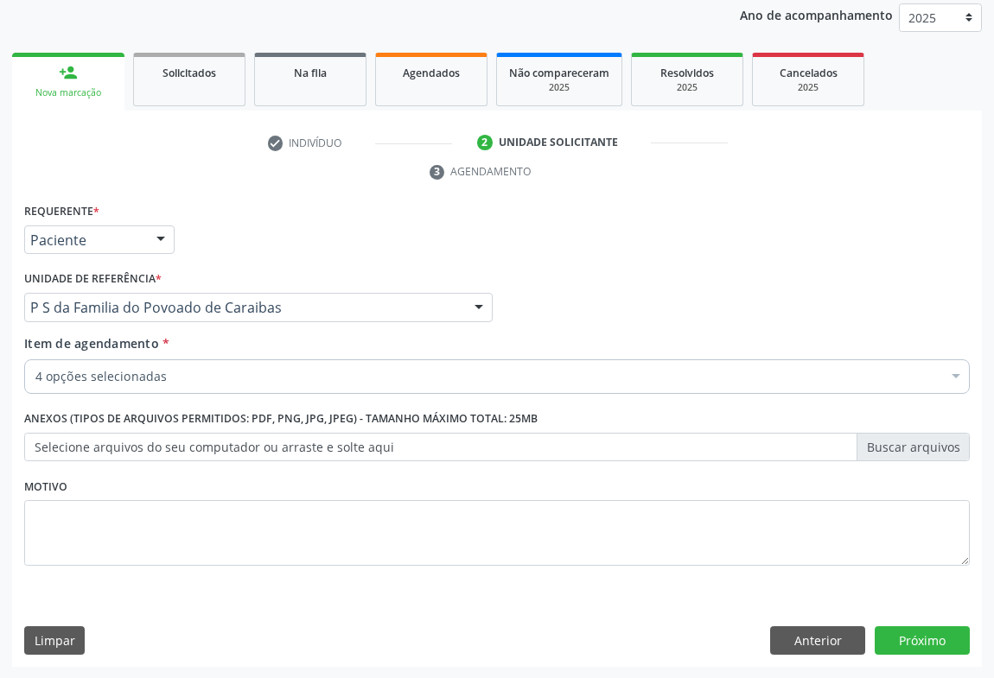
click at [131, 363] on div "4 opções selecionadas" at bounding box center [497, 377] width 946 height 35
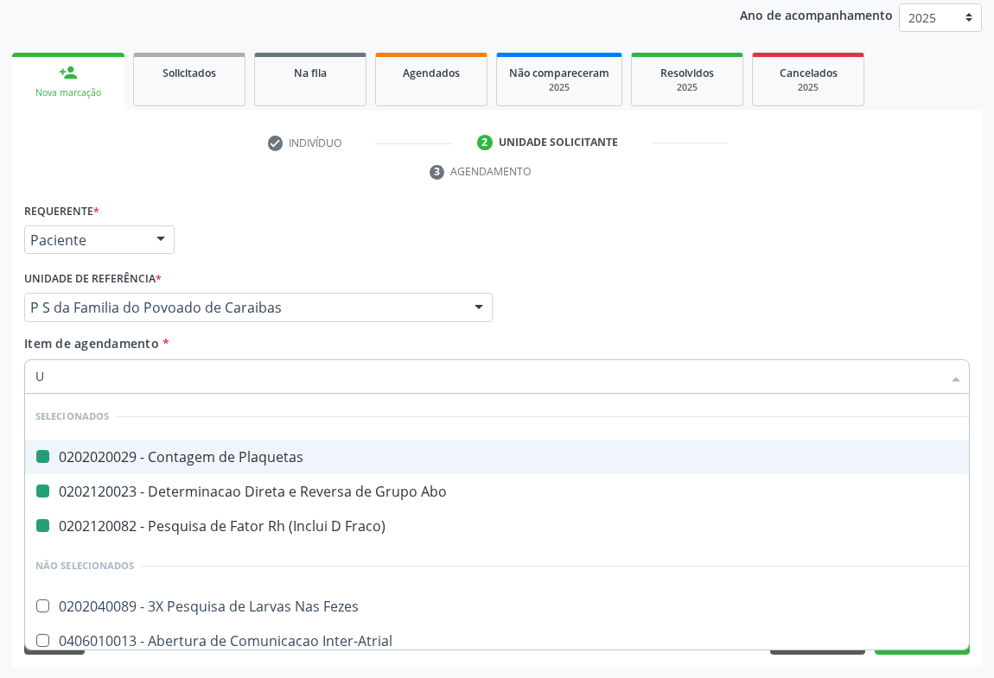
type input "UR"
checkbox Plaquetas "false"
checkbox Abo "false"
checkbox Fraco\) "false"
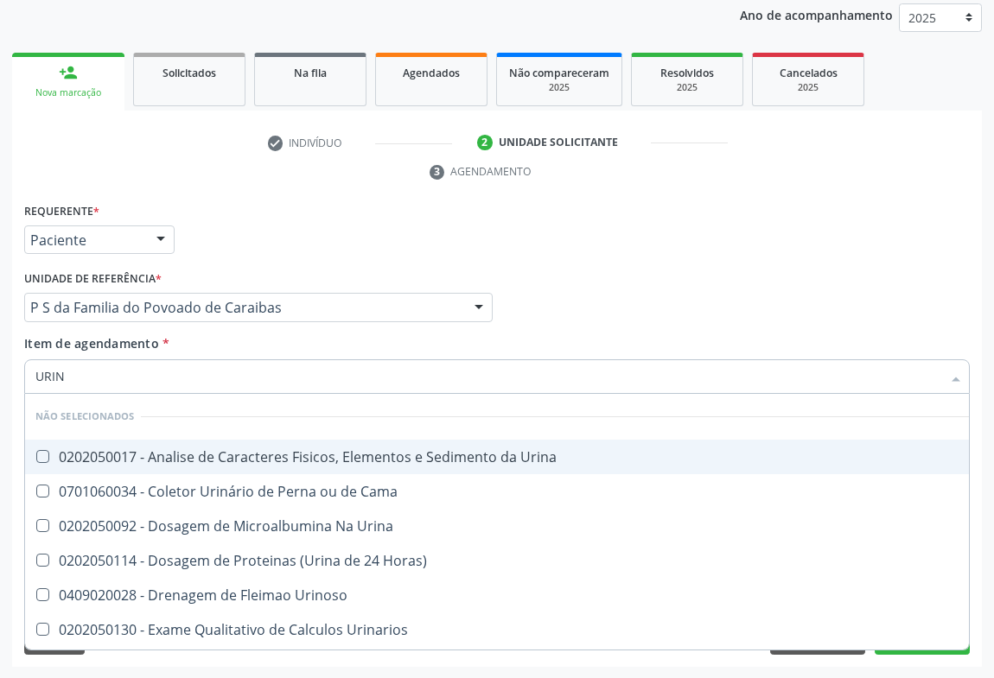
type input "URINA"
click at [138, 462] on div "0202050017 - Analise de Caracteres Fisicos, Elementos e Sedimento da Urina" at bounding box center [496, 457] width 923 height 14
checkbox Urina "true"
click at [250, 244] on div "Requerente * Paciente Médico(a) Enfermeiro(a) Paciente Nenhum resultado encontr…" at bounding box center [497, 232] width 954 height 67
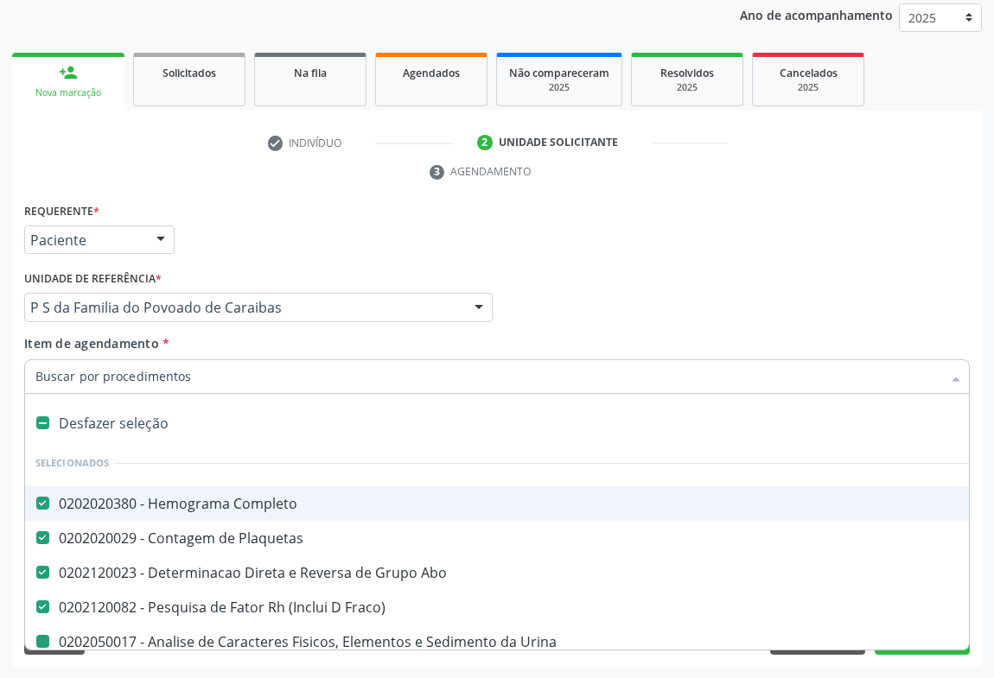
type input "G"
checkbox Urina "false"
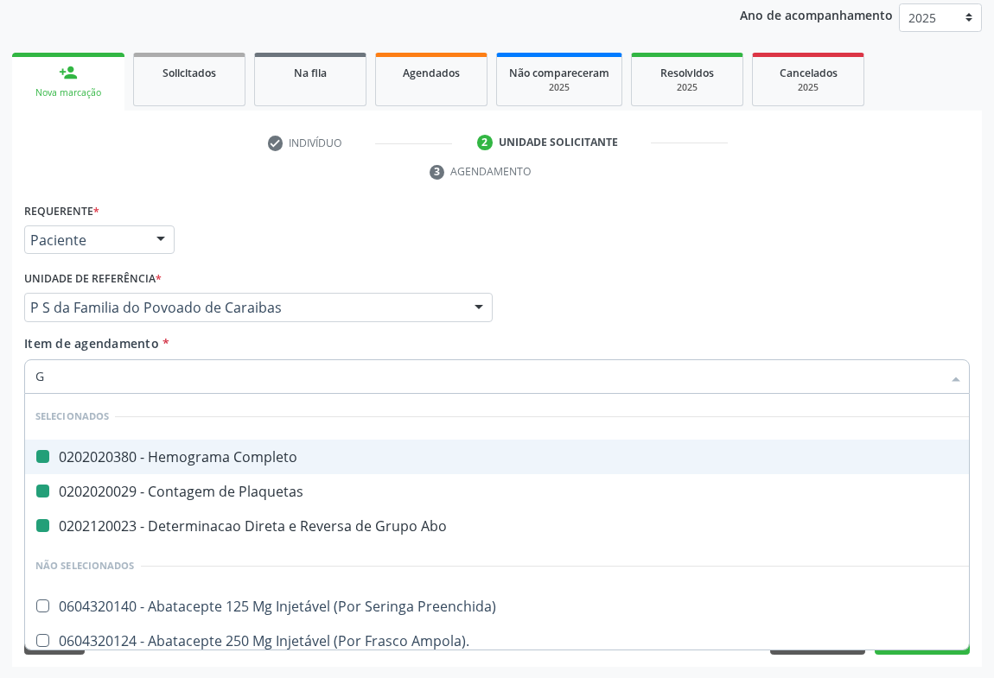
type input "GL"
checkbox Completo "false"
checkbox Plaquetas "false"
checkbox Abo "false"
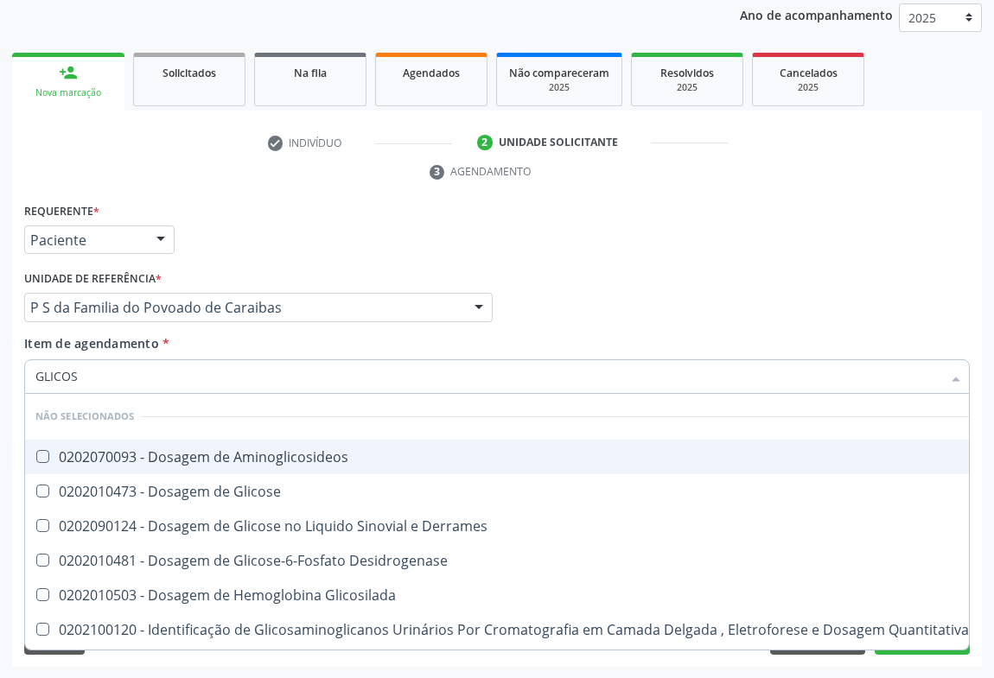
type input "GLICOSE"
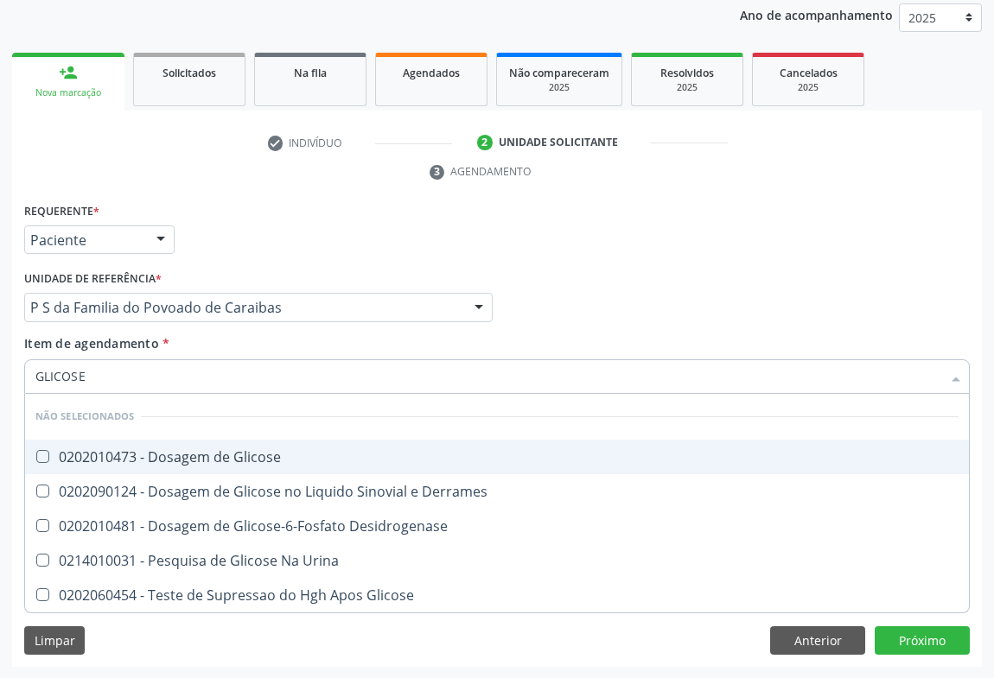
click at [213, 462] on div "0202010473 - Dosagem de Glicose" at bounding box center [496, 457] width 923 height 14
checkbox Glicose "true"
click at [269, 220] on div "Requerente * Paciente Médico(a) Enfermeiro(a) Paciente Nenhum resultado encontr…" at bounding box center [497, 232] width 954 height 67
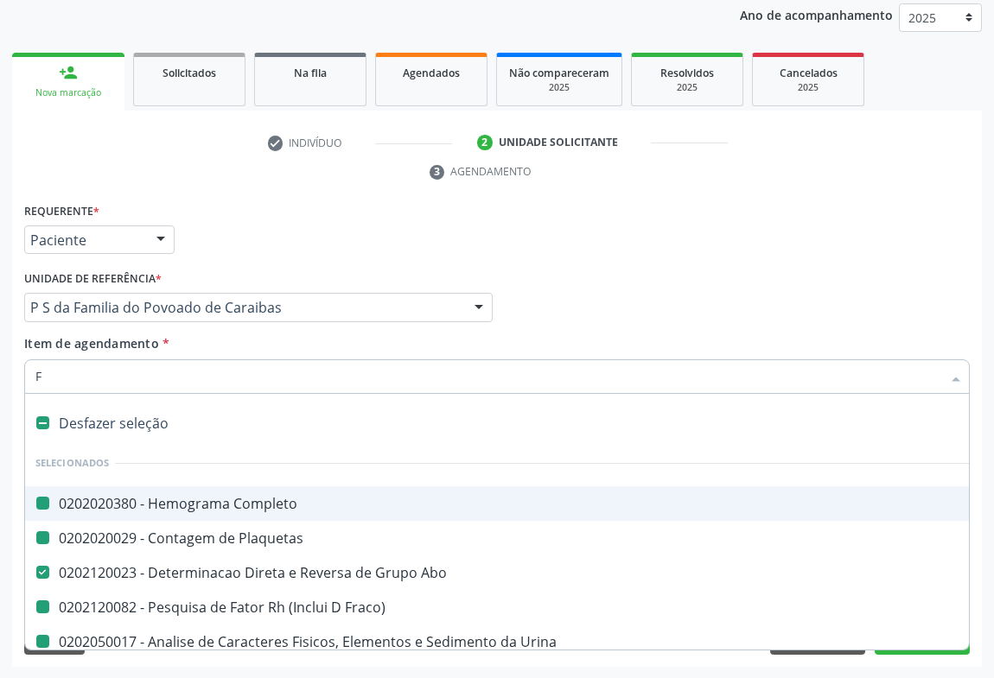
type input "FE"
checkbox Completo "false"
checkbox Plaquetas "false"
checkbox Urina "false"
checkbox Fraco\) "false"
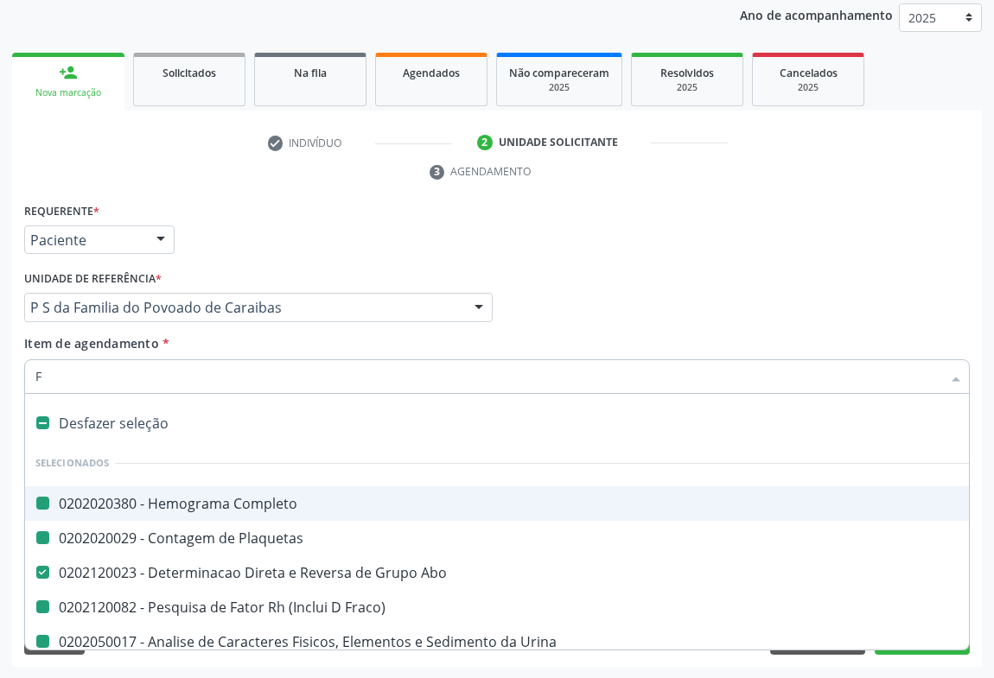
checkbox Glicose "false"
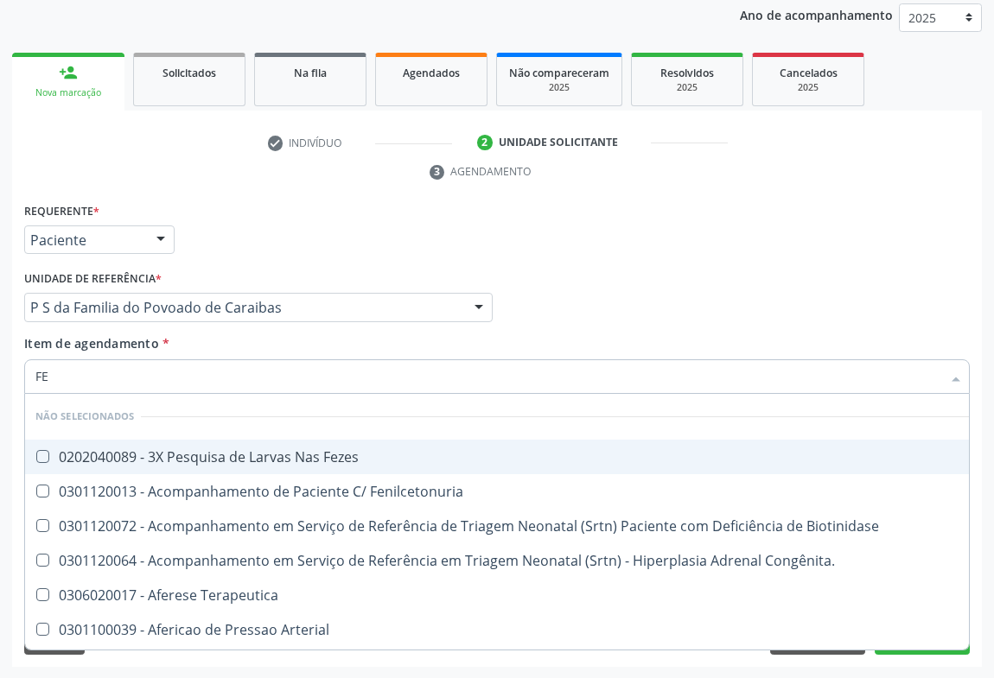
type input "FEZ"
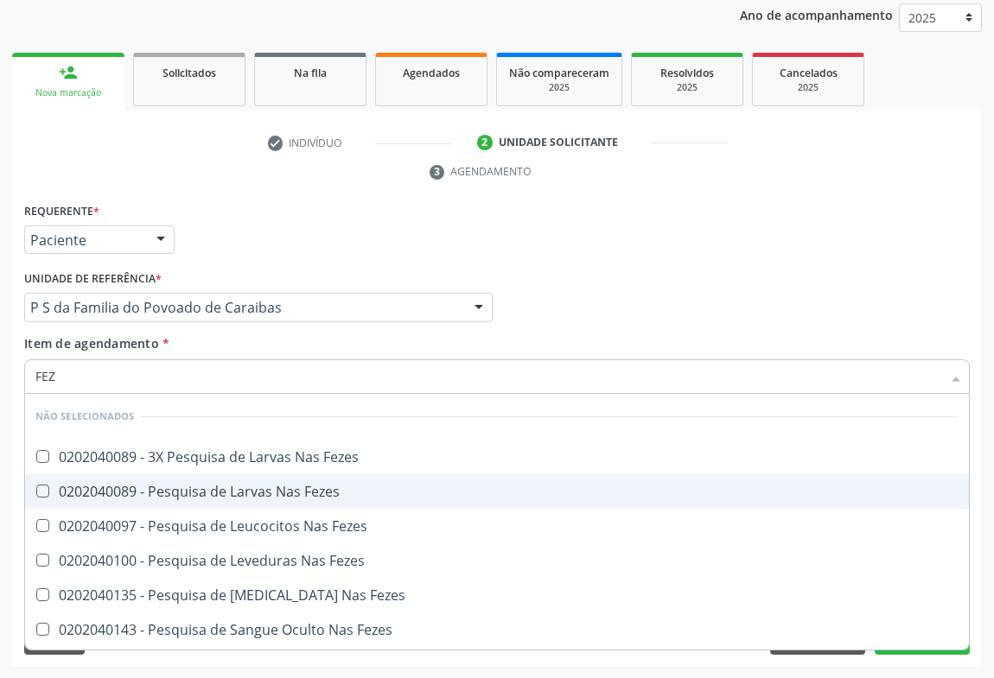
click at [244, 497] on div "0202040089 - Pesquisa de Larvas Nas Fezes" at bounding box center [496, 492] width 923 height 14
checkbox Fezes "true"
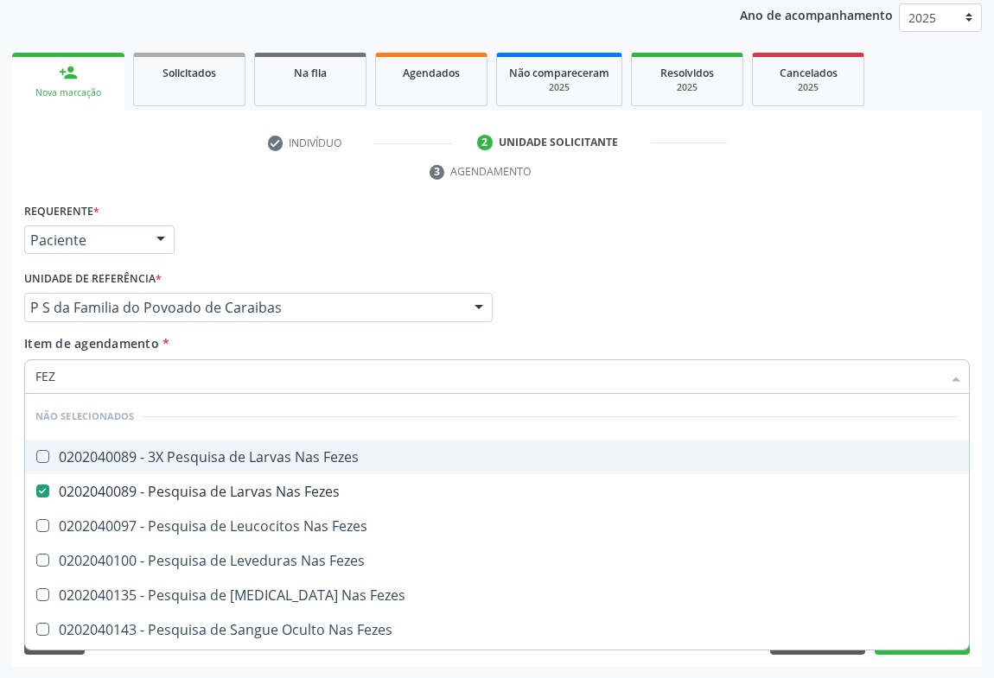
click at [328, 249] on div "Requerente * Paciente Médico(a) Enfermeiro(a) Paciente Nenhum resultado encontr…" at bounding box center [497, 232] width 954 height 67
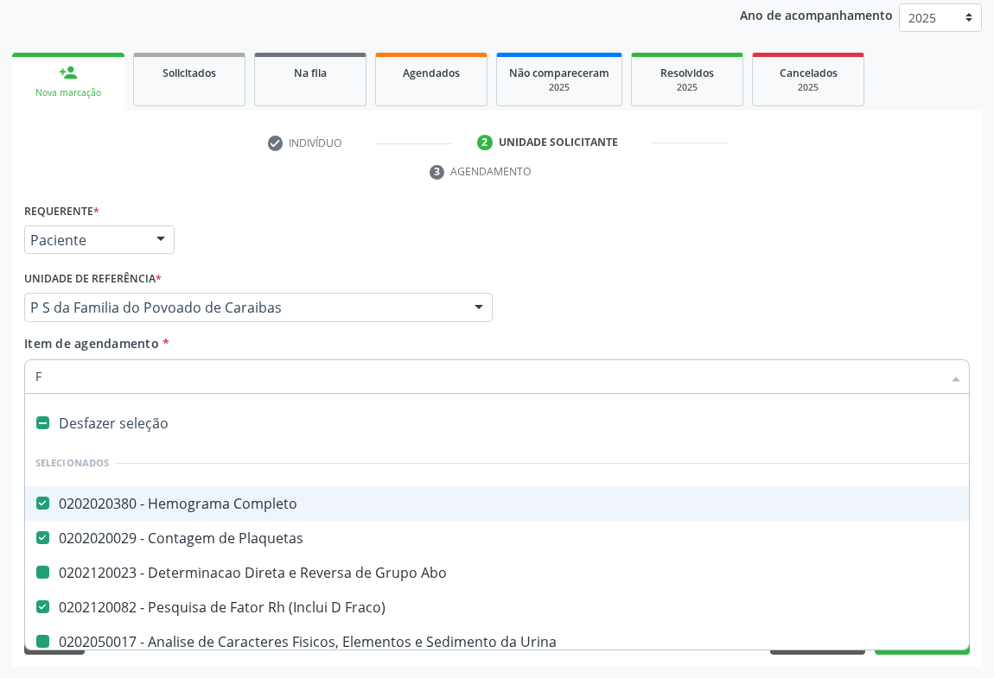
type input "FE"
checkbox Urina "false"
checkbox Glicose "false"
checkbox Abo "false"
checkbox Fezes "false"
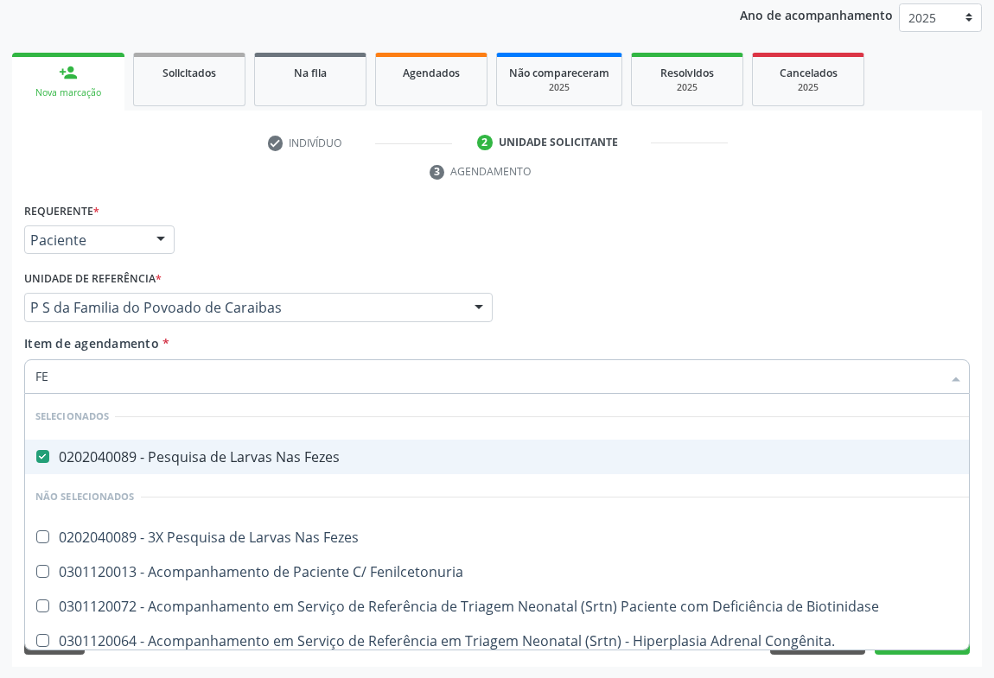
type input "FEZ"
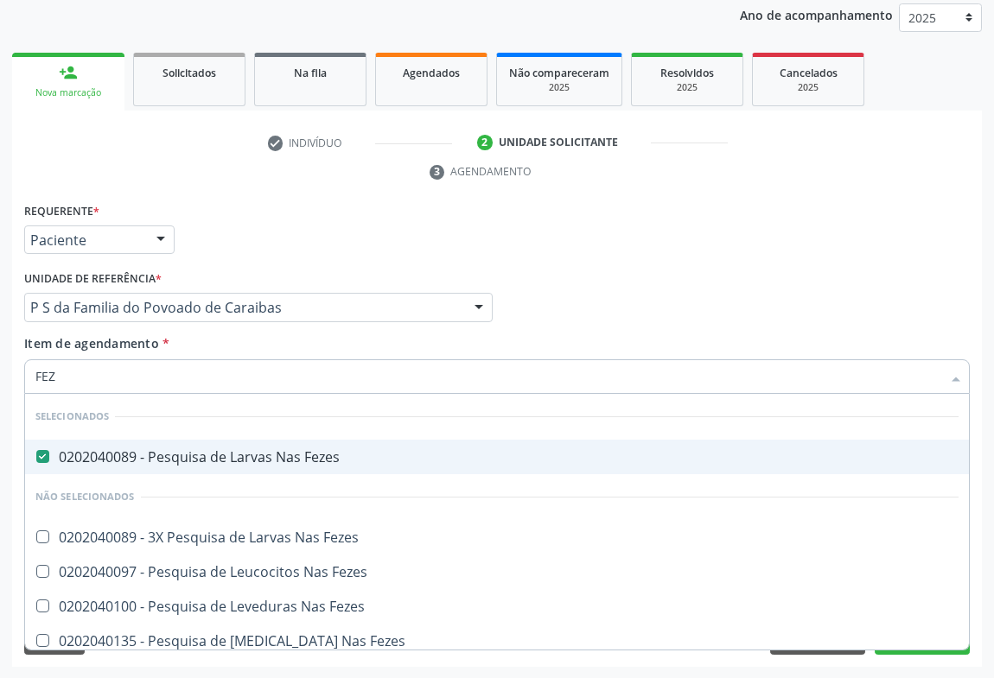
click at [106, 451] on div "0202040089 - Pesquisa de Larvas Nas Fezes" at bounding box center [496, 457] width 923 height 14
checkbox Fezes "false"
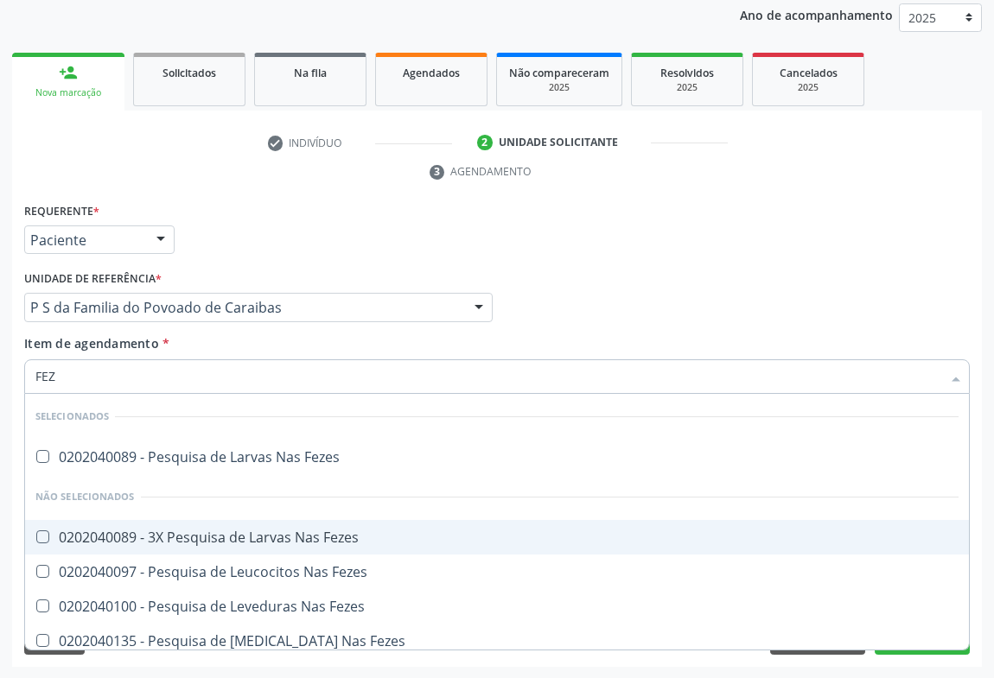
click at [103, 539] on div "0202040089 - 3X Pesquisa de Larvas Nas Fezes" at bounding box center [496, 538] width 923 height 14
checkbox Fezes "true"
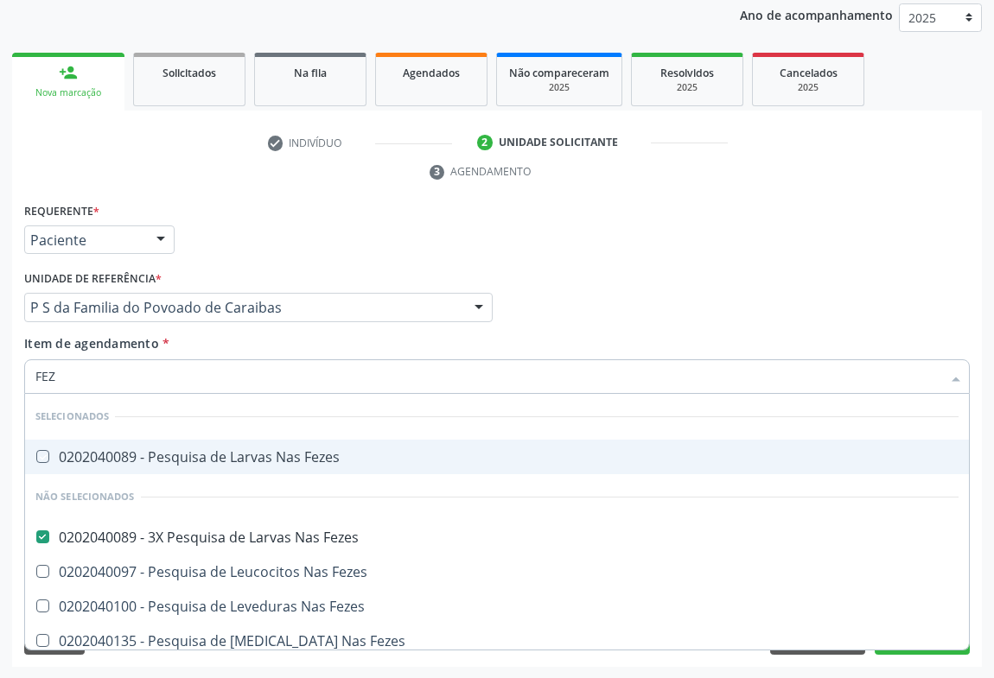
click at [300, 226] on div "Requerente * Paciente Médico(a) Enfermeiro(a) Paciente Nenhum resultado encontr…" at bounding box center [497, 232] width 954 height 67
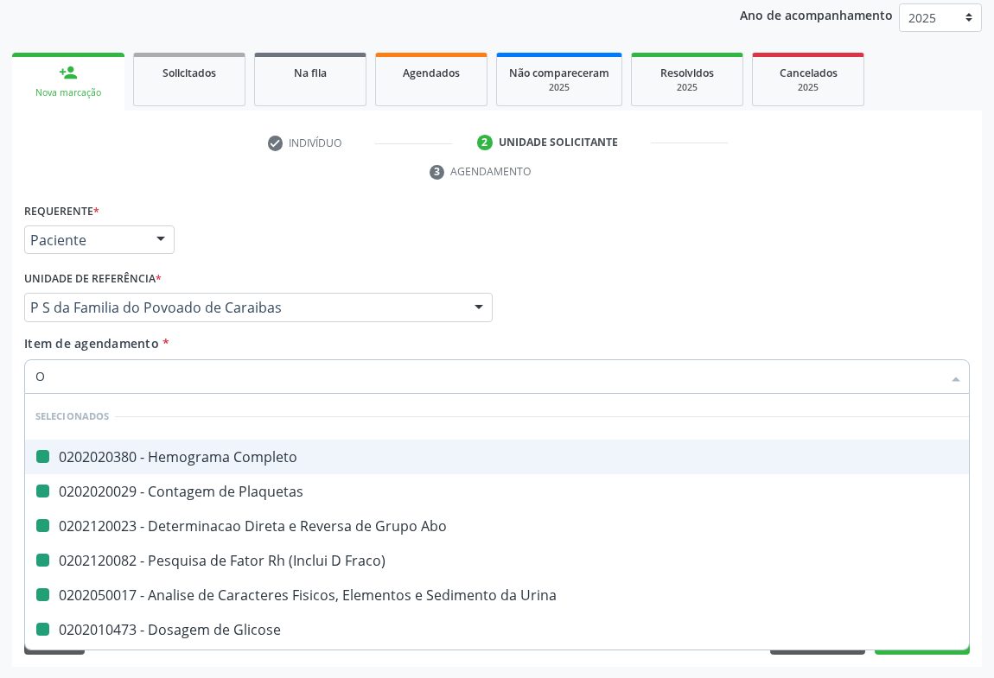
type input "OV"
checkbox Completo "false"
checkbox Urina "false"
checkbox Glicose "false"
checkbox Abo "false"
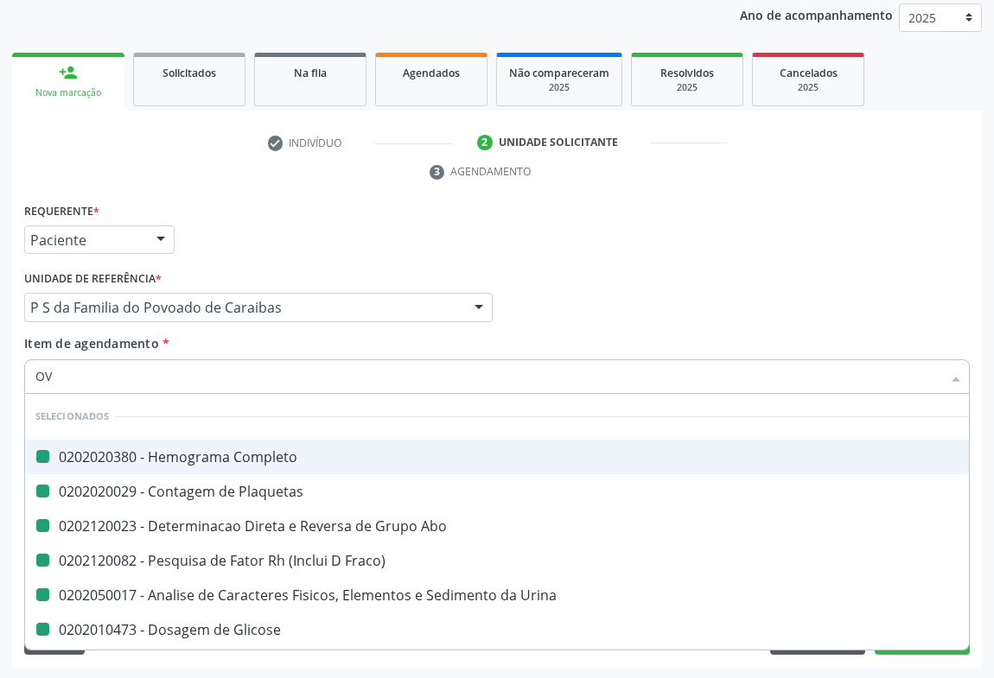
checkbox Fraco\) "false"
checkbox Plaquetas "false"
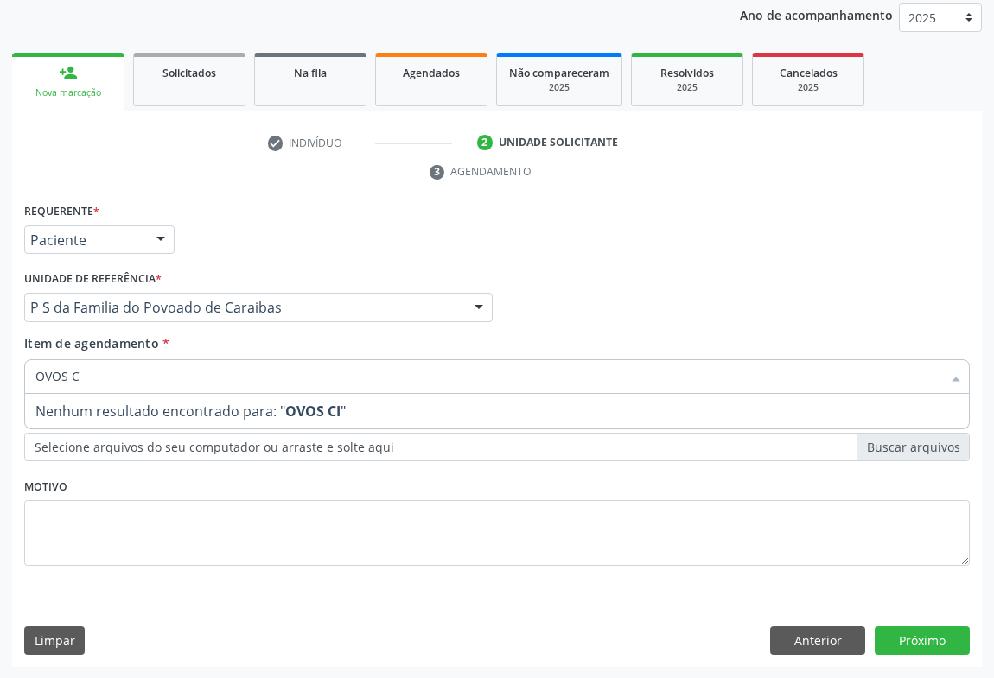
type input "OVOS"
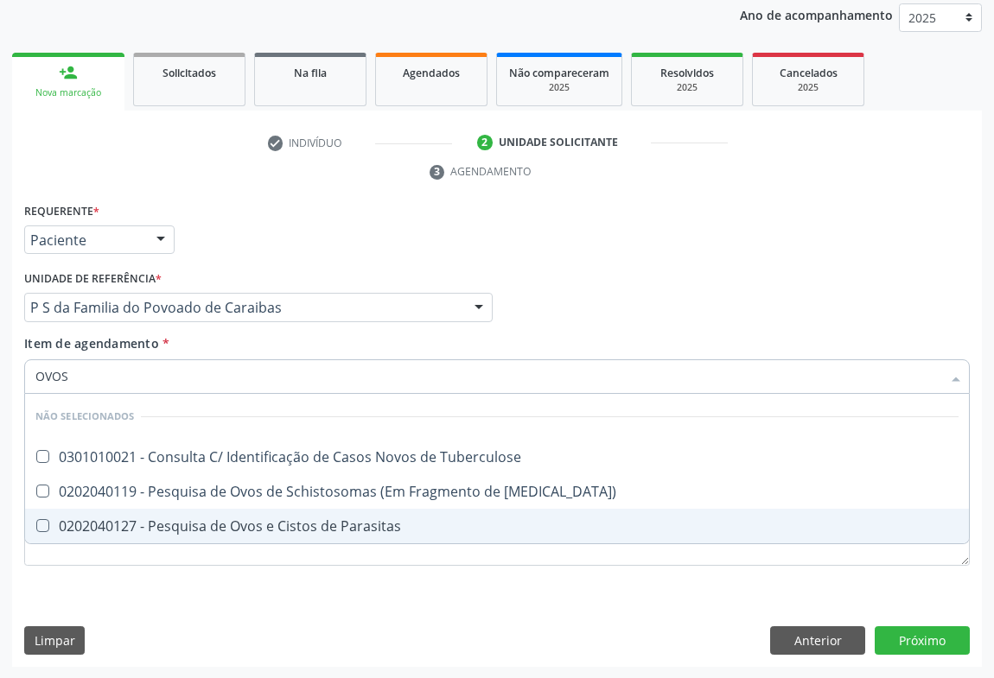
click at [188, 525] on div "0202040127 - Pesquisa de Ovos e Cistos de Parasitas" at bounding box center [496, 526] width 923 height 14
checkbox Parasitas "true"
click at [903, 642] on div "Requerente * Paciente Médico(a) Enfermeiro(a) Paciente Nenhum resultado encontr…" at bounding box center [497, 433] width 970 height 469
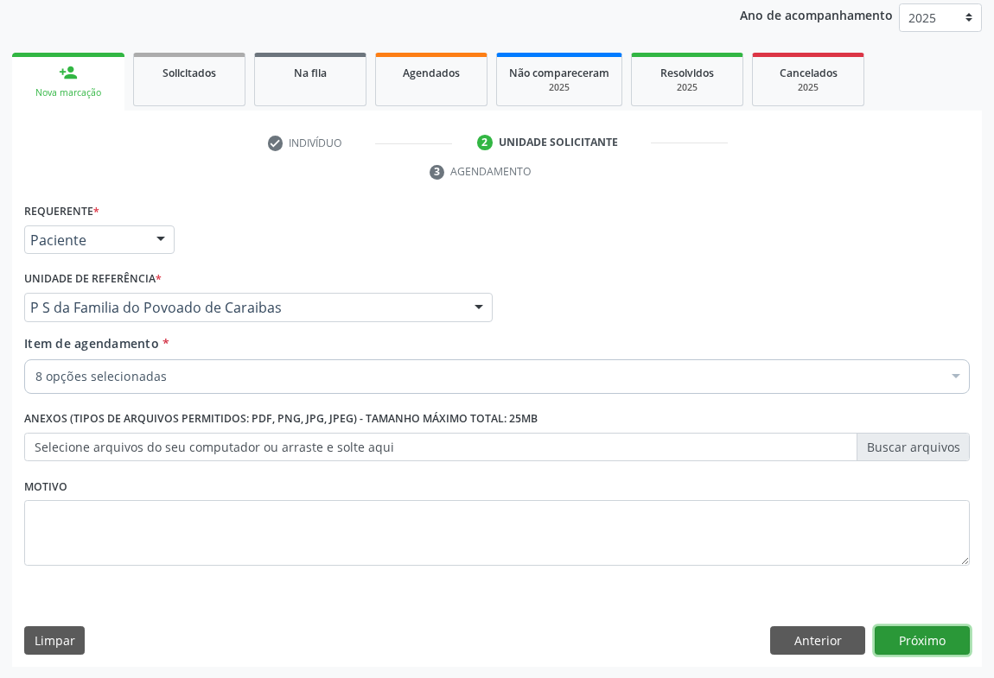
click at [931, 639] on button "Próximo" at bounding box center [922, 641] width 95 height 29
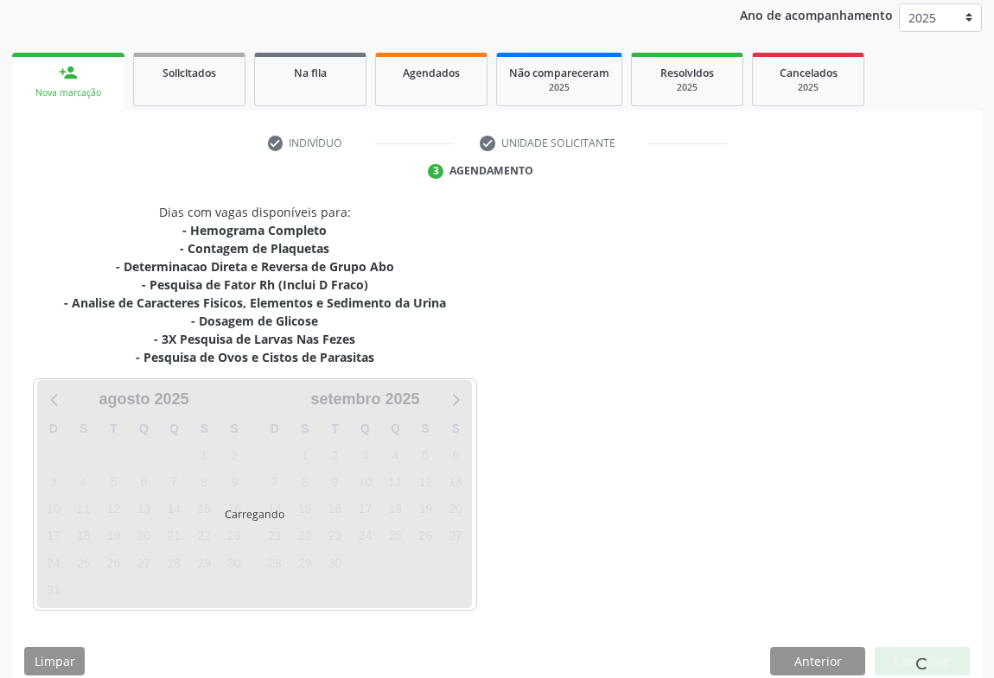
scroll to position [226, 0]
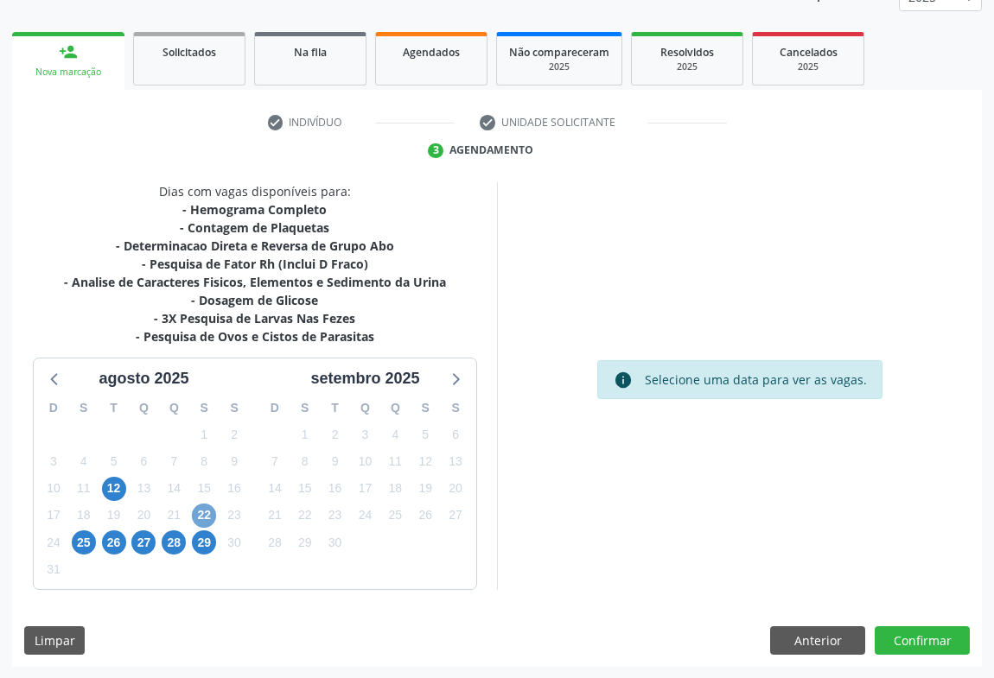
click at [201, 517] on span "22" at bounding box center [204, 516] width 24 height 24
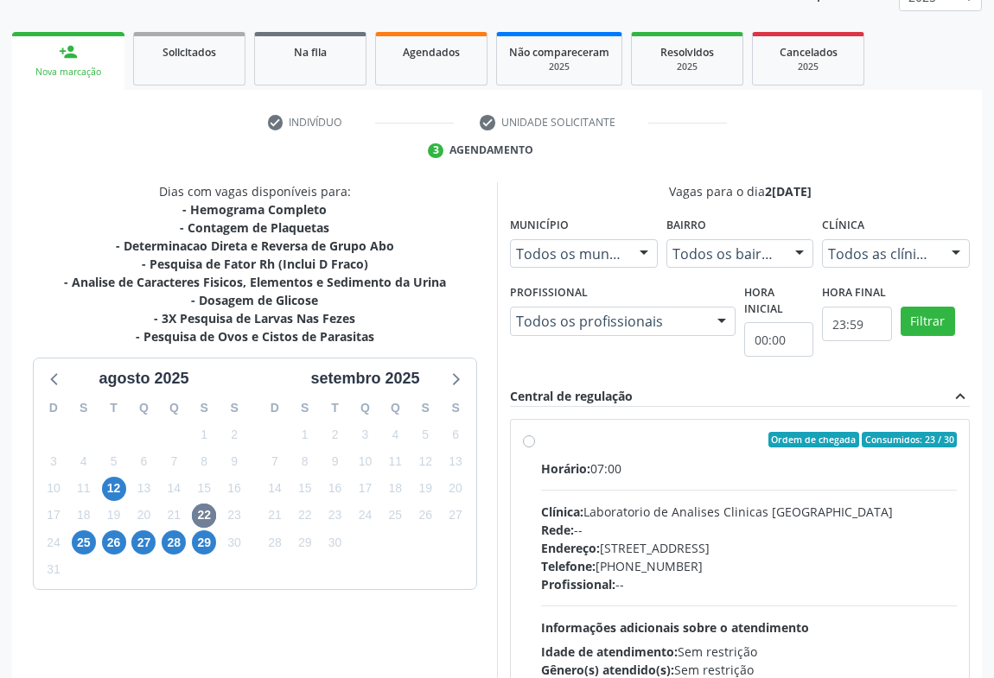
click at [704, 534] on div "Rede: --" at bounding box center [749, 530] width 416 height 18
click at [535, 448] on input "Ordem de chegada Consumidos: 23 / 30 Horário: 07:00 Clínica: Laboratorio de Ana…" at bounding box center [529, 440] width 12 height 16
radio input "true"
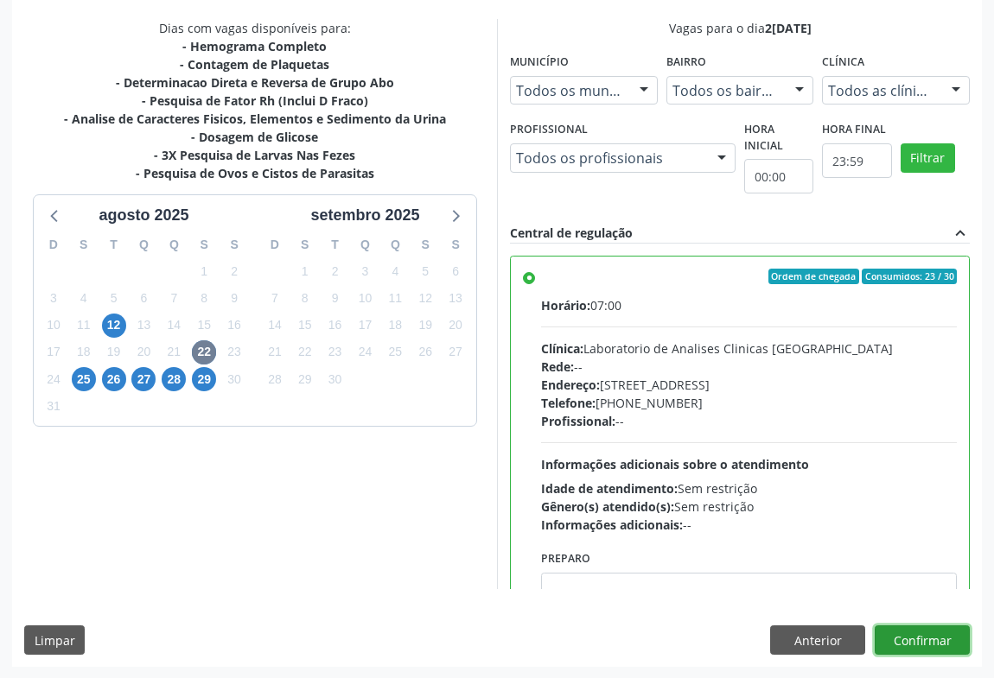
click at [913, 644] on button "Confirmar" at bounding box center [922, 640] width 95 height 29
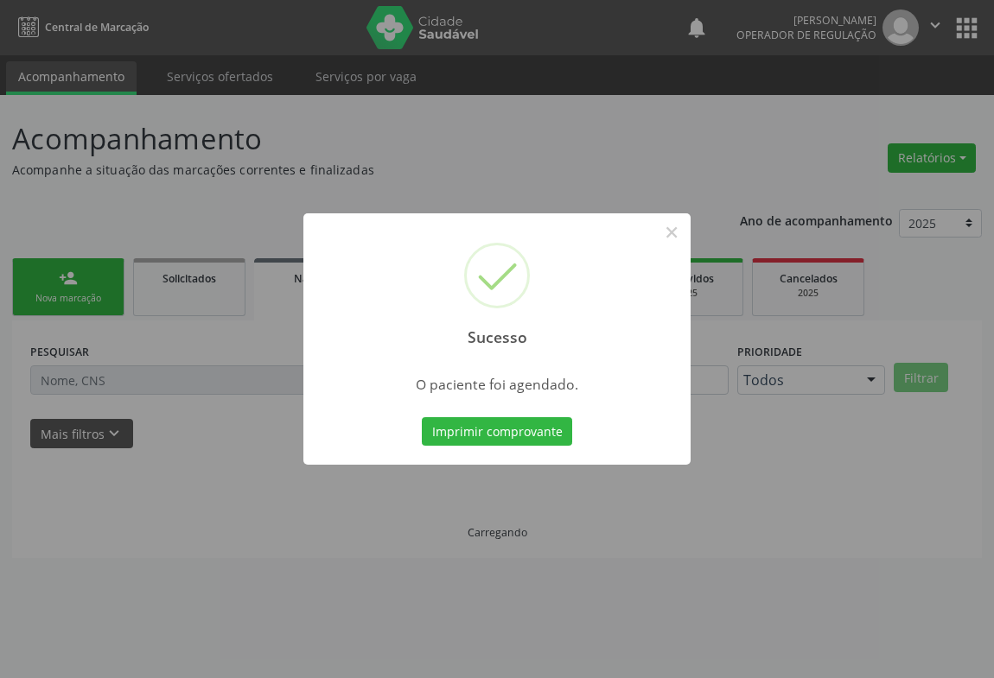
scroll to position [0, 0]
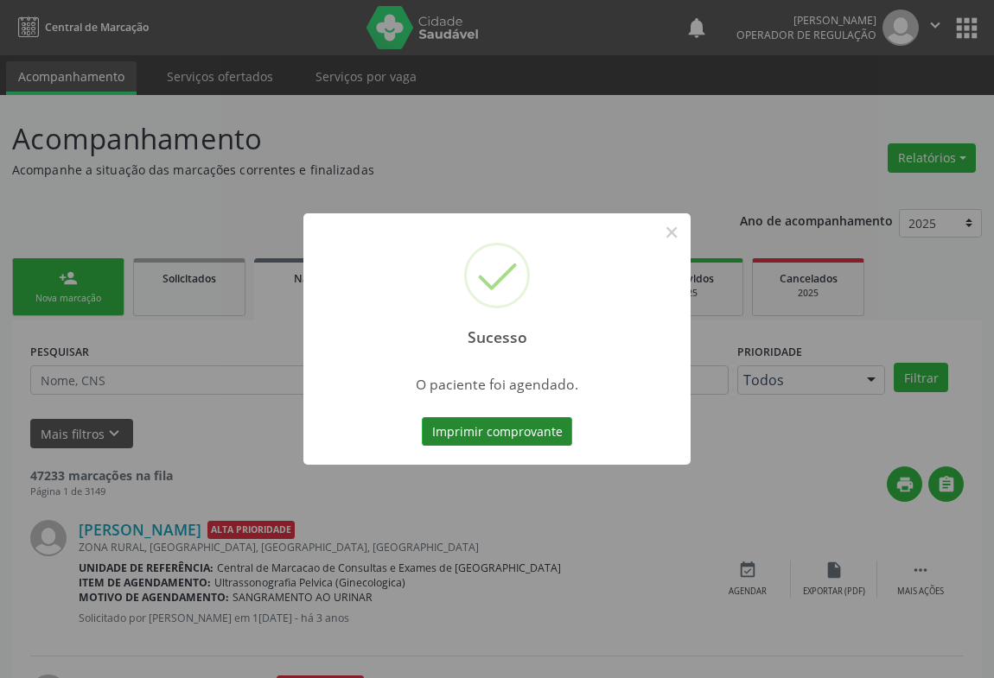
click at [517, 434] on button "Imprimir comprovante" at bounding box center [497, 431] width 150 height 29
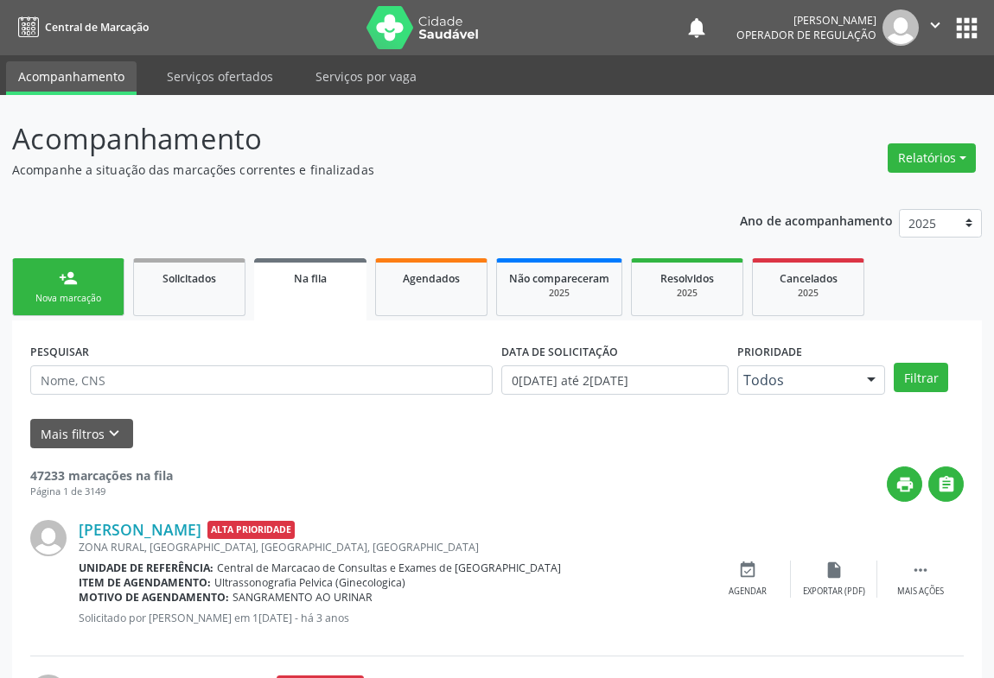
click at [75, 277] on div "person_add" at bounding box center [68, 278] width 19 height 19
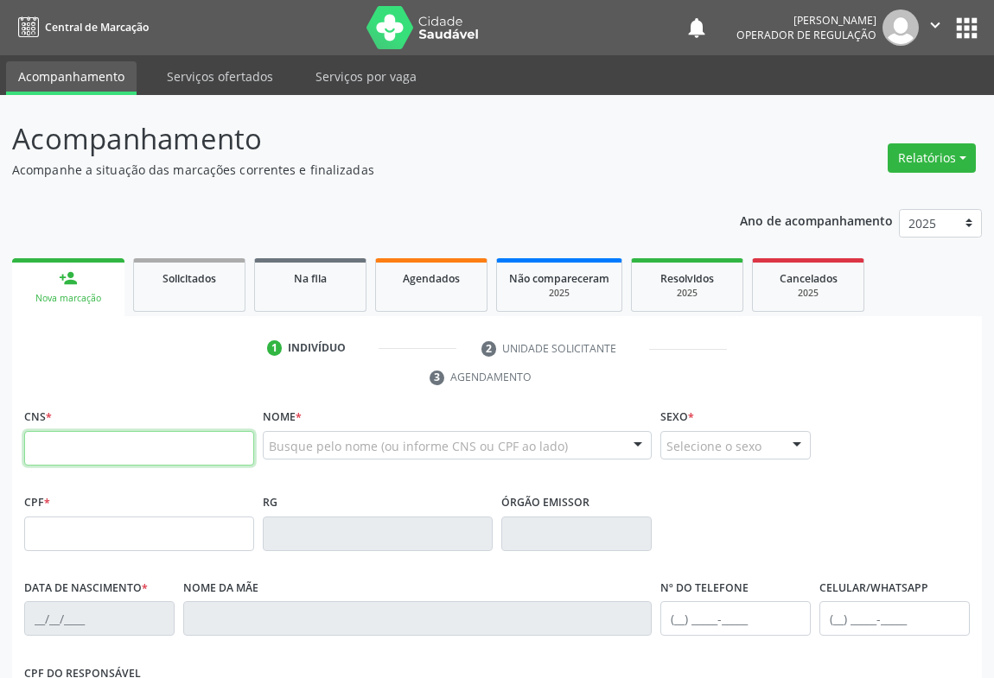
click at [102, 437] on input "text" at bounding box center [139, 448] width 230 height 35
paste input "700 0086 4513 1204"
type input "700 0086 4513 1204"
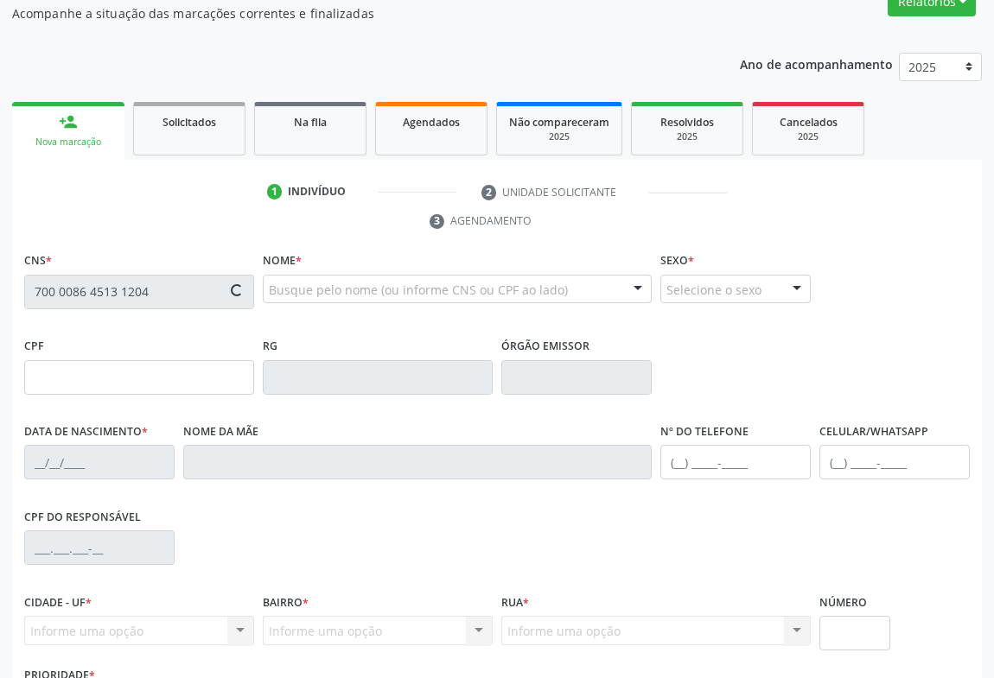
scroll to position [235, 0]
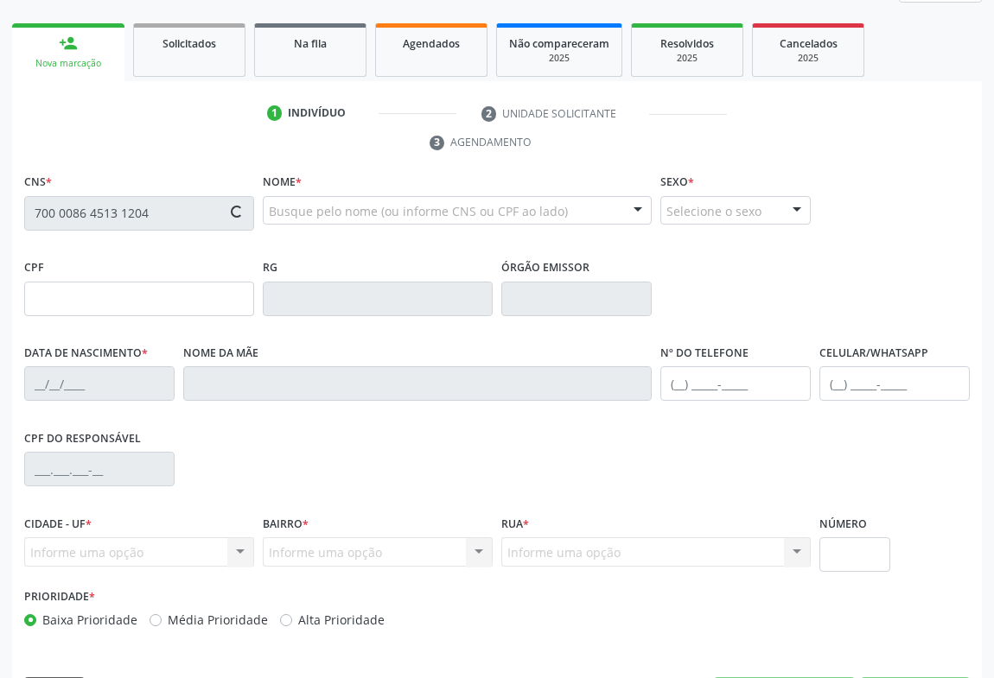
type input "124.888.195-81"
type input "2[DATE]"
type input "[PERSON_NAME][DEMOGRAPHIC_DATA]"
type input "[PHONE_NUMBER]"
type input "124.888.195-81"
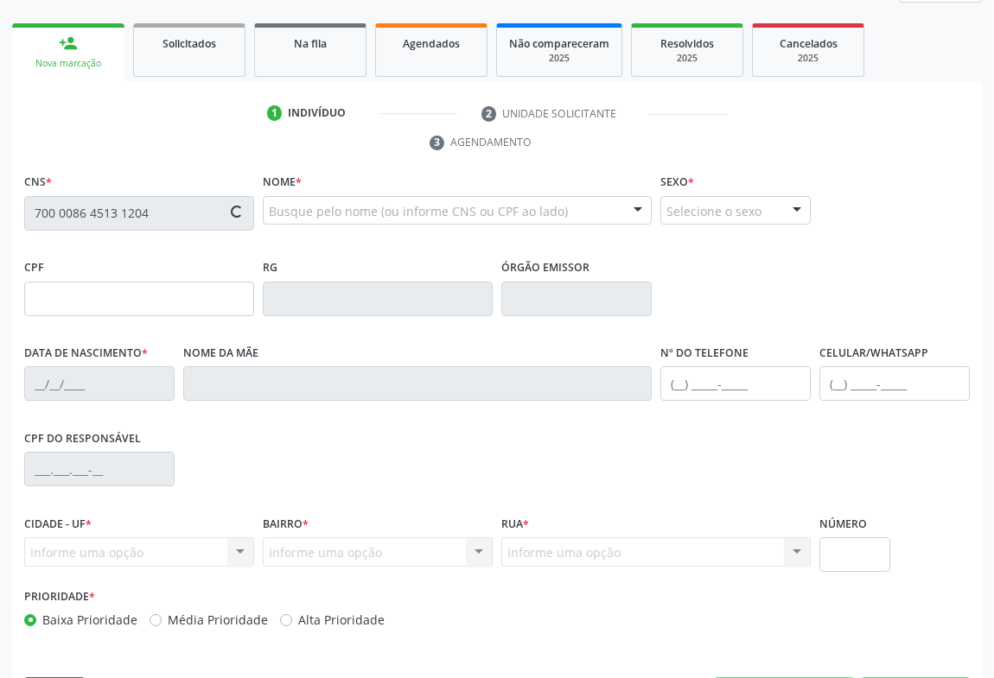
type input "S/N"
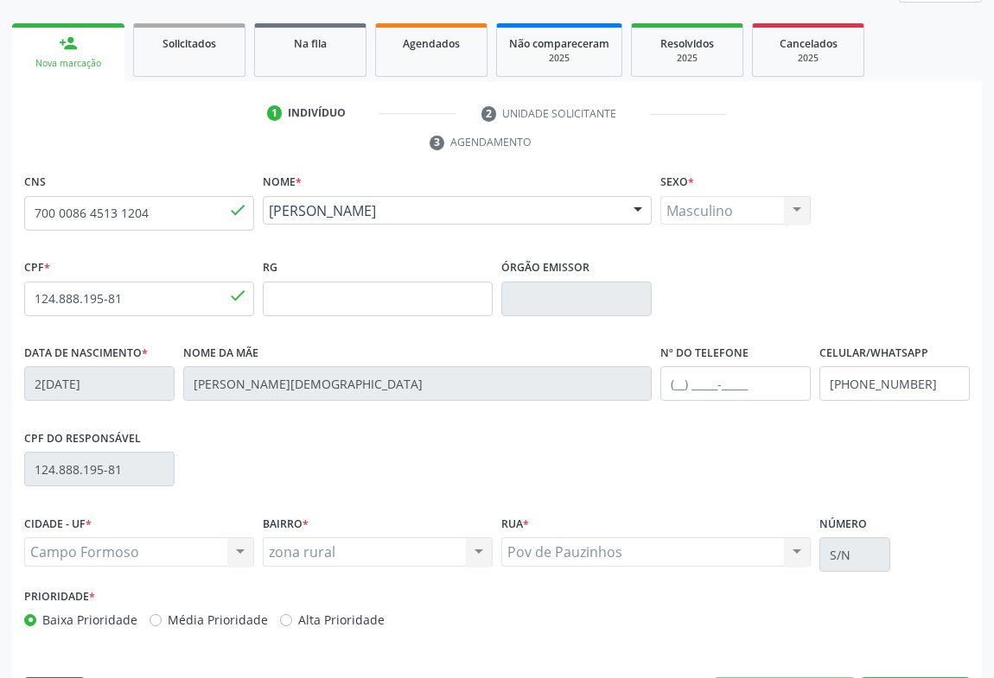
scroll to position [286, 0]
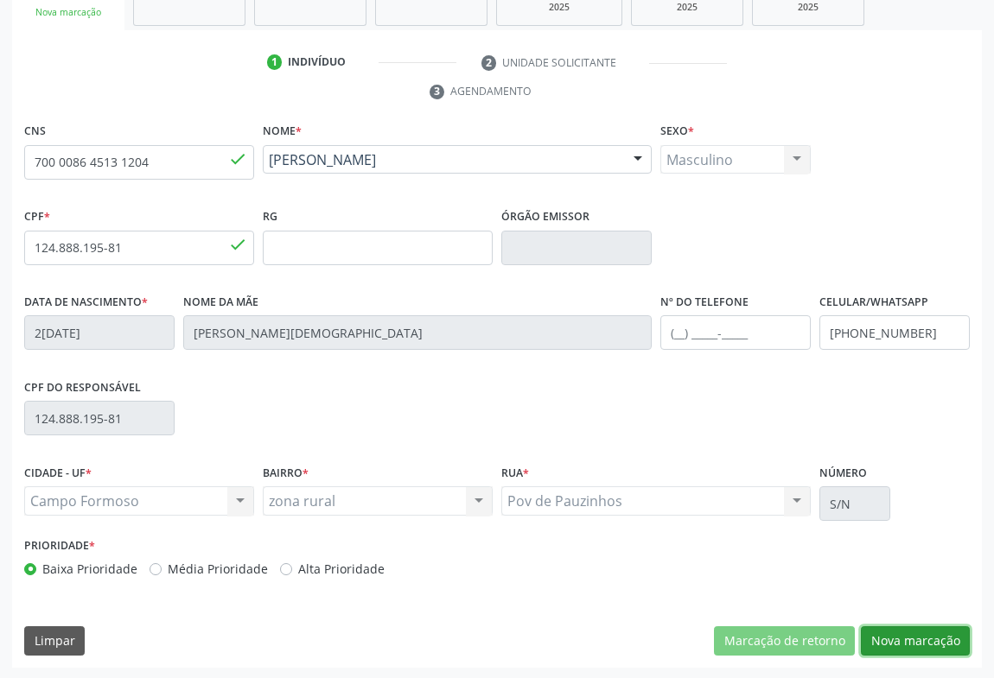
click at [880, 638] on button "Nova marcação" at bounding box center [915, 641] width 109 height 29
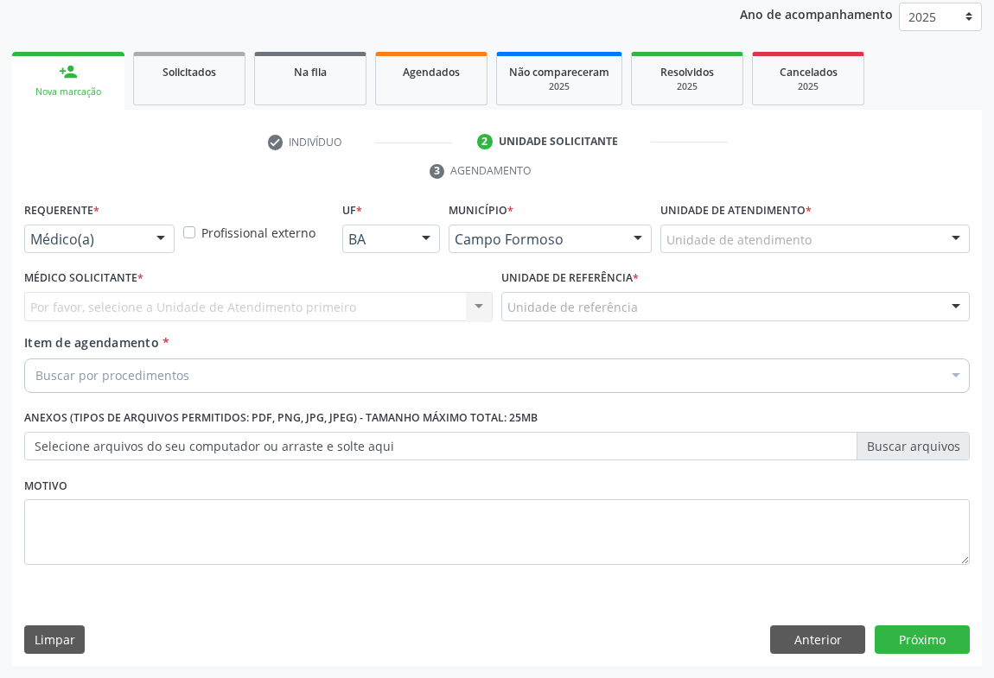
scroll to position [206, 0]
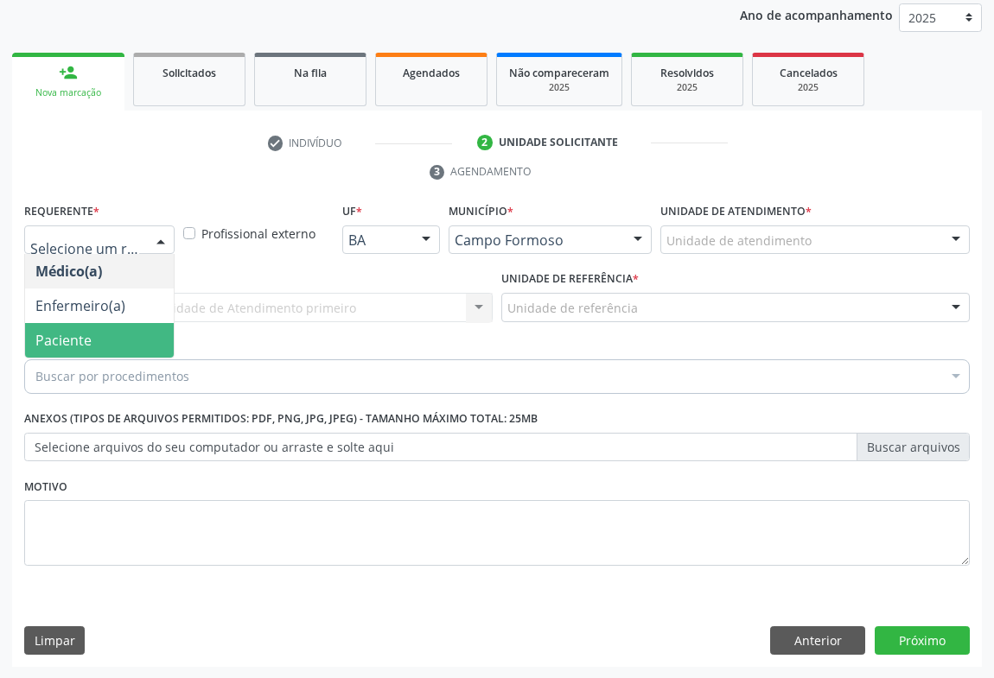
click at [72, 333] on span "Paciente" at bounding box center [63, 340] width 56 height 19
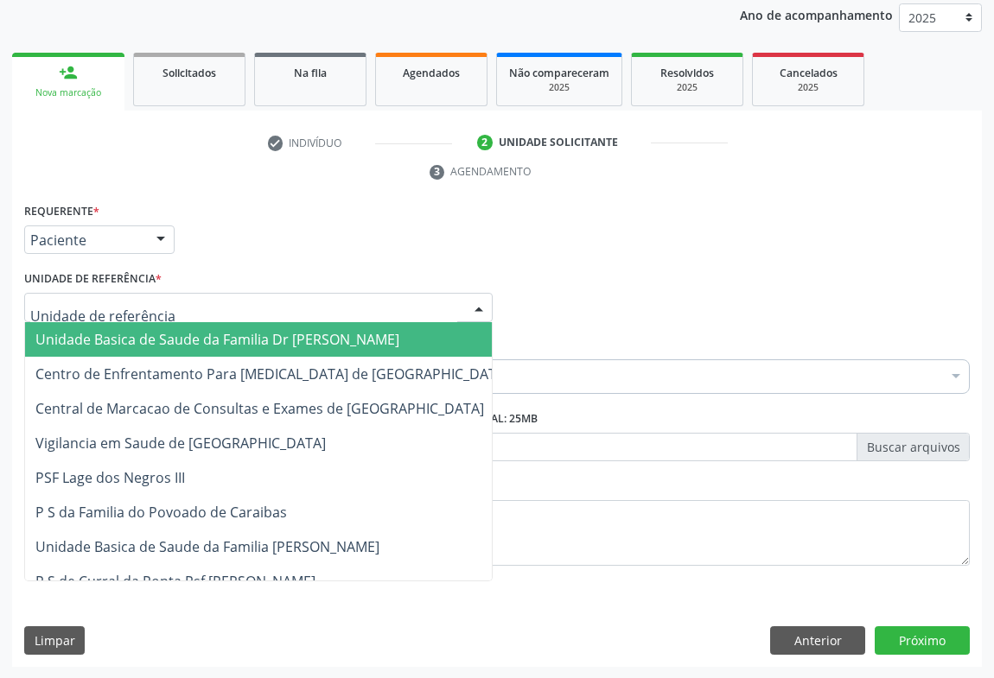
click at [196, 313] on div at bounding box center [258, 307] width 468 height 29
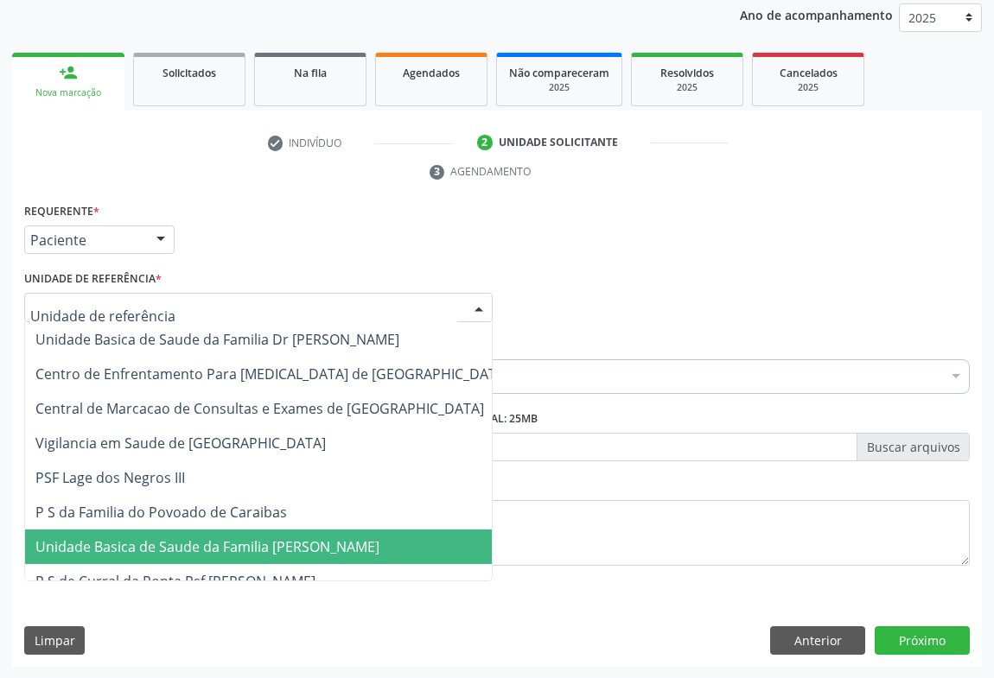
click at [196, 547] on span "Unidade Basica de Saude da Familia [PERSON_NAME]" at bounding box center [207, 547] width 344 height 19
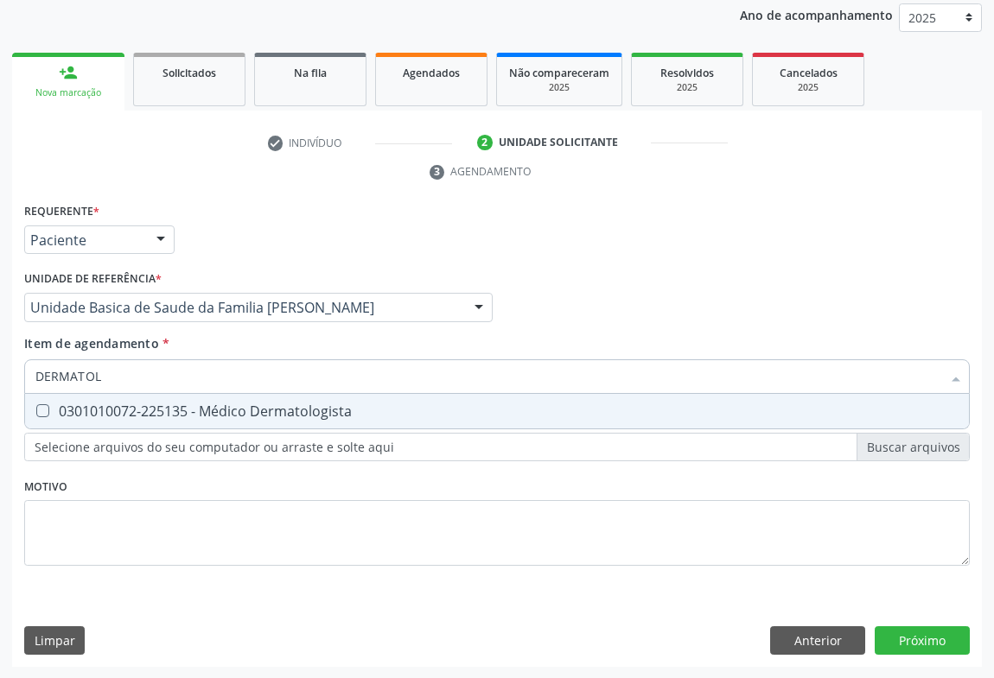
type input "DERMATOLO"
click at [43, 411] on Dermatologista at bounding box center [42, 410] width 13 height 13
click at [36, 411] on Dermatologista "checkbox" at bounding box center [30, 410] width 11 height 11
checkbox Dermatologista "true"
click at [914, 634] on div "Requerente * Paciente Médico(a) Enfermeiro(a) Paciente Nenhum resultado encontr…" at bounding box center [497, 433] width 970 height 469
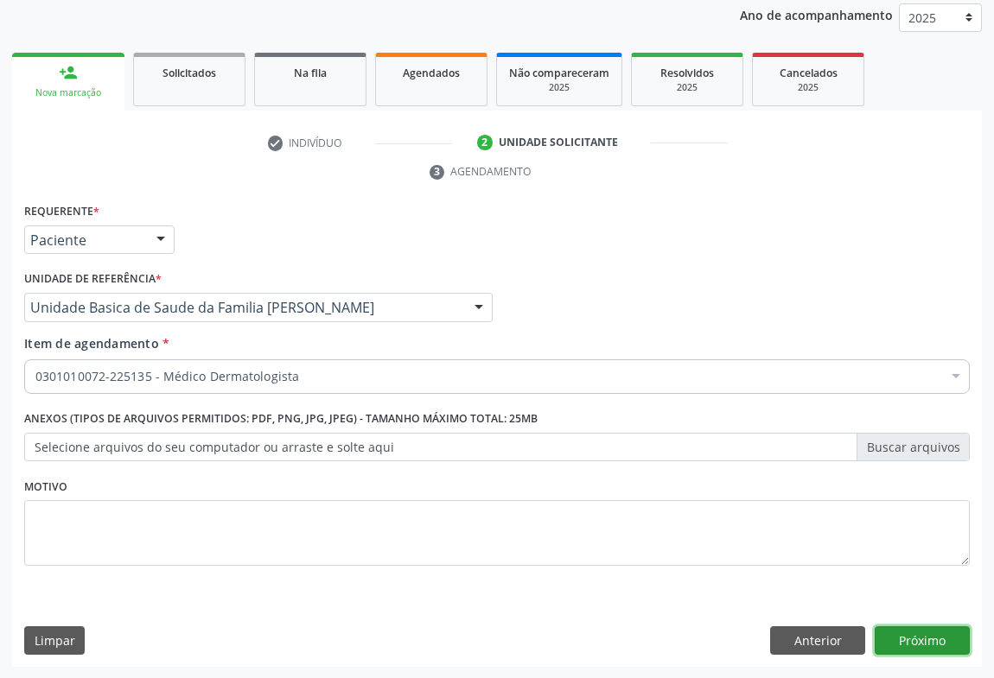
click at [916, 636] on button "Próximo" at bounding box center [922, 641] width 95 height 29
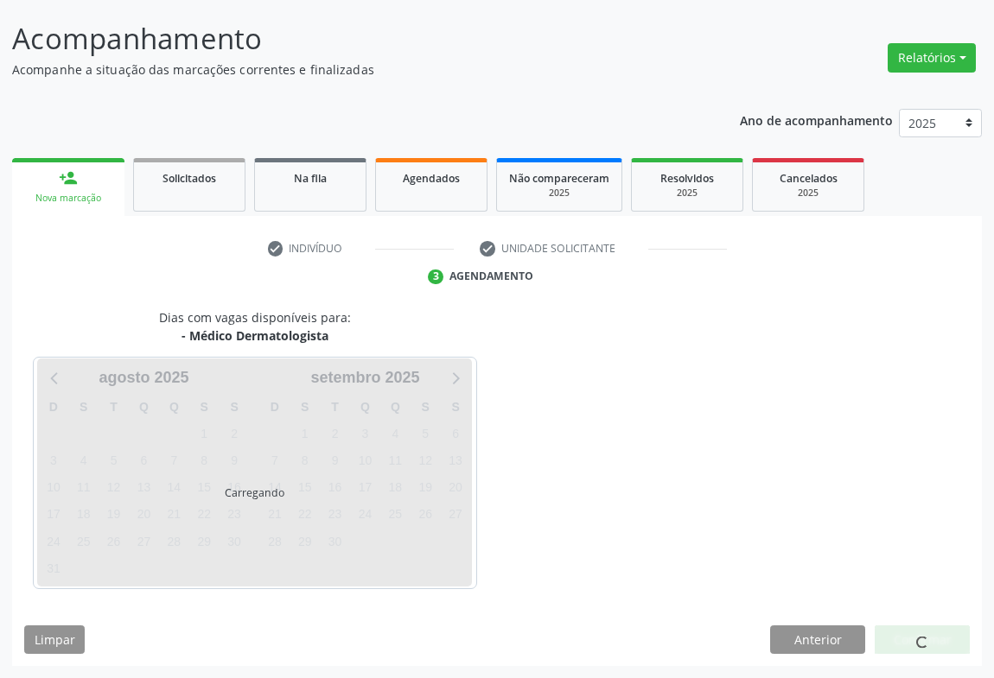
scroll to position [99, 0]
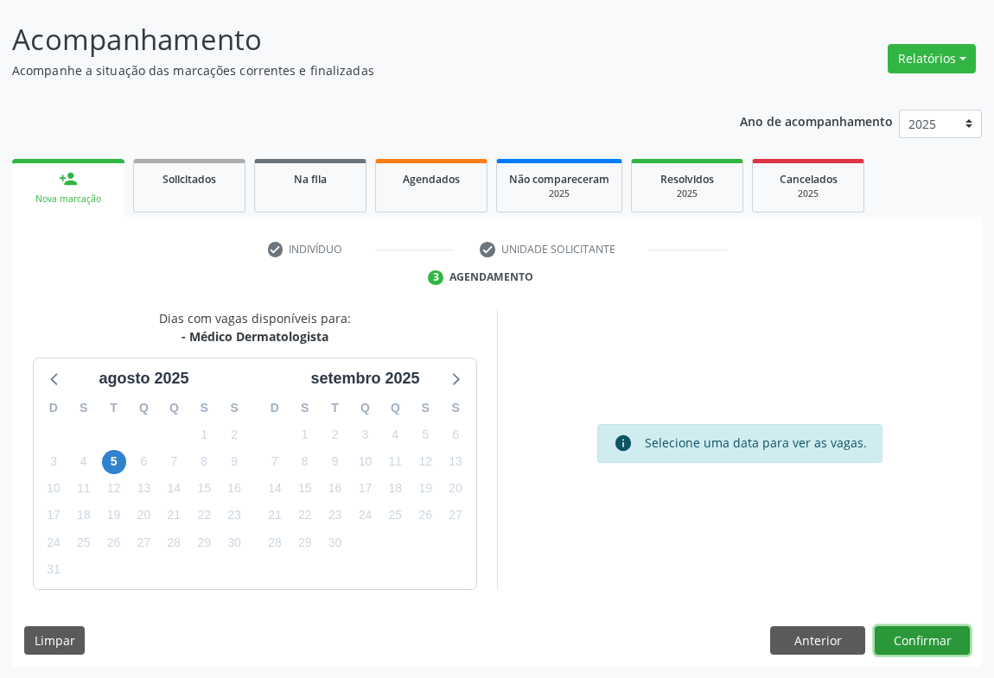
click at [914, 627] on button "Confirmar" at bounding box center [922, 641] width 95 height 29
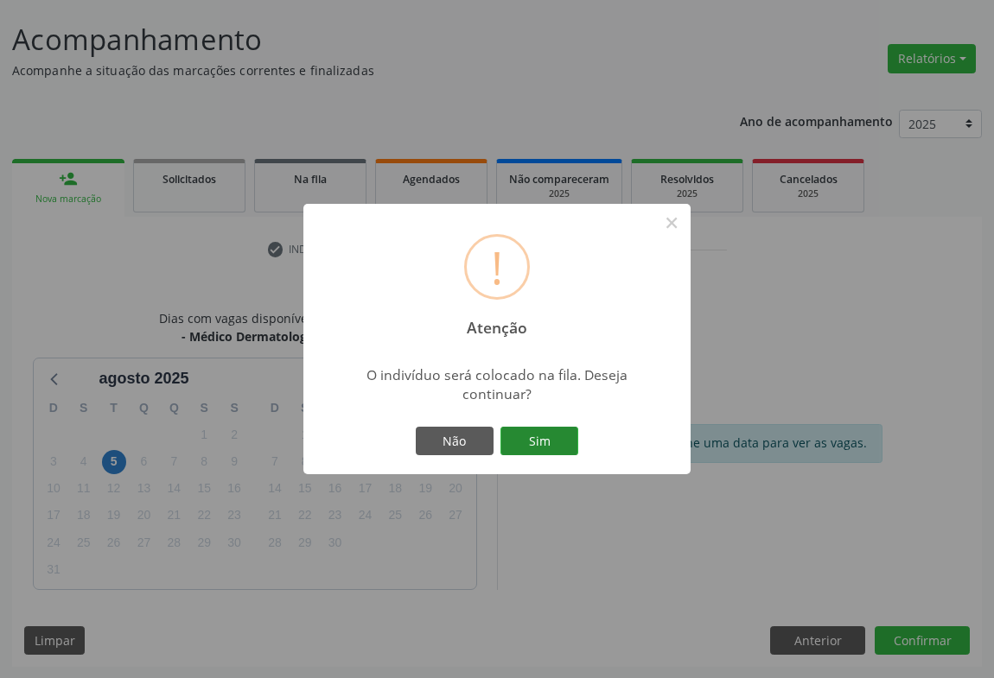
click at [547, 435] on button "Sim" at bounding box center [539, 441] width 78 height 29
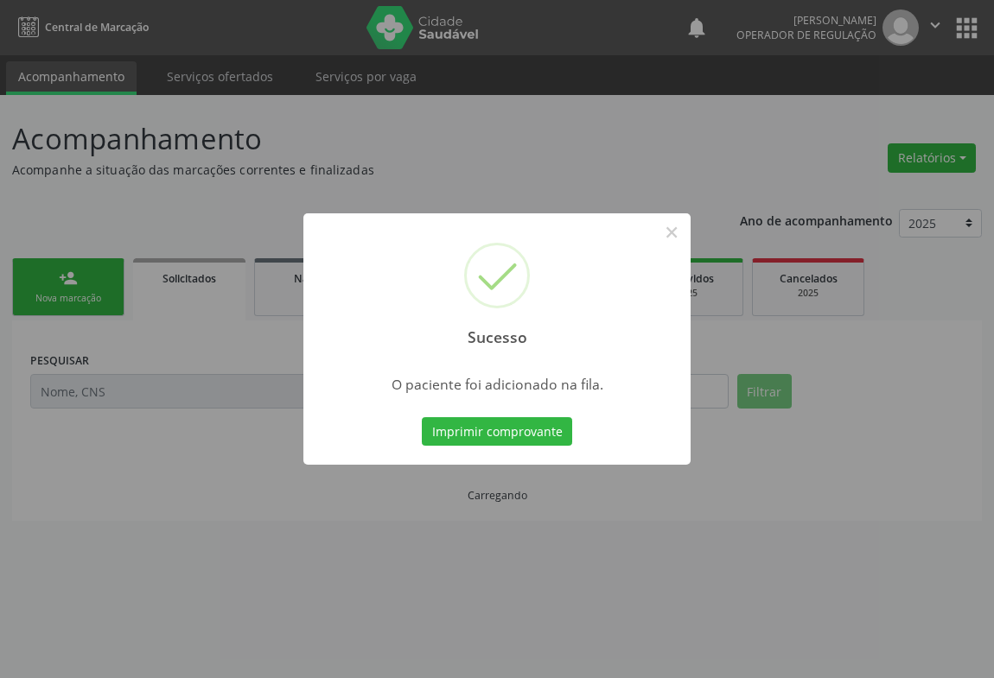
scroll to position [0, 0]
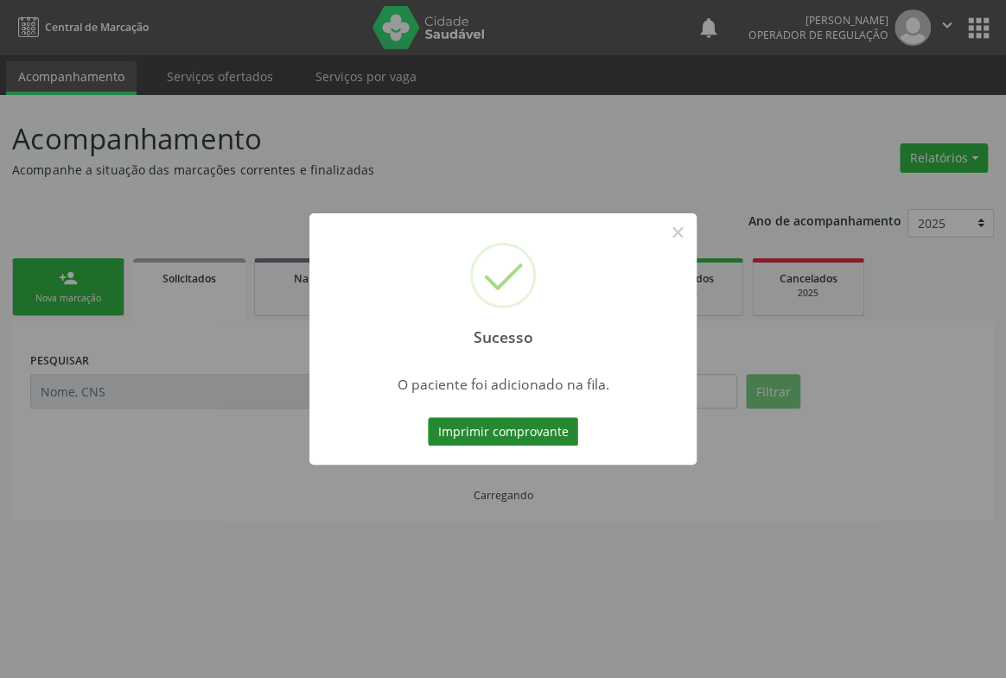
click at [527, 436] on button "Imprimir comprovante" at bounding box center [503, 431] width 150 height 29
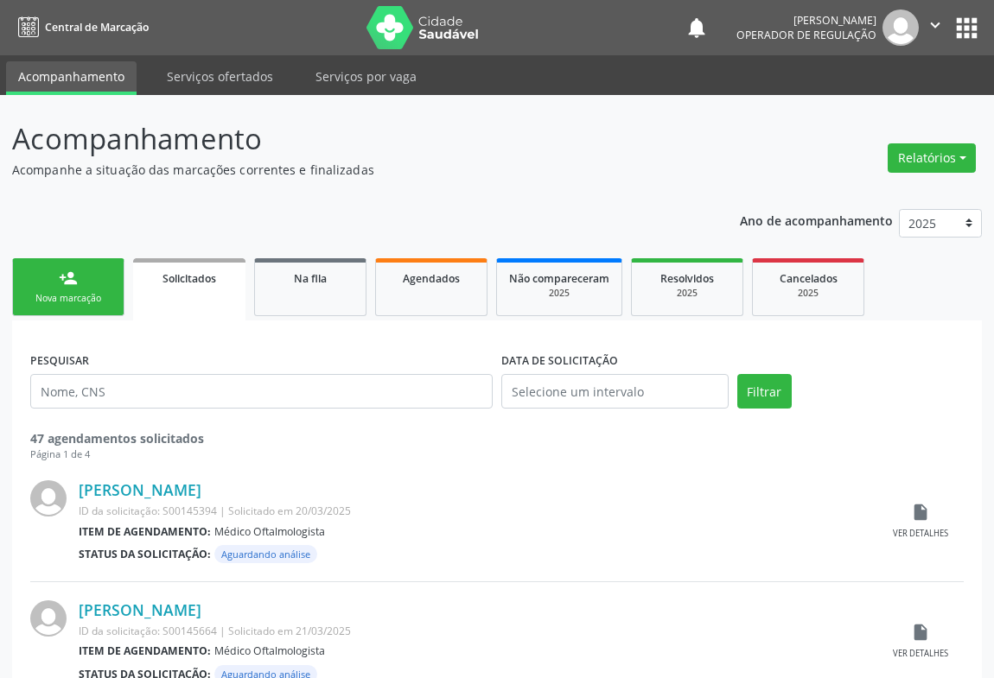
click at [77, 288] on link "person_add Nova marcação" at bounding box center [68, 287] width 112 height 58
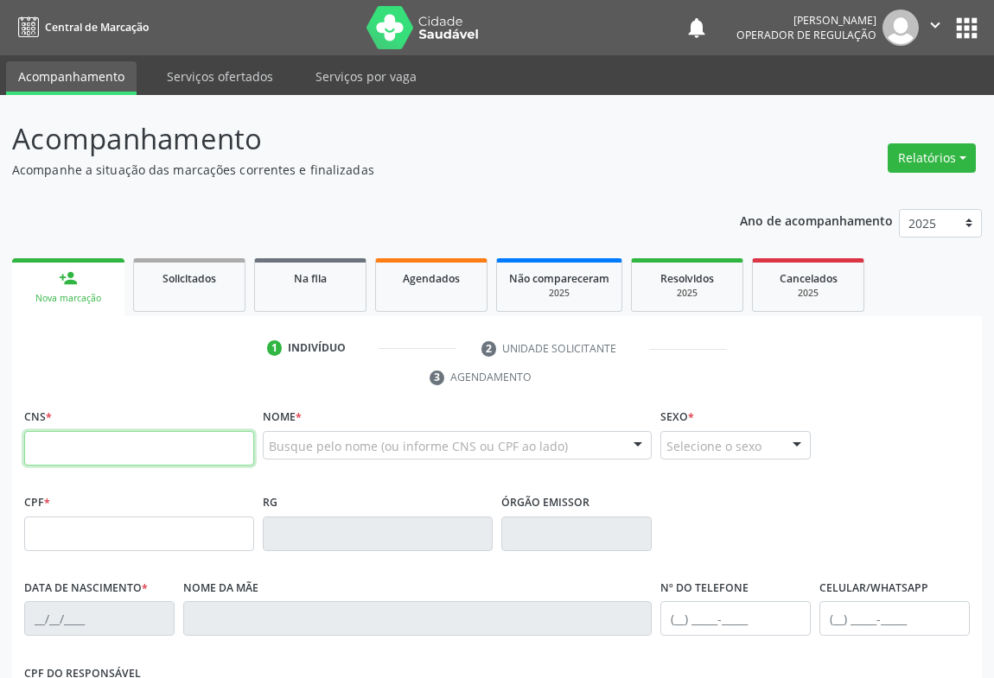
click at [78, 440] on input "text" at bounding box center [139, 448] width 230 height 35
type input "700 0047 6659 3000"
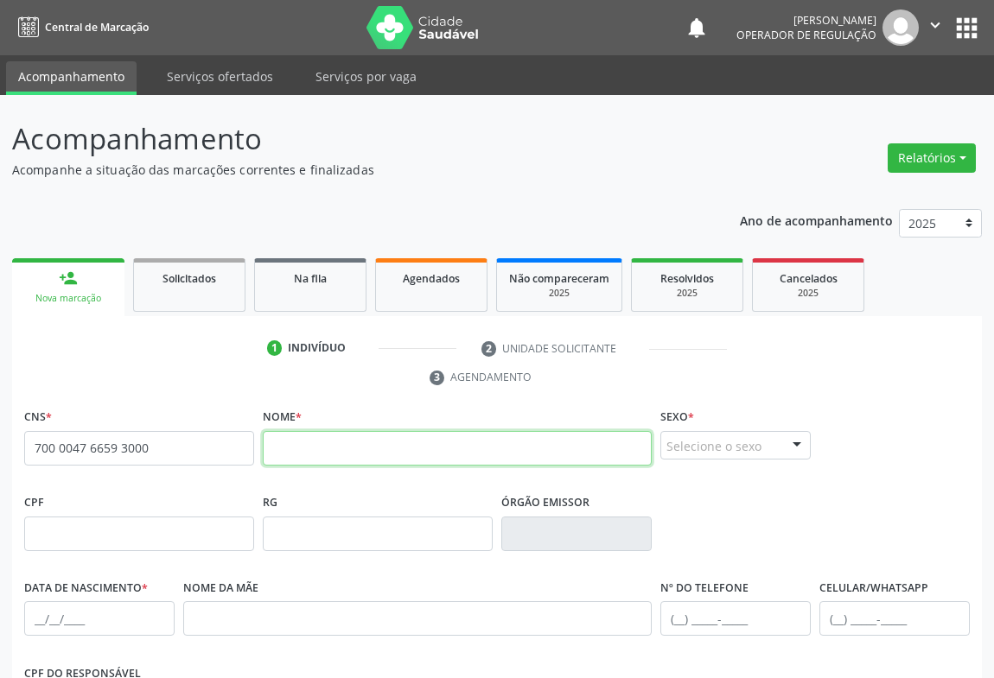
click at [294, 450] on input "text" at bounding box center [457, 448] width 389 height 35
type input "[PERSON_NAME]"
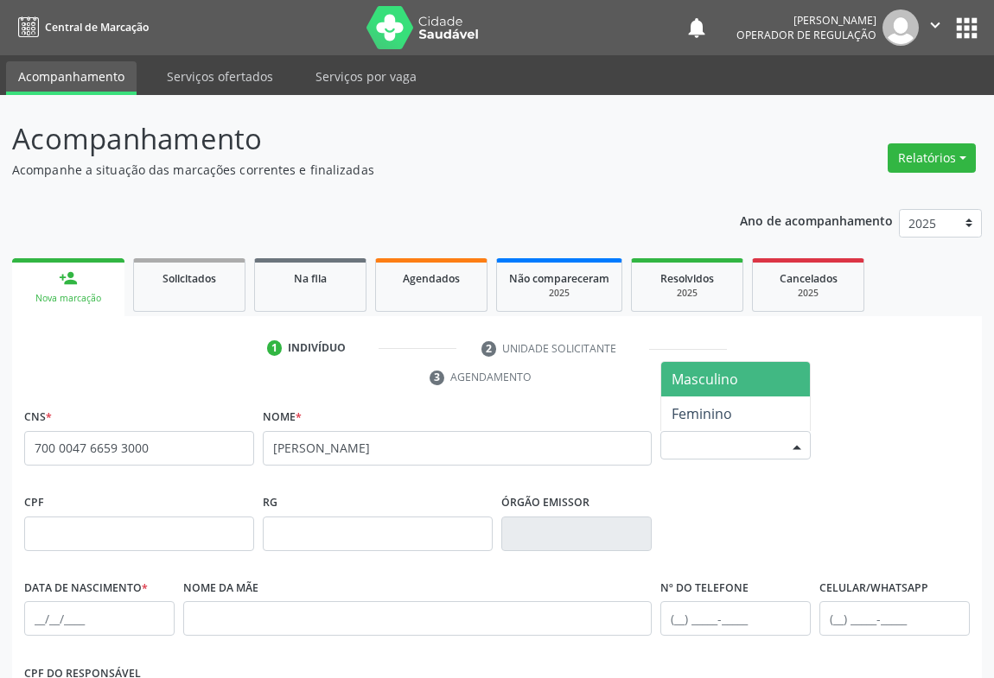
click at [784, 431] on div "Selecione o sexo Masculino Feminino Nenhum resultado encontrado para: " " Não h…" at bounding box center [735, 445] width 150 height 29
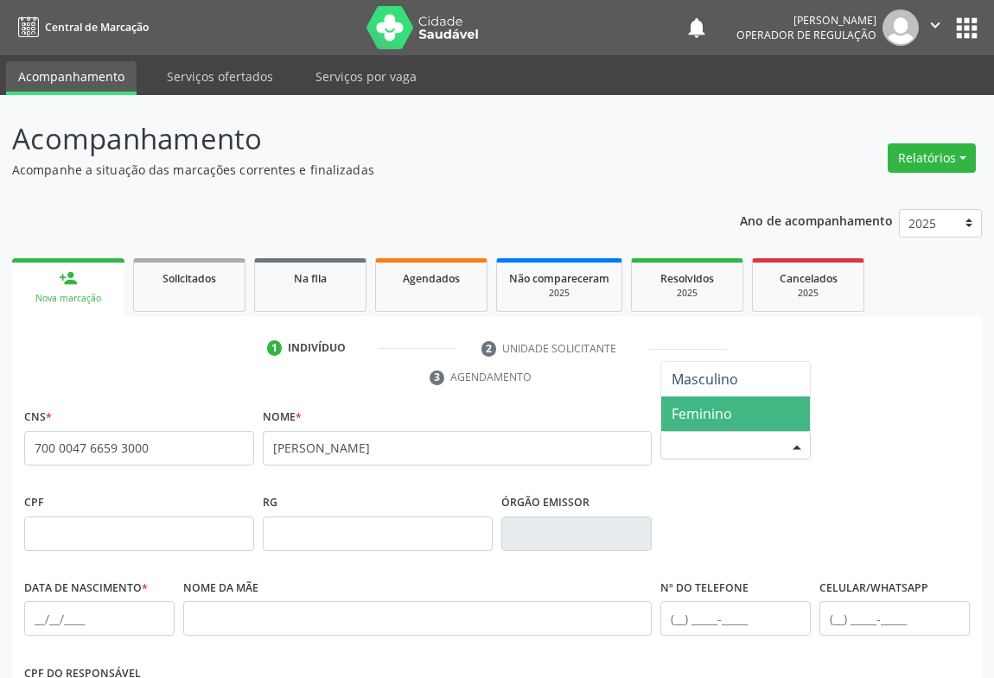
click at [726, 412] on span "Feminino" at bounding box center [702, 413] width 61 height 19
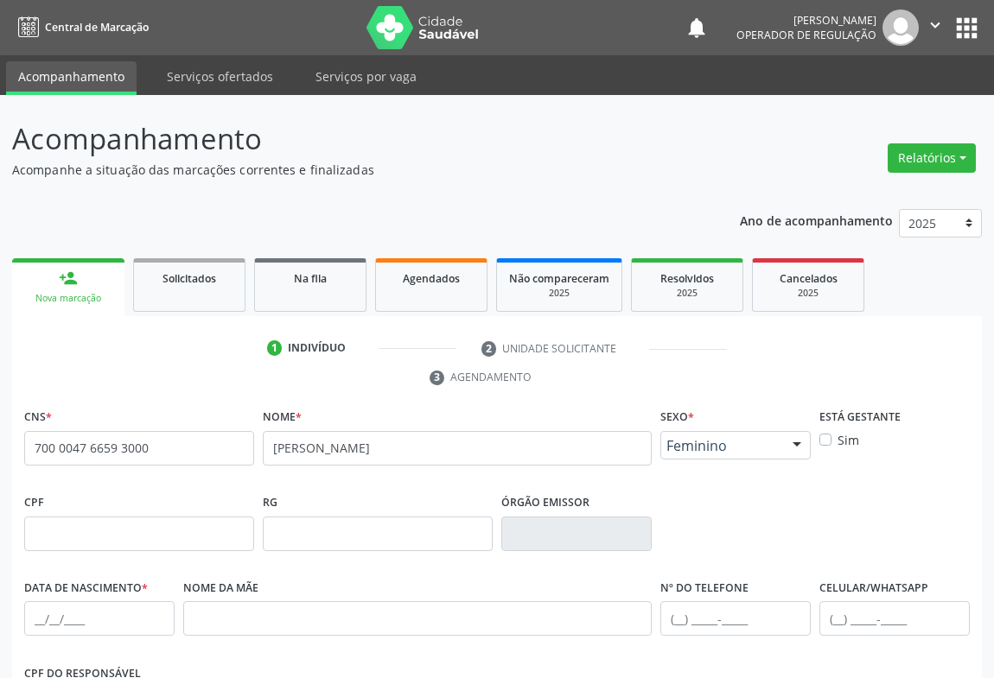
scroll to position [156, 0]
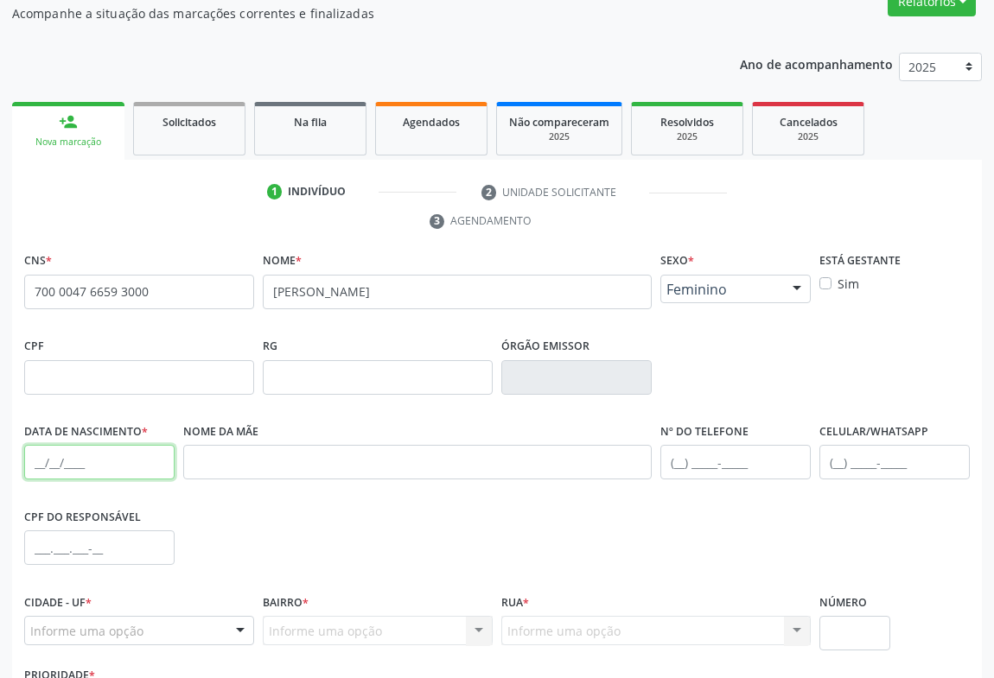
click at [78, 468] on input "text" at bounding box center [99, 462] width 150 height 35
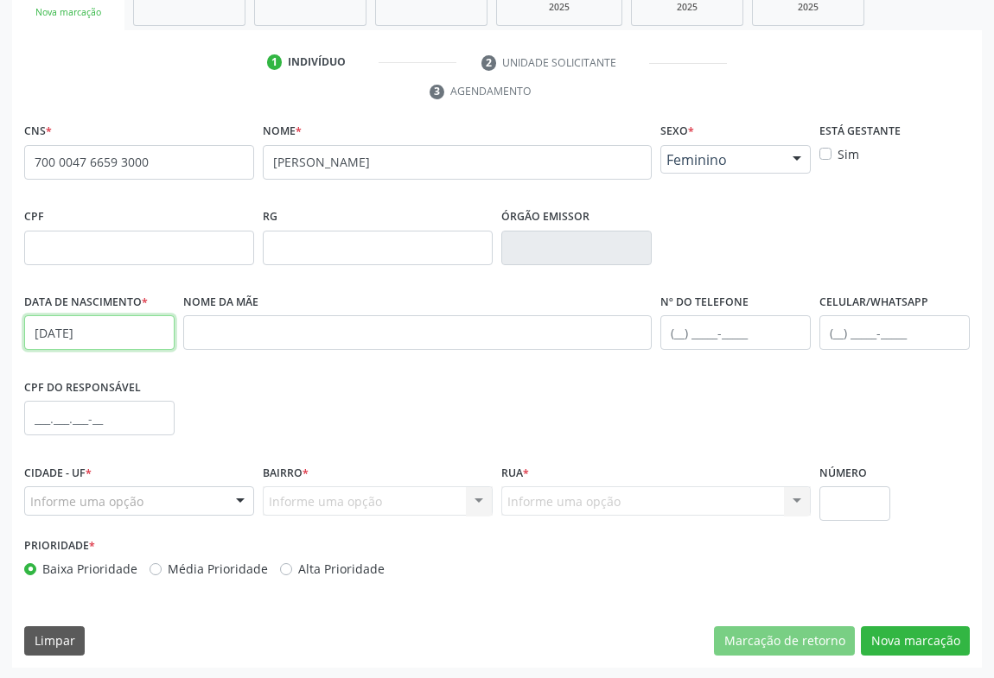
type input "[DATE]"
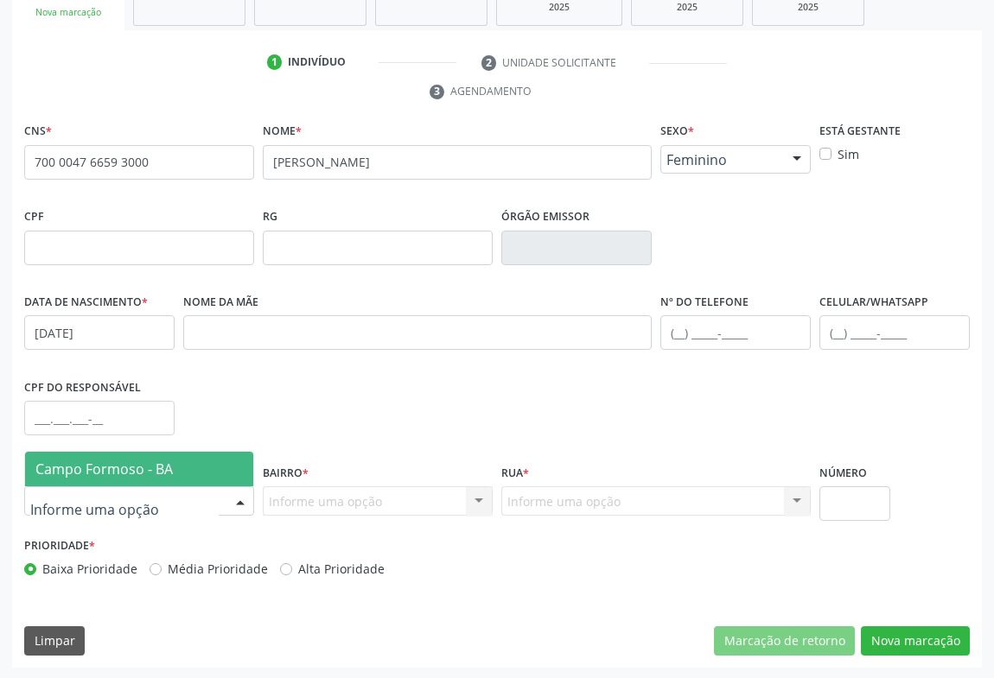
click at [138, 460] on span "Campo Formoso - BA" at bounding box center [103, 469] width 137 height 19
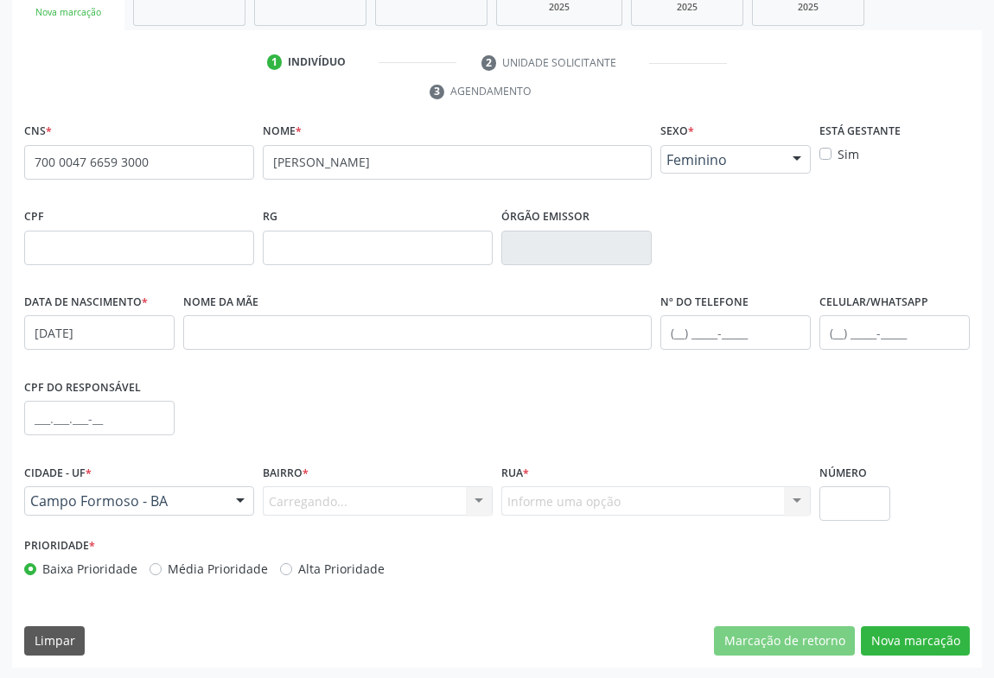
click at [334, 491] on div "Carregando... Nenhum resultado encontrado para: " " Nenhuma opção encontrada. D…" at bounding box center [378, 501] width 230 height 29
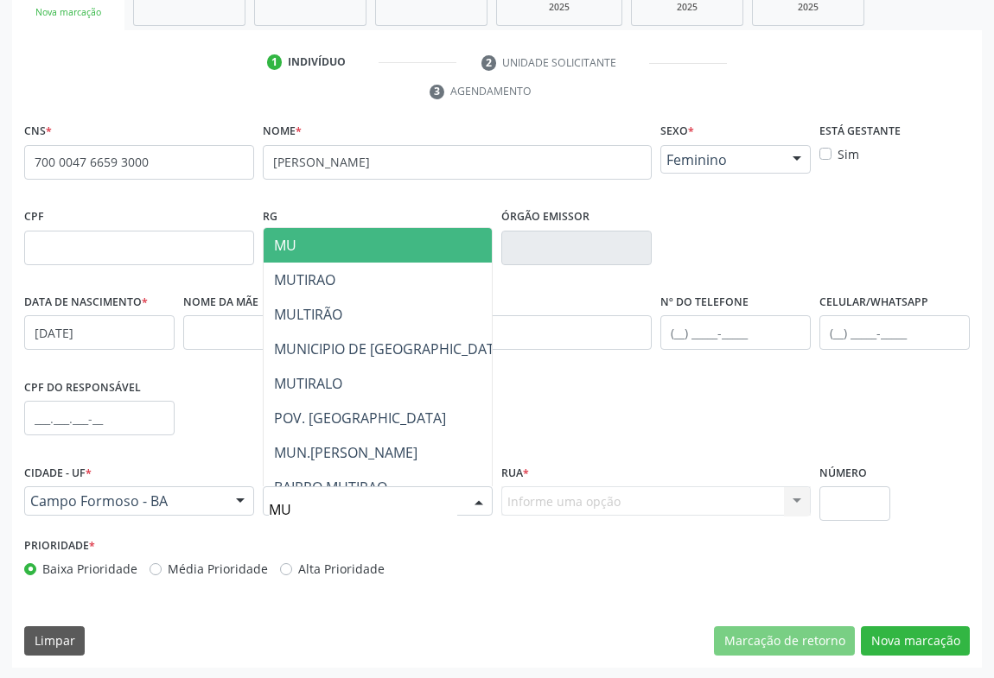
type input "MUT"
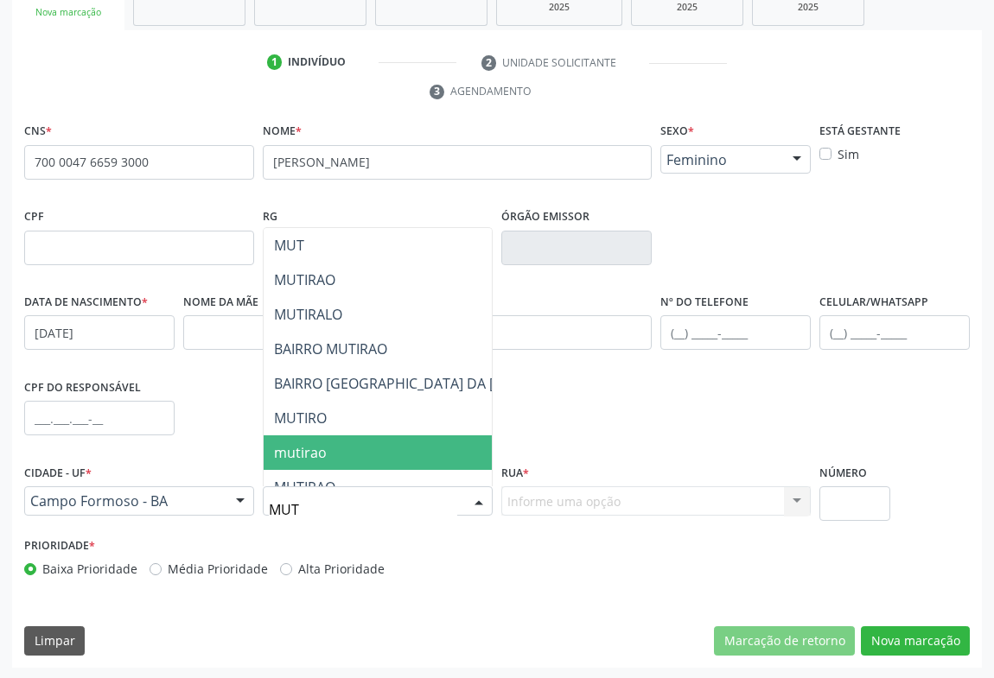
drag, startPoint x: 309, startPoint y: 458, endPoint x: 550, endPoint y: 502, distance: 244.3
click at [309, 458] on span "mutirao" at bounding box center [300, 452] width 53 height 19
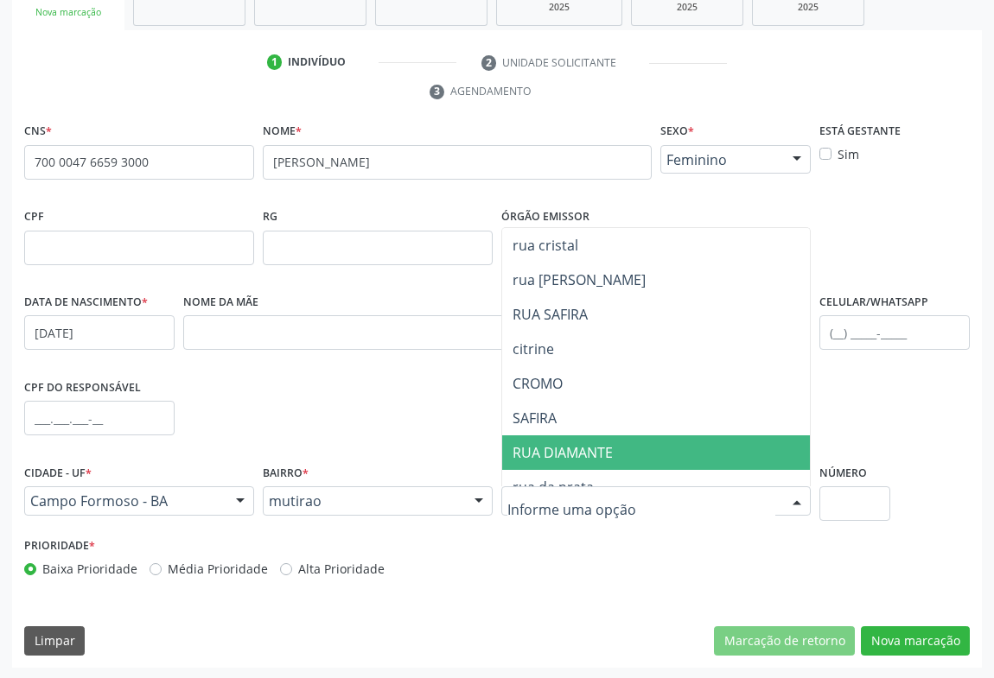
click at [574, 453] on span "RUA DIAMANTE" at bounding box center [563, 452] width 100 height 19
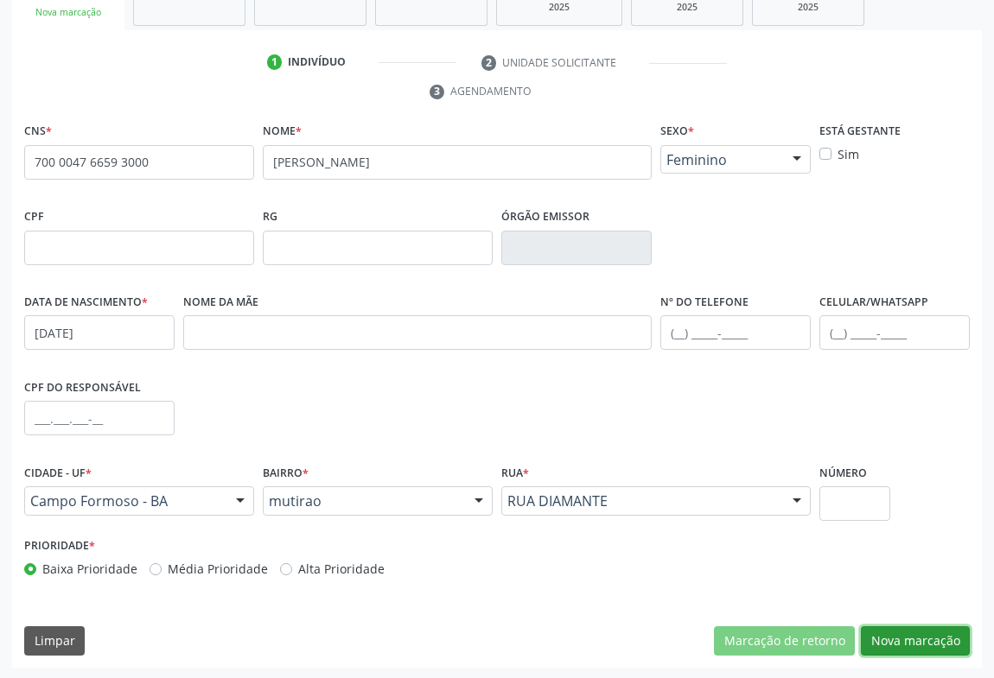
click at [906, 647] on button "Nova marcação" at bounding box center [915, 641] width 109 height 29
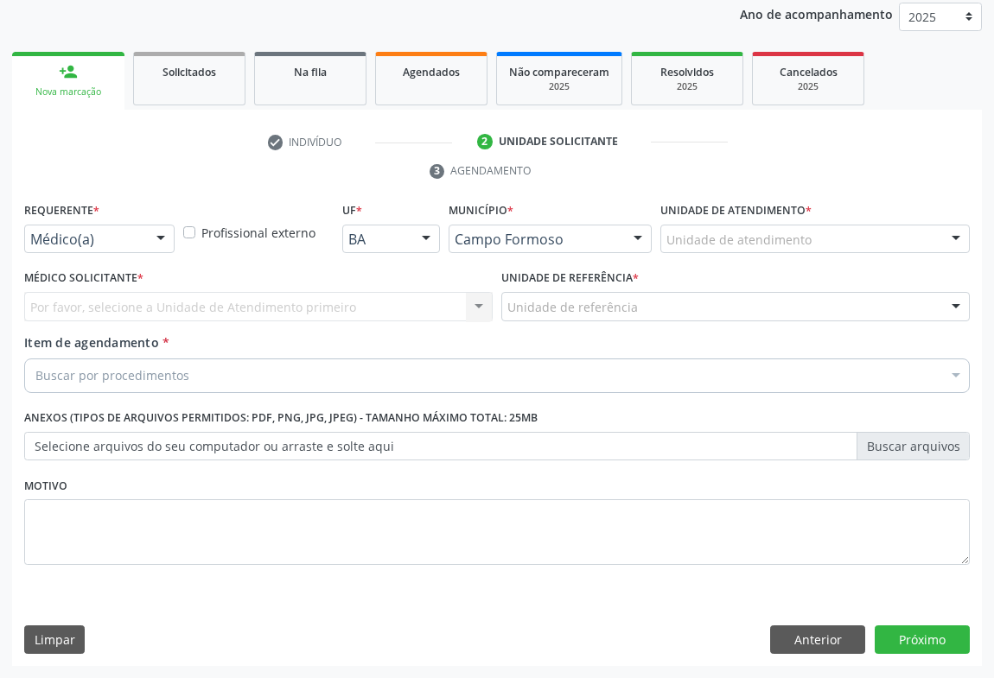
scroll to position [206, 0]
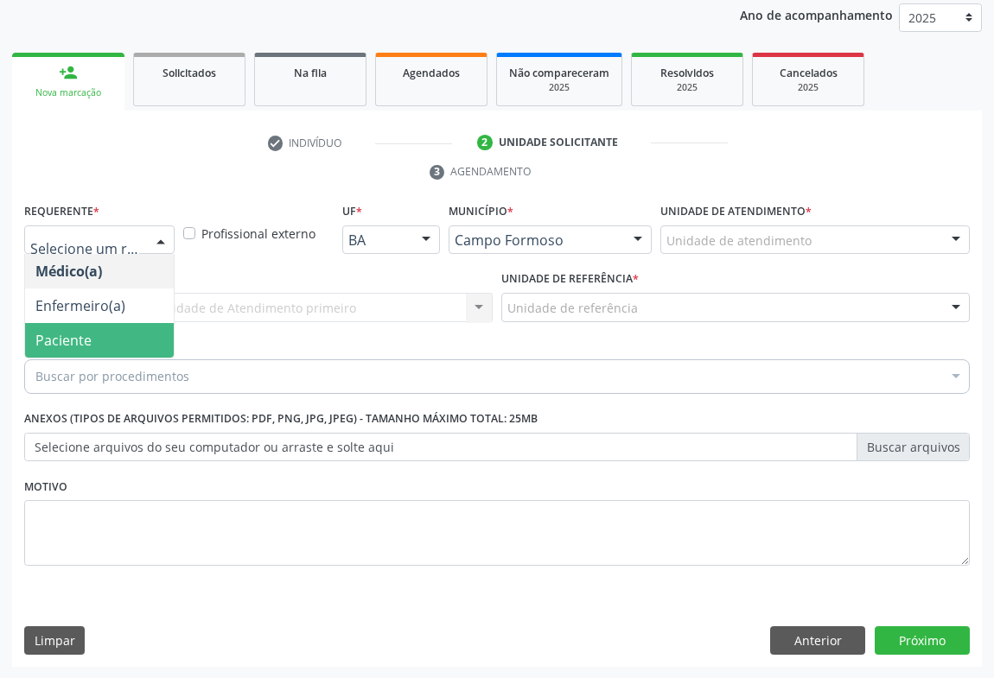
click at [83, 341] on span "Paciente" at bounding box center [63, 340] width 56 height 19
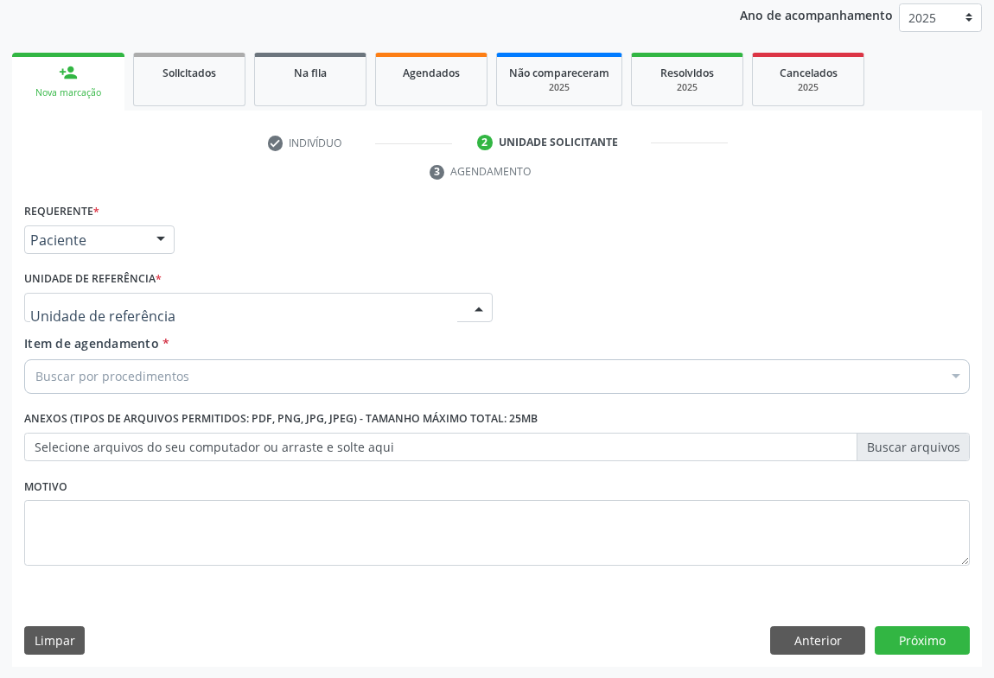
click at [189, 300] on div at bounding box center [258, 307] width 468 height 29
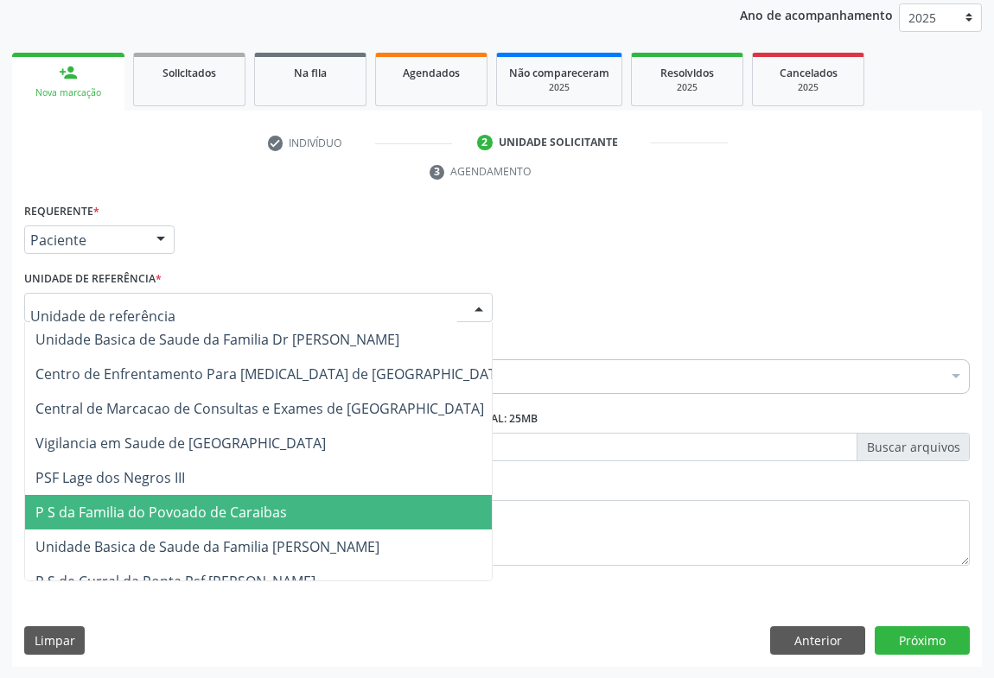
click at [185, 514] on span "P S da Familia do Povoado de Caraibas" at bounding box center [161, 512] width 252 height 19
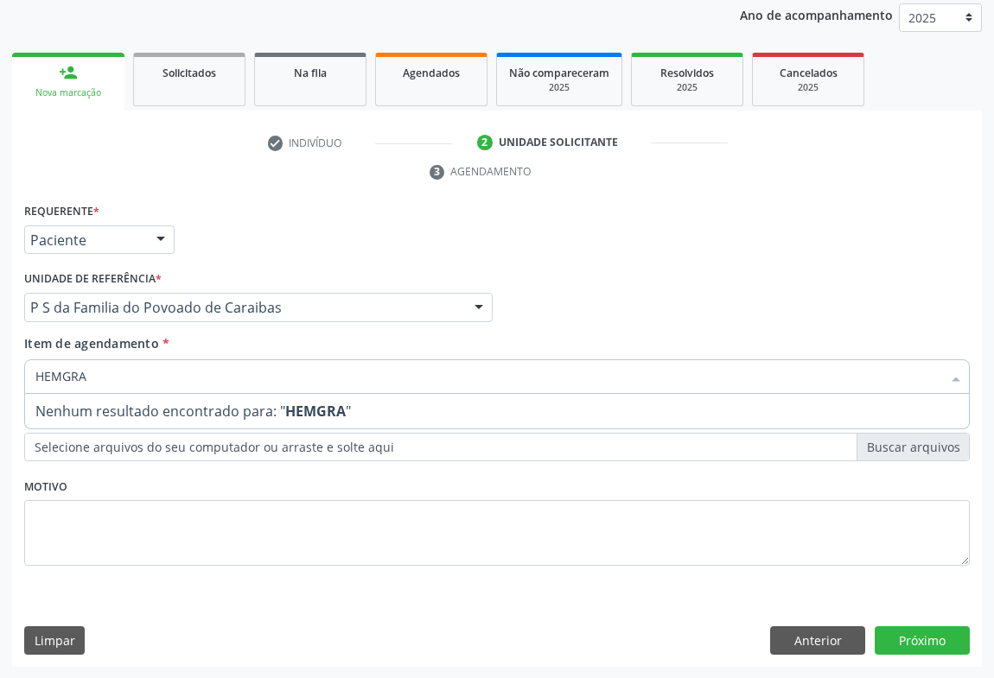
click at [61, 384] on input "HEMGRA" at bounding box center [488, 377] width 906 height 35
type input "HEMOGRA"
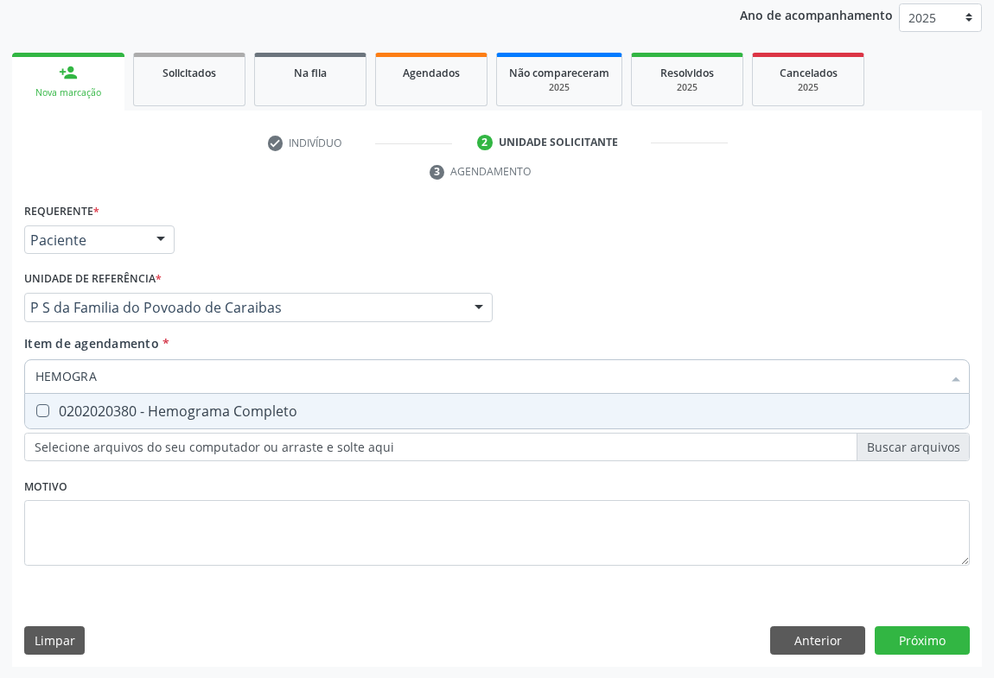
click at [71, 404] on div "0202020380 - Hemograma Completo" at bounding box center [496, 411] width 923 height 14
checkbox Completo "true"
type input "HEMOGRA"
click at [282, 231] on div "Requerente * Paciente Médico(a) Enfermeiro(a) Paciente Nenhum resultado encontr…" at bounding box center [497, 232] width 954 height 67
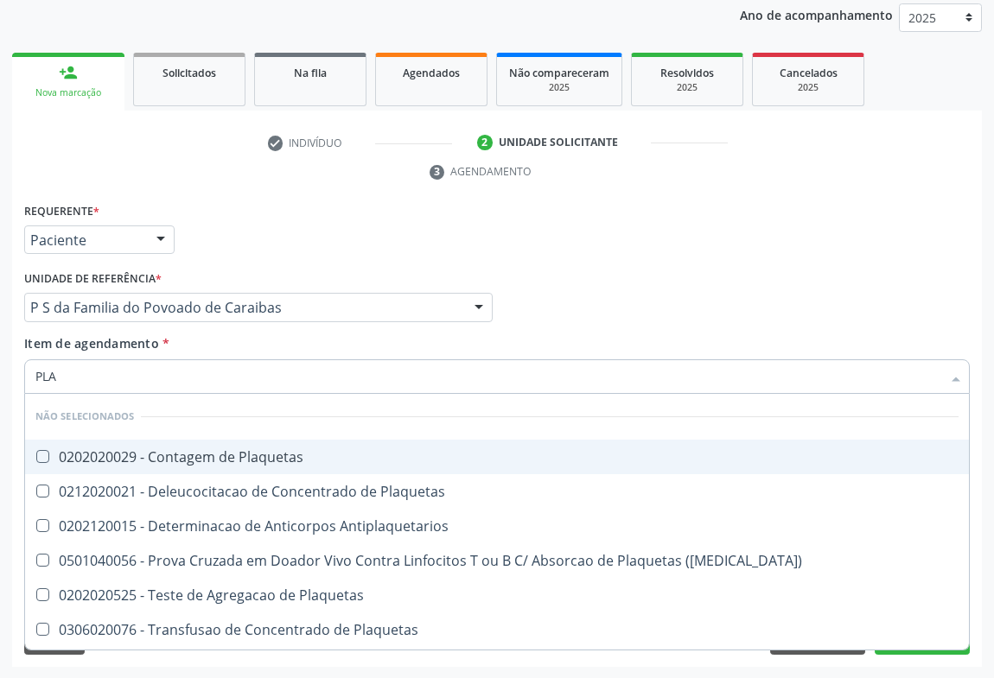
type input "PLAQ"
checkbox Plaquetas "false"
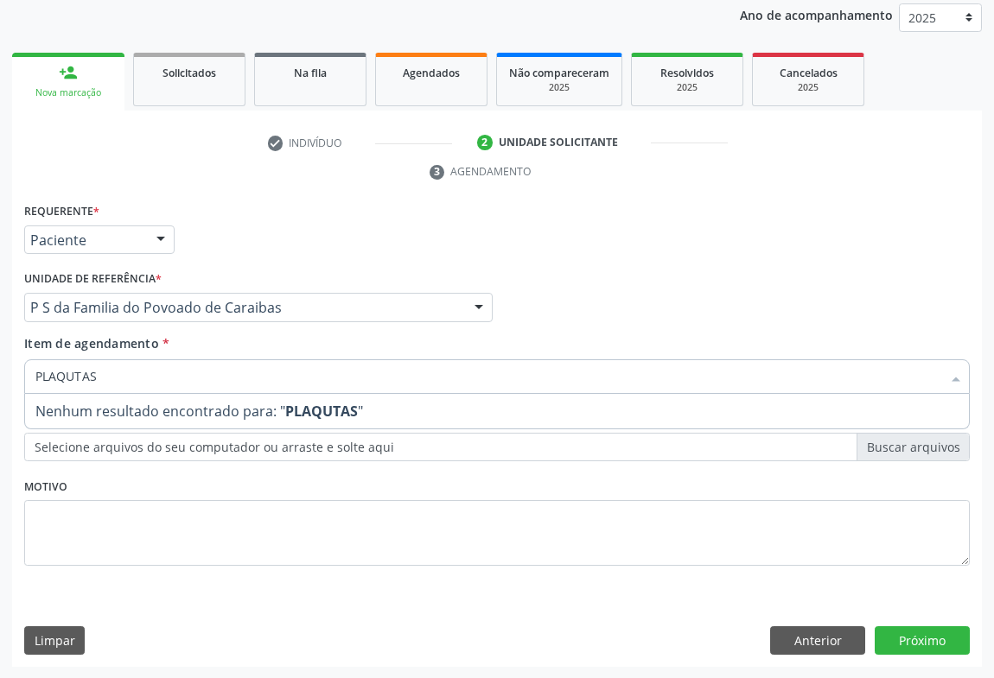
click at [73, 373] on input "PLAQUTAS" at bounding box center [488, 377] width 906 height 35
type input "PLAQUETAS"
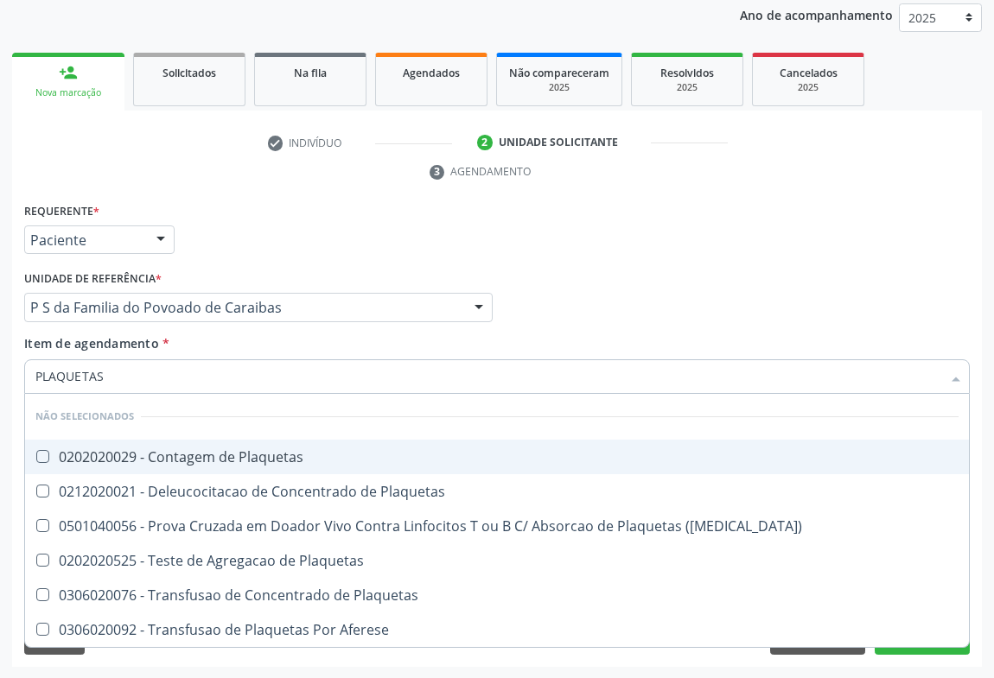
click at [92, 458] on div "0202020029 - Contagem de Plaquetas" at bounding box center [496, 457] width 923 height 14
checkbox Plaquetas "true"
click at [252, 230] on div "Requerente * Paciente Médico(a) Enfermeiro(a) Paciente Nenhum resultado encontr…" at bounding box center [497, 232] width 954 height 67
checkbox Plaquetas "true"
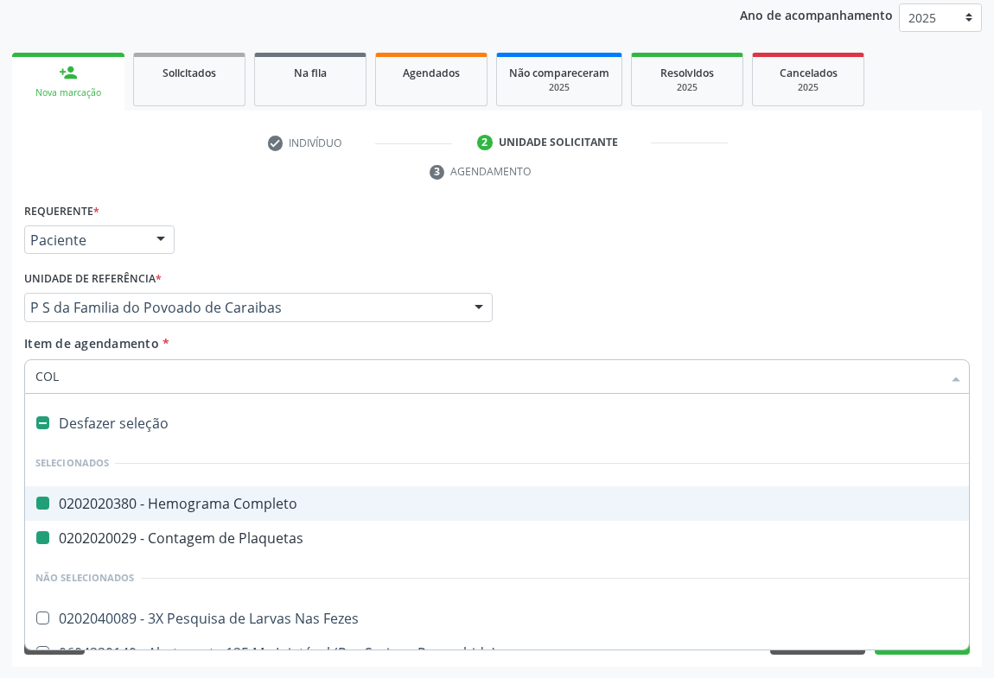
type input "COLE"
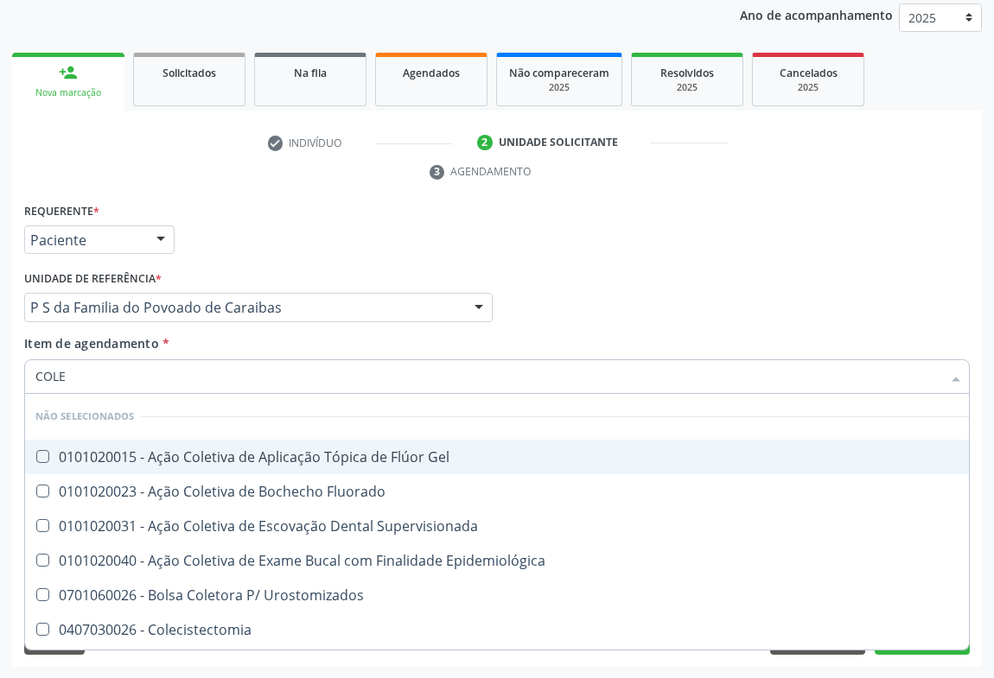
checkbox Gel "false"
checkbox Fluorado "false"
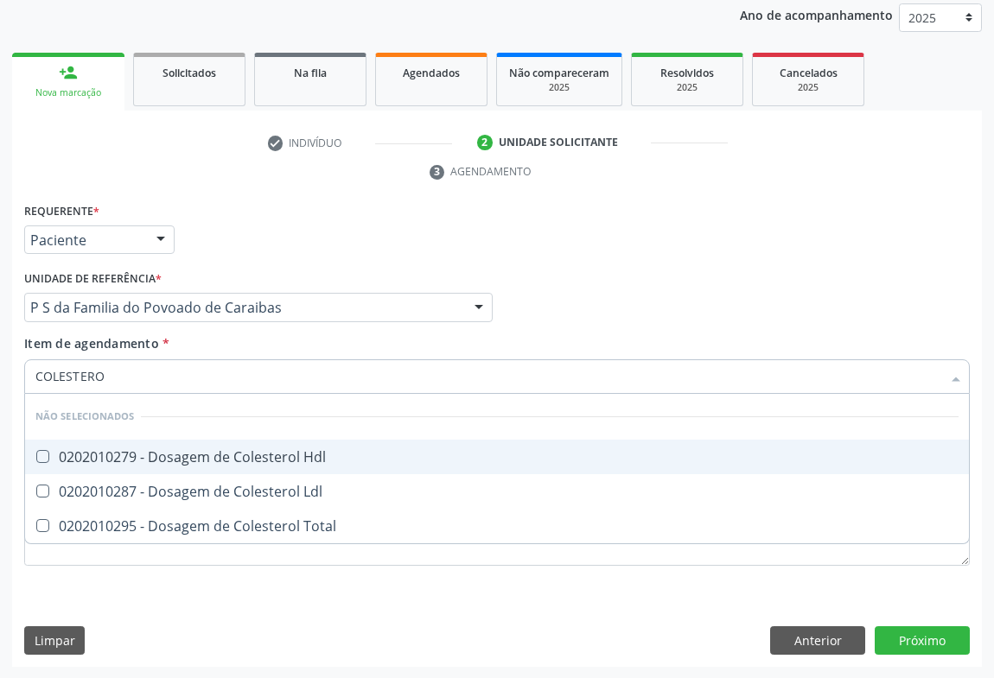
type input "COLESTEROL"
drag, startPoint x: 158, startPoint y: 449, endPoint x: 147, endPoint y: 510, distance: 61.5
click at [158, 450] on div "0202010279 - Dosagem de Colesterol Hdl" at bounding box center [496, 457] width 923 height 14
checkbox Hdl "true"
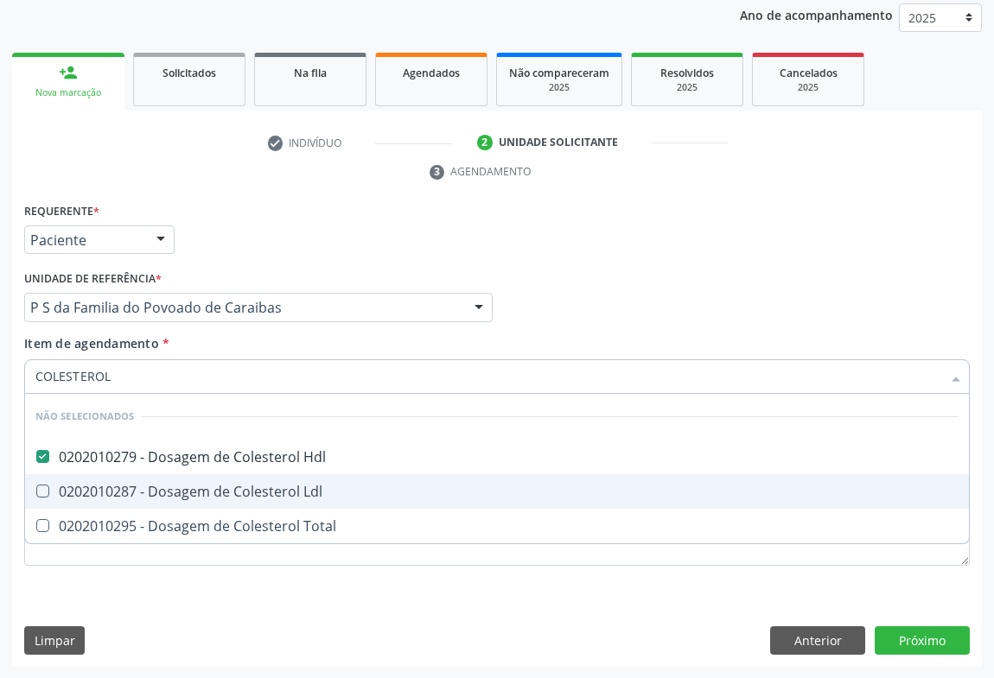
click at [147, 500] on span "0202010287 - Dosagem de Colesterol Ldl" at bounding box center [497, 492] width 944 height 35
checkbox Ldl "true"
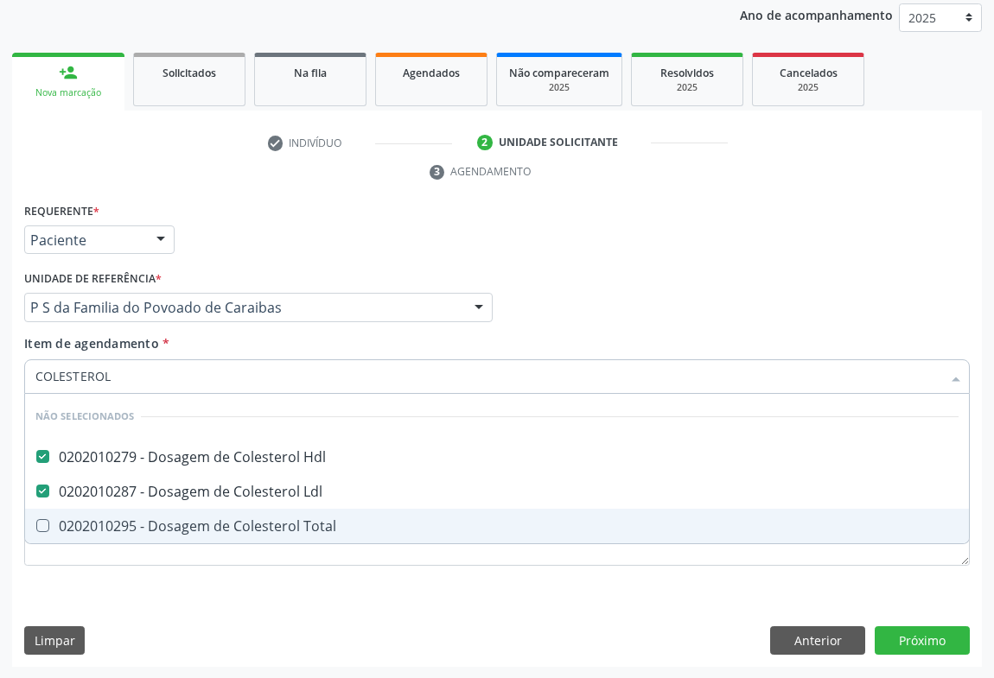
click at [131, 527] on div "0202010295 - Dosagem de Colesterol Total" at bounding box center [496, 526] width 923 height 14
checkbox Total "true"
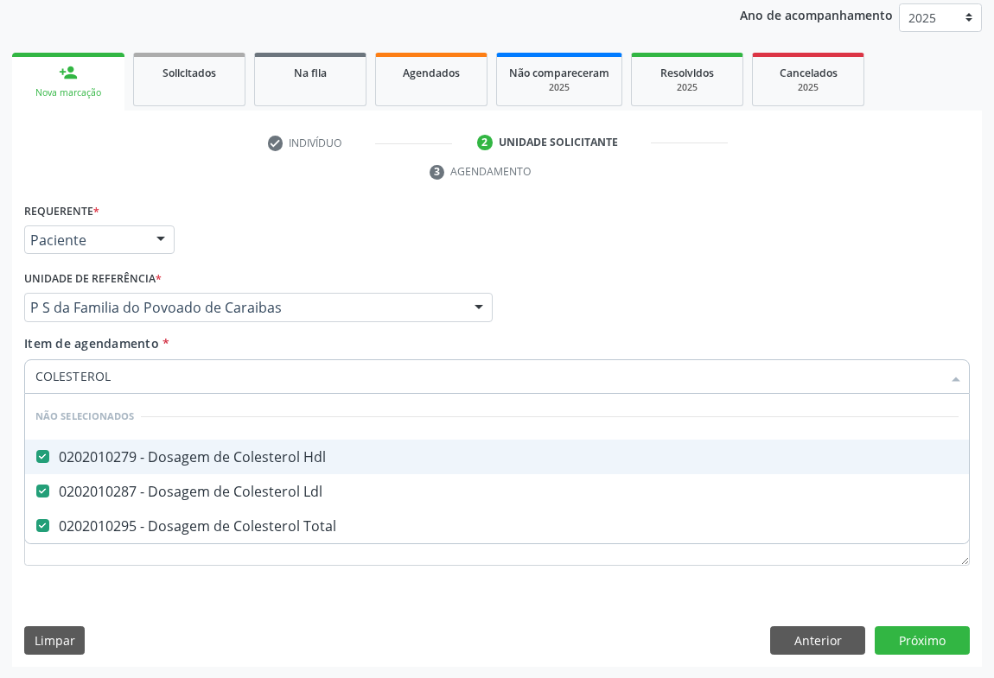
click at [251, 226] on div "Requerente * Paciente Médico(a) Enfermeiro(a) Paciente Nenhum resultado encontr…" at bounding box center [497, 232] width 954 height 67
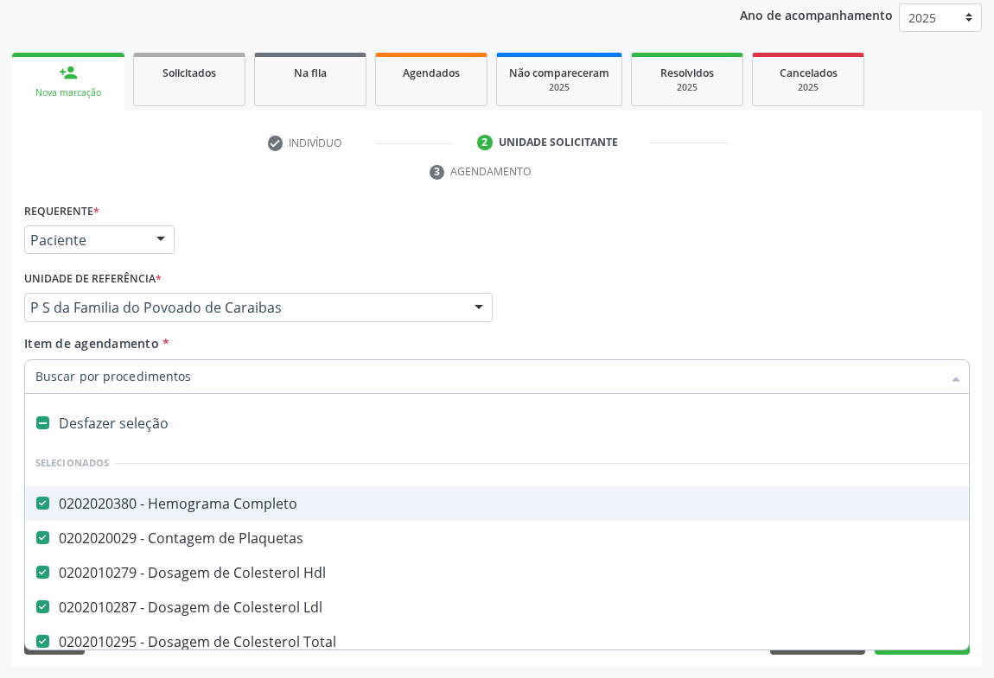
click at [182, 375] on input "Item de agendamento *" at bounding box center [488, 377] width 906 height 35
type input "UR"
checkbox Completo "false"
checkbox Hdl "false"
checkbox Ldl "false"
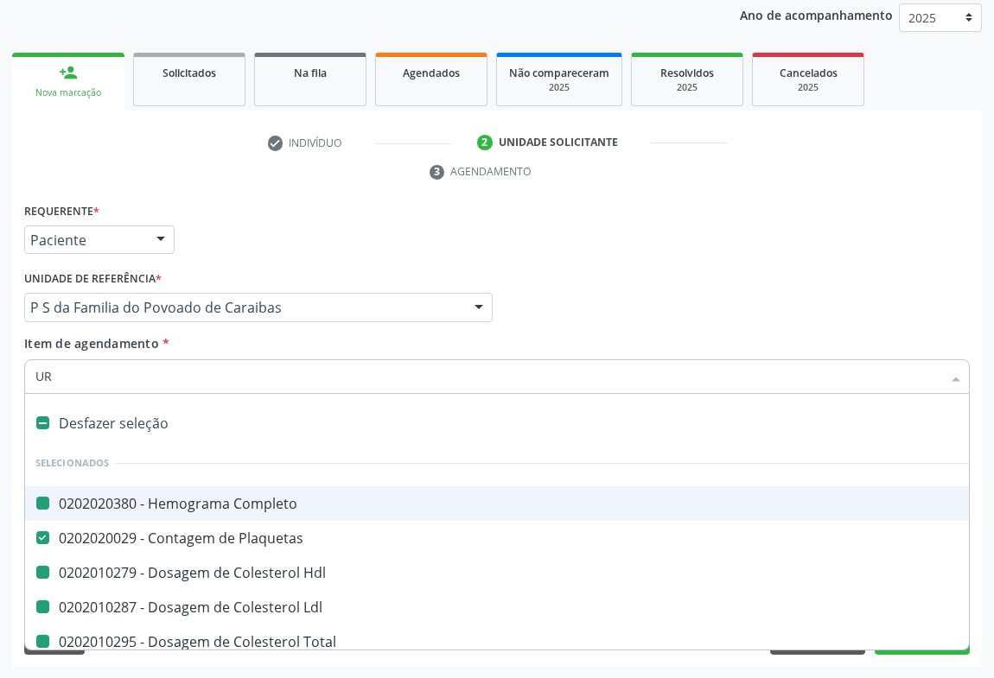
checkbox Total "false"
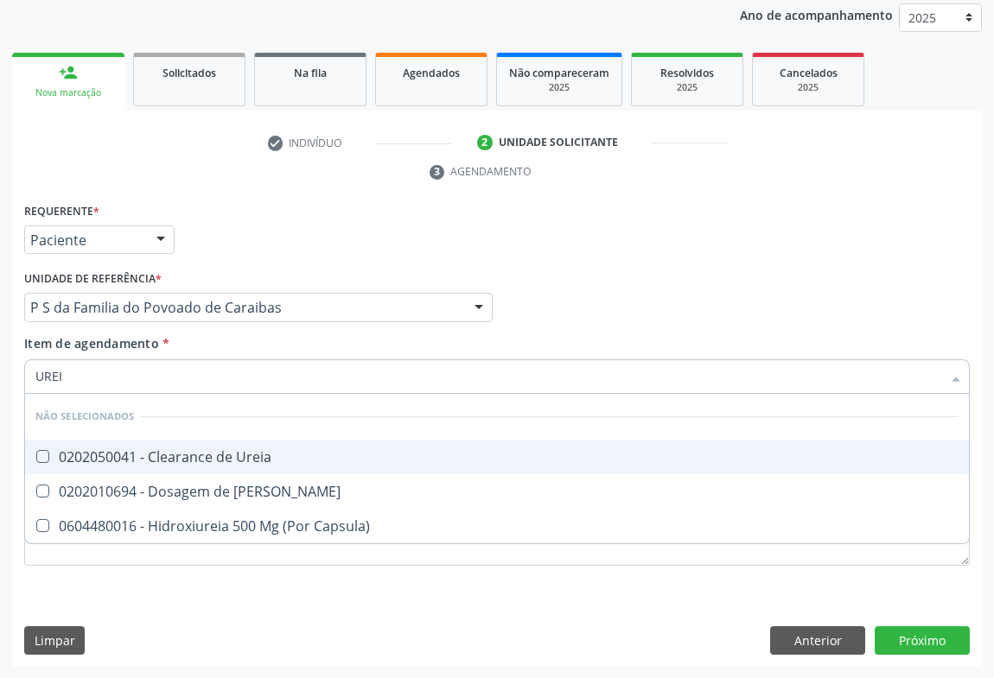
type input "UREIA"
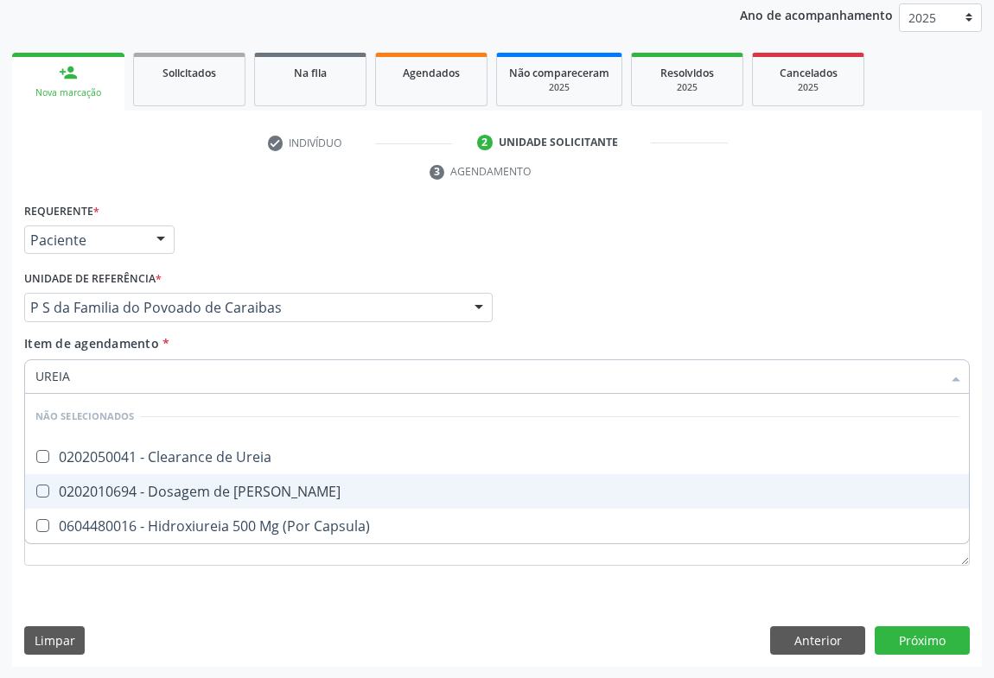
click at [175, 488] on div "0202010694 - Dosagem de Ureia" at bounding box center [496, 492] width 923 height 14
checkbox Ureia "true"
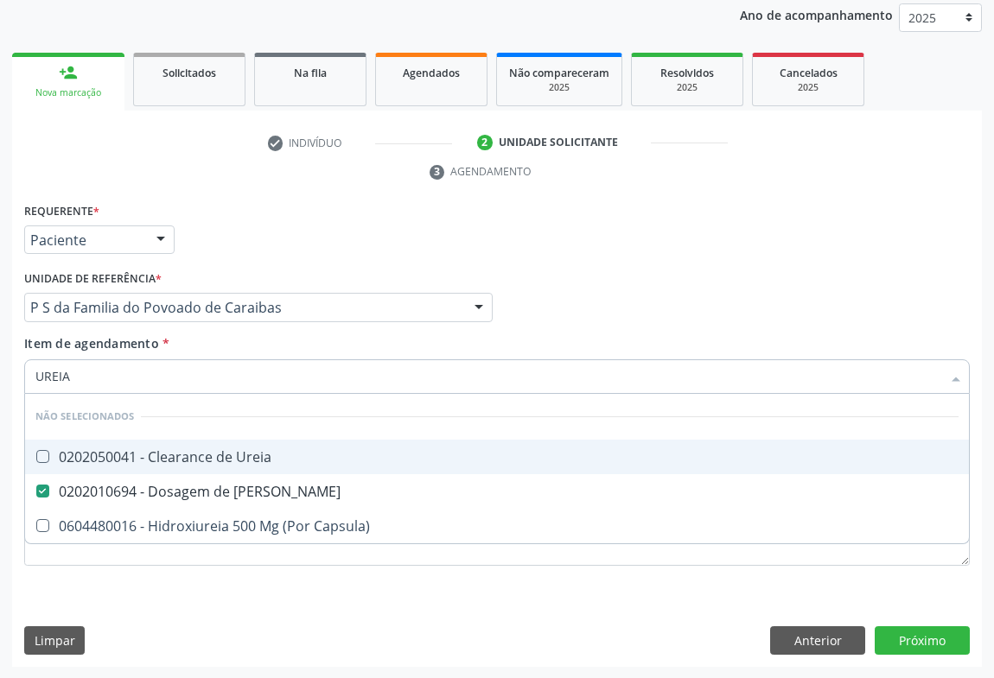
type input "UREIA"
click at [222, 231] on div "Requerente * Paciente Médico(a) Enfermeiro(a) Paciente Nenhum resultado encontr…" at bounding box center [497, 232] width 954 height 67
checkbox Ureia "true"
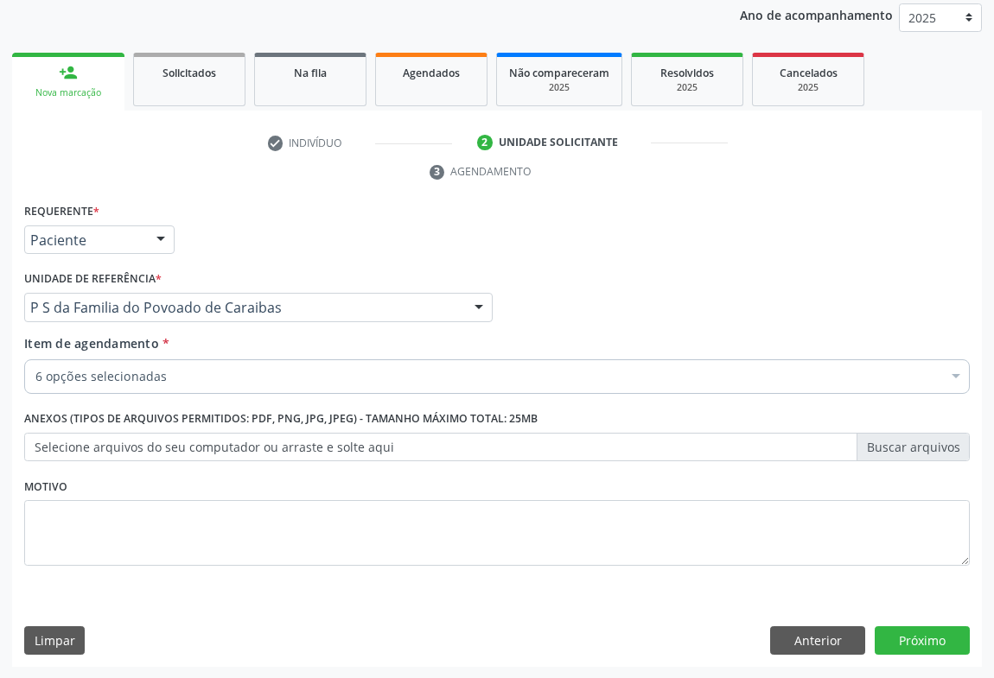
click at [100, 384] on div "6 opções selecionadas" at bounding box center [497, 377] width 946 height 35
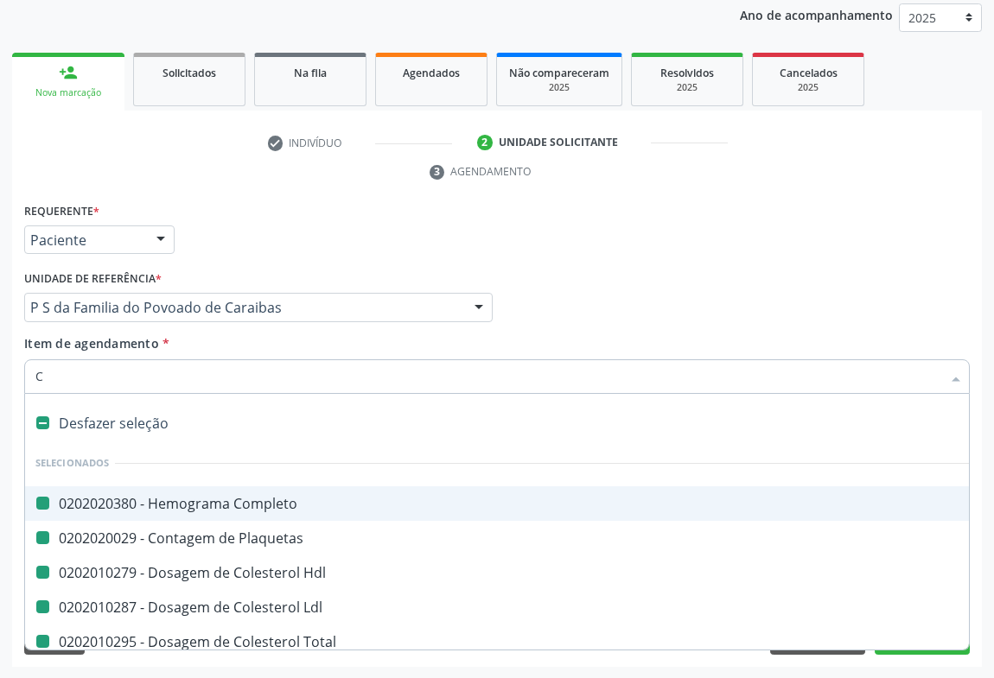
type input "CR"
checkbox Completo "false"
checkbox Hdl "false"
checkbox Plaquetas "false"
checkbox Ldl "false"
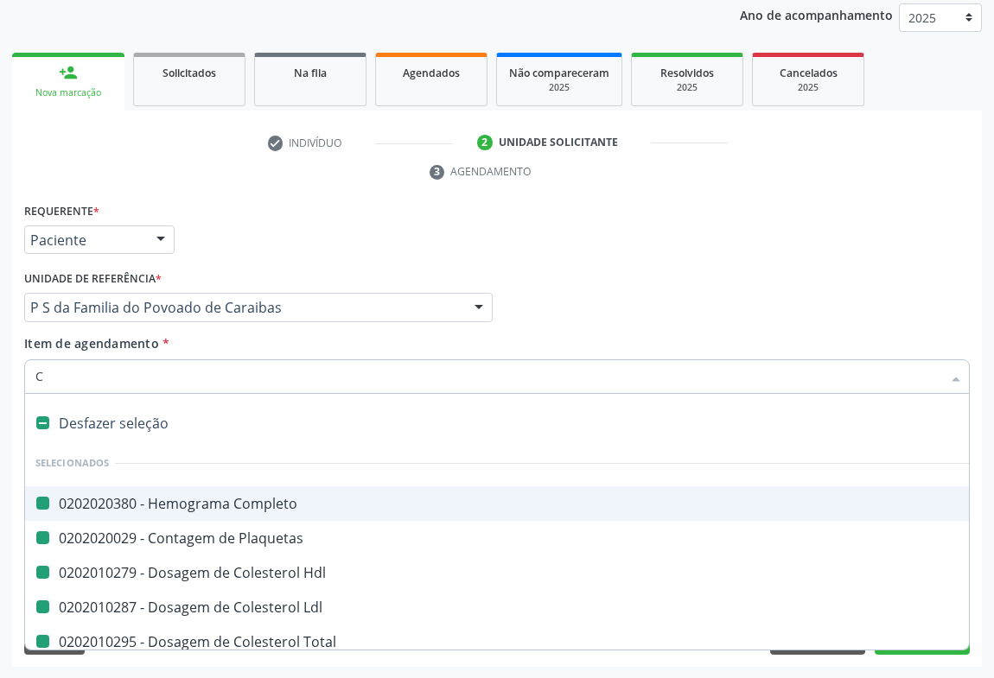
checkbox Total "false"
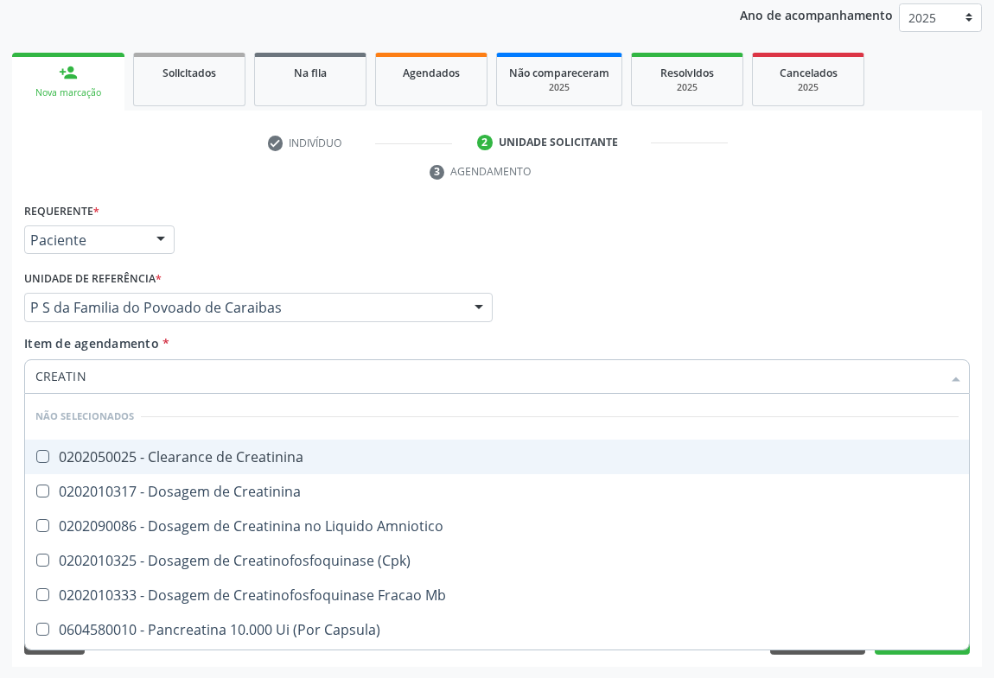
type input "CREATINI"
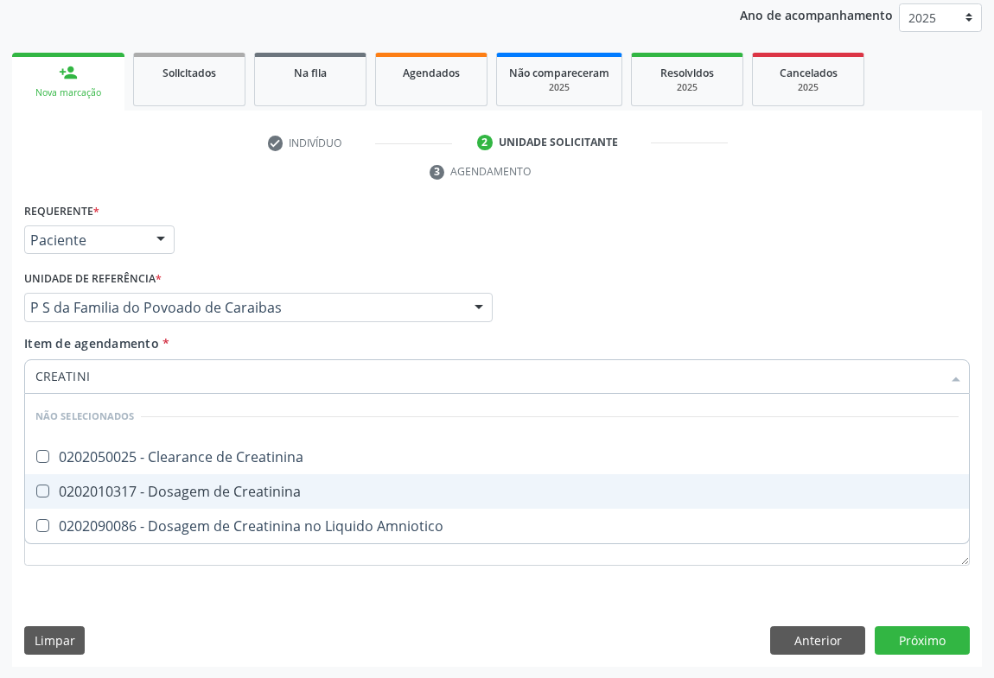
drag, startPoint x: 176, startPoint y: 497, endPoint x: 225, endPoint y: 337, distance: 167.1
click at [175, 493] on div "0202010317 - Dosagem de Creatinina" at bounding box center [496, 492] width 923 height 14
checkbox Creatinina "true"
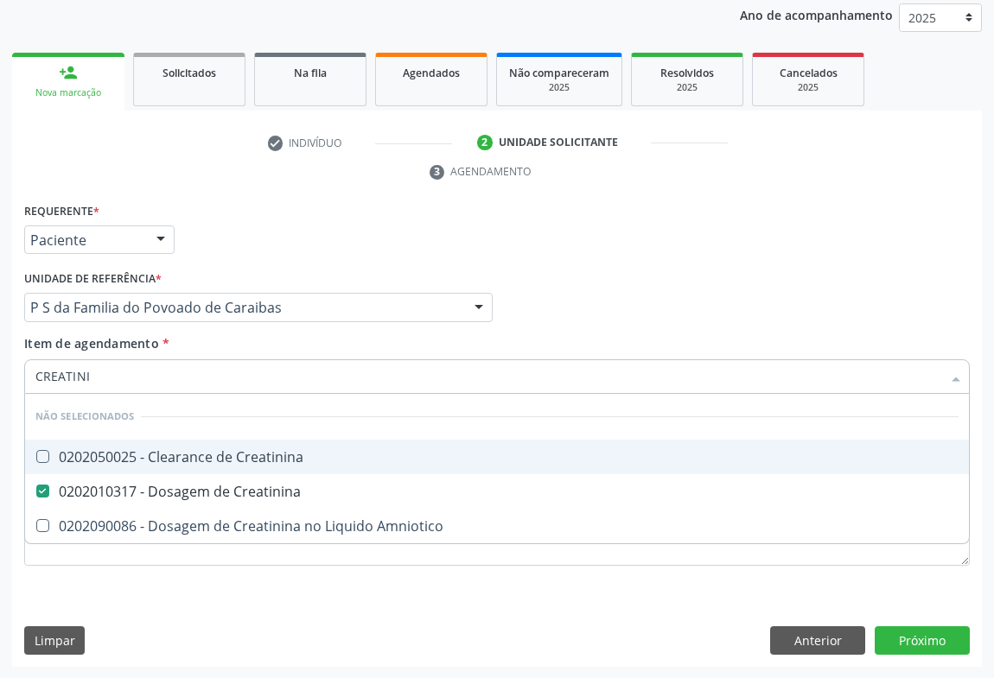
type input "CREATINI"
click at [275, 226] on div "Requerente * Paciente Médico(a) Enfermeiro(a) Paciente Nenhum resultado encontr…" at bounding box center [497, 232] width 954 height 67
checkbox Creatinina "true"
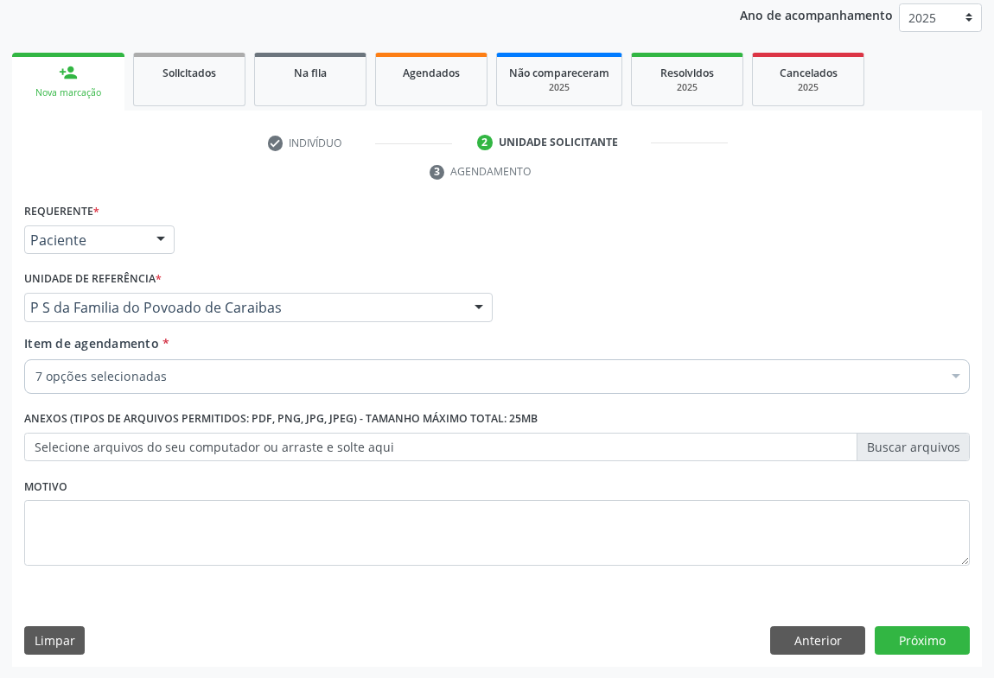
click at [111, 384] on div "7 opções selecionadas" at bounding box center [497, 377] width 946 height 35
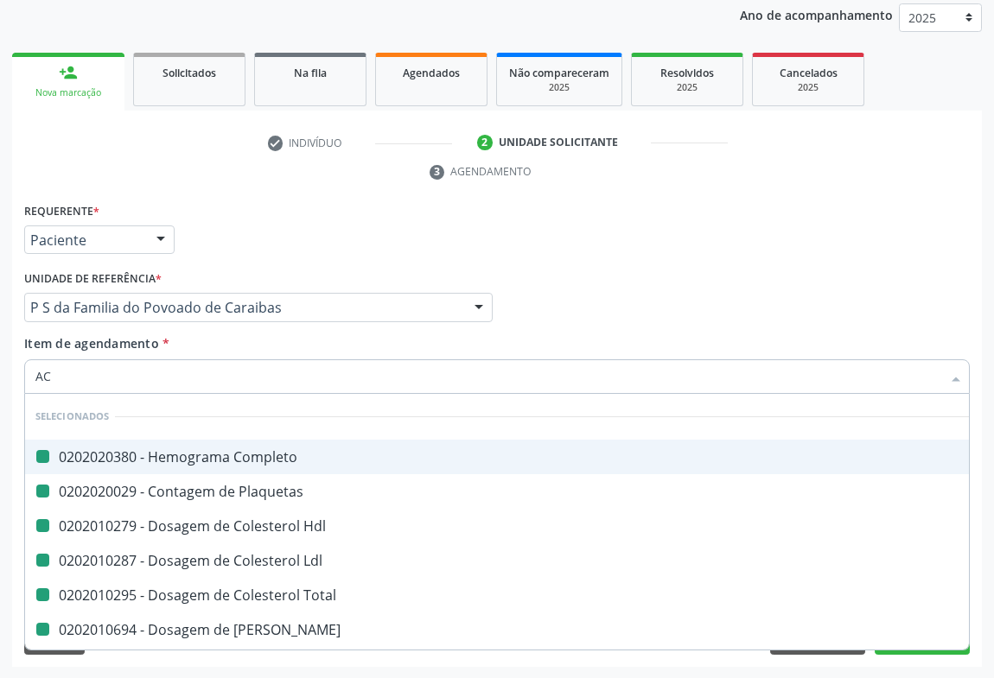
type input "ACI"
checkbox Completo "false"
checkbox Hdl "false"
checkbox Plaquetas "false"
checkbox Ldl "false"
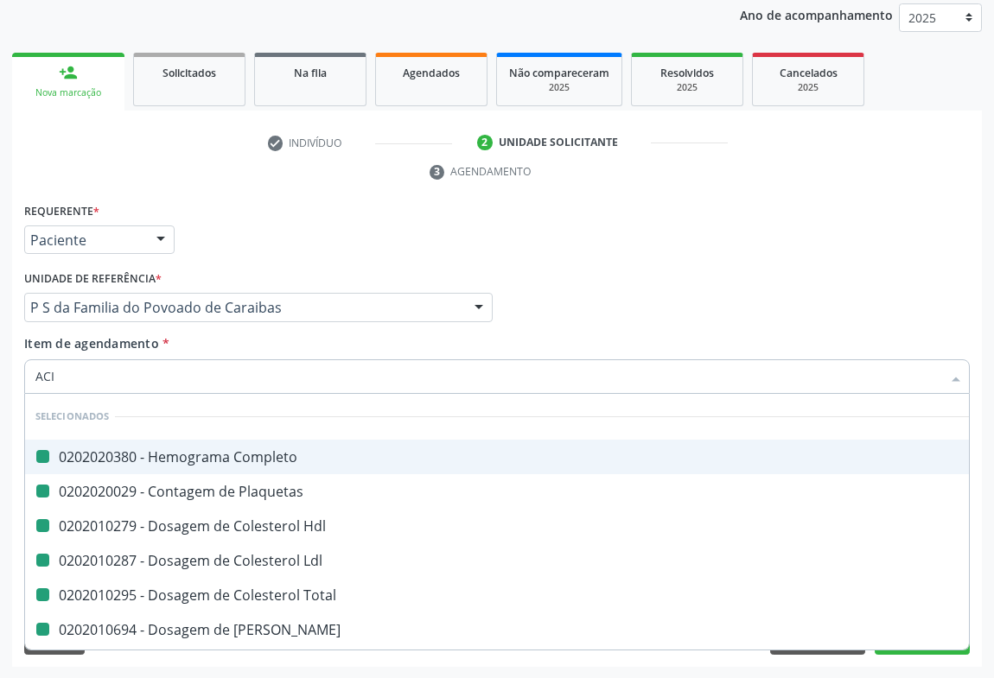
checkbox Total "false"
checkbox Ureia "false"
checkbox Creatinina "false"
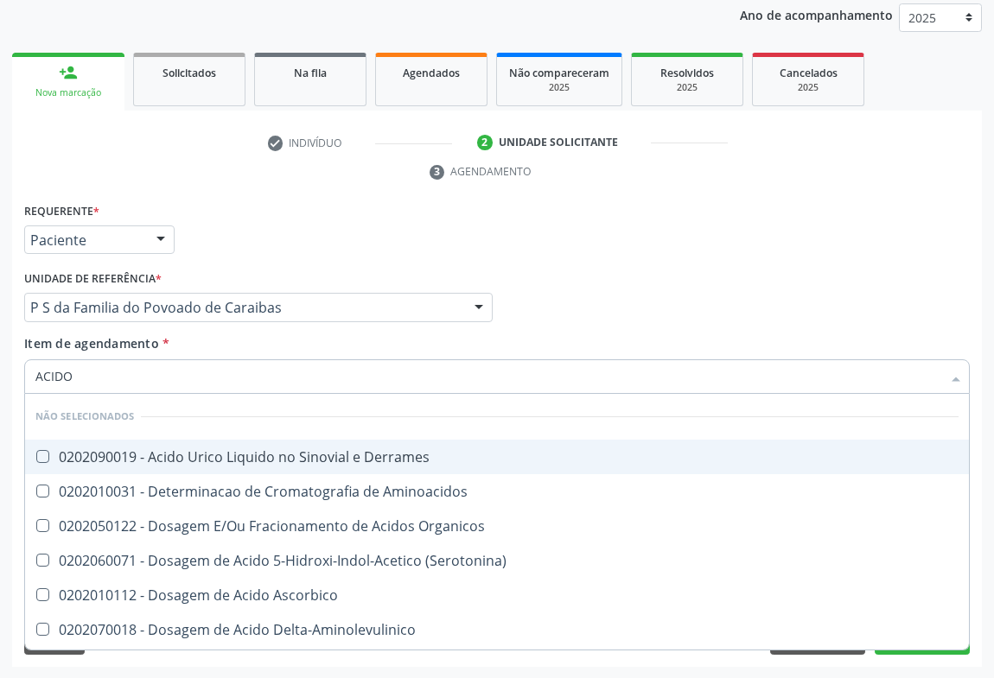
type input "ACIDO U"
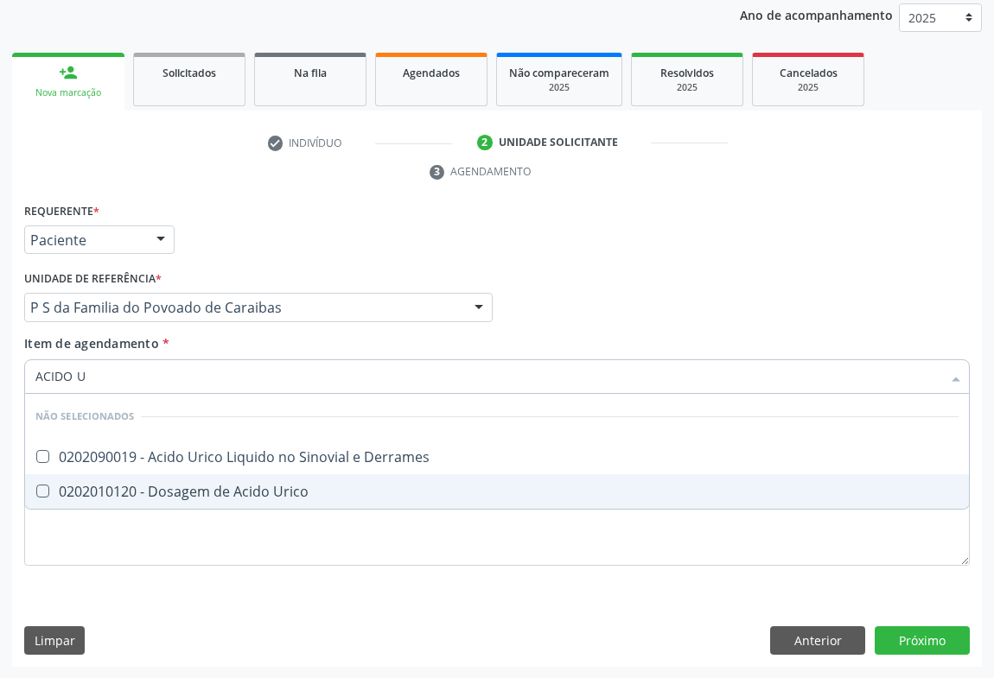
click at [156, 492] on div "0202010120 - Dosagem de Acido Urico" at bounding box center [496, 492] width 923 height 14
checkbox Urico "true"
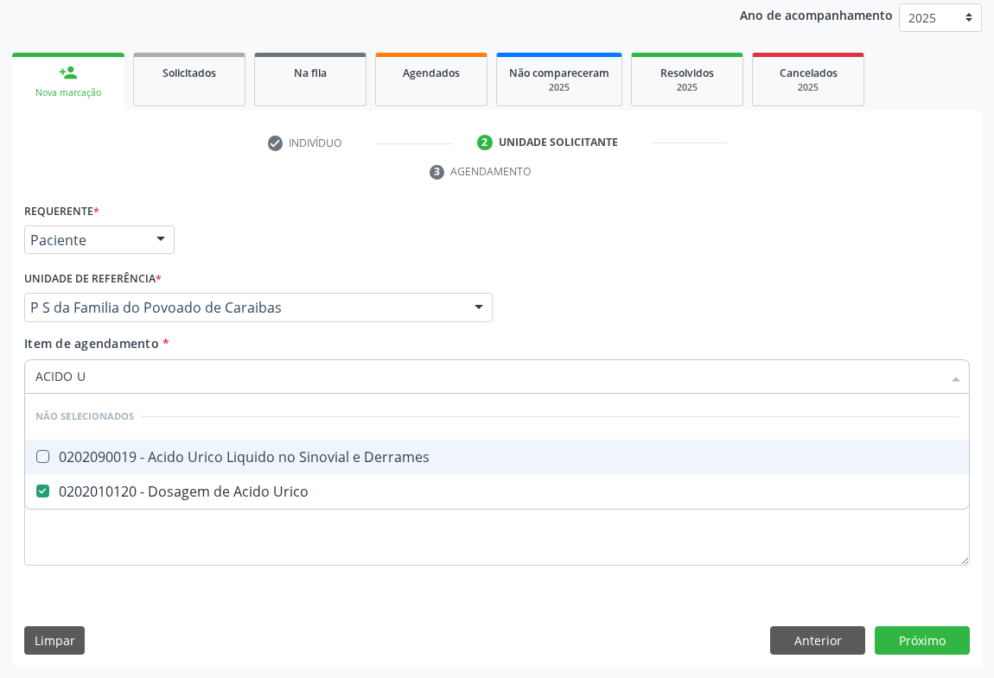
click at [250, 258] on div "Requerente * Paciente Médico(a) Enfermeiro(a) Paciente Nenhum resultado encontr…" at bounding box center [497, 232] width 954 height 67
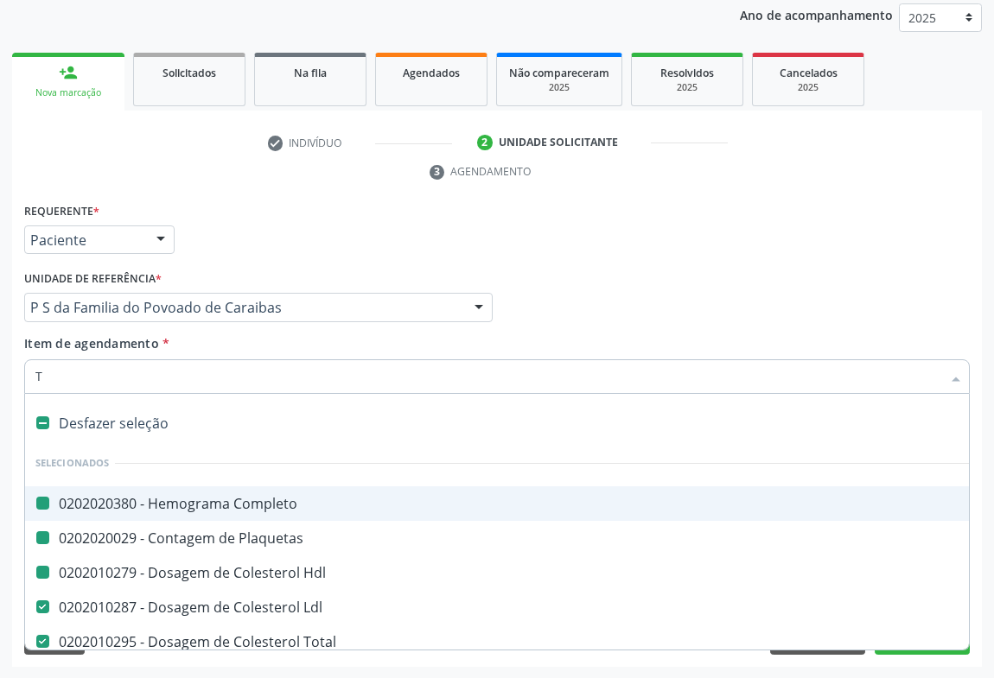
type input "TG"
checkbox Completo "false"
checkbox Plaquetas "false"
checkbox Hdl "false"
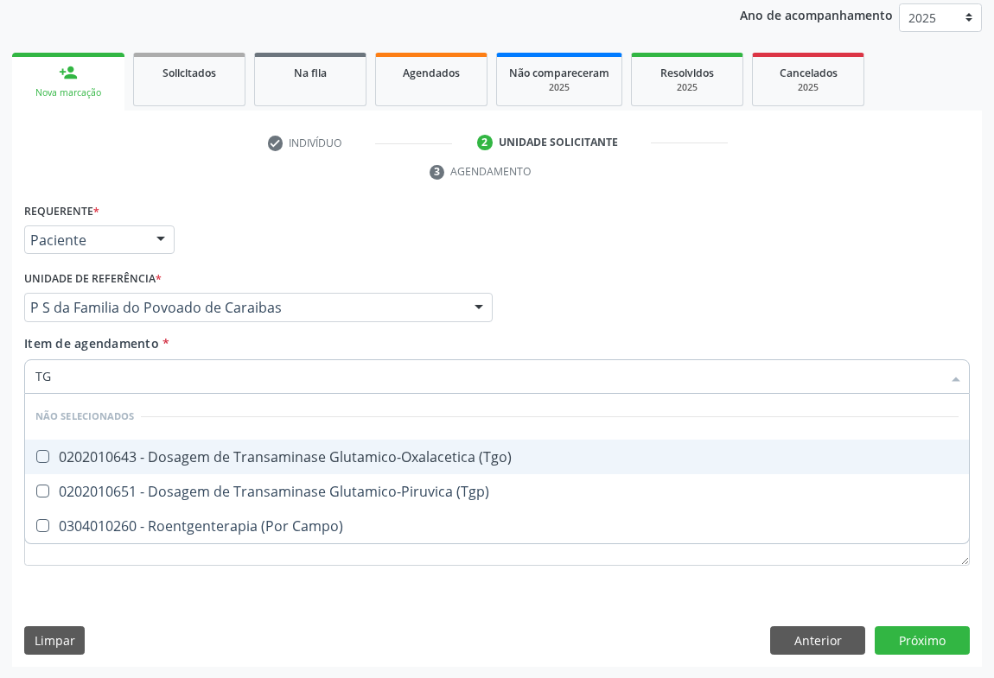
click at [193, 459] on div "0202010643 - Dosagem de Transaminase Glutamico-Oxalacetica (Tgo)" at bounding box center [496, 457] width 923 height 14
checkbox \(Tgo\) "true"
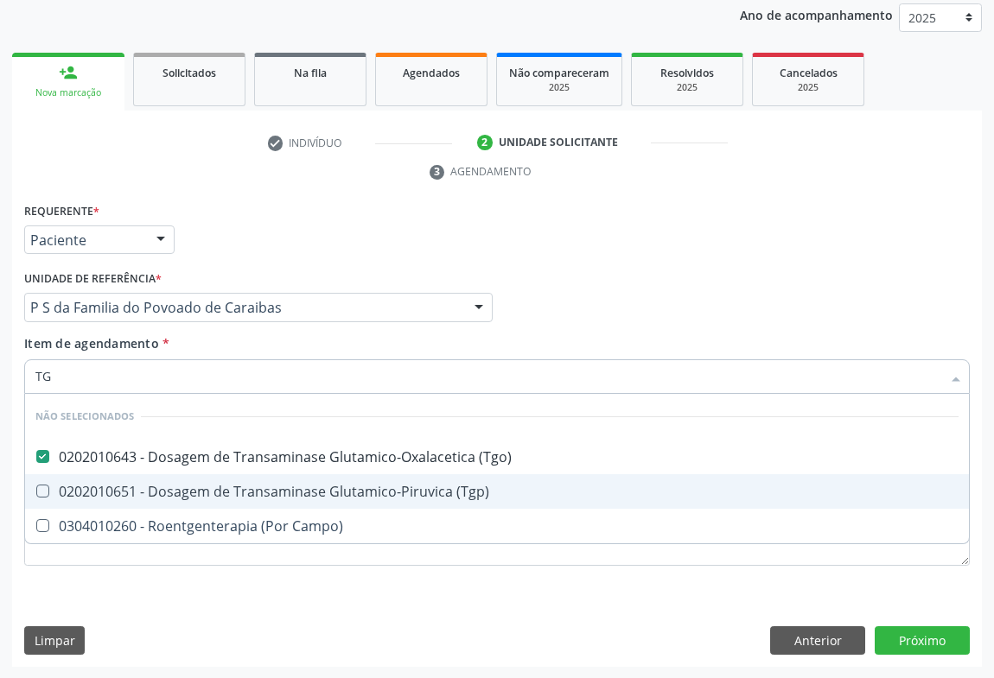
click at [176, 493] on div "0202010651 - Dosagem de Transaminase Glutamico-Piruvica (Tgp)" at bounding box center [496, 492] width 923 height 14
checkbox \(Tgp\) "true"
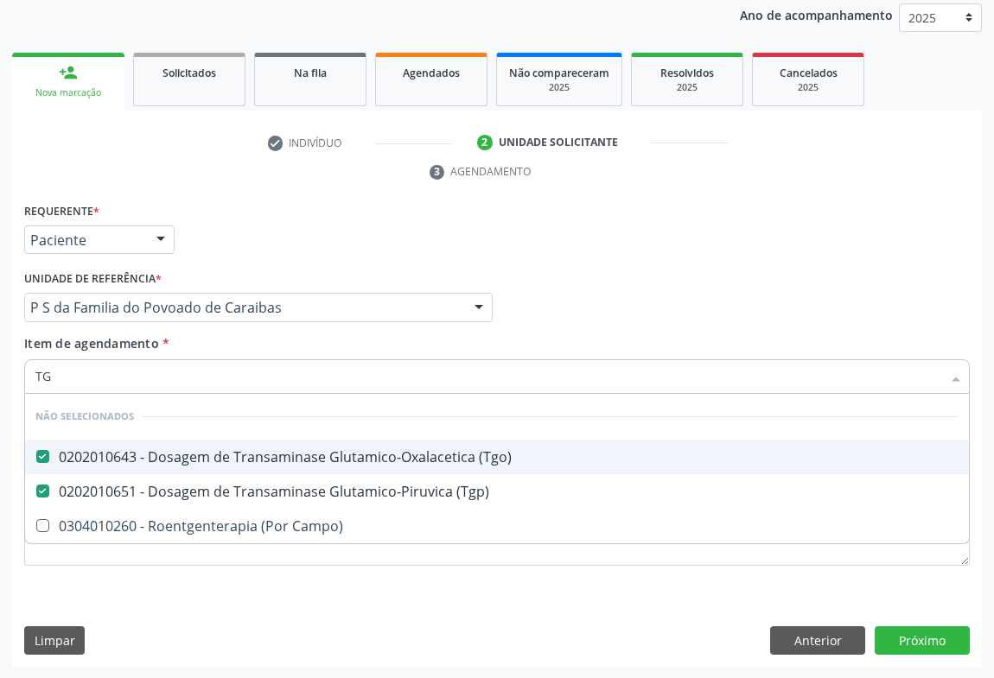
click at [270, 257] on div "Requerente * Paciente Médico(a) Enfermeiro(a) Paciente Nenhum resultado encontr…" at bounding box center [497, 232] width 954 height 67
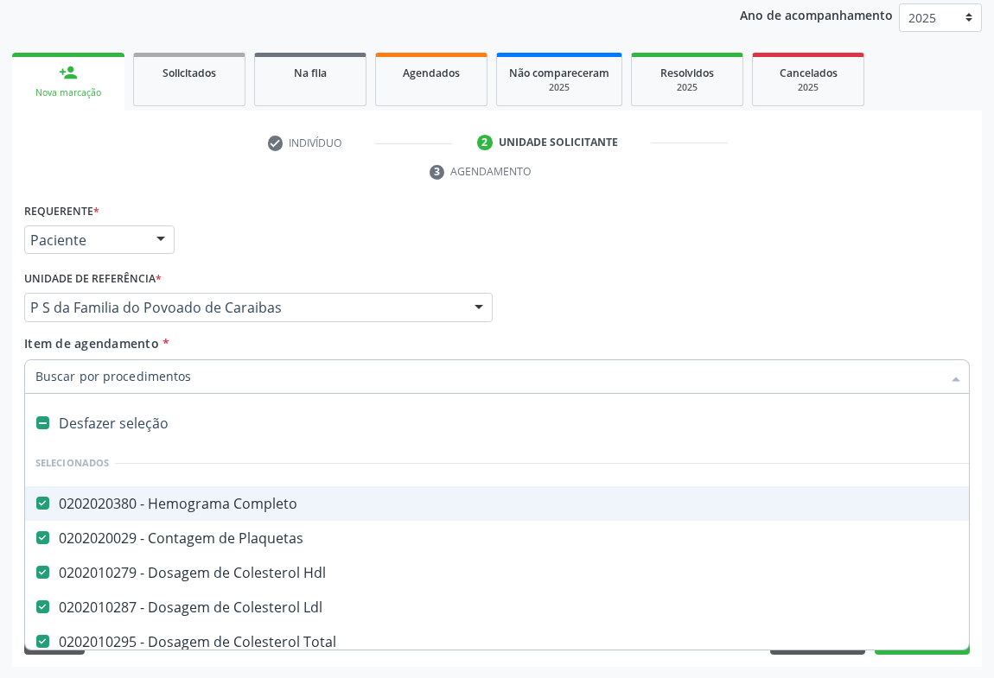
click at [135, 382] on input "Item de agendamento *" at bounding box center [488, 377] width 906 height 35
type input "CAL"
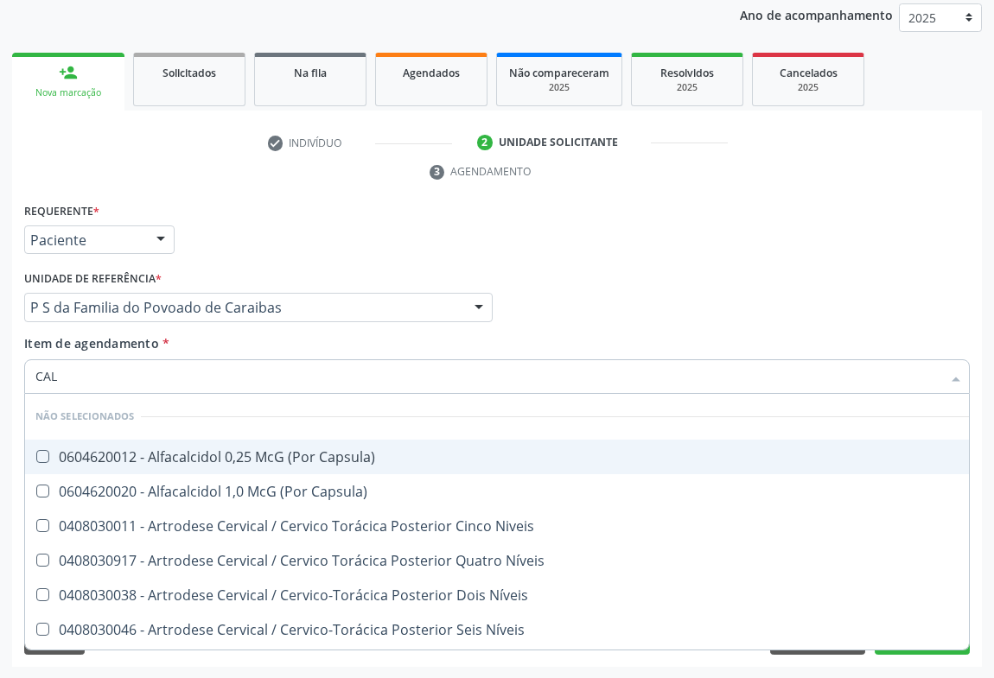
checkbox Capsula\) "false"
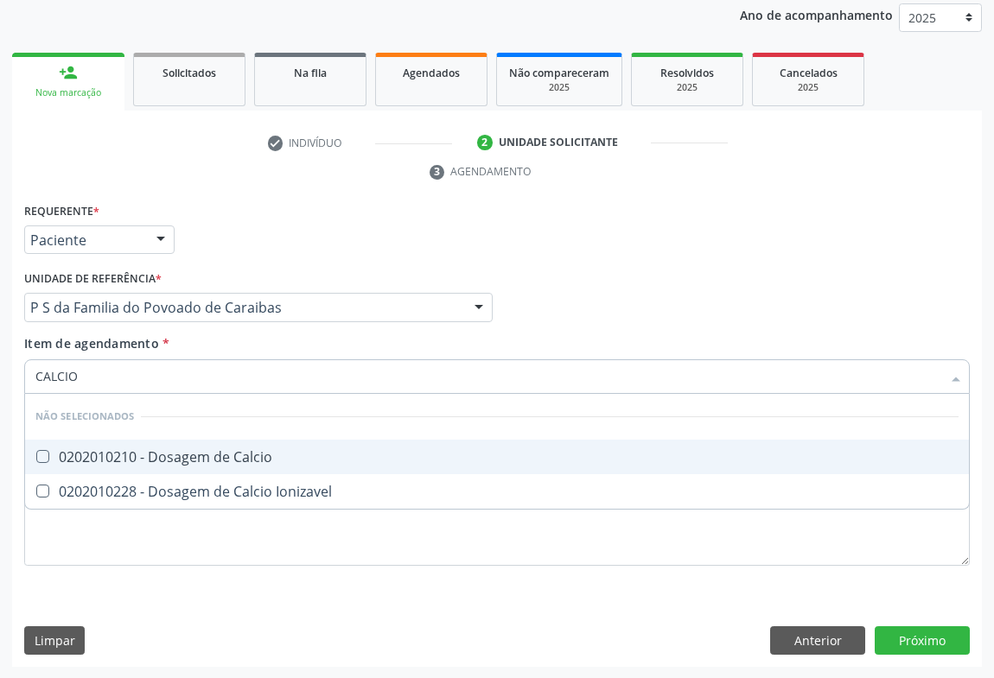
type input "CALCIO"
click at [138, 458] on div "0202010210 - Dosagem de Calcio" at bounding box center [496, 457] width 923 height 14
checkbox Calcio "true"
click at [92, 371] on input "CALCIO" at bounding box center [488, 377] width 906 height 35
click at [331, 206] on div "Requerente * Paciente Médico(a) Enfermeiro(a) Paciente Nenhum resultado encontr…" at bounding box center [497, 232] width 954 height 67
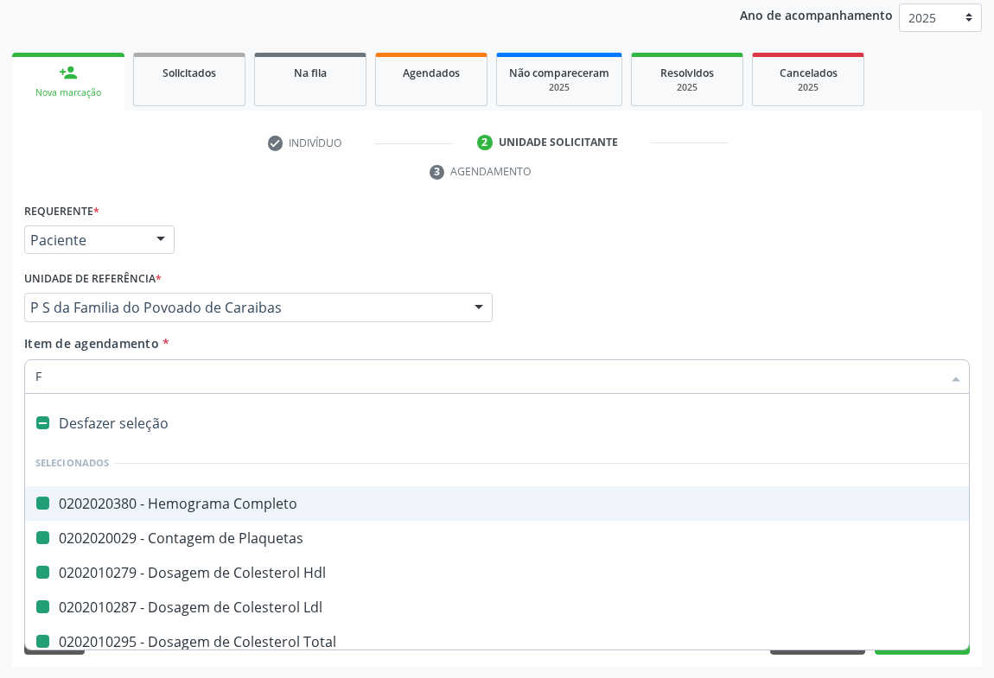
type input "FE"
checkbox Completo "false"
checkbox Plaquetas "false"
checkbox Hdl "false"
checkbox Ldl "false"
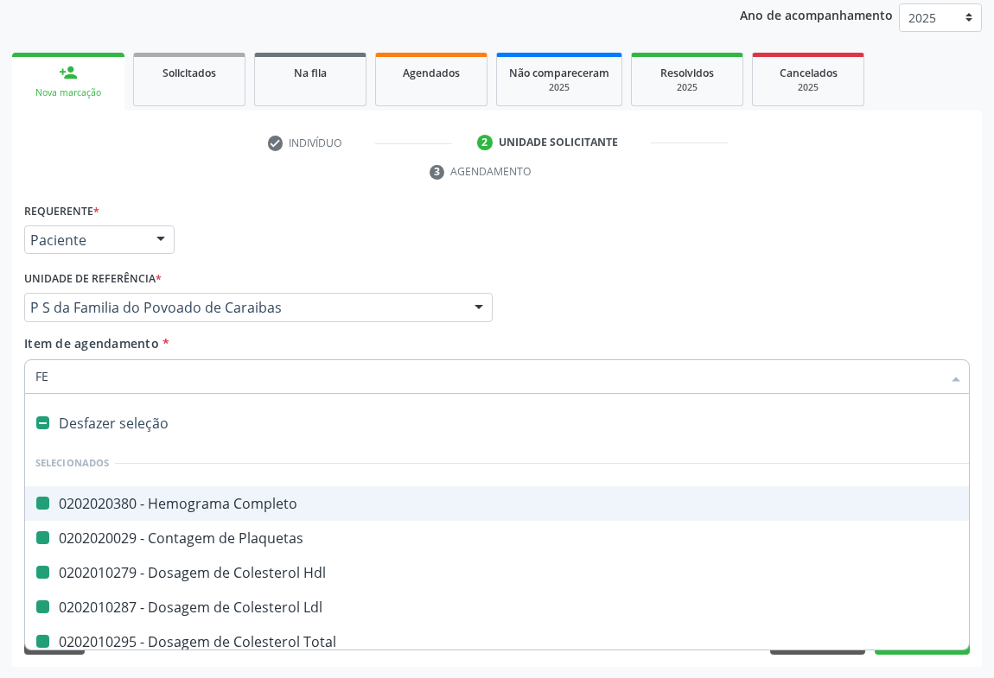
checkbox Total "false"
checkbox Ureia "false"
checkbox Creatinina "false"
checkbox Urico "false"
checkbox \(Tgo\) "false"
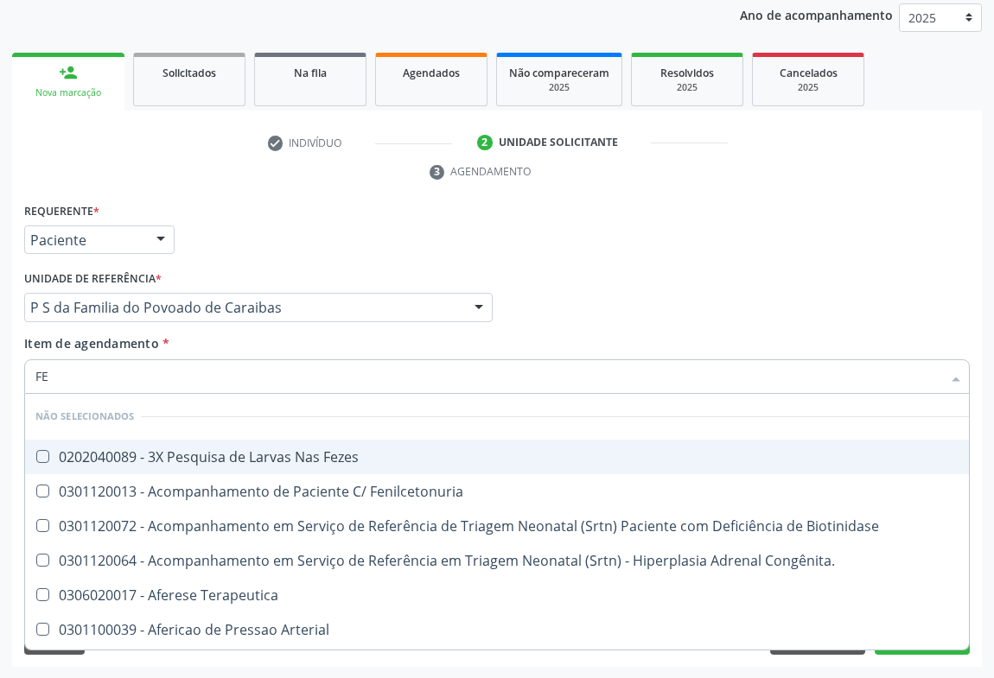
type input "FEZ"
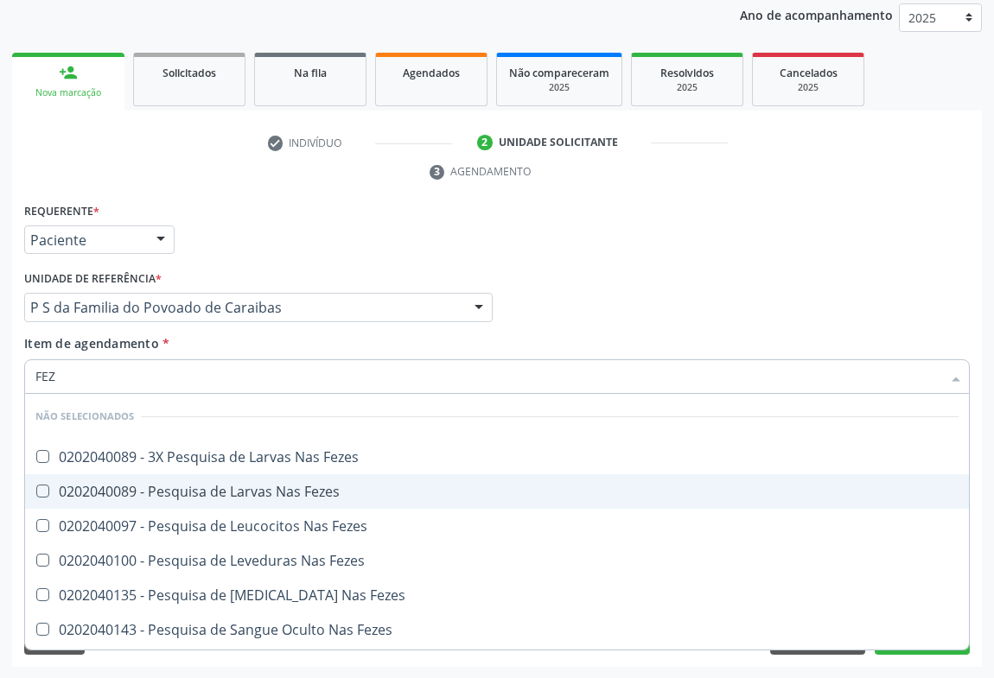
click at [268, 499] on span "0202040089 - Pesquisa de Larvas Nas Fezes" at bounding box center [497, 492] width 944 height 35
checkbox Fezes "true"
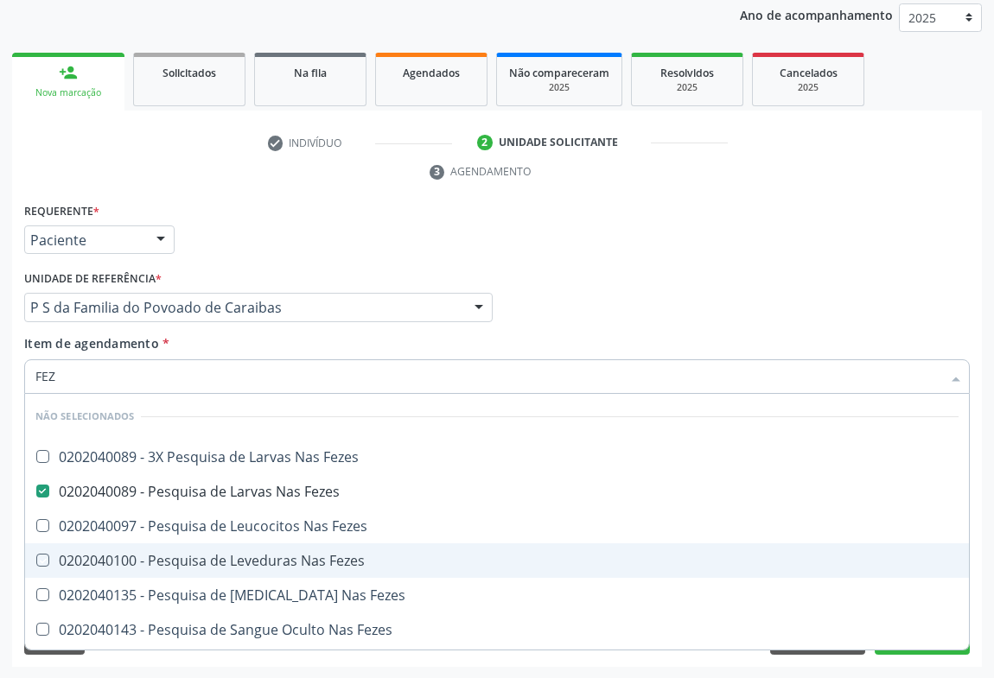
click at [257, 251] on div "Requerente * Paciente Médico(a) Enfermeiro(a) Paciente Nenhum resultado encontr…" at bounding box center [497, 232] width 954 height 67
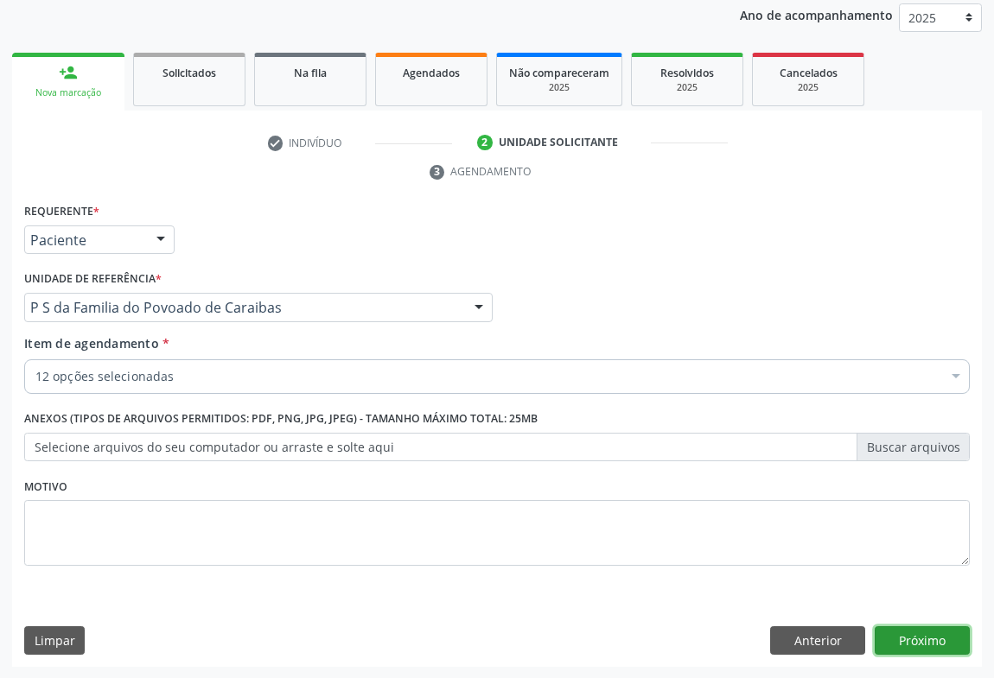
click at [916, 634] on button "Próximo" at bounding box center [922, 641] width 95 height 29
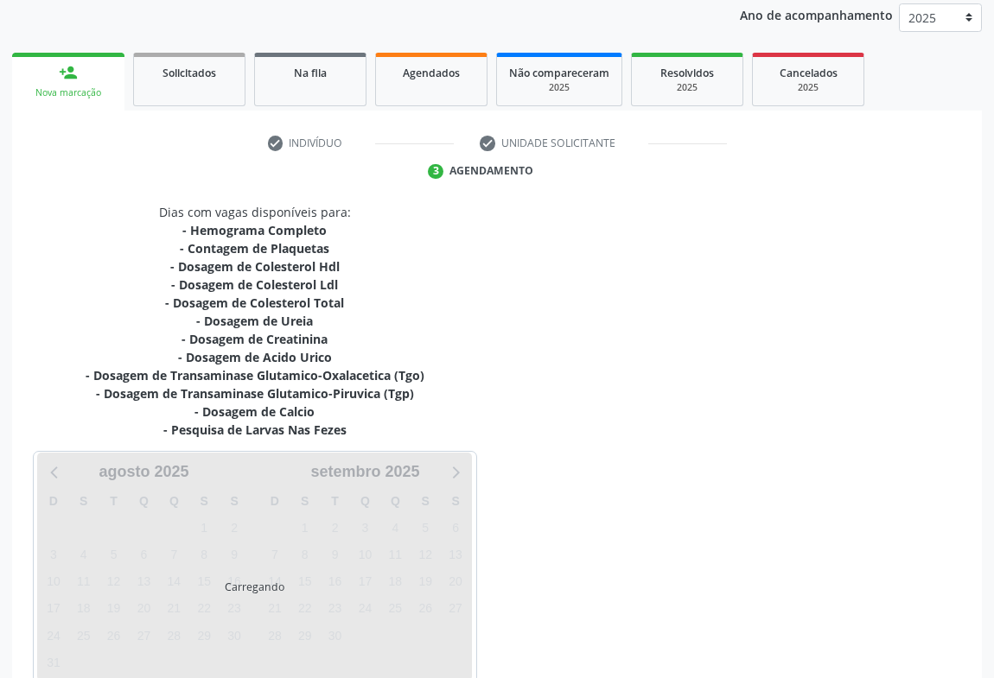
scroll to position [300, 0]
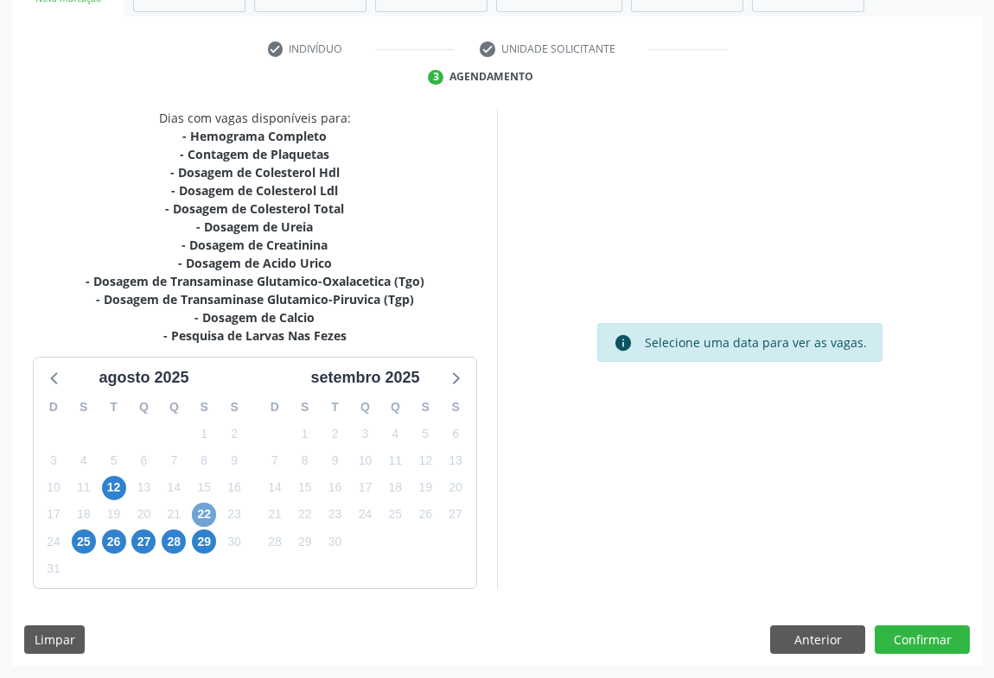
drag, startPoint x: 199, startPoint y: 518, endPoint x: 0, endPoint y: 447, distance: 211.0
click at [198, 519] on span "22" at bounding box center [204, 515] width 24 height 24
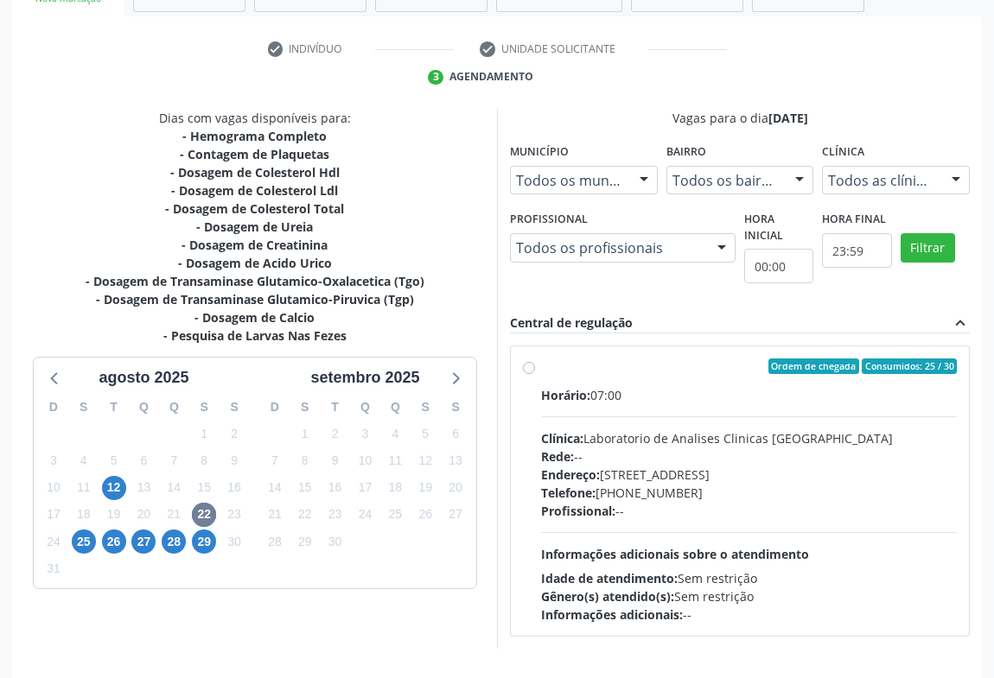
click at [674, 474] on div "Endereço: Terreo, nº 258, Centro, Campo Formoso - BA" at bounding box center [749, 475] width 416 height 18
click at [535, 374] on input "Ordem de chegada Consumidos: 25 / 30 Horário: 07:00 Clínica: Laboratorio de Ana…" at bounding box center [529, 367] width 12 height 16
radio input "true"
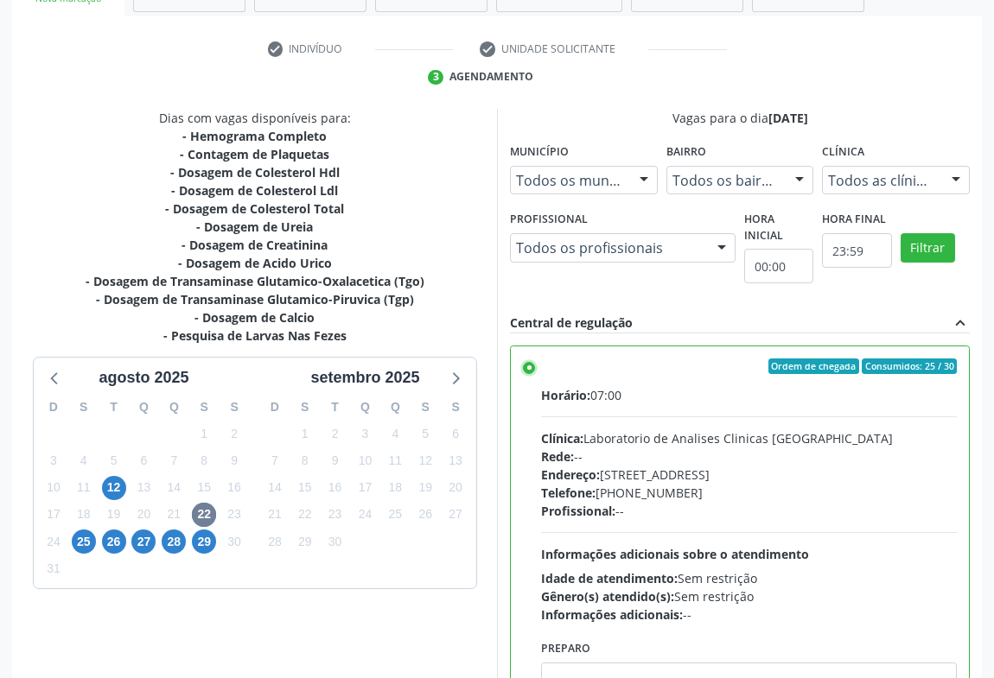
scroll to position [390, 0]
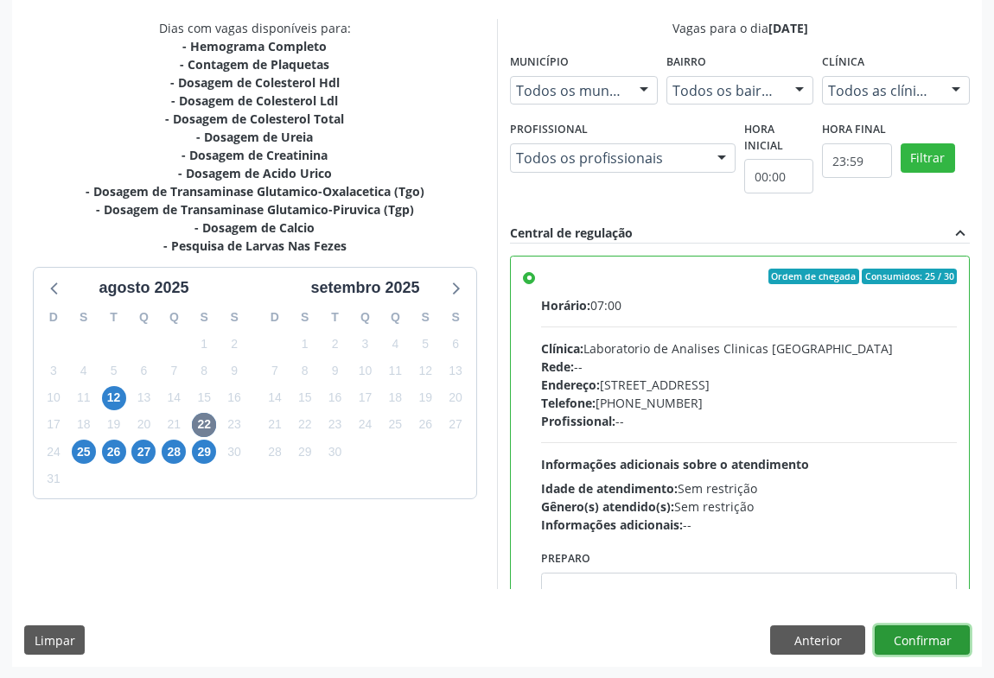
click at [925, 639] on button "Confirmar" at bounding box center [922, 640] width 95 height 29
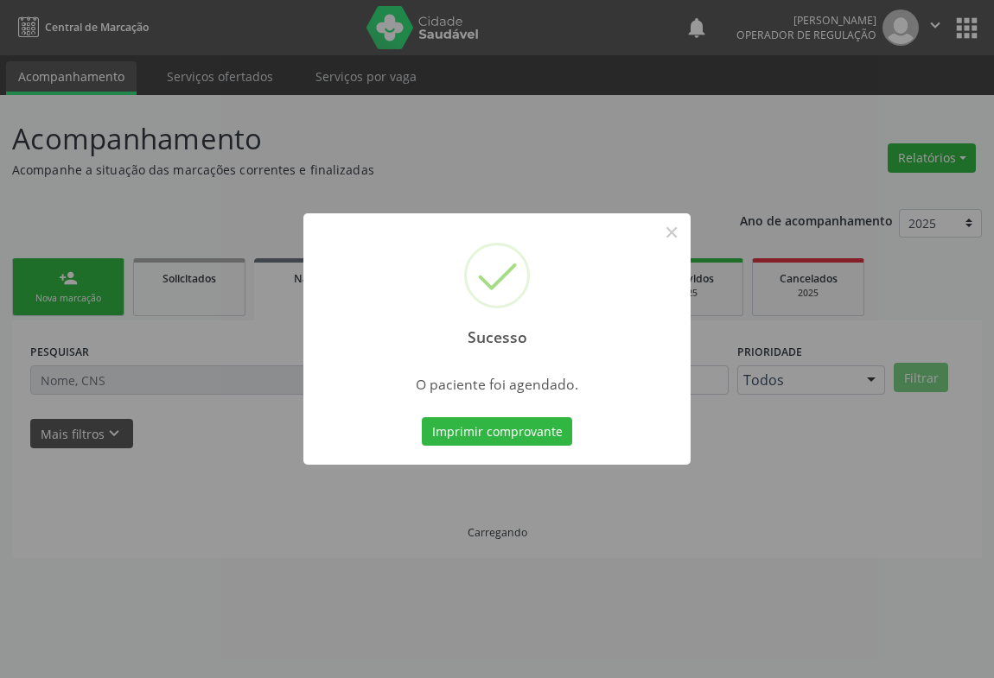
scroll to position [0, 0]
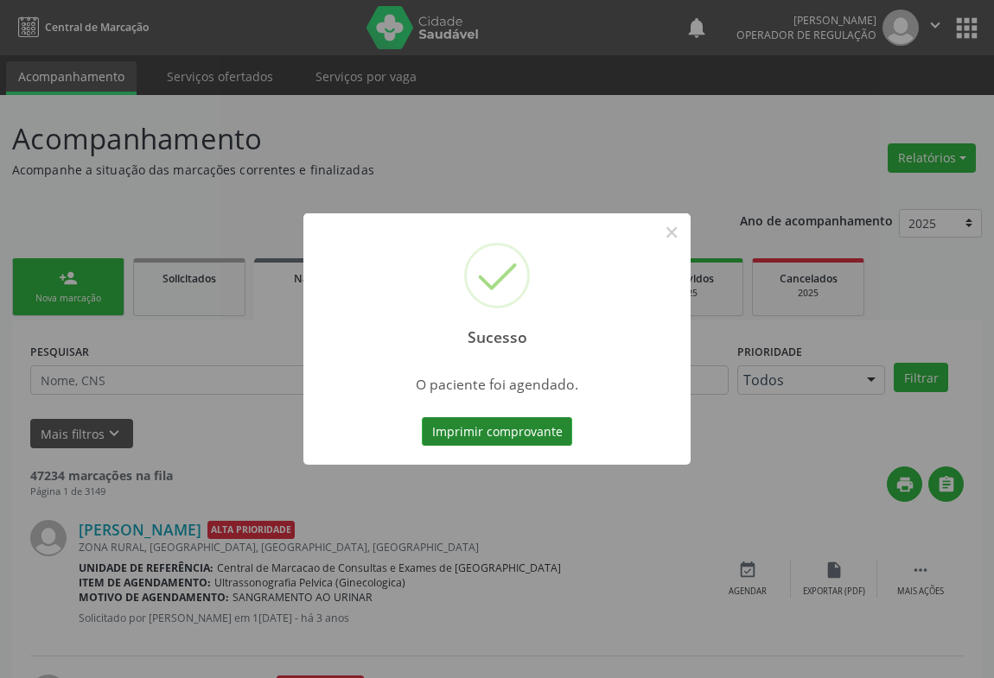
click at [540, 430] on button "Imprimir comprovante" at bounding box center [497, 431] width 150 height 29
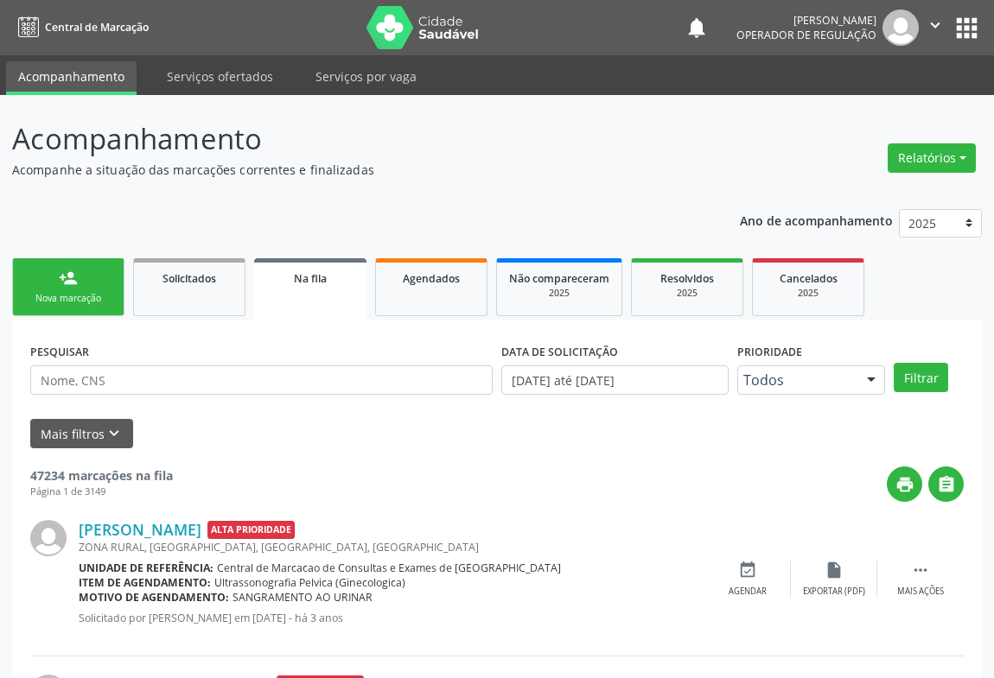
click at [84, 292] on div "Nova marcação" at bounding box center [68, 298] width 86 height 13
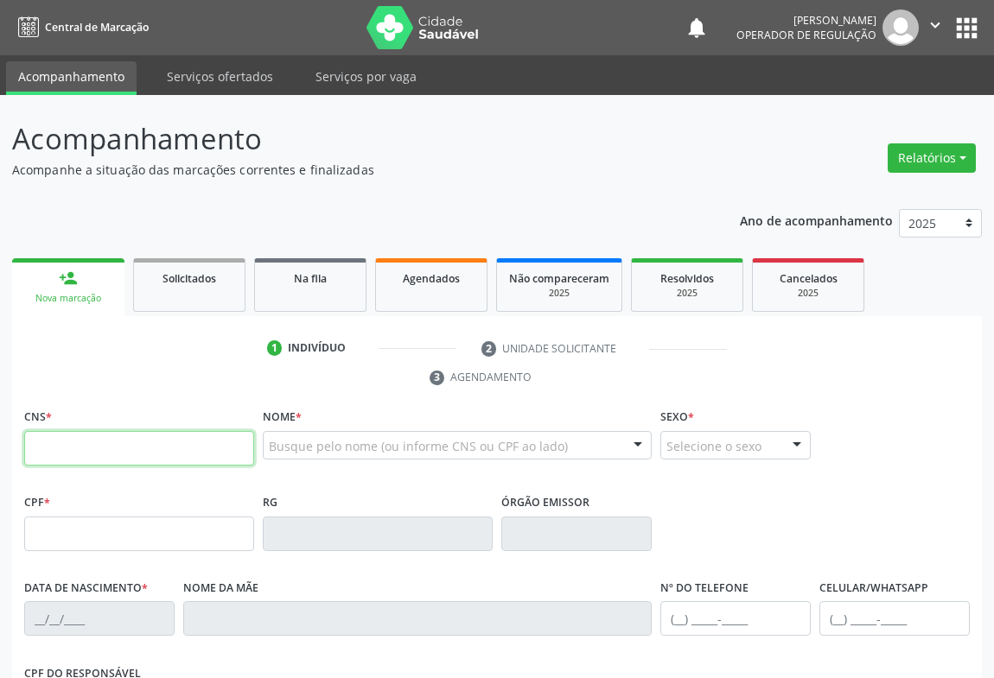
click at [80, 463] on input "text" at bounding box center [139, 448] width 230 height 35
type input "706 2080 4371 2567"
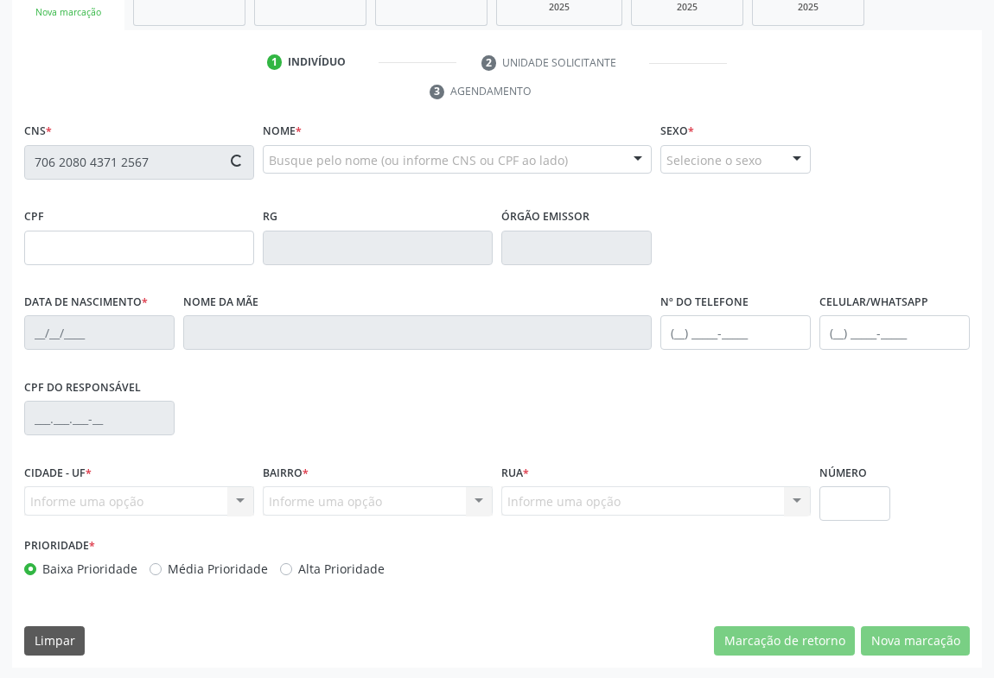
type input "009.429.675-85"
type input "24/12/1980"
type input "(74) 98138-2448"
type input "S/N"
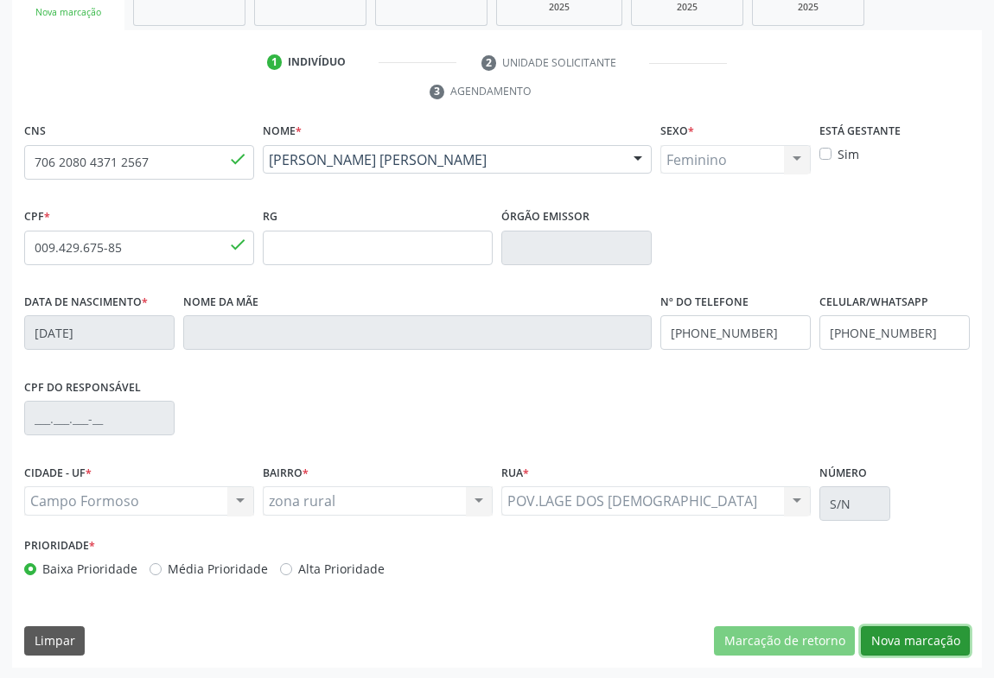
click at [898, 645] on button "Nova marcação" at bounding box center [915, 641] width 109 height 29
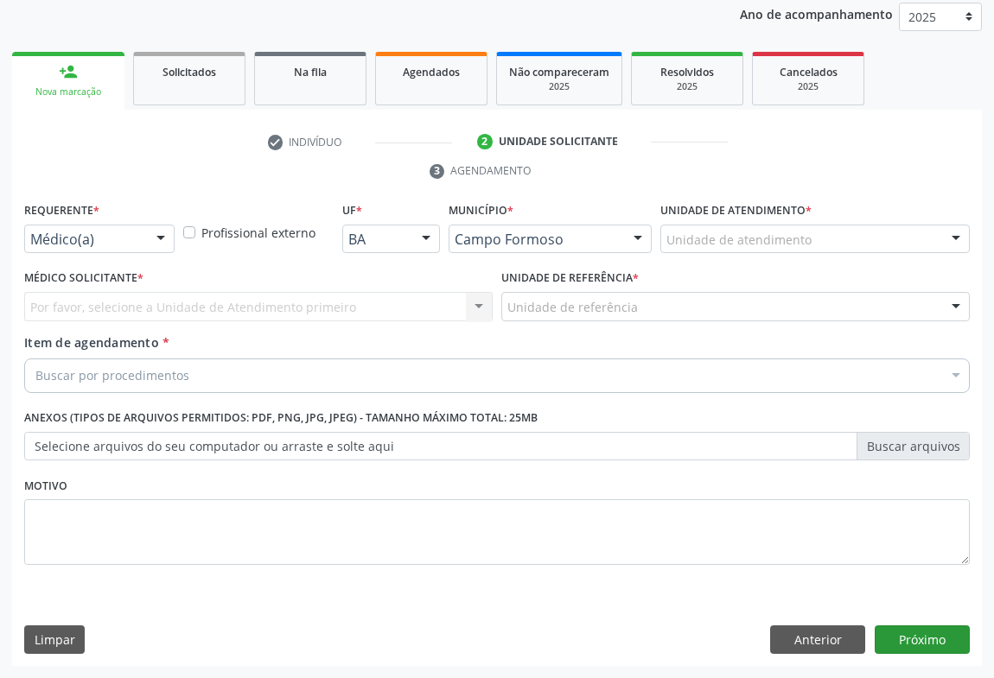
scroll to position [206, 0]
click at [142, 252] on div "Médico(a)" at bounding box center [99, 240] width 150 height 29
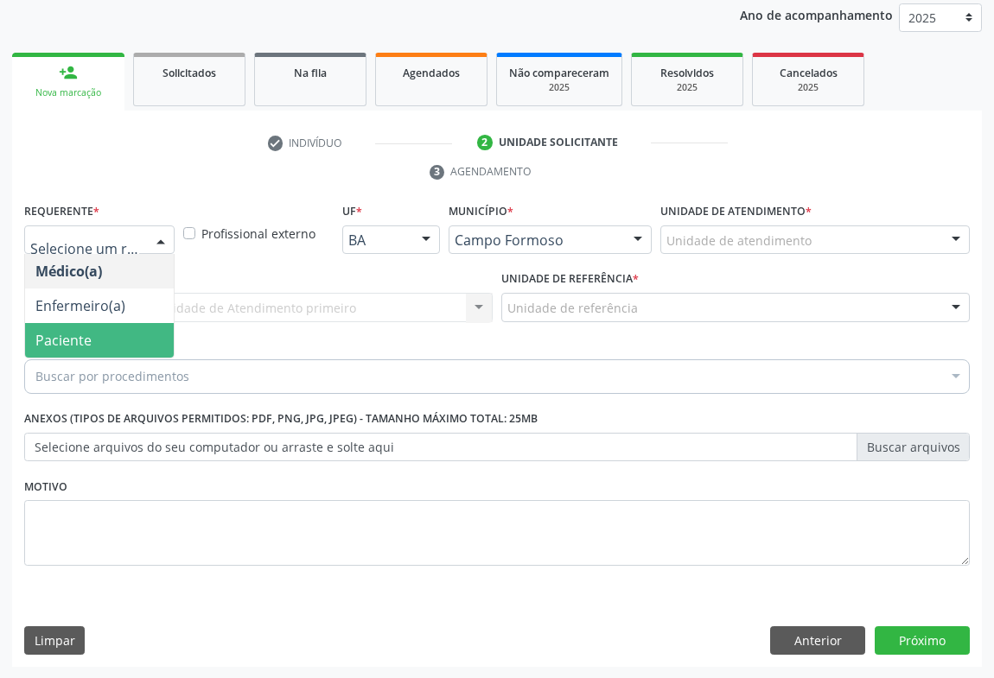
click at [58, 338] on span "Paciente" at bounding box center [63, 340] width 56 height 19
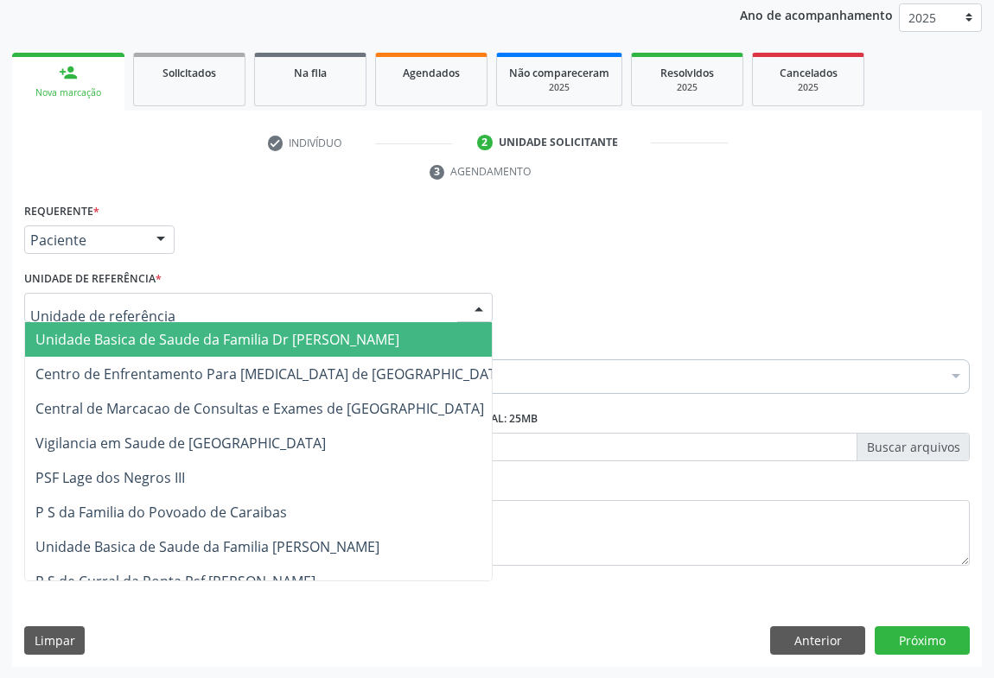
click at [291, 346] on span "Unidade Basica de Saude da Familia Dr [PERSON_NAME]" at bounding box center [217, 339] width 364 height 19
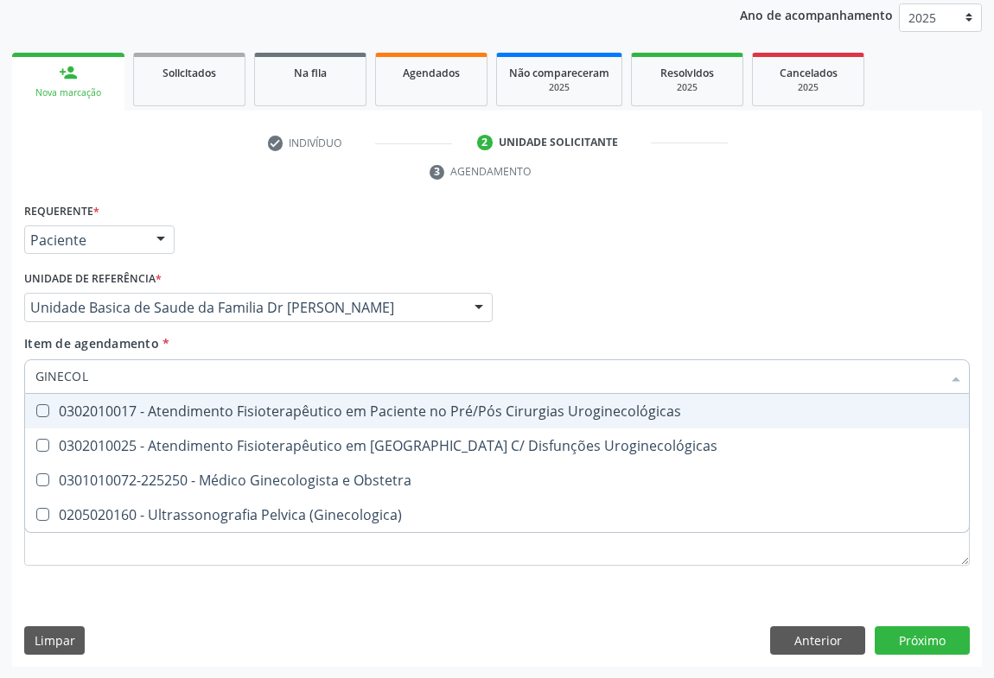
type input "GINECOLO"
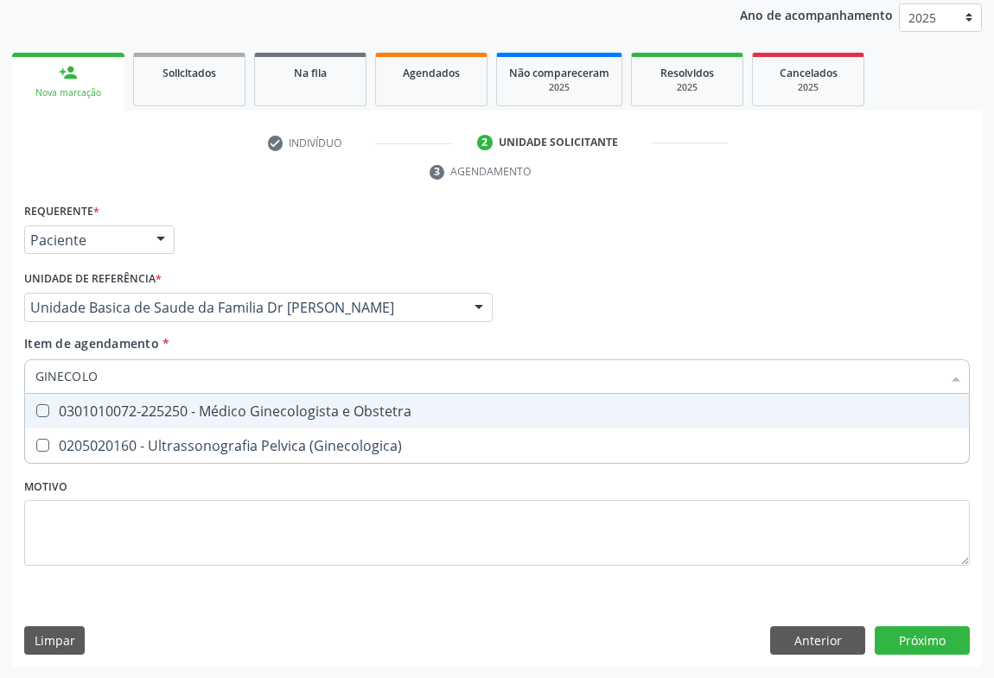
click at [225, 416] on div "0301010072-225250 - Médico Ginecologista e Obstetra" at bounding box center [496, 411] width 923 height 14
checkbox Obstetra "true"
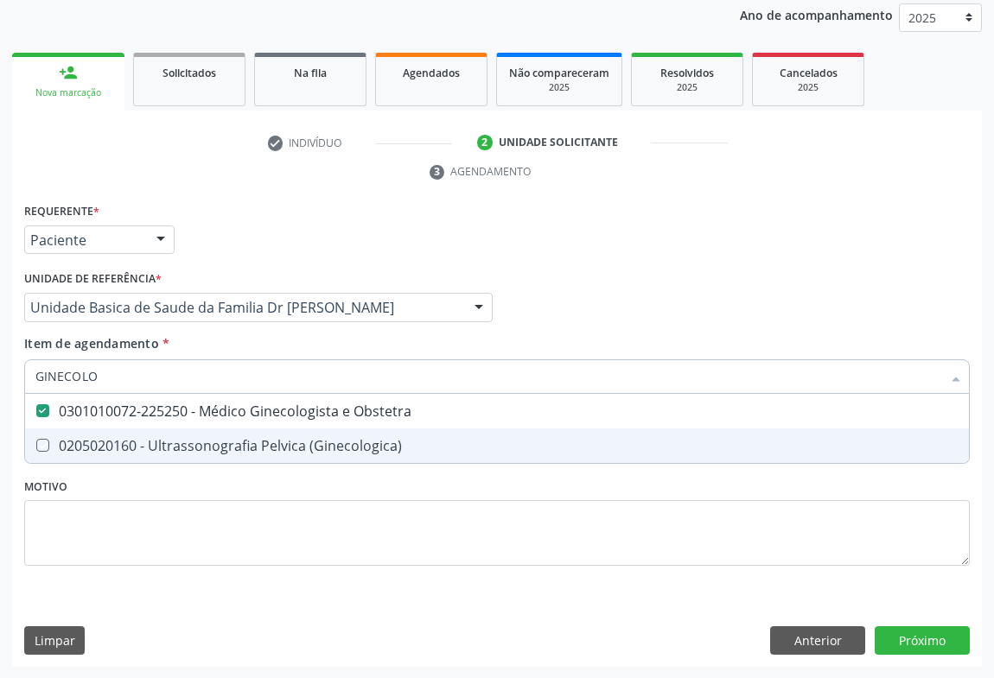
click at [933, 621] on div "Requerente * Paciente Médico(a) Enfermeiro(a) Paciente Nenhum resultado encontr…" at bounding box center [497, 433] width 970 height 469
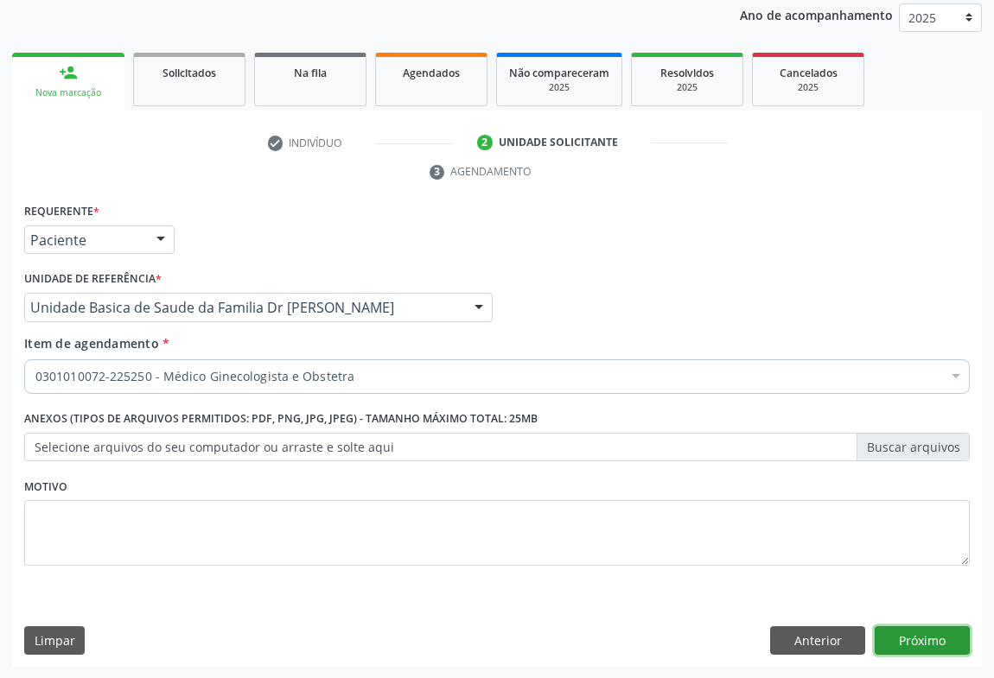
click at [925, 646] on button "Próximo" at bounding box center [922, 641] width 95 height 29
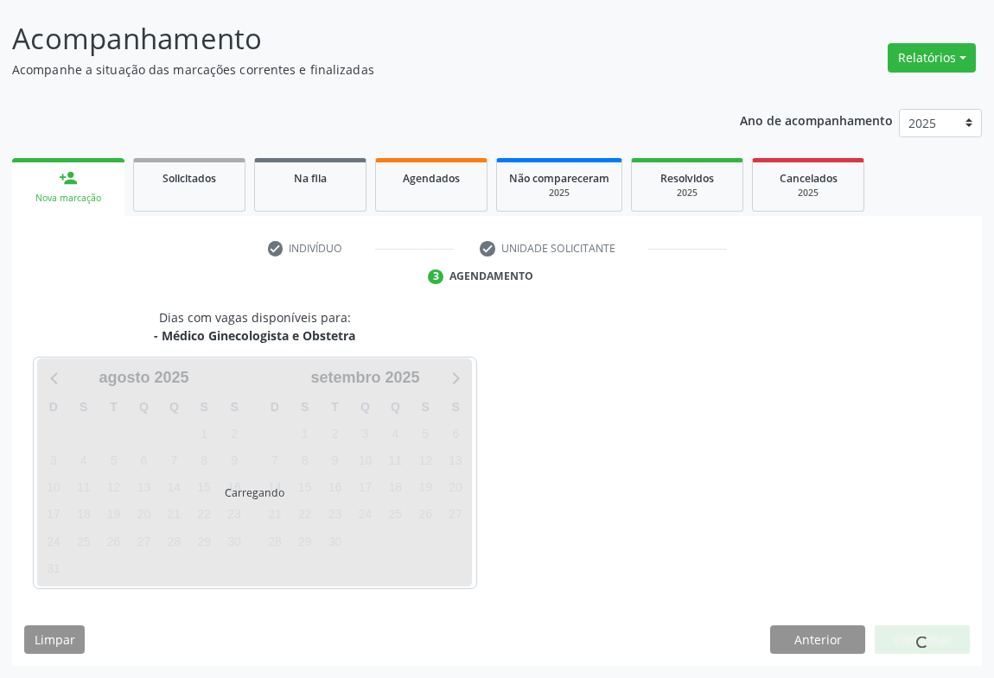
scroll to position [99, 0]
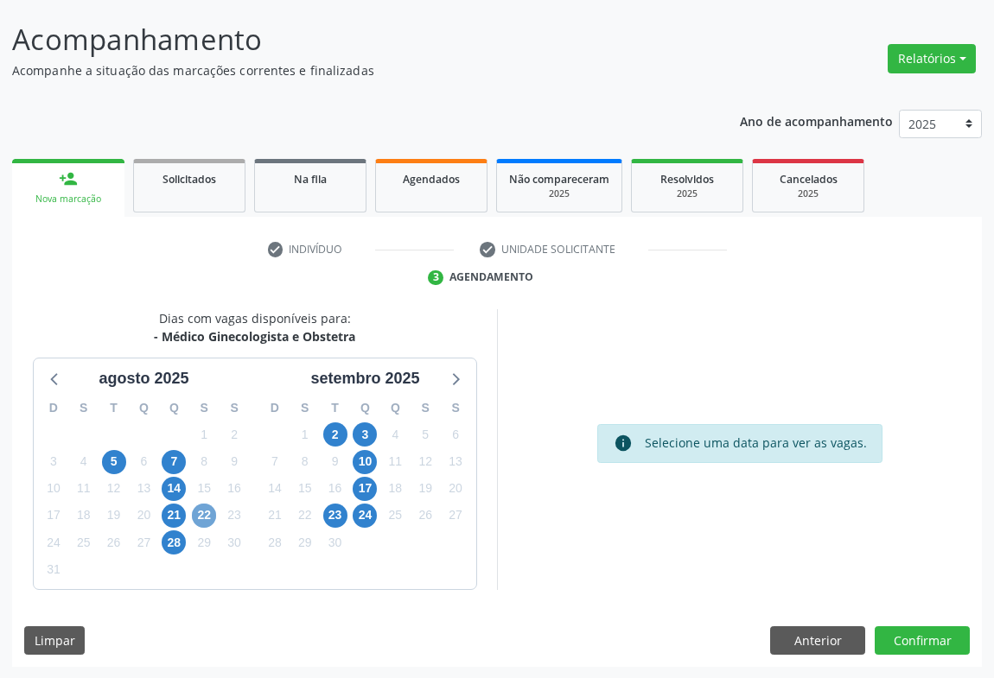
click at [213, 517] on span "22" at bounding box center [204, 516] width 24 height 24
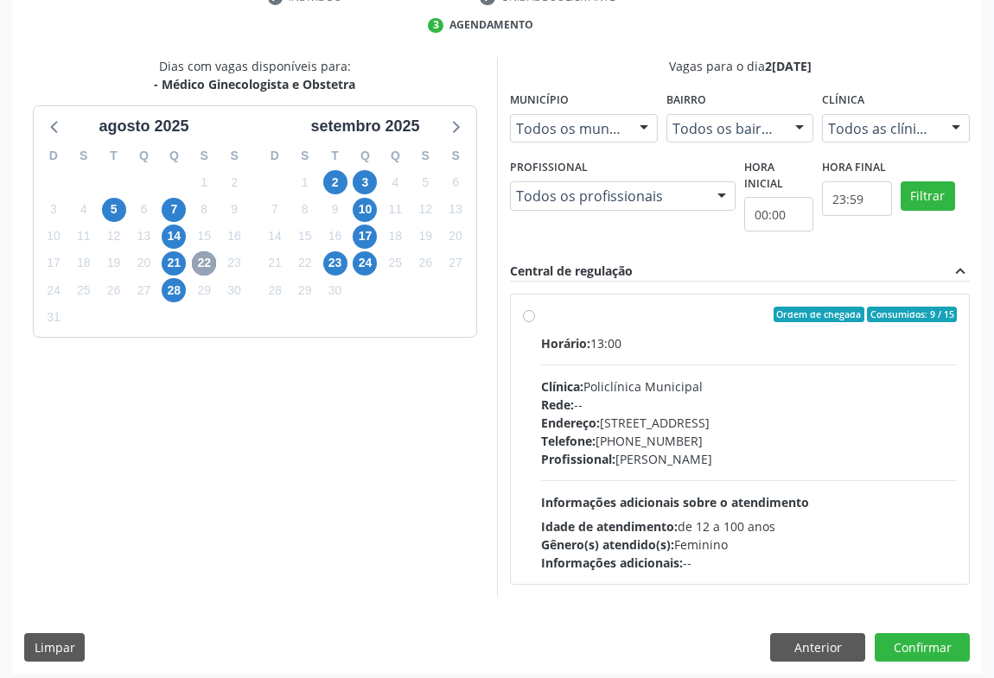
scroll to position [359, 0]
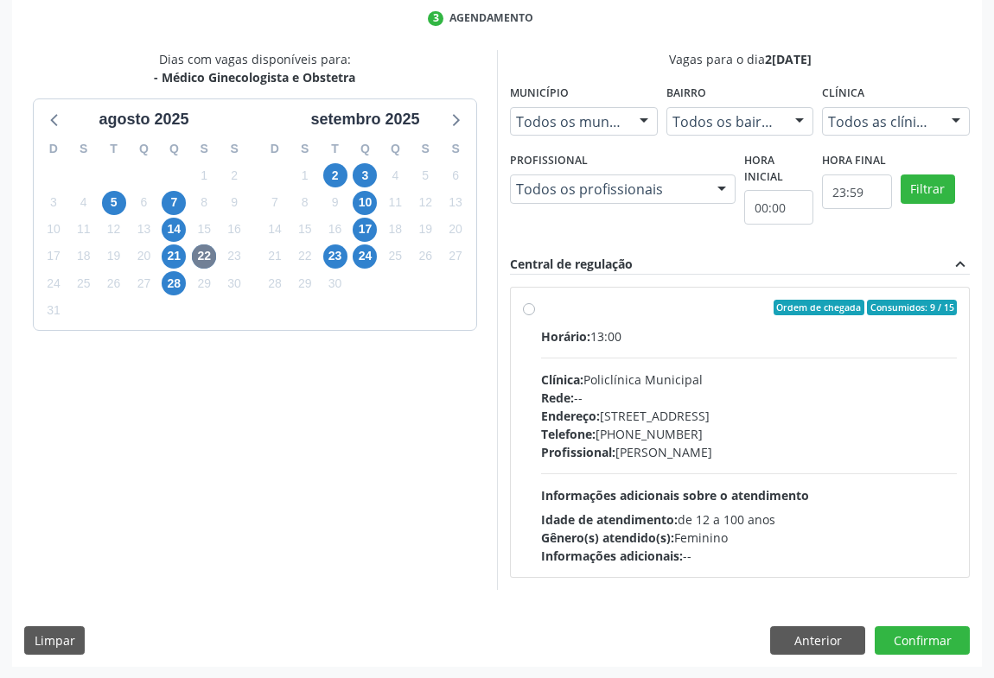
click at [731, 397] on div "Rede: --" at bounding box center [749, 398] width 416 height 18
click at [535, 315] on input "Ordem de chegada Consumidos: 9 / 15 Horário: 13:00 Clínica: Policlínica Municip…" at bounding box center [529, 308] width 12 height 16
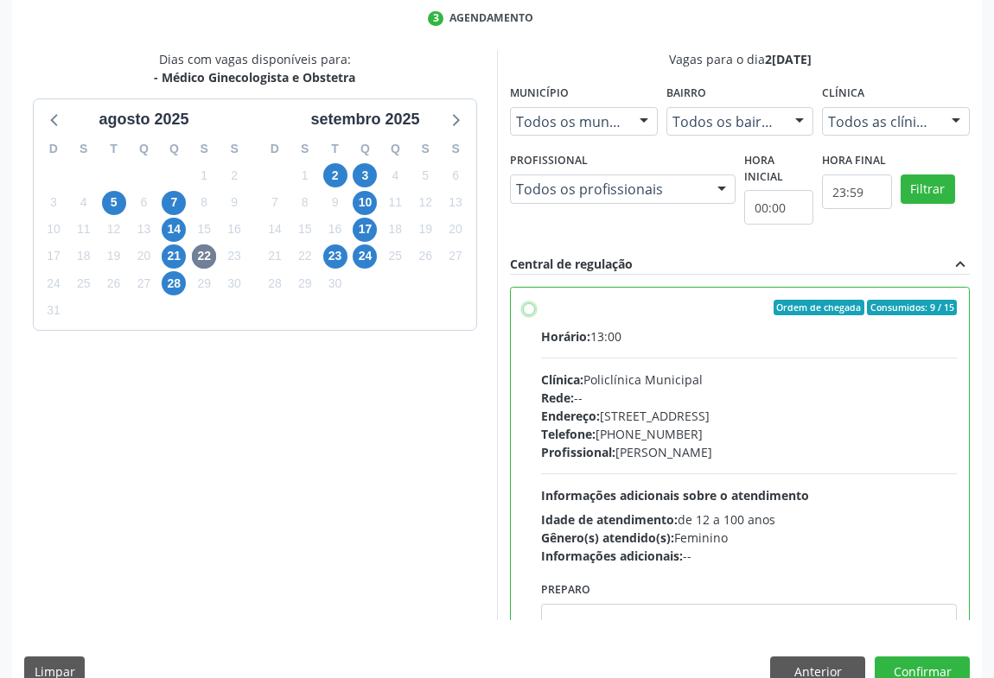
radio input "true"
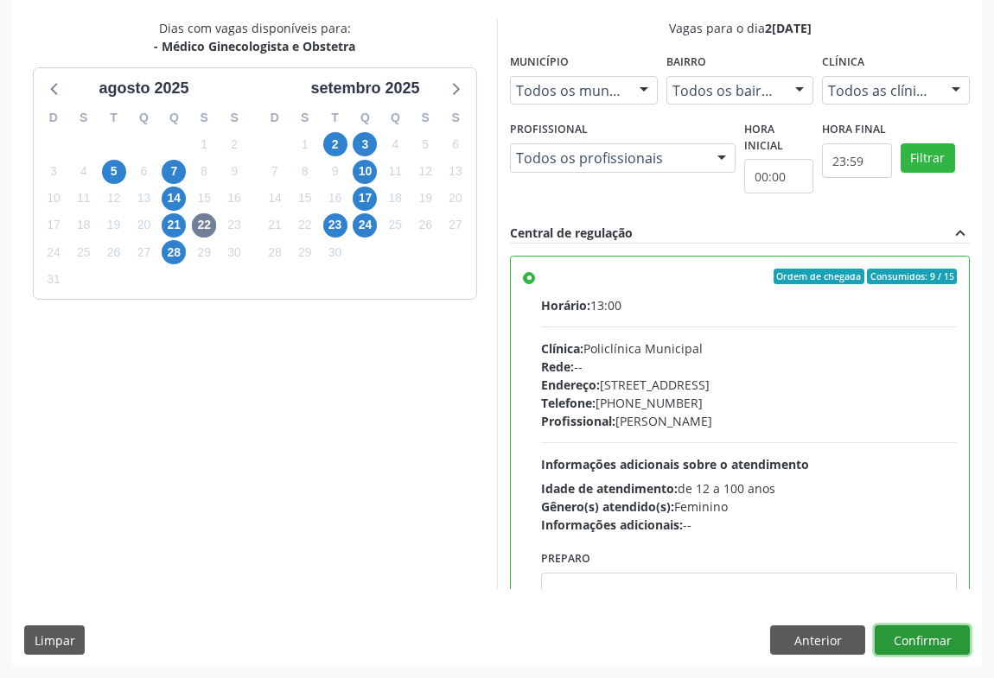
click at [916, 643] on button "Confirmar" at bounding box center [922, 640] width 95 height 29
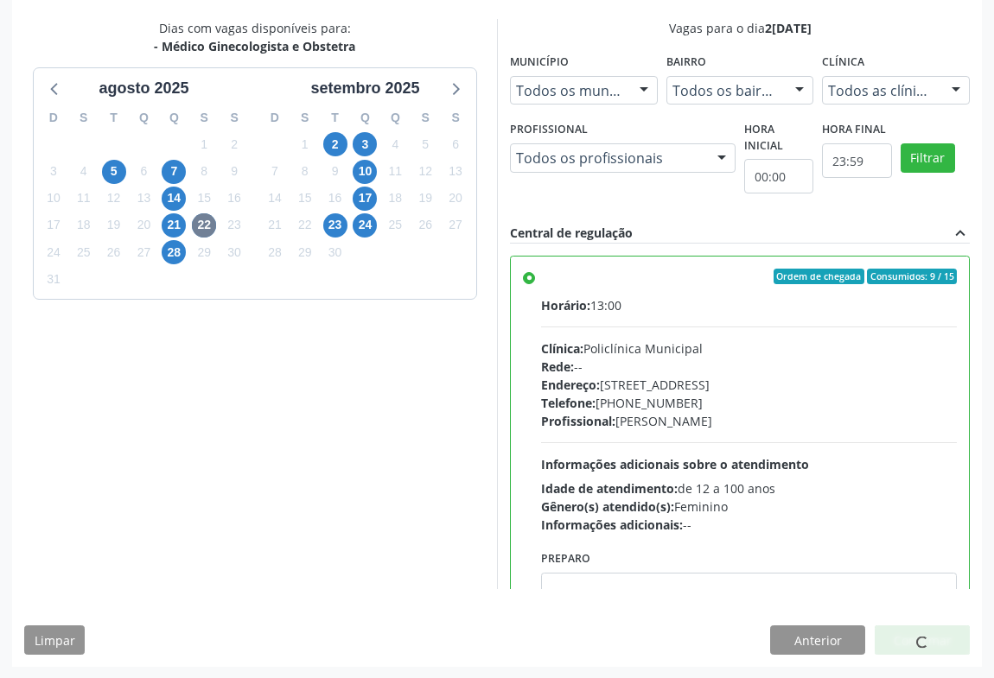
scroll to position [0, 0]
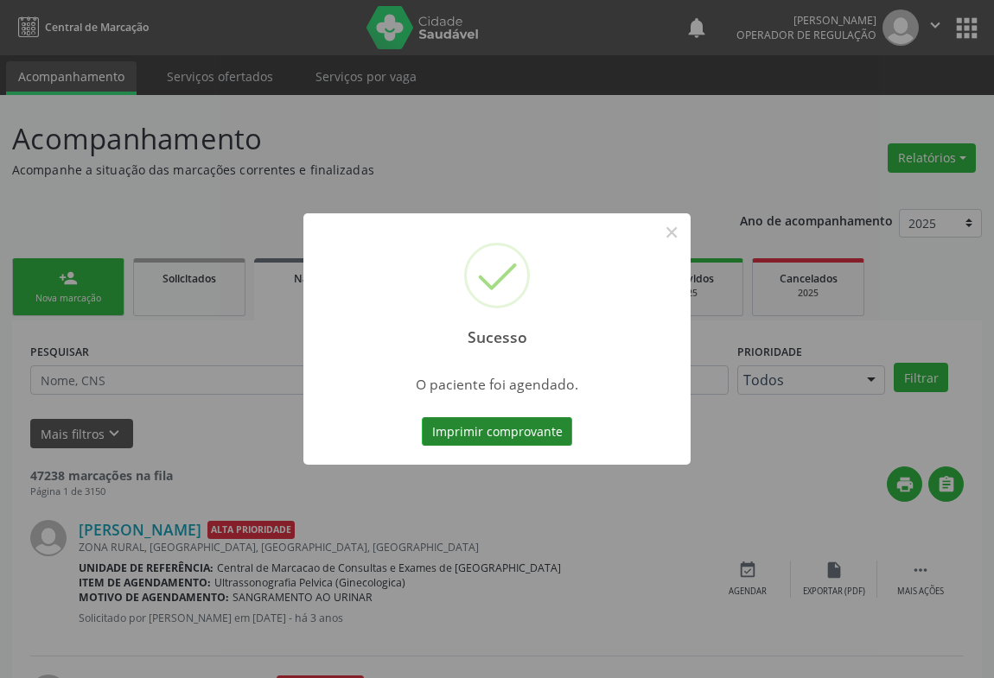
click at [491, 429] on button "Imprimir comprovante" at bounding box center [497, 431] width 150 height 29
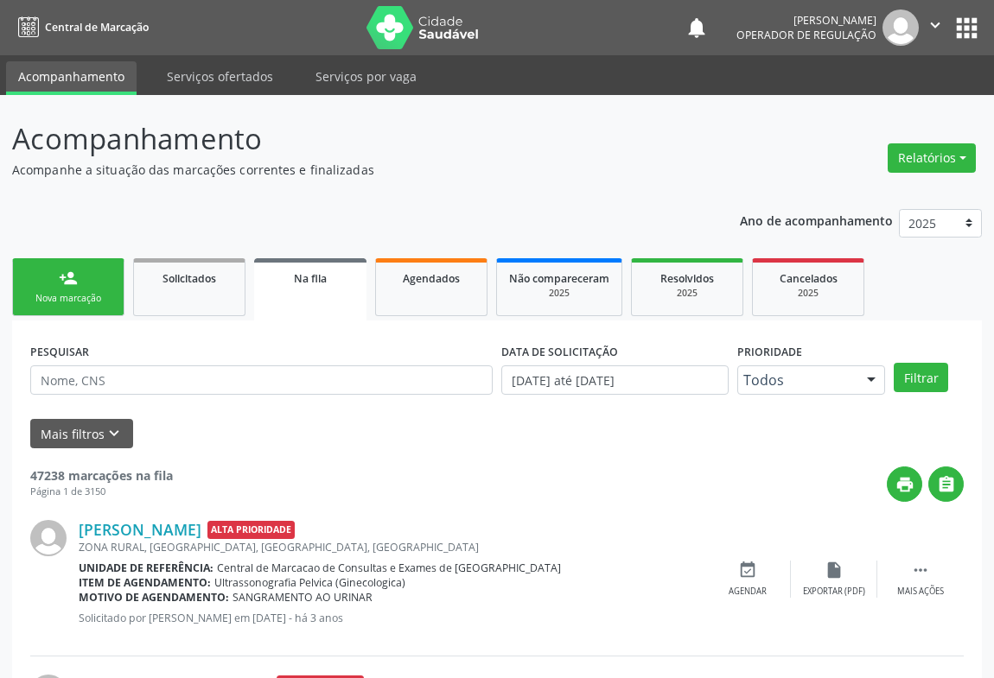
click at [85, 282] on link "person_add Nova marcação" at bounding box center [68, 287] width 112 height 58
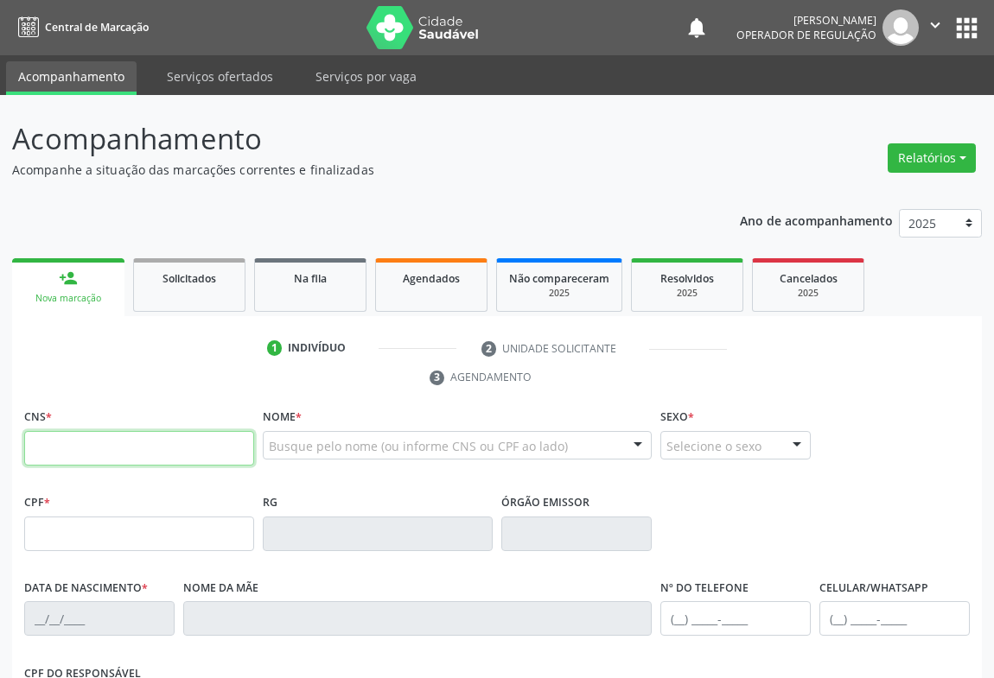
click at [85, 431] on input "text" at bounding box center [139, 448] width 230 height 35
click at [103, 457] on input "708 2096" at bounding box center [139, 448] width 230 height 35
type input "708 2096 2194 7241"
type input "0879120401"
type input "21/04/1978"
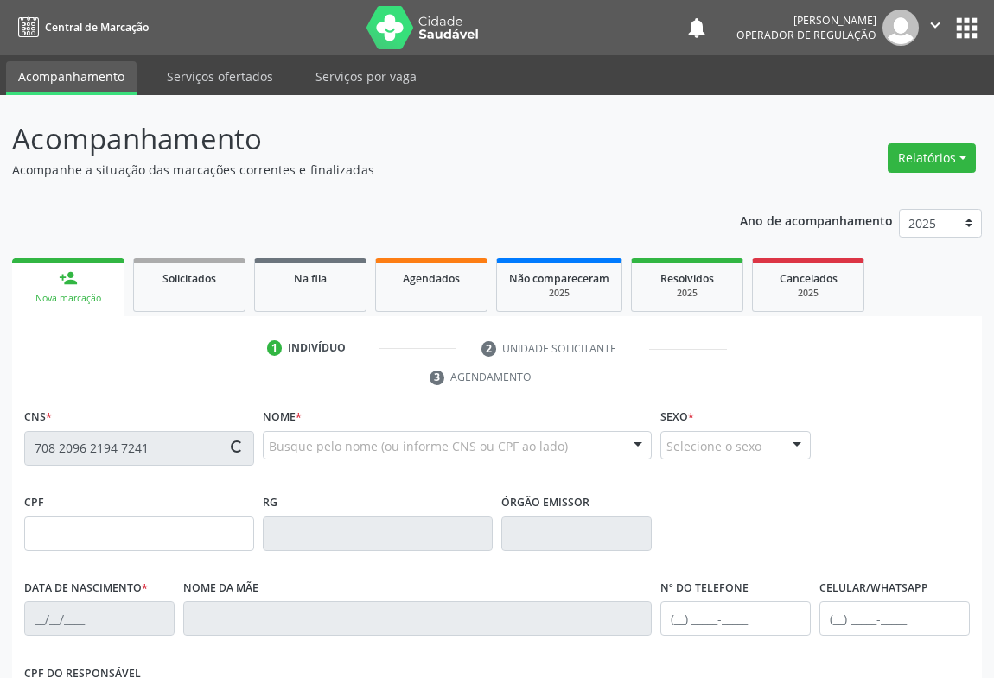
type input "(74) 98123-7011"
type input "(74) 98825-7269"
type input "SN"
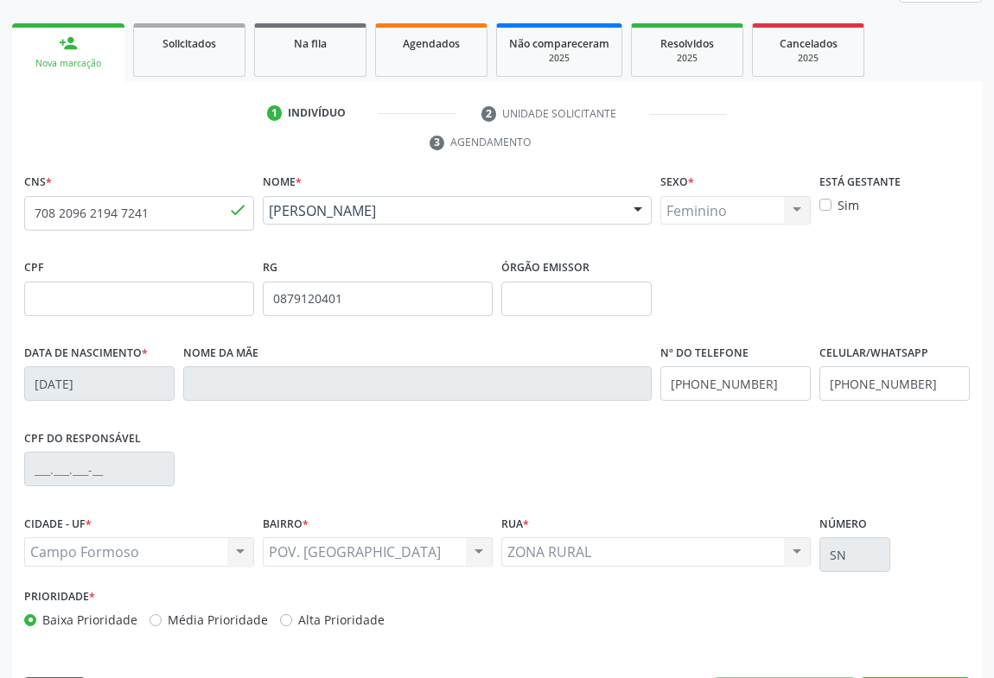
scroll to position [286, 0]
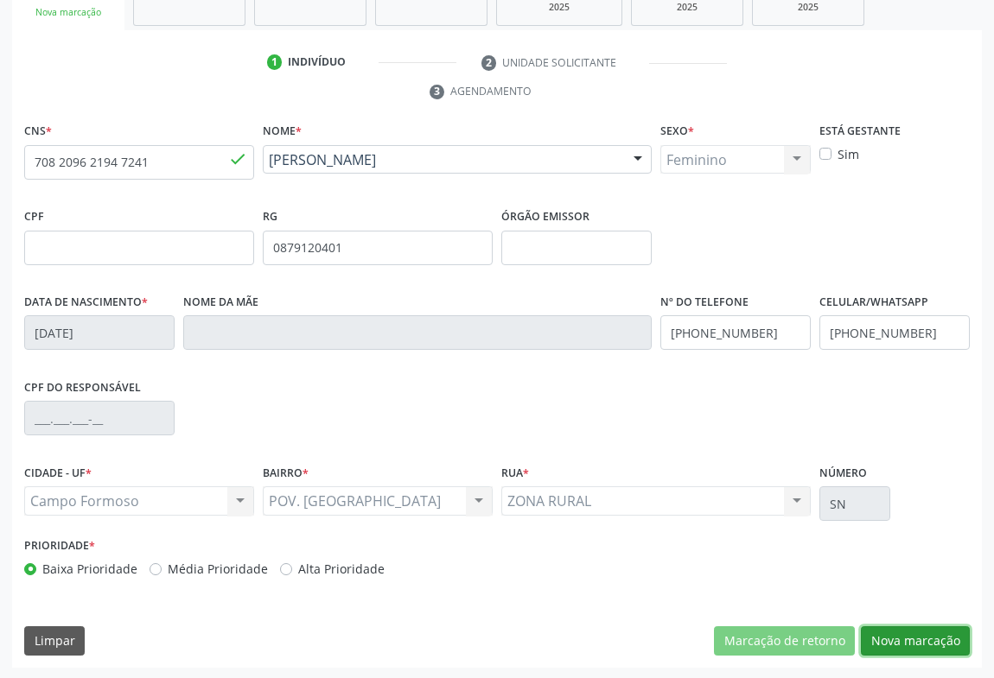
click at [934, 631] on button "Nova marcação" at bounding box center [915, 641] width 109 height 29
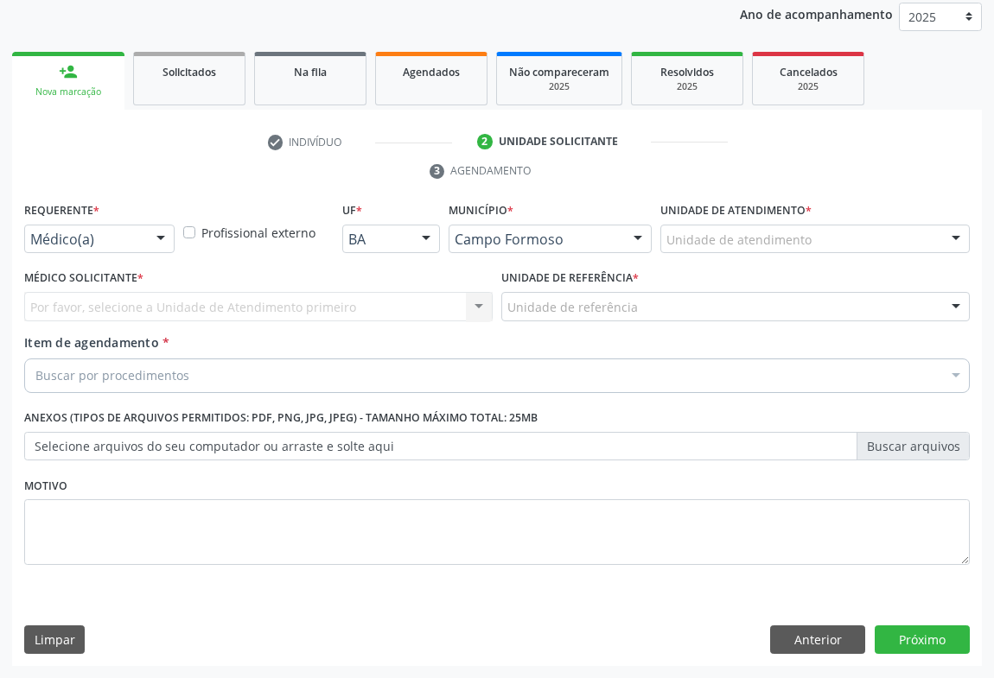
scroll to position [206, 0]
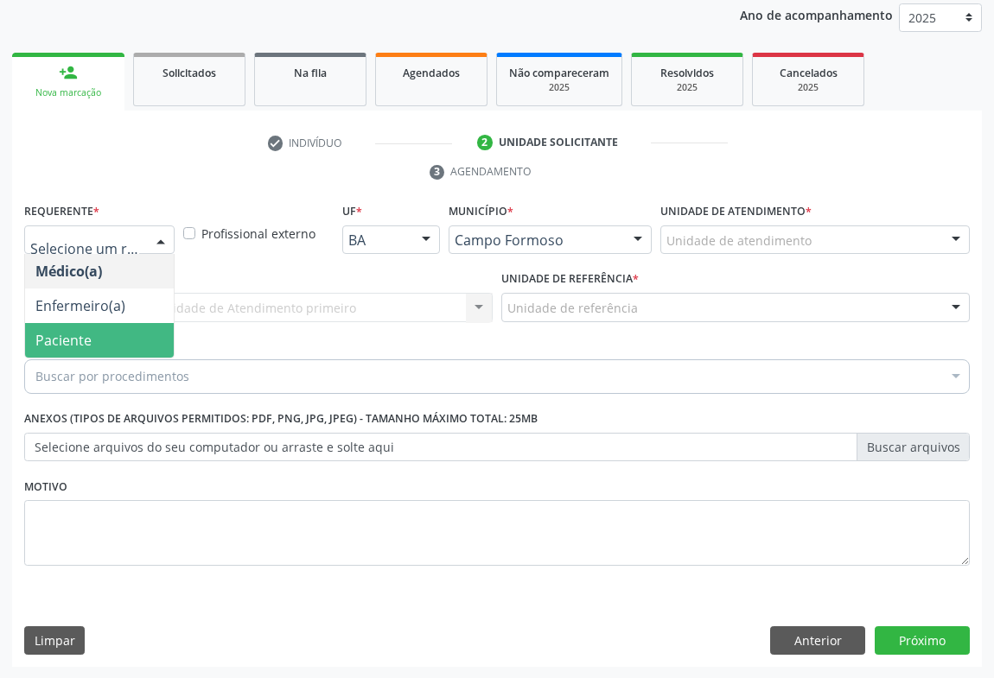
click at [91, 337] on span "Paciente" at bounding box center [99, 340] width 149 height 35
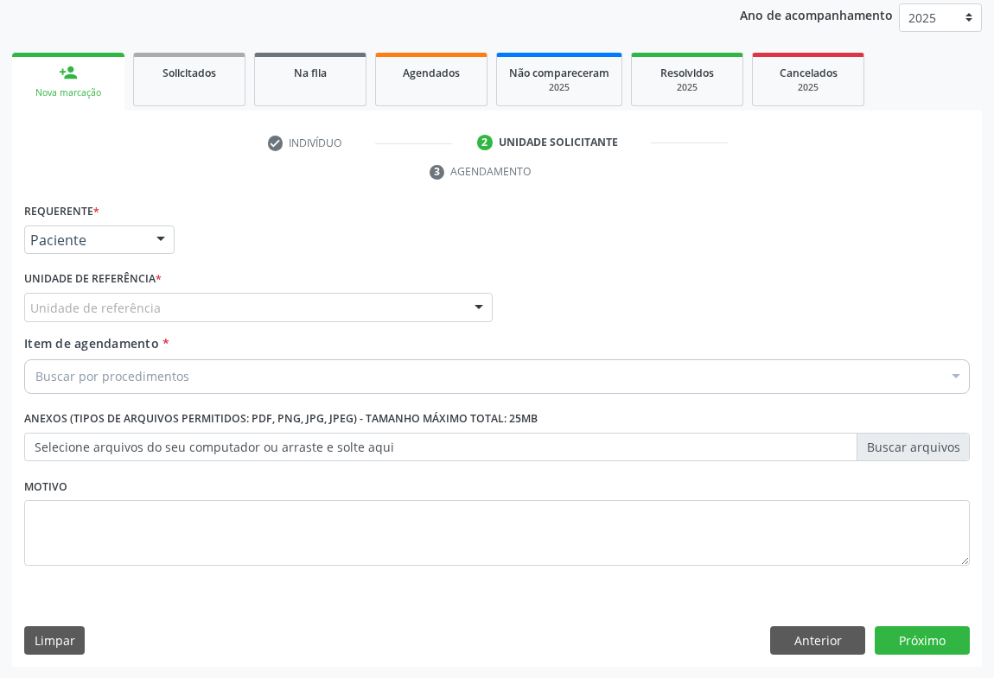
click at [159, 308] on div "Unidade de referência" at bounding box center [258, 307] width 468 height 29
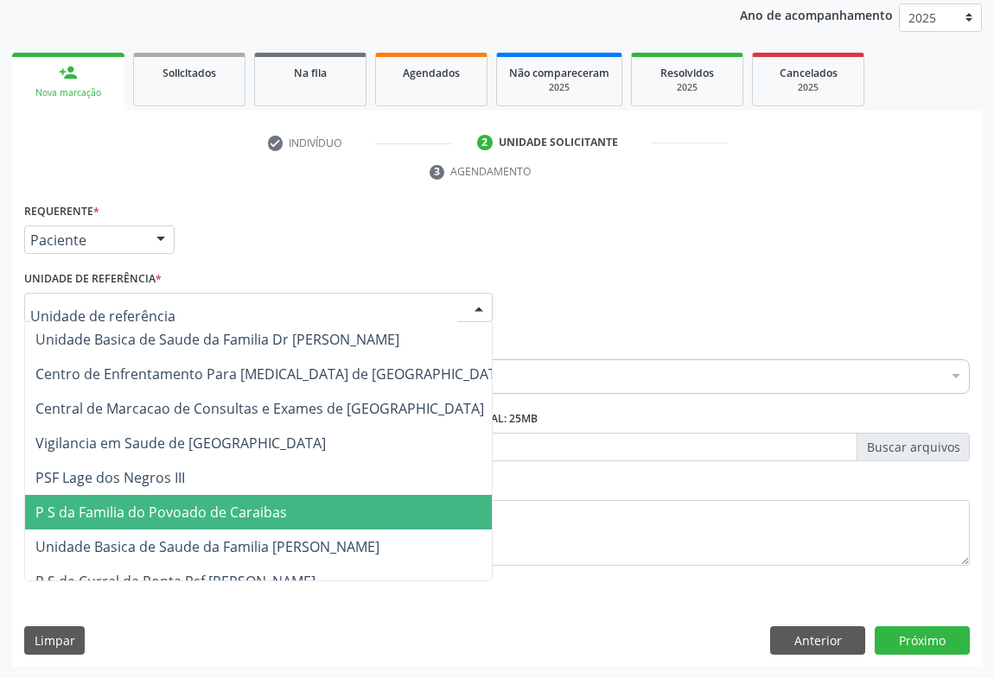
click at [200, 508] on span "P S da Familia do Povoado de Caraibas" at bounding box center [161, 512] width 252 height 19
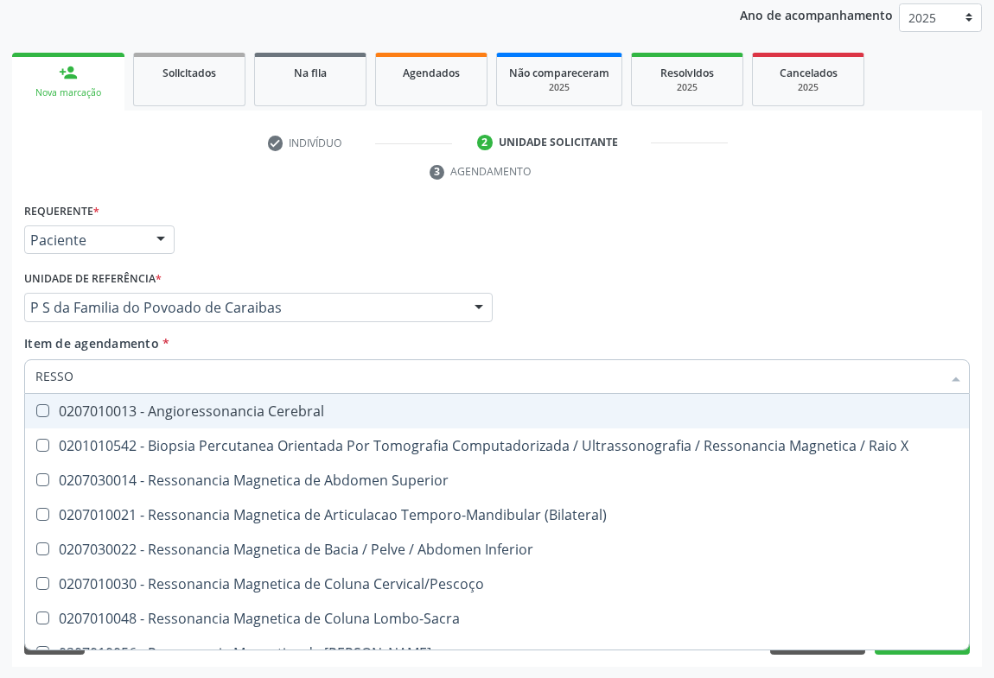
type input "RESSON"
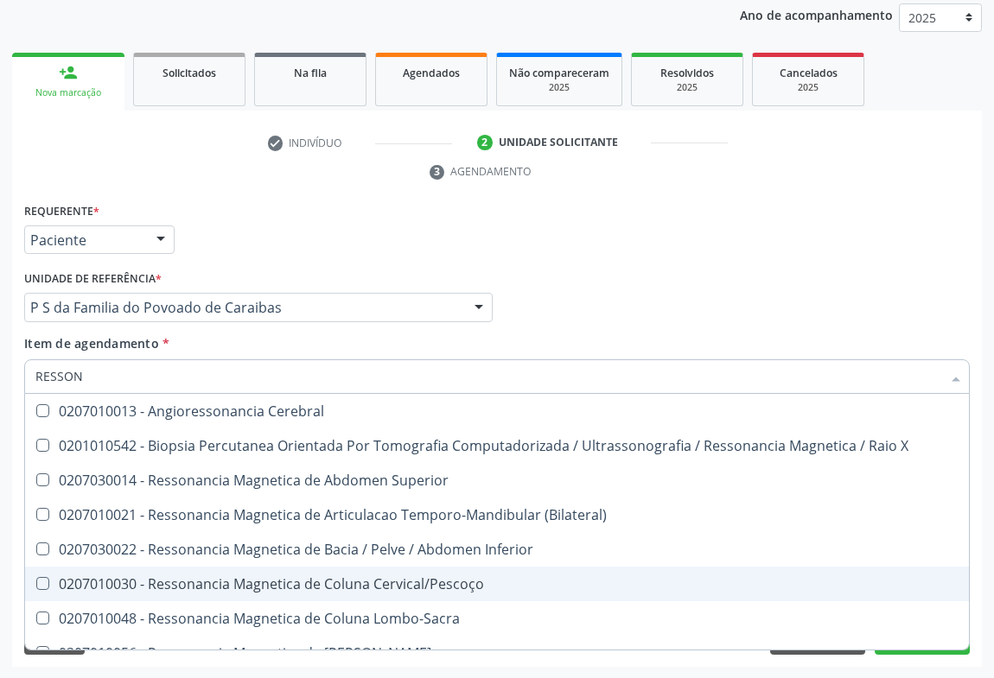
scroll to position [127, 0]
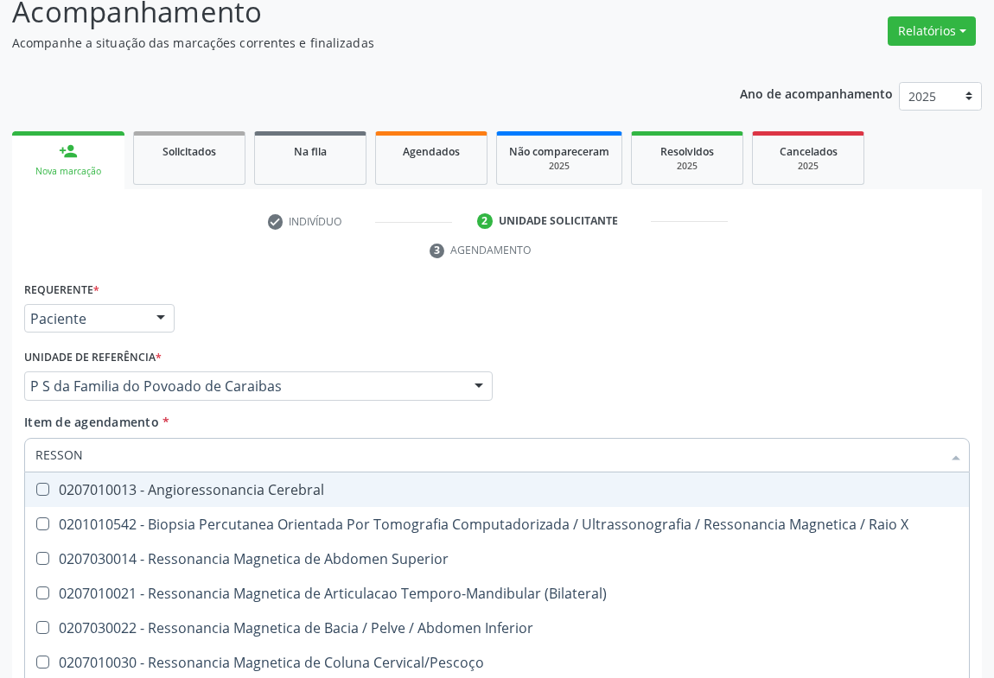
click at [100, 448] on input "RESSON" at bounding box center [488, 455] width 906 height 35
click at [103, 452] on input "RESSON" at bounding box center [488, 455] width 906 height 35
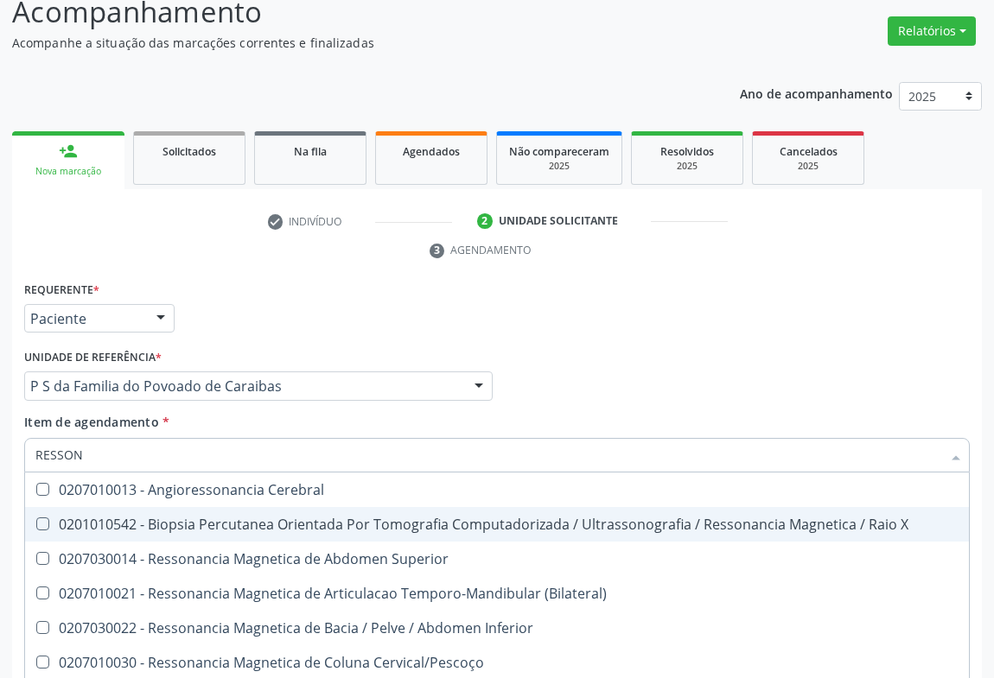
scroll to position [78, 0]
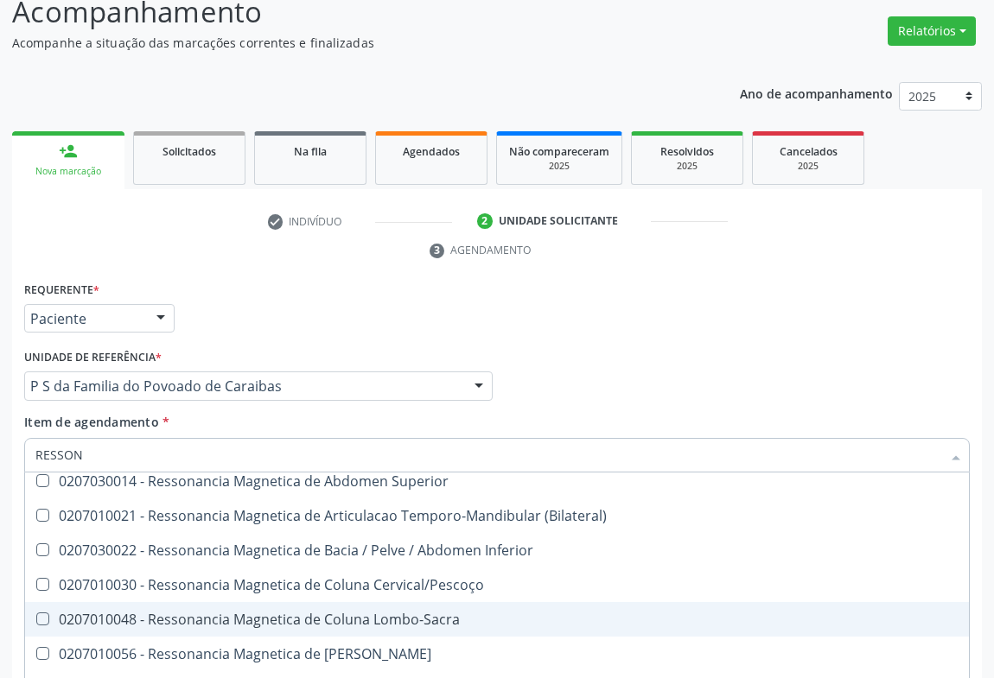
click at [447, 624] on div "0207010048 - Ressonancia Magnetica de Coluna Lombo-Sacra" at bounding box center [496, 620] width 923 height 14
checkbox Lombo-Sacra "true"
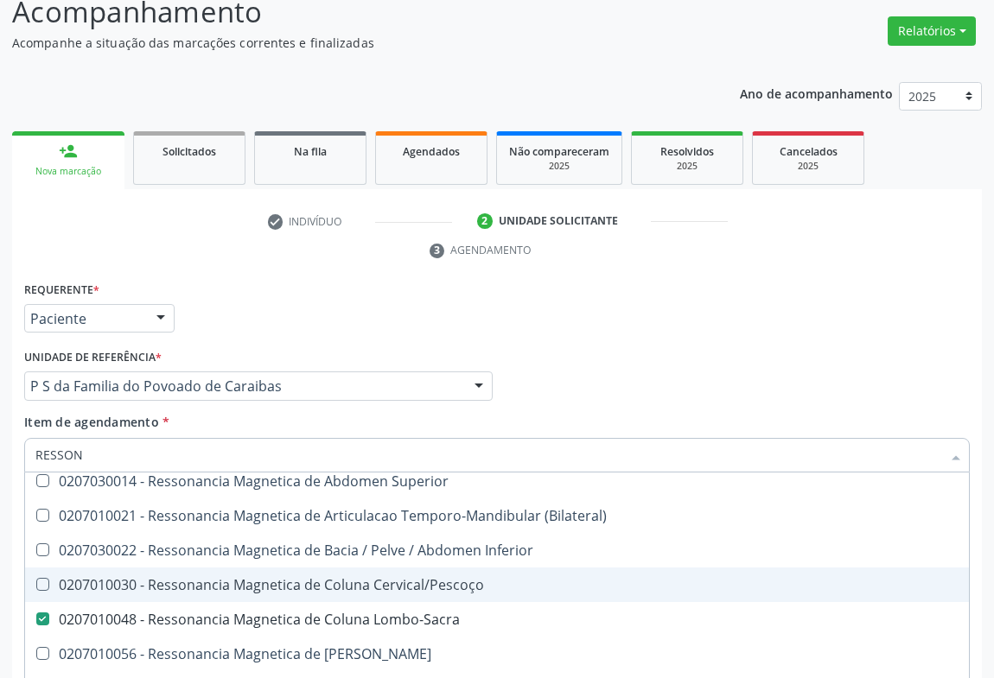
click at [421, 585] on div "0207010030 - Ressonancia Magnetica de Coluna Cervical/Pescoço" at bounding box center [496, 585] width 923 height 14
checkbox Cervical\/Pescoço "true"
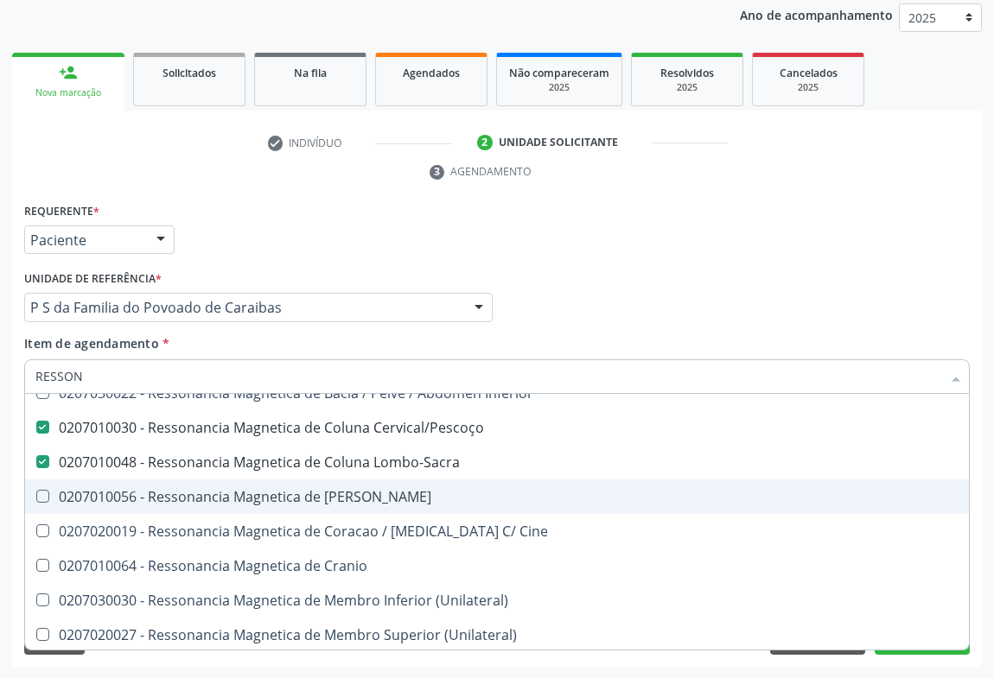
scroll to position [262, 0]
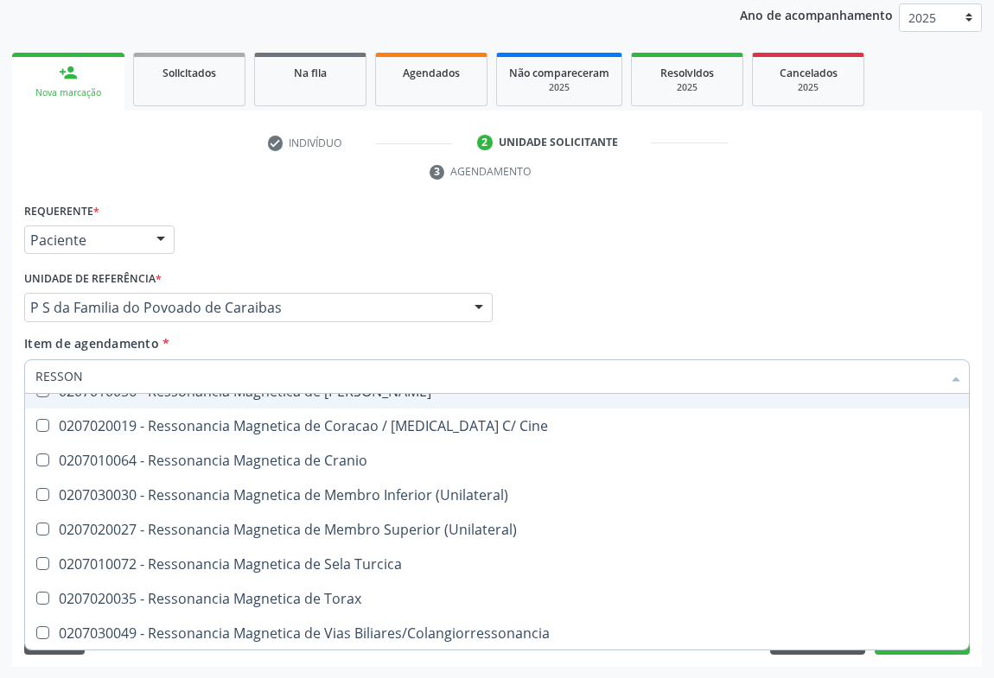
click at [911, 165] on ul "check Indivíduo 2 Unidade solicitante 3 Agendamento" at bounding box center [497, 158] width 970 height 58
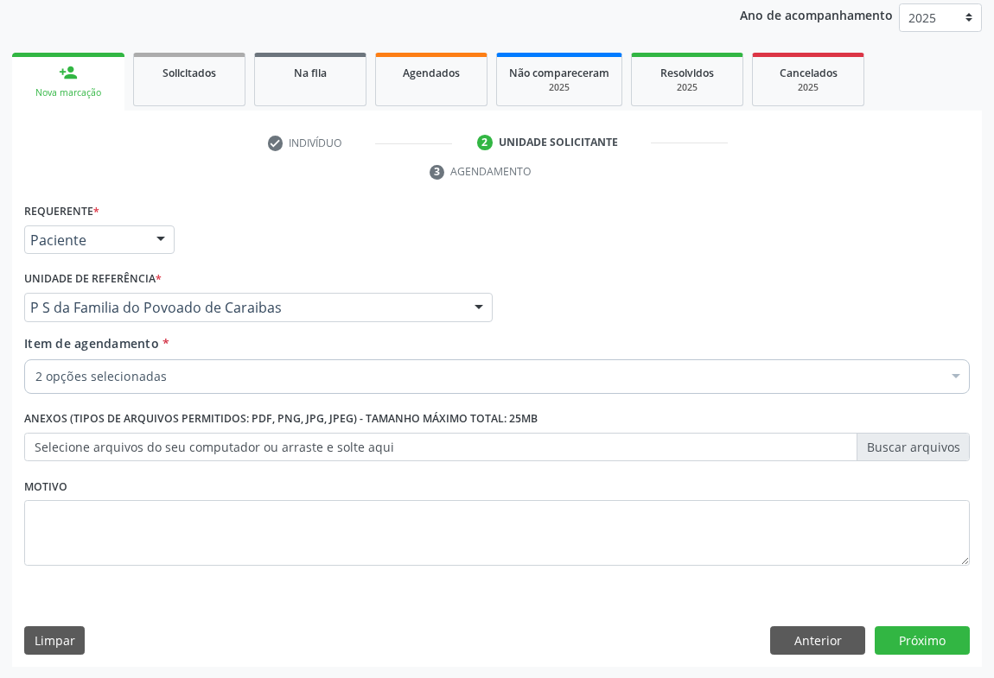
scroll to position [0, 0]
click at [931, 640] on button "Próximo" at bounding box center [922, 641] width 95 height 29
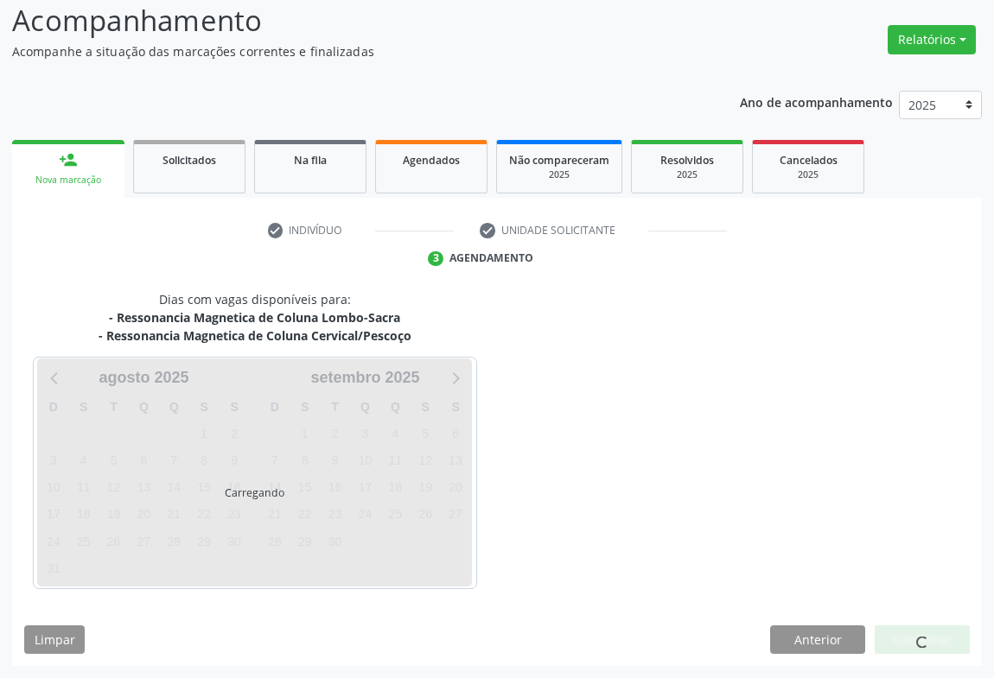
click at [933, 640] on div at bounding box center [922, 640] width 95 height 29
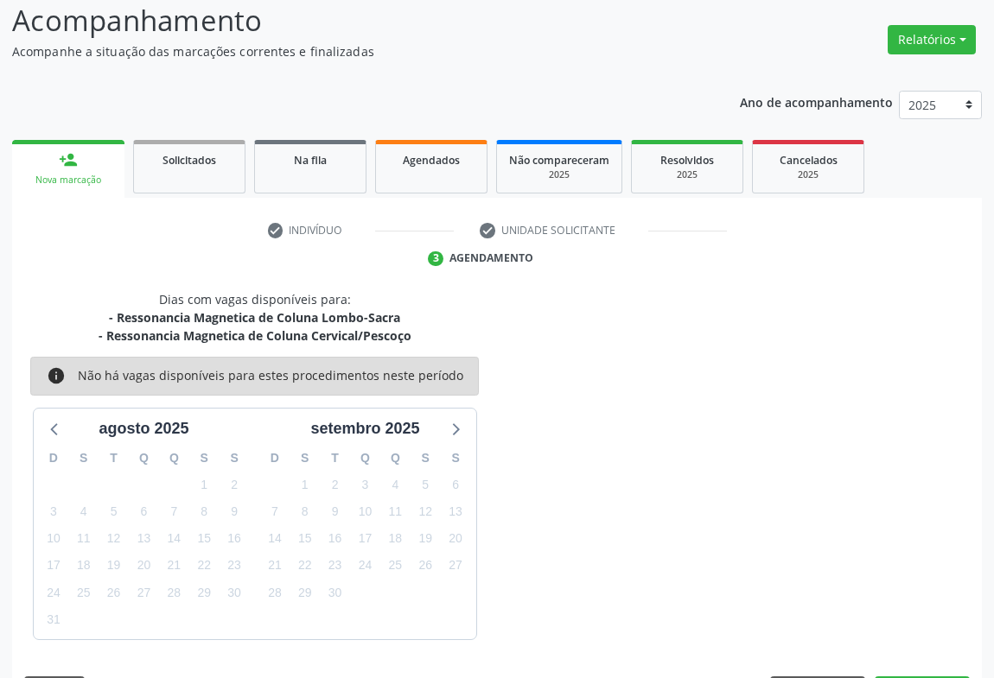
scroll to position [169, 0]
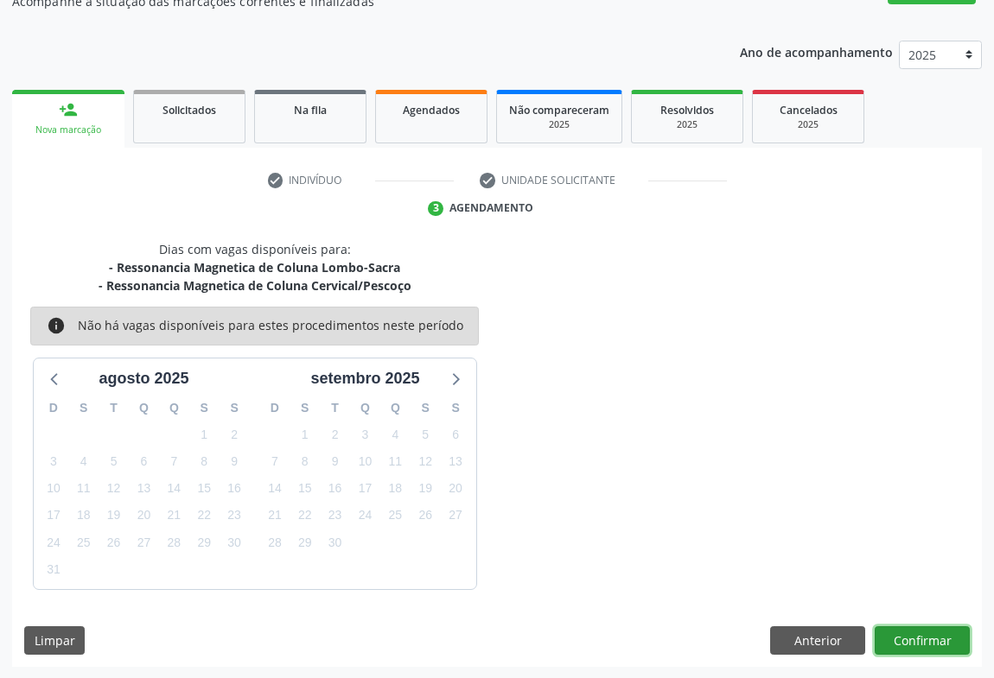
click at [922, 642] on button "Confirmar" at bounding box center [922, 641] width 95 height 29
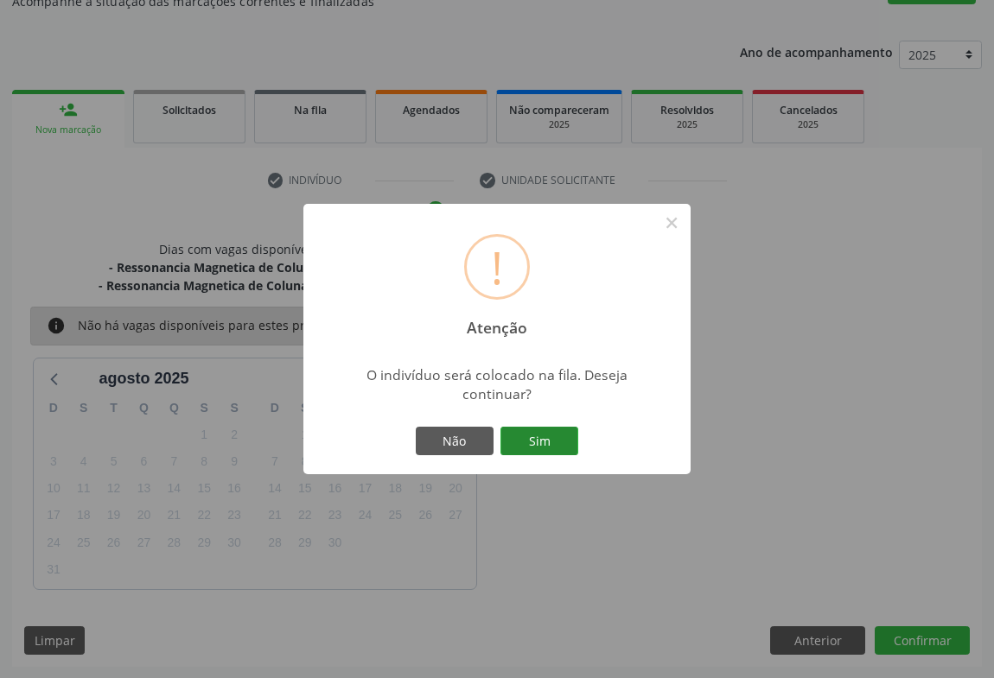
click at [525, 439] on button "Sim" at bounding box center [539, 441] width 78 height 29
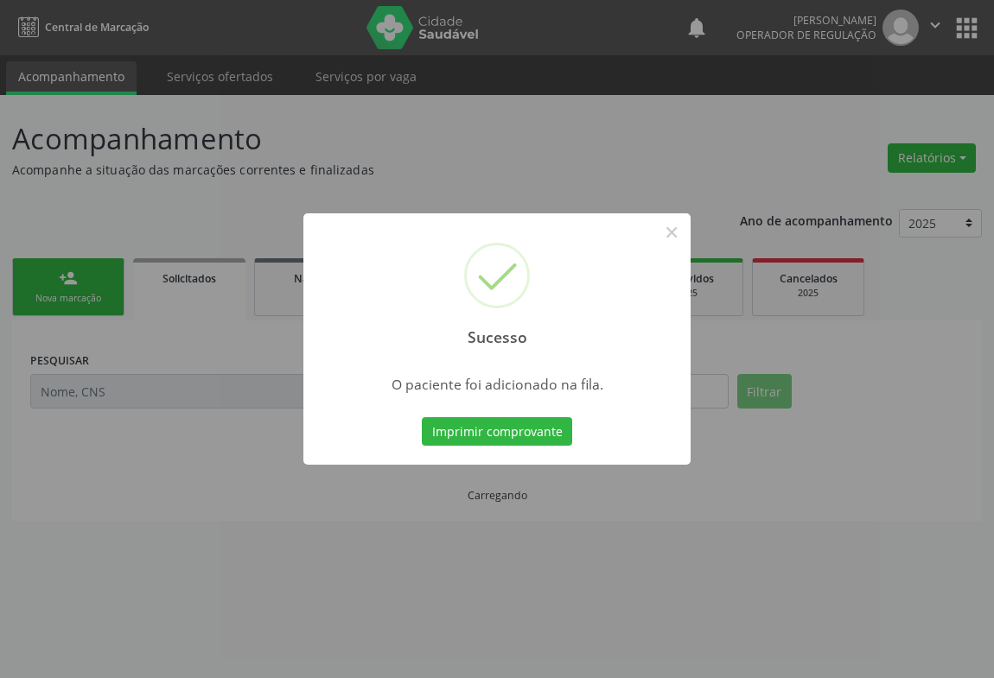
scroll to position [0, 0]
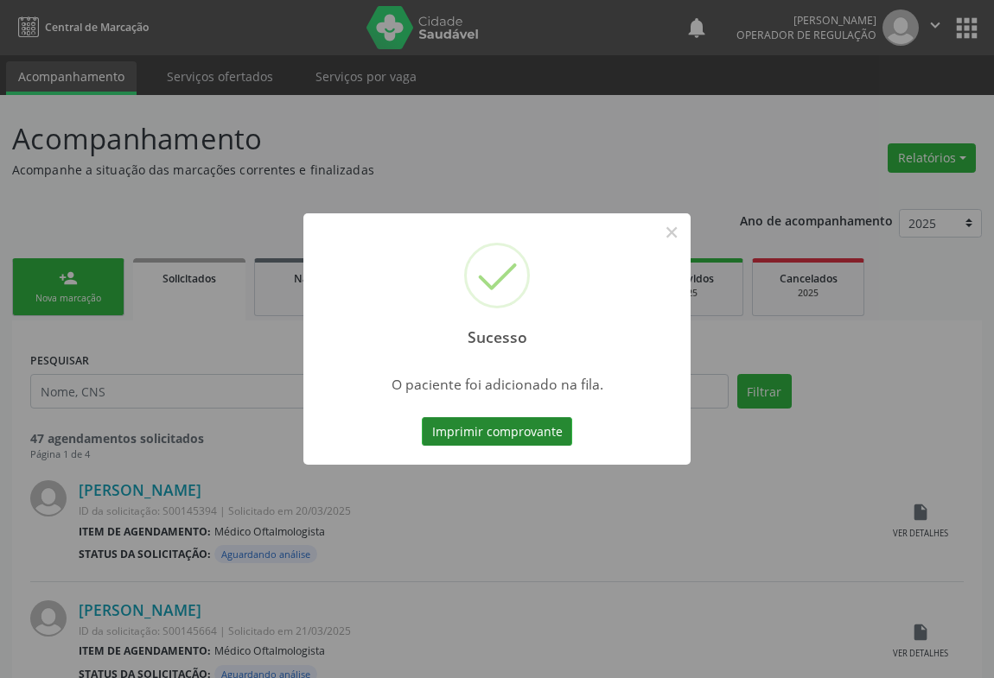
click at [519, 427] on button "Imprimir comprovante" at bounding box center [497, 431] width 150 height 29
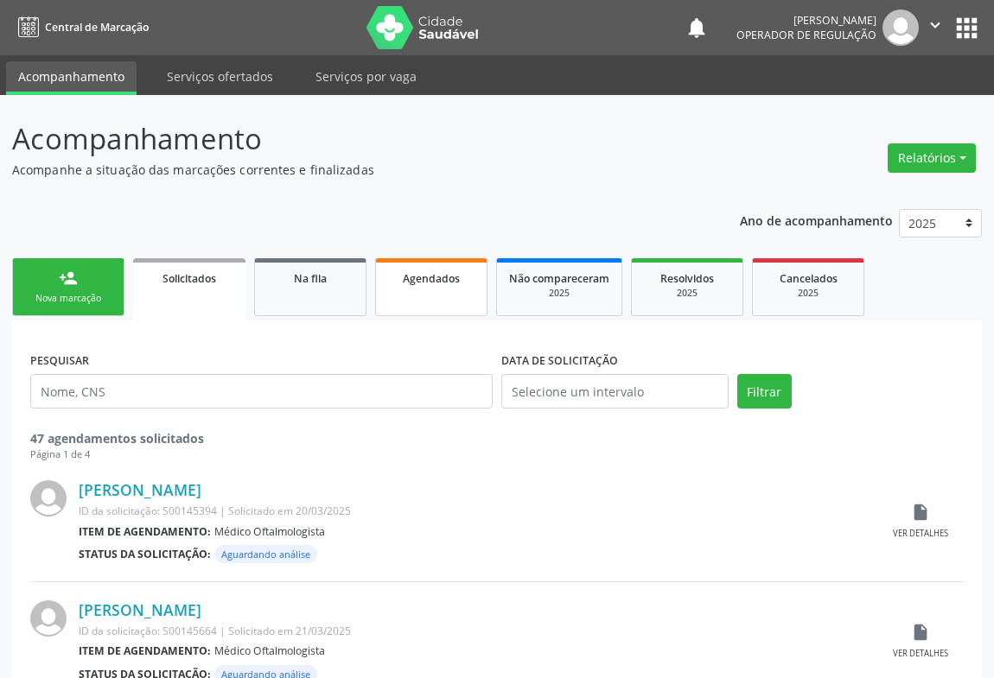
click at [416, 282] on span "Agendados" at bounding box center [431, 278] width 57 height 15
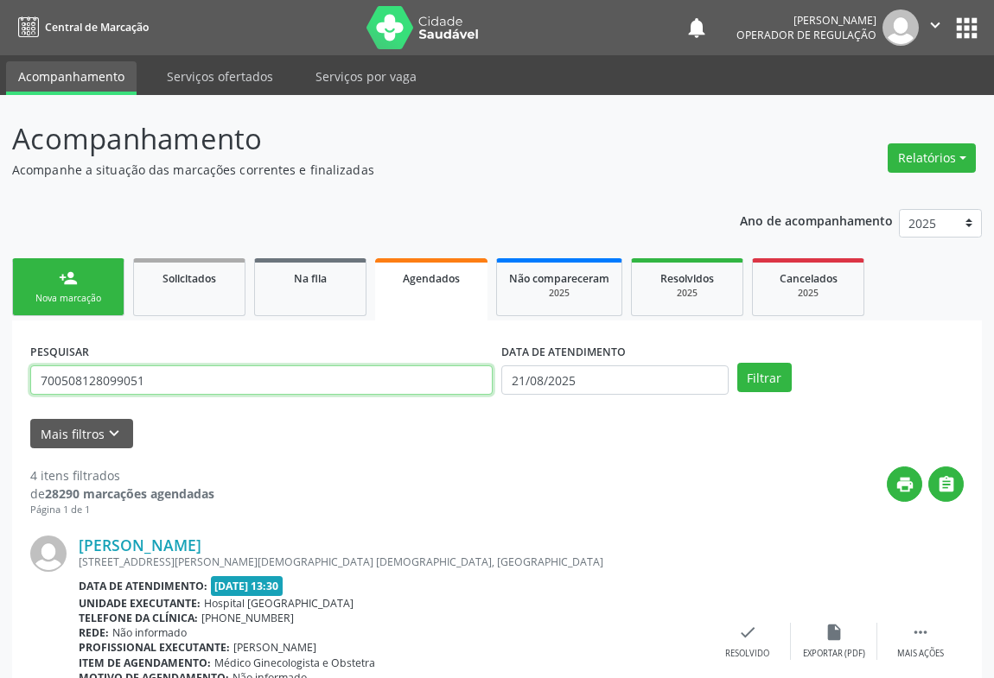
drag, startPoint x: 176, startPoint y: 387, endPoint x: 0, endPoint y: 404, distance: 177.2
type input "700102859907290"
click at [737, 363] on button "Filtrar" at bounding box center [764, 377] width 54 height 29
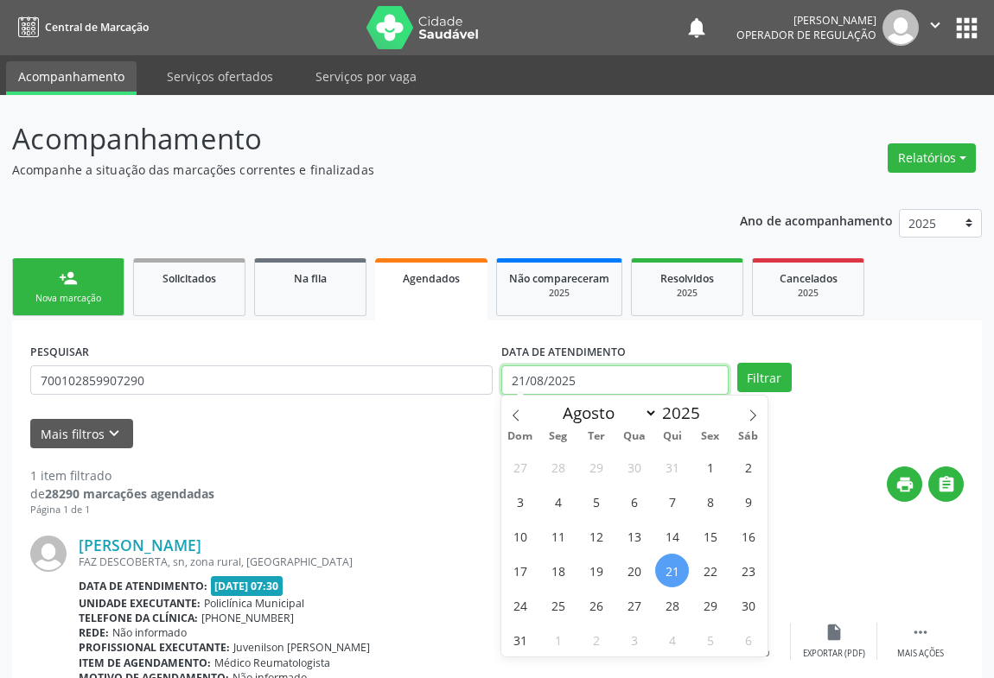
click at [611, 383] on input "21/08/2025" at bounding box center [614, 380] width 227 height 29
click at [461, 446] on div "Mais filtros keyboard_arrow_down" at bounding box center [497, 434] width 942 height 30
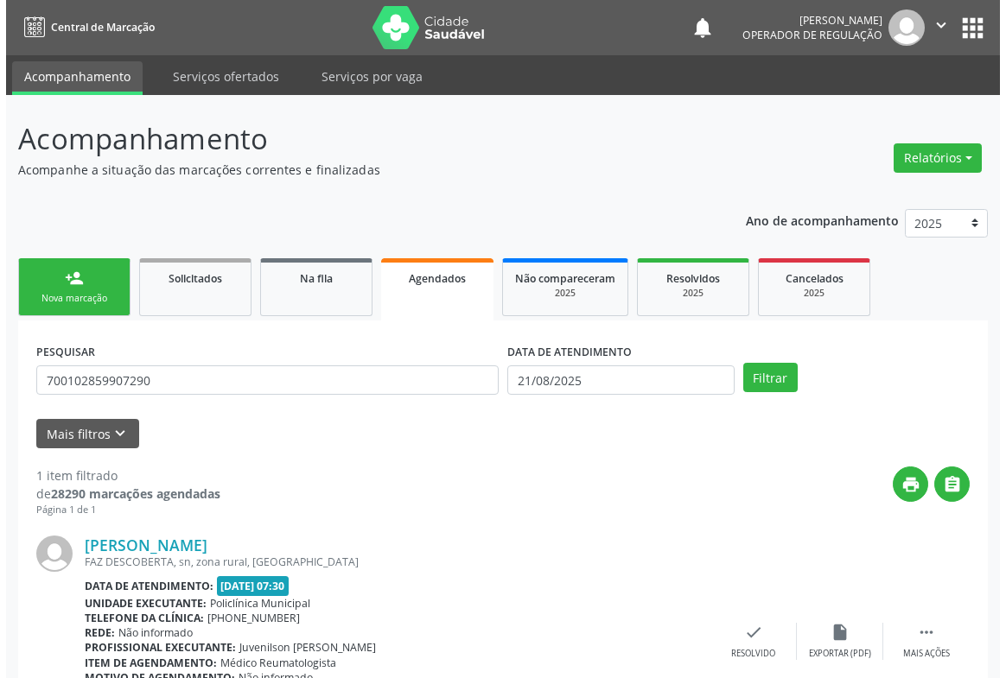
scroll to position [117, 0]
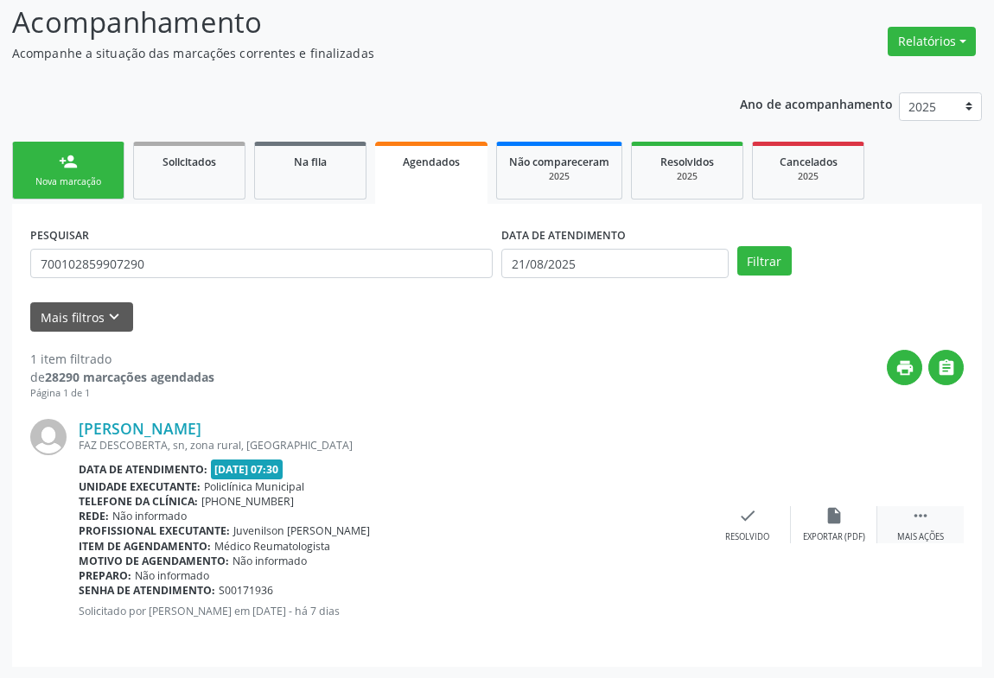
click at [911, 514] on icon "" at bounding box center [920, 515] width 19 height 19
click at [659, 510] on icon "cancel" at bounding box center [661, 515] width 19 height 19
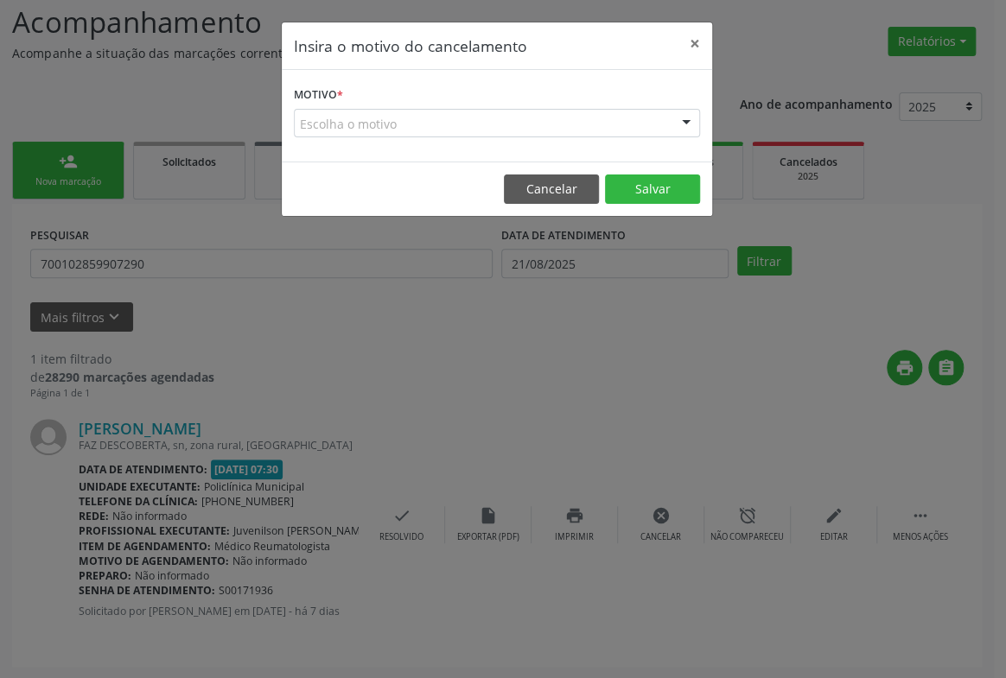
click at [599, 124] on div "Escolha o motivo" at bounding box center [497, 123] width 406 height 29
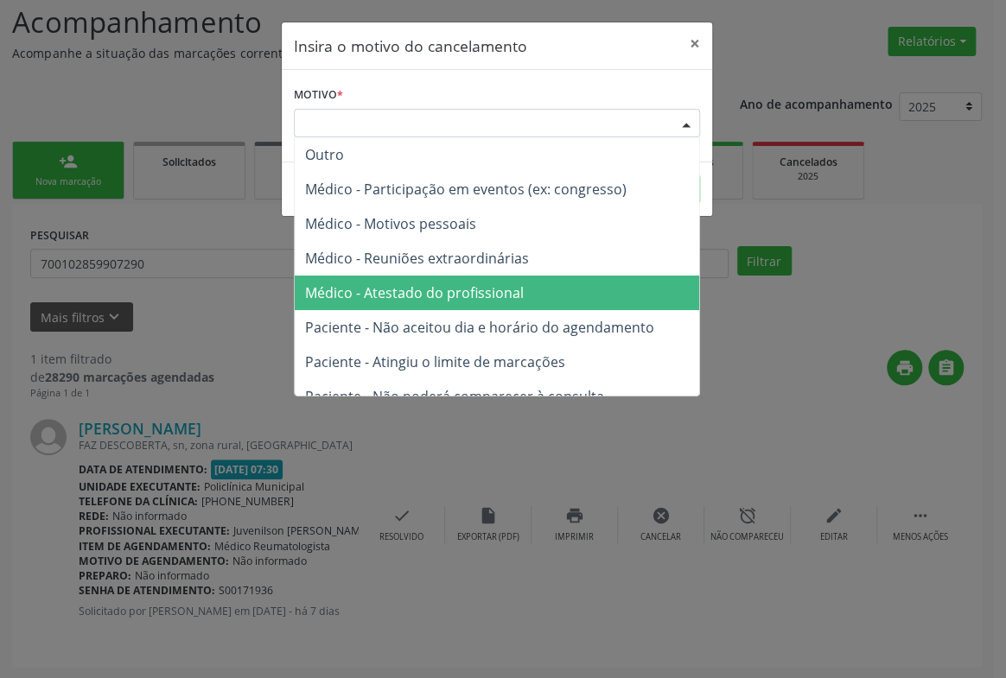
click at [496, 285] on span "Médico - Atestado do profissional" at bounding box center [414, 292] width 219 height 19
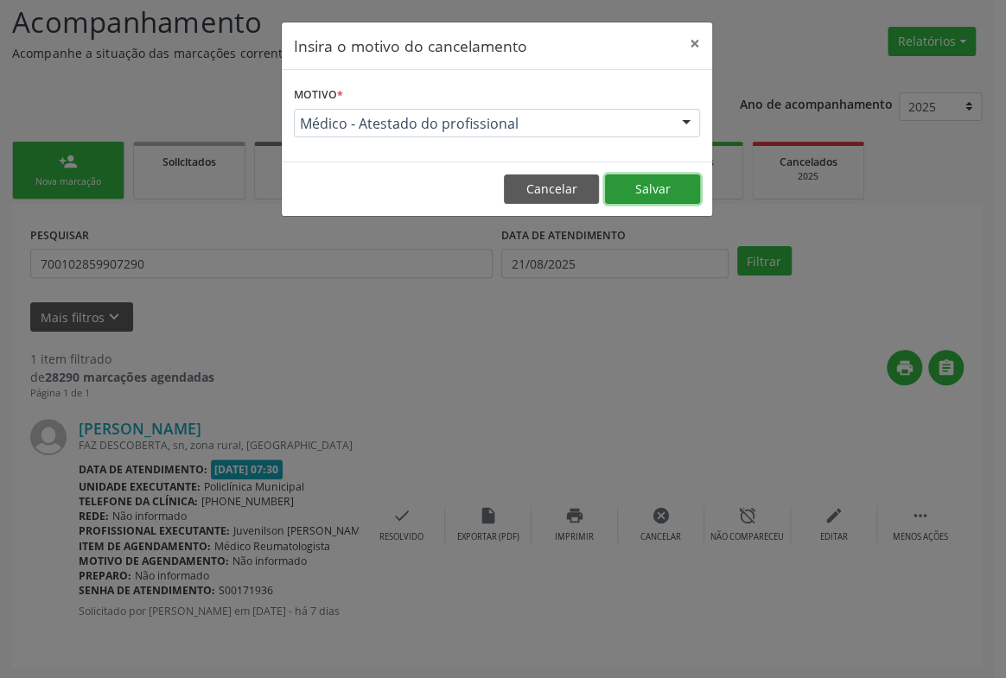
click at [659, 188] on button "Salvar" at bounding box center [652, 189] width 95 height 29
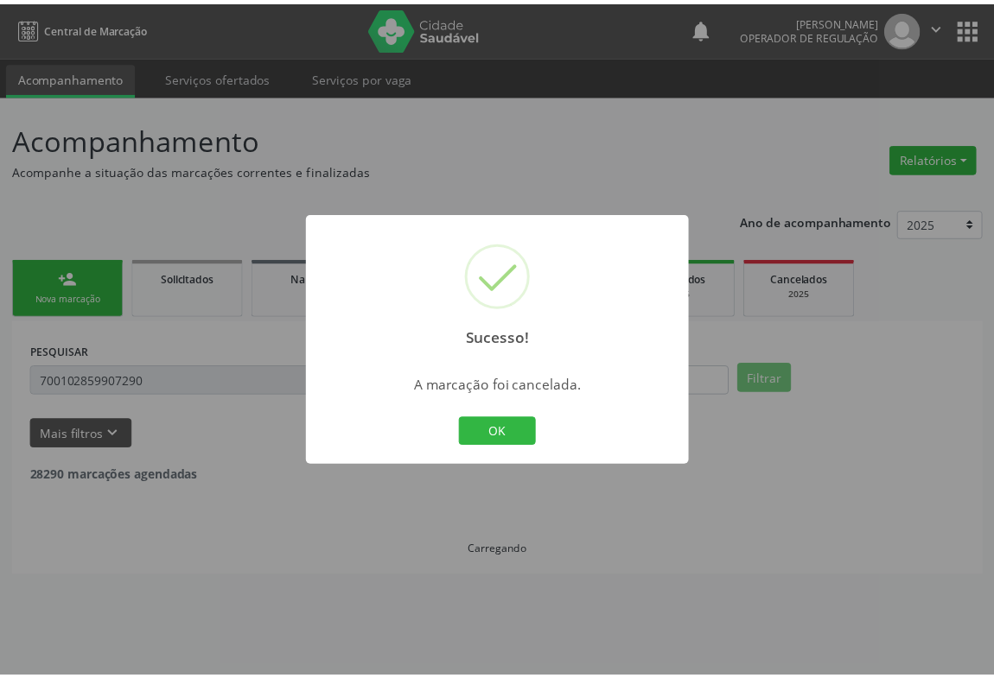
scroll to position [0, 0]
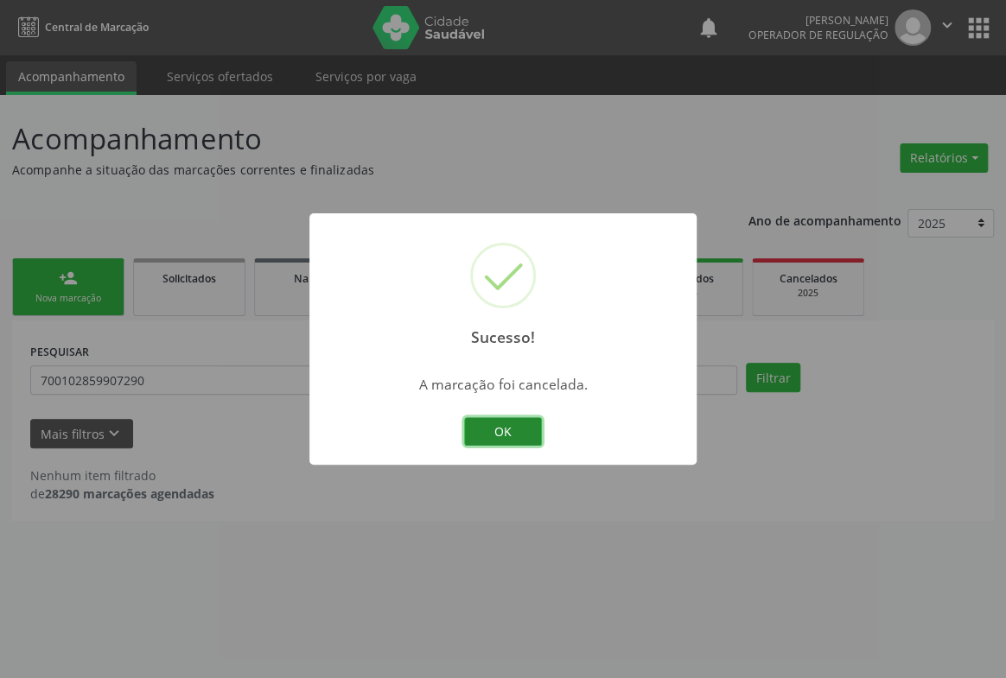
click at [506, 437] on button "OK" at bounding box center [503, 431] width 78 height 29
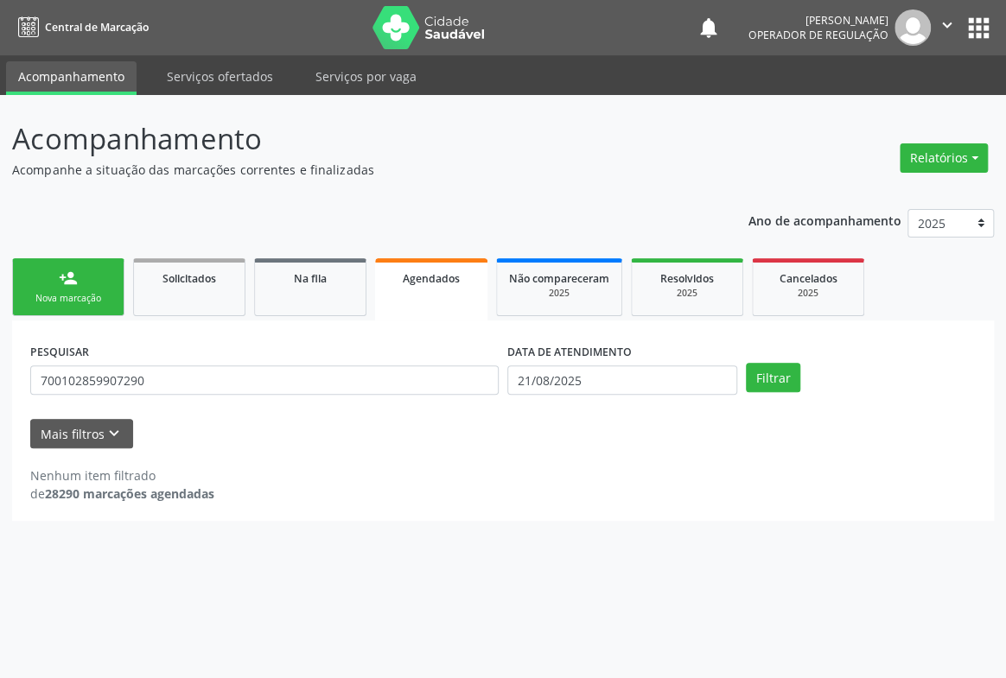
click at [78, 297] on div "Nova marcação" at bounding box center [68, 298] width 86 height 13
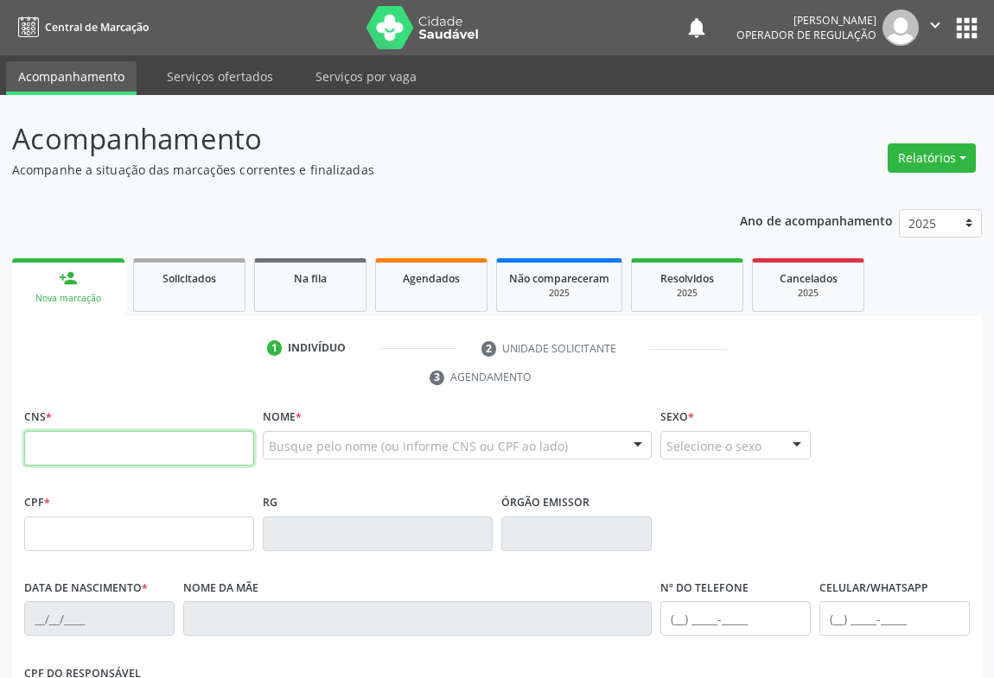
click at [96, 449] on input "text" at bounding box center [139, 448] width 230 height 35
type input "706 0083 5172 1445"
type input "001.856.025-33"
type input "1117065057"
type input "28/10/1979"
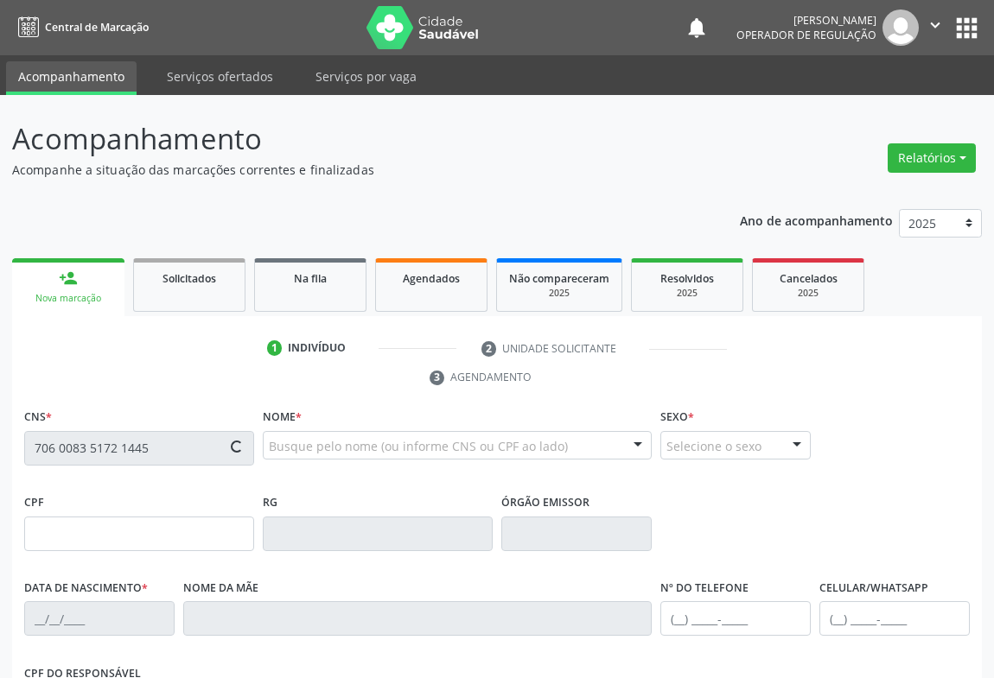
type input "(74) 99124-0785"
type input "001.856.025-33"
type input "s/n"
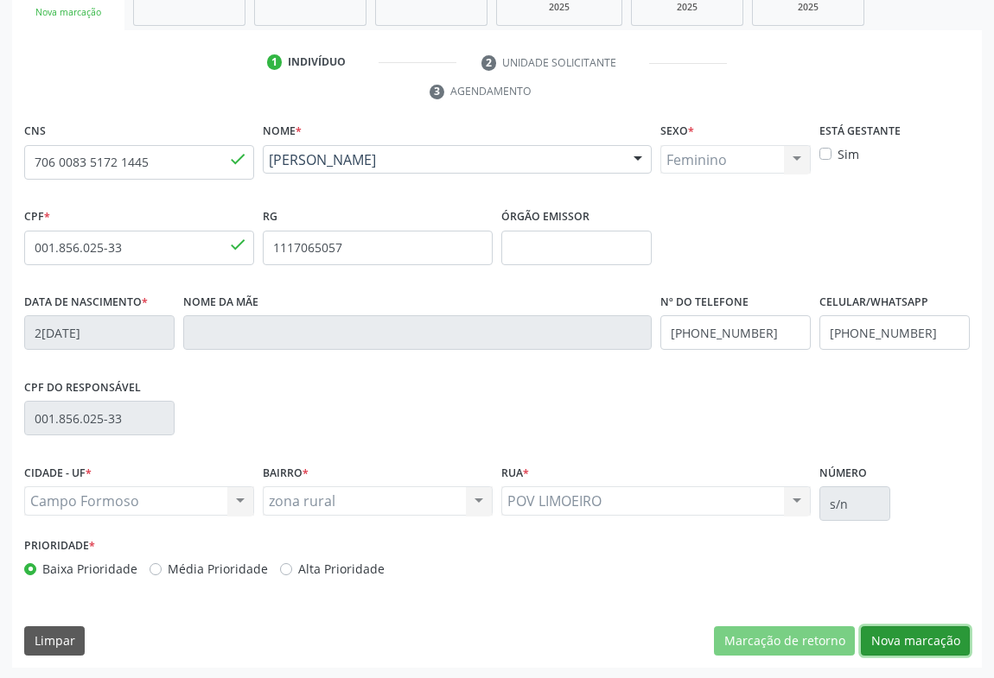
click at [884, 641] on button "Nova marcação" at bounding box center [915, 641] width 109 height 29
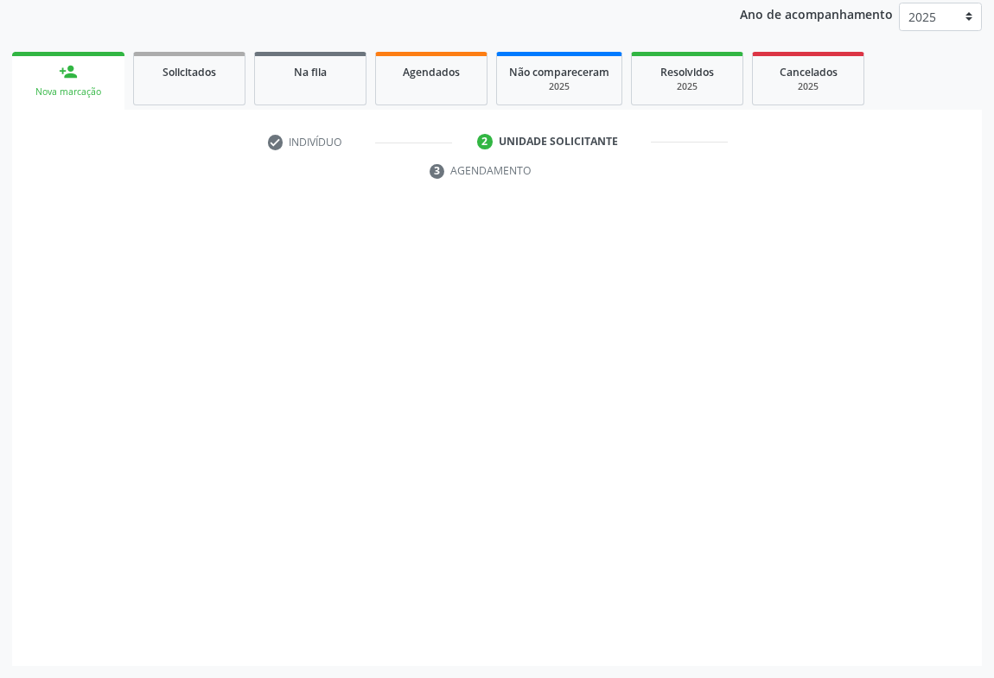
scroll to position [206, 0]
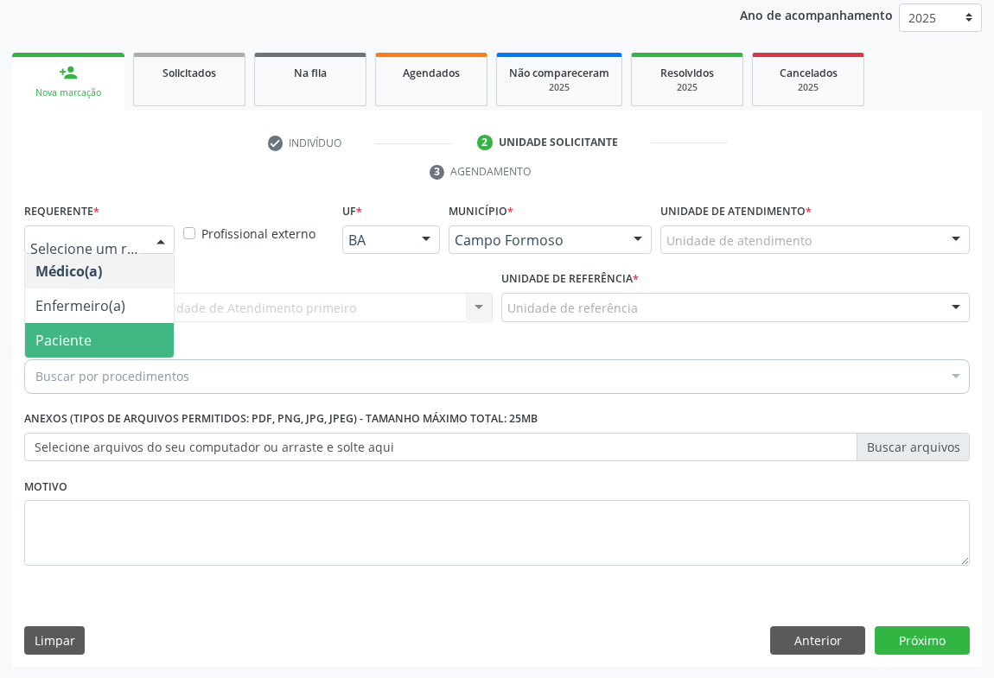
click at [61, 339] on span "Paciente" at bounding box center [63, 340] width 56 height 19
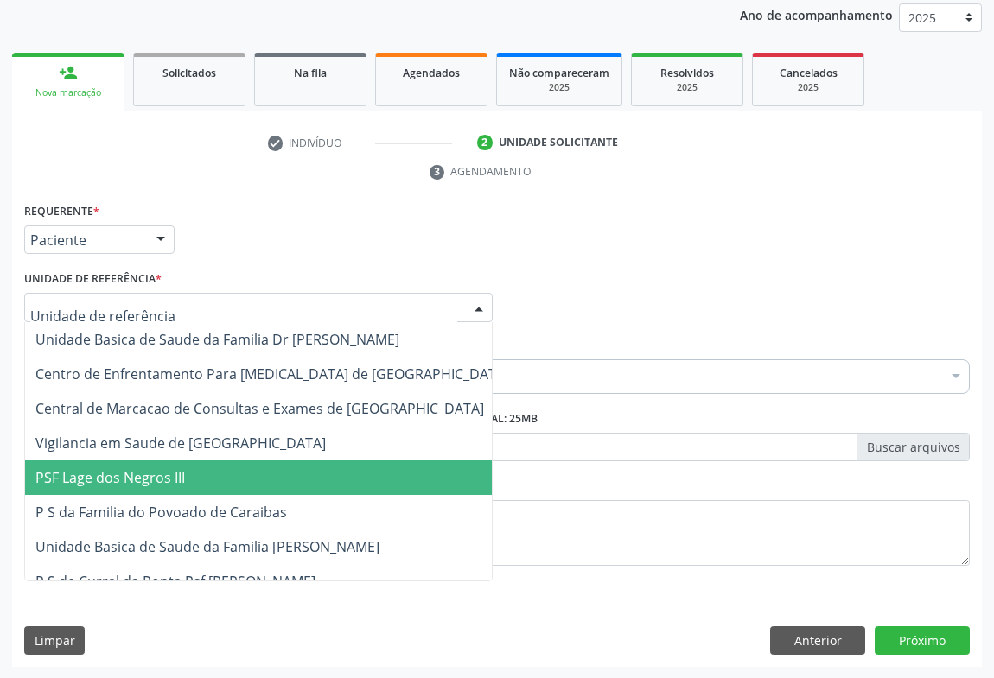
click at [122, 483] on span "PSF Lage dos Negros III" at bounding box center [110, 477] width 150 height 19
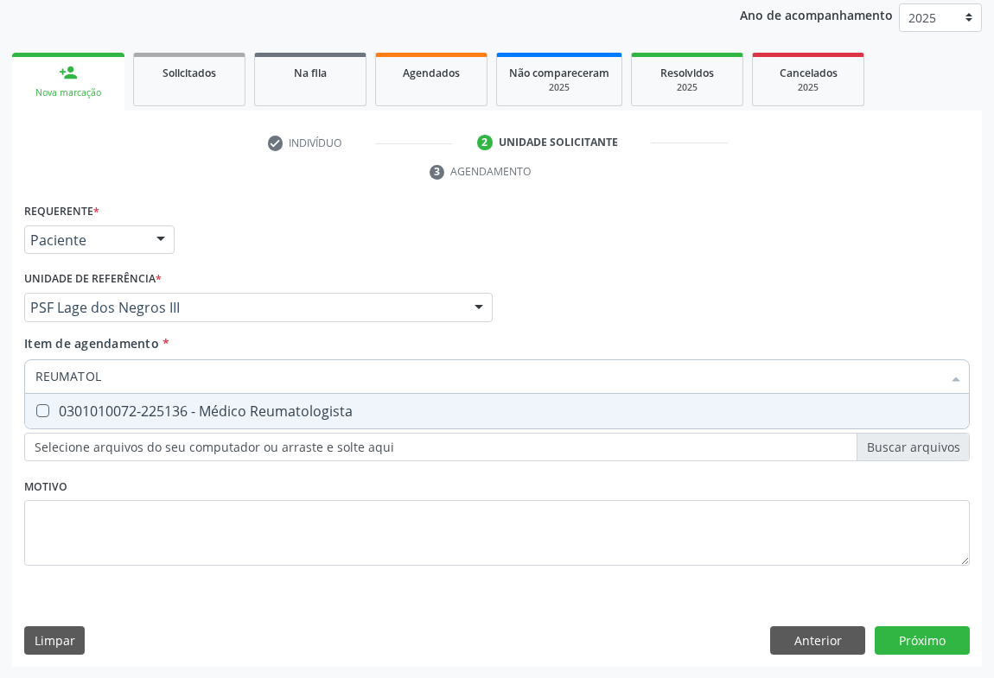
type input "REUMATOLO"
click at [68, 416] on div "0301010072-225136 - Médico Reumatologista" at bounding box center [496, 411] width 923 height 14
checkbox Reumatologista "true"
click at [931, 634] on div "Requerente * Paciente Médico(a) Enfermeiro(a) Paciente Nenhum resultado encontr…" at bounding box center [497, 433] width 970 height 469
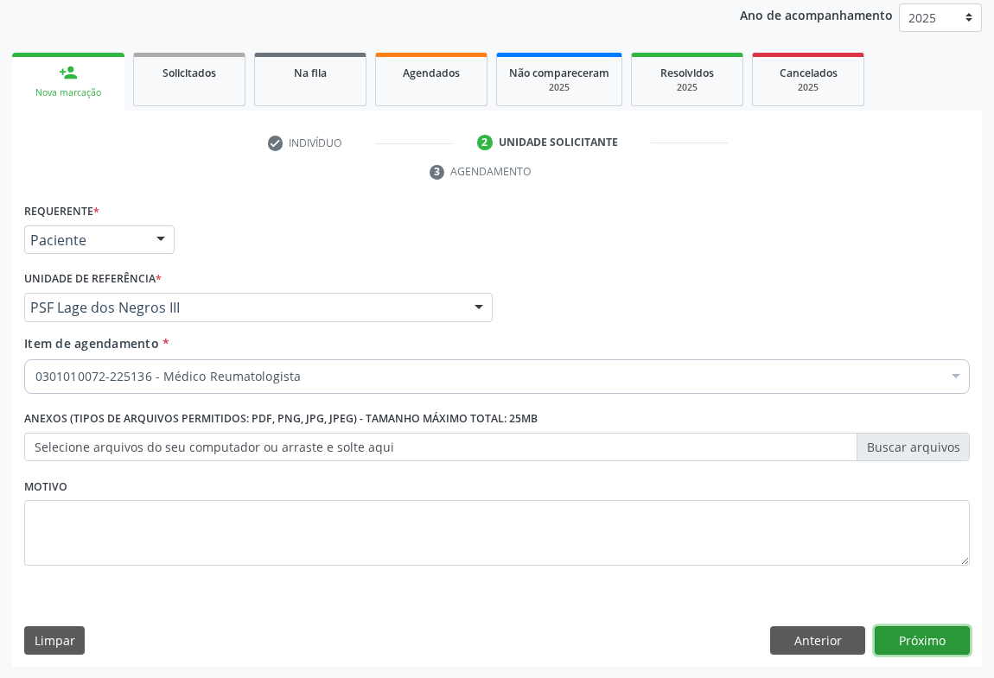
click at [932, 634] on button "Próximo" at bounding box center [922, 641] width 95 height 29
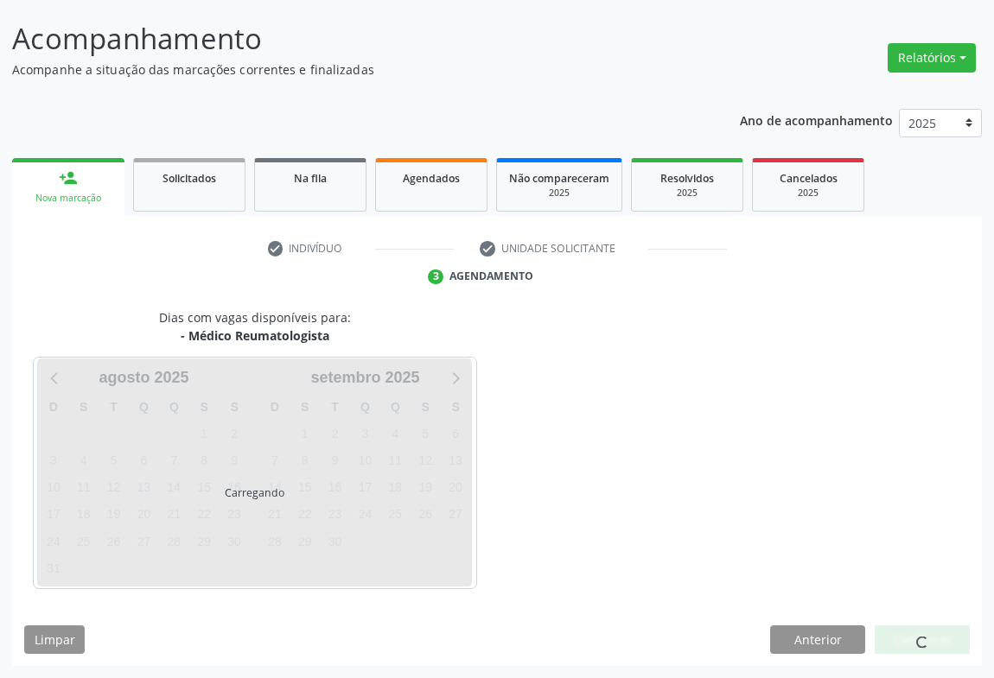
scroll to position [99, 0]
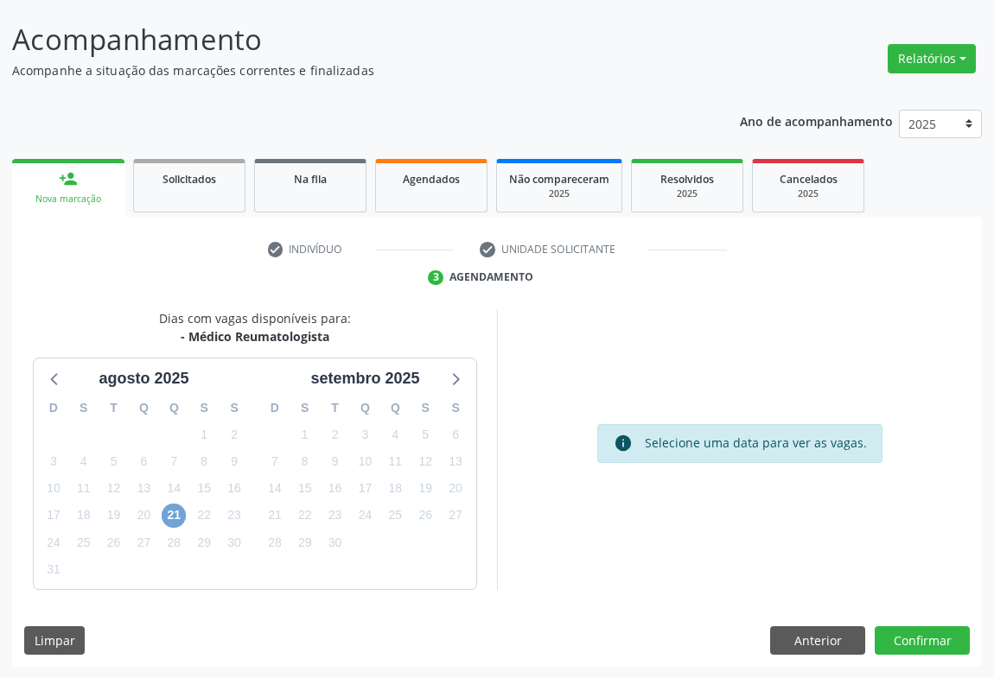
click at [170, 520] on span "21" at bounding box center [174, 516] width 24 height 24
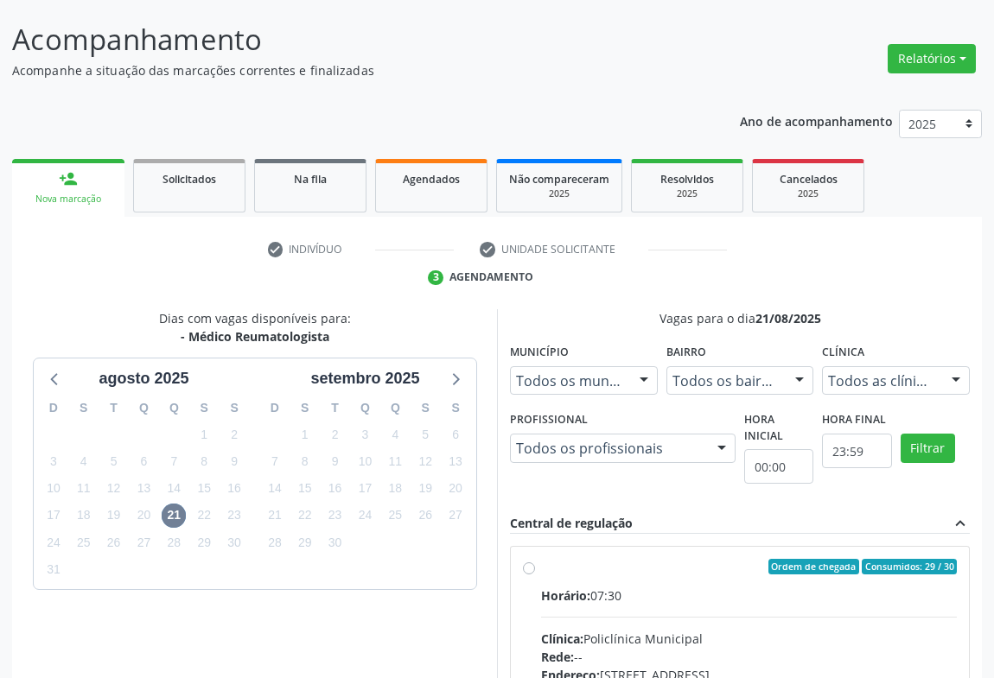
drag, startPoint x: 666, startPoint y: 598, endPoint x: 759, endPoint y: 594, distance: 93.4
click at [666, 598] on div "Horário: 07:30" at bounding box center [749, 596] width 416 height 18
click at [535, 575] on input "Ordem de chegada Consumidos: 29 / 30 Horário: 07:30 Clínica: Policlínica Munici…" at bounding box center [529, 567] width 12 height 16
radio input "true"
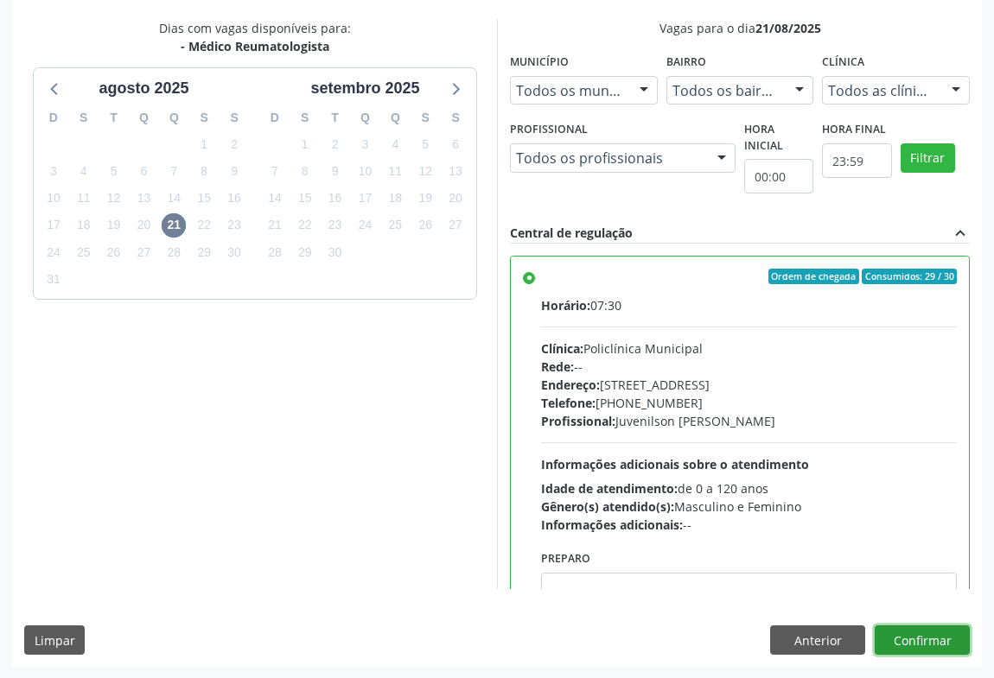
click at [916, 637] on button "Confirmar" at bounding box center [922, 640] width 95 height 29
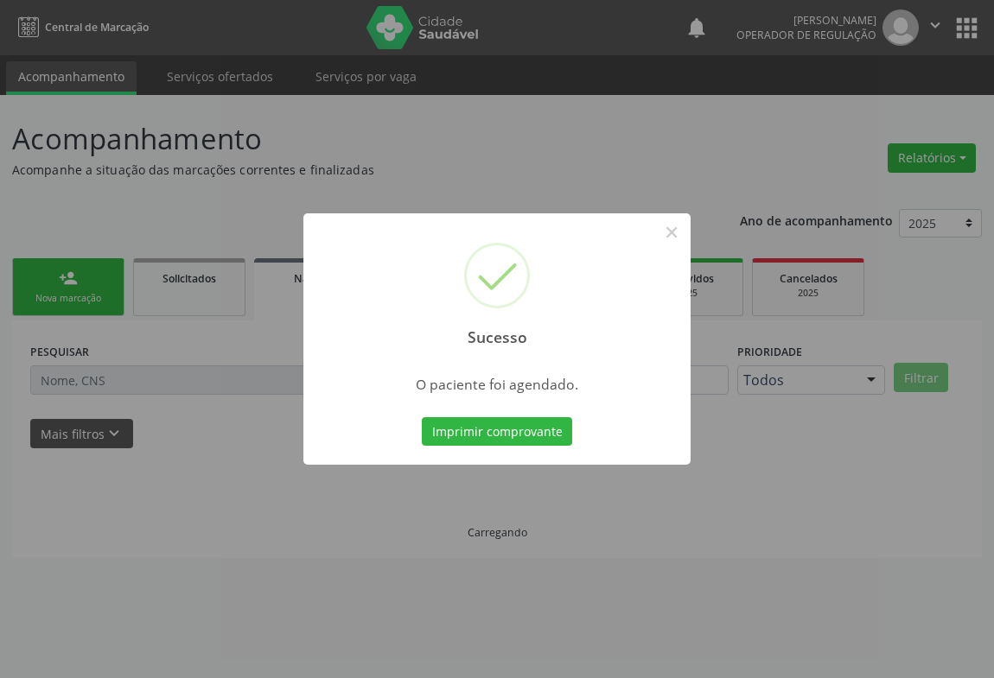
scroll to position [0, 0]
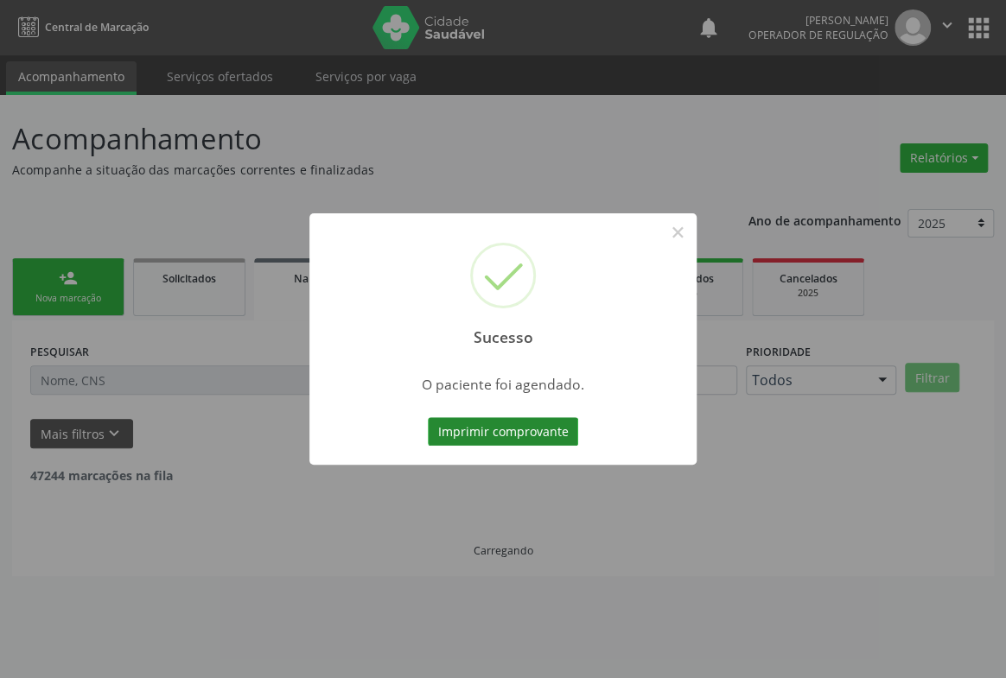
click at [498, 429] on button "Imprimir comprovante" at bounding box center [503, 431] width 150 height 29
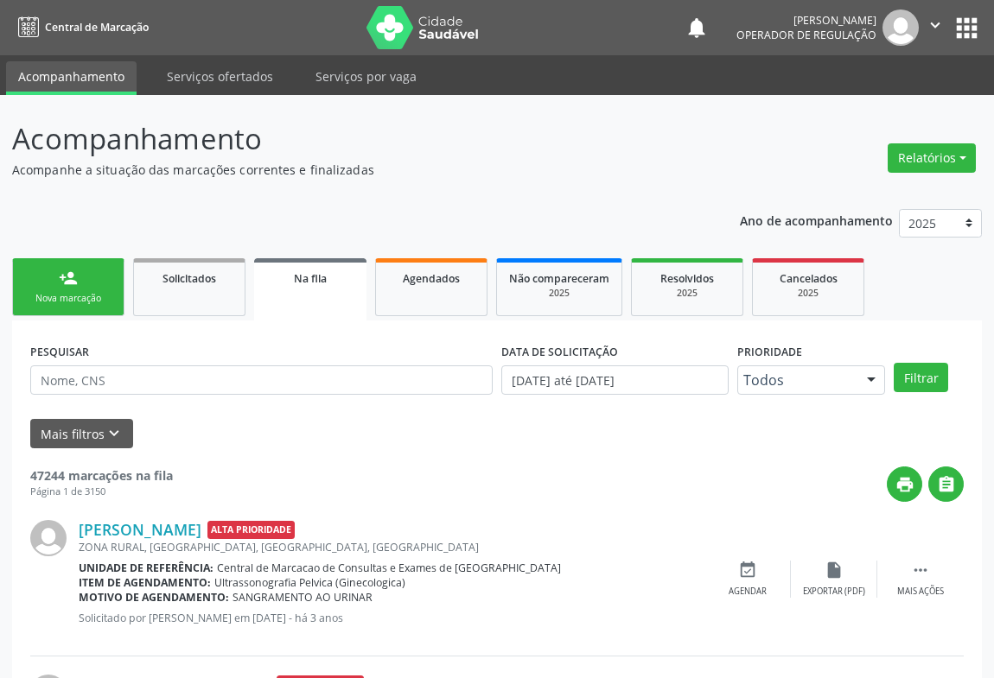
click at [90, 285] on link "person_add Nova marcação" at bounding box center [68, 287] width 112 height 58
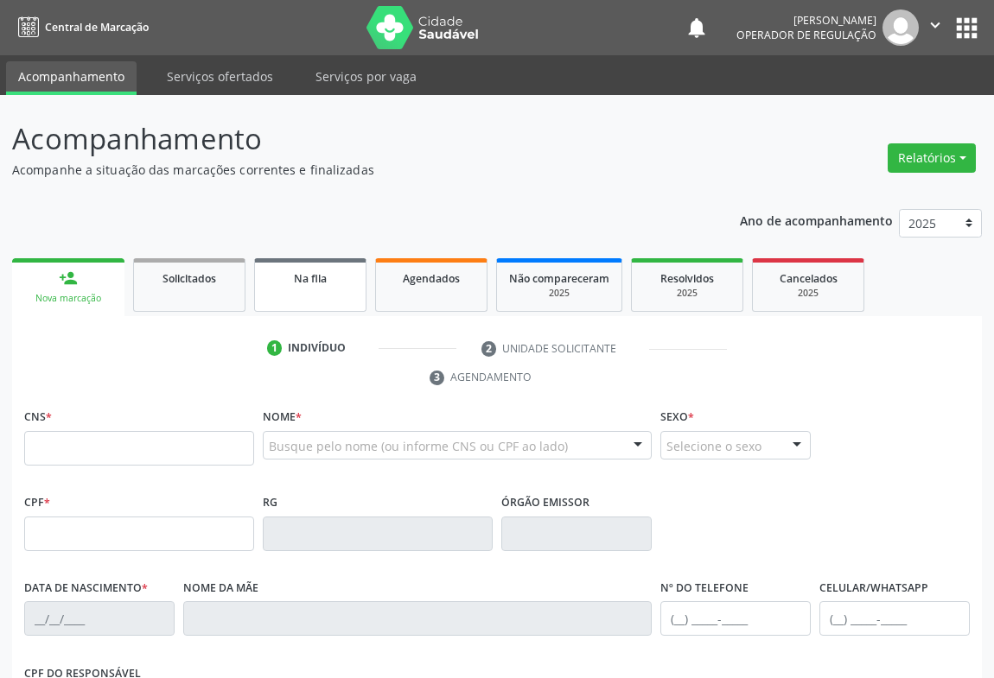
click at [312, 277] on span "Na fila" at bounding box center [310, 278] width 33 height 15
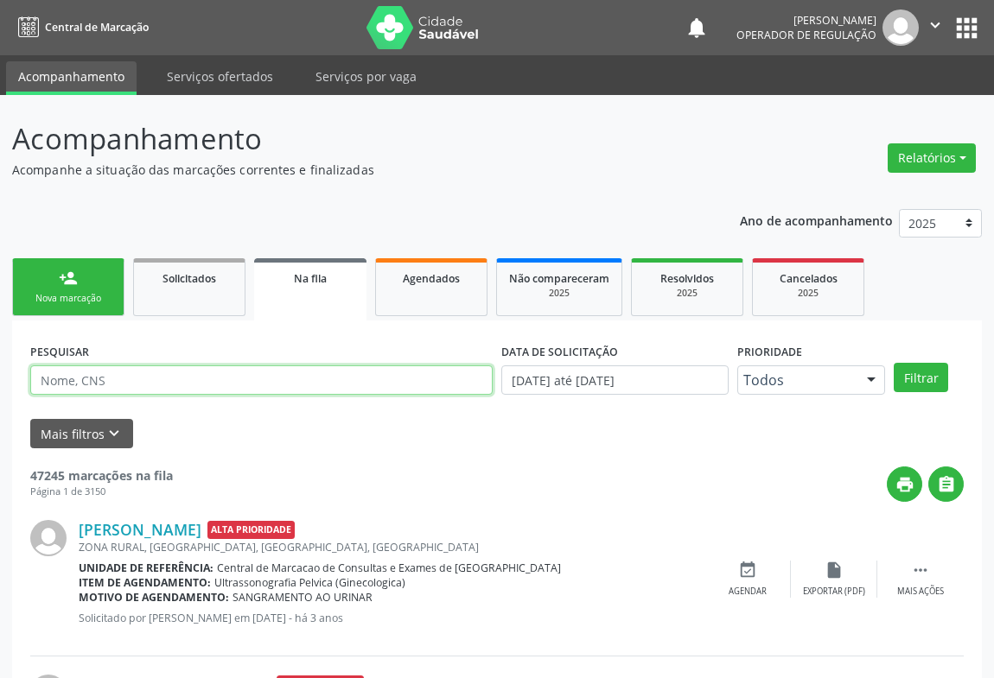
drag, startPoint x: 121, startPoint y: 374, endPoint x: 88, endPoint y: 394, distance: 38.4
click at [96, 394] on div "PESQUISAR" at bounding box center [261, 372] width 471 height 67
click at [90, 384] on input "text" at bounding box center [261, 380] width 462 height 29
type input "708404276669967"
click at [894, 363] on button "Filtrar" at bounding box center [921, 377] width 54 height 29
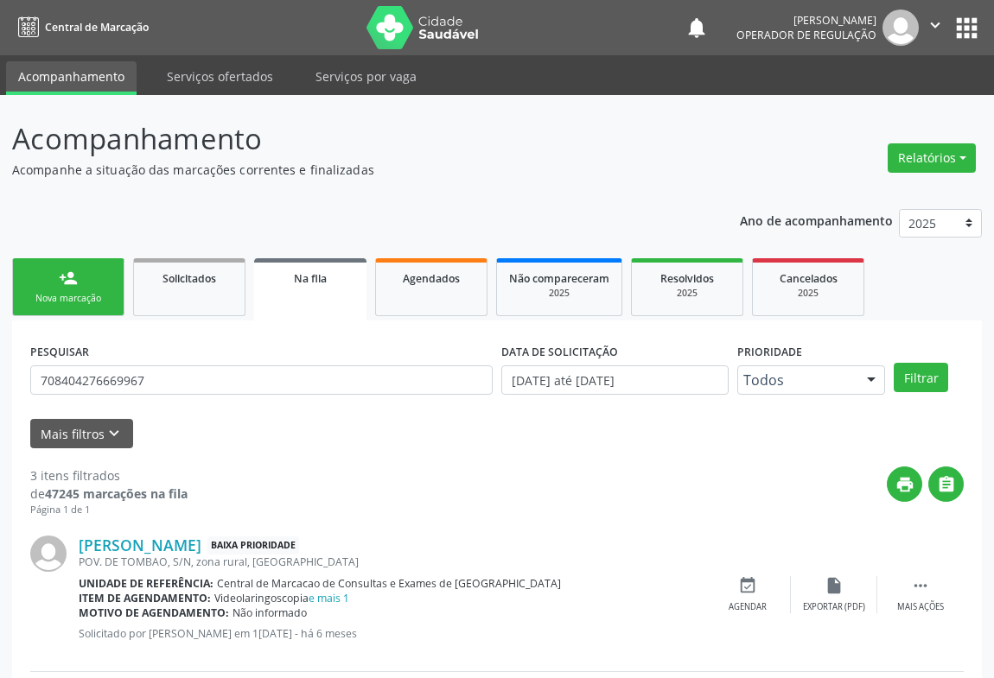
scroll to position [332, 0]
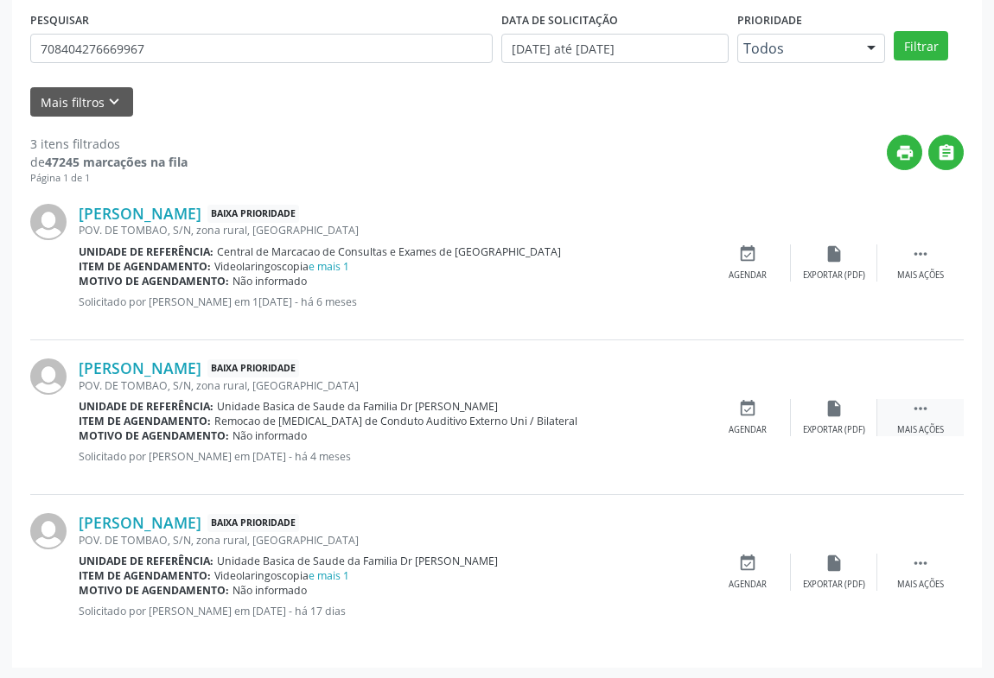
click at [915, 404] on icon "" at bounding box center [920, 408] width 19 height 19
click at [647, 399] on div "print Imprimir" at bounding box center [661, 417] width 86 height 37
click at [922, 560] on icon "" at bounding box center [920, 563] width 19 height 19
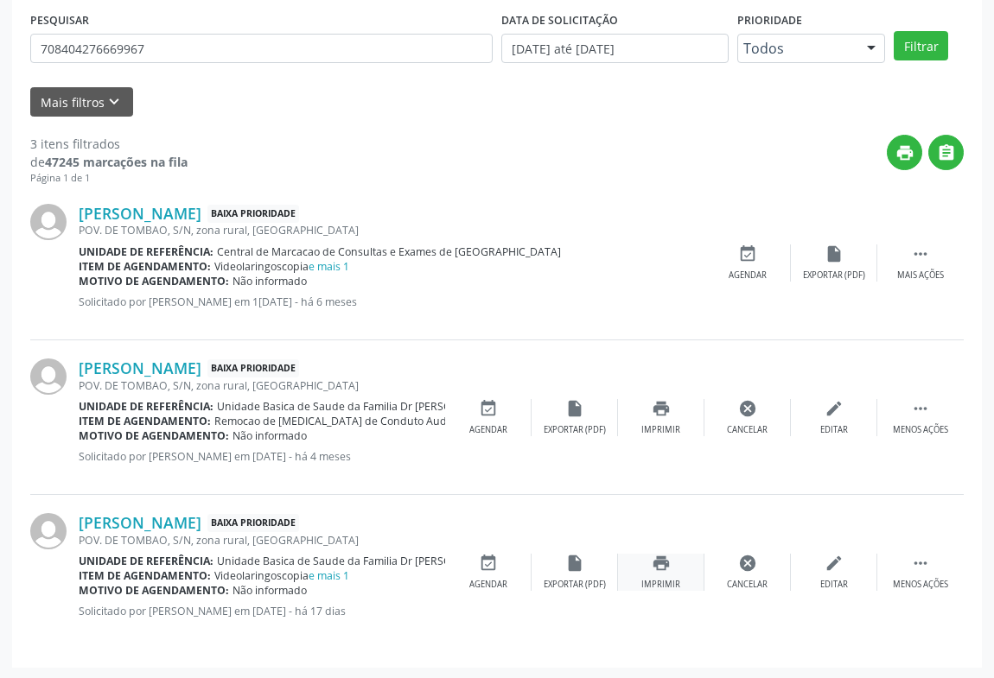
click at [659, 558] on icon "print" at bounding box center [661, 563] width 19 height 19
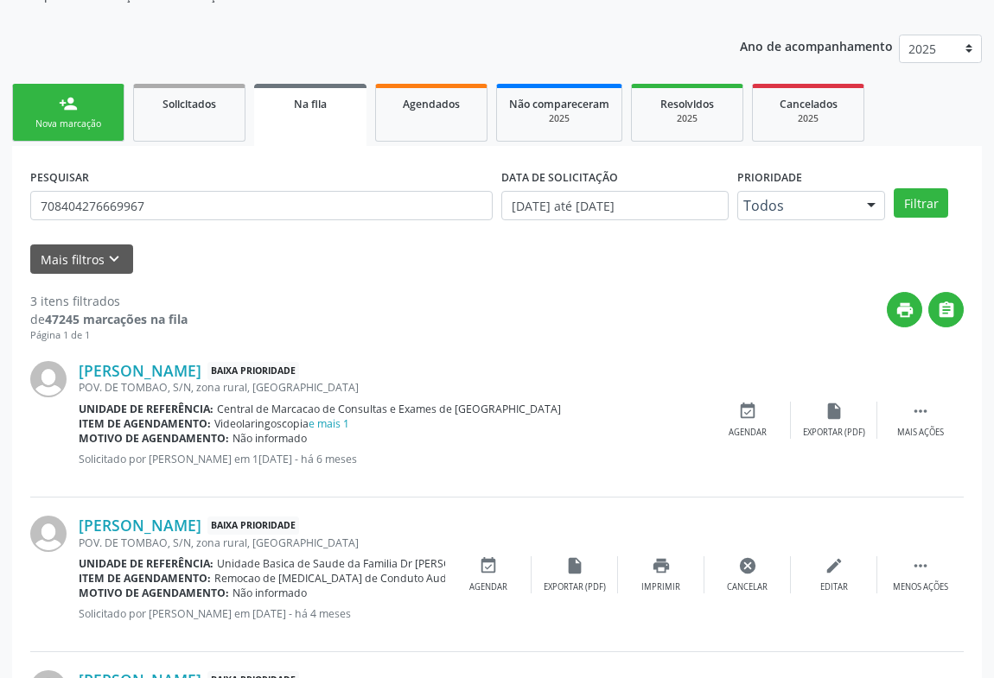
scroll to position [17, 0]
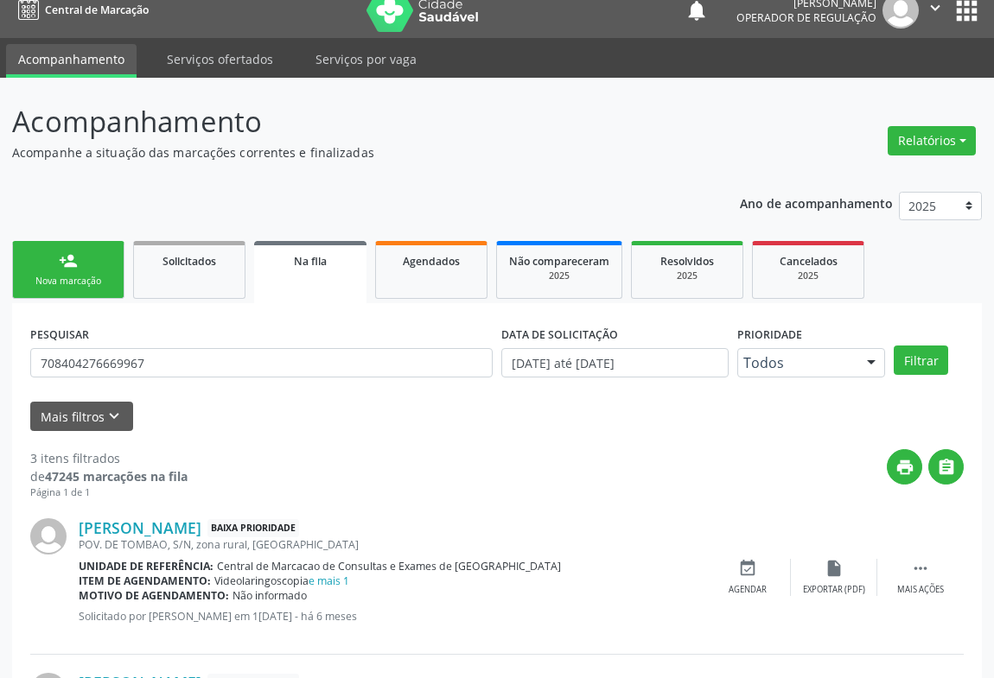
click at [65, 268] on div "person_add" at bounding box center [68, 261] width 19 height 19
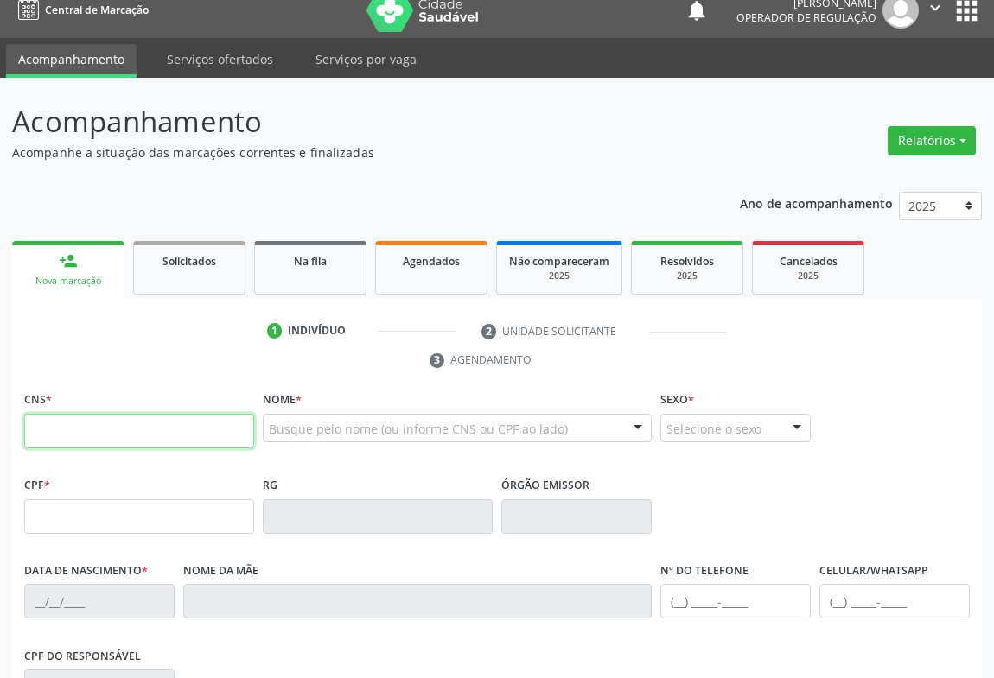
click at [95, 428] on input "text" at bounding box center [139, 431] width 230 height 35
type input "702 1067 2449 0995"
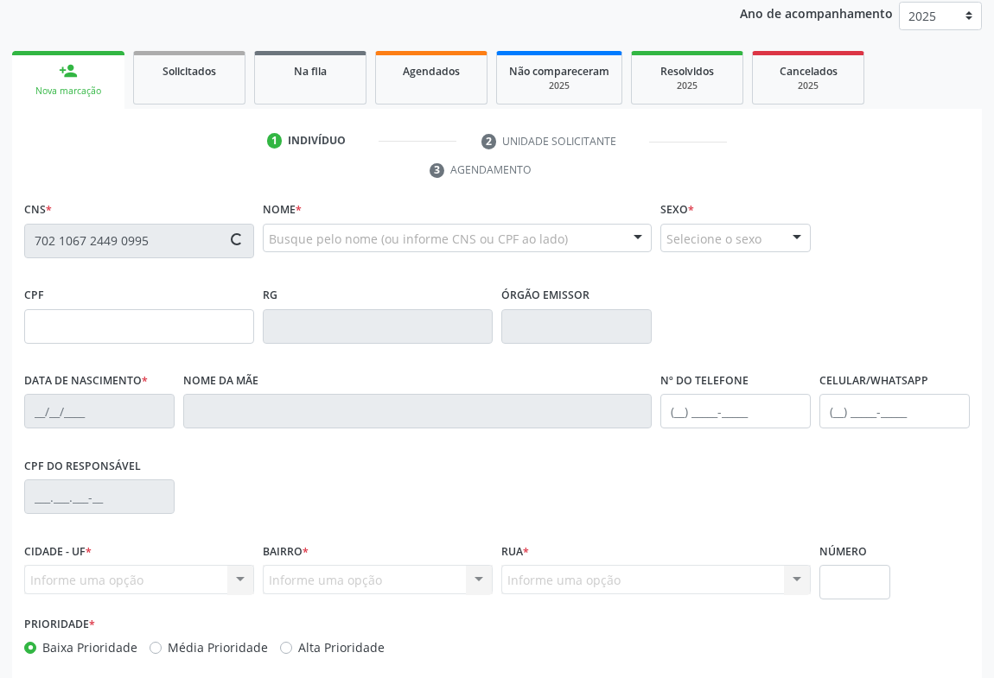
scroll to position [286, 0]
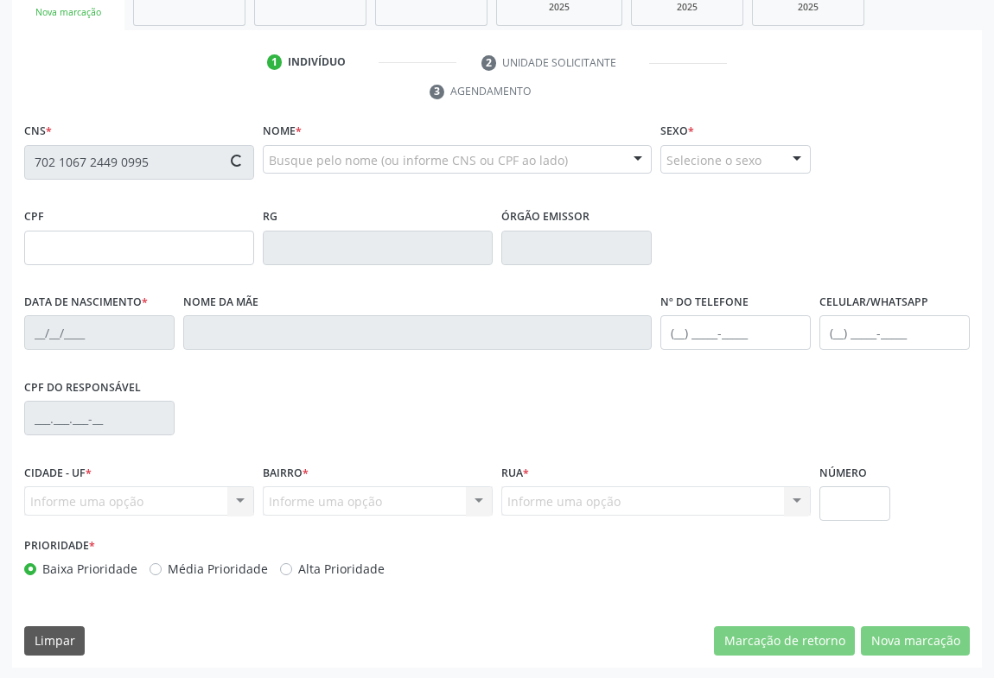
type input "136.053.155-69"
type input "27/06/2025"
type input "Camila Gomes da Silva"
type input "(74) 9909-0852"
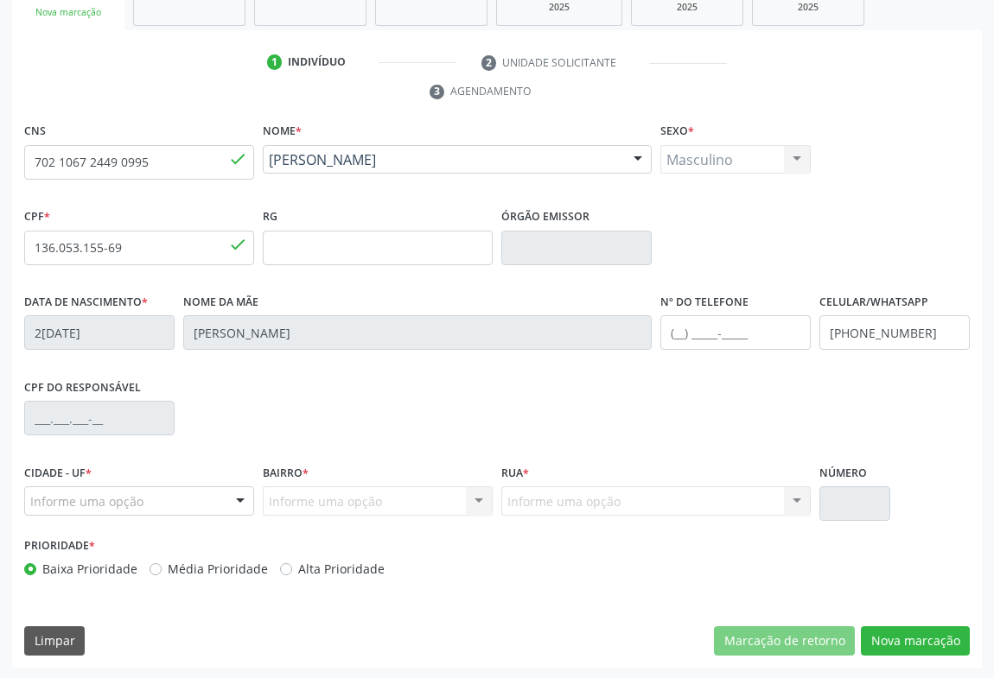
click at [233, 500] on div at bounding box center [240, 501] width 26 height 29
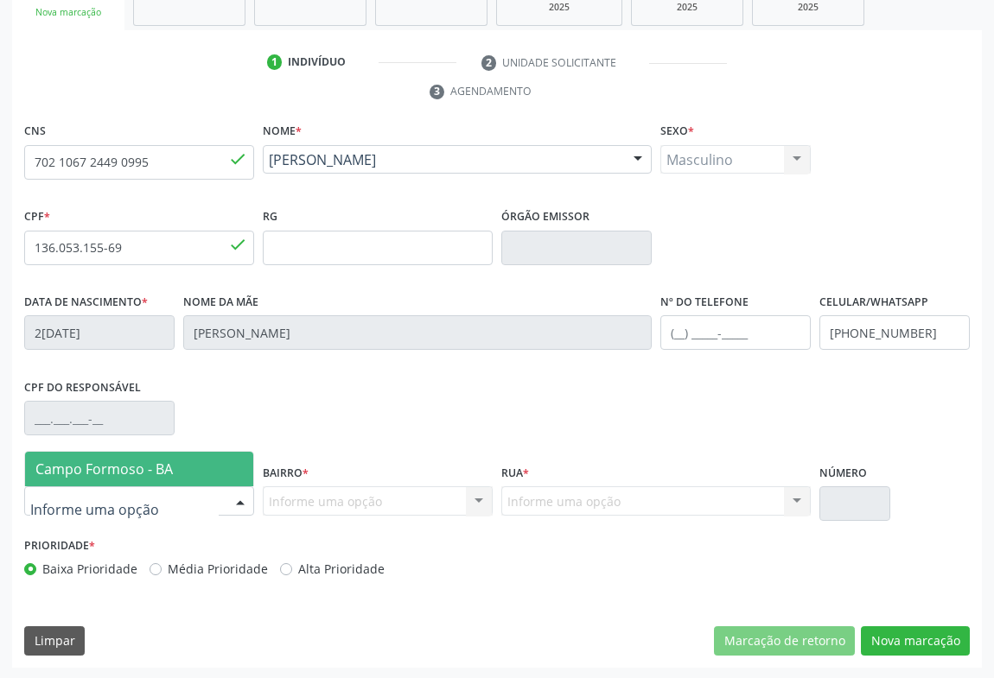
click at [208, 455] on span "Campo Formoso - BA" at bounding box center [139, 469] width 228 height 35
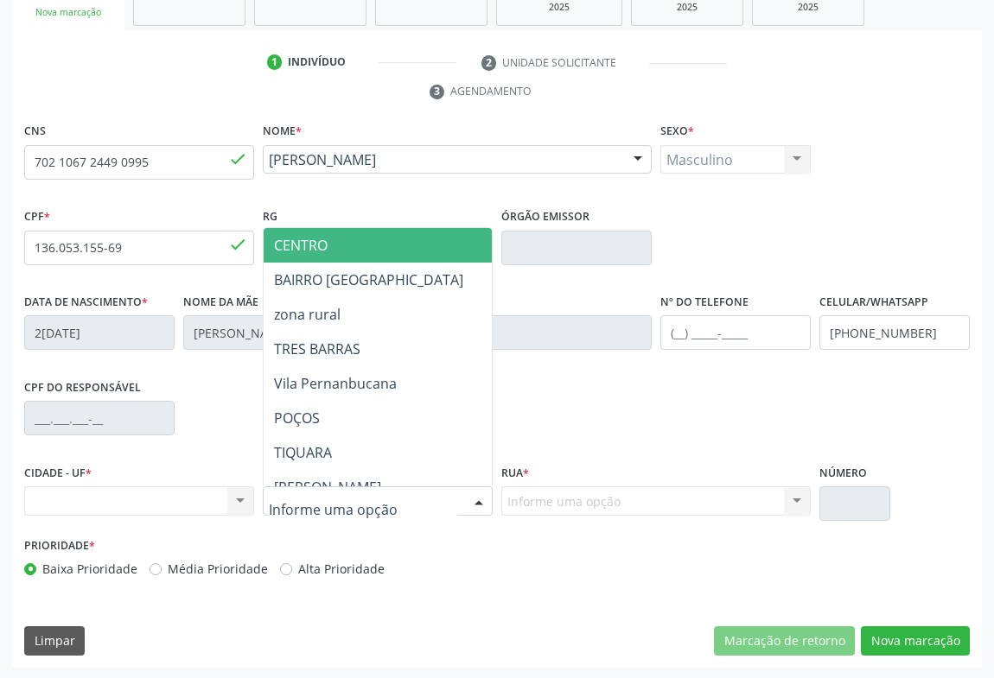
click at [481, 493] on div at bounding box center [479, 501] width 26 height 29
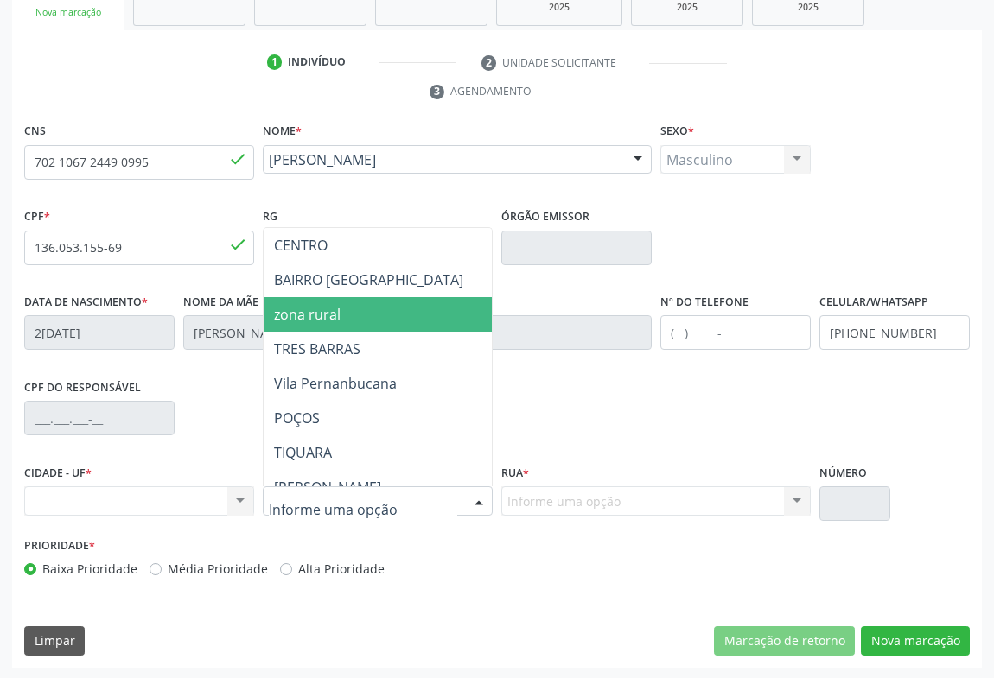
click at [347, 317] on span "zona rural" at bounding box center [450, 314] width 373 height 35
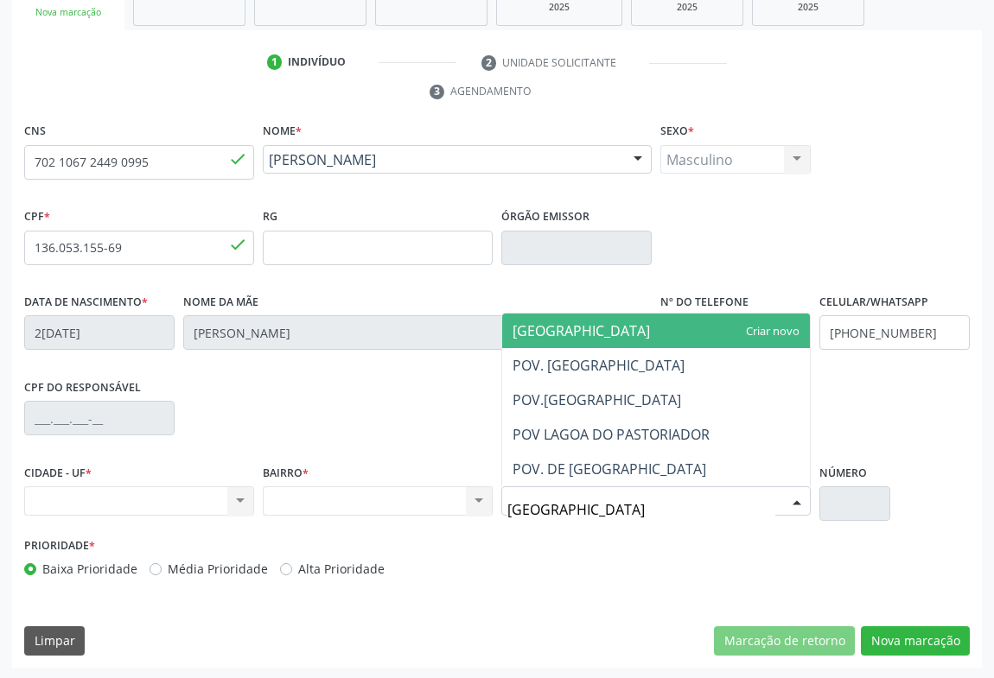
type input "LAGOA DO PAST"
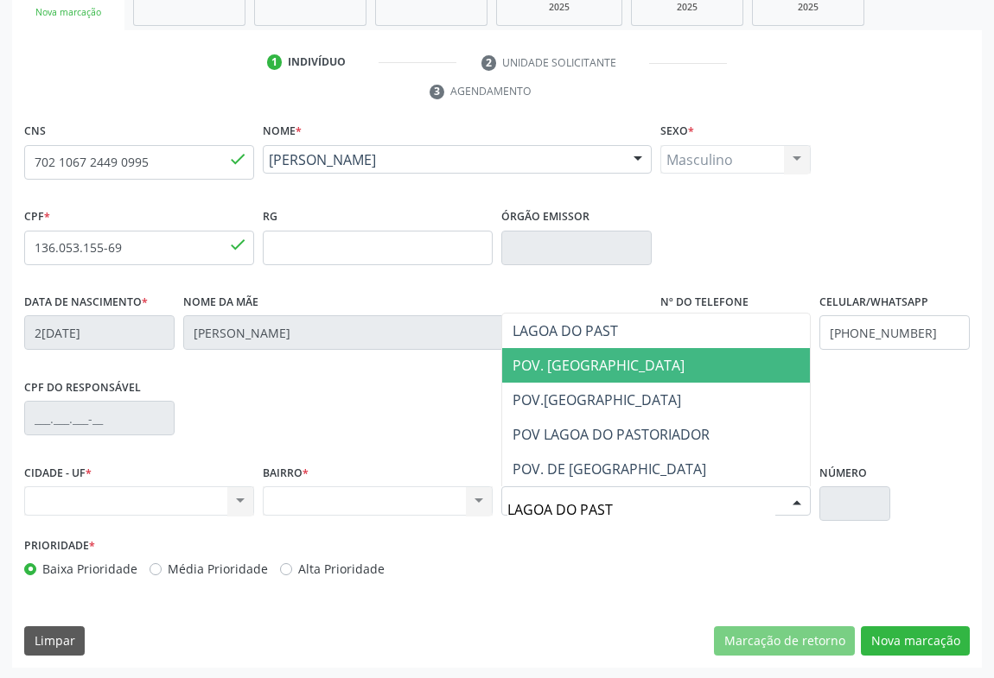
click at [648, 379] on span "POV. LAGOA DO PASTORADOR" at bounding box center [656, 365] width 308 height 35
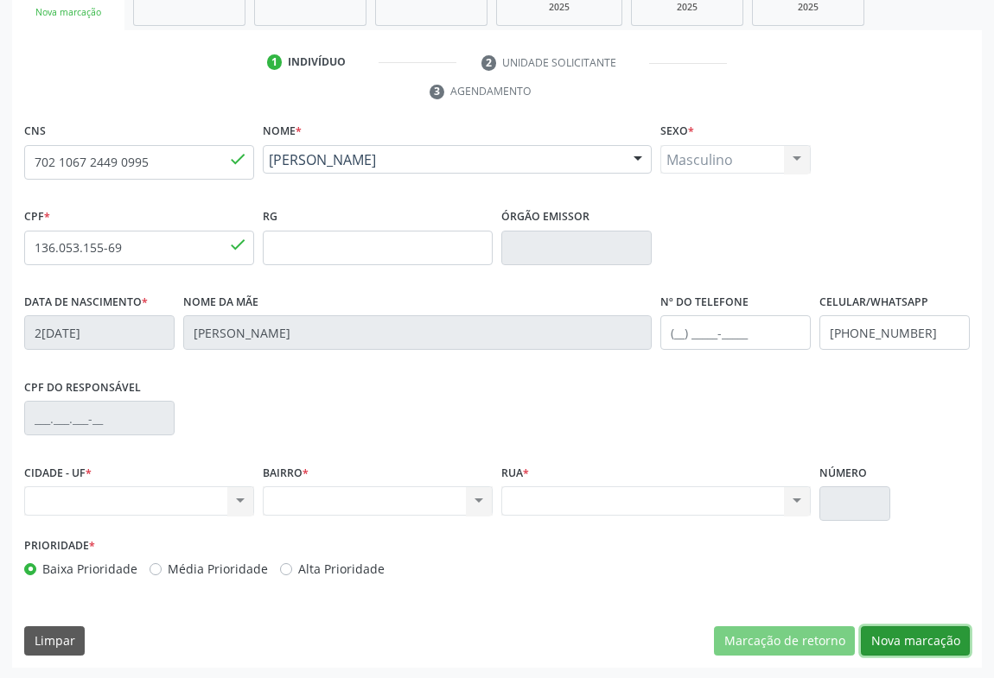
click at [899, 630] on button "Nova marcação" at bounding box center [915, 641] width 109 height 29
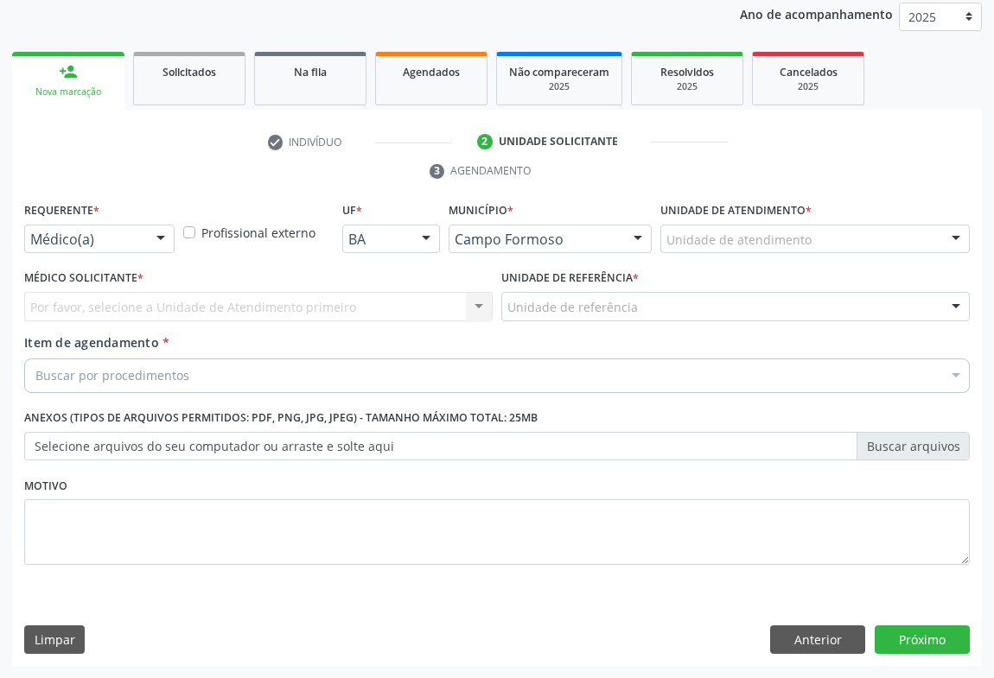
scroll to position [206, 0]
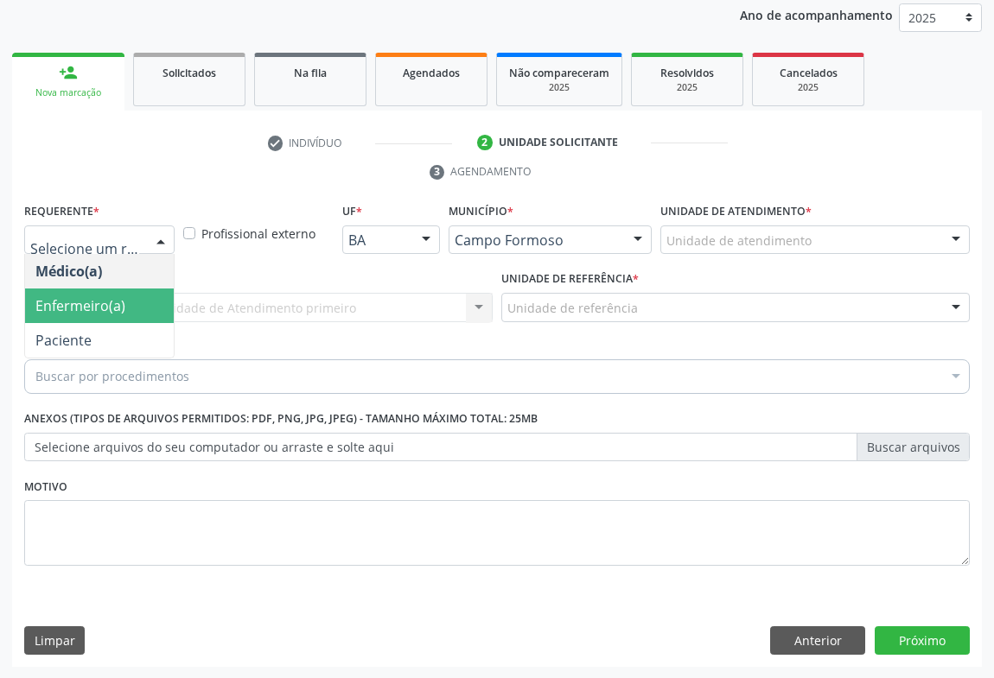
click at [79, 337] on span "Paciente" at bounding box center [63, 340] width 56 height 19
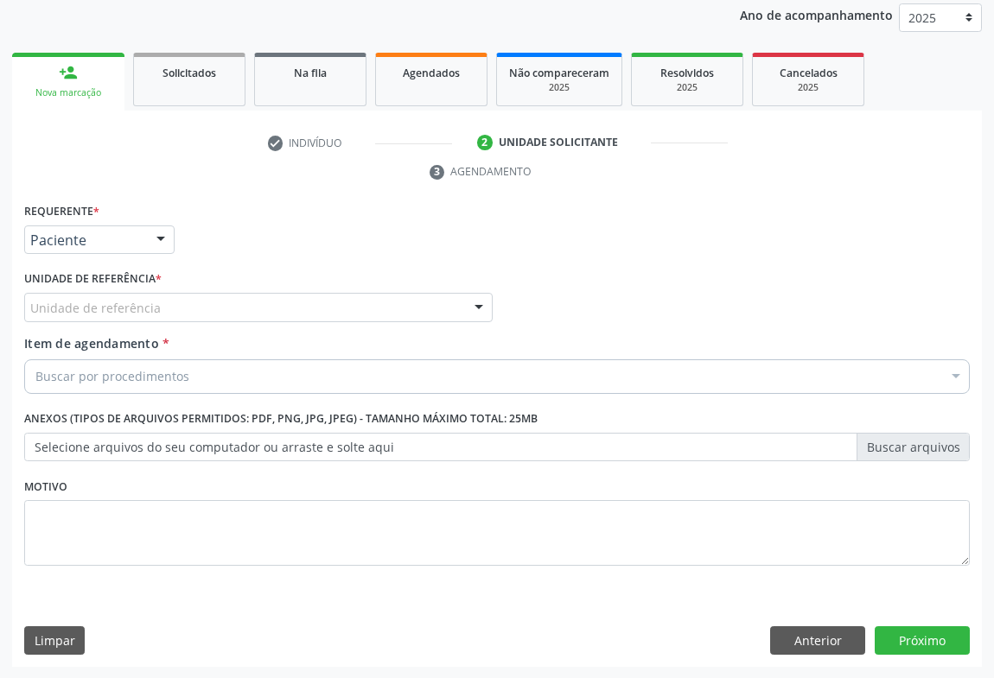
click at [157, 313] on div "Unidade de referência" at bounding box center [258, 307] width 468 height 29
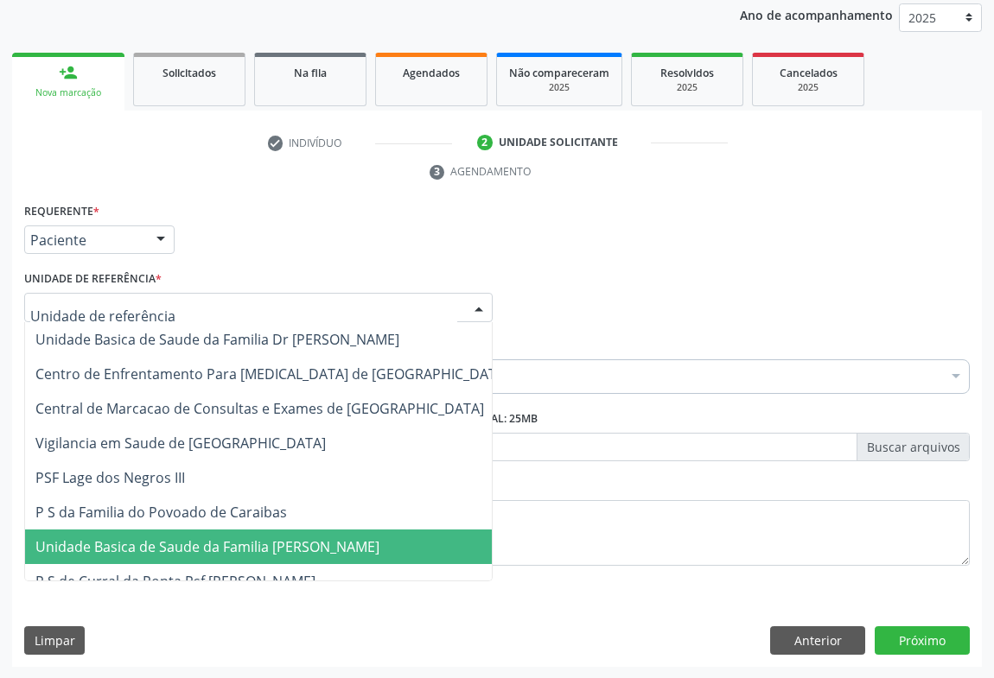
click at [173, 534] on span "Unidade Basica de Saude da Familia [PERSON_NAME]" at bounding box center [272, 547] width 494 height 35
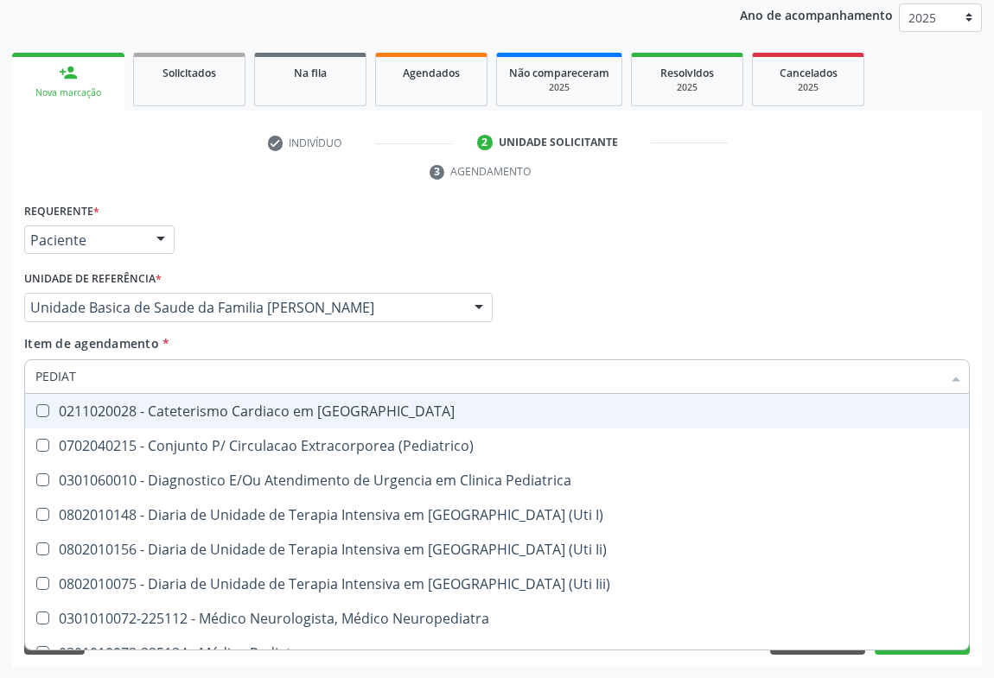
type input "PEDIATR"
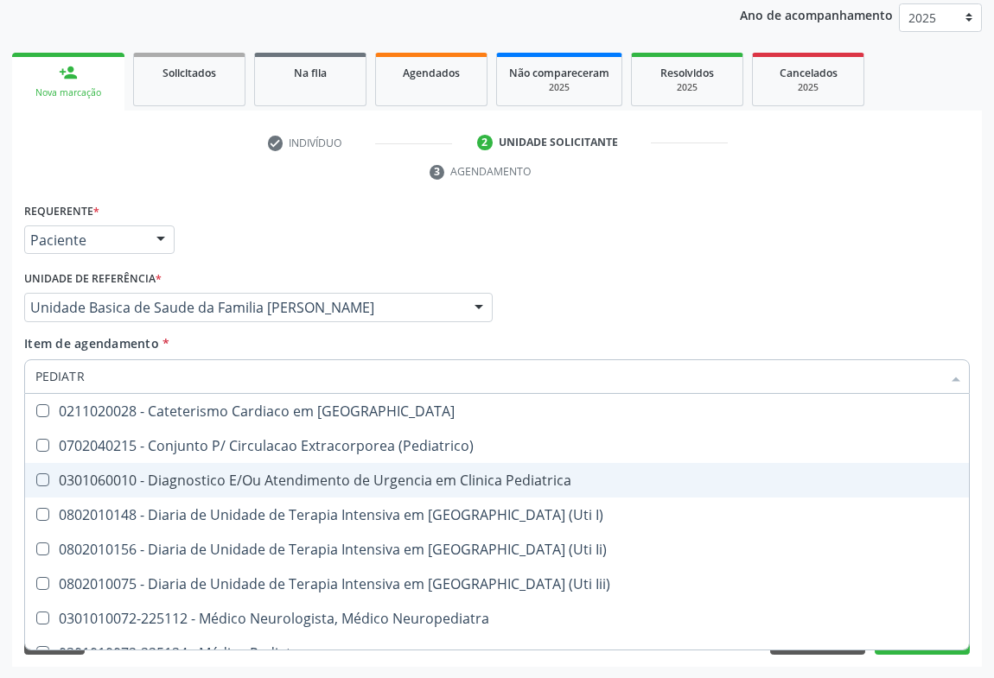
scroll to position [124, 0]
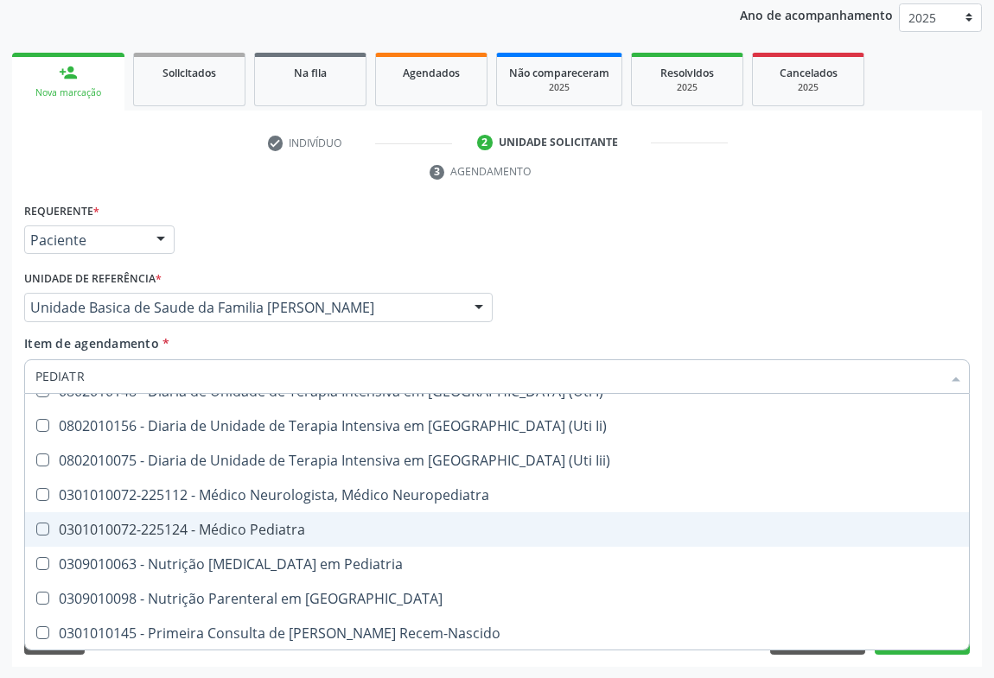
click at [320, 523] on div "0301010072-225124 - Médico Pediatra" at bounding box center [496, 530] width 923 height 14
checkbox Pediatra "true"
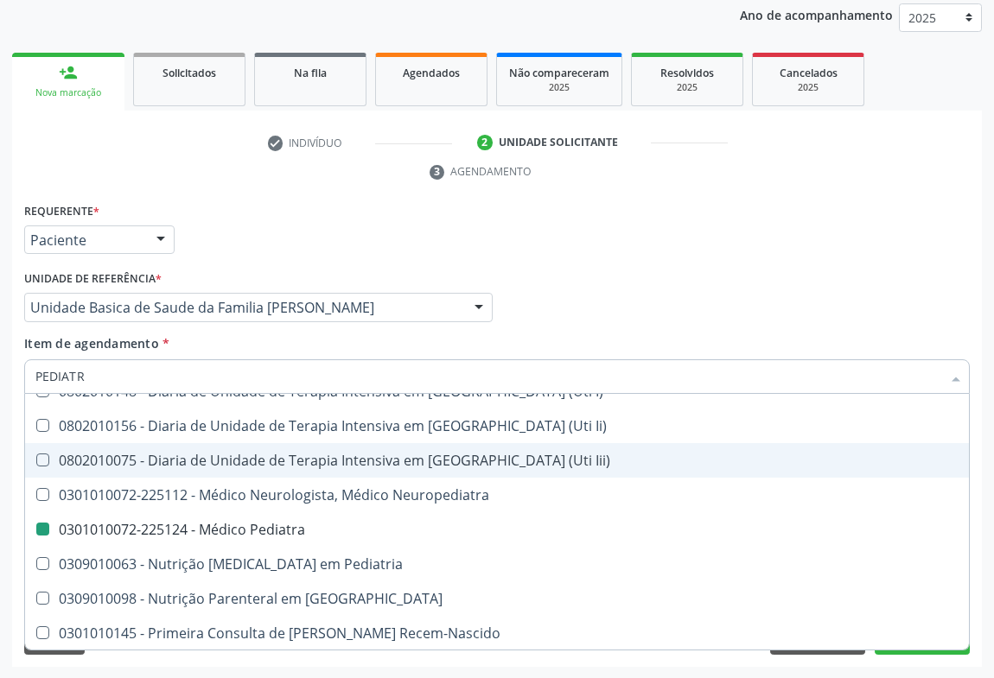
click at [889, 281] on div "Médico Solicitante Por favor, selecione a Unidade de Atendimento primeiro Nenhu…" at bounding box center [497, 299] width 954 height 67
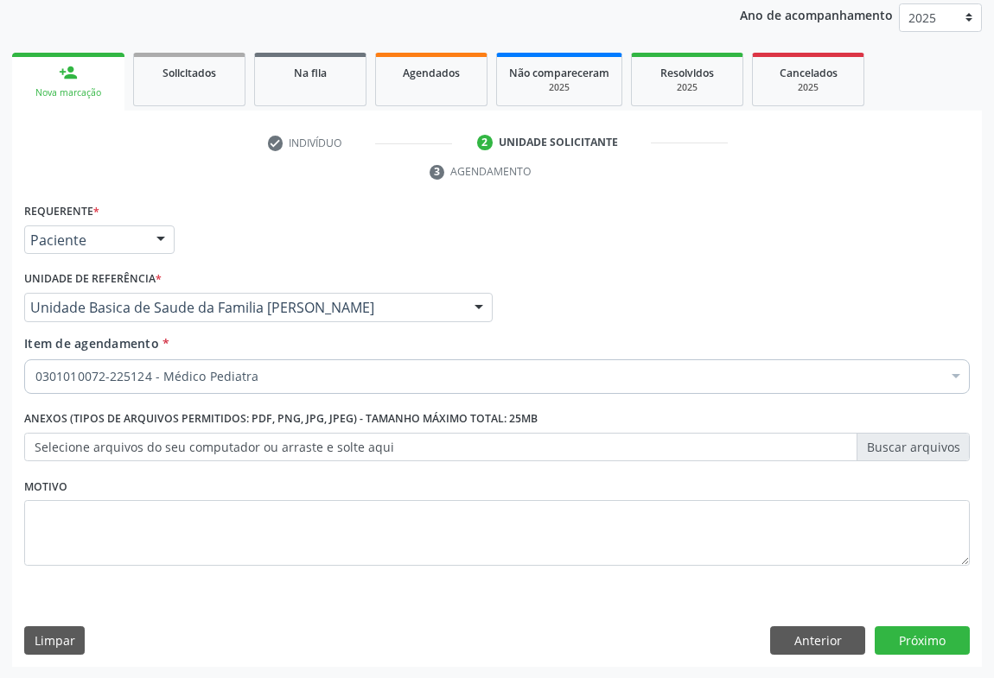
scroll to position [0, 0]
click at [910, 641] on button "Próximo" at bounding box center [922, 641] width 95 height 29
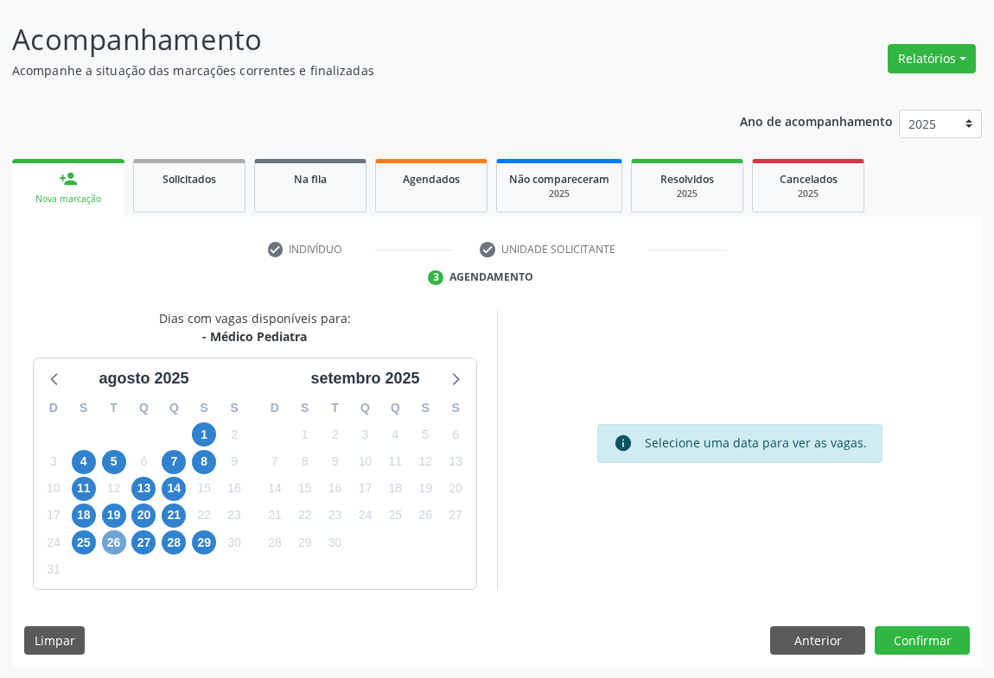
click at [111, 537] on span "26" at bounding box center [114, 543] width 24 height 24
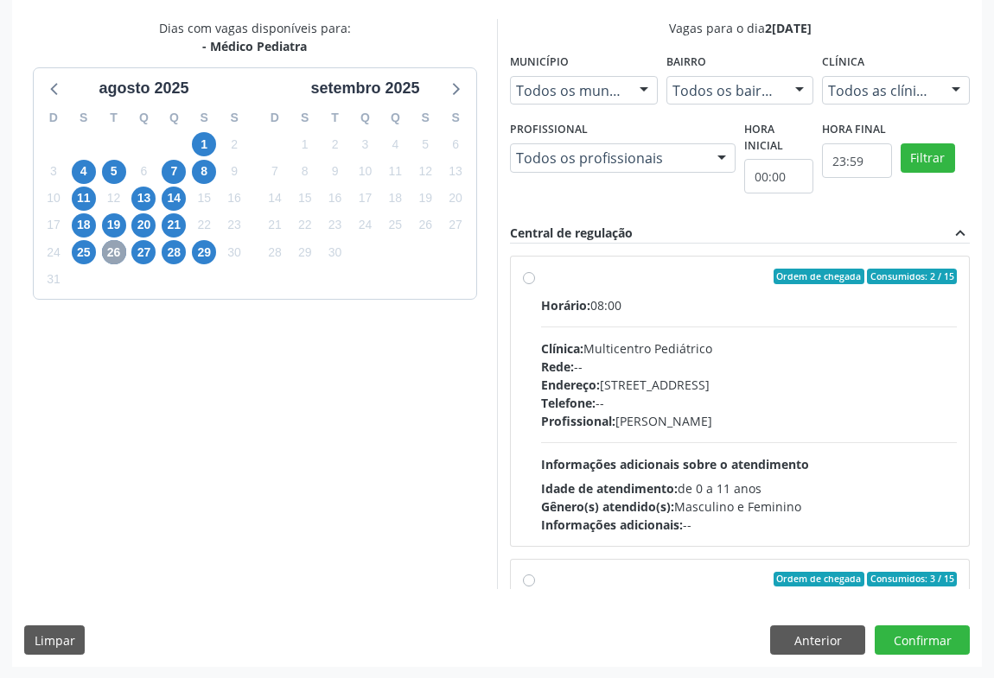
scroll to position [235, 0]
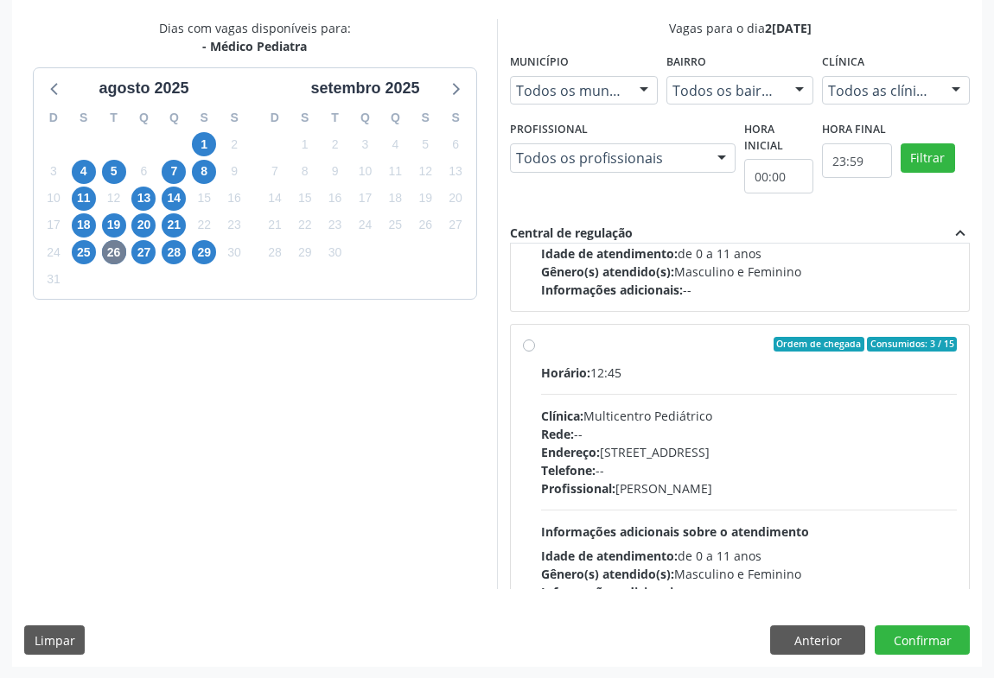
click at [728, 457] on div "Endereço: Antigo Casa Grande, nº 37, Centro, Campo Formoso - BA" at bounding box center [749, 452] width 416 height 18
click at [535, 353] on input "Ordem de chegada Consumidos: 3 / 15 Horário: 12:45 Clínica: Multicentro Pediátr…" at bounding box center [529, 345] width 12 height 16
radio input "true"
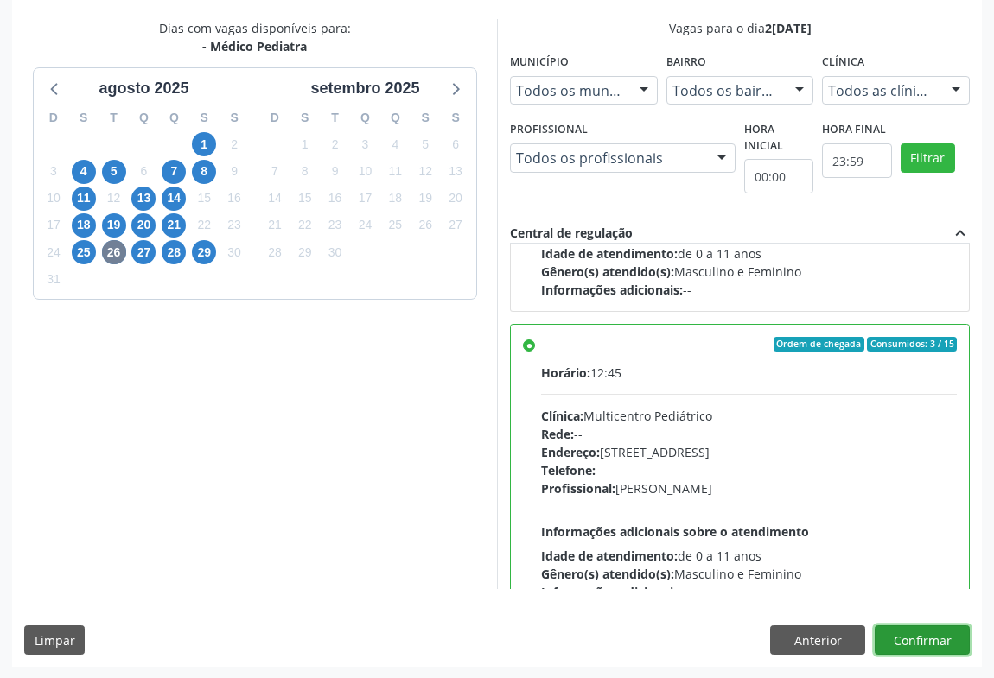
click at [906, 640] on button "Confirmar" at bounding box center [922, 640] width 95 height 29
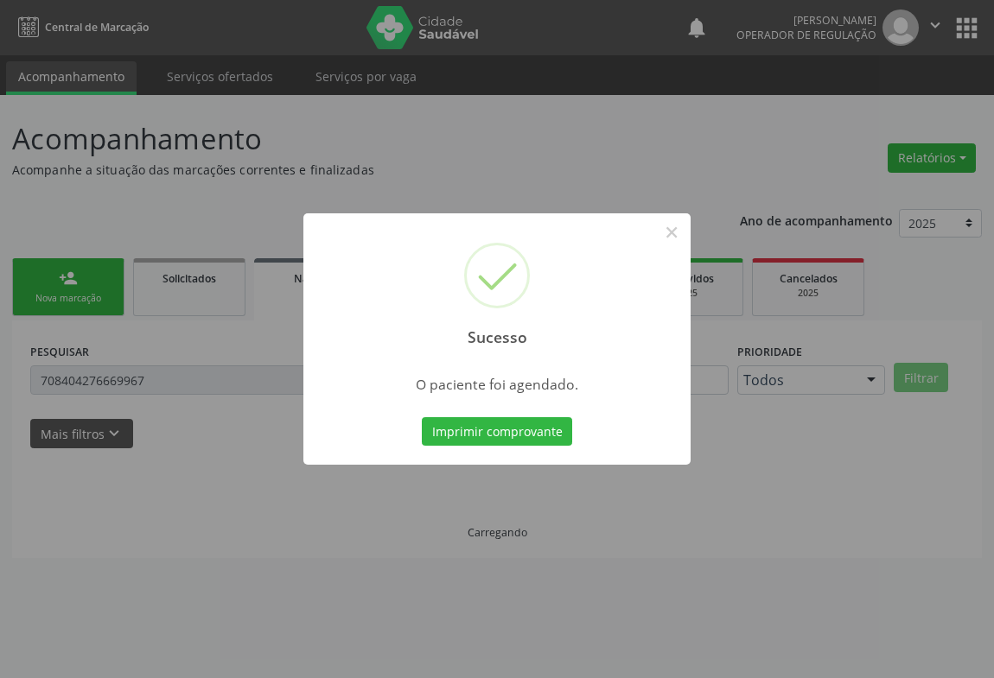
scroll to position [0, 0]
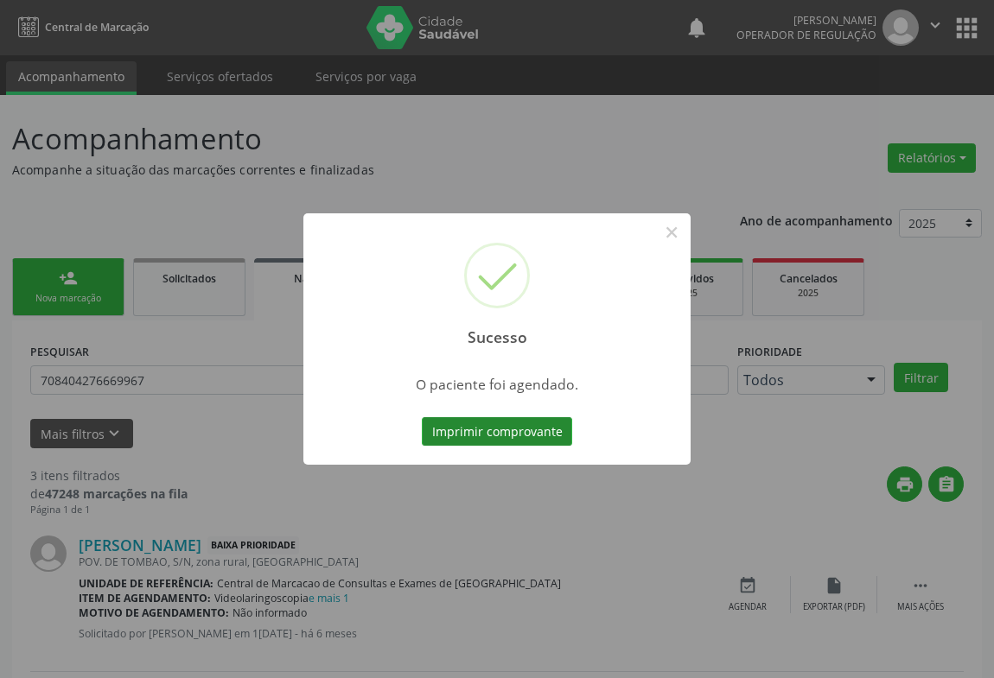
click at [509, 432] on button "Imprimir comprovante" at bounding box center [497, 431] width 150 height 29
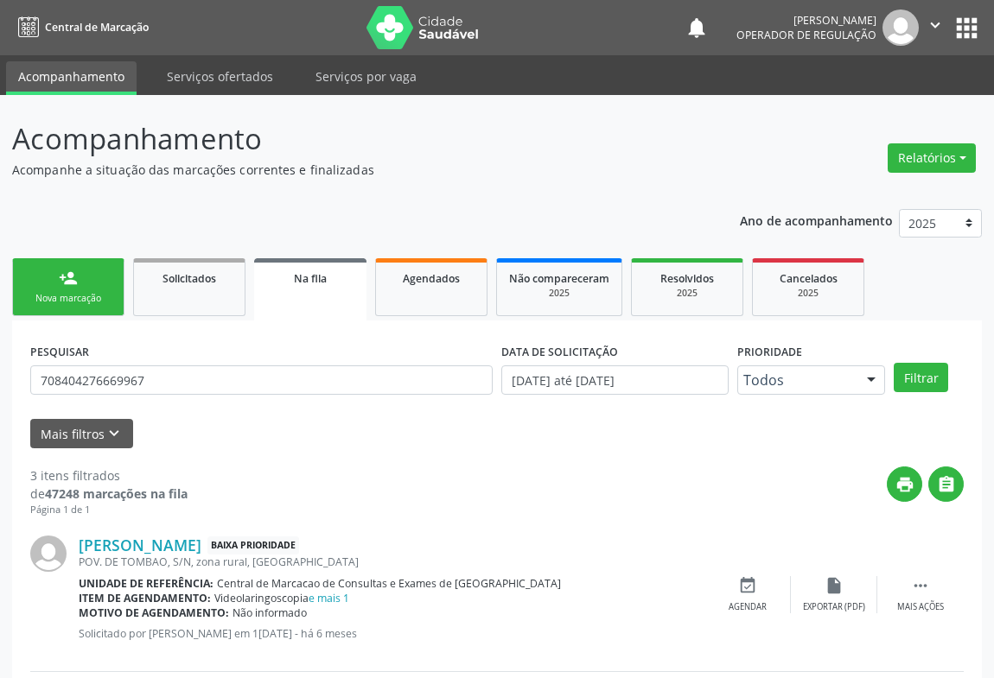
click at [92, 290] on link "person_add Nova marcação" at bounding box center [68, 287] width 112 height 58
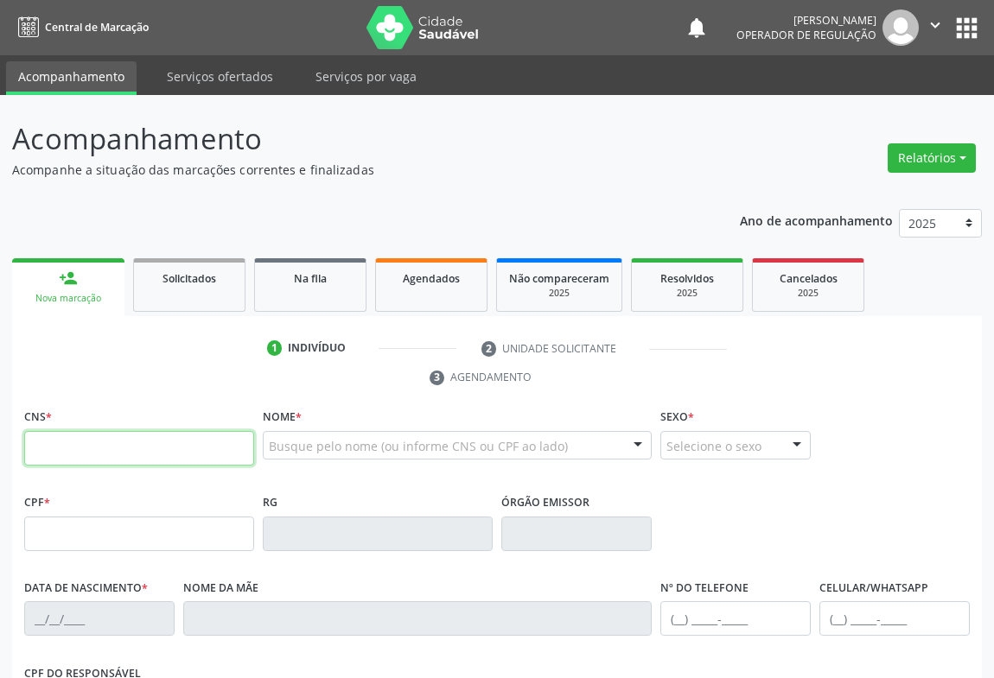
click at [73, 449] on input "text" at bounding box center [139, 448] width 230 height 35
type input "701 4076 1616 2133"
type input "1398620645"
type input "25/04/1985"
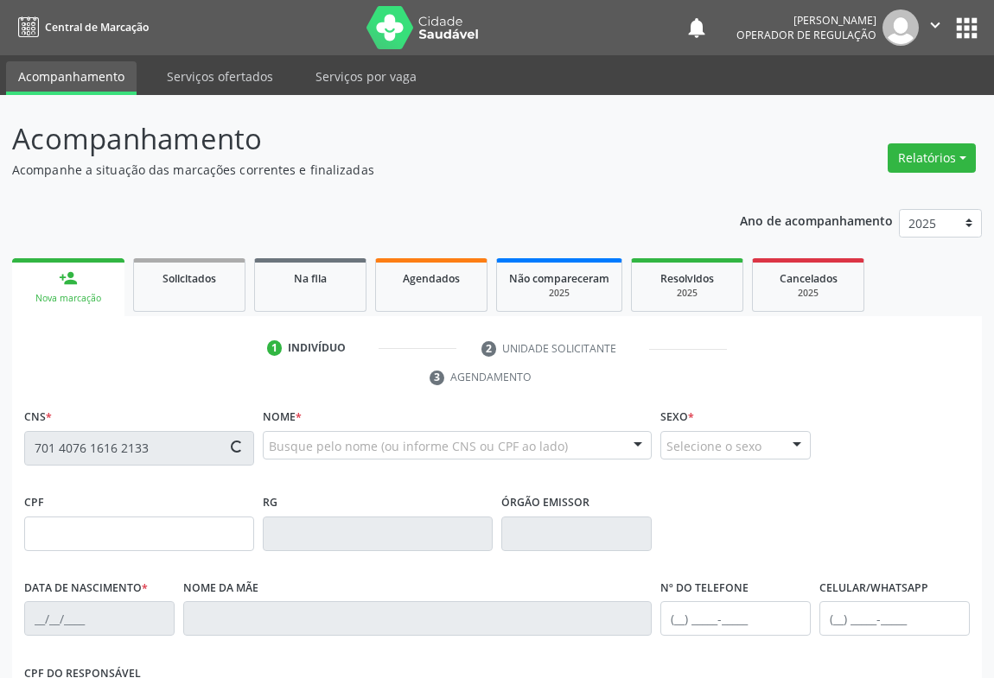
type input "(74) 99147-9765"
type input "030.177.825-65"
type input "S/N"
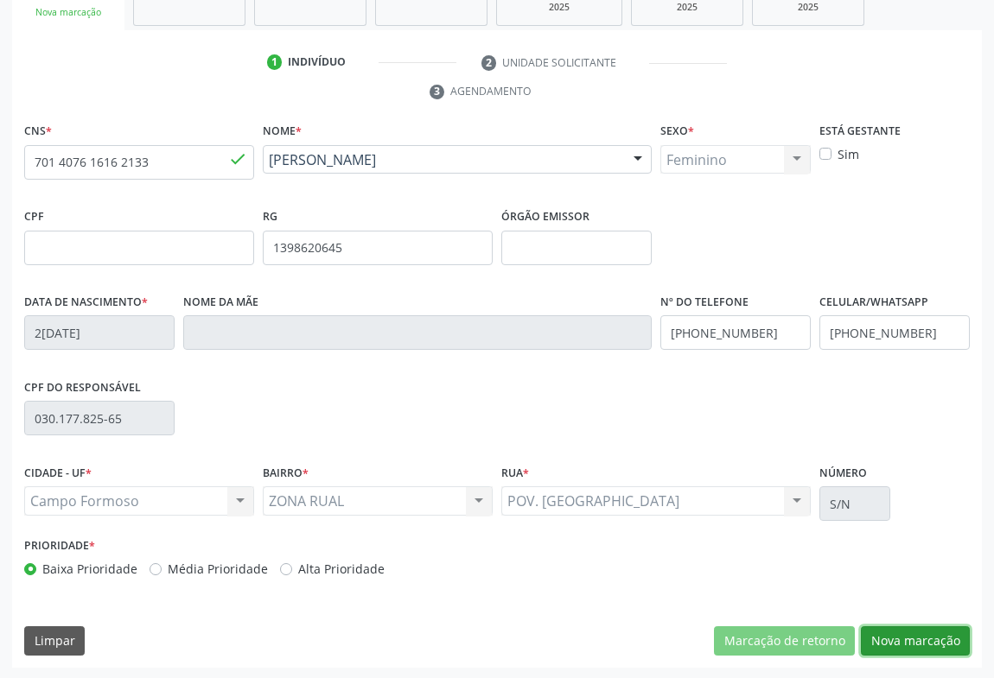
click at [897, 648] on button "Nova marcação" at bounding box center [915, 641] width 109 height 29
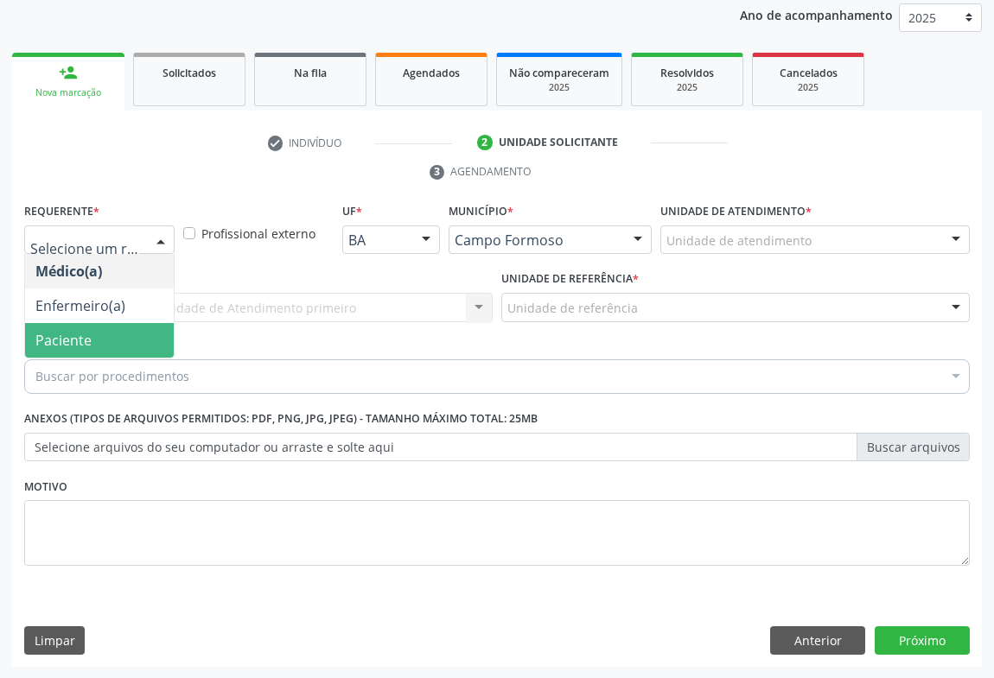
click at [75, 342] on span "Paciente" at bounding box center [63, 340] width 56 height 19
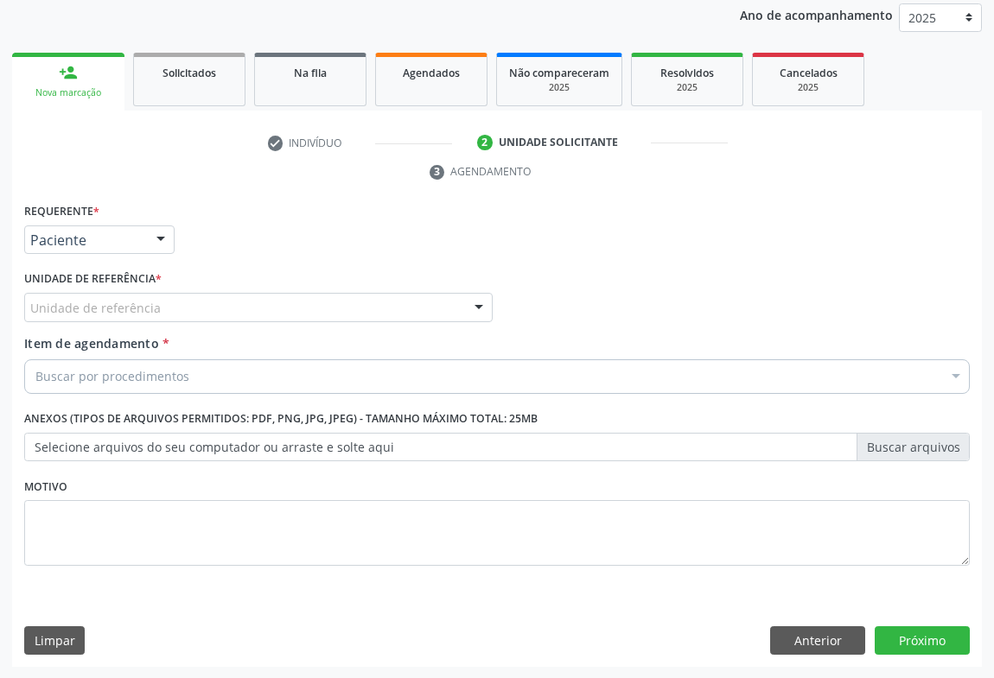
click at [156, 303] on div "Unidade de referência" at bounding box center [258, 307] width 468 height 29
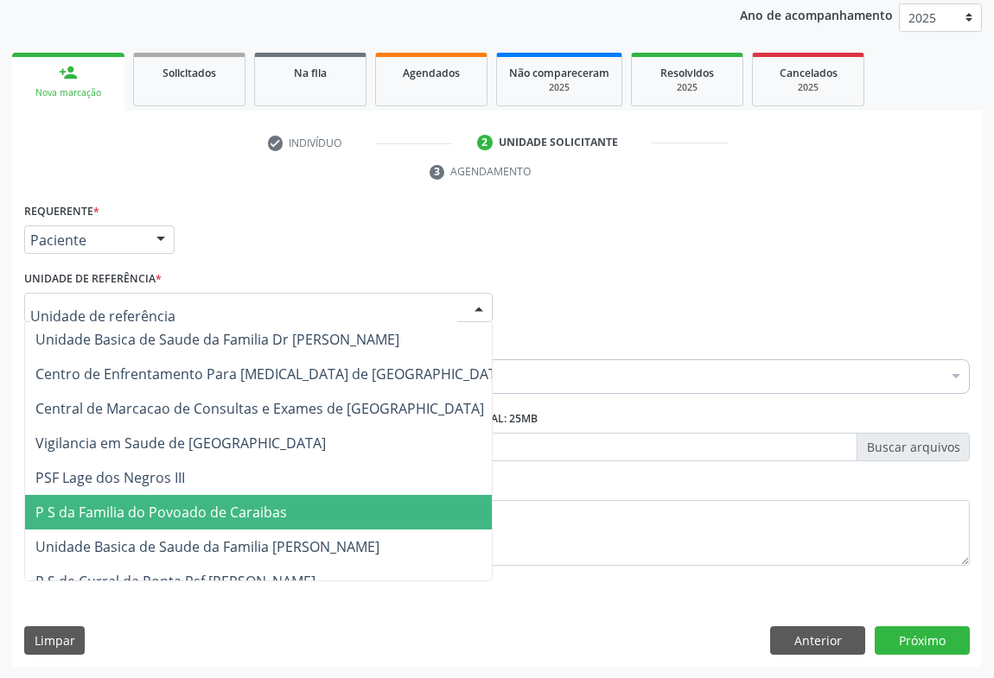
click at [173, 512] on span "P S da Familia do Povoado de Caraibas" at bounding box center [161, 512] width 252 height 19
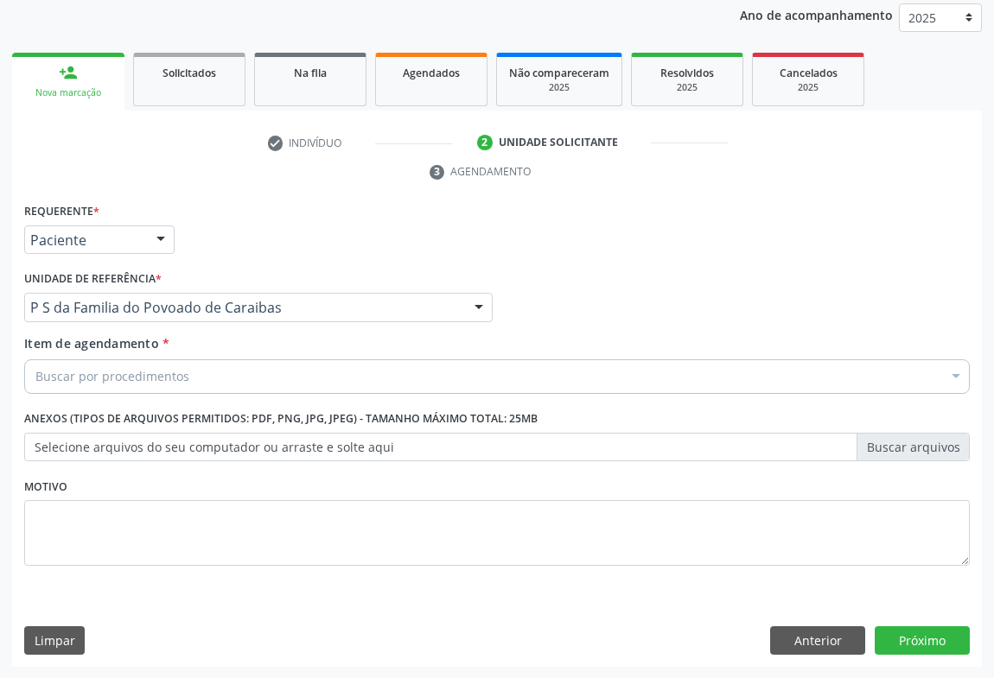
click at [204, 380] on div "Buscar por procedimentos" at bounding box center [497, 377] width 946 height 35
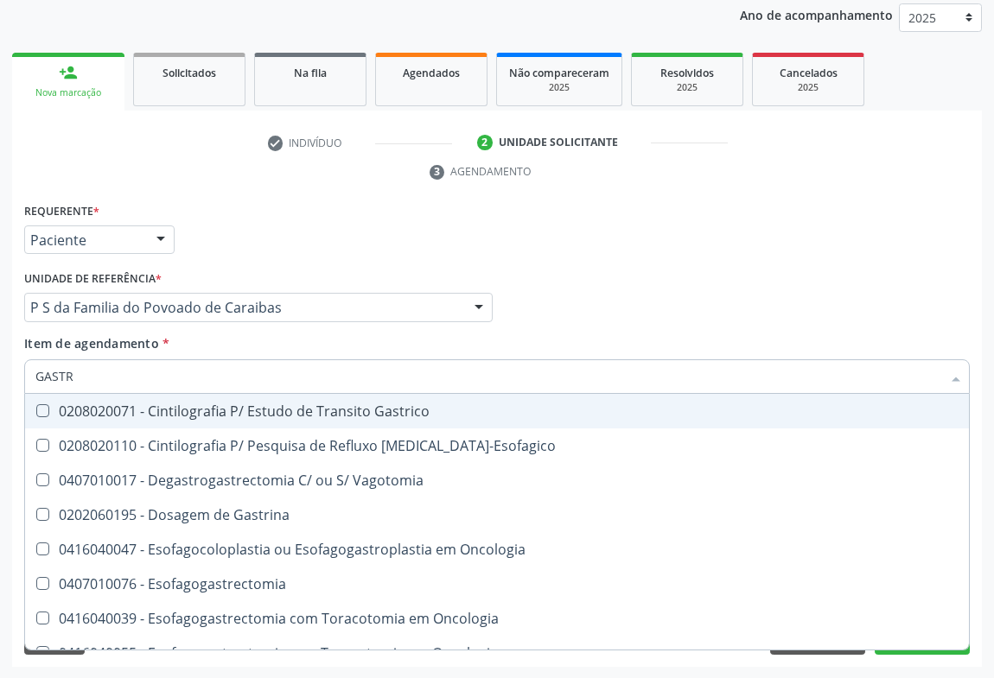
type input "GASTRO"
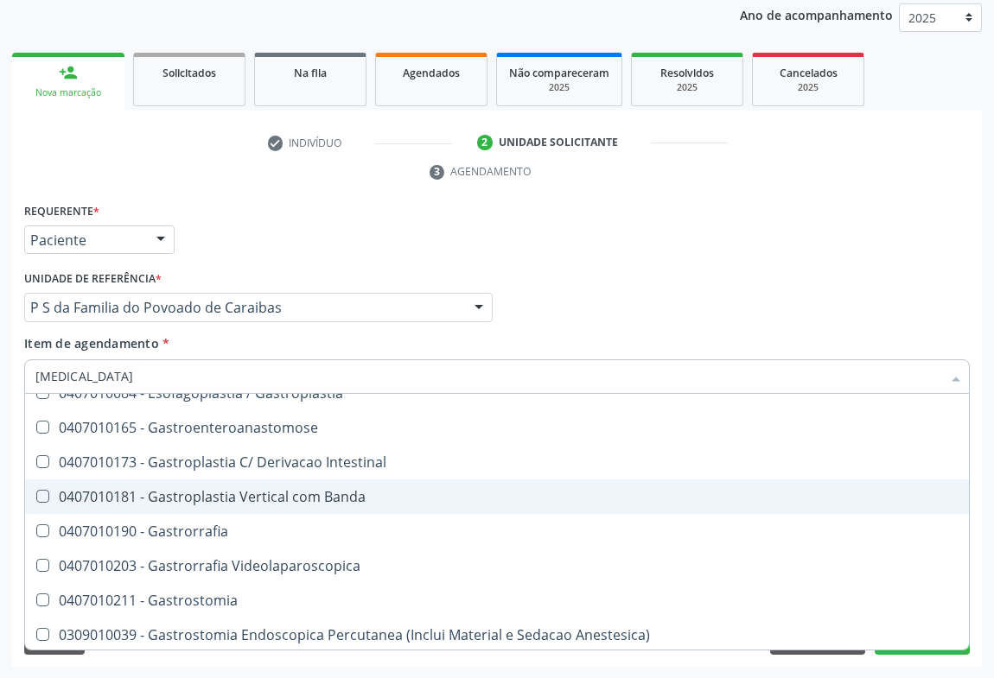
scroll to position [314, 0]
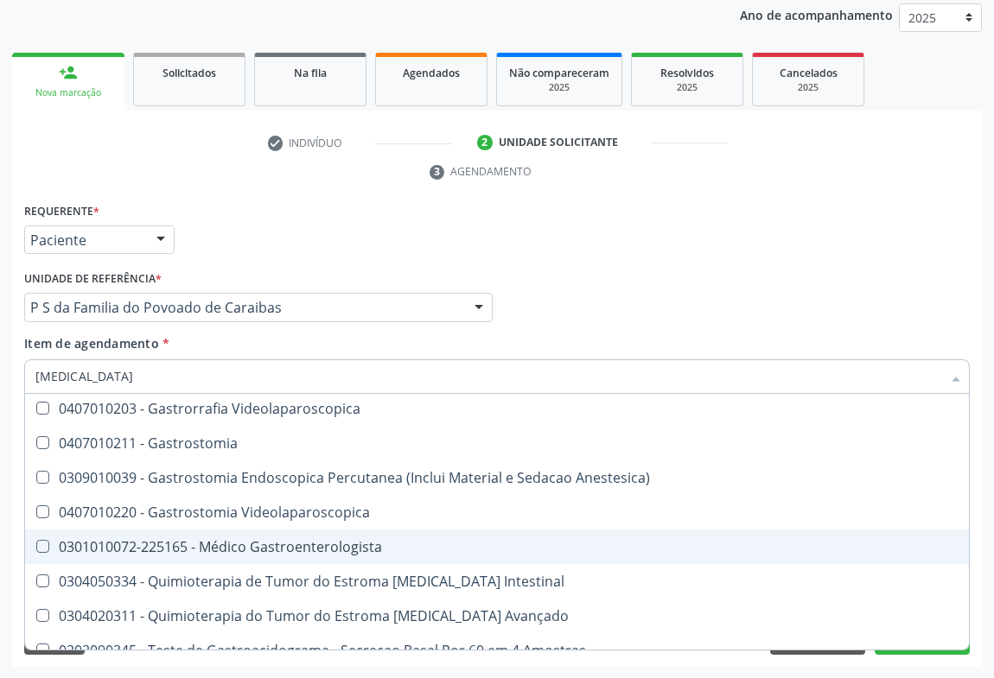
drag, startPoint x: 220, startPoint y: 544, endPoint x: 0, endPoint y: 315, distance: 317.9
click at [220, 544] on div "0301010072-225165 - Médico Gastroenterologista" at bounding box center [496, 547] width 923 height 14
checkbox Gastroenterologista "true"
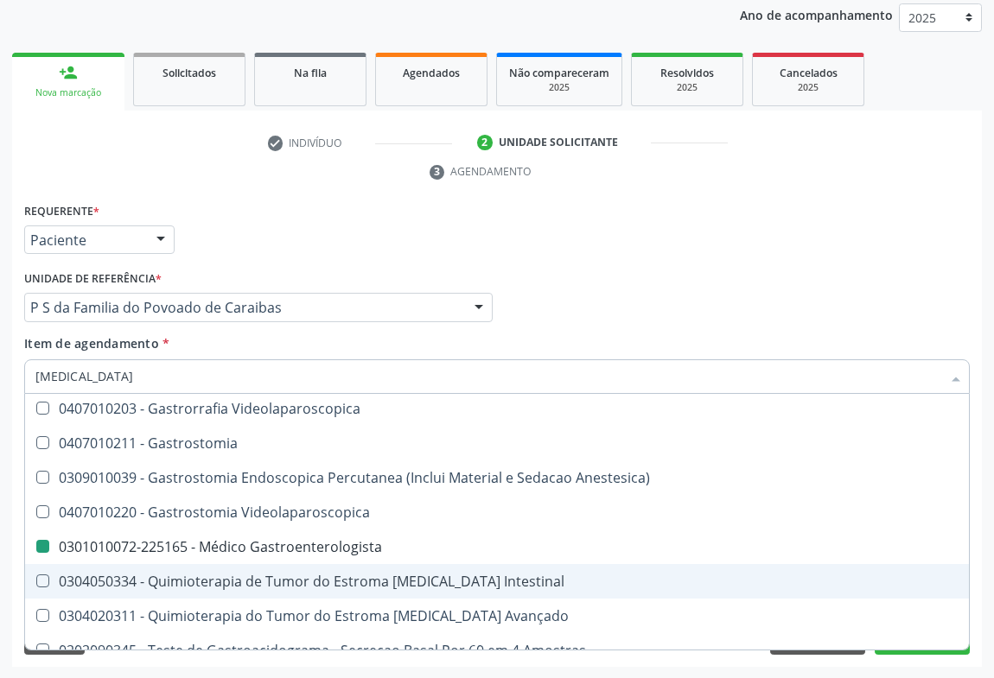
click at [908, 334] on div "Item de agendamento * GASTRO Desfazer seleção 0208020110 - Cintilografia P/ Pes…" at bounding box center [497, 361] width 946 height 54
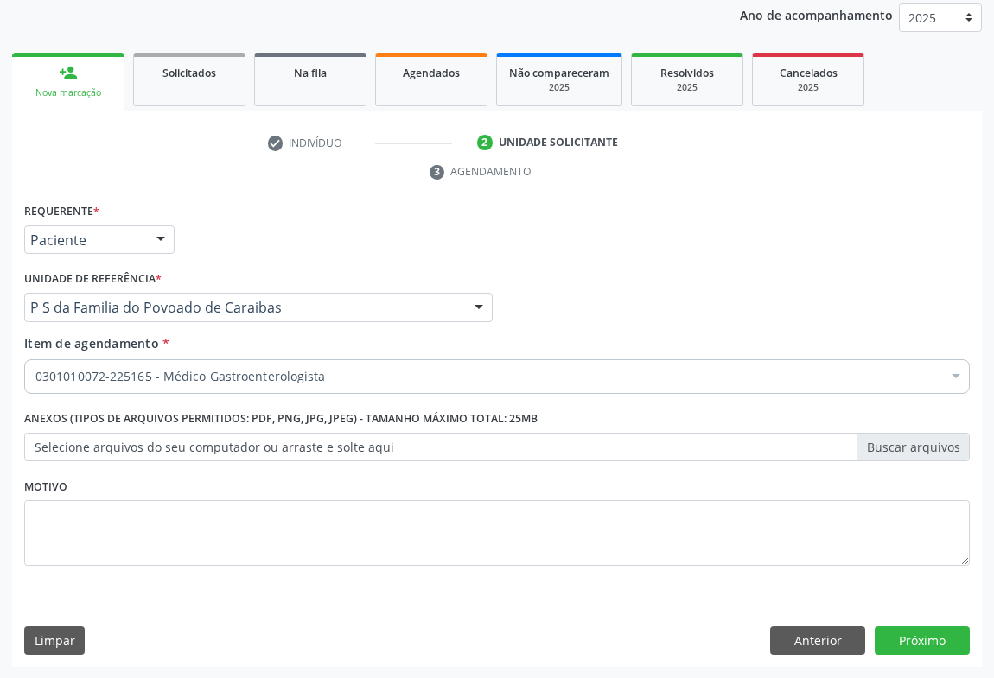
scroll to position [0, 0]
click at [901, 622] on div "Requerente * Paciente Médico(a) Enfermeiro(a) Paciente Nenhum resultado encontr…" at bounding box center [497, 433] width 970 height 469
click at [900, 638] on button "Próximo" at bounding box center [922, 641] width 95 height 29
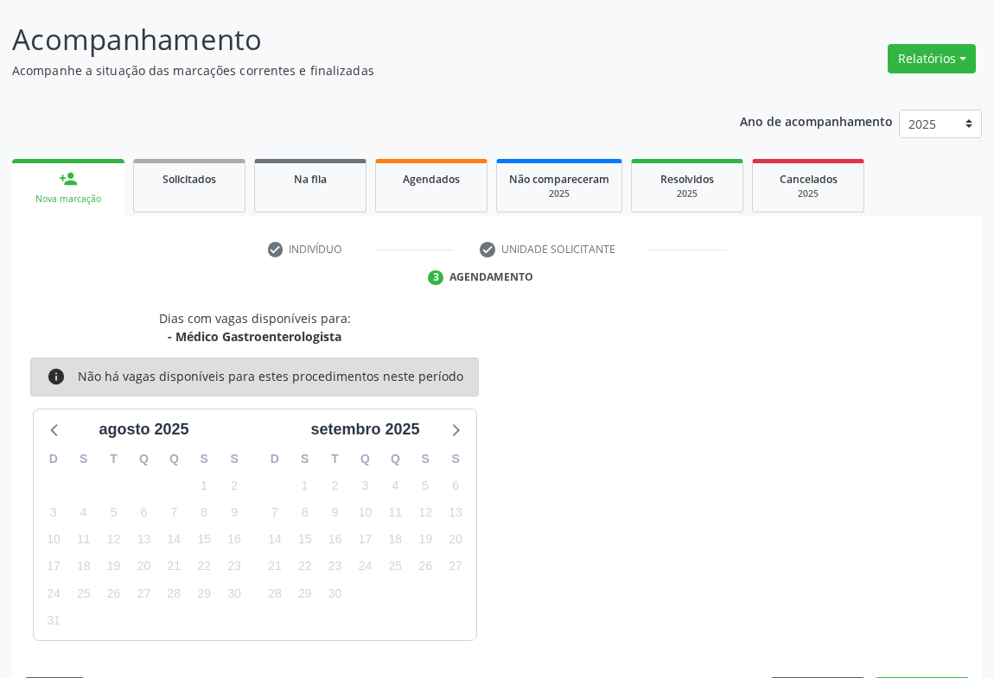
scroll to position [150, 0]
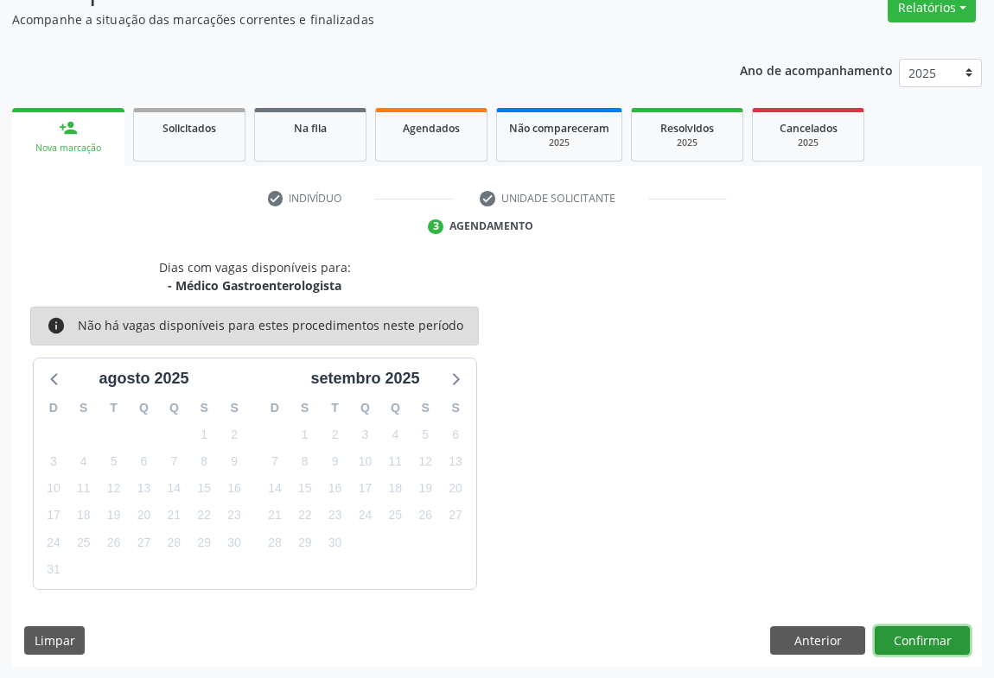
click at [921, 640] on button "Confirmar" at bounding box center [922, 641] width 95 height 29
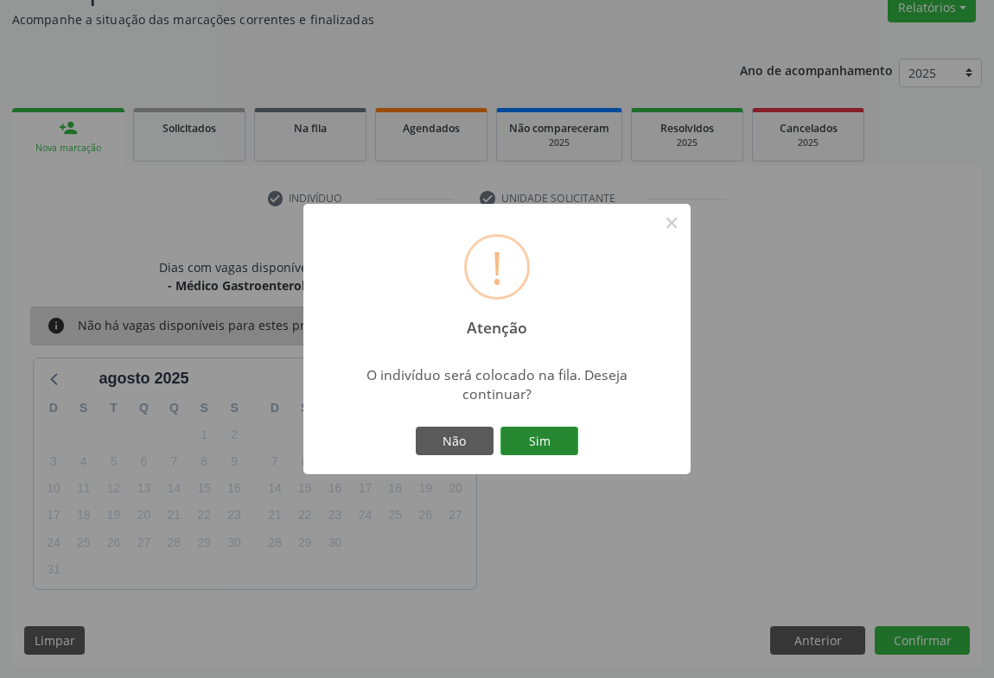
click at [555, 449] on button "Sim" at bounding box center [539, 441] width 78 height 29
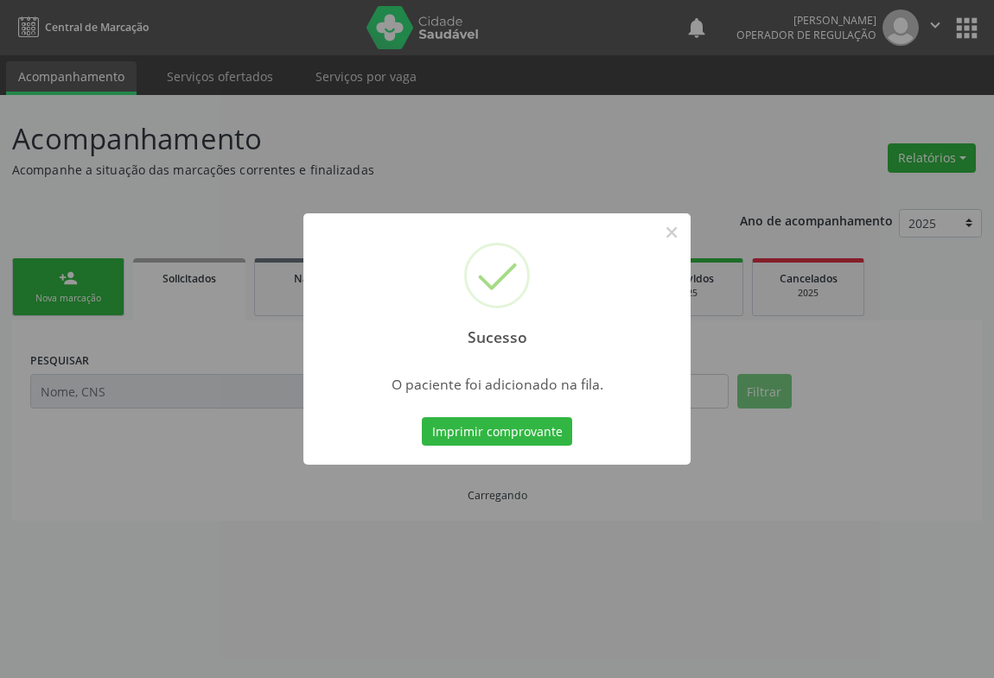
scroll to position [0, 0]
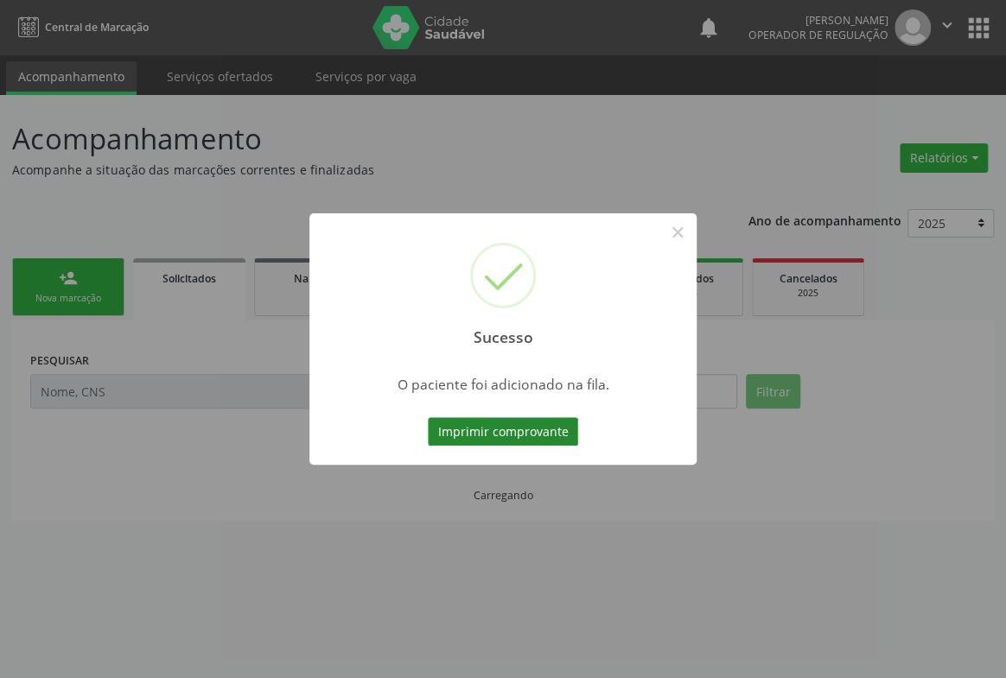
click at [550, 427] on button "Imprimir comprovante" at bounding box center [503, 431] width 150 height 29
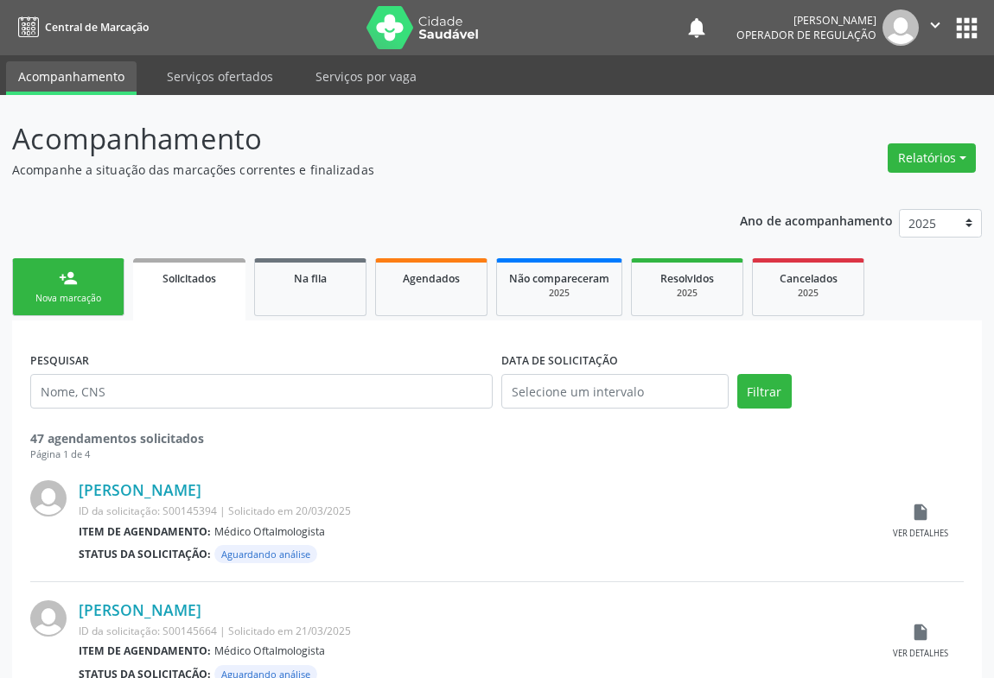
click at [99, 274] on link "person_add Nova marcação" at bounding box center [68, 287] width 112 height 58
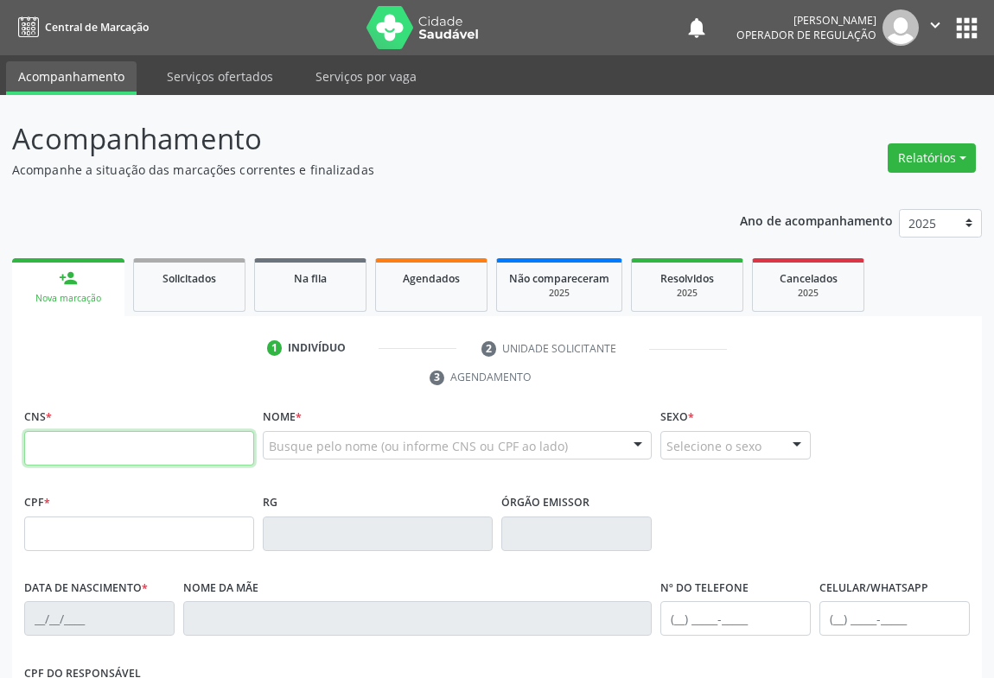
click at [92, 444] on input "text" at bounding box center [139, 448] width 230 height 35
type input "702 4050 9013 5026"
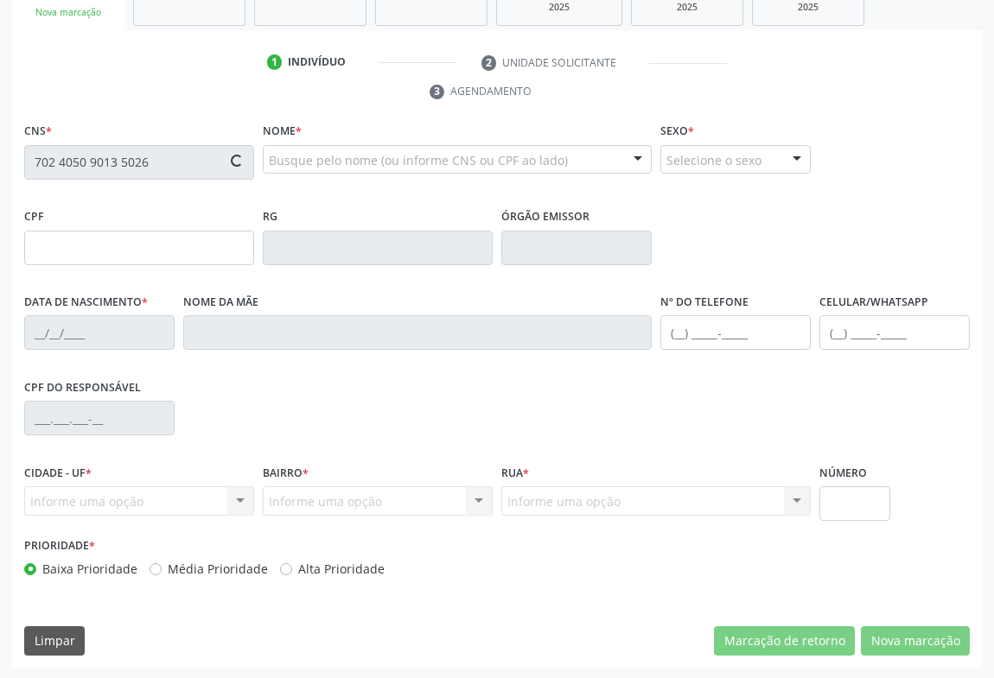
type input "137.572.885-72"
type input "218445008"
type input "[DATE]"
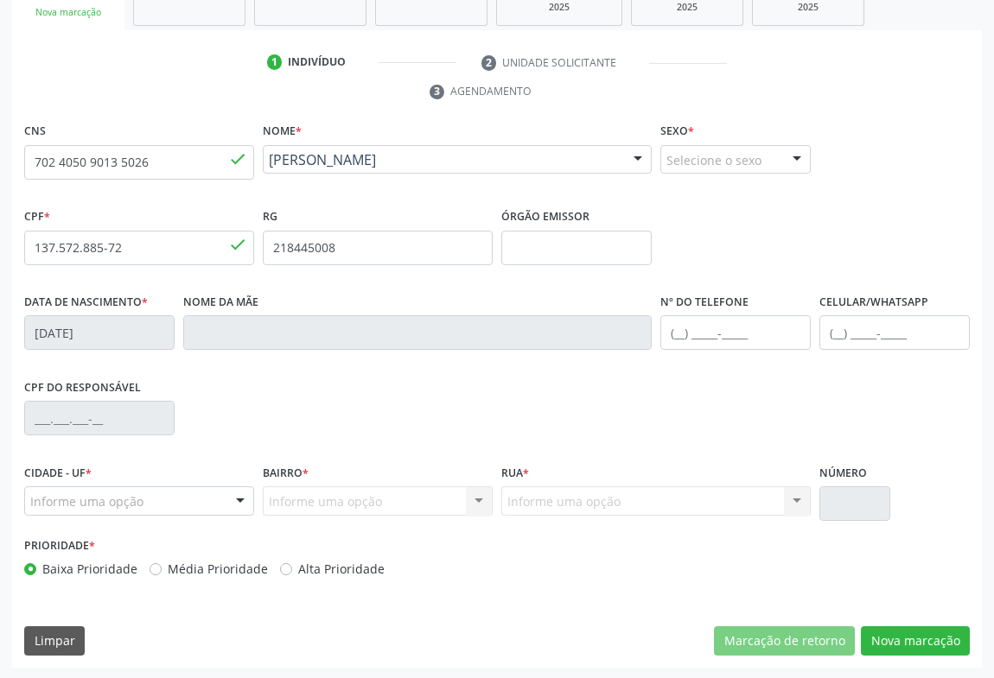
click at [787, 164] on div at bounding box center [797, 160] width 26 height 29
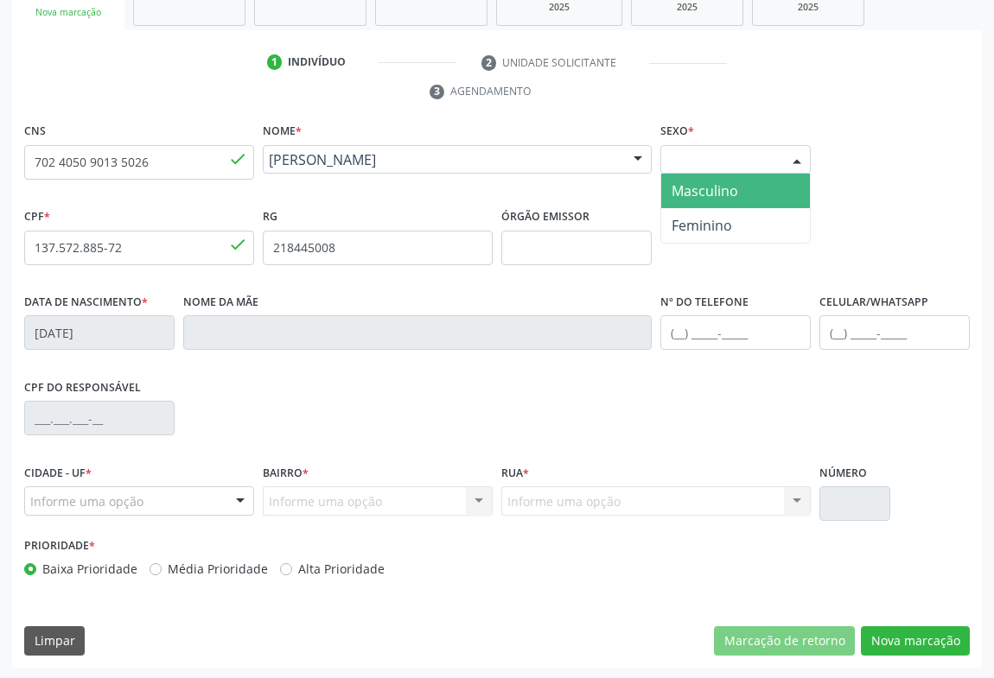
click at [735, 188] on span "Masculino" at bounding box center [705, 191] width 67 height 19
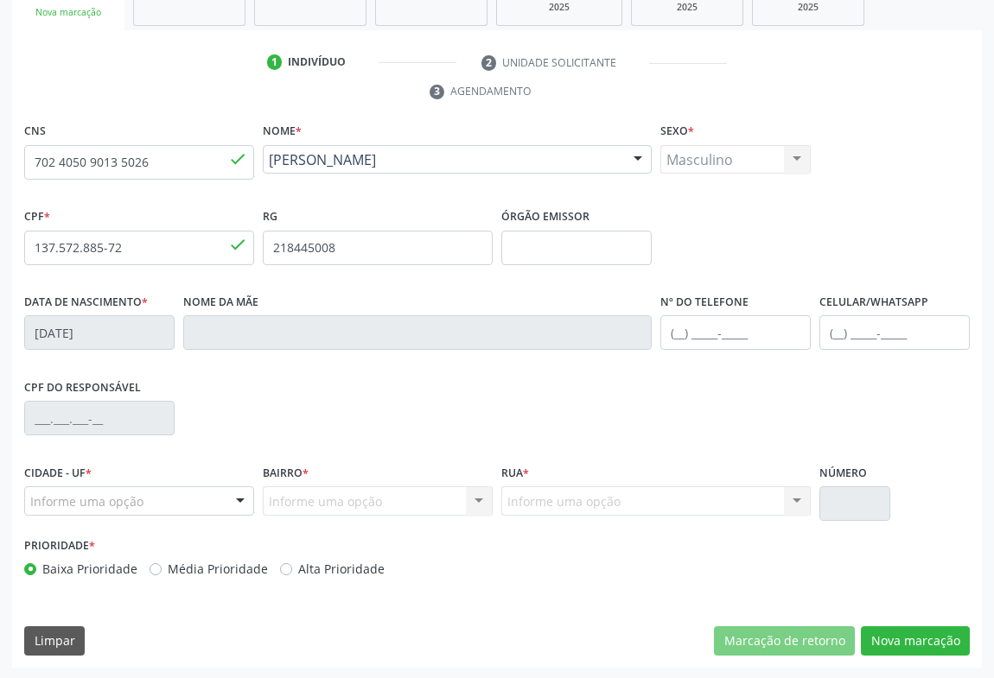
click at [223, 506] on div "Informe uma opção Campo Formoso - BA Nenhum resultado encontrado para: " " Nenh…" at bounding box center [139, 501] width 230 height 29
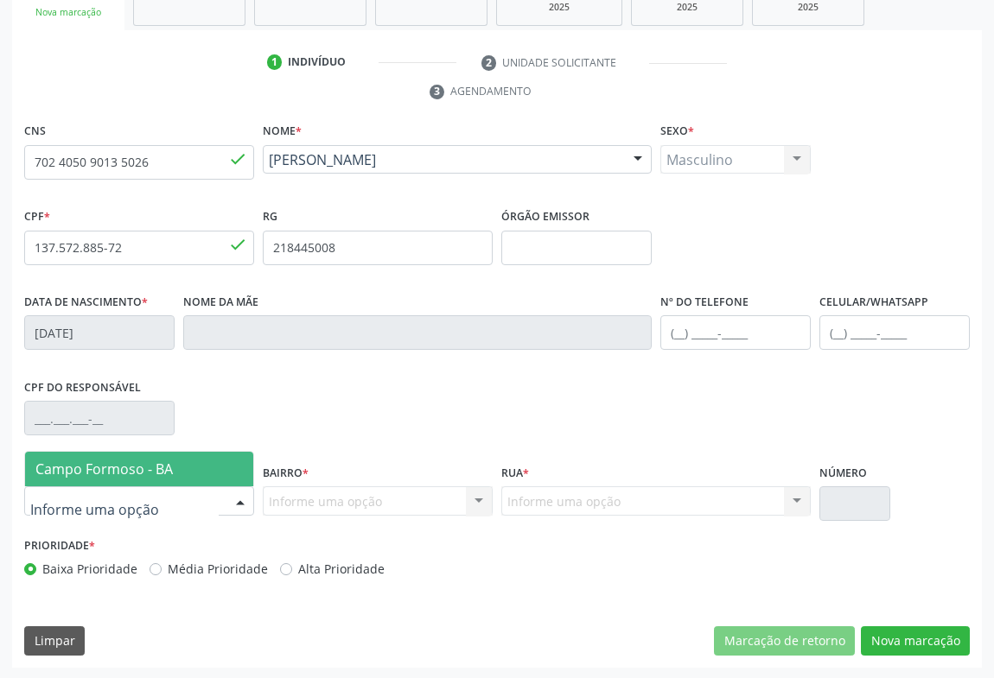
click at [187, 474] on span "Campo Formoso - BA" at bounding box center [139, 469] width 228 height 35
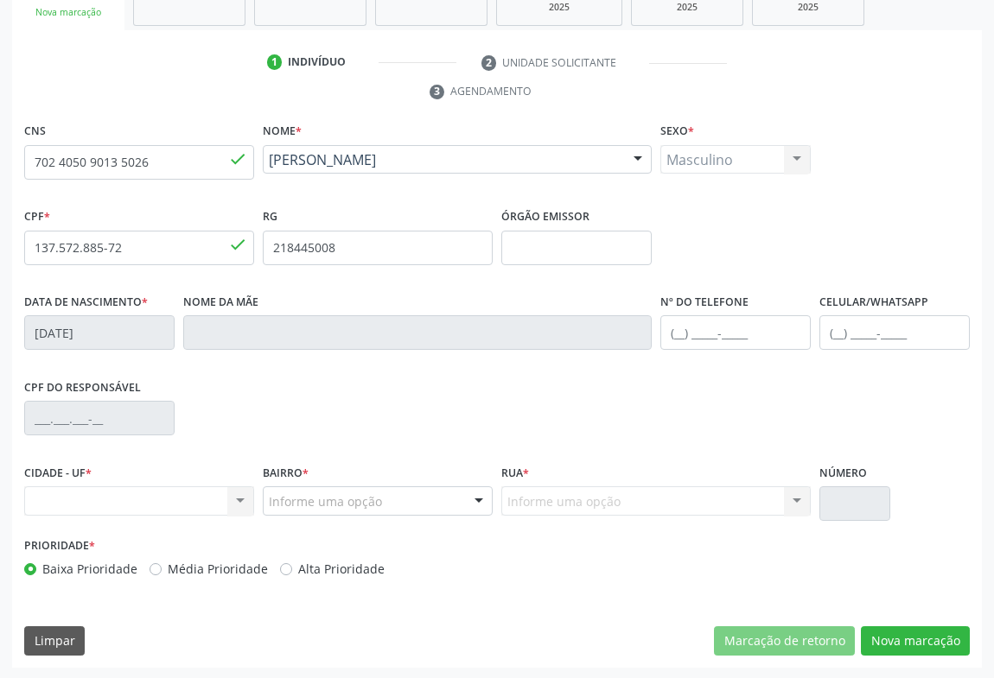
click at [422, 500] on div "Informe uma opção" at bounding box center [378, 501] width 230 height 29
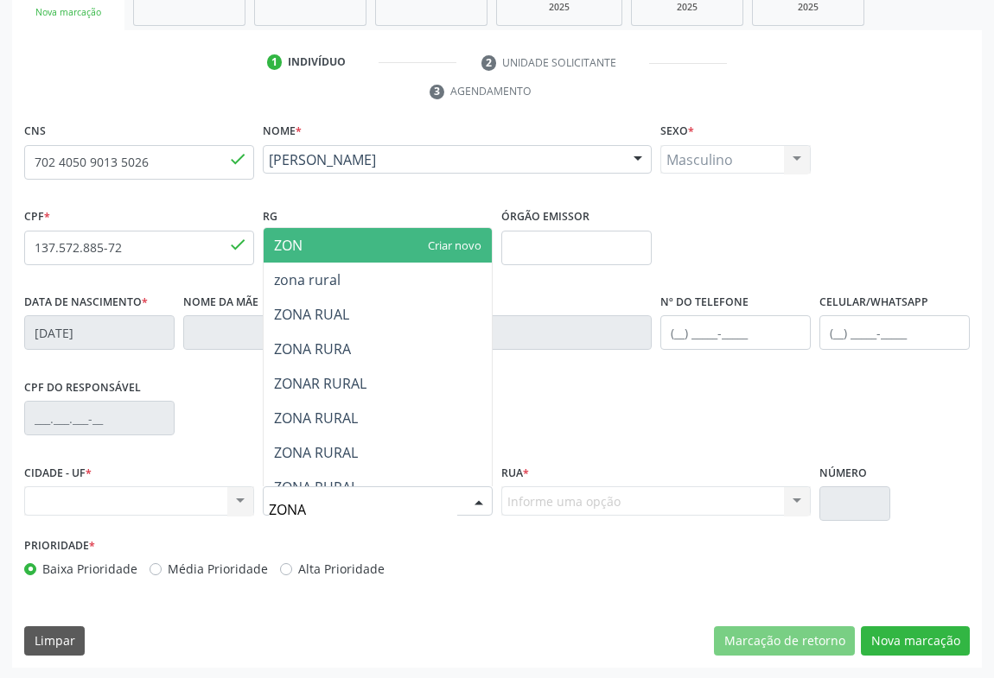
type input "ZONA"
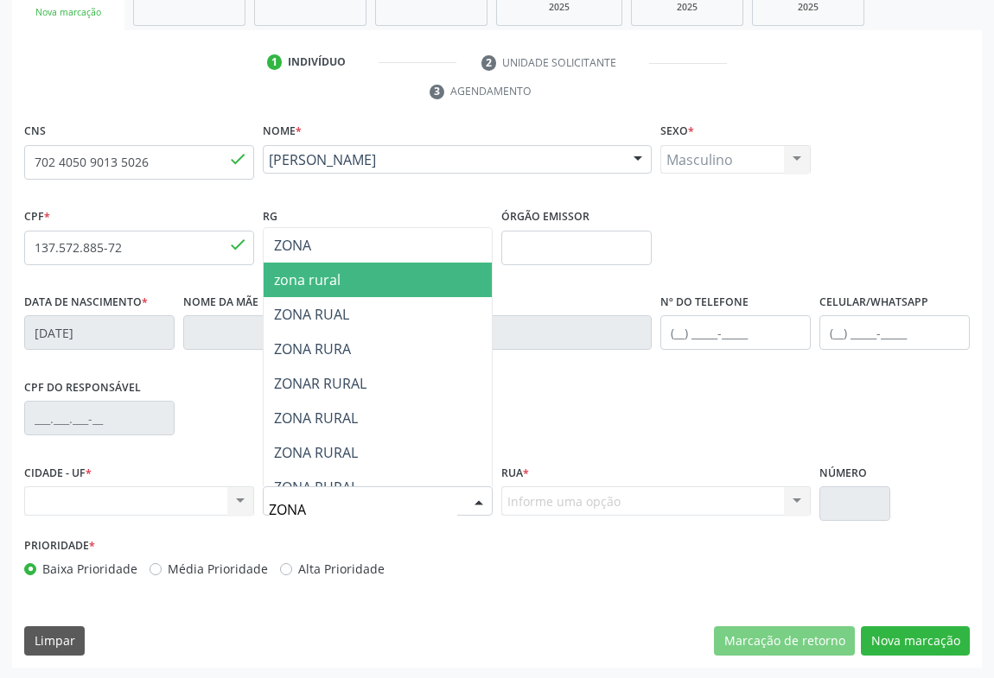
click at [341, 277] on span "zona rural" at bounding box center [378, 280] width 228 height 35
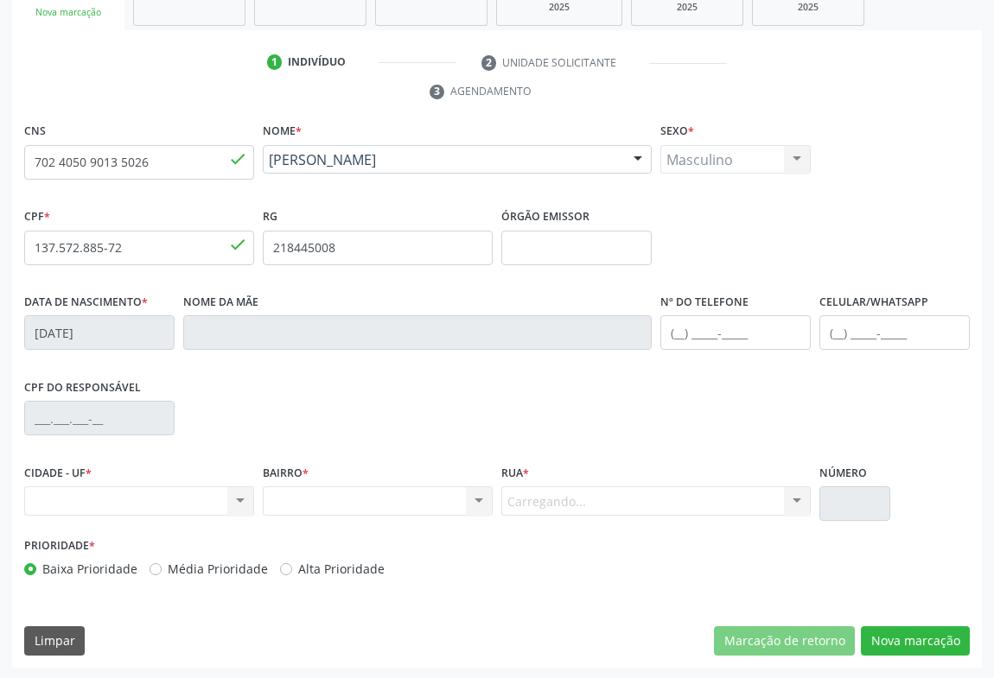
click at [535, 499] on div "Carregando... Nenhum resultado encontrado para: " " Nenhuma opção encontrada. D…" at bounding box center [655, 501] width 309 height 29
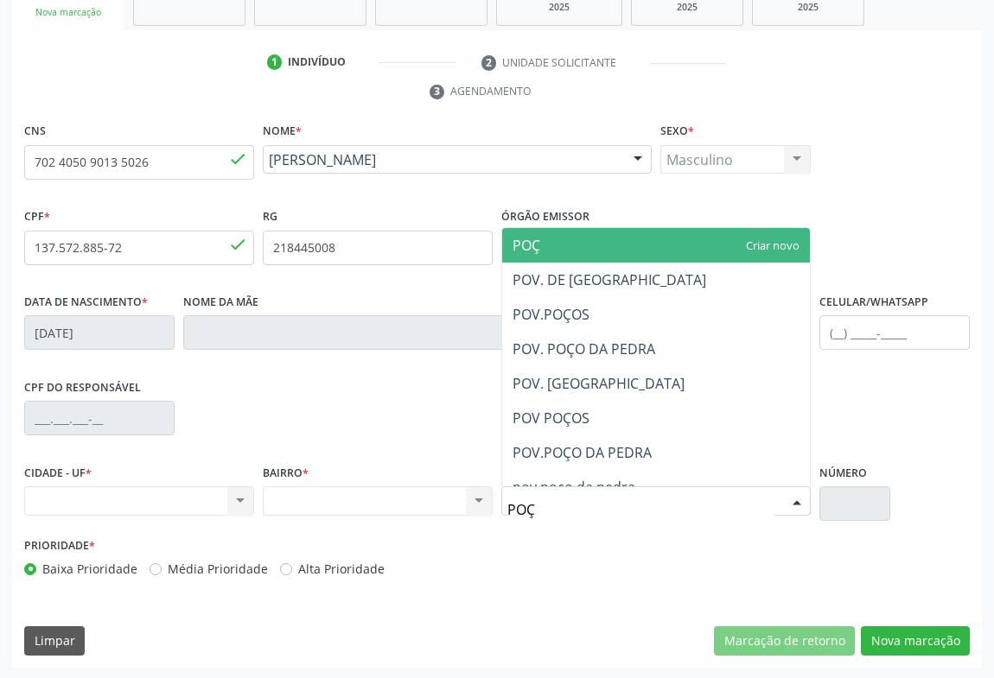
type input "POÇO"
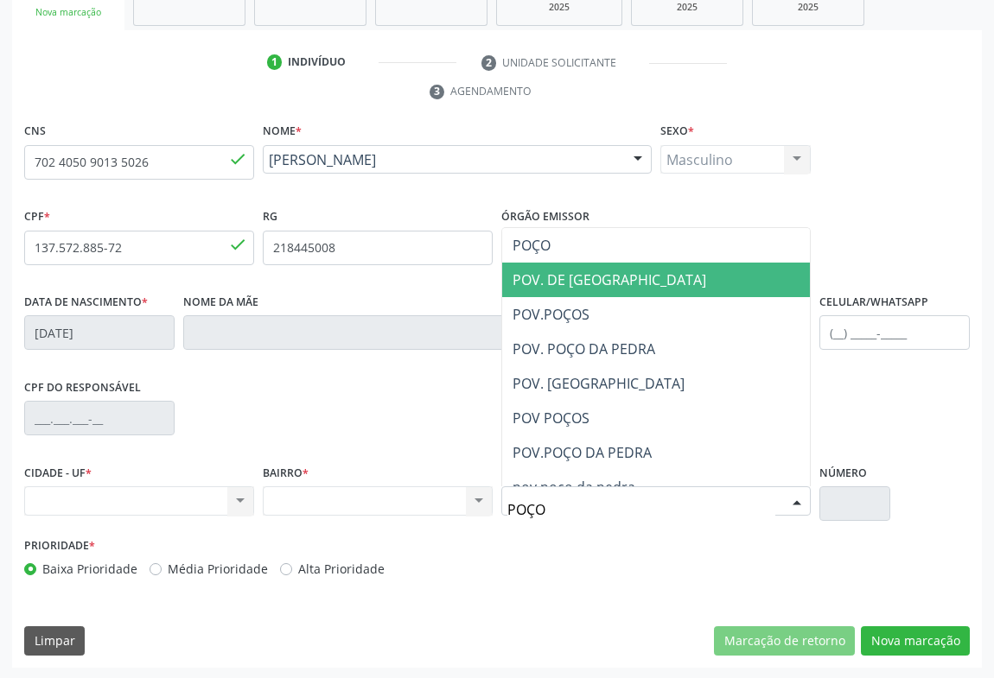
click at [561, 288] on span "POV. DE POÇOS" at bounding box center [656, 280] width 308 height 35
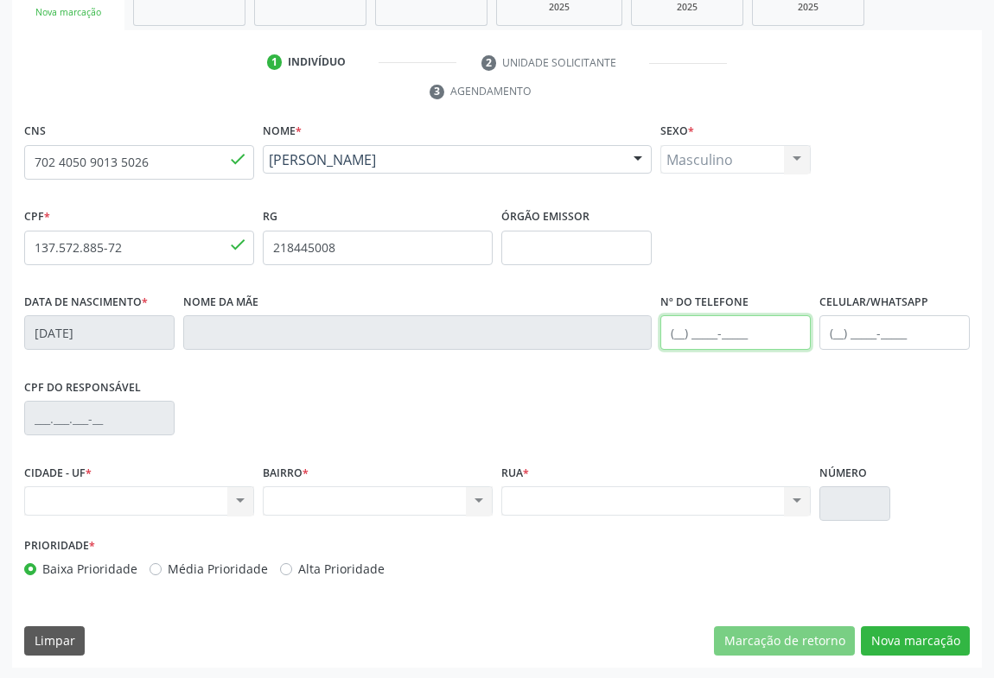
click at [756, 333] on input "text" at bounding box center [735, 332] width 150 height 35
type input "[PHONE_NUMBER]"
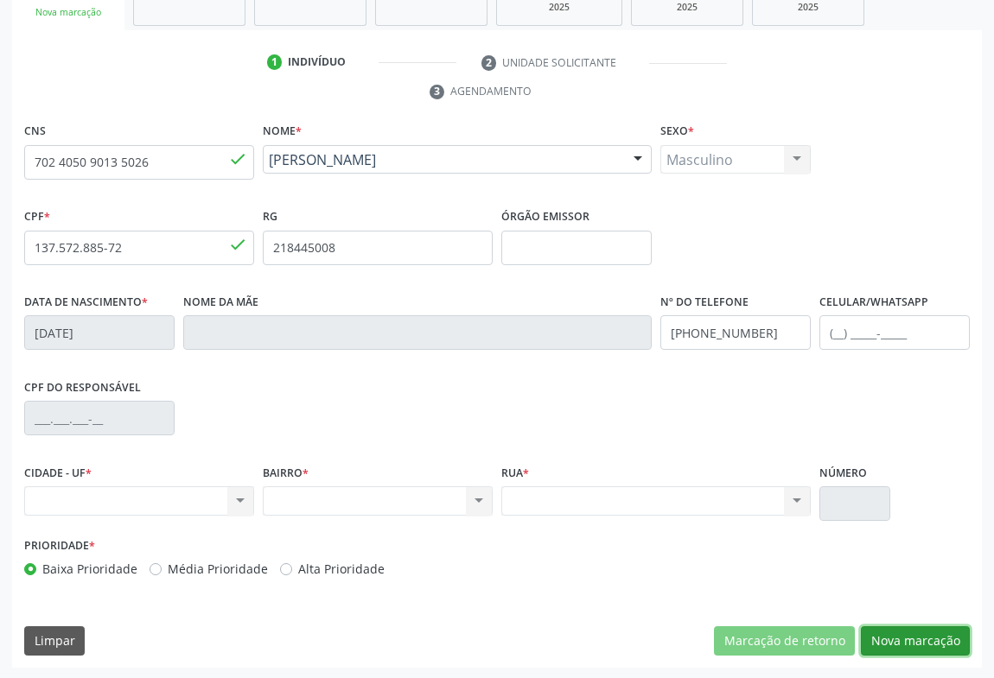
click at [895, 637] on button "Nova marcação" at bounding box center [915, 641] width 109 height 29
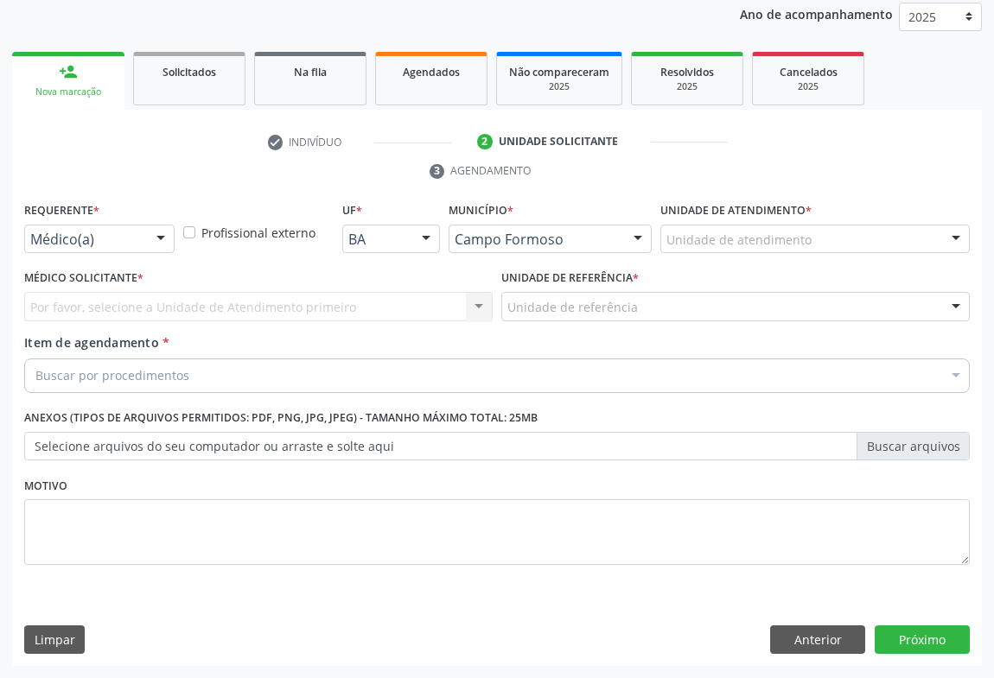
scroll to position [206, 0]
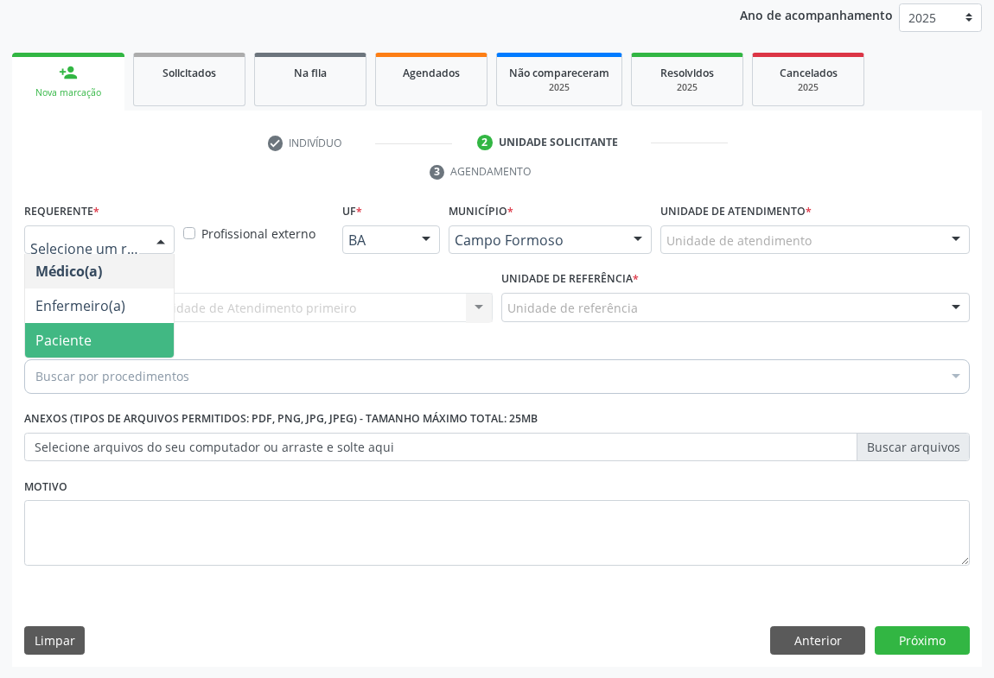
click at [93, 343] on span "Paciente" at bounding box center [99, 340] width 149 height 35
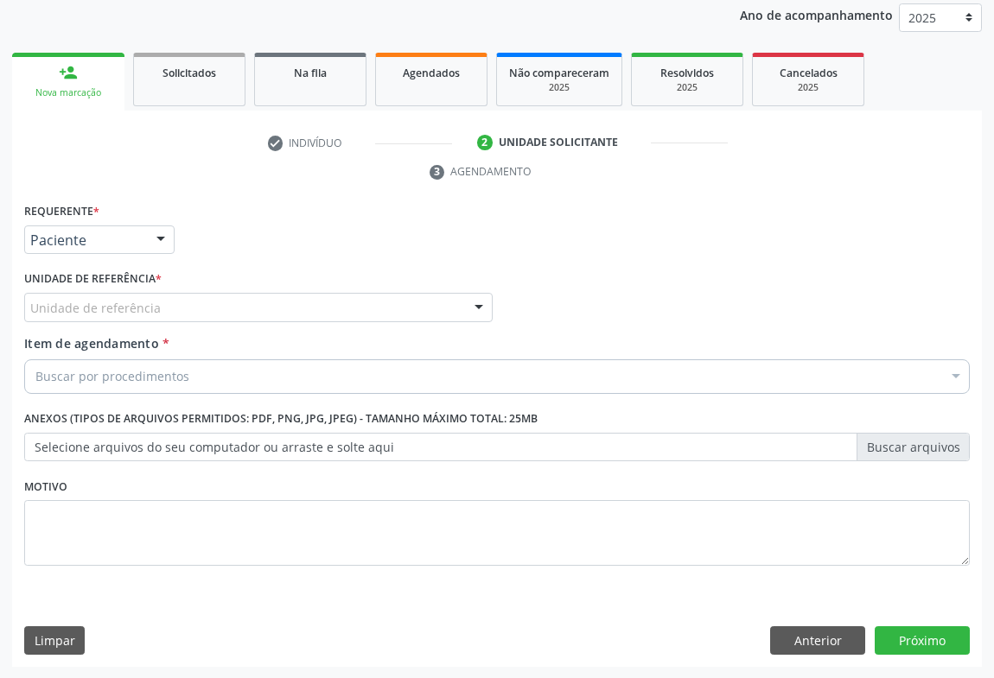
click at [173, 313] on div "Unidade de referência" at bounding box center [258, 307] width 468 height 29
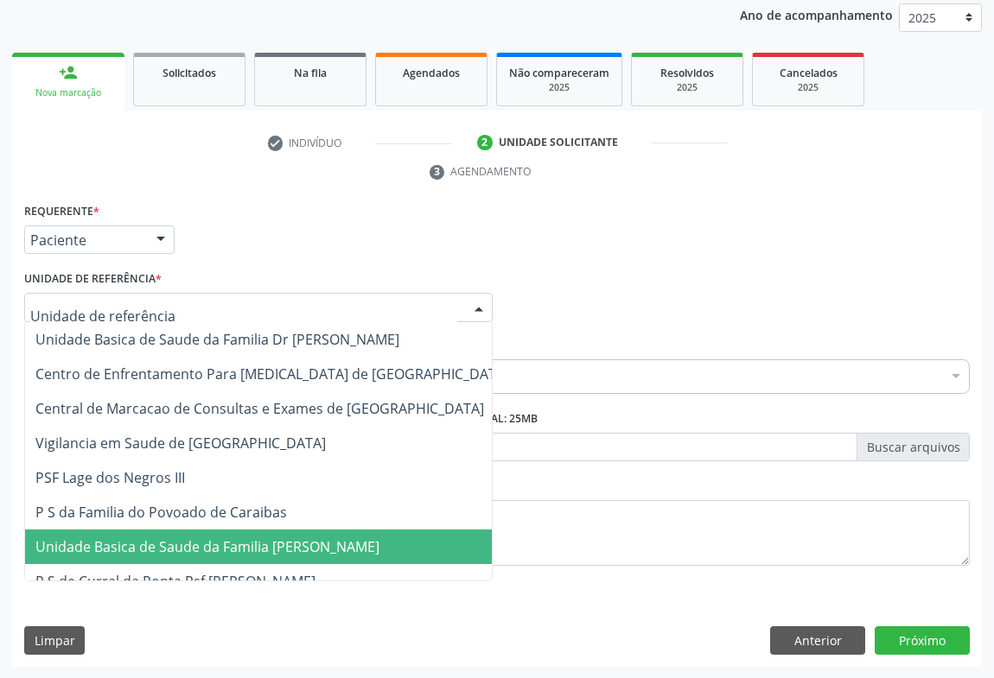
click at [191, 530] on span "Unidade Basica de Saude da Familia [PERSON_NAME]" at bounding box center [272, 547] width 494 height 35
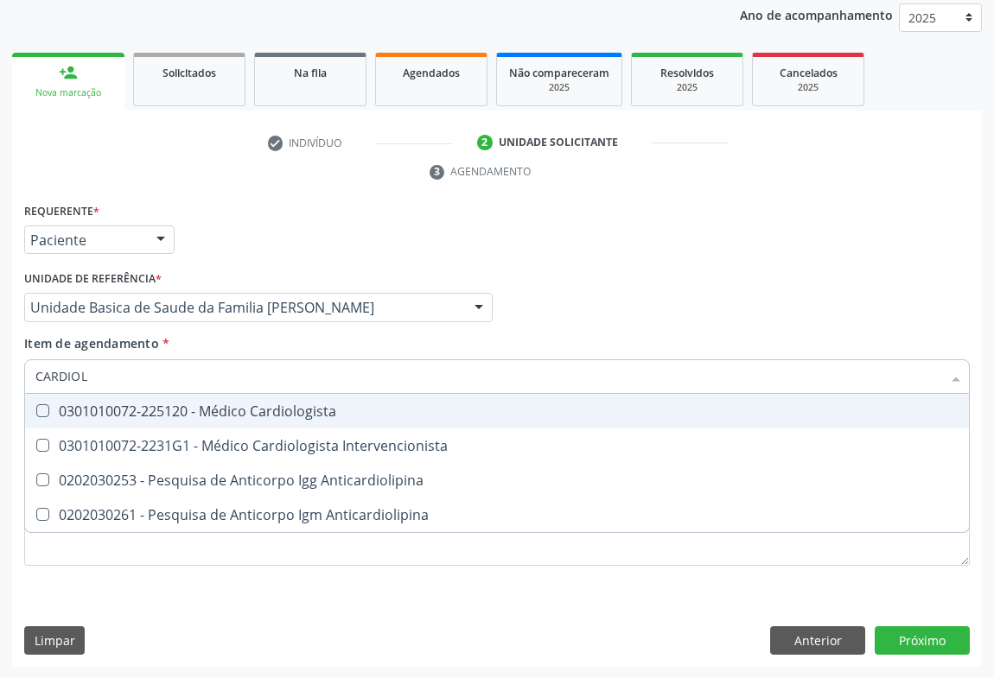
type input "CARDIOLO"
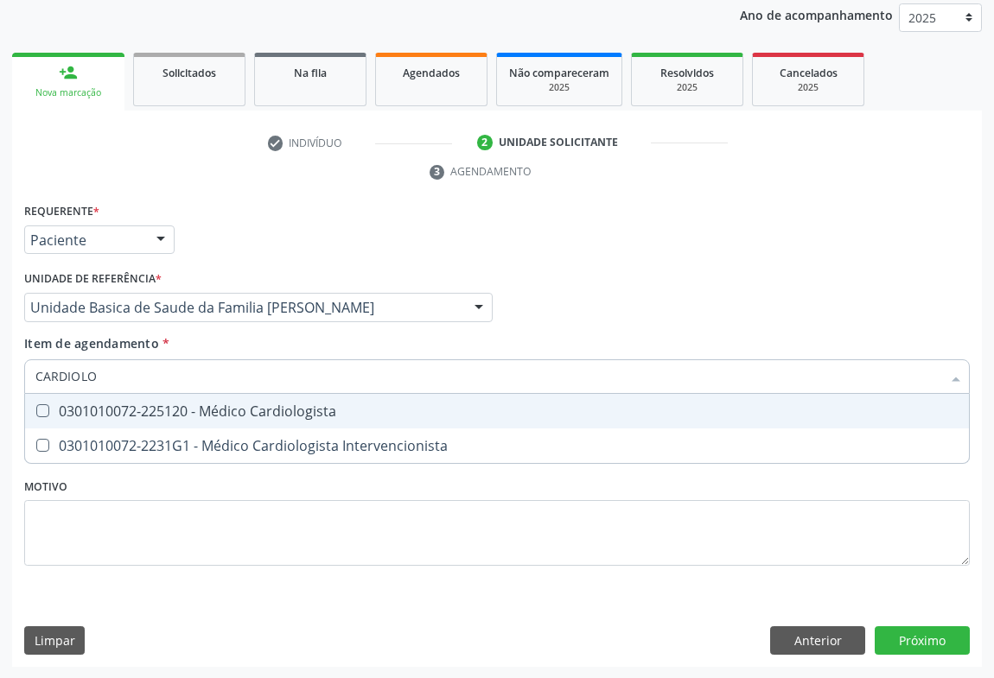
drag, startPoint x: 191, startPoint y: 405, endPoint x: 163, endPoint y: 411, distance: 28.1
click at [190, 405] on div "0301010072-225120 - Médico Cardiologista" at bounding box center [496, 411] width 923 height 14
checkbox Cardiologista "true"
click at [926, 640] on div "Requerente * Paciente Médico(a) Enfermeiro(a) Paciente Nenhum resultado encontr…" at bounding box center [497, 433] width 970 height 469
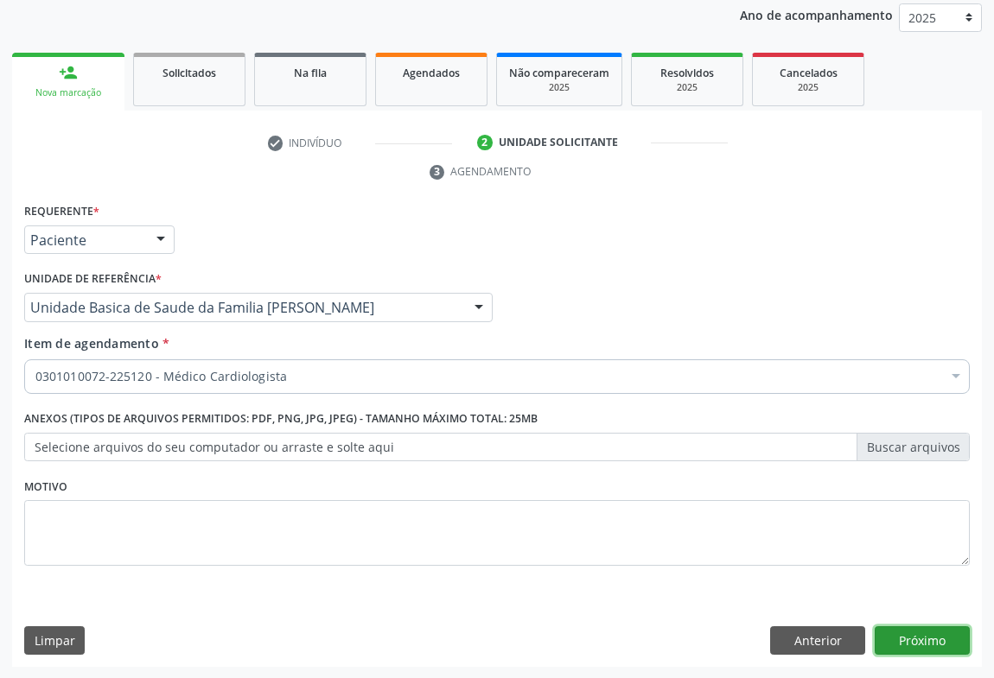
click at [919, 640] on button "Próximo" at bounding box center [922, 641] width 95 height 29
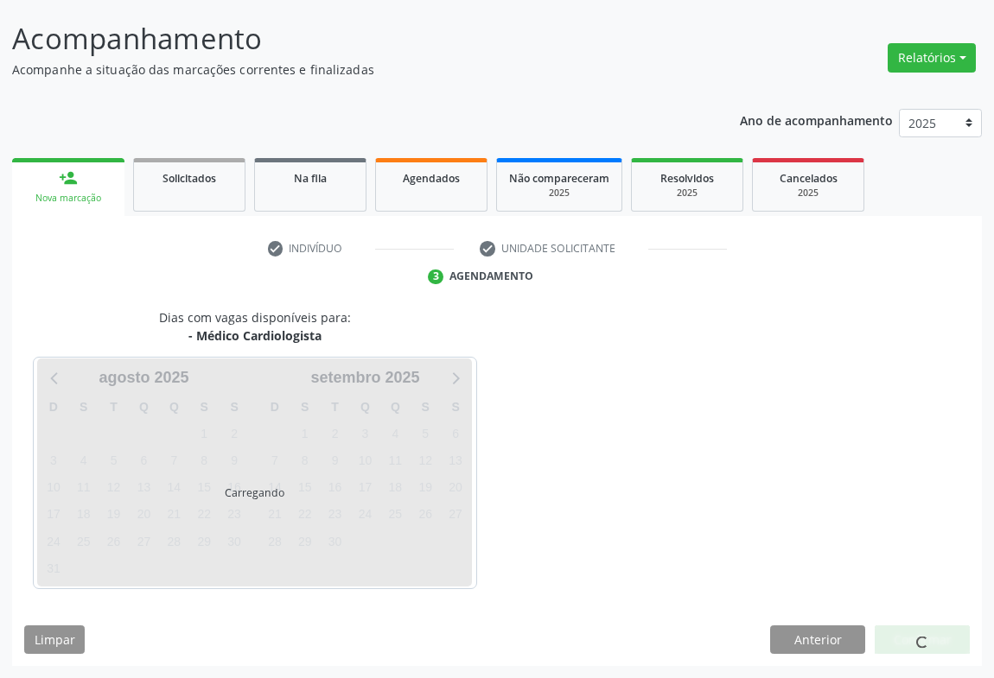
scroll to position [99, 0]
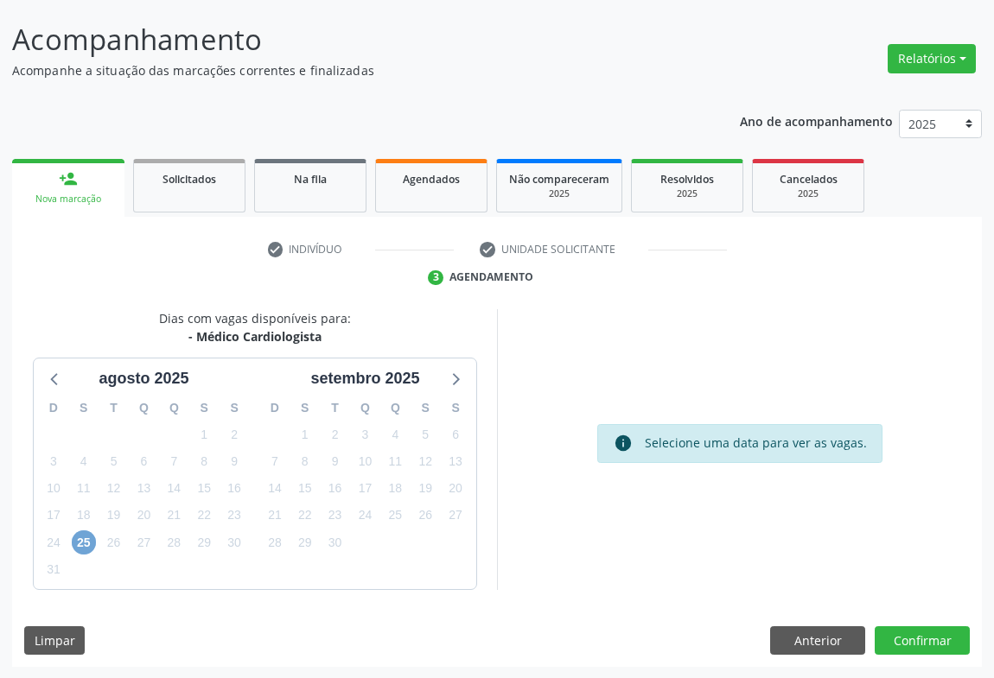
click at [86, 538] on span "25" at bounding box center [84, 543] width 24 height 24
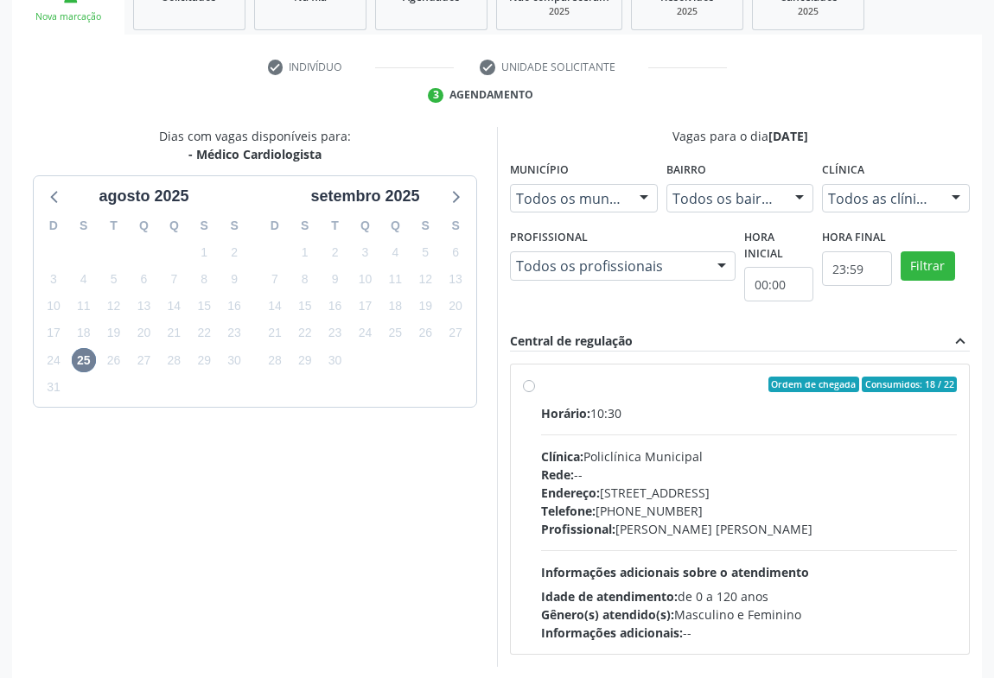
scroll to position [359, 0]
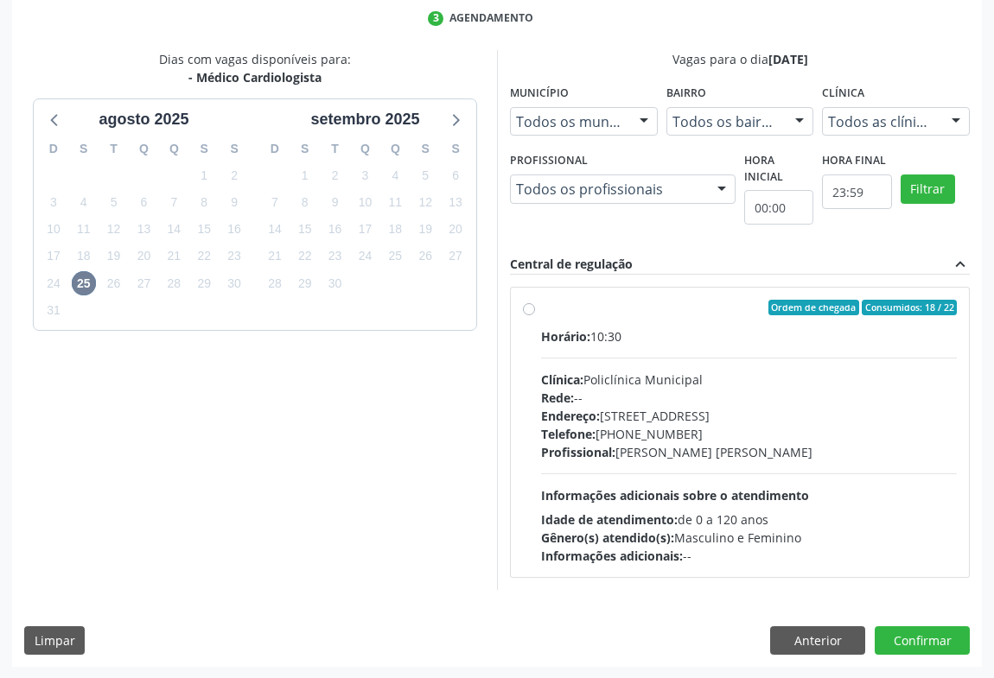
click at [850, 443] on div "Profissional: [PERSON_NAME]" at bounding box center [749, 452] width 416 height 18
click at [535, 315] on input "Ordem de chegada Consumidos: 18 / 22 Horário: 10:30 Clínica: Policlínica Munici…" at bounding box center [529, 308] width 12 height 16
radio input "true"
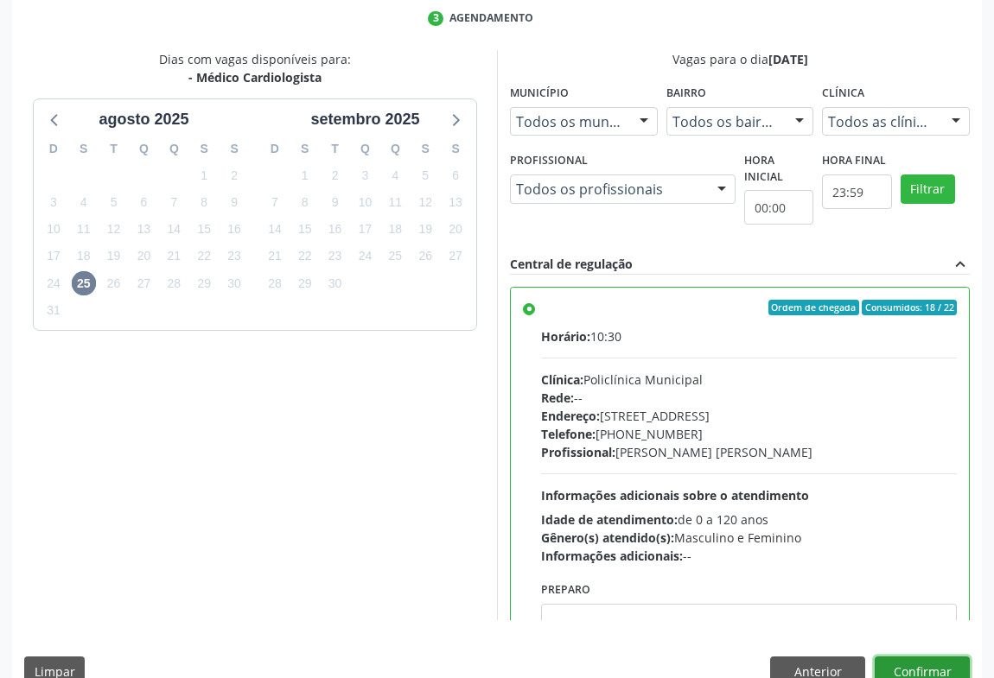
click at [891, 666] on button "Confirmar" at bounding box center [922, 671] width 95 height 29
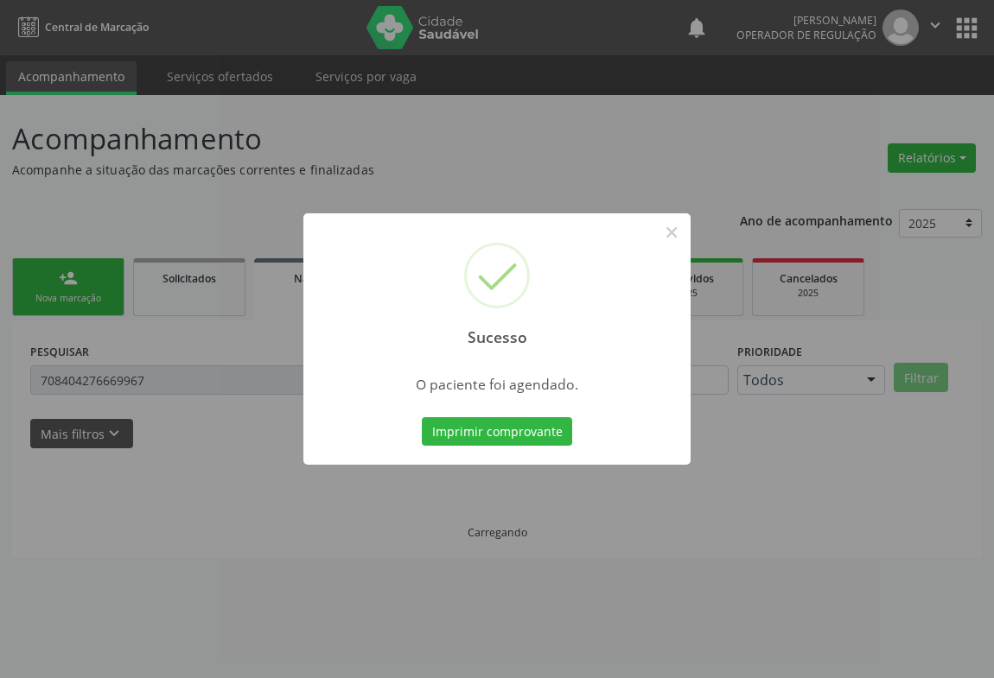
scroll to position [0, 0]
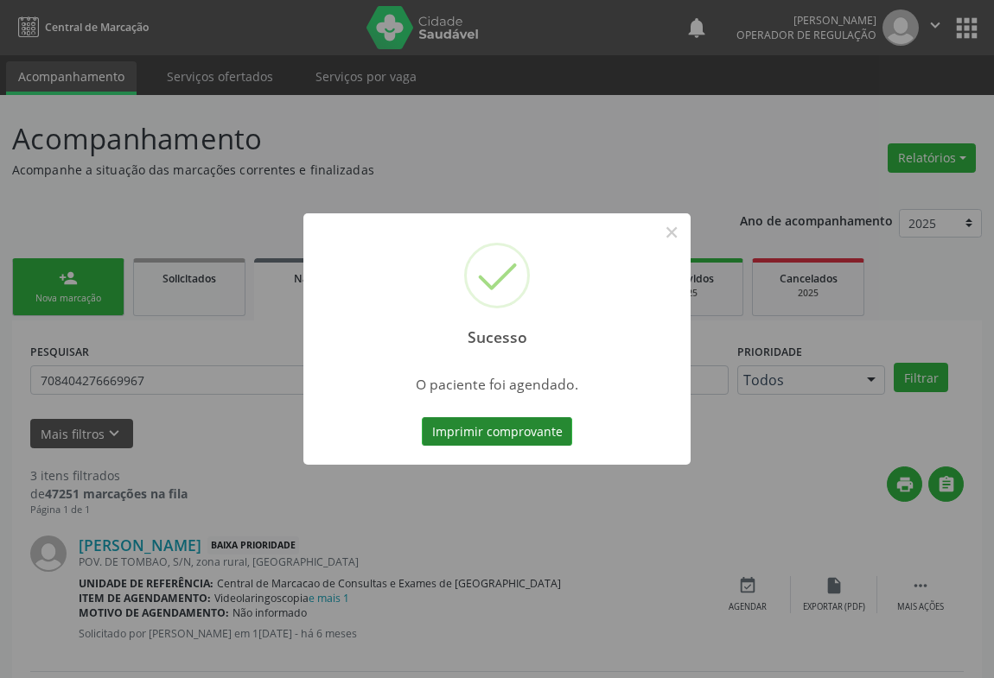
click at [476, 436] on button "Imprimir comprovante" at bounding box center [497, 431] width 150 height 29
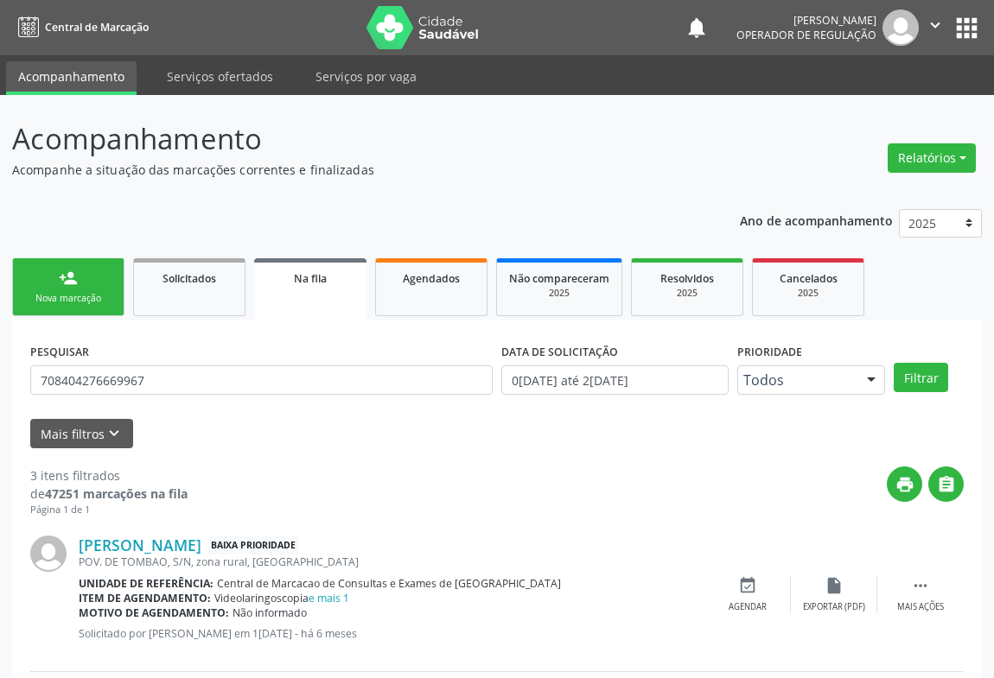
click at [46, 294] on div "Nova marcação" at bounding box center [68, 298] width 86 height 13
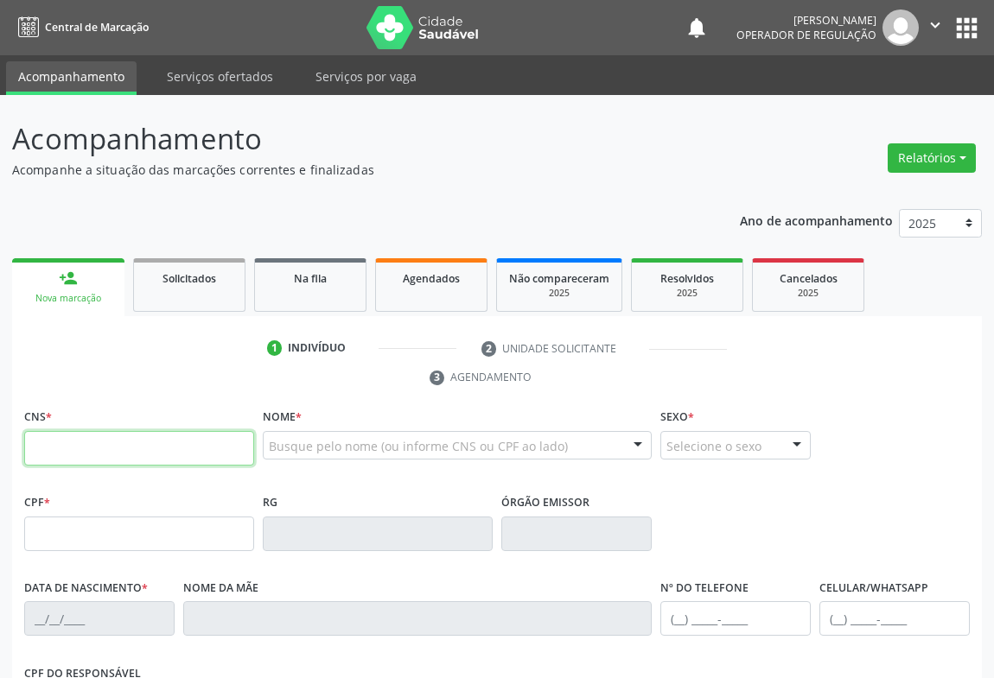
click at [106, 453] on input "text" at bounding box center [139, 448] width 230 height 35
click at [98, 453] on input "text" at bounding box center [139, 448] width 230 height 35
type input "700 0079 8370 3605"
type input "2229129449"
type input "1[DATE]"
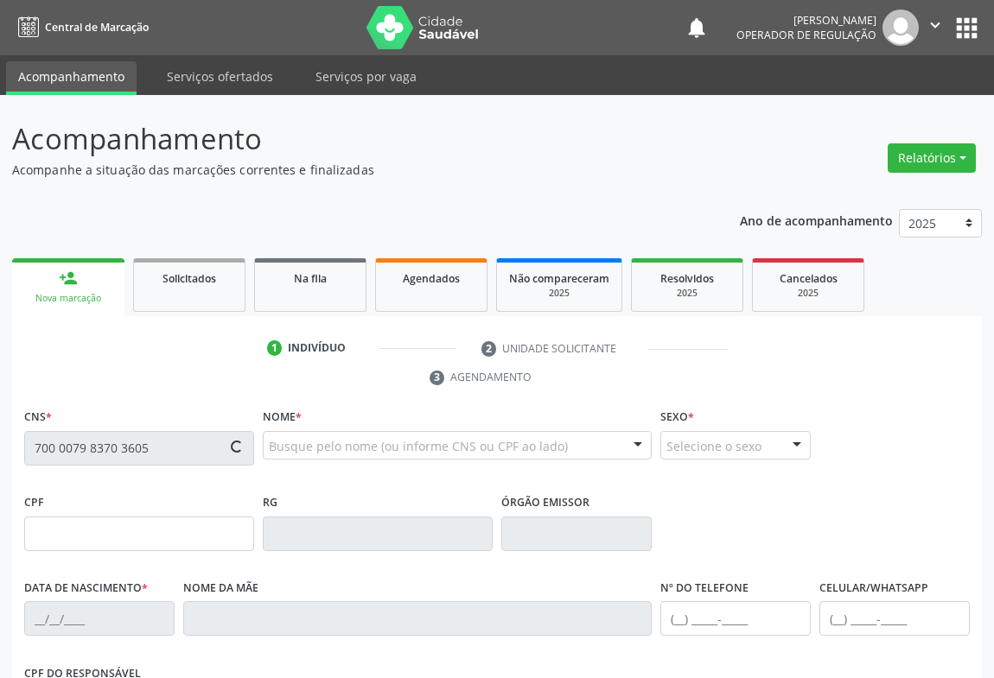
type input "[PHONE_NUMBER]"
type input "091.503.815-39"
type input "S/N"
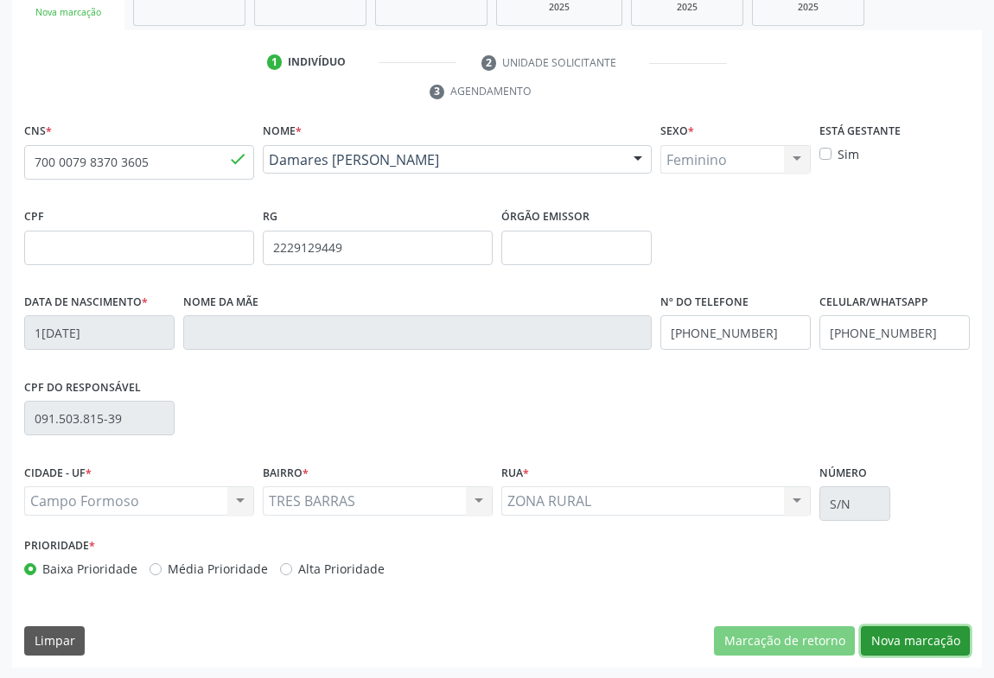
click at [901, 634] on button "Nova marcação" at bounding box center [915, 641] width 109 height 29
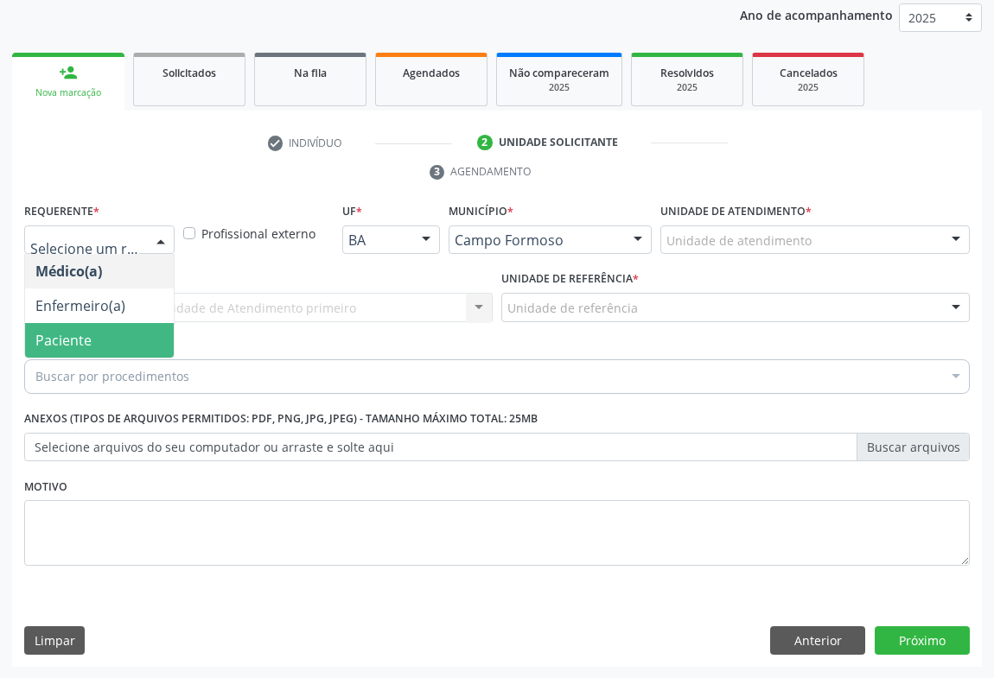
click at [86, 344] on span "Paciente" at bounding box center [63, 340] width 56 height 19
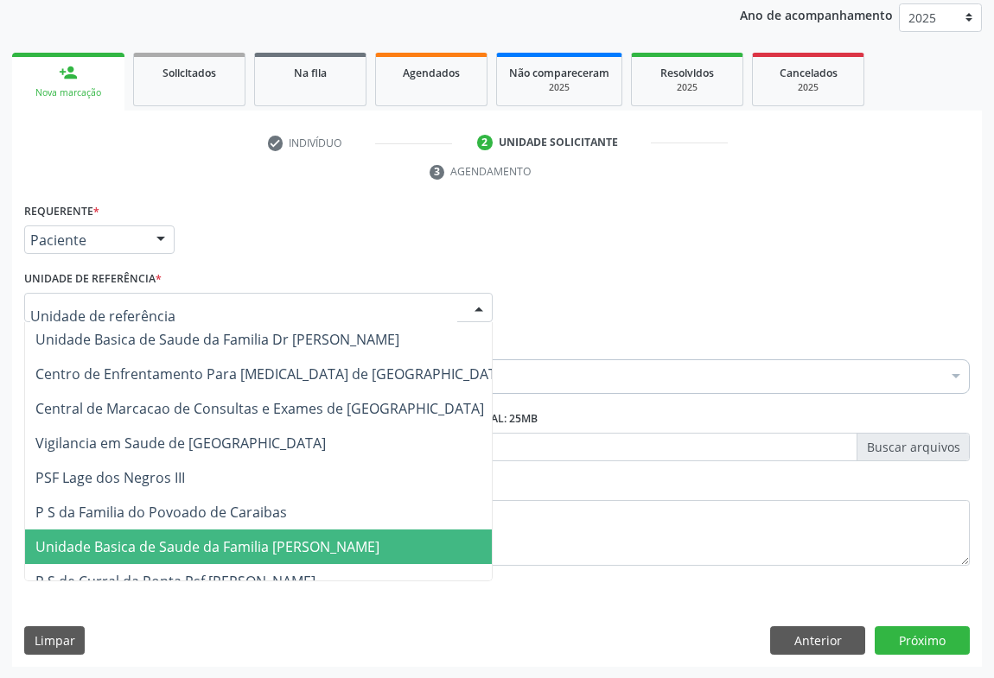
click at [183, 549] on span "Unidade Basica de Saude da Familia [PERSON_NAME]" at bounding box center [207, 547] width 344 height 19
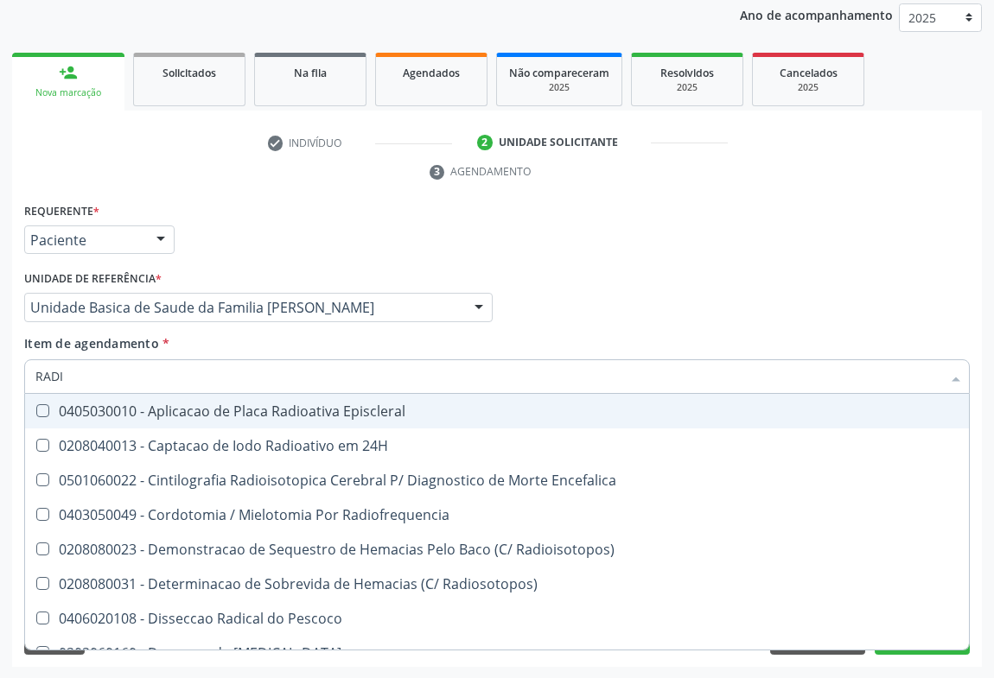
type input "RADIO"
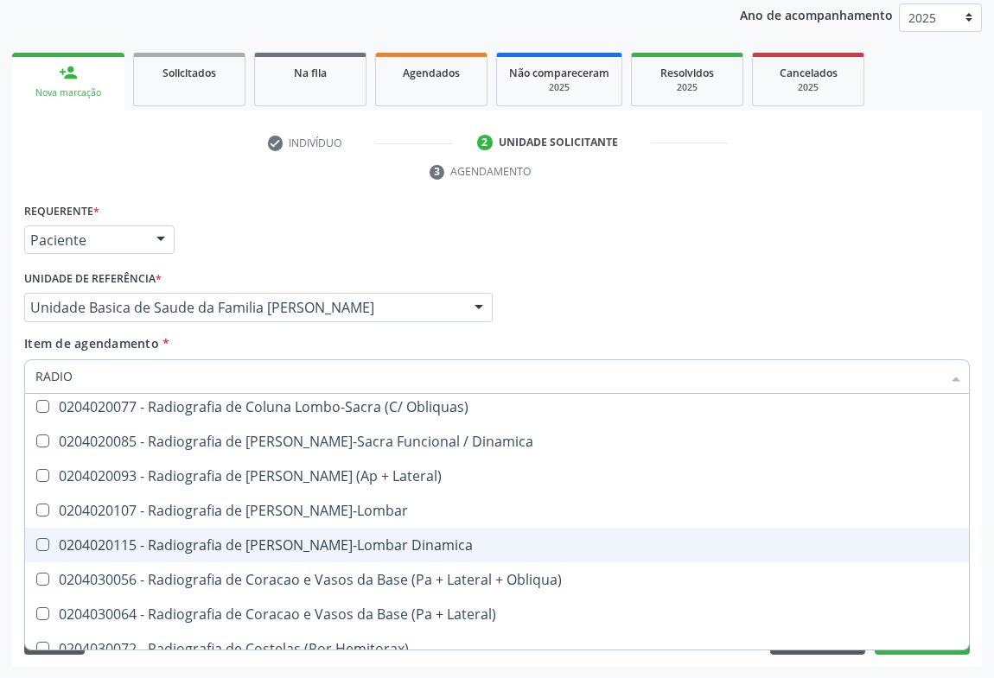
scroll to position [1368, 0]
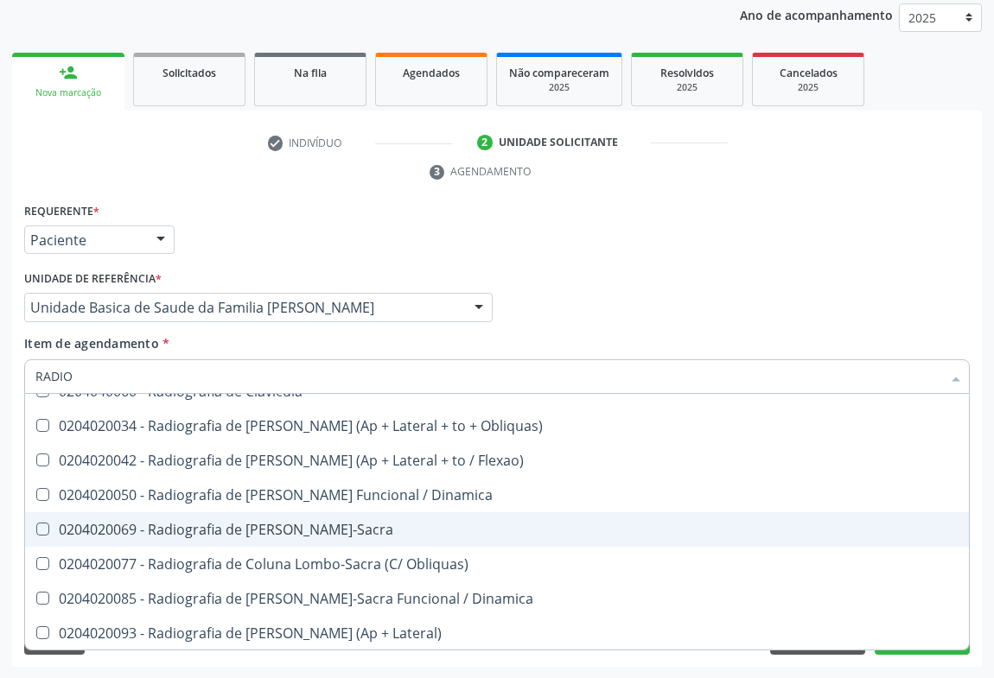
click at [353, 526] on div "0204020069 - Radiografia de [PERSON_NAME]-Sacra" at bounding box center [496, 530] width 923 height 14
checkbox Lombo-Sacra "true"
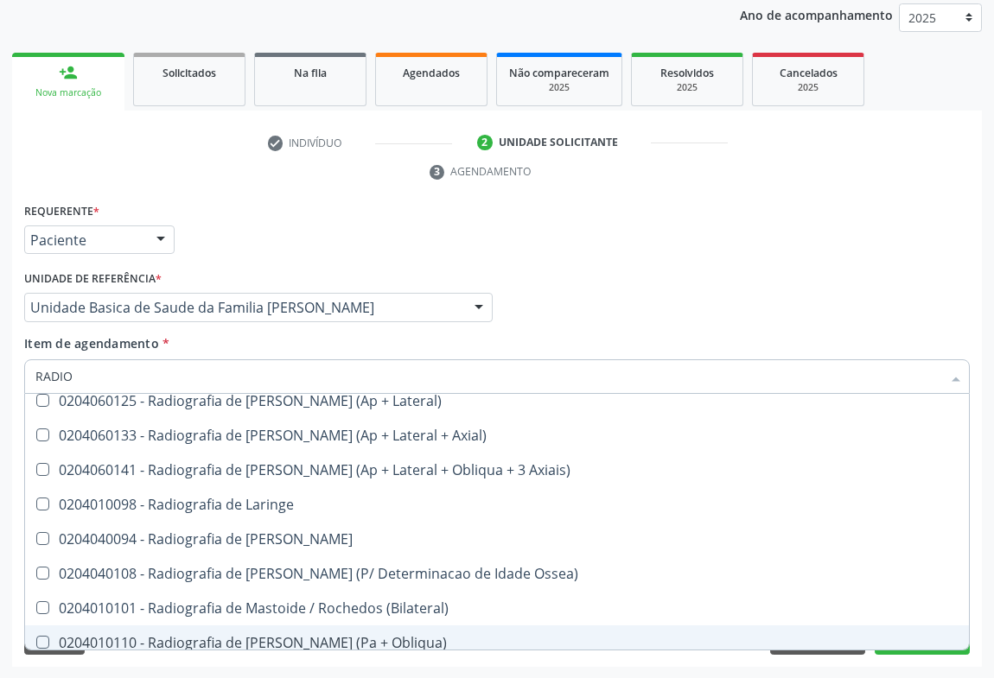
scroll to position [2390, 0]
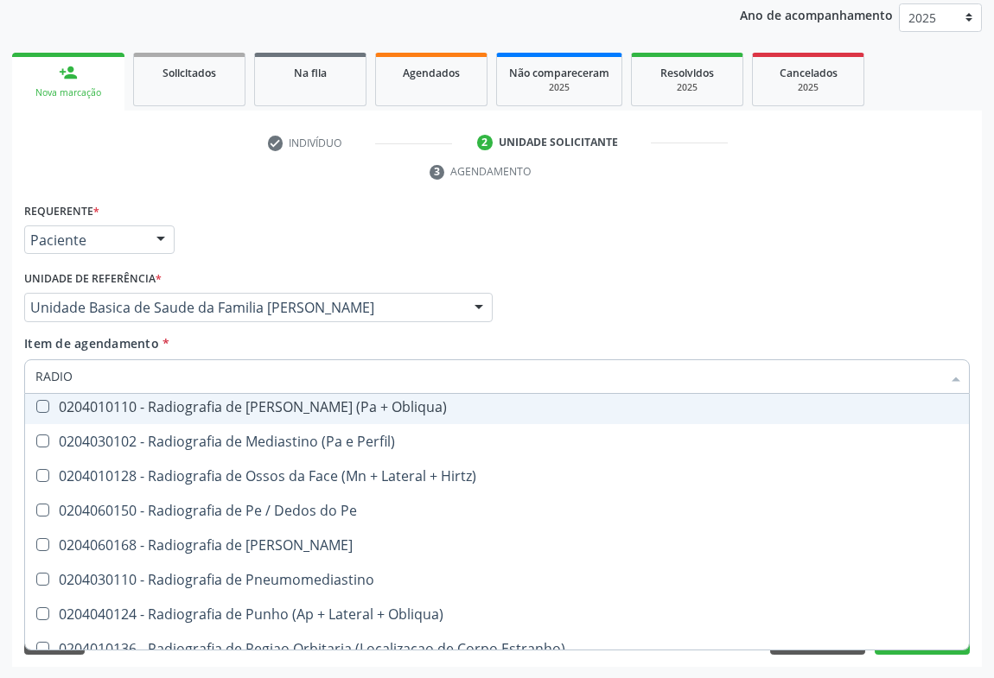
click at [873, 239] on div "Requerente * Paciente Médico(a) Enfermeiro(a) Paciente Nenhum resultado encontr…" at bounding box center [497, 232] width 954 height 67
checkbox 24H "true"
checkbox Lombo-Sacra "false"
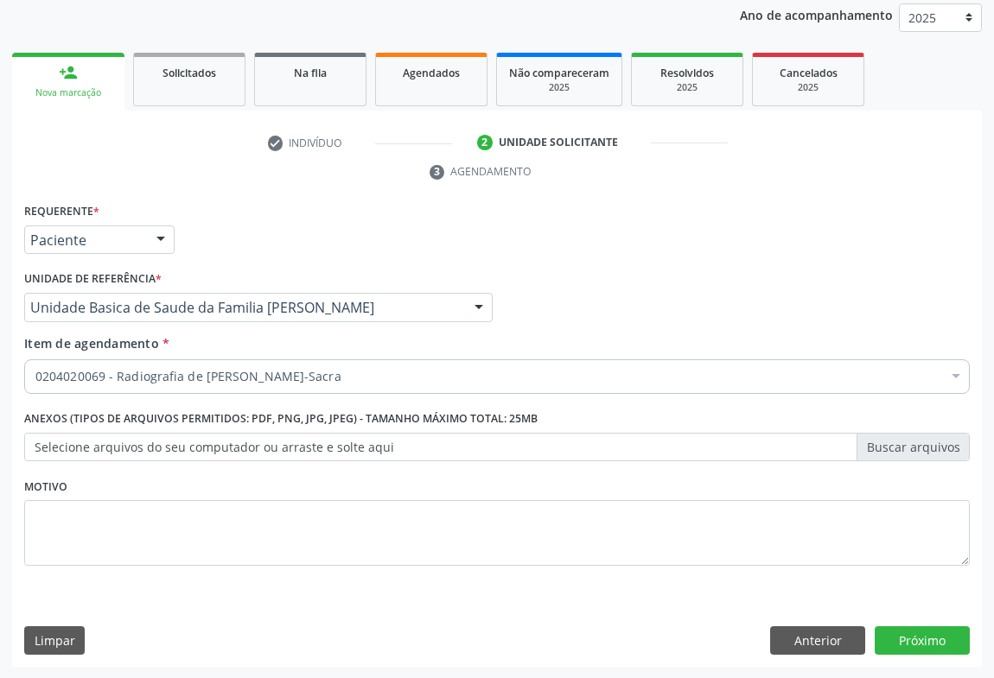
scroll to position [0, 0]
click at [928, 635] on button "Próximo" at bounding box center [922, 641] width 95 height 29
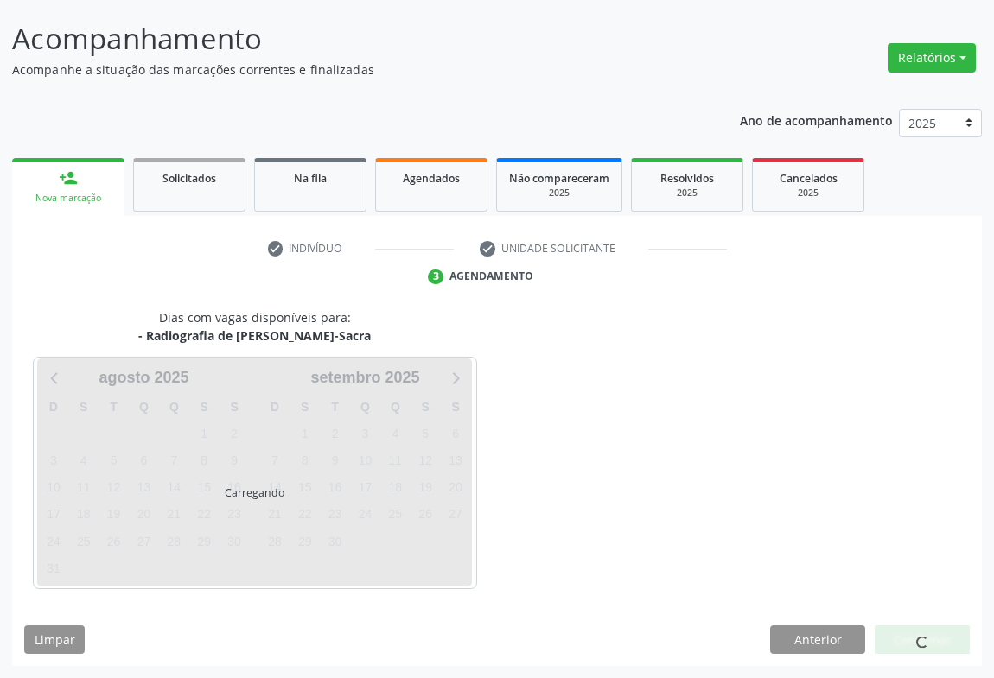
scroll to position [99, 0]
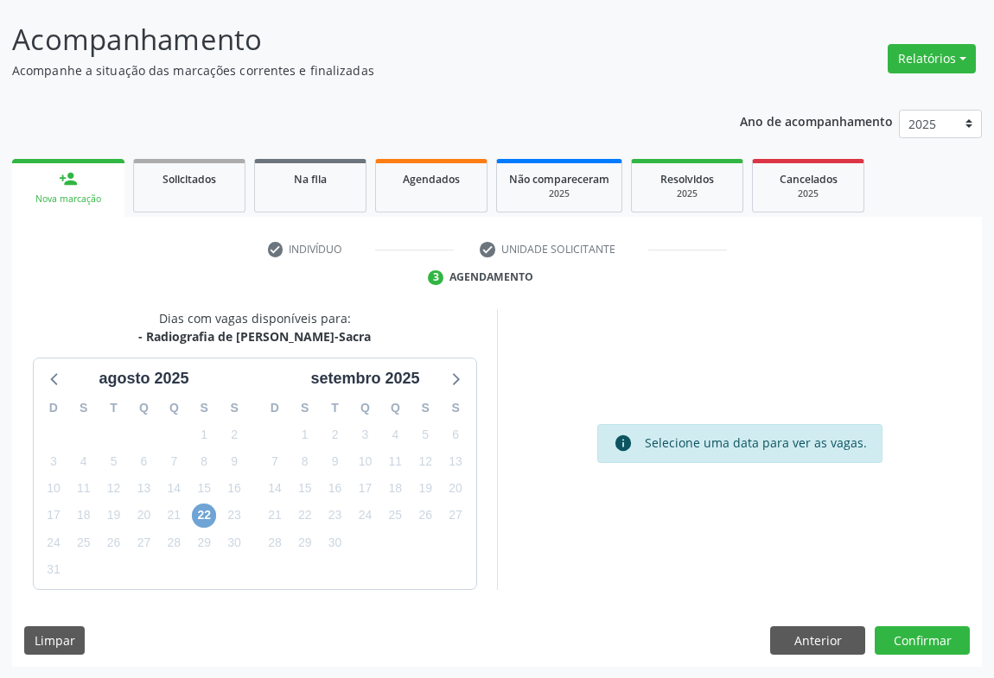
click at [210, 519] on span "22" at bounding box center [204, 516] width 24 height 24
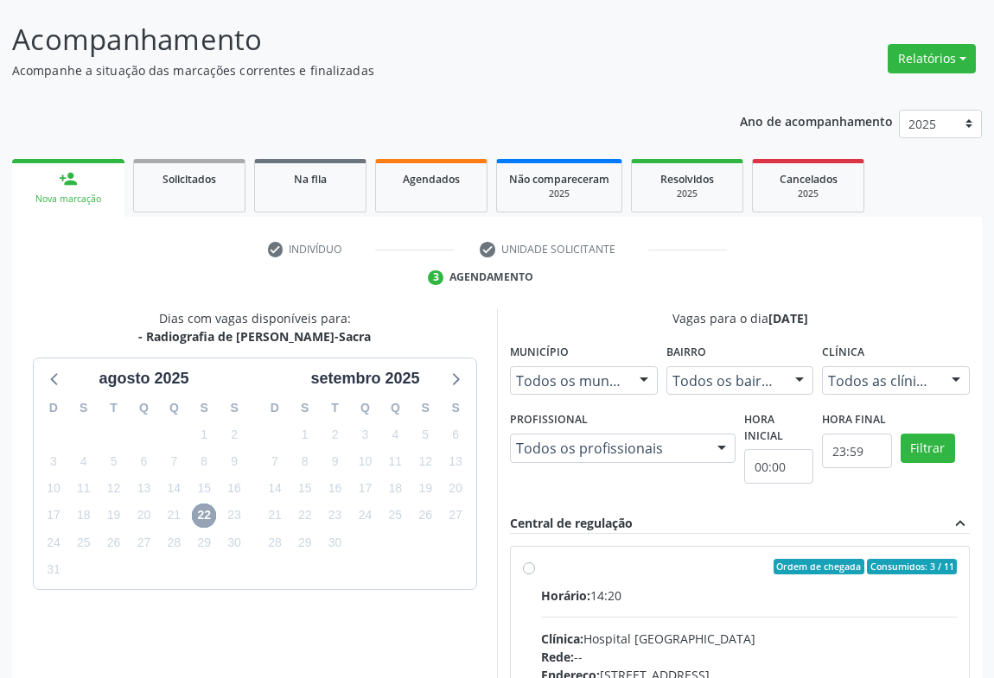
scroll to position [359, 0]
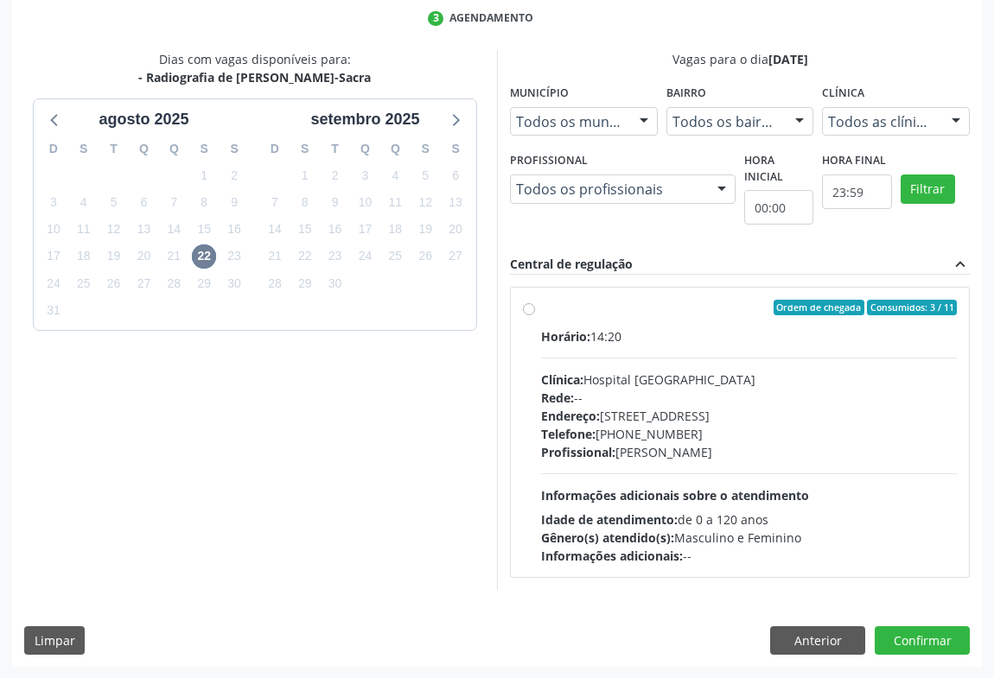
click at [714, 462] on div "Horário: 14:20 Clínica: Hospital [GEOGRAPHIC_DATA] Rede: -- Endereço: [STREET_A…" at bounding box center [749, 447] width 416 height 238
click at [535, 315] on input "Ordem de chegada Consumidos: 3 / 11 Horário: 14:20 Clínica: Hospital [GEOGRAPHI…" at bounding box center [529, 308] width 12 height 16
radio input "true"
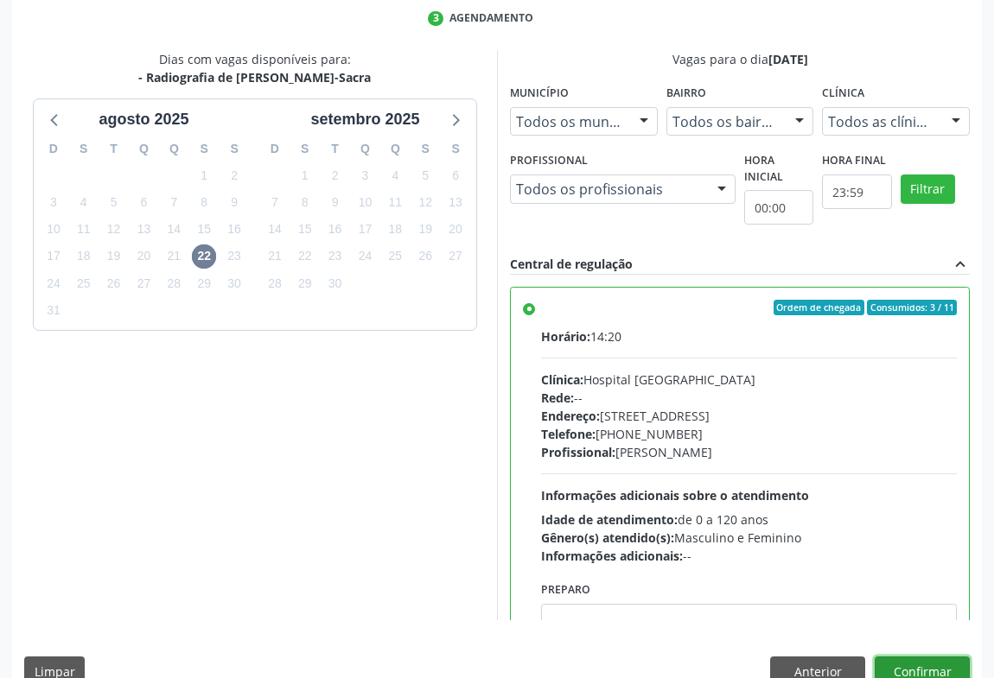
click at [888, 666] on button "Confirmar" at bounding box center [922, 671] width 95 height 29
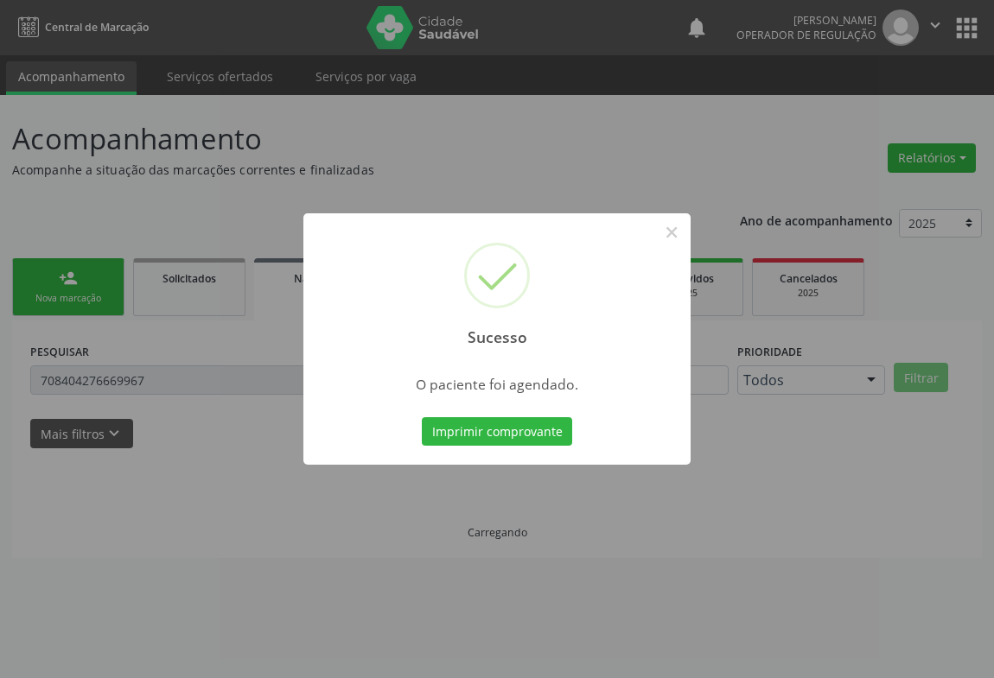
scroll to position [0, 0]
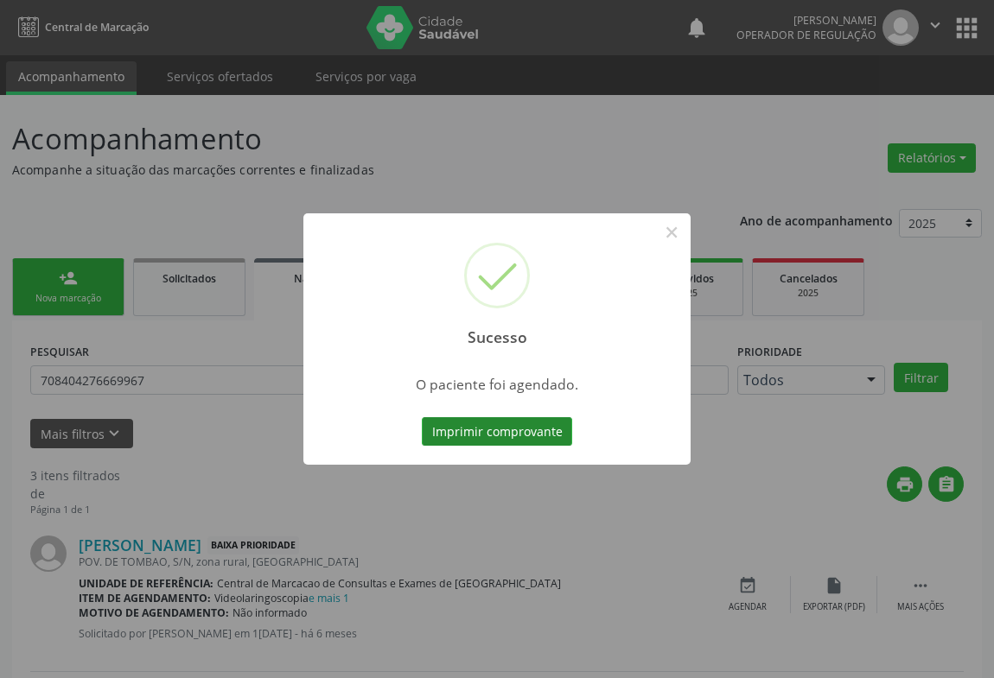
click at [520, 430] on button "Imprimir comprovante" at bounding box center [497, 431] width 150 height 29
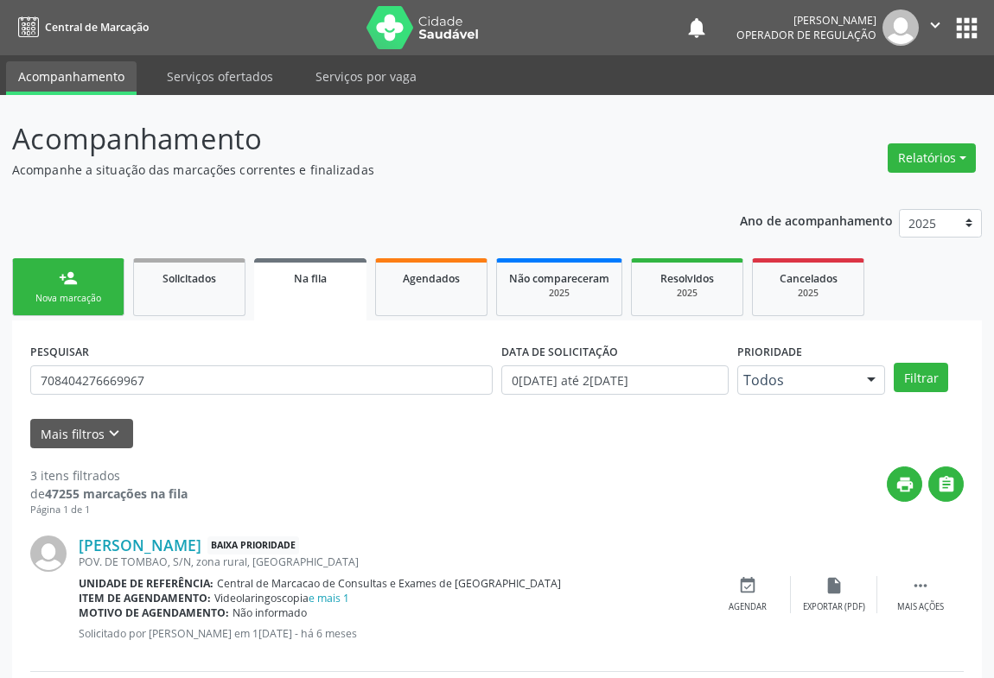
click at [70, 282] on div "person_add" at bounding box center [68, 278] width 19 height 19
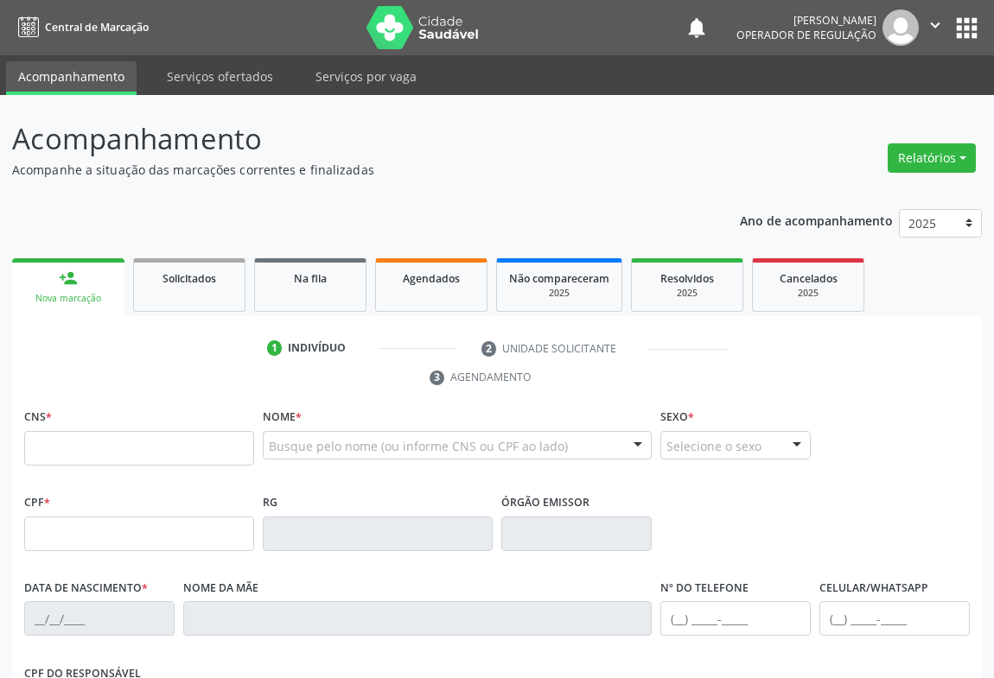
click at [66, 277] on div "person_add" at bounding box center [68, 278] width 19 height 19
click at [77, 445] on input "text" at bounding box center [139, 448] width 230 height 35
type input "700 0079 8370 3605"
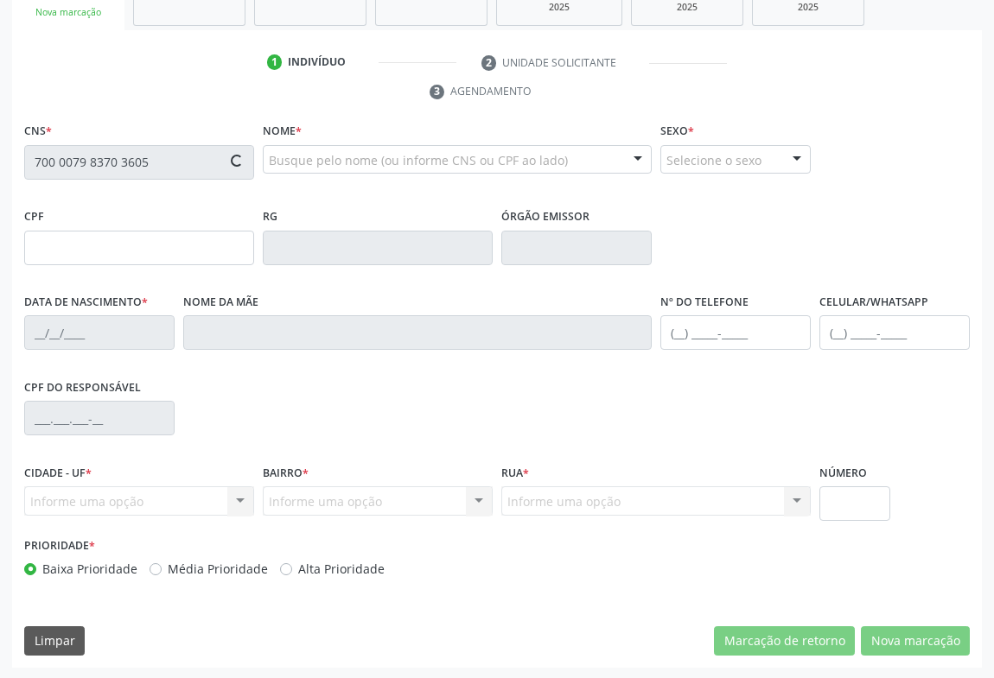
type input "2229129449"
type input "1[DATE]"
type input "[PHONE_NUMBER]"
type input "091.503.815-39"
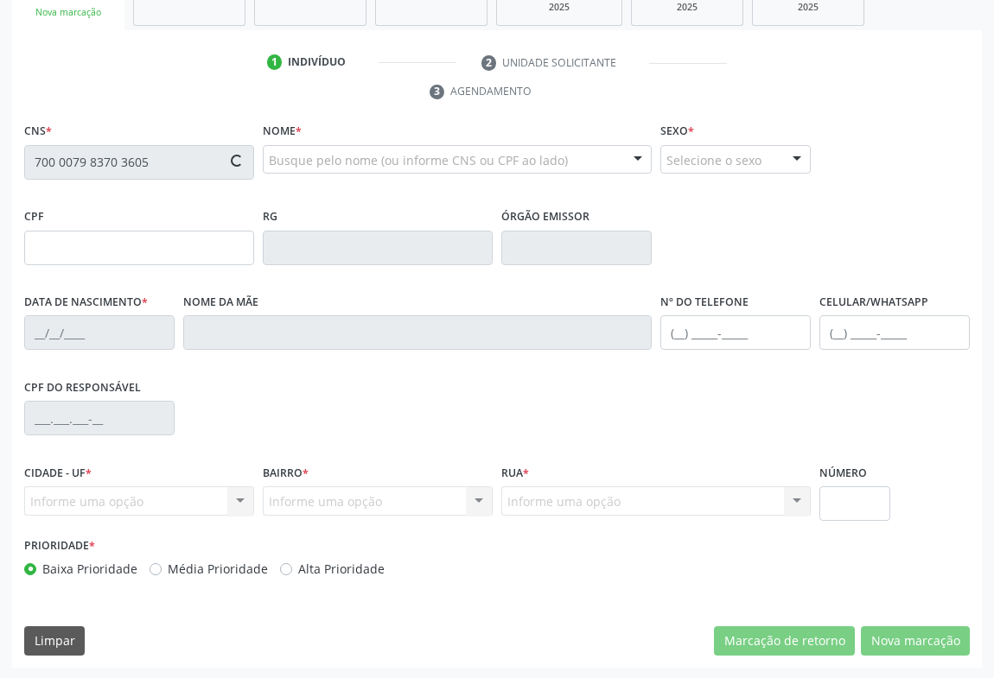
type input "S/N"
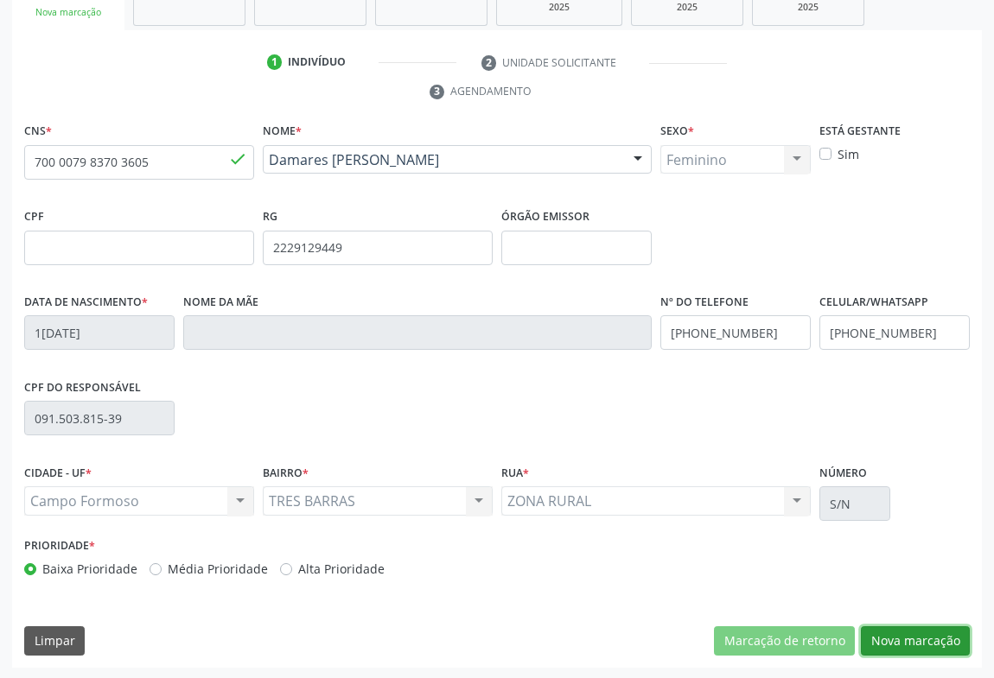
click at [922, 645] on button "Nova marcação" at bounding box center [915, 641] width 109 height 29
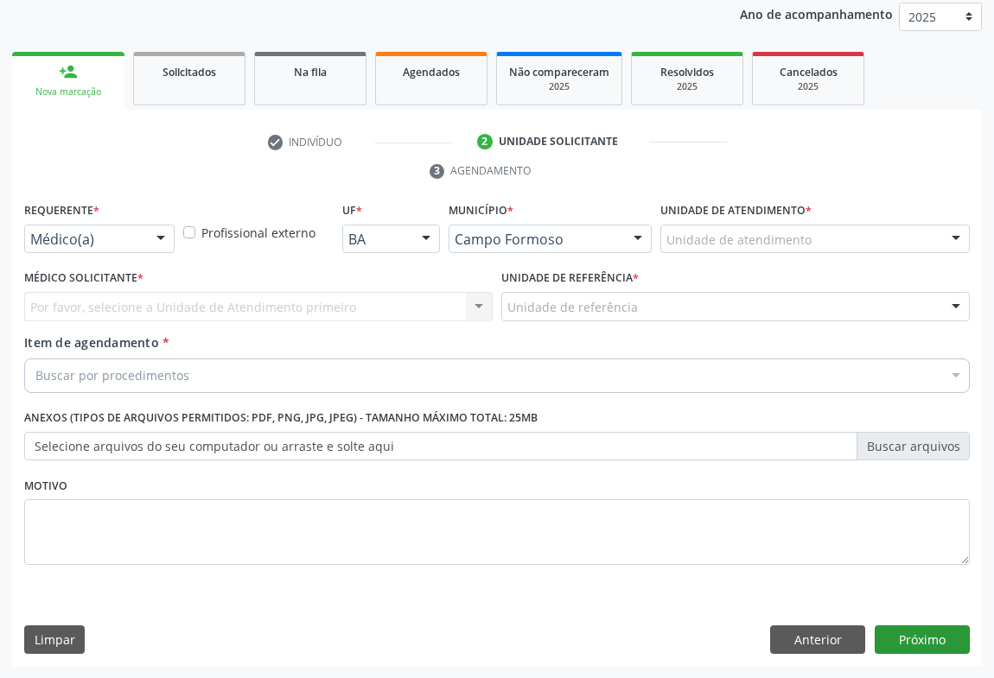
scroll to position [206, 0]
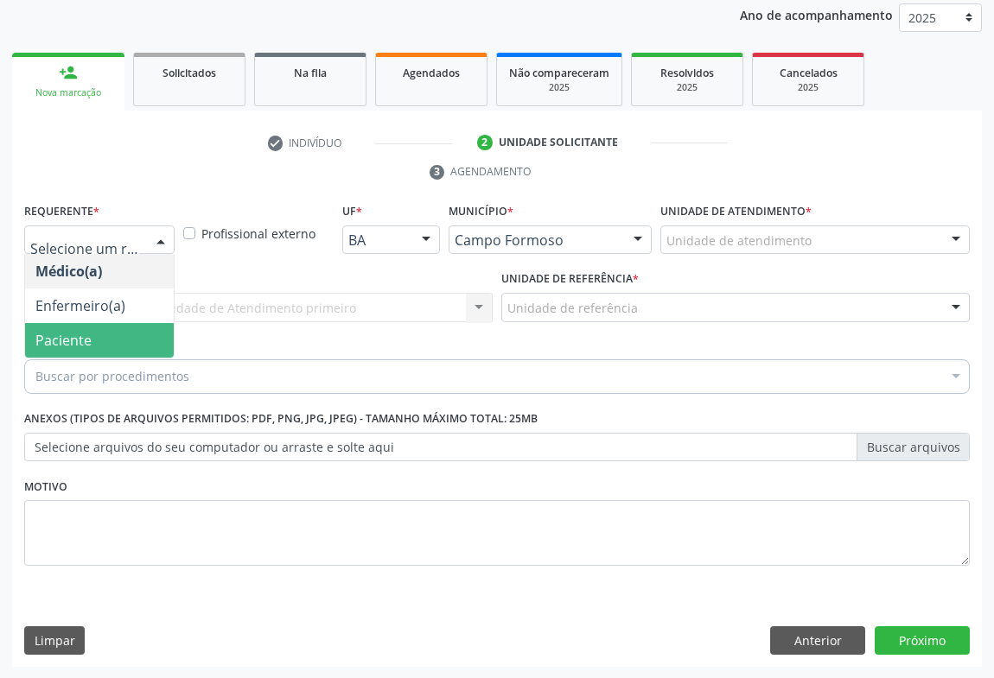
click at [87, 333] on span "Paciente" at bounding box center [63, 340] width 56 height 19
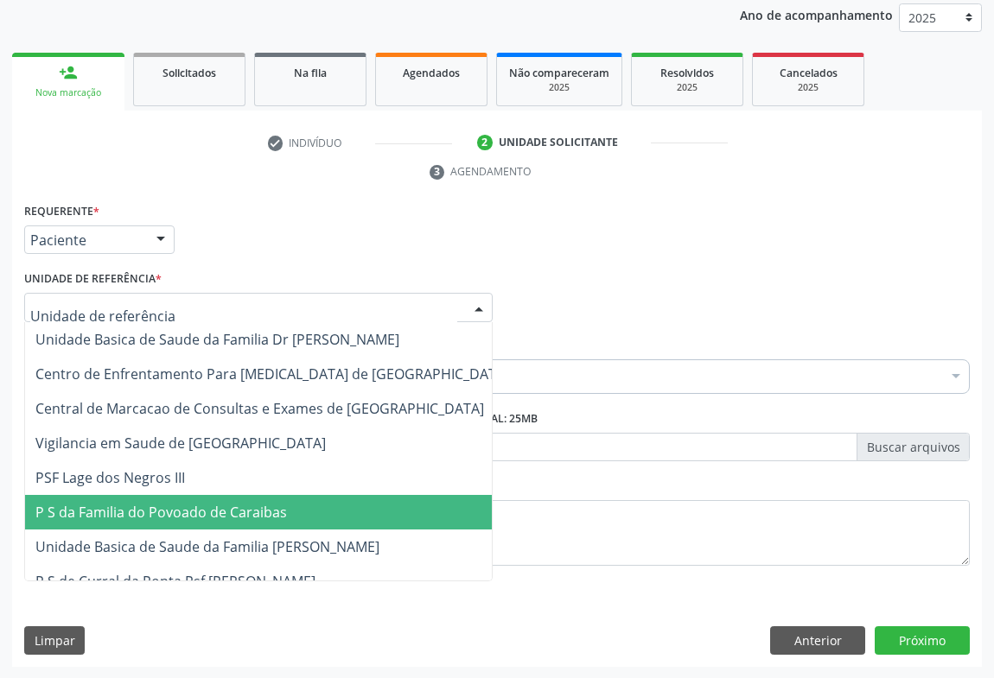
click at [219, 512] on span "P S da Familia do Povoado de Caraibas" at bounding box center [161, 512] width 252 height 19
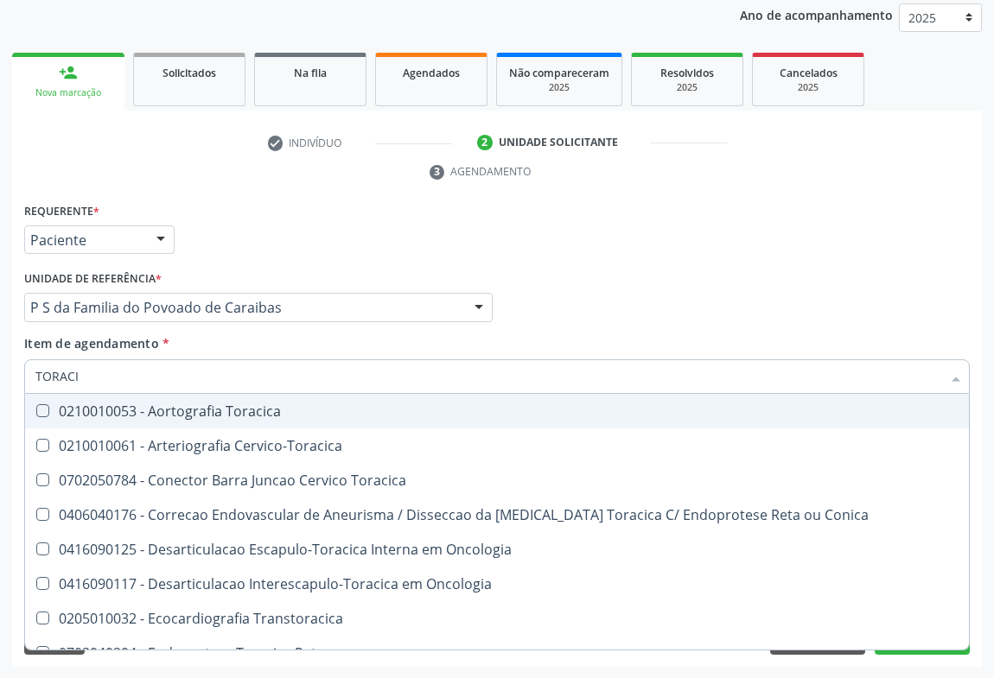
type input "TORACIC"
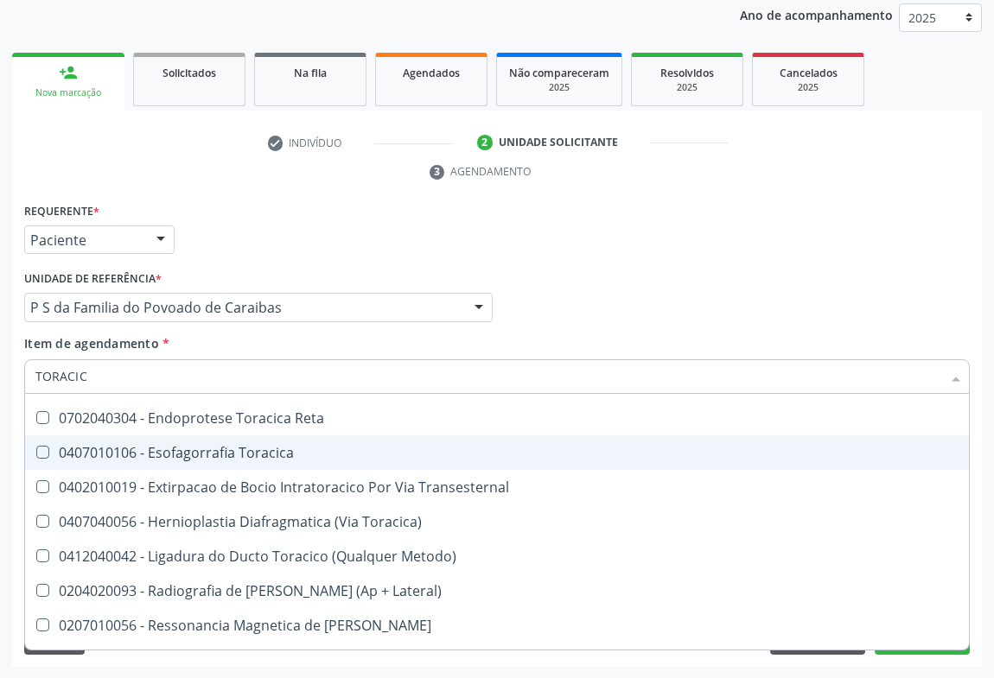
scroll to position [314, 0]
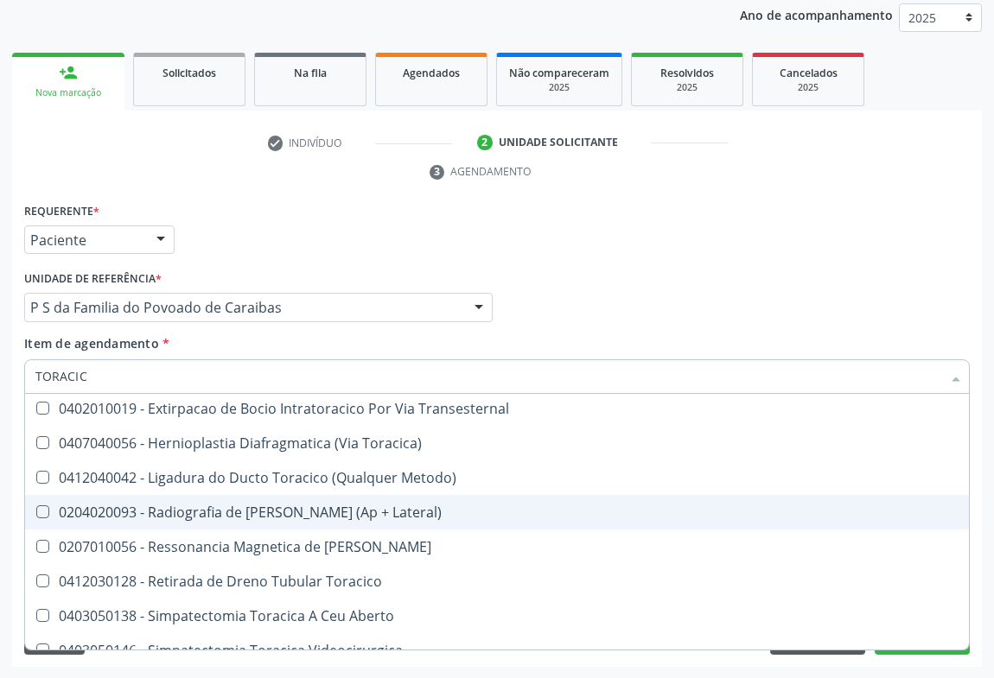
click at [358, 512] on div "0204020093 - Radiografia de [PERSON_NAME] (Ap + Lateral)" at bounding box center [496, 513] width 923 height 14
checkbox Lateral\) "true"
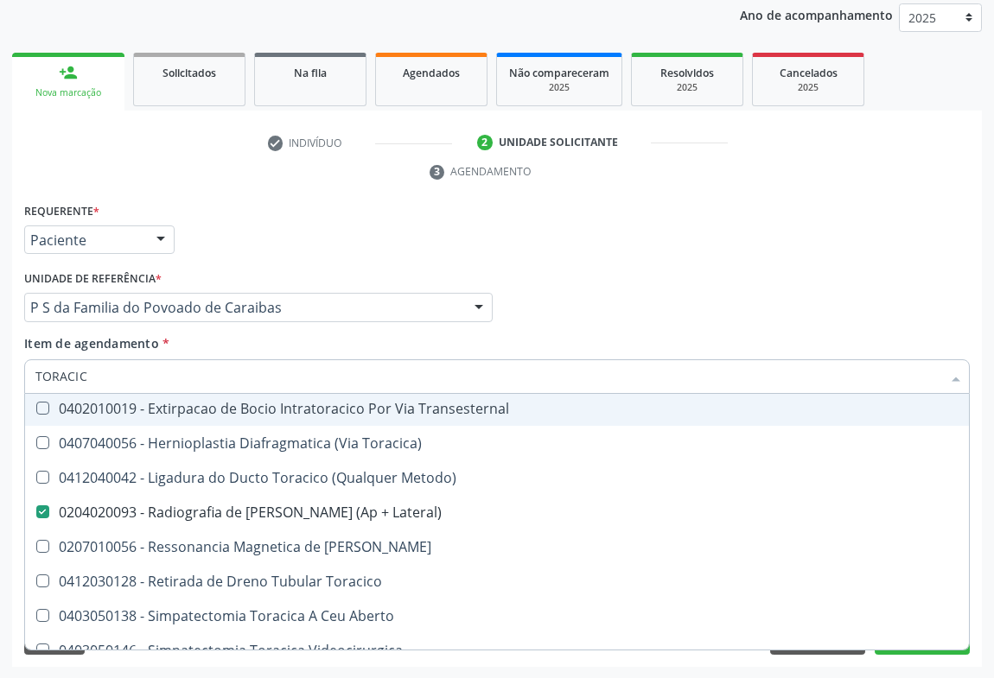
click at [709, 207] on div "Requerente * Paciente Médico(a) Enfermeiro(a) Paciente Nenhum resultado encontr…" at bounding box center [497, 232] width 954 height 67
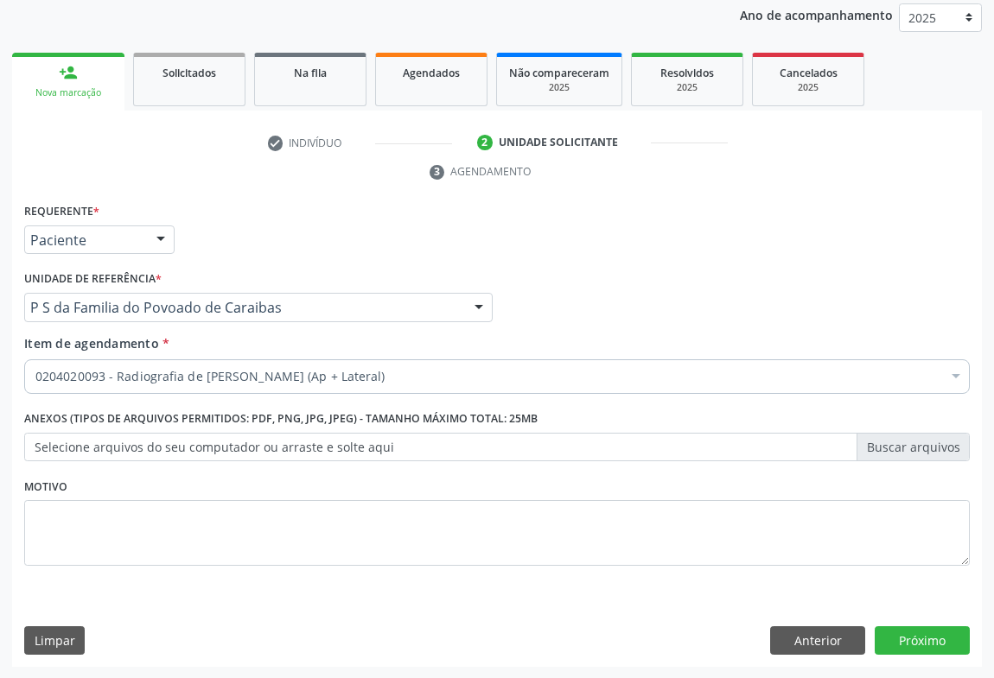
scroll to position [0, 0]
click at [894, 639] on button "Próximo" at bounding box center [922, 641] width 95 height 29
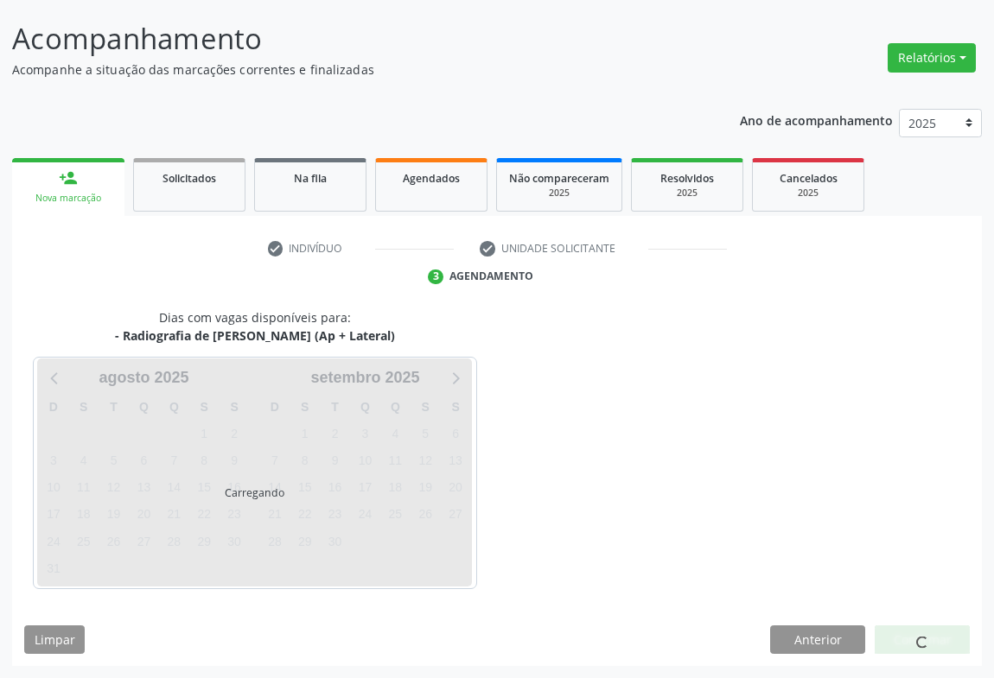
scroll to position [99, 0]
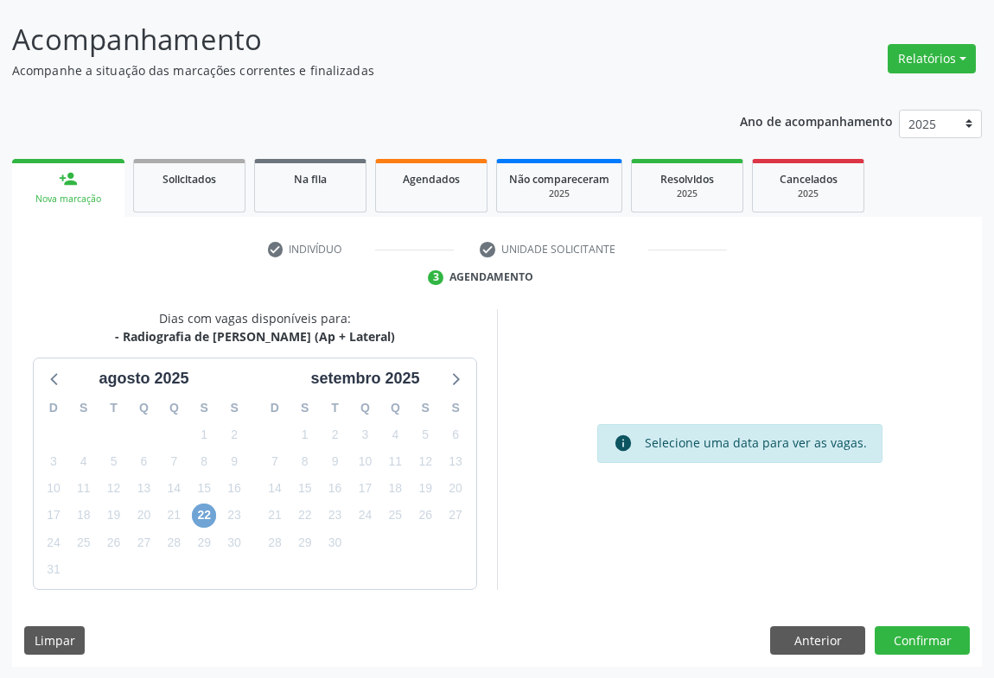
click at [203, 513] on span "22" at bounding box center [204, 516] width 24 height 24
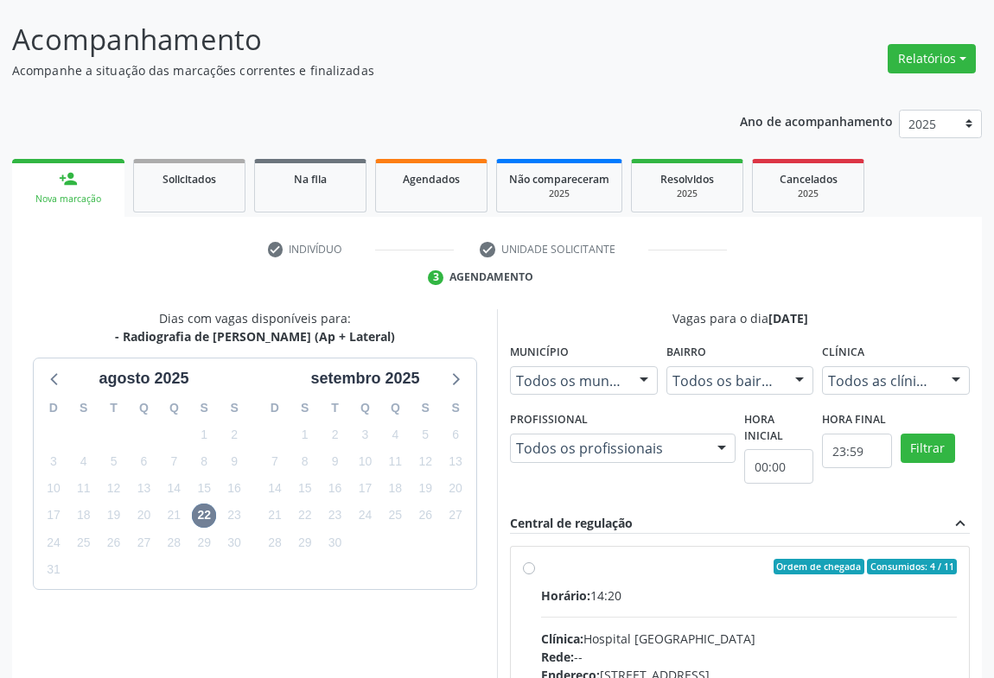
drag, startPoint x: 590, startPoint y: 595, endPoint x: 607, endPoint y: 591, distance: 16.8
click at [590, 594] on span "Horário:" at bounding box center [565, 596] width 49 height 16
radio input "true"
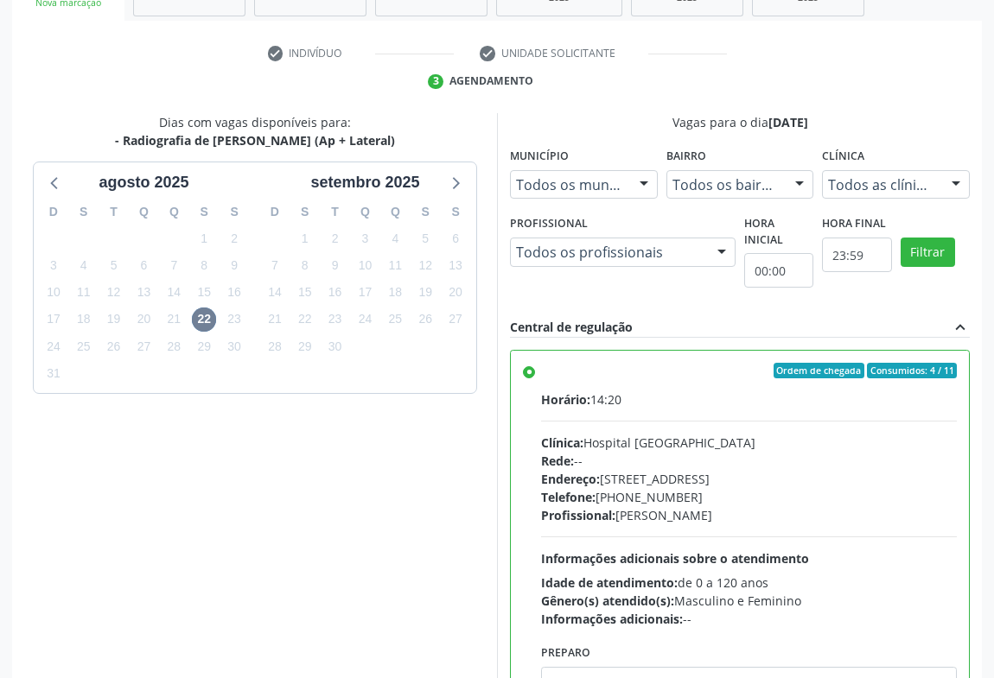
scroll to position [390, 0]
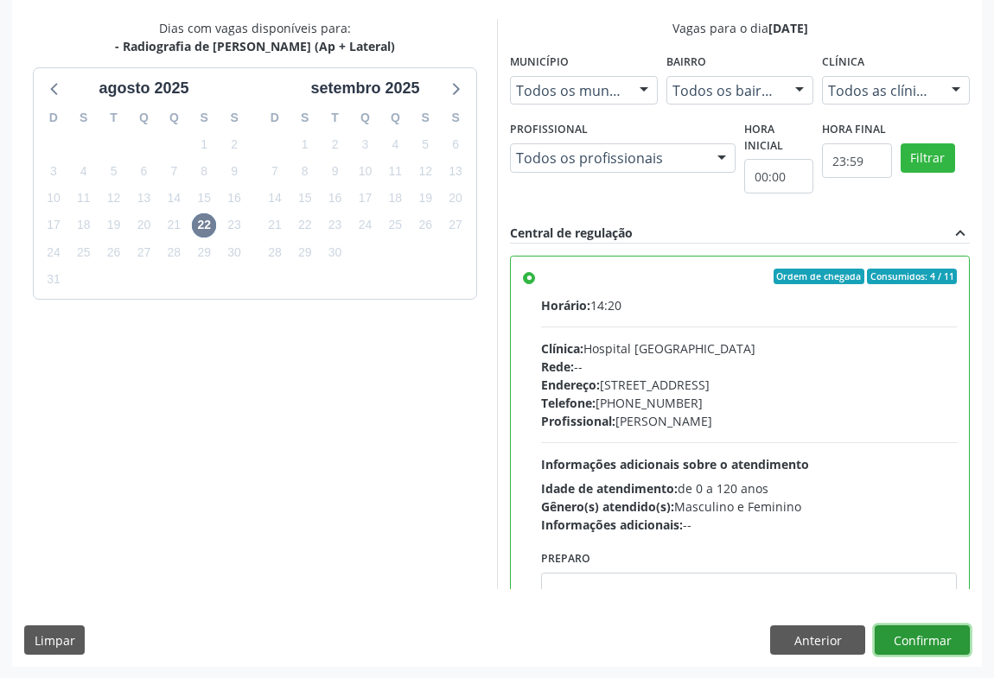
click at [914, 640] on button "Confirmar" at bounding box center [922, 640] width 95 height 29
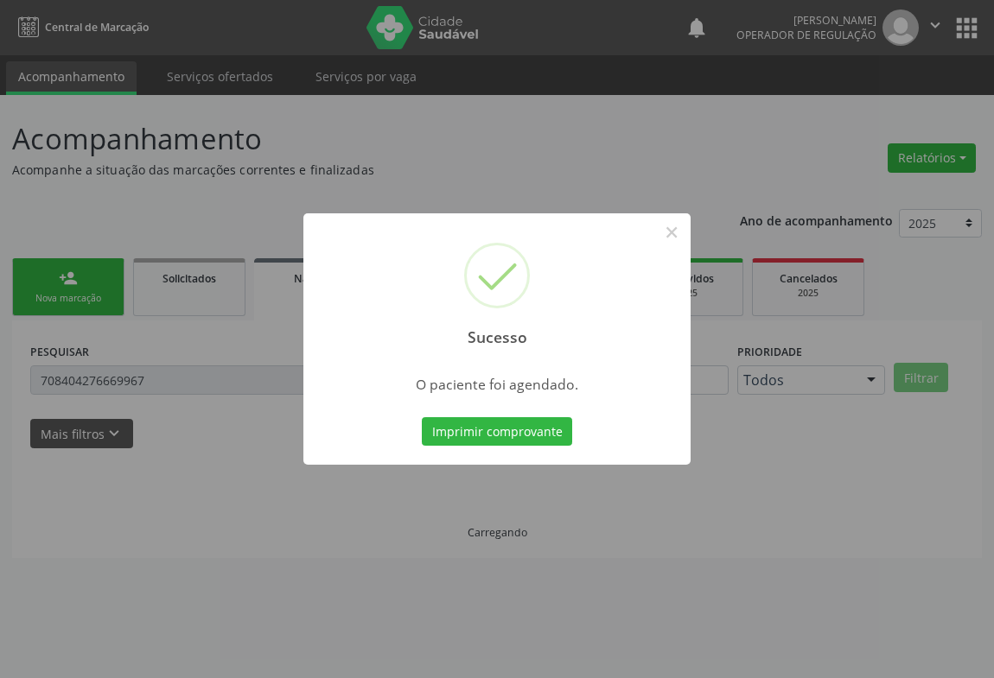
scroll to position [0, 0]
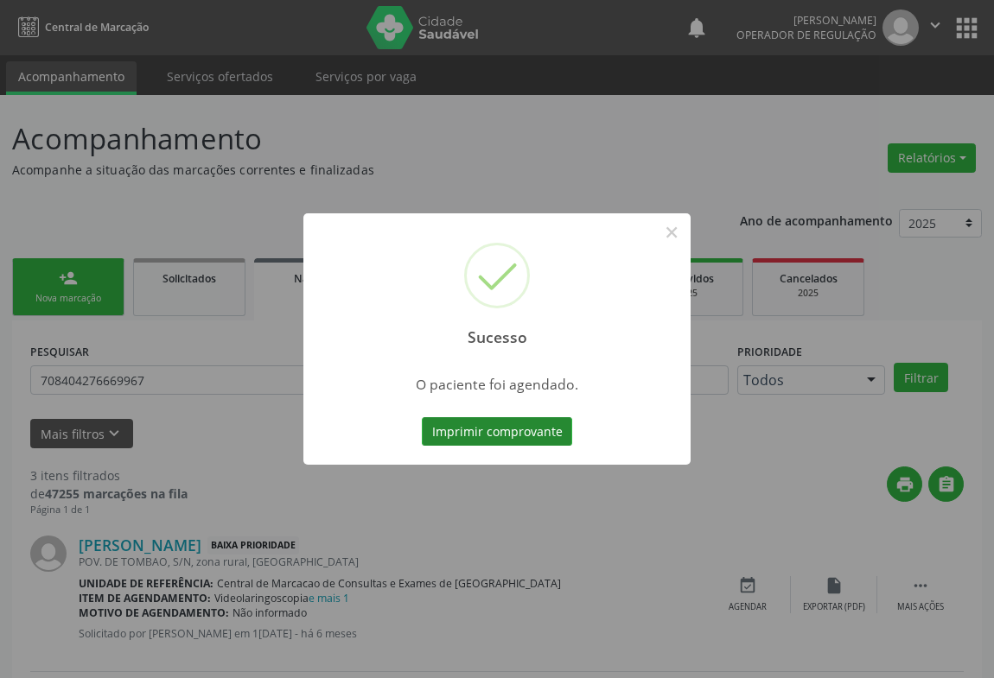
click at [568, 432] on button "Imprimir comprovante" at bounding box center [497, 431] width 150 height 29
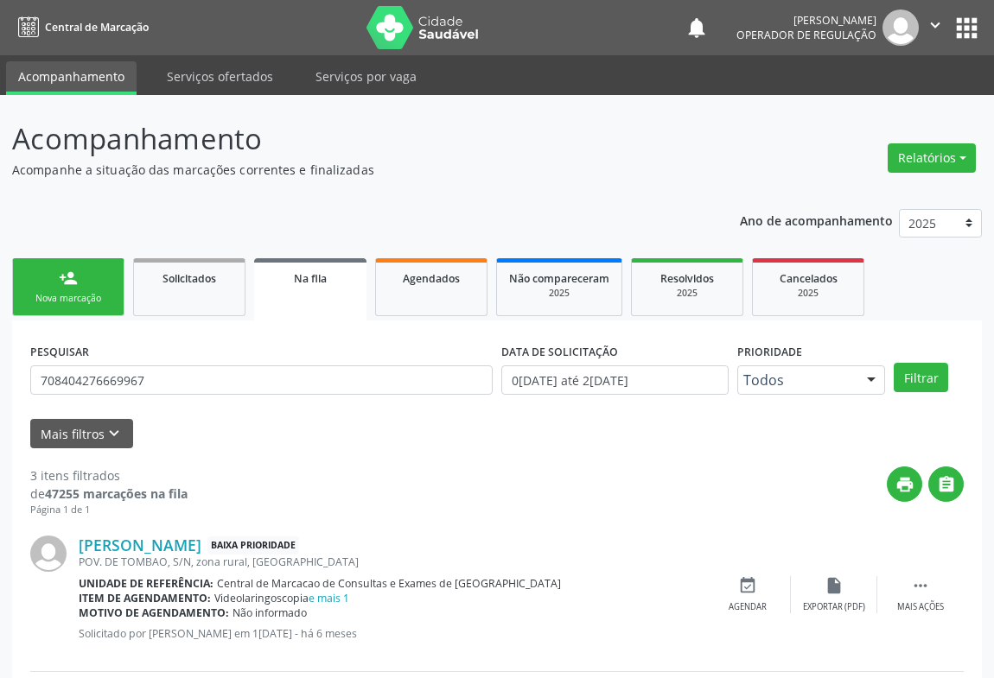
click at [306, 277] on span "Na fila" at bounding box center [310, 278] width 33 height 15
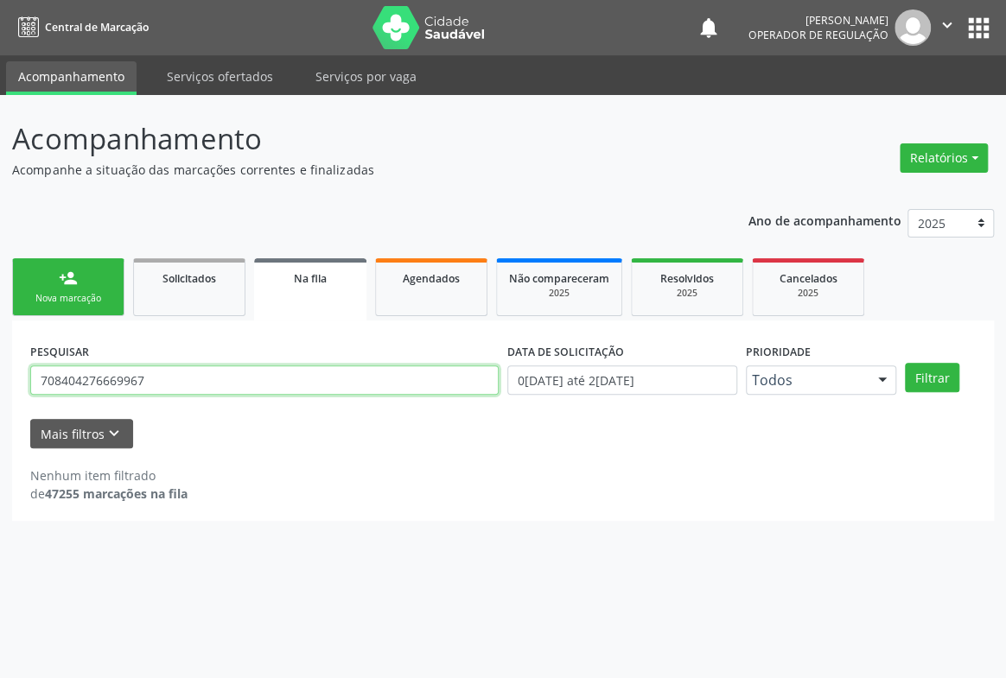
drag, startPoint x: 175, startPoint y: 381, endPoint x: 0, endPoint y: 418, distance: 178.5
click at [0, 418] on div "Acompanhamento Acompanhe a situação das marcações correntes e finalizadas Relat…" at bounding box center [503, 386] width 1006 height 583
type input "700007983703605"
click at [905, 363] on button "Filtrar" at bounding box center [932, 377] width 54 height 29
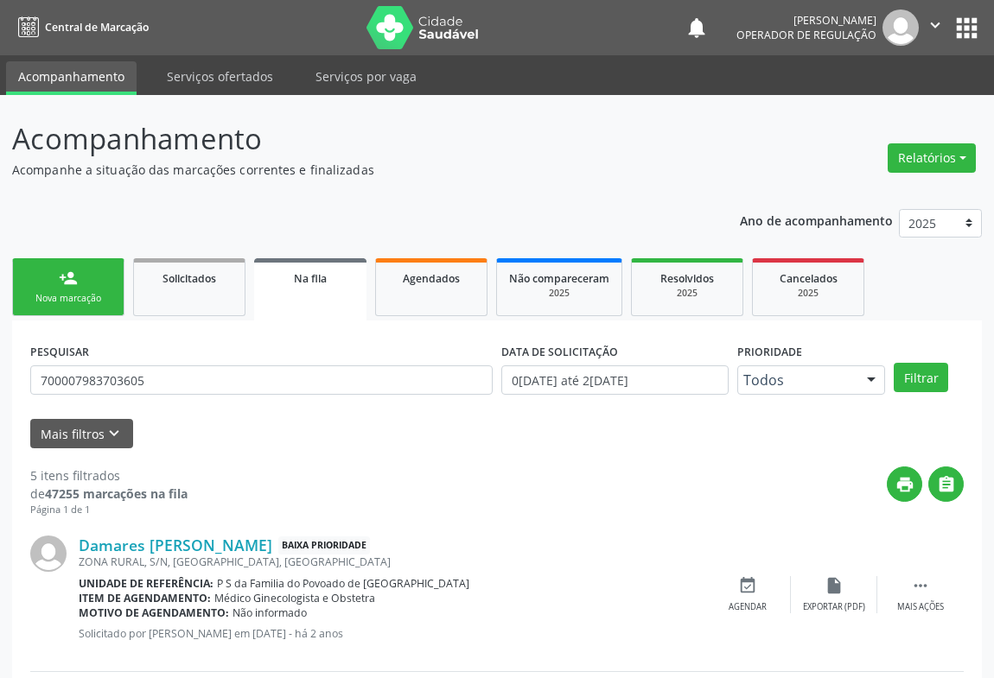
click at [939, 13] on button "" at bounding box center [935, 28] width 33 height 36
click at [866, 112] on link "Sair" at bounding box center [890, 105] width 119 height 24
